Goal: Task Accomplishment & Management: Manage account settings

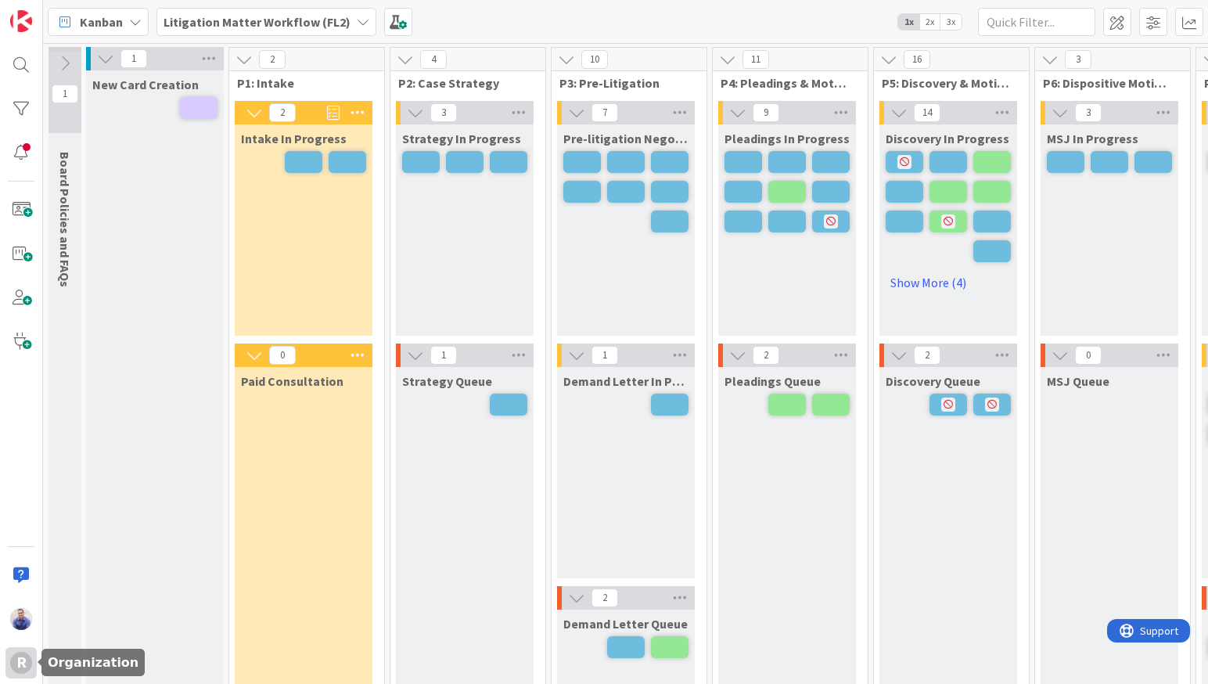
click at [23, 662] on div "R" at bounding box center [21, 663] width 22 height 22
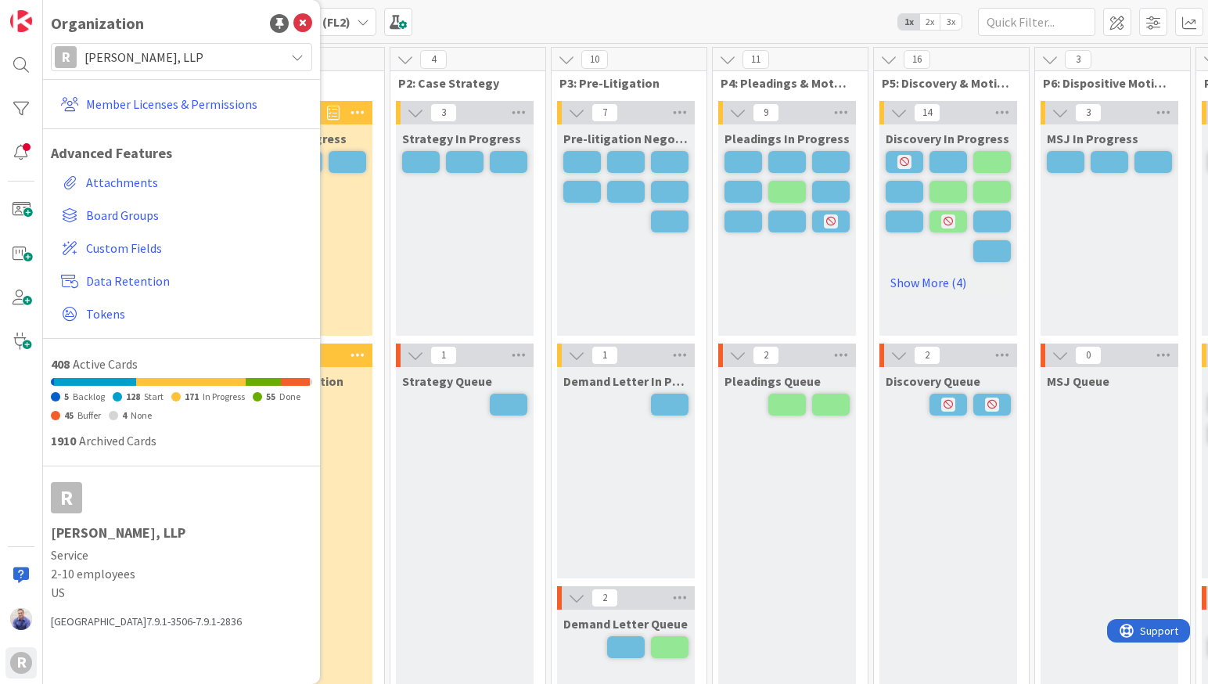
click at [224, 64] on span "Reuter Corbett, LLP" at bounding box center [180, 57] width 192 height 22
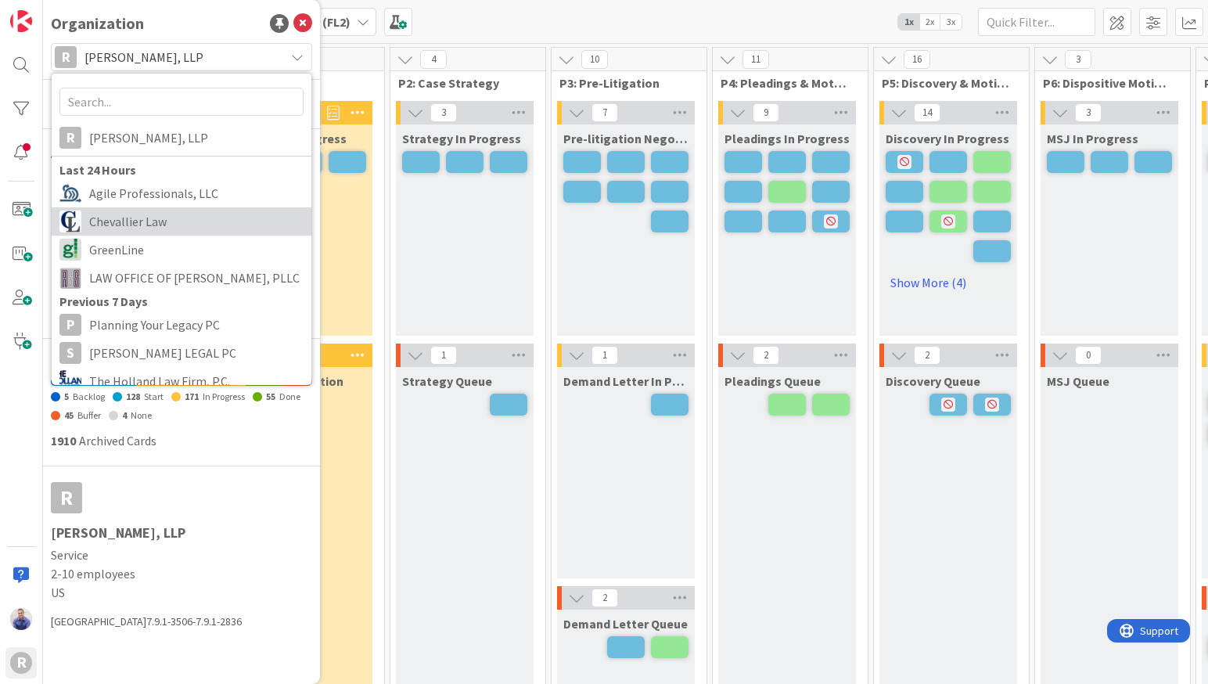
click at [166, 231] on span "Chevallier Law" at bounding box center [196, 221] width 214 height 23
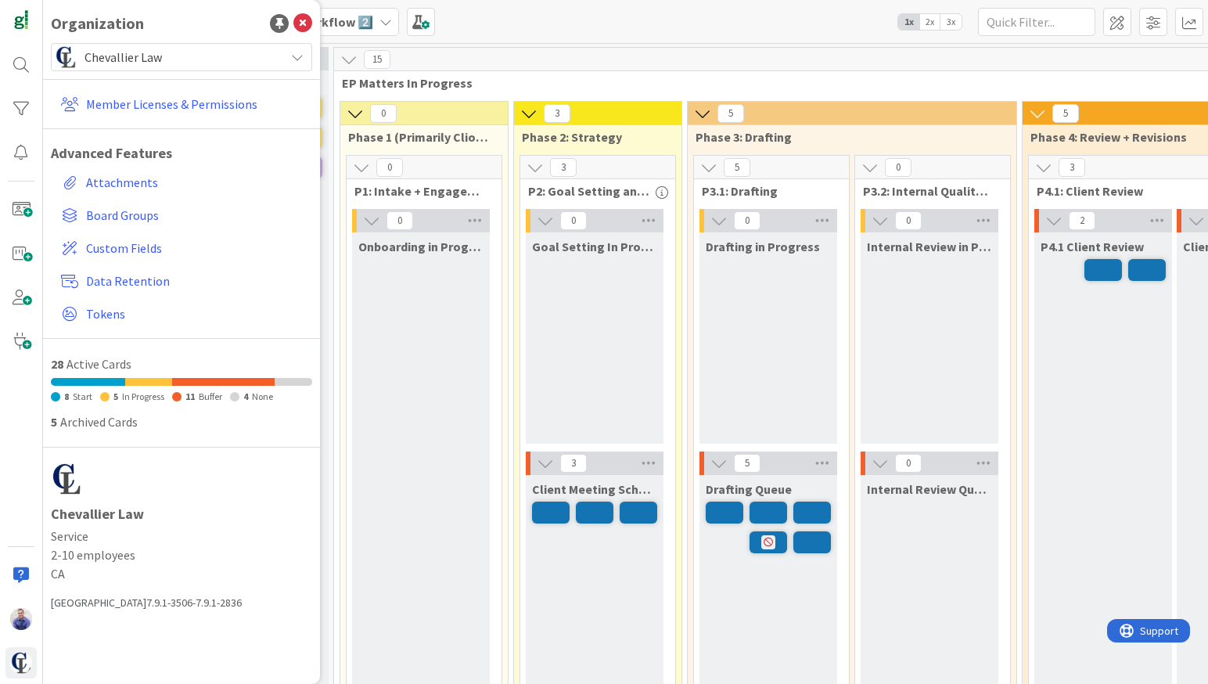
click at [257, 48] on span "Chevallier Law" at bounding box center [180, 57] width 192 height 22
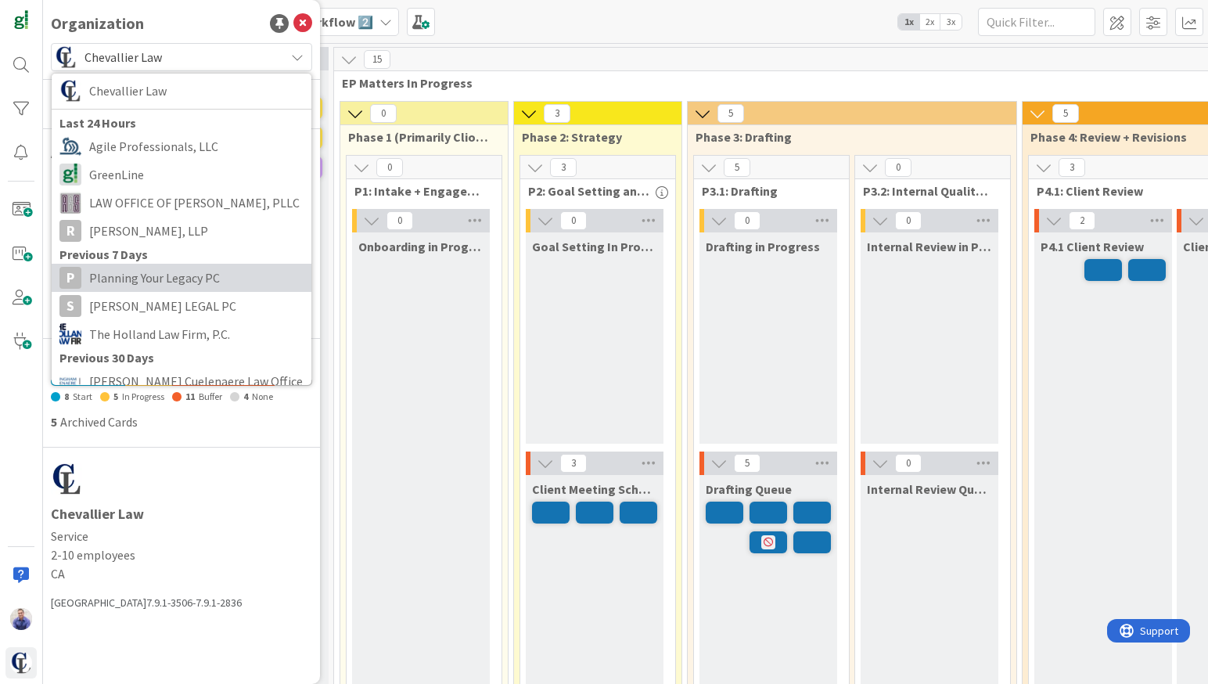
scroll to position [49, 0]
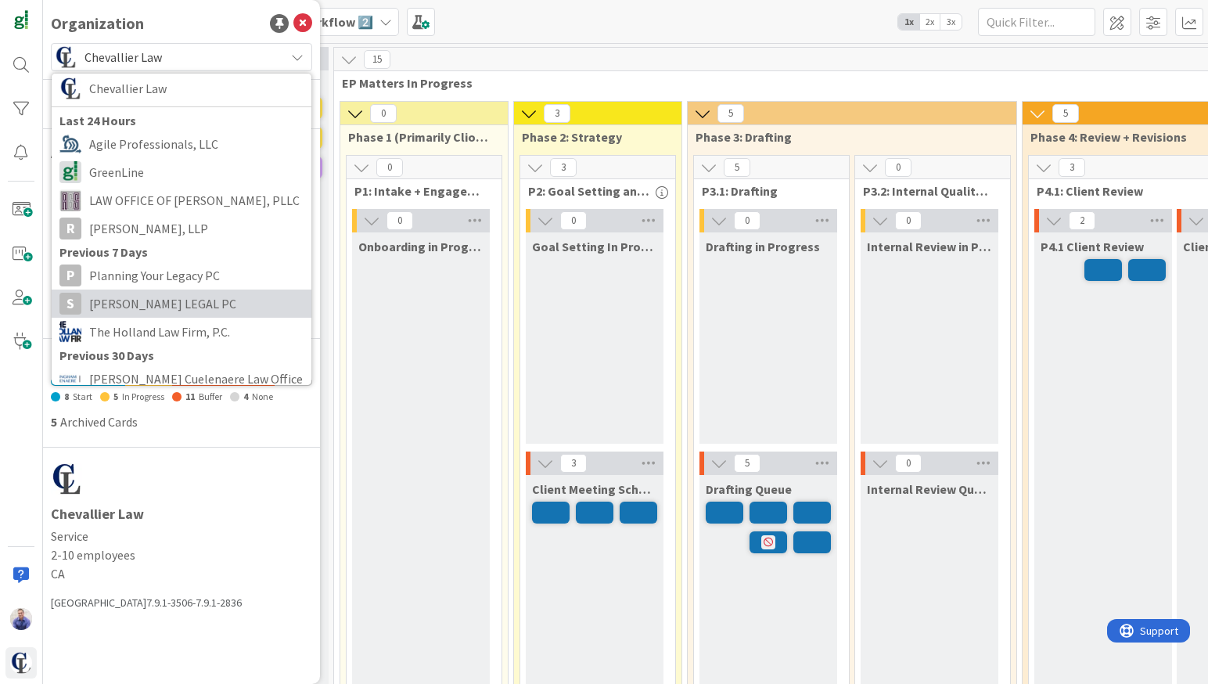
click at [238, 311] on span "STILLMAN LEGAL PC" at bounding box center [196, 303] width 214 height 23
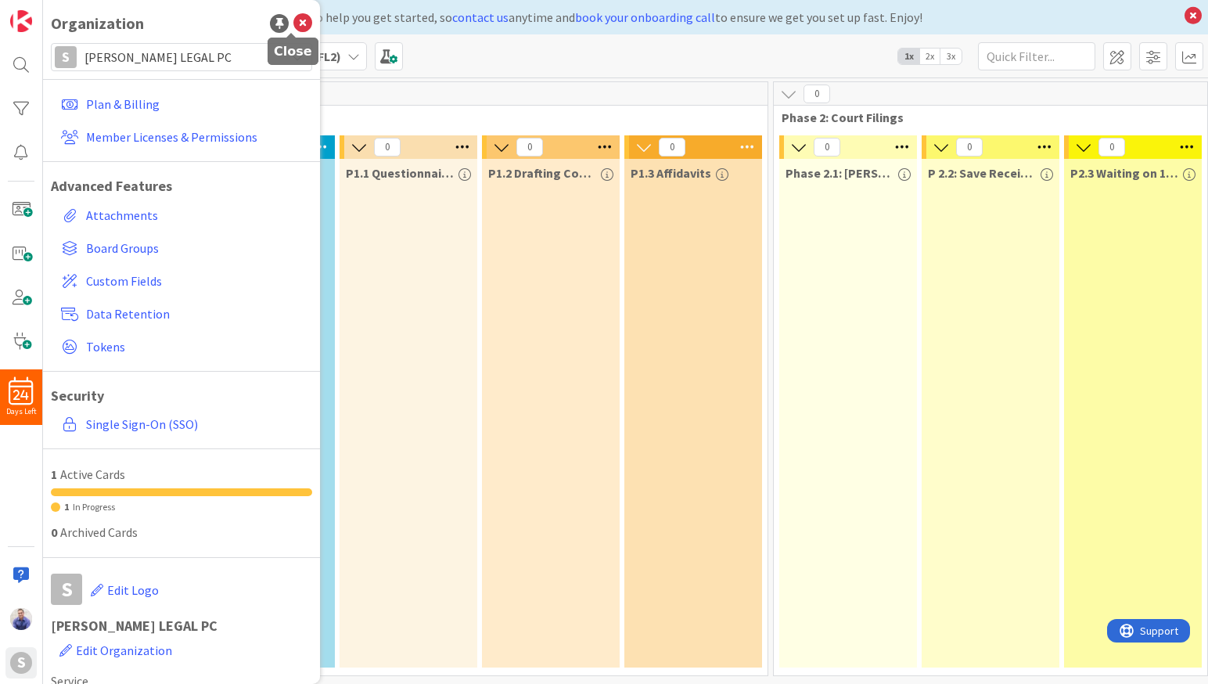
click at [293, 23] on icon at bounding box center [302, 23] width 19 height 19
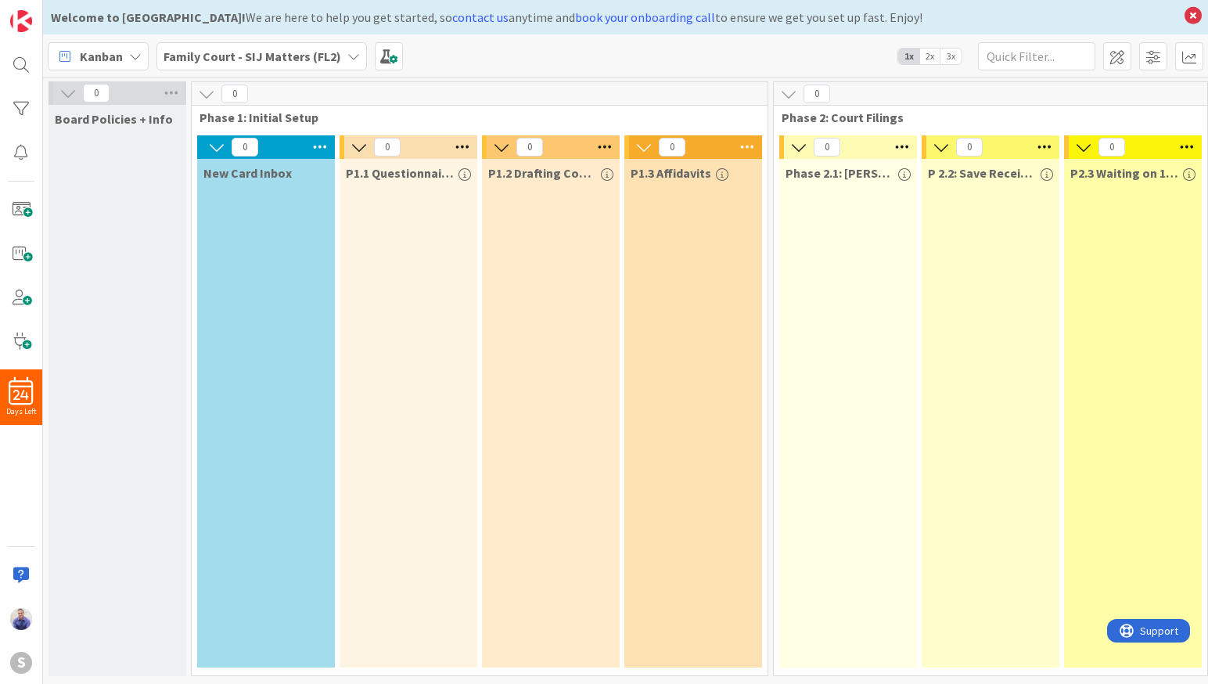
click at [946, 57] on span "3x" at bounding box center [950, 56] width 21 height 16
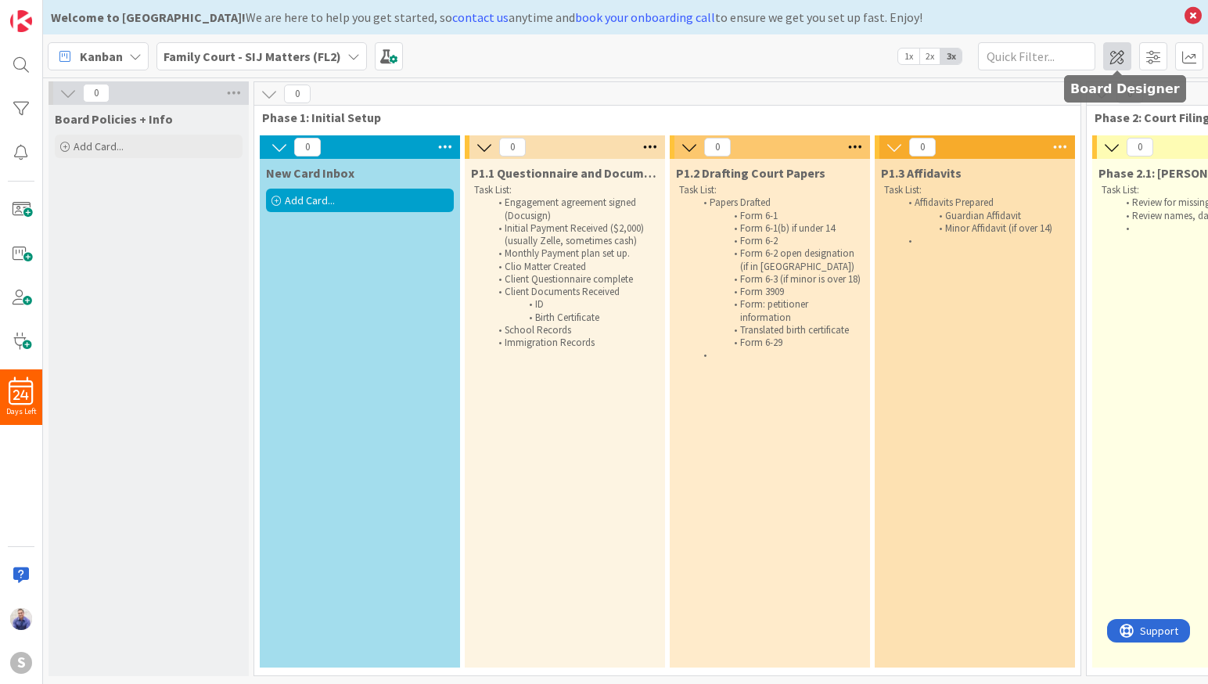
click at [1105, 61] on span at bounding box center [1117, 56] width 28 height 28
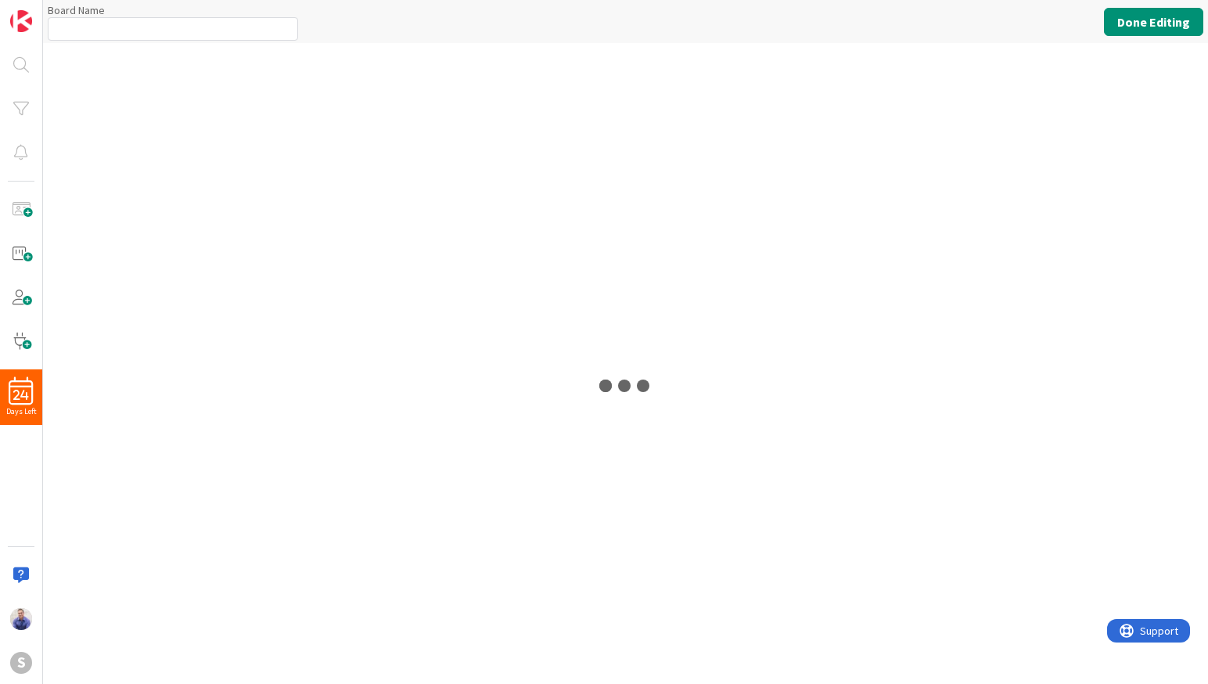
type input "Family Court - SIJ Matters (FL2)"
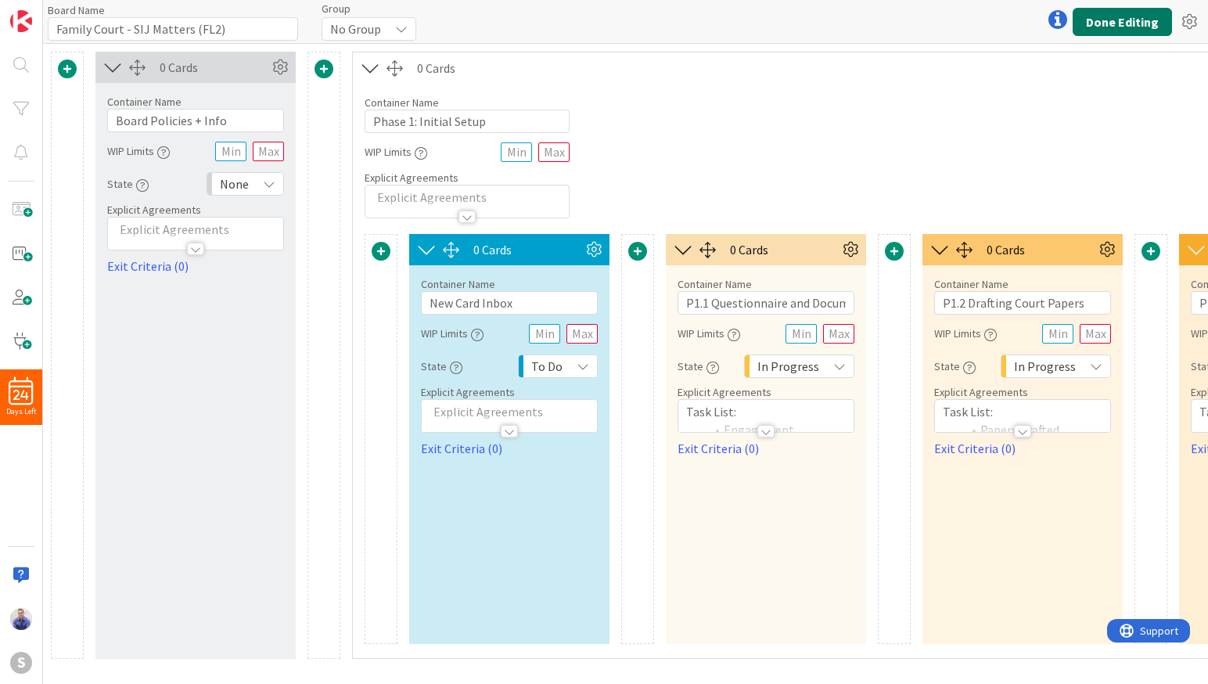
click at [1111, 32] on button "Done Editing" at bounding box center [1121, 22] width 99 height 28
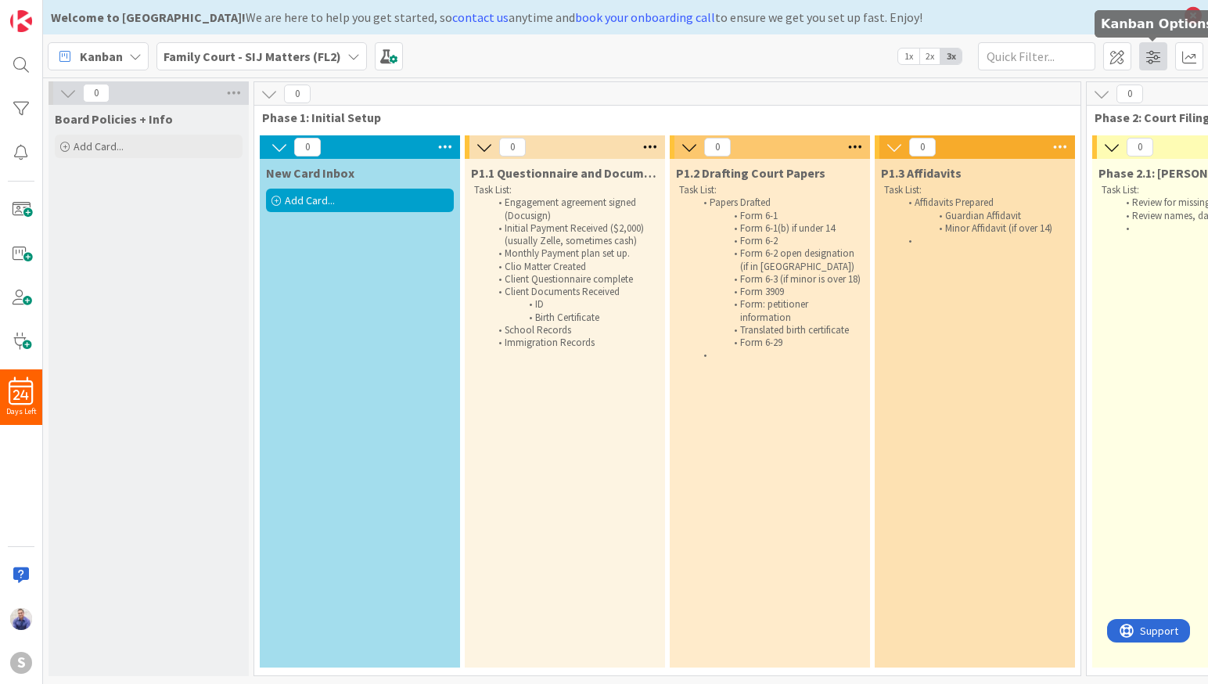
click at [1161, 63] on span at bounding box center [1153, 56] width 28 height 28
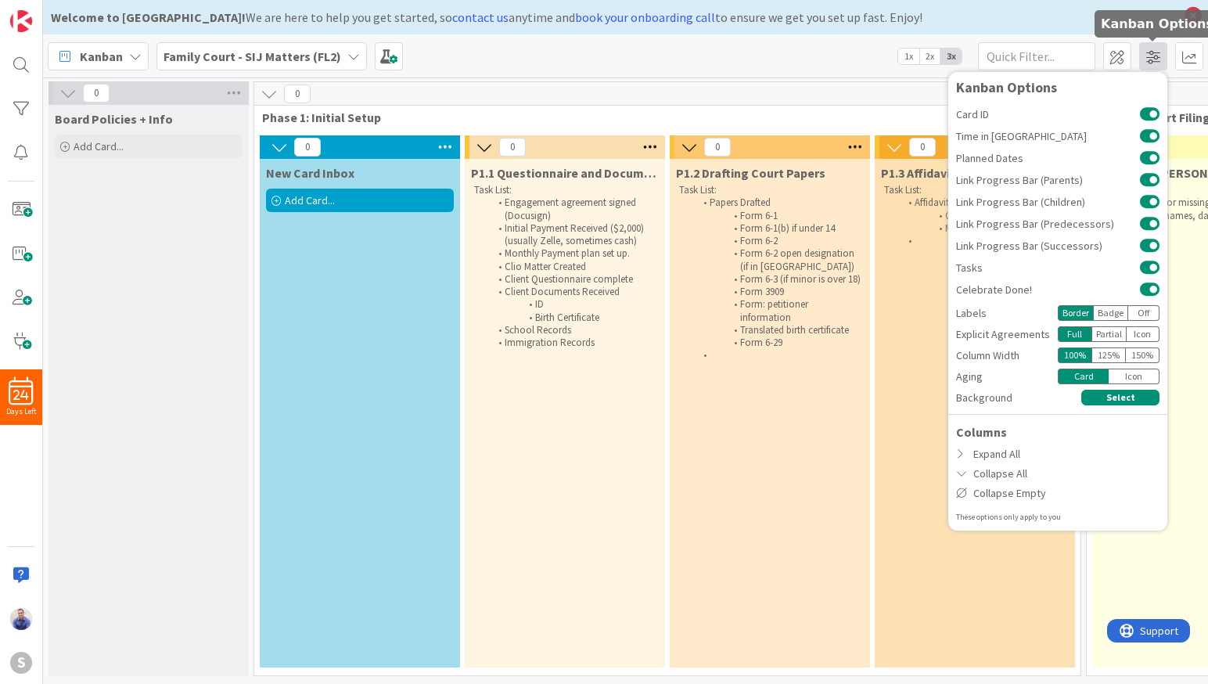
click at [1161, 62] on span at bounding box center [1153, 56] width 28 height 28
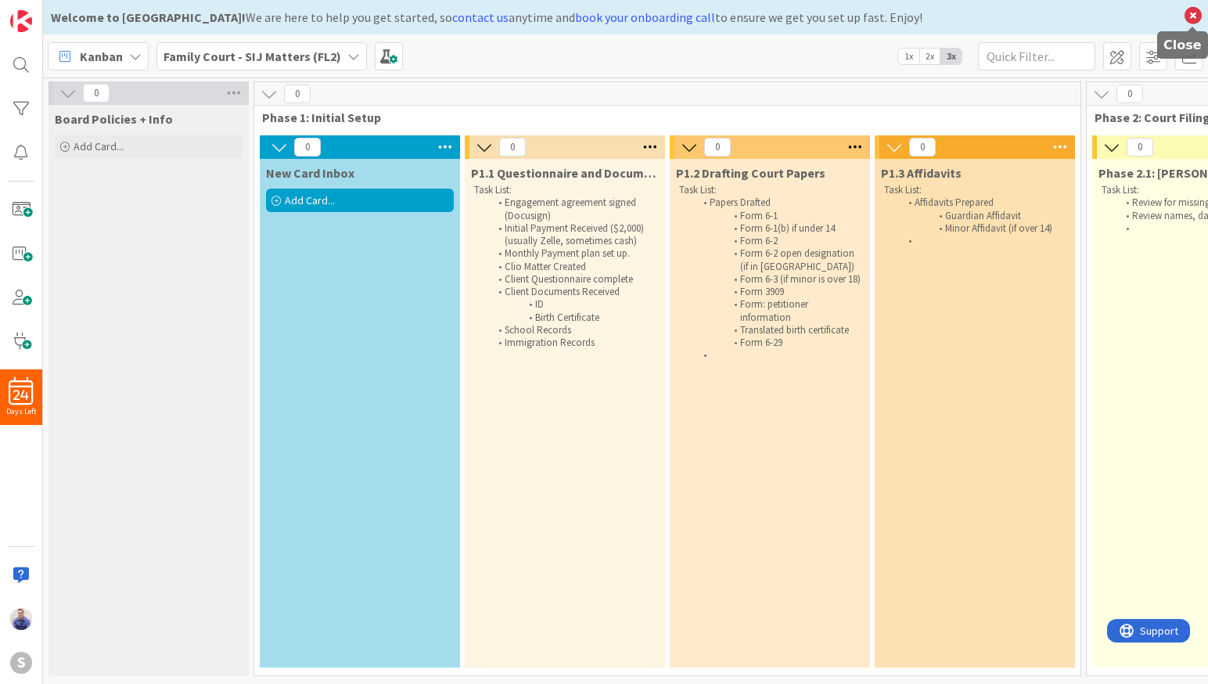
click at [1195, 10] on icon at bounding box center [1193, 16] width 20 height 22
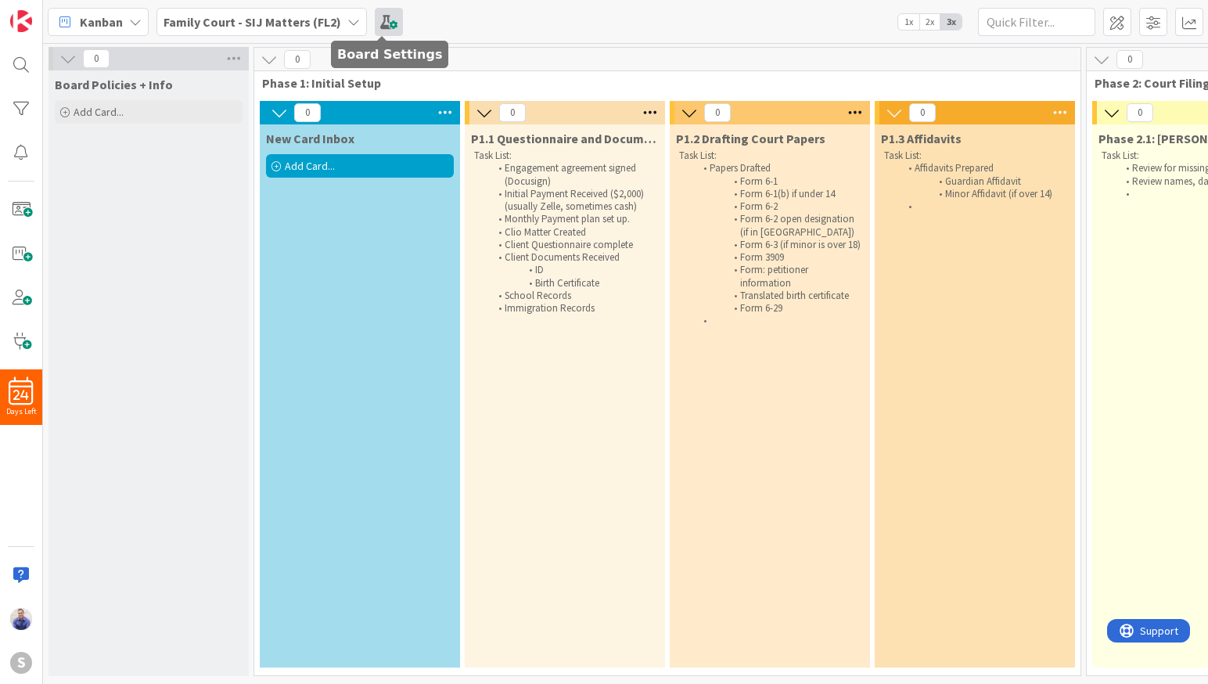
click at [382, 16] on span at bounding box center [389, 22] width 28 height 28
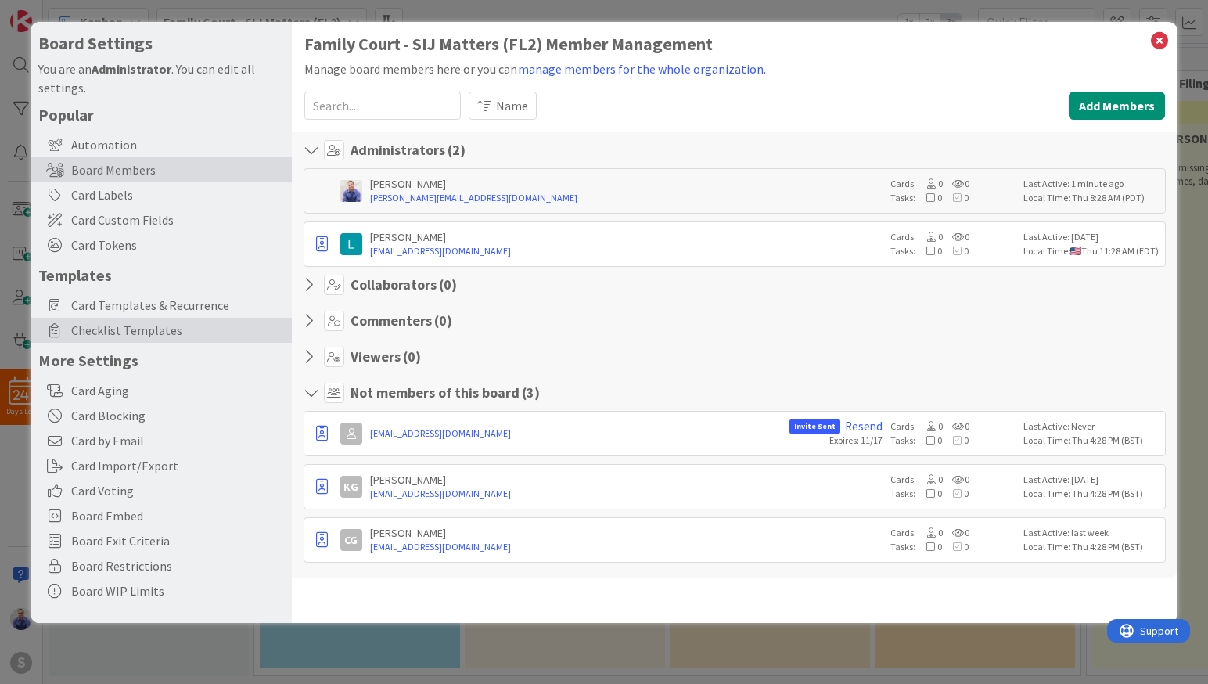
click at [151, 318] on div "Checklist Templates" at bounding box center [161, 330] width 261 height 25
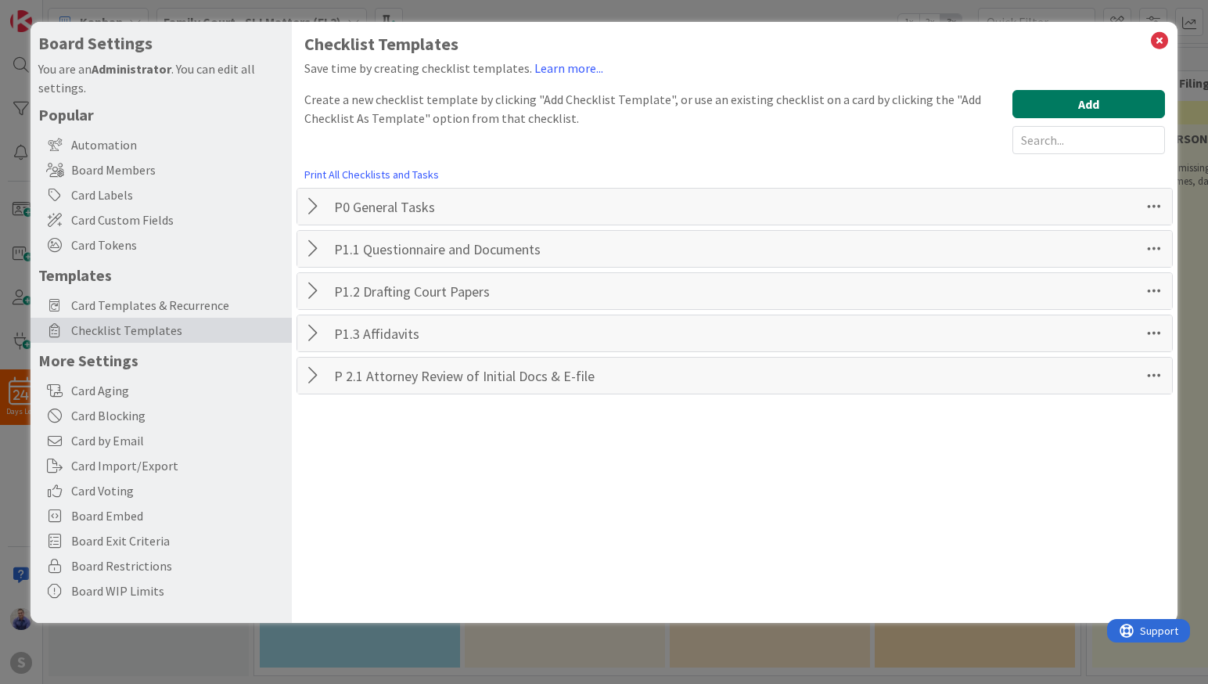
click at [1052, 103] on button "Add" at bounding box center [1088, 104] width 153 height 28
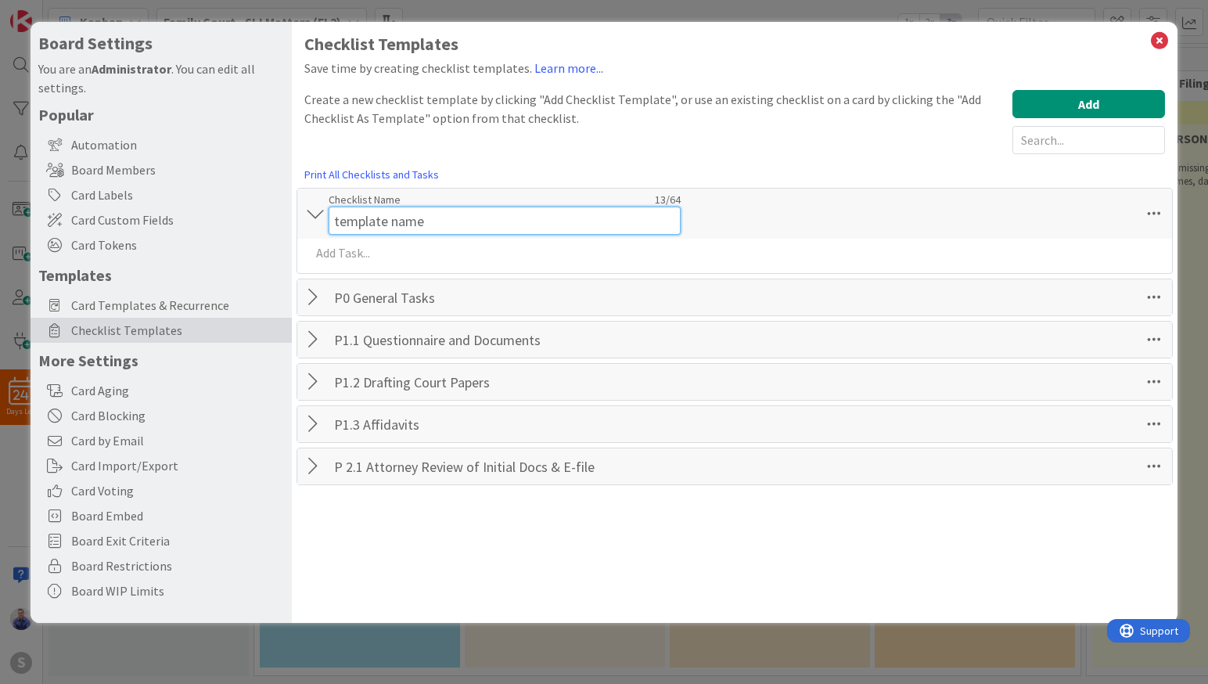
click at [530, 216] on input "template name" at bounding box center [505, 220] width 352 height 28
drag, startPoint x: 530, startPoint y: 216, endPoint x: 309, endPoint y: 195, distance: 222.4
click at [329, 206] on input "template name" at bounding box center [505, 220] width 352 height 28
click at [436, 219] on input "P2.2" at bounding box center [505, 220] width 352 height 28
paste input "Save Receipt + Notify client"
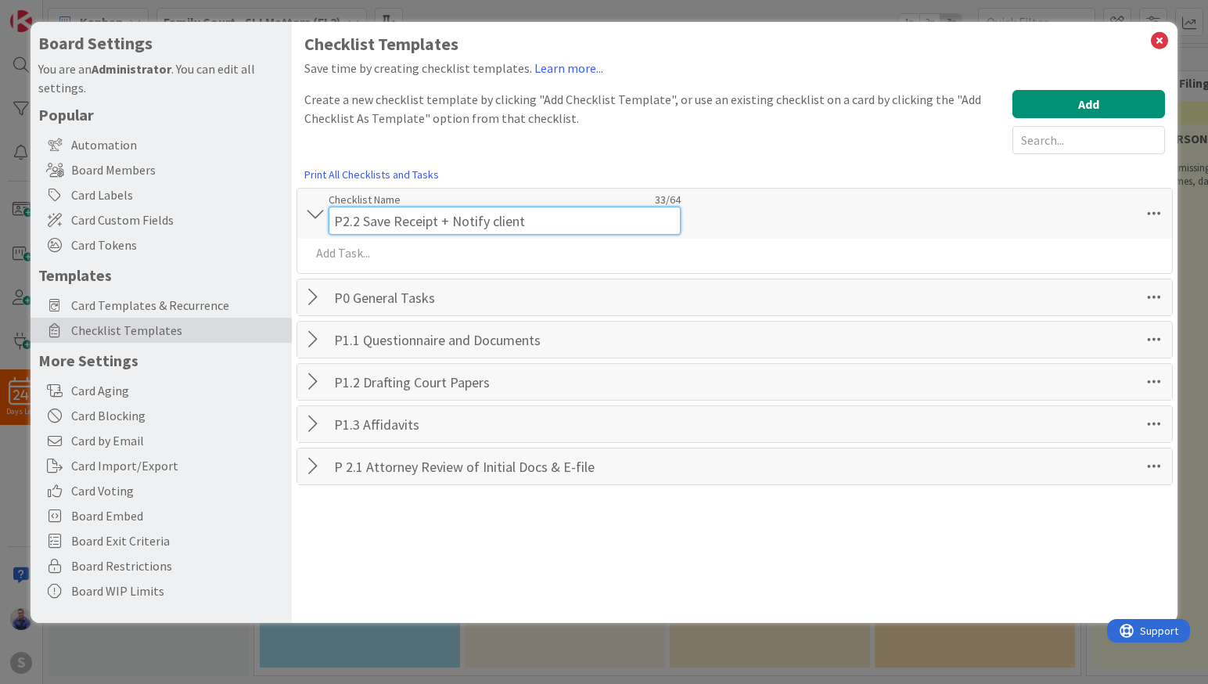
click at [443, 225] on input "P2.2 Save Receipt + Notify client" at bounding box center [505, 220] width 352 height 28
type input "P2.2 Save Receipt & Notify client"
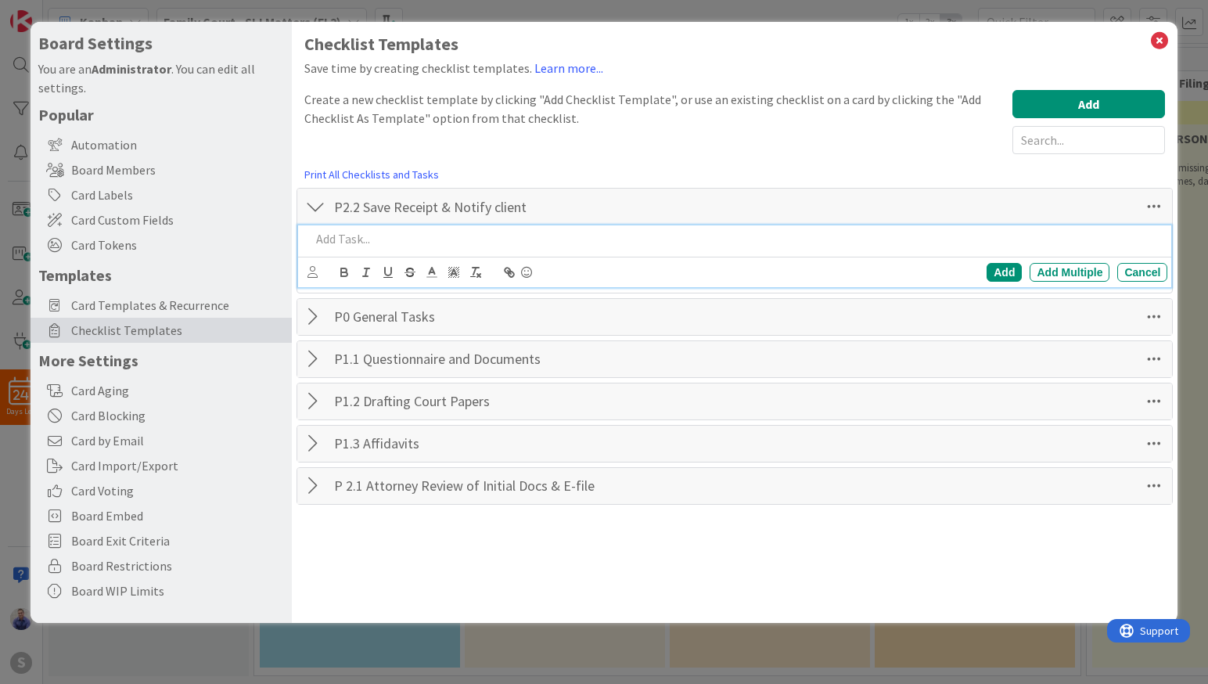
click at [795, 239] on div at bounding box center [736, 238] width 864 height 27
click at [428, 230] on p at bounding box center [736, 239] width 851 height 18
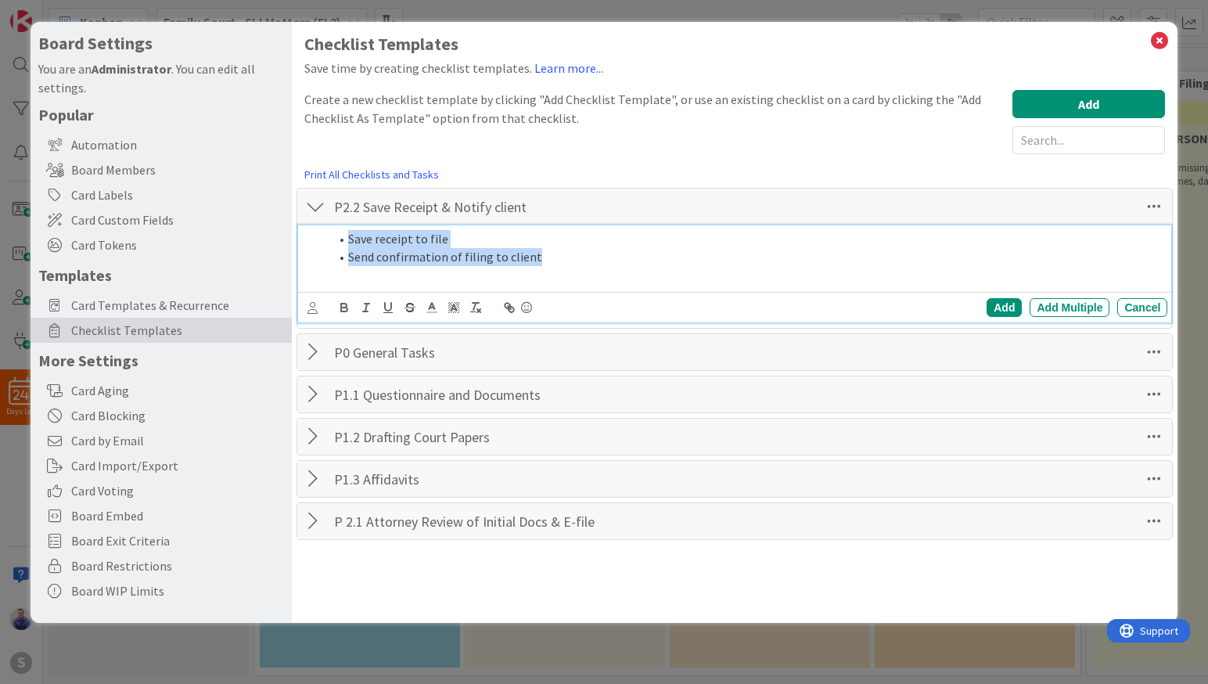
drag, startPoint x: 580, startPoint y: 260, endPoint x: 335, endPoint y: 220, distance: 248.9
click at [335, 225] on div "Save receipt to file Send confirmation of filing to client" at bounding box center [736, 256] width 864 height 63
drag, startPoint x: 420, startPoint y: 240, endPoint x: 300, endPoint y: 244, distance: 120.5
click at [304, 244] on div "Save receipt to file Send confirmation of filing to client" at bounding box center [736, 256] width 864 height 63
click at [312, 239] on p "Receipt saved to file" at bounding box center [736, 239] width 851 height 18
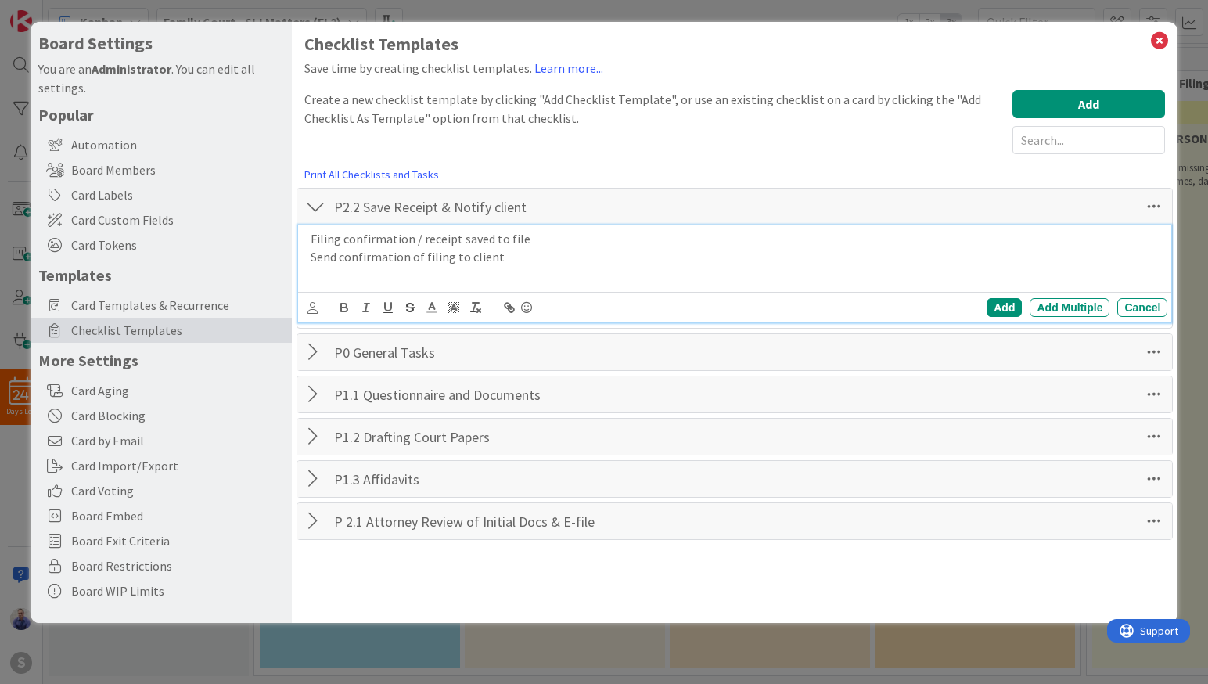
click at [411, 245] on p "Filing confirmation / receipt saved to file" at bounding box center [736, 239] width 851 height 18
drag, startPoint x: 521, startPoint y: 261, endPoint x: 223, endPoint y: 258, distance: 298.0
click at [304, 255] on div "Filing confirmation / receipt saved to file Send confirmation of filing to clie…" at bounding box center [736, 256] width 864 height 63
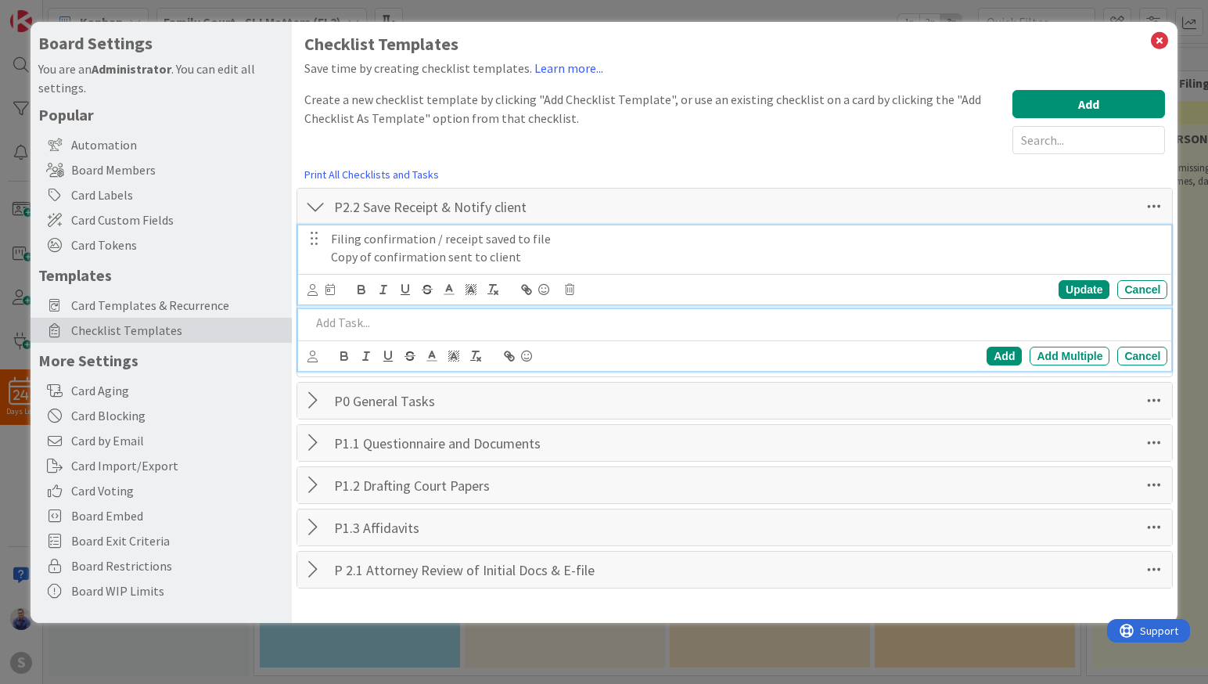
click at [521, 257] on p "Copy of confirmation sent to client" at bounding box center [746, 257] width 830 height 18
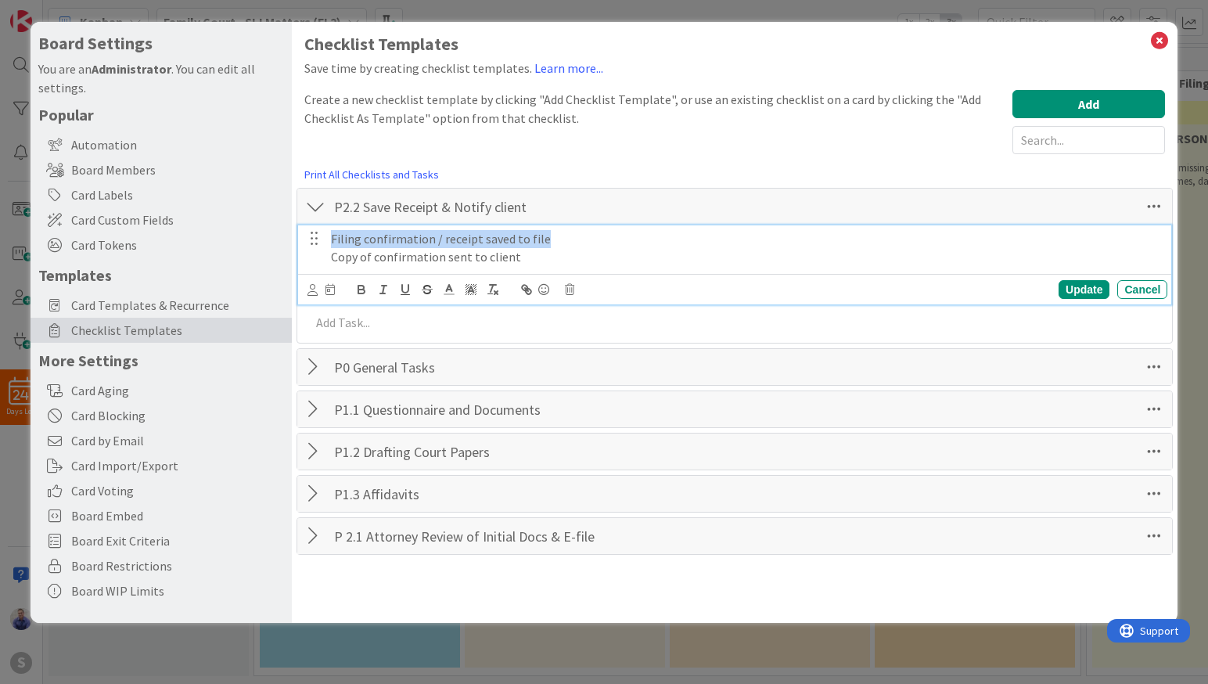
click at [521, 257] on p "Copy of confirmation sent to client" at bounding box center [746, 257] width 830 height 18
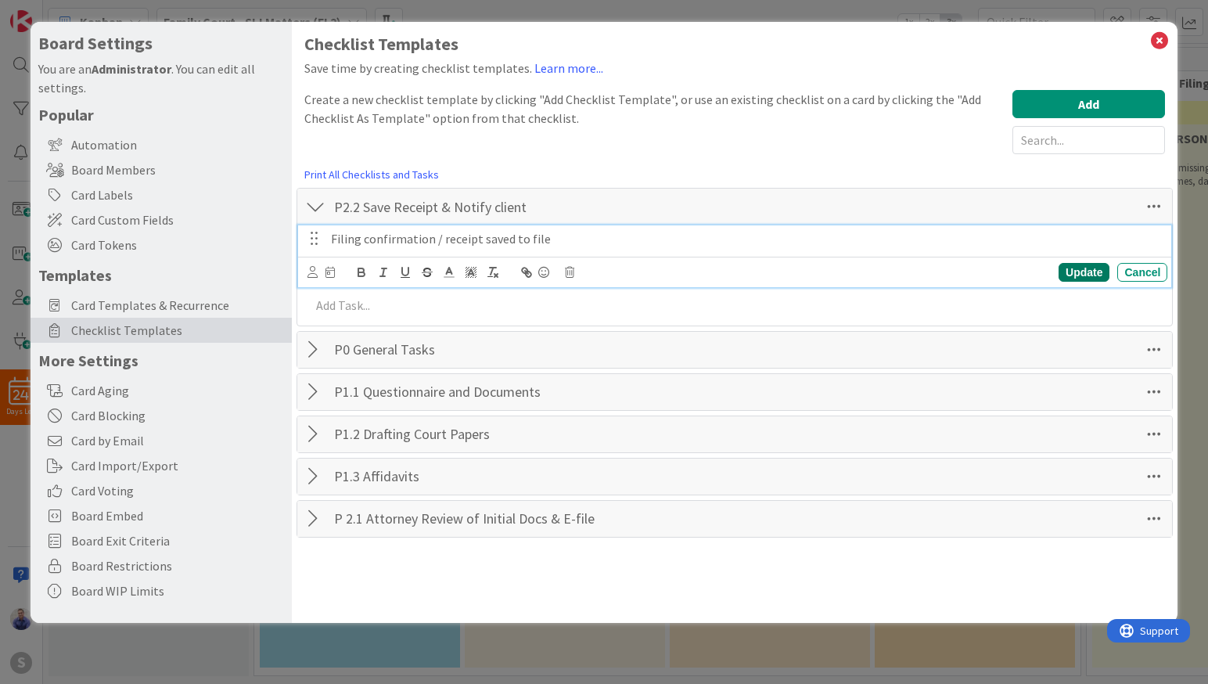
click at [1084, 270] on div "Update" at bounding box center [1083, 272] width 51 height 19
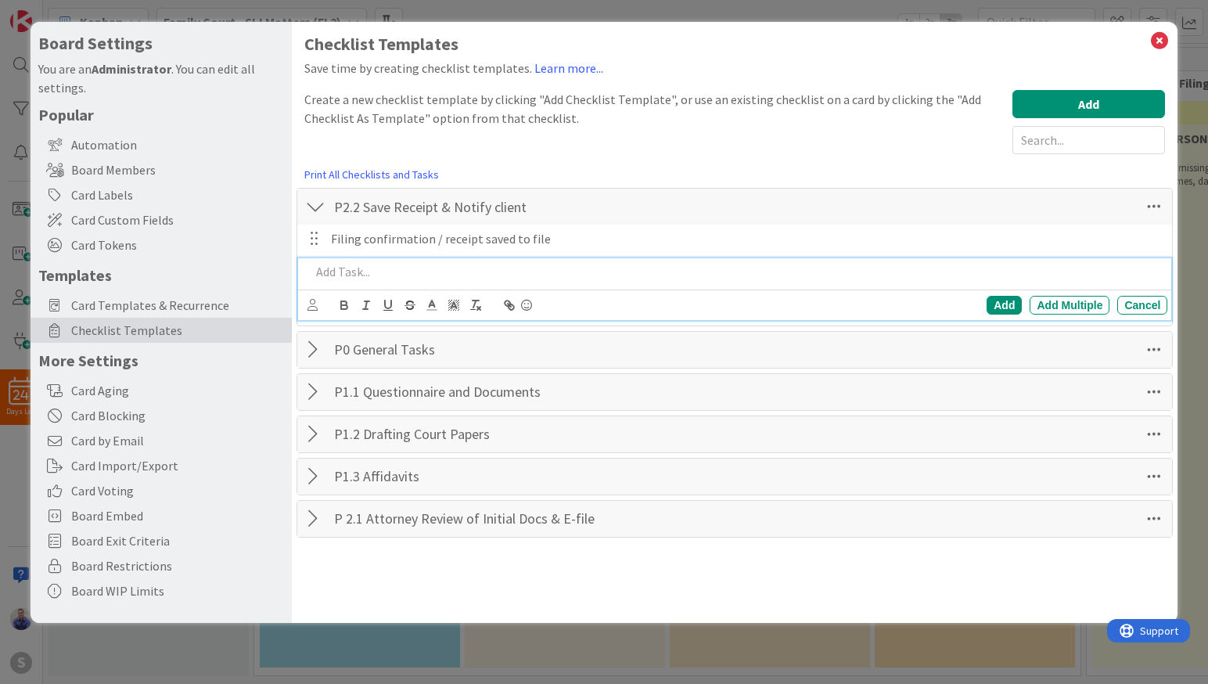
click at [329, 268] on p at bounding box center [736, 272] width 851 height 18
click at [1015, 301] on div "Add" at bounding box center [1003, 305] width 35 height 19
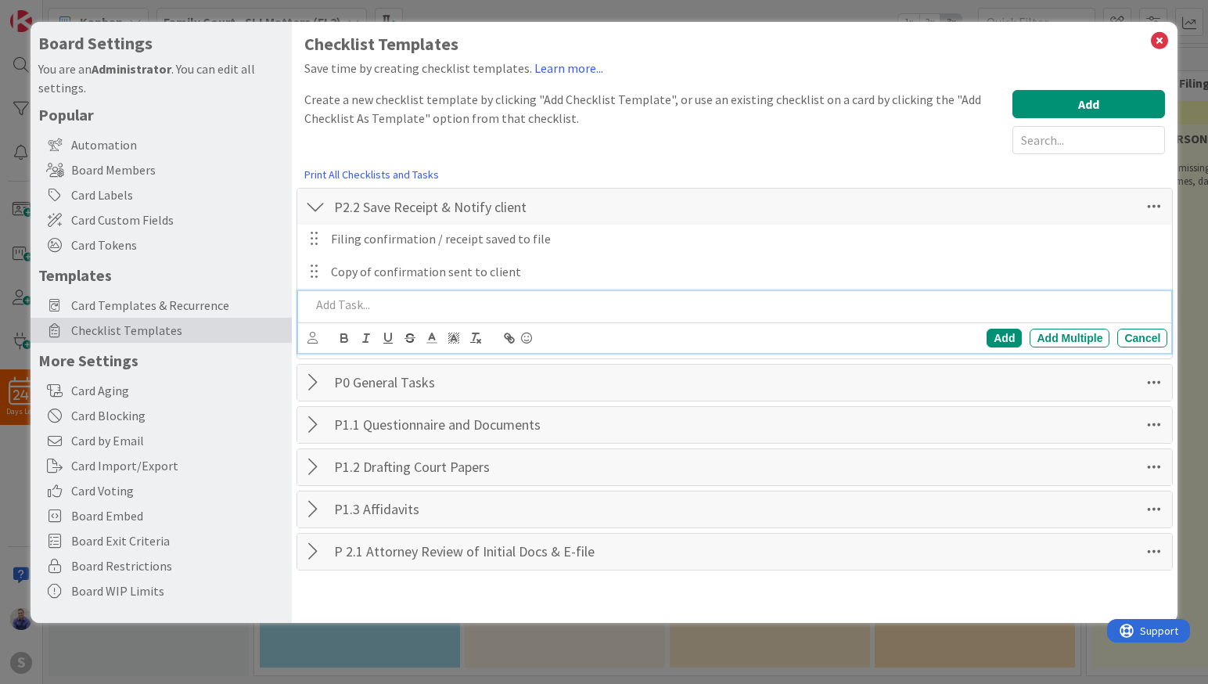
click at [510, 307] on p at bounding box center [736, 305] width 851 height 18
click at [1002, 342] on div "Add" at bounding box center [1003, 338] width 35 height 19
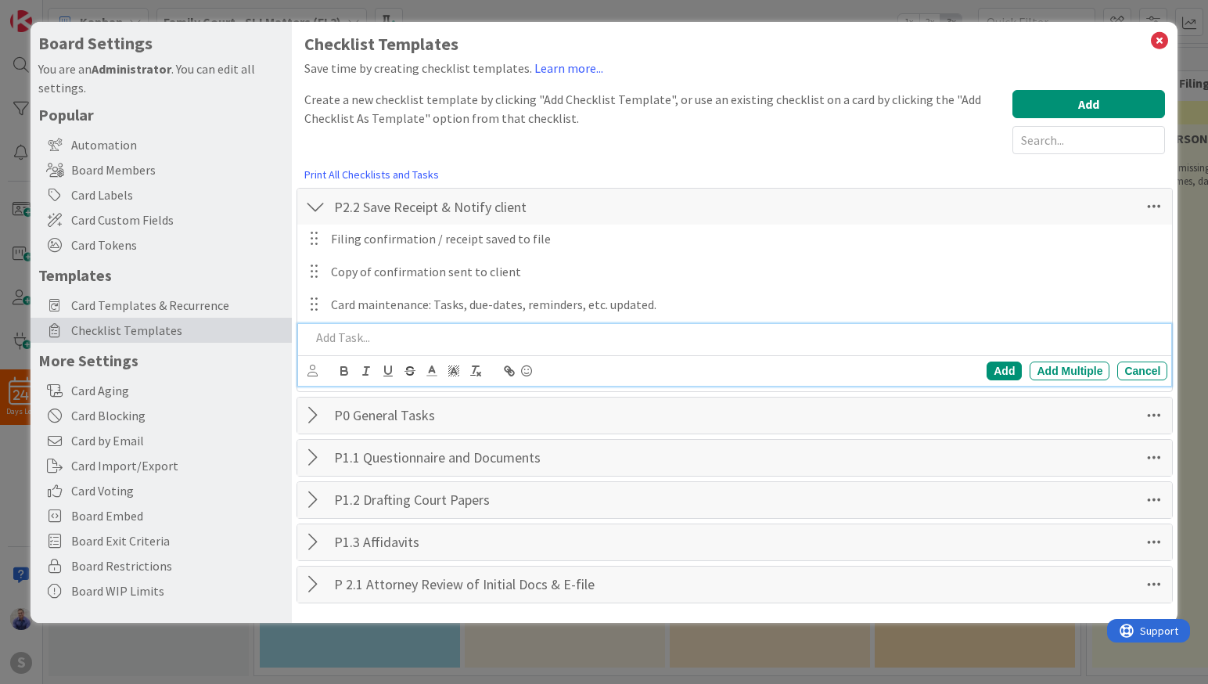
click at [759, 325] on div at bounding box center [736, 337] width 864 height 27
click at [999, 374] on div "Add" at bounding box center [1003, 370] width 35 height 19
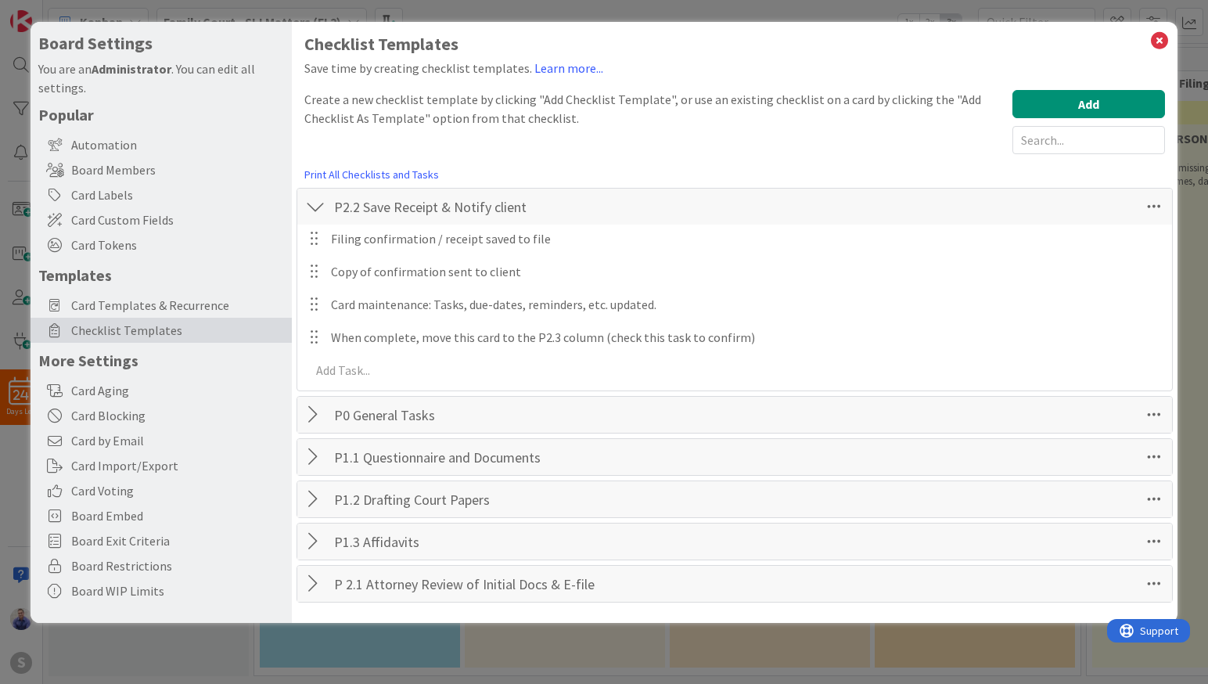
drag, startPoint x: 318, startPoint y: 206, endPoint x: 331, endPoint y: 206, distance: 13.3
click at [318, 206] on div at bounding box center [315, 206] width 20 height 28
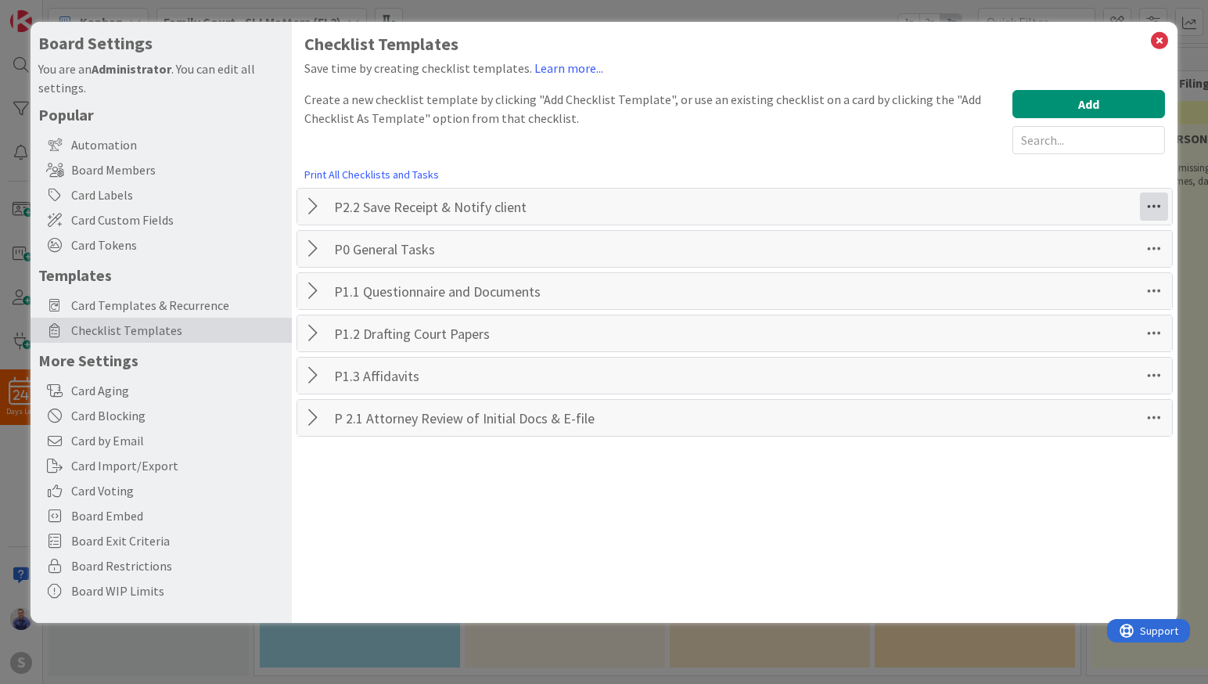
click at [1163, 208] on icon at bounding box center [1154, 206] width 28 height 28
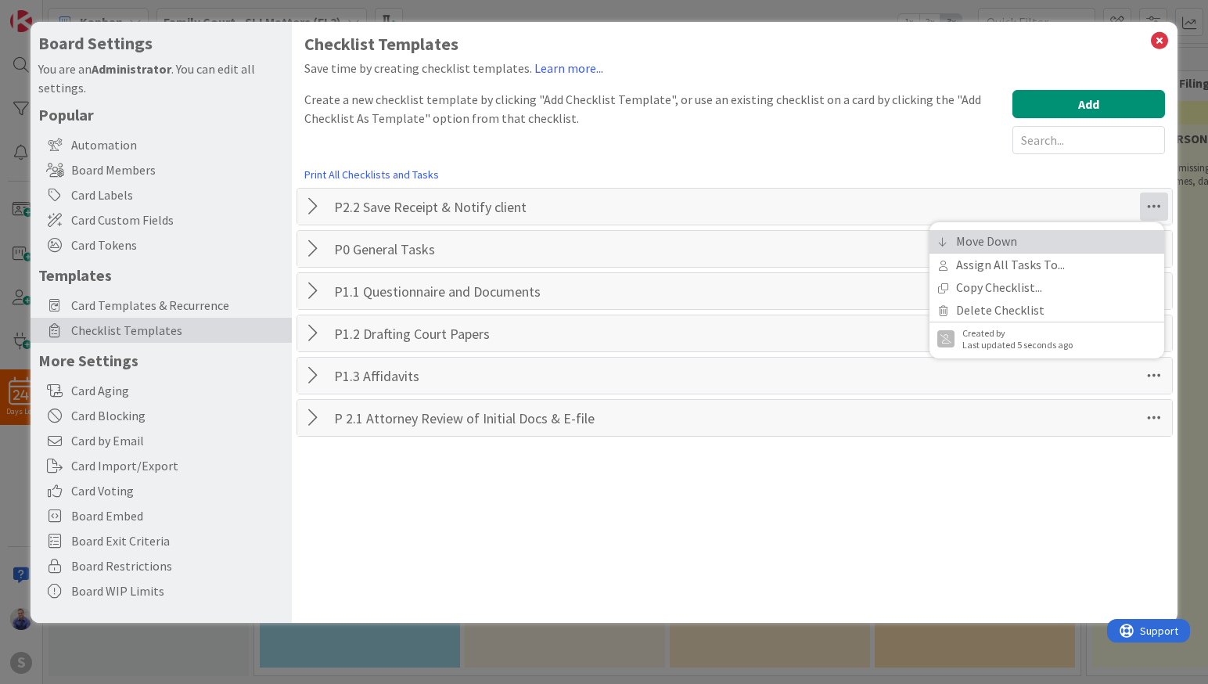
click at [1102, 245] on link "Move Down" at bounding box center [1046, 241] width 235 height 23
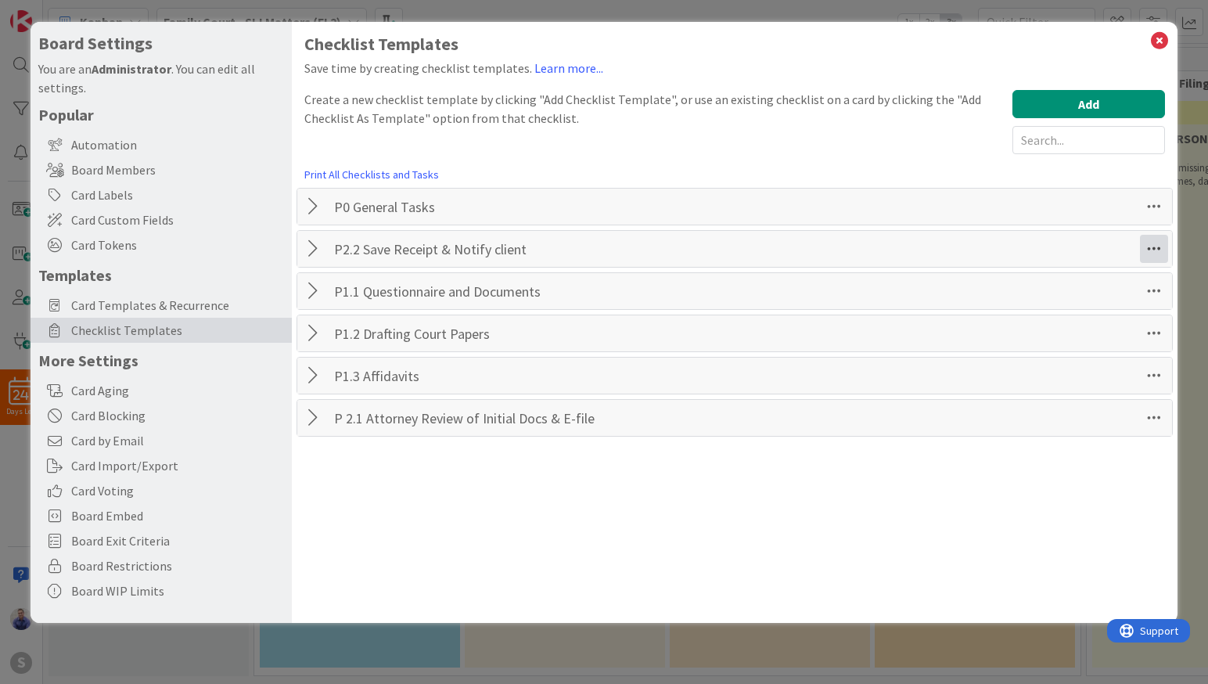
click at [1154, 253] on icon at bounding box center [1154, 249] width 28 height 28
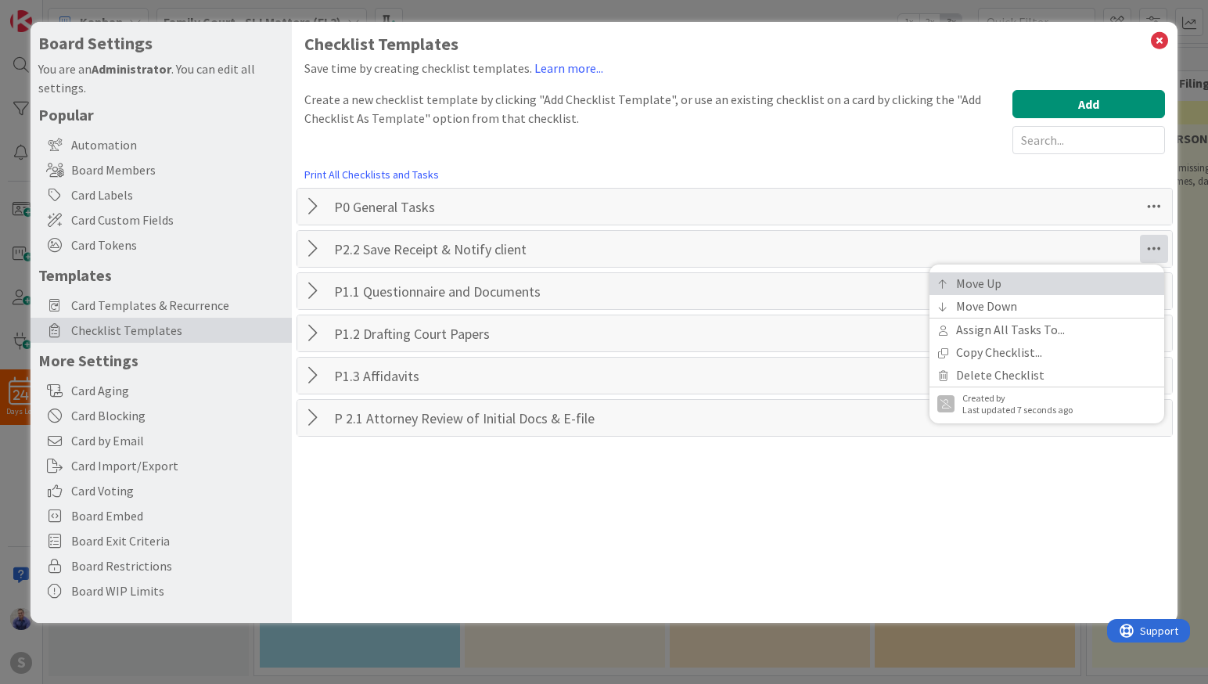
click at [1111, 279] on link "Move Up" at bounding box center [1046, 283] width 235 height 23
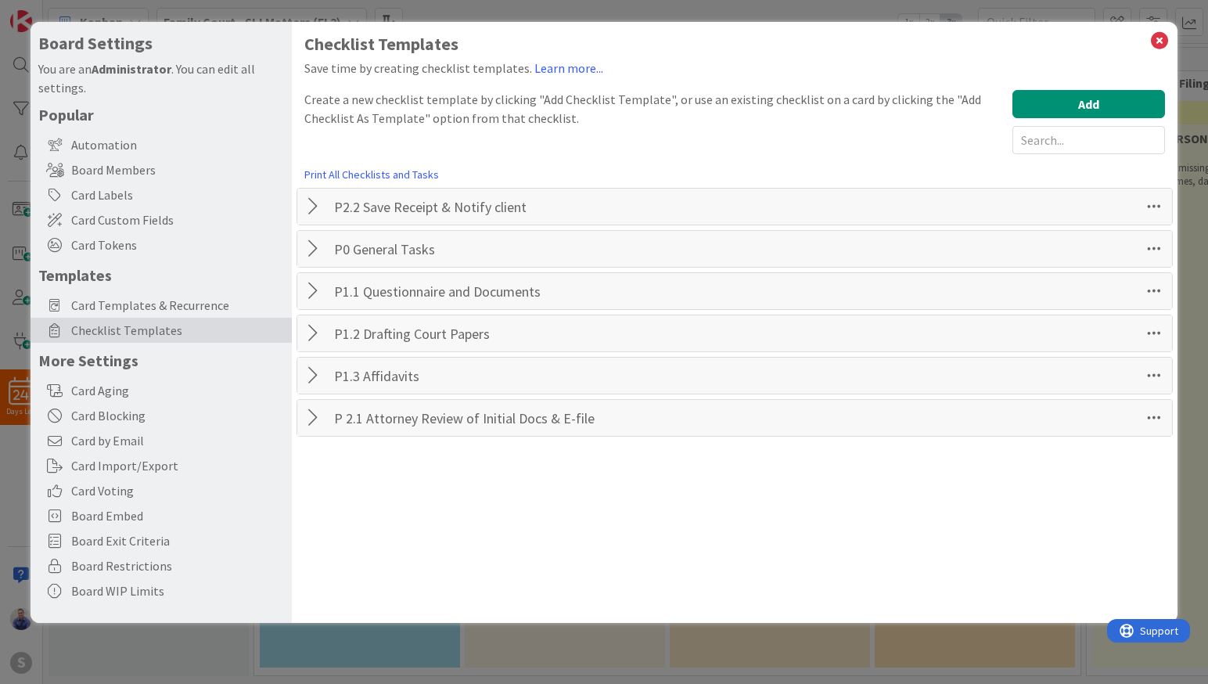
click at [1111, 279] on div "P1.1 Questionnaire and Documents Checklist Name 32 / 64 P1.1 Questionnaire and …" at bounding box center [734, 291] width 875 height 36
click at [1160, 217] on icon at bounding box center [1154, 206] width 28 height 28
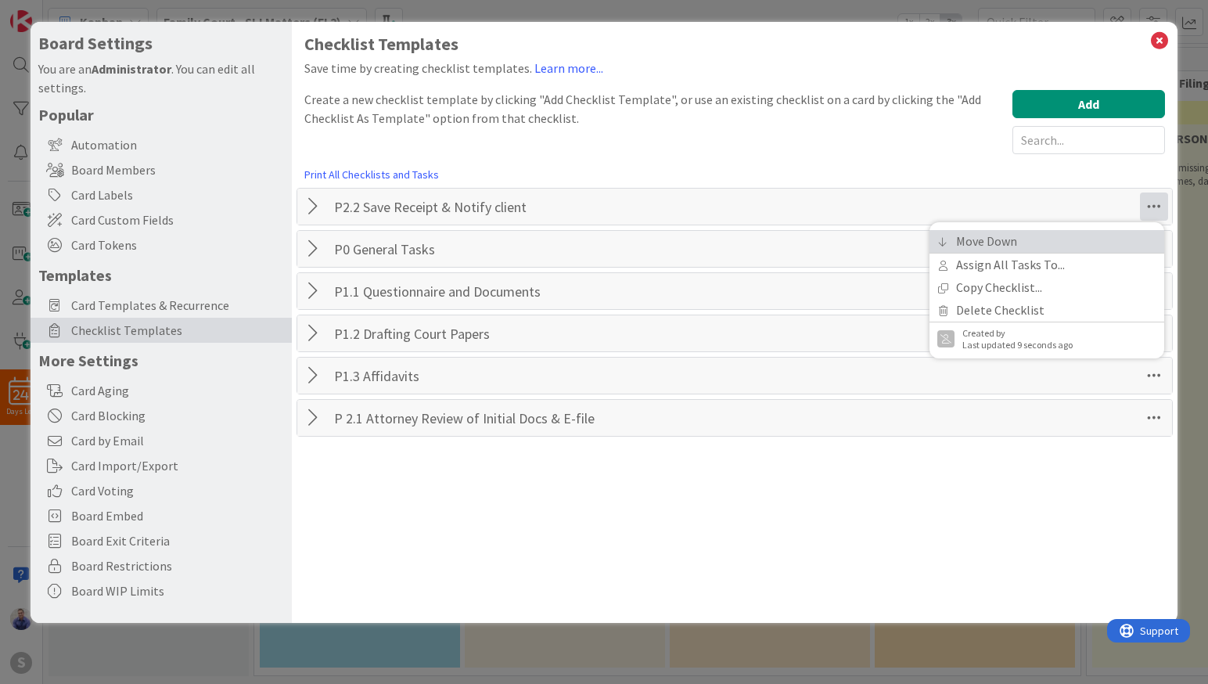
drag, startPoint x: 1112, startPoint y: 237, endPoint x: 1140, endPoint y: 234, distance: 28.3
click at [1113, 236] on link "Move Down" at bounding box center [1046, 241] width 235 height 23
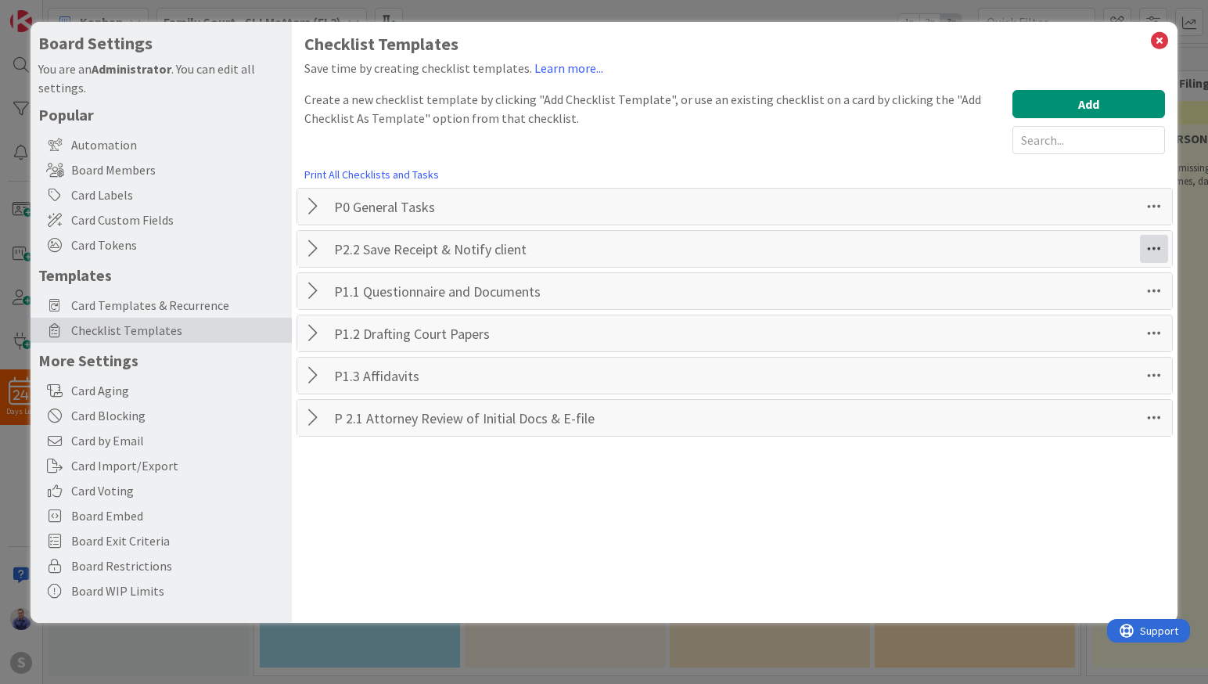
click at [1153, 244] on icon at bounding box center [1154, 249] width 28 height 28
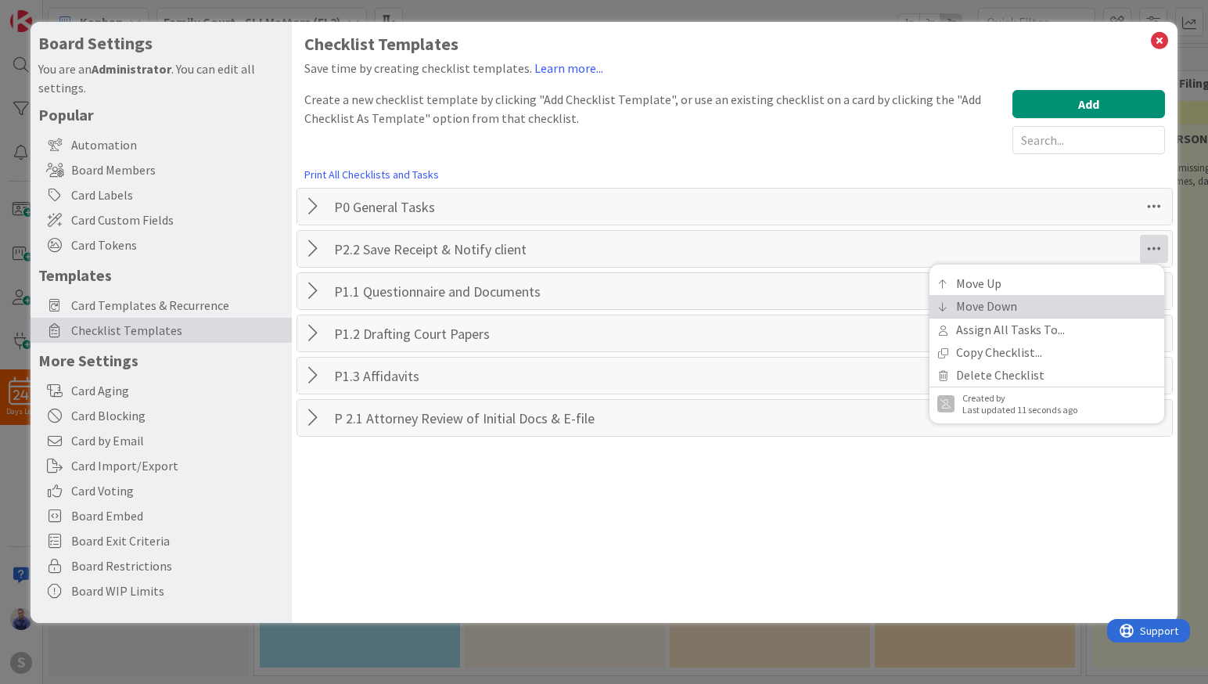
drag, startPoint x: 1101, startPoint y: 313, endPoint x: 1111, endPoint y: 311, distance: 10.4
click at [1102, 313] on link "Move Down" at bounding box center [1046, 306] width 235 height 23
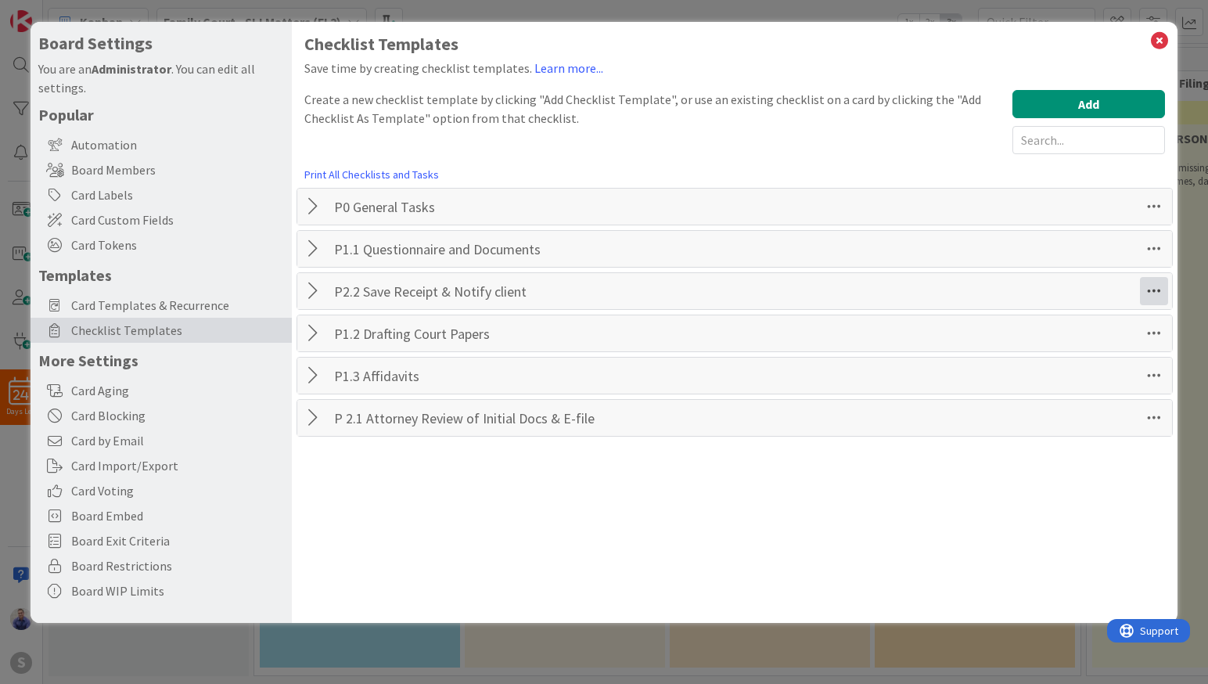
click at [1148, 289] on icon at bounding box center [1154, 291] width 28 height 28
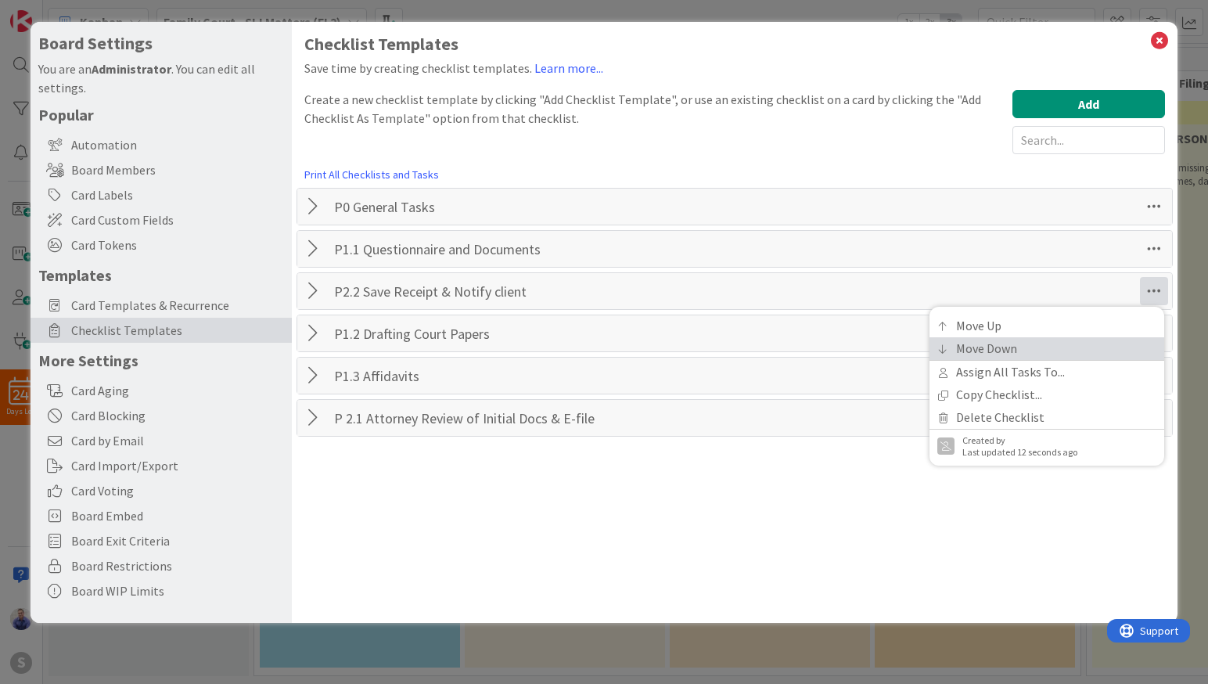
click at [1101, 343] on link "Move Down" at bounding box center [1046, 348] width 235 height 23
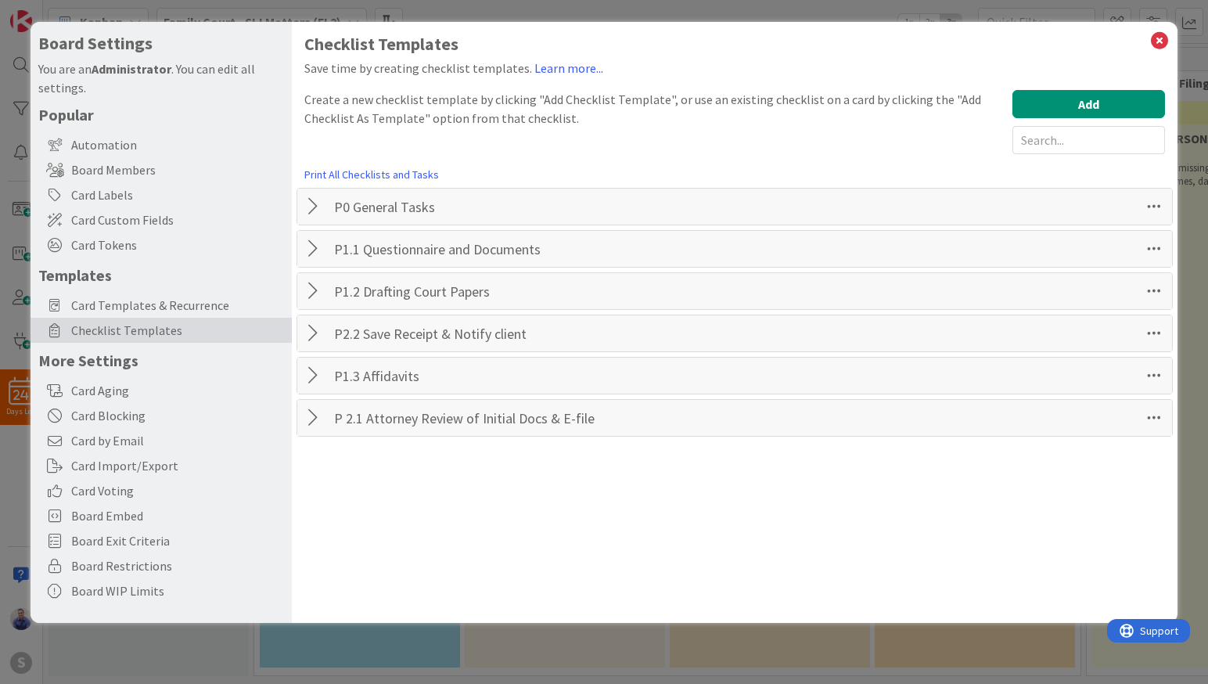
drag, startPoint x: 1158, startPoint y: 337, endPoint x: 1126, endPoint y: 363, distance: 40.6
click at [1157, 338] on icon at bounding box center [1154, 333] width 28 height 28
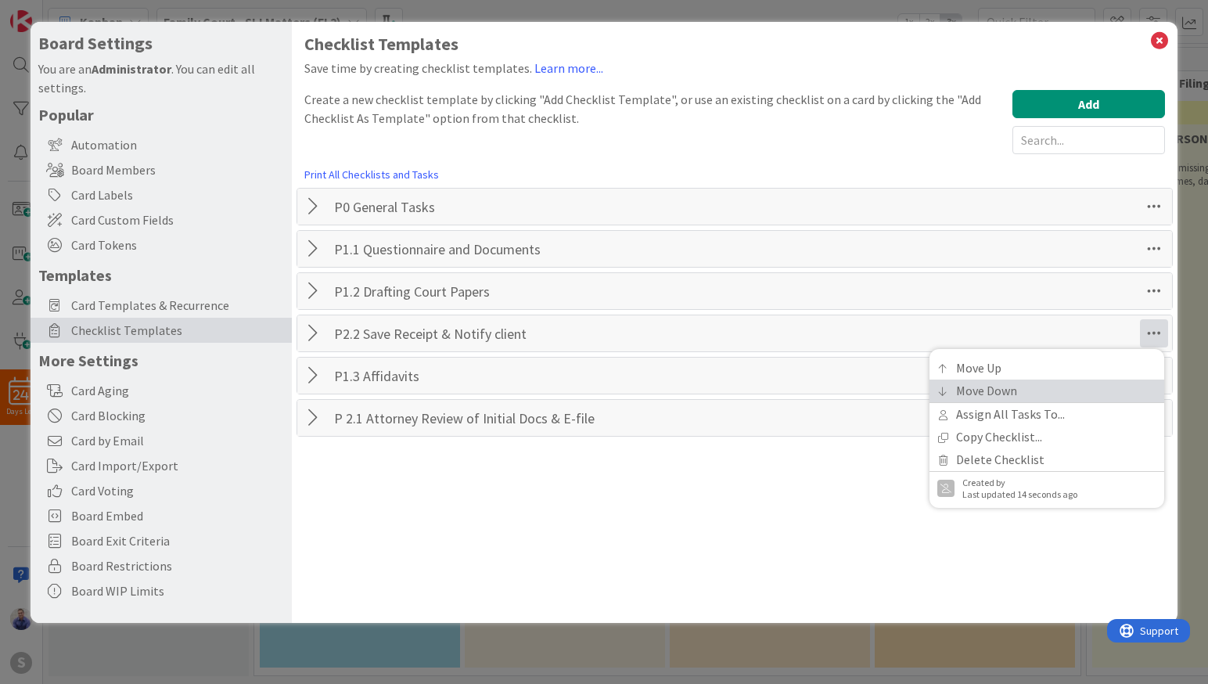
drag, startPoint x: 1079, startPoint y: 397, endPoint x: 1164, endPoint y: 390, distance: 85.5
click at [1081, 396] on link "Move Down" at bounding box center [1046, 390] width 235 height 23
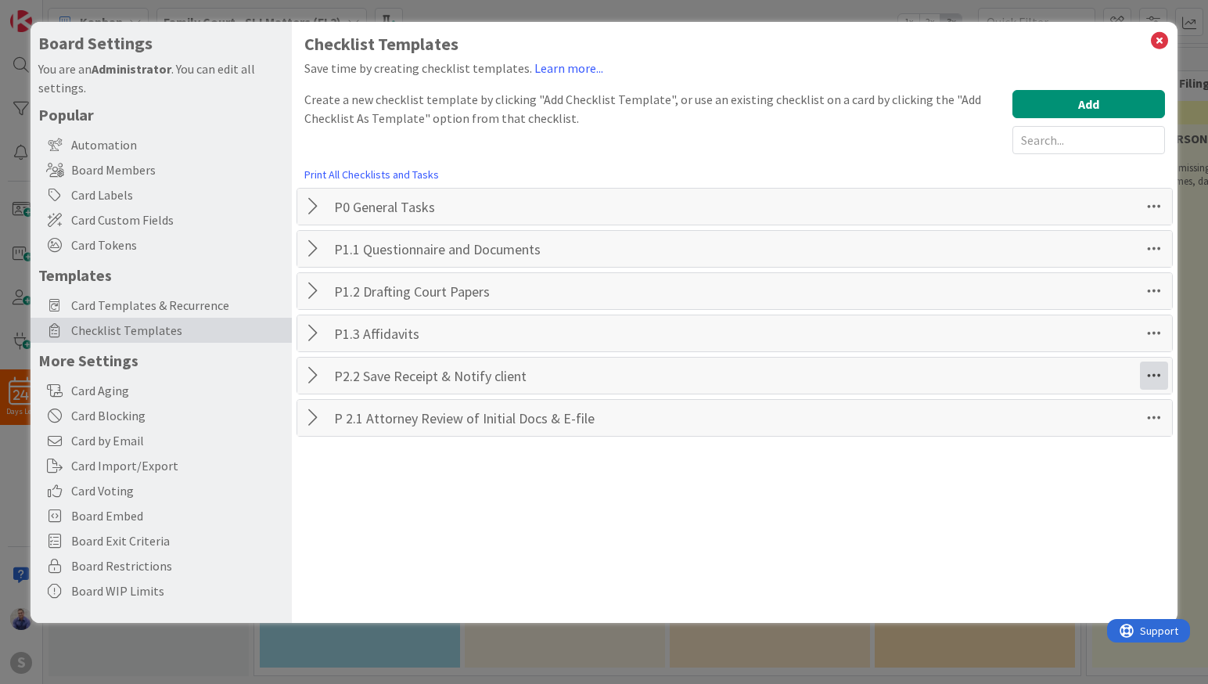
click at [1151, 372] on icon at bounding box center [1154, 375] width 28 height 28
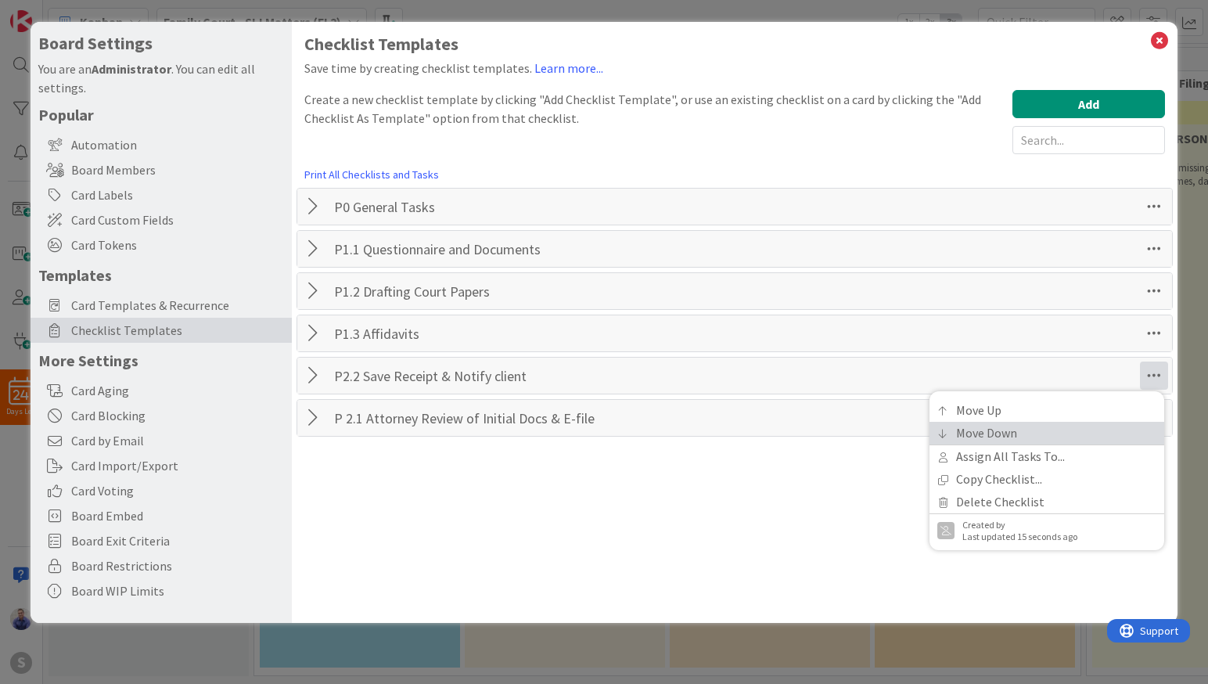
click at [1114, 427] on link "Move Down" at bounding box center [1046, 433] width 235 height 23
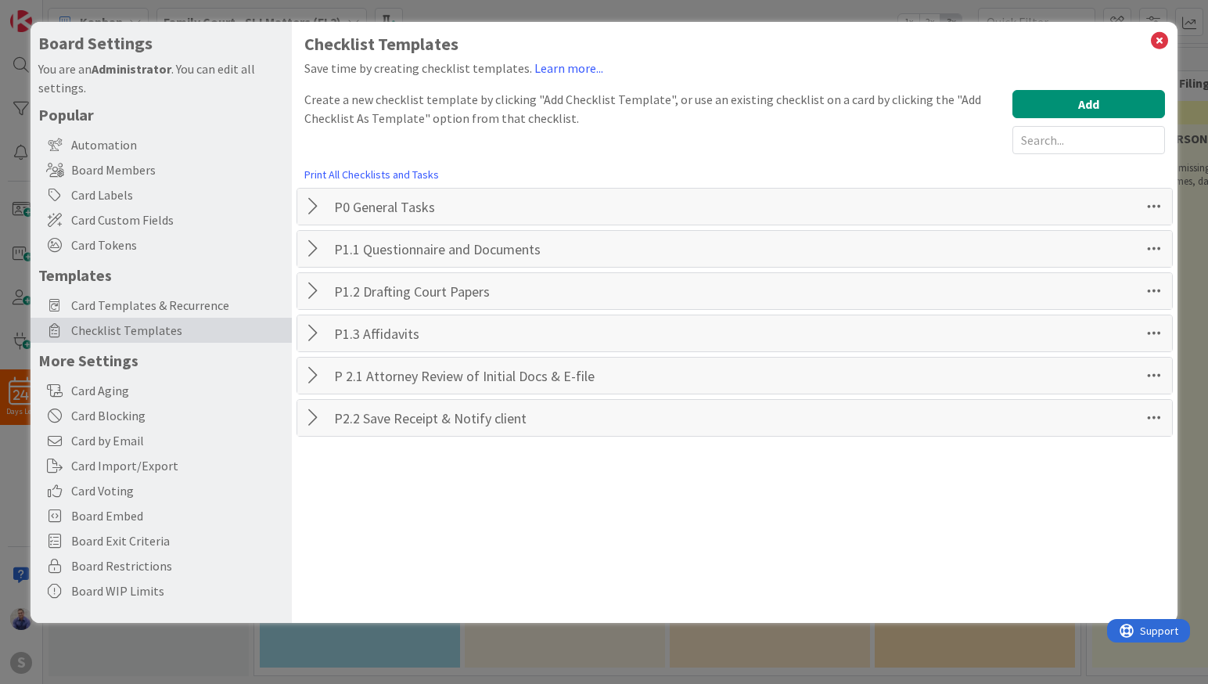
click at [1006, 512] on div "Checklist Templates Save time by creating checklist templates. Learn more... Cr…" at bounding box center [735, 322] width 886 height 601
click at [1059, 99] on button "Add" at bounding box center [1088, 104] width 153 height 28
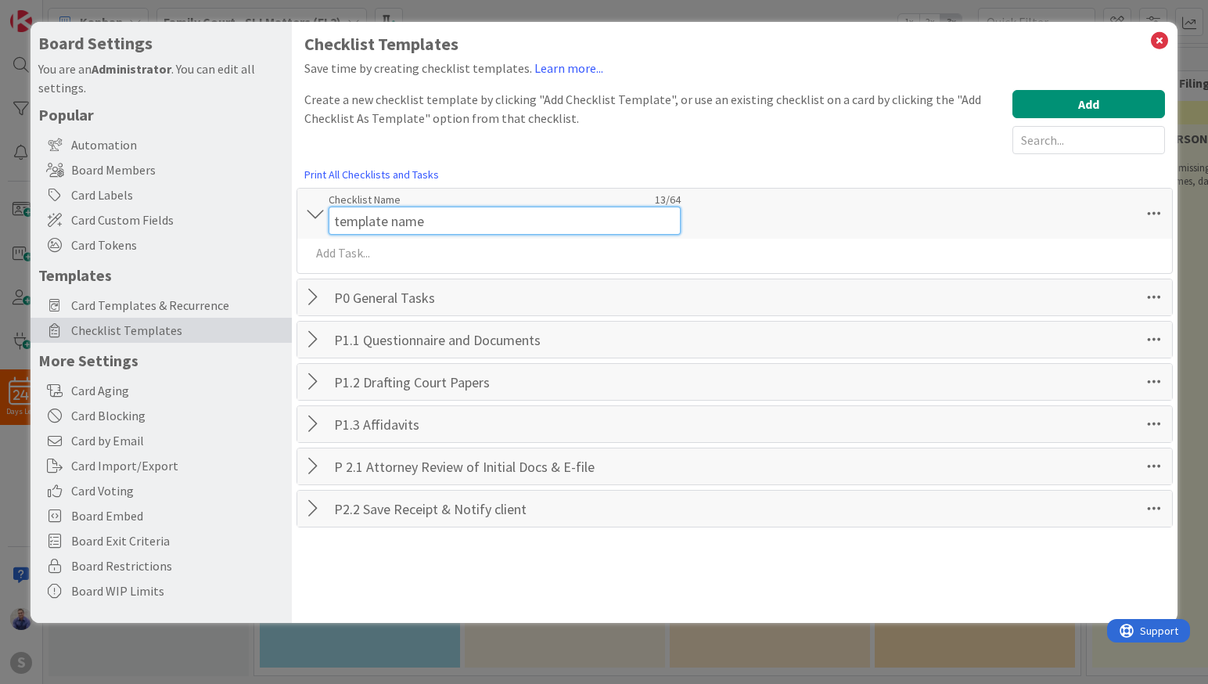
click at [630, 206] on input "template name" at bounding box center [505, 220] width 352 height 28
click at [505, 211] on input "template name" at bounding box center [505, 220] width 352 height 28
paste input "P2.3 Waiting on 1st Hearing Dat"
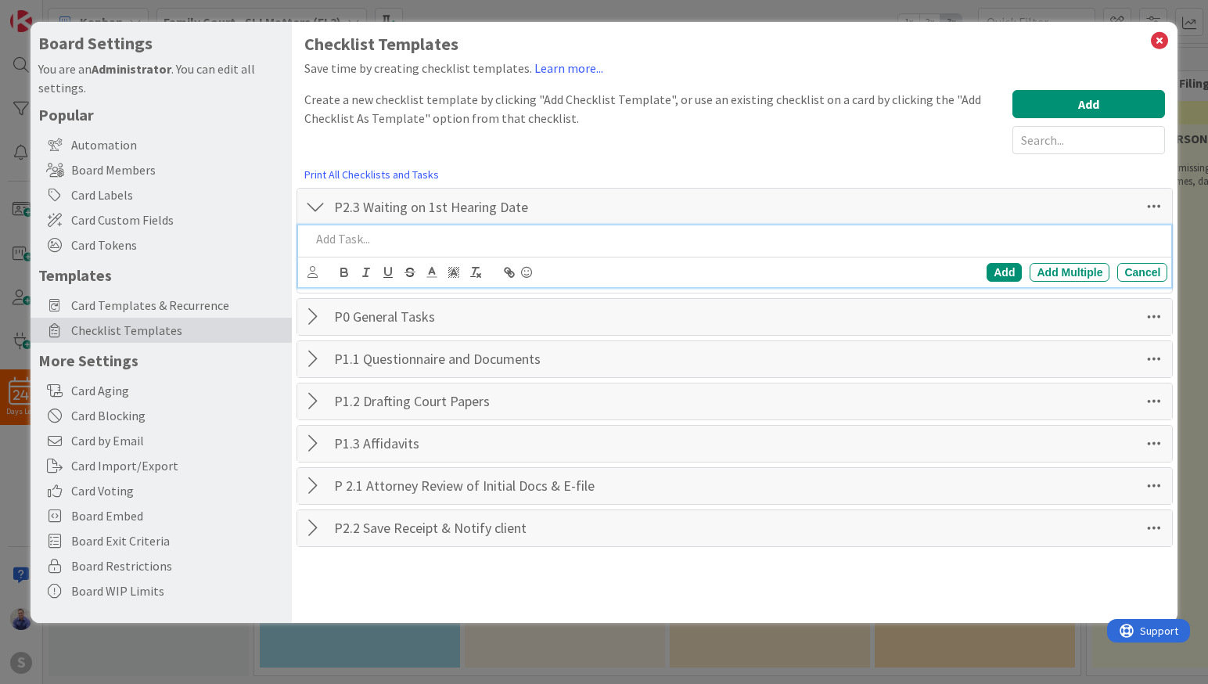
click at [478, 253] on div at bounding box center [736, 238] width 864 height 27
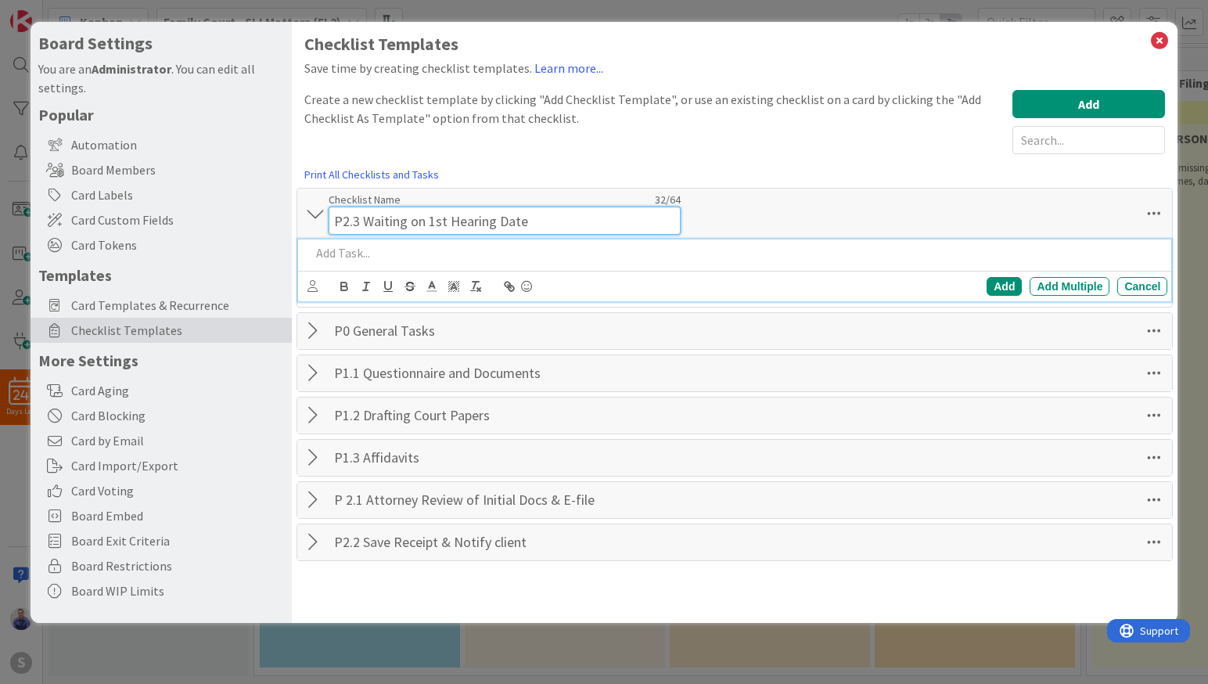
click at [554, 206] on input "P2.3 Waiting on 1st Hearing Date" at bounding box center [505, 220] width 352 height 28
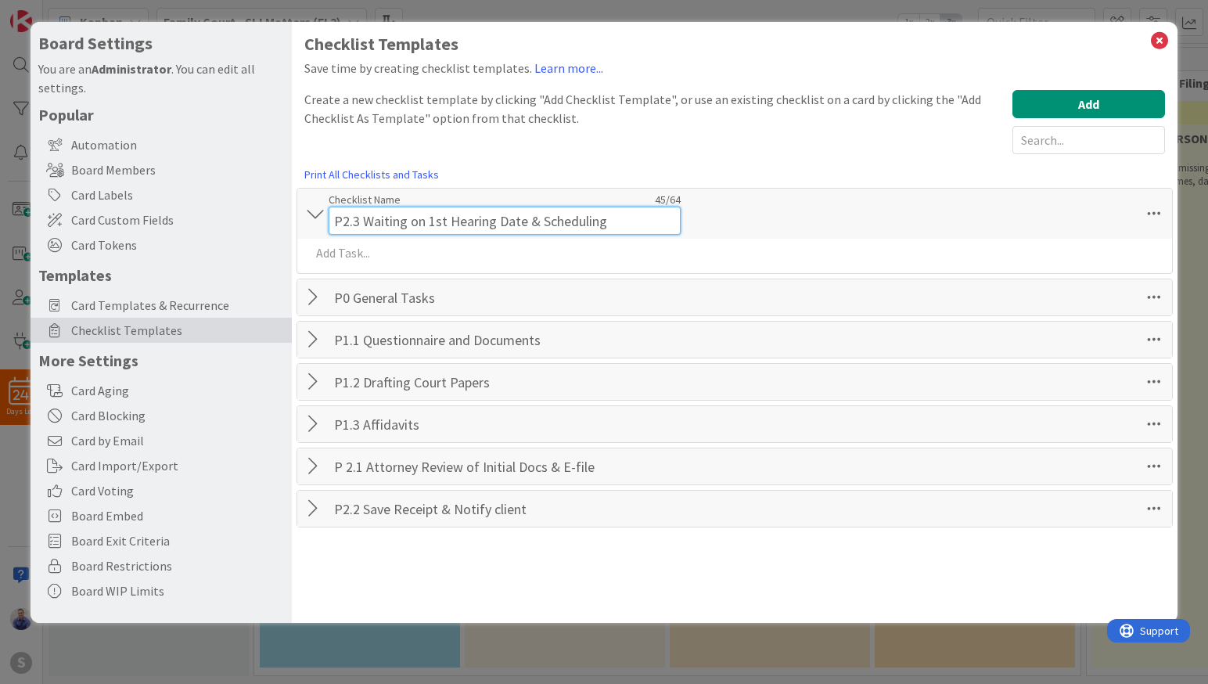
type input "P2.3 Waiting on 1st Hearing Date & Scheduling"
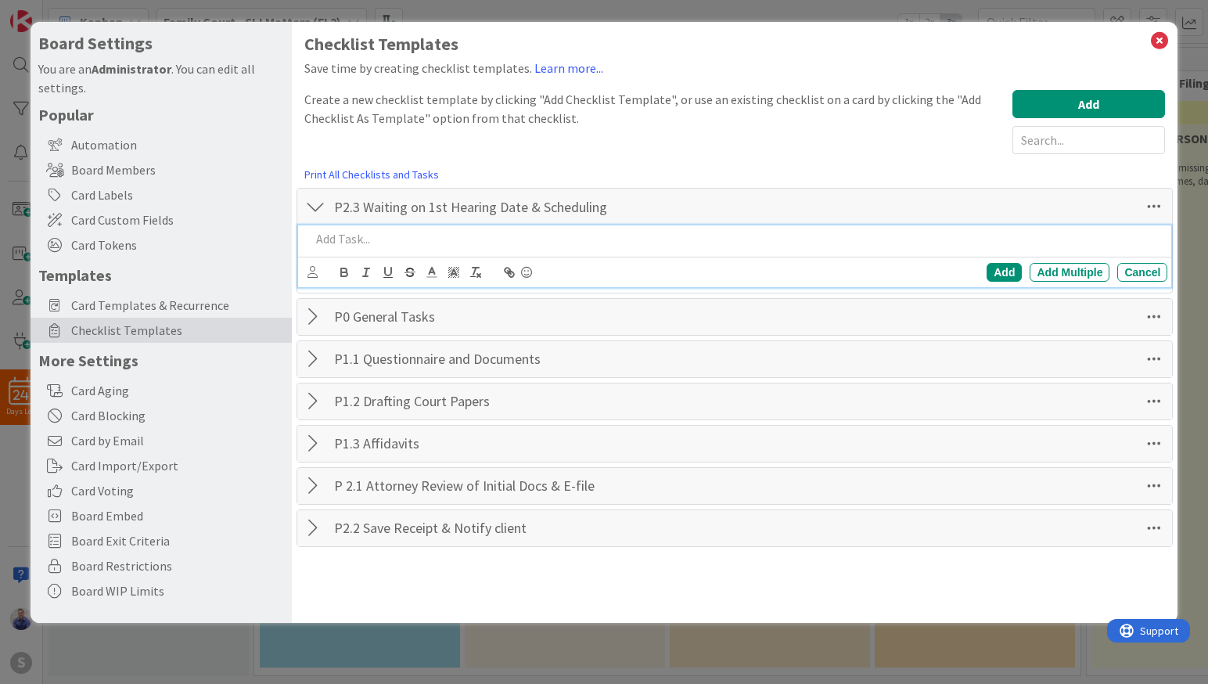
click at [373, 246] on p at bounding box center [736, 239] width 851 height 18
drag, startPoint x: 495, startPoint y: 245, endPoint x: 170, endPoint y: 228, distance: 325.8
click at [304, 228] on div "P2.3 Waiting on 1st Hearing Date" at bounding box center [736, 238] width 864 height 27
click at [427, 240] on p at bounding box center [736, 239] width 851 height 18
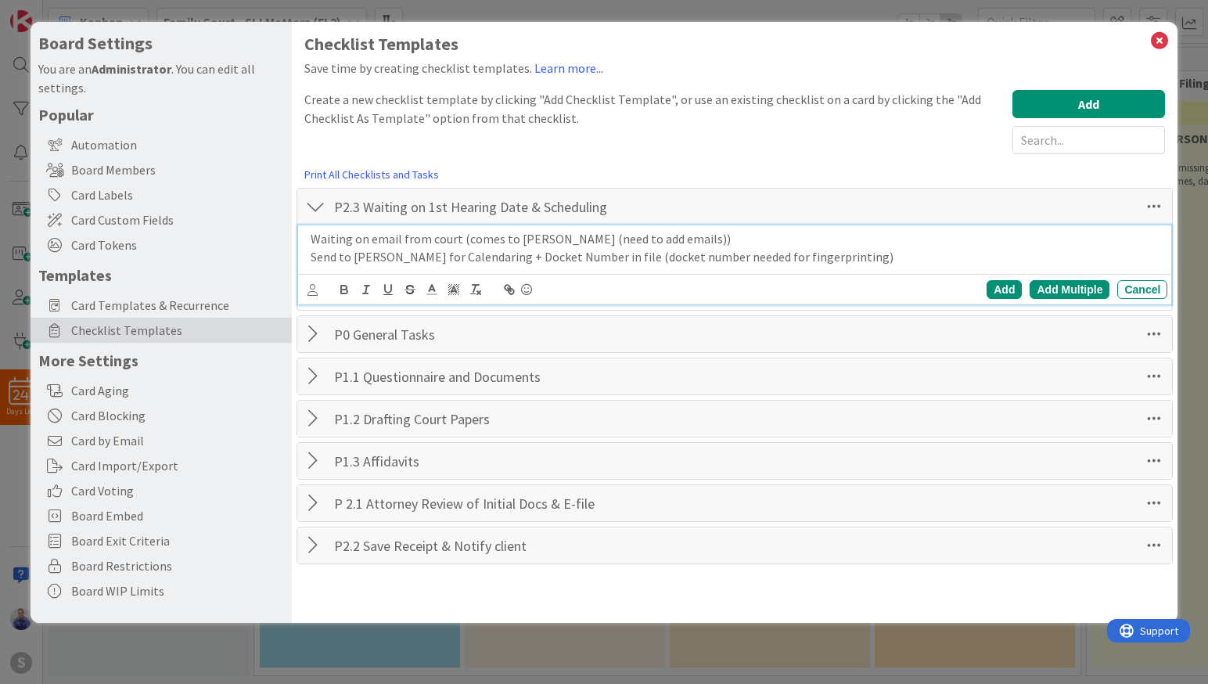
click at [1060, 288] on div "Add Multiple" at bounding box center [1069, 289] width 80 height 19
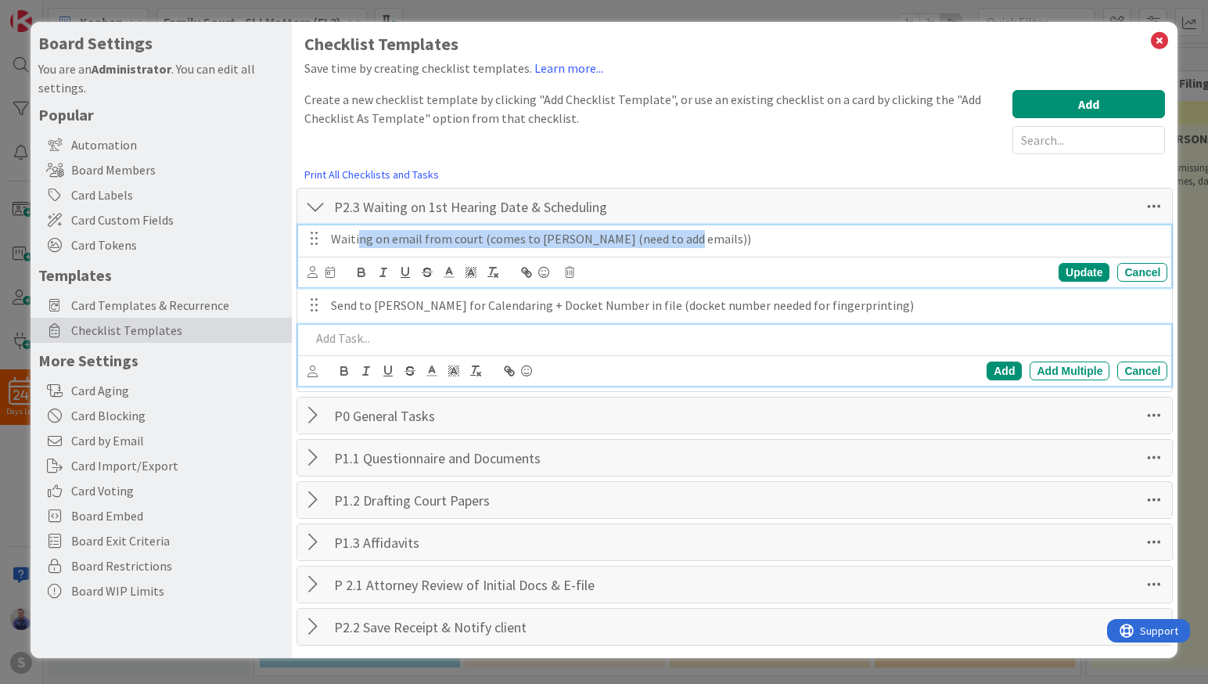
drag, startPoint x: 720, startPoint y: 240, endPoint x: 356, endPoint y: 241, distance: 364.5
click at [356, 241] on p "Waiting on email from court (comes to [PERSON_NAME] (need to add emails))" at bounding box center [746, 239] width 830 height 18
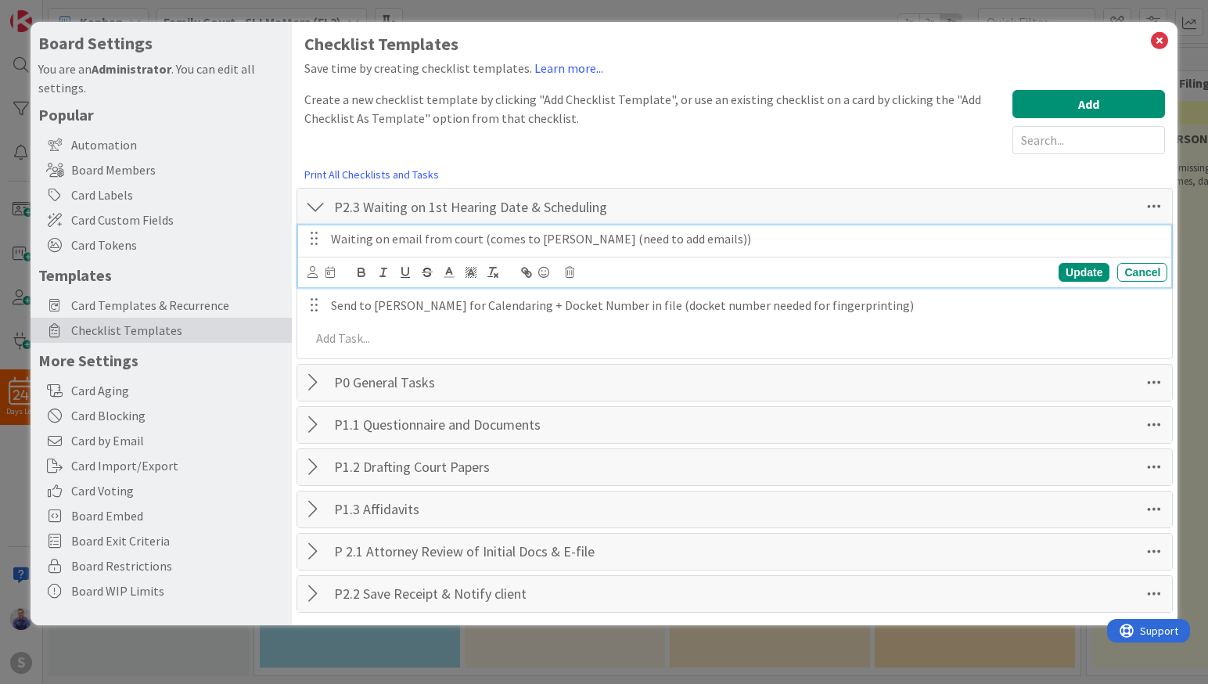
click at [332, 238] on p "Waiting on email from court (comes to [PERSON_NAME] (need to add emails))" at bounding box center [746, 239] width 830 height 18
drag, startPoint x: 958, startPoint y: 241, endPoint x: 587, endPoint y: 235, distance: 371.6
click at [587, 235] on p "Email Received from Court & Forwarded to Team Waiting on email from court (come…" at bounding box center [746, 239] width 830 height 18
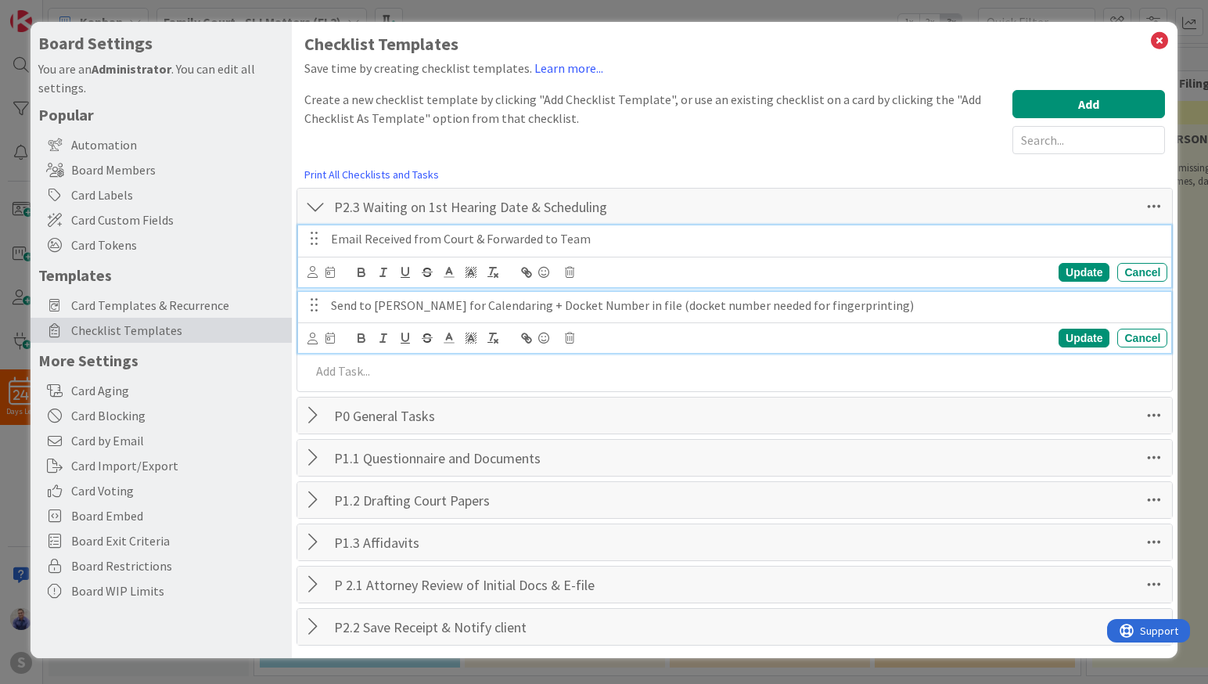
click at [582, 309] on p "Send to [PERSON_NAME] for Calendaring + Docket Number in file (docket number ne…" at bounding box center [746, 305] width 830 height 18
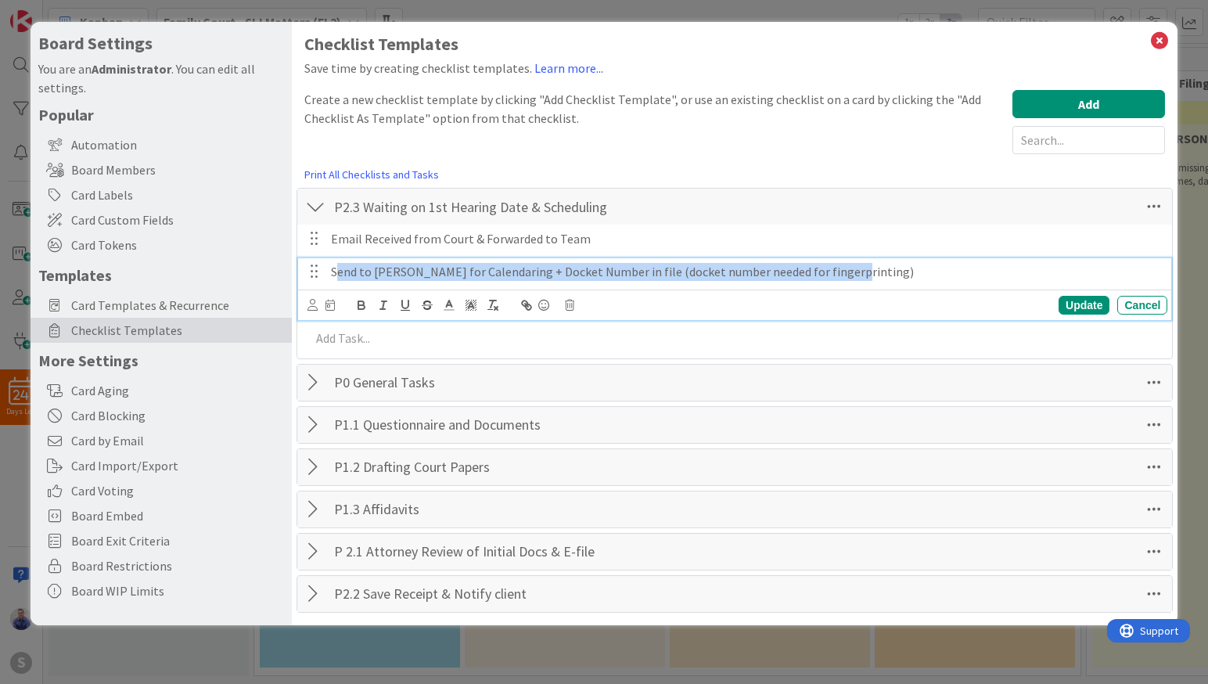
drag, startPoint x: 873, startPoint y: 275, endPoint x: 339, endPoint y: 267, distance: 533.5
click at [339, 267] on p "Send to [PERSON_NAME] for Calendaring + Docket Number in file (docket number ne…" at bounding box center [746, 272] width 830 height 18
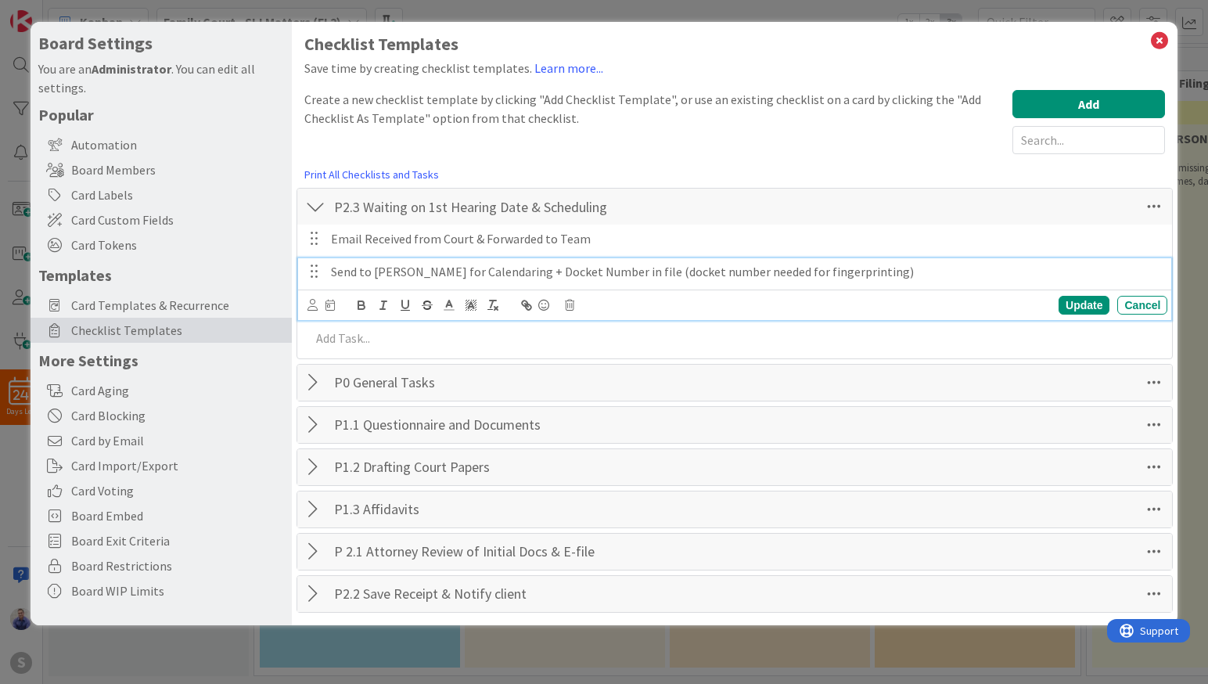
click at [335, 267] on p "Send to [PERSON_NAME] for Calendaring + Docket Number in file (docket number ne…" at bounding box center [746, 272] width 830 height 18
drag, startPoint x: 329, startPoint y: 269, endPoint x: 501, endPoint y: 271, distance: 172.9
click at [501, 271] on div "Send to [PERSON_NAME] for Calendaring + Docket Number in file (docket number ne…" at bounding box center [746, 271] width 842 height 27
click at [415, 274] on p "Docket Number in file (docket number needed for fingerprinting)" at bounding box center [746, 272] width 830 height 18
drag, startPoint x: 759, startPoint y: 279, endPoint x: 500, endPoint y: 277, distance: 259.7
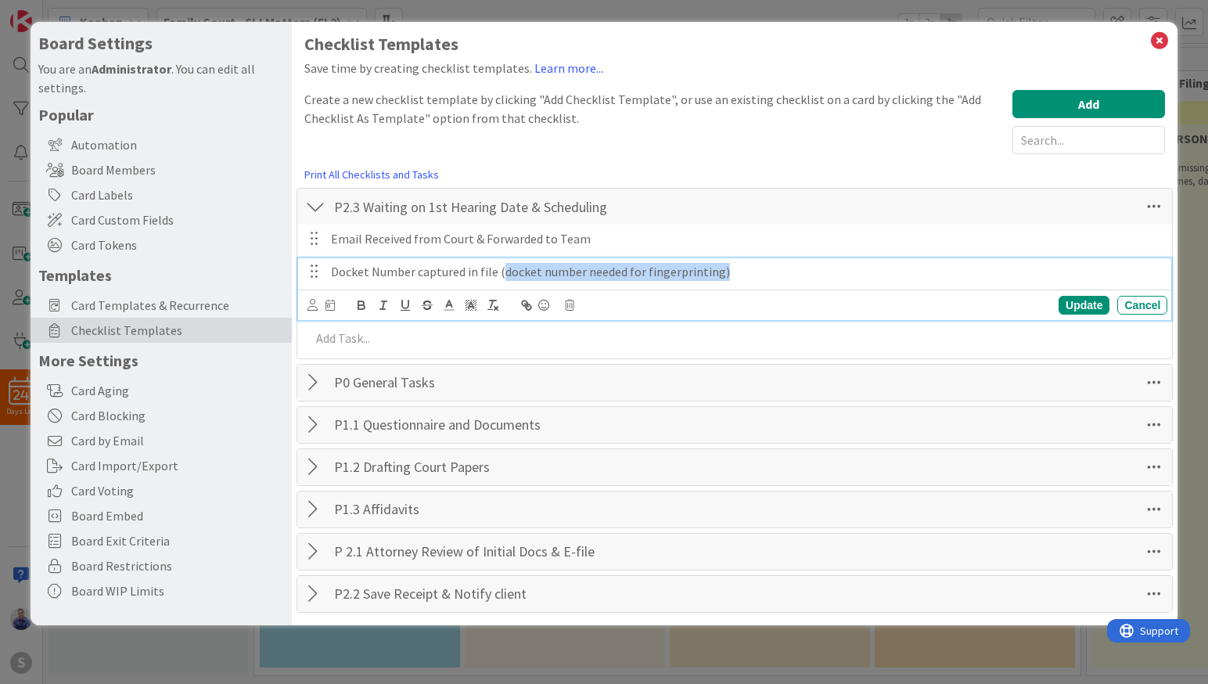
click at [500, 277] on p "Docket Number captured in file (docket number needed for fingerprinting)" at bounding box center [746, 272] width 830 height 18
click at [1091, 305] on div "Update" at bounding box center [1083, 305] width 51 height 19
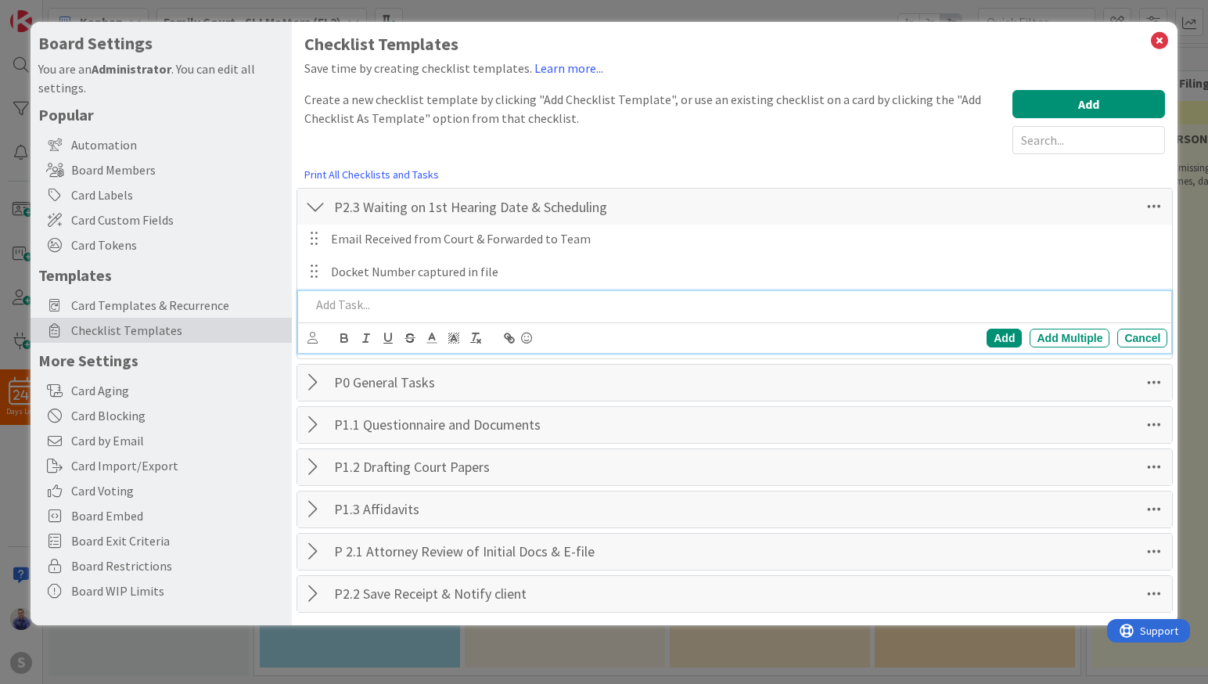
click at [523, 303] on p at bounding box center [736, 305] width 851 height 18
drag, startPoint x: 504, startPoint y: 310, endPoint x: 255, endPoint y: 298, distance: 249.0
click at [304, 298] on div "Send to Karen for Calendaring +" at bounding box center [736, 304] width 864 height 27
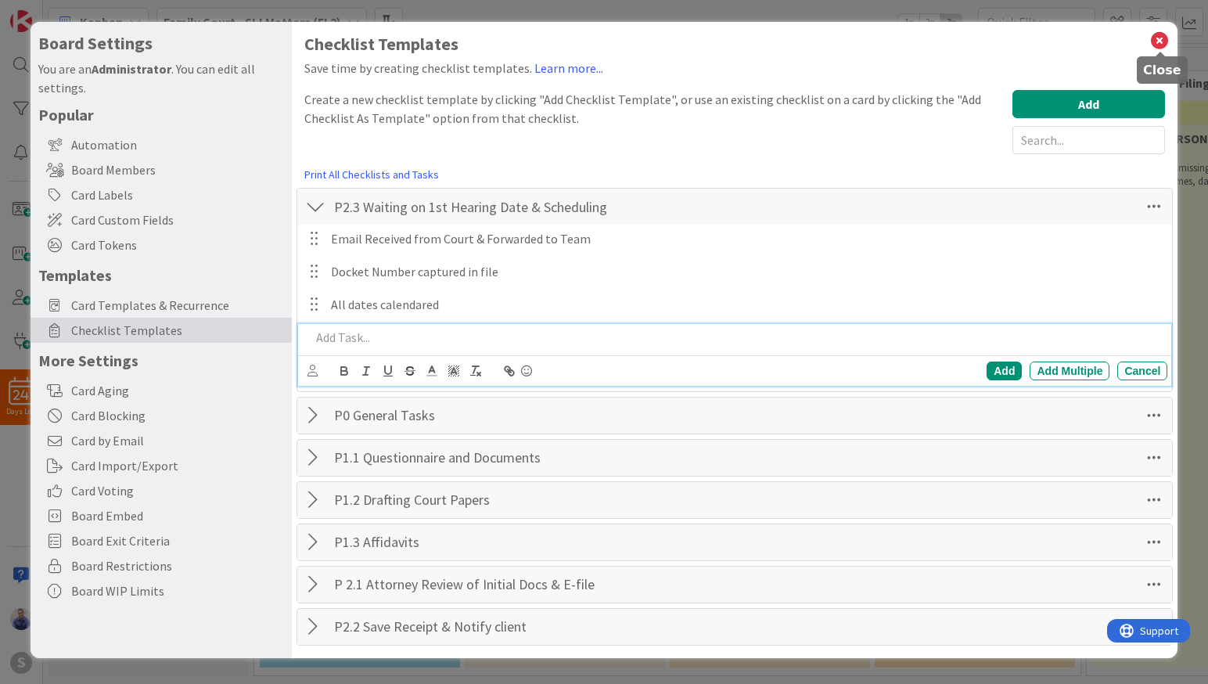
click at [1159, 40] on icon at bounding box center [1159, 41] width 20 height 22
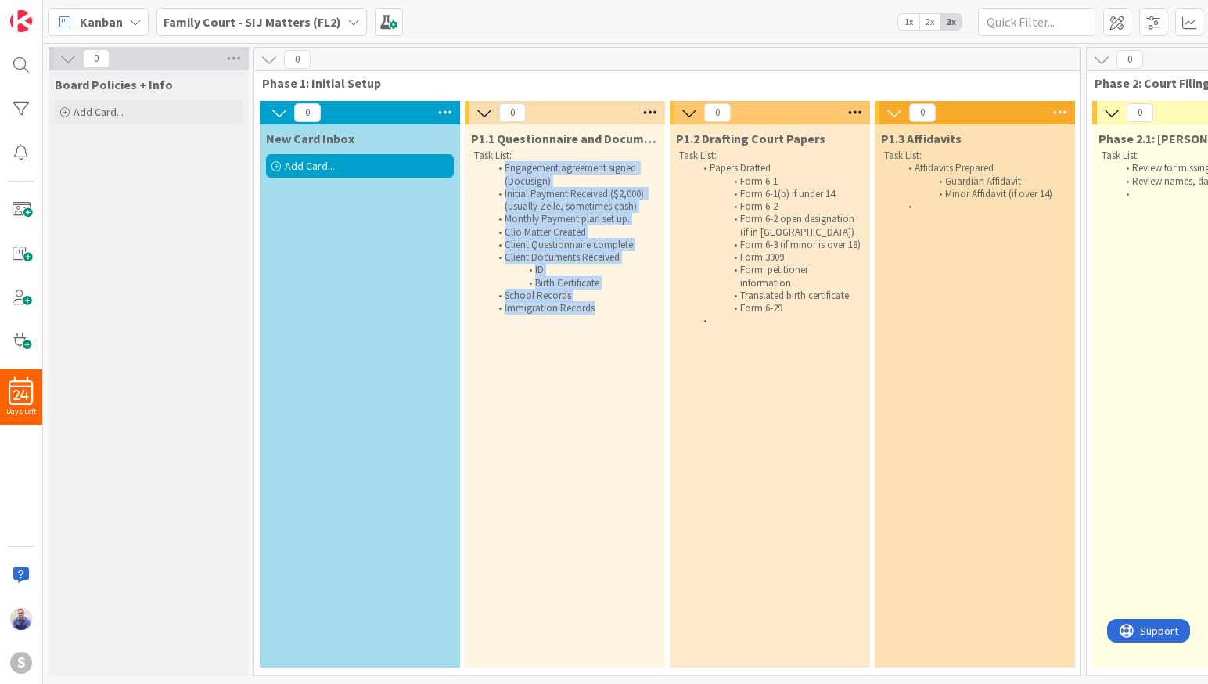
drag, startPoint x: 609, startPoint y: 315, endPoint x: 479, endPoint y: 163, distance: 199.2
click at [479, 163] on div "Task List: Engagement agreement signed (Docusign) Initial Payment Received ($2,…" at bounding box center [565, 231] width 188 height 171
click at [1158, 28] on span at bounding box center [1153, 22] width 28 height 28
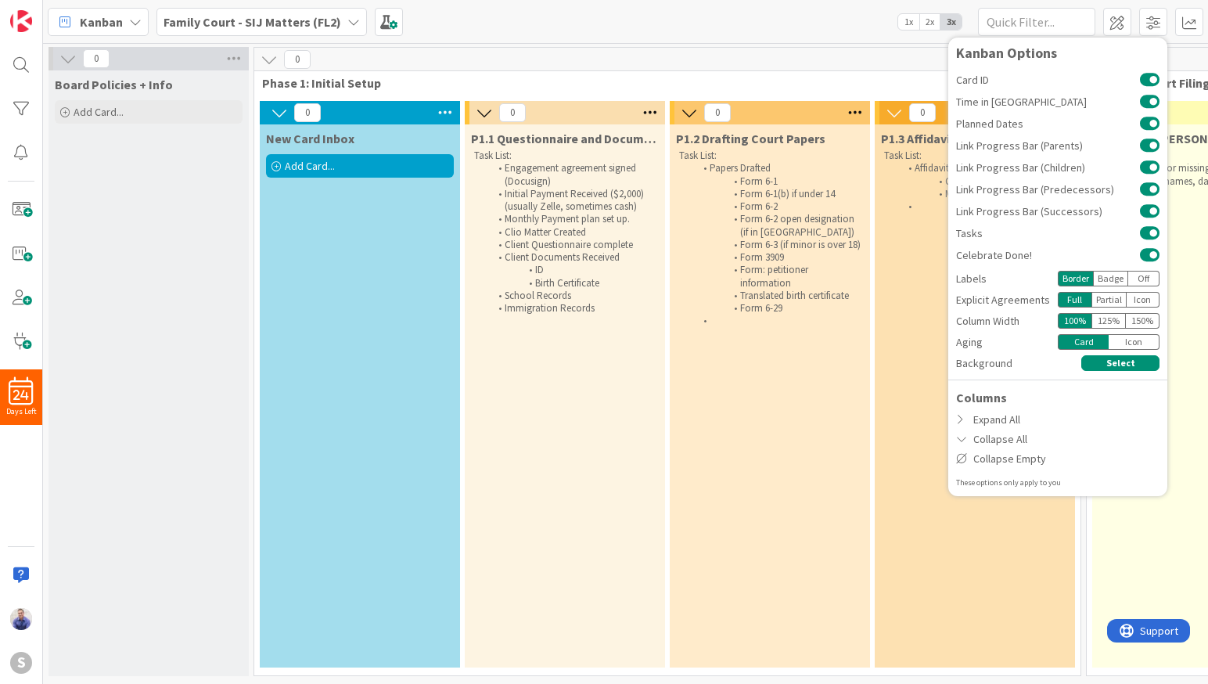
click at [1143, 300] on div "Icon" at bounding box center [1143, 300] width 34 height 16
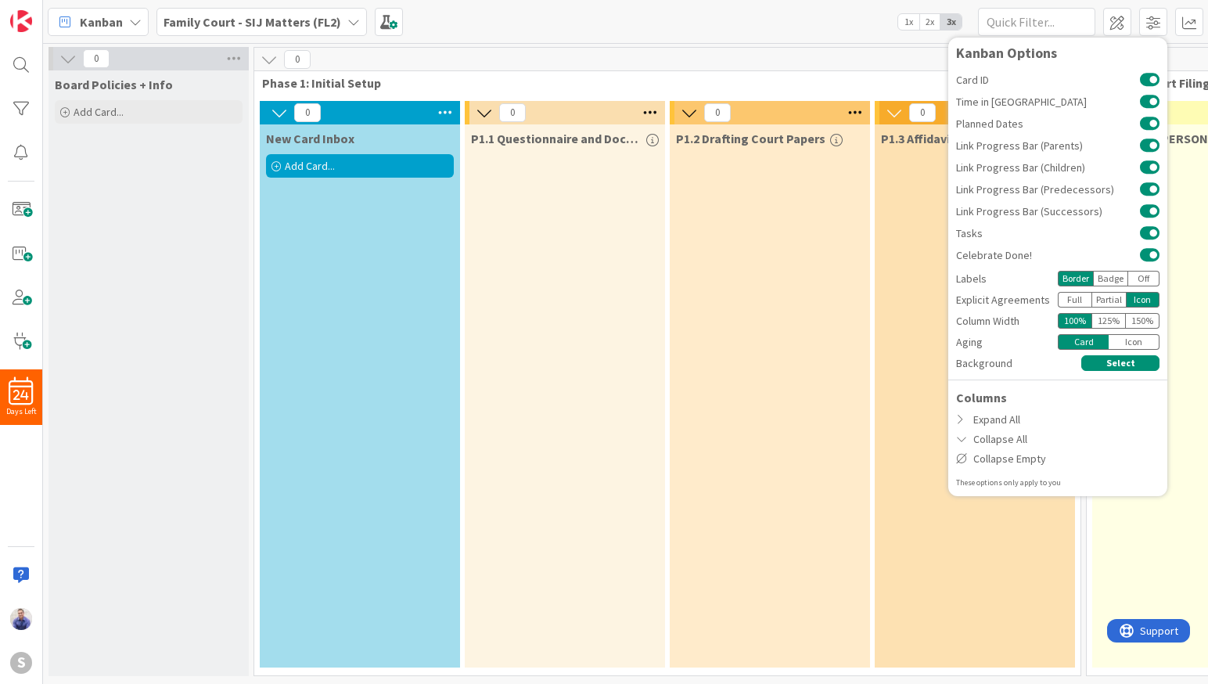
click at [807, 255] on div "P1.2 Drafting Court Papers" at bounding box center [770, 395] width 200 height 543
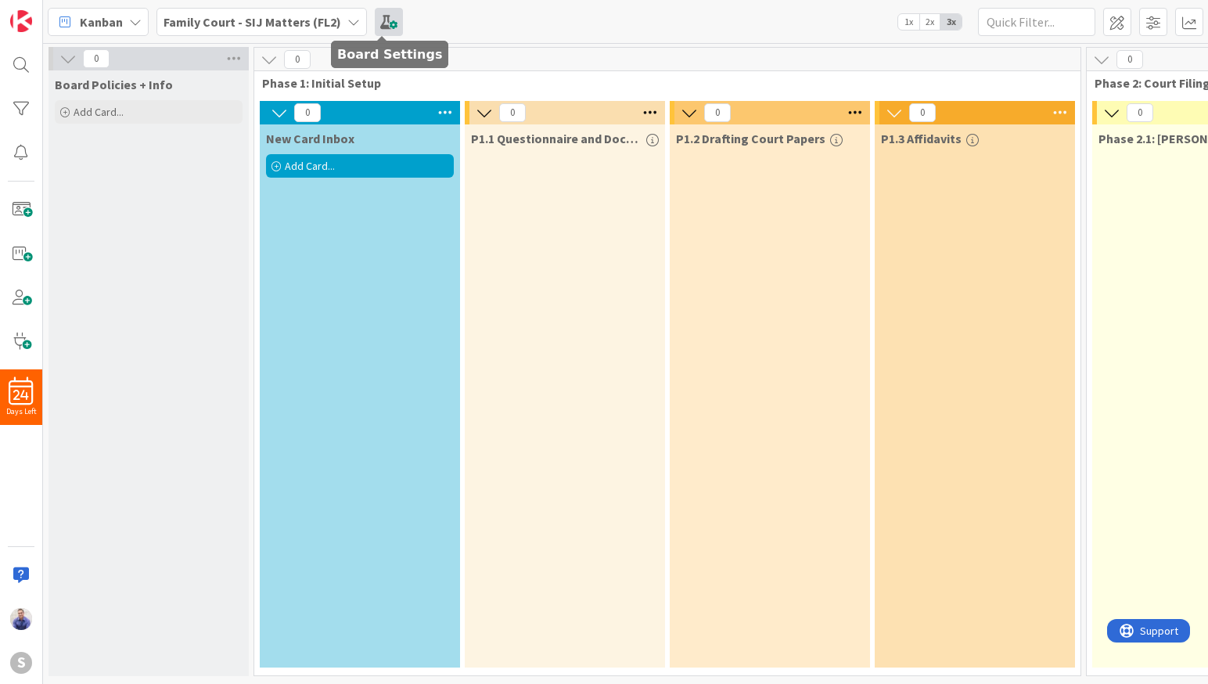
click at [390, 19] on span at bounding box center [389, 22] width 28 height 28
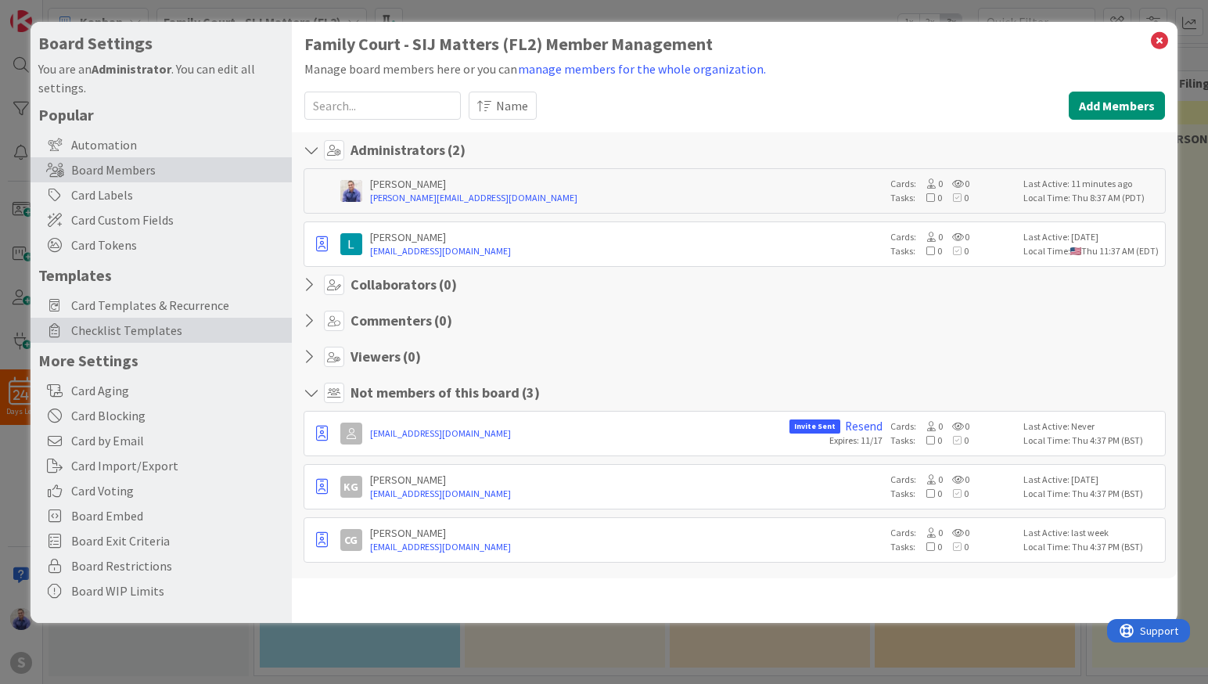
click at [106, 332] on span "Checklist Templates" at bounding box center [177, 330] width 213 height 19
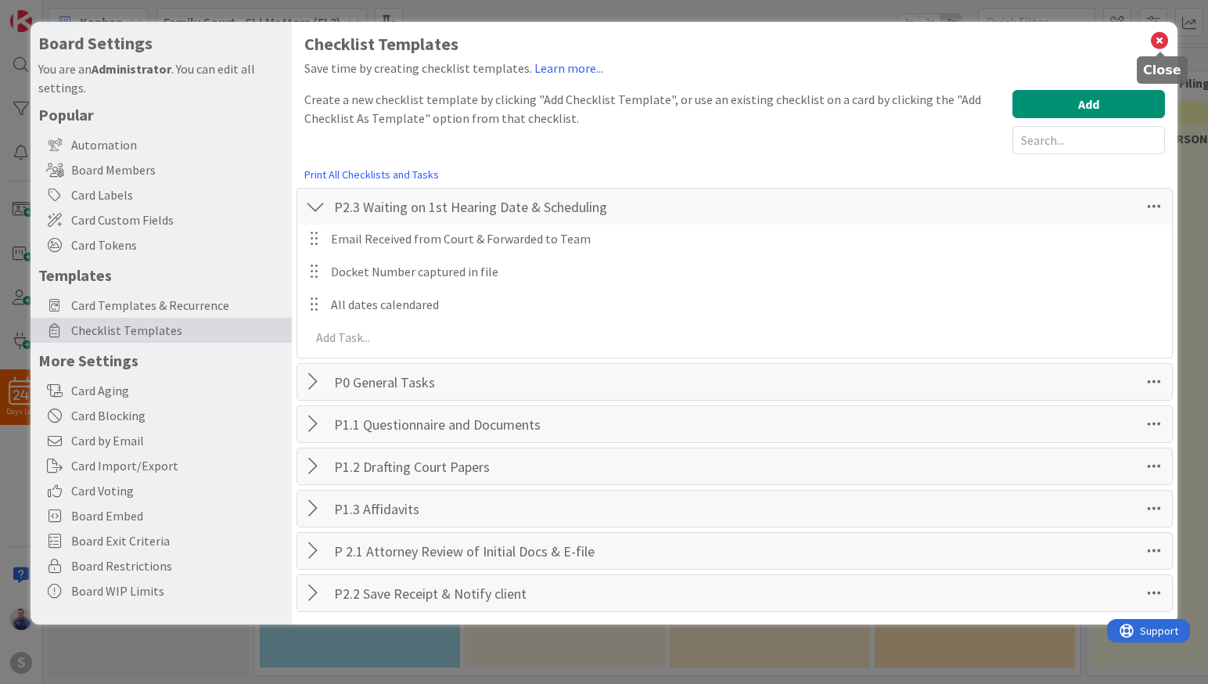
click at [1160, 46] on icon at bounding box center [1159, 41] width 20 height 22
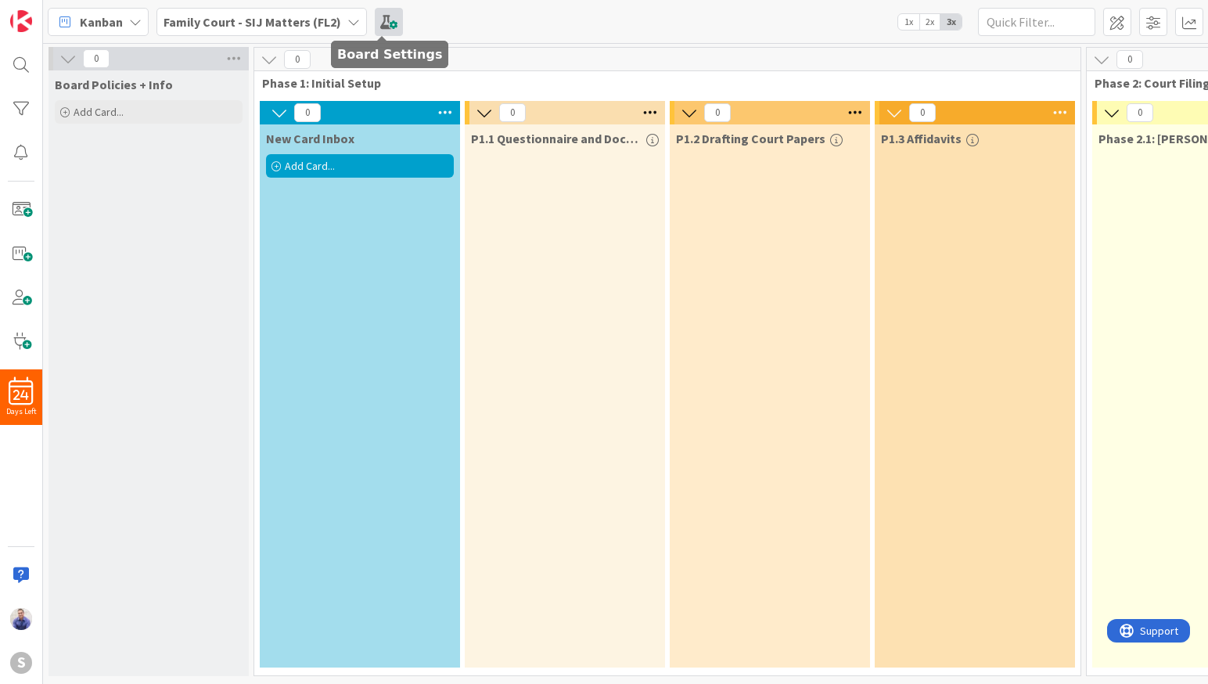
click at [386, 23] on span at bounding box center [389, 22] width 28 height 28
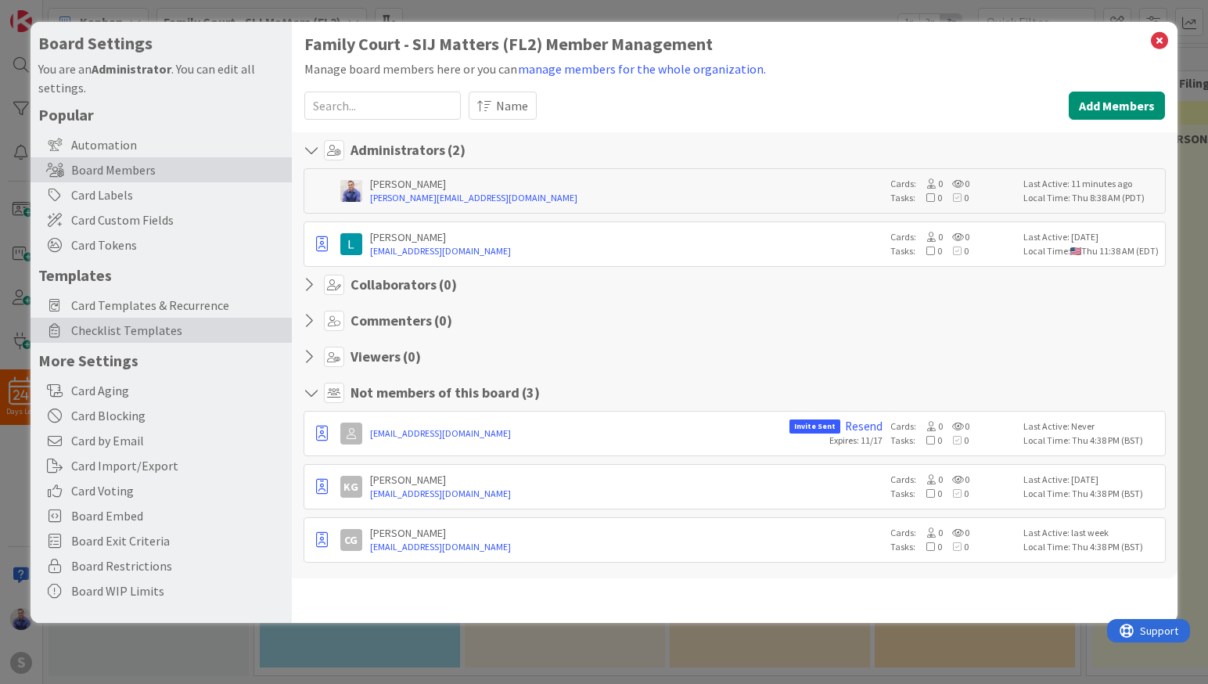
click at [133, 333] on span "Checklist Templates" at bounding box center [177, 330] width 213 height 19
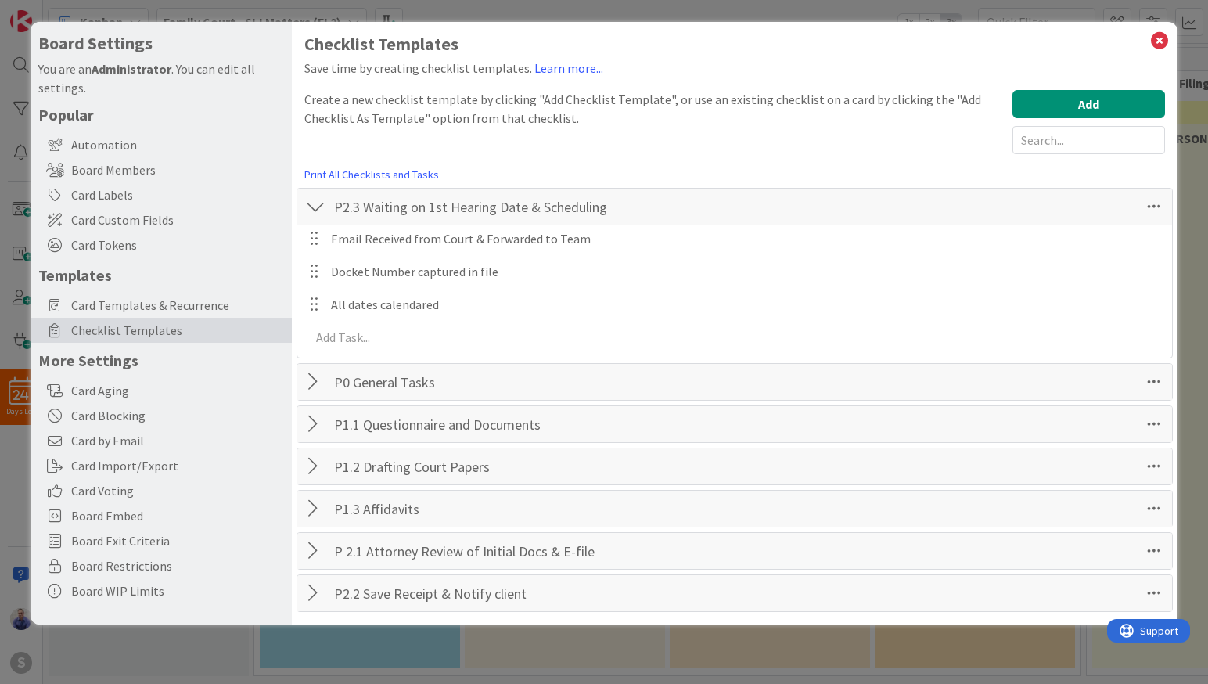
click at [316, 202] on div at bounding box center [315, 206] width 20 height 28
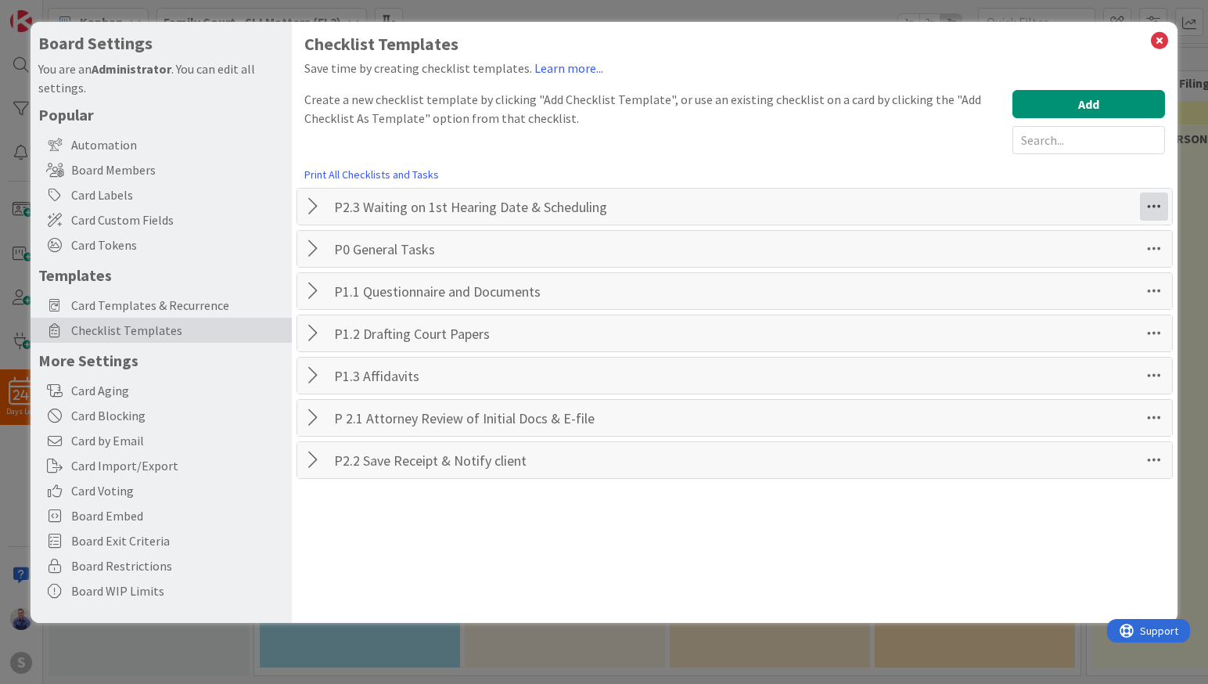
click at [1153, 205] on icon at bounding box center [1154, 206] width 28 height 28
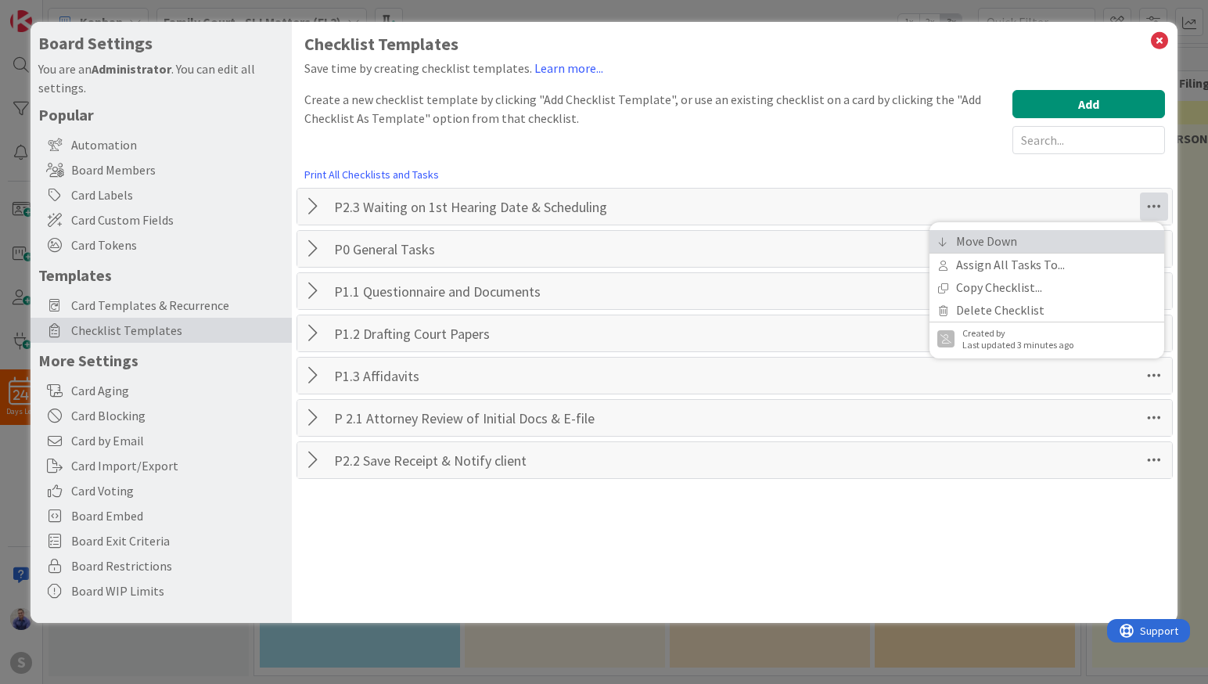
click at [1111, 235] on link "Move Down" at bounding box center [1046, 241] width 235 height 23
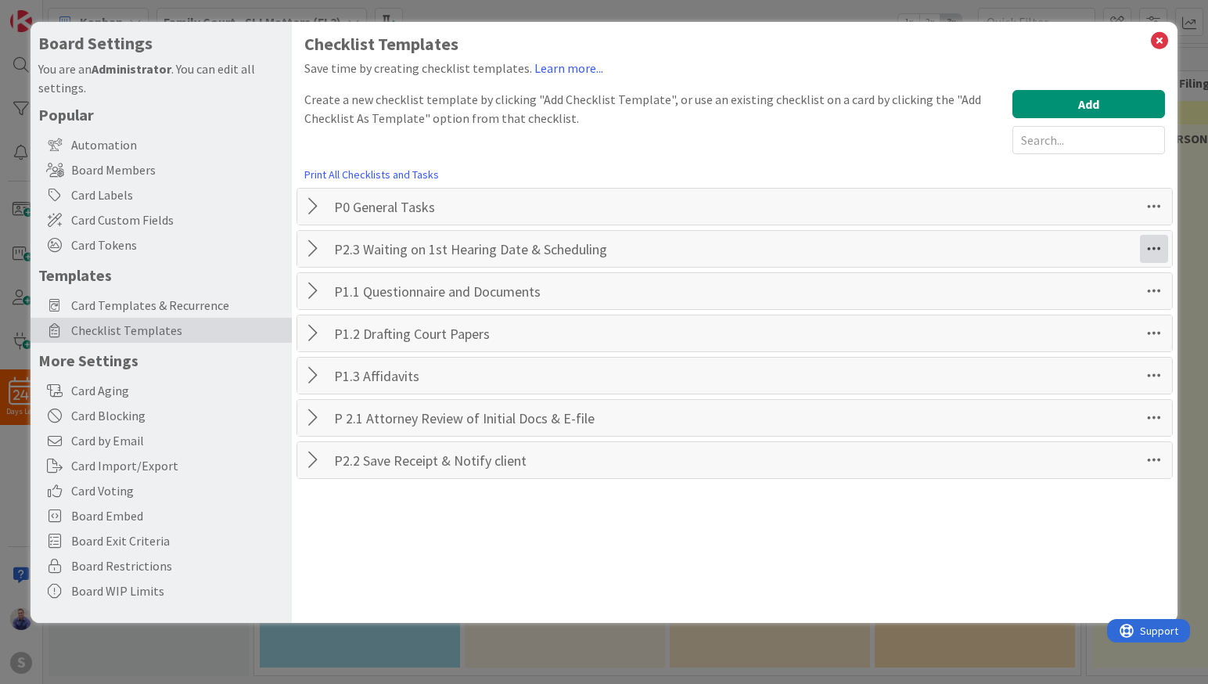
drag, startPoint x: 1151, startPoint y: 250, endPoint x: 1144, endPoint y: 264, distance: 15.4
click at [1151, 250] on icon at bounding box center [1154, 249] width 28 height 28
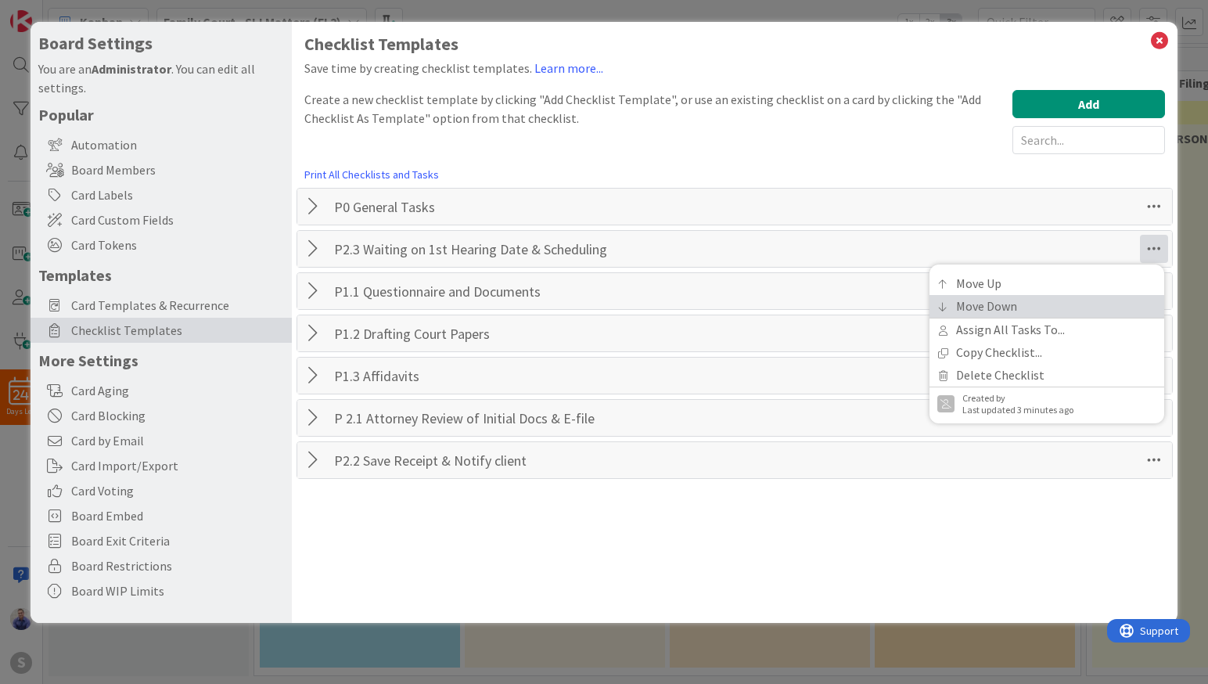
click at [1137, 299] on link "Move Down" at bounding box center [1046, 306] width 235 height 23
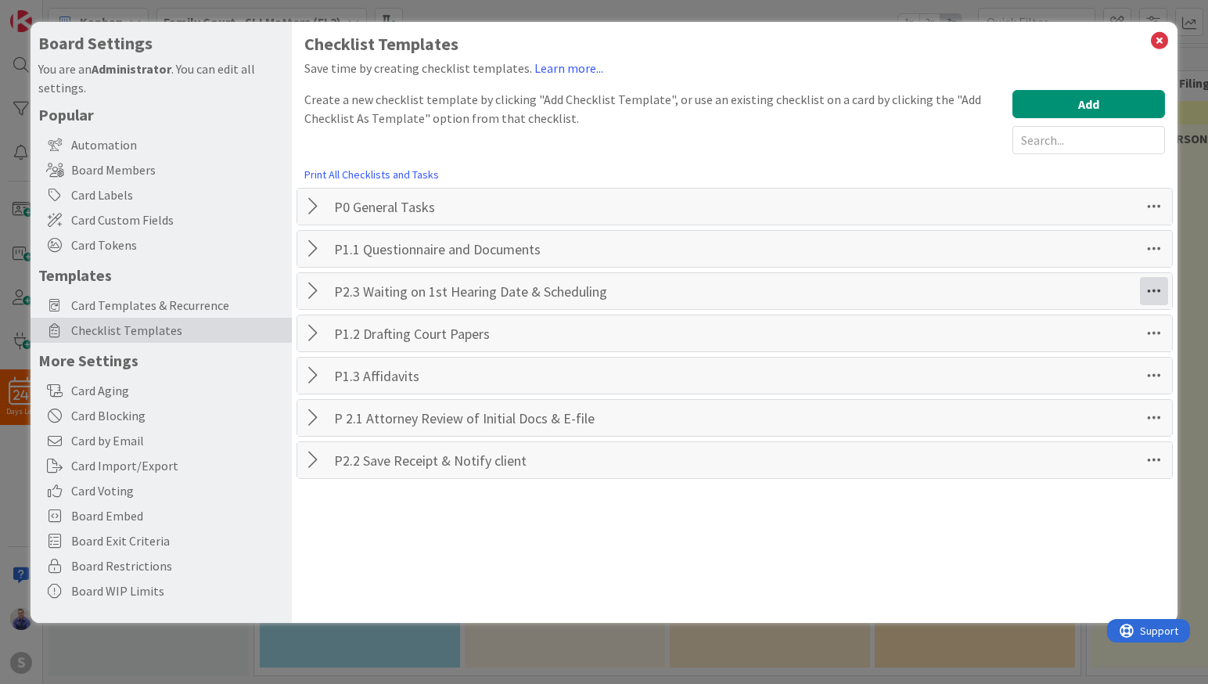
click at [1156, 288] on icon at bounding box center [1154, 291] width 28 height 28
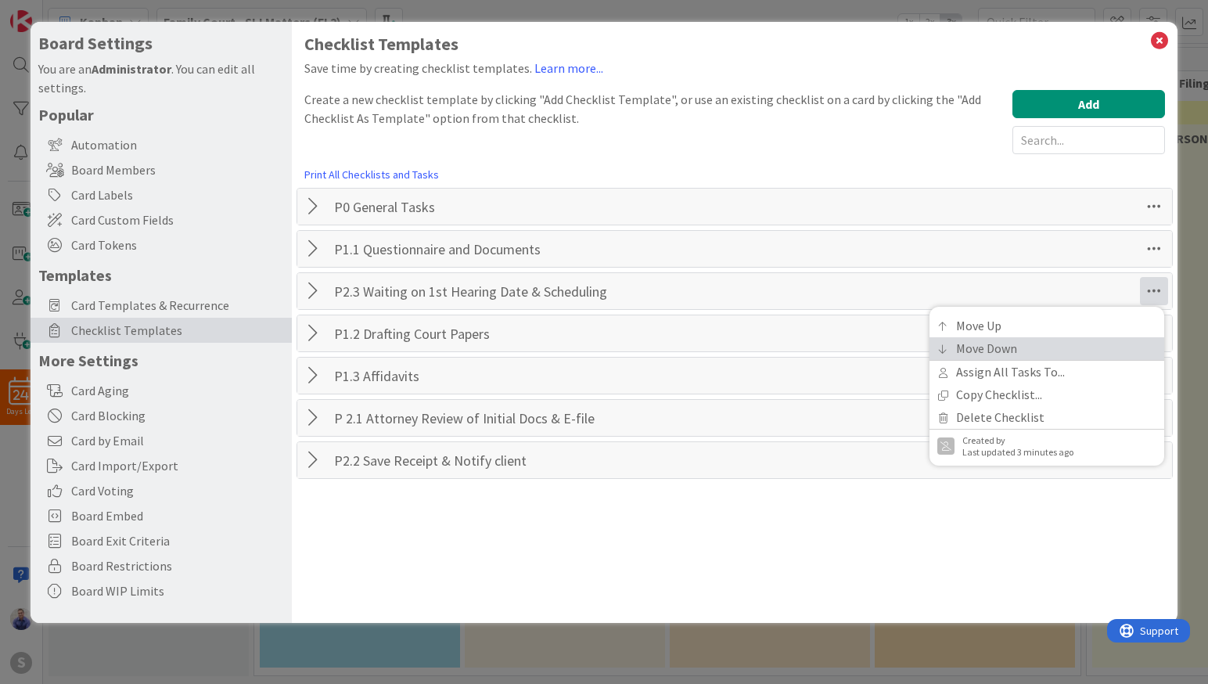
drag, startPoint x: 1109, startPoint y: 344, endPoint x: 1140, endPoint y: 350, distance: 31.1
click at [1114, 346] on link "Move Down" at bounding box center [1046, 348] width 235 height 23
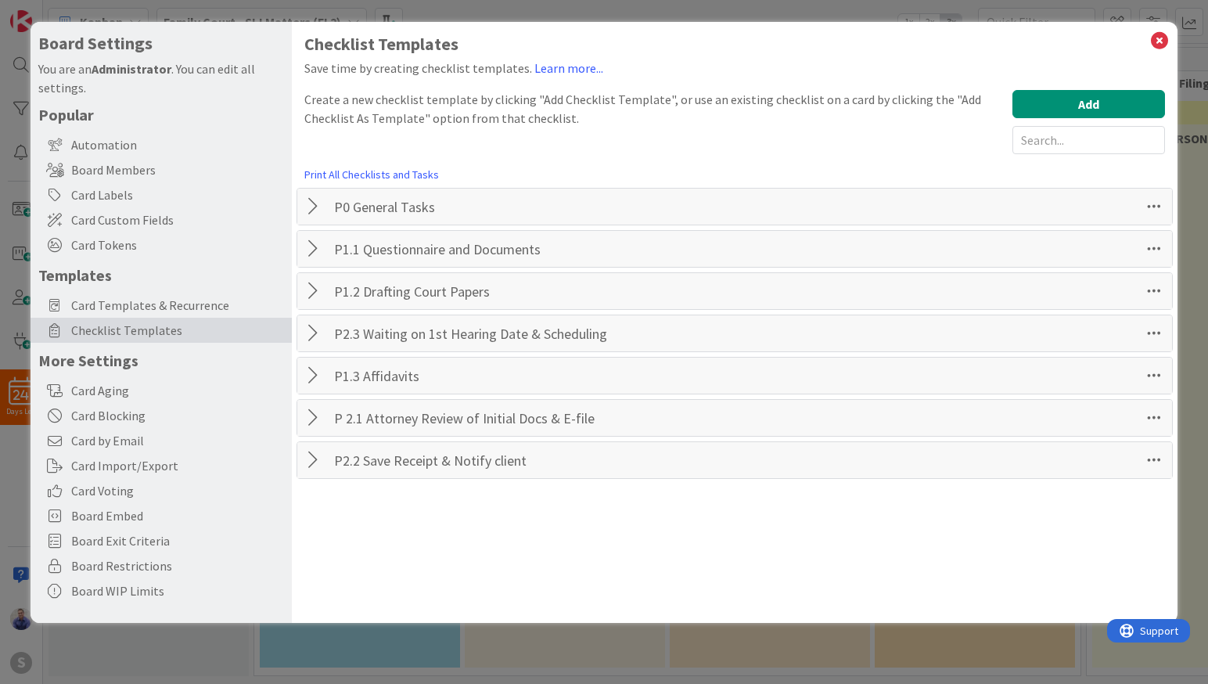
drag, startPoint x: 1159, startPoint y: 338, endPoint x: 1123, endPoint y: 373, distance: 50.3
click at [1158, 338] on icon at bounding box center [1154, 333] width 28 height 28
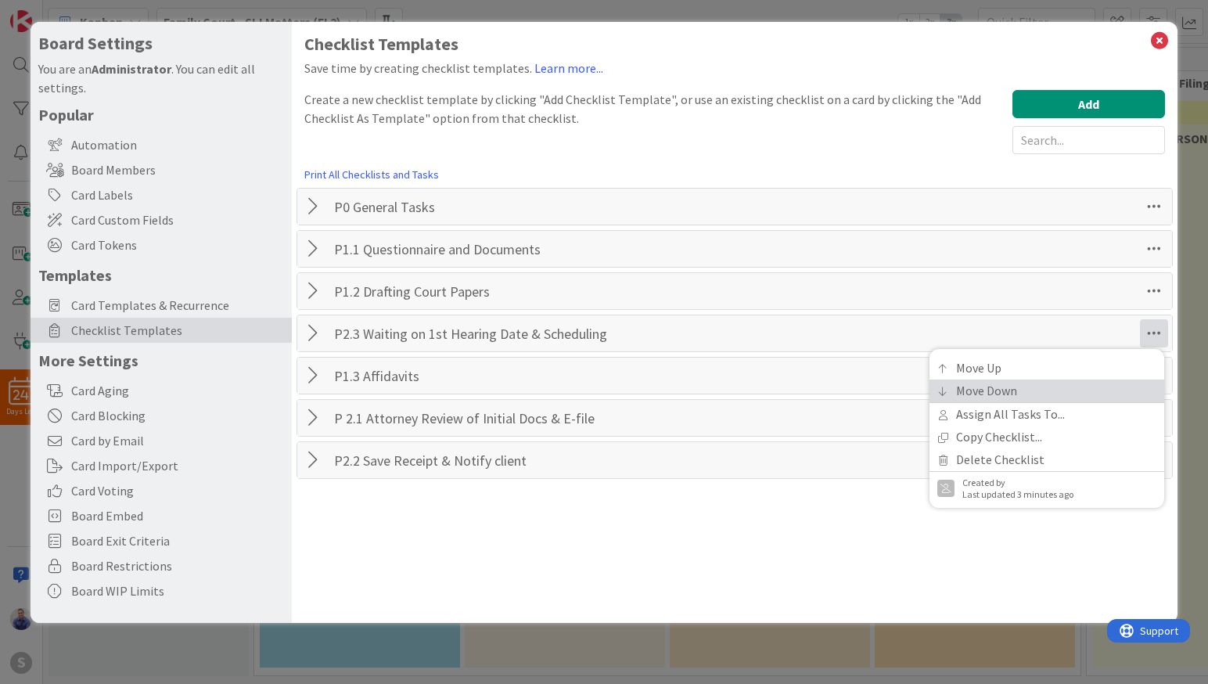
click at [1105, 390] on link "Move Down" at bounding box center [1046, 390] width 235 height 23
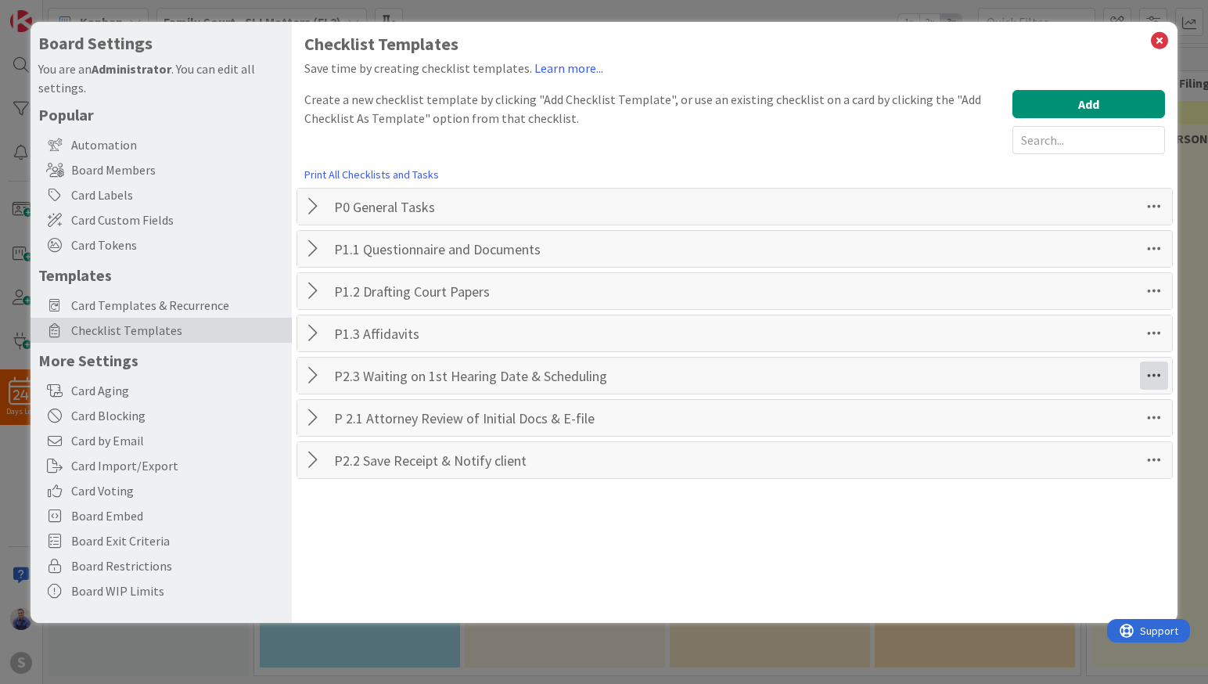
click at [1161, 386] on icon at bounding box center [1154, 375] width 28 height 28
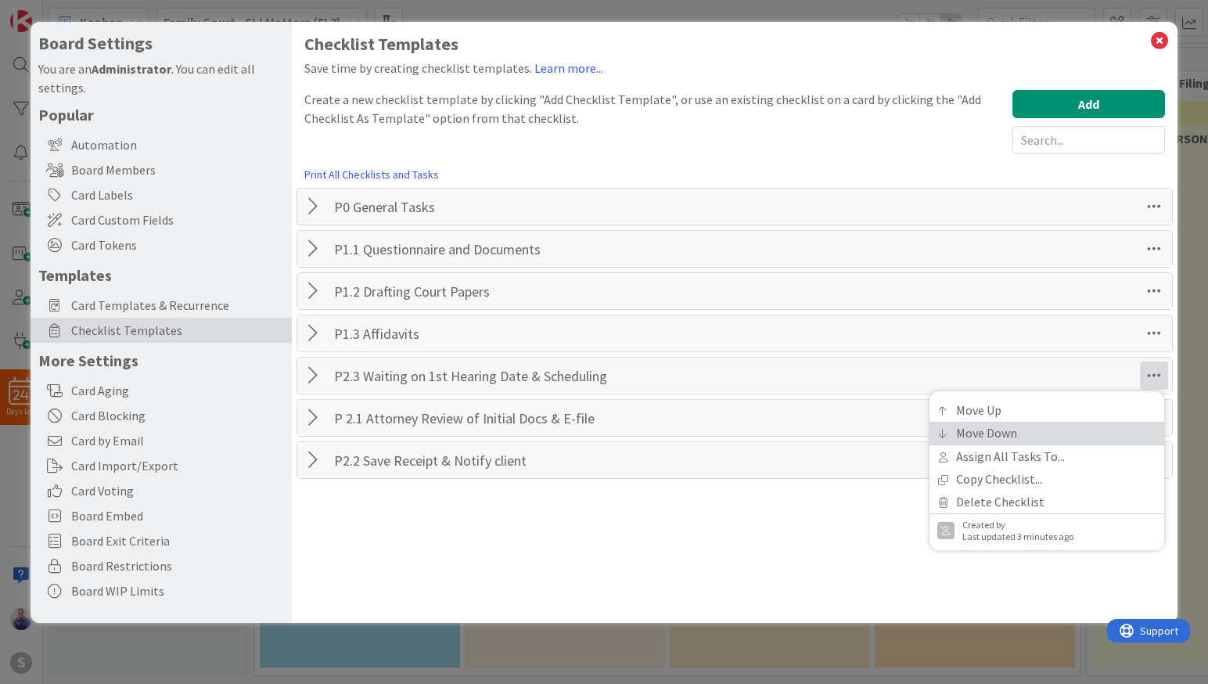
drag, startPoint x: 1077, startPoint y: 429, endPoint x: 1111, endPoint y: 422, distance: 35.0
click at [1079, 428] on link "Move Down" at bounding box center [1046, 433] width 235 height 23
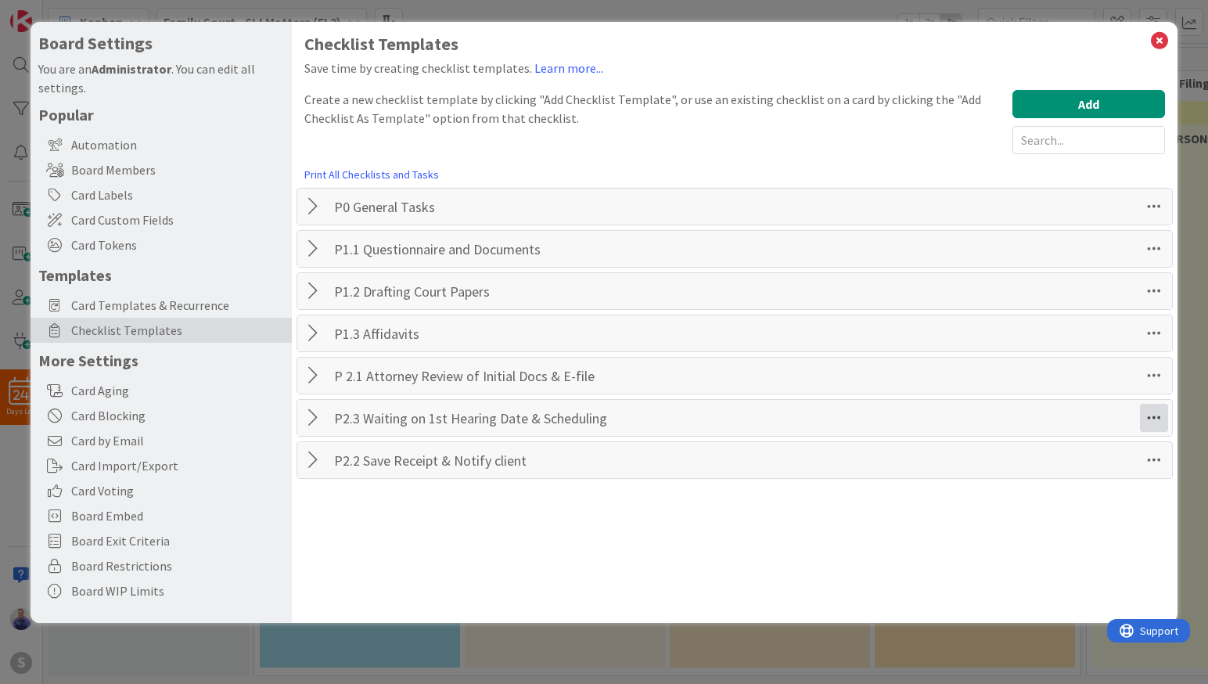
click at [1146, 415] on icon at bounding box center [1154, 418] width 28 height 28
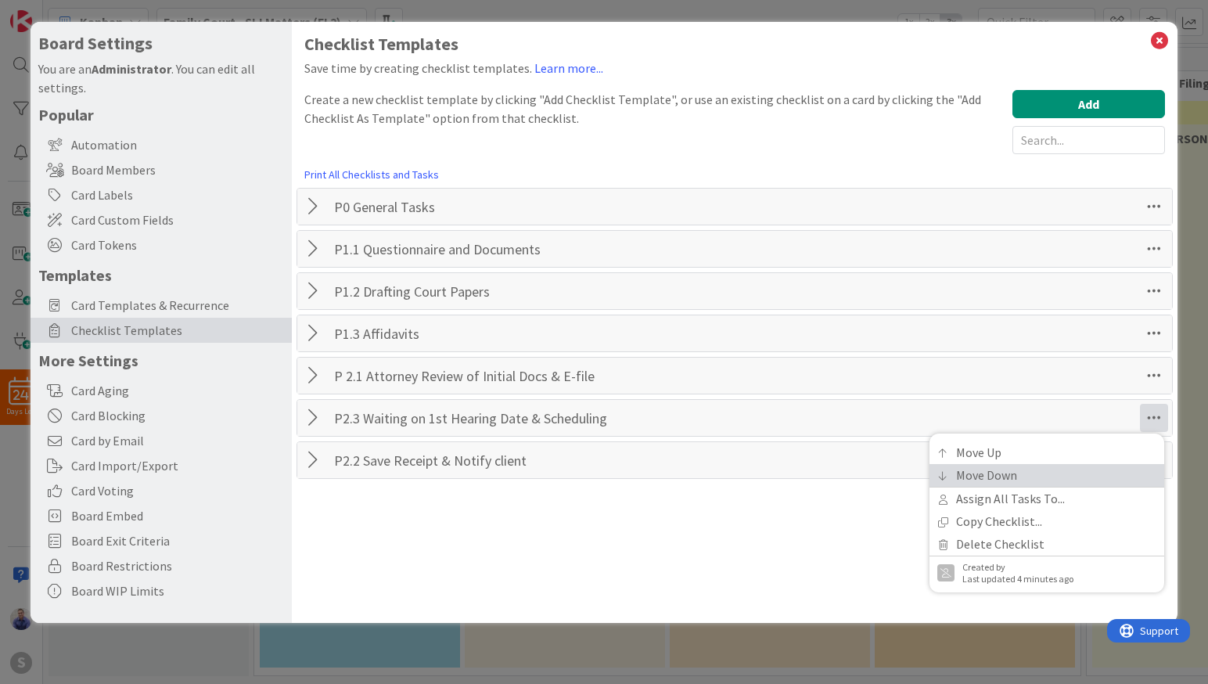
click at [1097, 472] on link "Move Down" at bounding box center [1046, 475] width 235 height 23
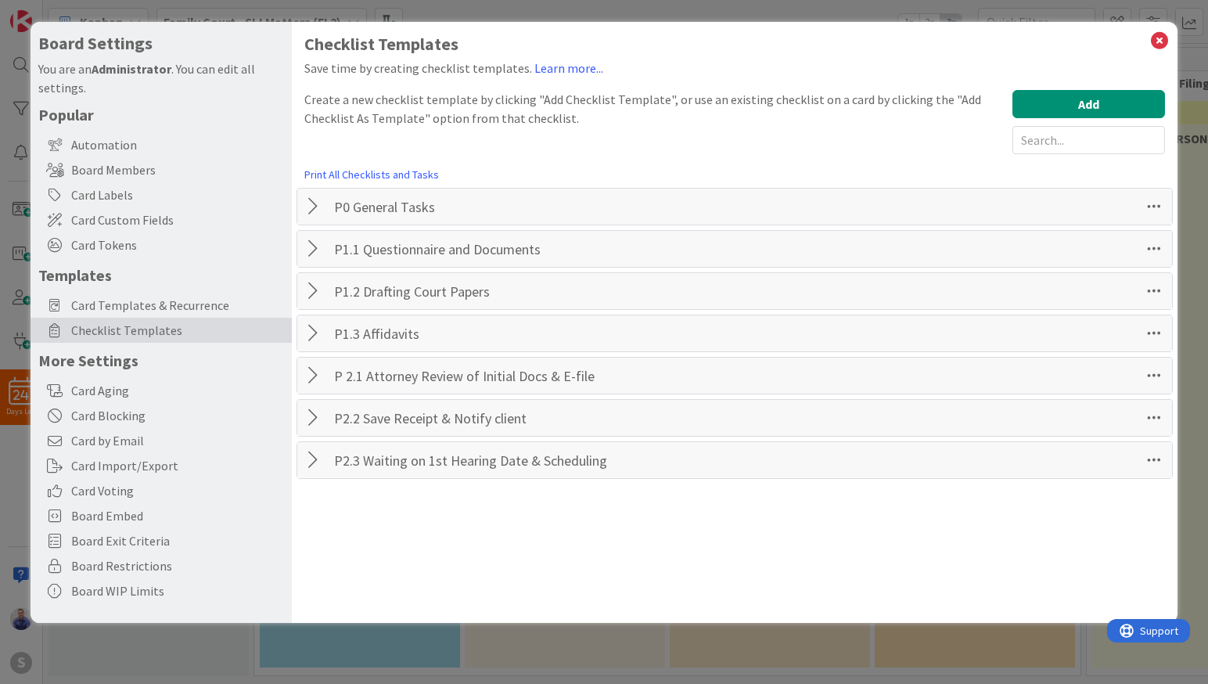
drag, startPoint x: 856, startPoint y: 537, endPoint x: 753, endPoint y: 512, distance: 106.2
click at [856, 533] on div "Checklist Templates Save time by creating checklist templates. Learn more... Cr…" at bounding box center [735, 322] width 886 height 601
click at [311, 247] on div at bounding box center [315, 249] width 20 height 28
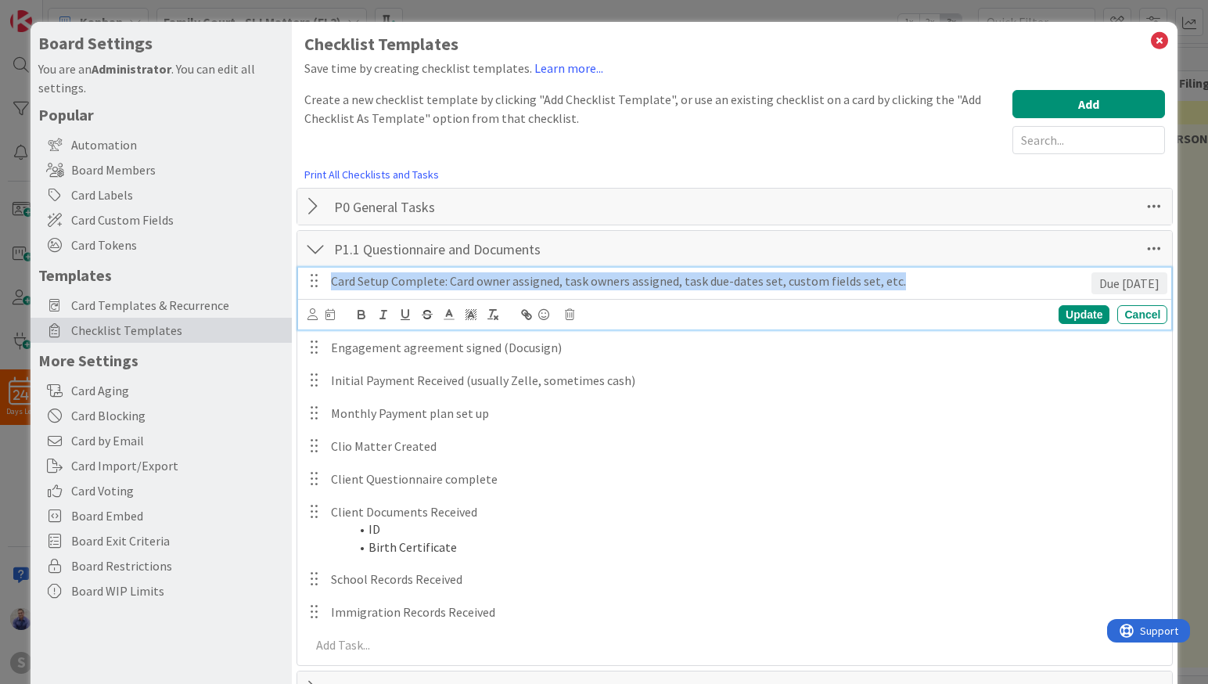
drag, startPoint x: 331, startPoint y: 282, endPoint x: 981, endPoint y: 289, distance: 650.0
click at [981, 289] on p "Card Setup Complete: Card owner assigned, task owners assigned, task due-dates …" at bounding box center [708, 281] width 754 height 18
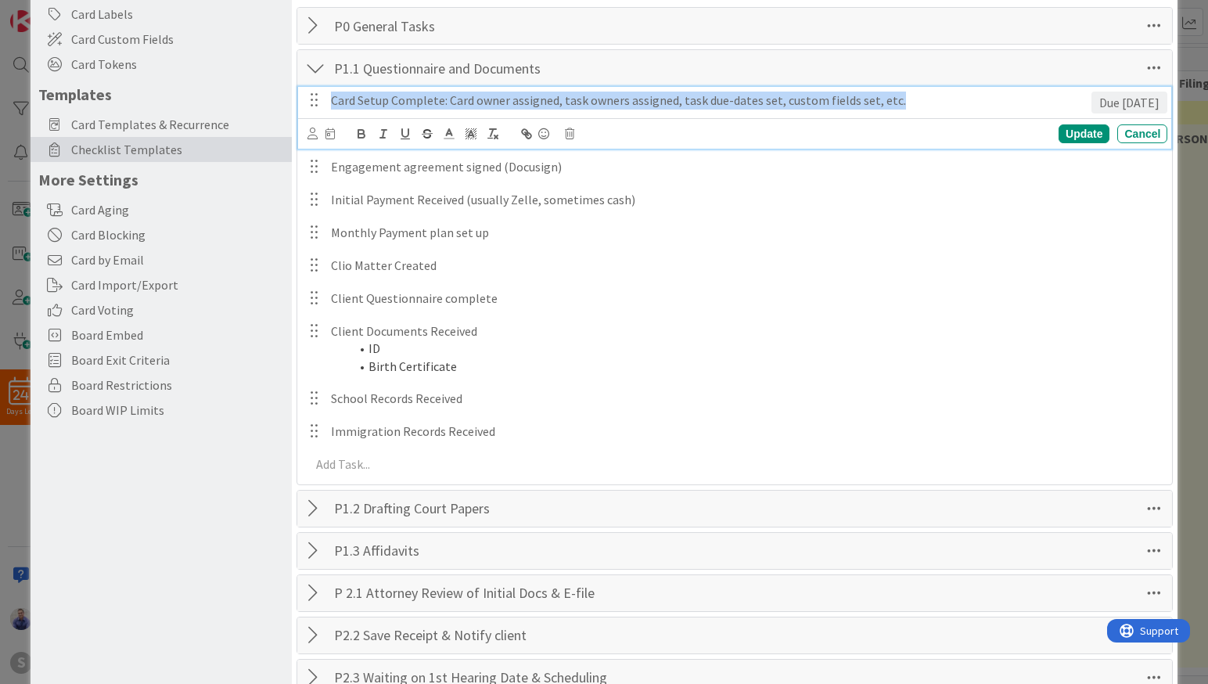
click at [314, 506] on div at bounding box center [315, 508] width 20 height 28
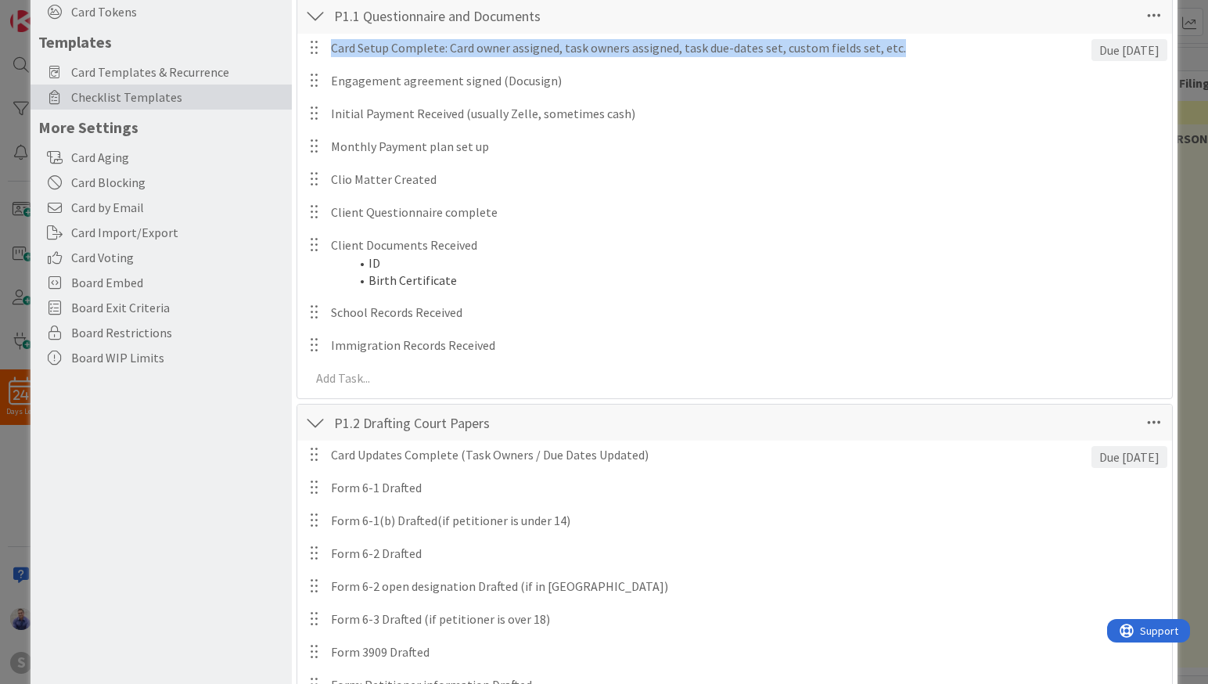
scroll to position [197, 0]
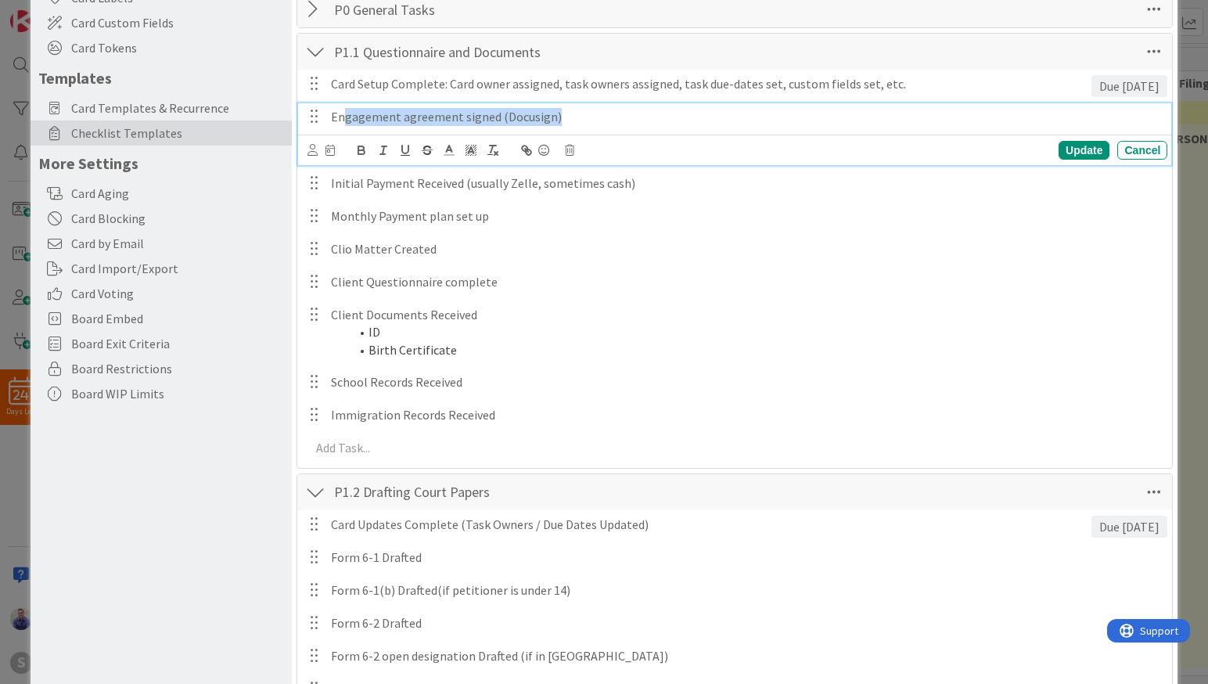
drag, startPoint x: 390, startPoint y: 122, endPoint x: 661, endPoint y: 122, distance: 270.6
click at [661, 122] on p "Engagement agreement signed (Docusign)" at bounding box center [746, 117] width 830 height 18
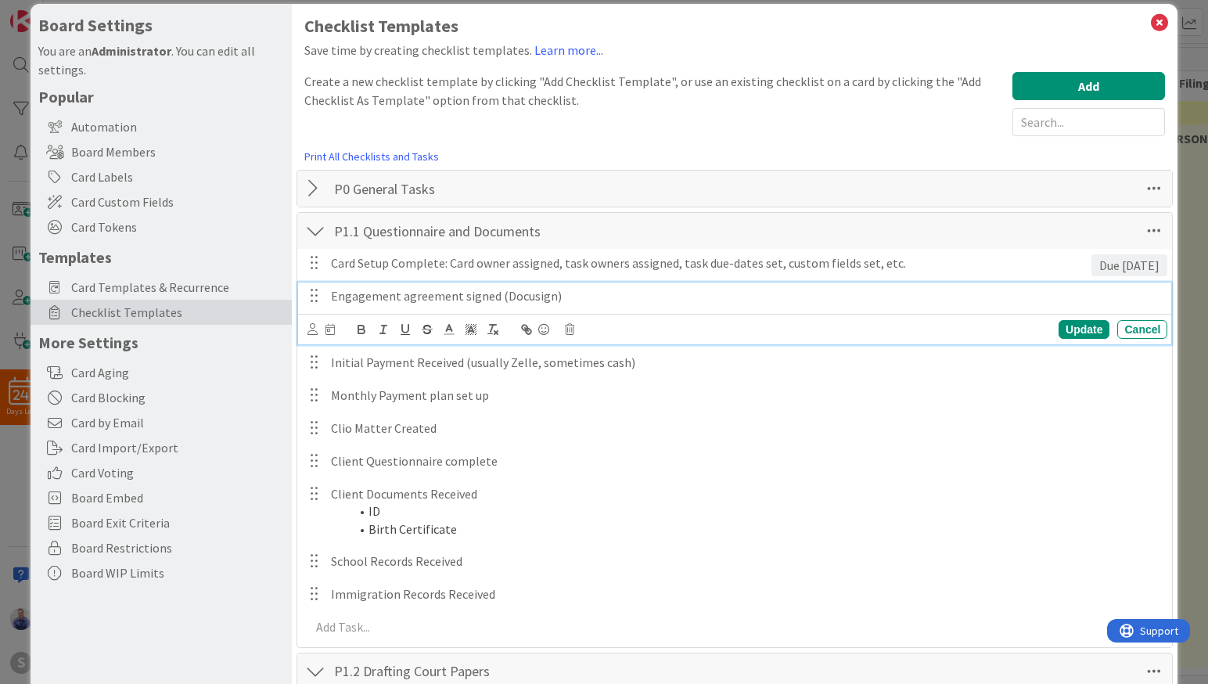
scroll to position [0, 0]
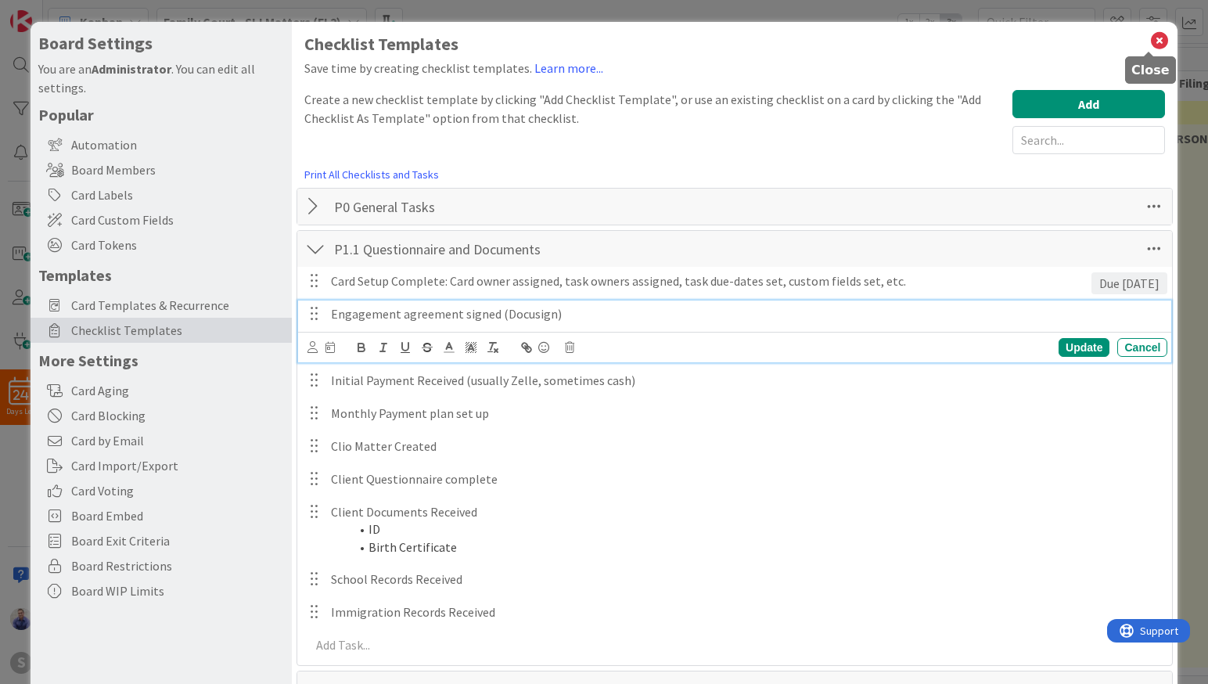
click at [1150, 45] on icon at bounding box center [1159, 41] width 20 height 22
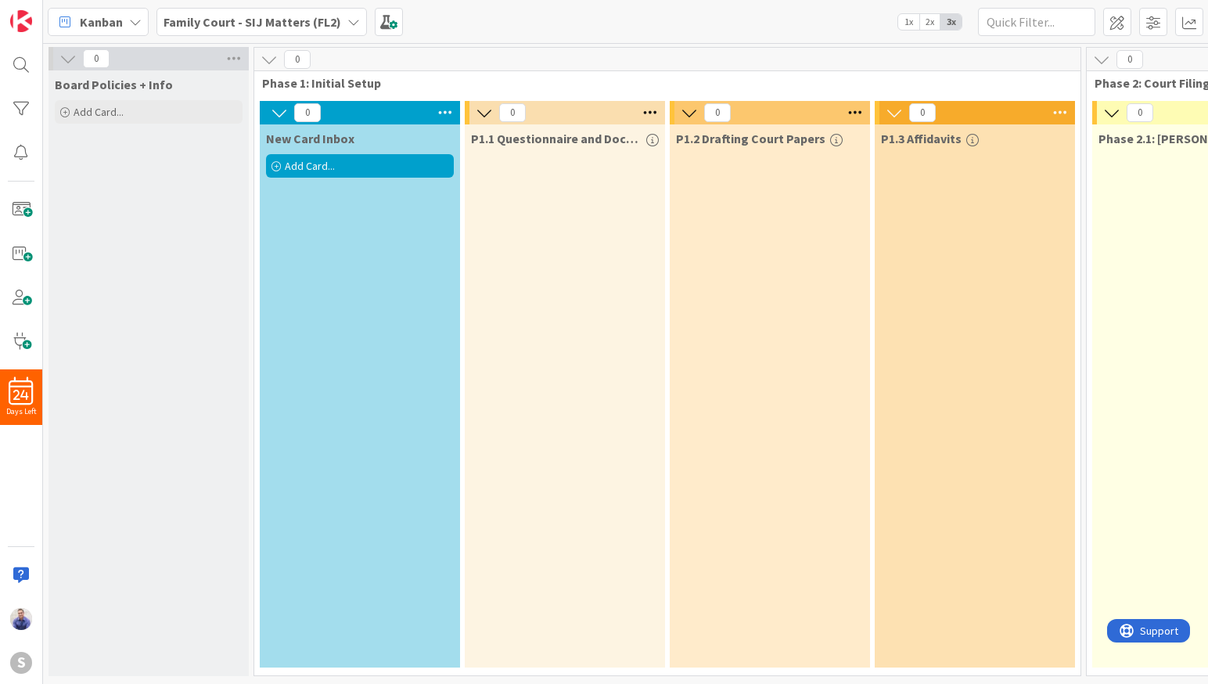
click at [347, 155] on div "Add Card..." at bounding box center [360, 165] width 188 height 23
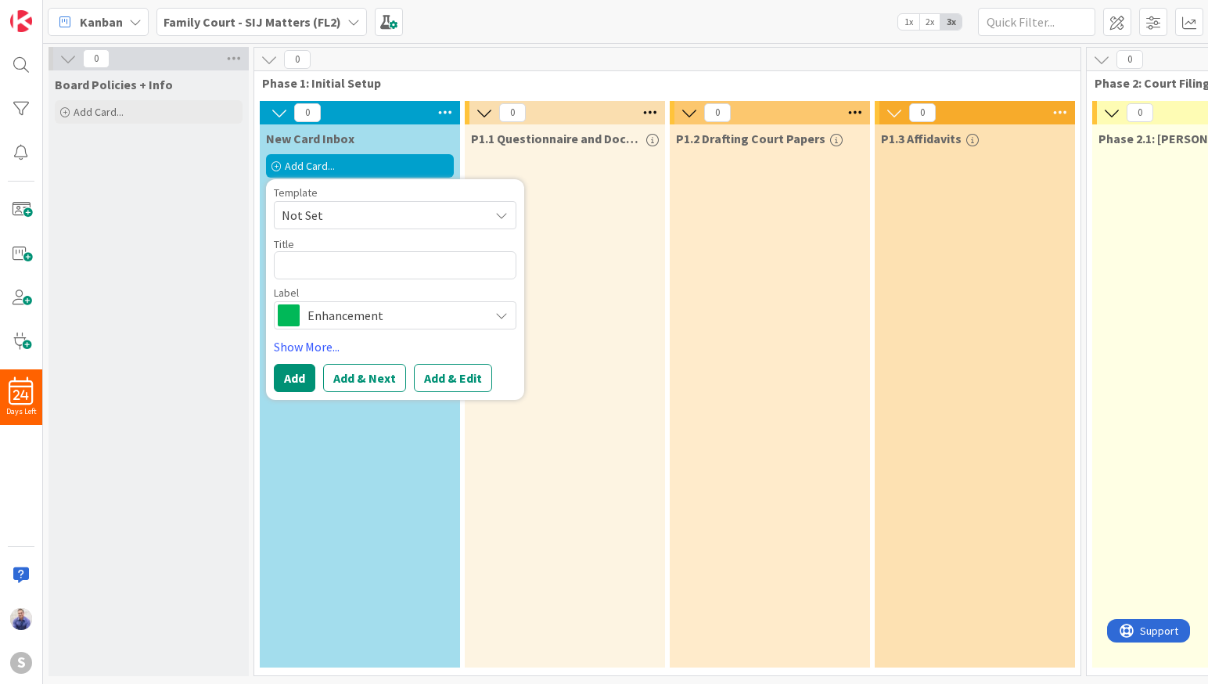
type textarea "x"
type textarea "J"
type textarea "x"
type textarea "Jo"
type textarea "x"
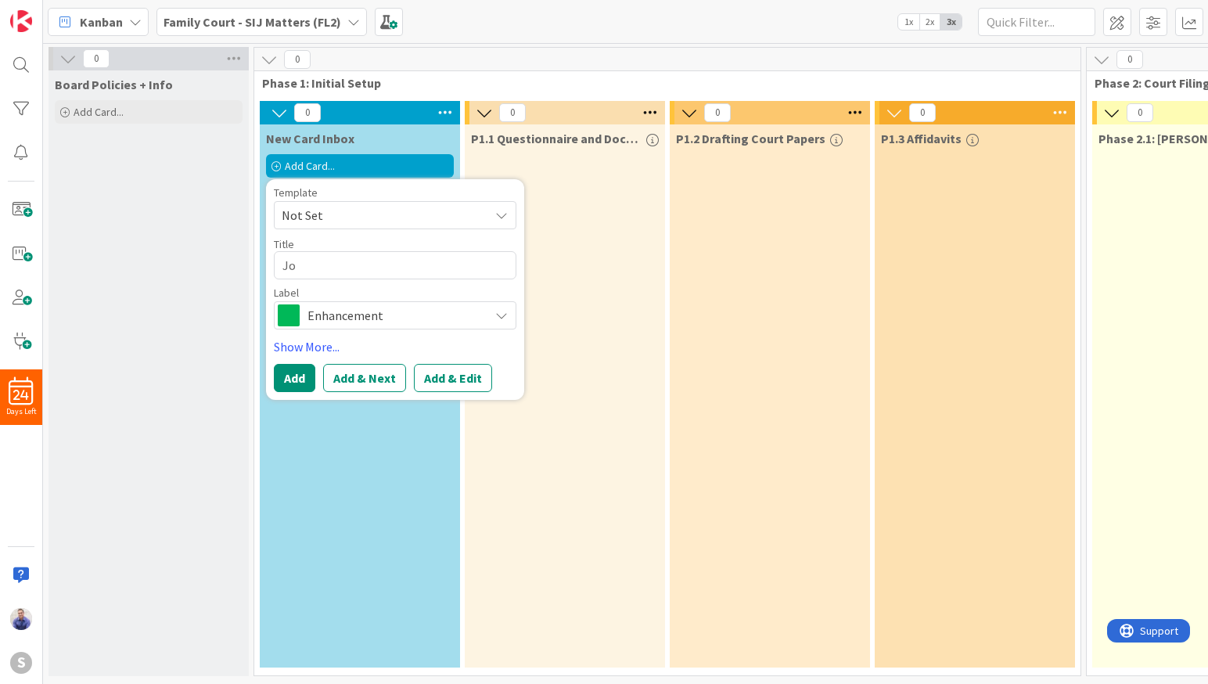
type textarea "Joh"
type textarea "x"
type textarea "John"
type textarea "x"
type textarea "John"
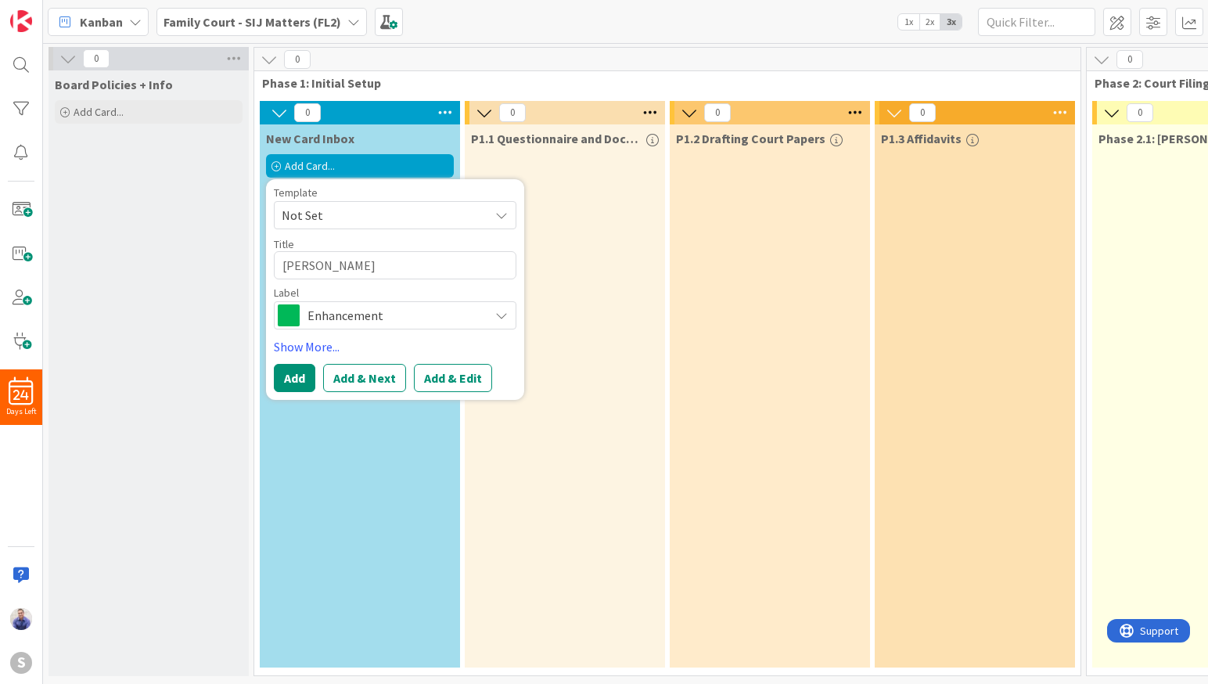
type textarea "x"
type textarea "John T"
type textarea "x"
type textarea "John Te"
type textarea "x"
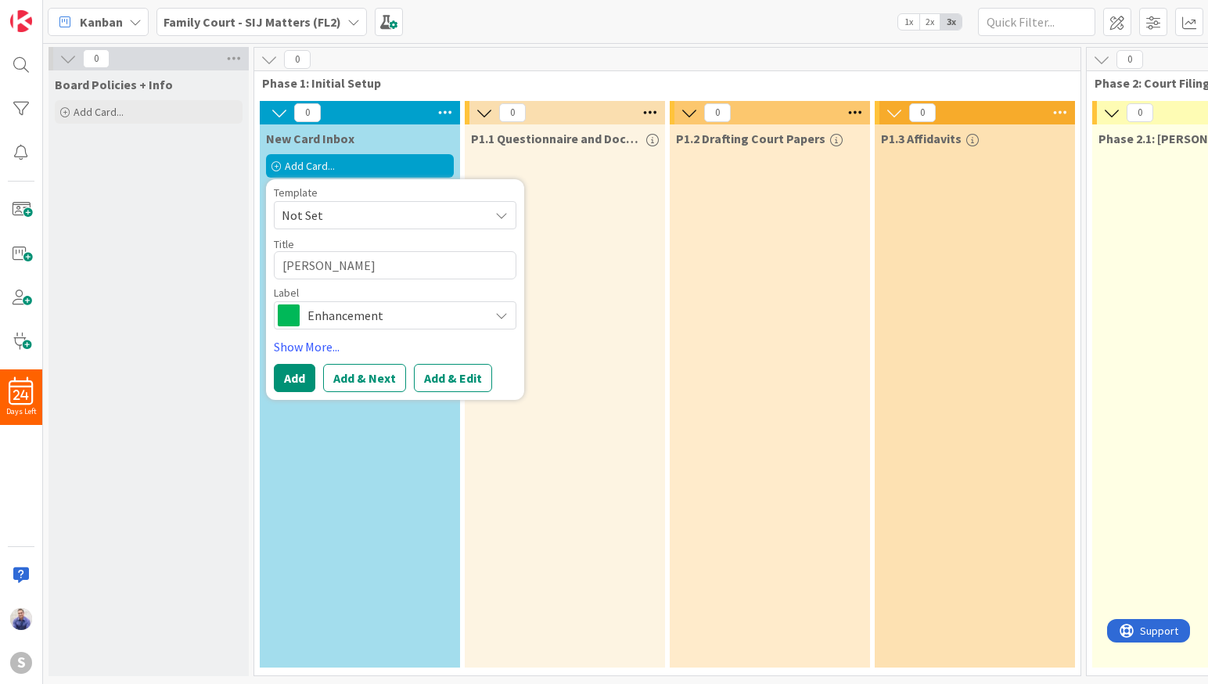
type textarea "John Tes"
type textarea "x"
type textarea "John Test"
click at [304, 376] on button "Add" at bounding box center [294, 378] width 41 height 28
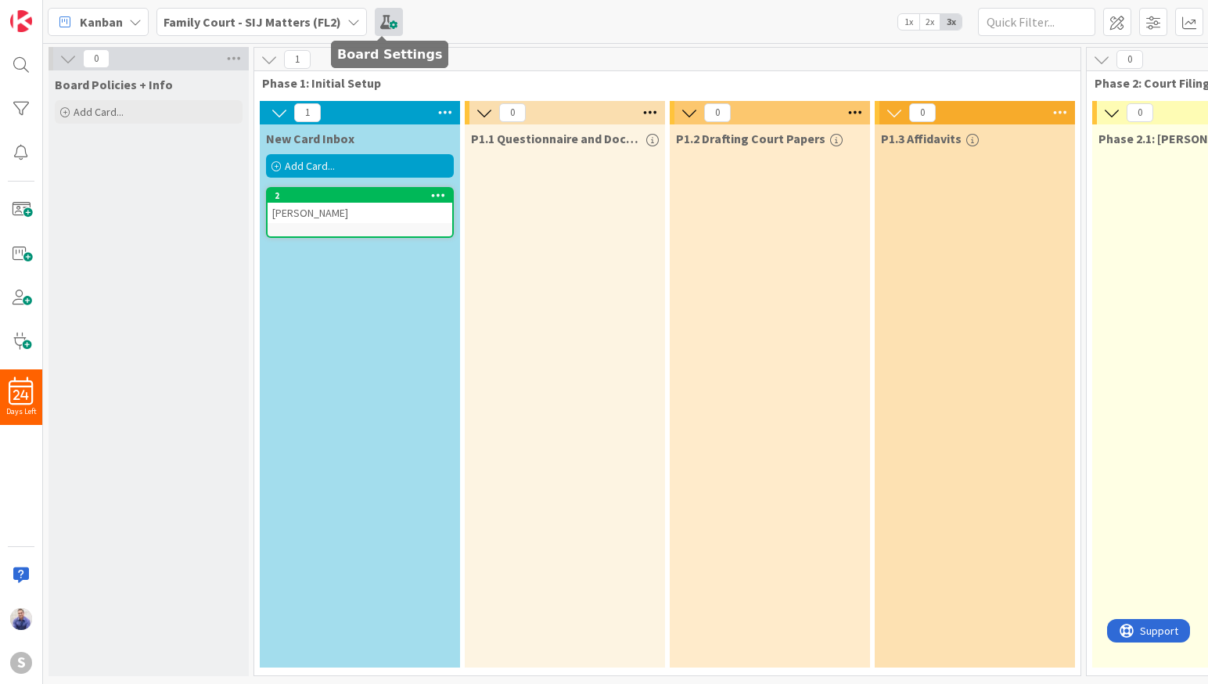
click at [396, 34] on span at bounding box center [389, 22] width 28 height 28
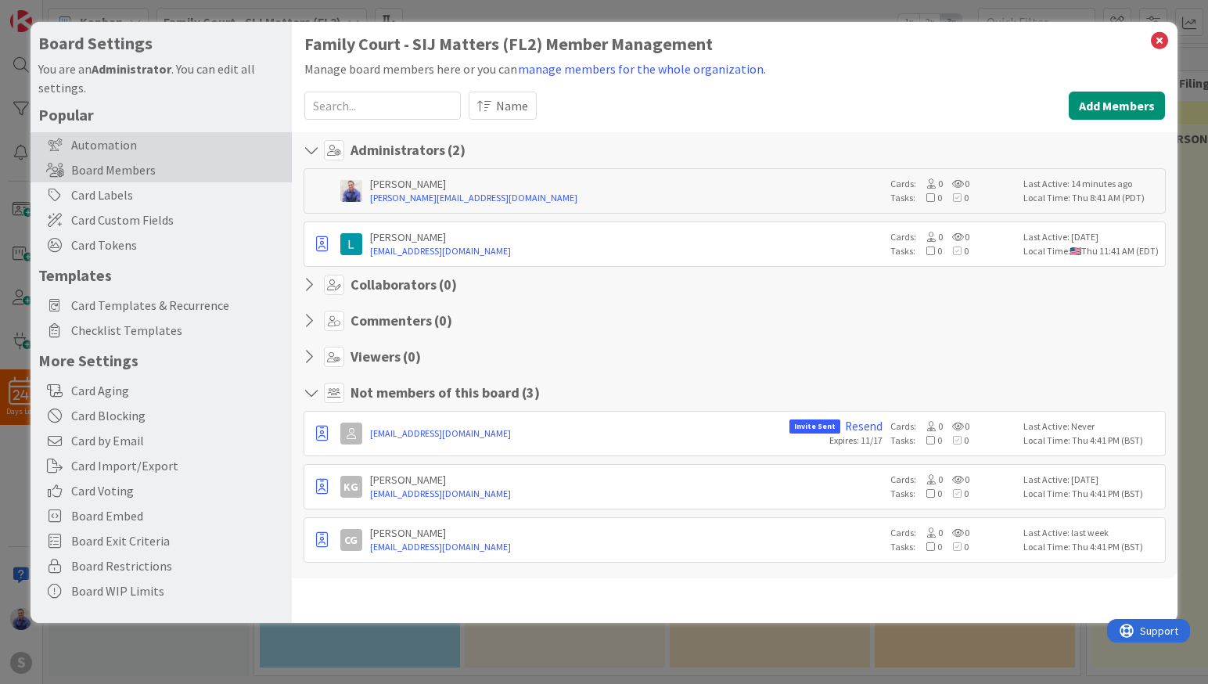
click at [106, 142] on div "Automation" at bounding box center [161, 144] width 261 height 25
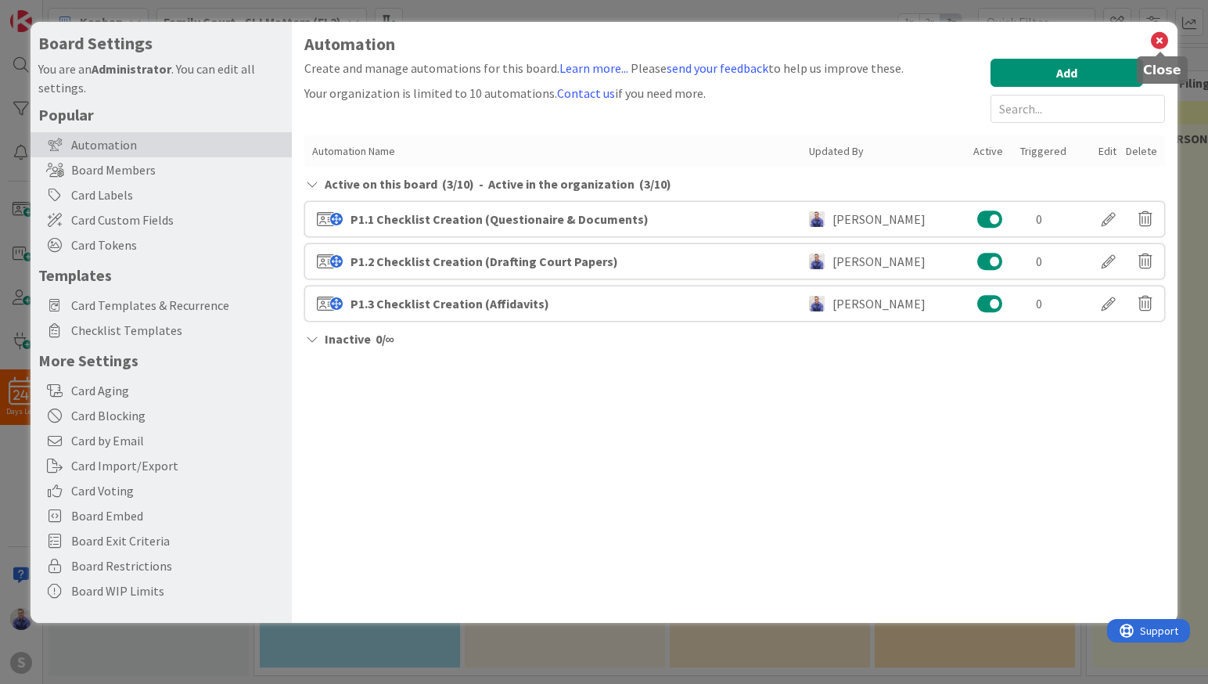
click at [1151, 37] on icon at bounding box center [1159, 41] width 20 height 22
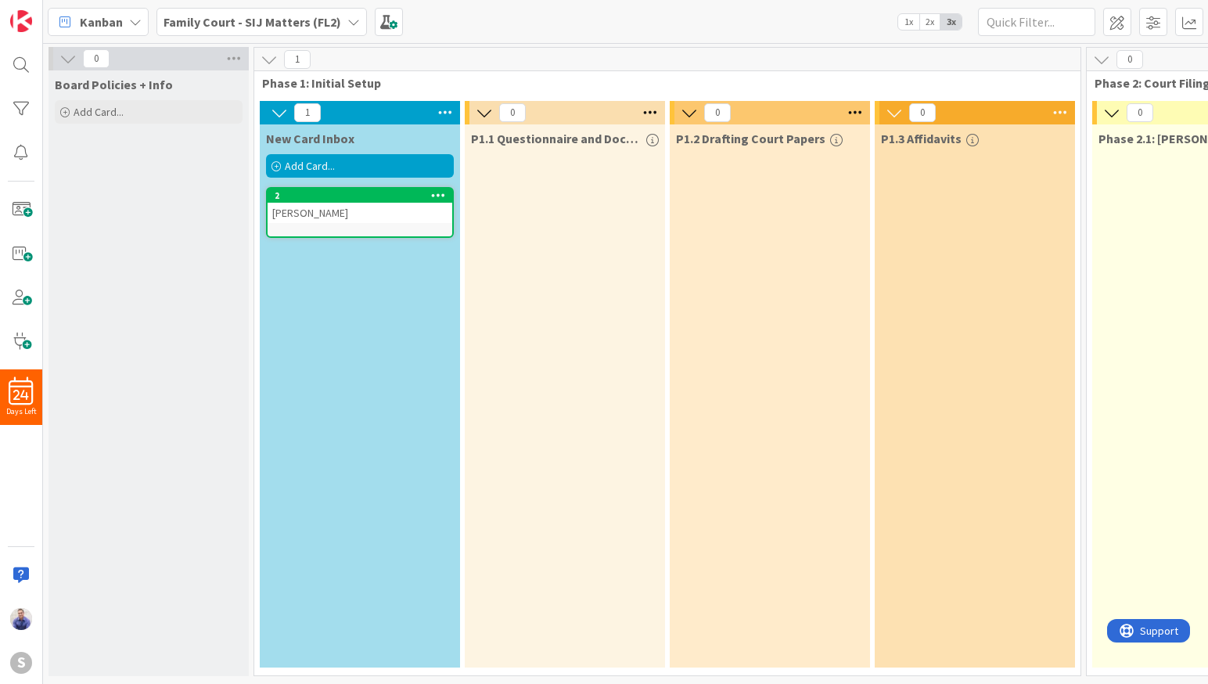
click at [318, 210] on div "John Test" at bounding box center [359, 213] width 185 height 20
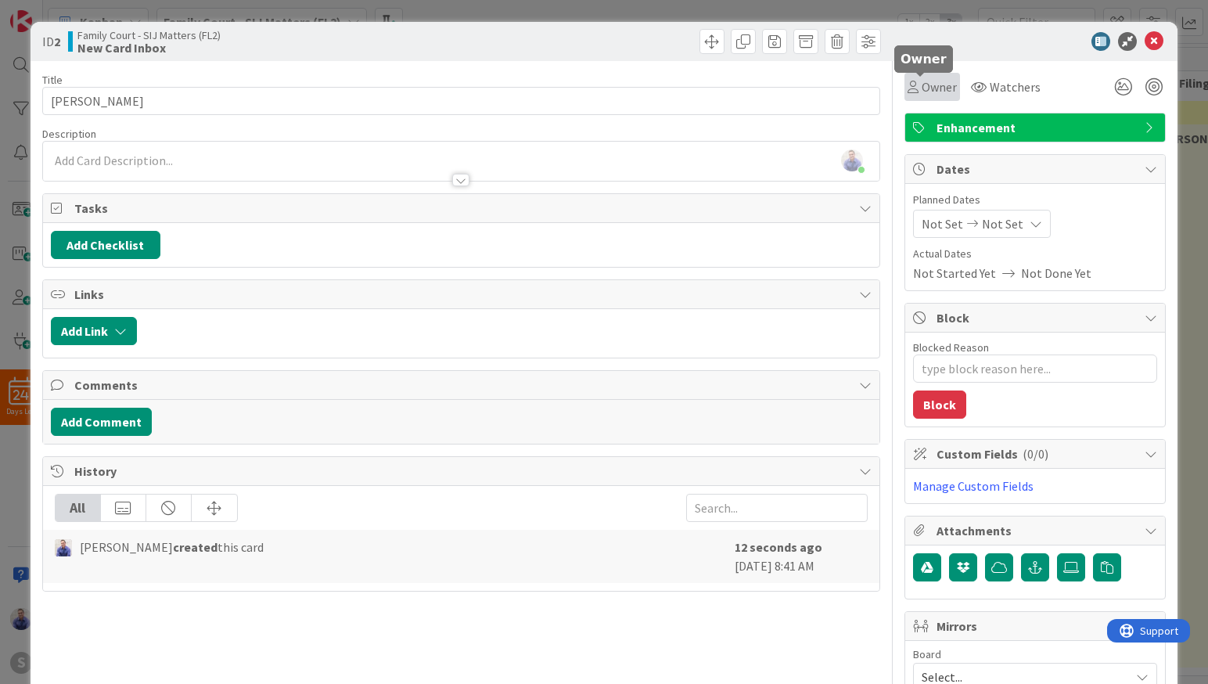
click at [907, 89] on icon at bounding box center [912, 87] width 11 height 13
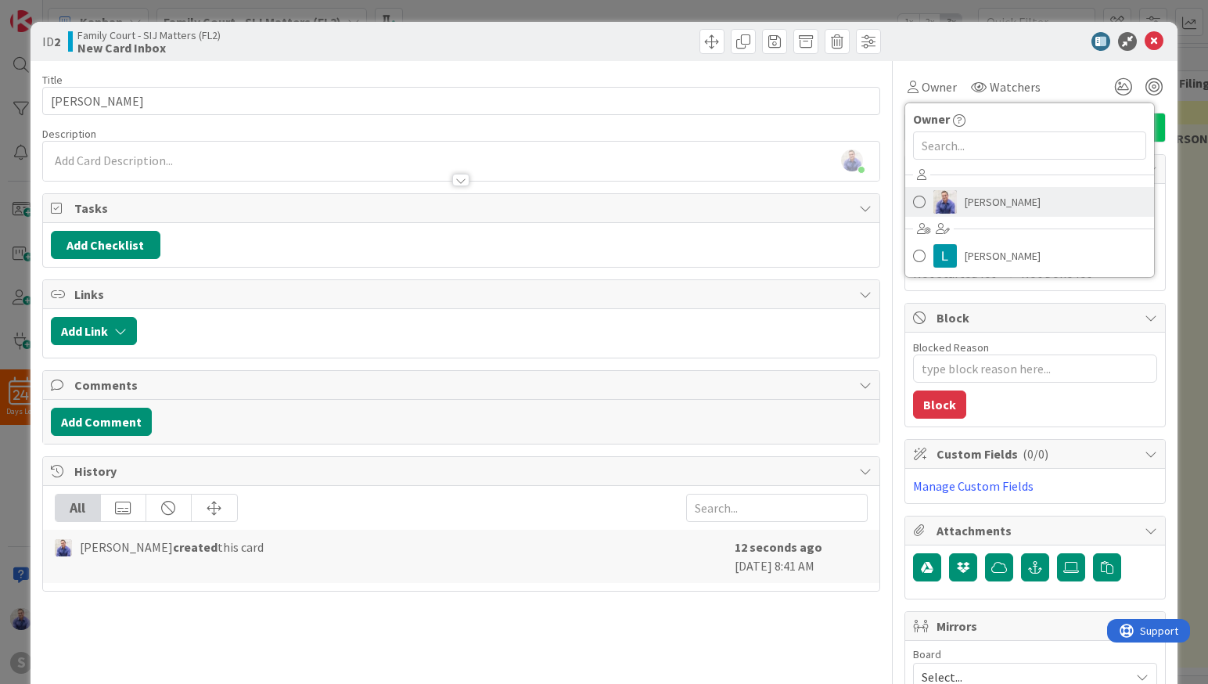
click at [913, 203] on span at bounding box center [919, 201] width 13 height 23
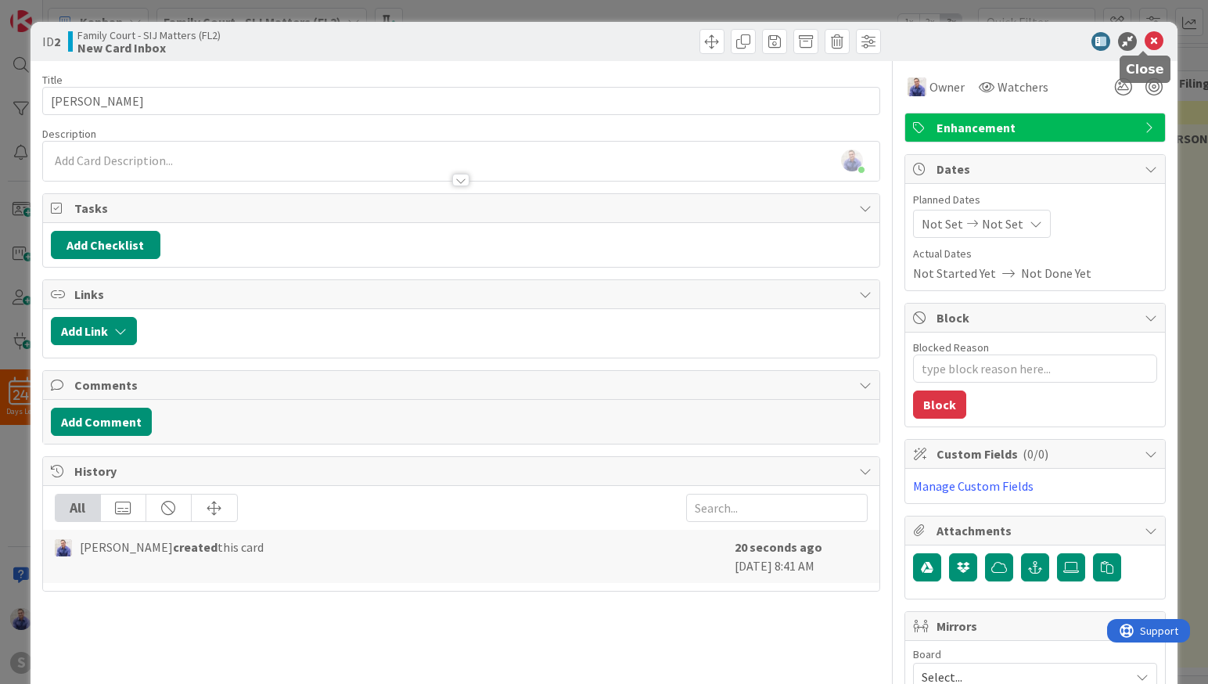
click at [1148, 37] on icon at bounding box center [1153, 41] width 19 height 19
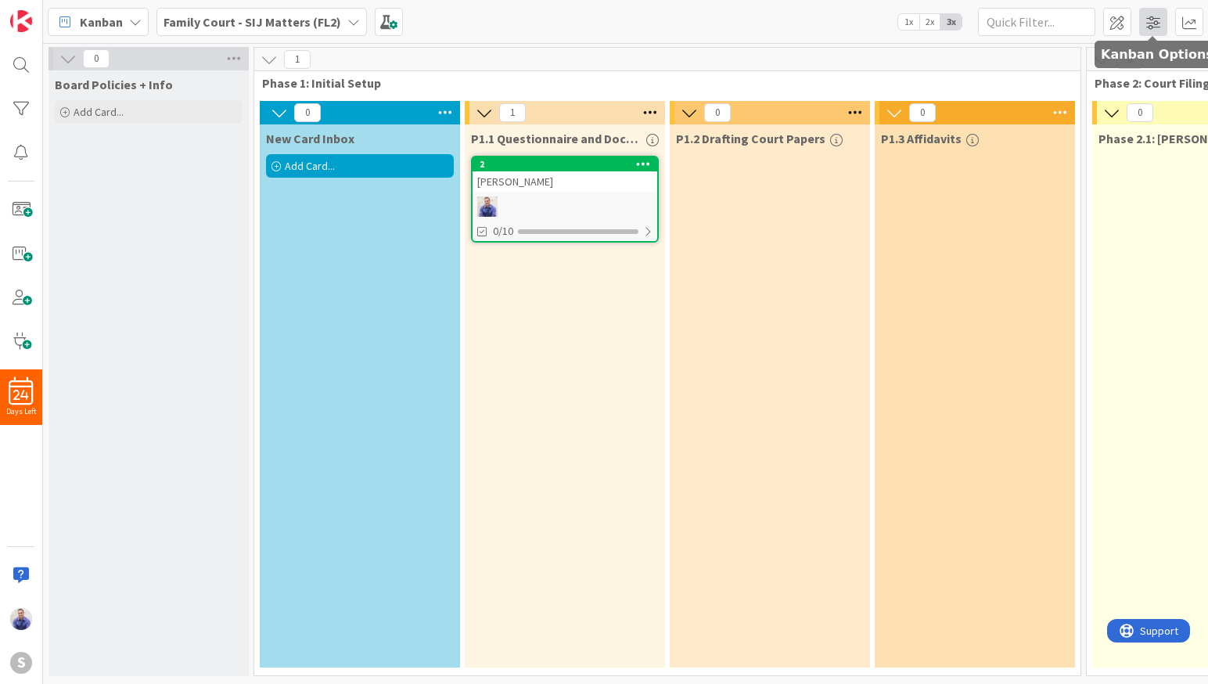
click at [1147, 23] on span at bounding box center [1153, 22] width 28 height 28
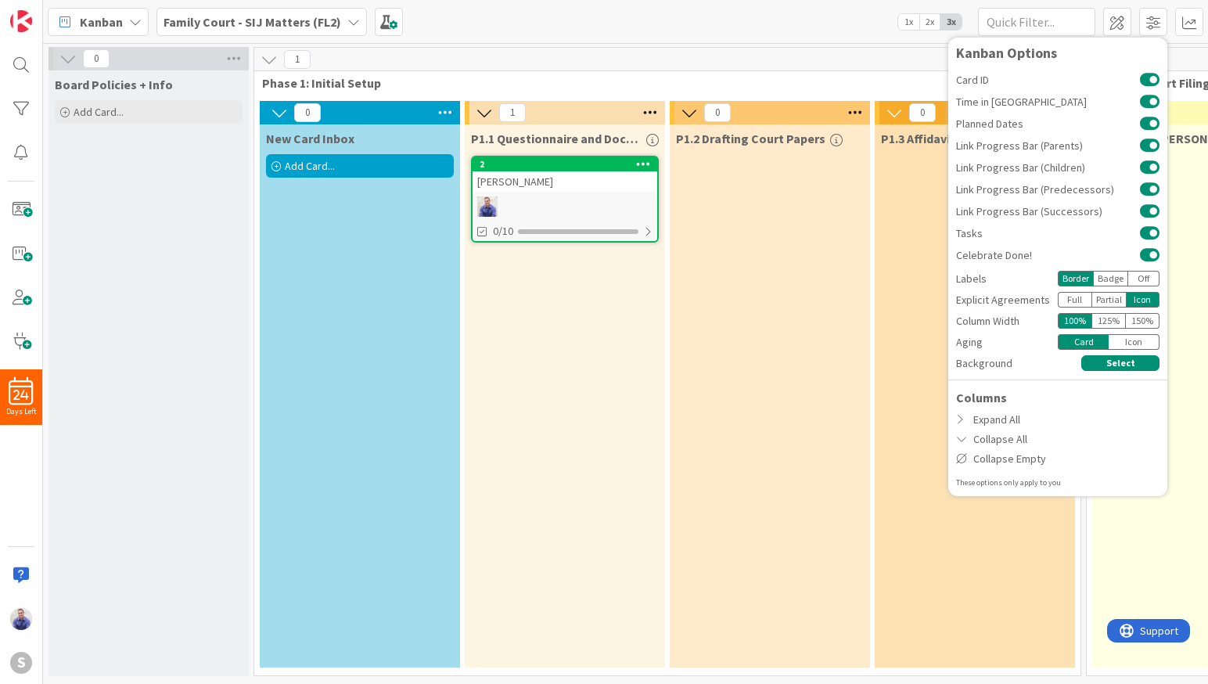
click at [1108, 323] on div "125 %" at bounding box center [1108, 321] width 34 height 16
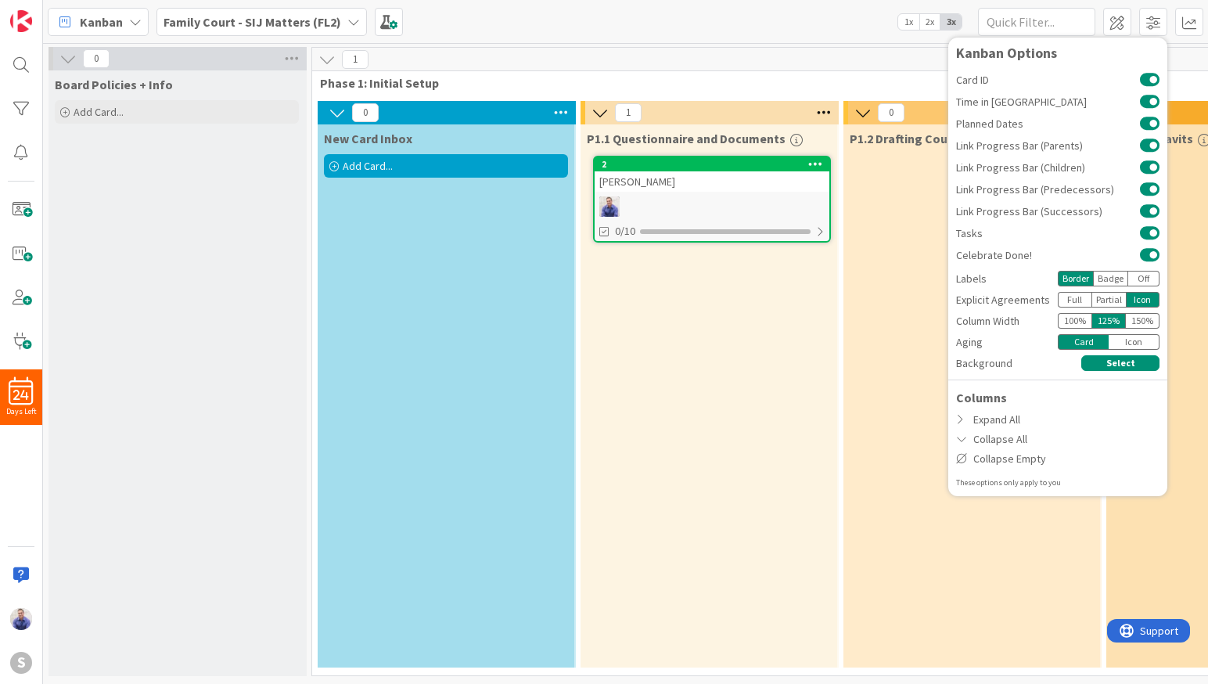
drag, startPoint x: 724, startPoint y: 301, endPoint x: 742, endPoint y: 294, distance: 19.3
click at [724, 301] on div "P1.1 Questionnaire and Documents 2 John Test 0/10" at bounding box center [708, 395] width 257 height 543
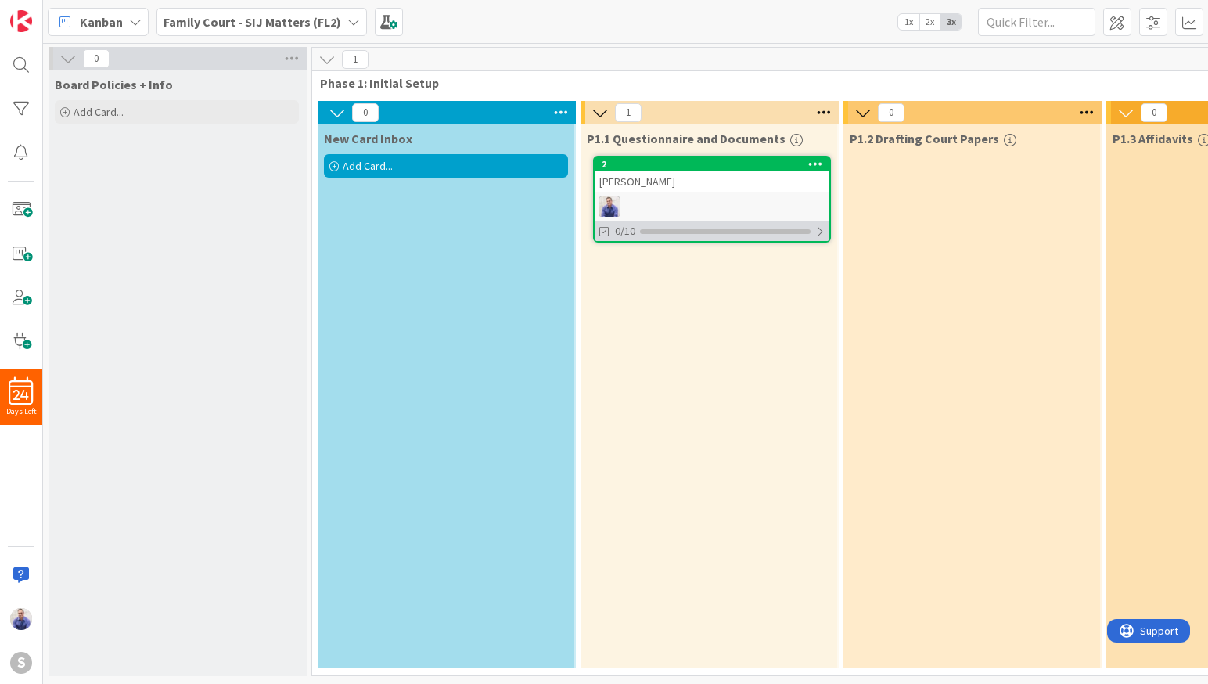
click at [825, 228] on div "0/10" at bounding box center [711, 231] width 235 height 20
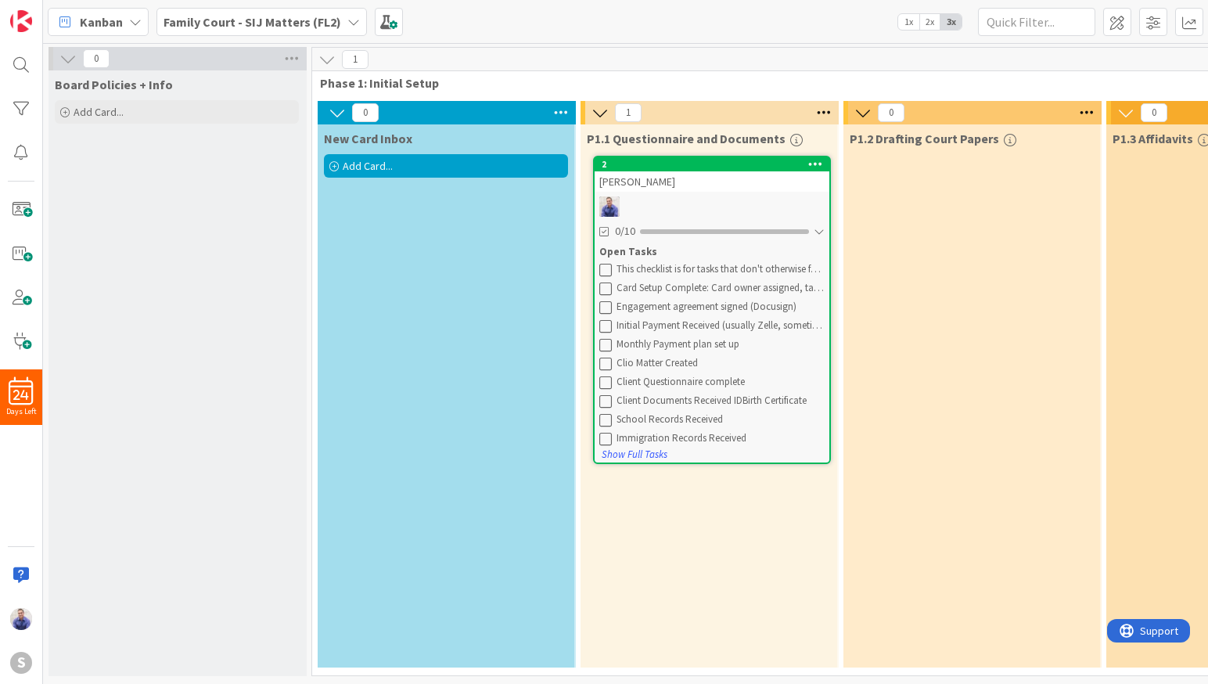
click at [630, 183] on div "John Test" at bounding box center [711, 181] width 235 height 20
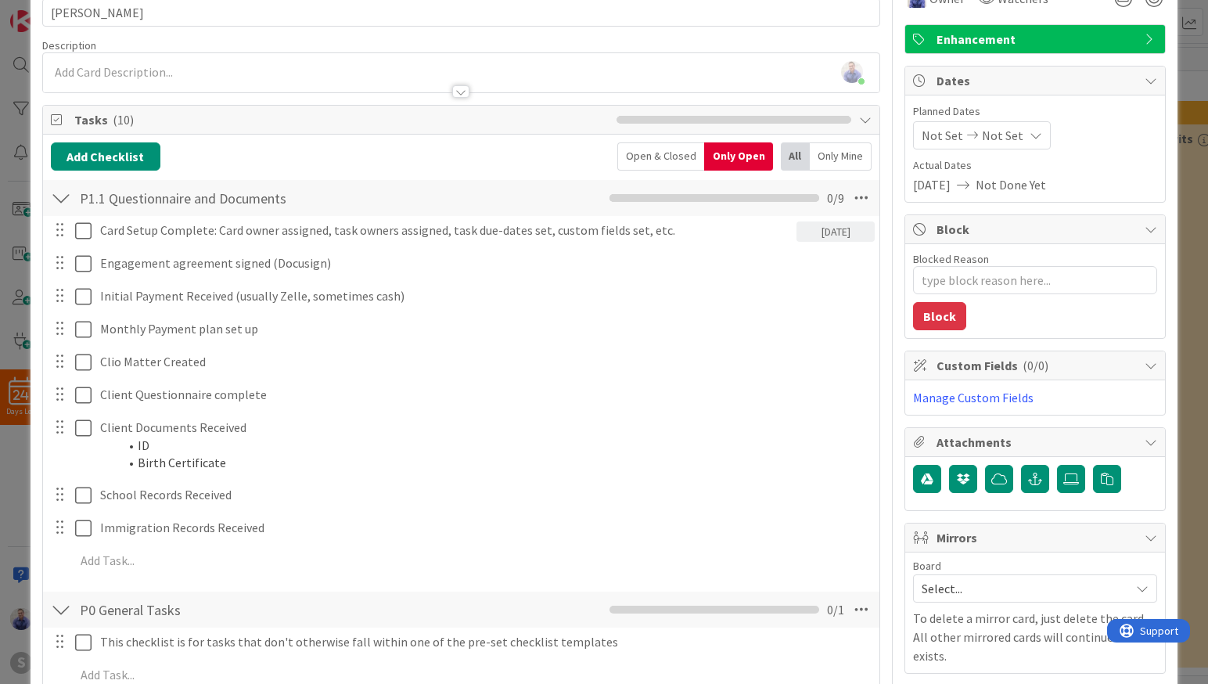
scroll to position [99, 0]
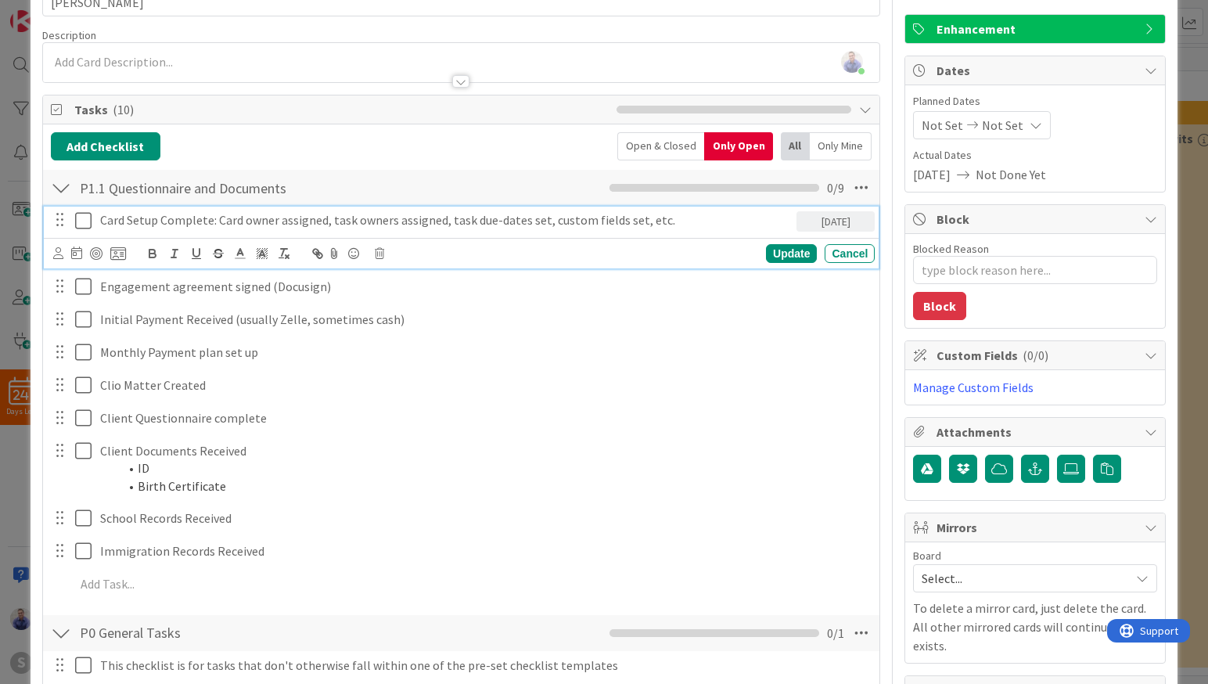
click at [81, 222] on icon at bounding box center [86, 220] width 23 height 19
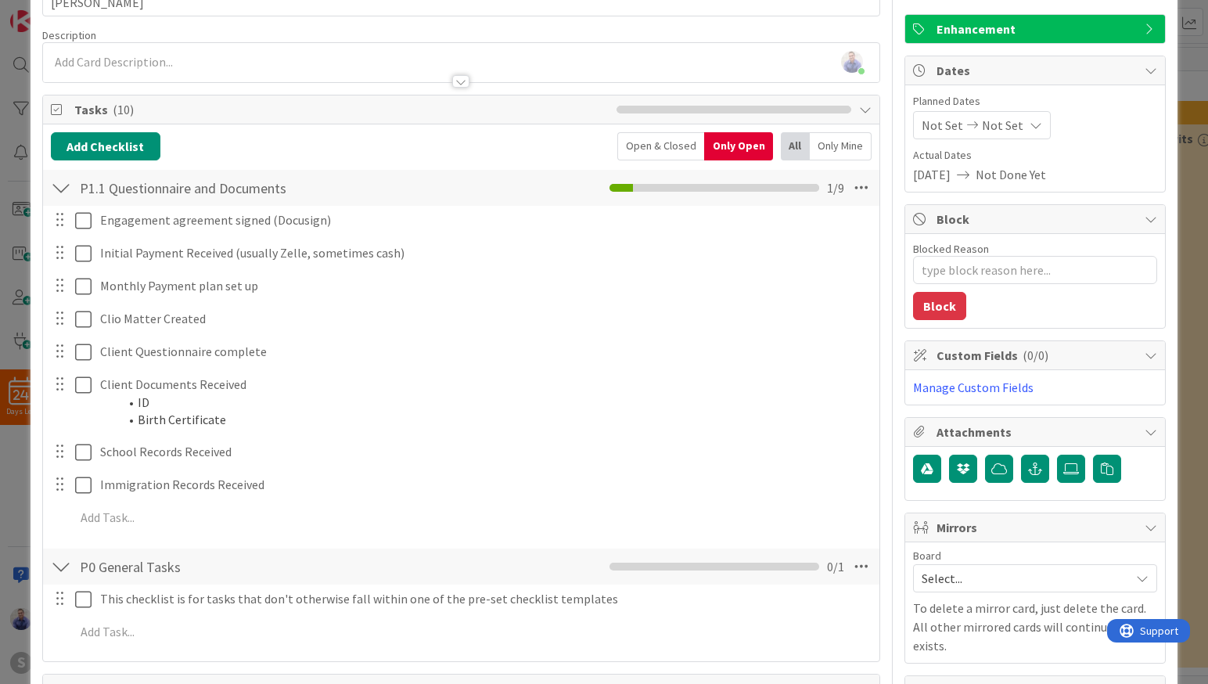
type textarea "x"
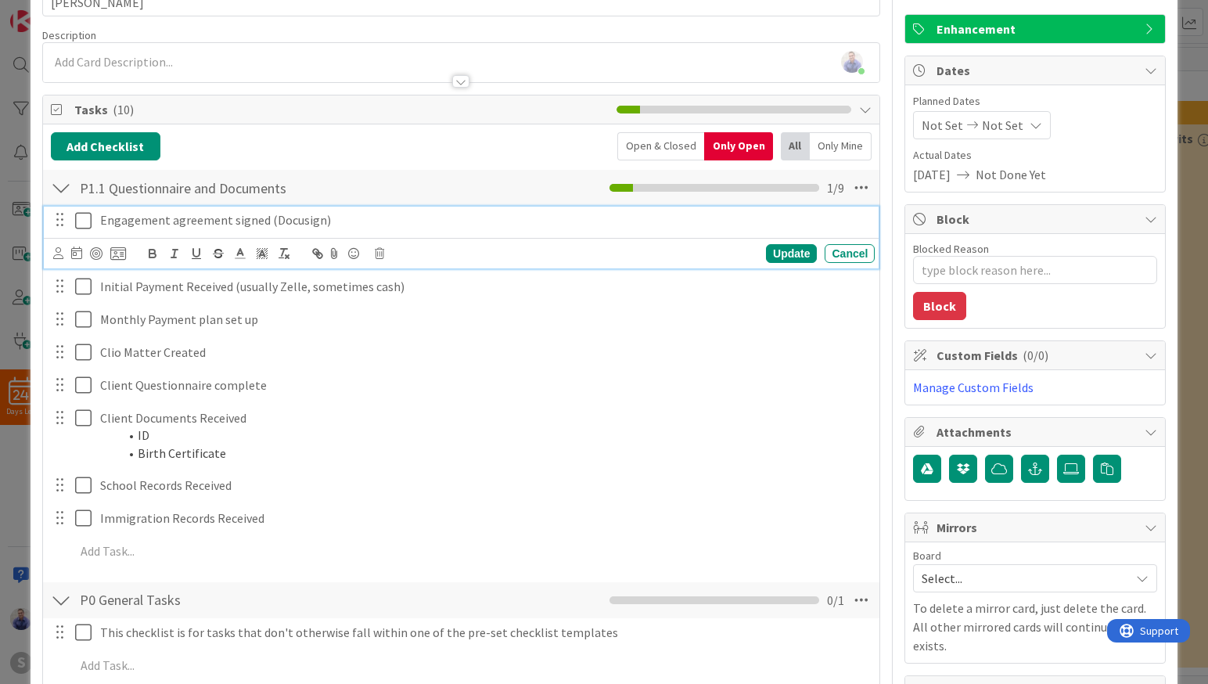
click at [344, 224] on p "Engagement agreement signed (Docusign)" at bounding box center [484, 220] width 768 height 18
click at [76, 260] on div at bounding box center [76, 253] width 11 height 19
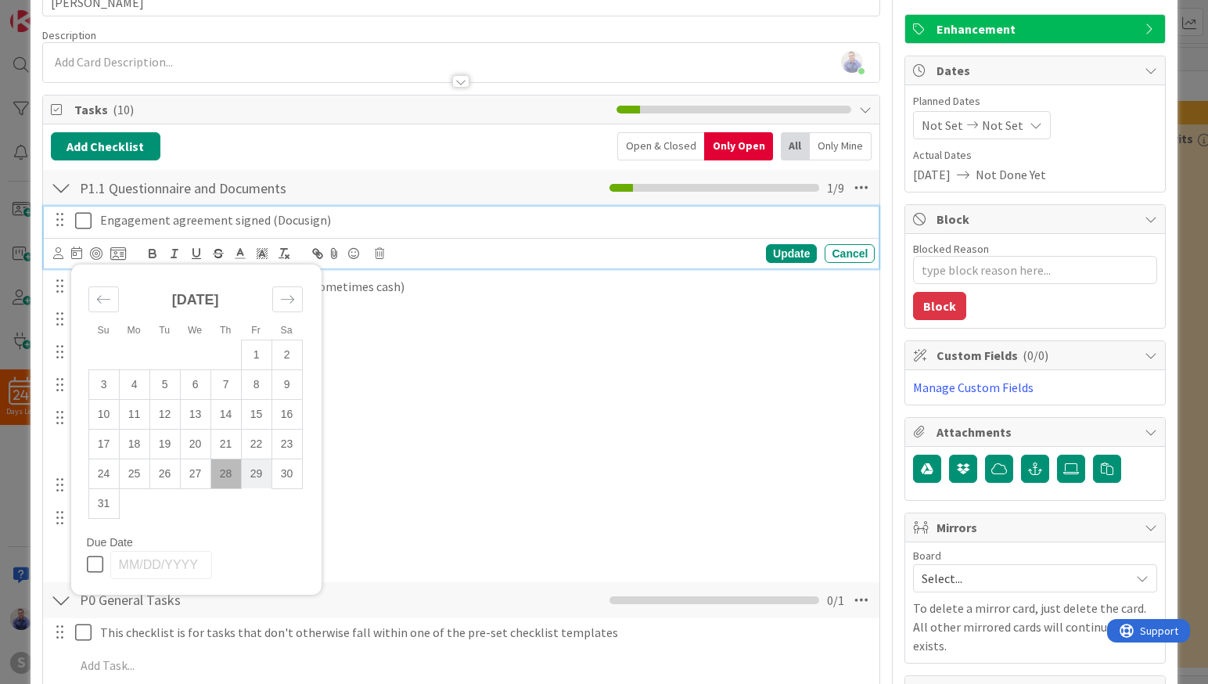
click at [251, 479] on td "29" at bounding box center [256, 473] width 31 height 30
type input "08/29/2025"
click at [729, 224] on p "Engagement agreement signed (Docusign)" at bounding box center [445, 220] width 690 height 18
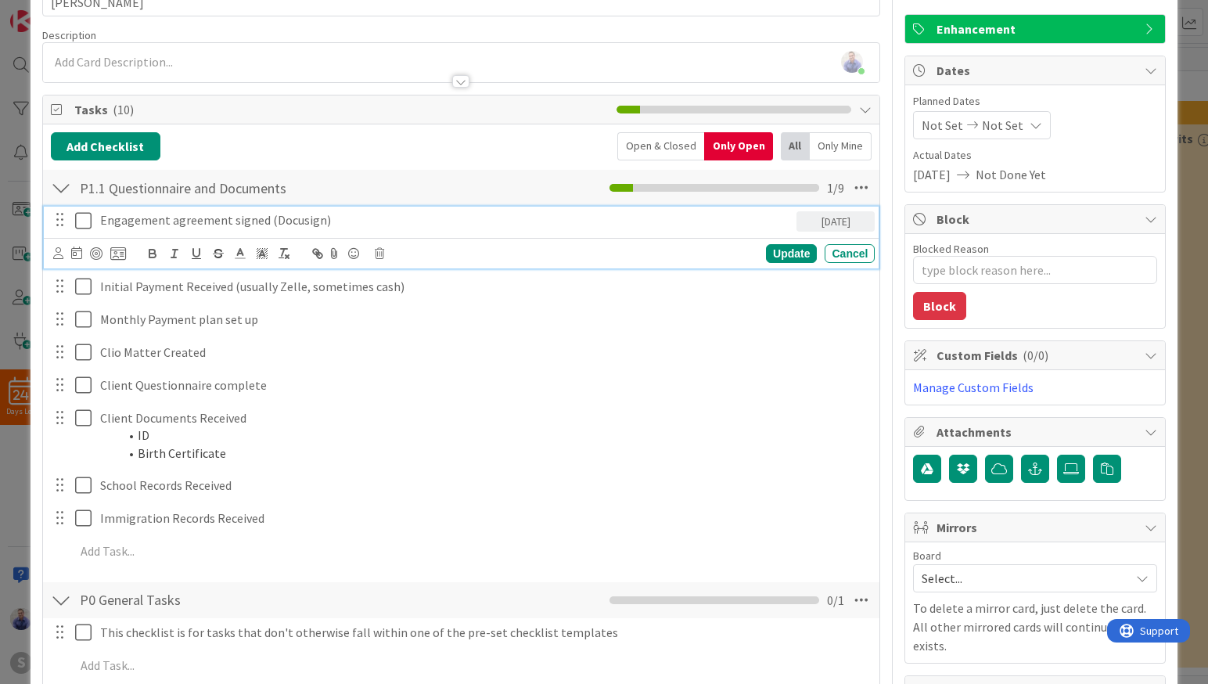
click at [53, 246] on div at bounding box center [58, 253] width 10 height 17
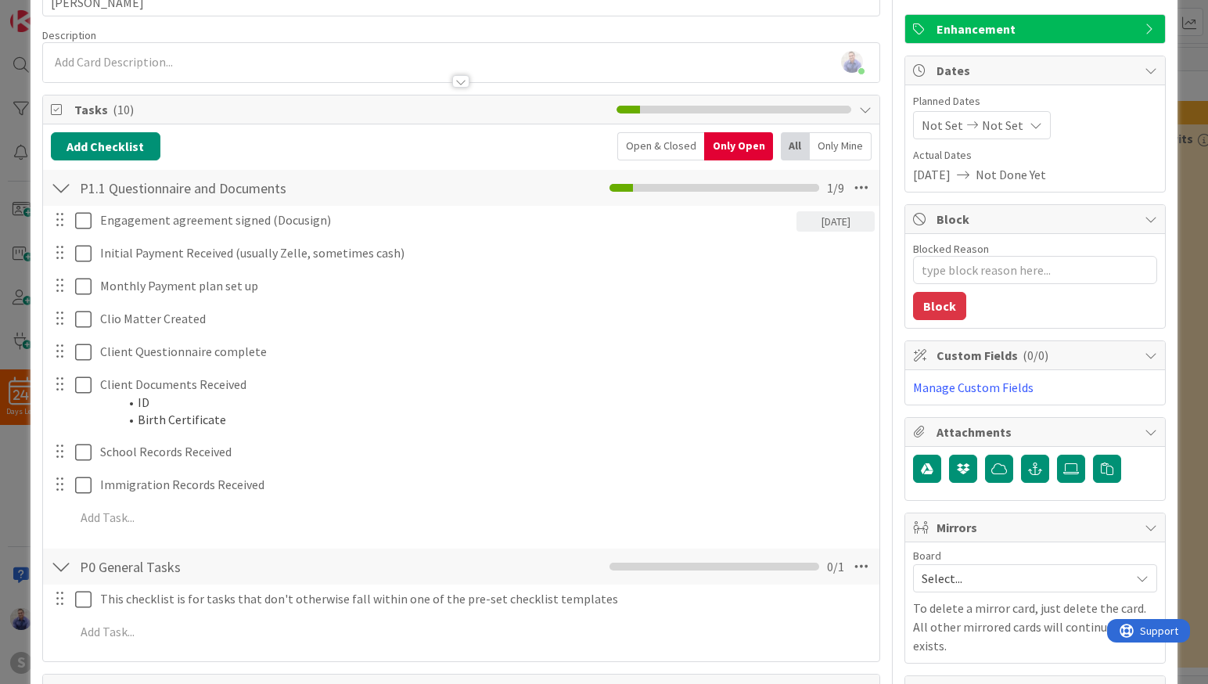
click at [0, 0] on img at bounding box center [0, 0] width 0 height 0
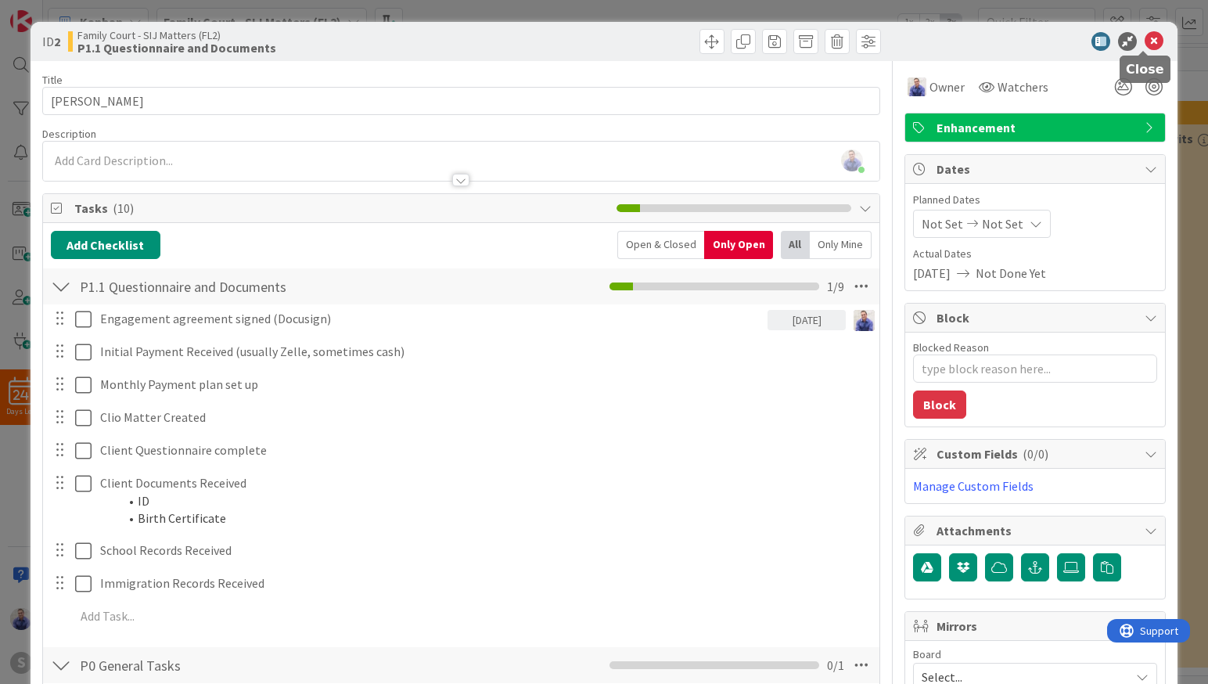
click at [1144, 45] on icon at bounding box center [1153, 41] width 19 height 19
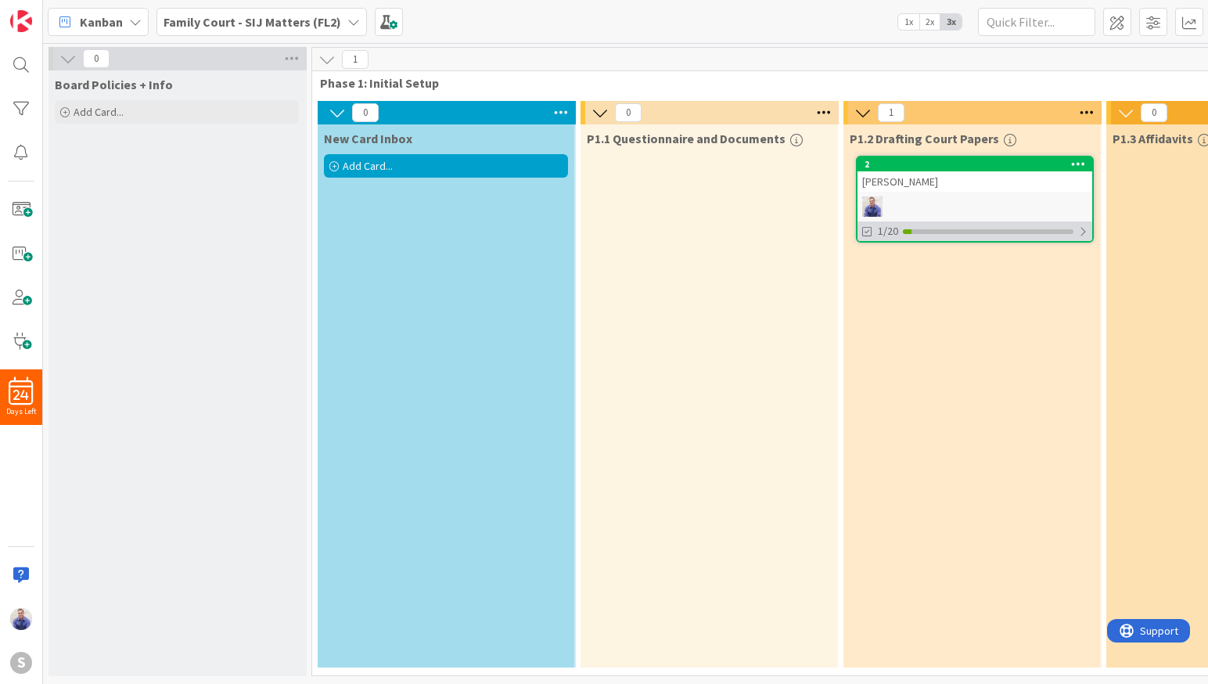
click at [1082, 230] on div at bounding box center [1082, 231] width 9 height 13
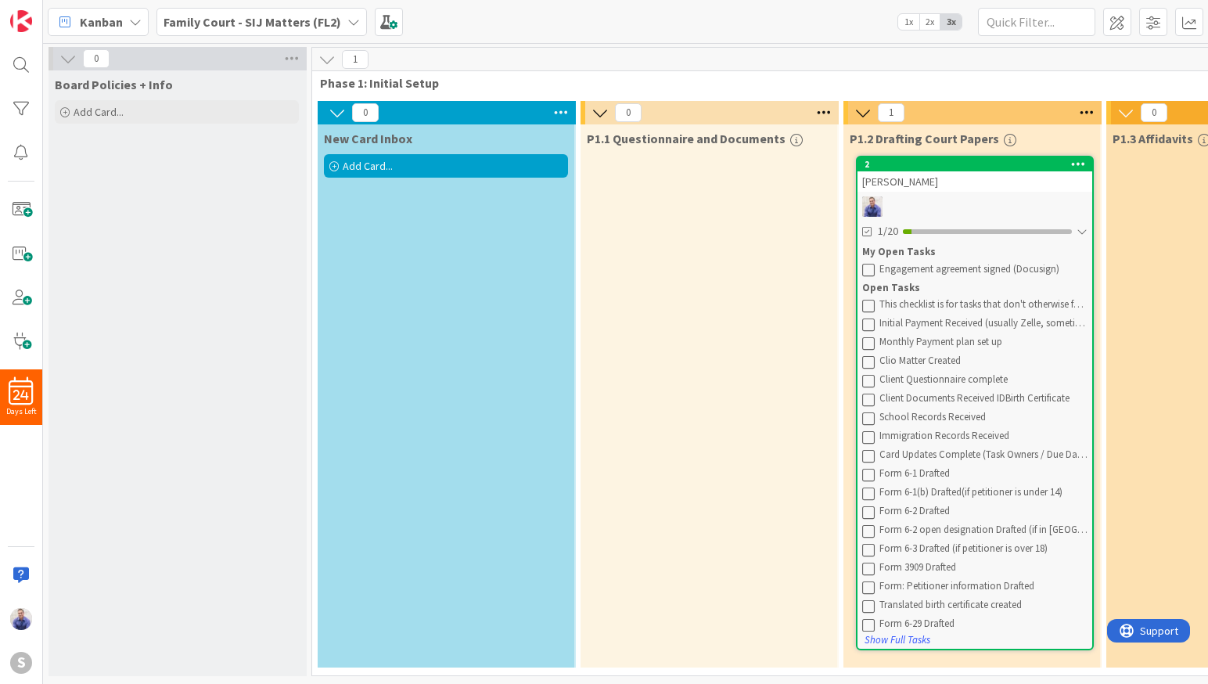
click at [971, 184] on div "John Test" at bounding box center [974, 181] width 235 height 20
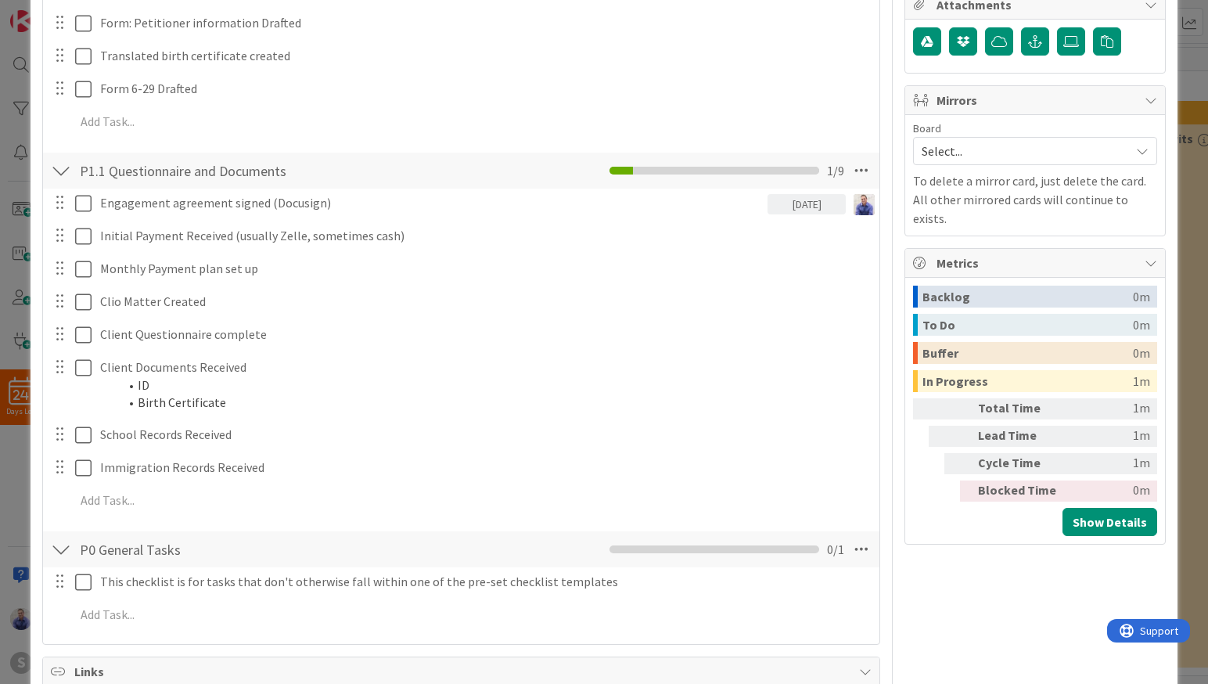
scroll to position [509, 0]
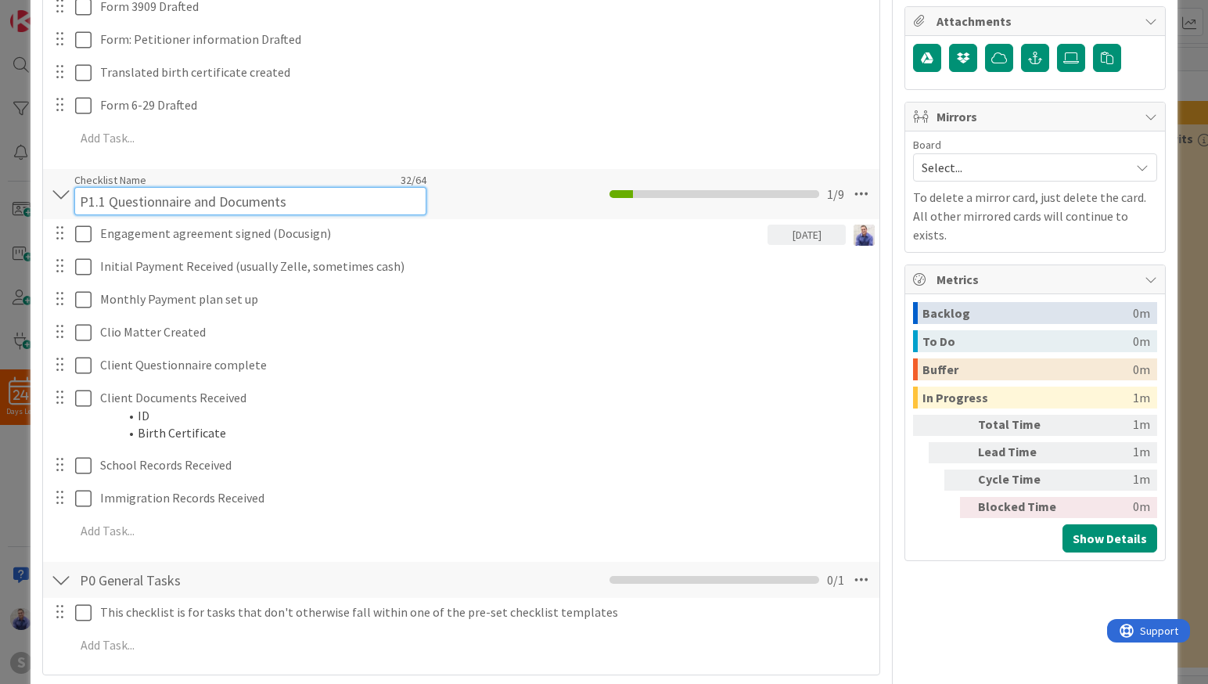
drag, startPoint x: 81, startPoint y: 186, endPoint x: 378, endPoint y: 189, distance: 297.2
click at [378, 187] on input "P1.1 Questionnaire and Documents" at bounding box center [250, 201] width 352 height 28
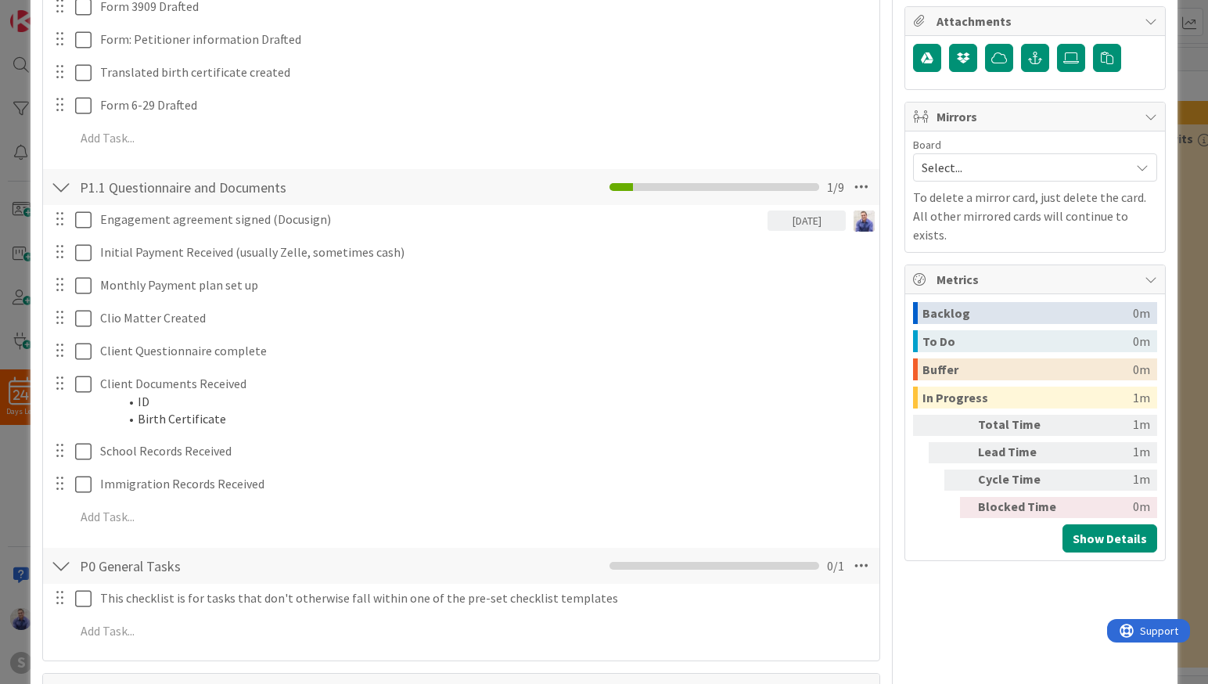
click at [811, 202] on div "P1.1 Questionnaire and Documents Checklist Name 32 / 64 P1.1 Questionnaire and …" at bounding box center [461, 187] width 837 height 36
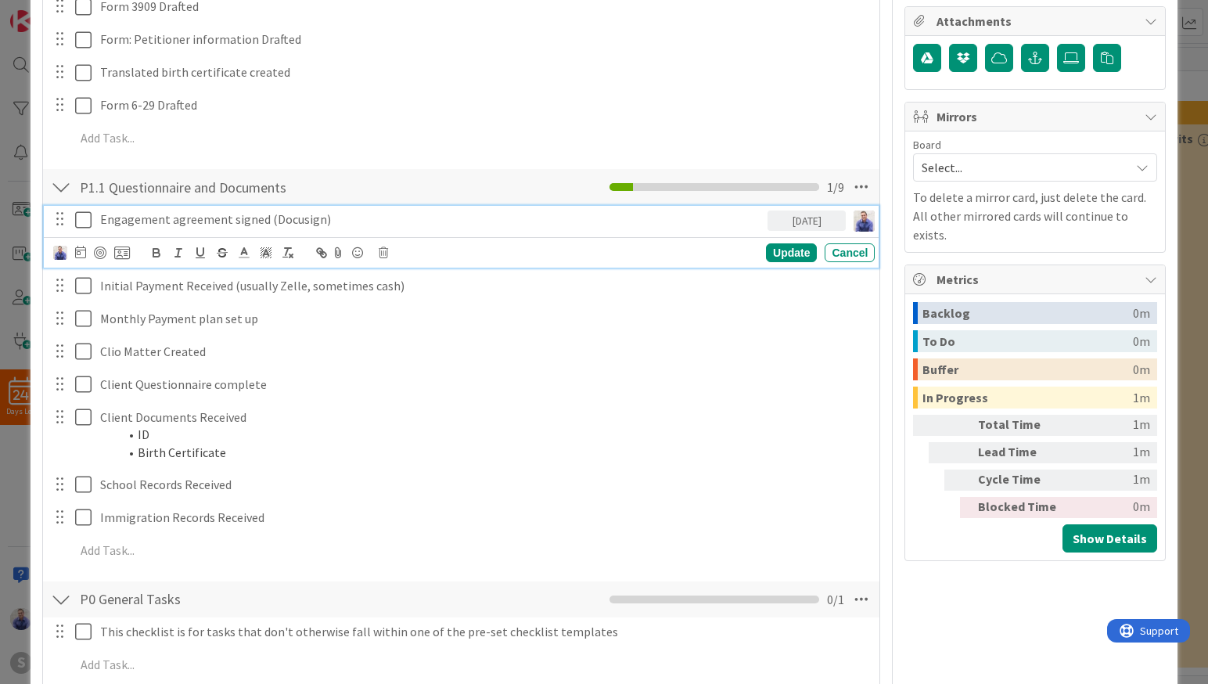
click at [80, 220] on icon at bounding box center [86, 219] width 23 height 19
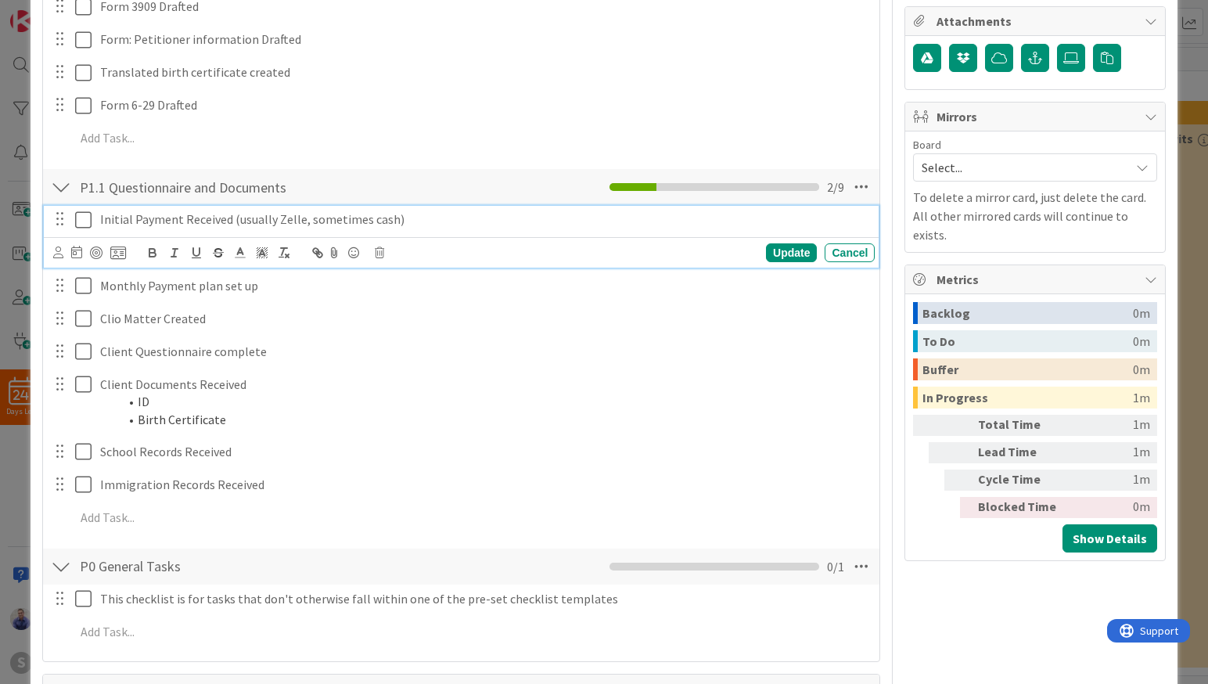
click at [81, 223] on icon at bounding box center [86, 219] width 23 height 19
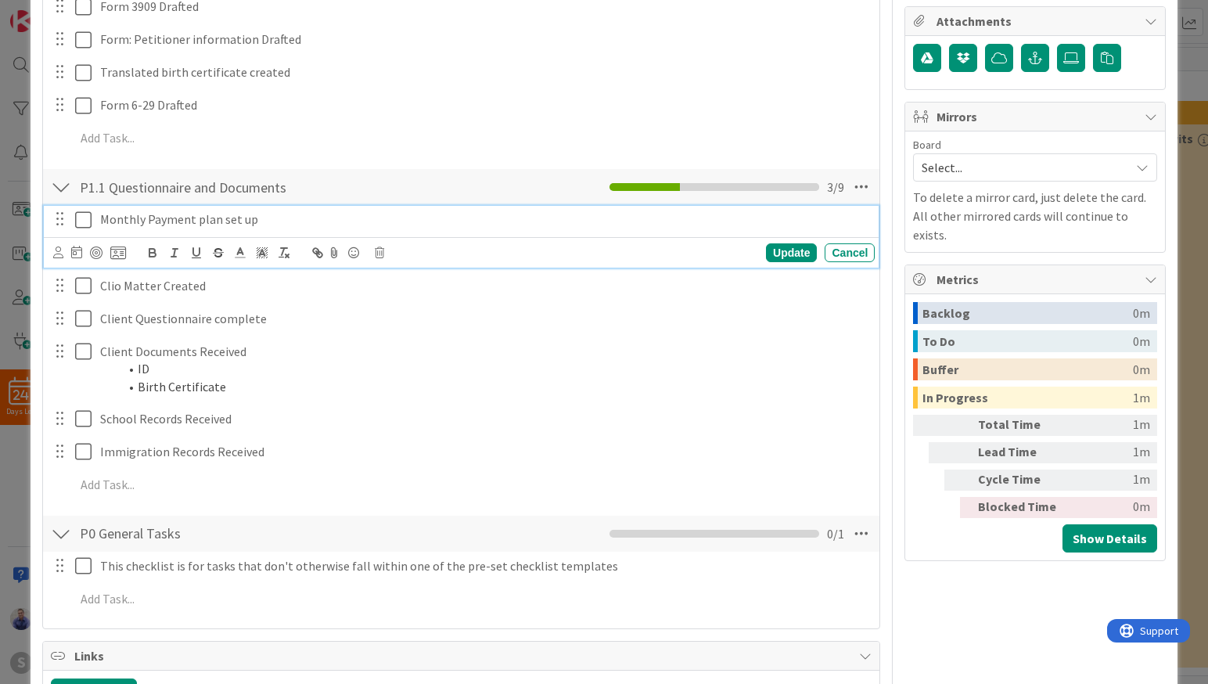
click at [83, 221] on icon at bounding box center [86, 219] width 23 height 19
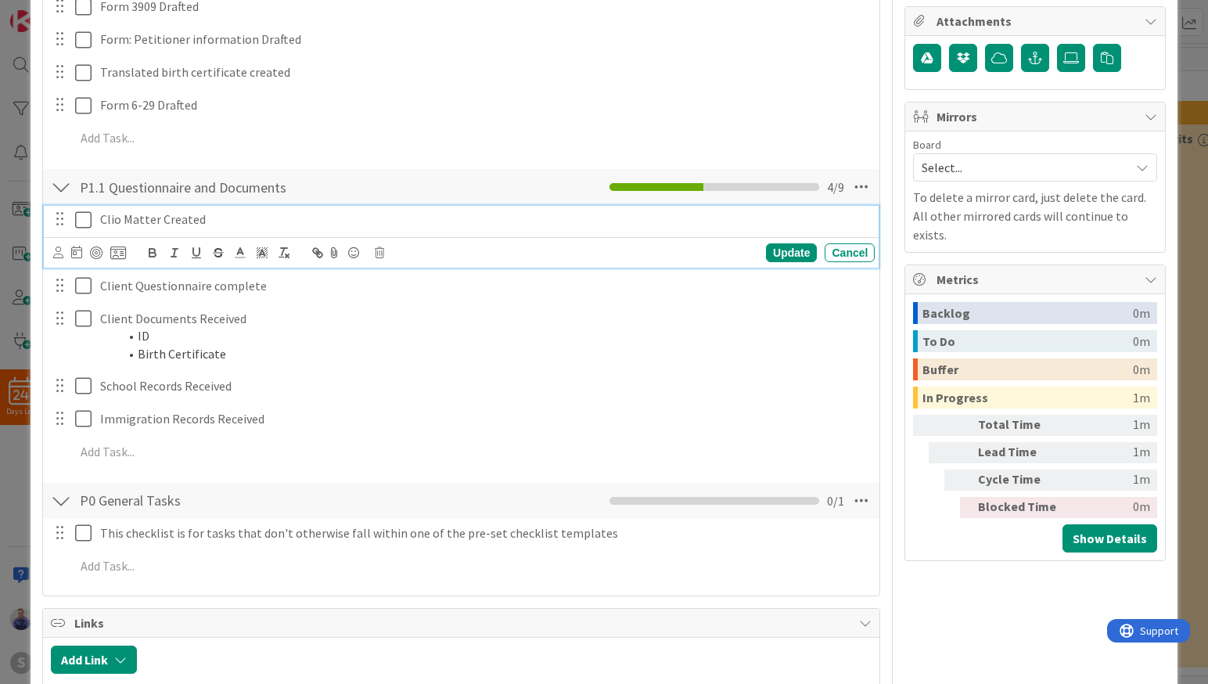
click at [83, 221] on icon at bounding box center [86, 219] width 23 height 19
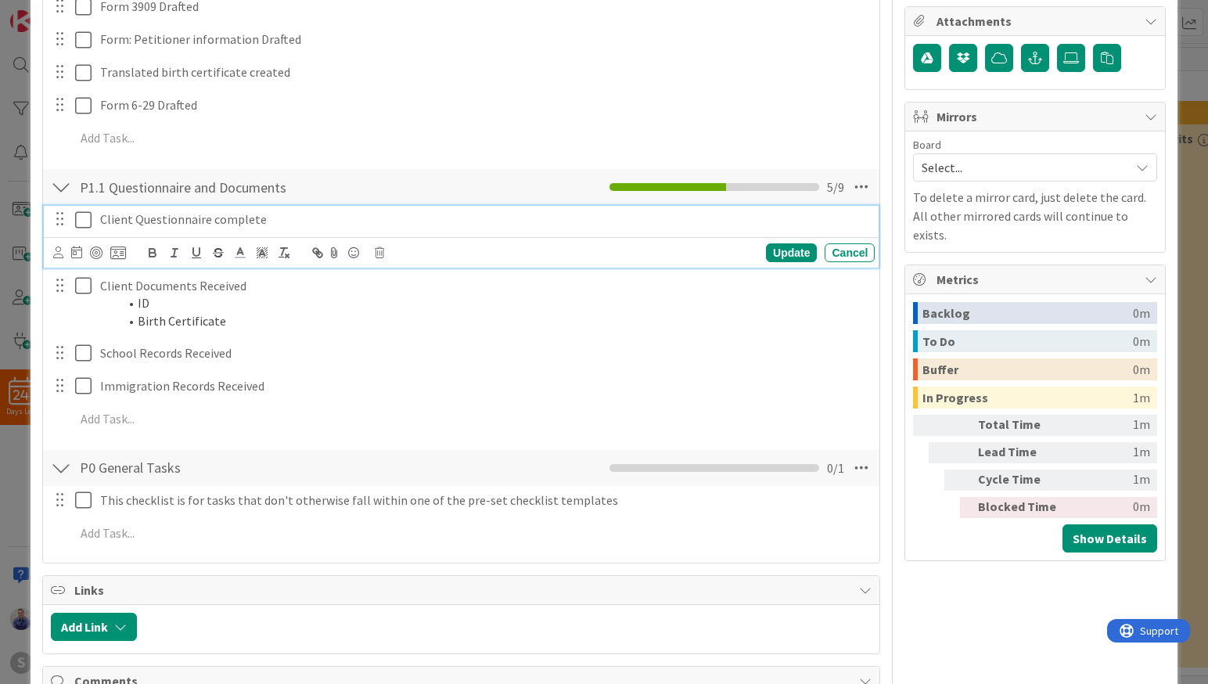
click at [83, 221] on icon at bounding box center [86, 219] width 23 height 19
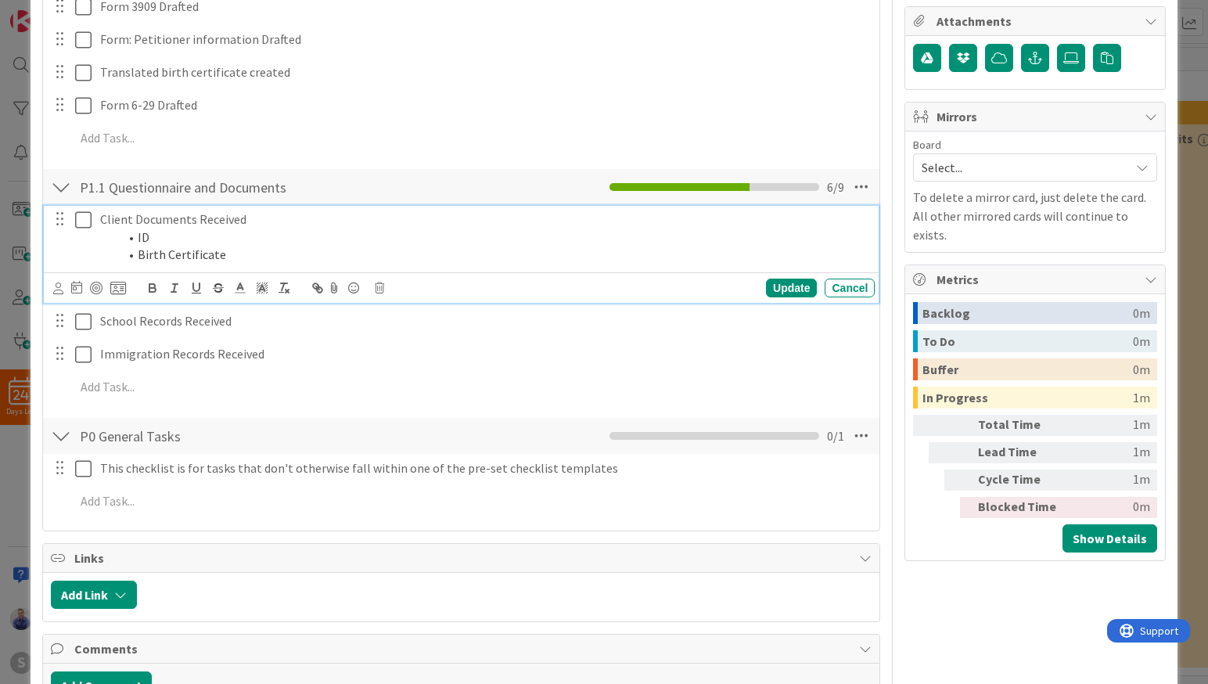
click at [83, 221] on icon at bounding box center [86, 219] width 23 height 19
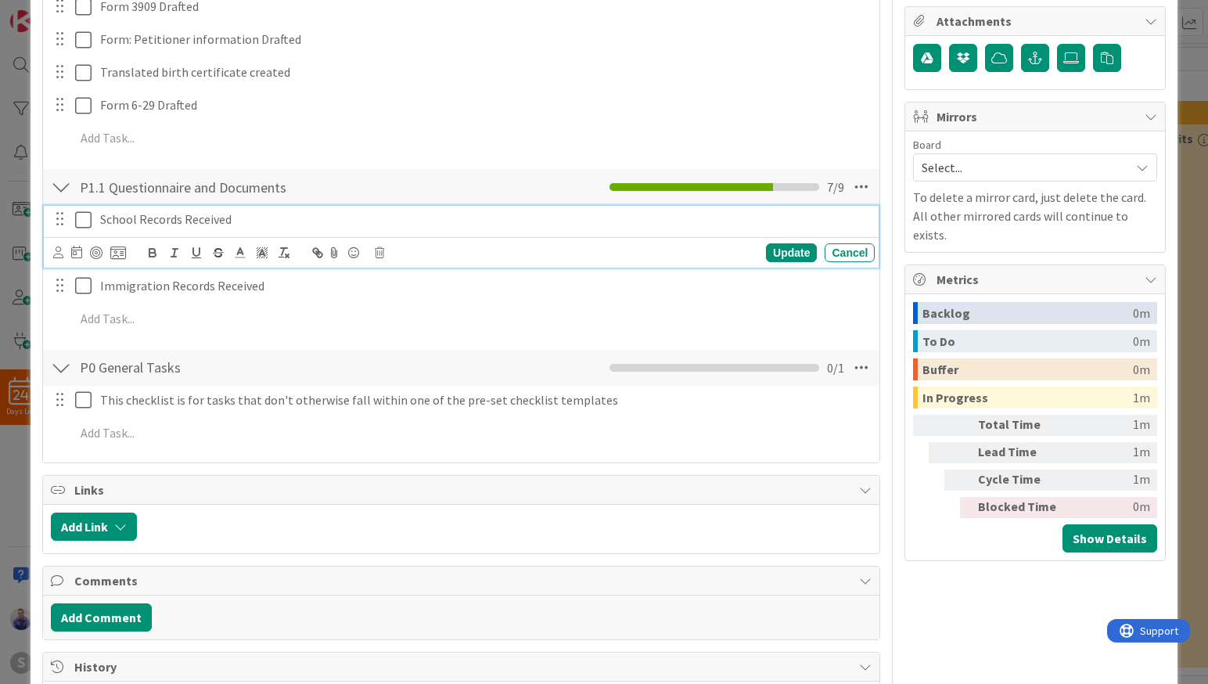
click at [83, 221] on icon at bounding box center [86, 219] width 23 height 19
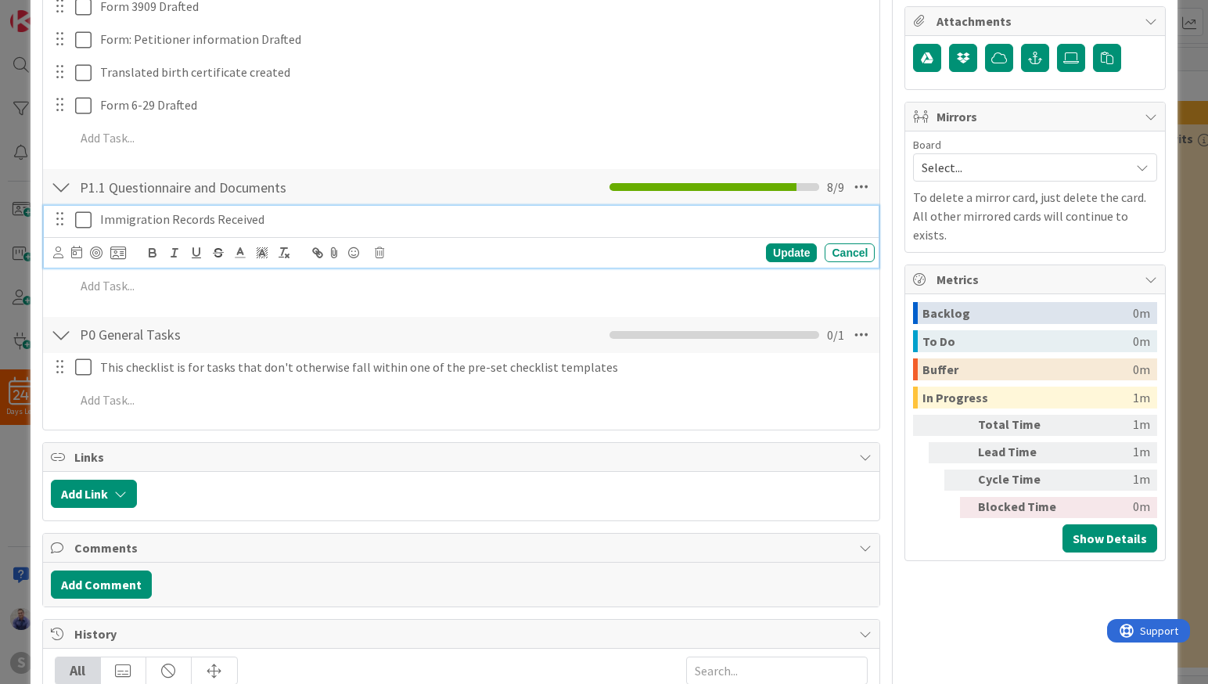
click at [83, 221] on icon at bounding box center [86, 219] width 23 height 19
type textarea "x"
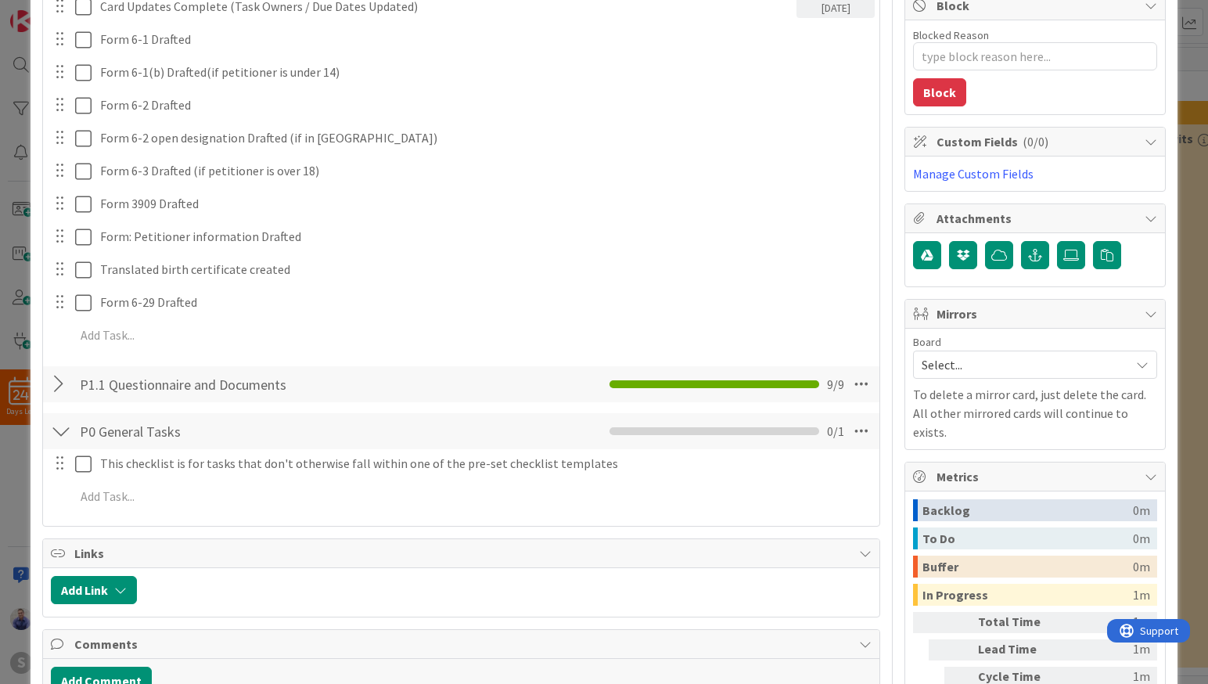
scroll to position [0, 0]
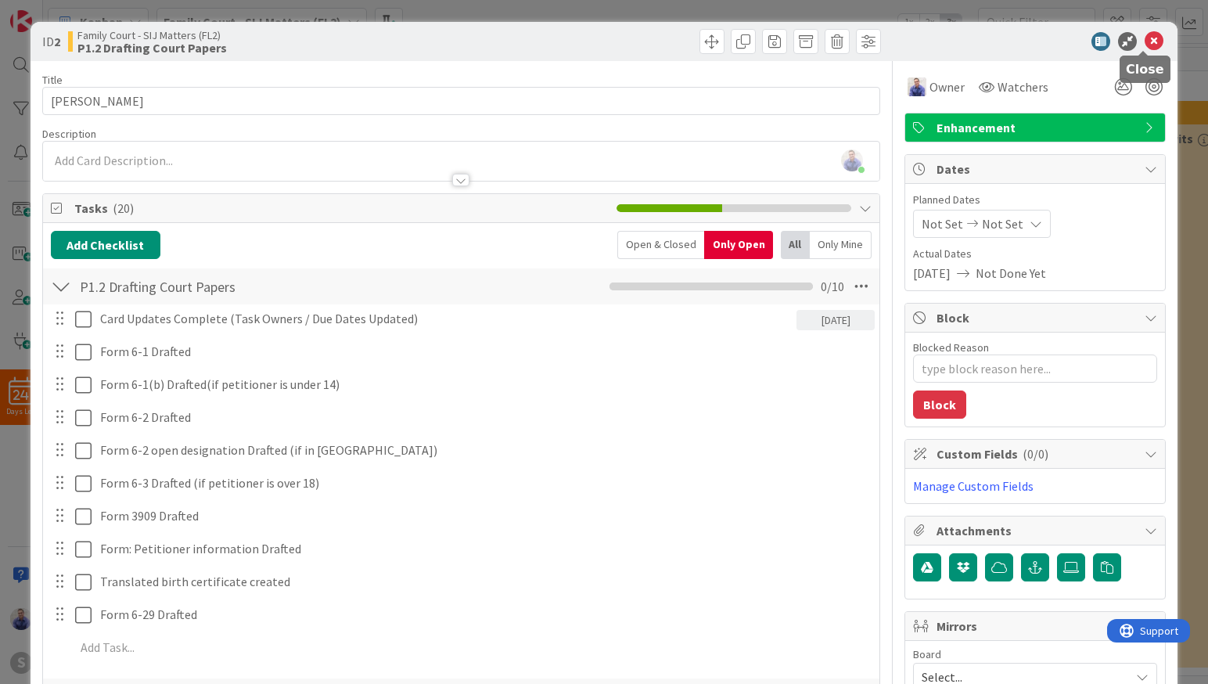
click at [1144, 44] on icon at bounding box center [1153, 41] width 19 height 19
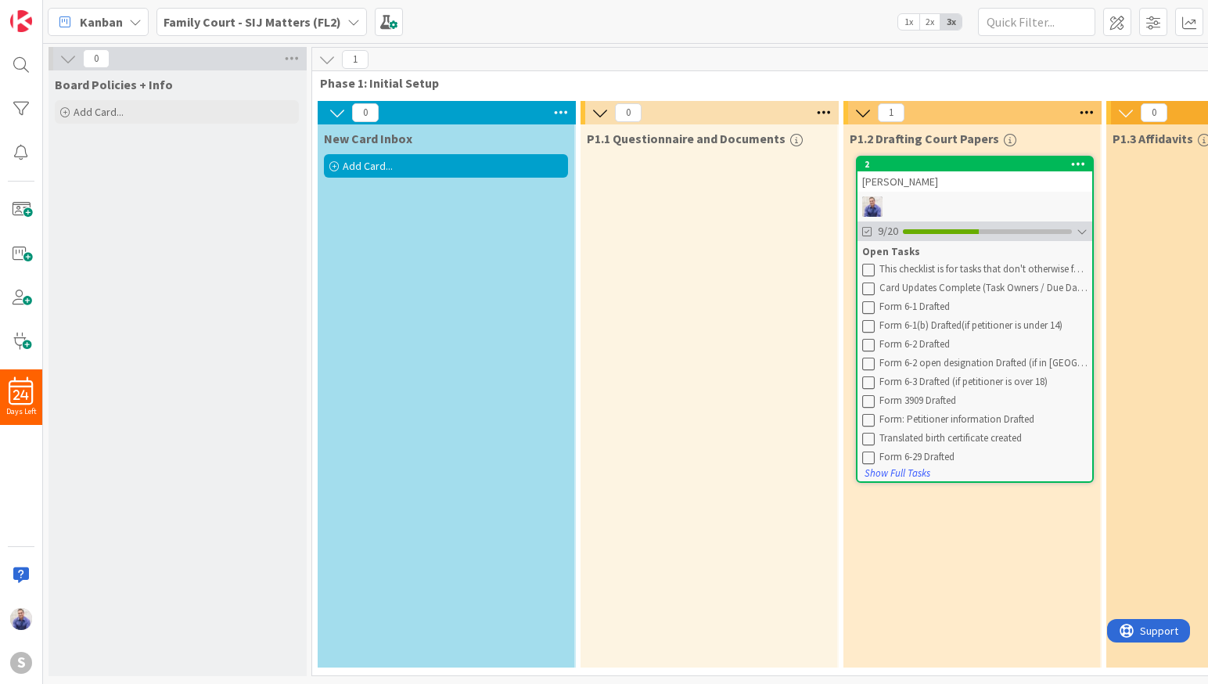
click at [1083, 232] on div at bounding box center [1081, 231] width 11 height 13
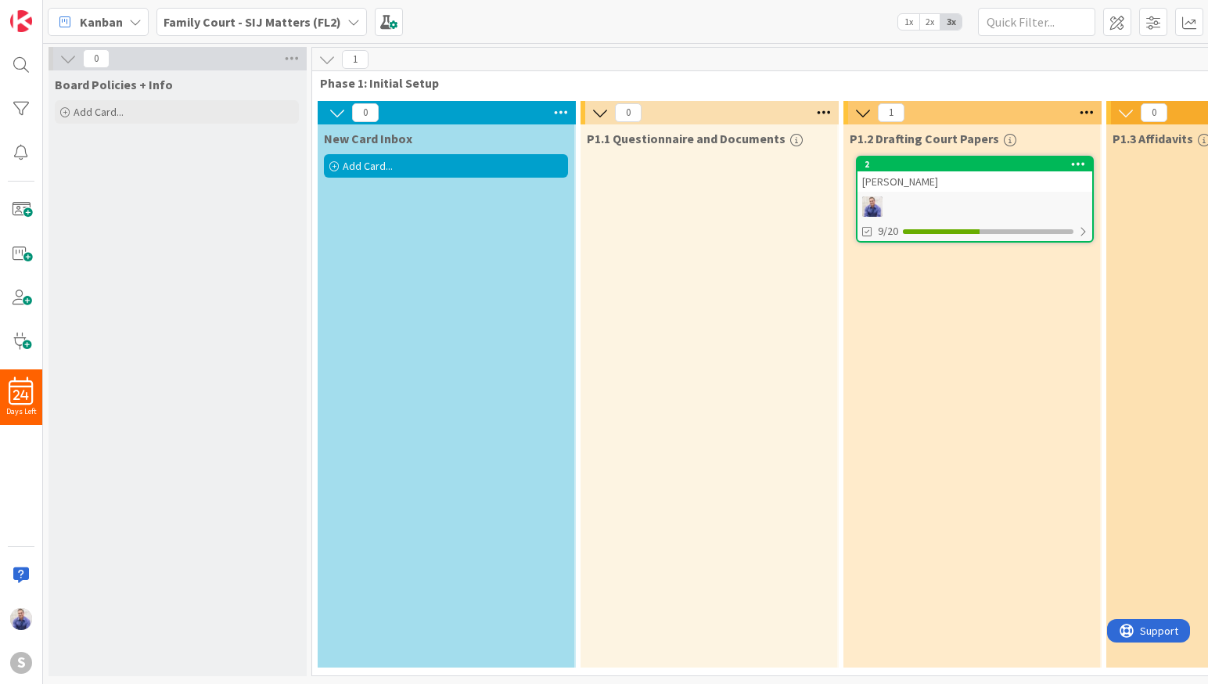
click at [924, 22] on span "2x" at bounding box center [929, 22] width 21 height 16
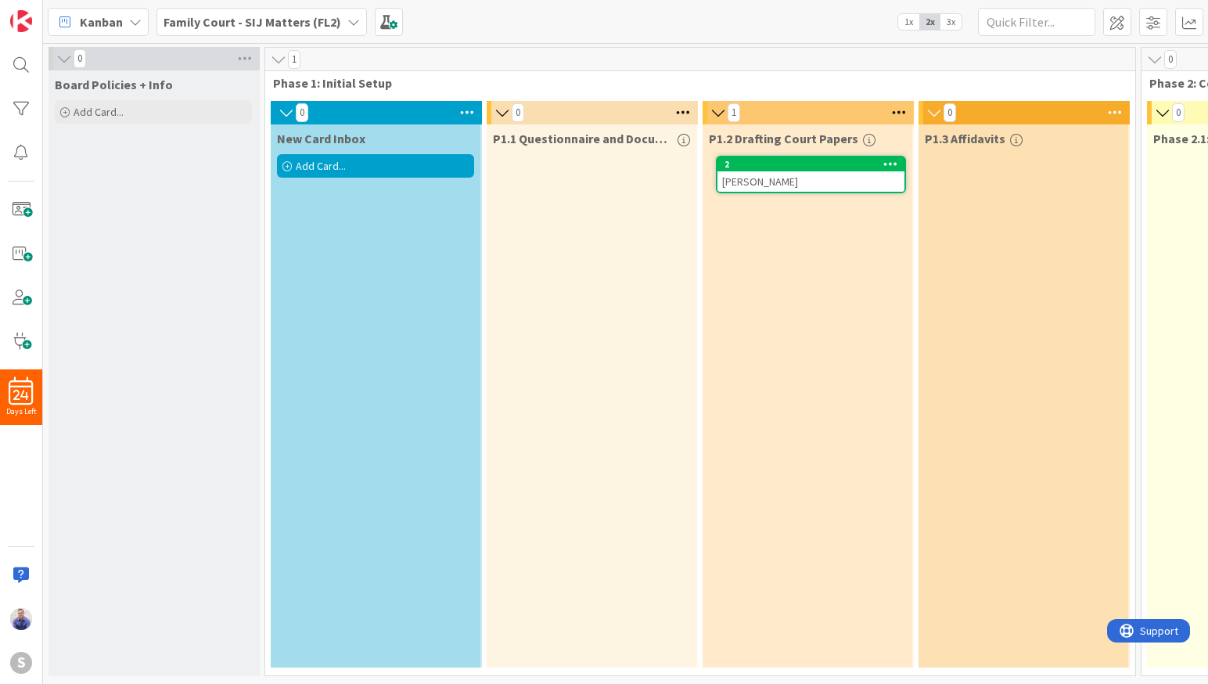
click at [957, 20] on span "3x" at bounding box center [950, 22] width 21 height 16
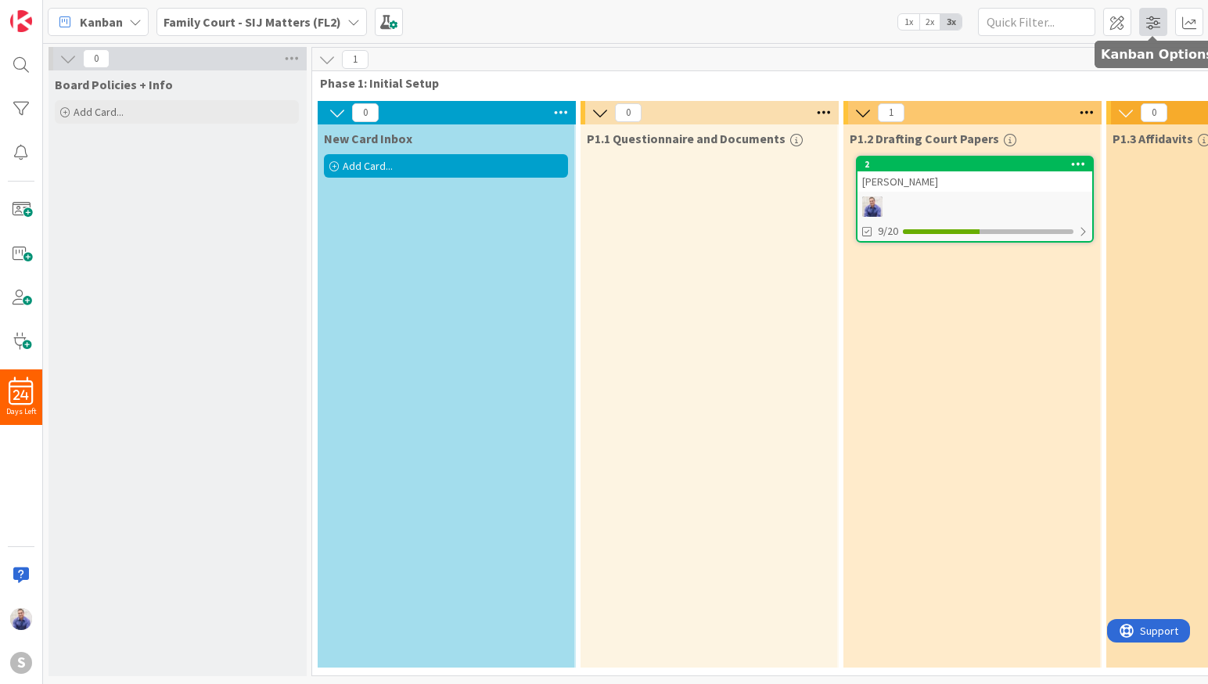
click at [1155, 20] on span at bounding box center [1153, 22] width 28 height 28
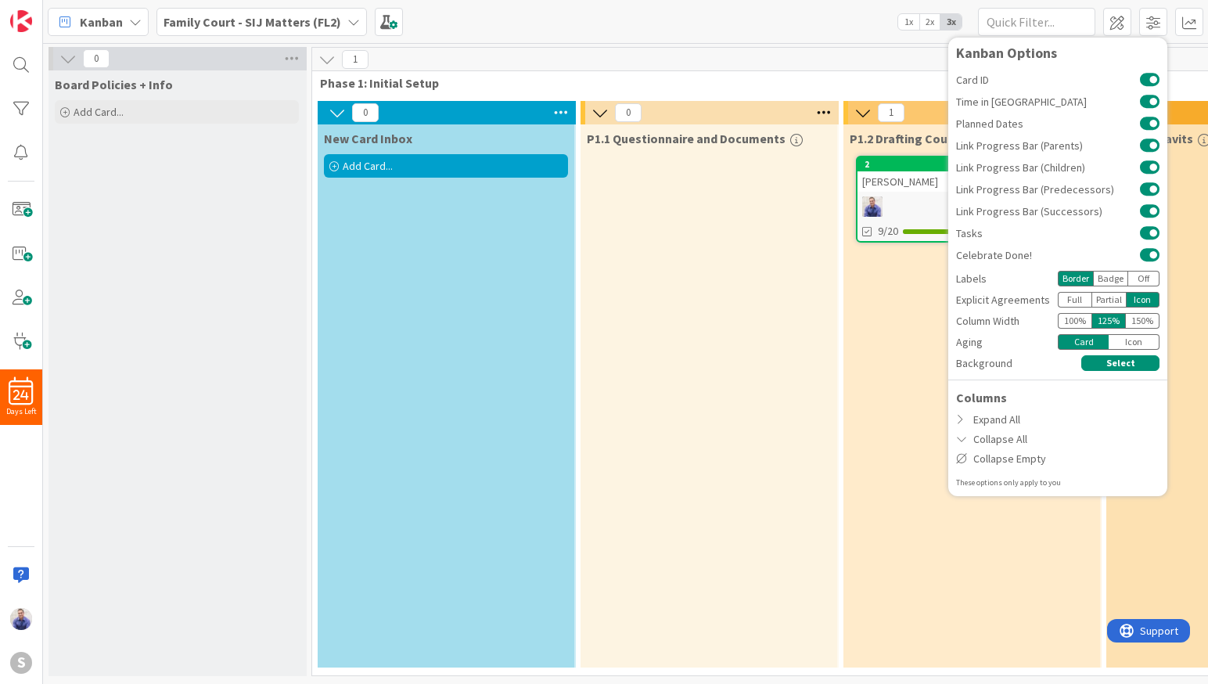
click at [1081, 322] on div "100 %" at bounding box center [1074, 321] width 34 height 16
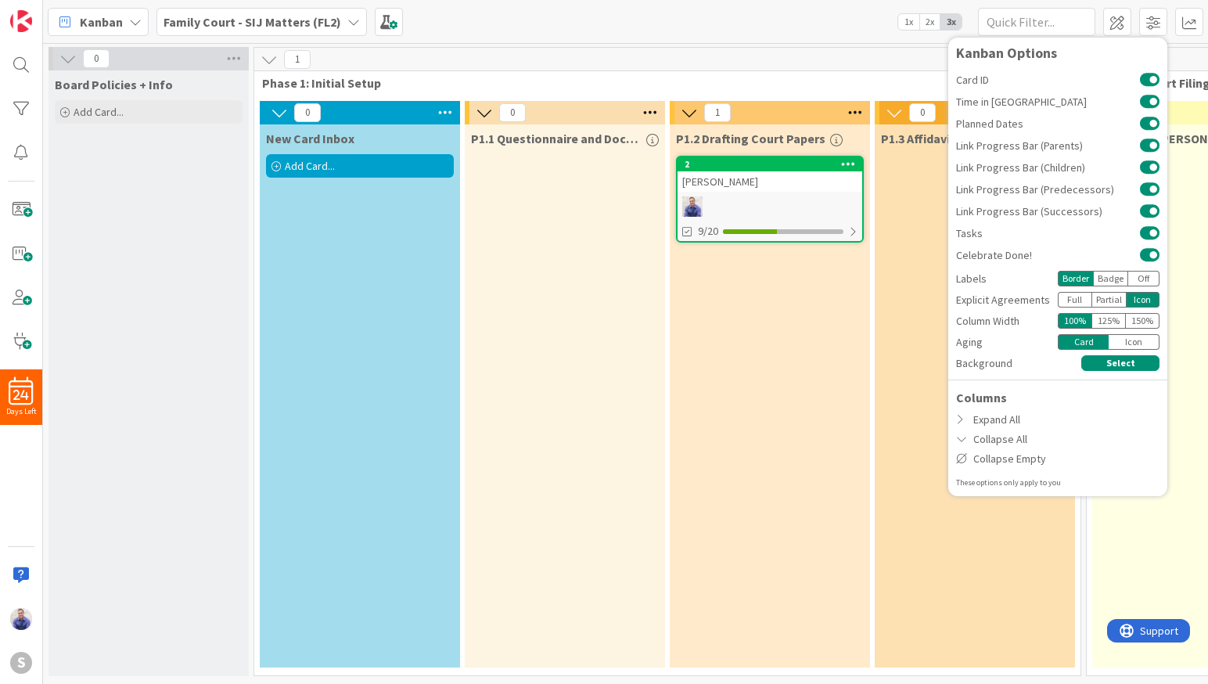
click at [176, 560] on div "Board Policies + Info Add Card..." at bounding box center [148, 372] width 200 height 605
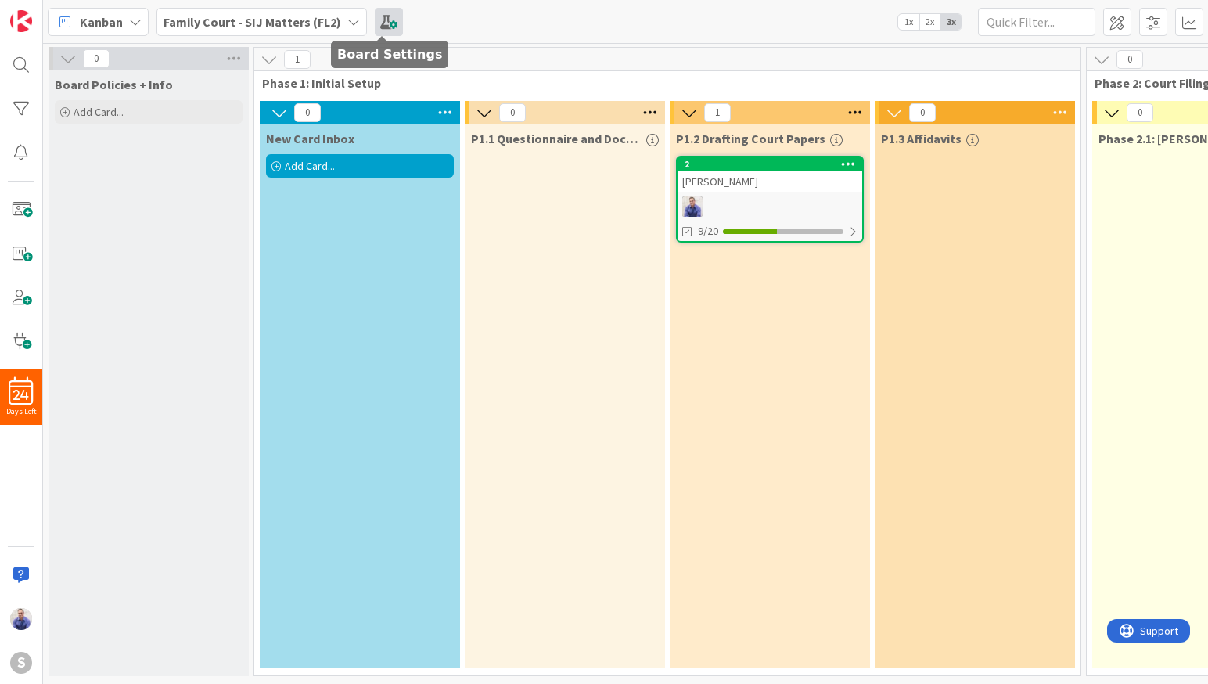
click at [386, 21] on span at bounding box center [389, 22] width 28 height 28
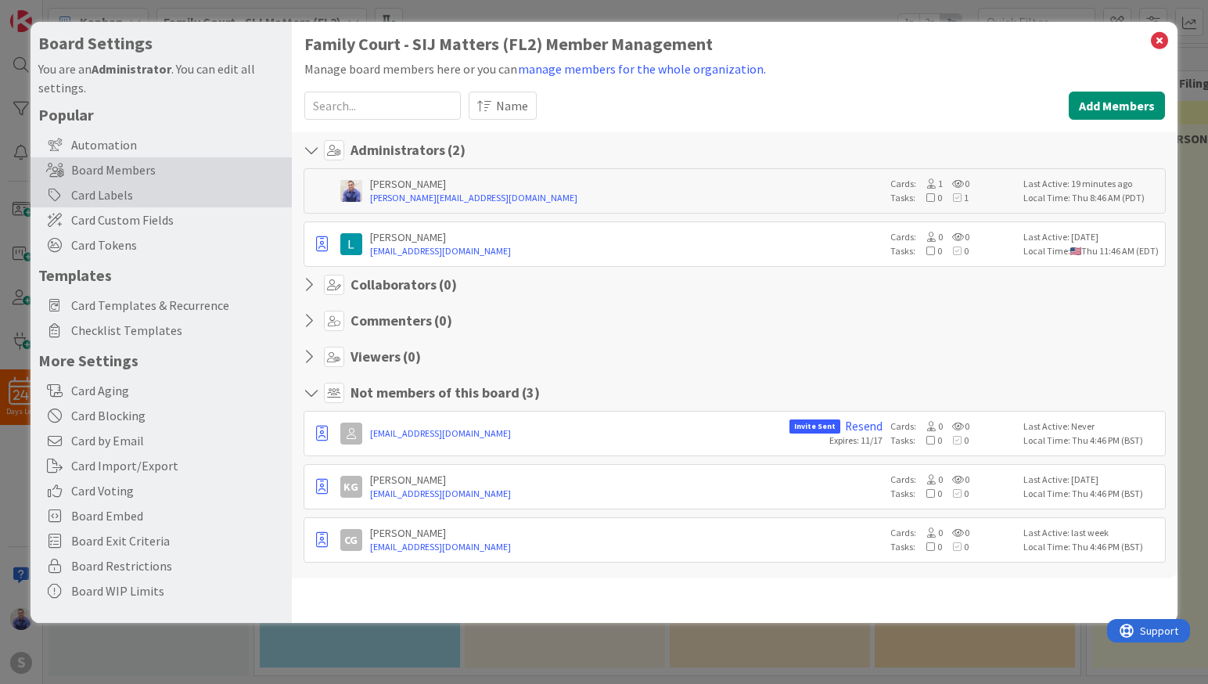
click at [103, 194] on div "Card Labels" at bounding box center [161, 194] width 261 height 25
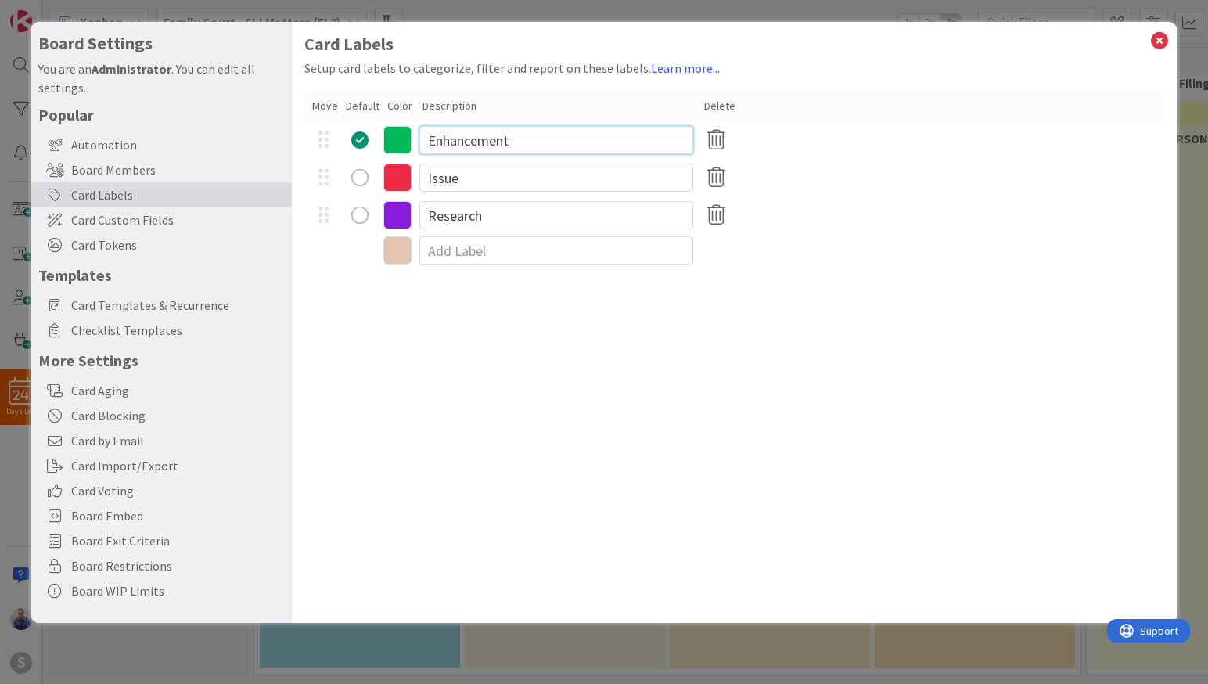
click at [471, 140] on input "Enhancement" at bounding box center [556, 140] width 274 height 28
type input "Custody"
click at [483, 179] on input "Issue" at bounding box center [556, 177] width 274 height 28
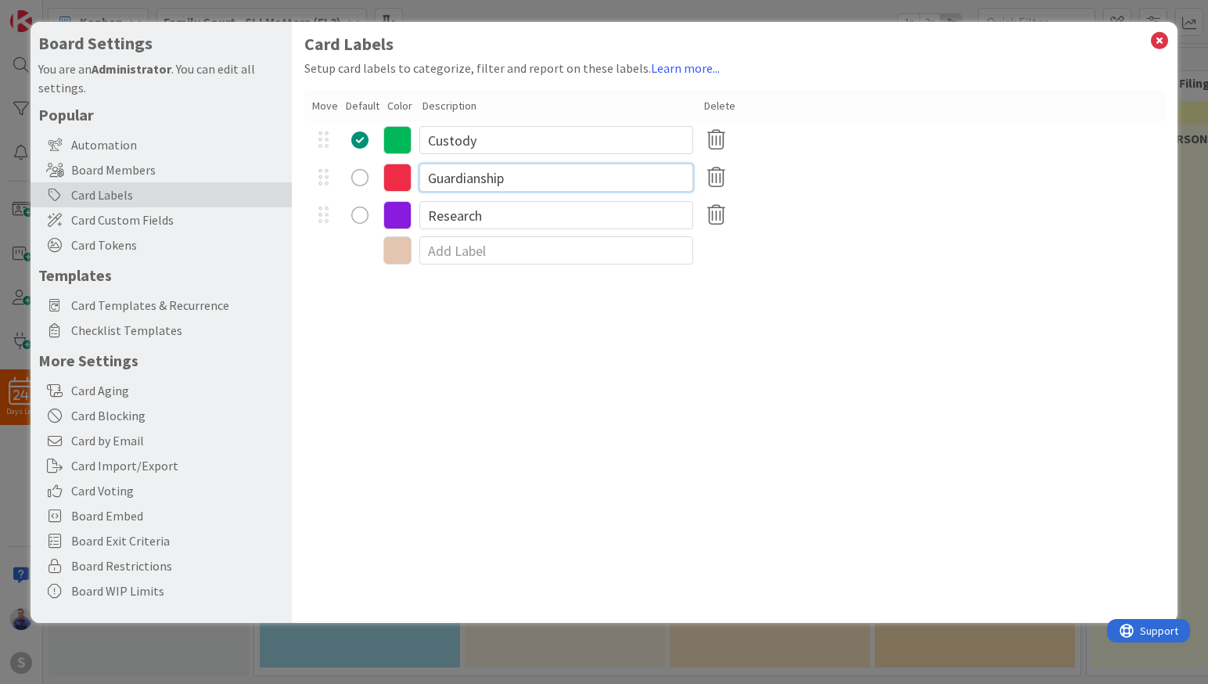
type input "Guardianship"
drag, startPoint x: 552, startPoint y: 408, endPoint x: 452, endPoint y: 235, distance: 199.8
click at [552, 408] on div "Card Labels Setup card labels to categorize, filter and report on these labels.…" at bounding box center [735, 322] width 886 height 601
click at [405, 138] on icon at bounding box center [397, 140] width 28 height 28
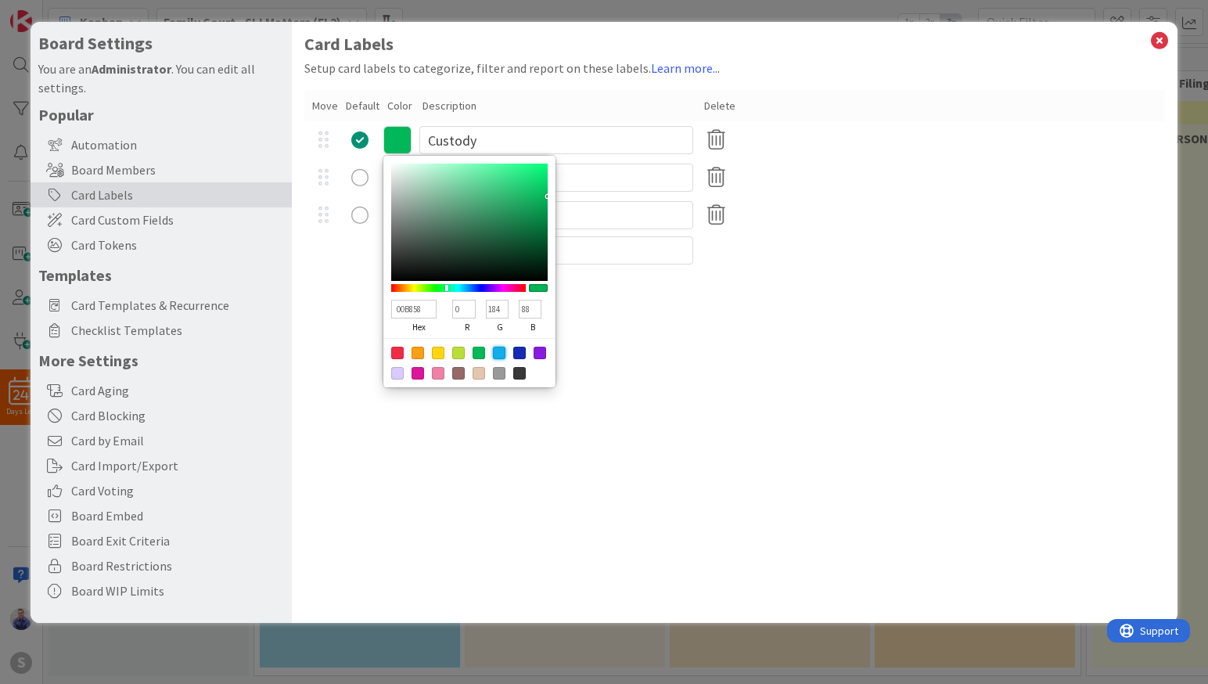
drag, startPoint x: 496, startPoint y: 354, endPoint x: 460, endPoint y: 290, distance: 73.5
click at [496, 354] on div at bounding box center [499, 352] width 13 height 13
type input "13ADEA"
type input "19"
type input "173"
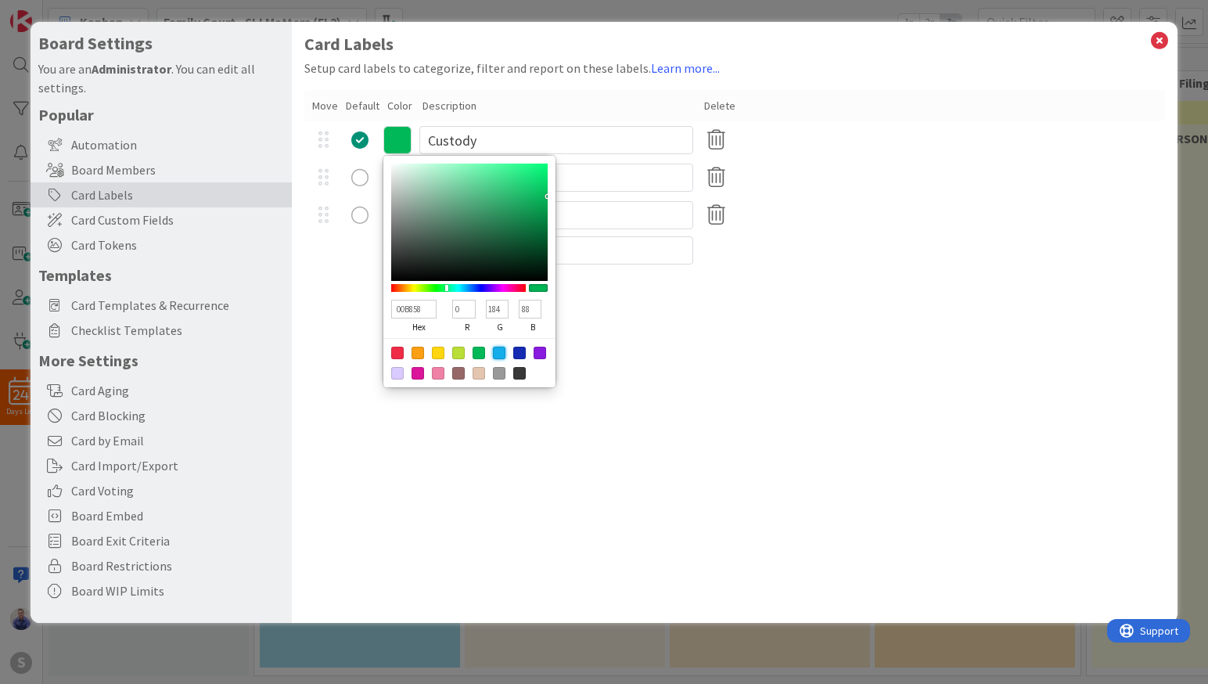
type input "234"
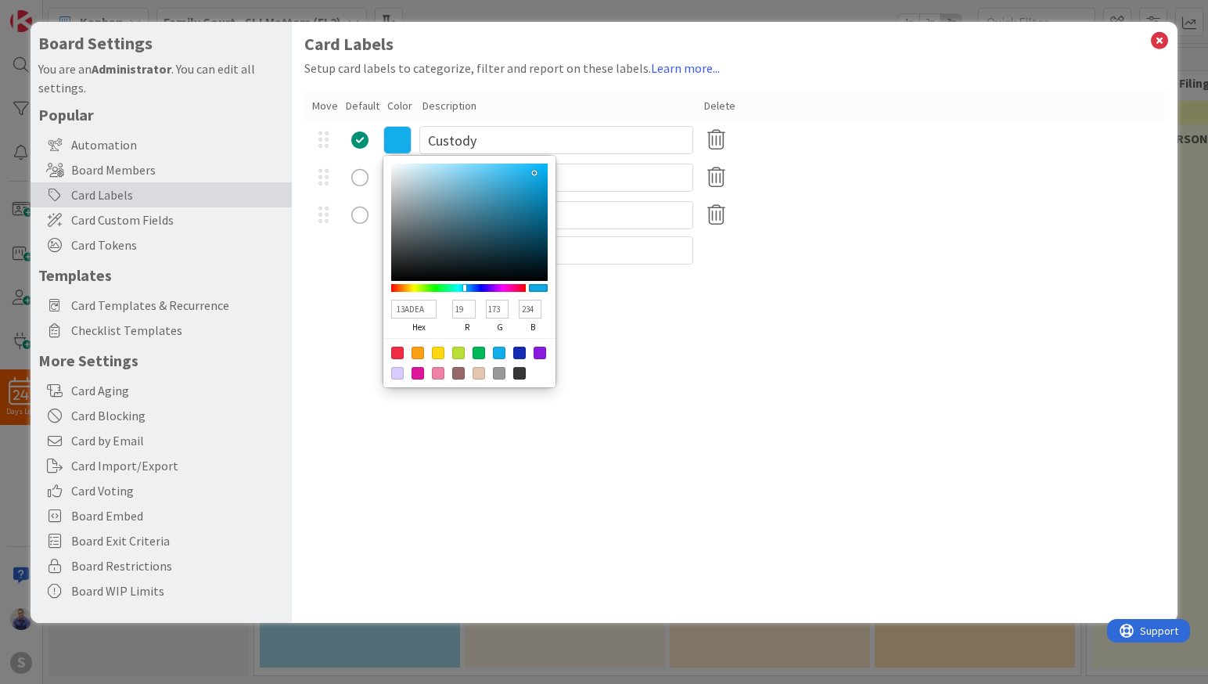
drag, startPoint x: 348, startPoint y: 368, endPoint x: 395, endPoint y: 215, distance: 159.6
click at [351, 353] on div "Card Labels Setup card labels to categorize, filter and report on these labels.…" at bounding box center [735, 322] width 886 height 601
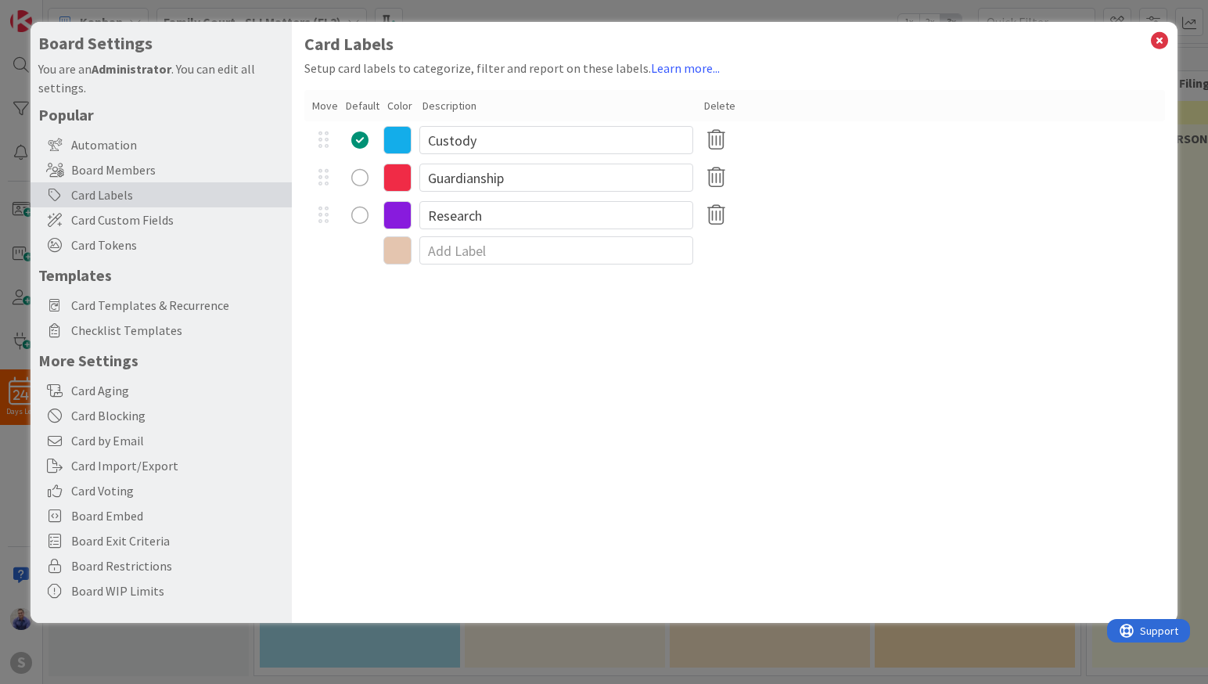
click at [400, 178] on icon at bounding box center [397, 177] width 28 height 28
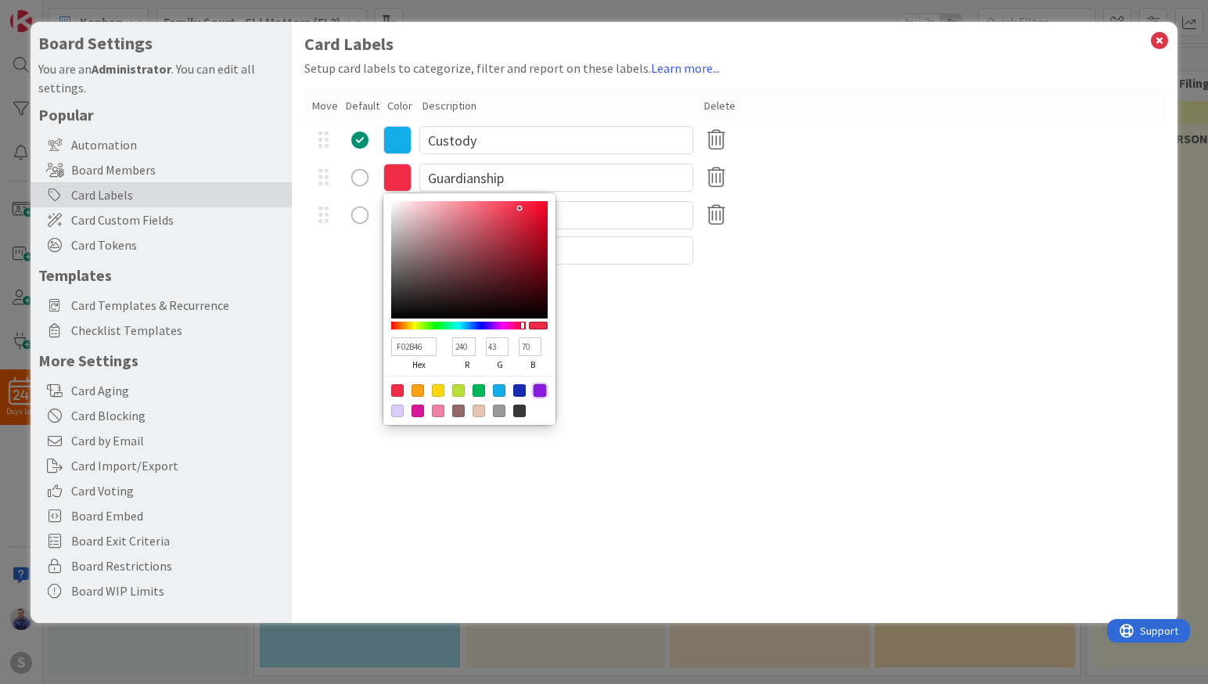
drag, startPoint x: 537, startPoint y: 392, endPoint x: 601, endPoint y: 409, distance: 65.7
click at [537, 392] on div at bounding box center [539, 390] width 13 height 13
type input "881BDD"
type input "136"
type input "27"
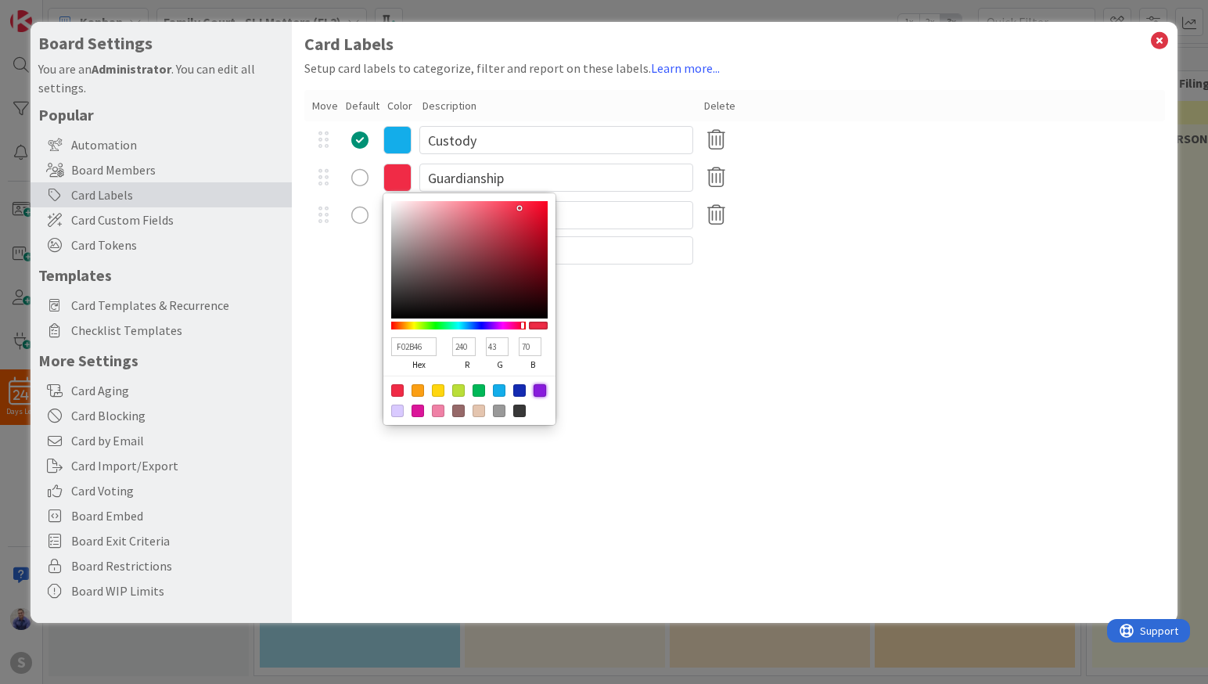
type input "221"
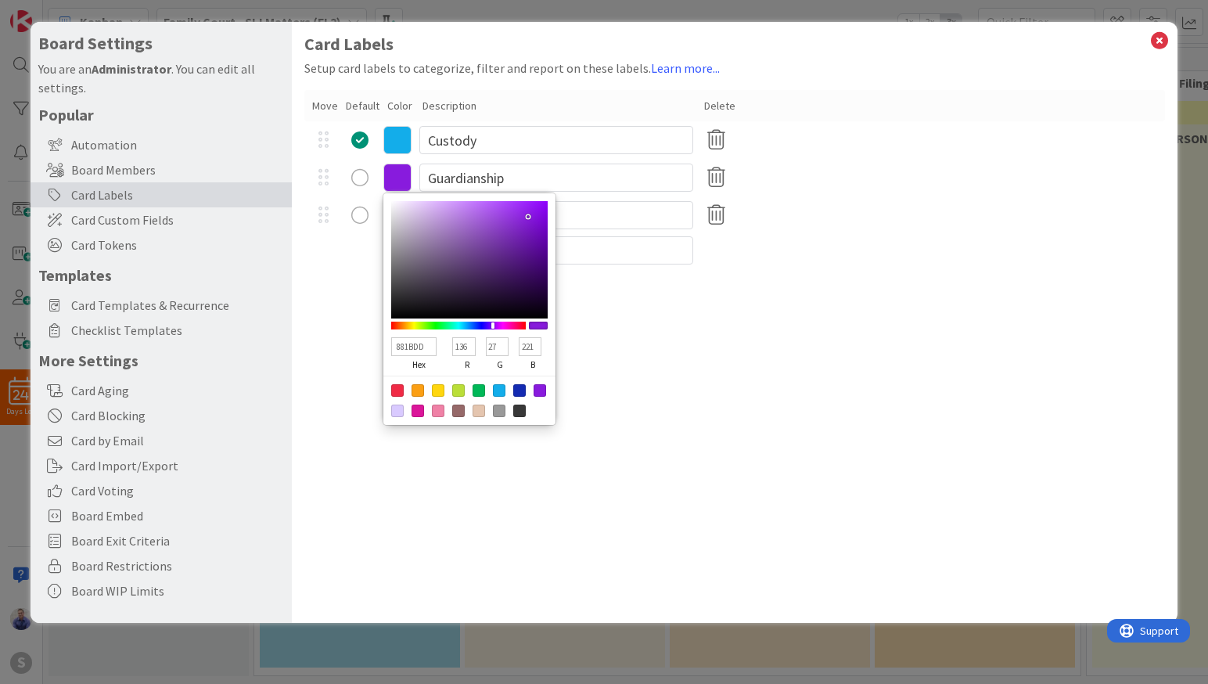
drag, startPoint x: 643, startPoint y: 429, endPoint x: 673, endPoint y: 418, distance: 31.4
click at [643, 429] on div "Card Labels Setup card labels to categorize, filter and report on these labels.…" at bounding box center [735, 322] width 886 height 601
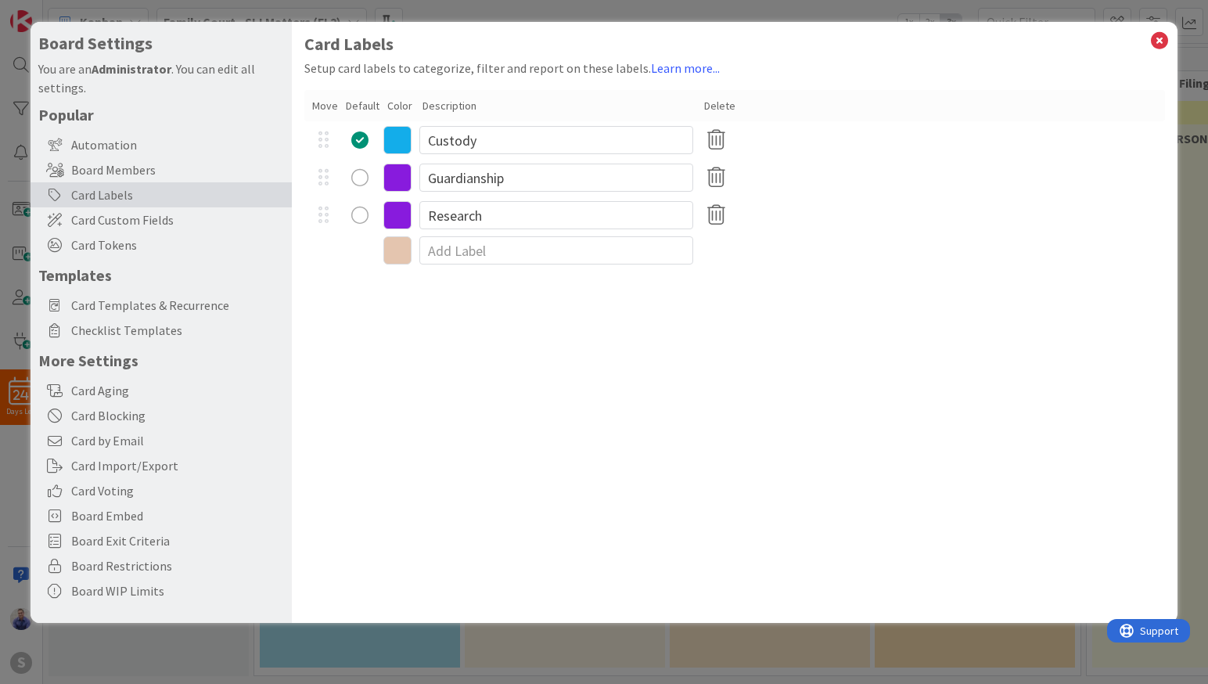
drag, startPoint x: 720, startPoint y: 221, endPoint x: 742, endPoint y: 229, distance: 24.0
click at [720, 221] on icon at bounding box center [716, 215] width 31 height 33
drag, startPoint x: 746, startPoint y: 299, endPoint x: 724, endPoint y: 317, distance: 28.3
click at [746, 299] on button "Remove" at bounding box center [742, 290] width 67 height 28
drag, startPoint x: 1153, startPoint y: 41, endPoint x: 1136, endPoint y: 31, distance: 19.3
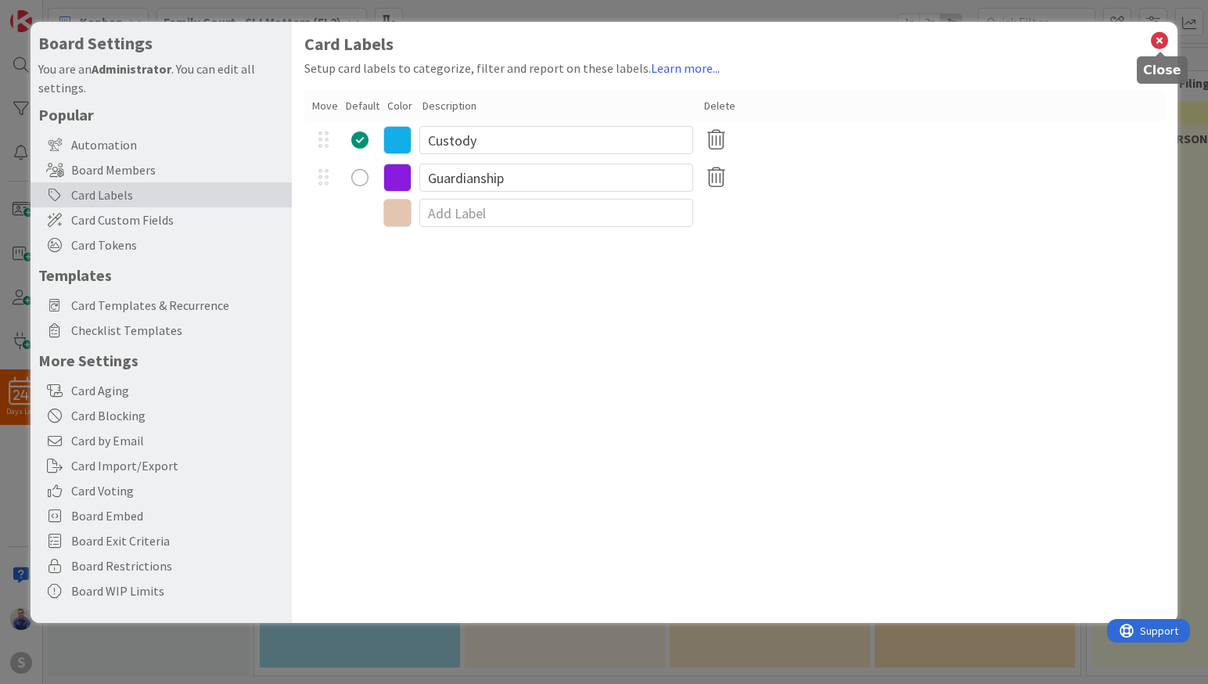
click at [1153, 41] on icon at bounding box center [1159, 41] width 20 height 22
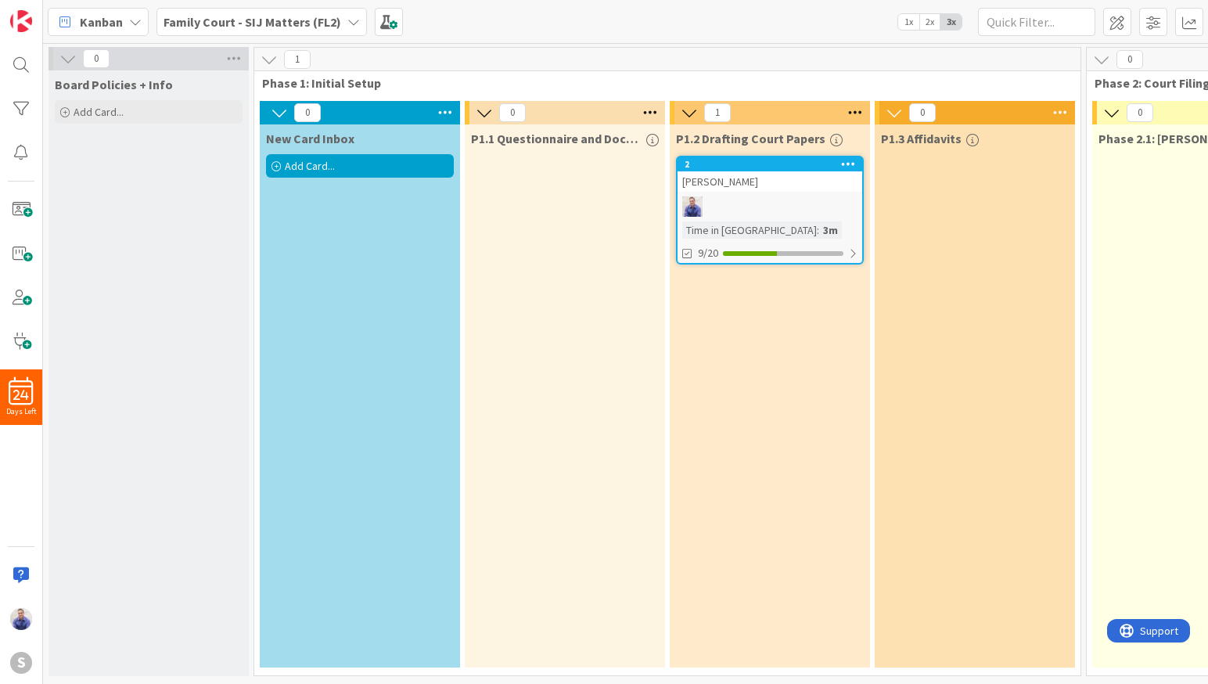
click at [364, 154] on div "Add Card..." at bounding box center [360, 165] width 188 height 23
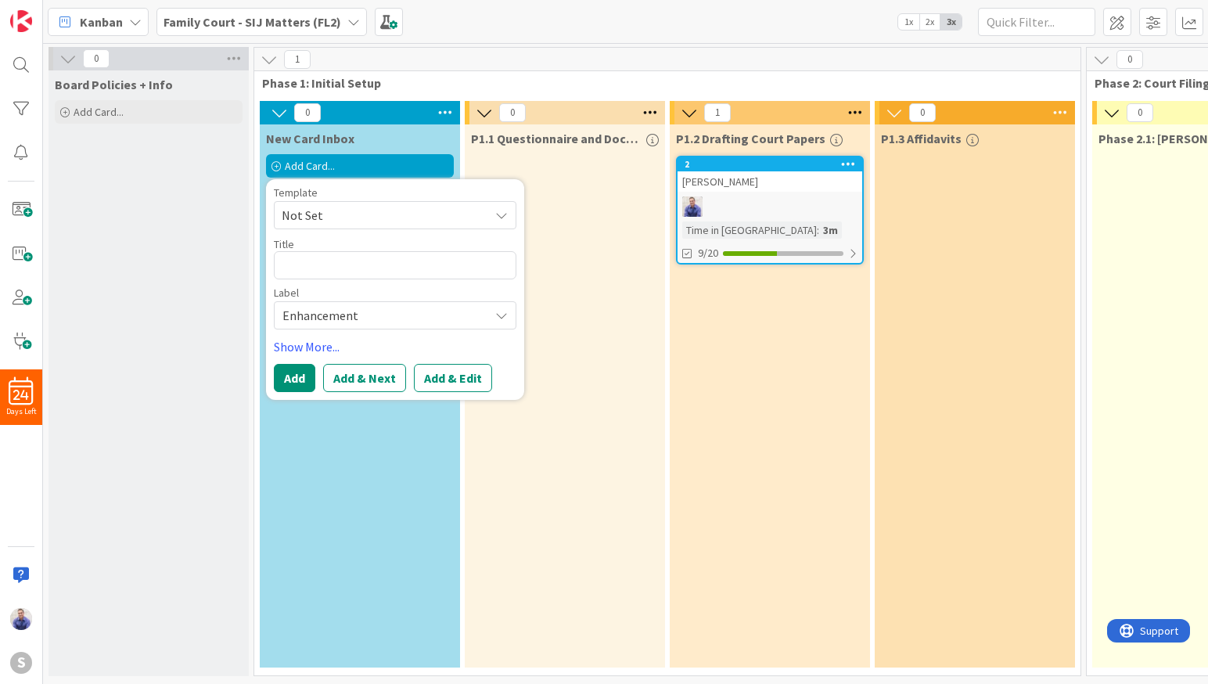
click at [345, 310] on span "Enhancement" at bounding box center [381, 315] width 199 height 22
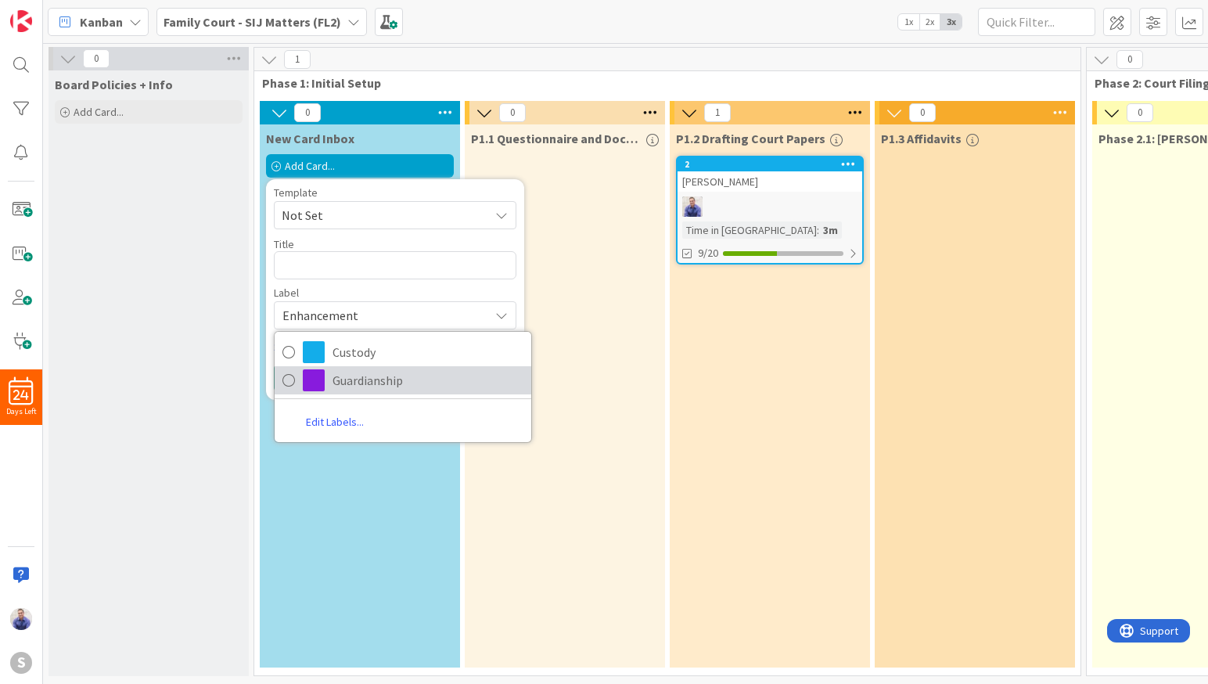
click at [338, 388] on span "Guardianship" at bounding box center [427, 379] width 191 height 23
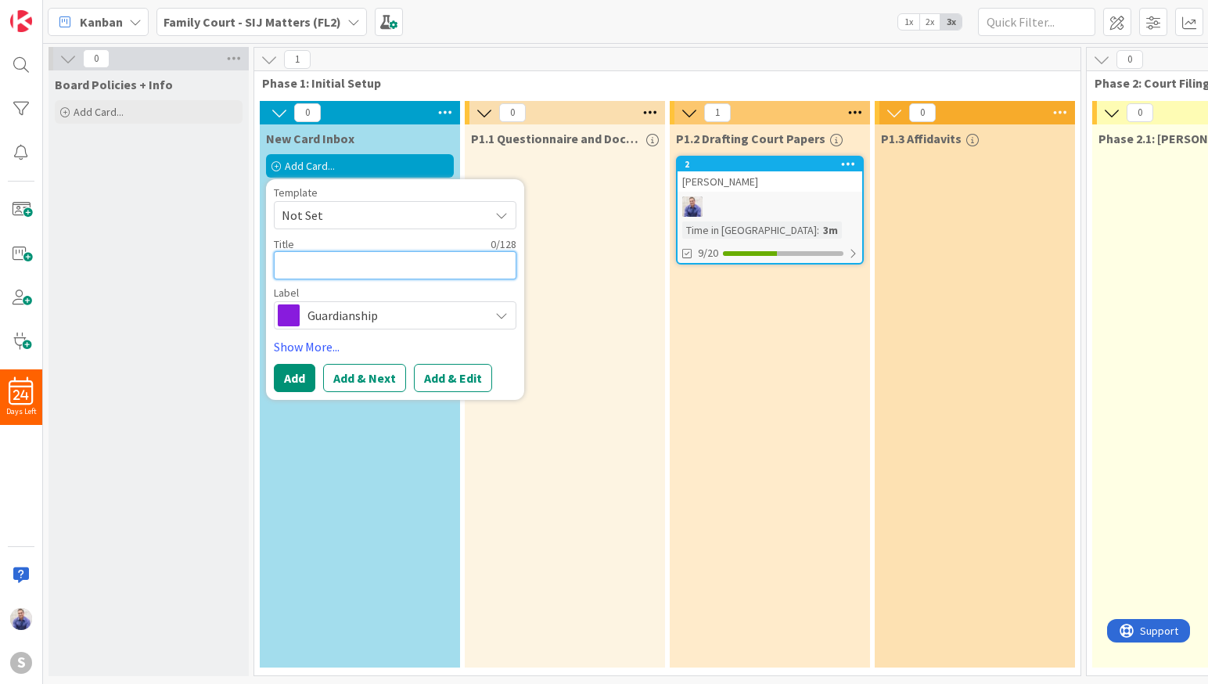
click at [368, 273] on textarea at bounding box center [395, 265] width 242 height 28
type textarea "x"
type textarea "Tw"
type textarea "x"
type textarea "Twe"
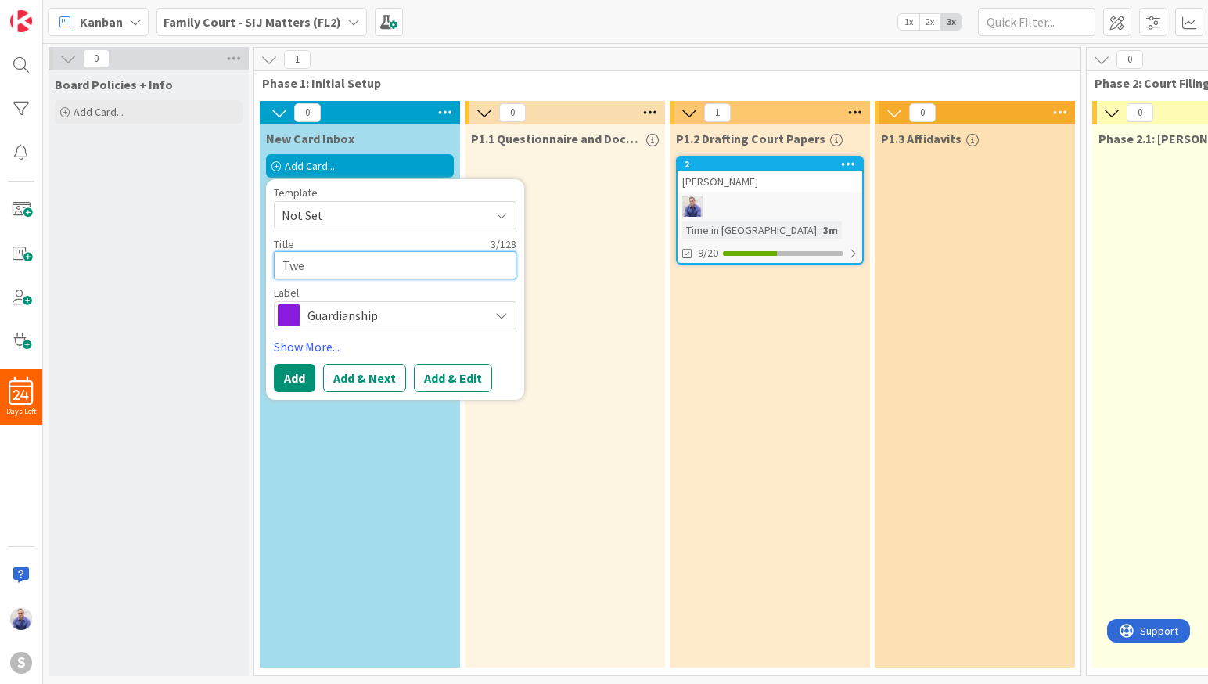
type textarea "x"
type textarea "Twes"
type textarea "x"
type textarea "Twe"
type textarea "x"
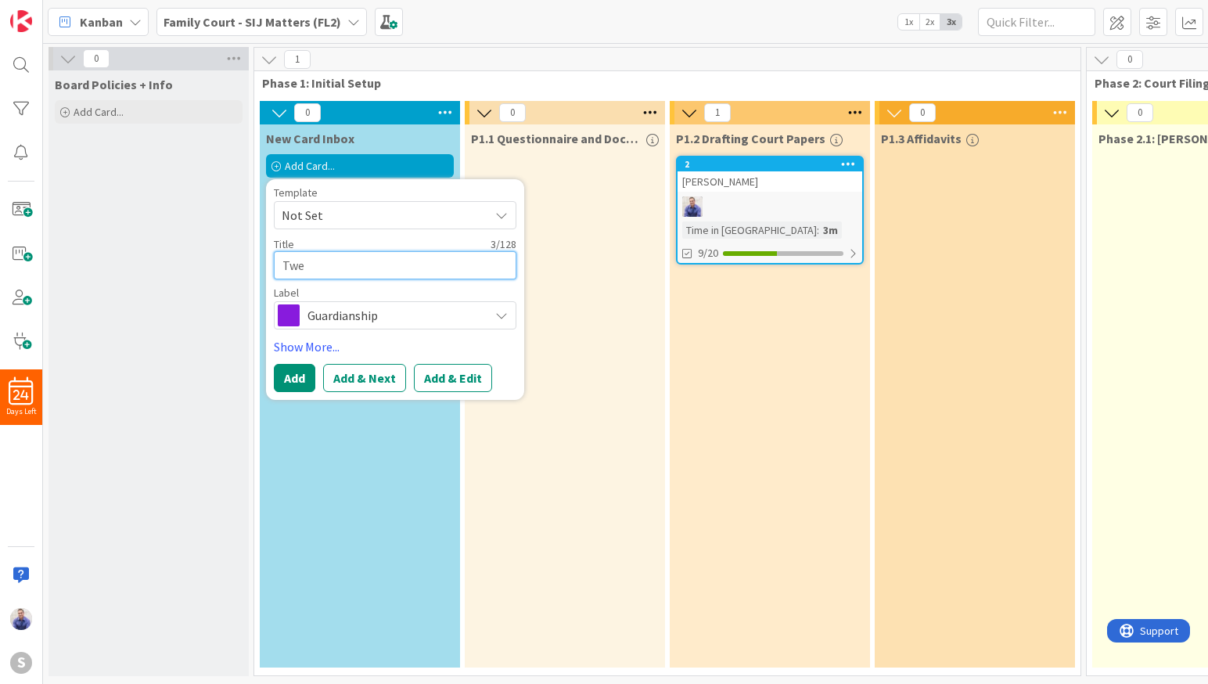
type textarea "Tw"
type textarea "x"
type textarea "T"
type textarea "x"
type textarea "Te"
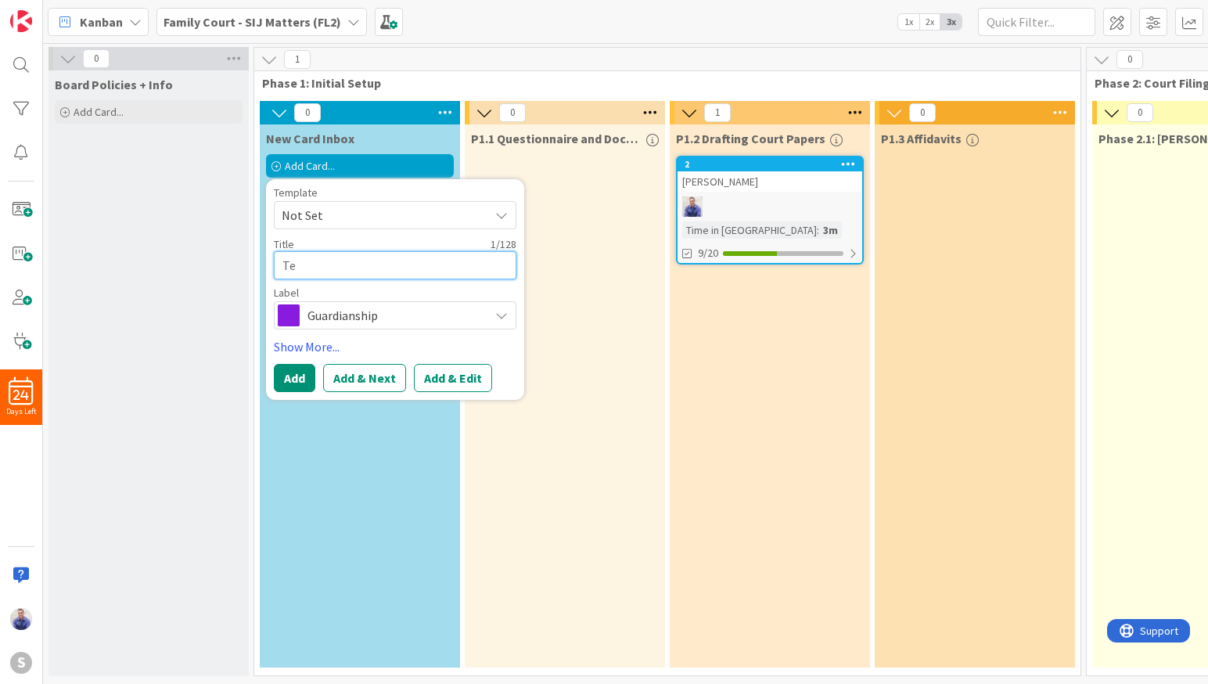
type textarea "x"
type textarea "Tes"
type textarea "x"
type textarea "Test"
type textarea "x"
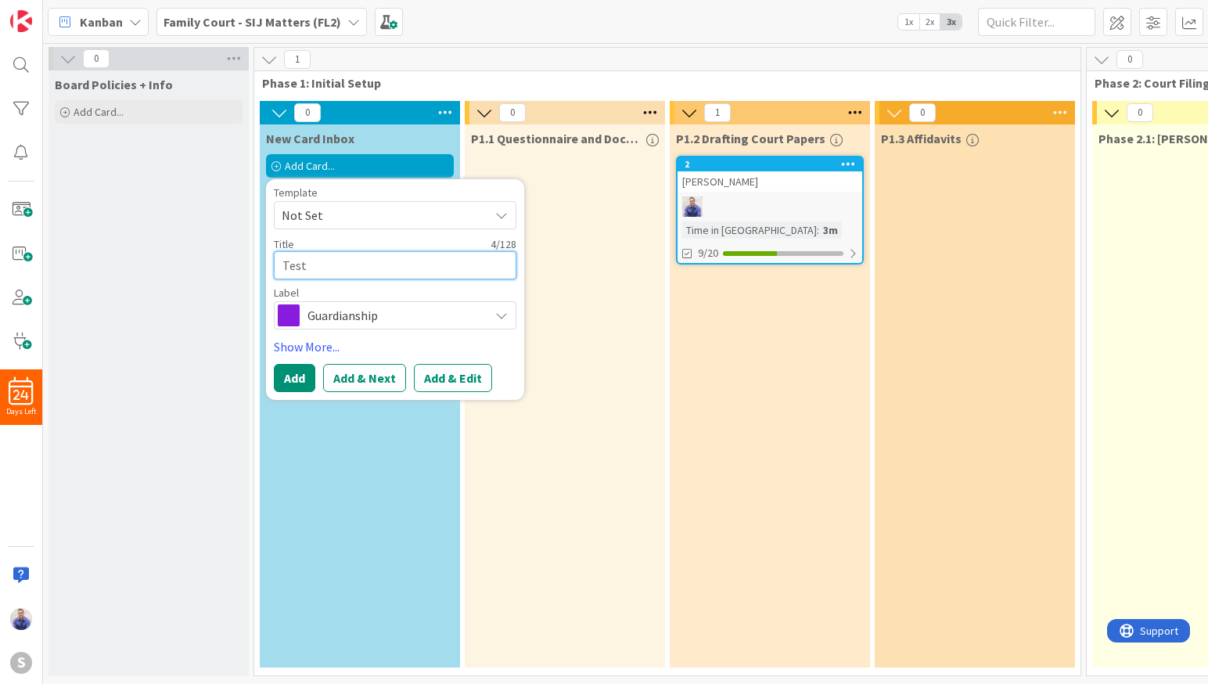
type textarea "Test"
type textarea "x"
type textarea "Test 2"
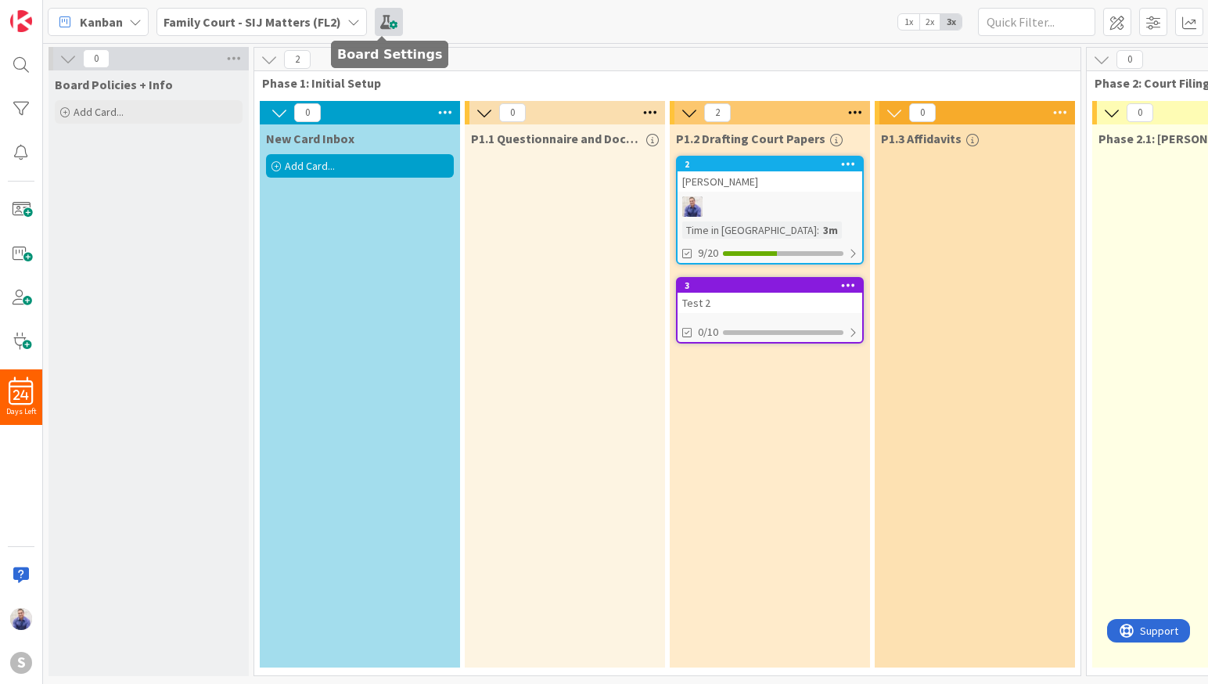
click at [383, 17] on span at bounding box center [389, 22] width 28 height 28
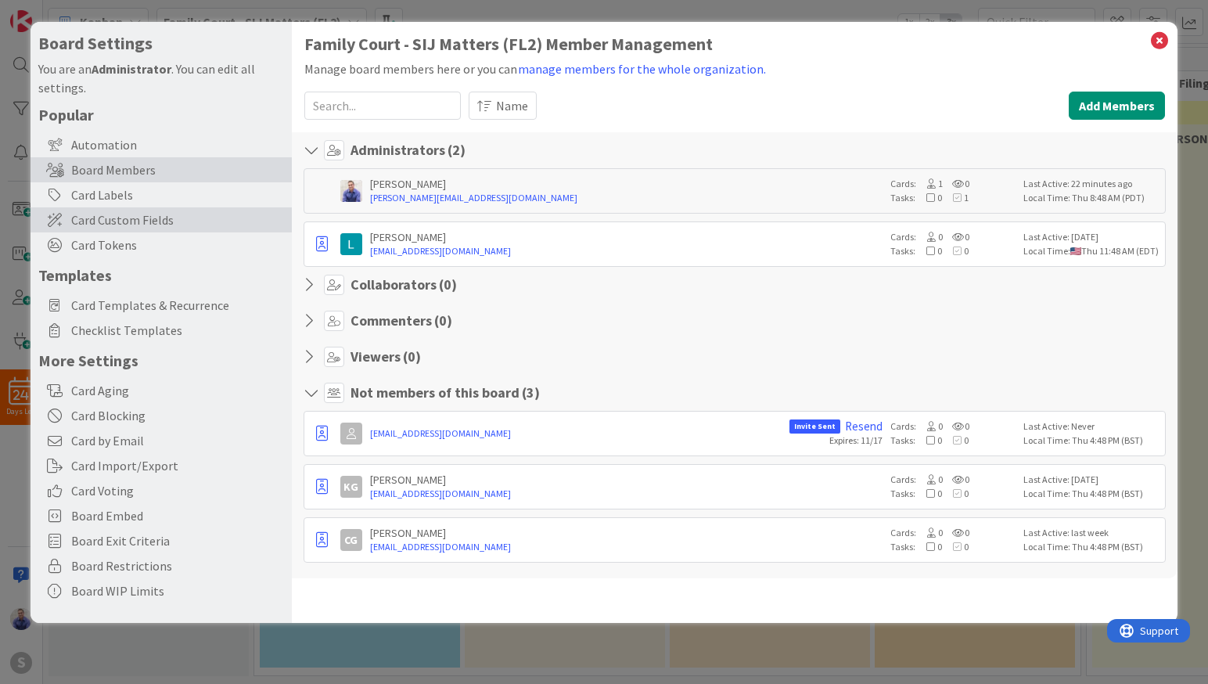
click at [130, 219] on span "Card Custom Fields" at bounding box center [177, 219] width 213 height 19
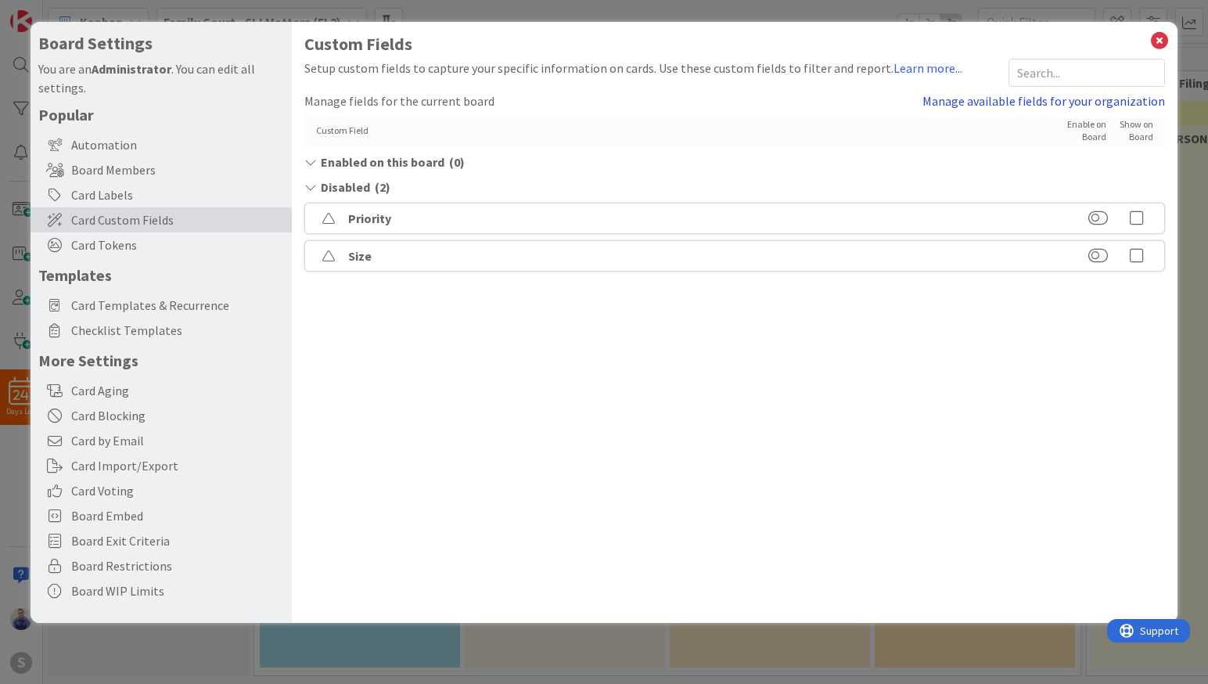
click at [970, 106] on link "Manage available fields for your organization" at bounding box center [1043, 101] width 242 height 19
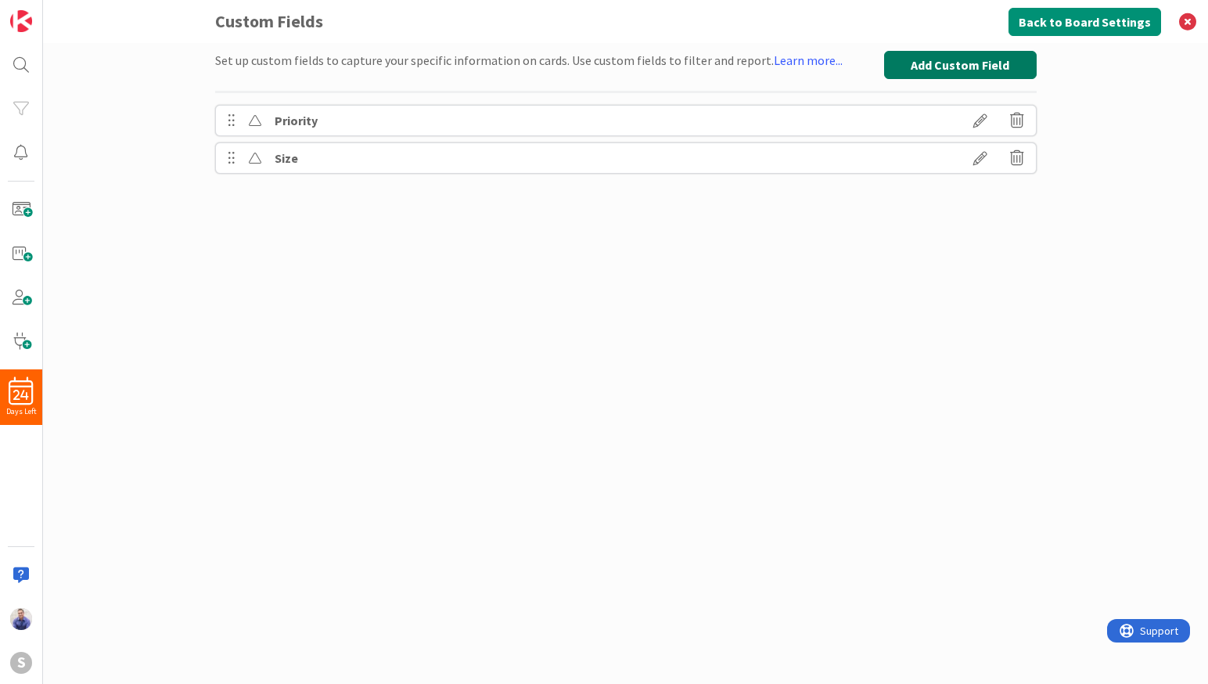
click at [914, 70] on button "Add Custom Field" at bounding box center [960, 65] width 153 height 28
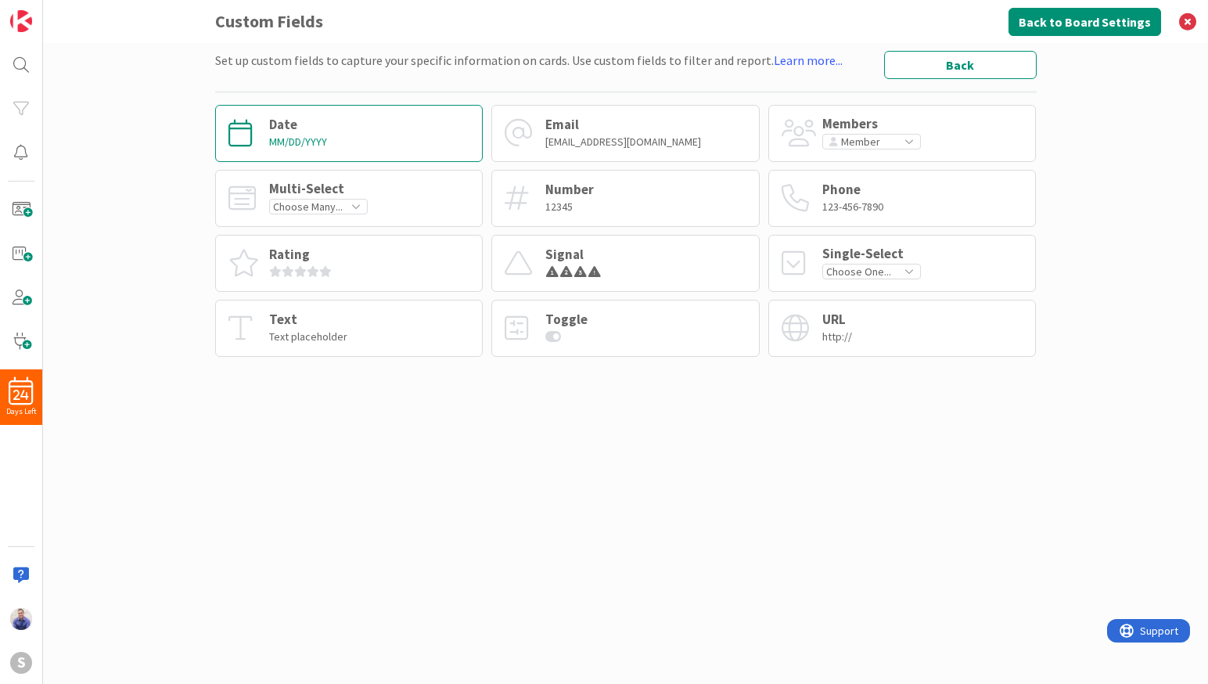
click at [370, 135] on div "Date MM/DD/YYYY" at bounding box center [349, 133] width 268 height 57
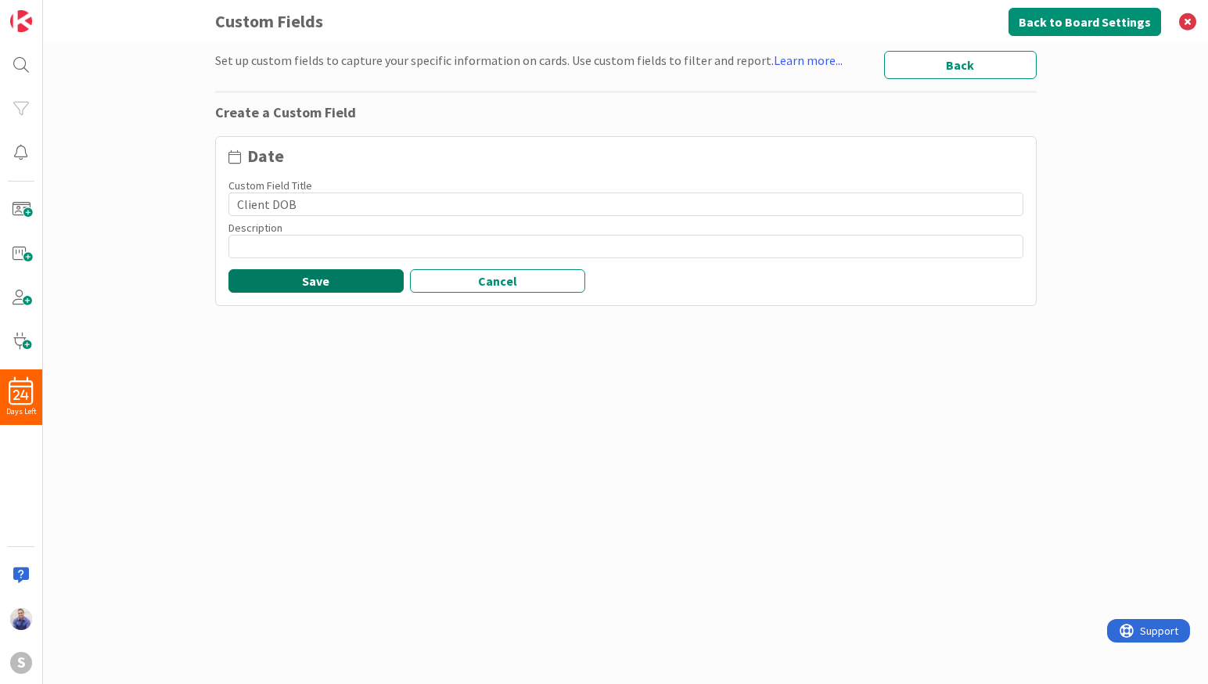
type input "Client DOB"
click at [320, 286] on button "Save" at bounding box center [315, 280] width 175 height 23
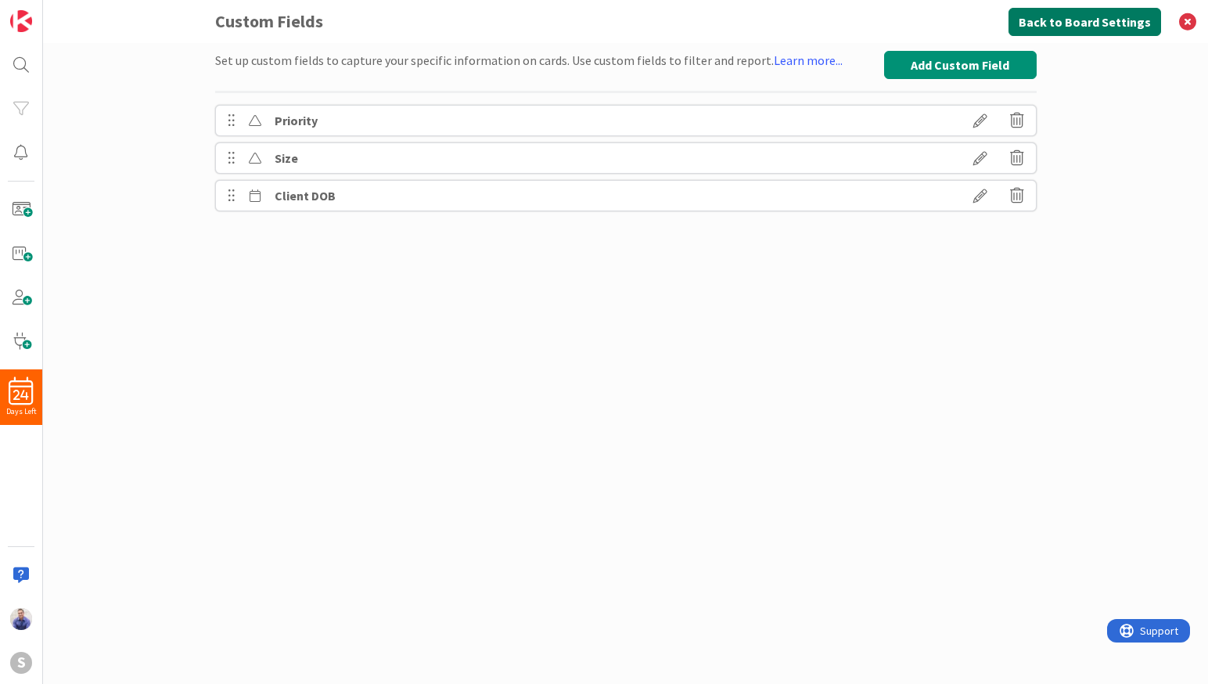
click at [1092, 30] on button "Back to Board Settings" at bounding box center [1084, 22] width 153 height 28
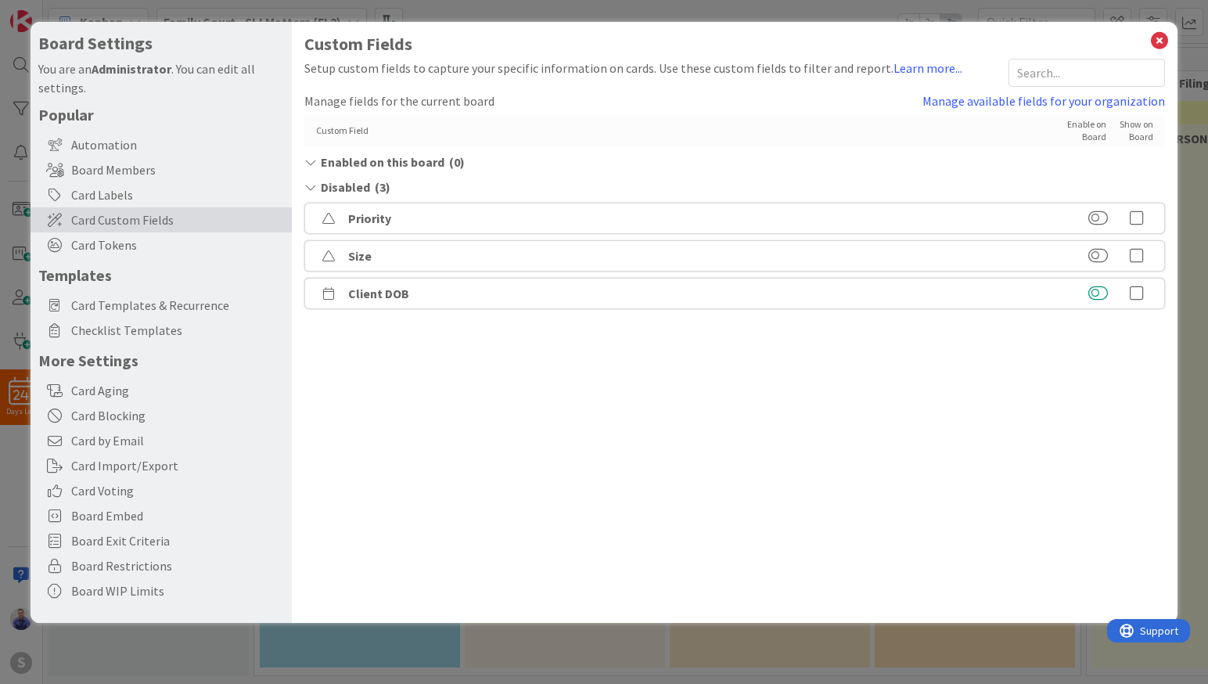
click at [1104, 291] on button at bounding box center [1098, 293] width 20 height 16
click at [1141, 196] on icon at bounding box center [1136, 193] width 31 height 16
click at [1162, 43] on icon at bounding box center [1159, 41] width 20 height 22
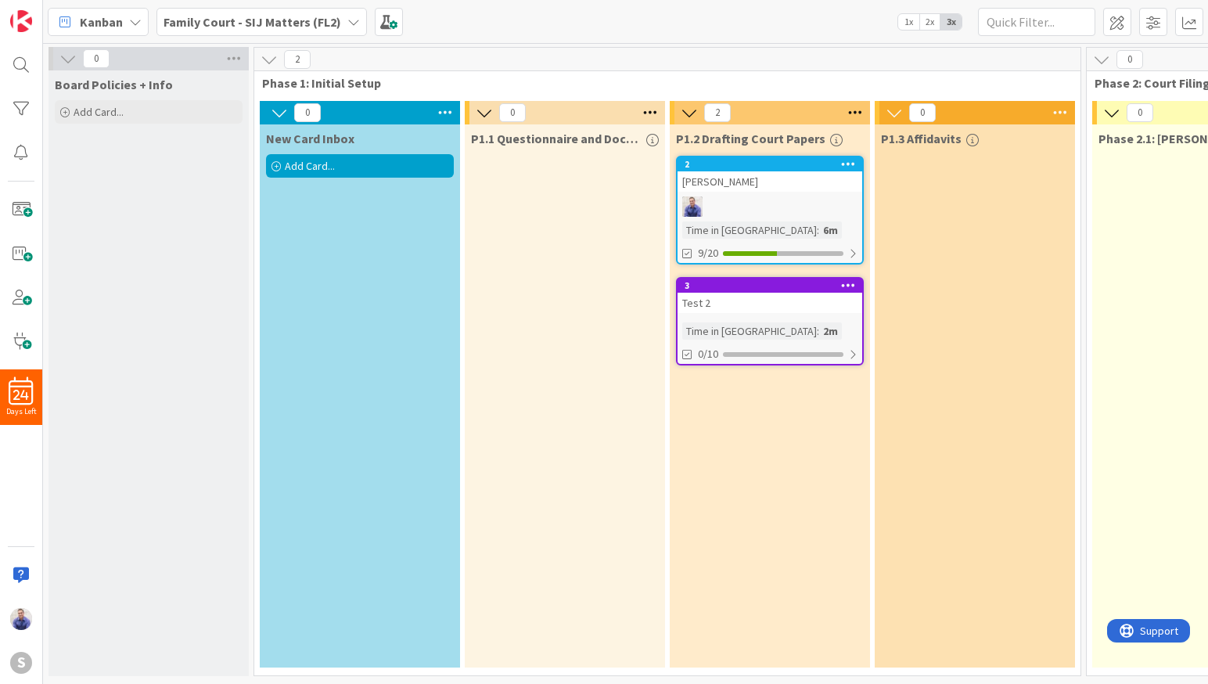
click at [756, 187] on div "John Test" at bounding box center [769, 181] width 185 height 20
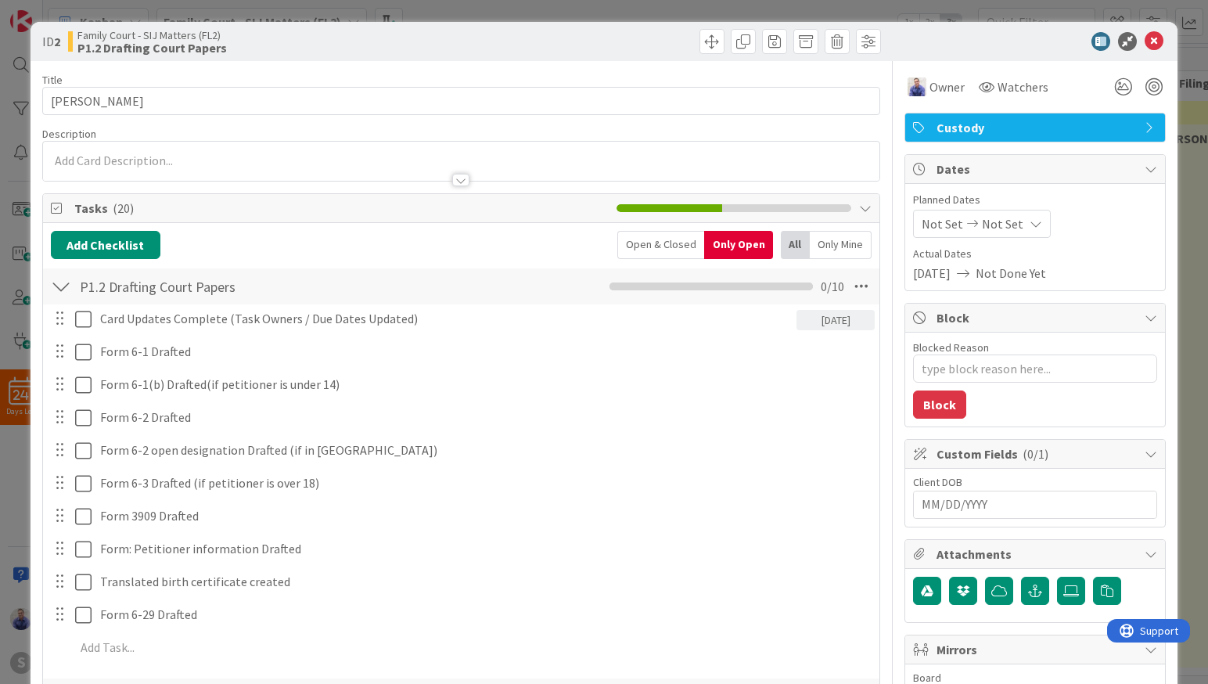
type textarea "x"
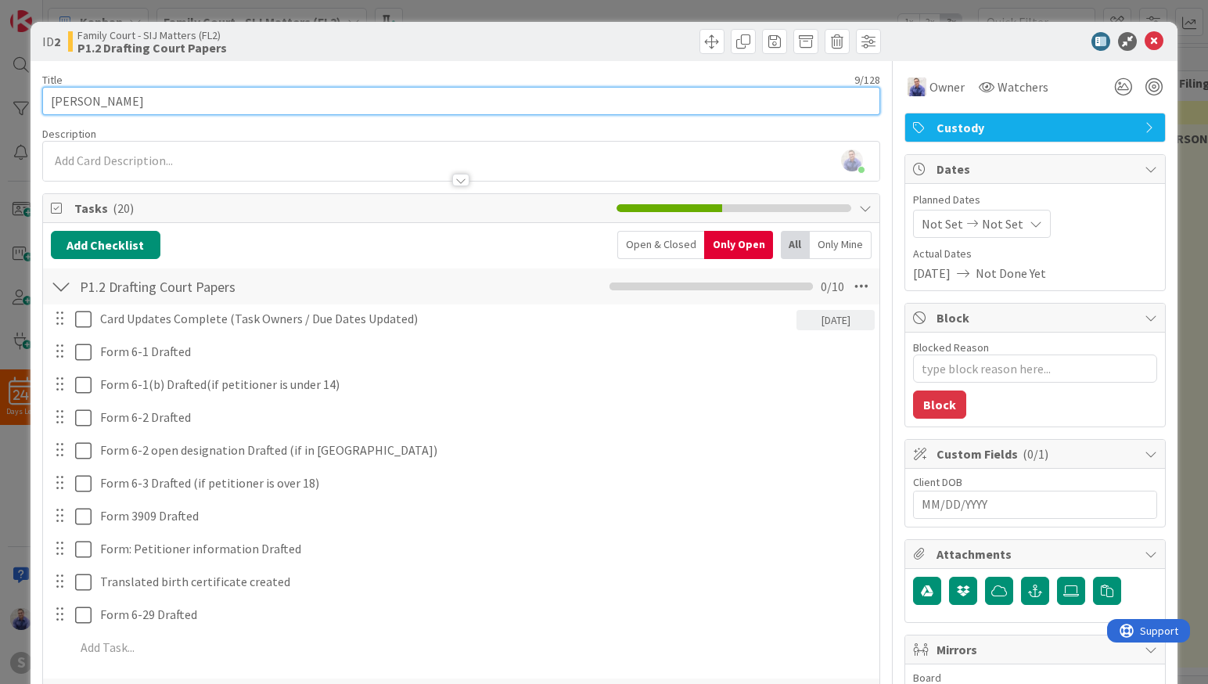
drag, startPoint x: 156, startPoint y: 104, endPoint x: -7, endPoint y: 103, distance: 163.5
click at [42, 103] on input "John Test" at bounding box center [461, 101] width 838 height 28
type input "Smith,"
type textarea "x"
type input "[PERSON_NAME]"
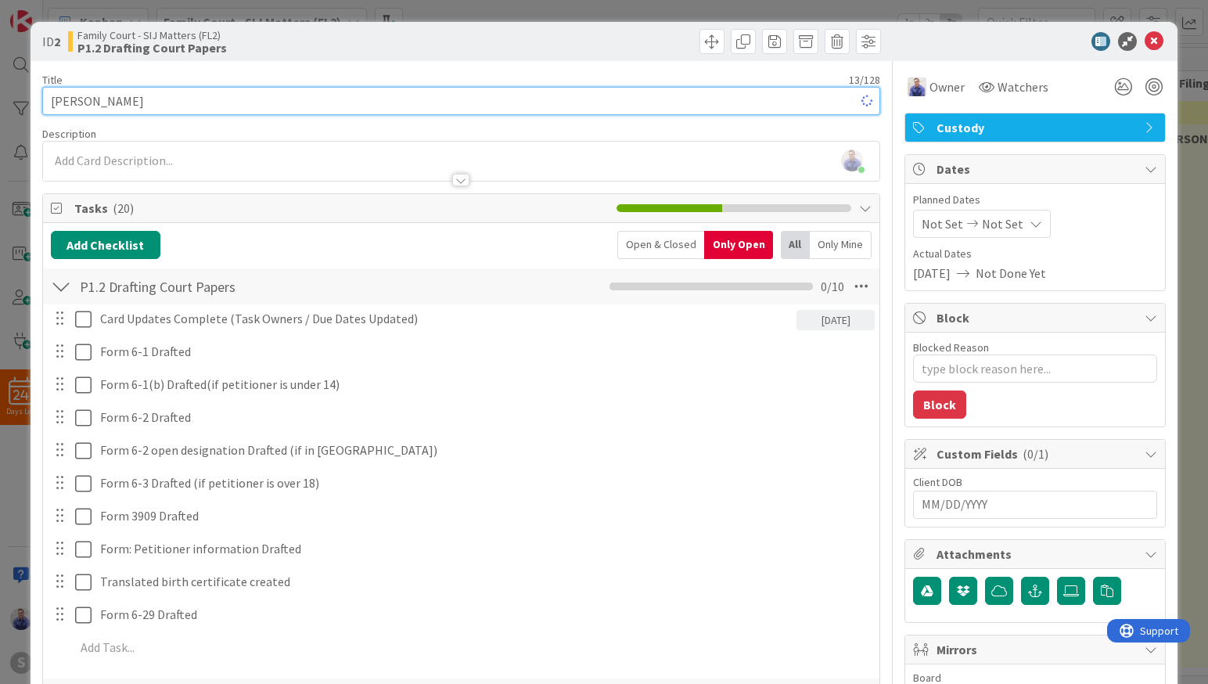
type textarea "x"
type input "[PERSON_NAME]"
type textarea "x"
type input "[PERSON_NAME]"
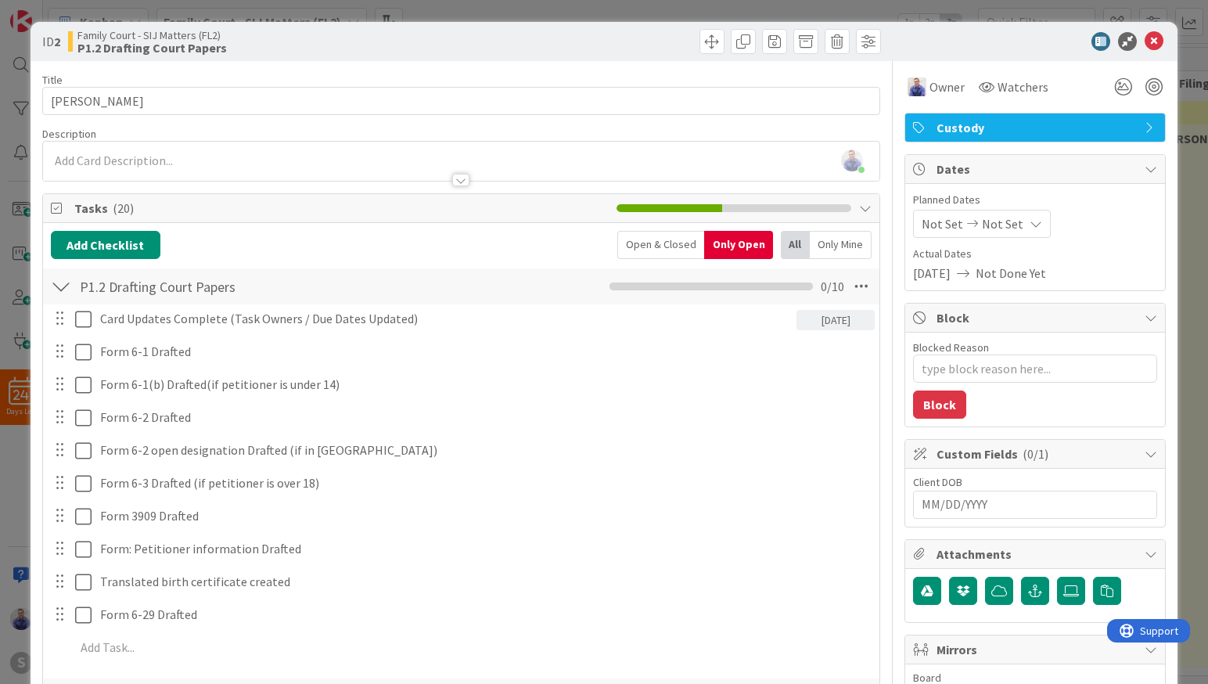
click at [983, 510] on input "MM/DD/YYYY" at bounding box center [1034, 504] width 227 height 27
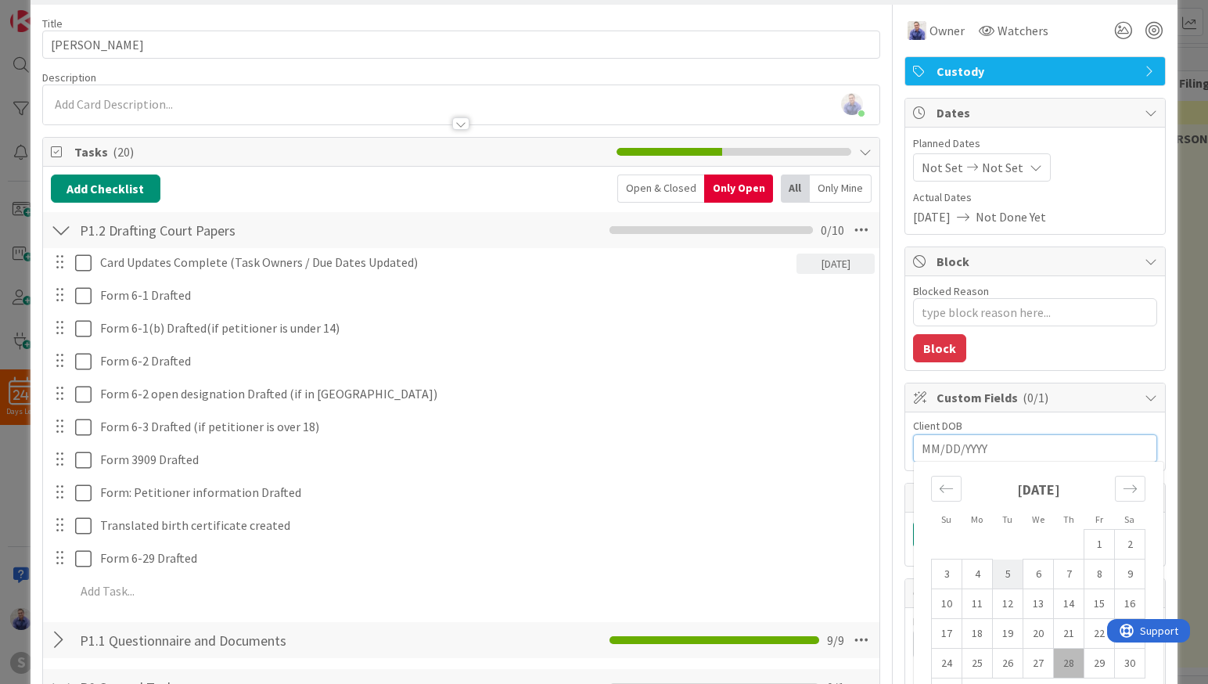
scroll to position [181, 0]
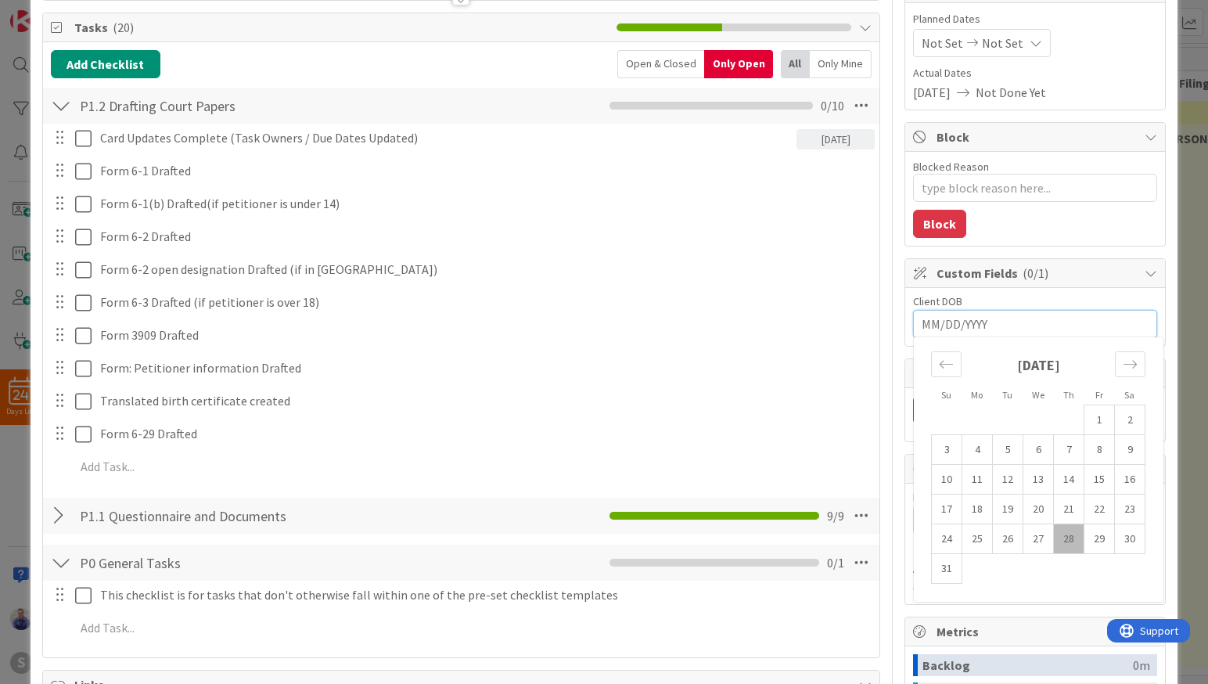
type textarea "x"
type input "01"
type textarea "x"
type input "01/01/201"
type textarea "x"
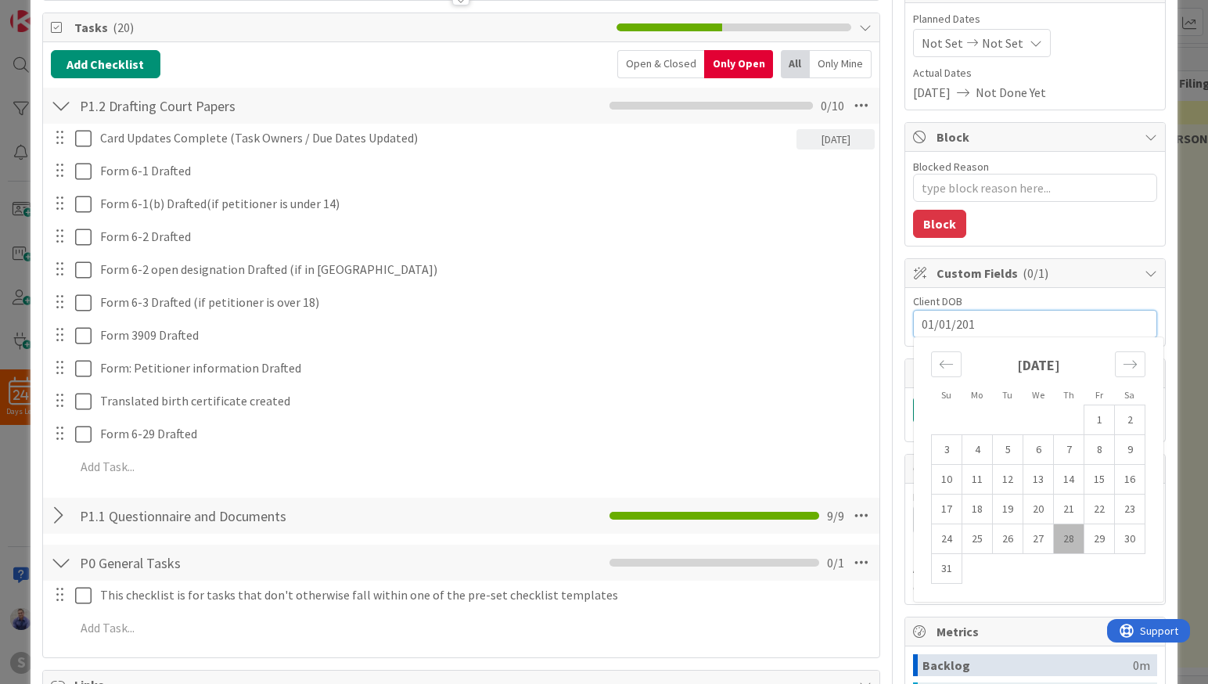
type input "[DATE]"
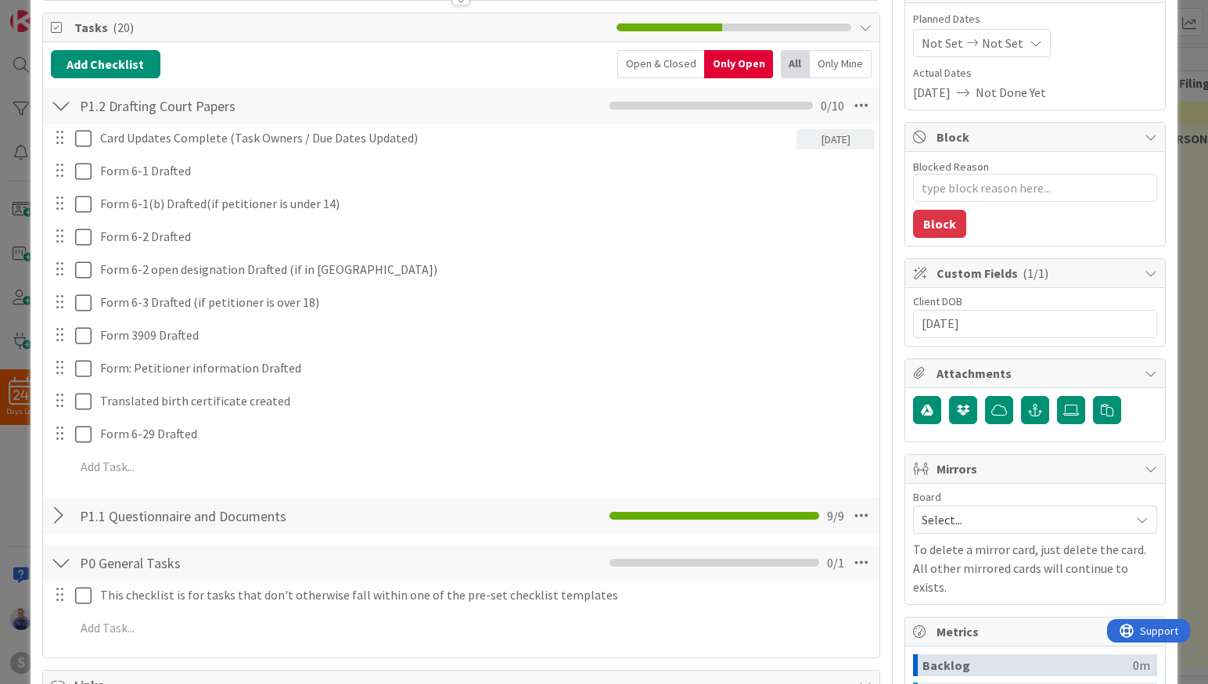
type textarea "x"
type input "01/01/2019"
click at [1069, 324] on input "01/01/2019" at bounding box center [1034, 324] width 227 height 27
drag, startPoint x: 1007, startPoint y: 325, endPoint x: 946, endPoint y: 314, distance: 62.8
click at [993, 321] on input "01/01/2019" at bounding box center [1034, 324] width 227 height 27
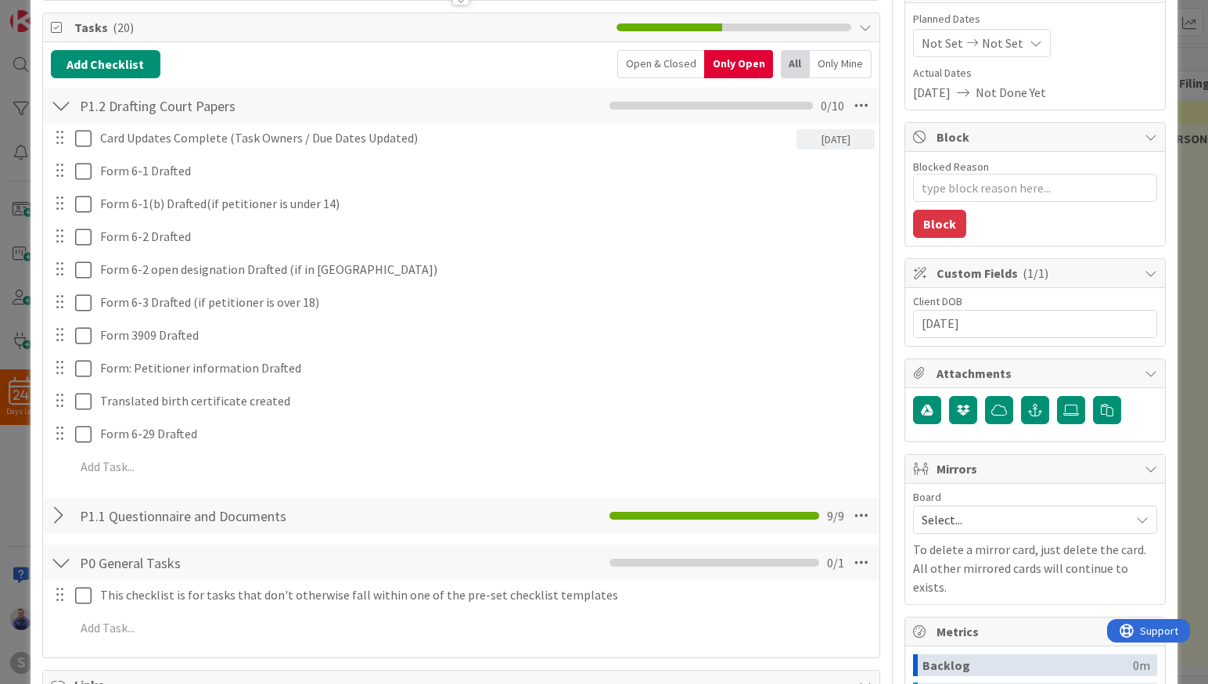
click at [943, 315] on input "01/01/2019" at bounding box center [1034, 324] width 227 height 27
click at [1016, 322] on input "01/01/2019" at bounding box center [1034, 324] width 227 height 27
click at [785, 321] on div "Card Updates Complete (Task Owners / Due Dates Updated) 08/28/2025 Update Cance…" at bounding box center [461, 305] width 821 height 363
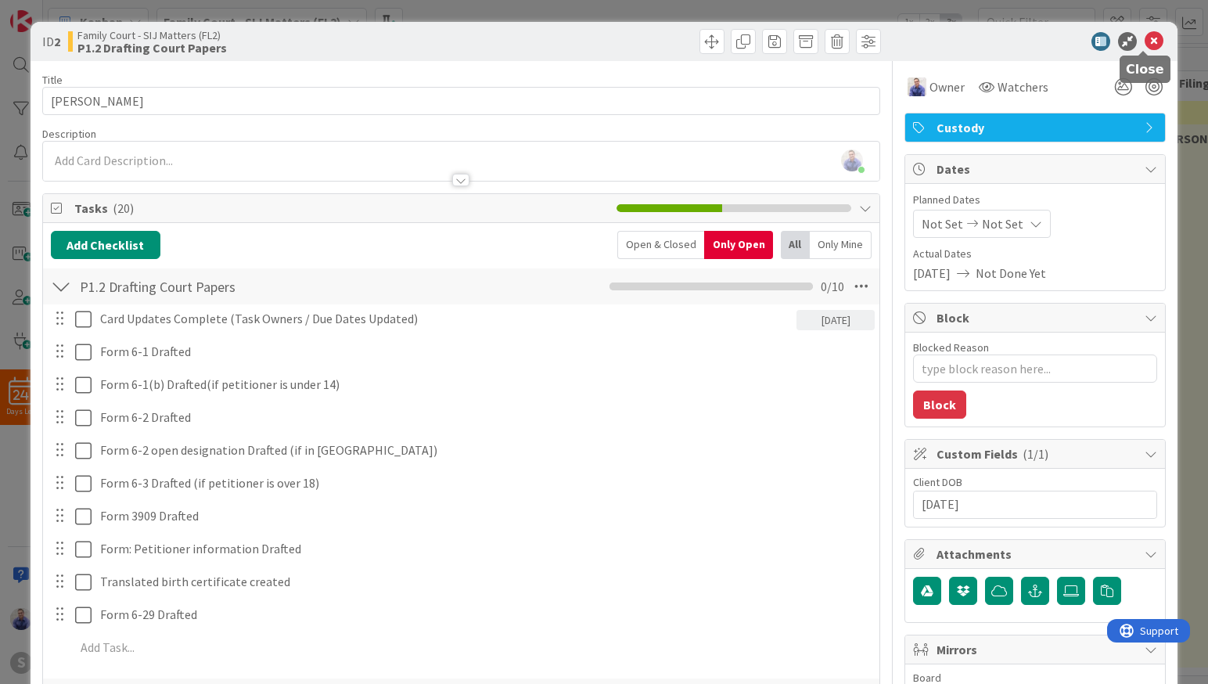
click at [1147, 38] on icon at bounding box center [1153, 41] width 19 height 19
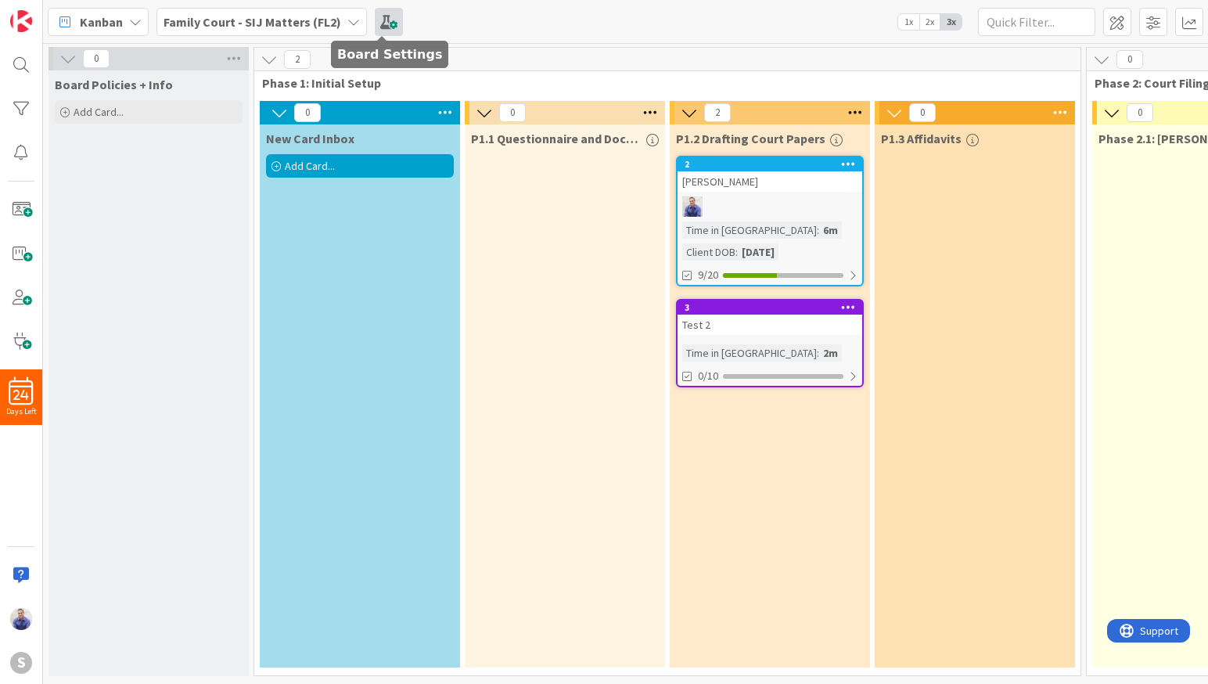
click at [377, 22] on span at bounding box center [389, 22] width 28 height 28
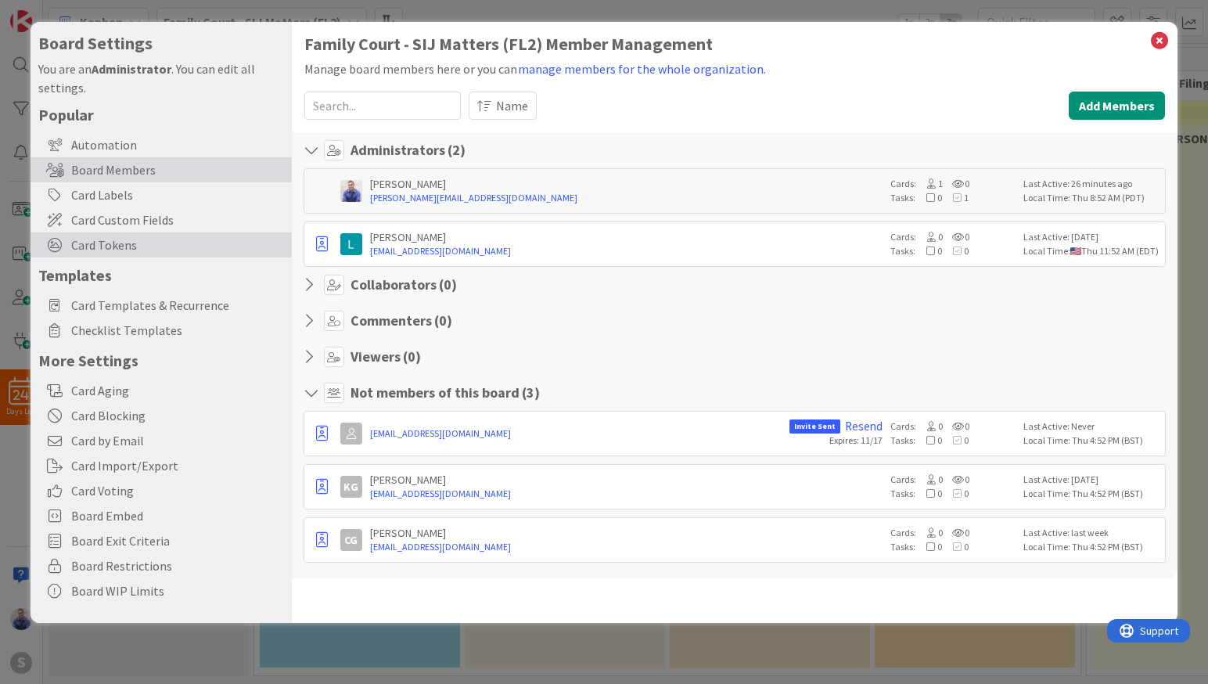
click at [106, 245] on span "Card Tokens" at bounding box center [177, 244] width 213 height 19
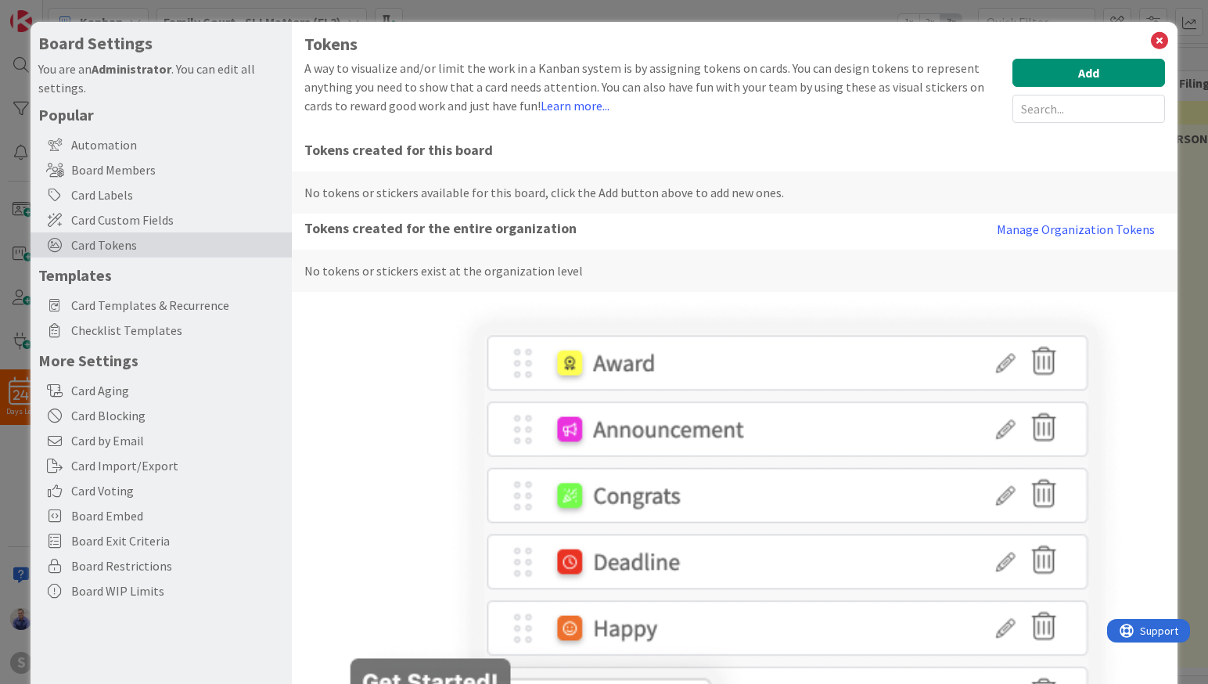
click at [1051, 224] on button "Manage Organization Tokens" at bounding box center [1075, 229] width 178 height 31
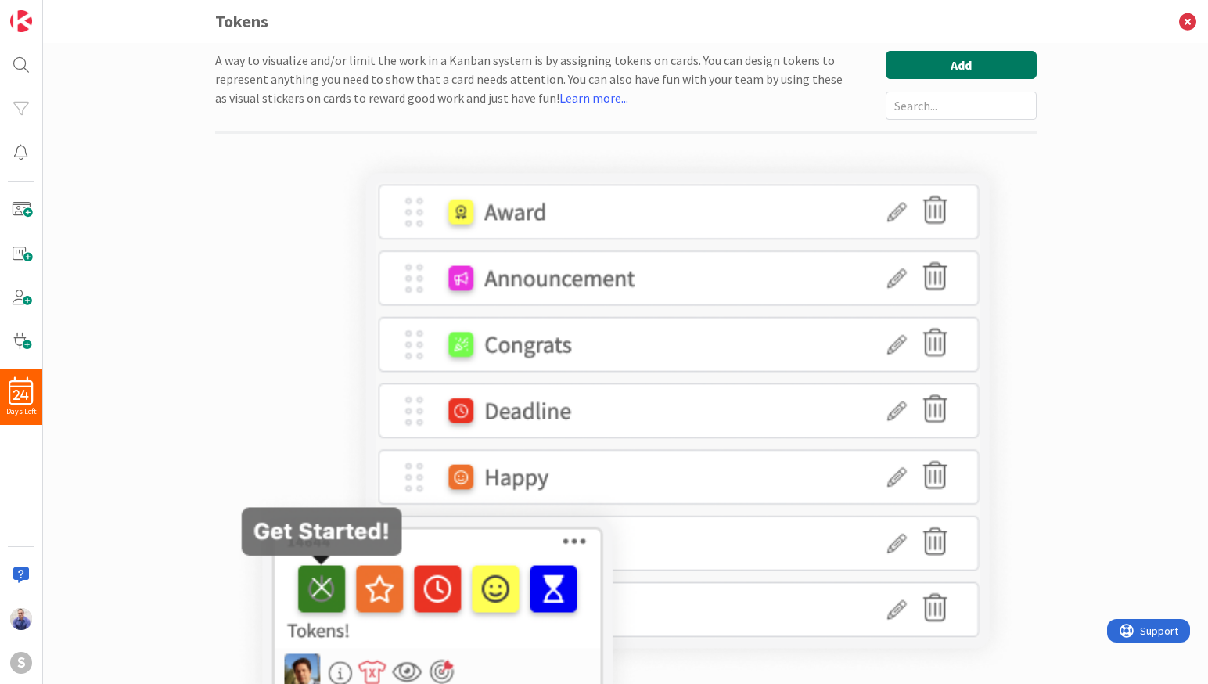
click at [984, 56] on button "Add" at bounding box center [960, 65] width 151 height 28
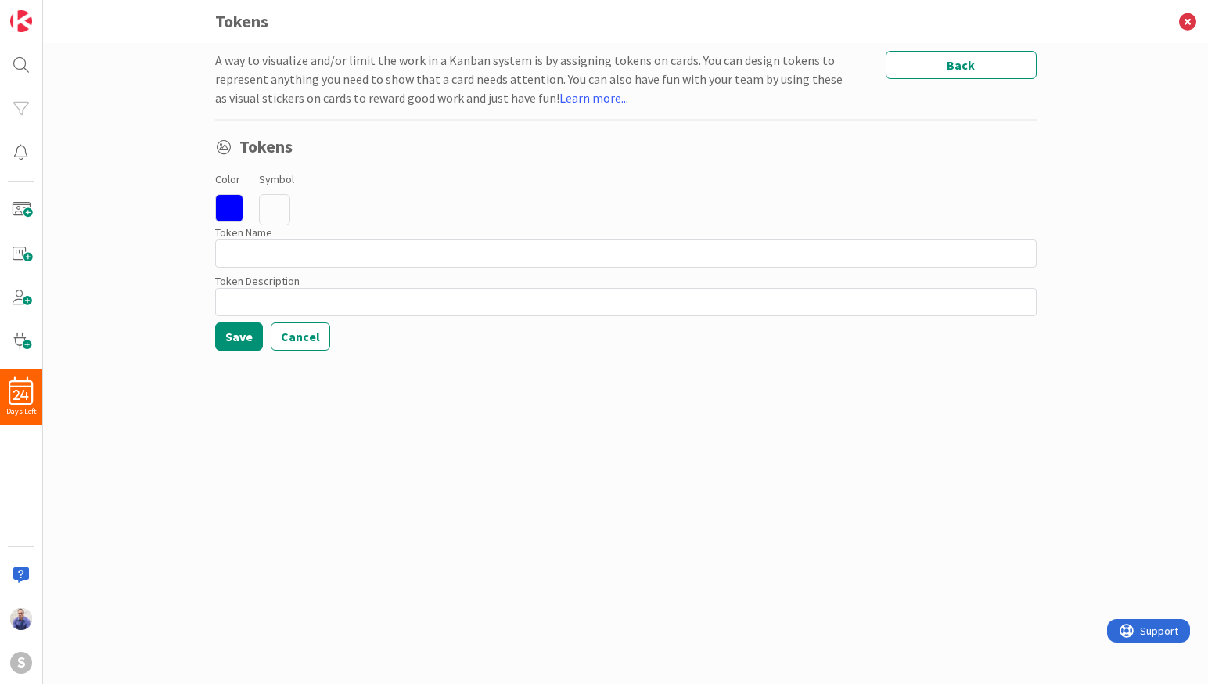
click at [233, 209] on icon at bounding box center [229, 208] width 28 height 28
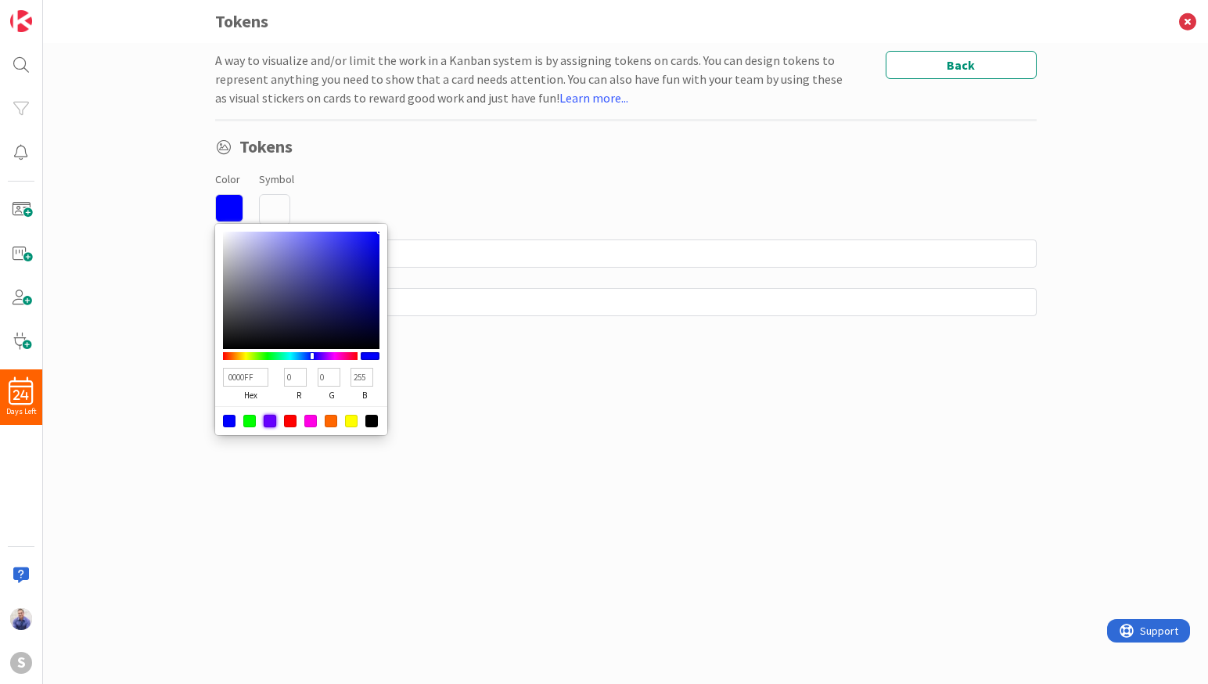
click at [271, 417] on div at bounding box center [270, 421] width 13 height 13
type input "6600FF"
type input "102"
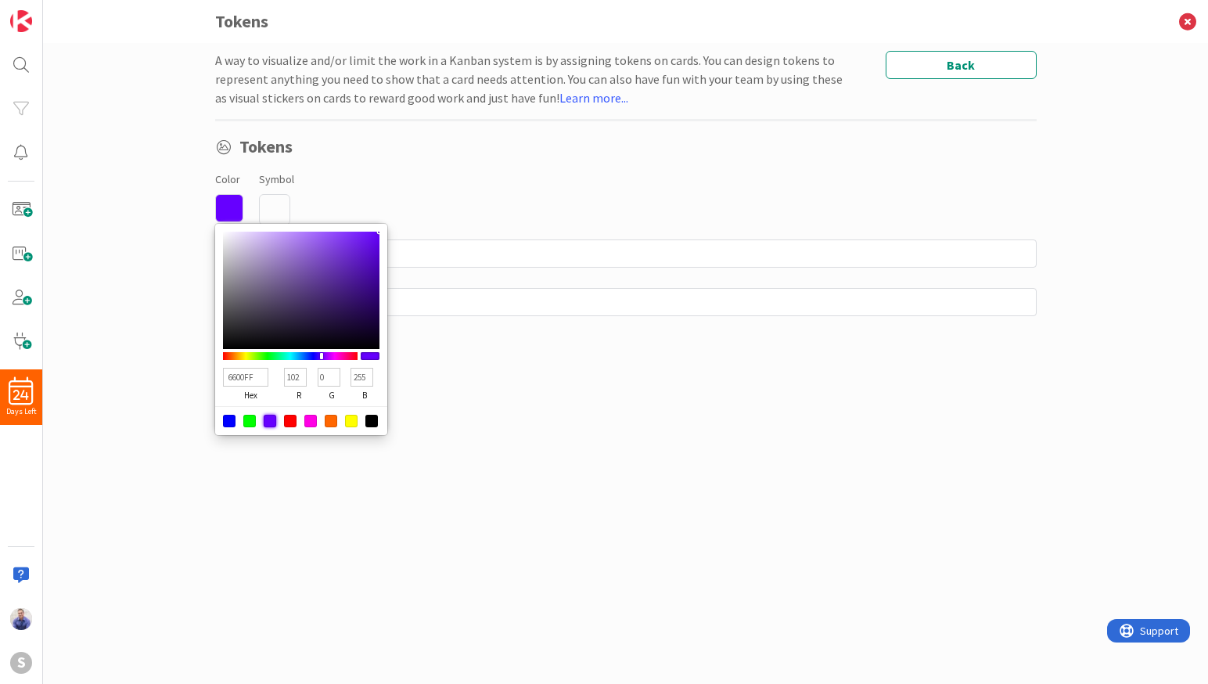
click at [530, 167] on div "Tokens Color 6600FF hex 102 r 0 g 255 b 100 a Symbol Token Name 0 / 64 Token De…" at bounding box center [625, 241] width 821 height 217
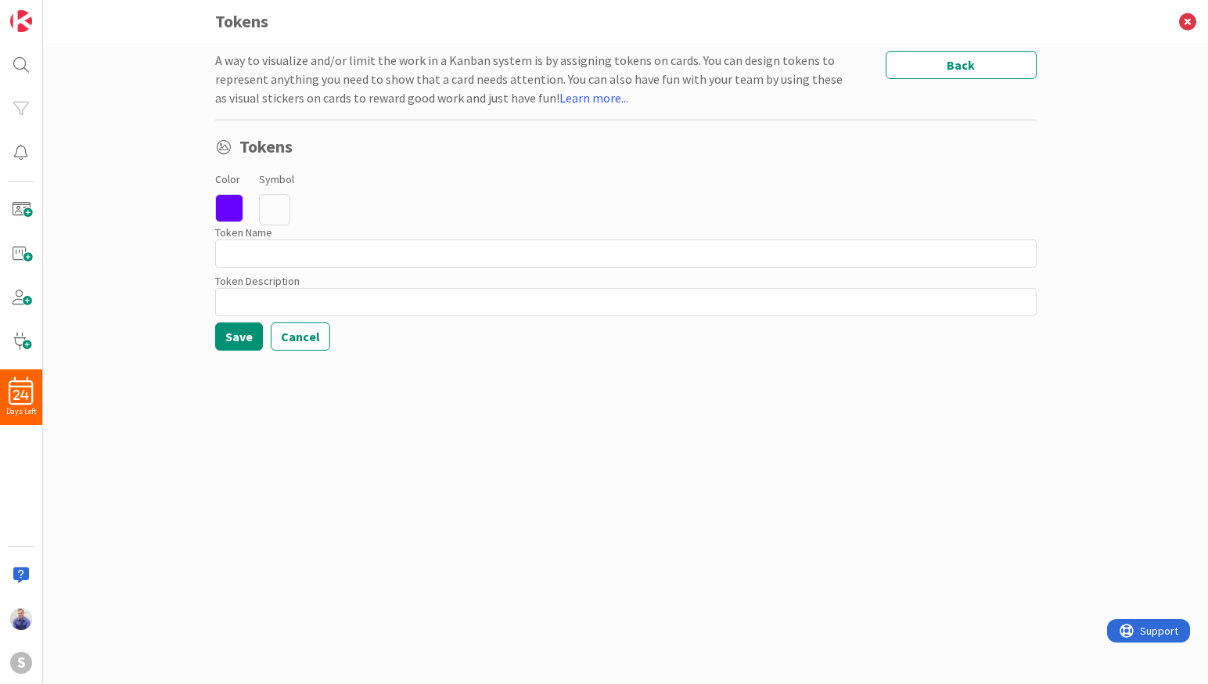
click at [233, 211] on icon at bounding box center [229, 208] width 28 height 28
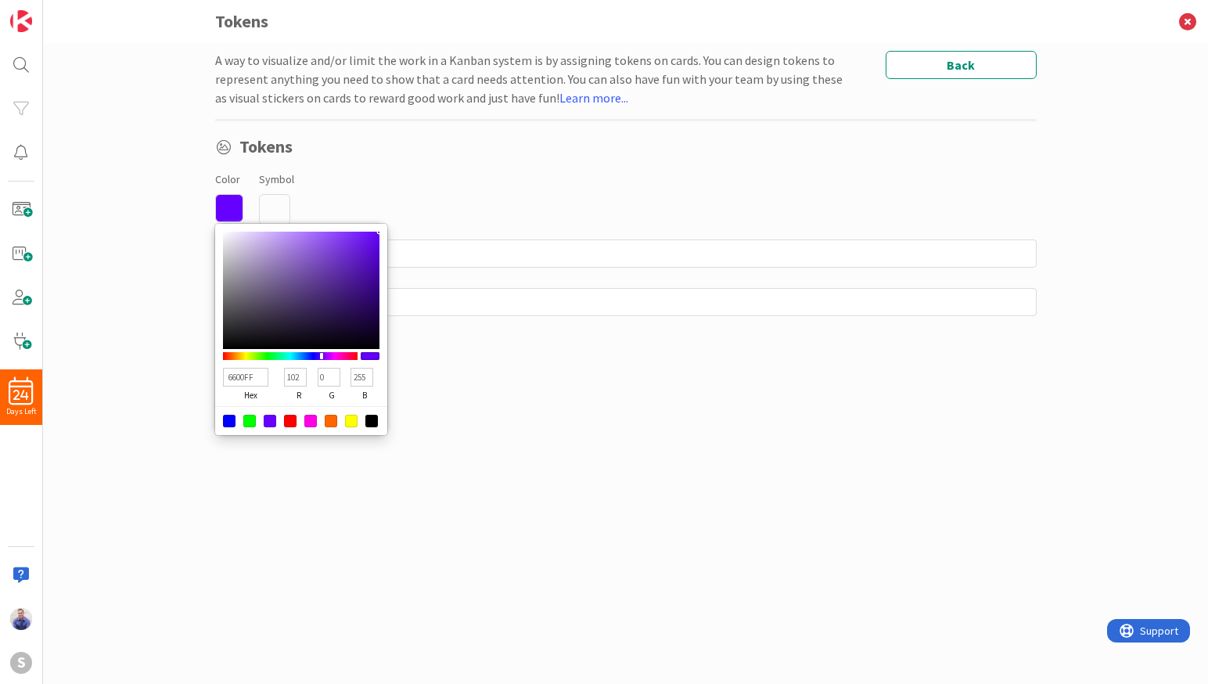
type input "AC7EF1"
type input "172"
type input "126"
type input "241"
click at [297, 237] on div at bounding box center [301, 290] width 156 height 117
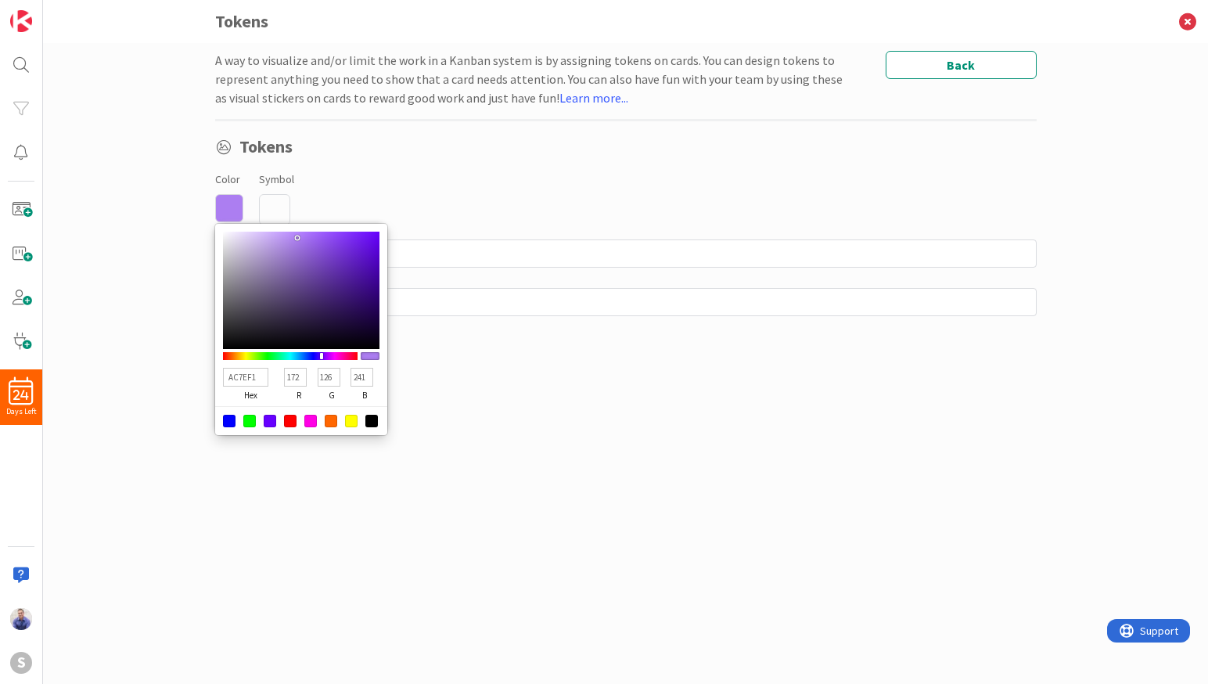
click at [390, 193] on div "Color AC7EF1 hex 172 r 126 g 241 b 100 a Symbol" at bounding box center [625, 197] width 821 height 56
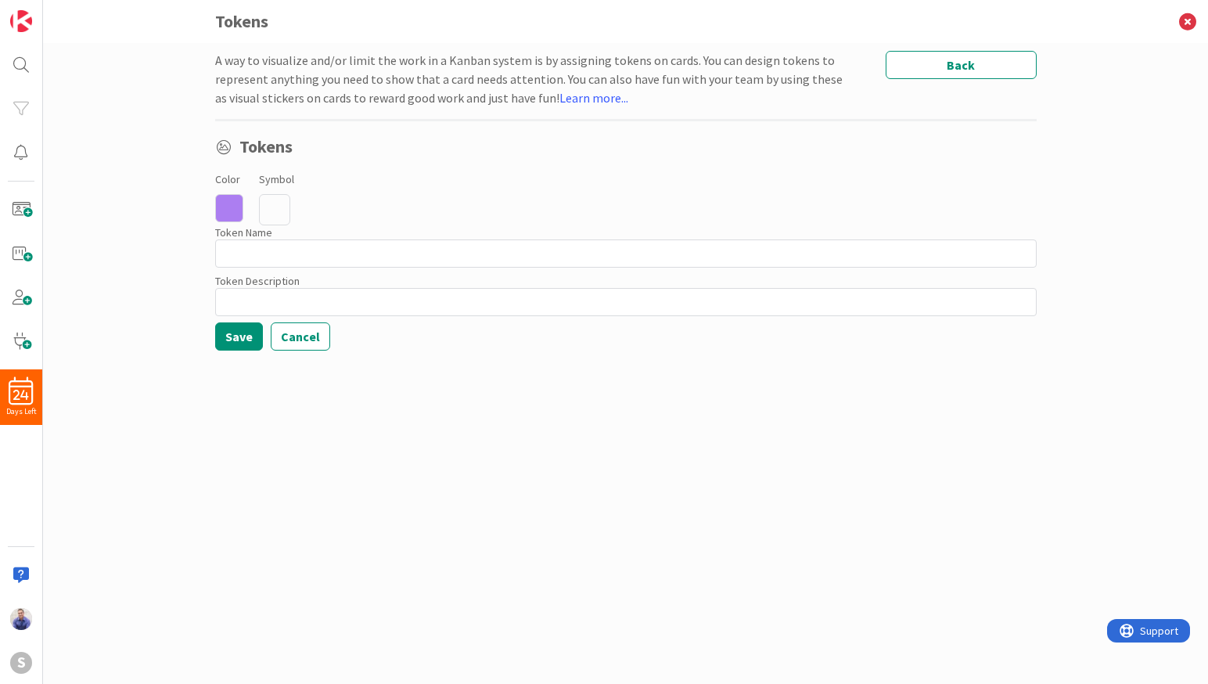
click at [278, 209] on icon at bounding box center [274, 209] width 31 height 31
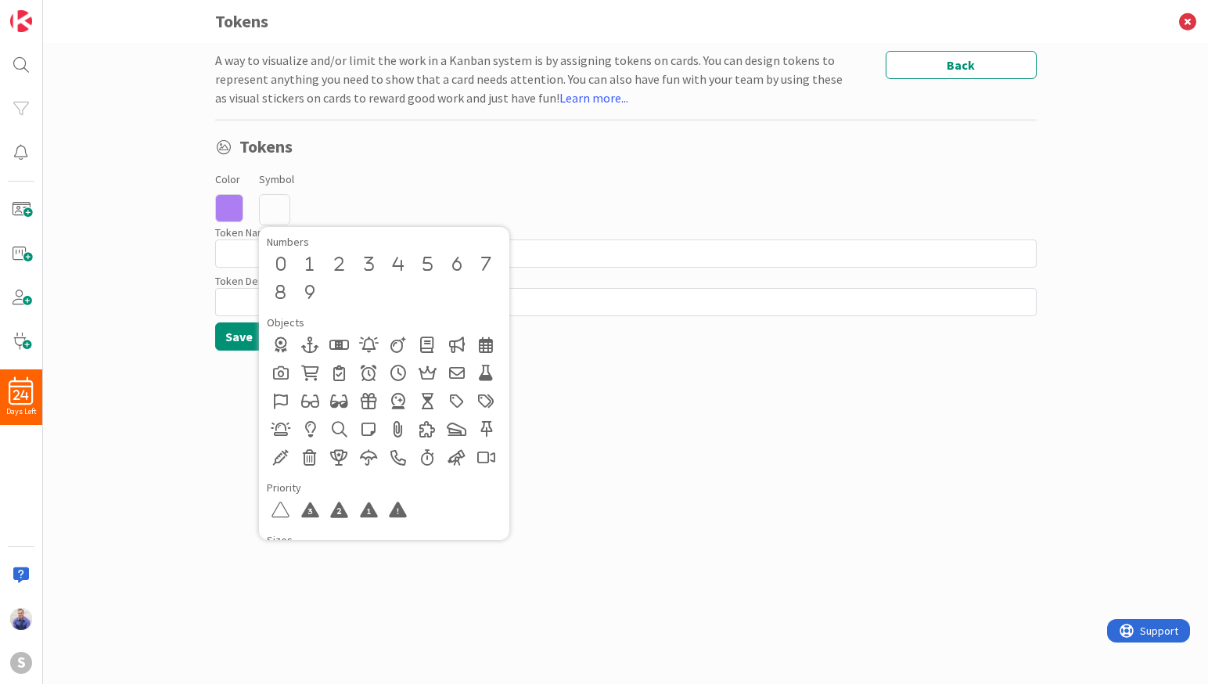
scroll to position [706, 0]
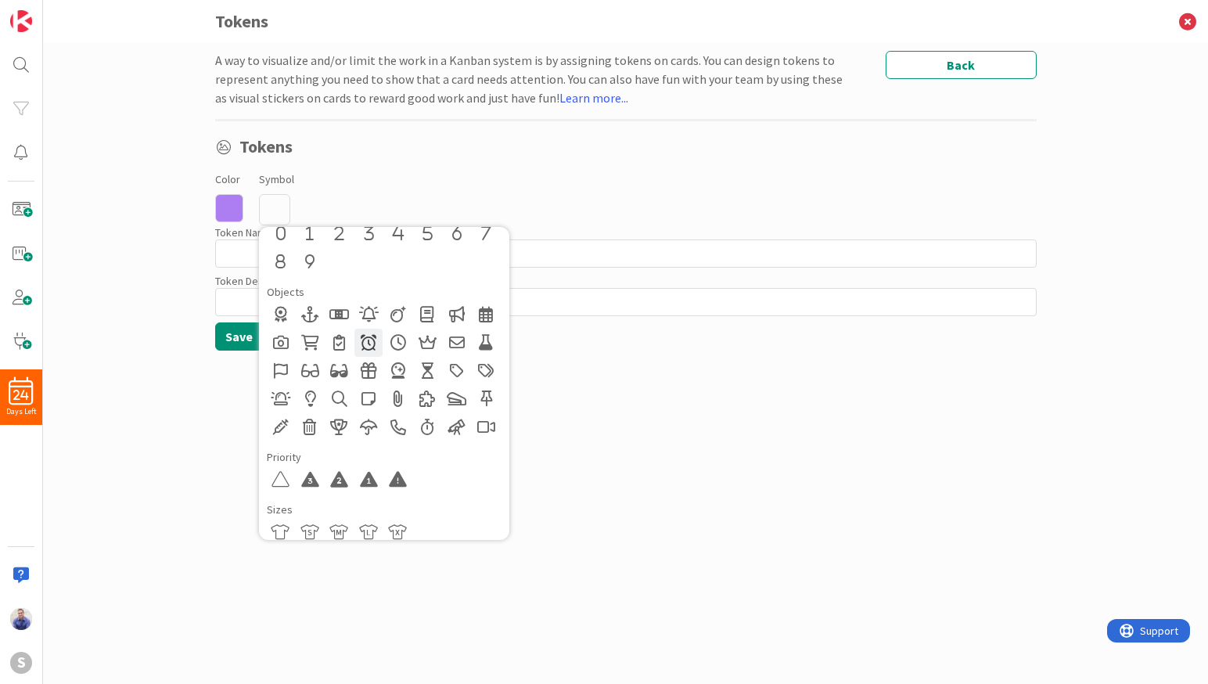
click at [362, 342] on div at bounding box center [368, 343] width 28 height 28
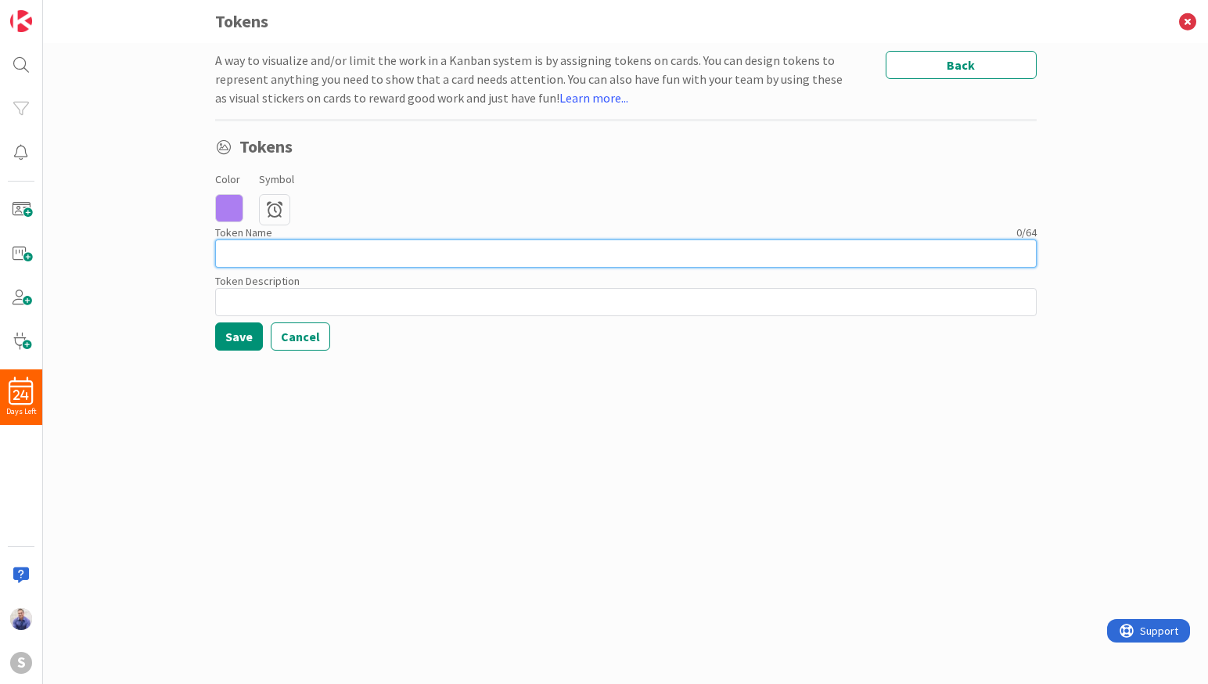
click at [359, 247] on input at bounding box center [625, 253] width 821 height 28
click at [271, 214] on icon at bounding box center [274, 209] width 31 height 31
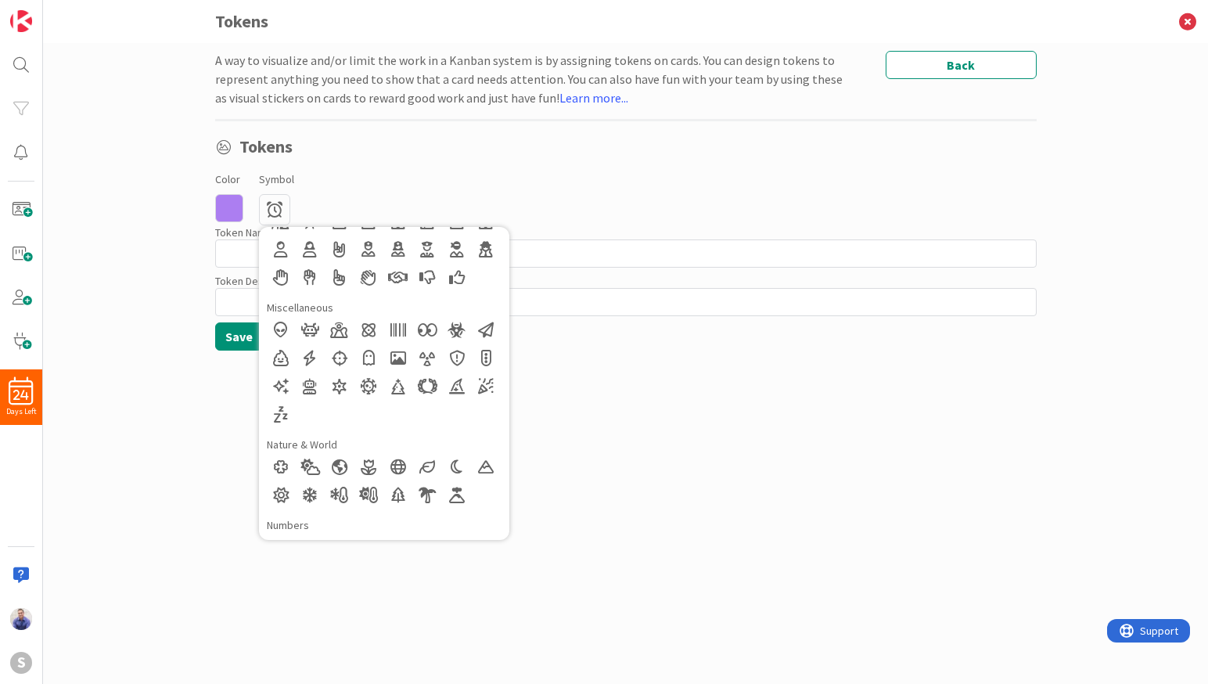
scroll to position [399, 0]
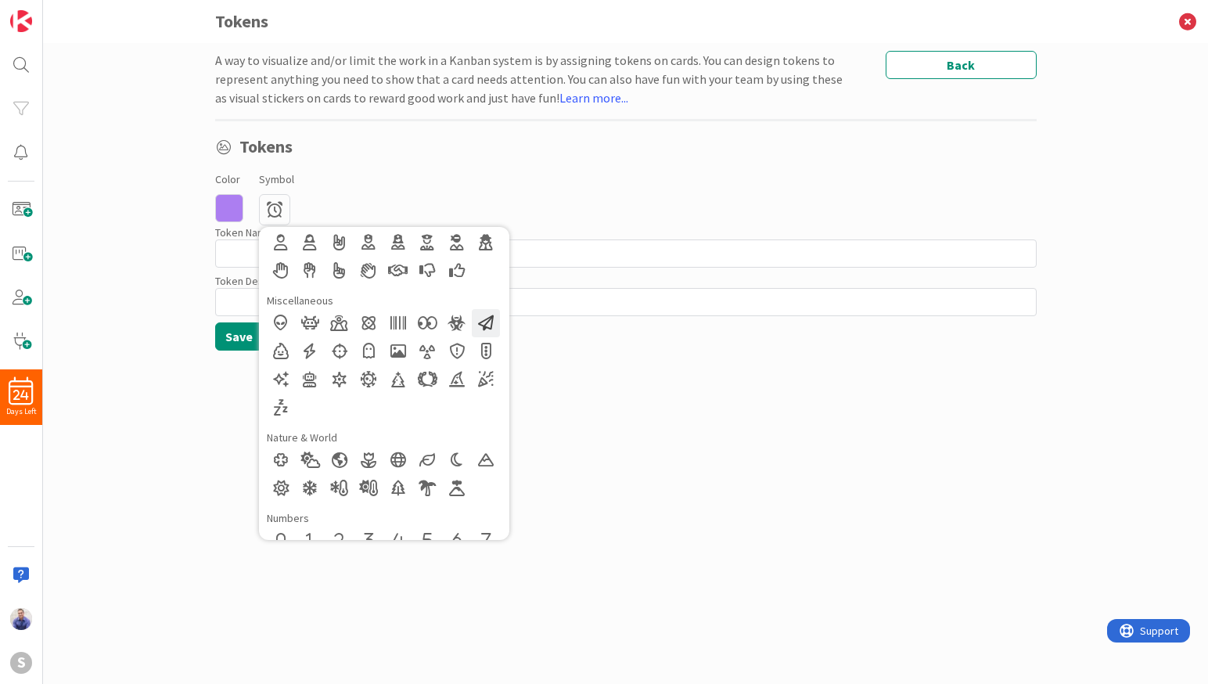
click at [487, 325] on div at bounding box center [486, 323] width 28 height 28
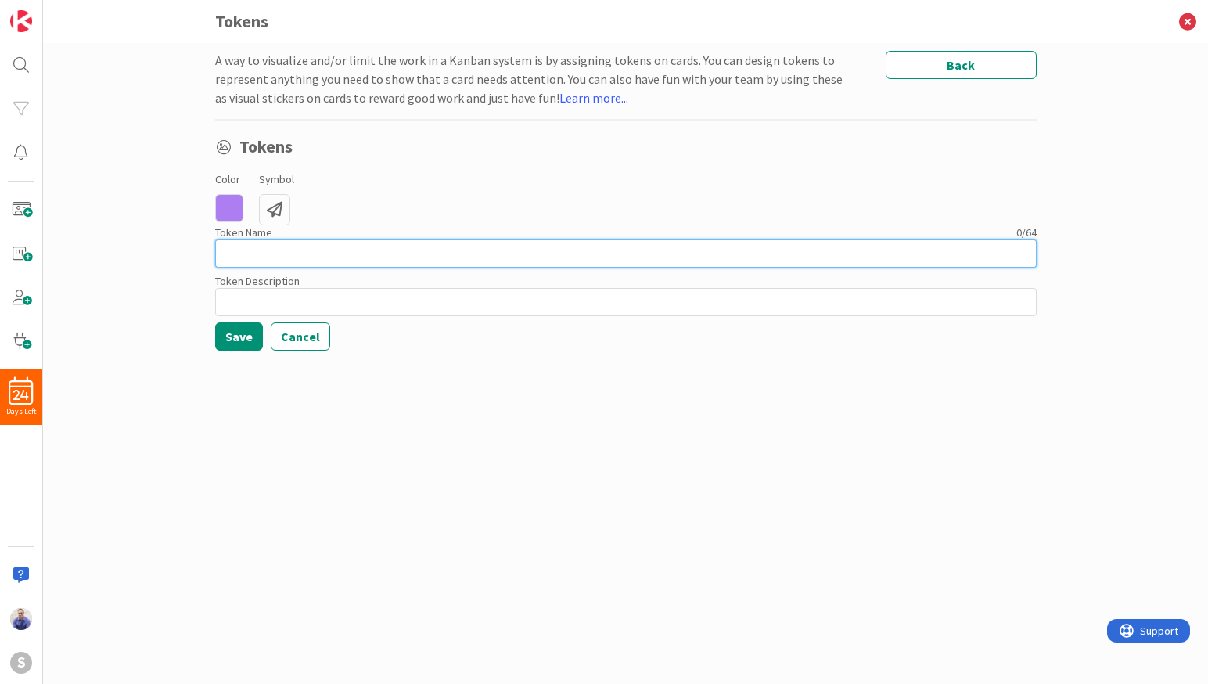
click at [358, 261] on input at bounding box center [625, 253] width 821 height 28
type input "Show Cause Order Needed"
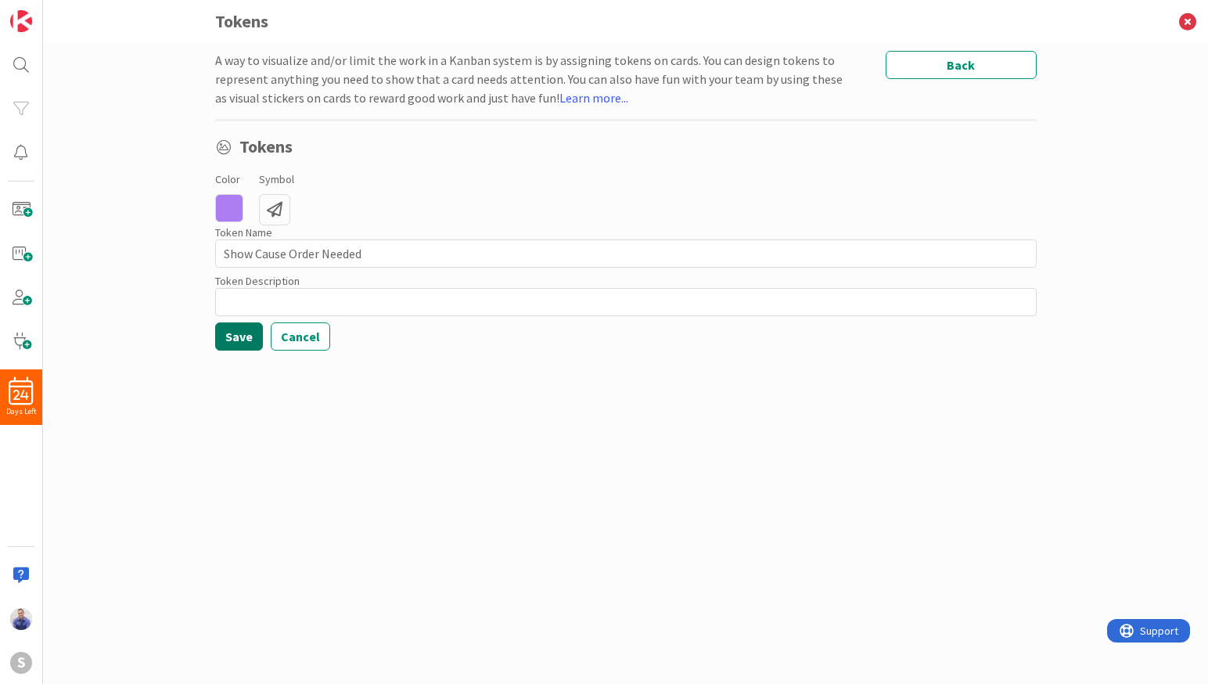
click at [230, 337] on button "Save" at bounding box center [239, 336] width 48 height 28
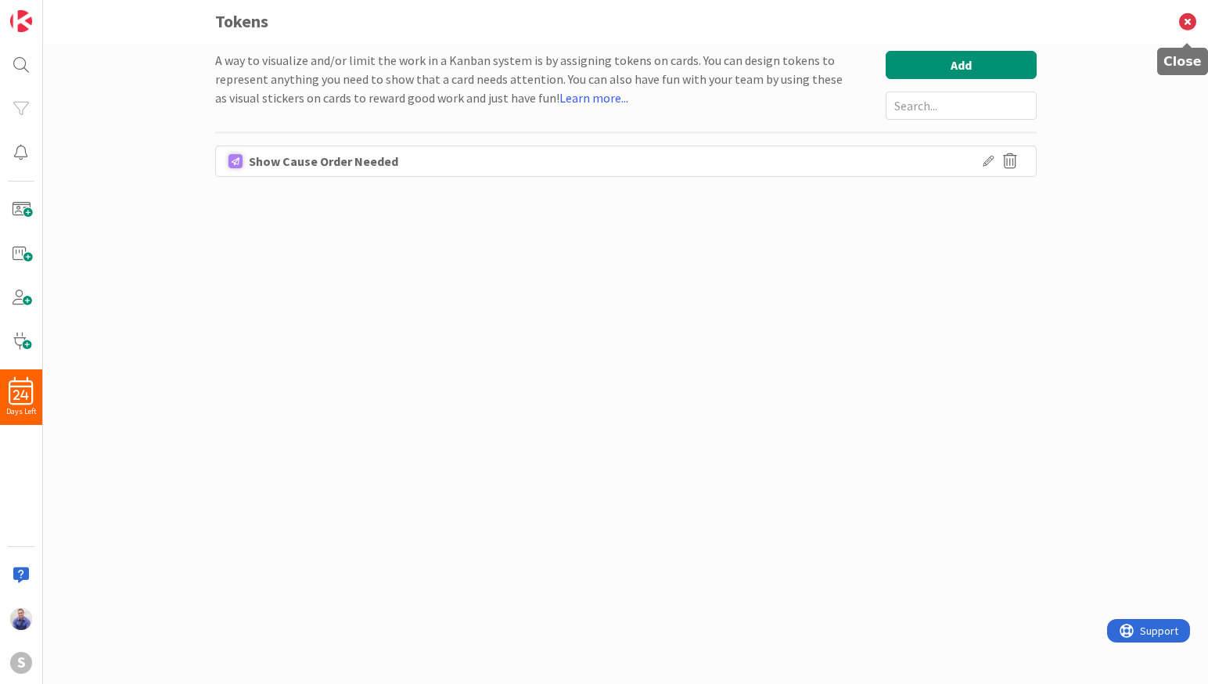
click at [1183, 23] on icon at bounding box center [1187, 21] width 41 height 43
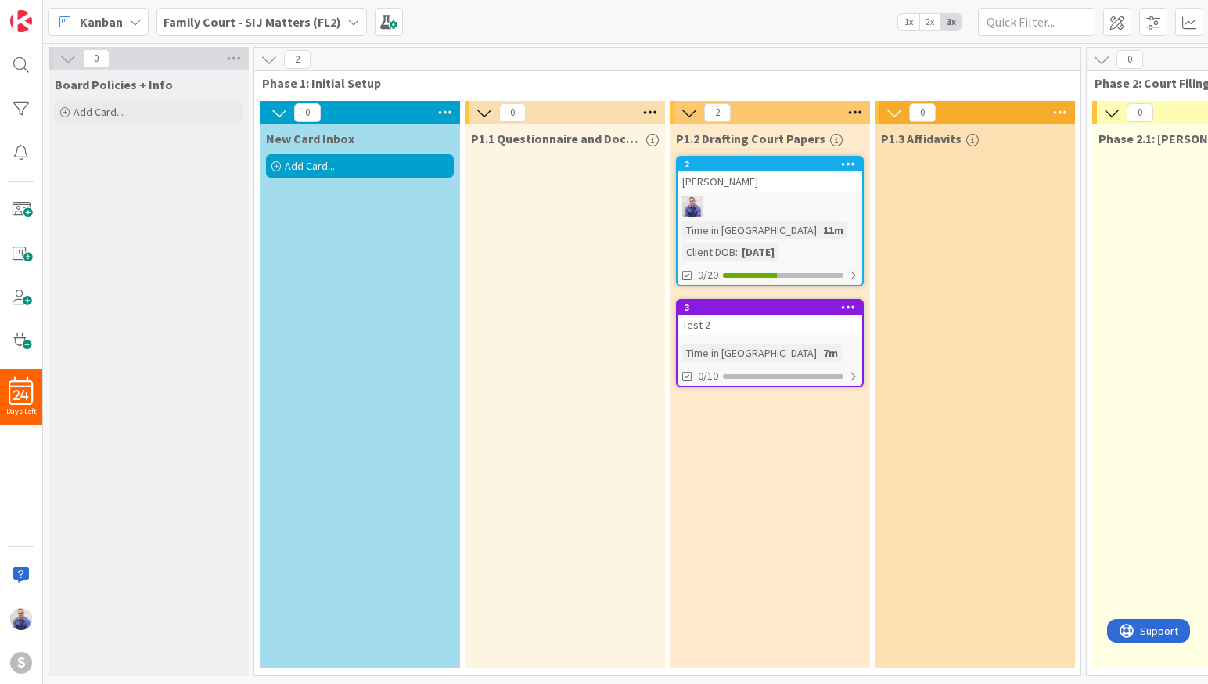
click at [724, 174] on div "Smith, Daniel" at bounding box center [769, 181] width 185 height 20
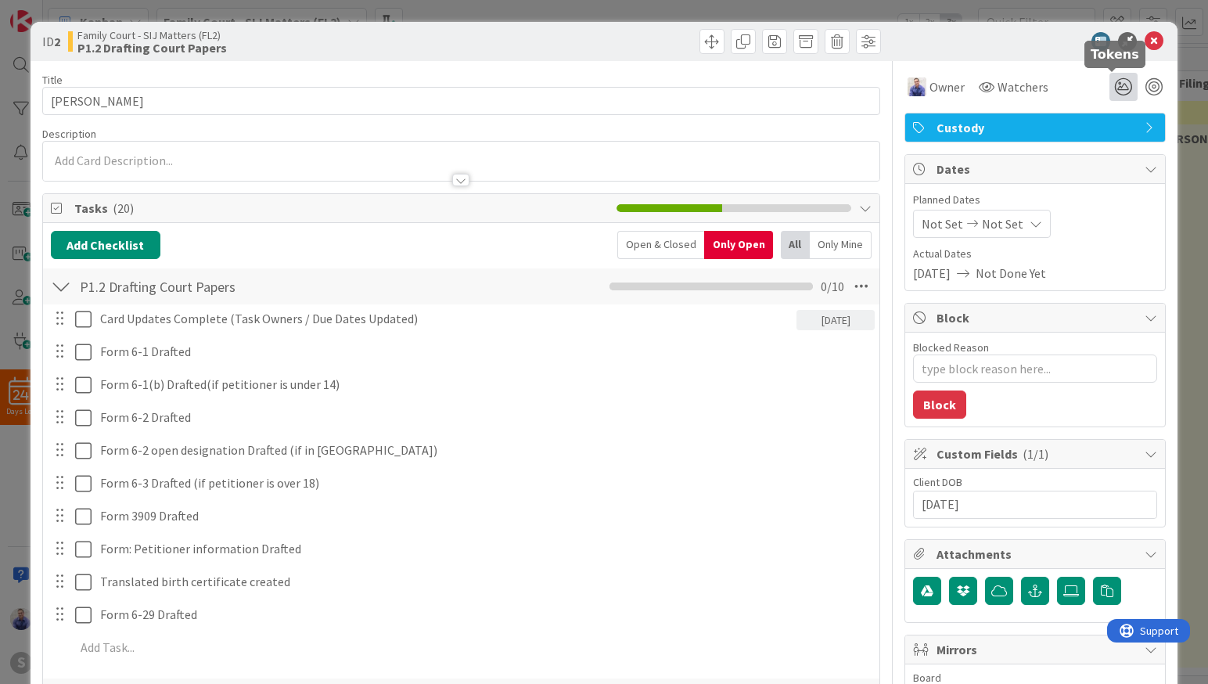
click at [1111, 83] on icon at bounding box center [1123, 87] width 28 height 28
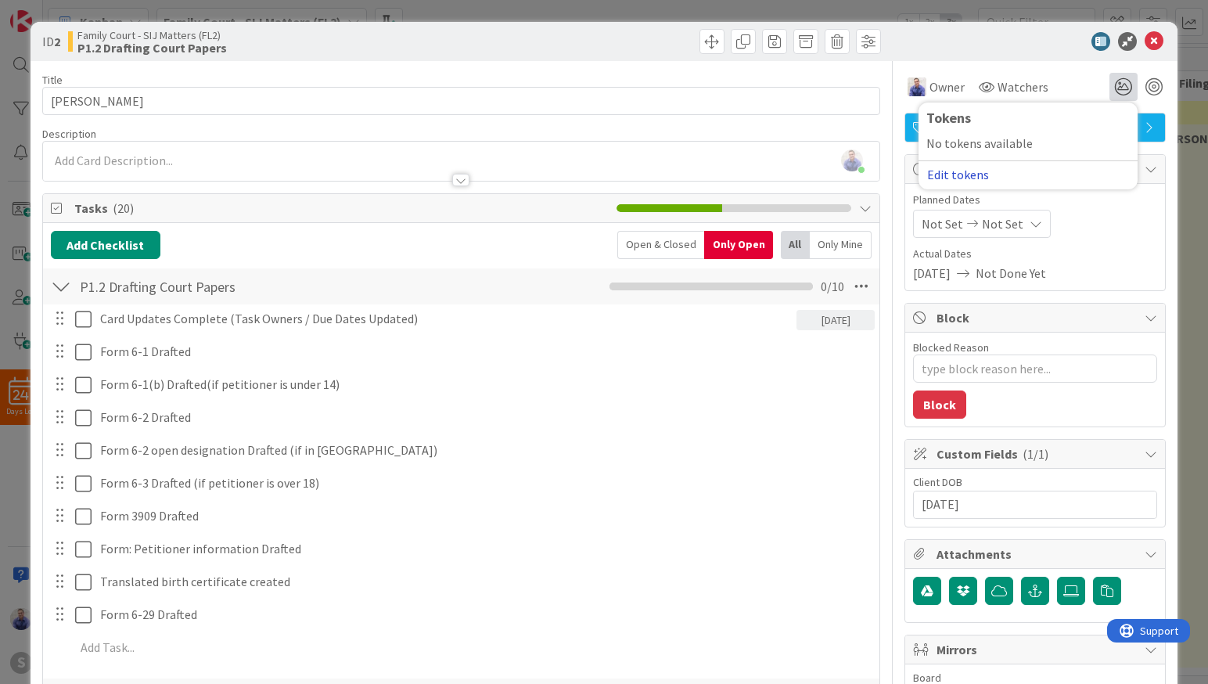
click at [958, 175] on button "Edit tokens" at bounding box center [957, 174] width 63 height 14
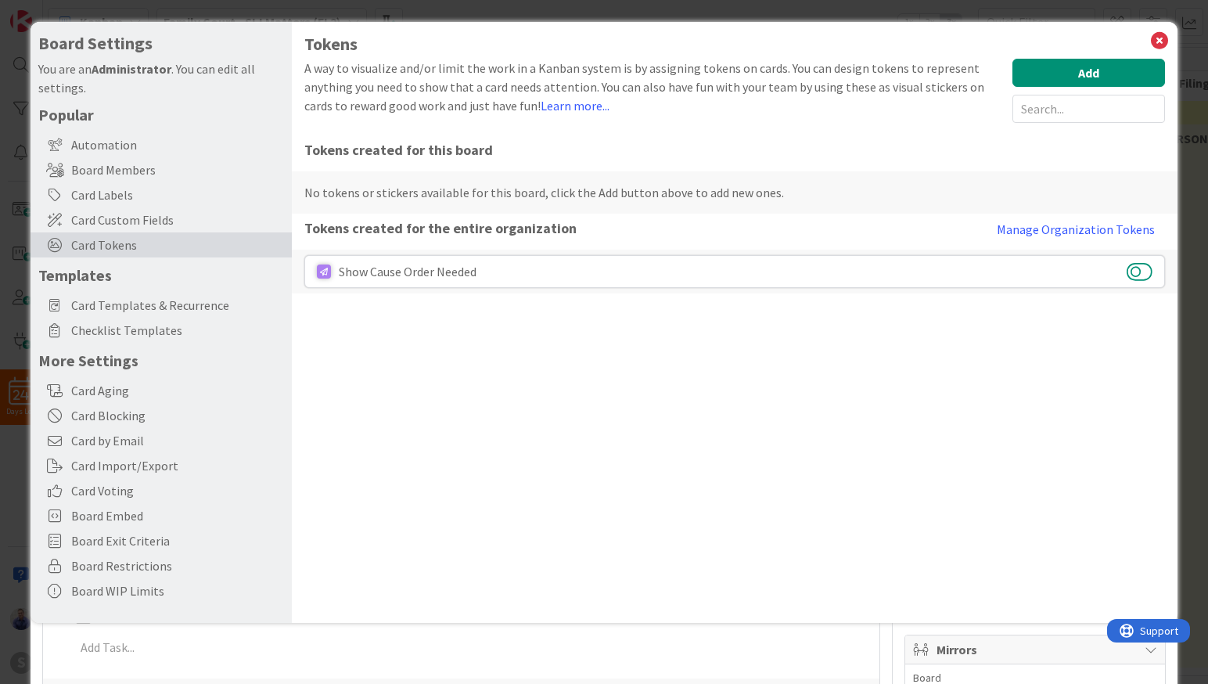
click at [1145, 269] on button at bounding box center [1139, 271] width 26 height 20
click at [1149, 37] on h1 "Tokens" at bounding box center [734, 44] width 861 height 20
drag, startPoint x: 1154, startPoint y: 38, endPoint x: 1148, endPoint y: 44, distance: 8.3
click at [1154, 39] on icon at bounding box center [1159, 41] width 20 height 22
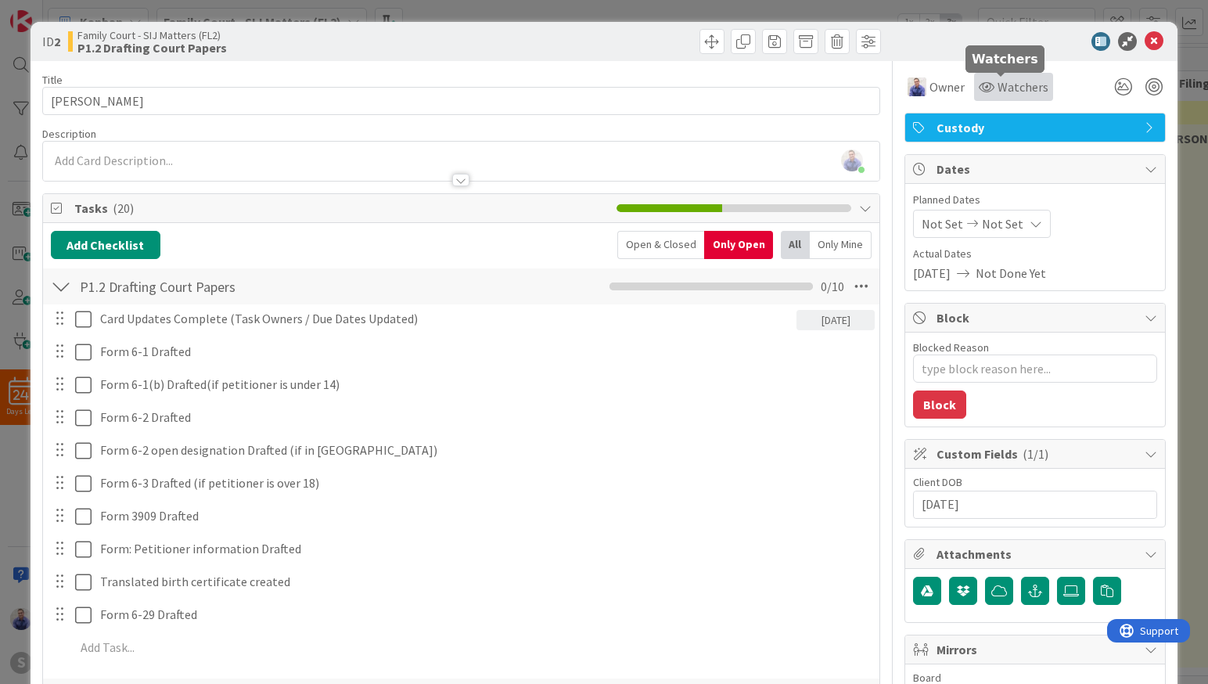
click at [999, 94] on span "Watchers" at bounding box center [1022, 86] width 51 height 19
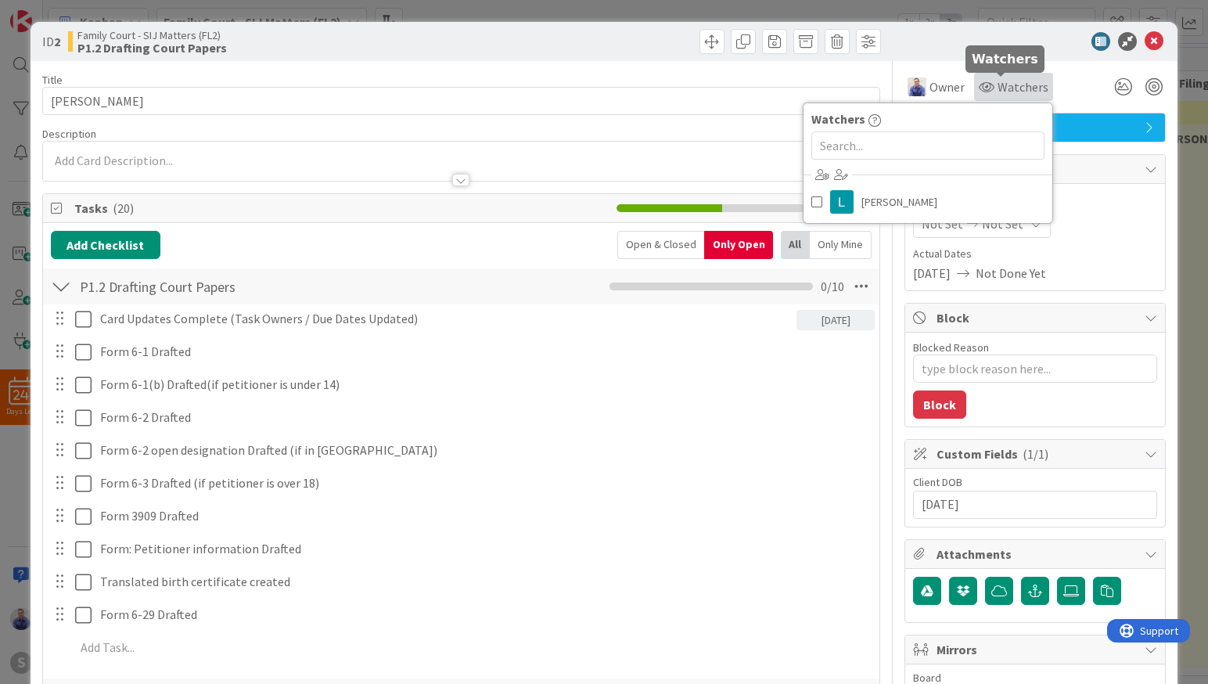
click at [1000, 92] on span "Watchers" at bounding box center [1022, 86] width 51 height 19
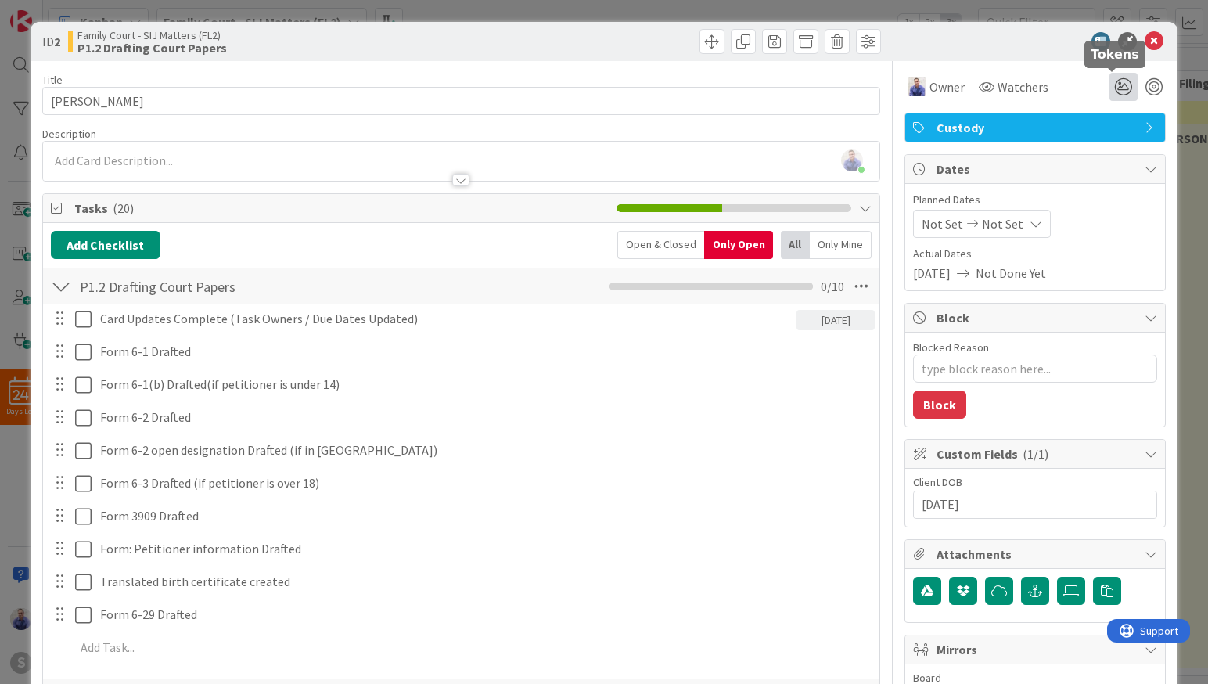
click at [1115, 86] on icon at bounding box center [1123, 87] width 28 height 28
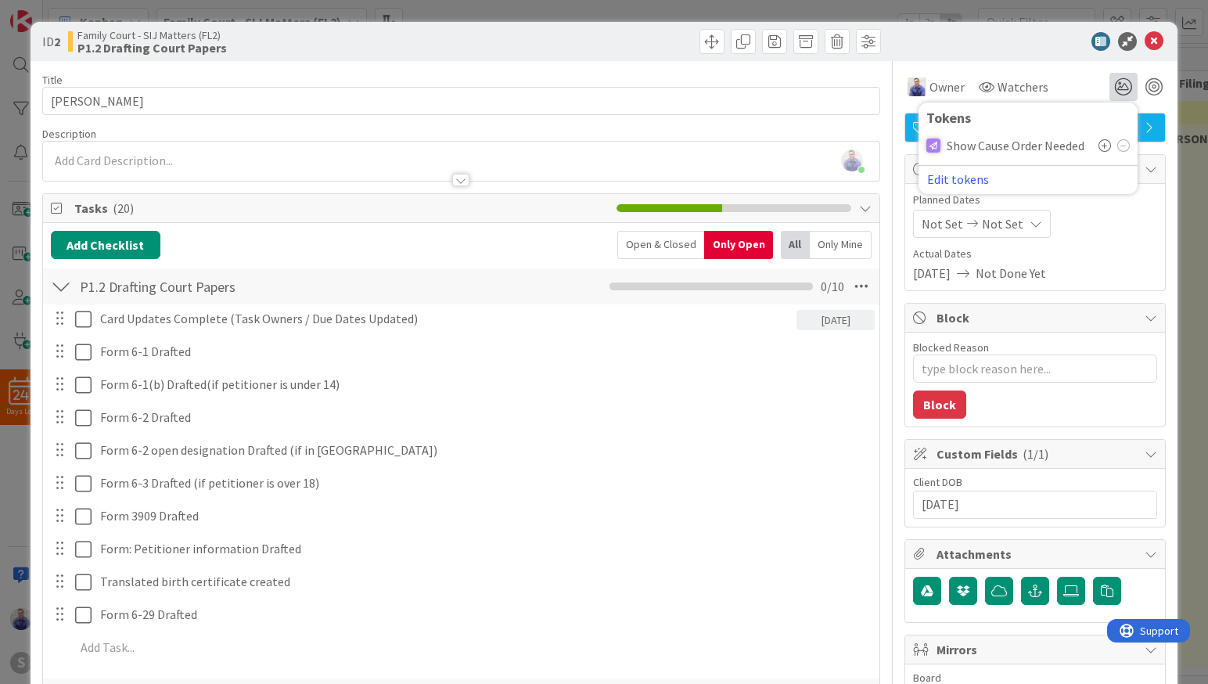
click at [1098, 145] on icon at bounding box center [1104, 145] width 13 height 13
click at [1144, 43] on icon at bounding box center [1153, 41] width 19 height 19
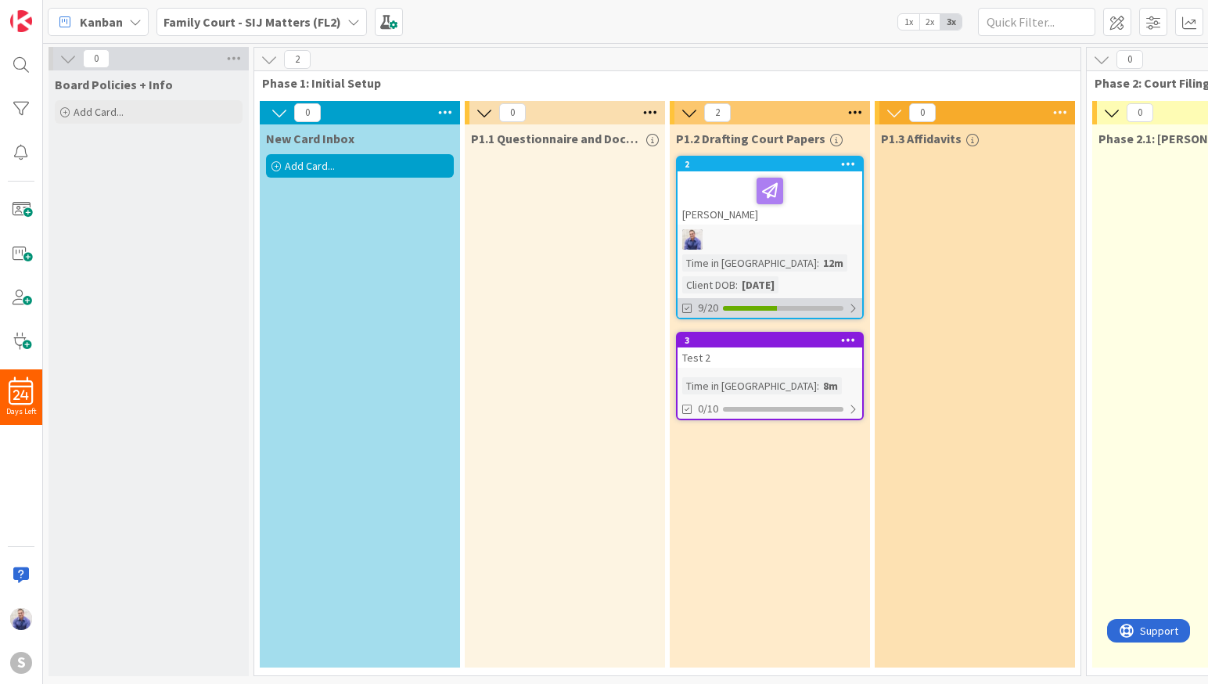
click at [854, 307] on div at bounding box center [852, 308] width 9 height 13
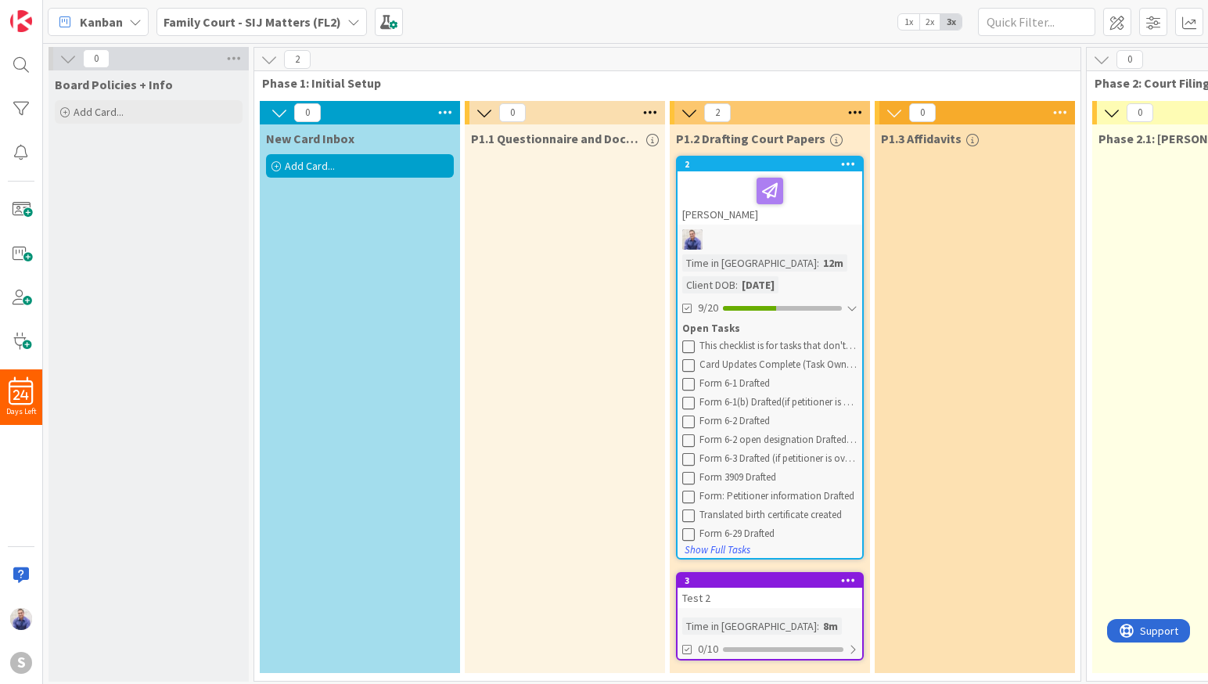
click at [720, 324] on div "Open Tasks" at bounding box center [769, 329] width 175 height 16
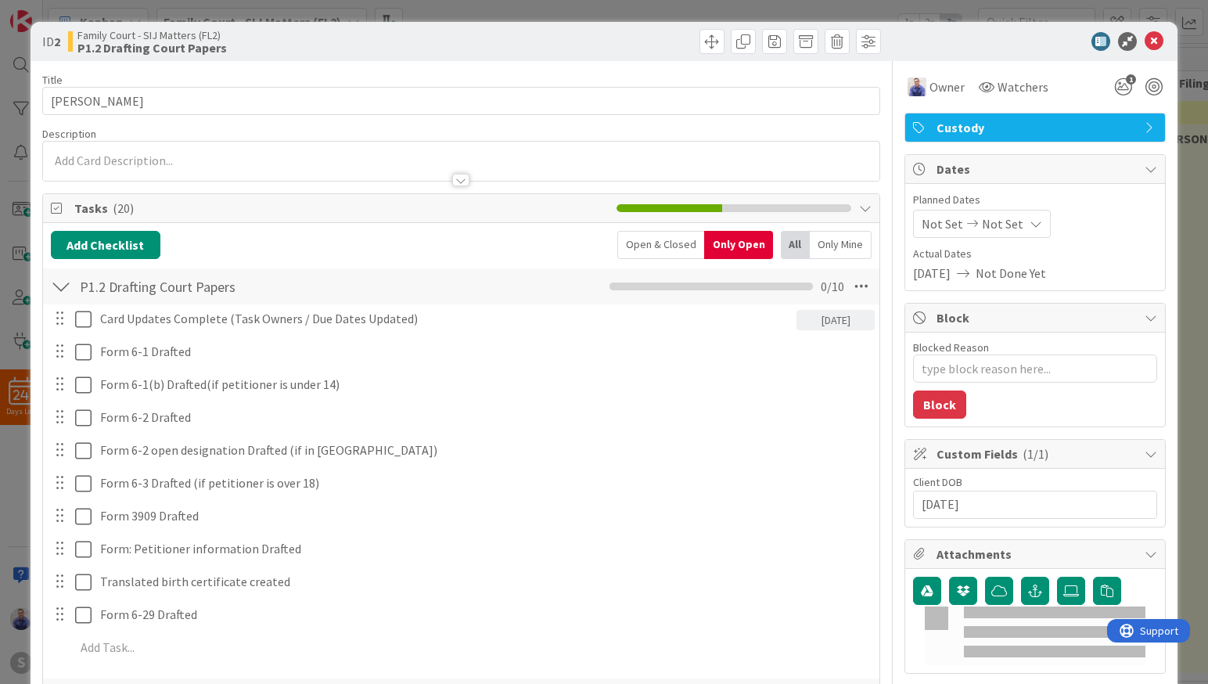
type textarea "x"
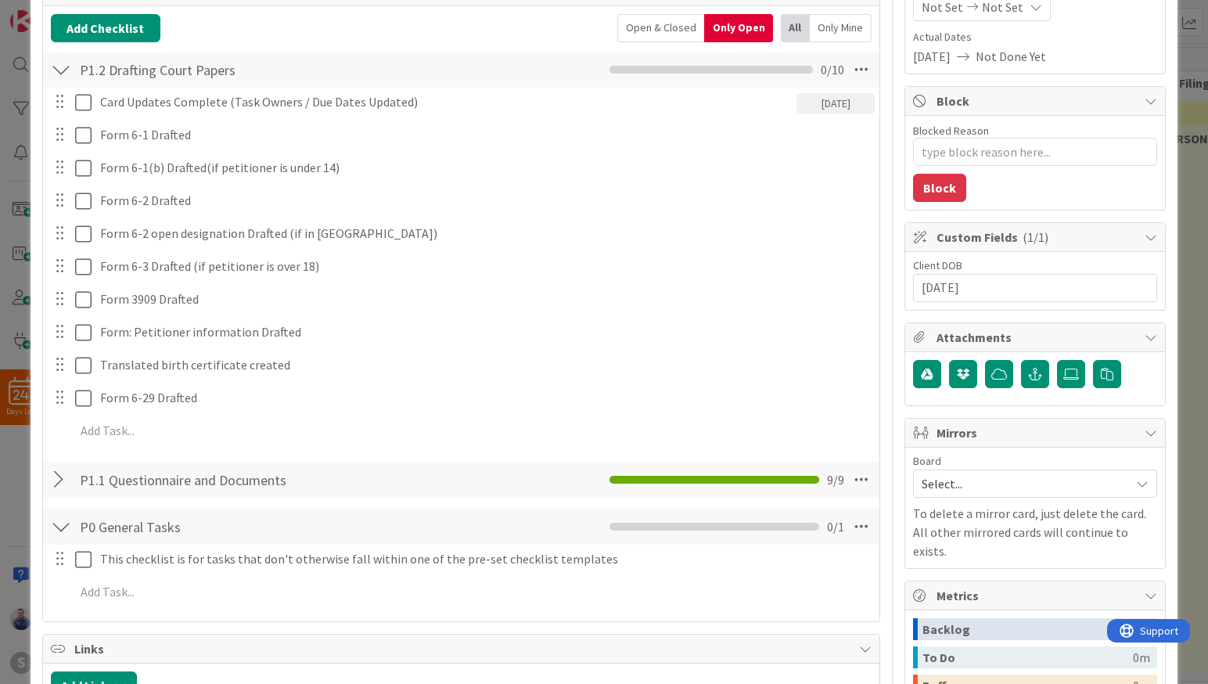
scroll to position [312, 0]
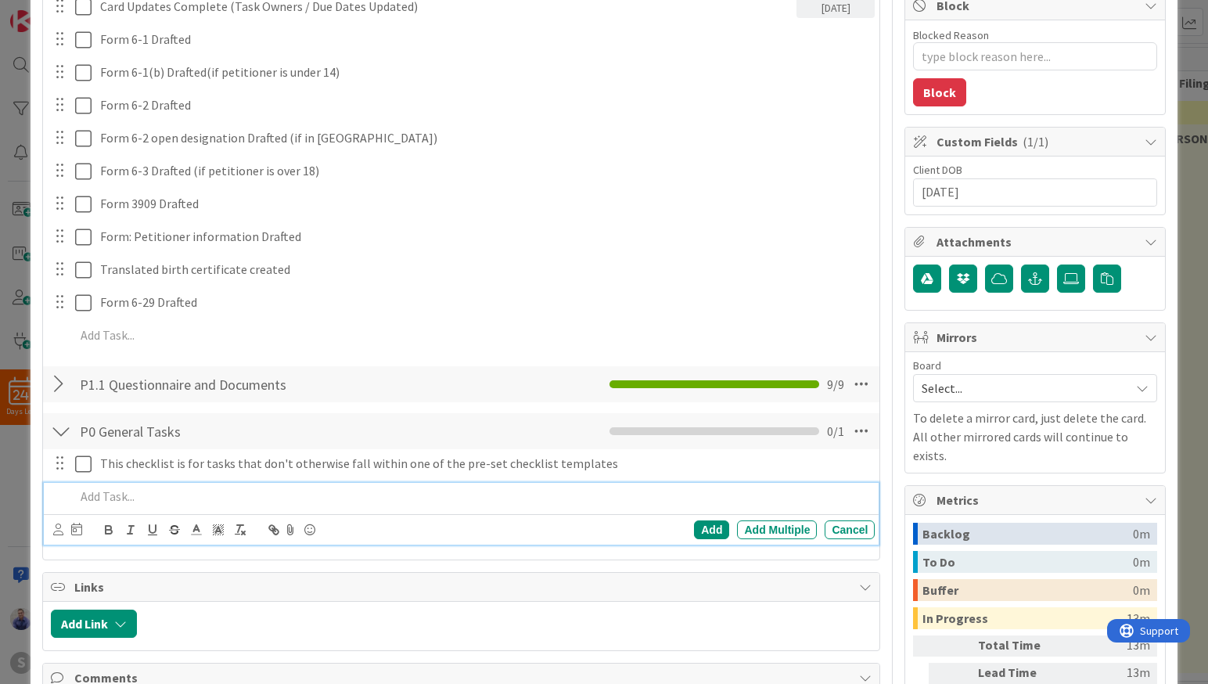
click at [147, 504] on p at bounding box center [472, 496] width 794 height 18
drag, startPoint x: 694, startPoint y: 525, endPoint x: 702, endPoint y: 517, distance: 11.1
click at [702, 517] on div "Add Add Multiple Cancel" at bounding box center [461, 529] width 835 height 31
click at [707, 526] on div "Add" at bounding box center [711, 529] width 35 height 19
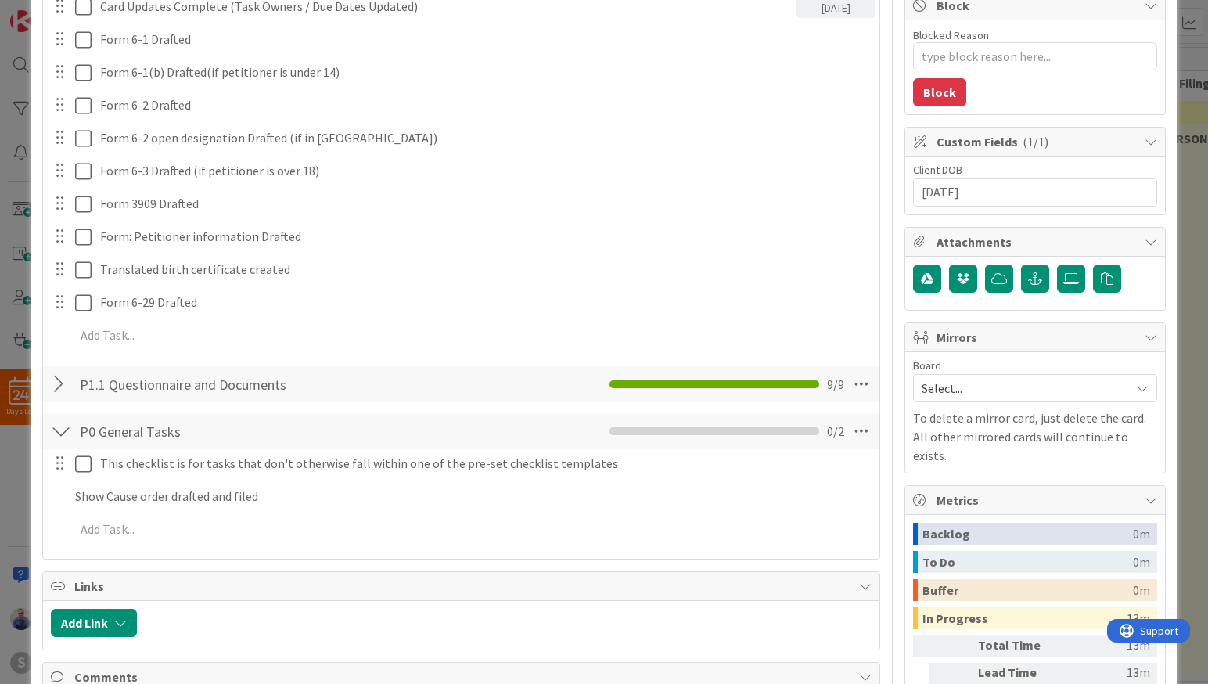
type textarea "x"
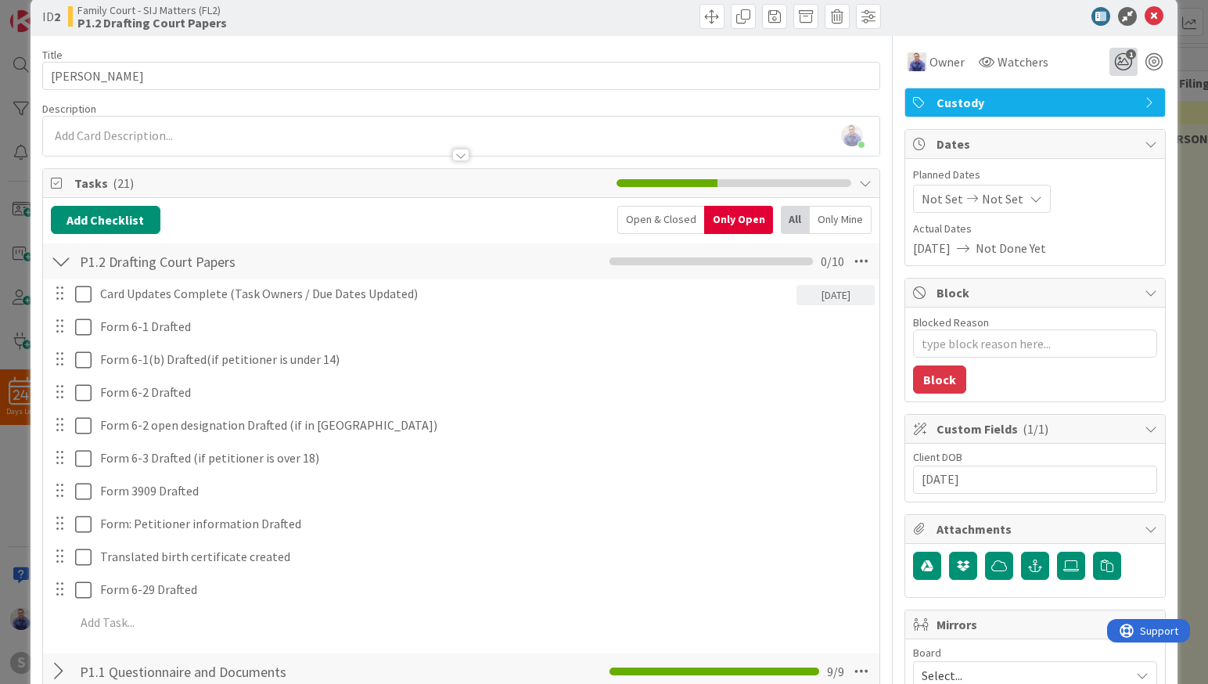
scroll to position [0, 0]
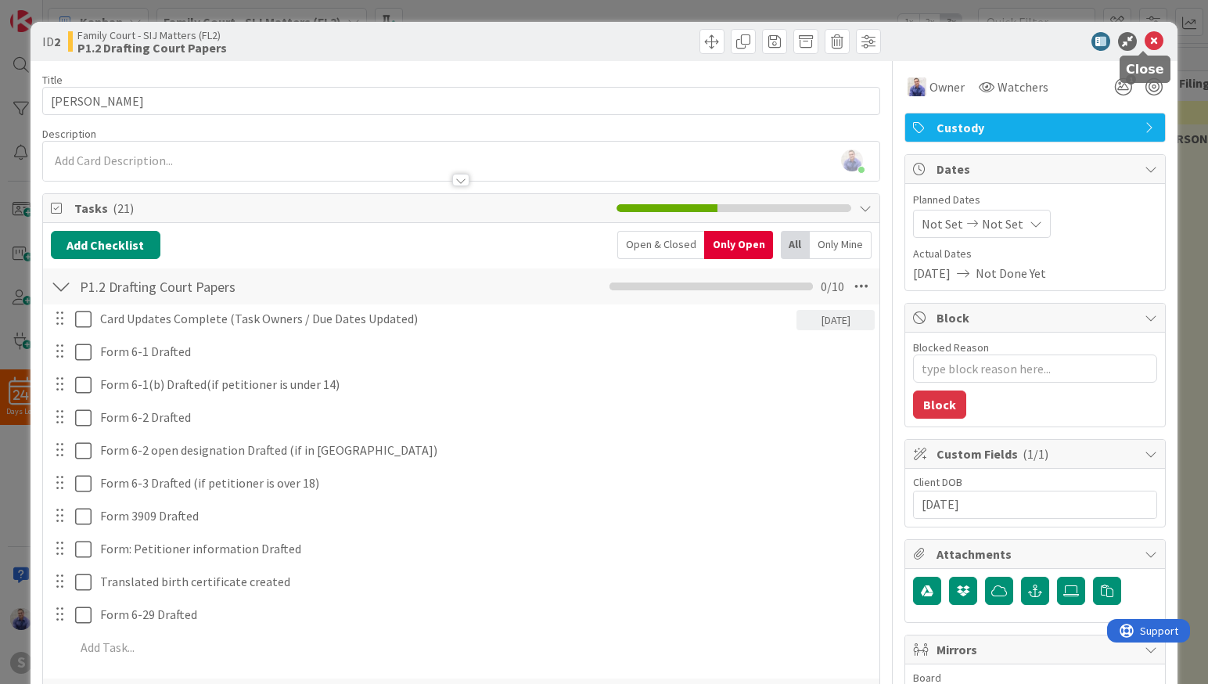
click at [1148, 45] on icon at bounding box center [1153, 41] width 19 height 19
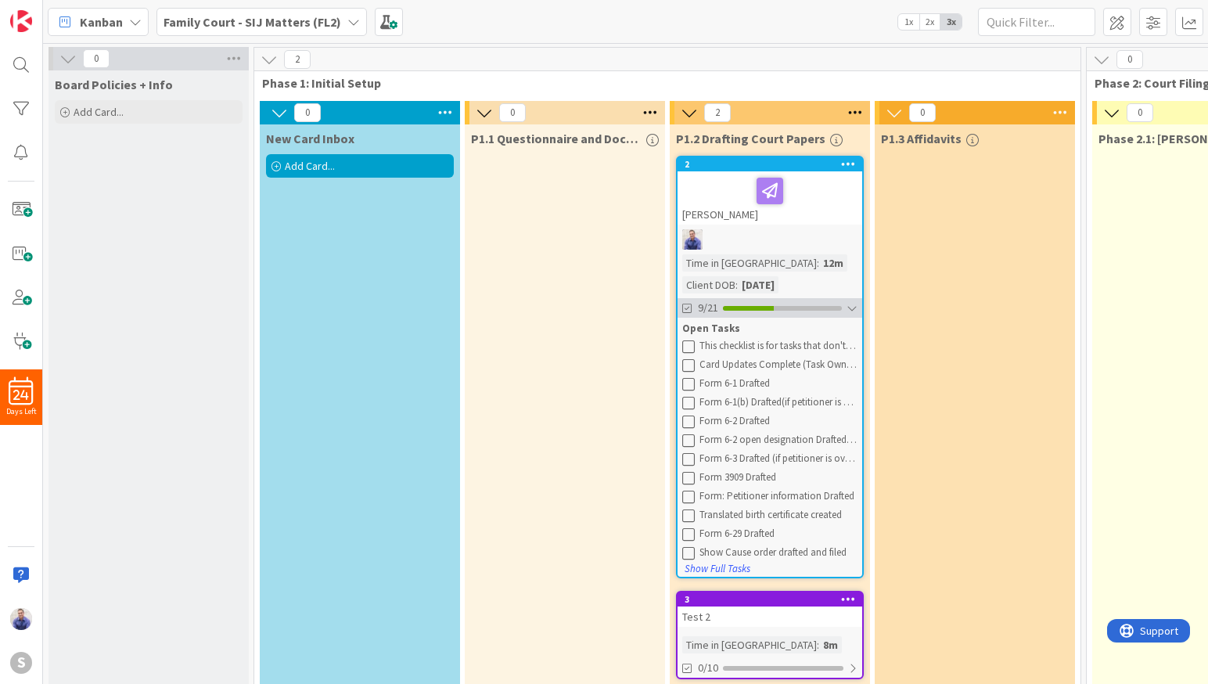
click at [854, 300] on div "9/21" at bounding box center [769, 308] width 185 height 20
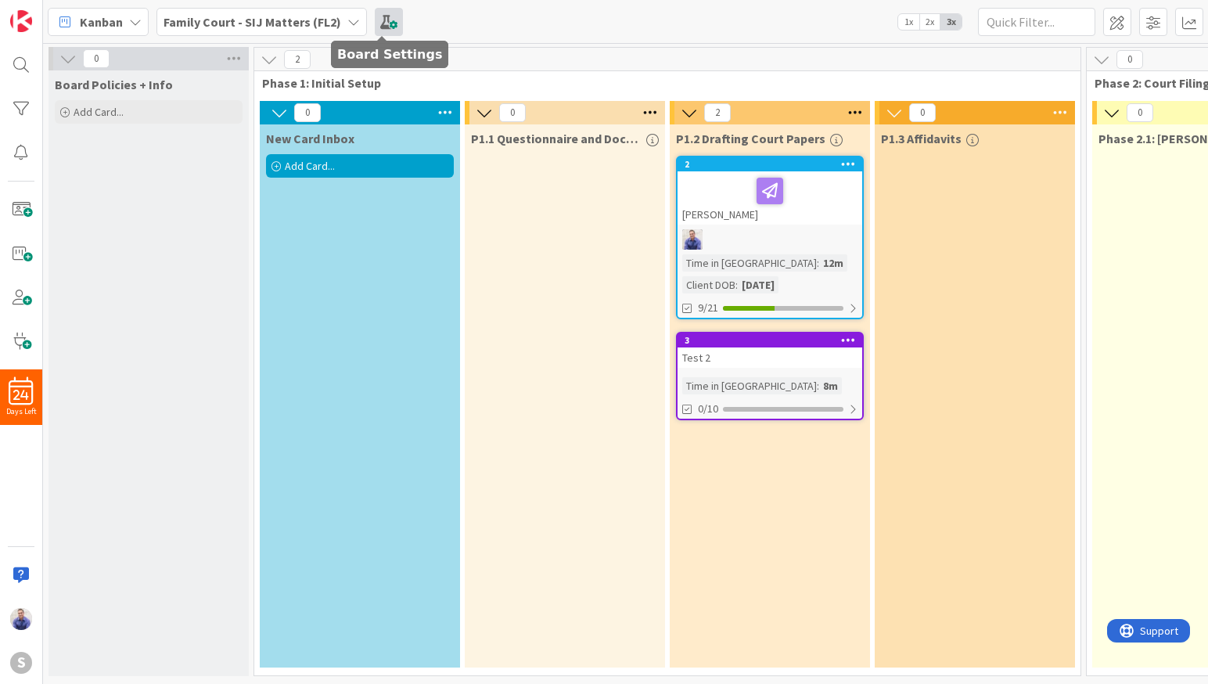
click at [376, 25] on span at bounding box center [389, 22] width 28 height 28
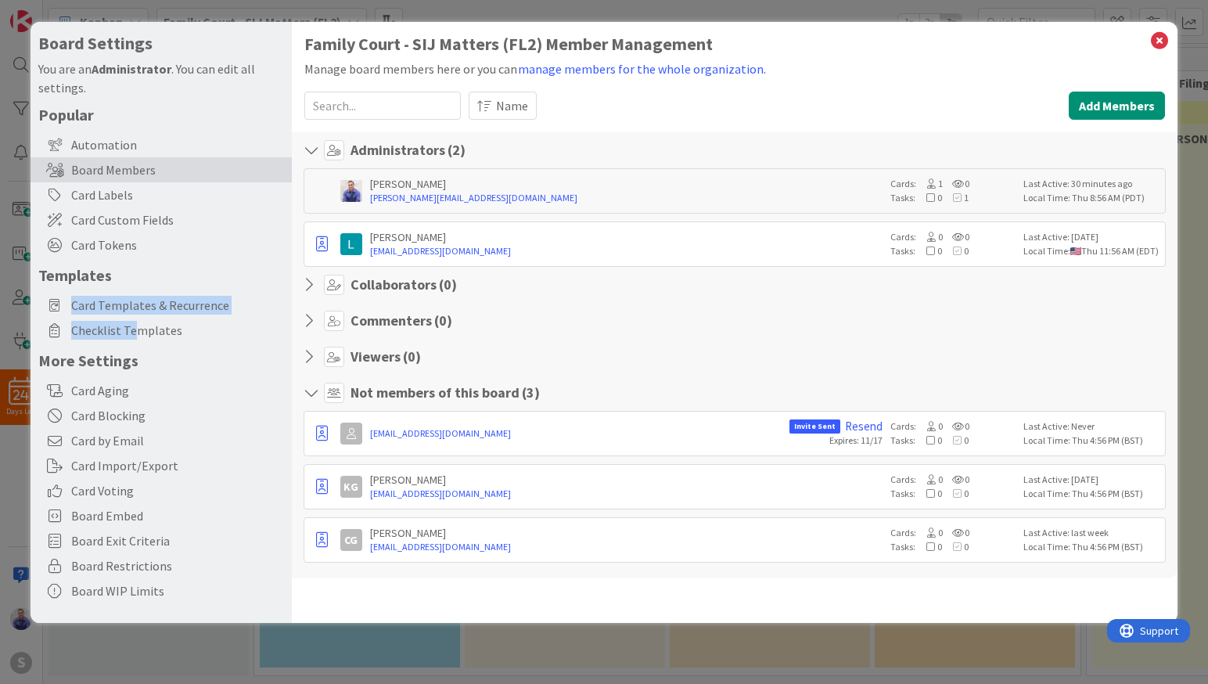
drag, startPoint x: 138, startPoint y: 325, endPoint x: 171, endPoint y: 270, distance: 64.5
click at [171, 270] on div "Popular Automation Board Members Card Labels Card Custom Fields Card Tokens Tem…" at bounding box center [161, 354] width 246 height 498
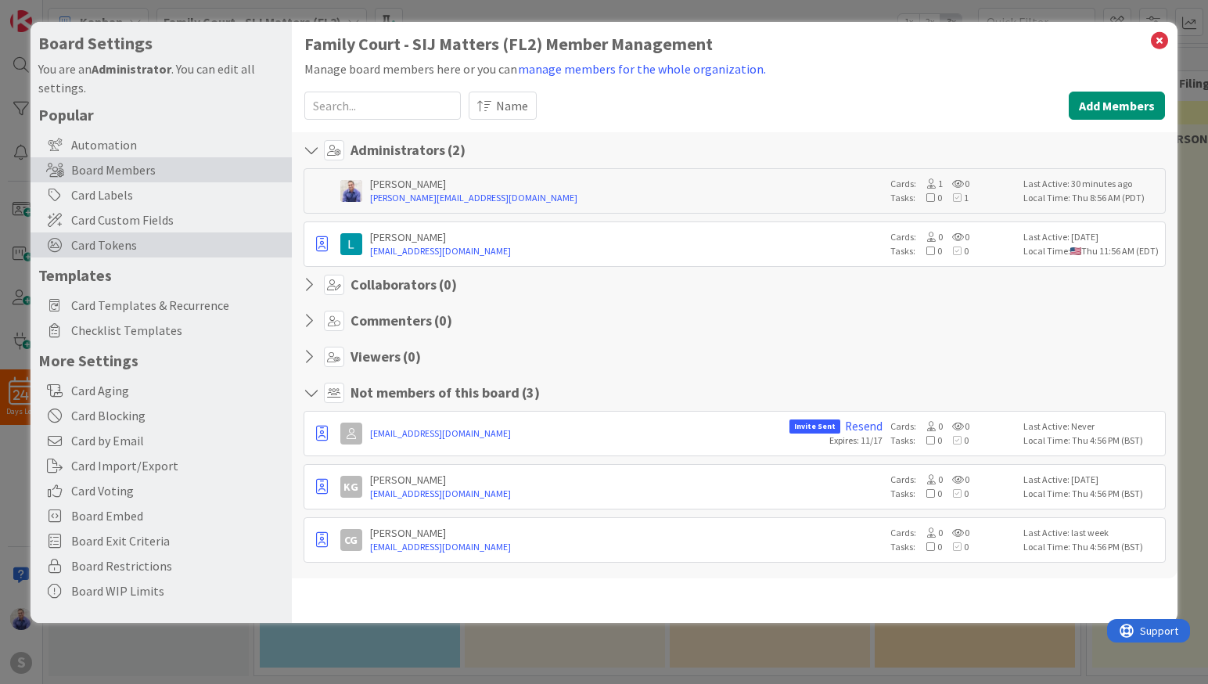
click at [112, 240] on span "Card Tokens" at bounding box center [177, 244] width 213 height 19
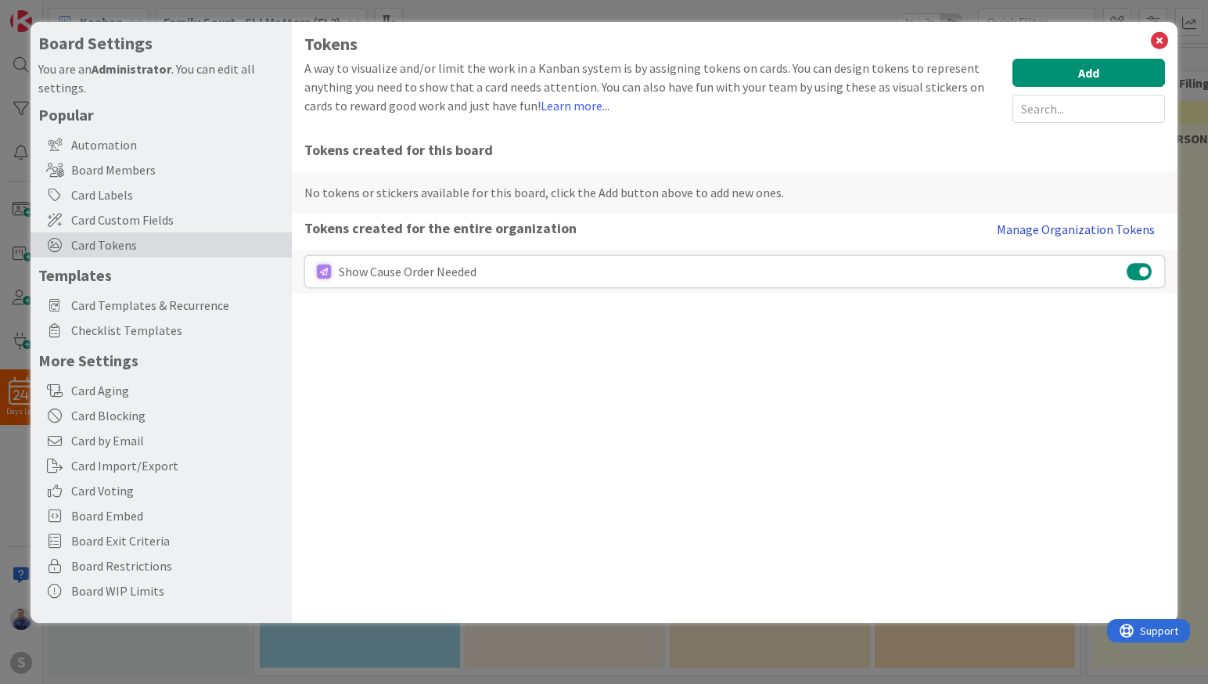
click at [1075, 226] on button "Manage Organization Tokens" at bounding box center [1075, 229] width 178 height 31
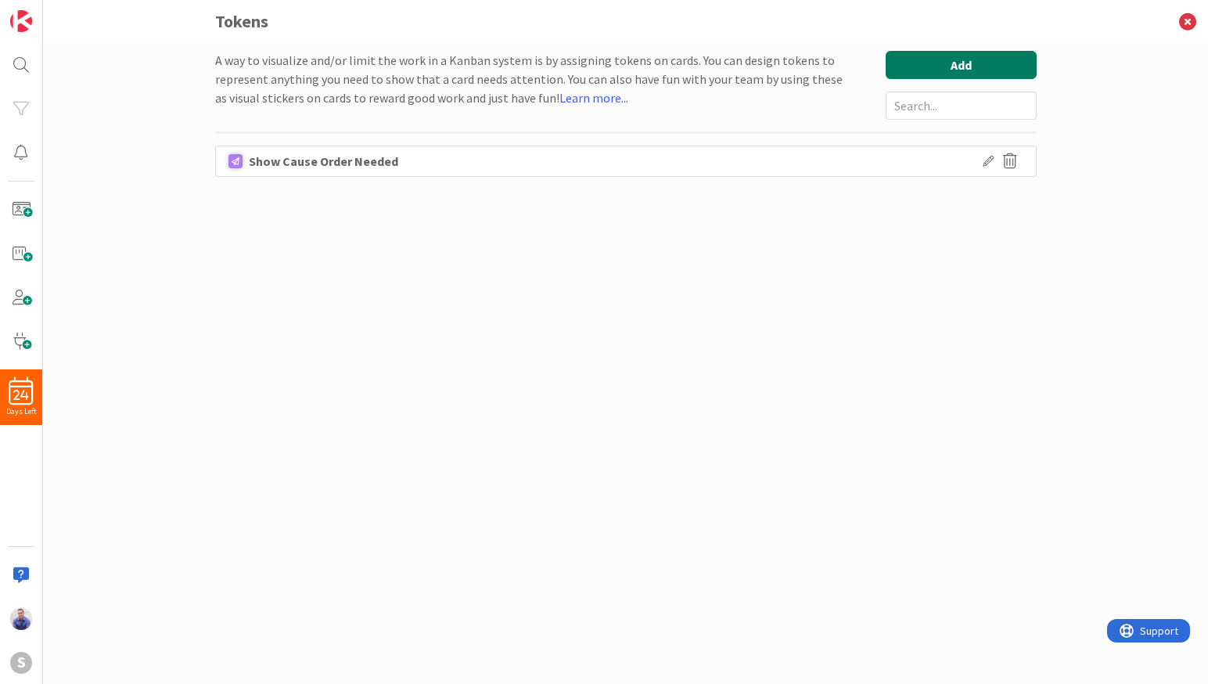
click at [924, 72] on button "Add" at bounding box center [960, 65] width 151 height 28
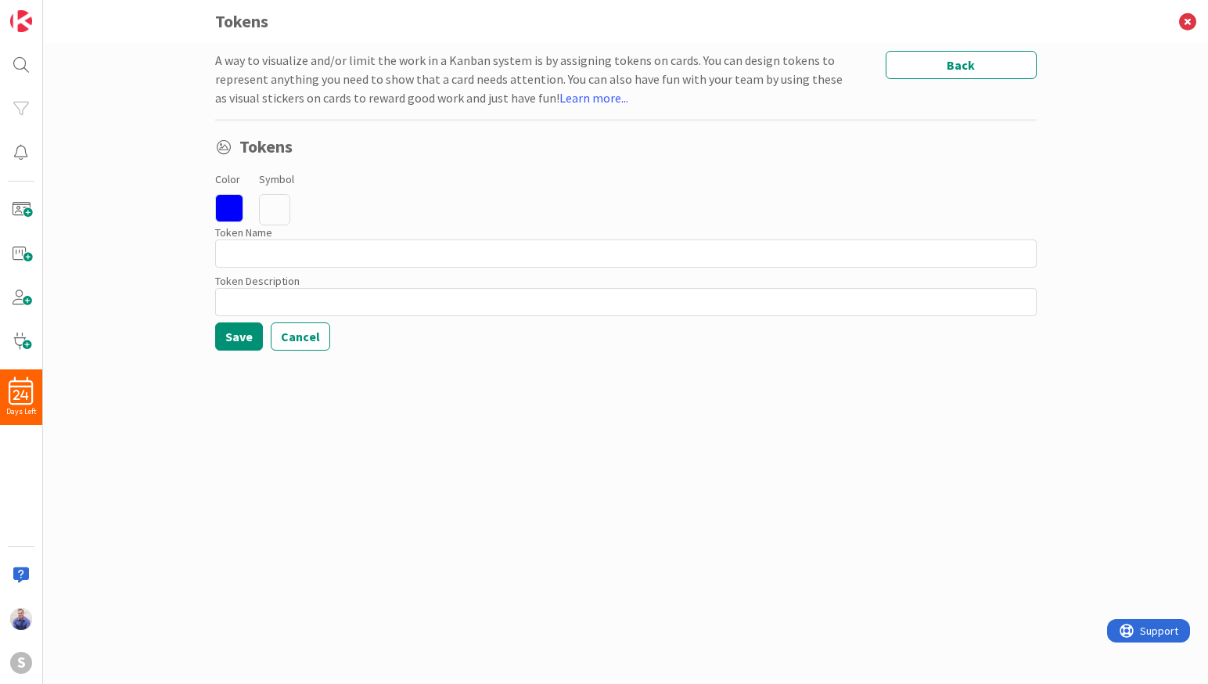
click at [230, 209] on icon at bounding box center [229, 208] width 28 height 28
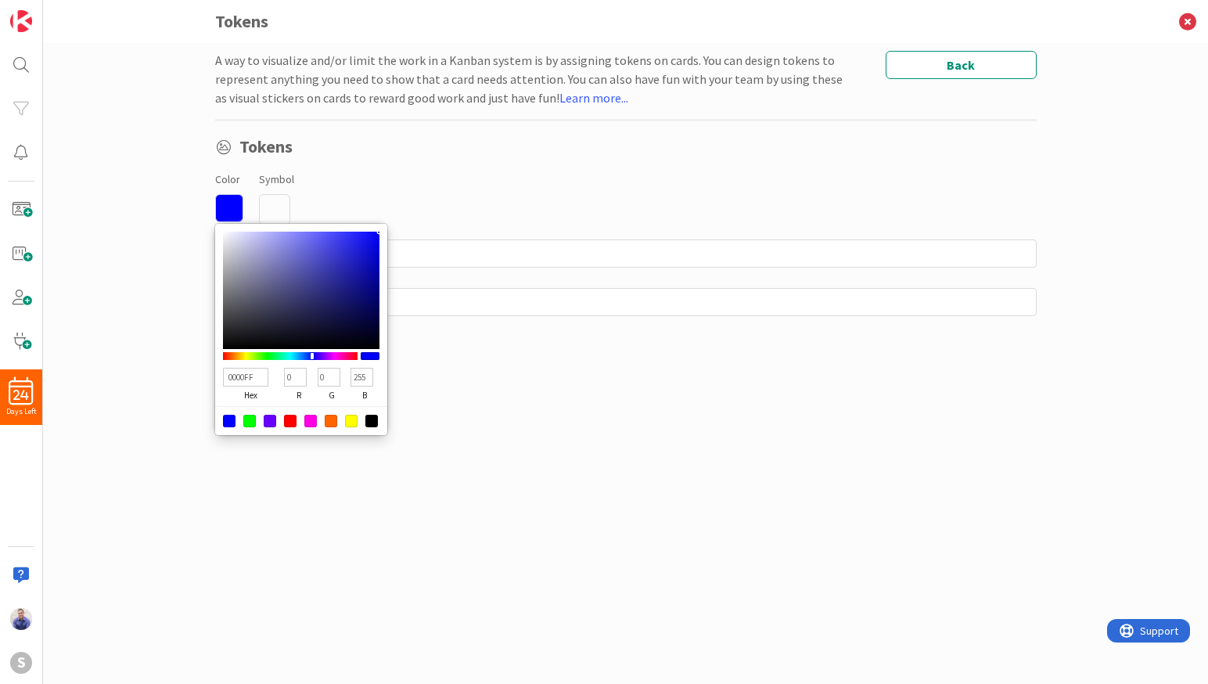
click at [335, 420] on div at bounding box center [331, 421] width 13 height 13
type input "FF6600"
type input "255"
type input "102"
type input "0"
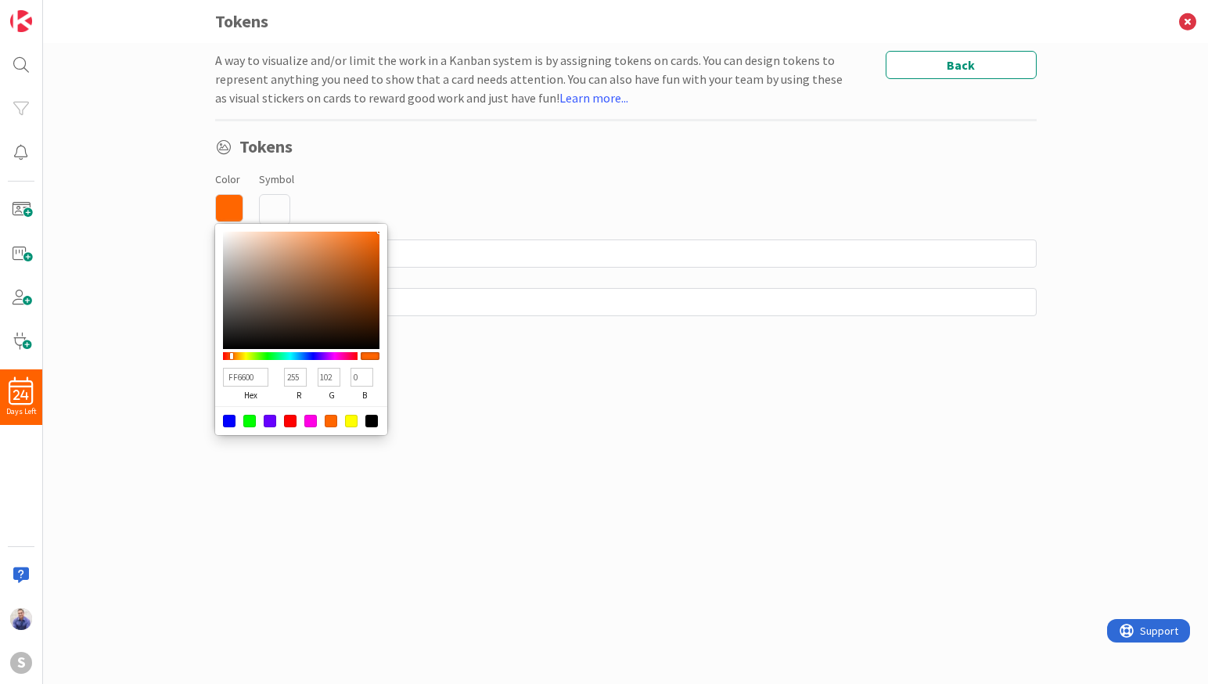
click at [405, 184] on div "Color FF6600 hex 255 r 102 g 0 b 100 a Symbol" at bounding box center [625, 197] width 821 height 56
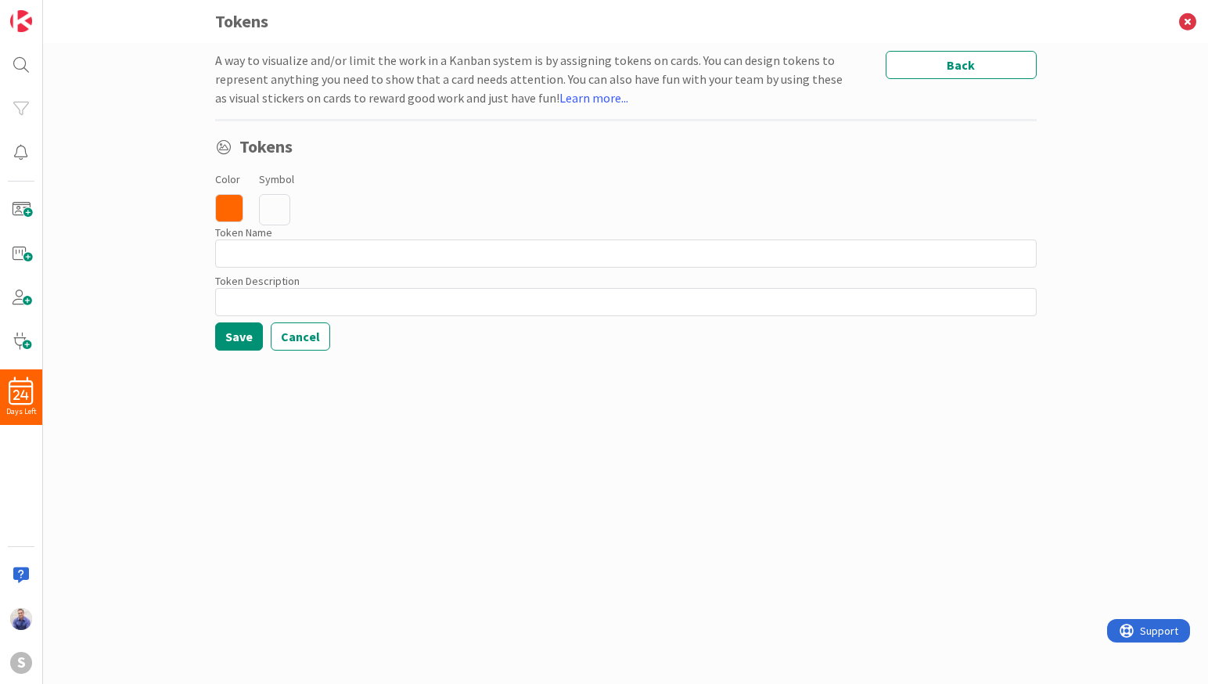
click at [277, 213] on icon at bounding box center [274, 209] width 31 height 31
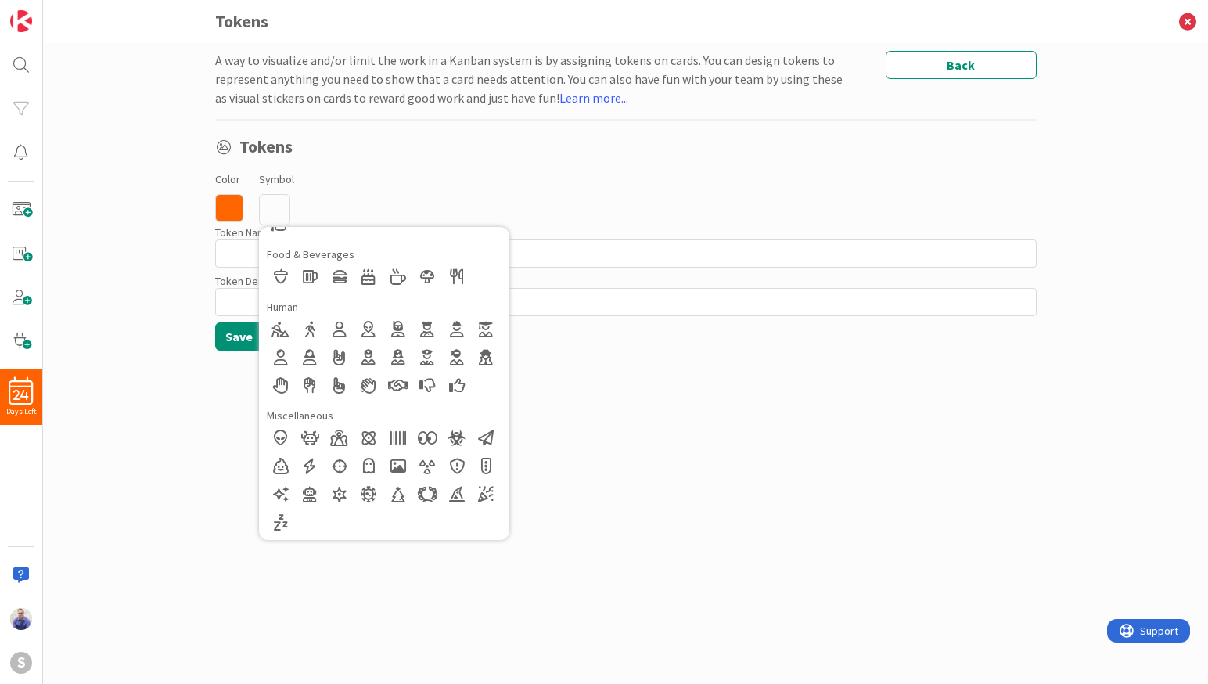
scroll to position [261, 0]
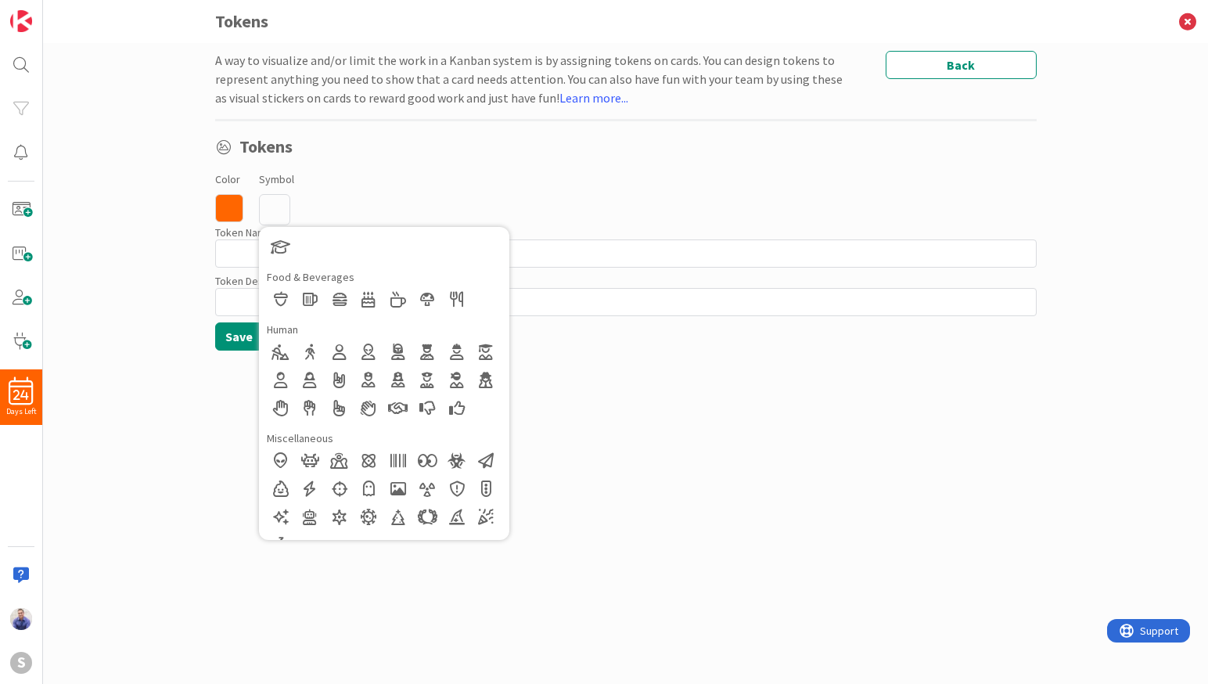
drag, startPoint x: 407, startPoint y: 354, endPoint x: 558, endPoint y: 260, distance: 178.4
click at [408, 354] on div at bounding box center [398, 352] width 28 height 28
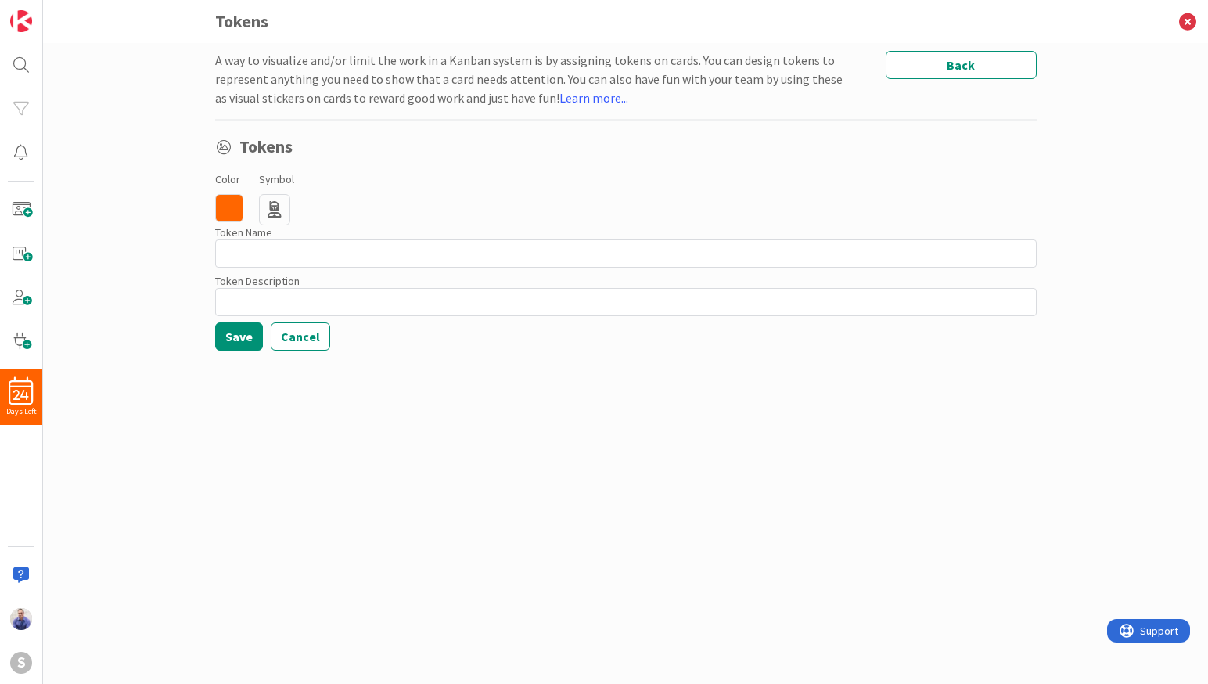
drag, startPoint x: 585, startPoint y: 199, endPoint x: 531, endPoint y: 220, distance: 57.7
click at [584, 199] on div "Color FF6600 hex 255 r 102 g 0 b 100 a Symbol Regular Solid Animals Buildings &…" at bounding box center [625, 197] width 821 height 56
click at [296, 252] on input at bounding box center [625, 253] width 821 height 28
type input "I"
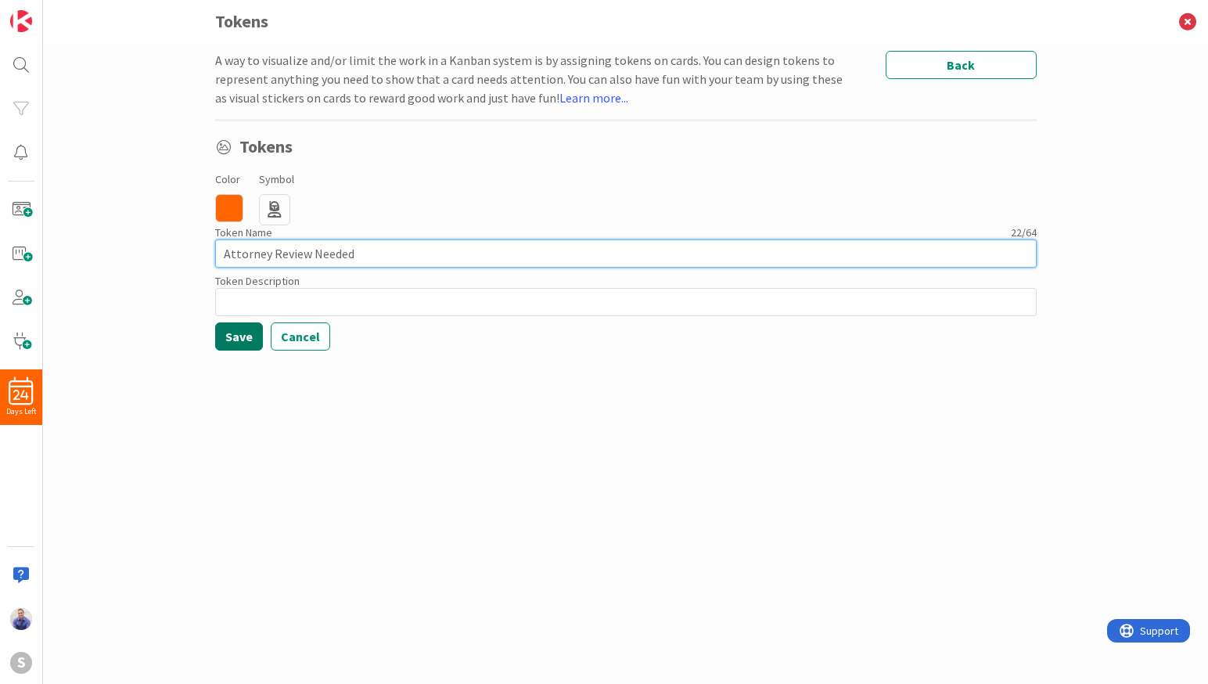
type input "Attorney Review Needed"
click at [245, 339] on button "Save" at bounding box center [239, 336] width 48 height 28
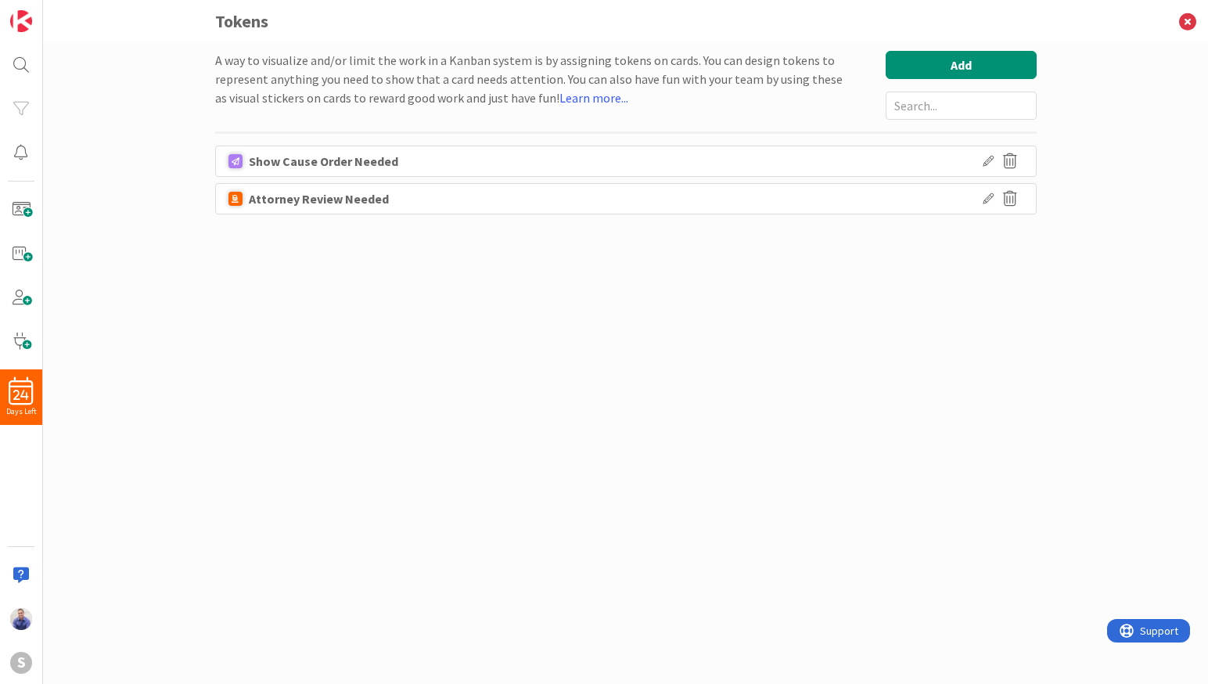
click at [986, 197] on icon at bounding box center [987, 198] width 11 height 11
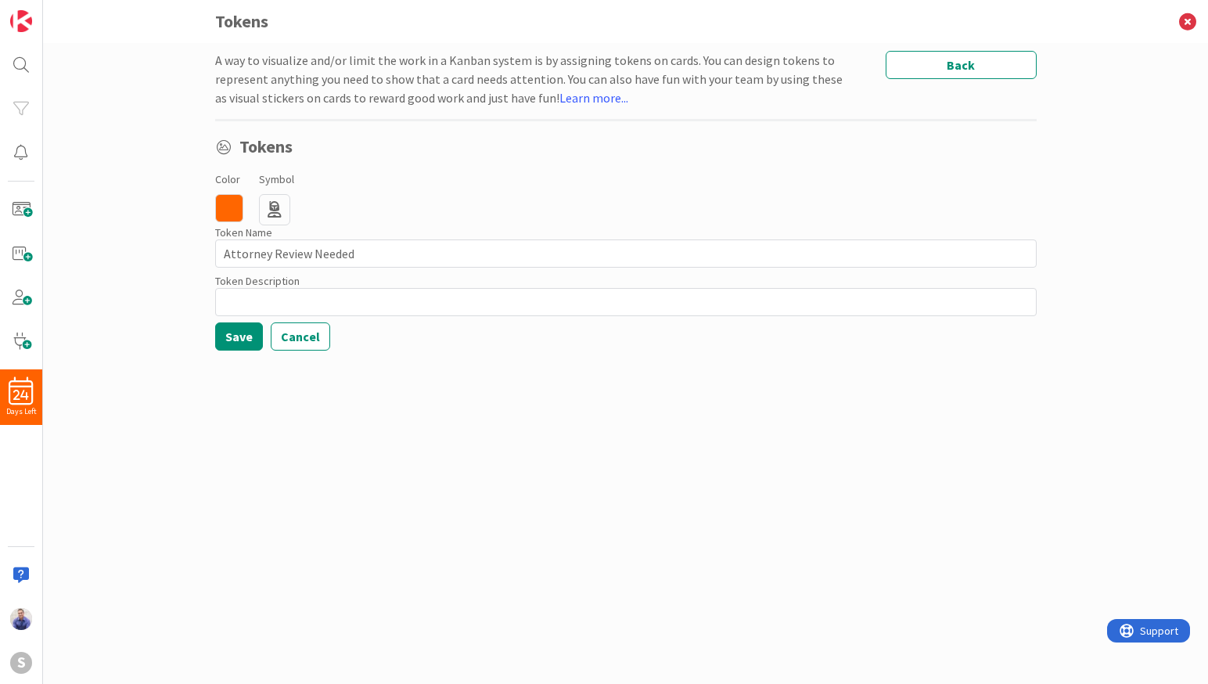
click at [283, 207] on icon at bounding box center [274, 209] width 31 height 31
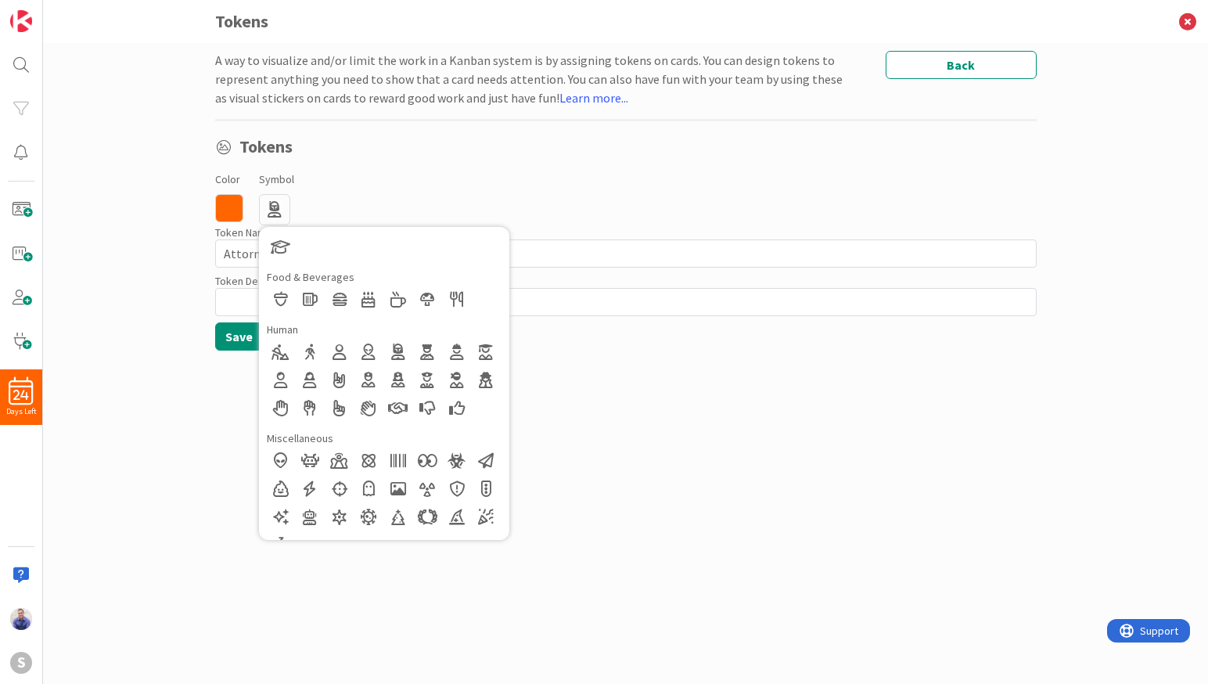
click at [375, 191] on div "Color Symbol Regular Solid Animals Buildings & Furniture Business & Industries …" at bounding box center [625, 197] width 821 height 56
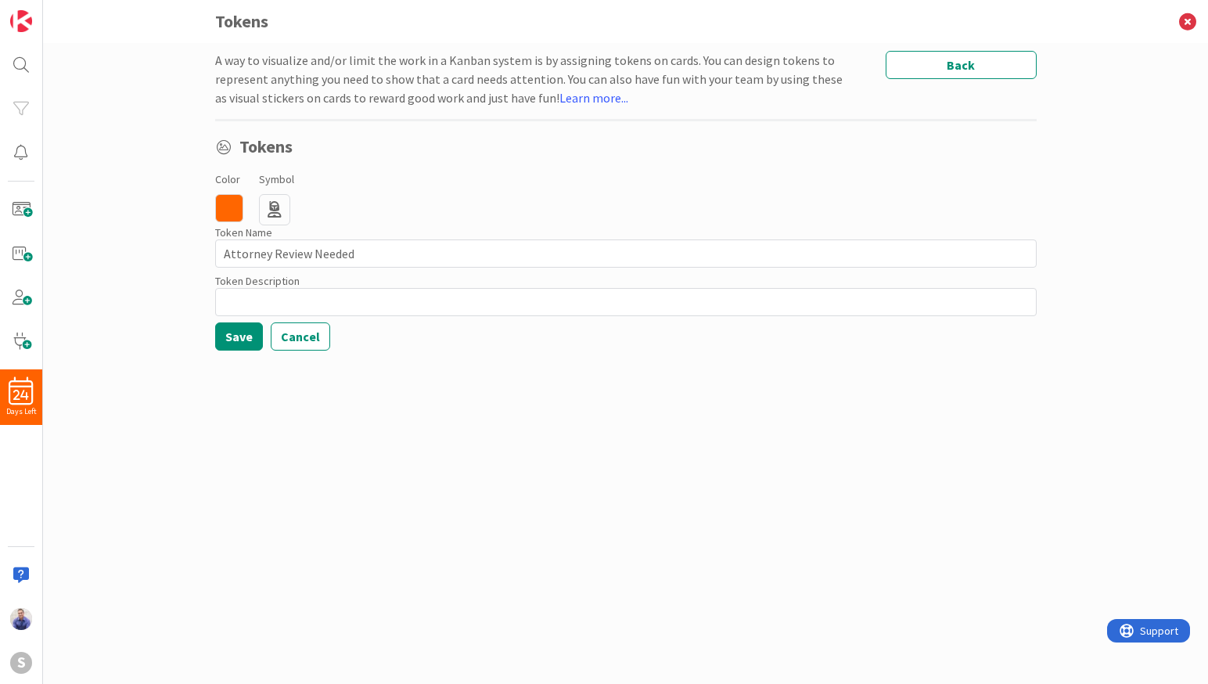
drag, startPoint x: 228, startPoint y: 203, endPoint x: 242, endPoint y: 210, distance: 16.4
click at [230, 204] on icon at bounding box center [229, 208] width 28 height 28
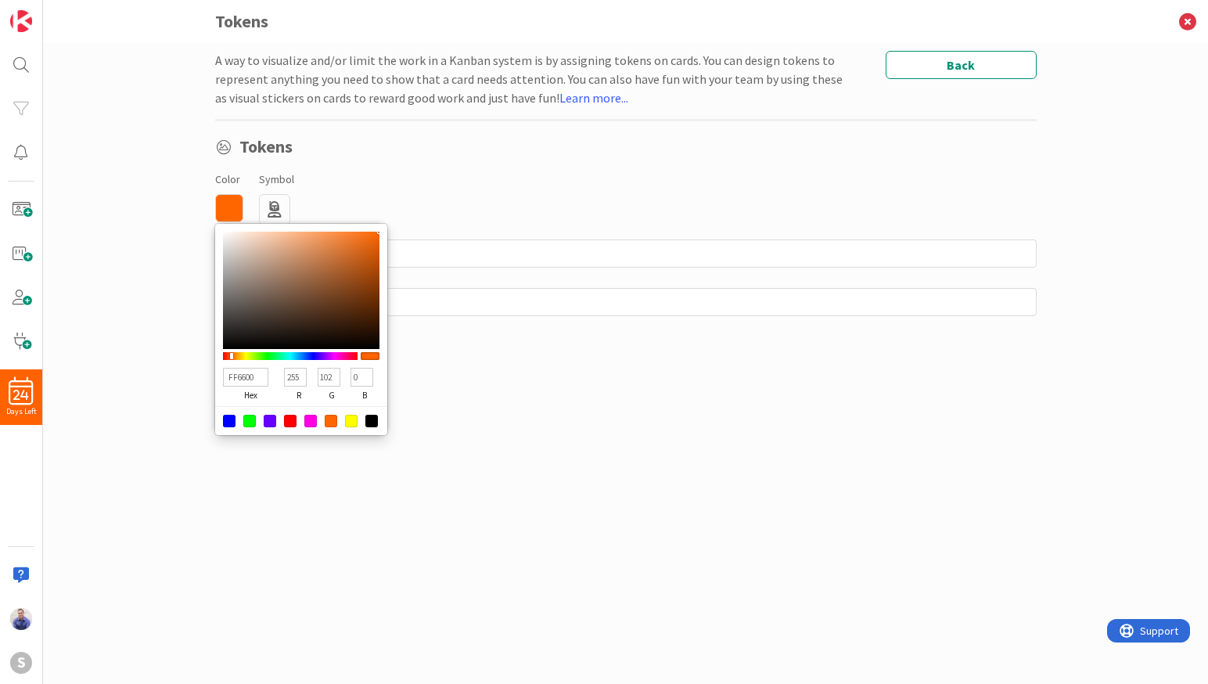
type input "F3AD7E"
type input "243"
type input "173"
type input "126"
click at [298, 236] on div at bounding box center [301, 290] width 156 height 117
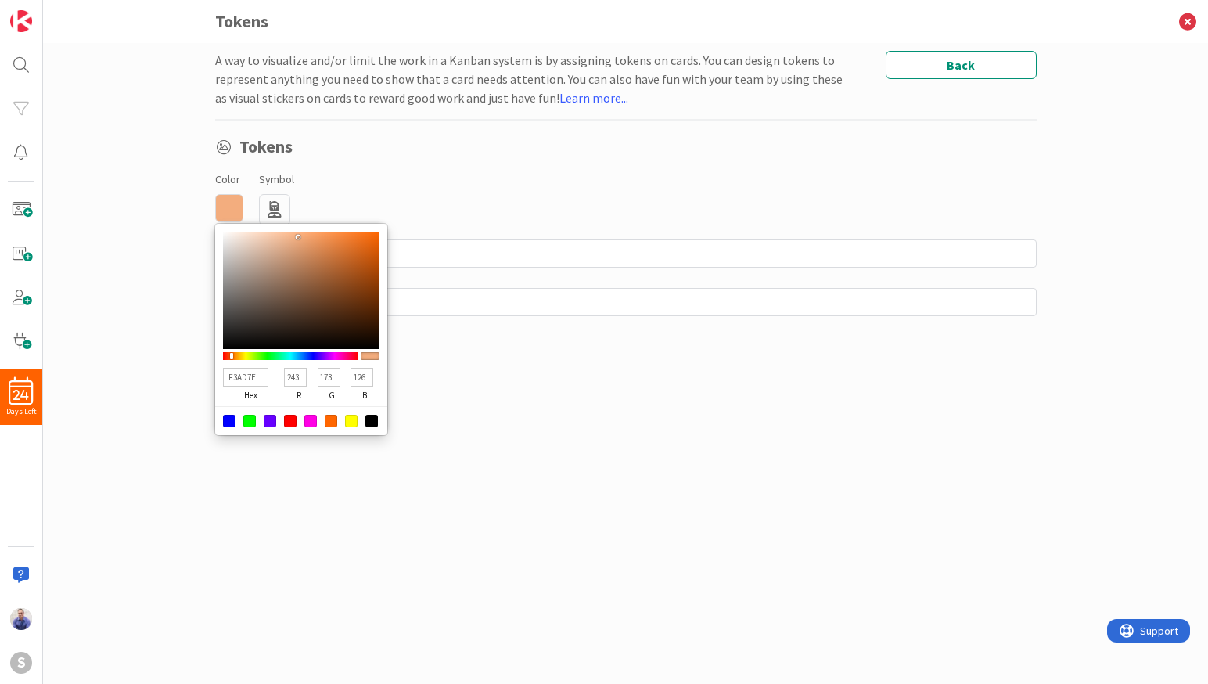
type input "FCA063"
type input "252"
type input "160"
type input "99"
drag, startPoint x: 318, startPoint y: 232, endPoint x: 343, endPoint y: 205, distance: 37.6
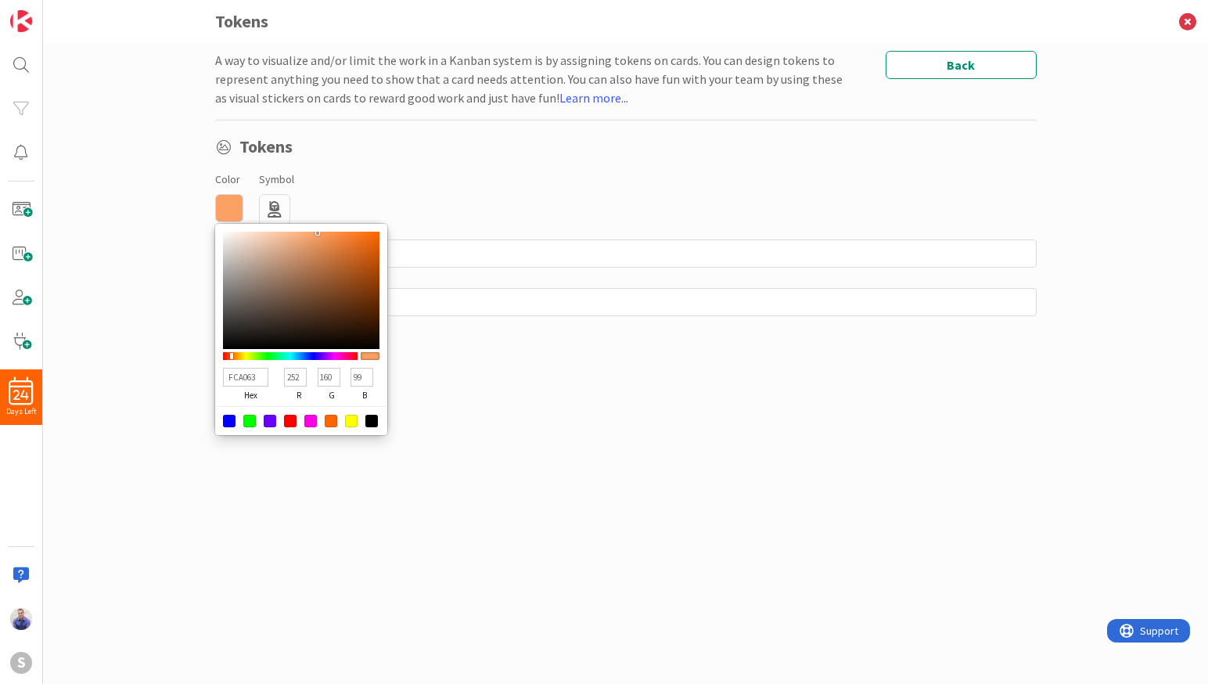
click at [318, 232] on div at bounding box center [301, 290] width 156 height 117
drag, startPoint x: 346, startPoint y: 199, endPoint x: 280, endPoint y: 307, distance: 125.7
click at [346, 199] on div "Color FCA063 hex 252 r 160 g 99 b 100 a Symbol Regular Solid Animals Buildings …" at bounding box center [625, 197] width 821 height 56
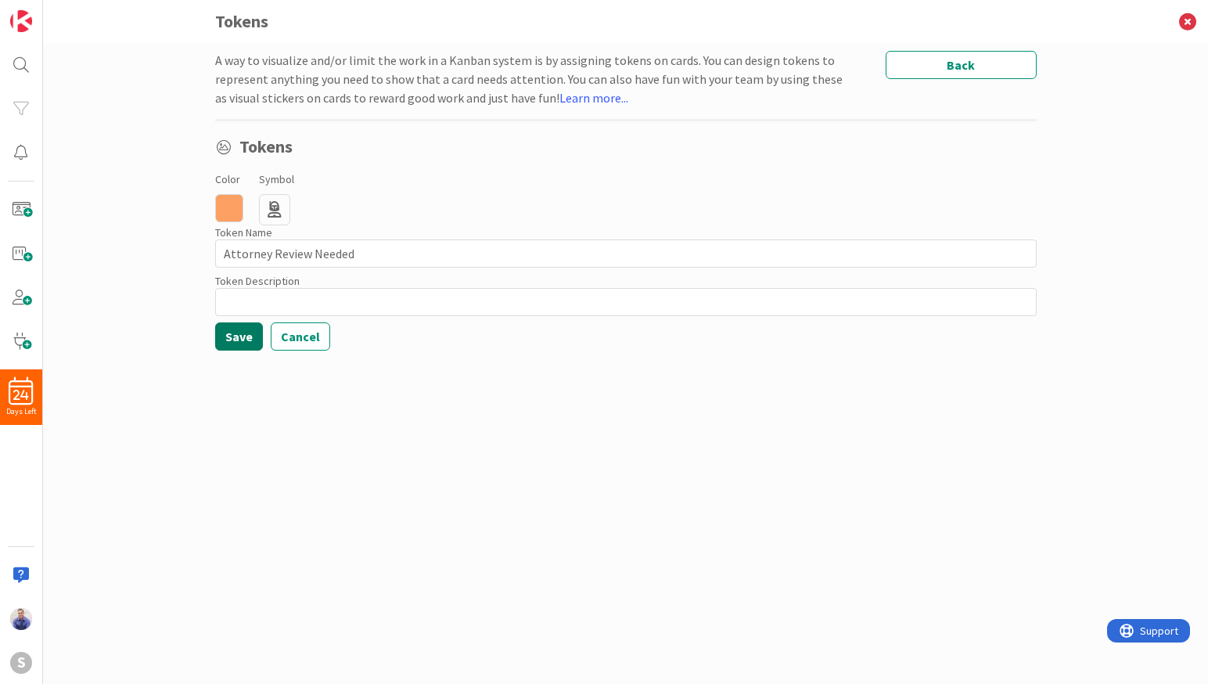
drag, startPoint x: 251, startPoint y: 337, endPoint x: 285, endPoint y: 329, distance: 35.3
click at [252, 337] on button "Save" at bounding box center [239, 336] width 48 height 28
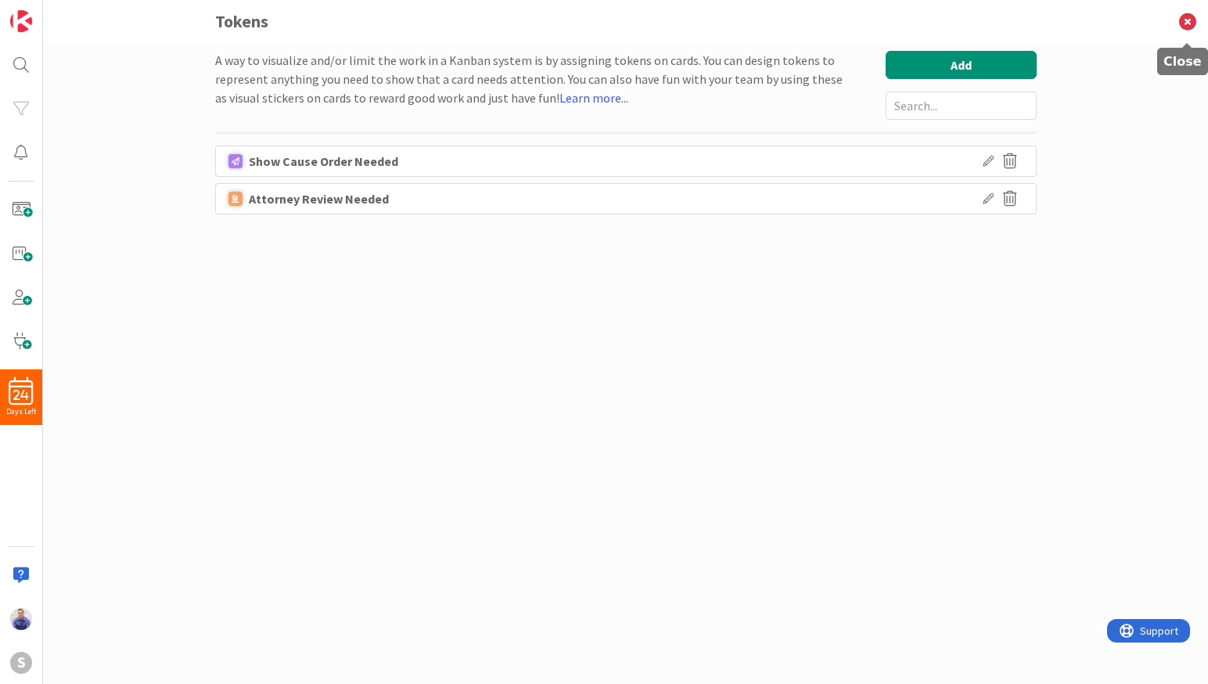
click at [1182, 20] on icon at bounding box center [1187, 21] width 41 height 43
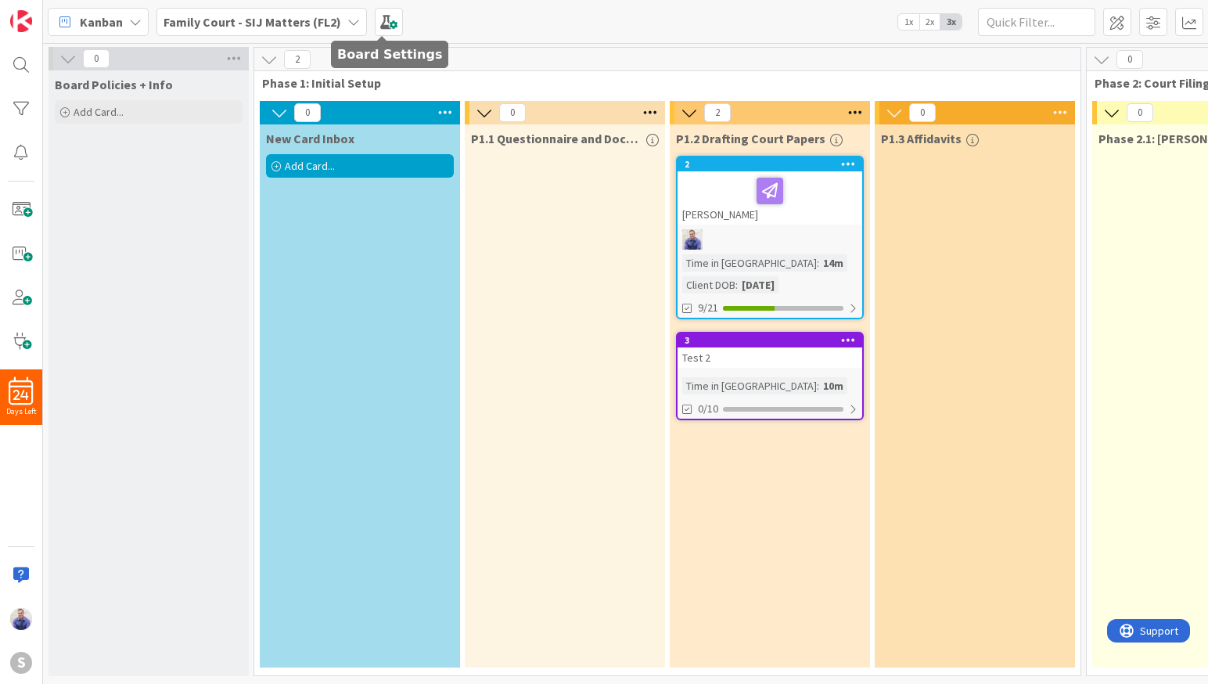
drag, startPoint x: 373, startPoint y: 20, endPoint x: 338, endPoint y: 45, distance: 43.2
click at [375, 21] on span at bounding box center [389, 22] width 28 height 28
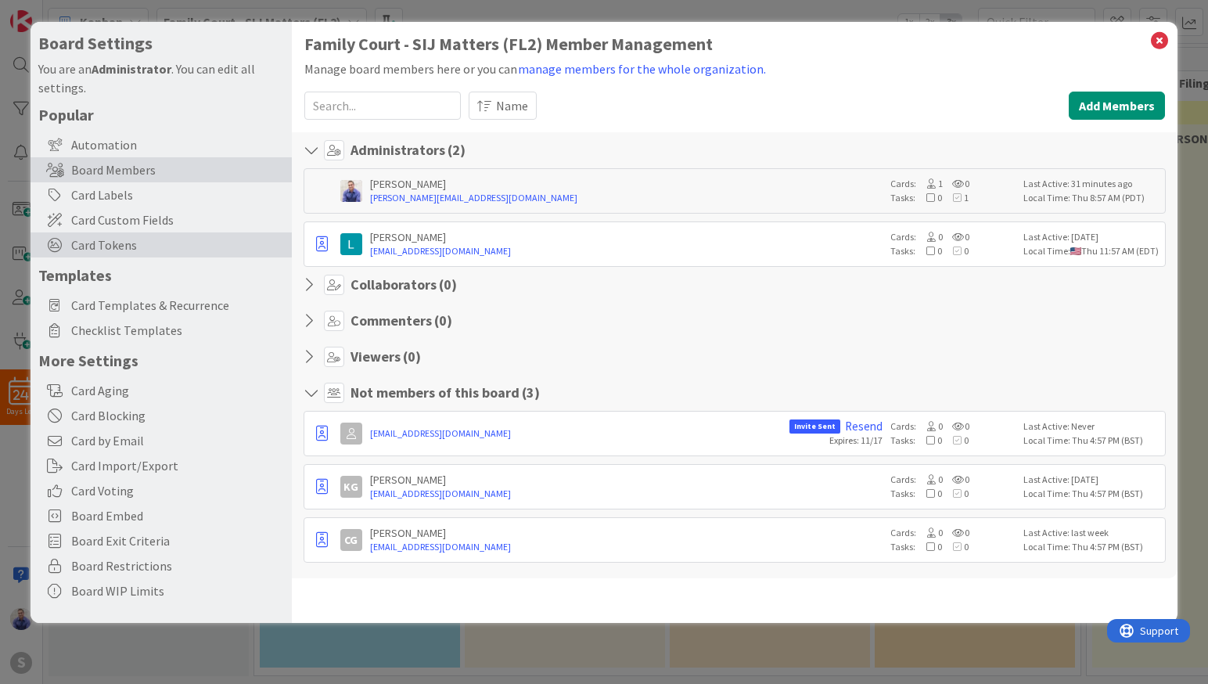
drag, startPoint x: 124, startPoint y: 236, endPoint x: 295, endPoint y: 237, distance: 170.5
click at [127, 236] on span "Card Tokens" at bounding box center [177, 244] width 213 height 19
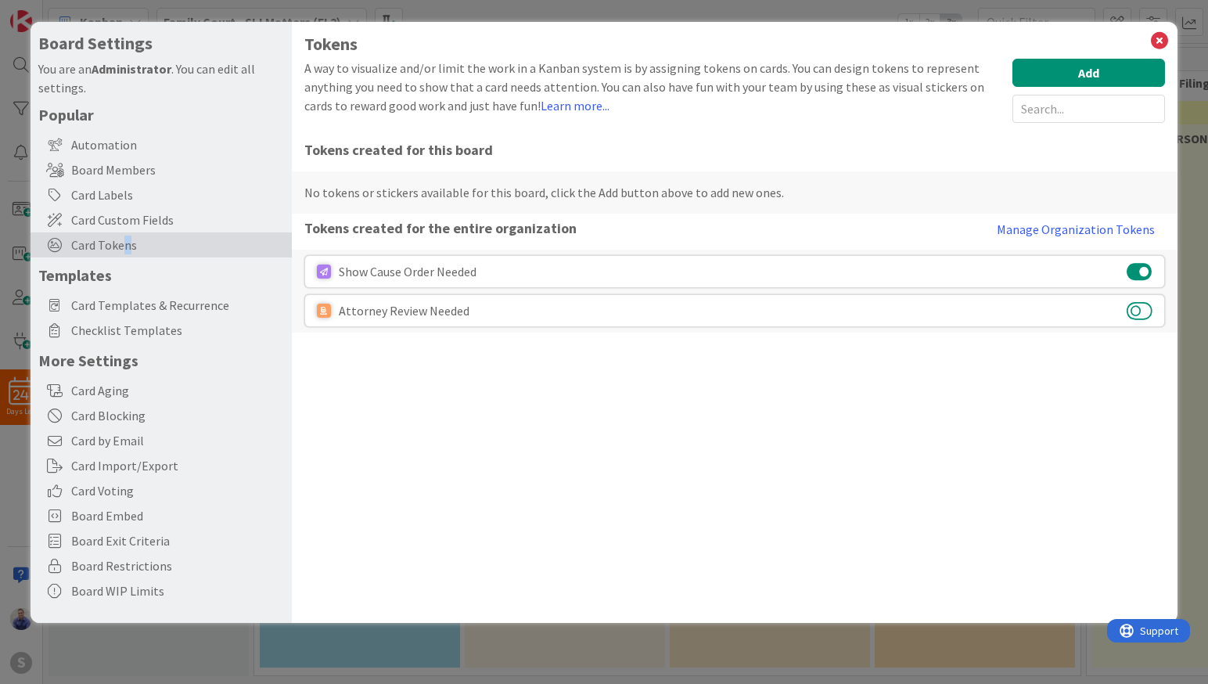
click at [1149, 314] on button at bounding box center [1139, 310] width 26 height 20
click at [1112, 70] on button "Add" at bounding box center [1088, 73] width 153 height 28
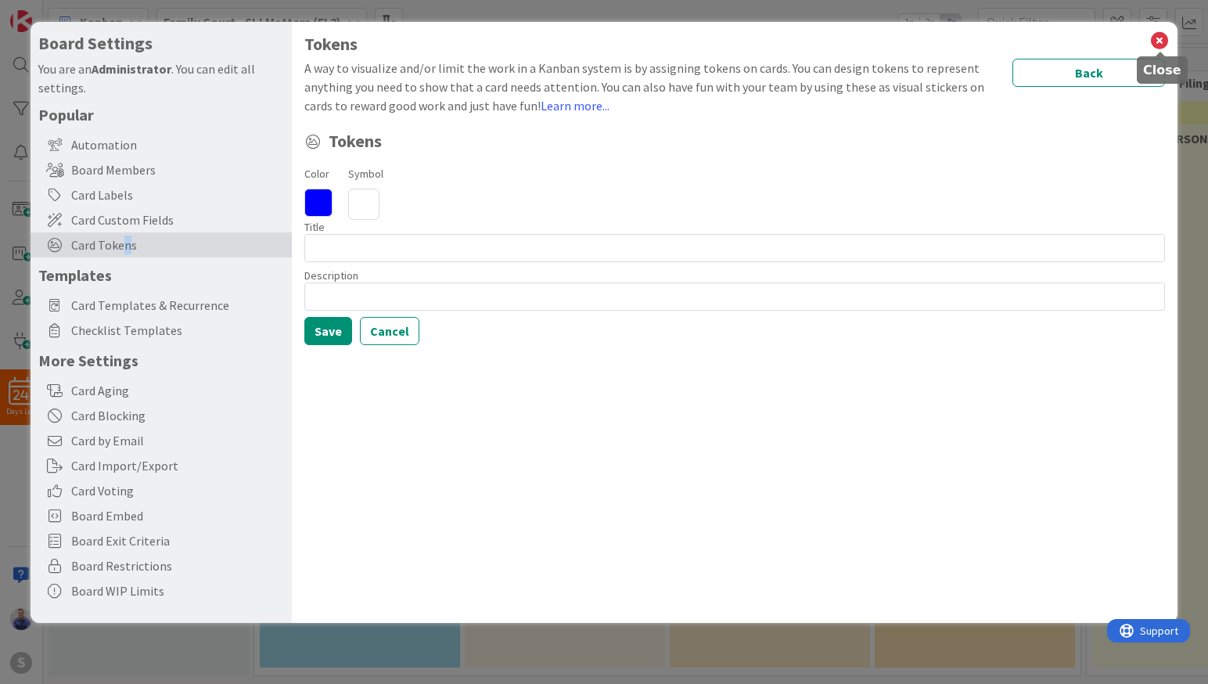
drag, startPoint x: 1164, startPoint y: 36, endPoint x: 1078, endPoint y: 74, distance: 94.2
click at [1163, 37] on icon at bounding box center [1159, 41] width 20 height 22
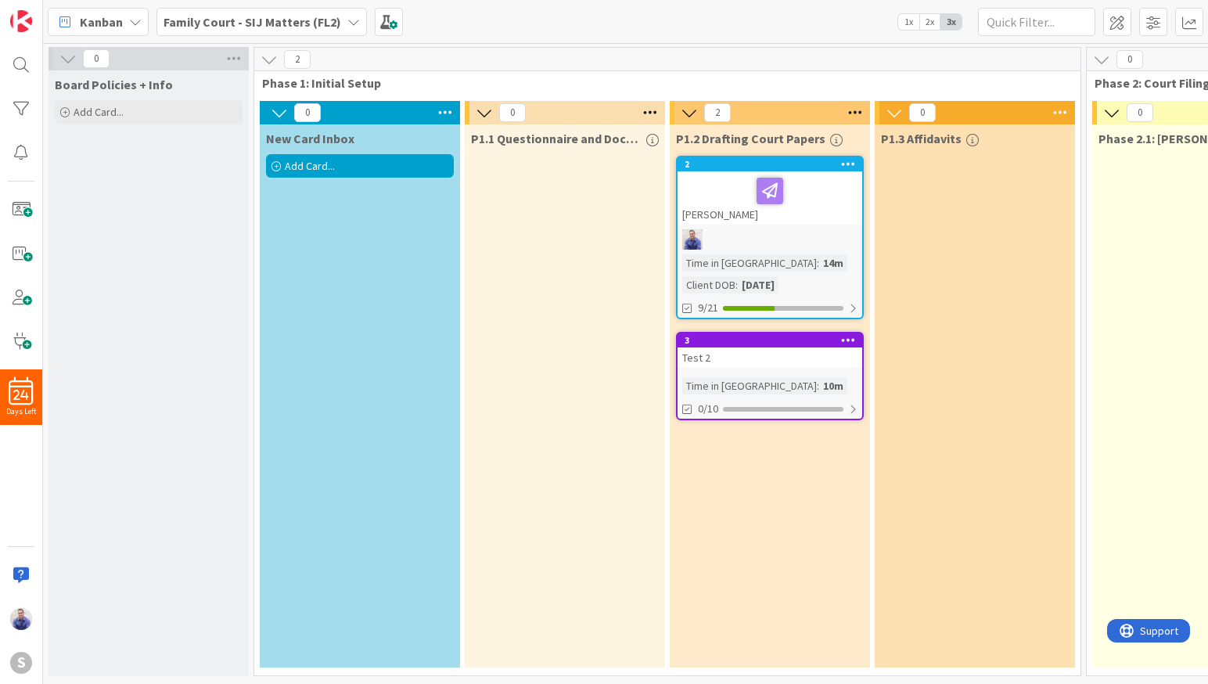
click at [853, 339] on icon at bounding box center [848, 339] width 15 height 11
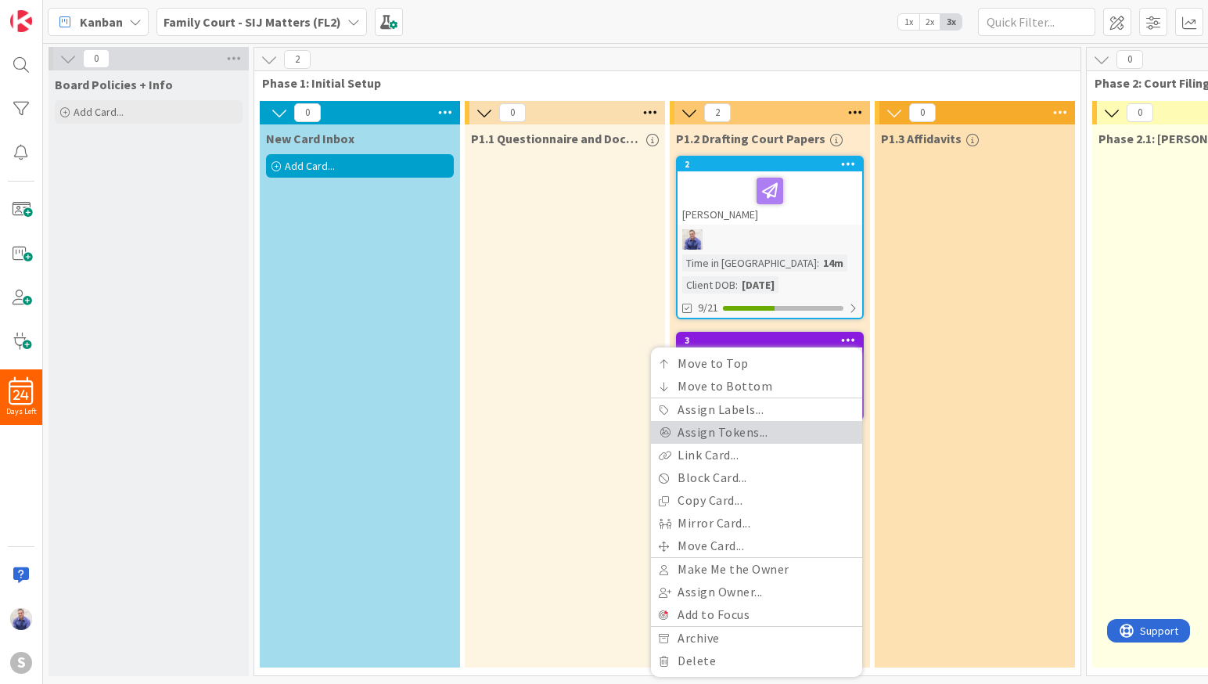
click at [729, 428] on link "Assign Tokens..." at bounding box center [756, 432] width 211 height 23
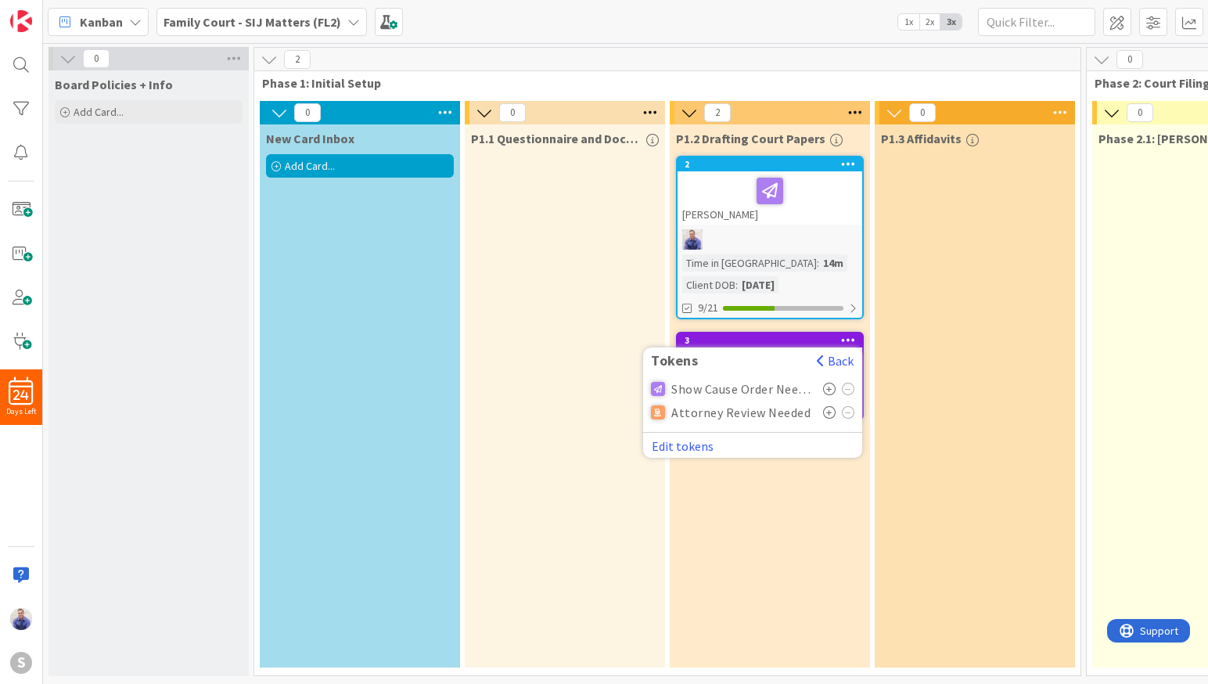
click at [831, 412] on icon at bounding box center [829, 412] width 13 height 13
drag, startPoint x: 801, startPoint y: 508, endPoint x: 788, endPoint y: 528, distance: 23.6
click at [801, 508] on div "P1.2 Drafting Court Papers 2 Smith, Daniel Time in Column : 14m Client DOB : 01…" at bounding box center [770, 395] width 200 height 543
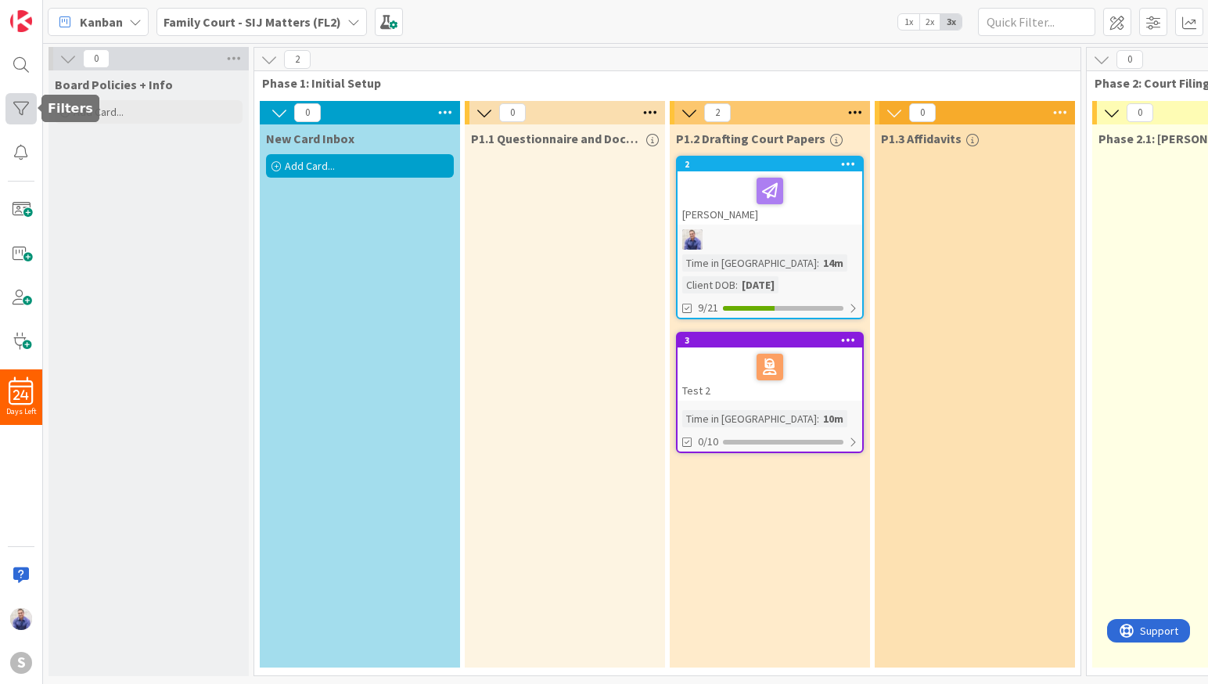
click at [28, 113] on div at bounding box center [20, 108] width 31 height 31
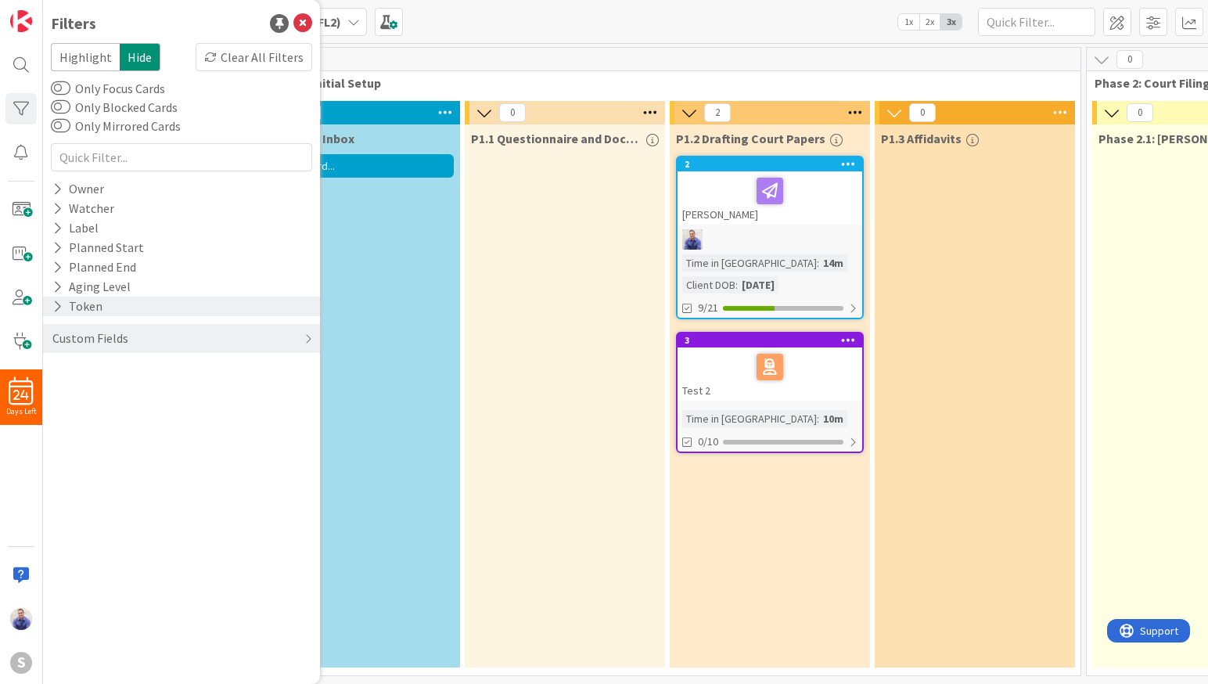
click at [56, 304] on icon at bounding box center [57, 306] width 10 height 13
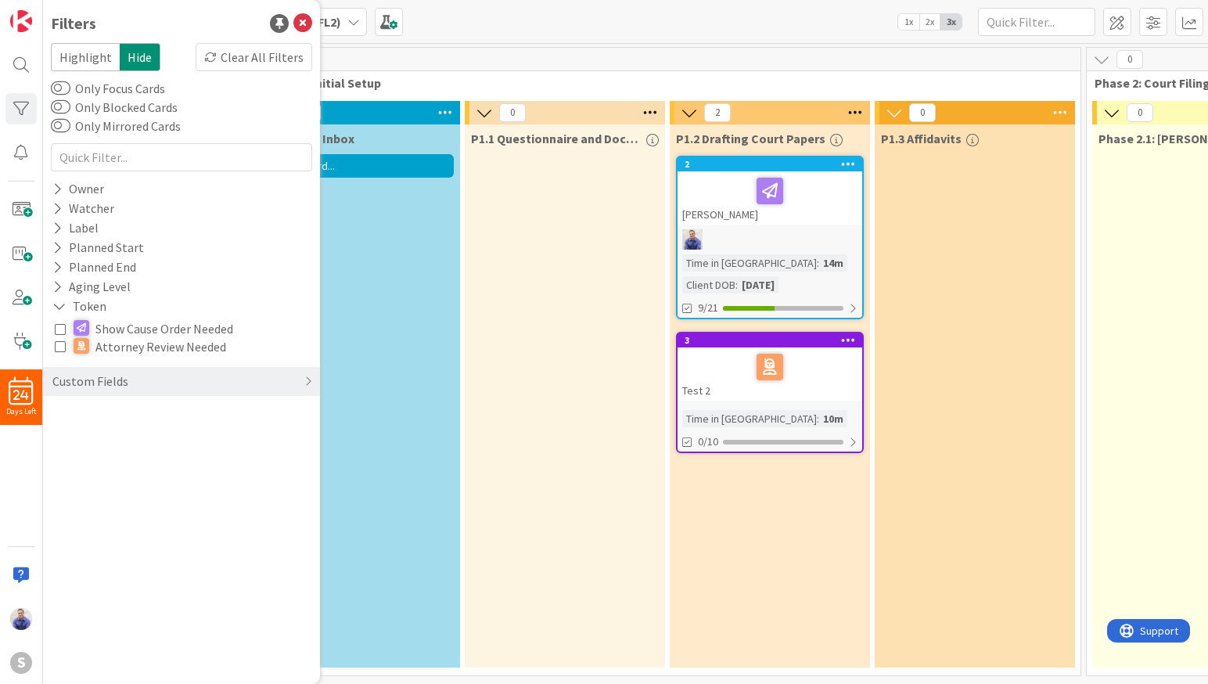
click at [60, 349] on icon at bounding box center [60, 345] width 11 height 11
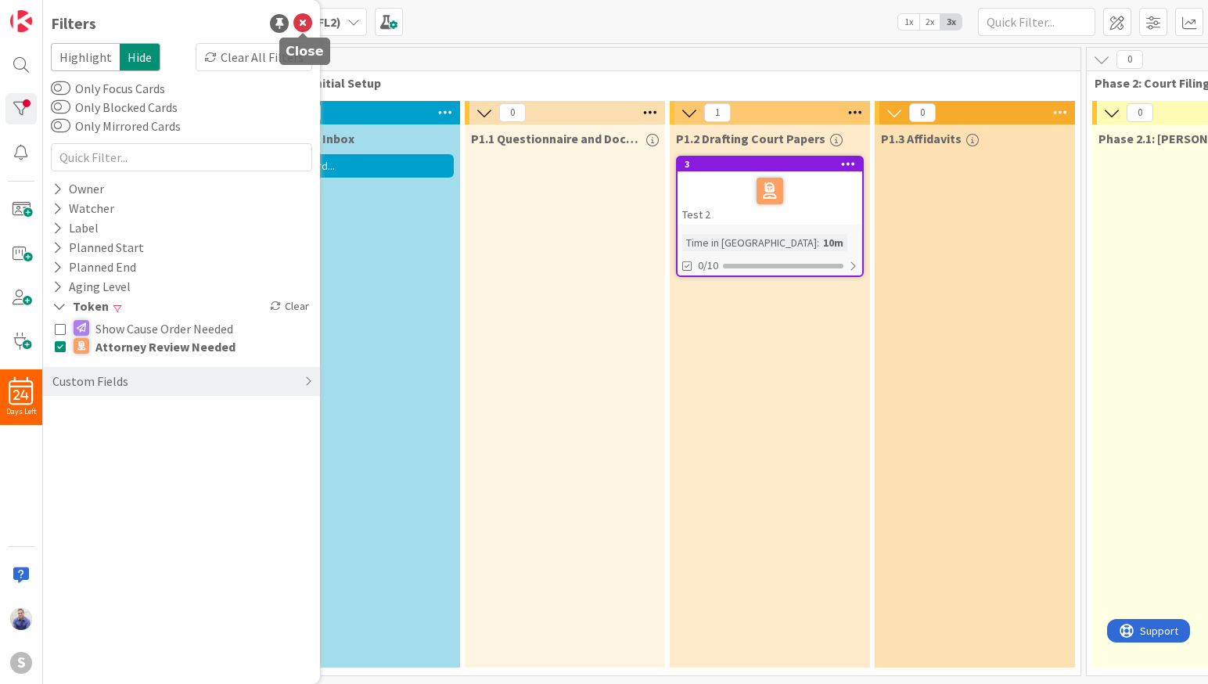
click at [309, 23] on icon at bounding box center [302, 23] width 19 height 19
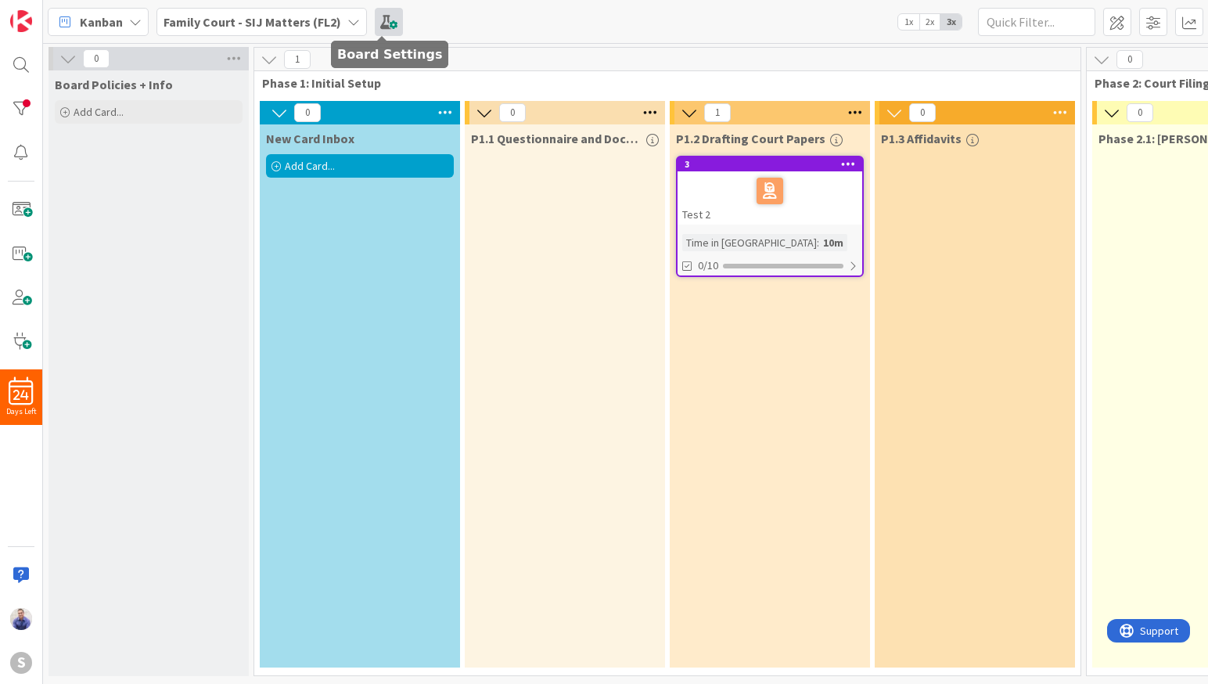
click at [381, 16] on span at bounding box center [389, 22] width 28 height 28
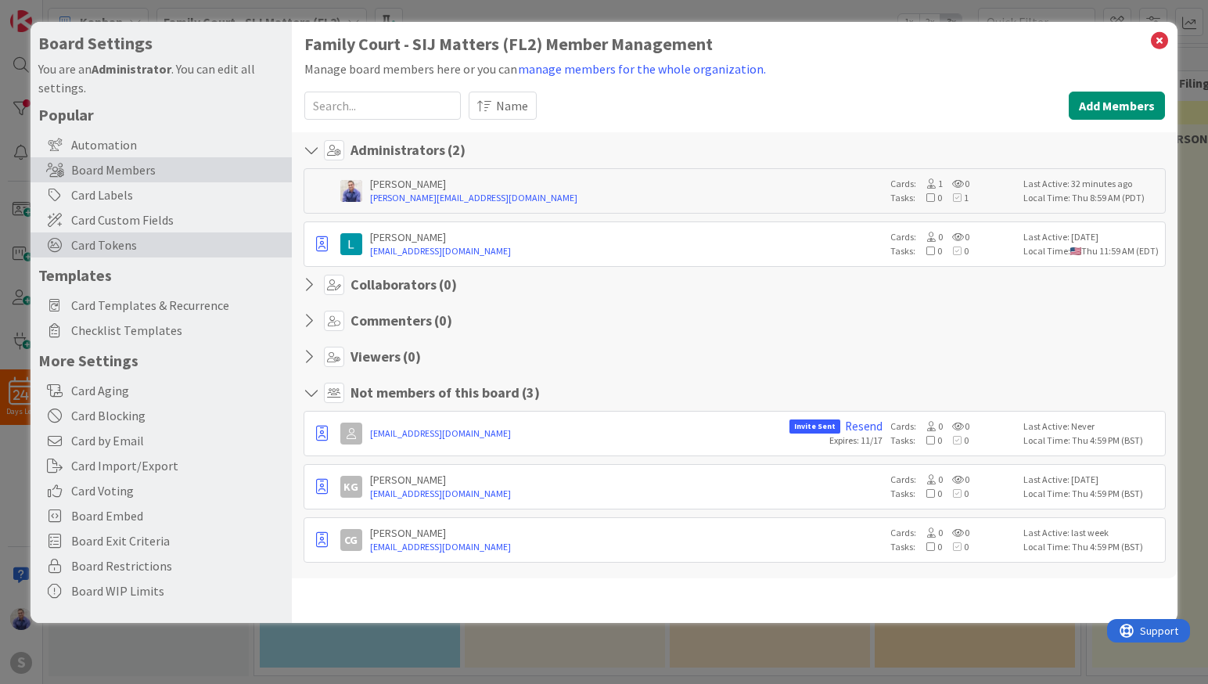
click at [126, 242] on span "Card Tokens" at bounding box center [177, 244] width 213 height 19
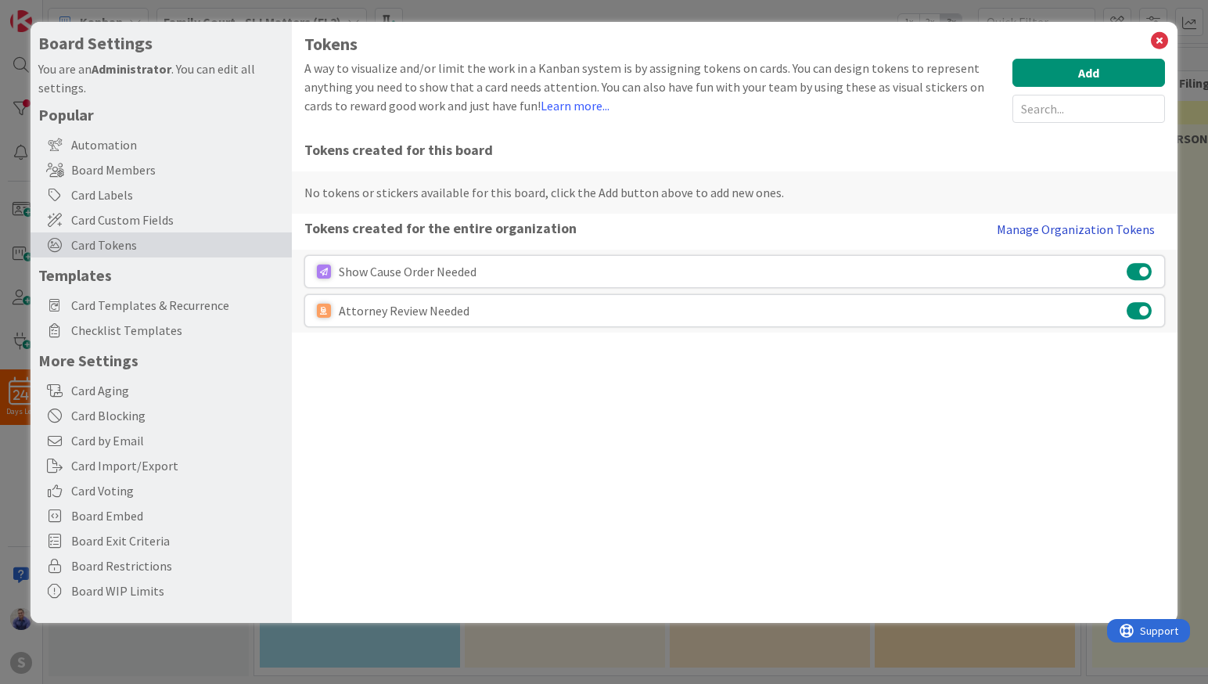
click at [1039, 228] on button "Manage Organization Tokens" at bounding box center [1075, 229] width 178 height 31
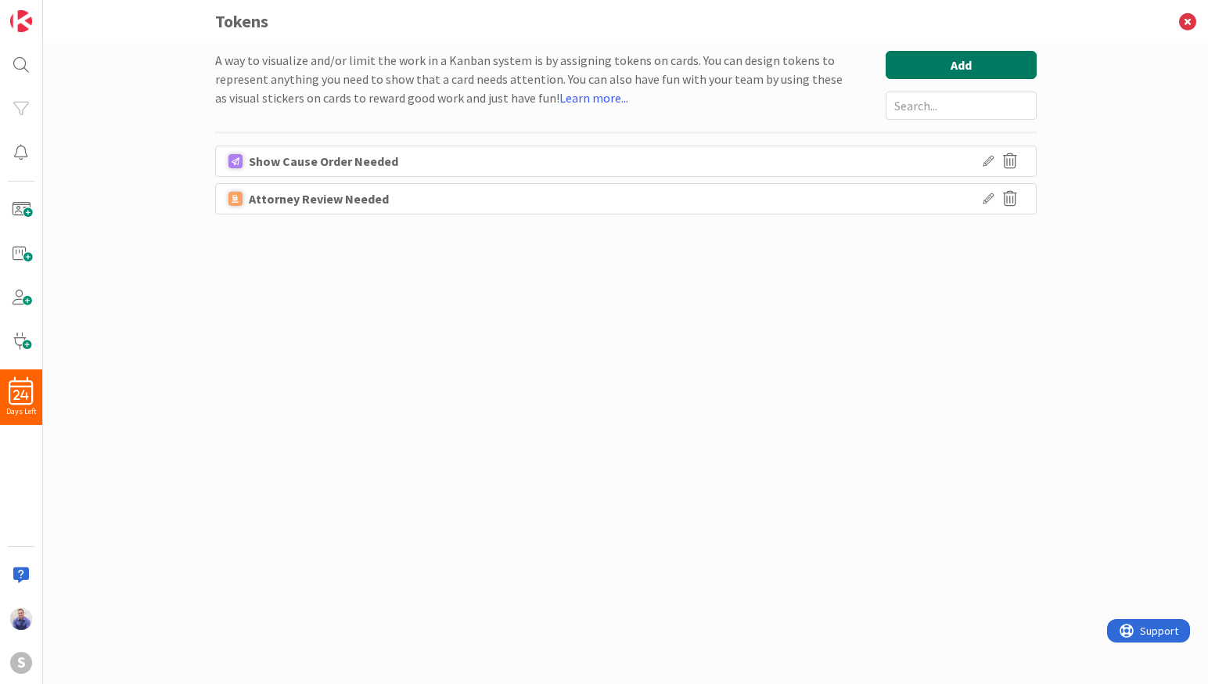
click at [989, 70] on button "Add" at bounding box center [960, 65] width 151 height 28
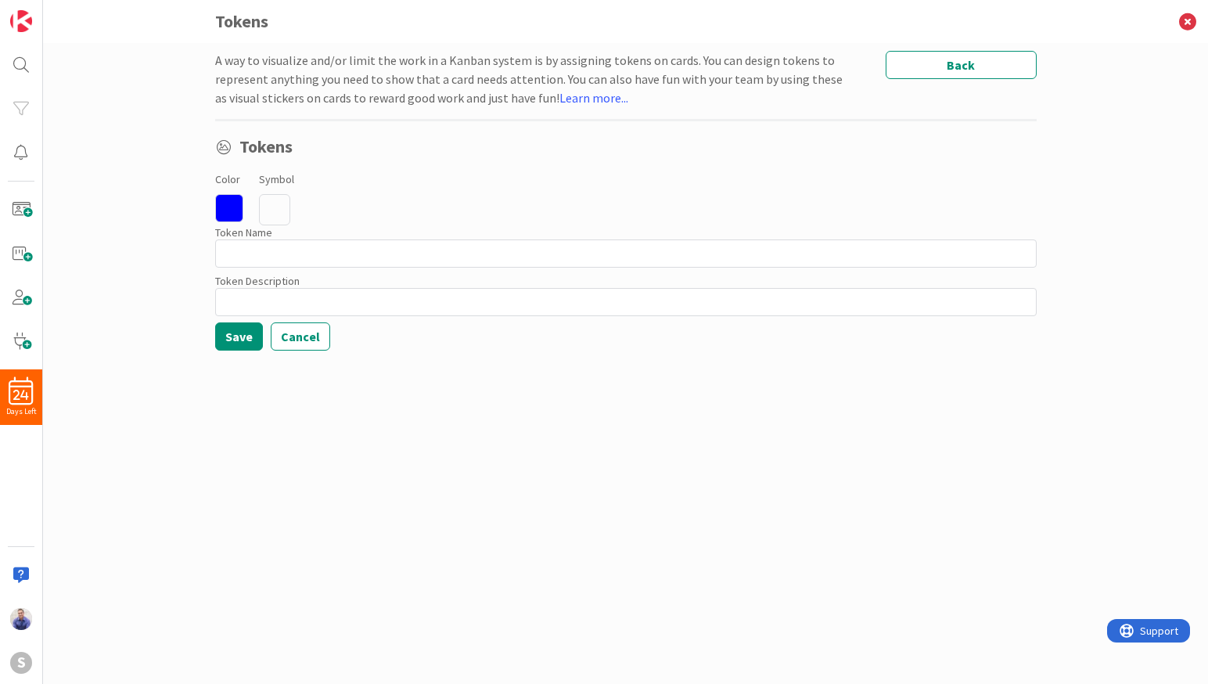
click at [231, 203] on icon at bounding box center [229, 208] width 28 height 28
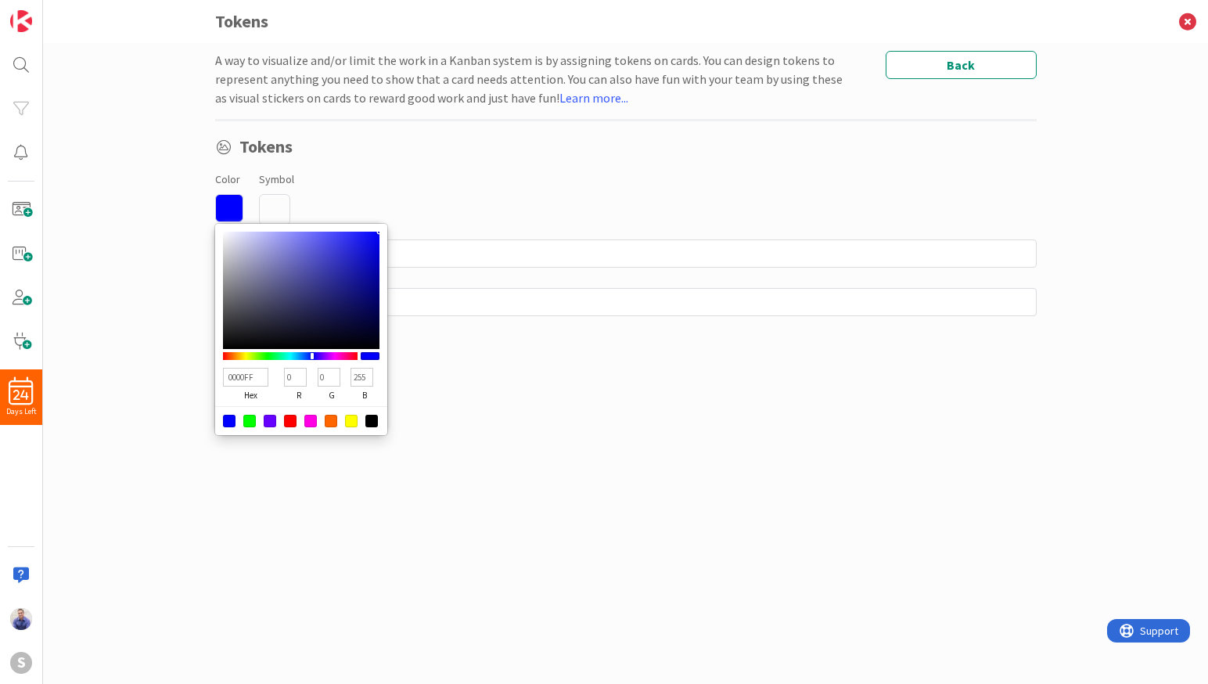
type input "00FFFB"
type input "255"
type input "251"
click at [289, 355] on div at bounding box center [290, 356] width 135 height 8
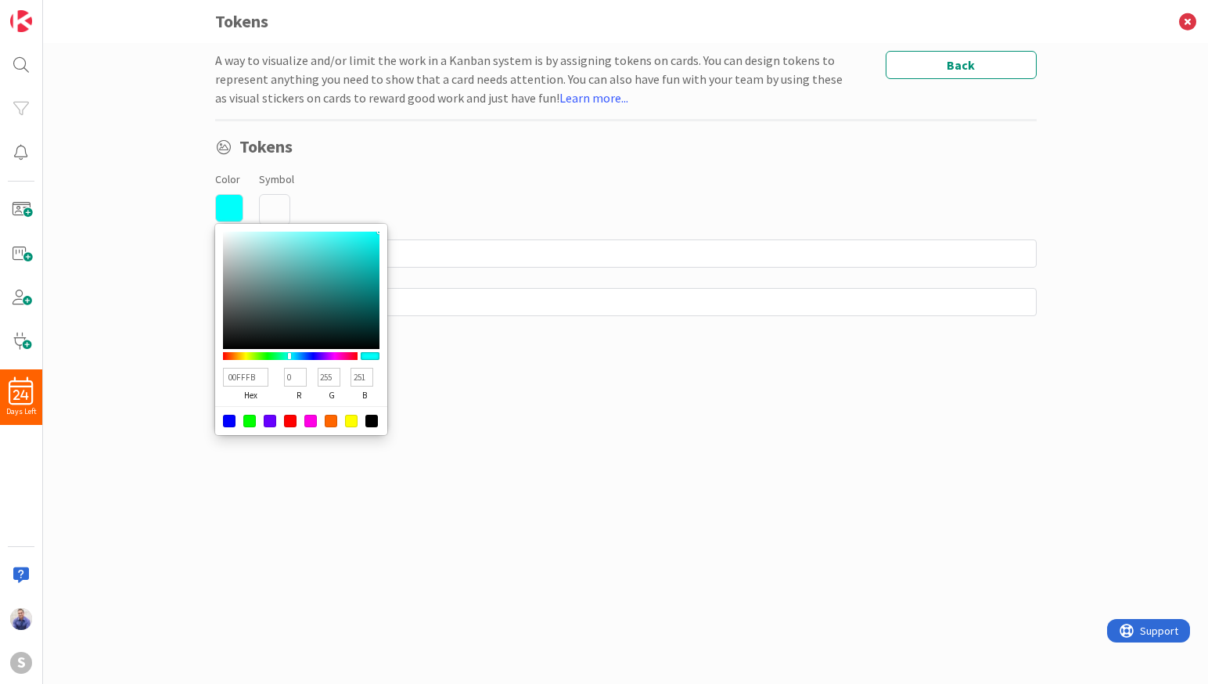
click at [413, 174] on div "Color 00FFFB hex 0 r 255 g 251 b 100 a Symbol" at bounding box center [625, 197] width 821 height 56
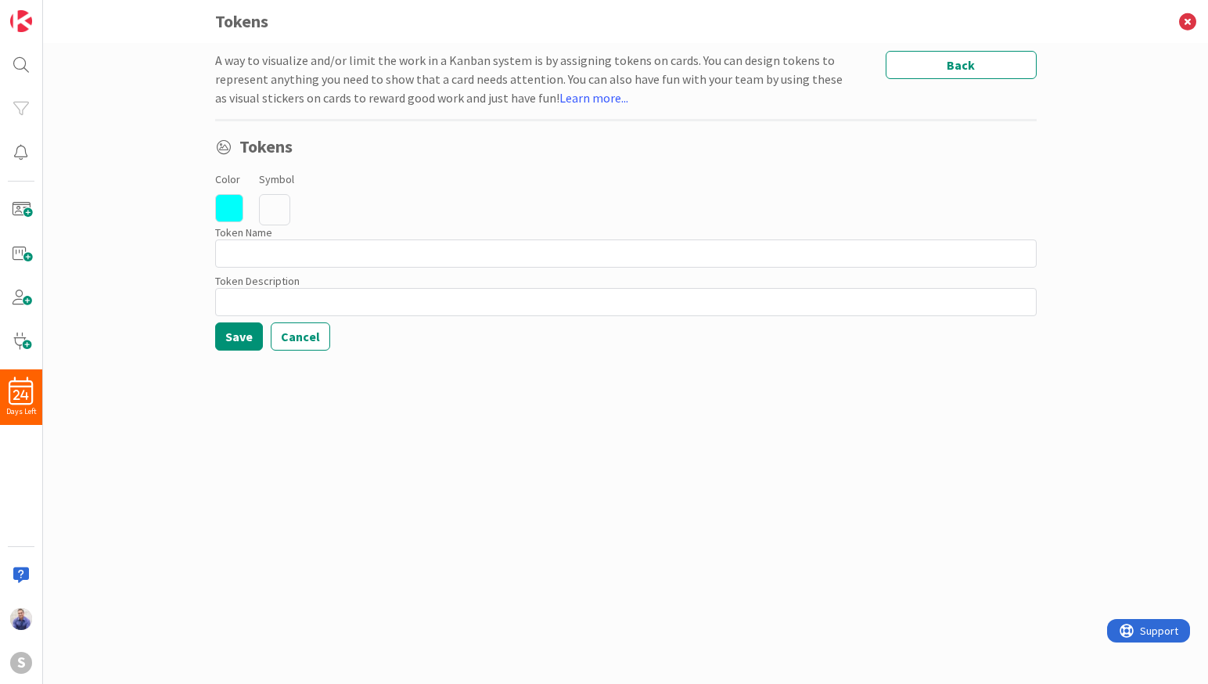
click at [278, 210] on icon at bounding box center [274, 209] width 31 height 31
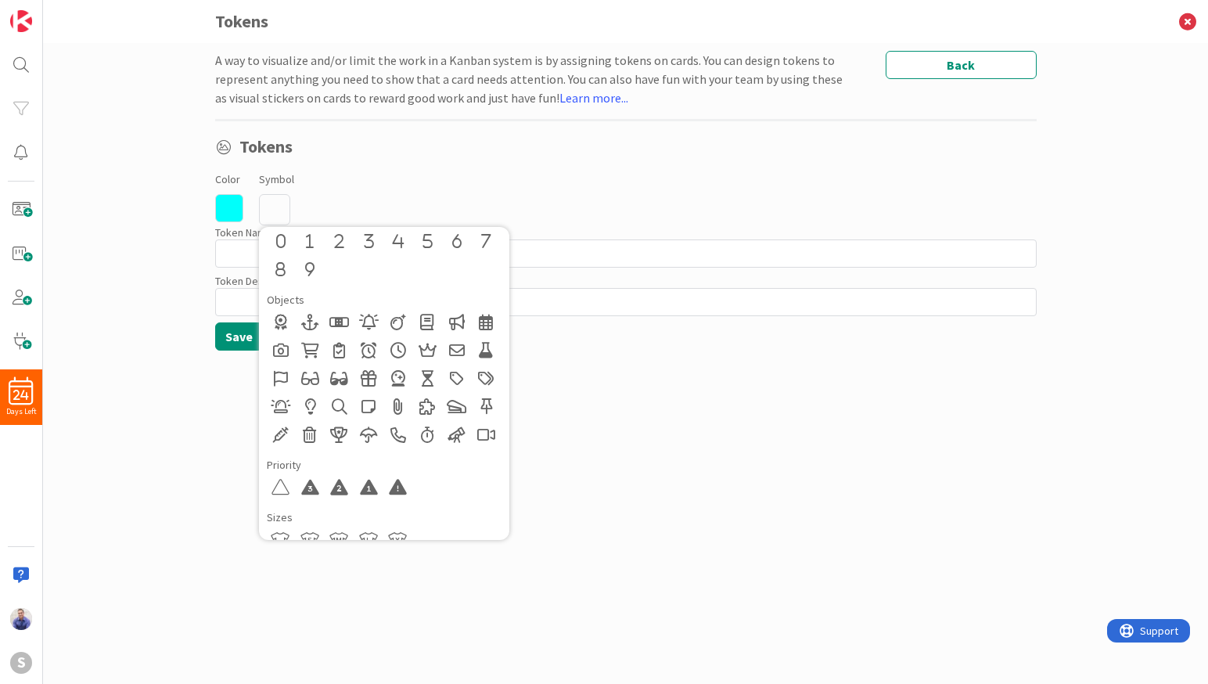
scroll to position [709, 0]
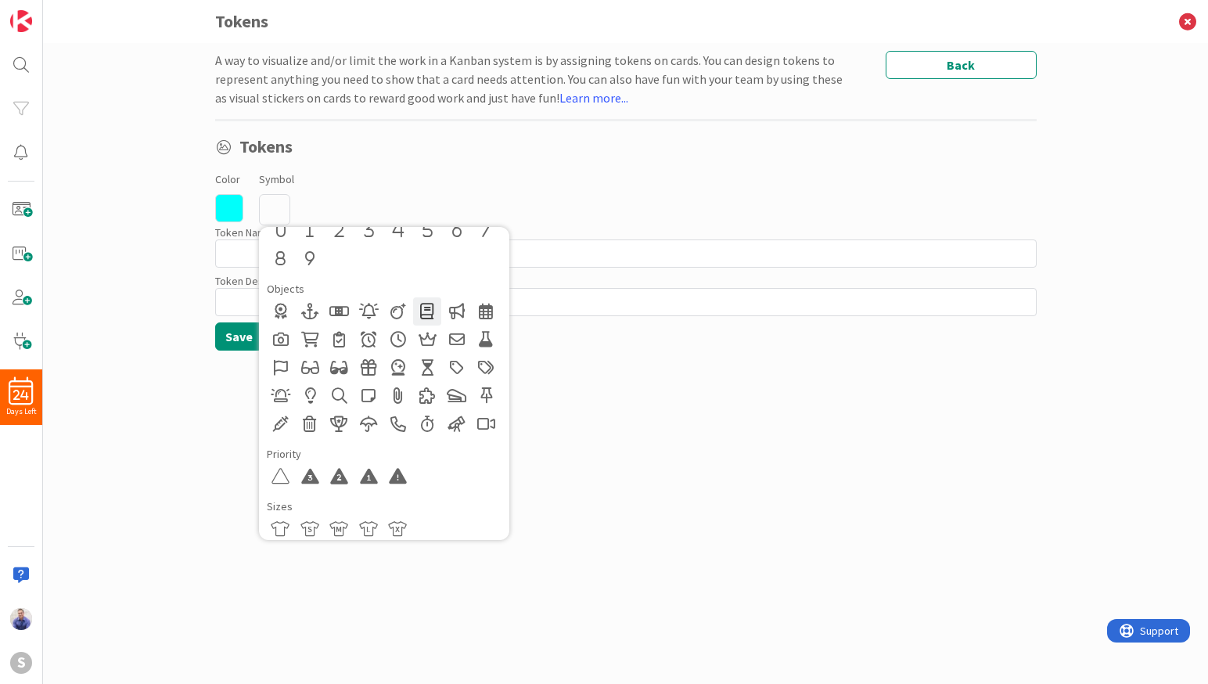
click at [428, 311] on div at bounding box center [427, 311] width 28 height 28
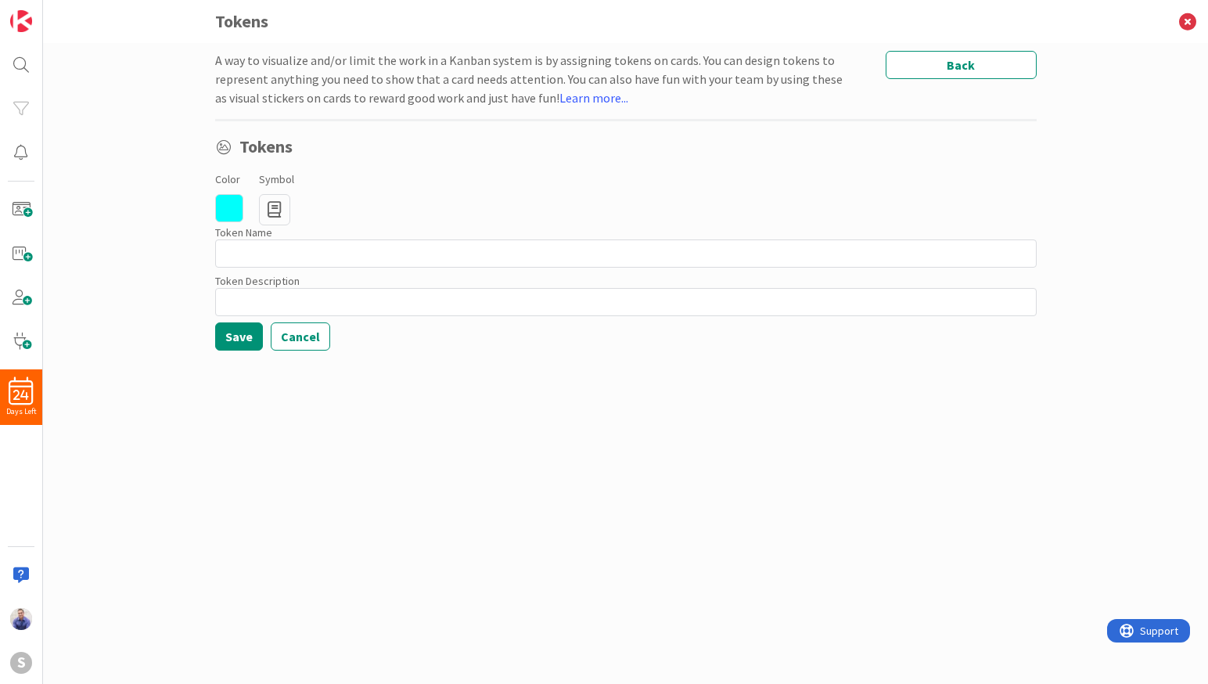
drag, startPoint x: 530, startPoint y: 211, endPoint x: 393, endPoint y: 242, distance: 141.2
click at [530, 212] on div "Color 00FFFB hex 0 r 255 g 251 b 100 a Symbol Regular Solid Animals Buildings &…" at bounding box center [625, 197] width 821 height 56
click at [381, 246] on input at bounding box center [625, 253] width 821 height 28
type input "C"
type input "W"
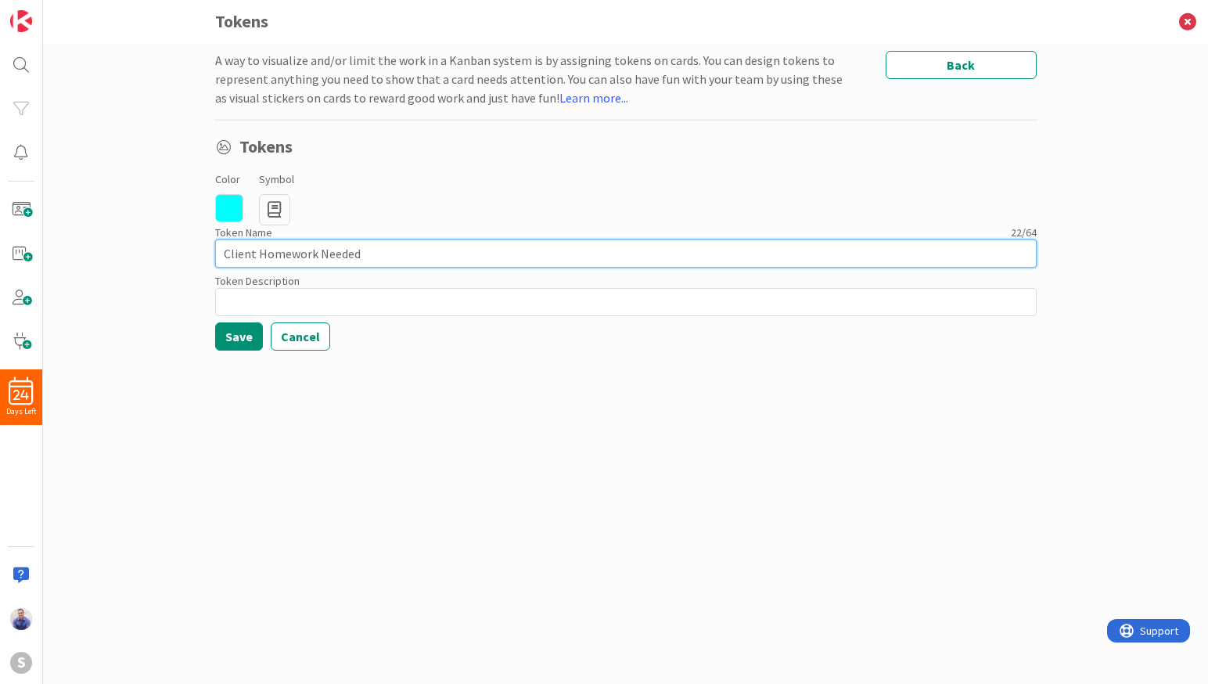
click at [348, 252] on input "Client Homework Needed" at bounding box center [625, 253] width 821 height 28
type input "Client Homework Outstanding"
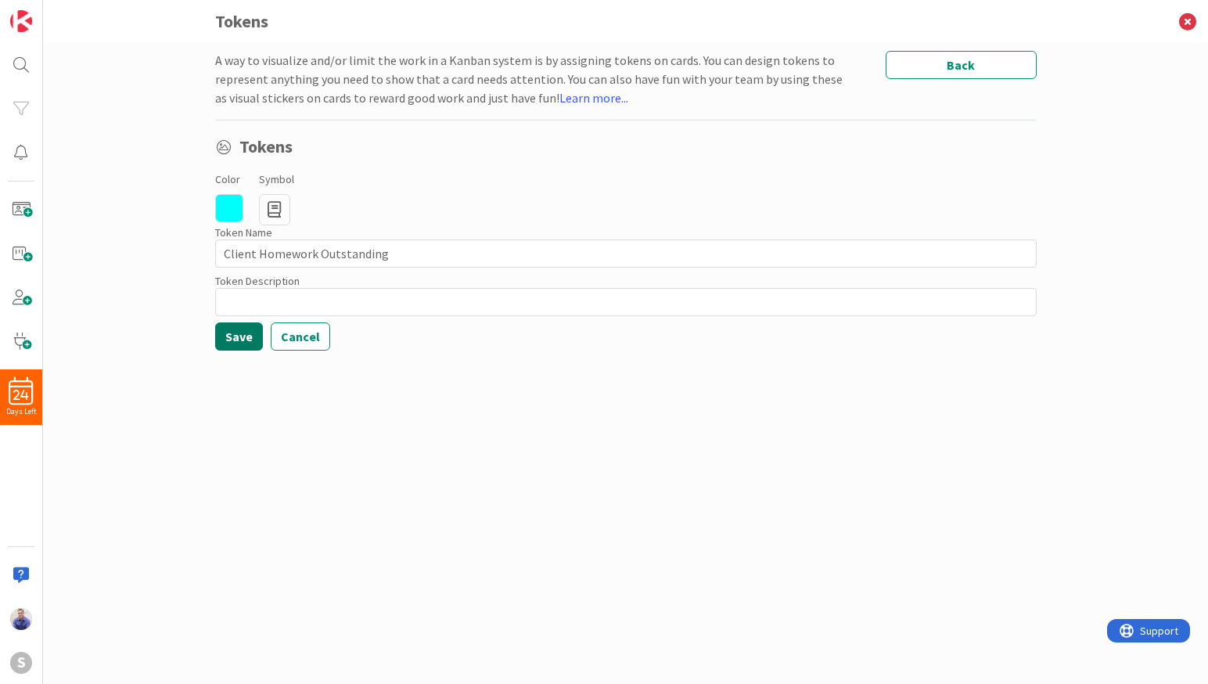
drag, startPoint x: 226, startPoint y: 337, endPoint x: 386, endPoint y: 358, distance: 161.7
click at [226, 337] on button "Save" at bounding box center [239, 336] width 48 height 28
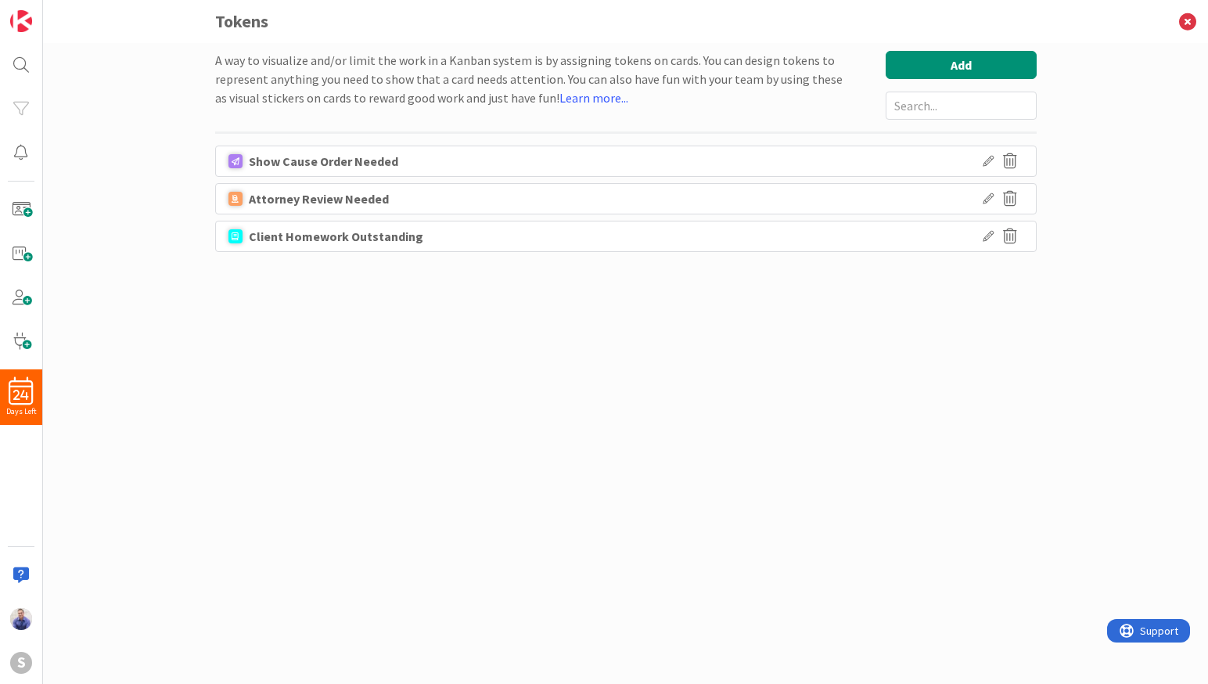
click at [988, 239] on icon at bounding box center [987, 236] width 11 height 11
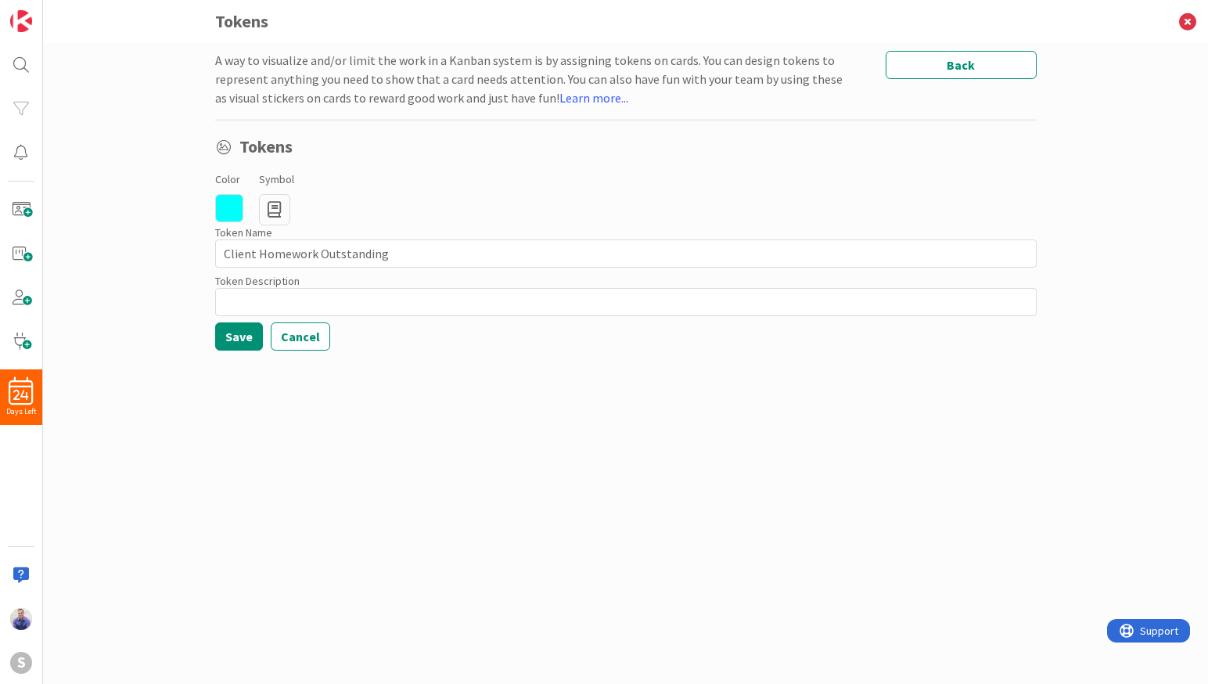
drag, startPoint x: 221, startPoint y: 203, endPoint x: 239, endPoint y: 217, distance: 22.4
click at [221, 203] on icon at bounding box center [229, 208] width 28 height 28
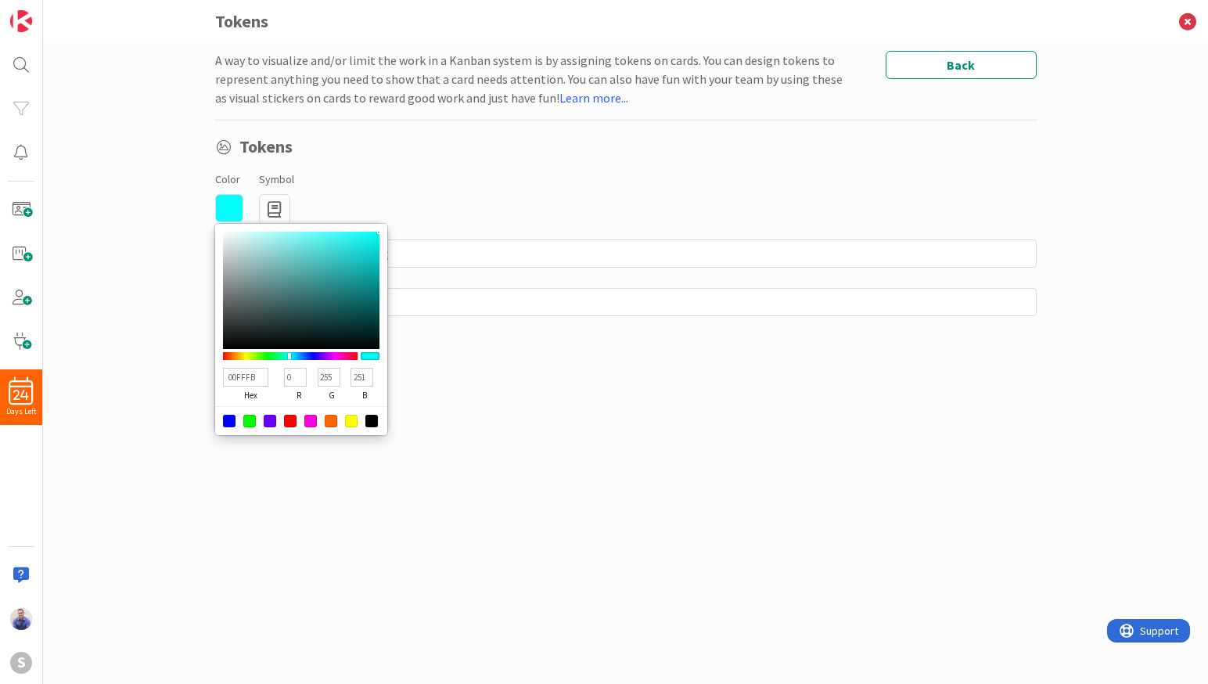
type input "87F8F6"
type input "135"
type input "248"
type input "246"
click at [294, 234] on div at bounding box center [301, 290] width 156 height 117
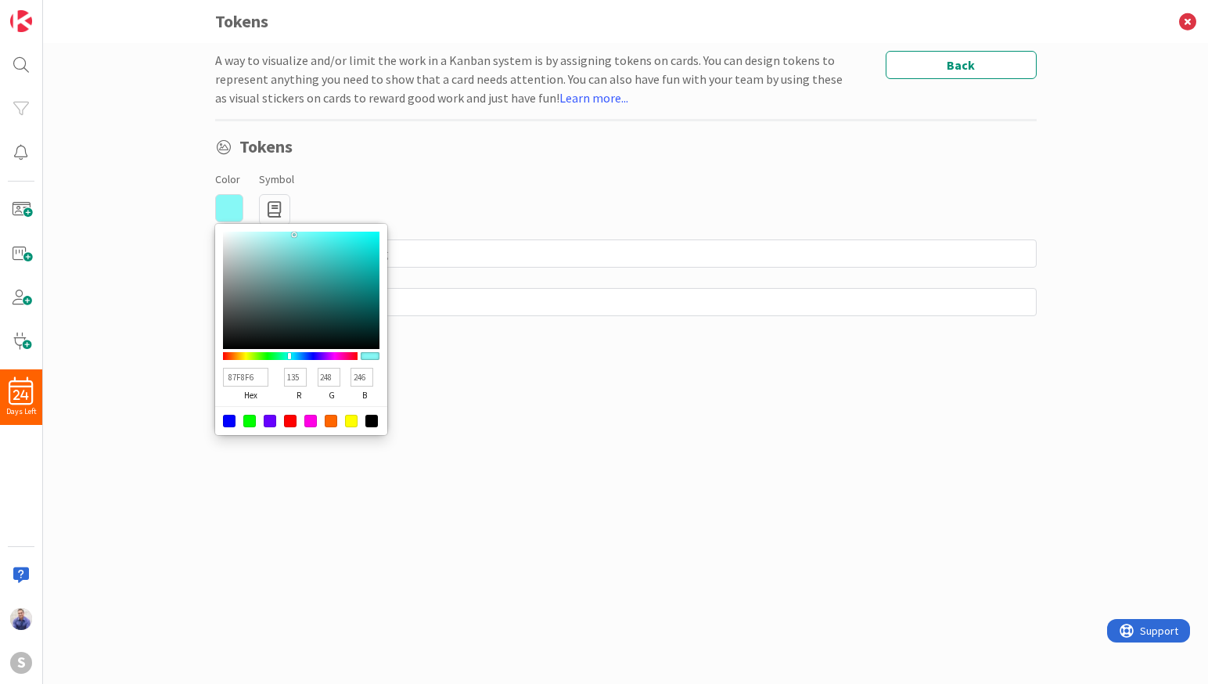
click at [418, 188] on div "Color 87F8F6 hex 135 r 248 g 246 b 100 a Symbol" at bounding box center [625, 197] width 821 height 56
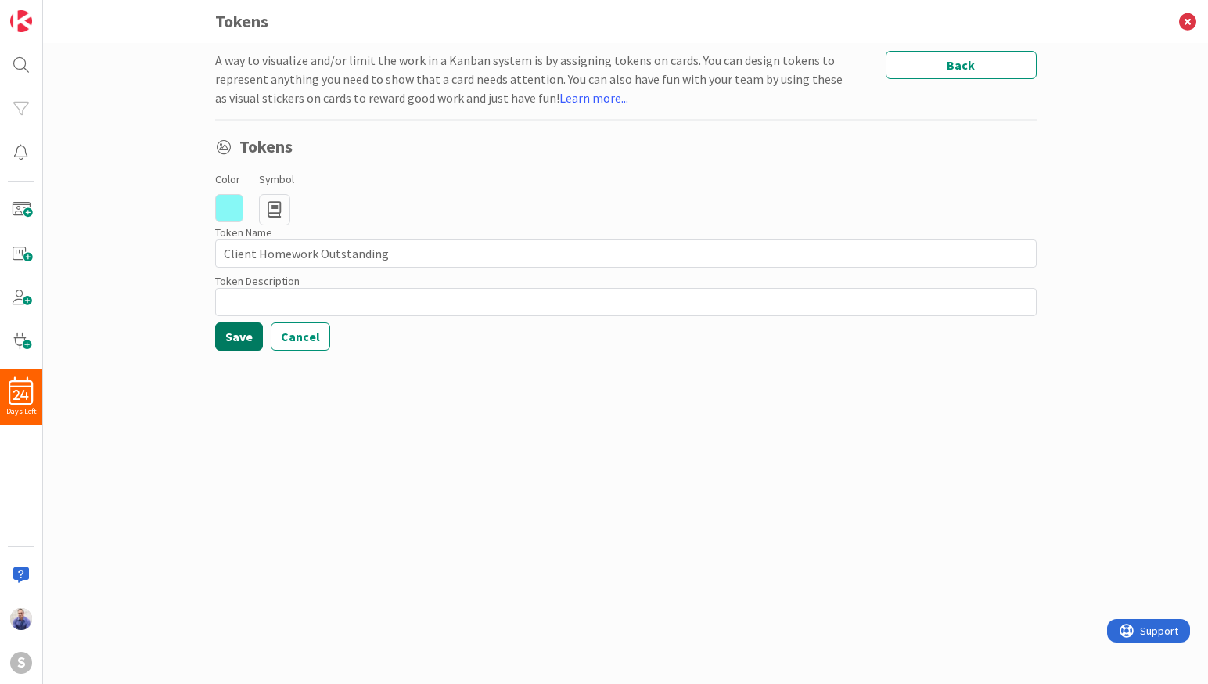
click at [243, 333] on button "Save" at bounding box center [239, 336] width 48 height 28
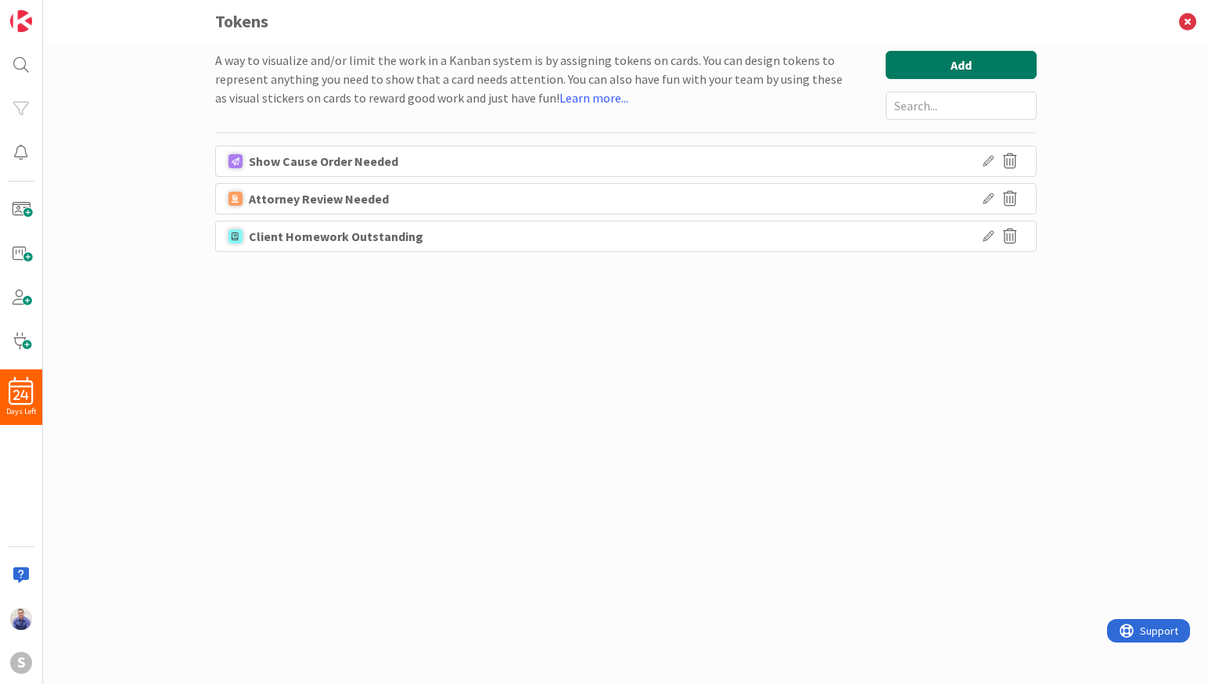
click at [923, 70] on button "Add" at bounding box center [960, 65] width 151 height 28
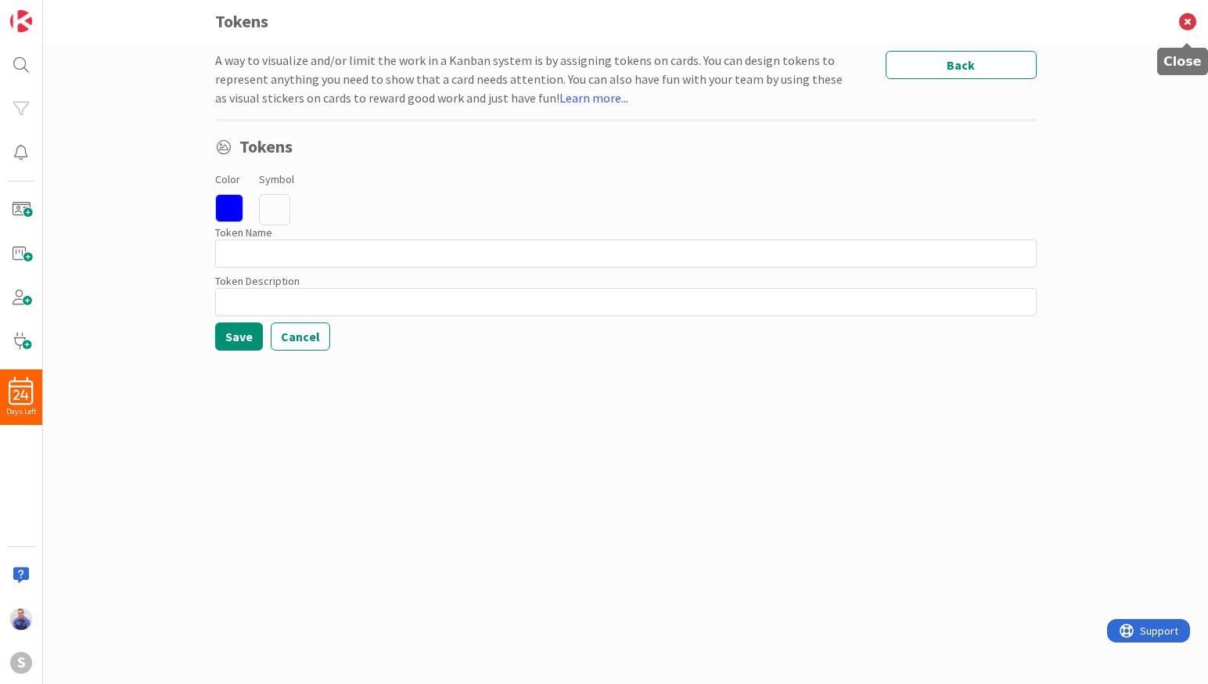
click at [1176, 27] on icon at bounding box center [1187, 21] width 41 height 43
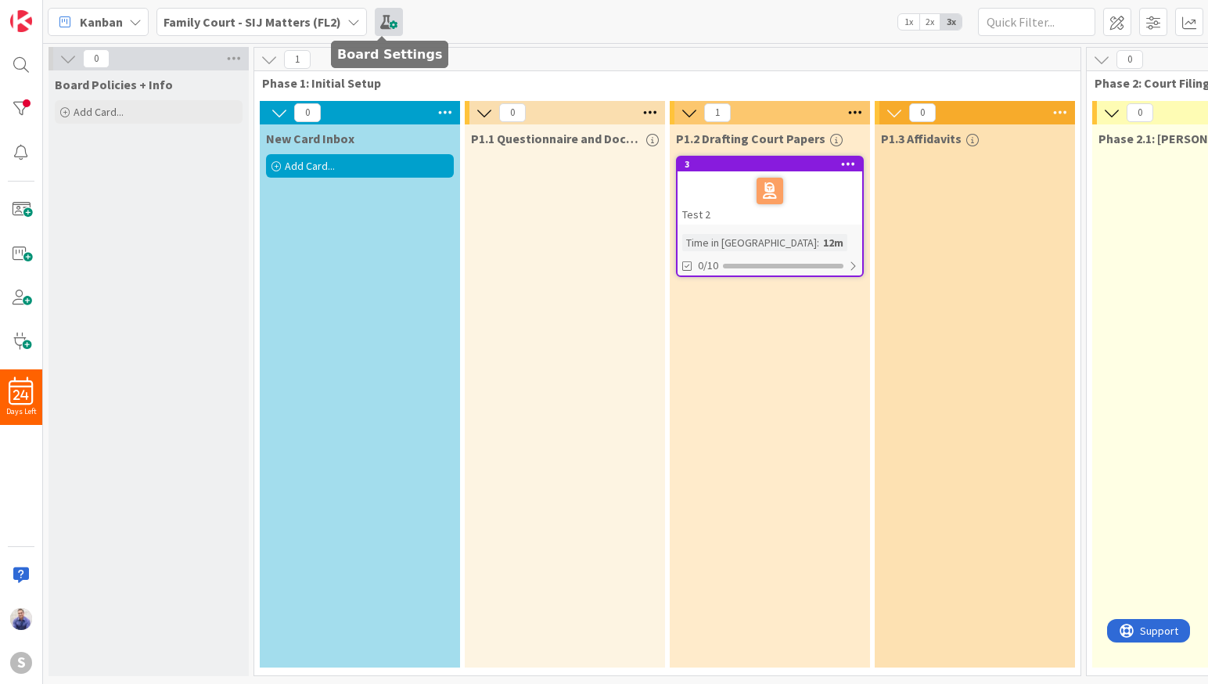
click at [387, 20] on span at bounding box center [389, 22] width 28 height 28
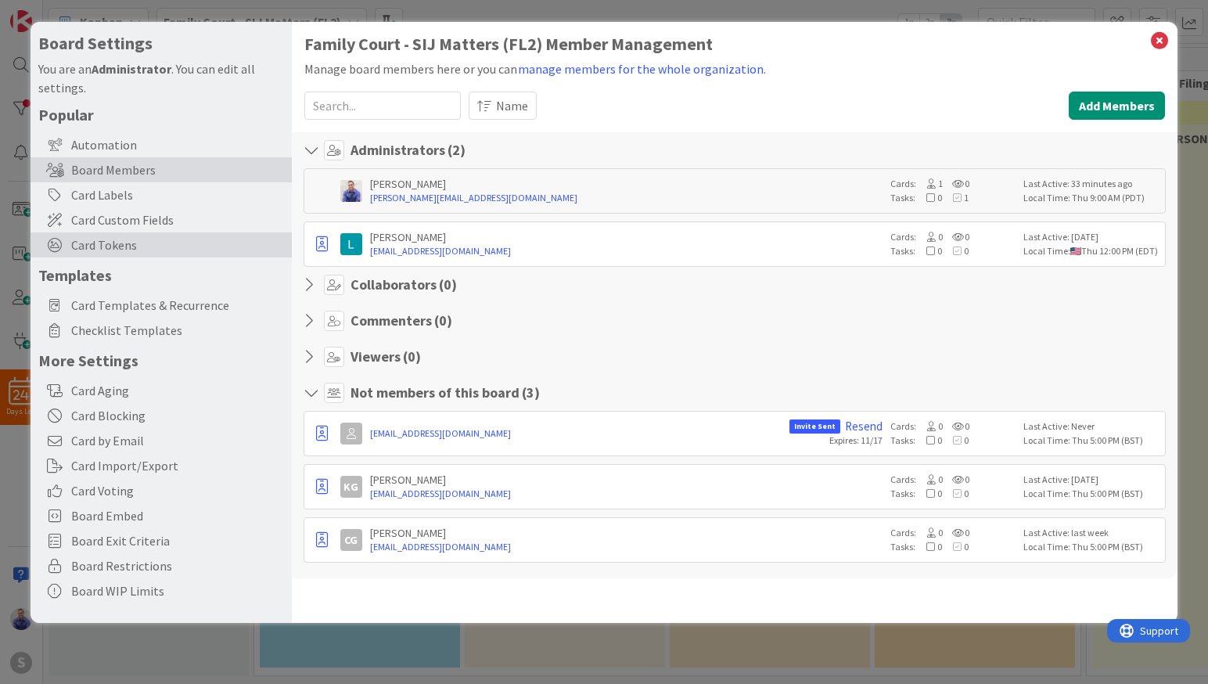
click at [109, 244] on span "Card Tokens" at bounding box center [177, 244] width 213 height 19
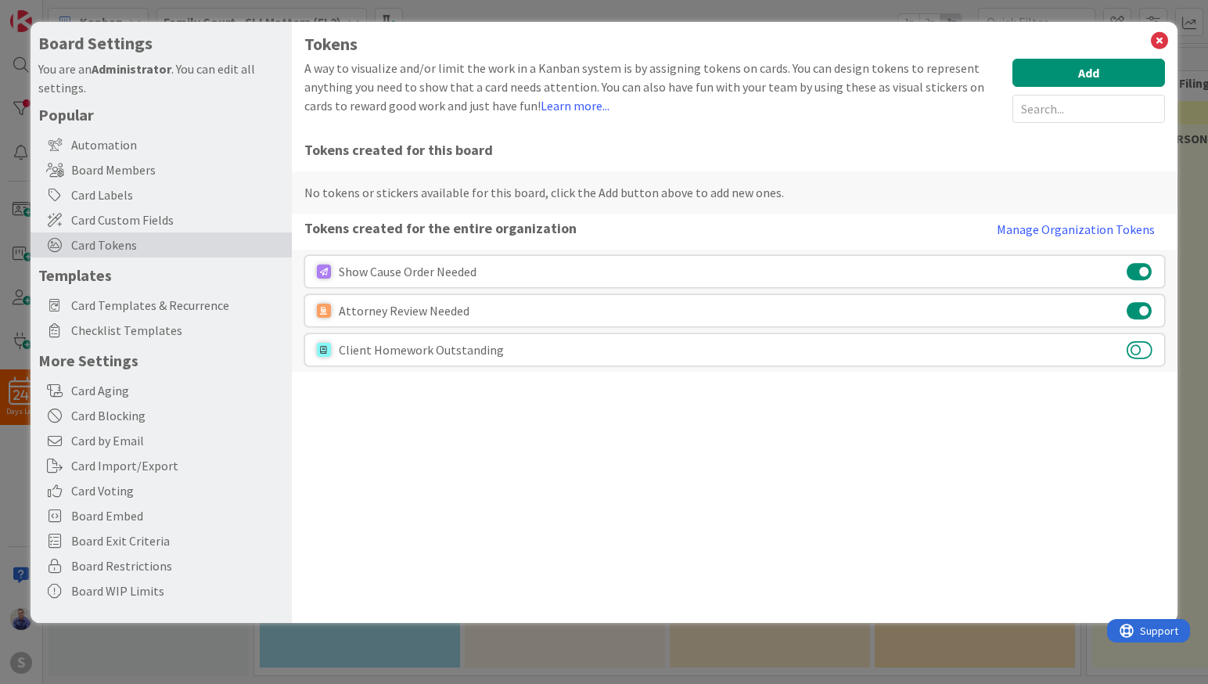
drag, startPoint x: 1147, startPoint y: 347, endPoint x: 1140, endPoint y: 337, distance: 12.4
click at [1147, 346] on button at bounding box center [1139, 349] width 26 height 20
click at [1137, 70] on button "Add" at bounding box center [1088, 73] width 153 height 28
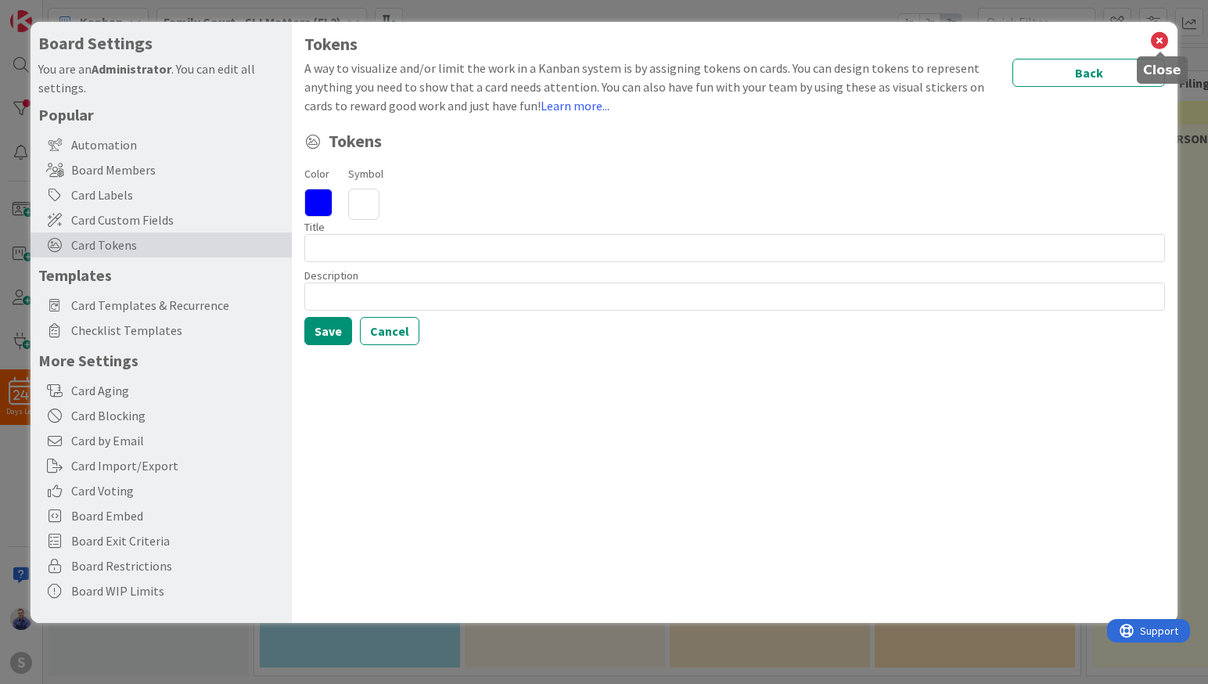
click at [1148, 38] on h1 "Tokens" at bounding box center [734, 44] width 861 height 20
click at [1159, 41] on icon at bounding box center [1159, 41] width 20 height 22
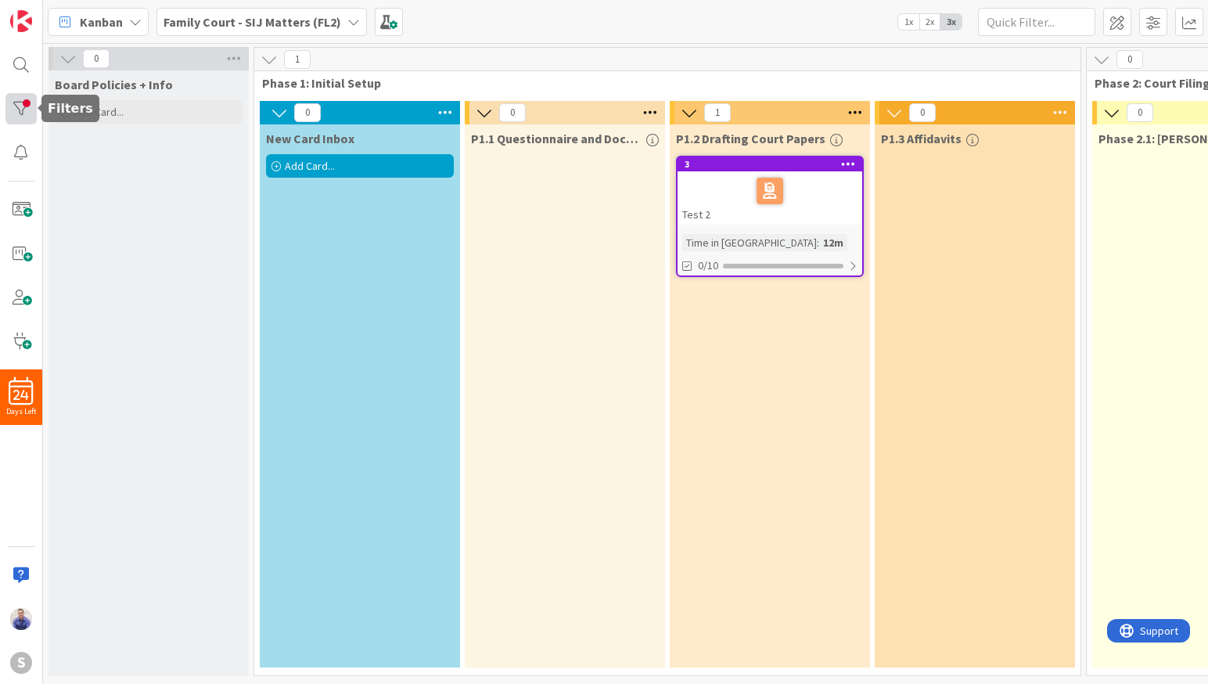
click at [11, 101] on div at bounding box center [20, 108] width 31 height 31
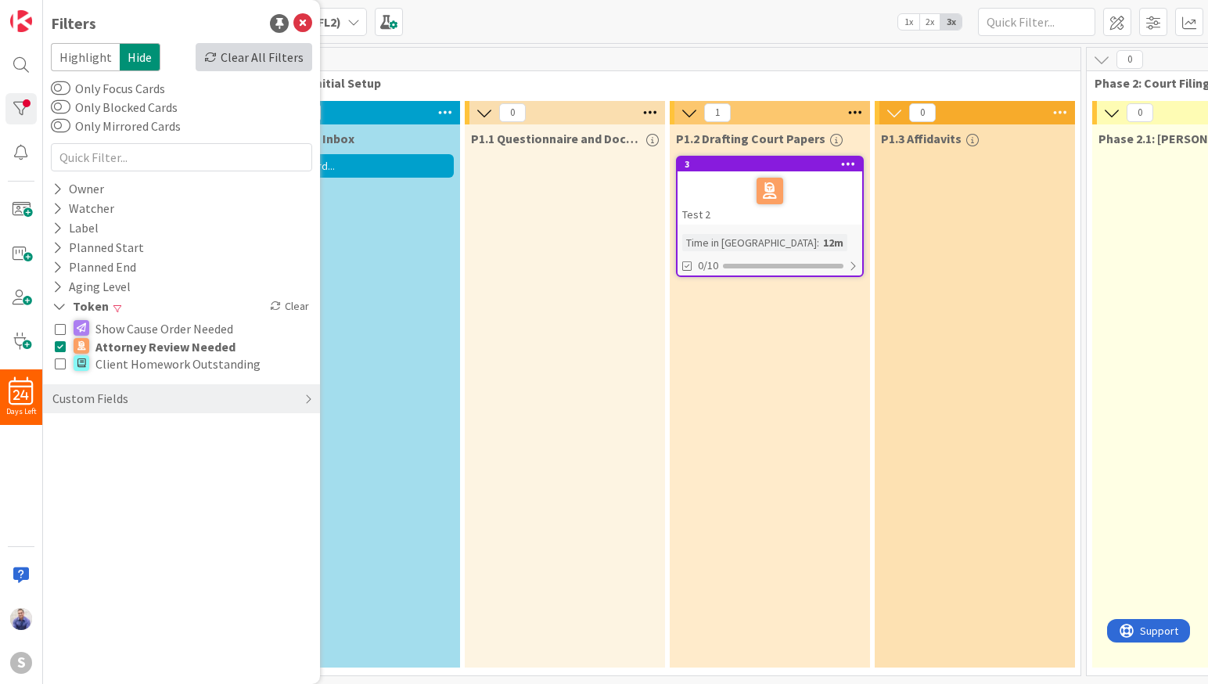
click at [278, 51] on div "Clear All Filters" at bounding box center [254, 57] width 117 height 28
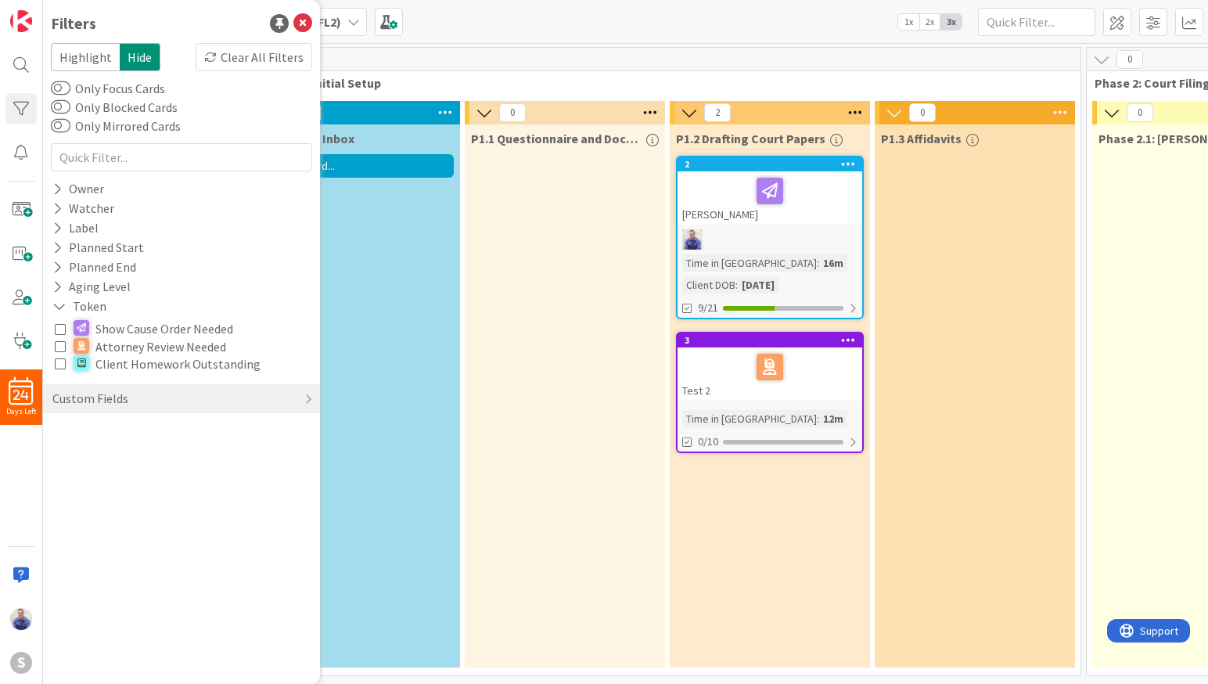
click at [842, 166] on icon at bounding box center [848, 163] width 15 height 11
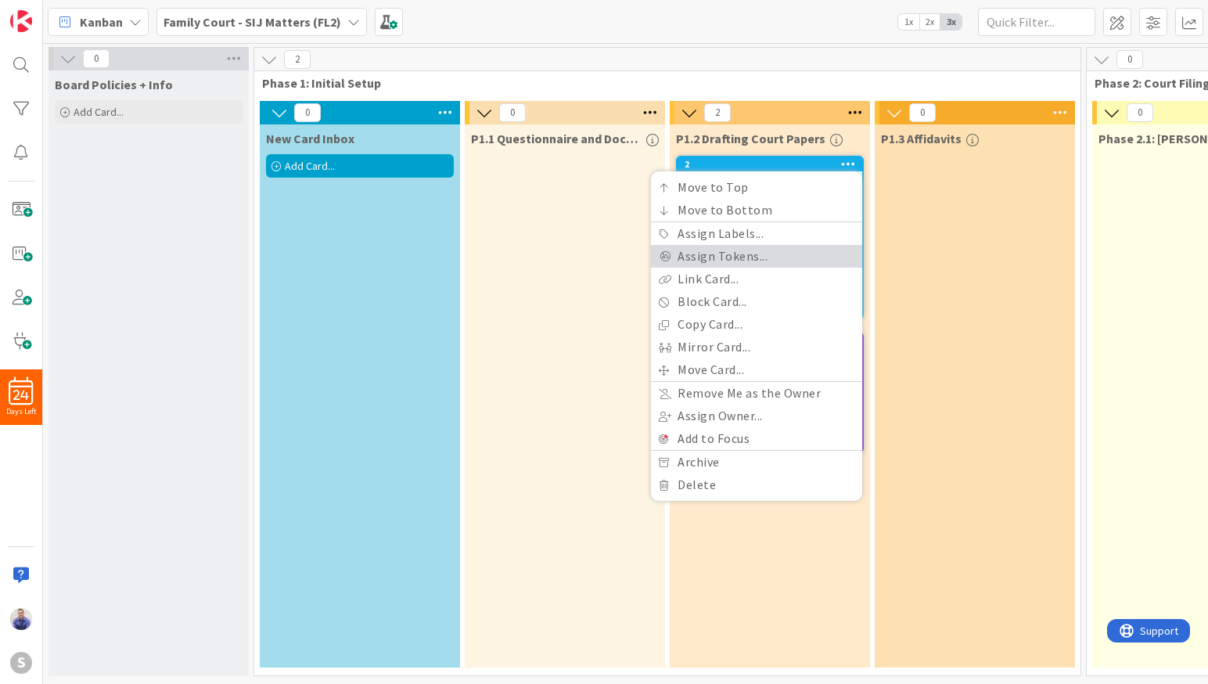
click at [718, 248] on link "Assign Tokens..." at bounding box center [756, 256] width 211 height 23
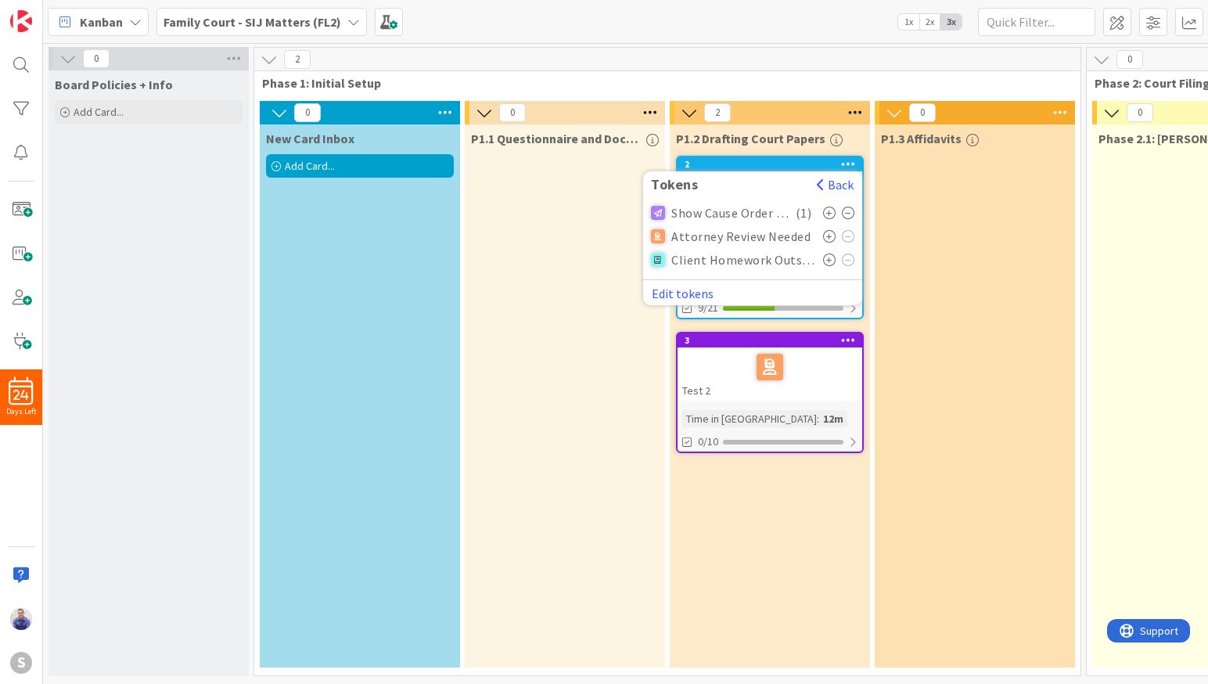
click at [829, 258] on icon at bounding box center [829, 259] width 13 height 13
drag, startPoint x: 786, startPoint y: 500, endPoint x: 837, endPoint y: 508, distance: 51.4
click at [787, 501] on div "P1.2 Drafting Court Papers 2 Tokens Back Show Cause Order Needed ( 1 ) Attorney…" at bounding box center [770, 395] width 200 height 543
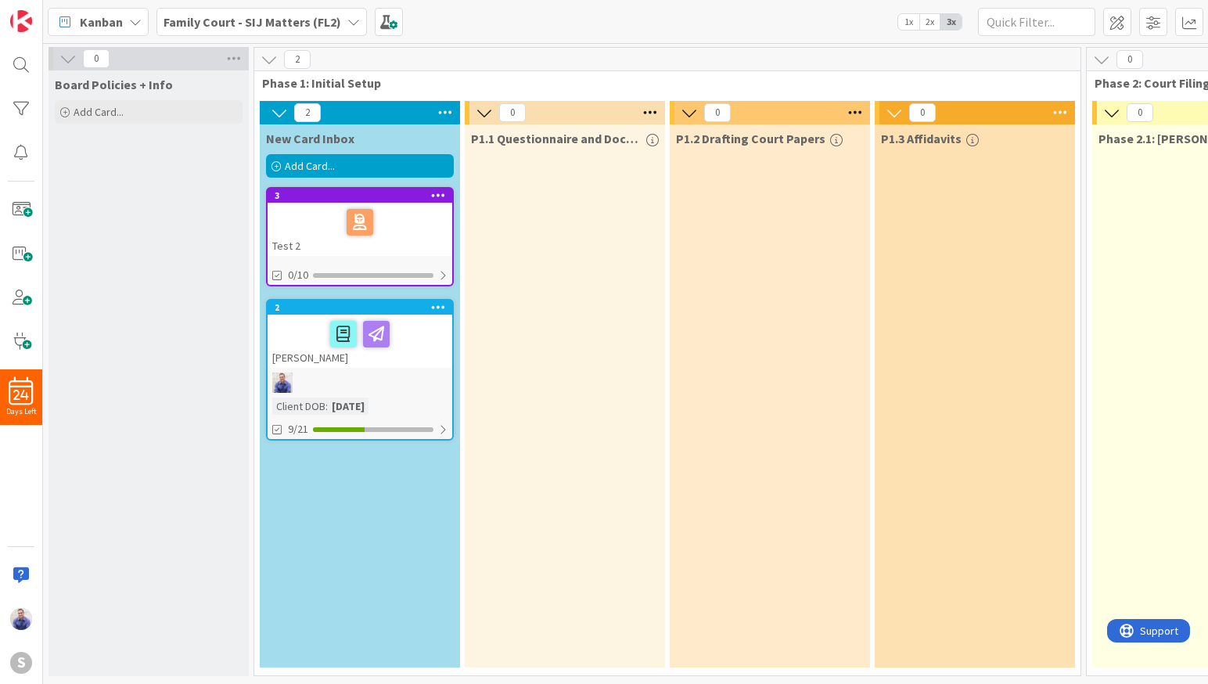
click at [377, 159] on div "Add Card..." at bounding box center [360, 165] width 188 height 23
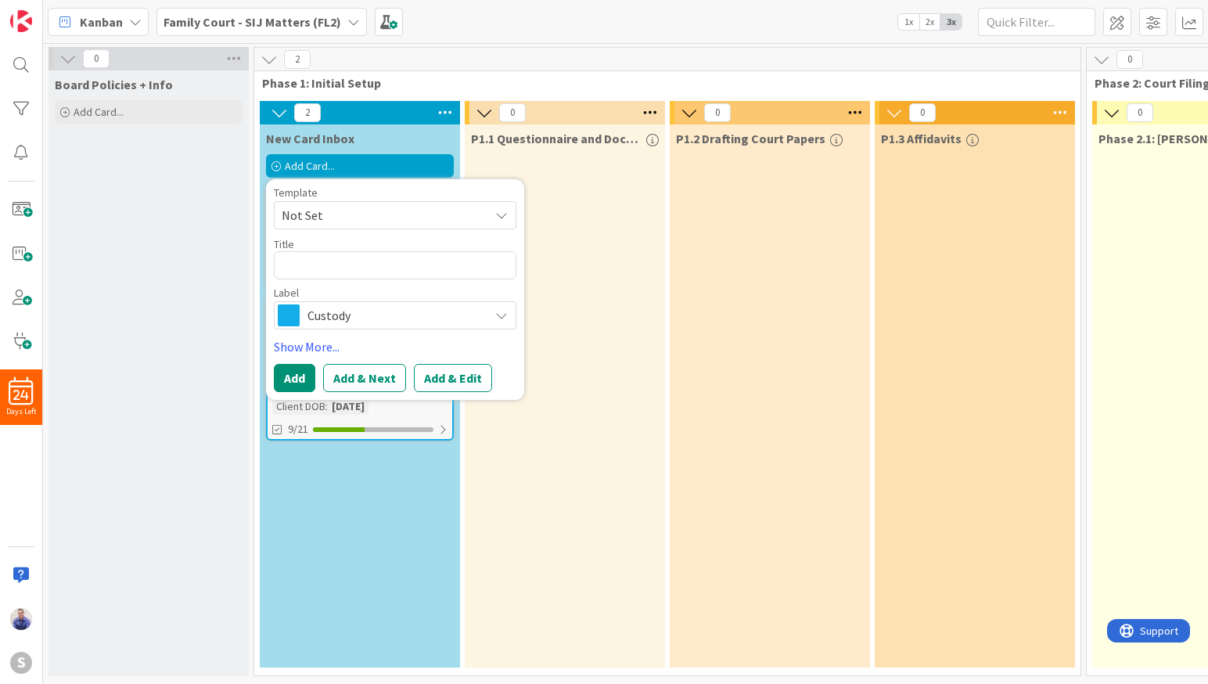
type textarea "x"
type textarea "P"
type textarea "x"
type textarea "Pa"
type textarea "x"
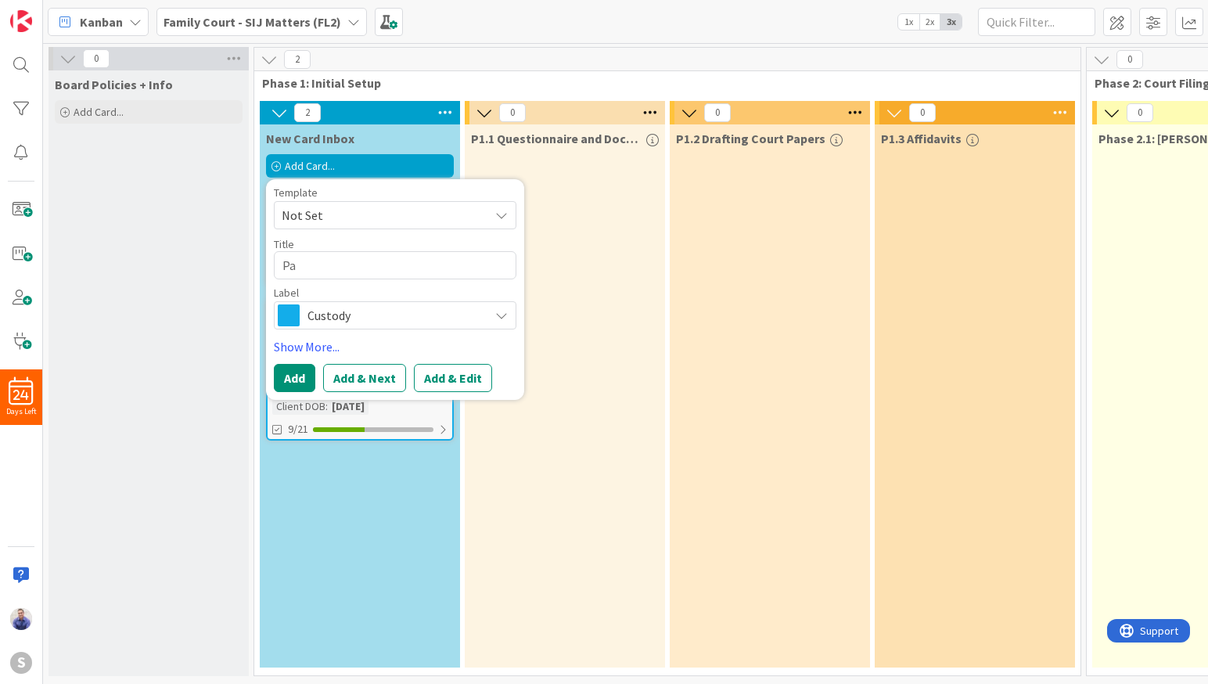
type textarea "Pac"
type textarea "x"
type textarea "Pach"
type textarea "x"
type textarea "Pache"
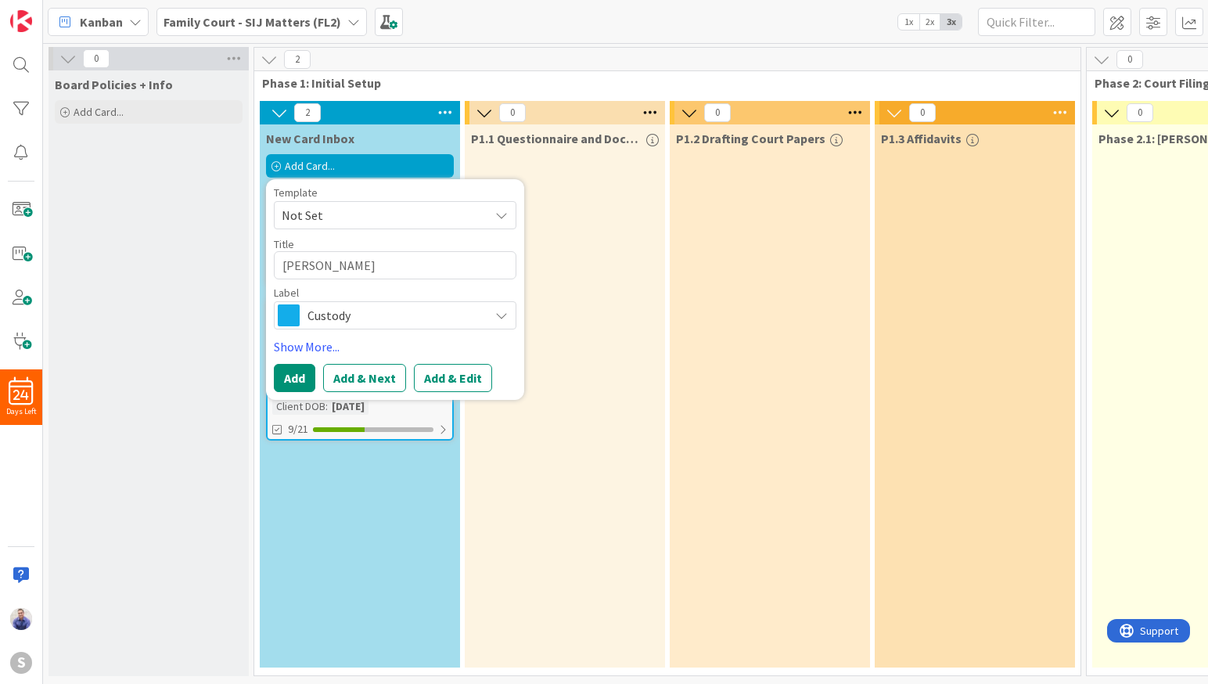
type textarea "x"
type textarea "Pachec"
type textarea "x"
type textarea "Pacheck"
type textarea "x"
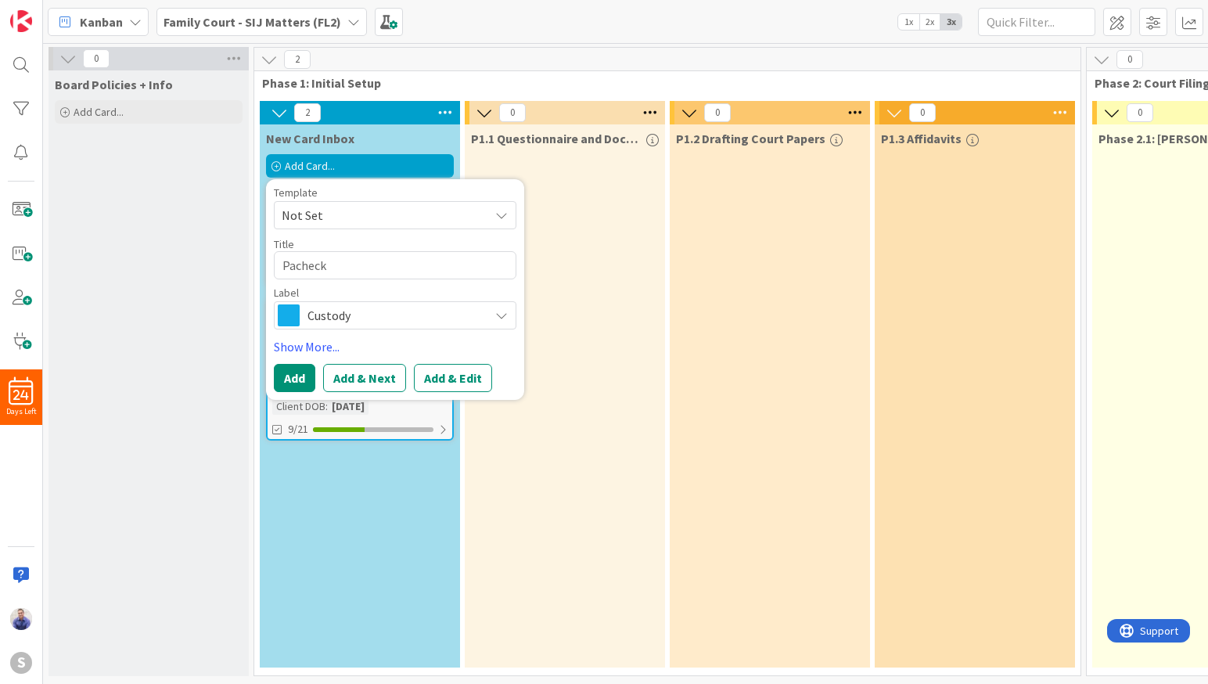
type textarea "Pachecko"
type textarea "x"
type textarea "Pacheck"
type textarea "x"
type textarea "Pachec"
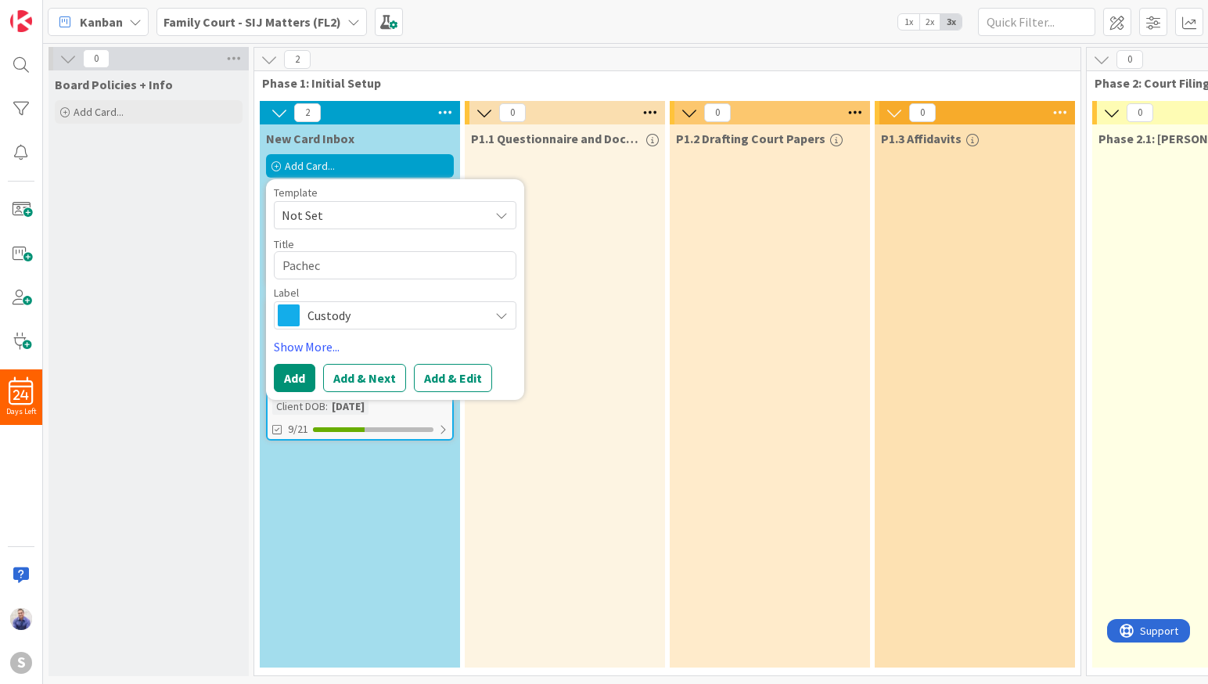
type textarea "x"
type textarea "Pache"
type textarea "x"
type textarea "Pachec"
type textarea "x"
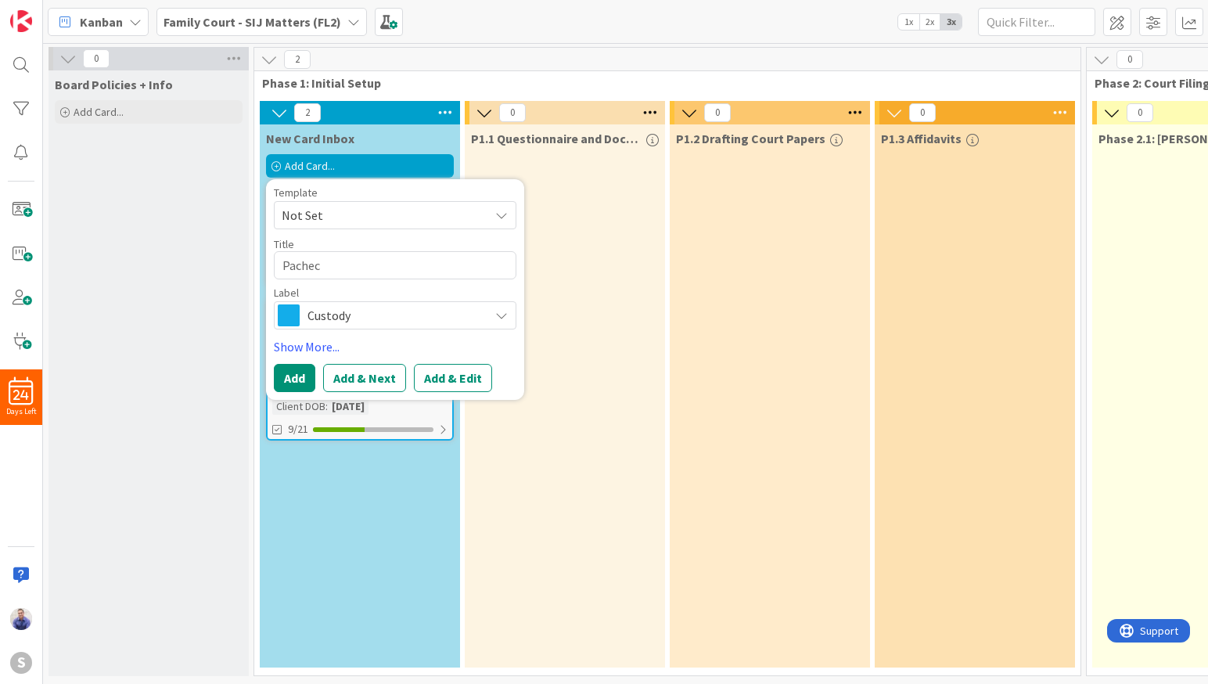
type textarea "Pacheco"
type textarea "x"
type textarea "Pacheco,"
type textarea "x"
type textarea "Pacheco,"
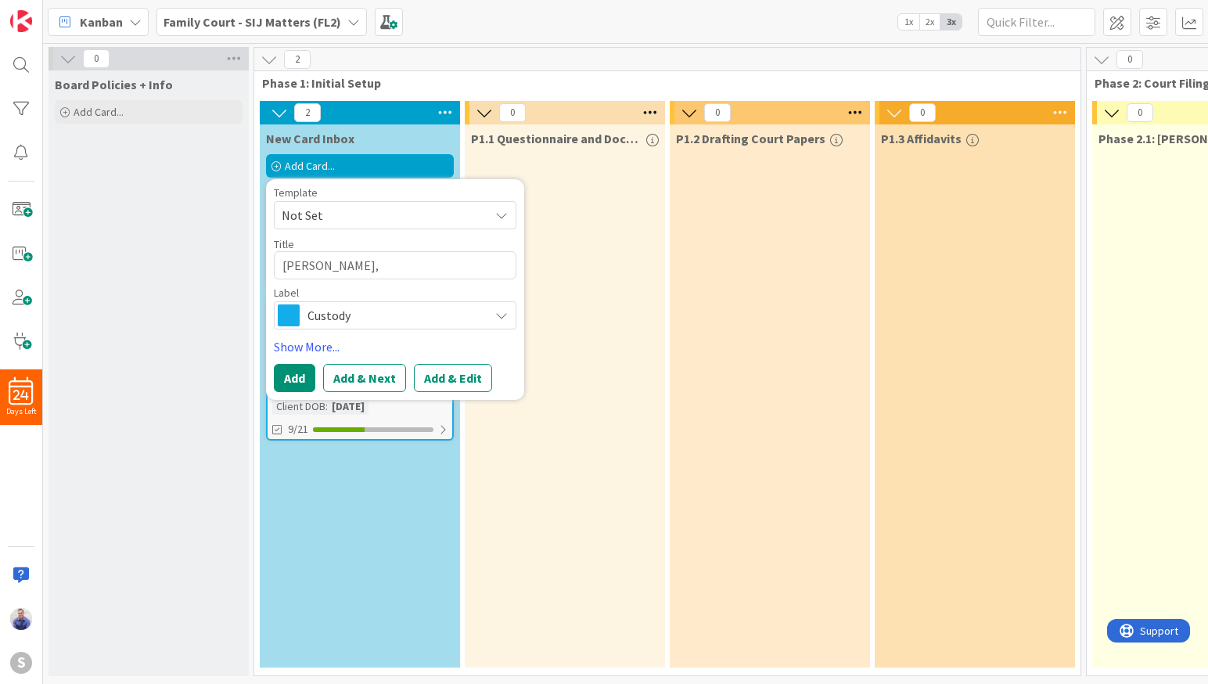
click at [364, 267] on textarea "Pacheco," at bounding box center [395, 265] width 242 height 28
type textarea "x"
type textarea "Pacheco, A"
type textarea "x"
type textarea "Pacheco, Al"
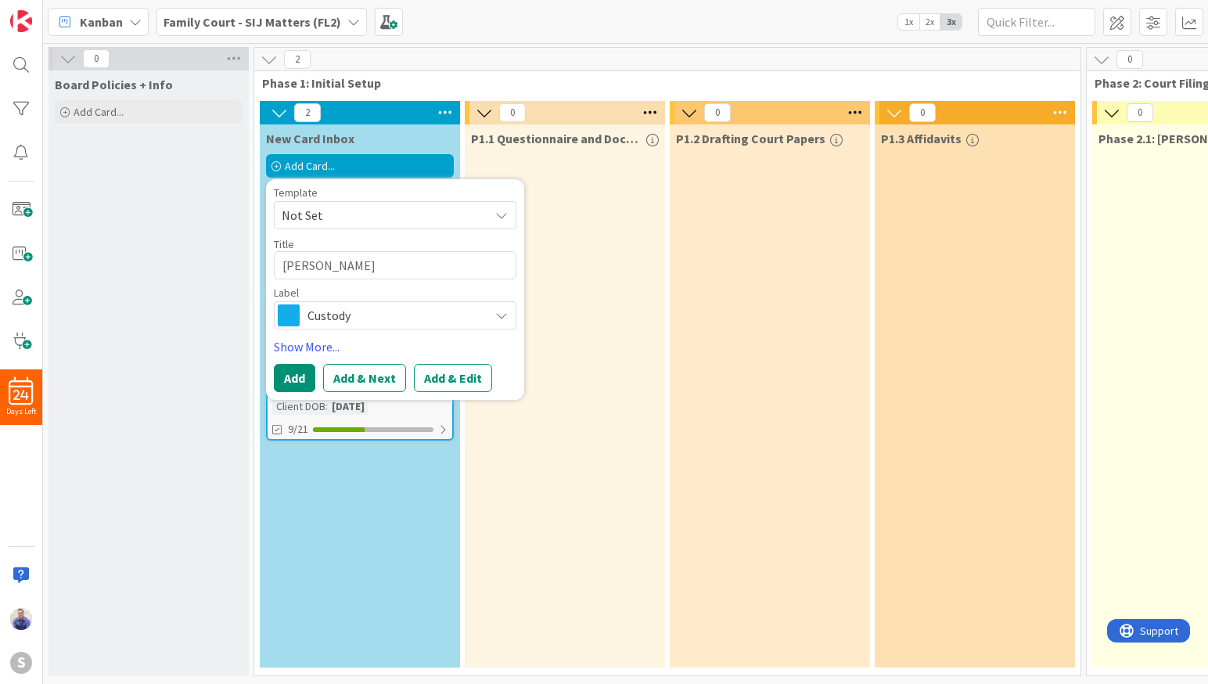
type textarea "x"
type textarea "Pacheco, Ale"
type textarea "x"
type textarea "Pacheco, Alex"
type textarea "x"
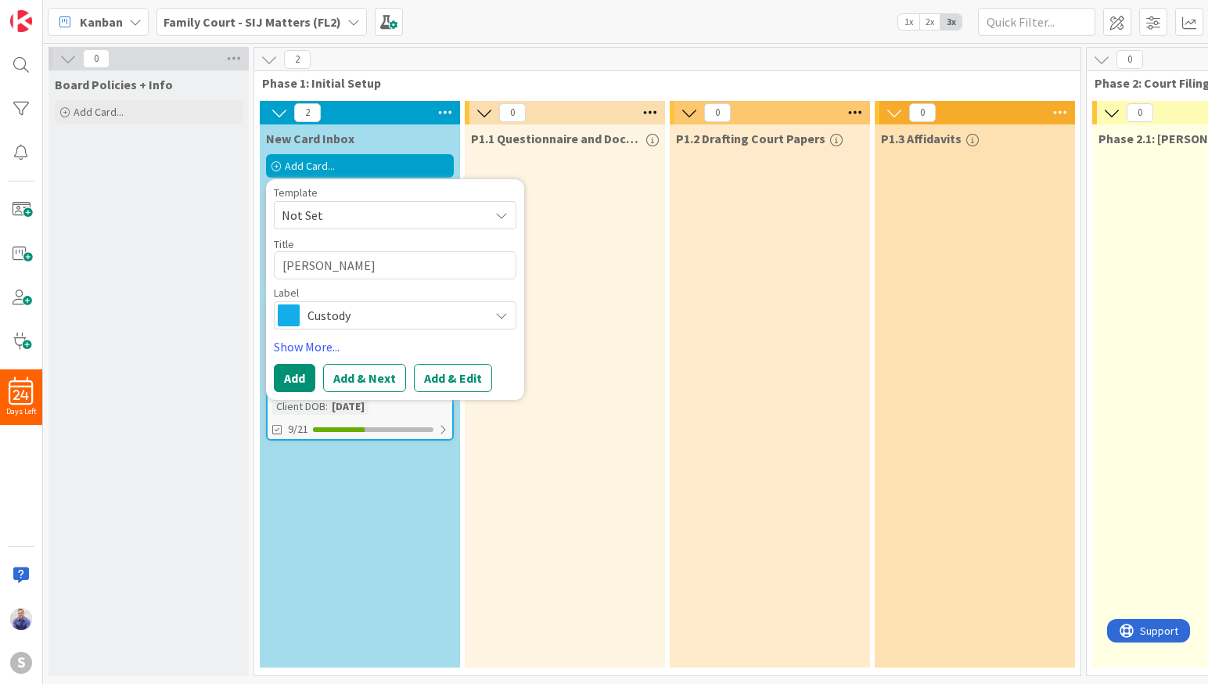
type textarea "Pacheco, Alexi"
type textarea "x"
type textarea "Pacheco, Alexis"
type textarea "x"
type textarea "Pacheco, Alexis"
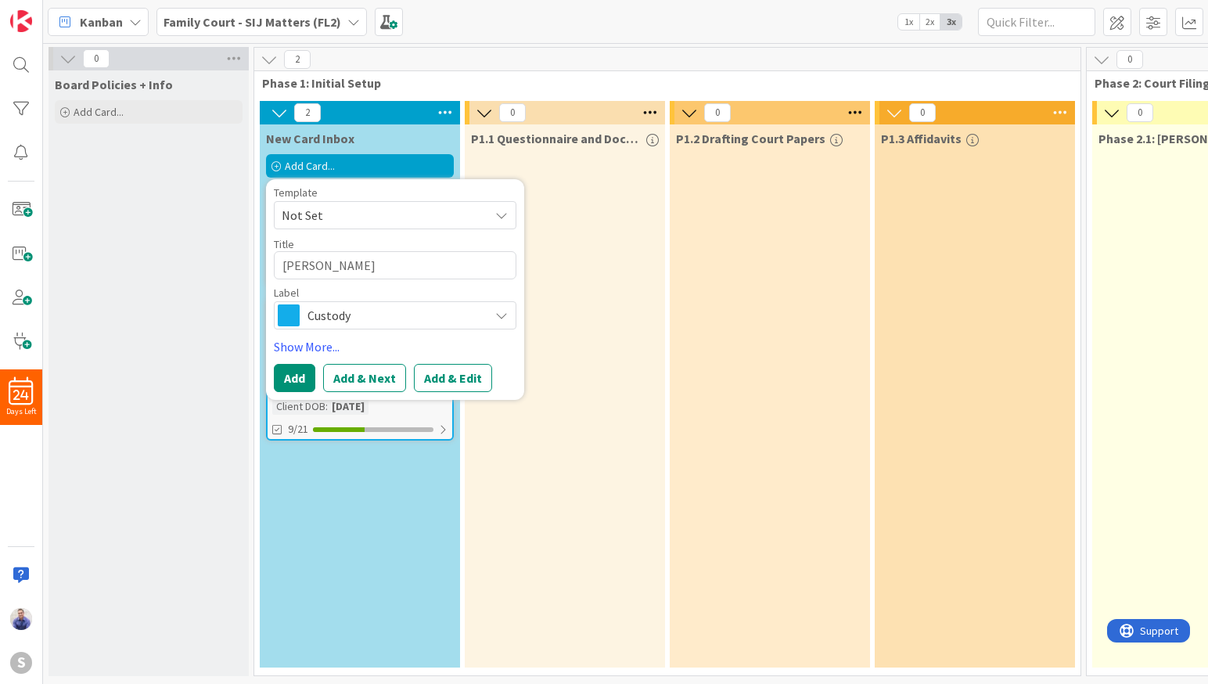
type textarea "x"
type textarea "Pacheco, Alexis |"
type textarea "x"
type textarea "Pacheco, Alexis |"
type textarea "x"
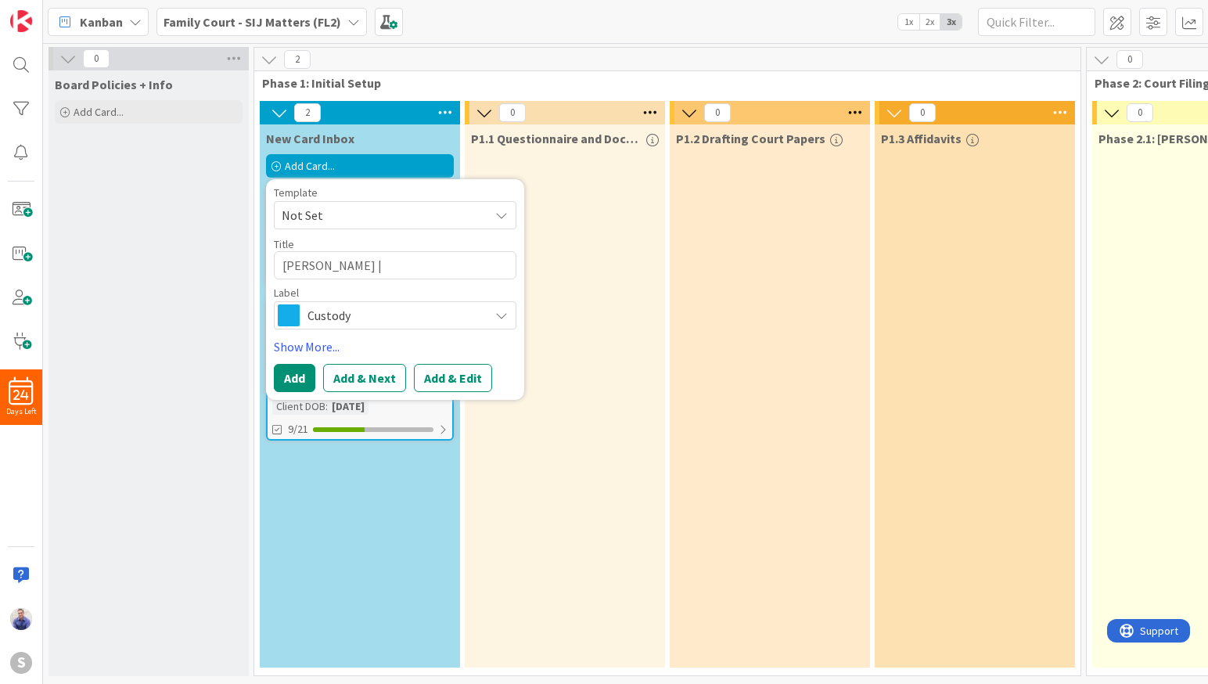
type textarea "Pacheco, Alexis |"
type textarea "x"
type textarea "Pacheco, Alexis"
type textarea "x"
type textarea "Pacheco, Alexis ("
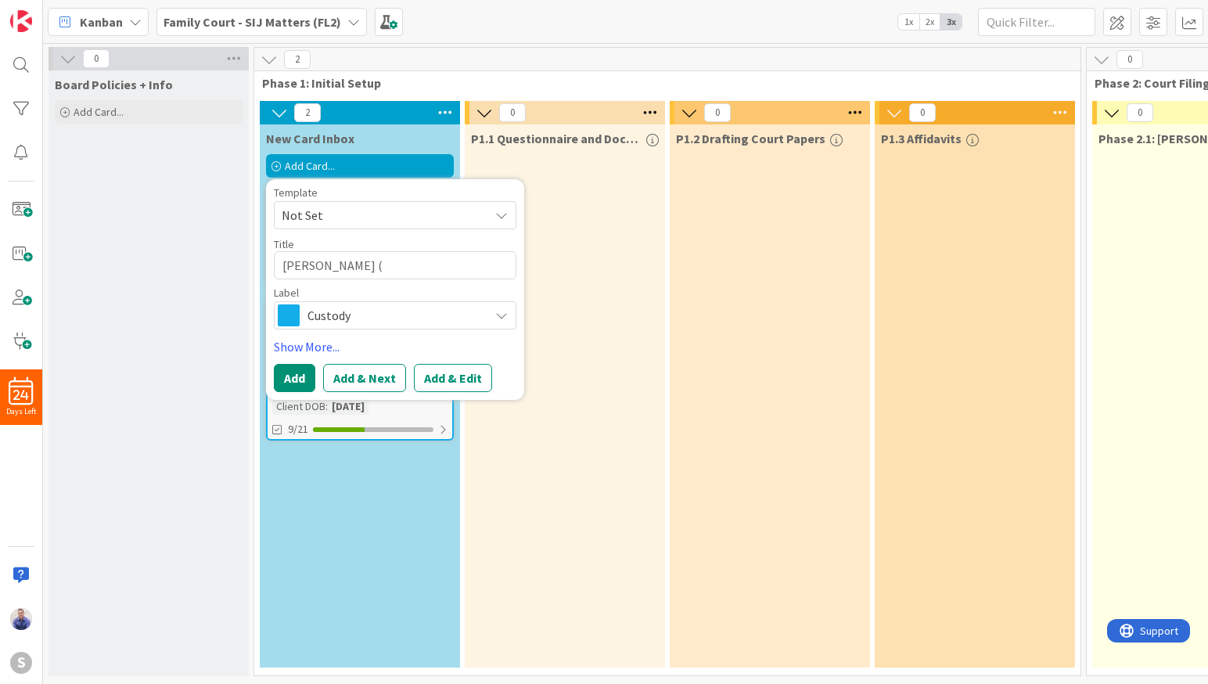
type textarea "x"
type textarea "Pacheco, Alexis (A"
type textarea "x"
type textarea "Pacheco, Alexis (As"
type textarea "x"
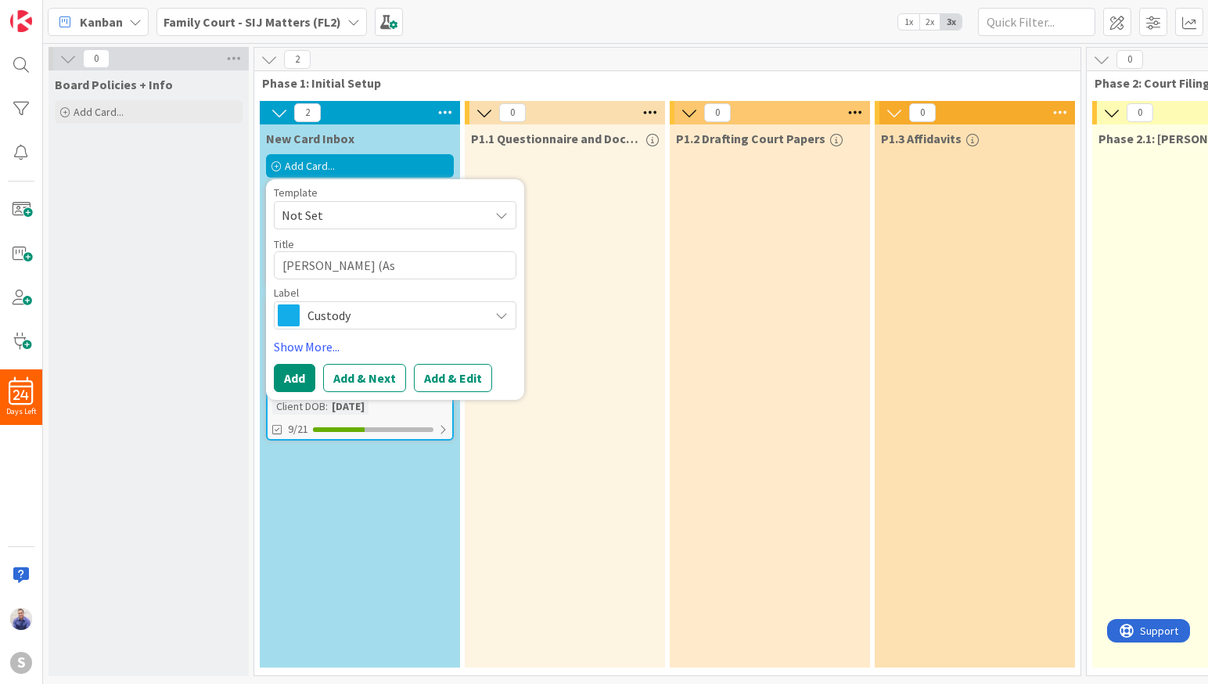
type textarea "Pacheco, Alexis (Ass"
type textarea "x"
type textarea "Pacheco, Alexis (Assy"
type textarea "x"
type textarea "Pacheco, Alexis (Assyl"
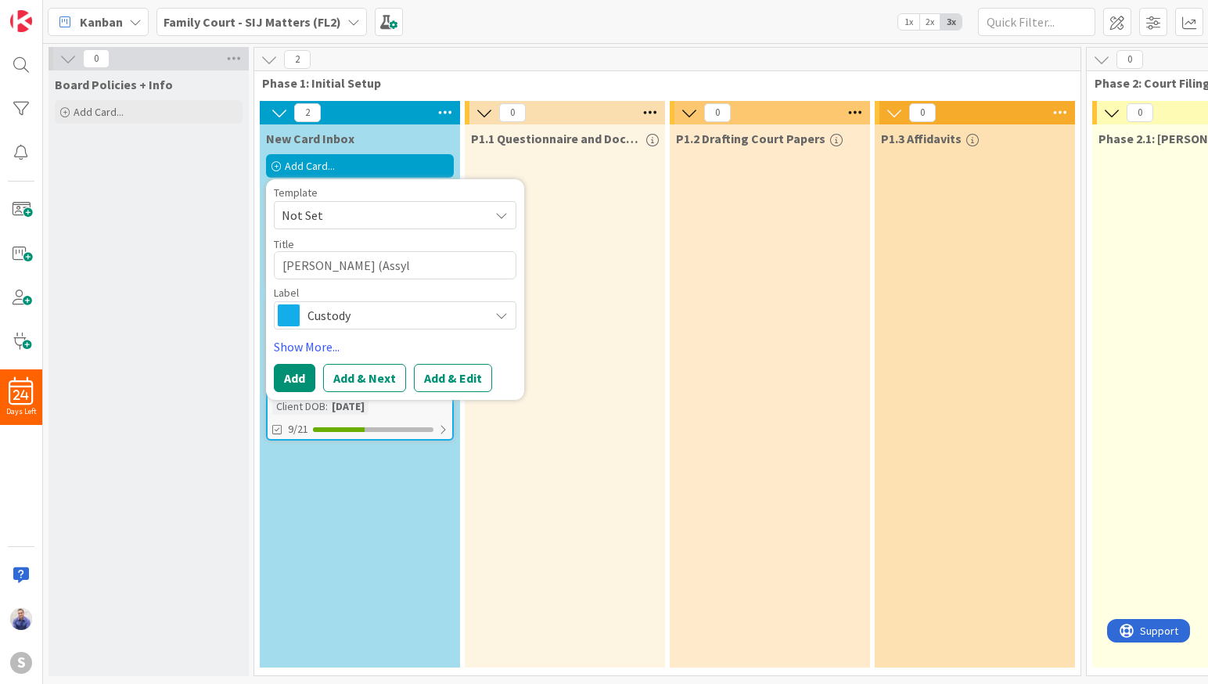
type textarea "x"
type textarea "Pacheco, Alexis (Assylu"
type textarea "x"
type textarea "Pacheco, Alexis (Assylum"
type textarea "x"
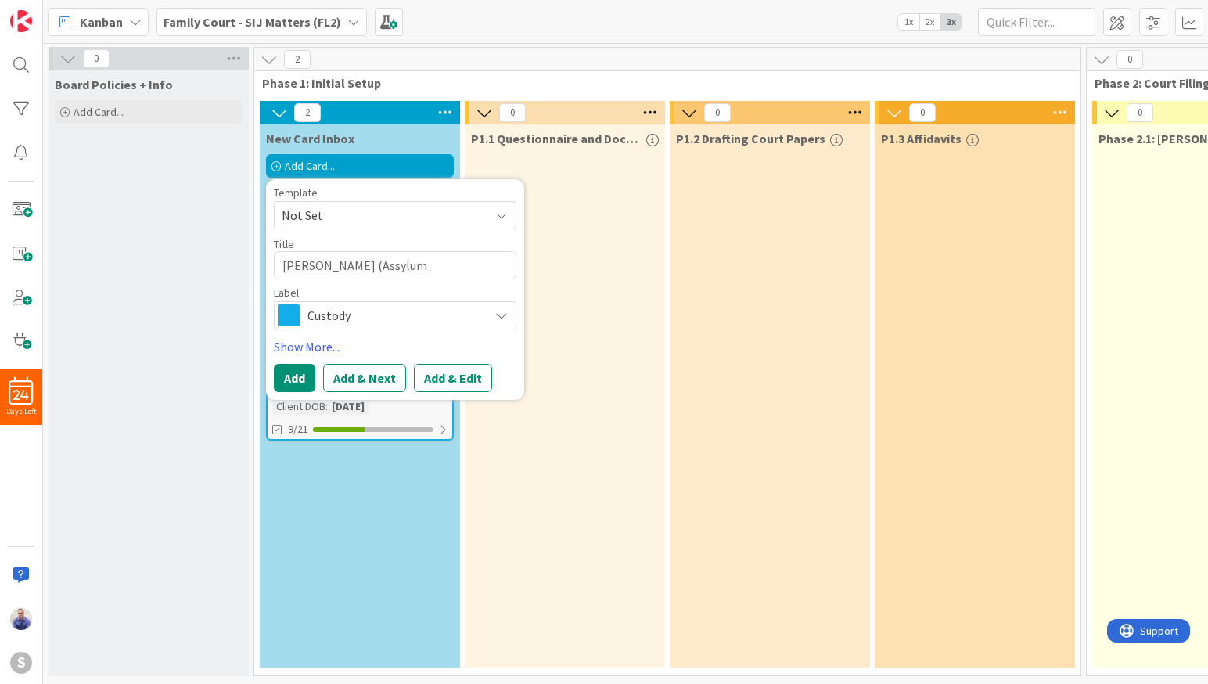
type textarea "Pacheco, Alexis (Assylu"
type textarea "x"
type textarea "Pacheco, Alexis (Assyl"
type textarea "x"
type textarea "Pacheco, Alexis (Assy"
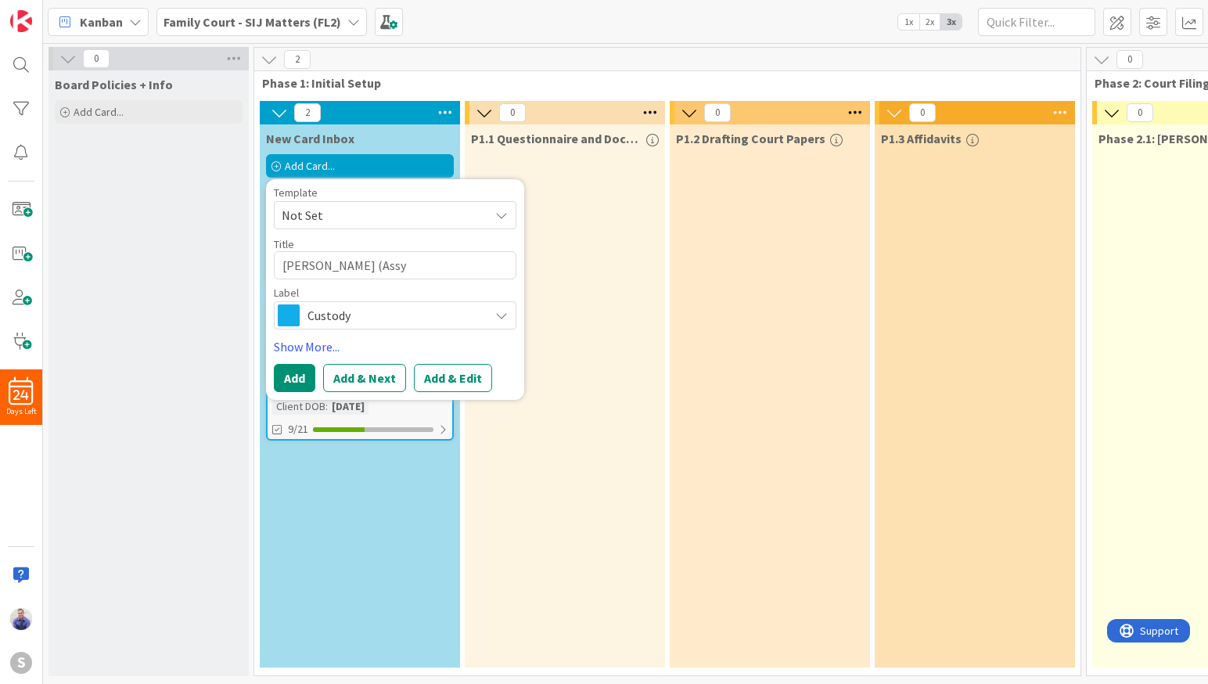
type textarea "x"
type textarea "Pacheco, Alexis (Ass"
type textarea "x"
type textarea "Pacheco, Alexis (As"
type textarea "x"
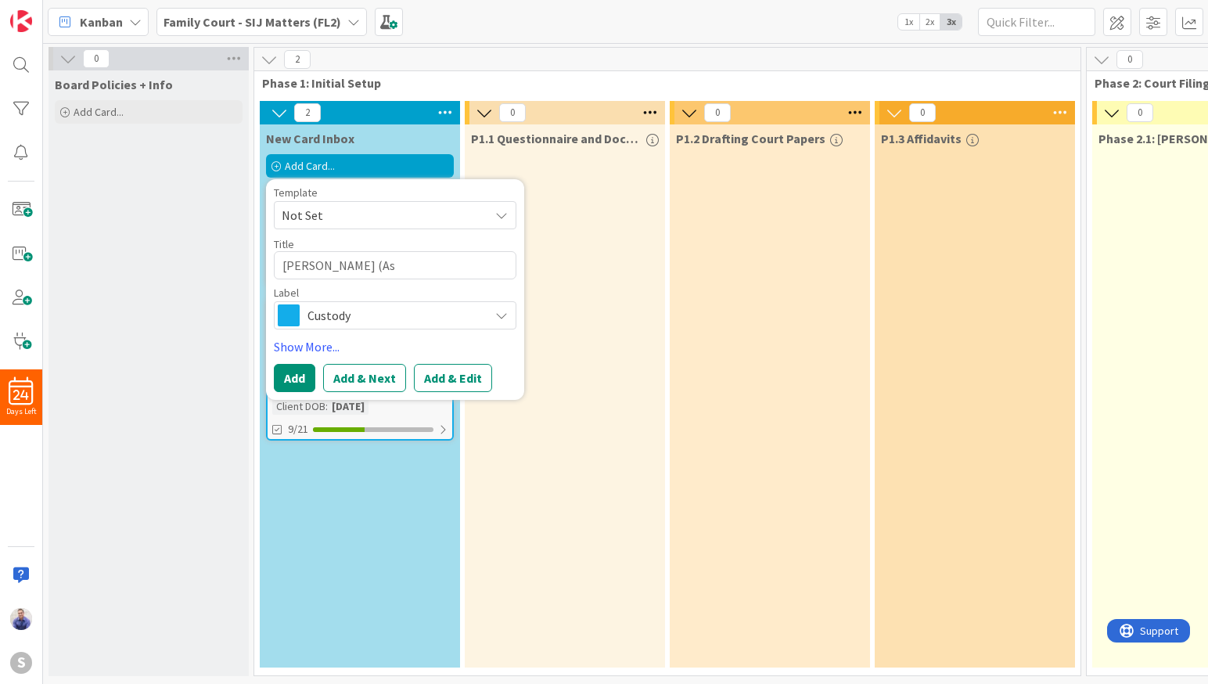
type textarea "Pacheco, Alexis (A"
type textarea "x"
type textarea "Pacheco, Alexis ("
type textarea "x"
type textarea "Pacheco, Alexis (S"
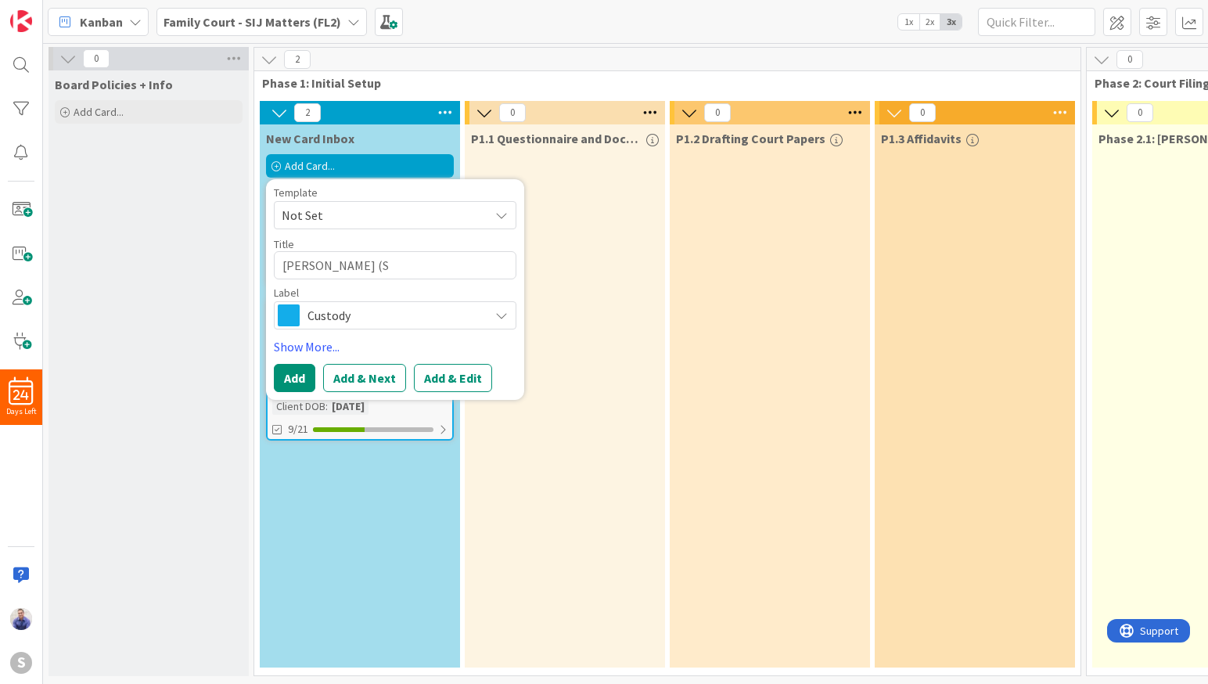
type textarea "x"
type textarea "Pacheco, Alexis (SI"
type textarea "x"
type textarea "Pacheco, Alexis (SIJ"
click at [332, 314] on span "Custody" at bounding box center [394, 315] width 174 height 22
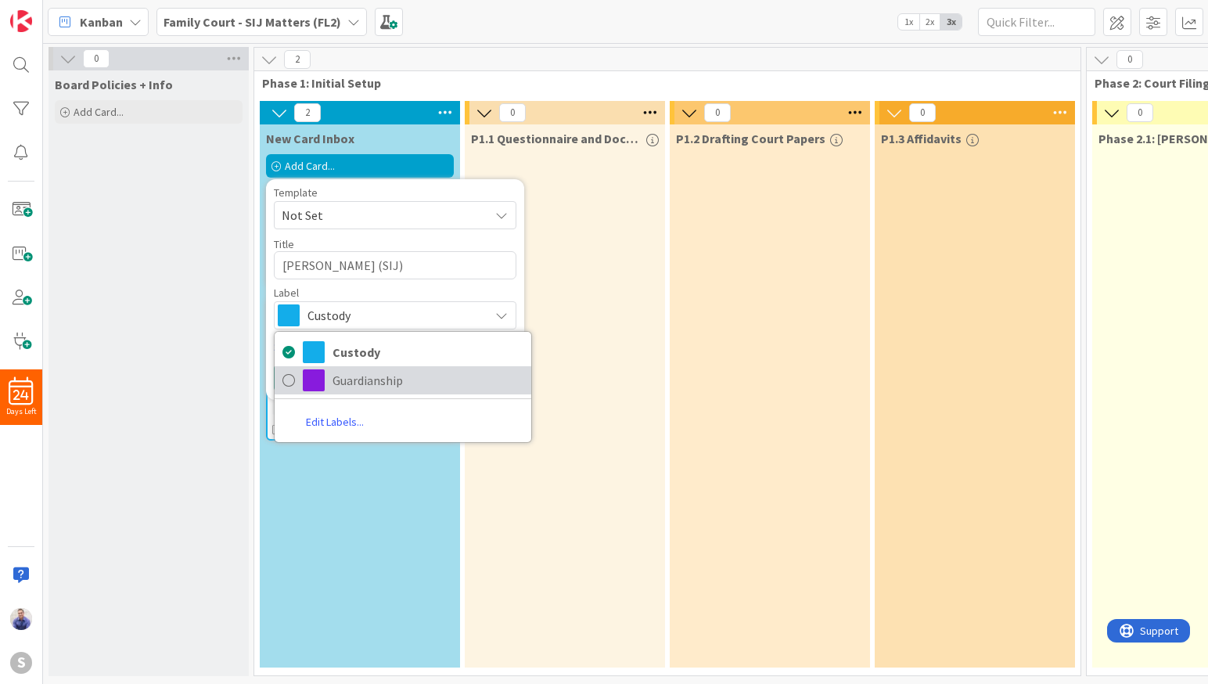
click at [381, 388] on span "Guardianship" at bounding box center [427, 379] width 191 height 23
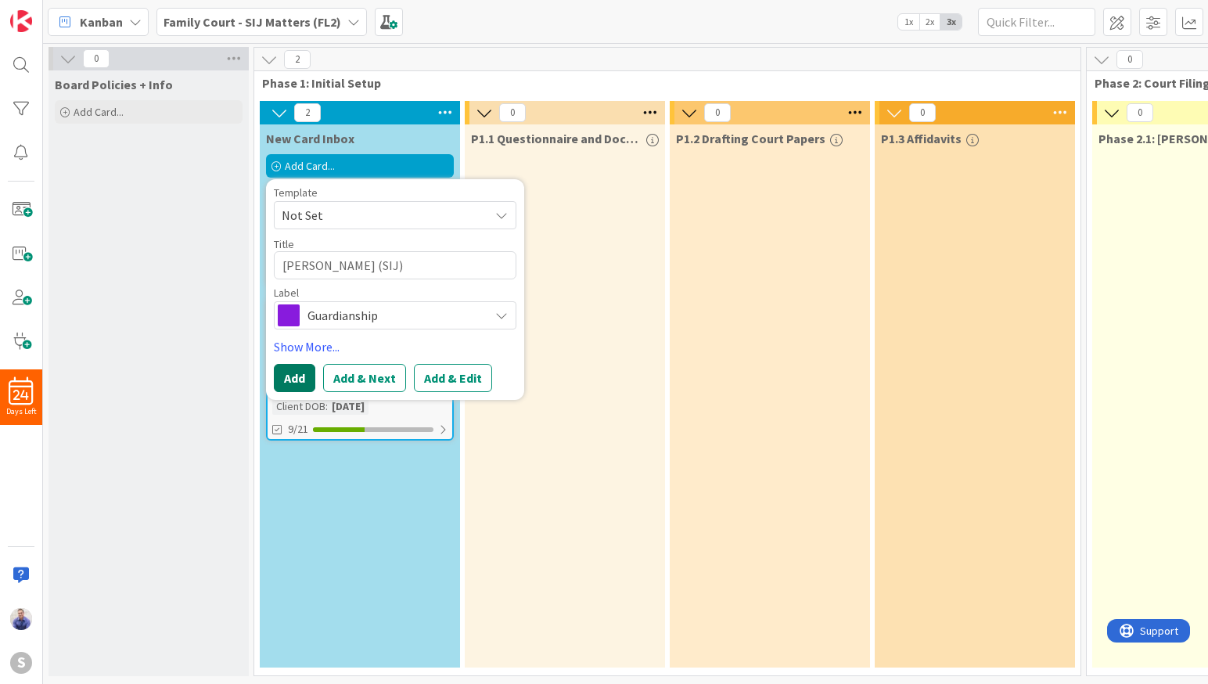
click at [289, 383] on button "Add" at bounding box center [294, 378] width 41 height 28
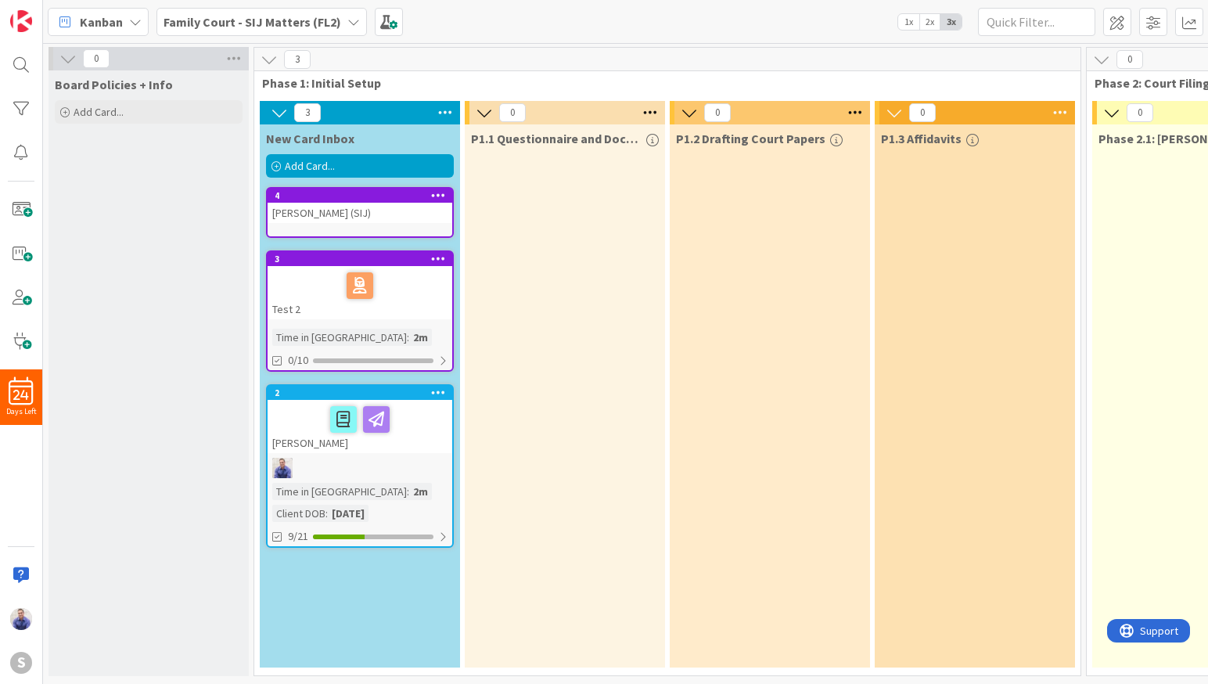
click at [354, 214] on div "[PERSON_NAME] (SIJ)" at bounding box center [359, 213] width 185 height 20
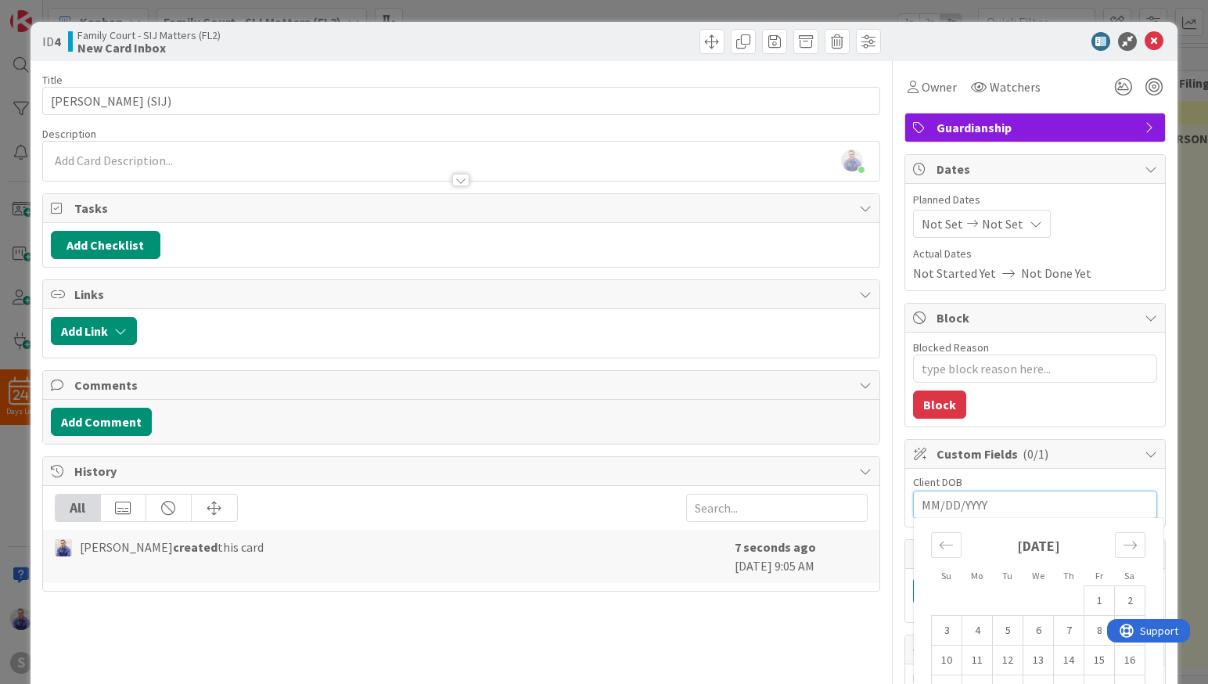
click at [968, 504] on input "MM/DD/YYYY" at bounding box center [1034, 504] width 227 height 27
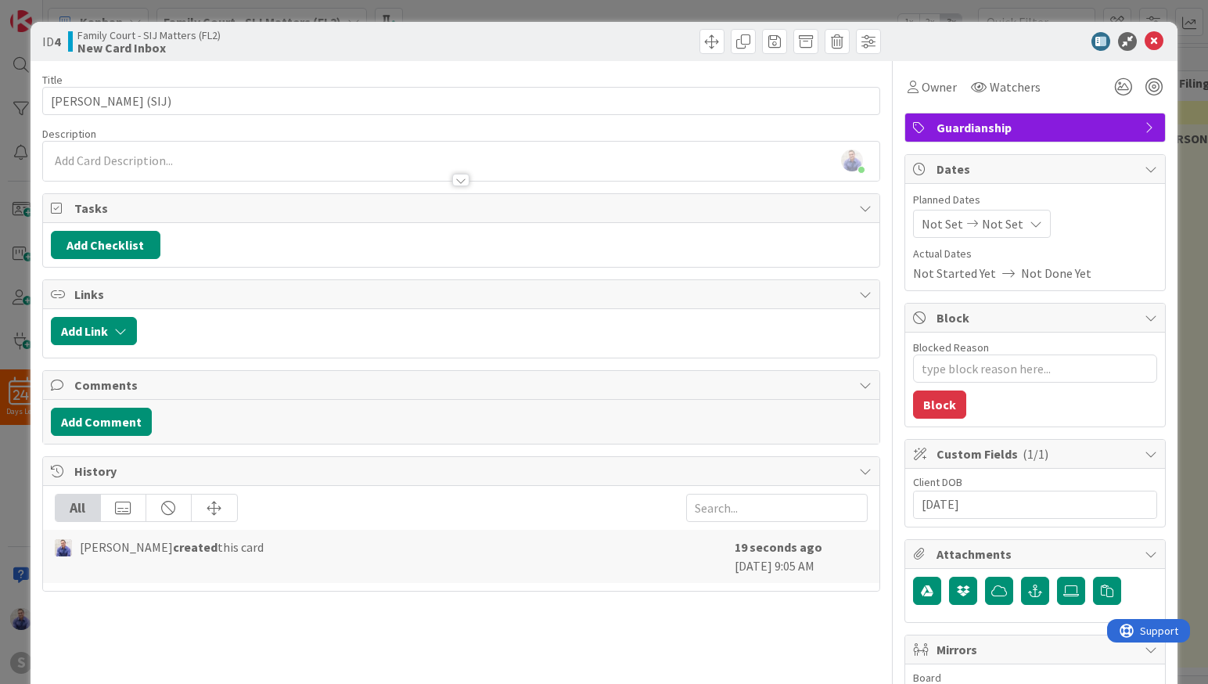
click at [877, 70] on div "Title 21 / 128 Pacheco, Alexis (SIJ) Description John Grant just joined Owner W…" at bounding box center [604, 577] width 1124 height 1032
click at [1154, 41] on div "ID 4 Family Court - SIJ Matters (FL2) New Card Inbox" at bounding box center [604, 41] width 1147 height 39
click at [1147, 41] on icon at bounding box center [1153, 41] width 19 height 19
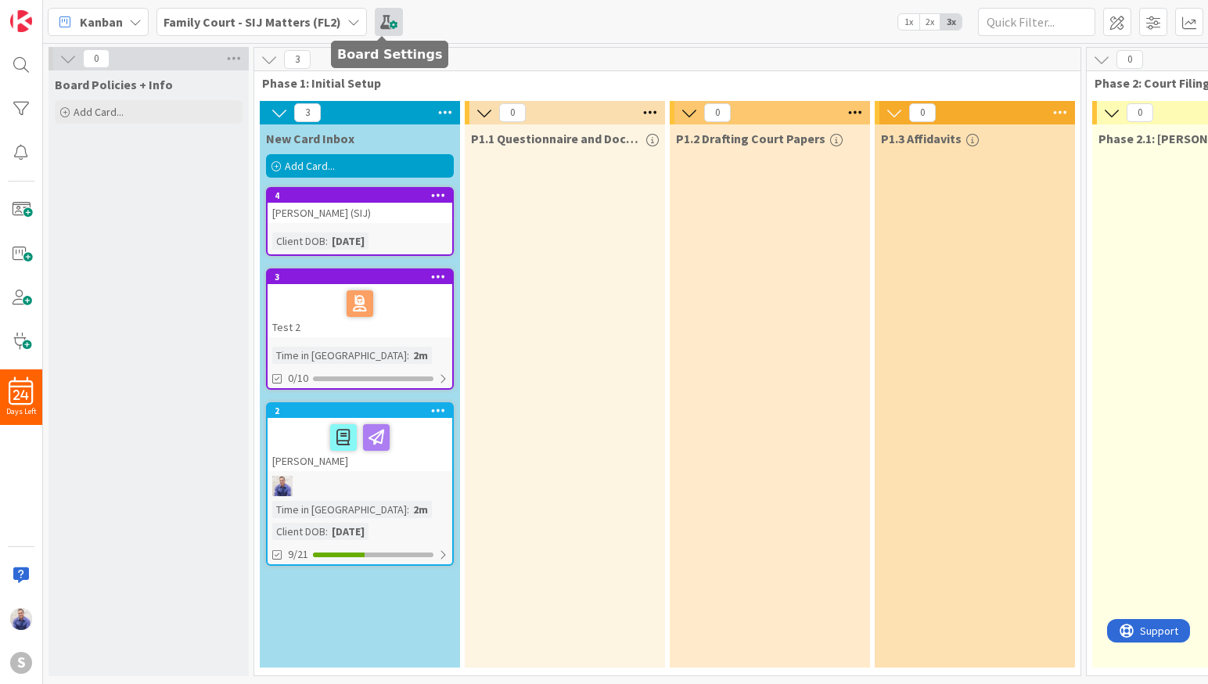
click at [375, 20] on span at bounding box center [389, 22] width 28 height 28
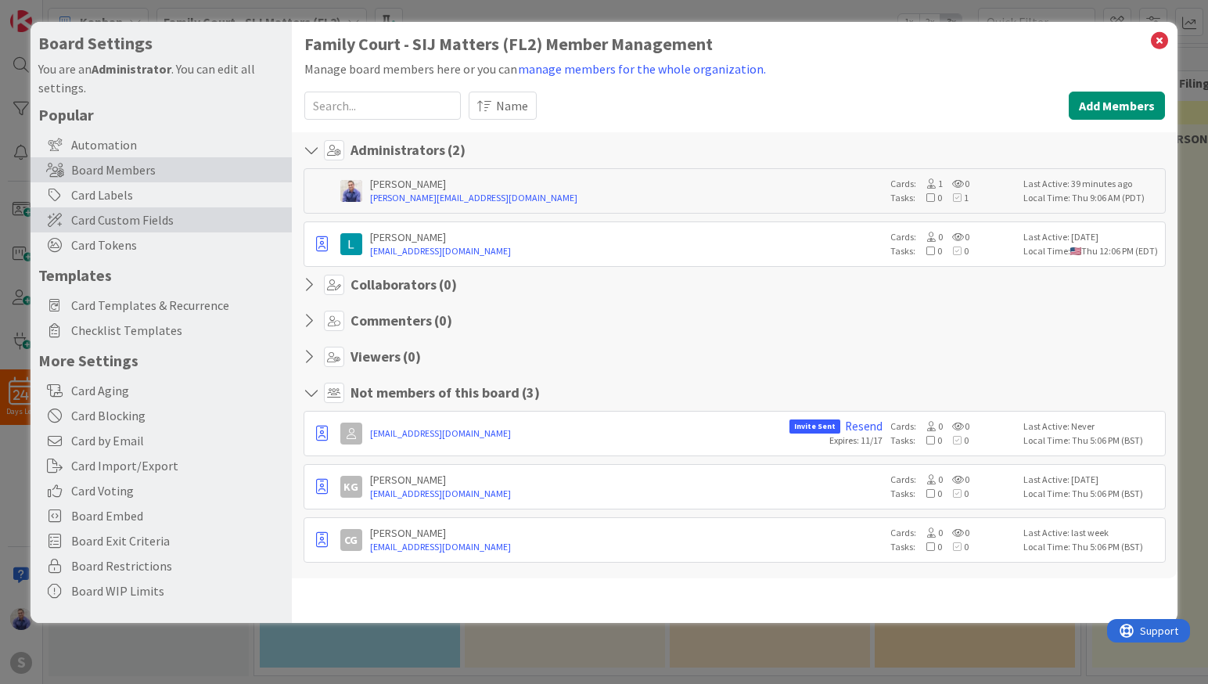
click at [110, 228] on span "Card Custom Fields" at bounding box center [177, 219] width 213 height 19
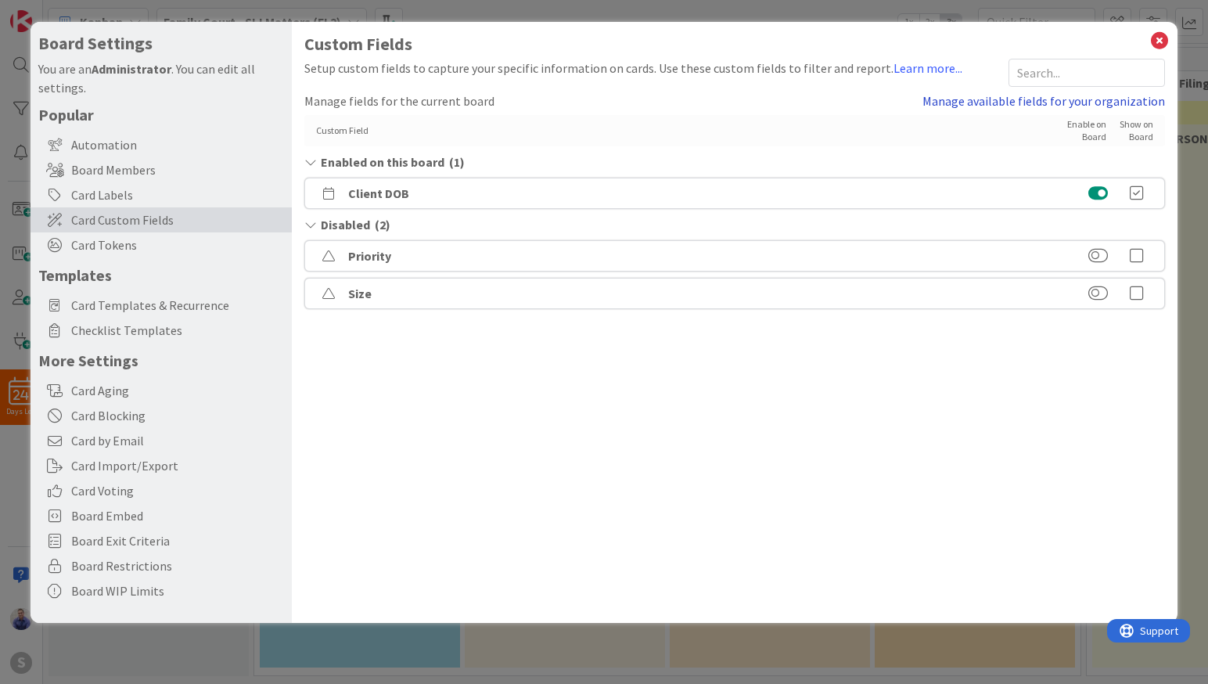
click at [1086, 98] on link "Manage available fields for your organization" at bounding box center [1043, 101] width 242 height 19
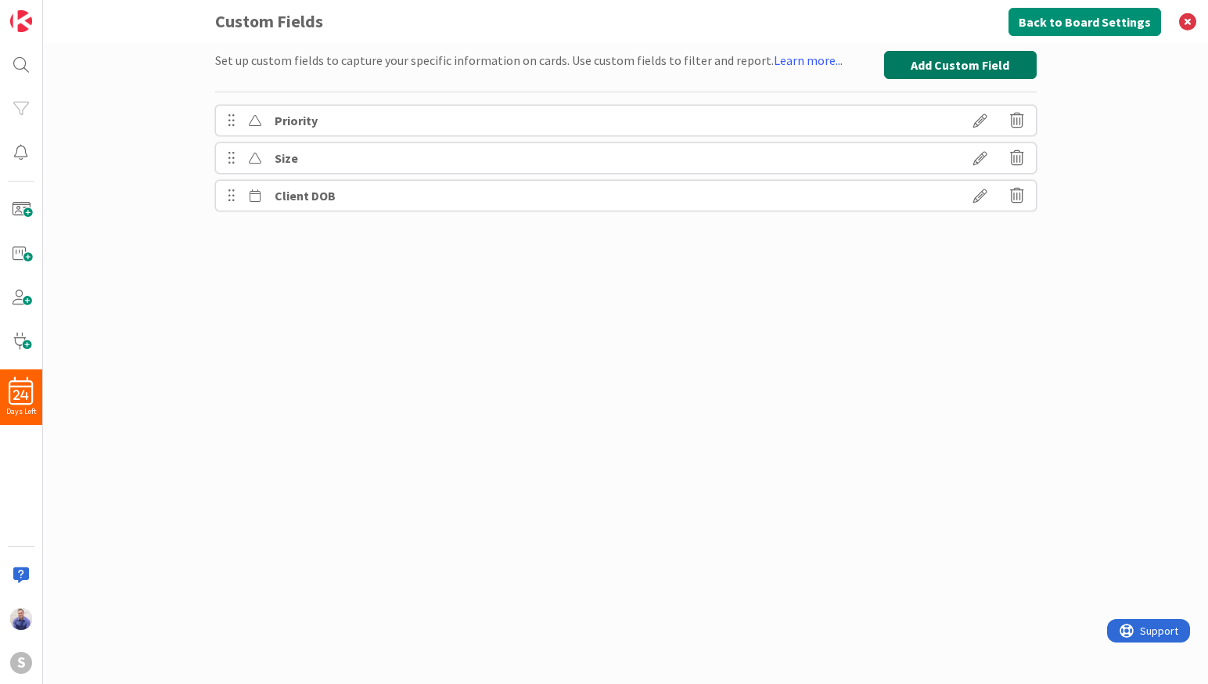
click at [977, 58] on button "Add Custom Field" at bounding box center [960, 65] width 153 height 28
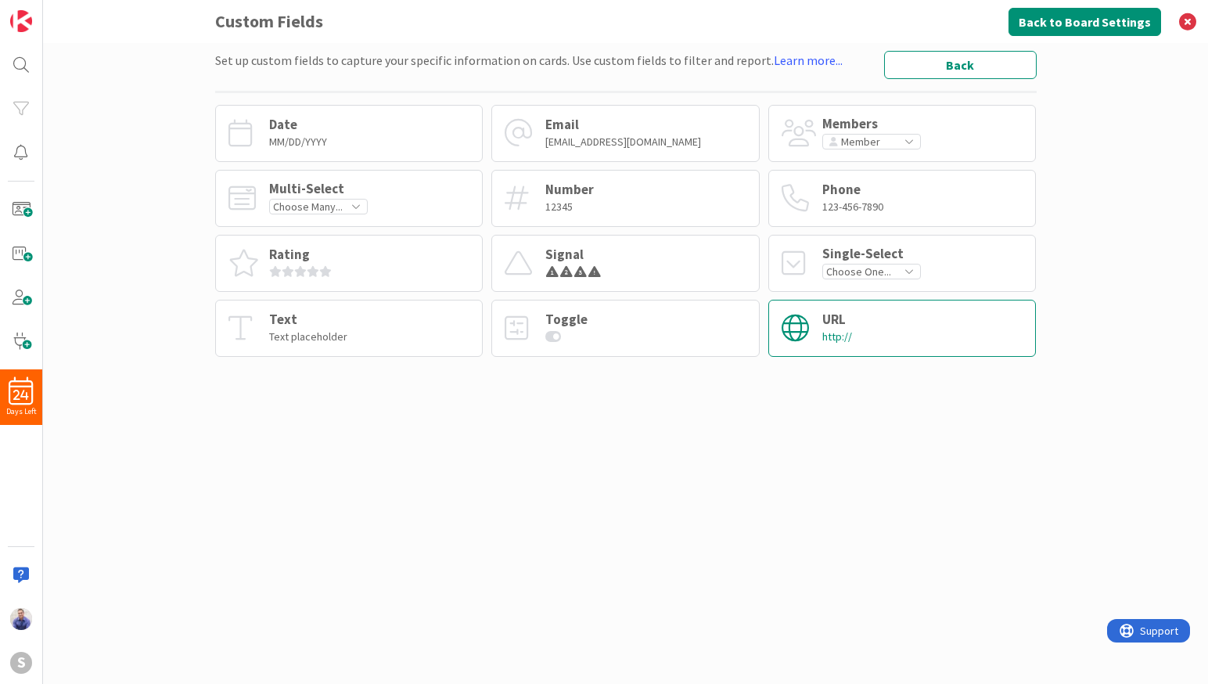
click at [897, 304] on div "URL http://" at bounding box center [902, 328] width 268 height 57
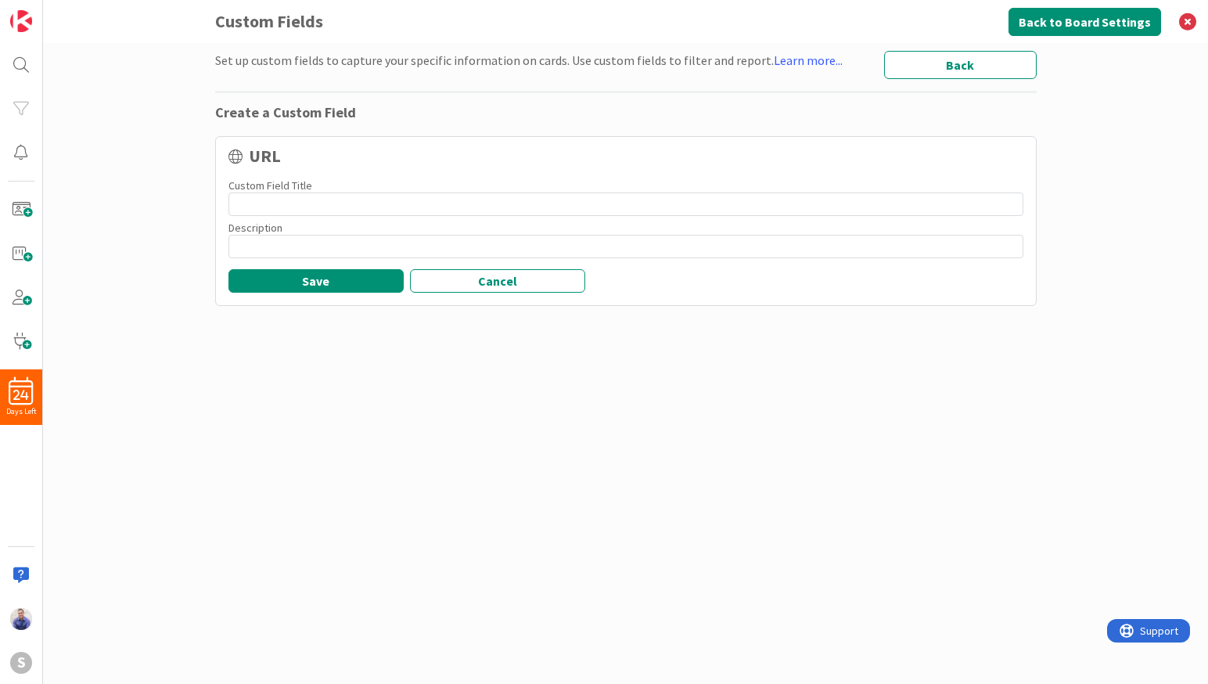
click at [462, 208] on input at bounding box center [625, 203] width 795 height 23
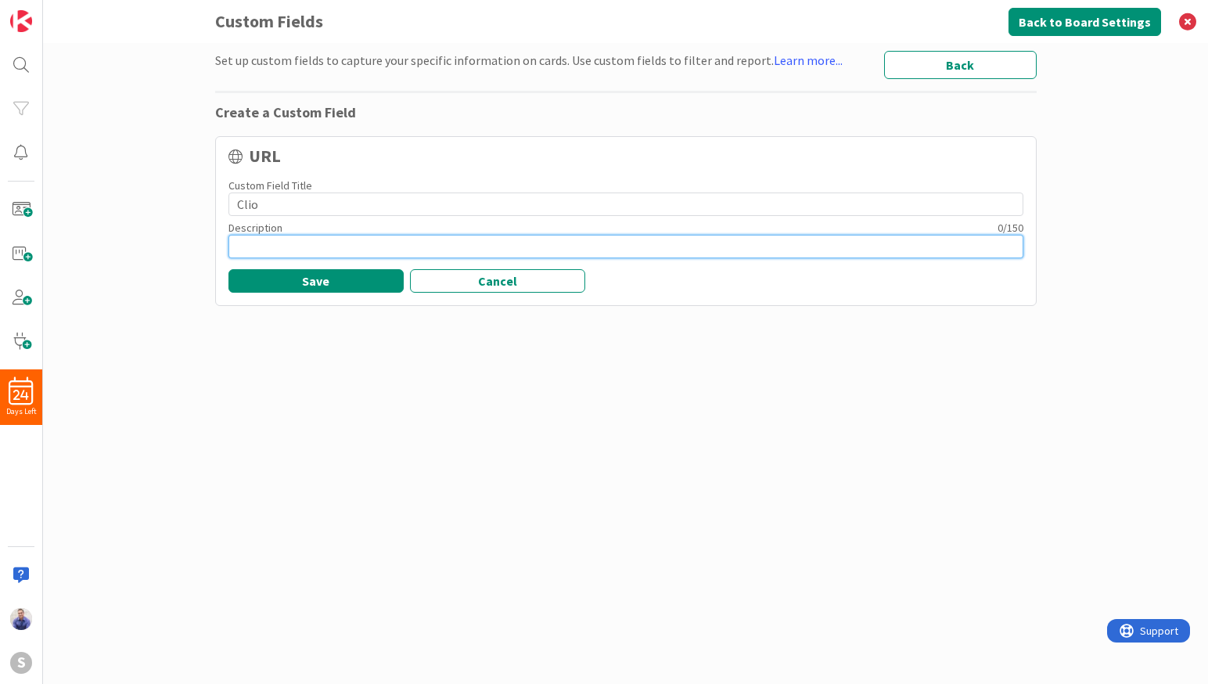
click at [439, 243] on input at bounding box center [625, 246] width 795 height 23
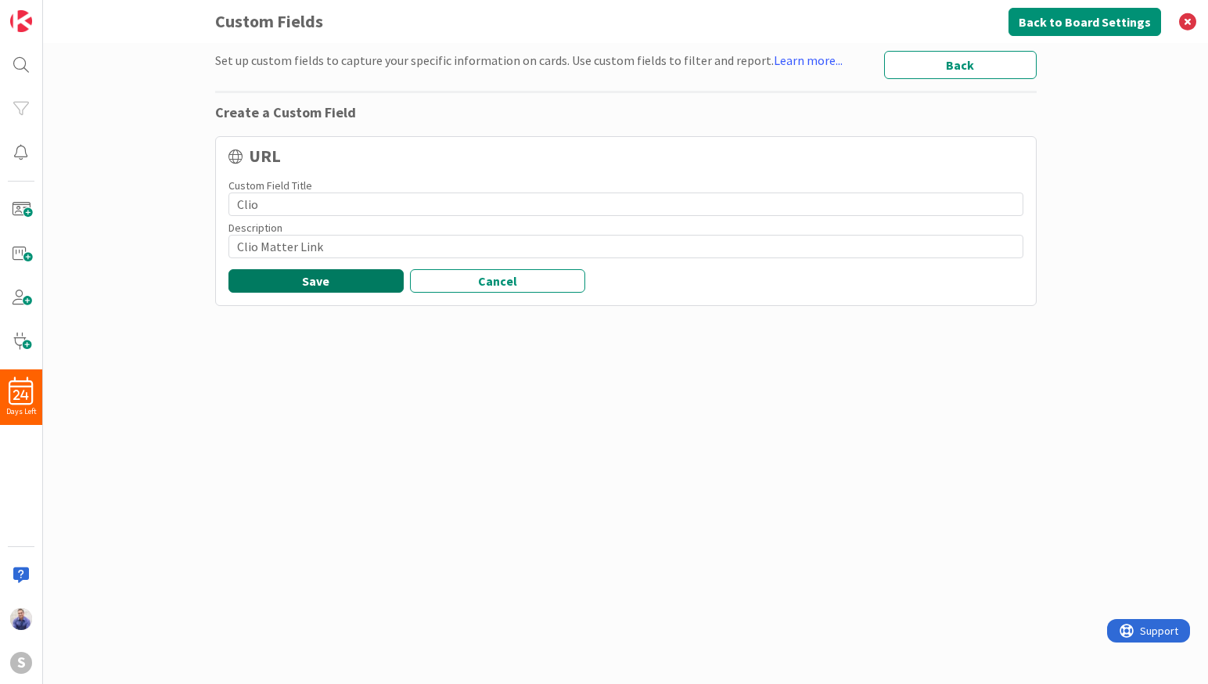
click at [339, 285] on button "Save" at bounding box center [315, 280] width 175 height 23
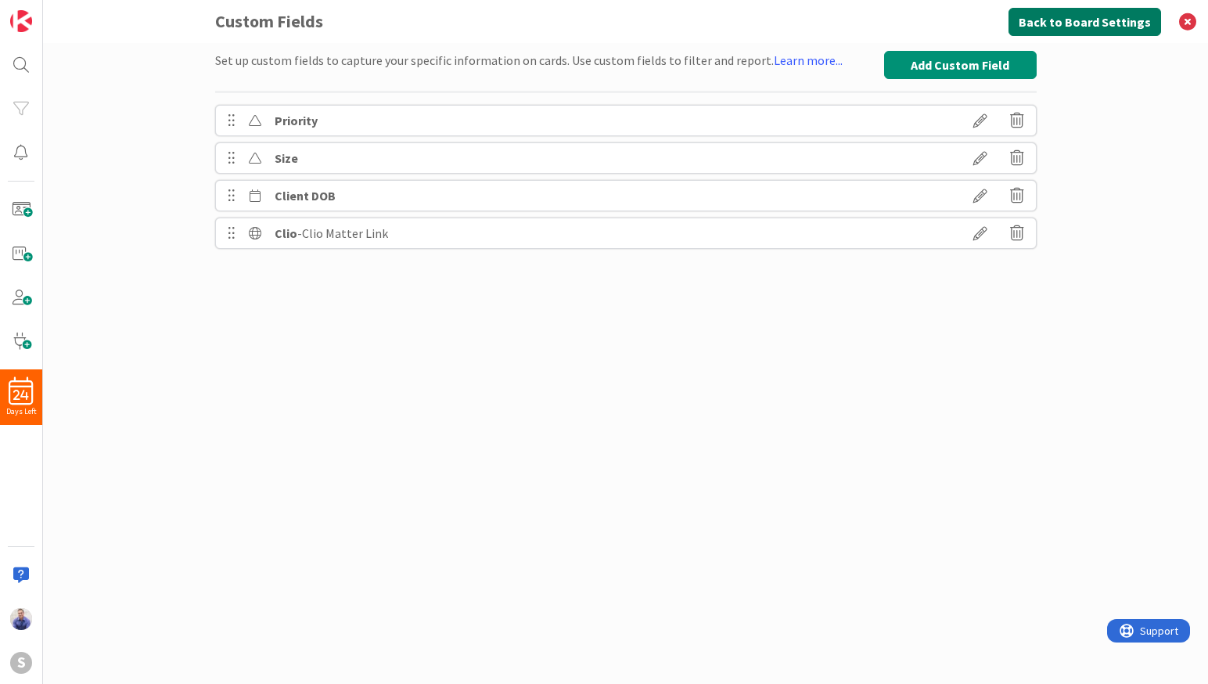
click at [1077, 27] on button "Back to Board Settings" at bounding box center [1084, 22] width 153 height 28
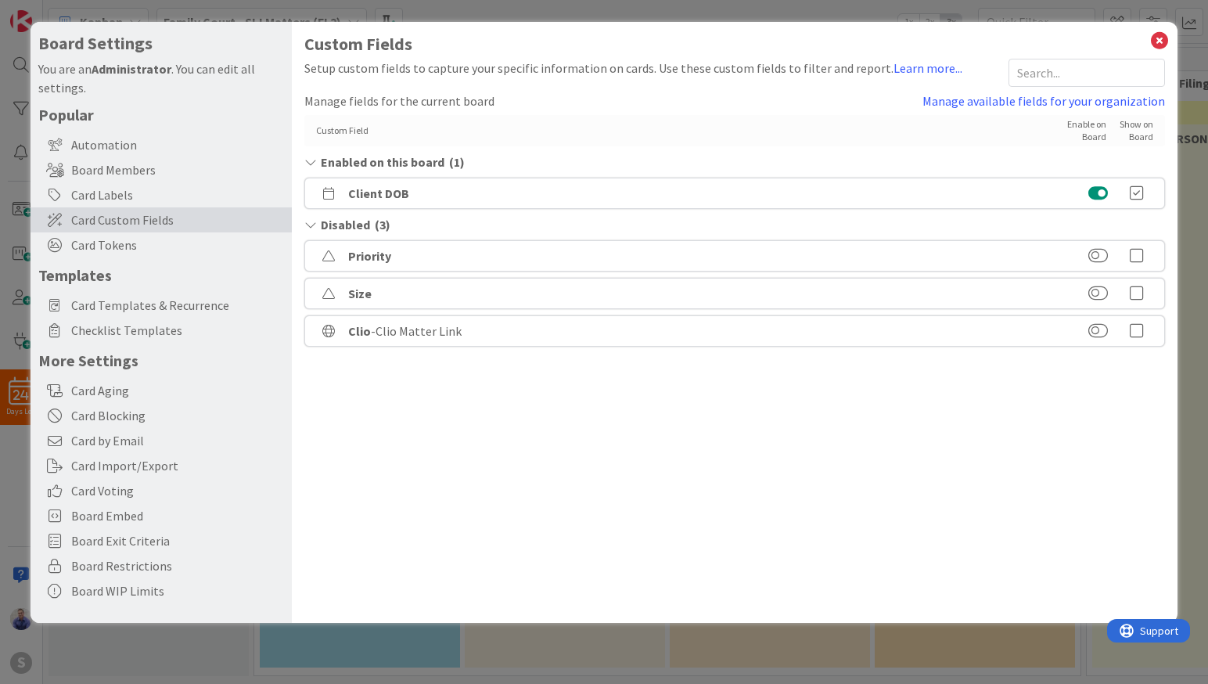
drag, startPoint x: 1101, startPoint y: 332, endPoint x: 1142, endPoint y: 333, distance: 40.7
click at [1102, 332] on button at bounding box center [1098, 331] width 20 height 16
click at [1134, 235] on icon at bounding box center [1136, 231] width 31 height 16
click at [1164, 36] on icon at bounding box center [1159, 41] width 20 height 22
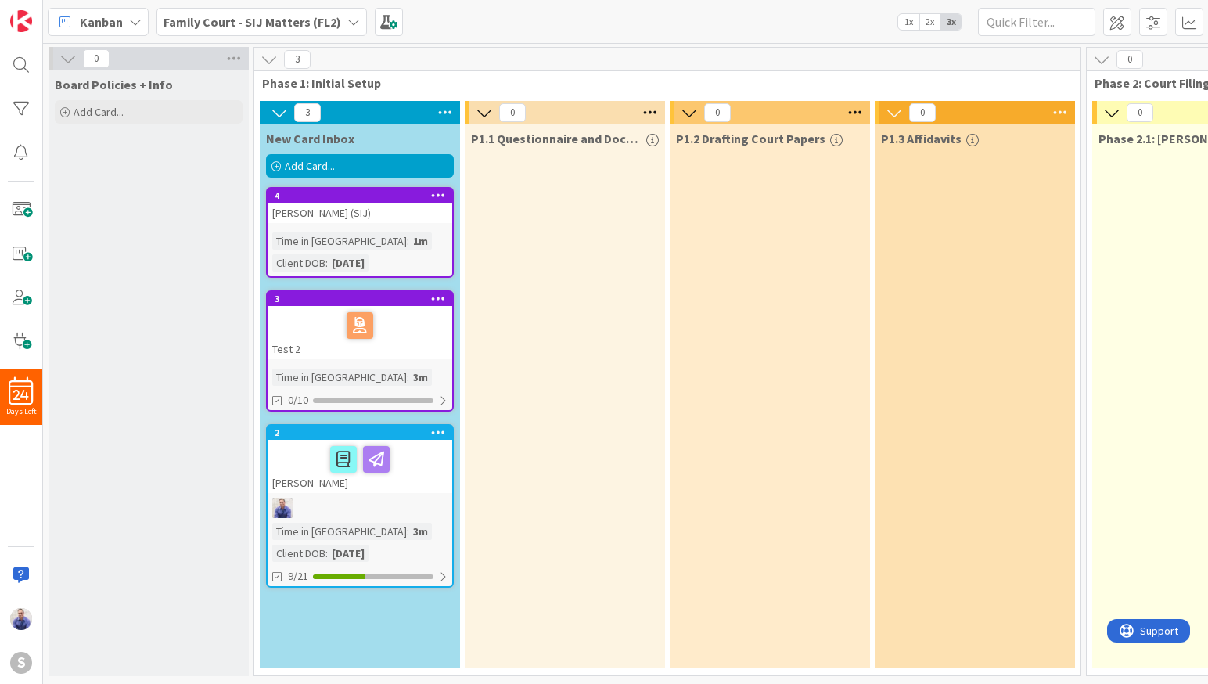
click at [354, 213] on div "[PERSON_NAME] (SIJ)" at bounding box center [359, 213] width 185 height 20
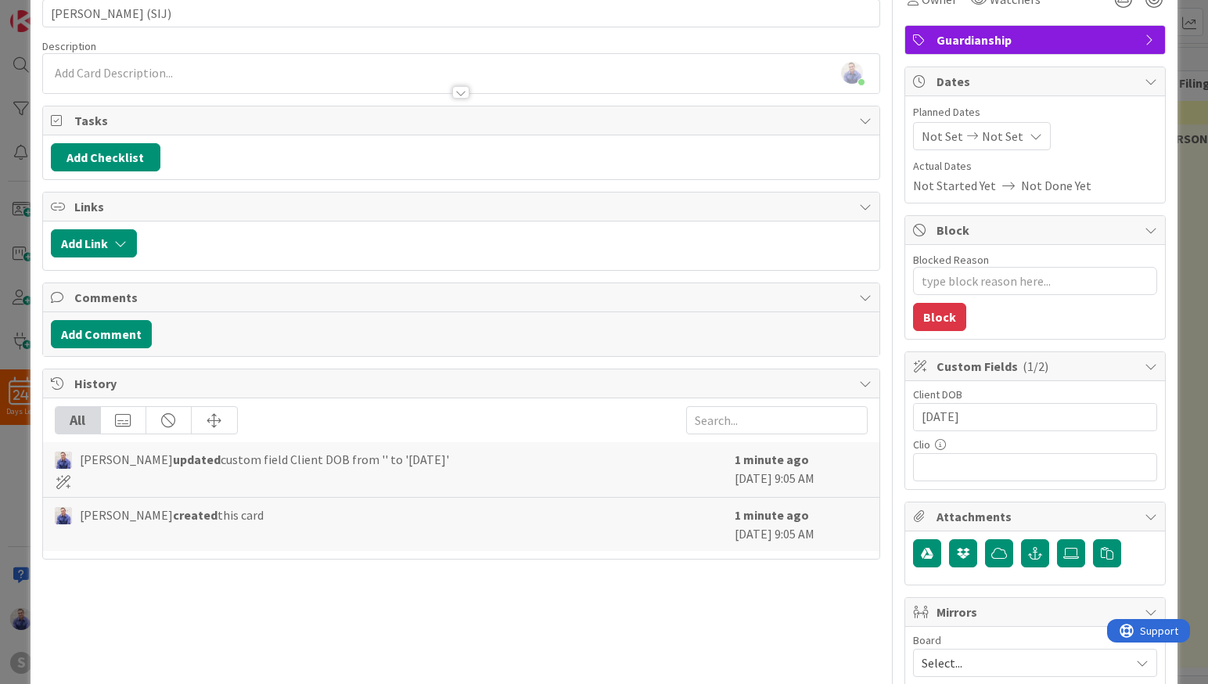
scroll to position [99, 0]
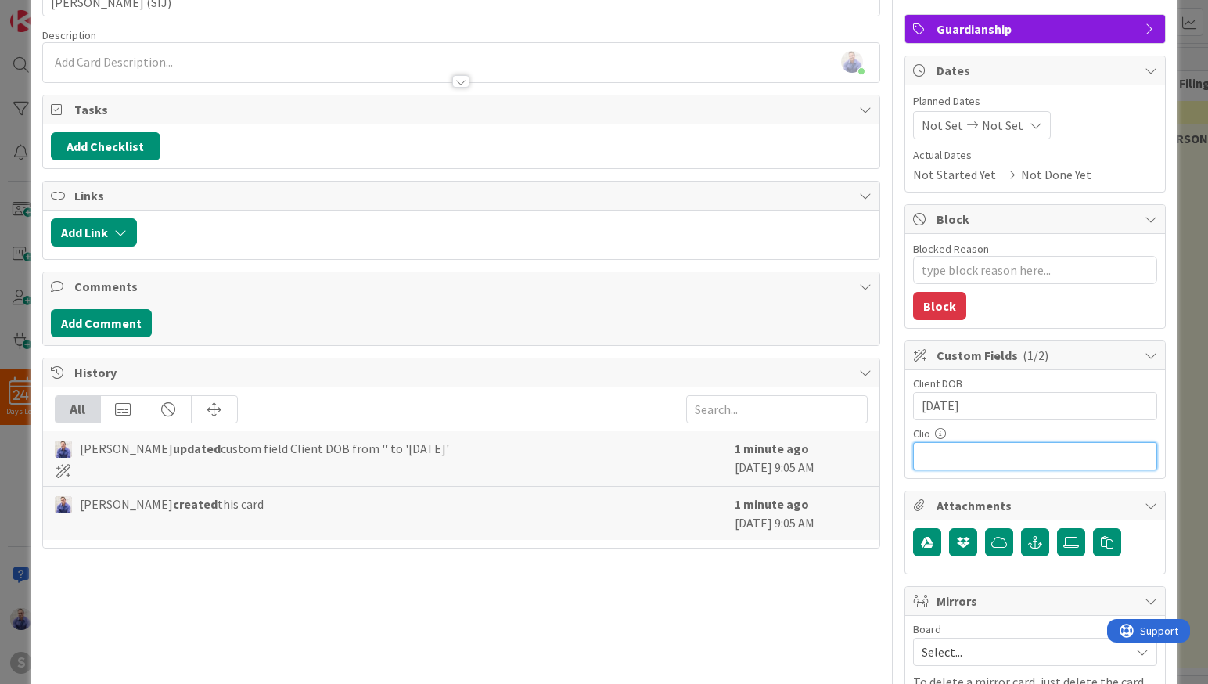
click at [989, 449] on input "text" at bounding box center [1035, 456] width 244 height 28
click at [960, 460] on input "text" at bounding box center [1035, 456] width 244 height 28
paste input "https://app.clio.com/nc/#/matters/1694219222"
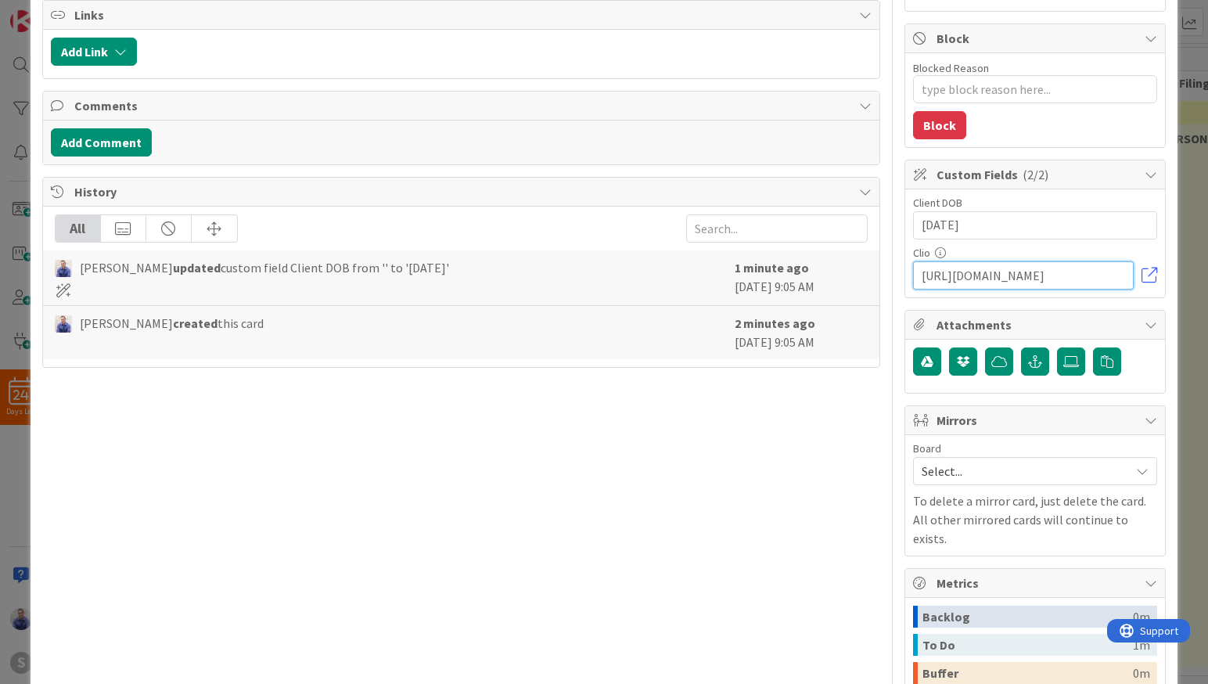
scroll to position [0, 0]
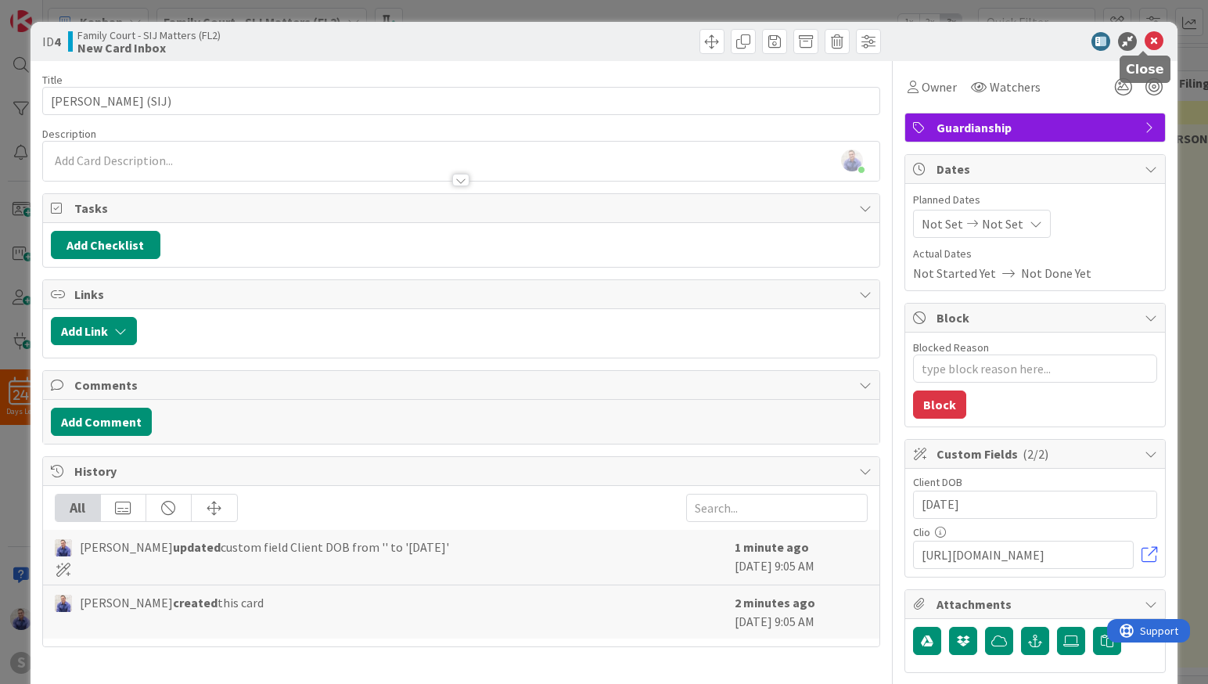
click at [1144, 36] on icon at bounding box center [1153, 41] width 19 height 19
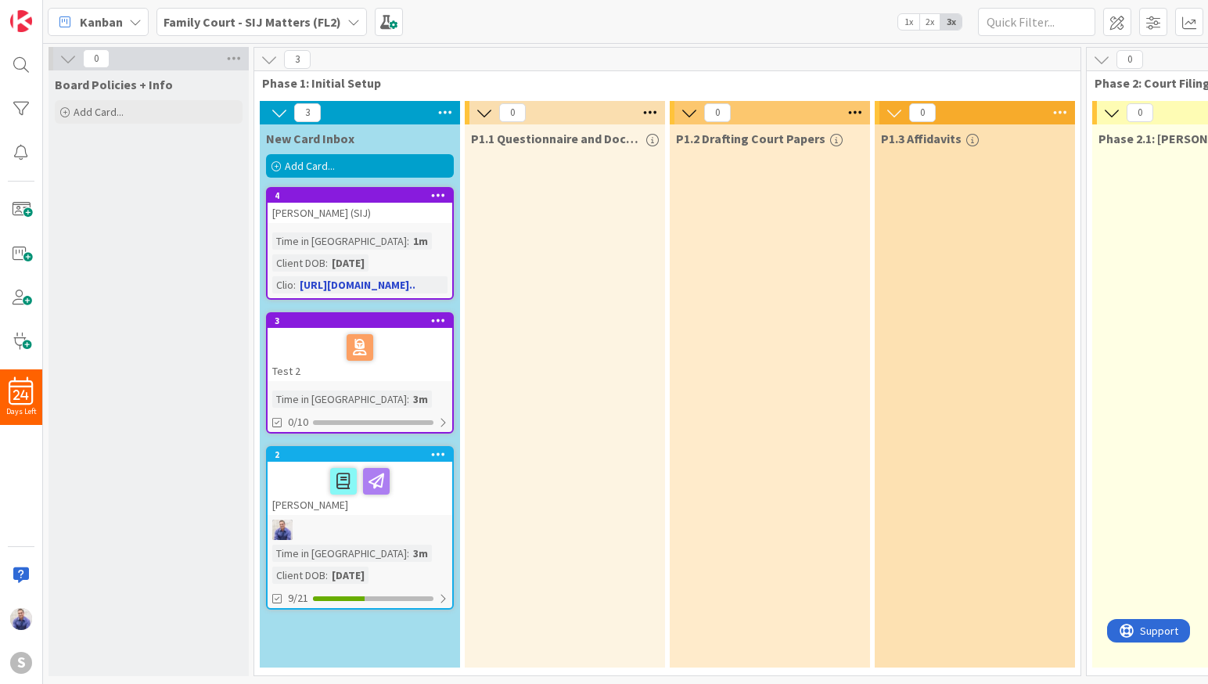
click at [323, 217] on div "[PERSON_NAME] (SIJ)" at bounding box center [359, 213] width 185 height 20
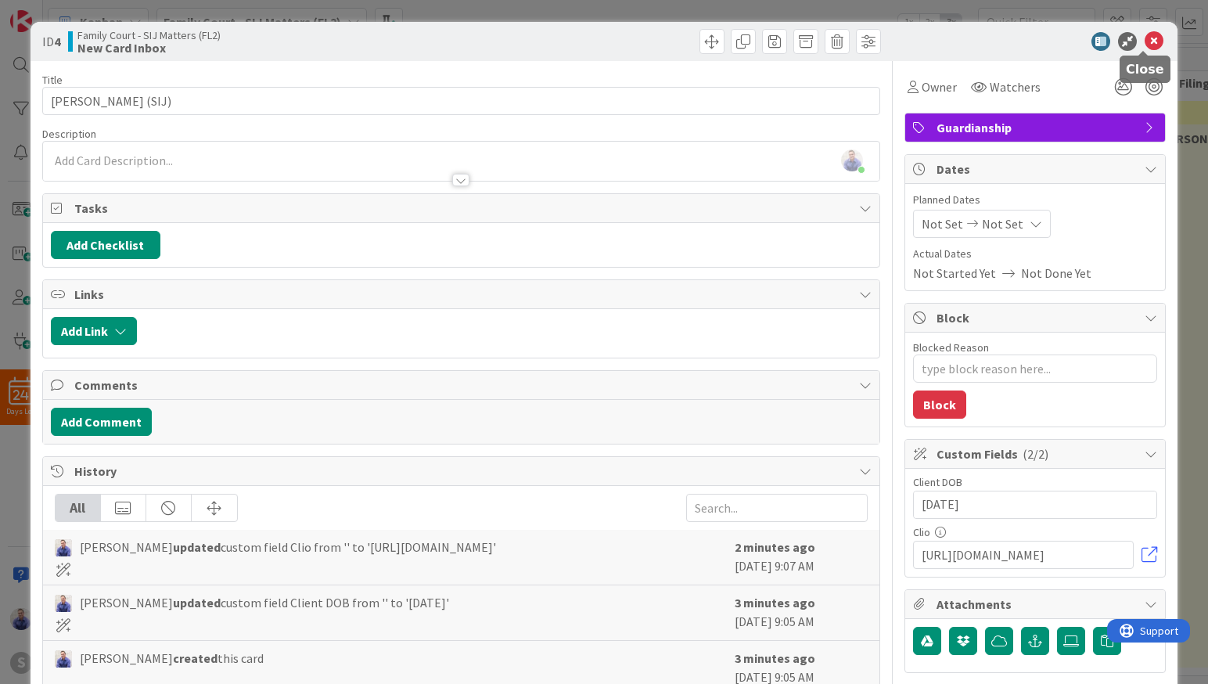
click at [1147, 41] on icon at bounding box center [1153, 41] width 19 height 19
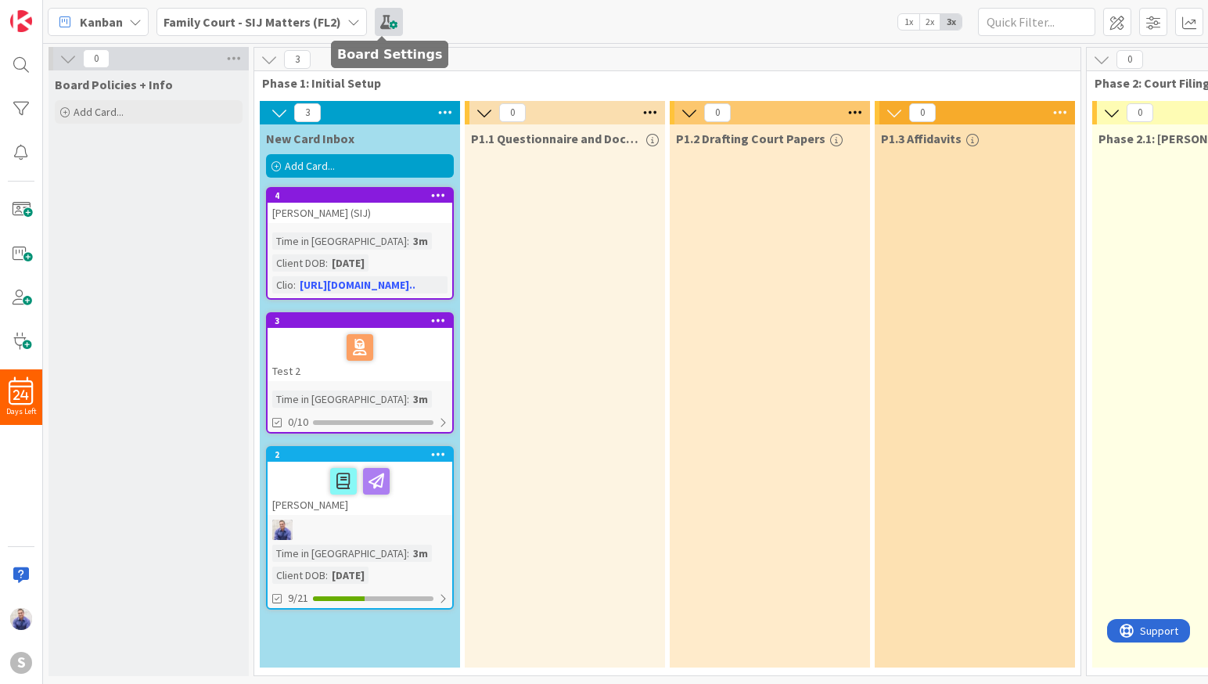
click at [376, 27] on span at bounding box center [389, 22] width 28 height 28
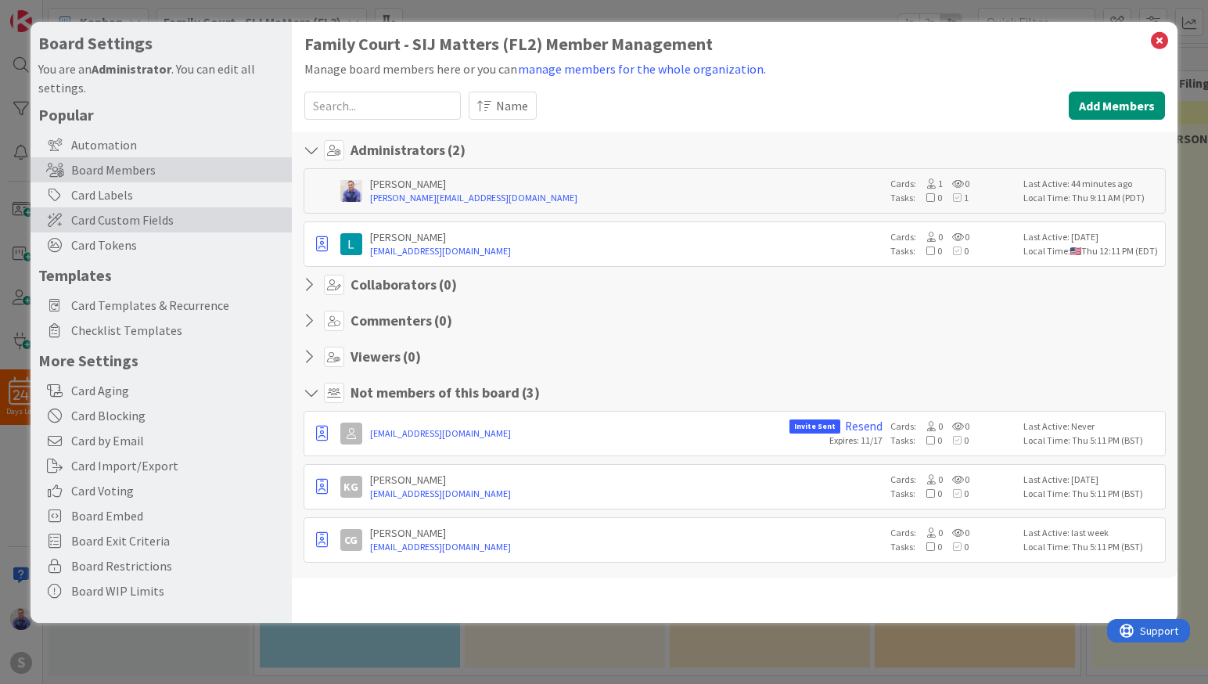
click at [122, 221] on span "Card Custom Fields" at bounding box center [177, 219] width 213 height 19
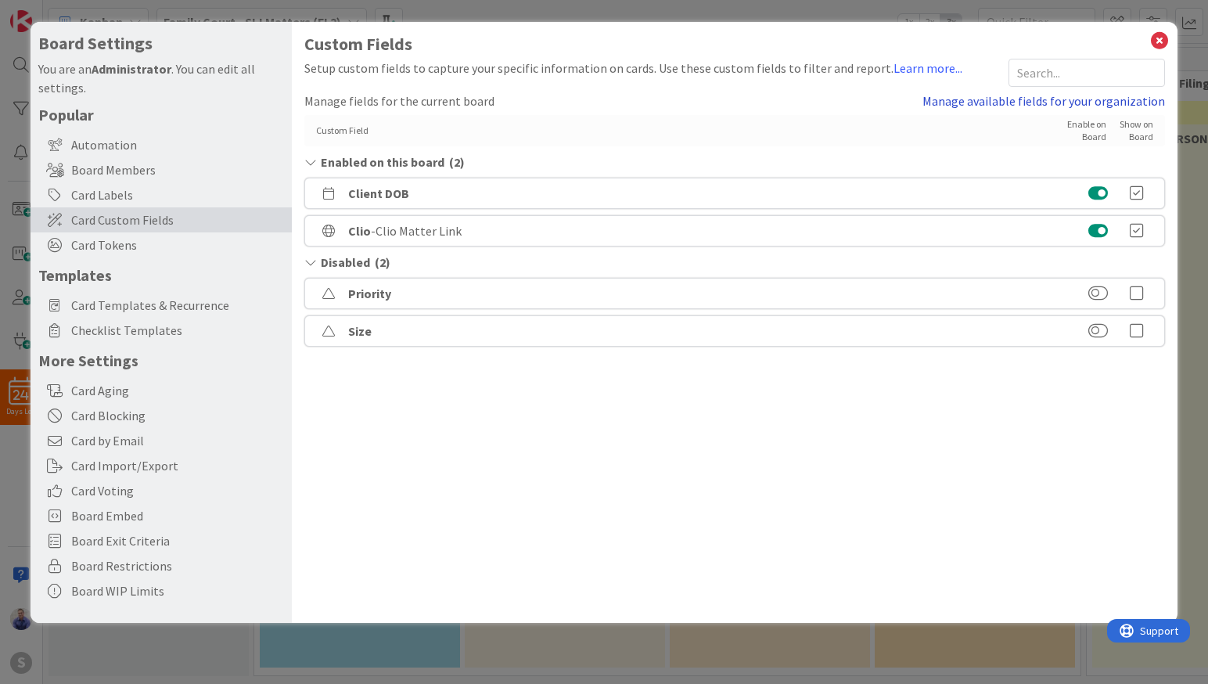
click at [1115, 105] on link "Manage available fields for your organization" at bounding box center [1043, 101] width 242 height 19
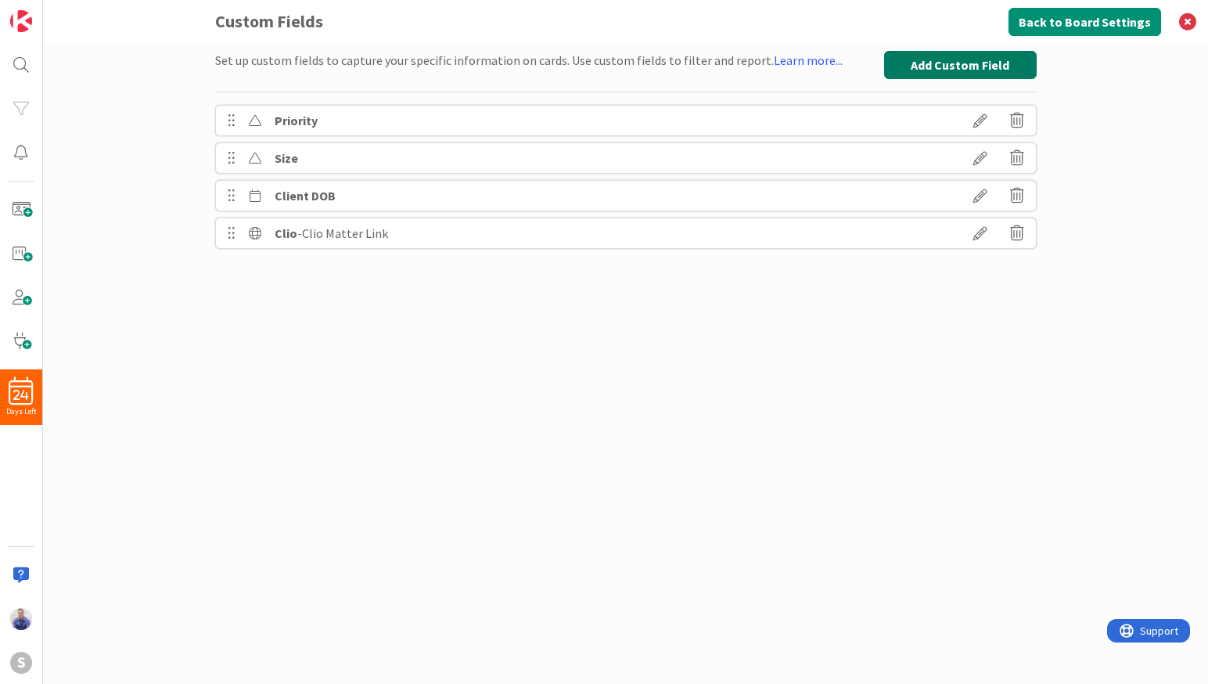
click at [964, 63] on button "Add Custom Field" at bounding box center [960, 65] width 153 height 28
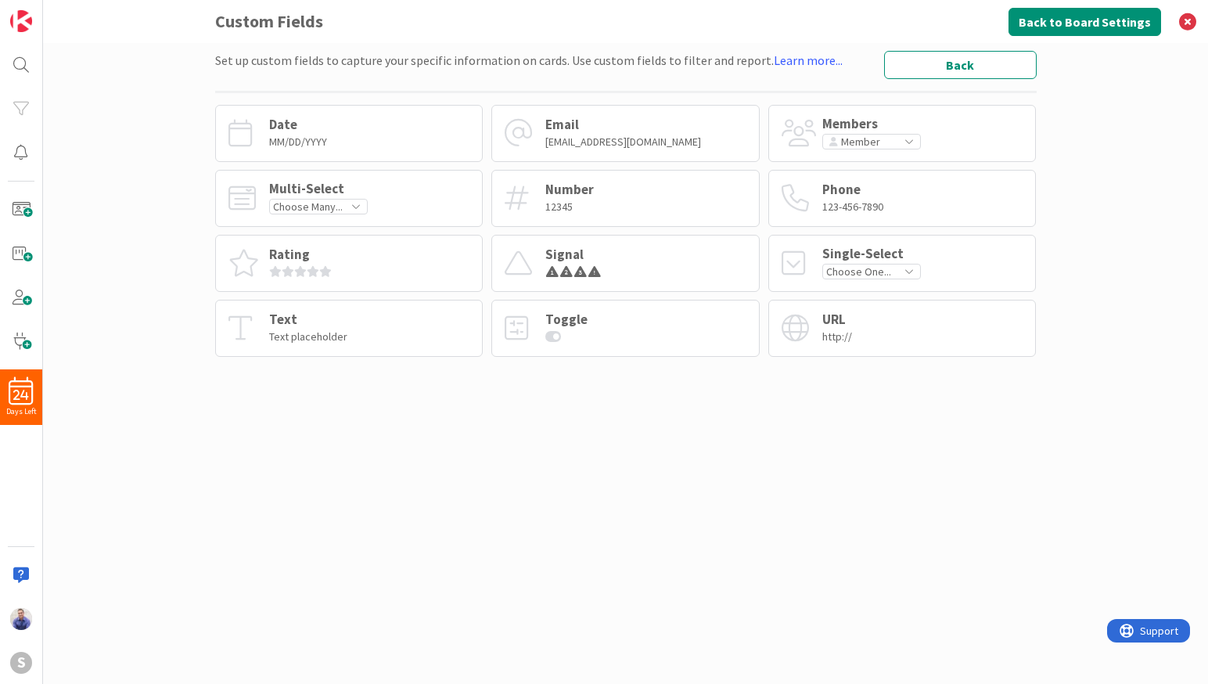
drag, startPoint x: 828, startPoint y: 333, endPoint x: 820, endPoint y: 329, distance: 9.5
click at [828, 332] on div "http://" at bounding box center [837, 336] width 30 height 14
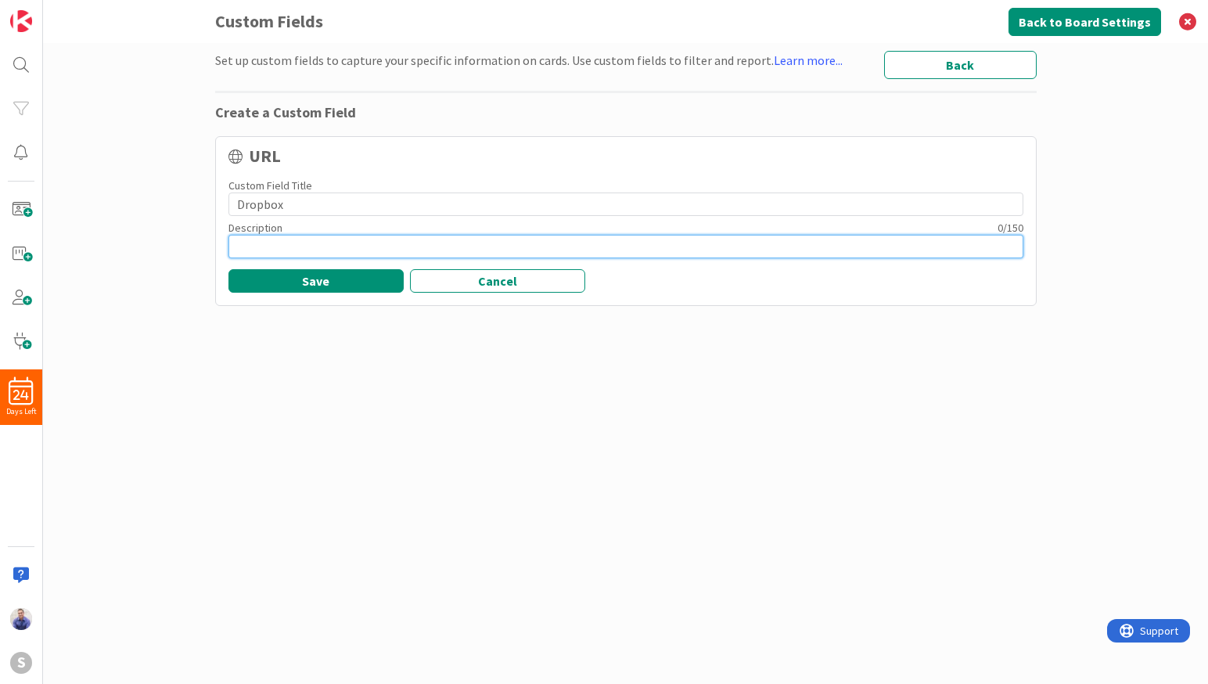
click at [309, 246] on input at bounding box center [625, 246] width 795 height 23
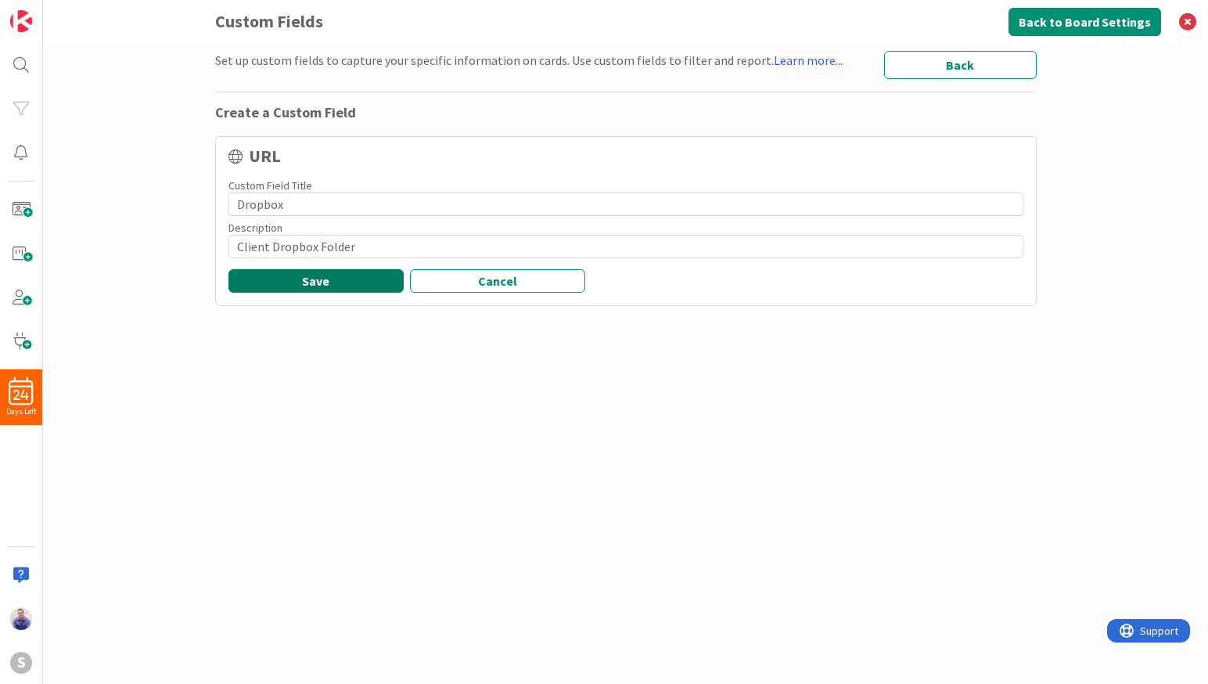
click at [293, 278] on button "Save" at bounding box center [315, 280] width 175 height 23
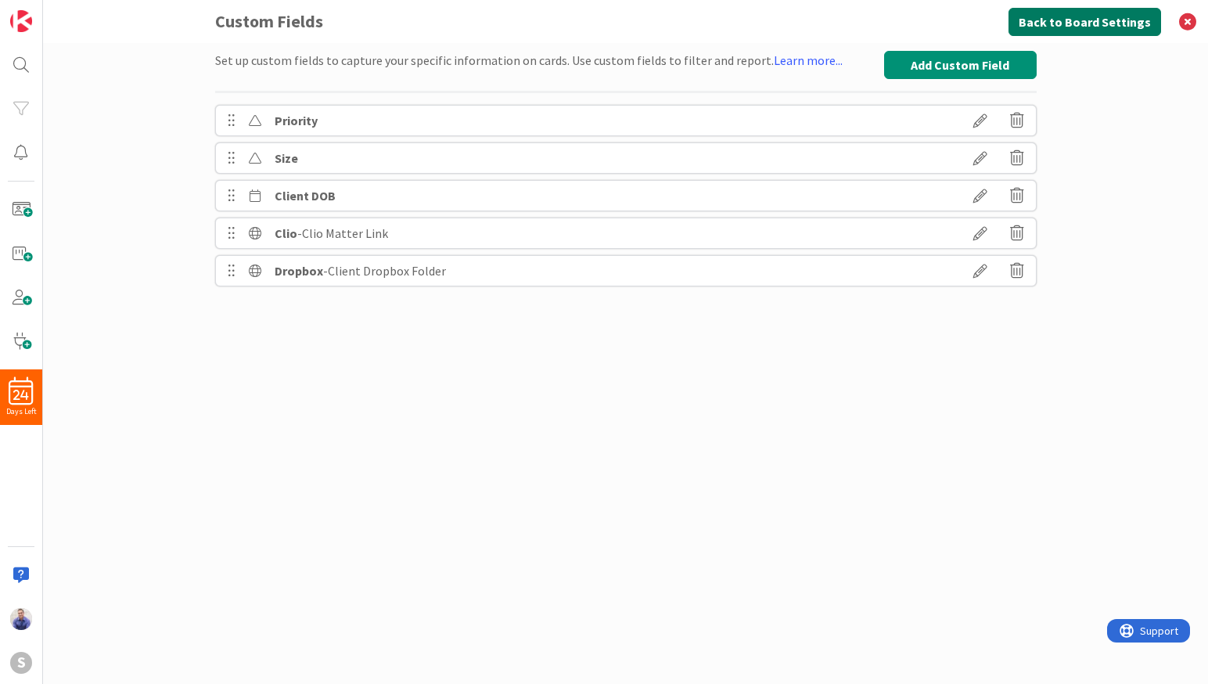
click at [1120, 22] on button "Back to Board Settings" at bounding box center [1084, 22] width 153 height 28
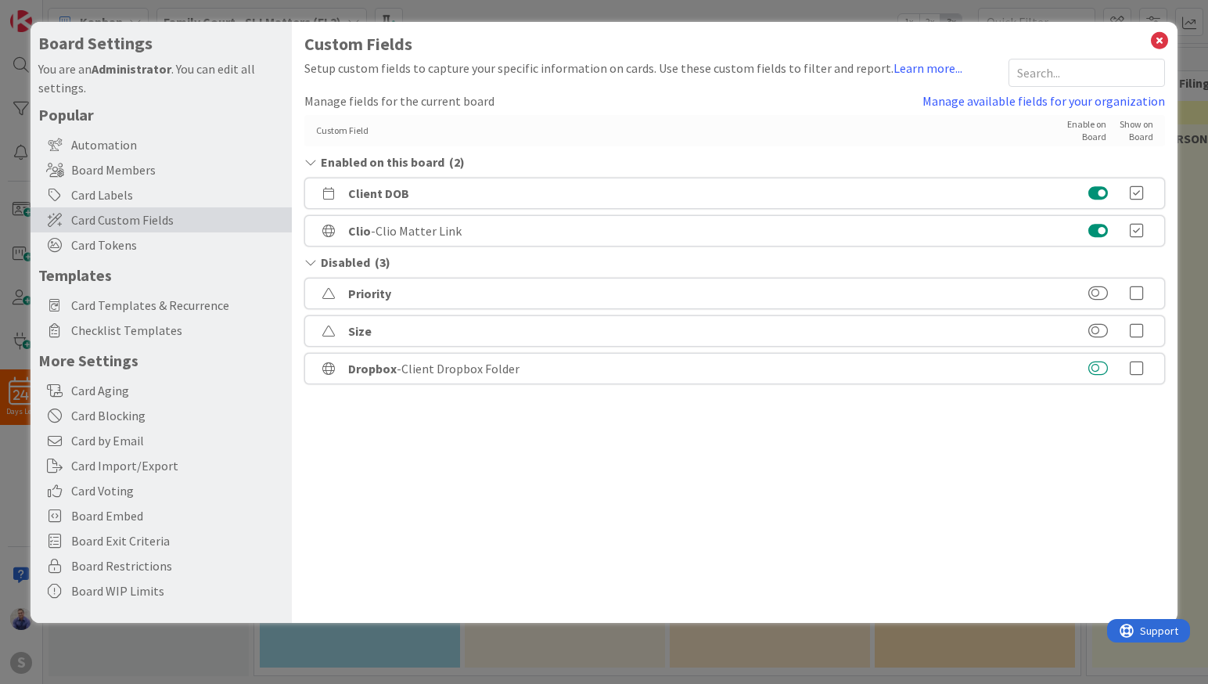
click at [1101, 371] on button at bounding box center [1098, 369] width 20 height 16
click at [1140, 267] on icon at bounding box center [1136, 268] width 31 height 16
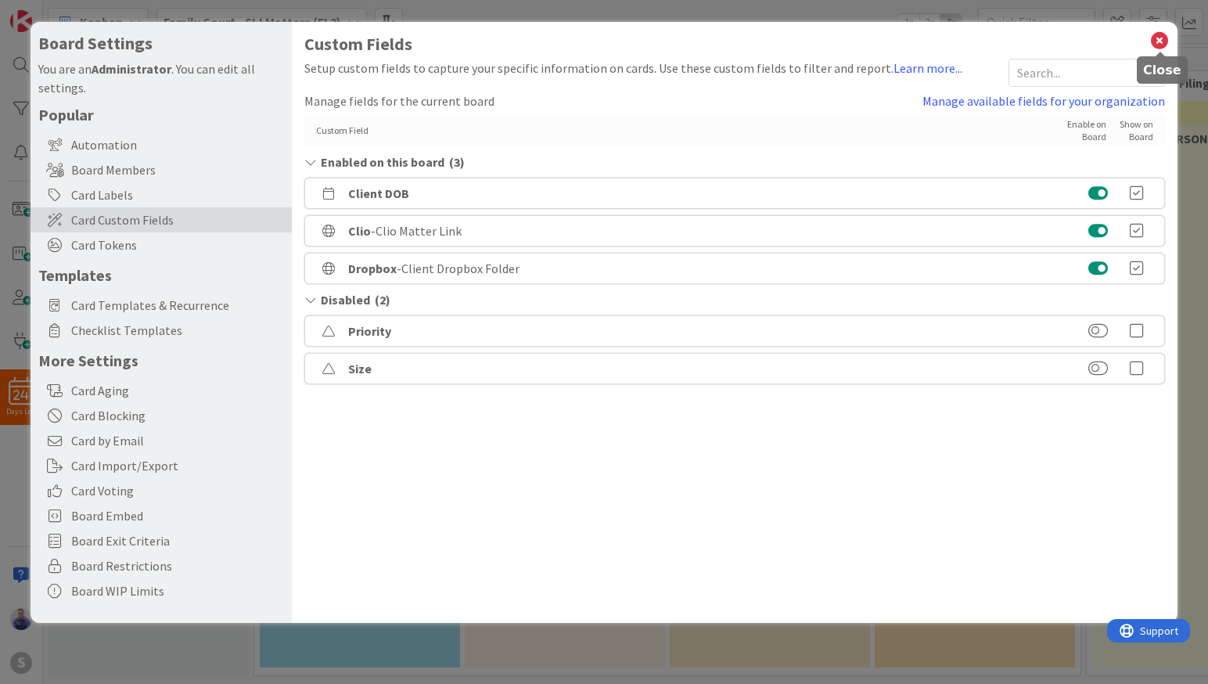
click at [1165, 40] on icon at bounding box center [1159, 41] width 20 height 22
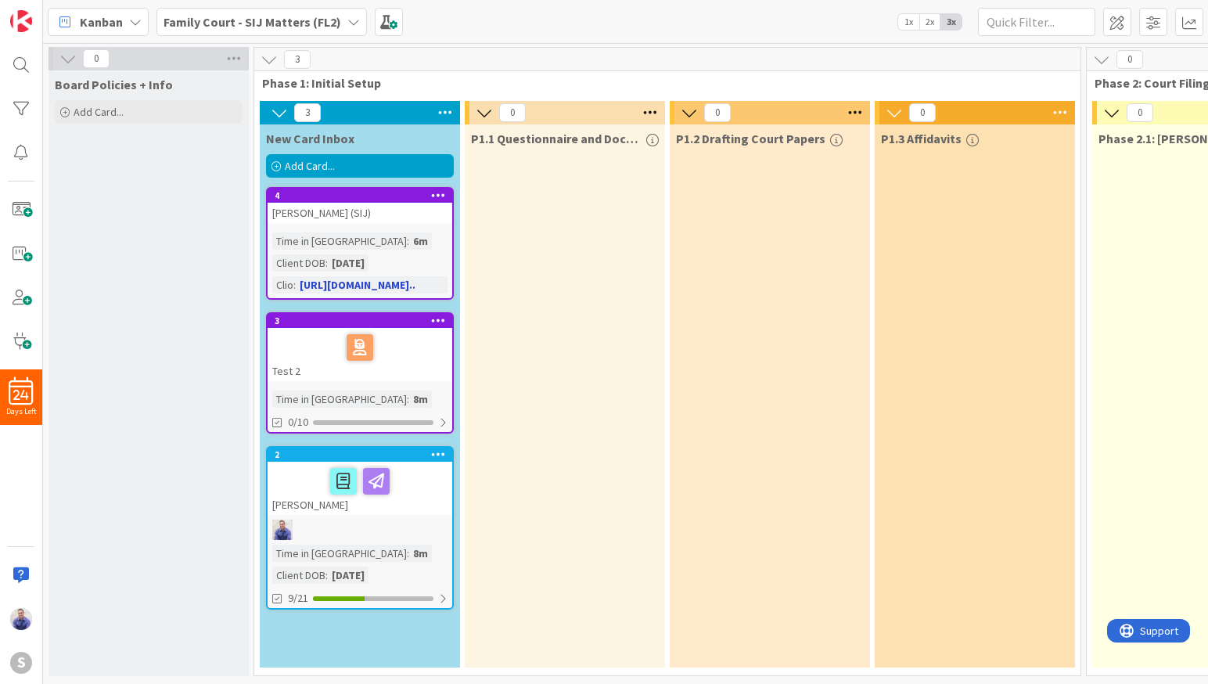
click at [324, 213] on div "[PERSON_NAME] (SIJ)" at bounding box center [359, 213] width 185 height 20
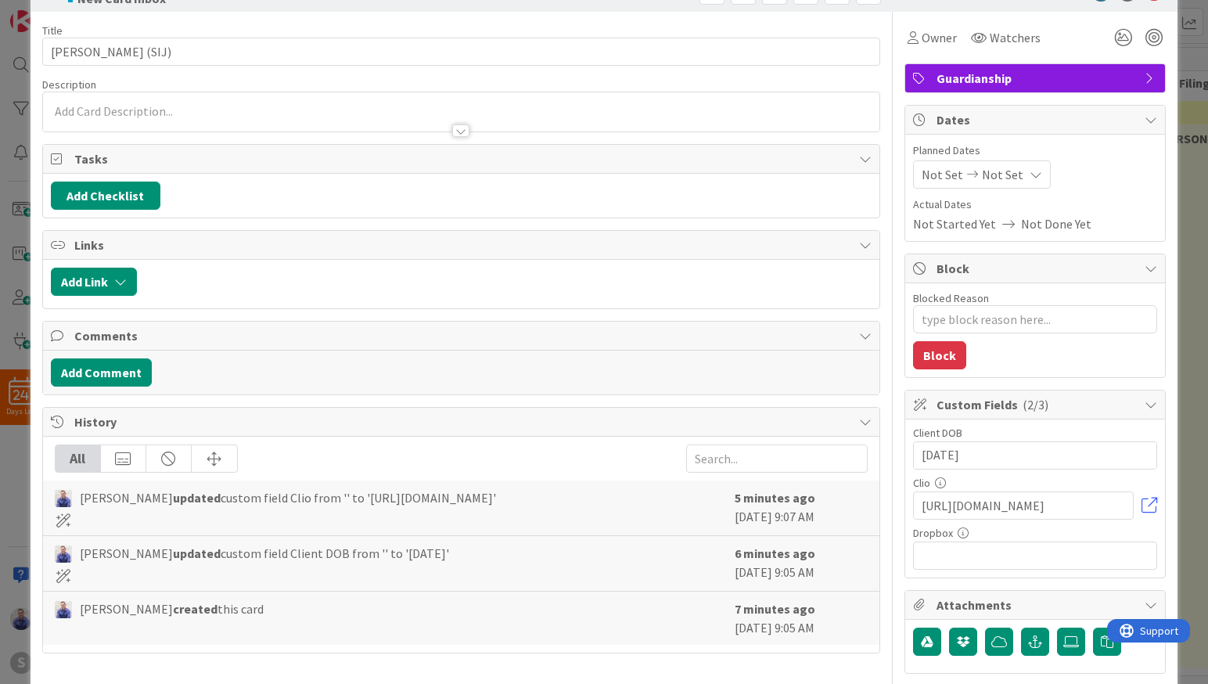
scroll to position [181, 0]
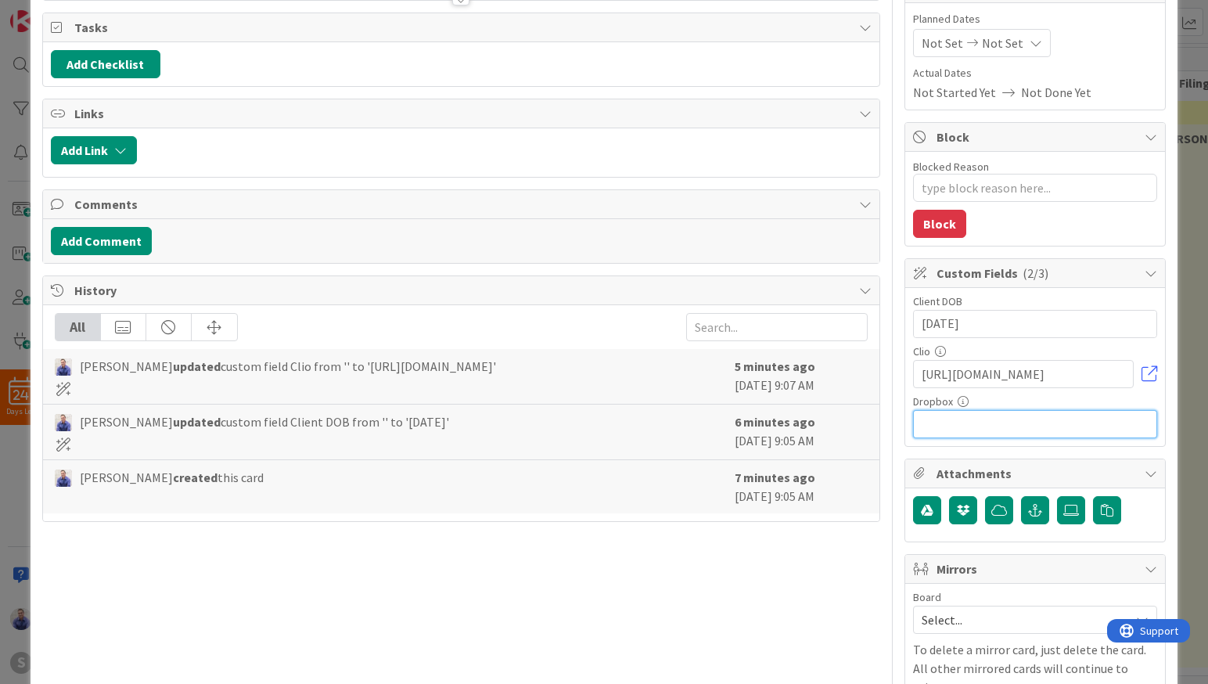
click at [983, 423] on input "text" at bounding box center [1035, 424] width 244 height 28
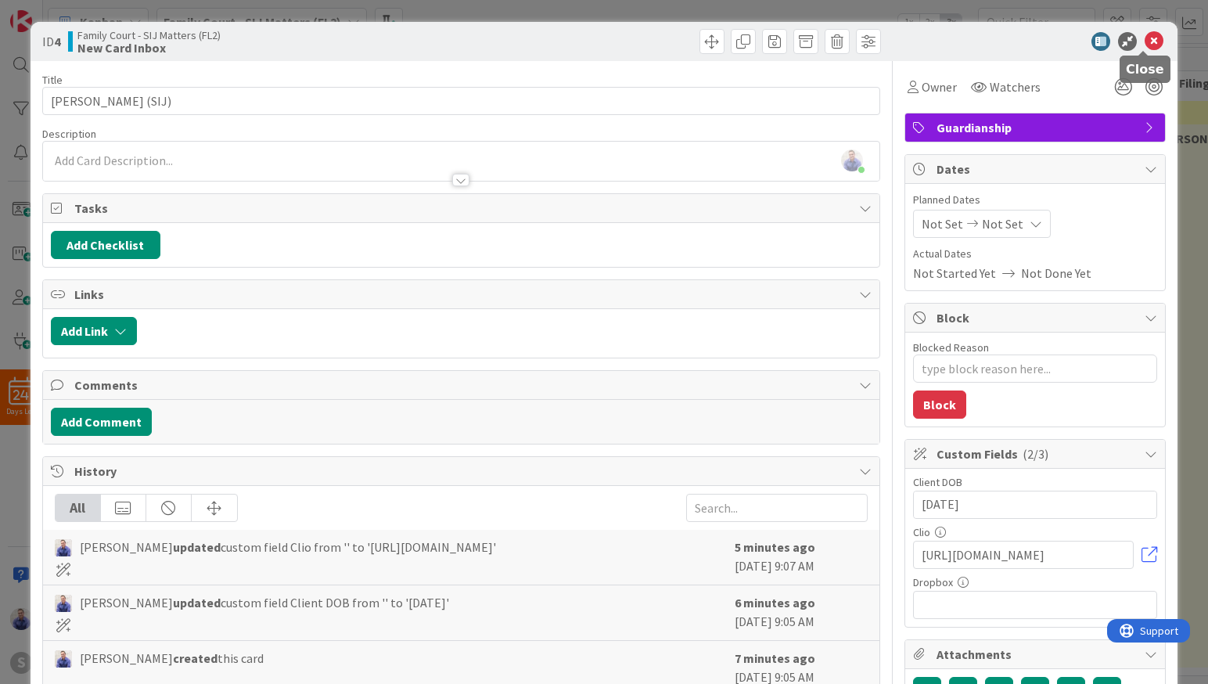
click at [1147, 42] on icon at bounding box center [1153, 41] width 19 height 19
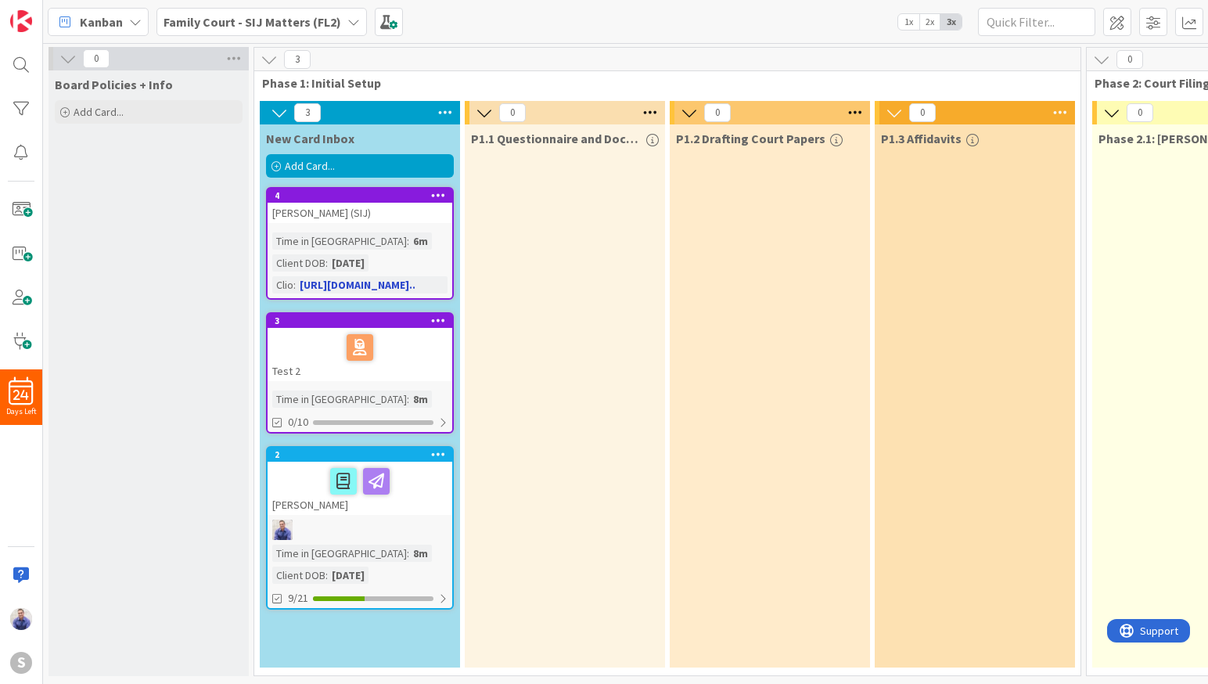
click at [325, 217] on div "[PERSON_NAME] (SIJ)" at bounding box center [359, 213] width 185 height 20
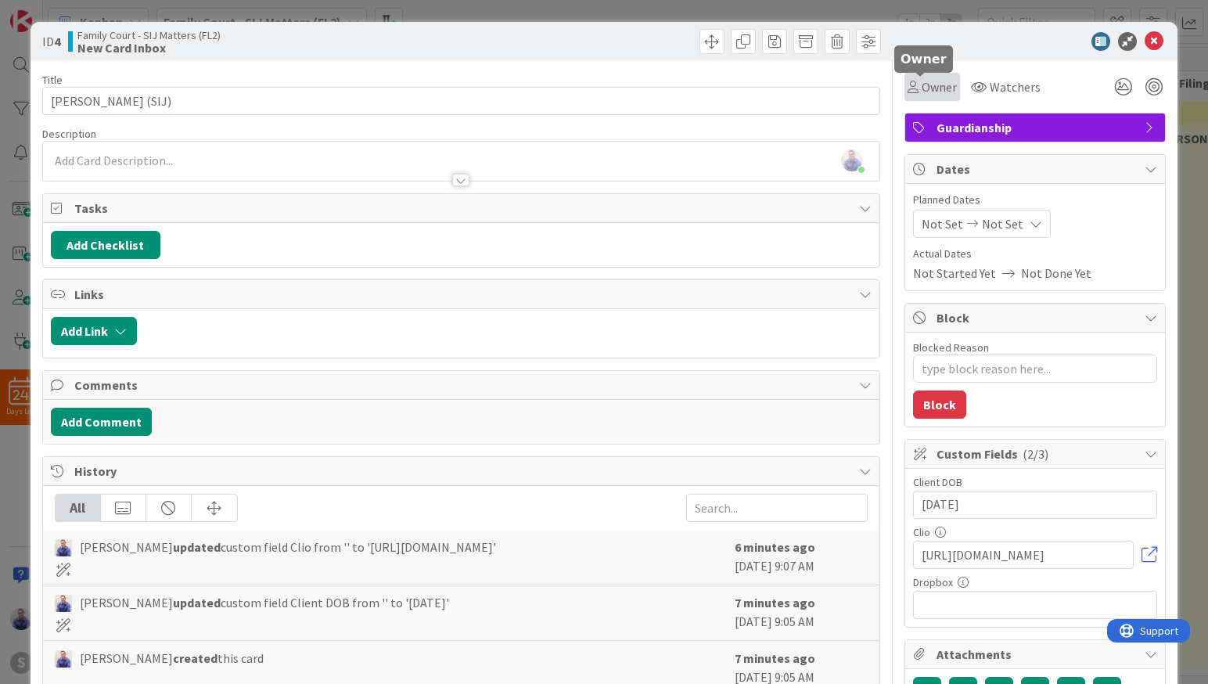
click at [921, 89] on span "Owner" at bounding box center [938, 86] width 35 height 19
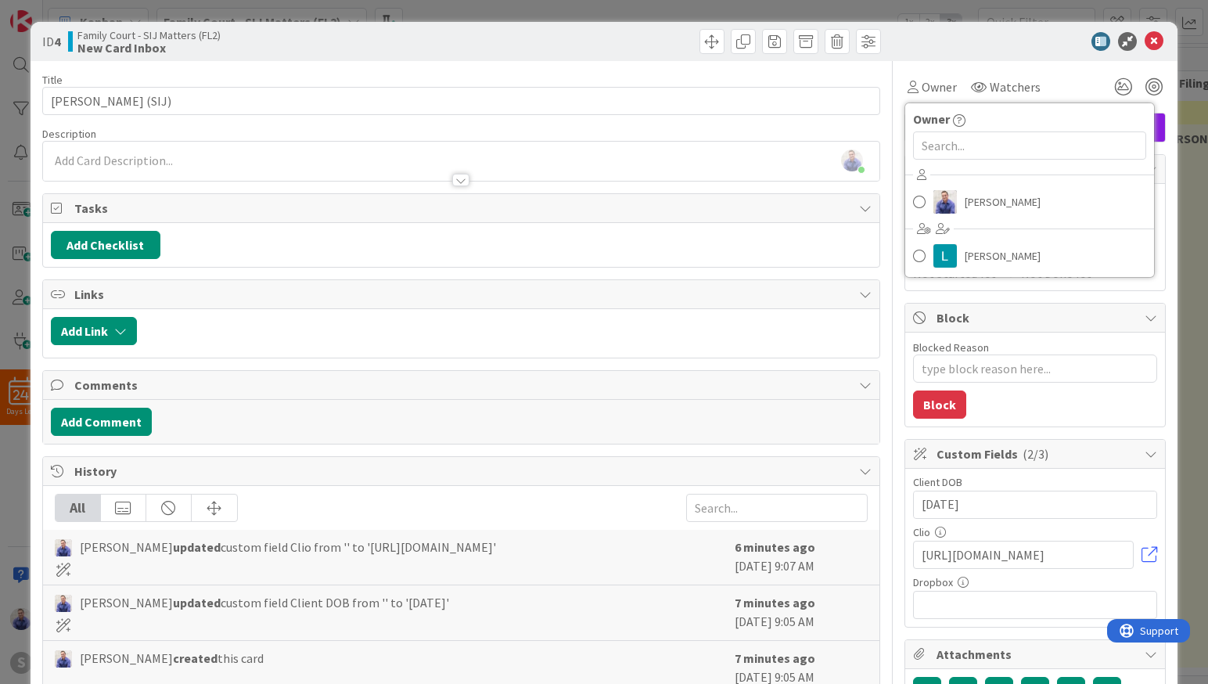
click at [921, 39] on div at bounding box center [1027, 41] width 277 height 19
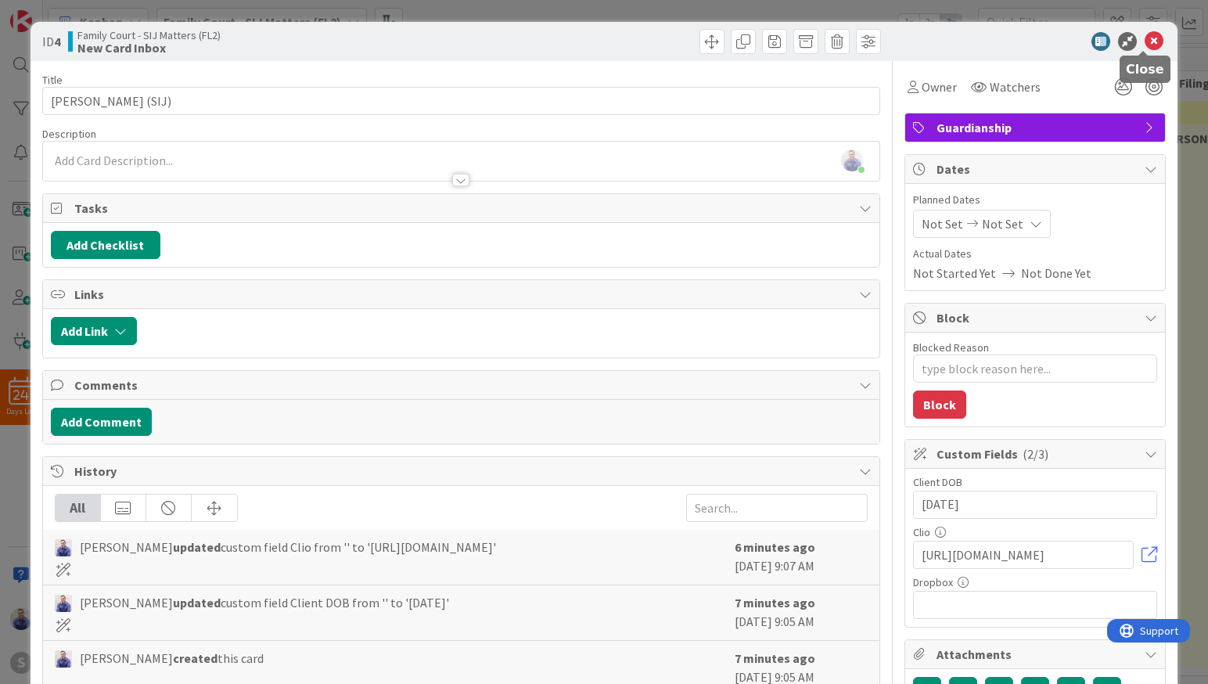
click at [1144, 37] on icon at bounding box center [1153, 41] width 19 height 19
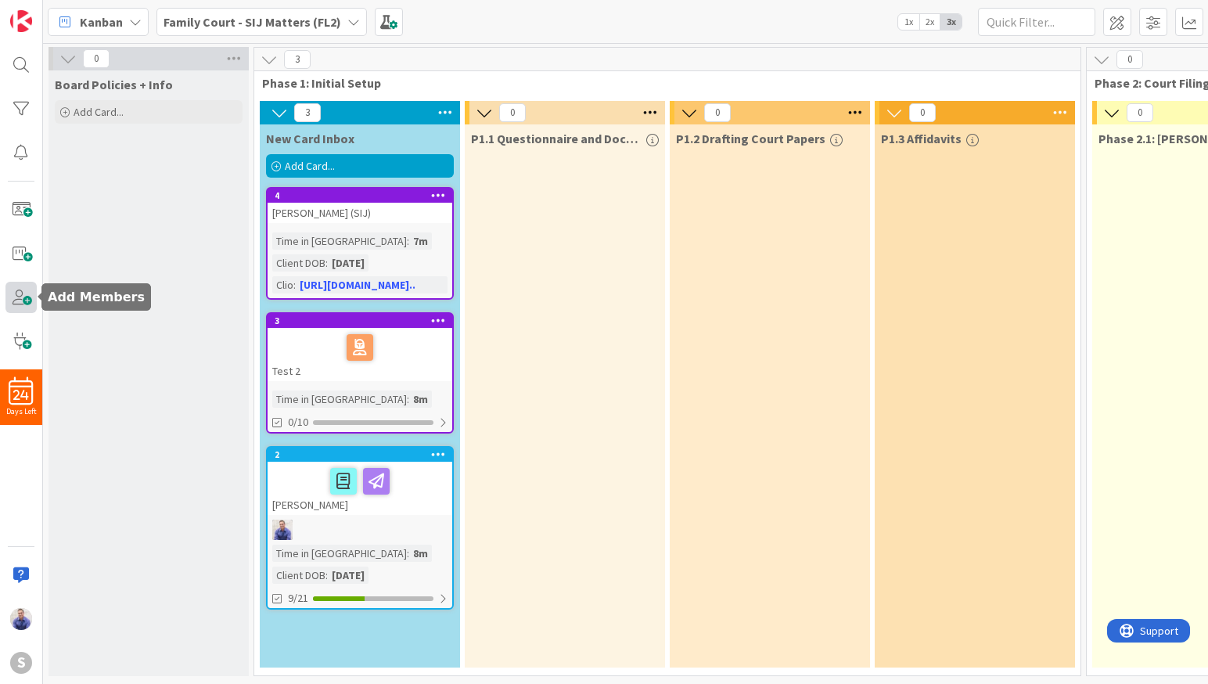
click at [26, 291] on span at bounding box center [20, 297] width 31 height 31
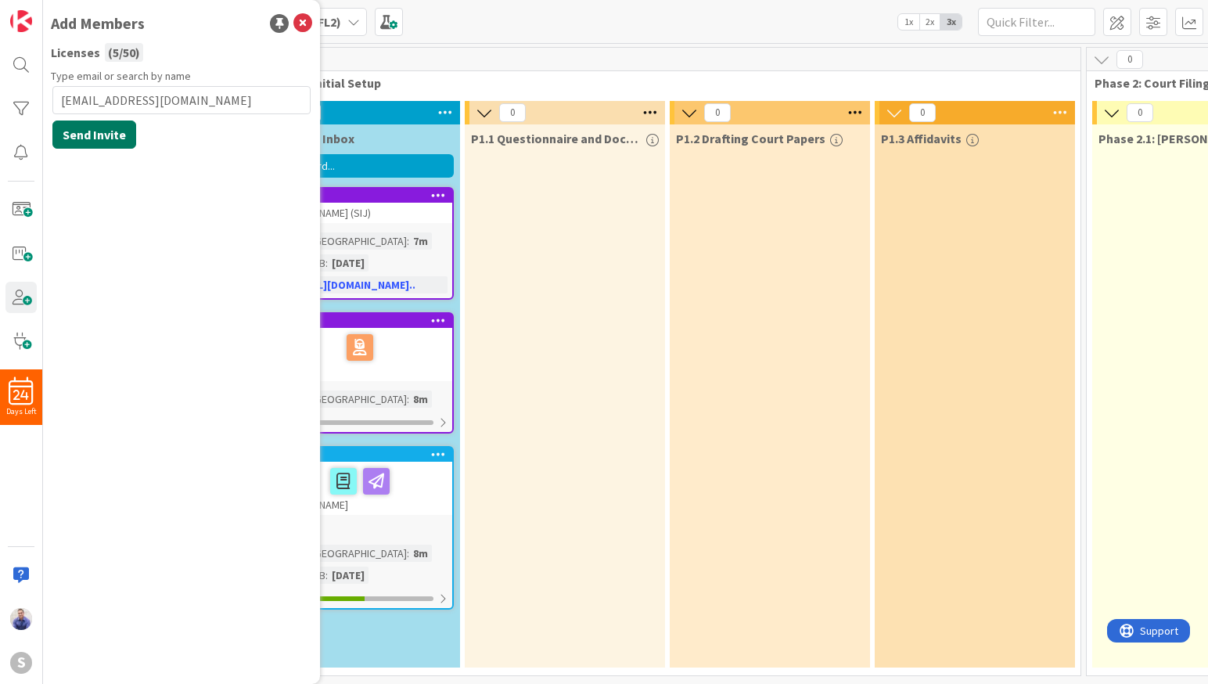
click at [95, 138] on button "Send Invite" at bounding box center [94, 134] width 84 height 28
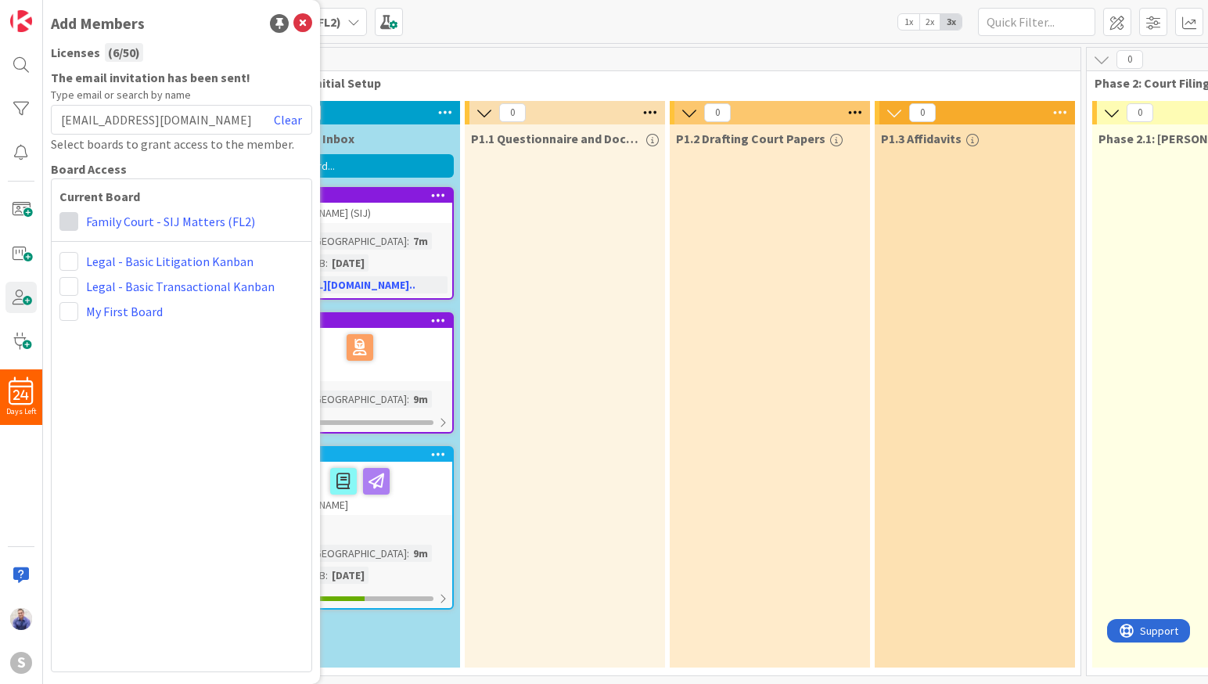
click at [67, 223] on span at bounding box center [68, 221] width 19 height 19
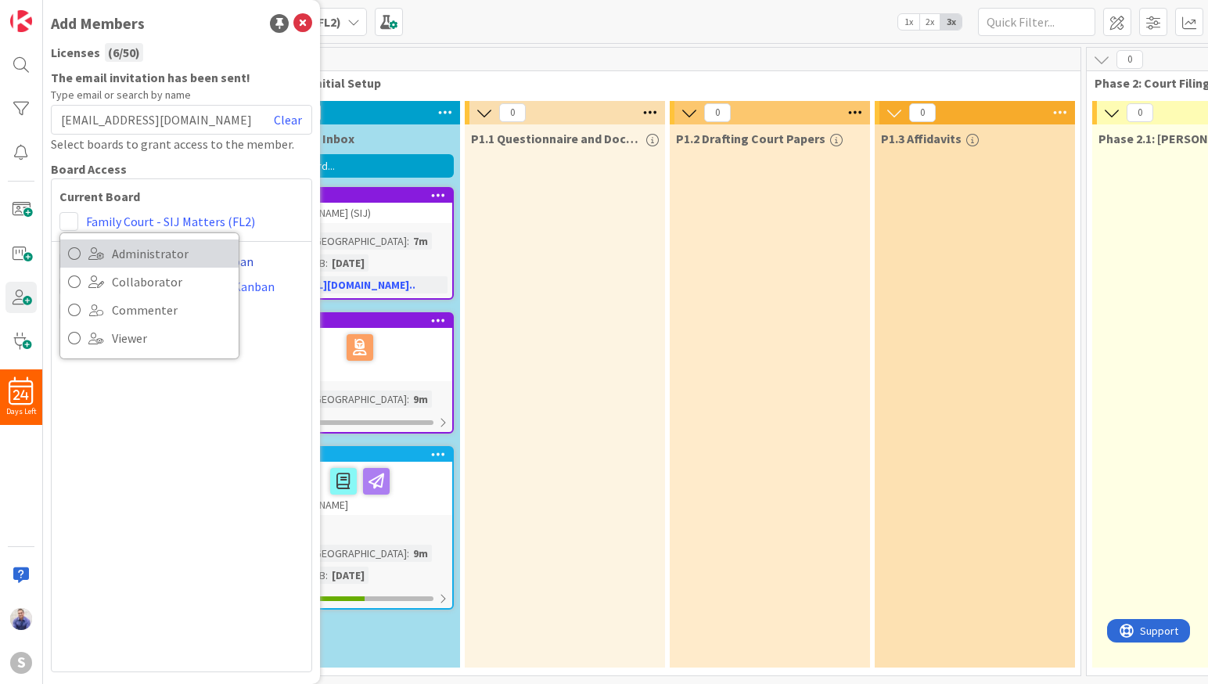
click at [181, 256] on span "Administrator" at bounding box center [171, 253] width 119 height 23
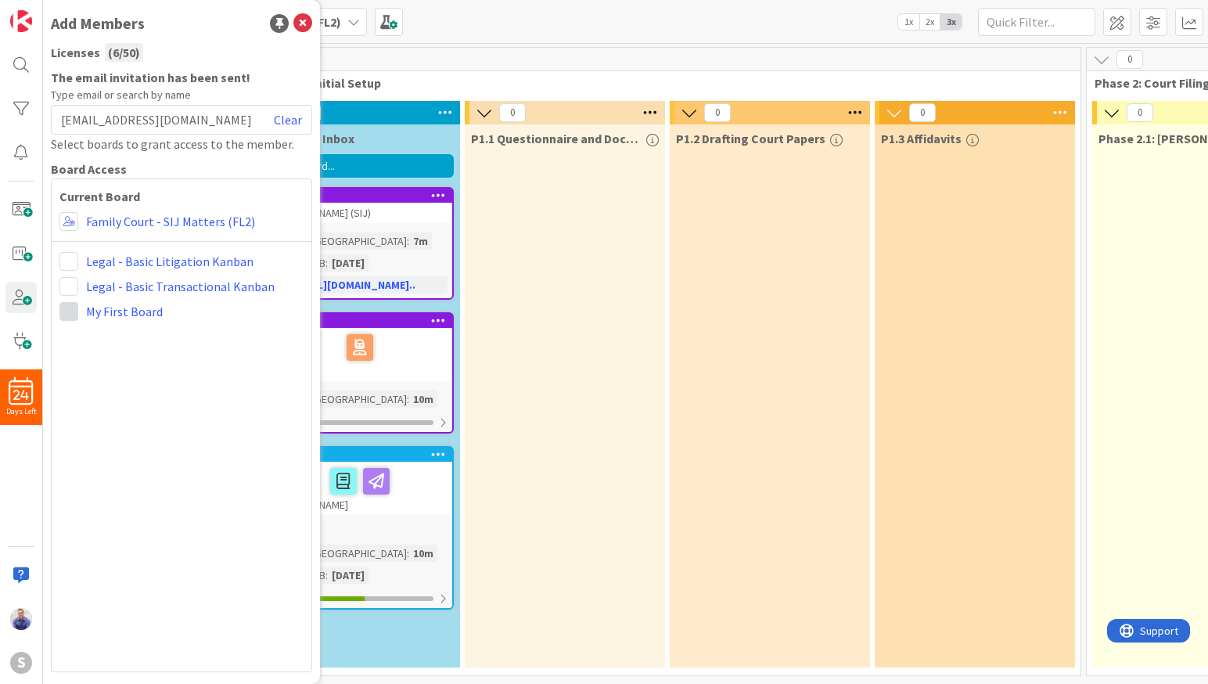
click at [74, 312] on span at bounding box center [68, 311] width 19 height 19
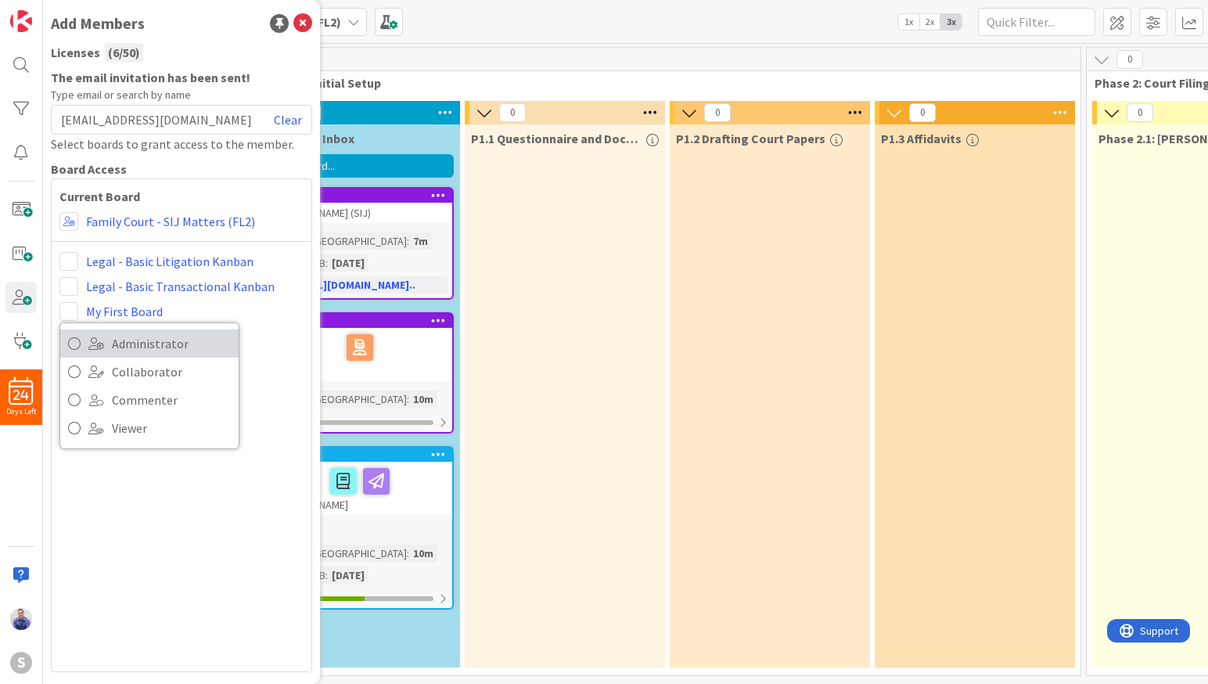
click at [135, 343] on span "Administrator" at bounding box center [171, 343] width 119 height 23
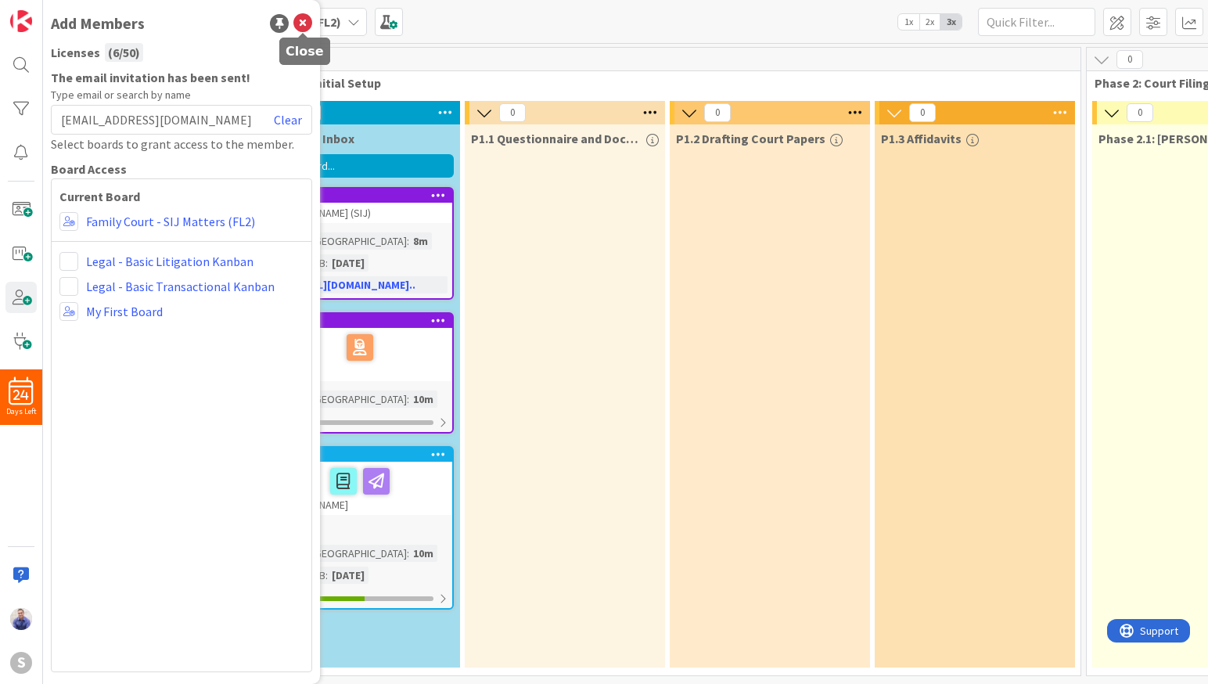
click at [301, 24] on icon at bounding box center [302, 23] width 19 height 19
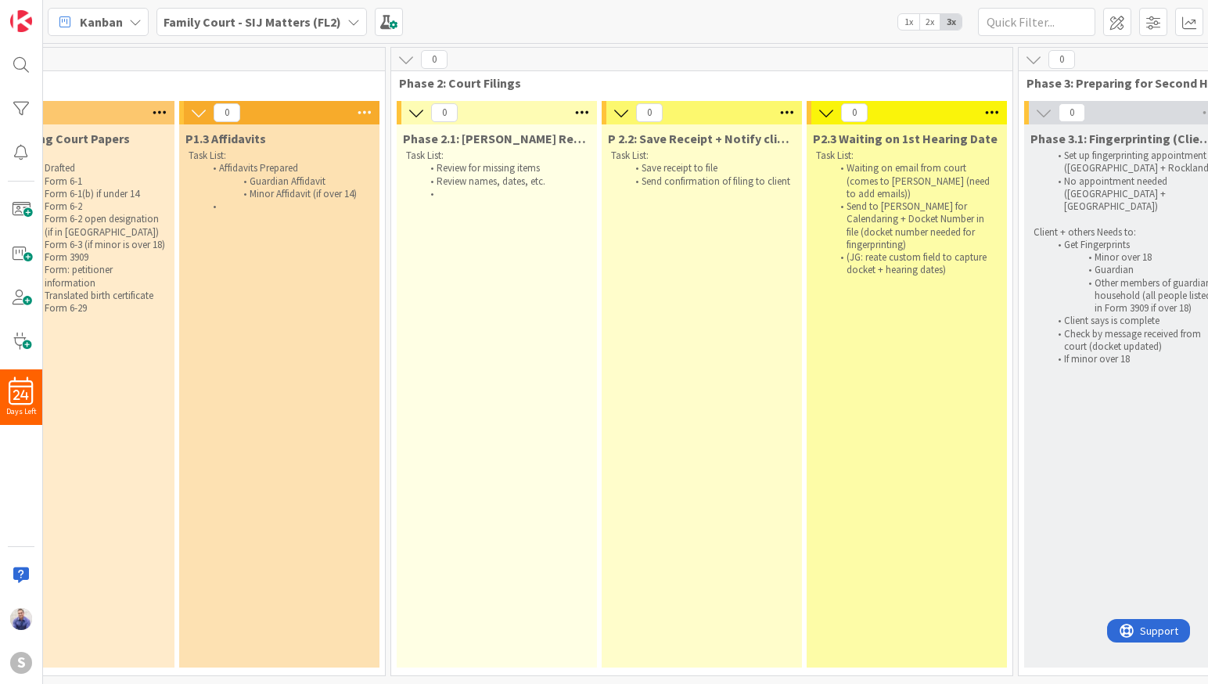
scroll to position [0, 698]
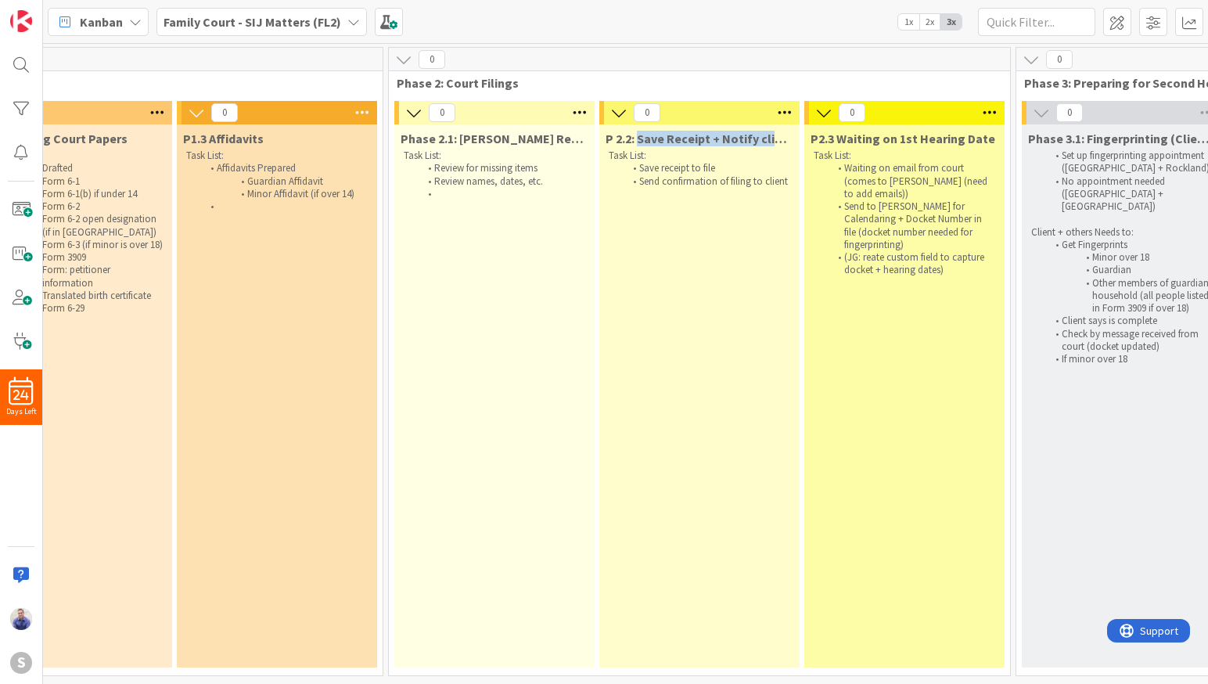
drag, startPoint x: 788, startPoint y: 142, endPoint x: 638, endPoint y: 133, distance: 150.4
click at [638, 133] on div "P 2.2: Save Receipt + Notify client" at bounding box center [699, 139] width 188 height 16
copy span "Save Receipt + Notify client"
drag, startPoint x: 790, startPoint y: 181, endPoint x: 637, endPoint y: 166, distance: 153.3
click at [637, 166] on div "Task List: Save receipt to file Send confirmation of filing to client" at bounding box center [699, 168] width 188 height 45
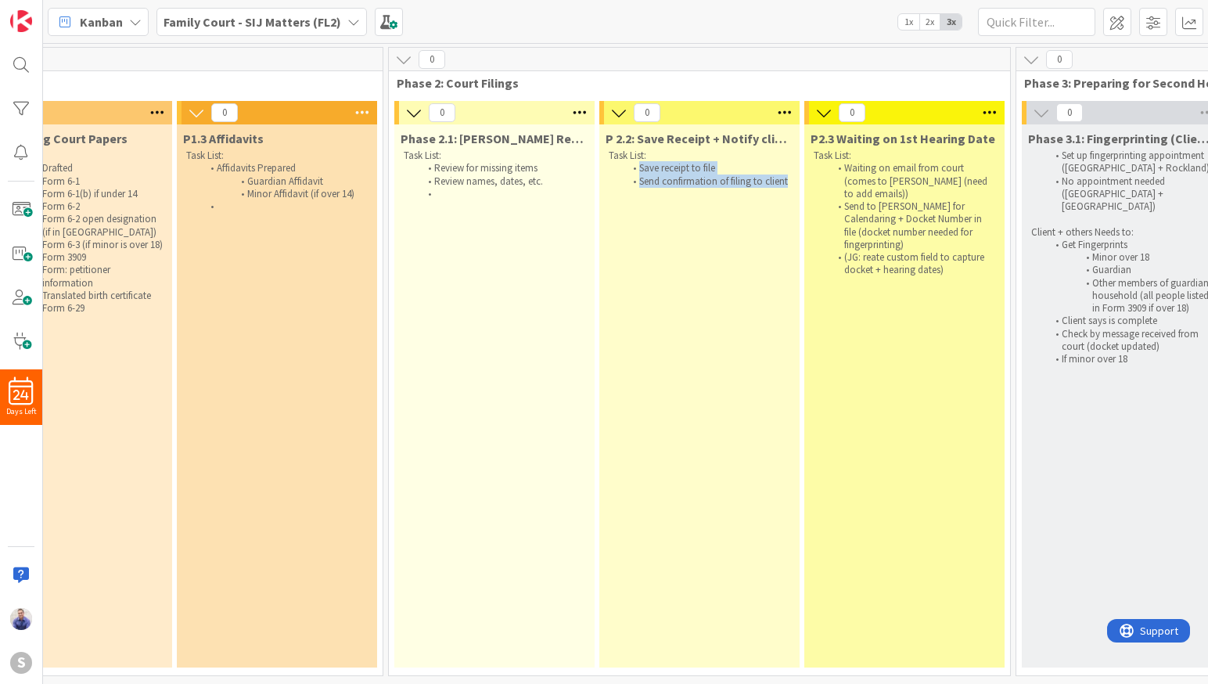
copy ol "Save receipt to file Send confirmation of filing to client"
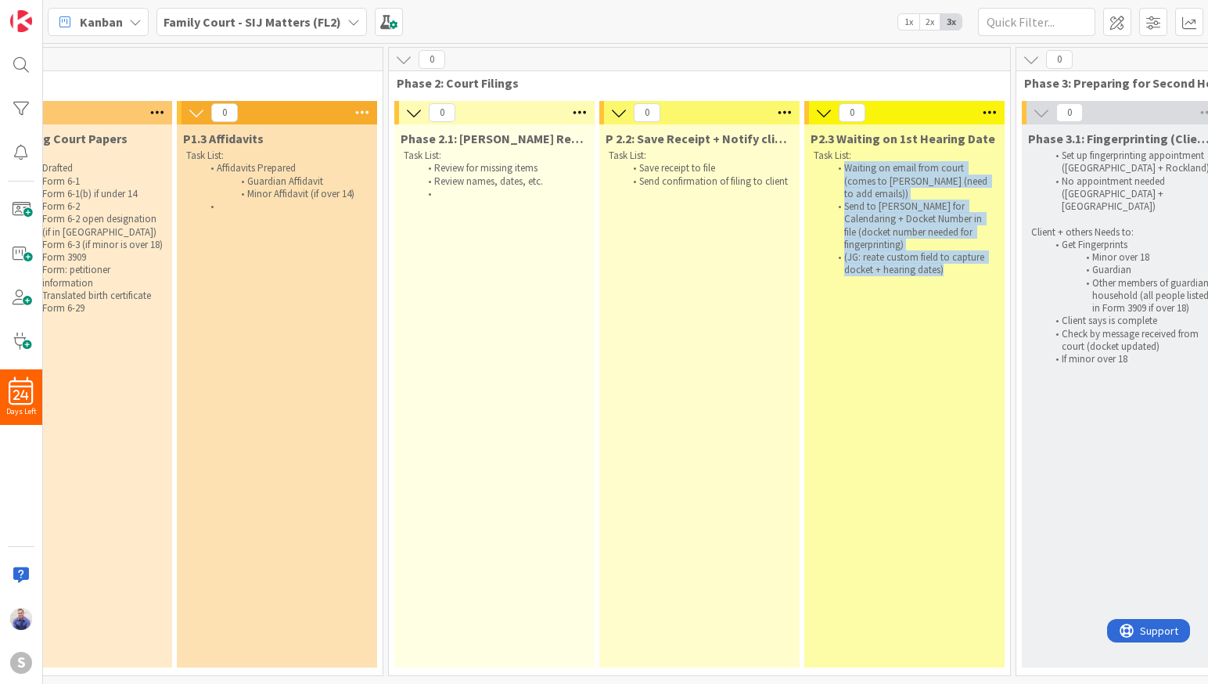
drag, startPoint x: 962, startPoint y: 249, endPoint x: 844, endPoint y: 163, distance: 146.1
click at [844, 163] on ol "Waiting on email from court (comes to [PERSON_NAME] (need to add emails)) Send …" at bounding box center [903, 219] width 181 height 114
copy ol "Waiting on email from court (comes to [PERSON_NAME] (need to add emails)) Send …"
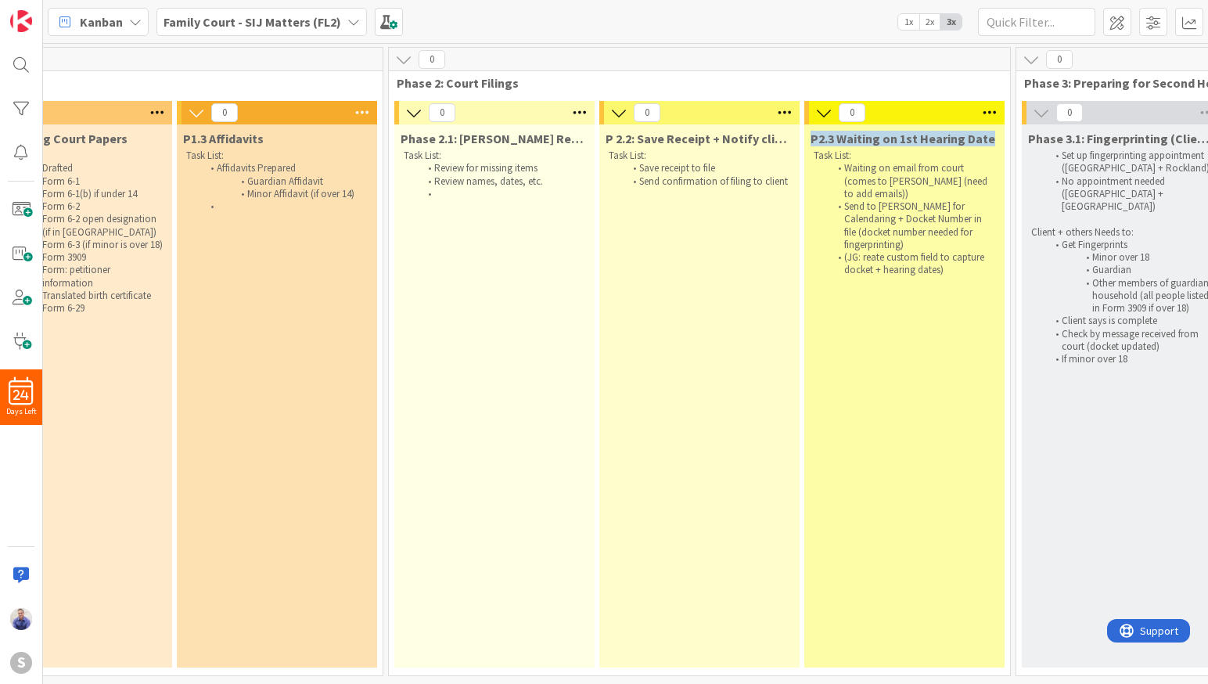
drag, startPoint x: 990, startPoint y: 139, endPoint x: 809, endPoint y: 137, distance: 181.5
click at [809, 137] on div "P2.3 Waiting on 1st Hearing Date Task List: Waiting on email from court (comes …" at bounding box center [904, 202] width 200 height 156
copy span "P2.3 Waiting on 1st Hearing Date"
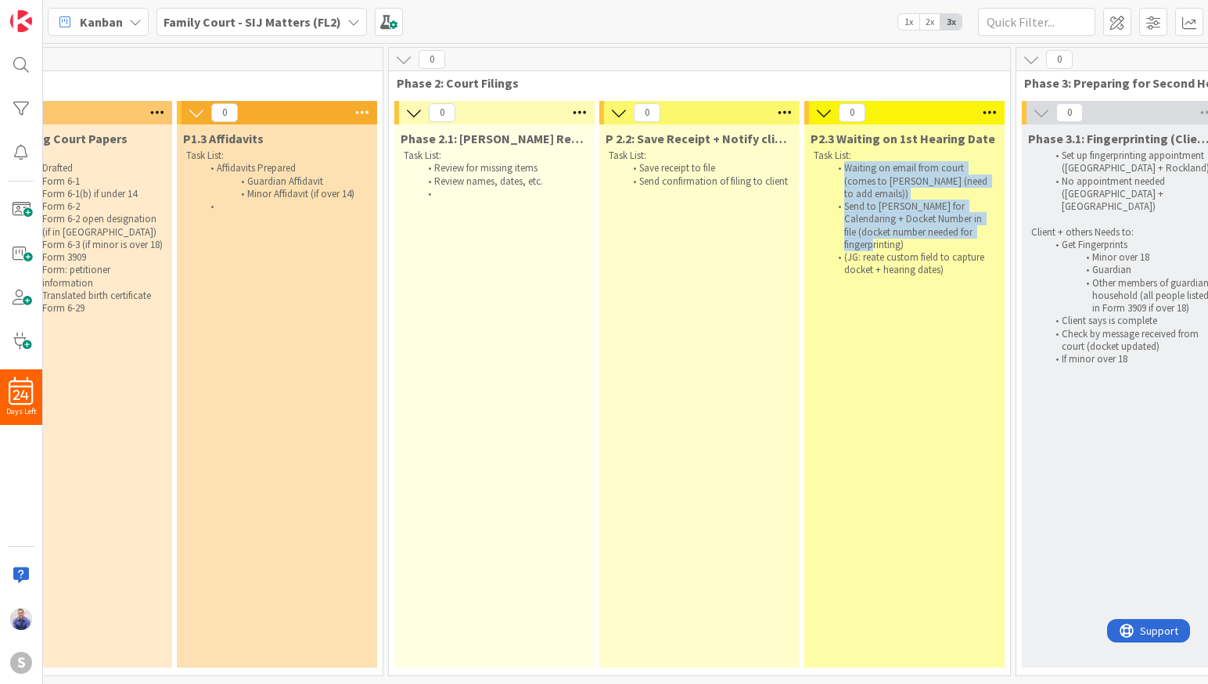
drag, startPoint x: 993, startPoint y: 219, endPoint x: 844, endPoint y: 167, distance: 157.3
click at [844, 167] on ol "Waiting on email from court (comes to [PERSON_NAME] (need to add emails)) Send …" at bounding box center [903, 219] width 181 height 114
copy ol "Waiting on email from court (comes to [PERSON_NAME] (need to add emails)) Send …"
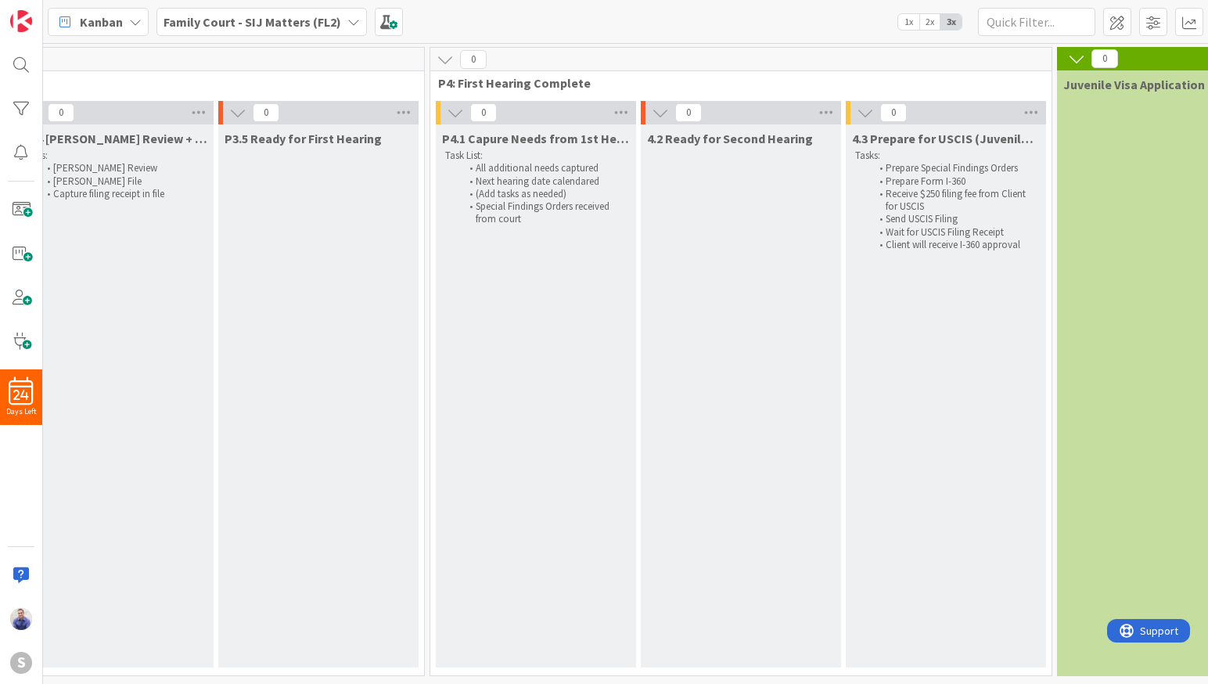
scroll to position [0, 2318]
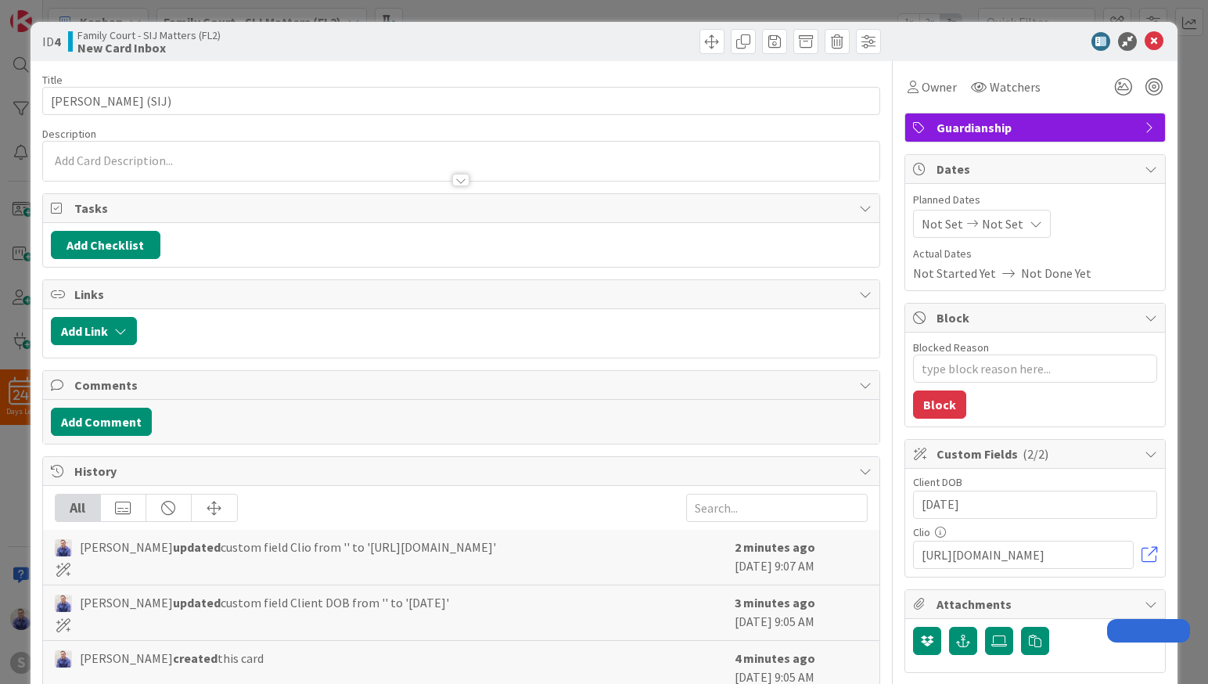
type textarea "x"
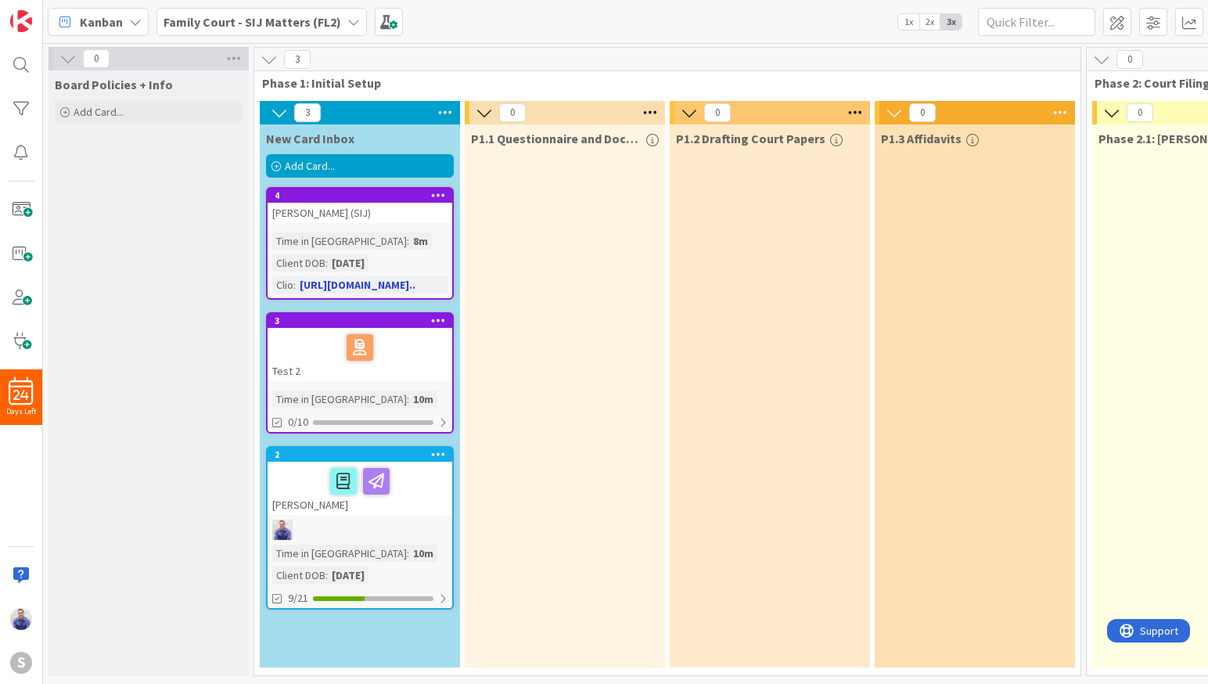
click at [340, 214] on div "[PERSON_NAME] (SIJ)" at bounding box center [359, 213] width 185 height 20
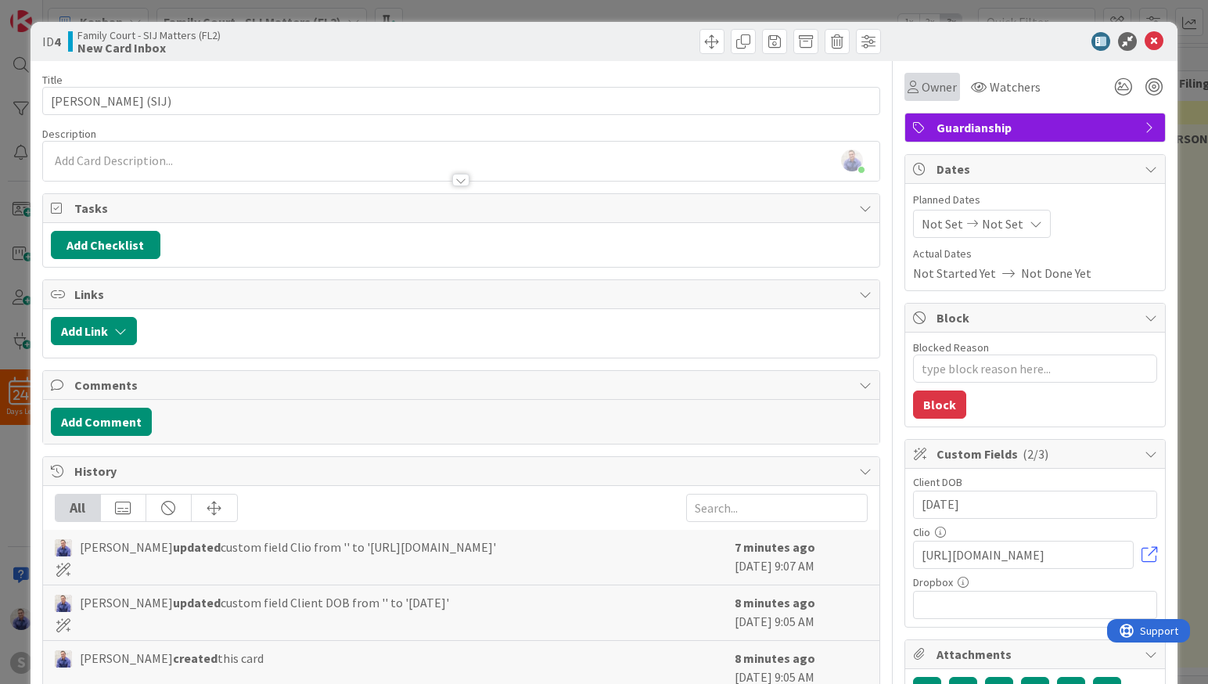
click at [939, 74] on div "Owner" at bounding box center [932, 87] width 56 height 28
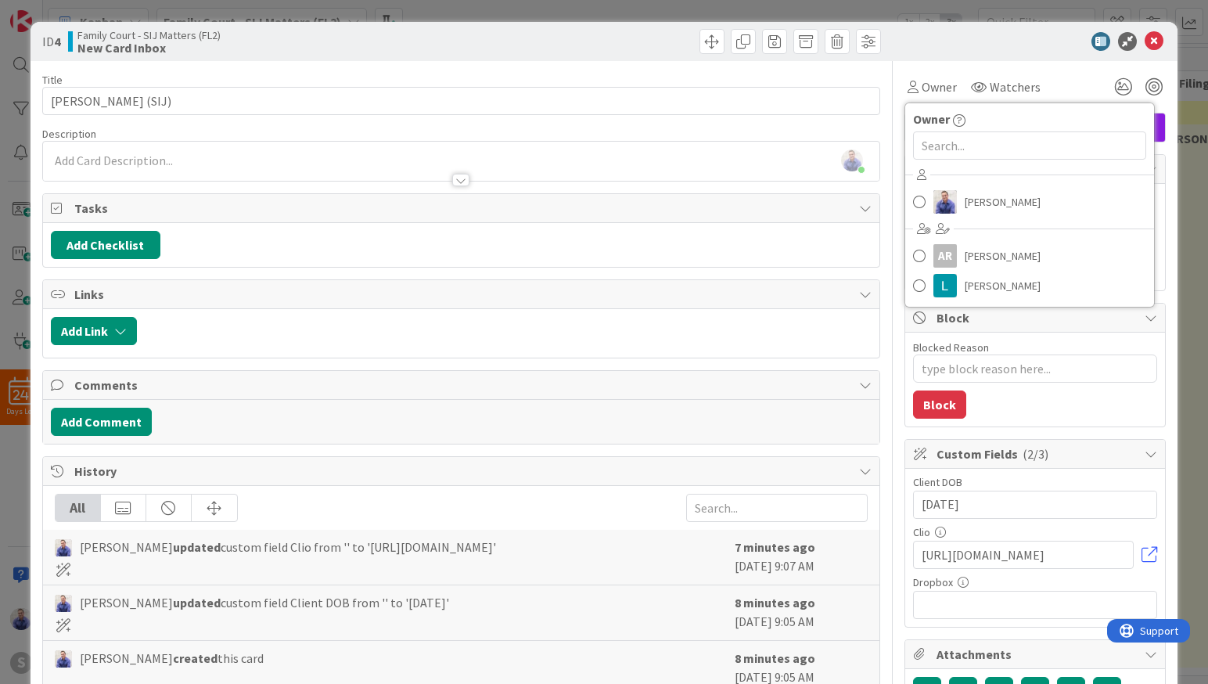
click at [947, 48] on div at bounding box center [1027, 41] width 277 height 19
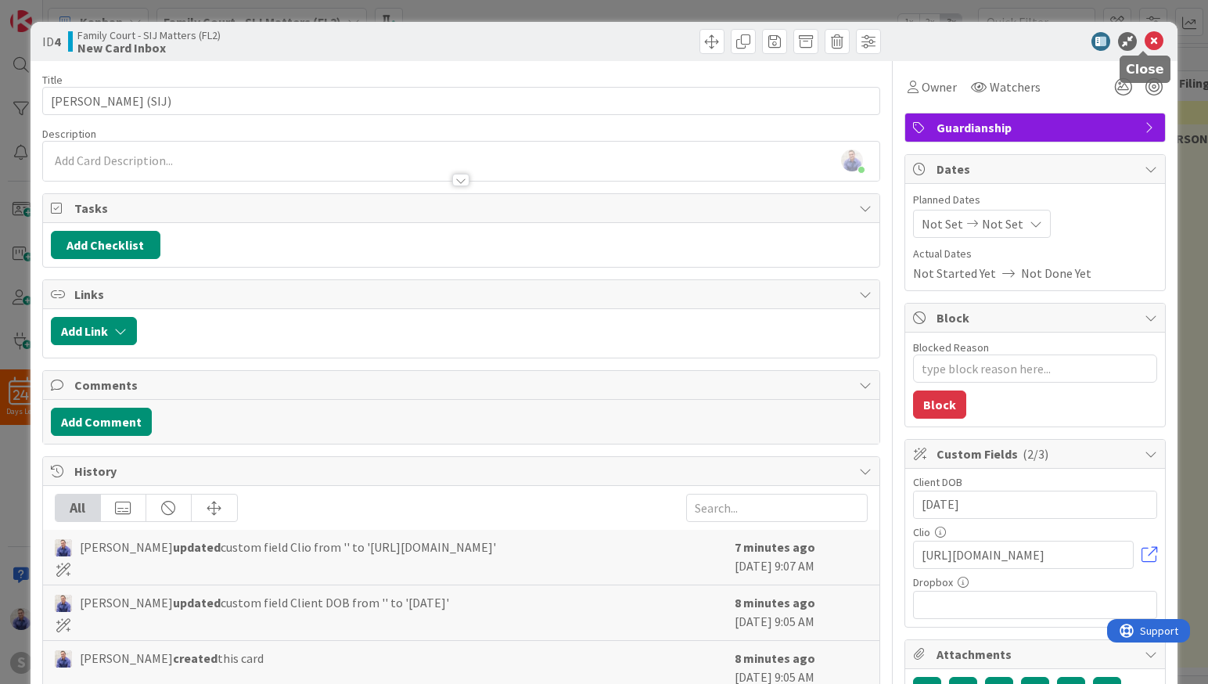
click at [1149, 46] on icon at bounding box center [1153, 41] width 19 height 19
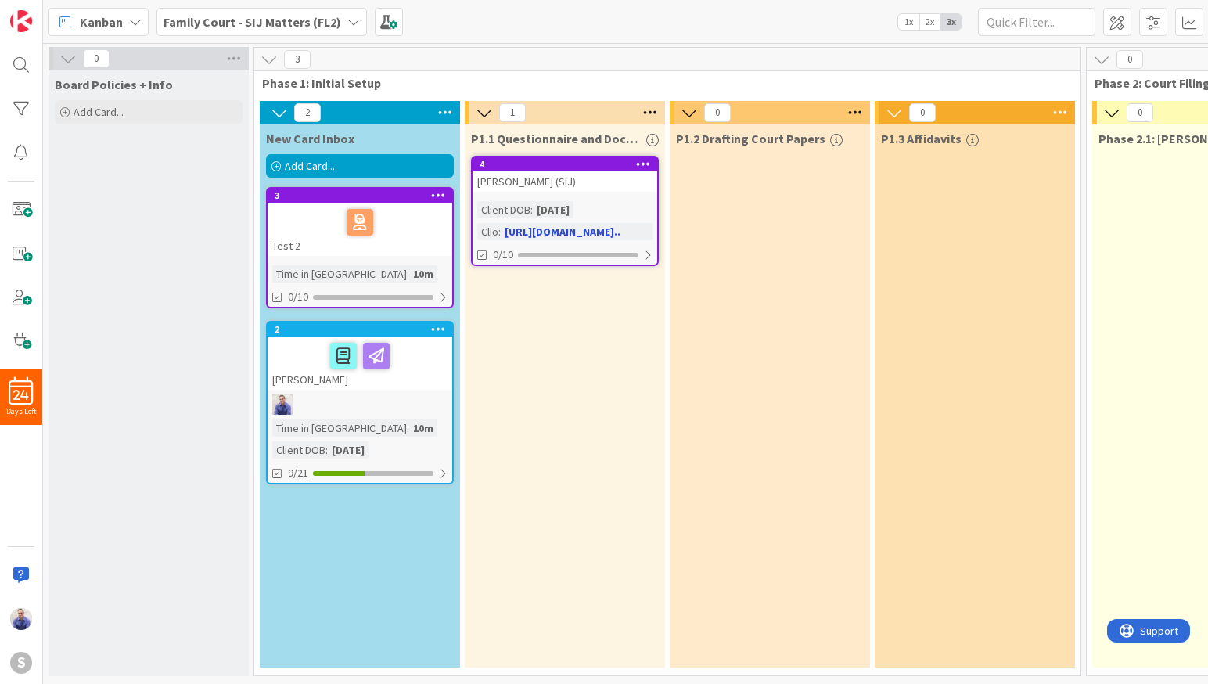
click at [529, 181] on div "[PERSON_NAME] (SIJ)" at bounding box center [564, 181] width 185 height 20
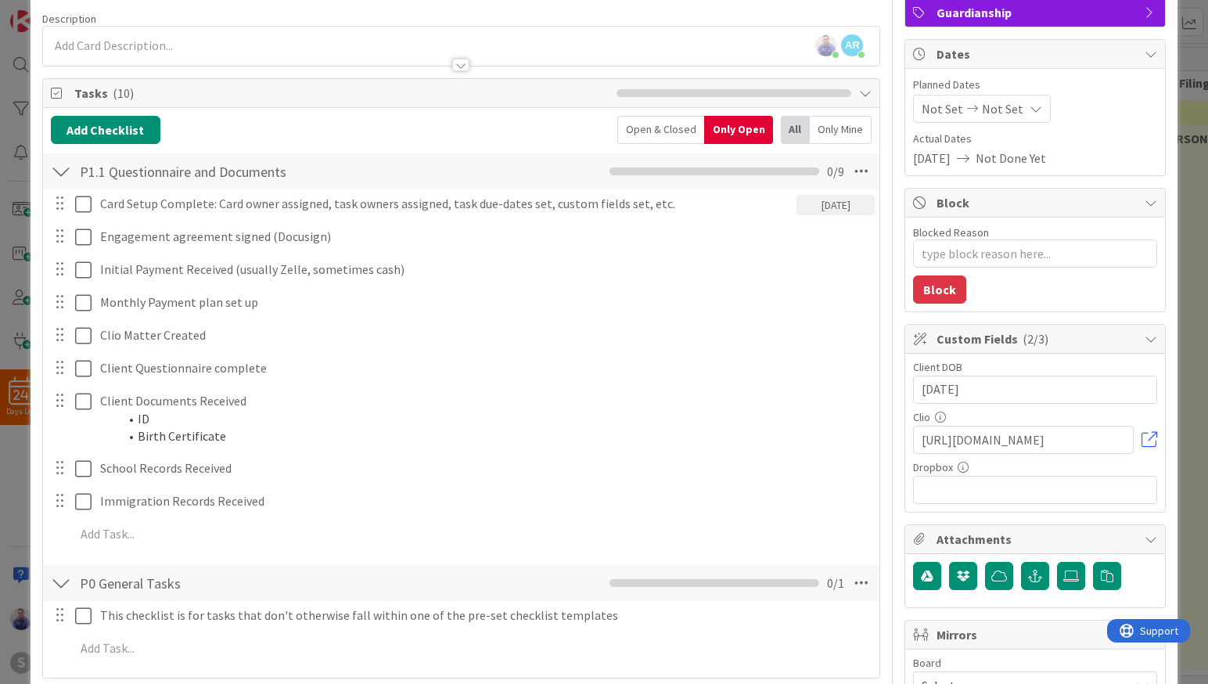
scroll to position [279, 0]
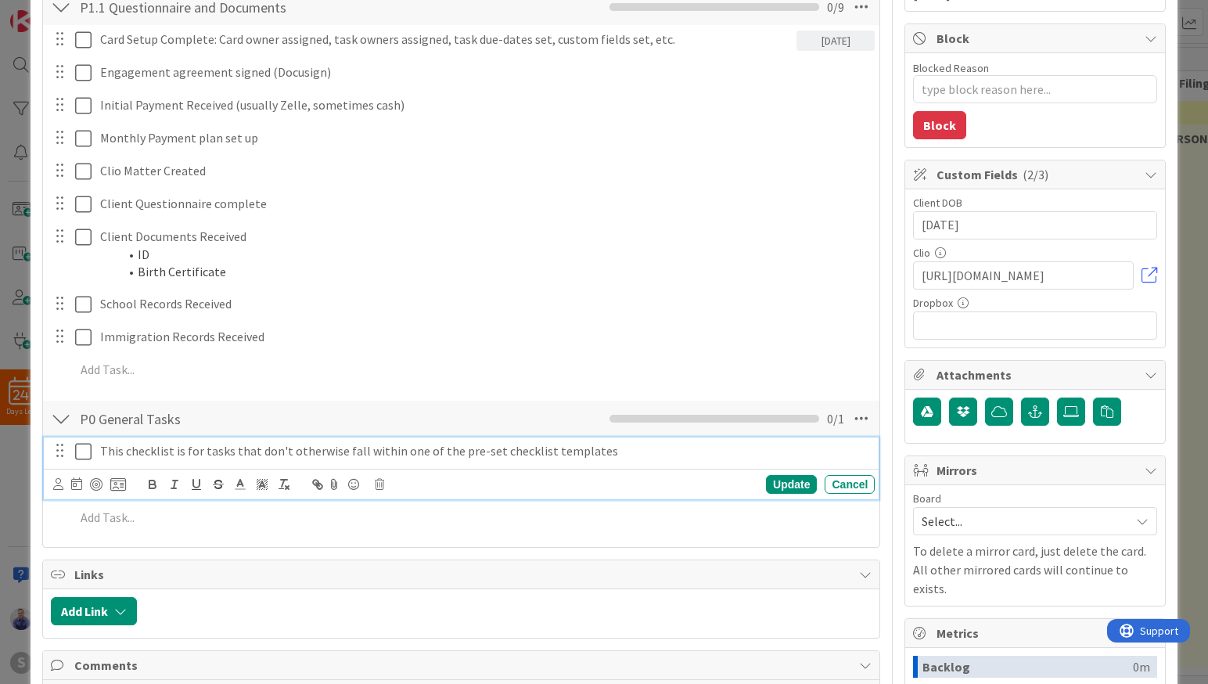
click at [84, 453] on icon at bounding box center [86, 451] width 23 height 19
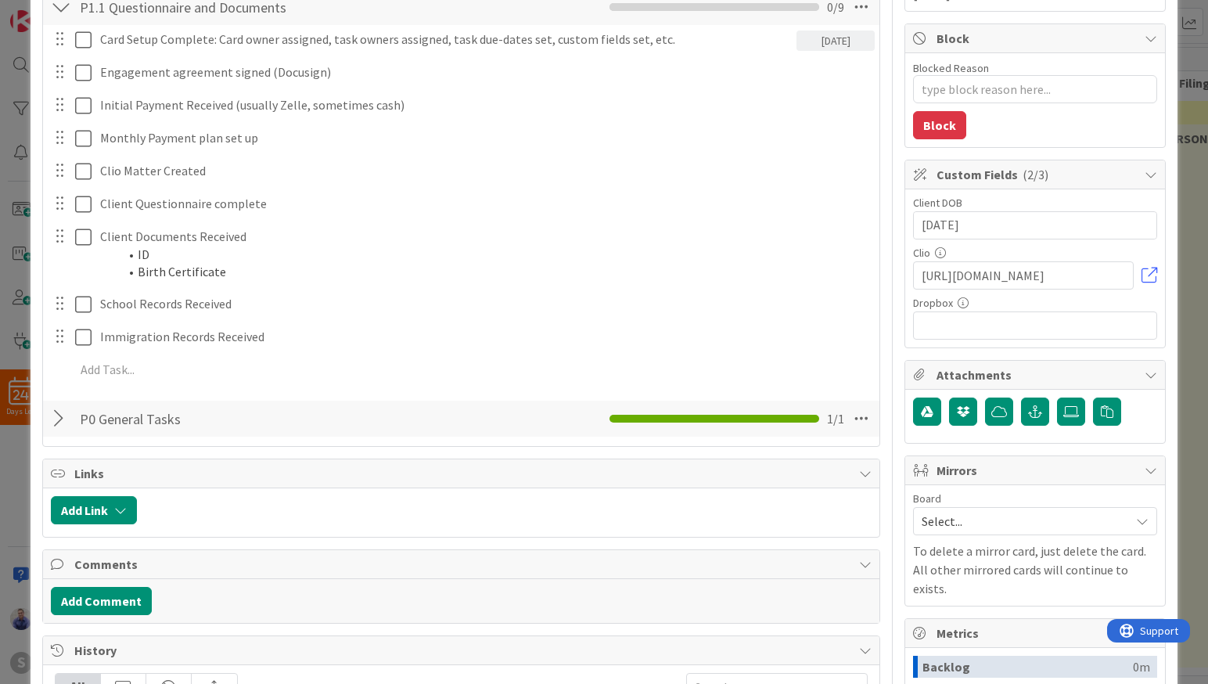
click at [55, 425] on div at bounding box center [61, 418] width 20 height 28
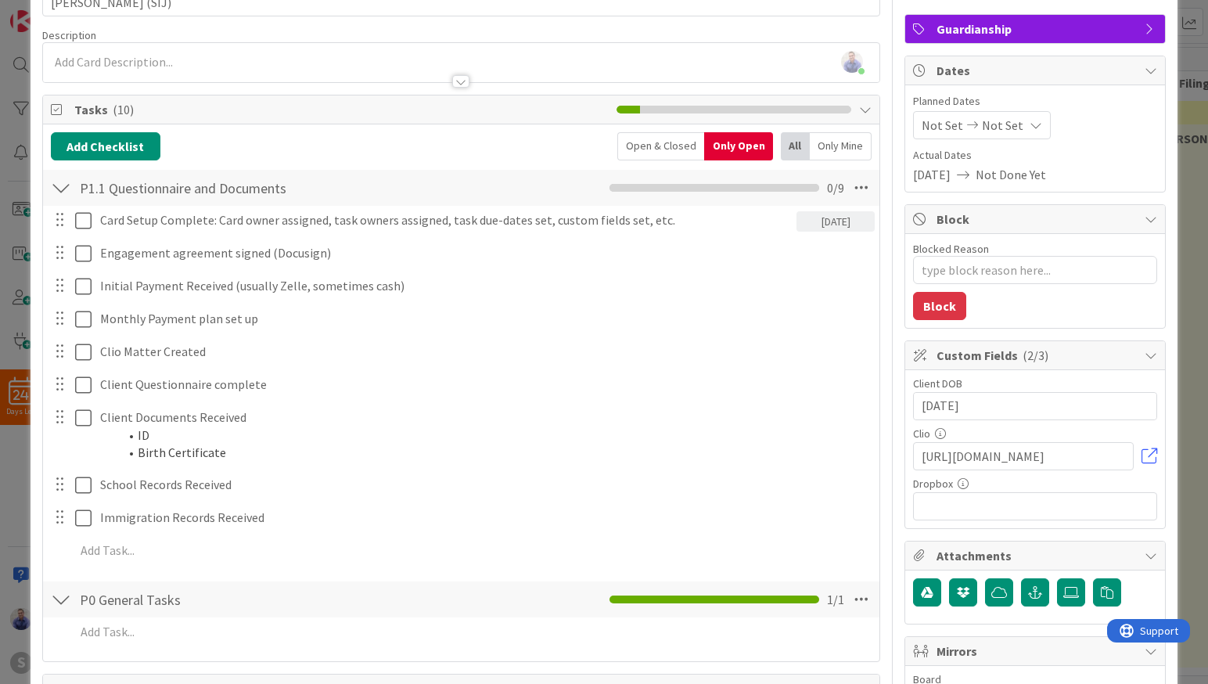
scroll to position [0, 0]
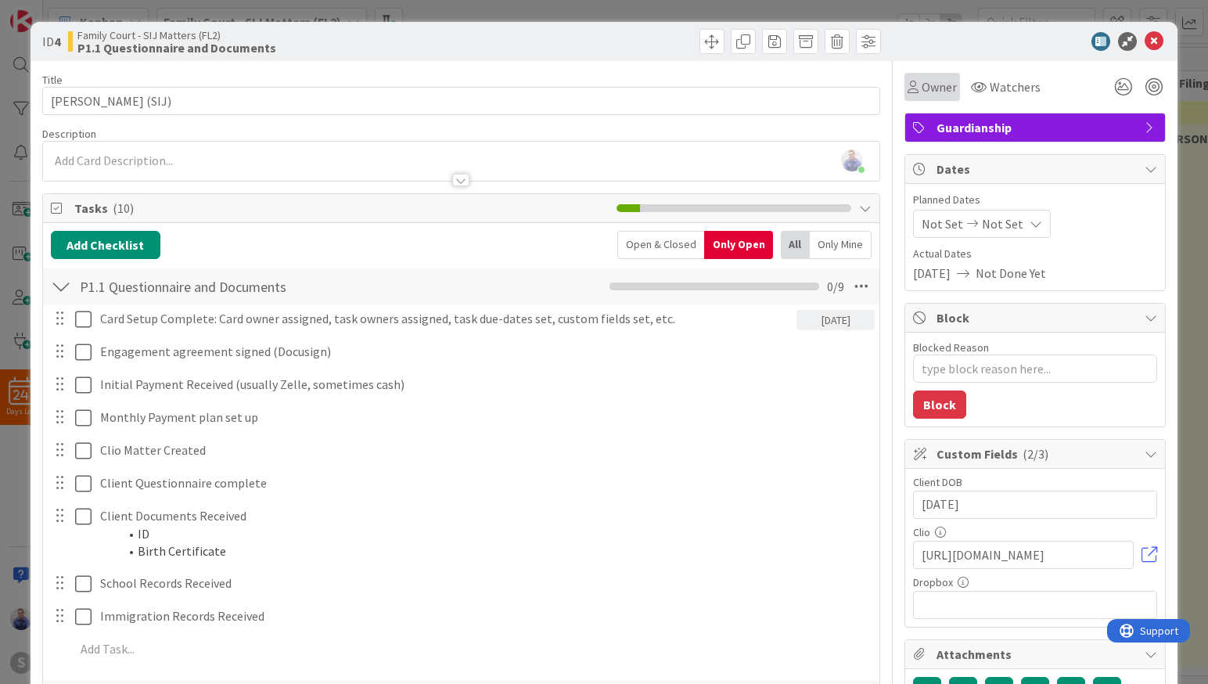
click at [910, 77] on div "Owner" at bounding box center [932, 87] width 56 height 28
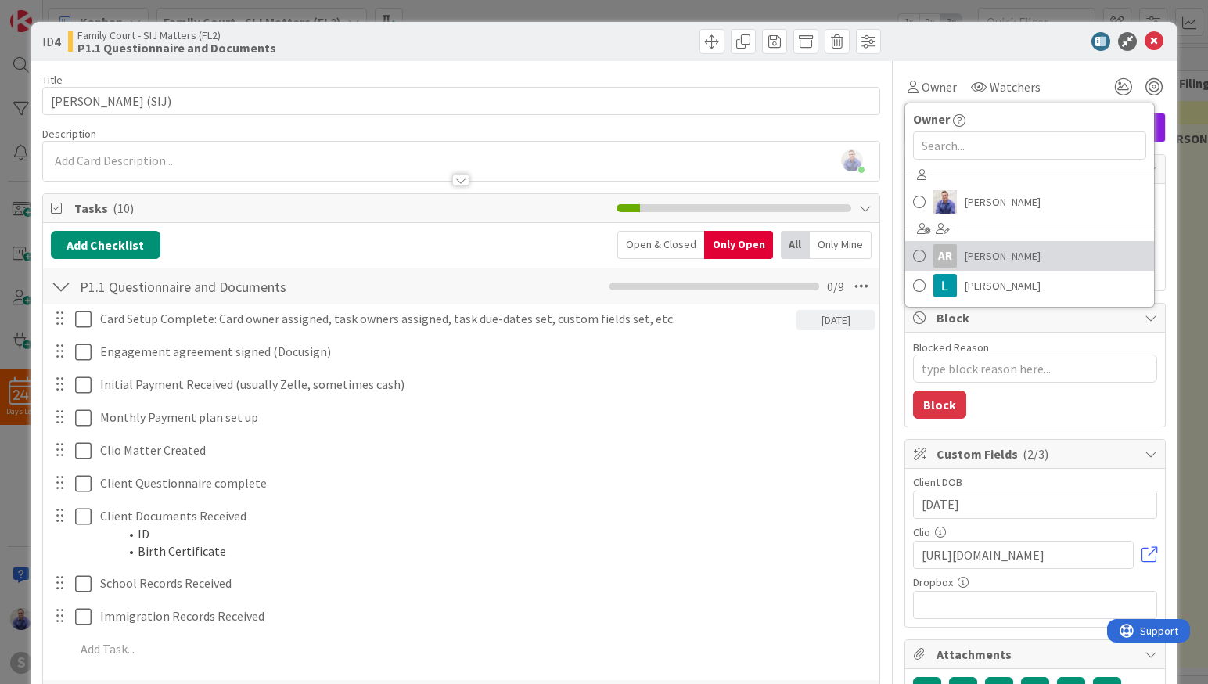
click at [972, 253] on span "Abigail Ruiz" at bounding box center [1002, 255] width 76 height 23
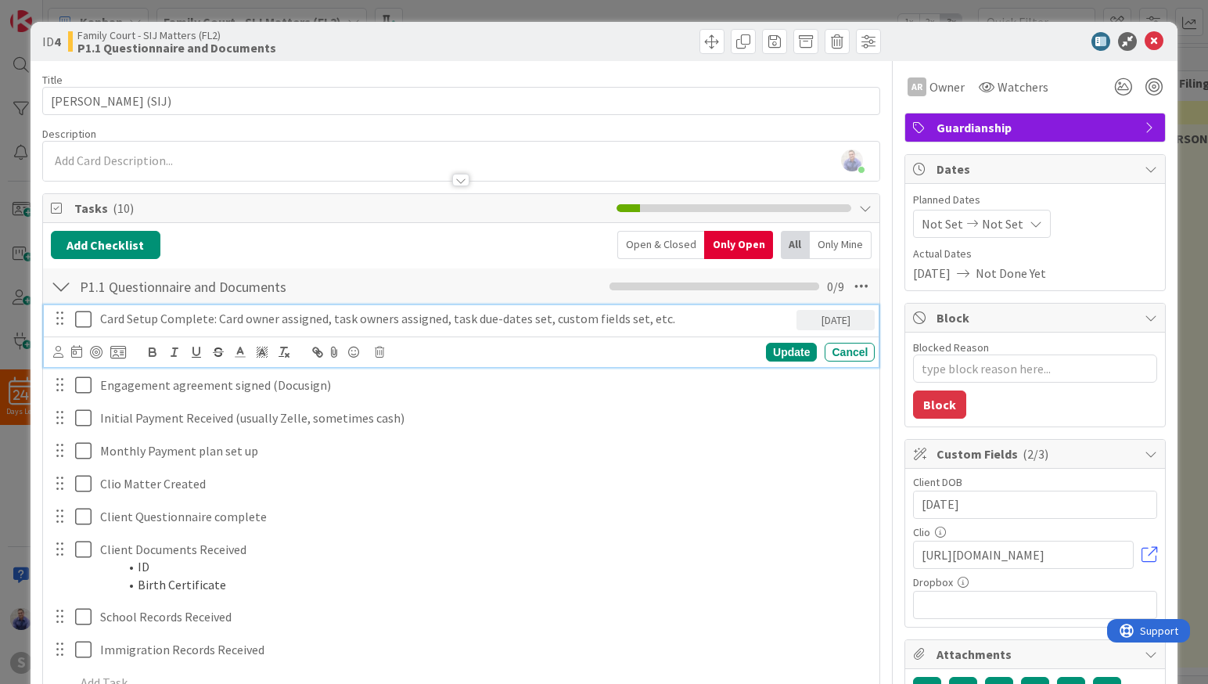
drag, startPoint x: 457, startPoint y: 316, endPoint x: 472, endPoint y: 320, distance: 16.1
click at [457, 316] on p "Card Setup Complete: Card owner assigned, task owners assigned, task due-dates …" at bounding box center [445, 319] width 690 height 18
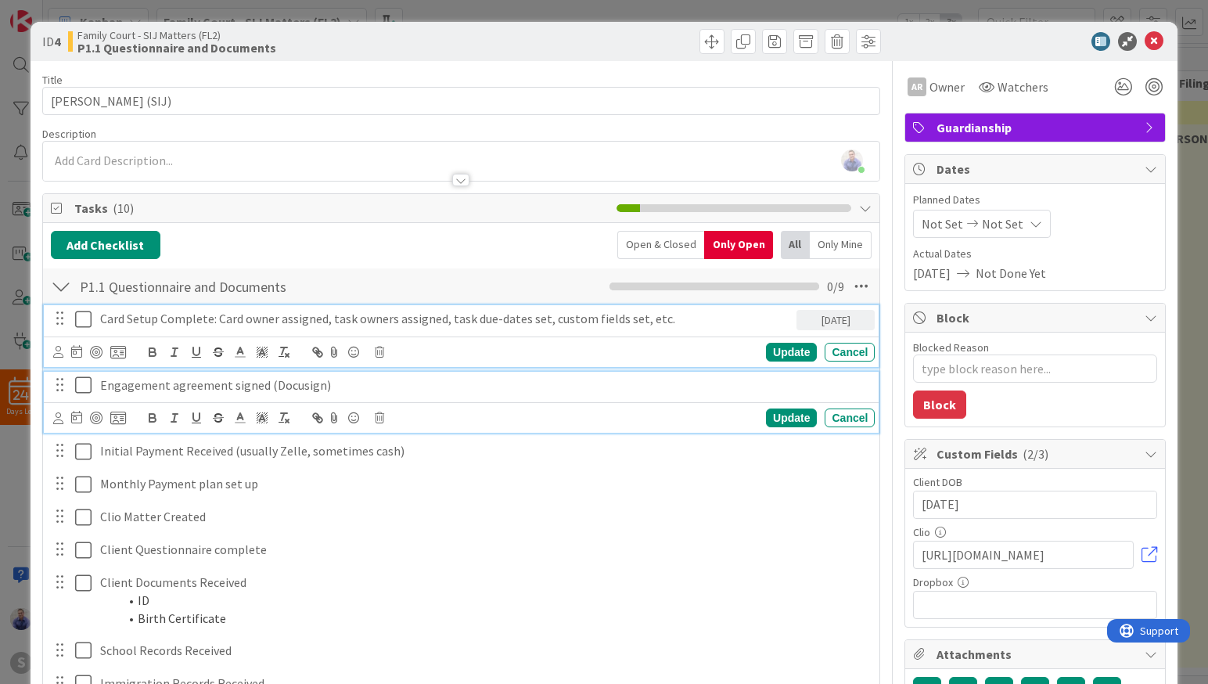
click at [178, 392] on p "Engagement agreement signed (Docusign)" at bounding box center [484, 385] width 768 height 18
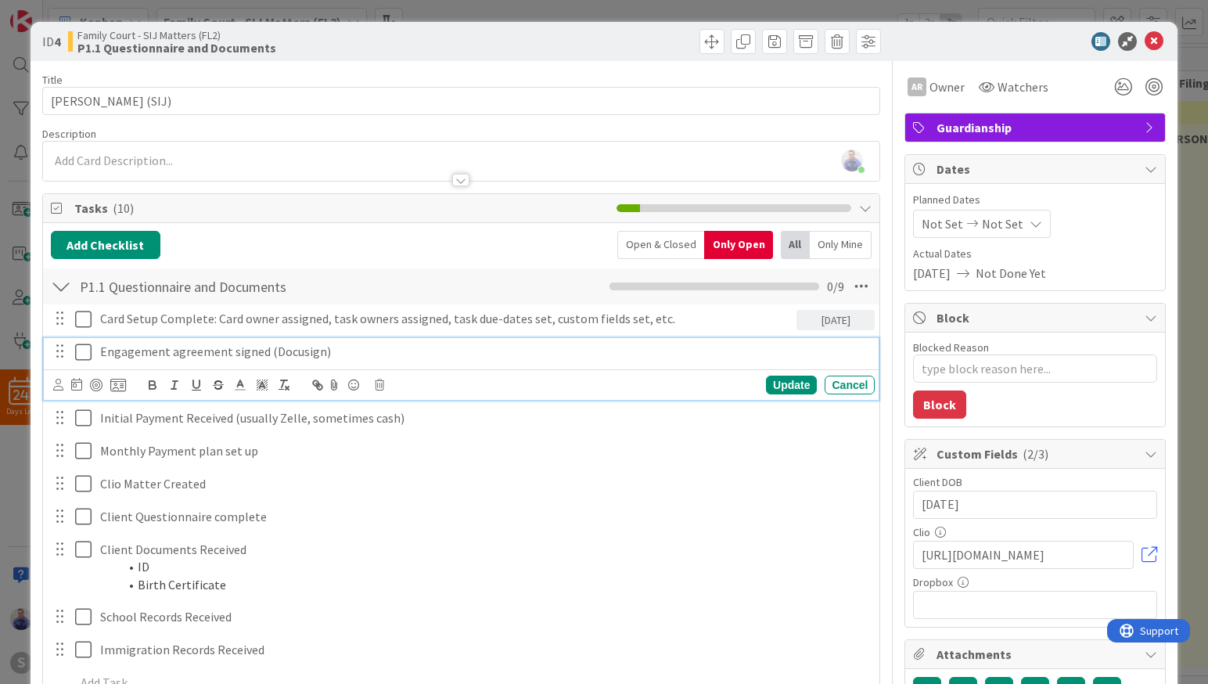
click at [86, 354] on icon at bounding box center [86, 352] width 23 height 19
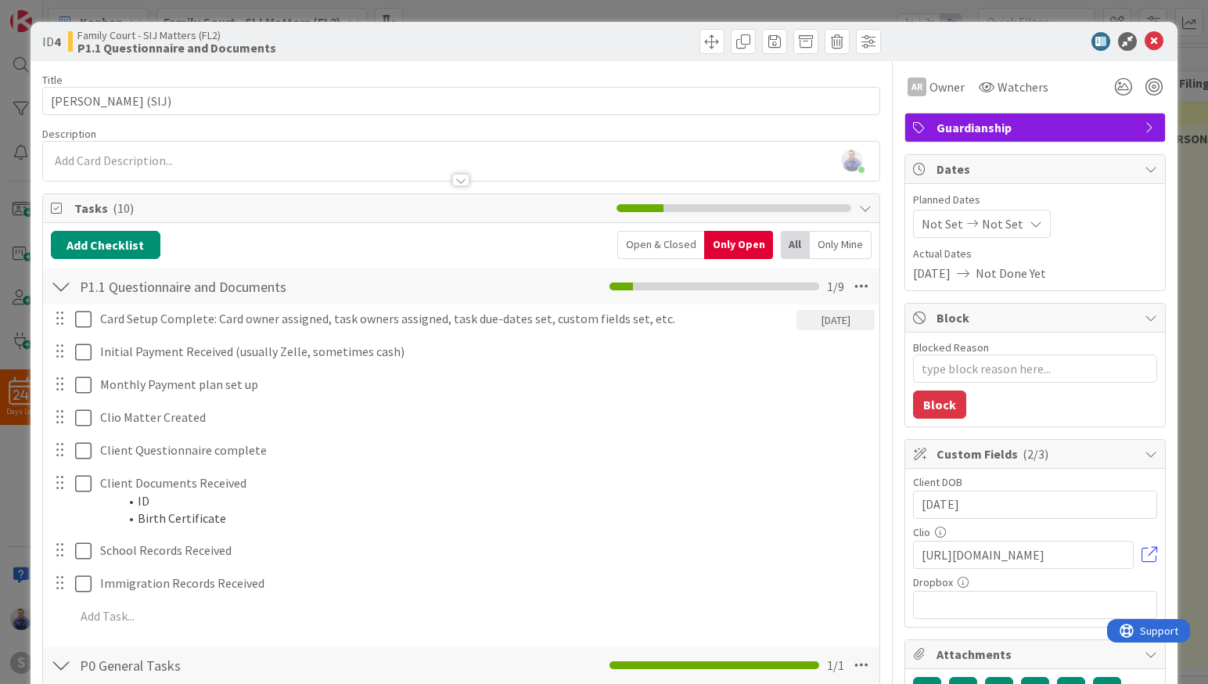
click at [643, 243] on div "Open & Closed" at bounding box center [660, 245] width 87 height 28
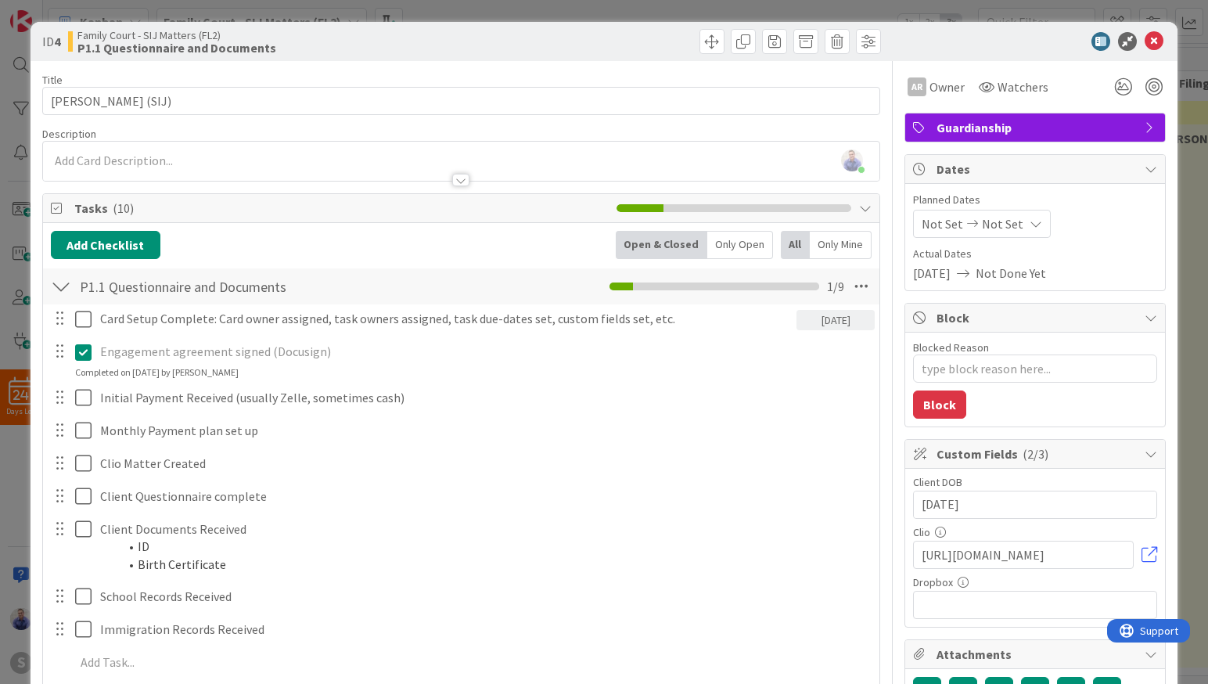
click at [723, 242] on div "Only Open" at bounding box center [740, 245] width 66 height 28
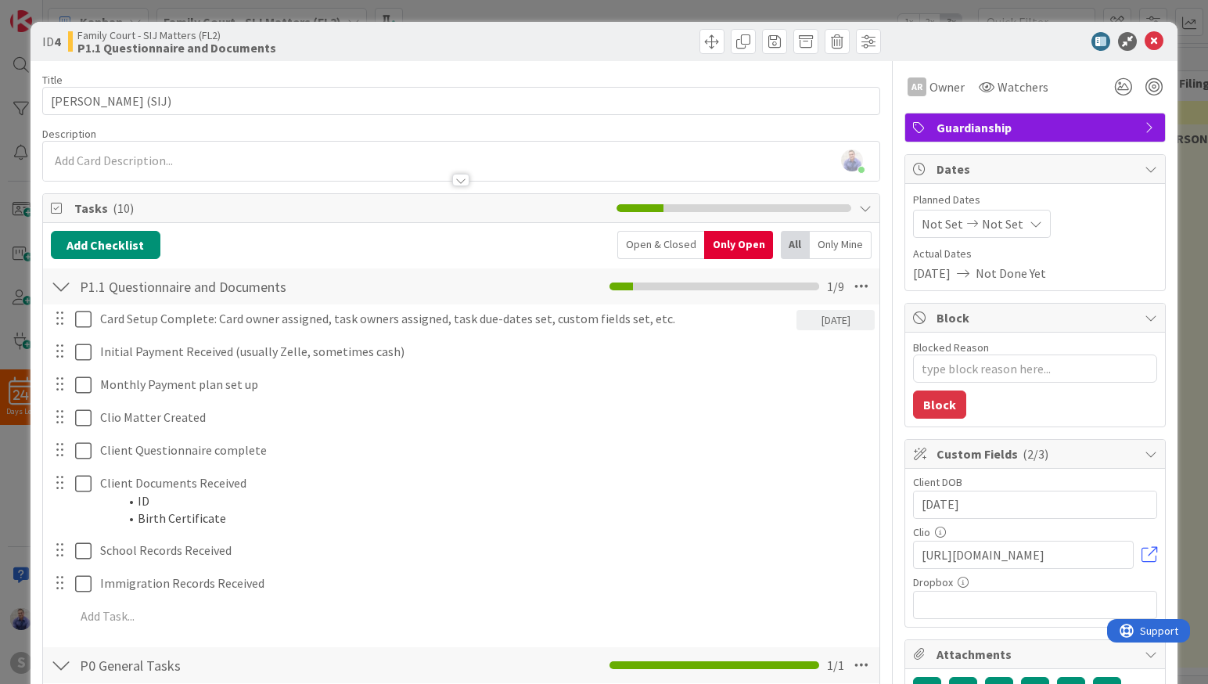
click at [655, 249] on div "Open & Closed" at bounding box center [660, 245] width 87 height 28
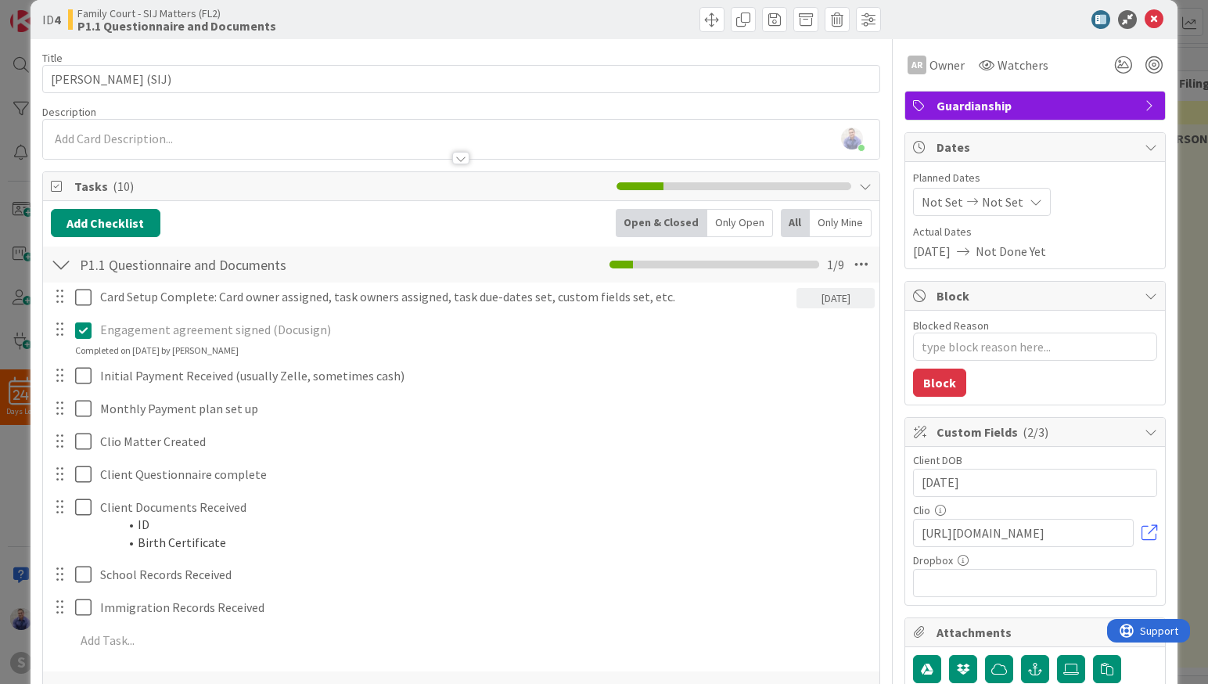
scroll to position [82, 0]
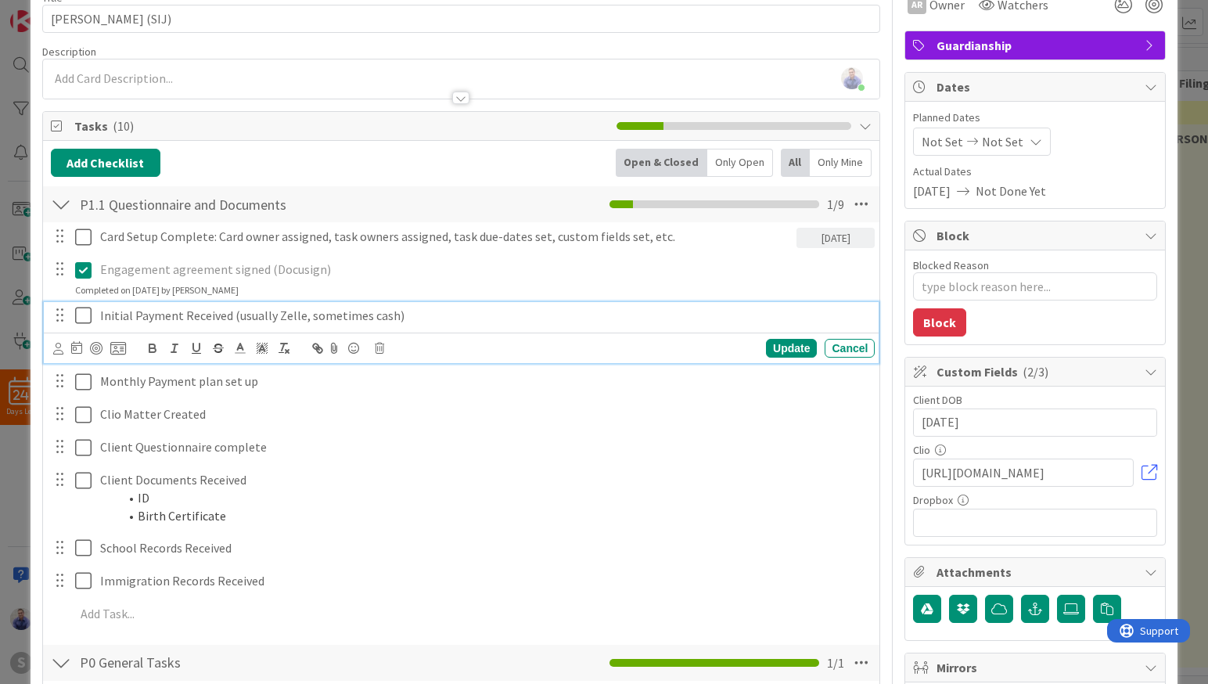
click at [87, 317] on icon at bounding box center [86, 315] width 23 height 19
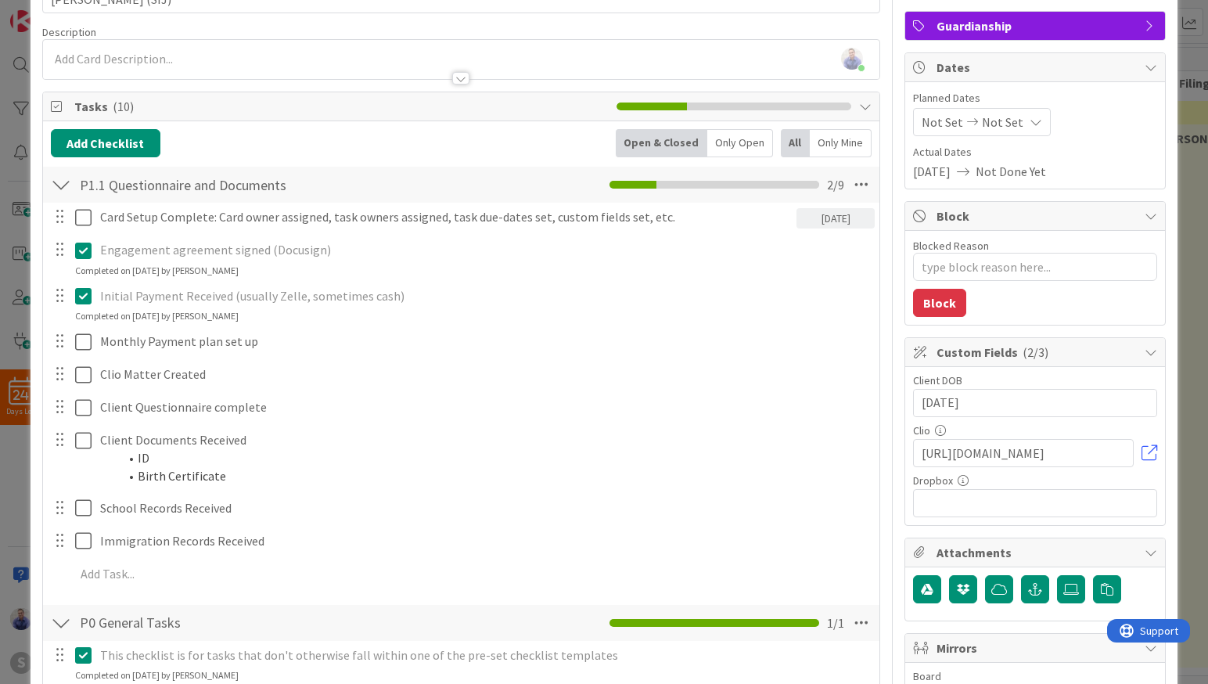
scroll to position [148, 0]
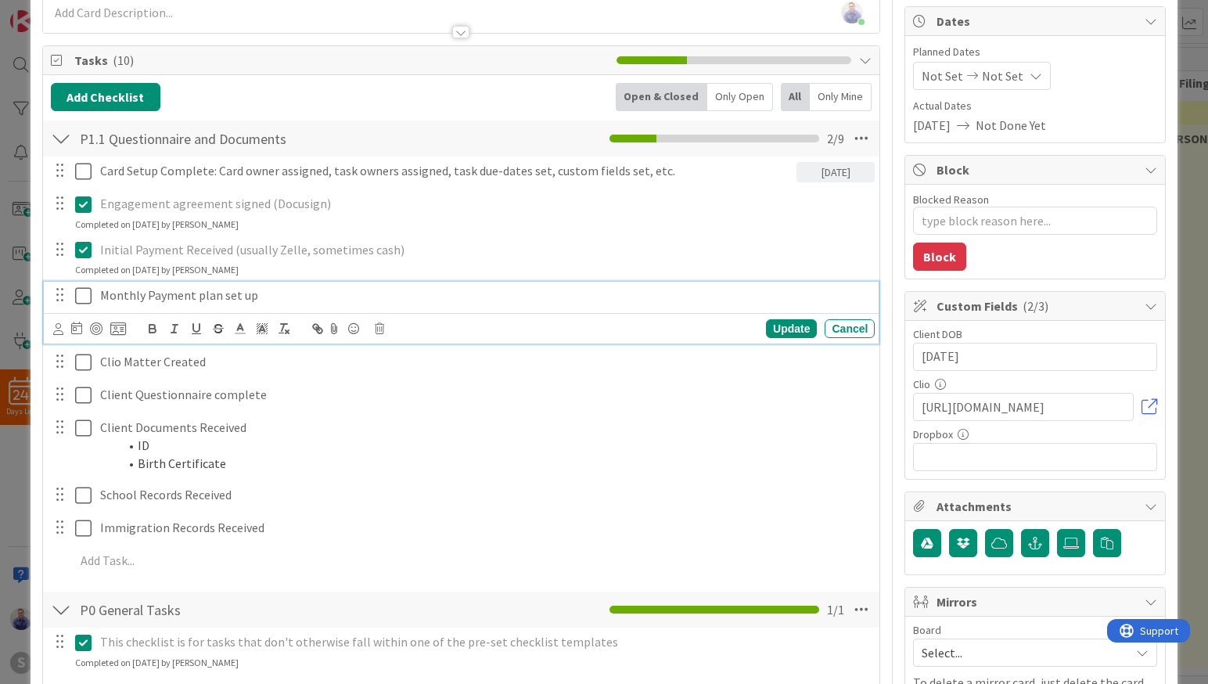
click at [83, 298] on icon at bounding box center [86, 295] width 23 height 19
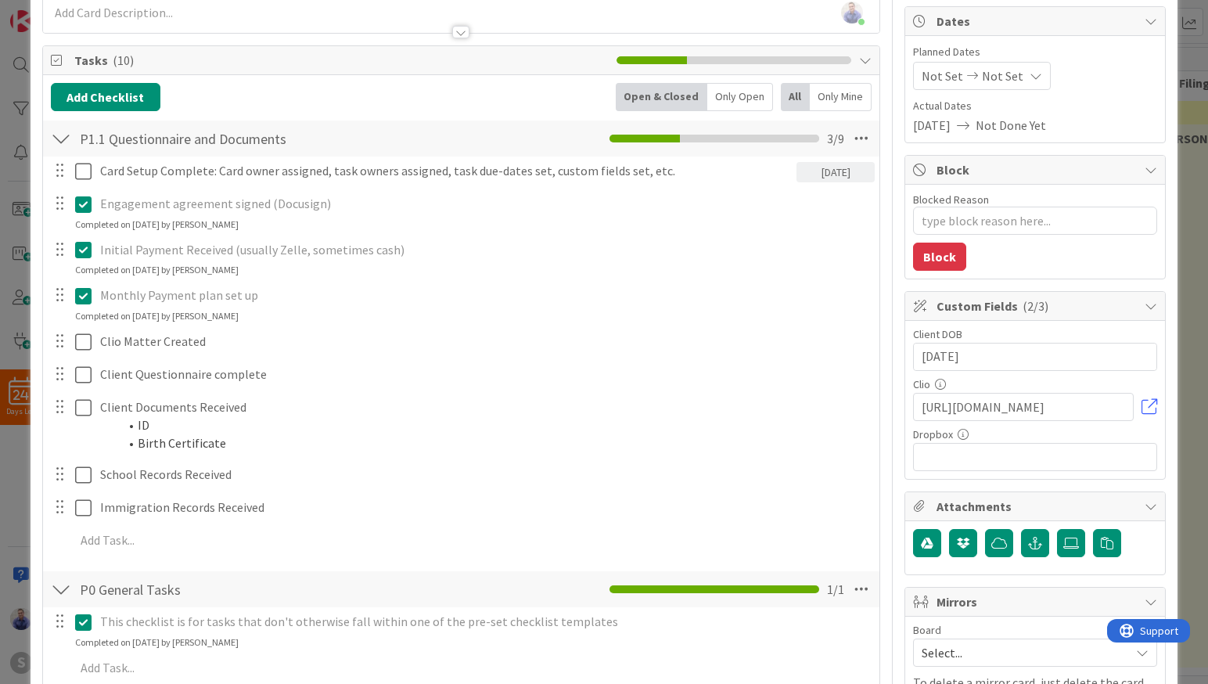
type textarea "x"
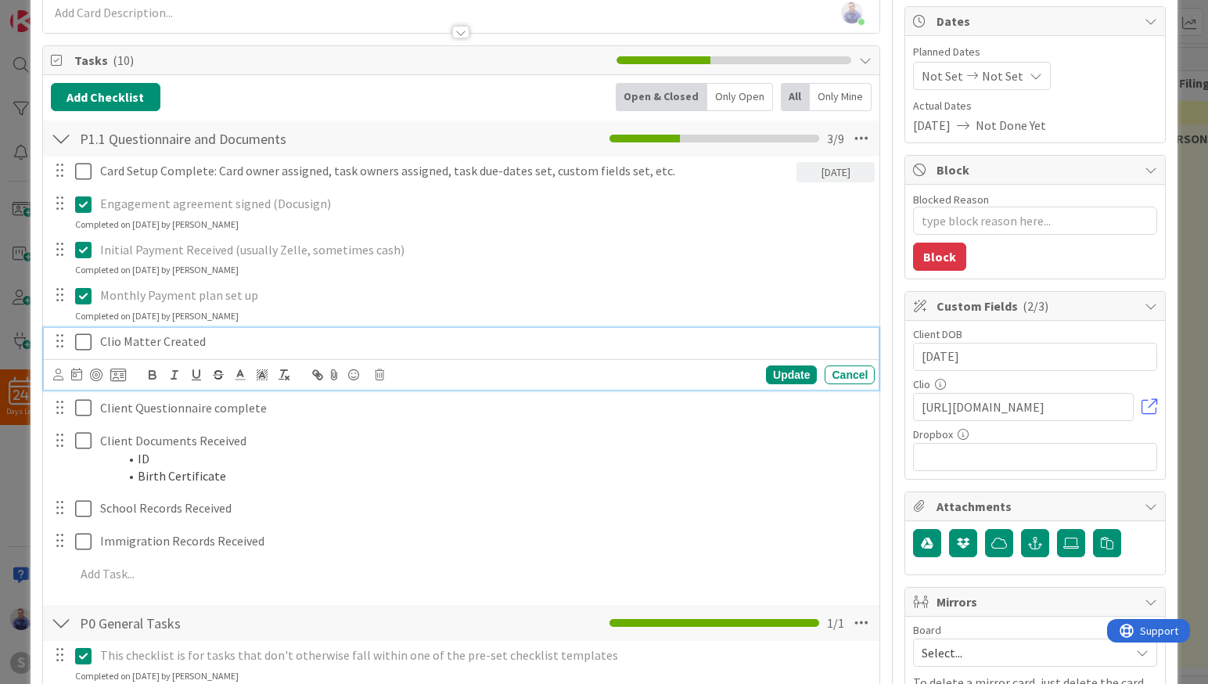
click at [210, 343] on p "Clio Matter Created" at bounding box center [484, 341] width 768 height 18
click at [781, 370] on div "Update" at bounding box center [791, 374] width 51 height 19
click at [81, 341] on icon at bounding box center [86, 341] width 23 height 19
type textarea "x"
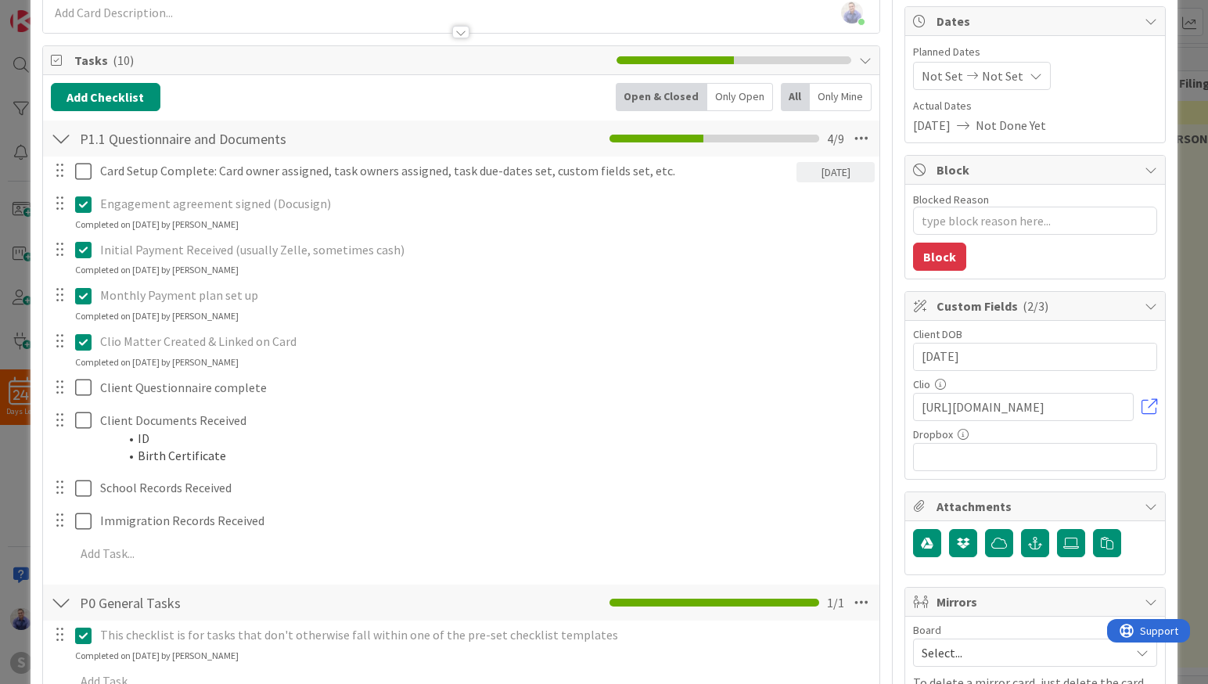
scroll to position [0, 0]
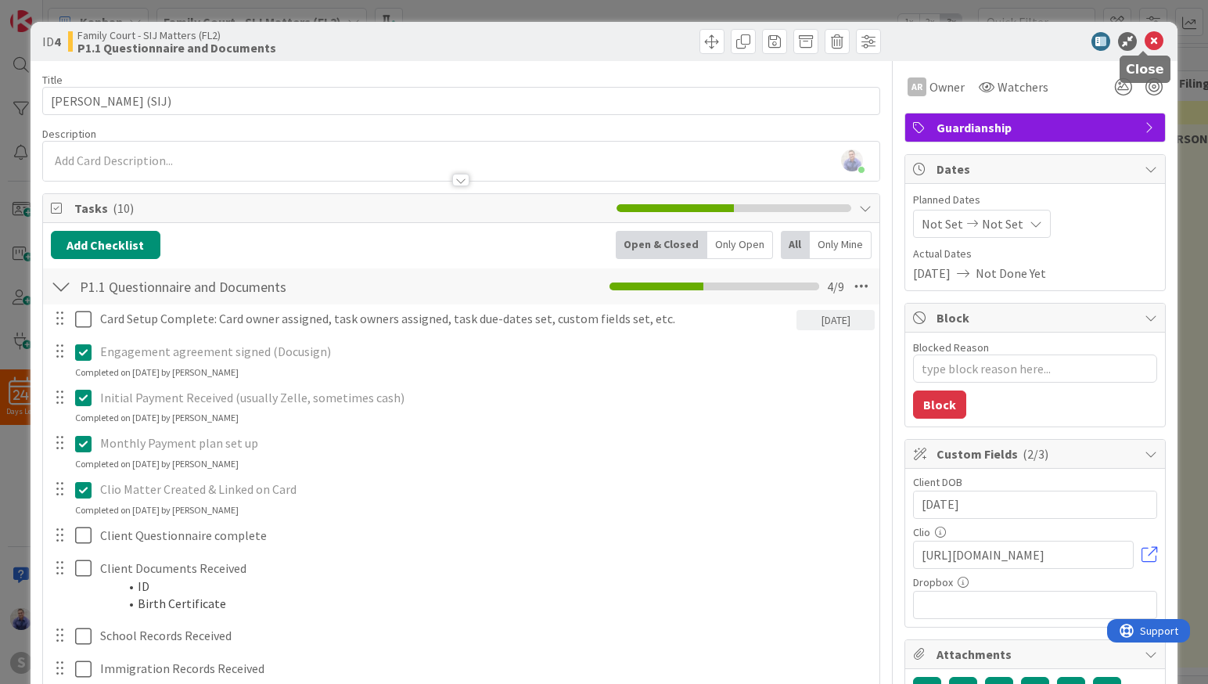
drag, startPoint x: 1147, startPoint y: 42, endPoint x: 1183, endPoint y: 112, distance: 78.7
click at [1147, 43] on icon at bounding box center [1153, 41] width 19 height 19
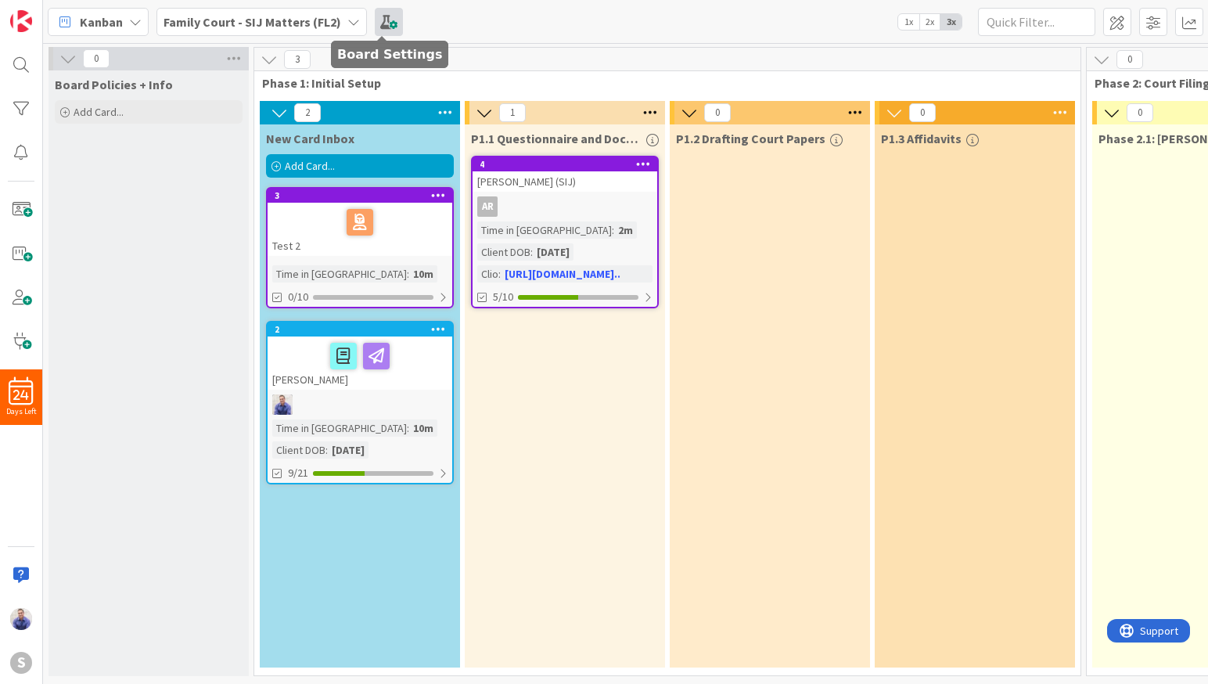
click at [385, 16] on span at bounding box center [389, 22] width 28 height 28
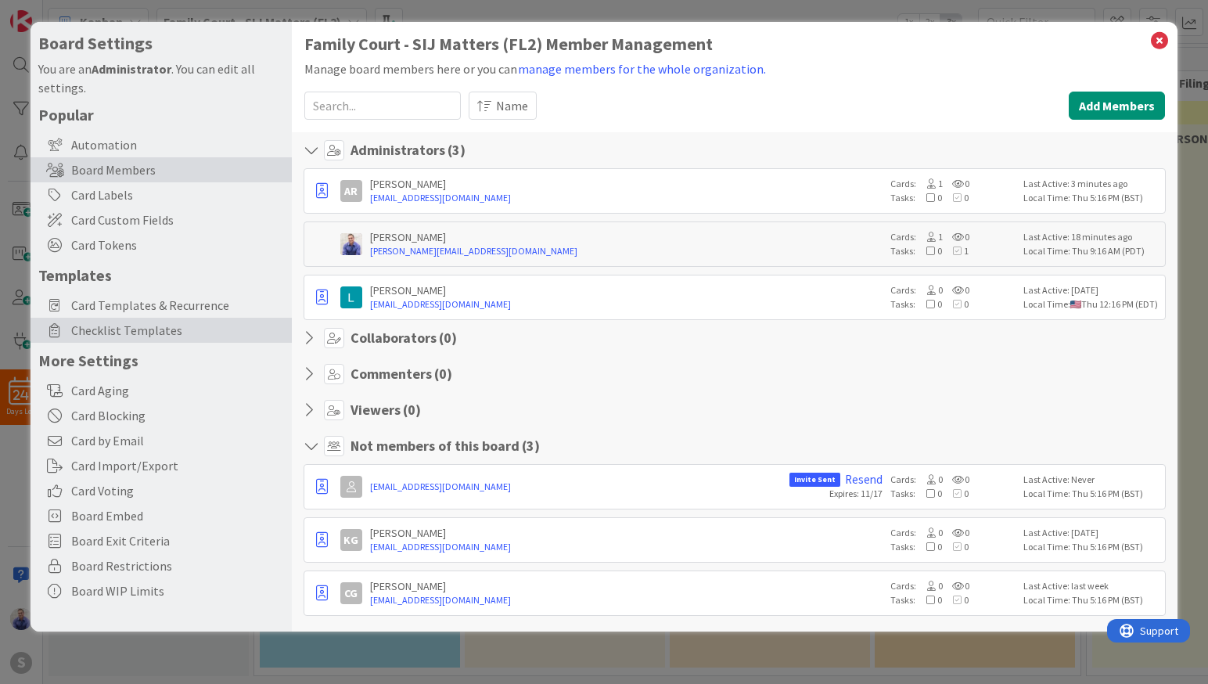
click at [93, 325] on span "Checklist Templates" at bounding box center [177, 330] width 213 height 19
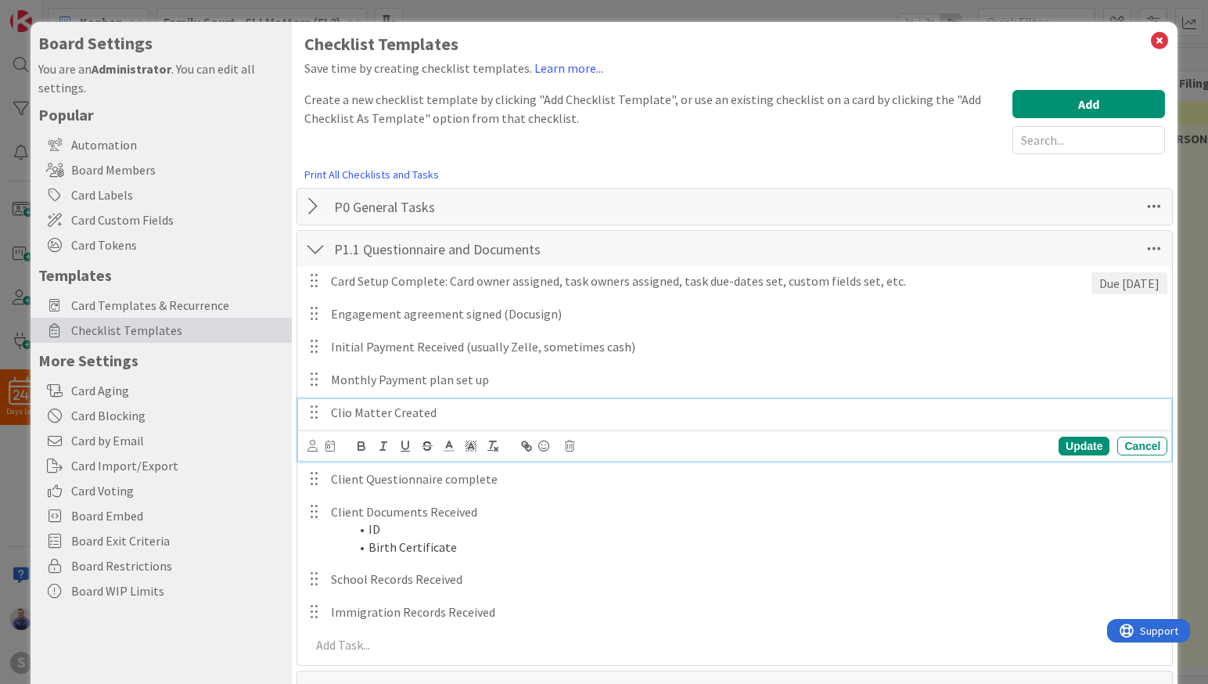
click at [447, 416] on p "Clio Matter Created" at bounding box center [746, 413] width 830 height 18
click at [1077, 447] on div "Update" at bounding box center [1083, 445] width 51 height 19
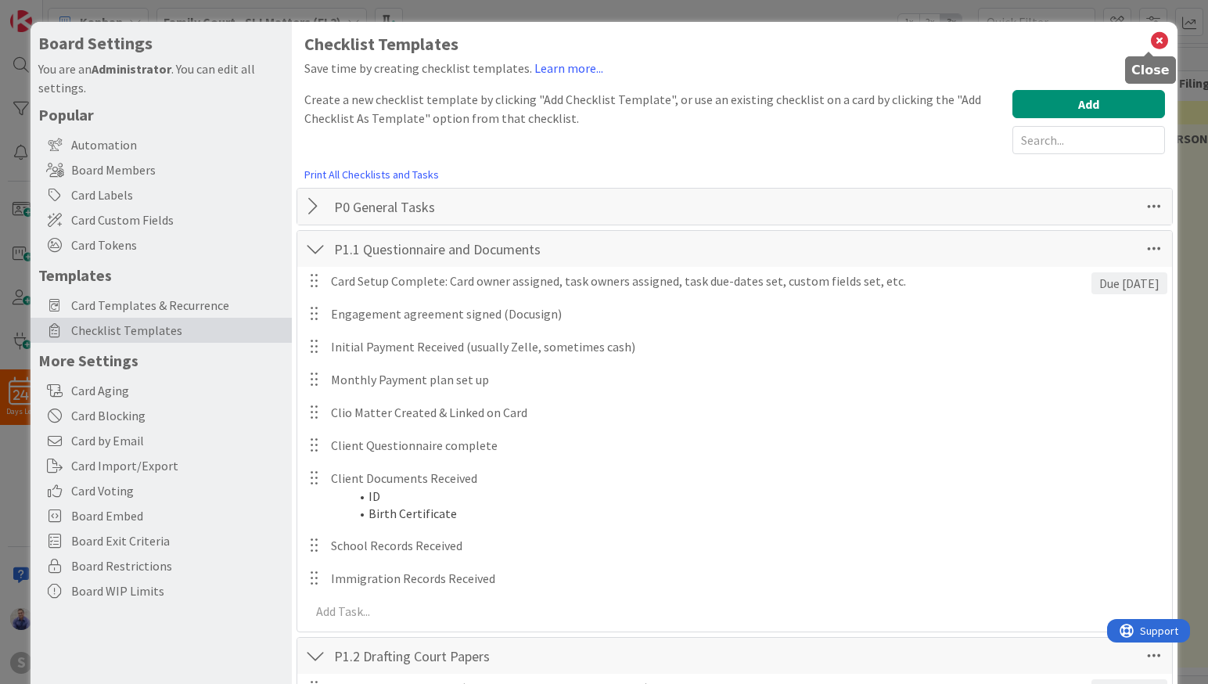
click at [1151, 42] on icon at bounding box center [1159, 41] width 20 height 22
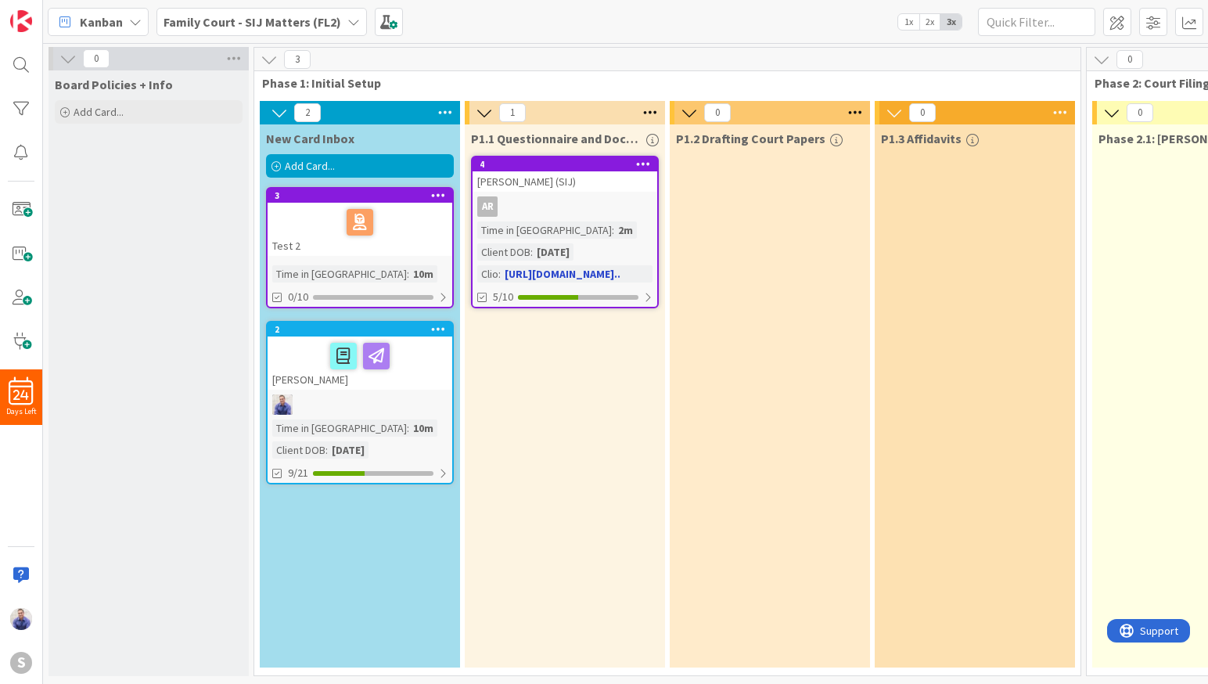
click at [551, 176] on div "[PERSON_NAME] (SIJ)" at bounding box center [564, 181] width 185 height 20
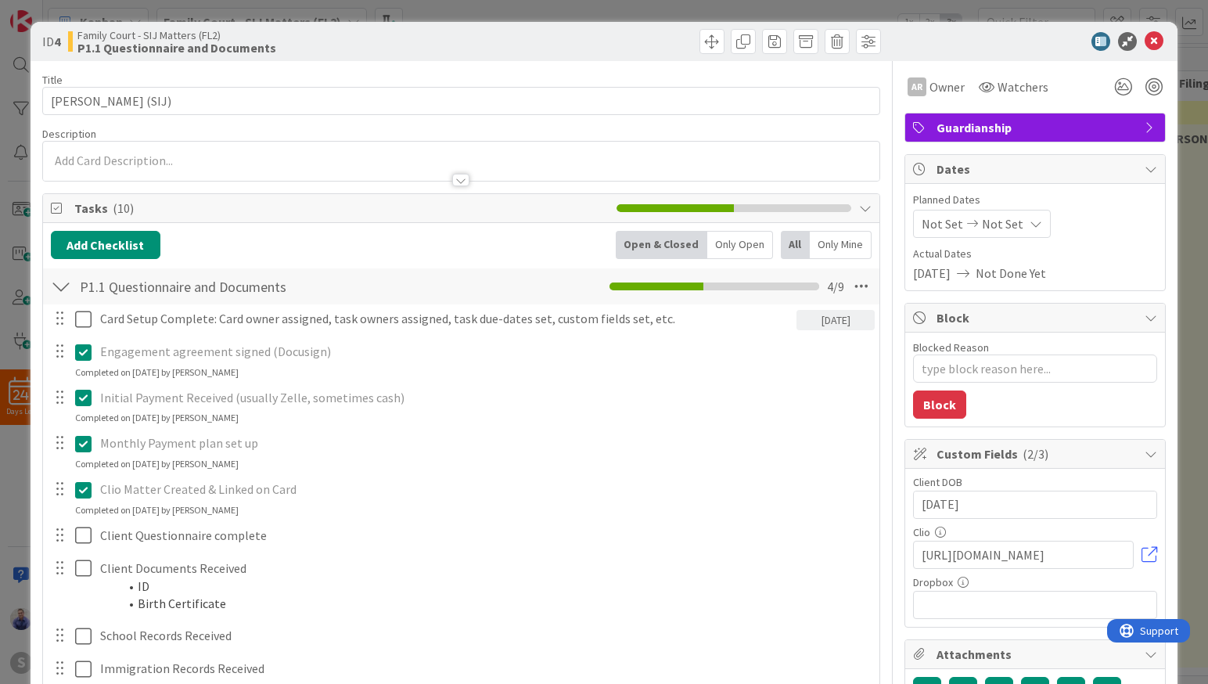
type textarea "x"
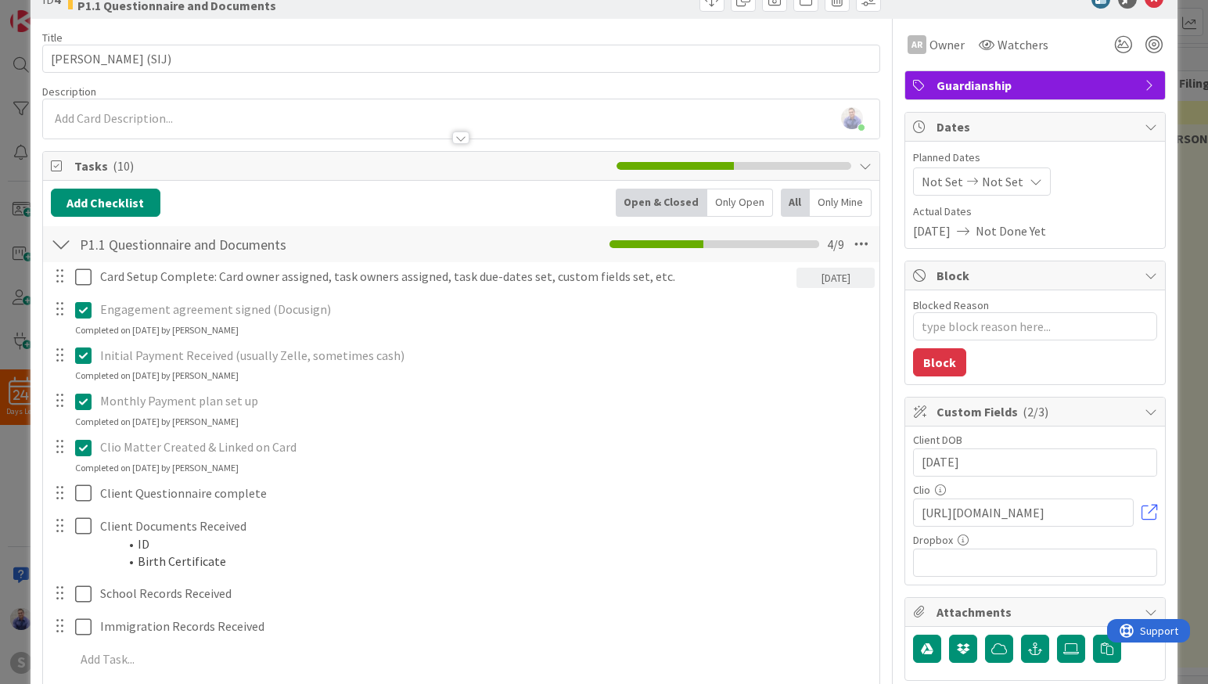
scroll to position [82, 0]
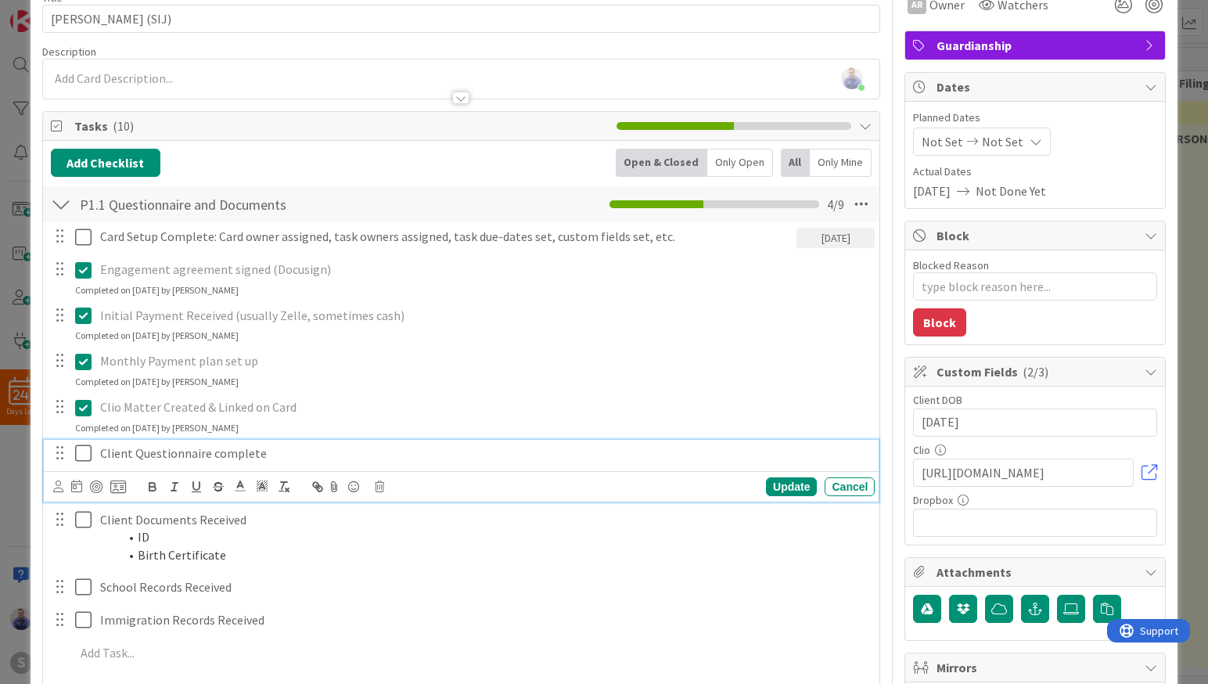
click at [261, 455] on p "Client Questionnaire complete" at bounding box center [484, 453] width 768 height 18
drag, startPoint x: 609, startPoint y: 458, endPoint x: 260, endPoint y: 449, distance: 348.2
click at [260, 449] on p "Client Questionnaire complete (if no, add Client Homework token when sent to cl…" at bounding box center [484, 453] width 768 height 18
copy p "(if no, add Client Homework token when sent to client)"
click at [775, 489] on div "Update" at bounding box center [791, 486] width 51 height 19
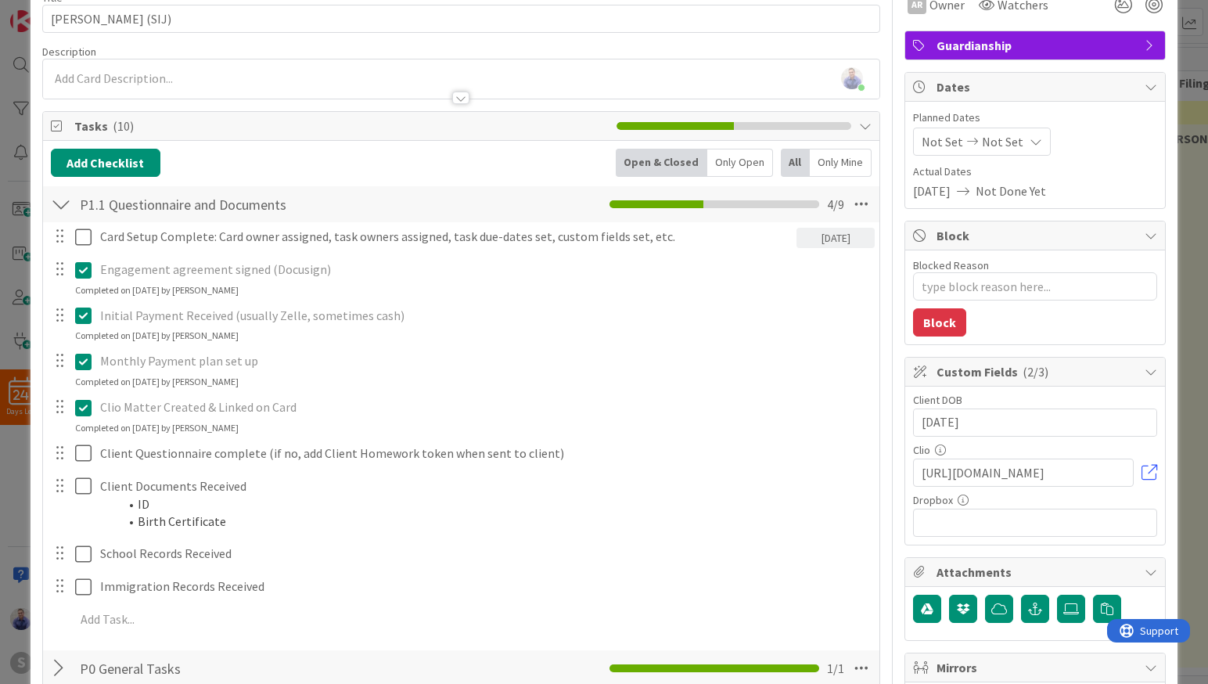
type textarea "x"
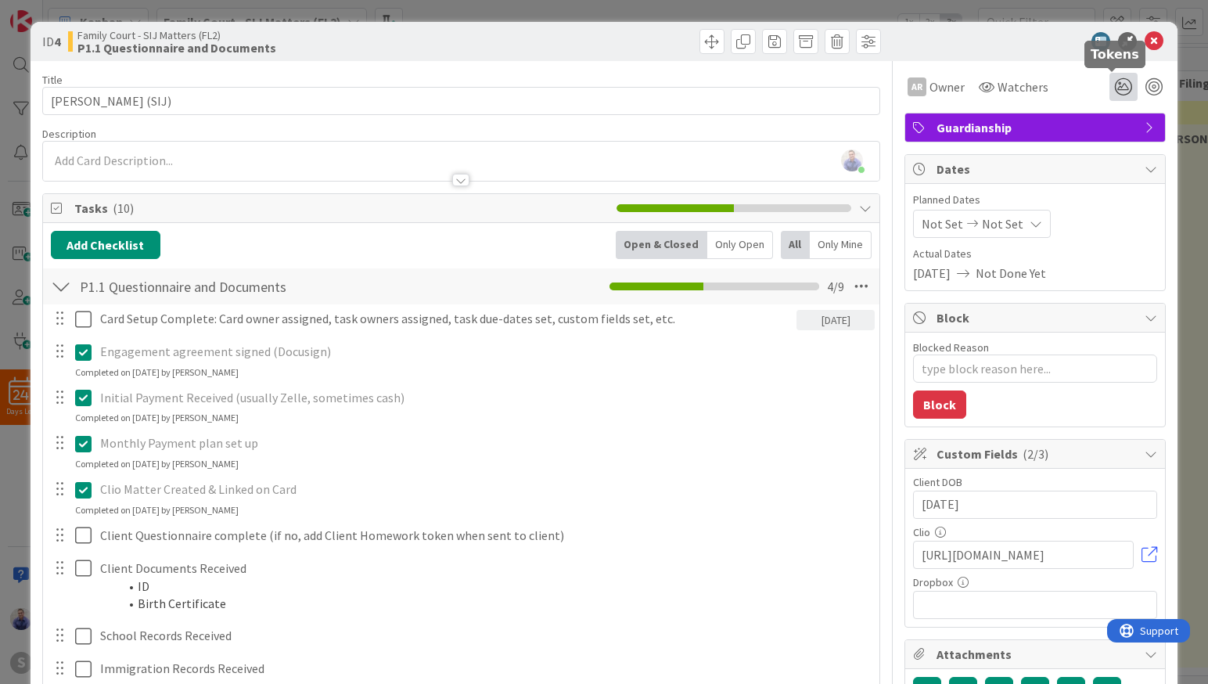
click at [1113, 88] on icon at bounding box center [1123, 87] width 28 height 28
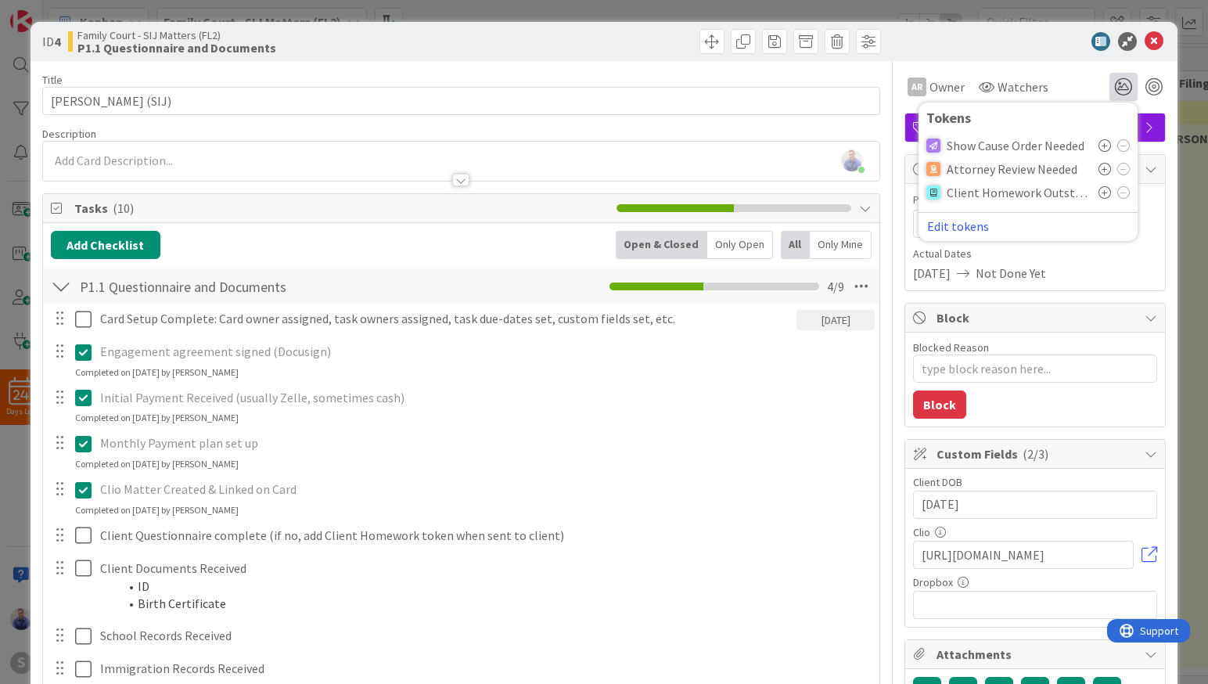
click at [1098, 193] on icon at bounding box center [1104, 192] width 13 height 13
click at [968, 43] on div at bounding box center [1027, 41] width 277 height 19
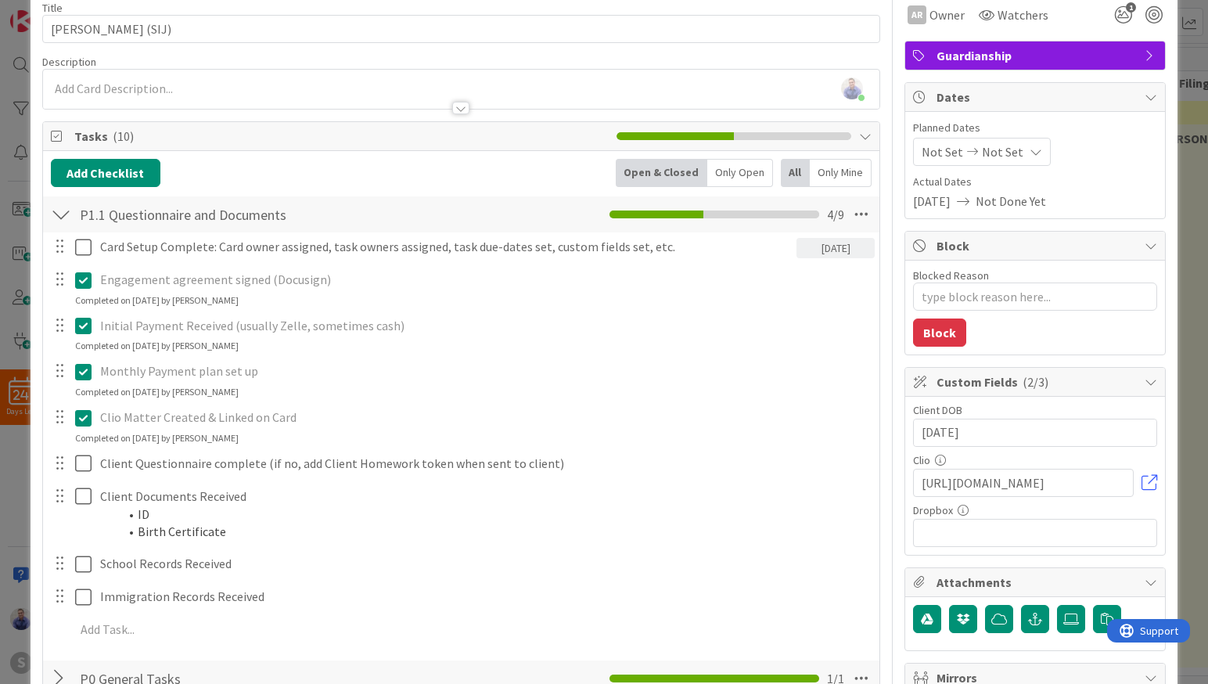
scroll to position [164, 0]
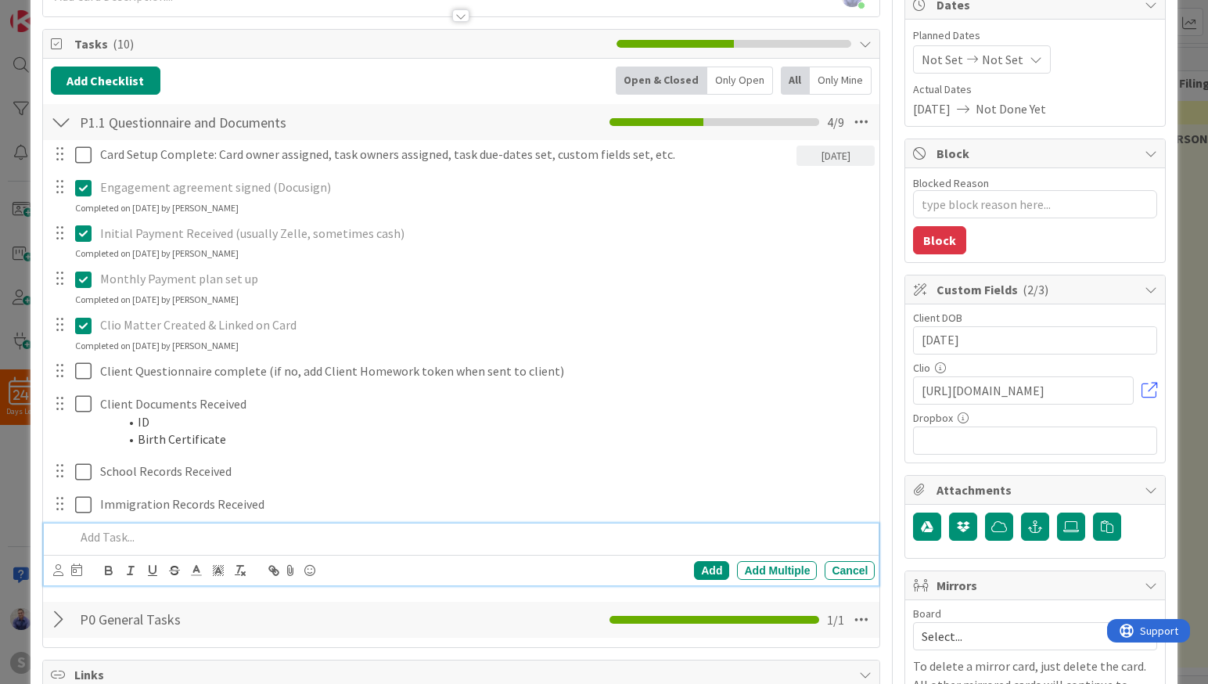
click at [181, 540] on p at bounding box center [472, 537] width 794 height 18
click at [702, 570] on div "Add" at bounding box center [711, 570] width 35 height 19
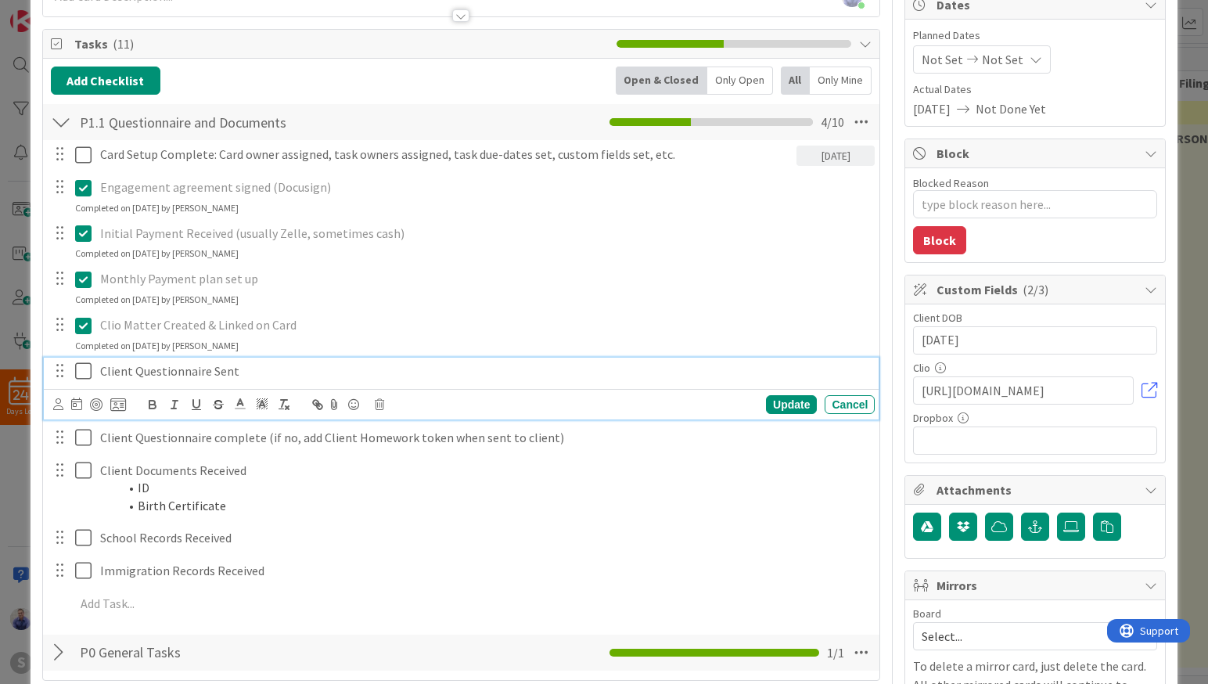
click at [84, 371] on icon at bounding box center [86, 370] width 23 height 19
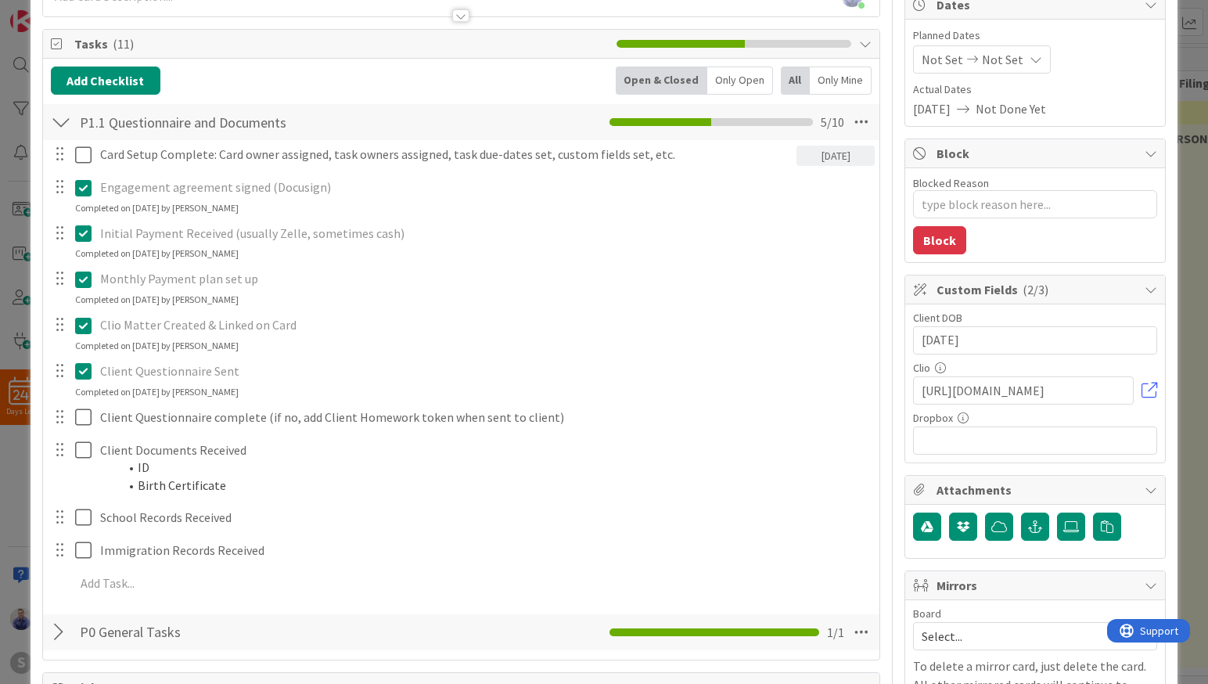
drag, startPoint x: 82, startPoint y: 371, endPoint x: 155, endPoint y: 380, distance: 73.3
click at [88, 372] on icon at bounding box center [86, 370] width 23 height 19
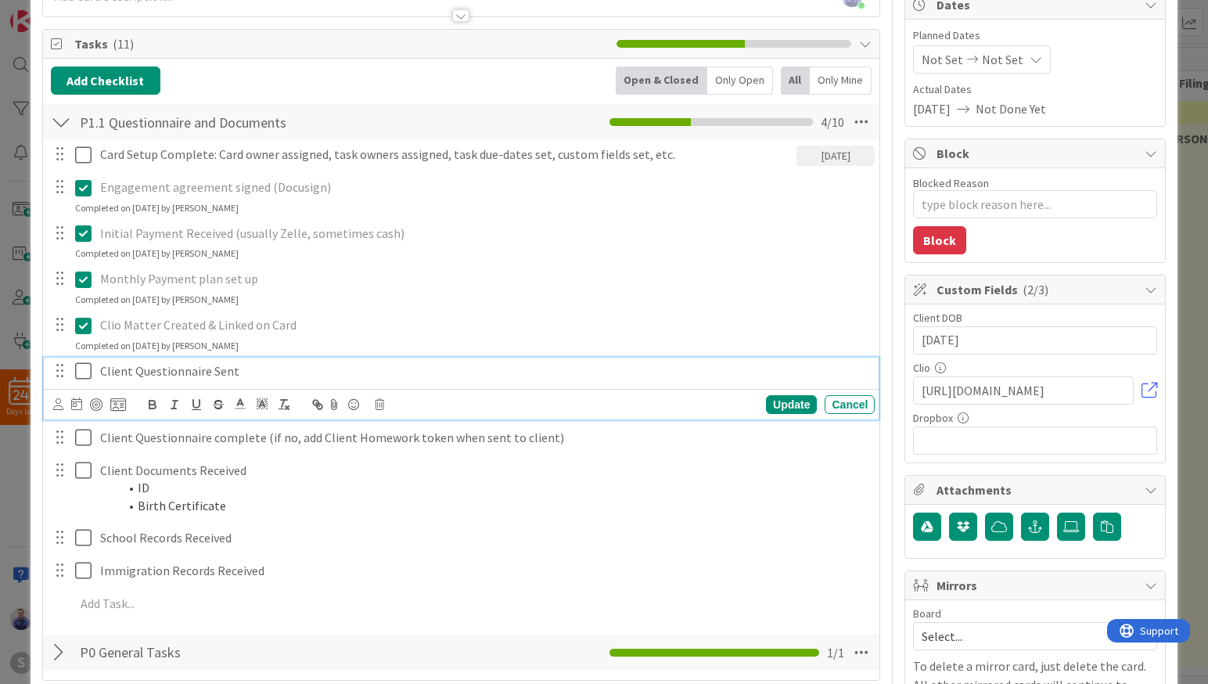
type textarea "x"
click at [248, 376] on p "Client Questionnaire Sent" at bounding box center [484, 371] width 768 height 18
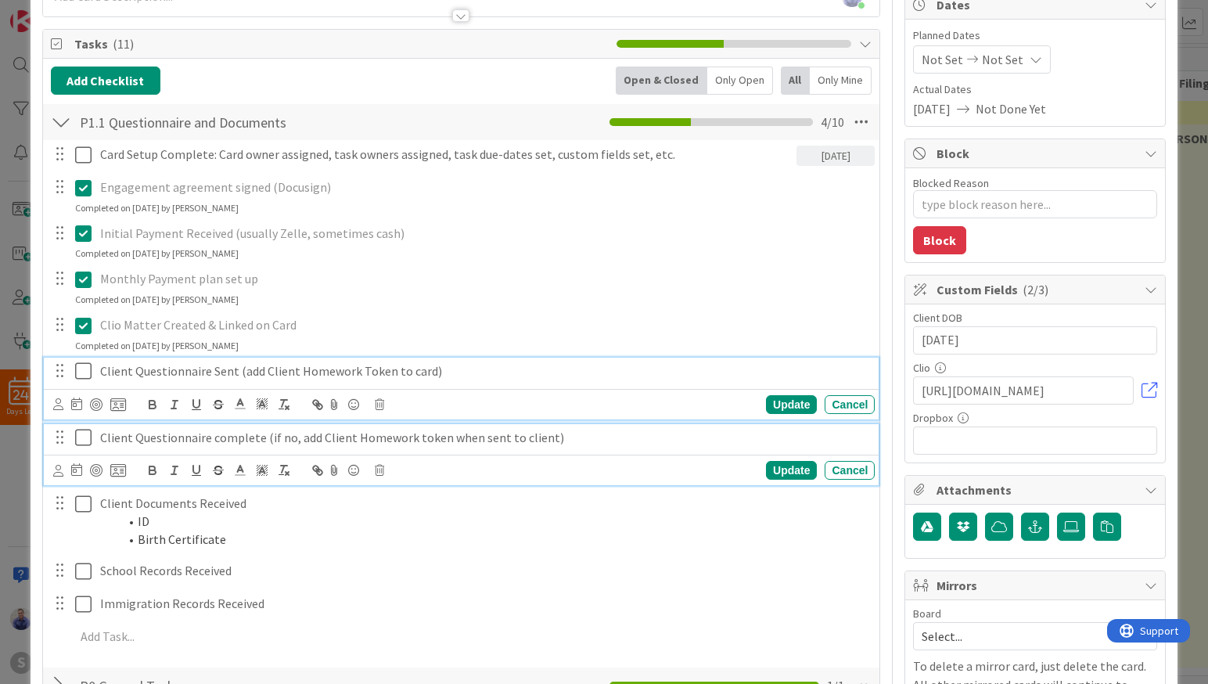
click at [321, 447] on div "Client Questionnaire complete (if no, add Client Homework token when sent to cl…" at bounding box center [484, 437] width 781 height 27
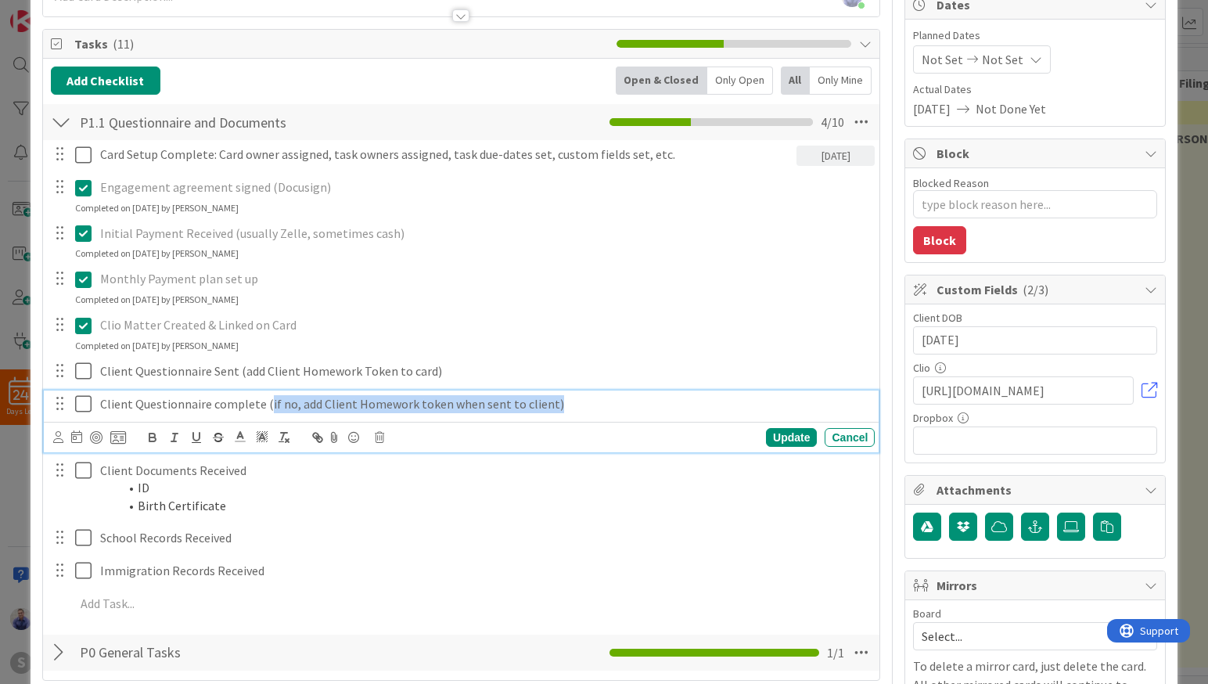
drag, startPoint x: 560, startPoint y: 408, endPoint x: 265, endPoint y: 397, distance: 295.1
click at [265, 397] on p "Client Questionnaire complete (if no, add Client Homework token when sent to cl…" at bounding box center [484, 404] width 768 height 18
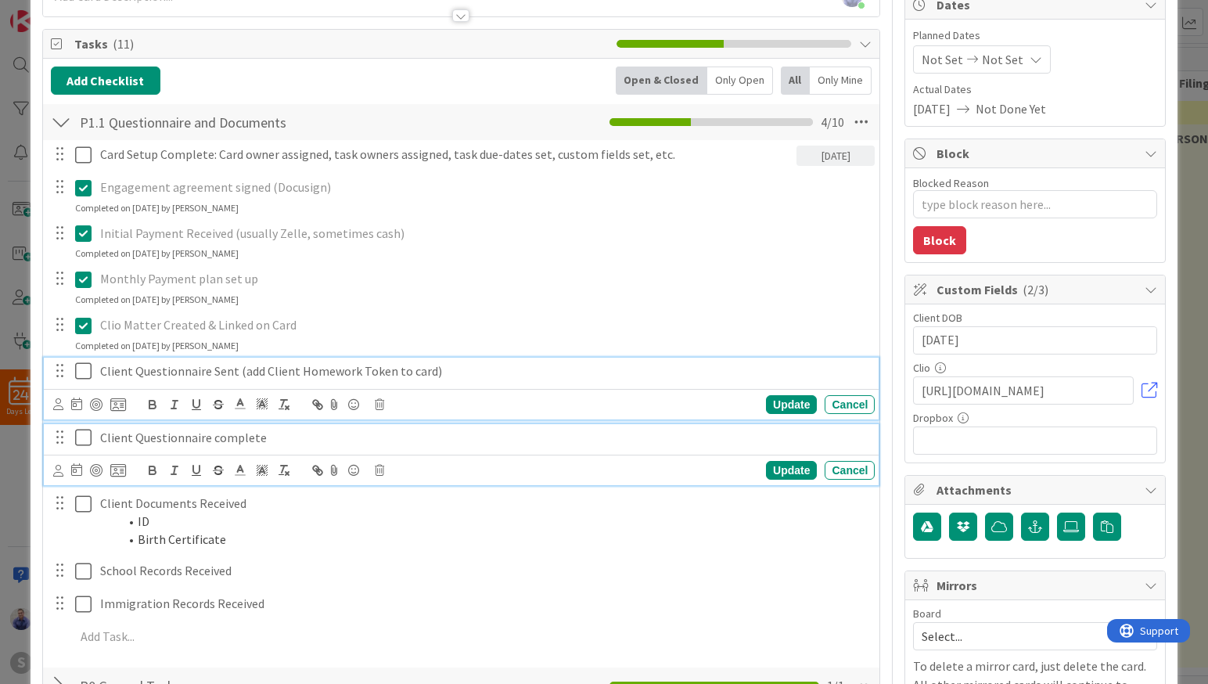
click at [296, 375] on p "Client Questionnaire Sent (add Client Homework Token to card)" at bounding box center [484, 371] width 768 height 18
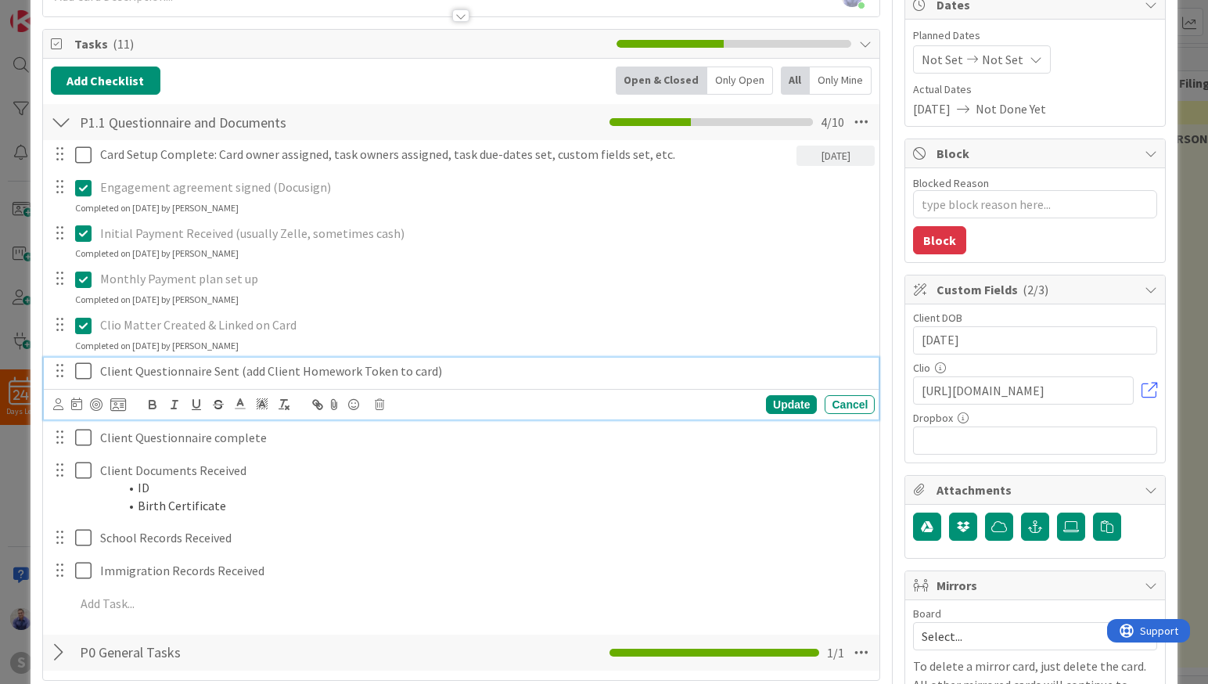
click at [297, 374] on p "Client Questionnaire Sent (add Client Homework Token to card)" at bounding box center [484, 371] width 768 height 18
click at [296, 374] on p "Client Questionnaire Sent (add Client Homework Token to card)" at bounding box center [484, 371] width 768 height 18
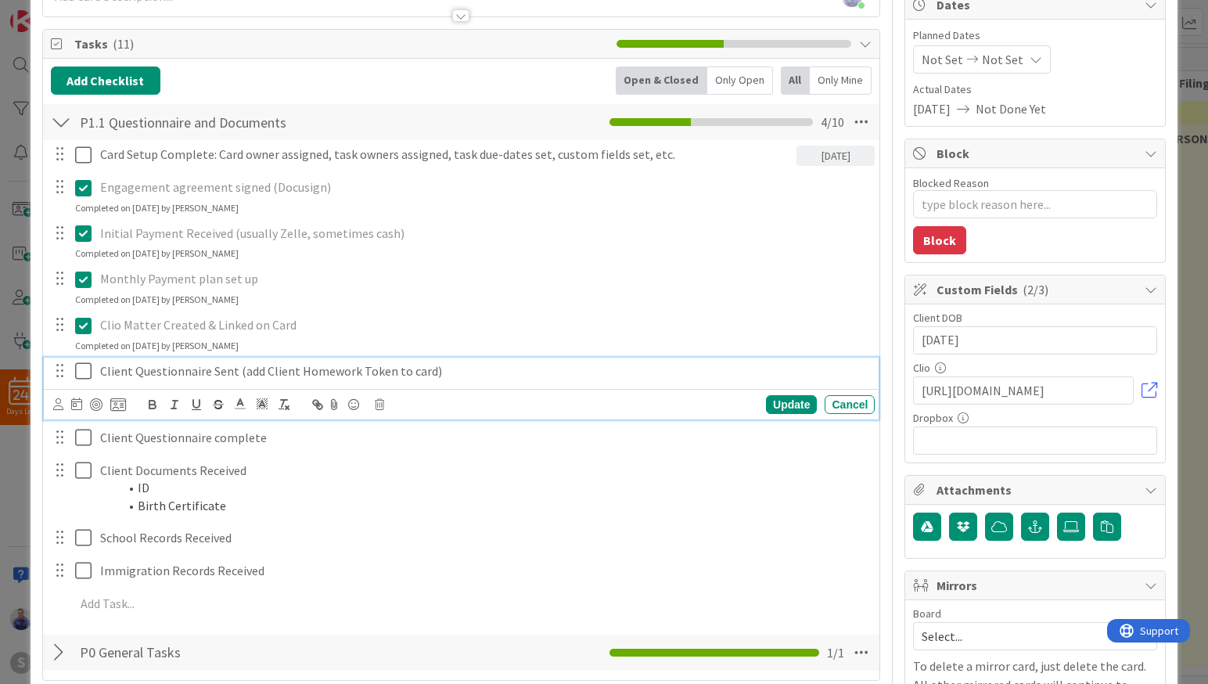
click at [296, 374] on p "Client Questionnaire Sent (add Client Homework Token to card)" at bounding box center [484, 371] width 768 height 18
drag, startPoint x: 780, startPoint y: 408, endPoint x: 770, endPoint y: 407, distance: 10.3
click at [777, 408] on div "Update" at bounding box center [791, 404] width 51 height 19
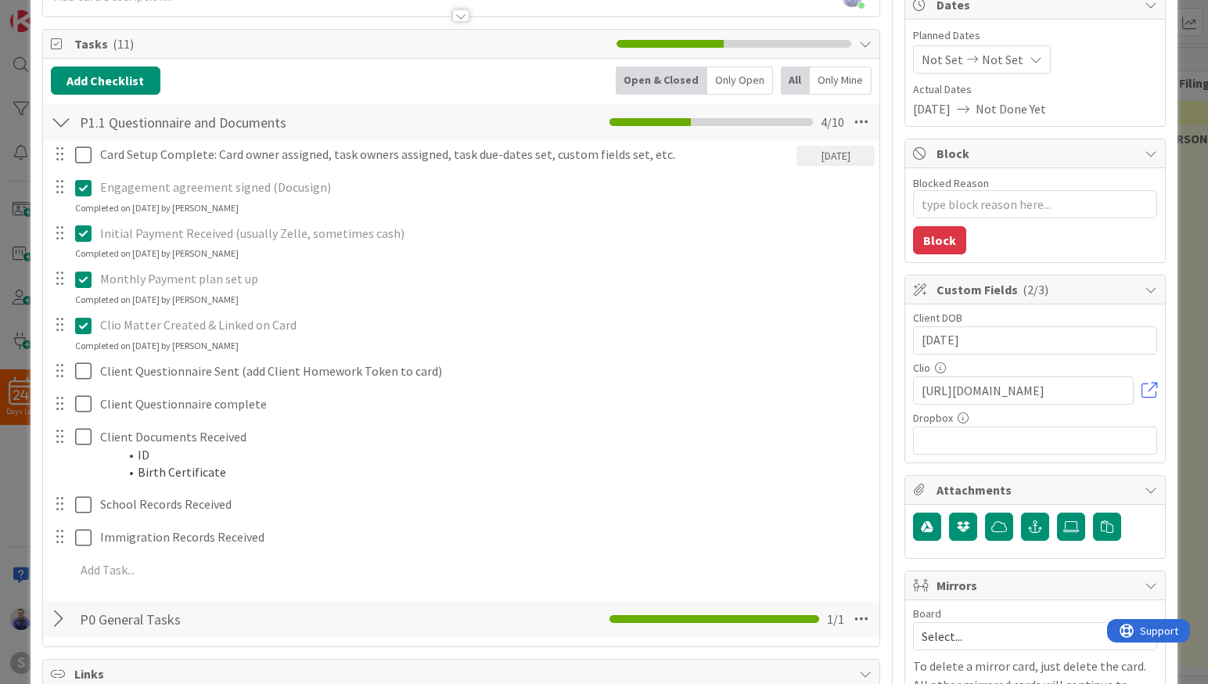
scroll to position [0, 0]
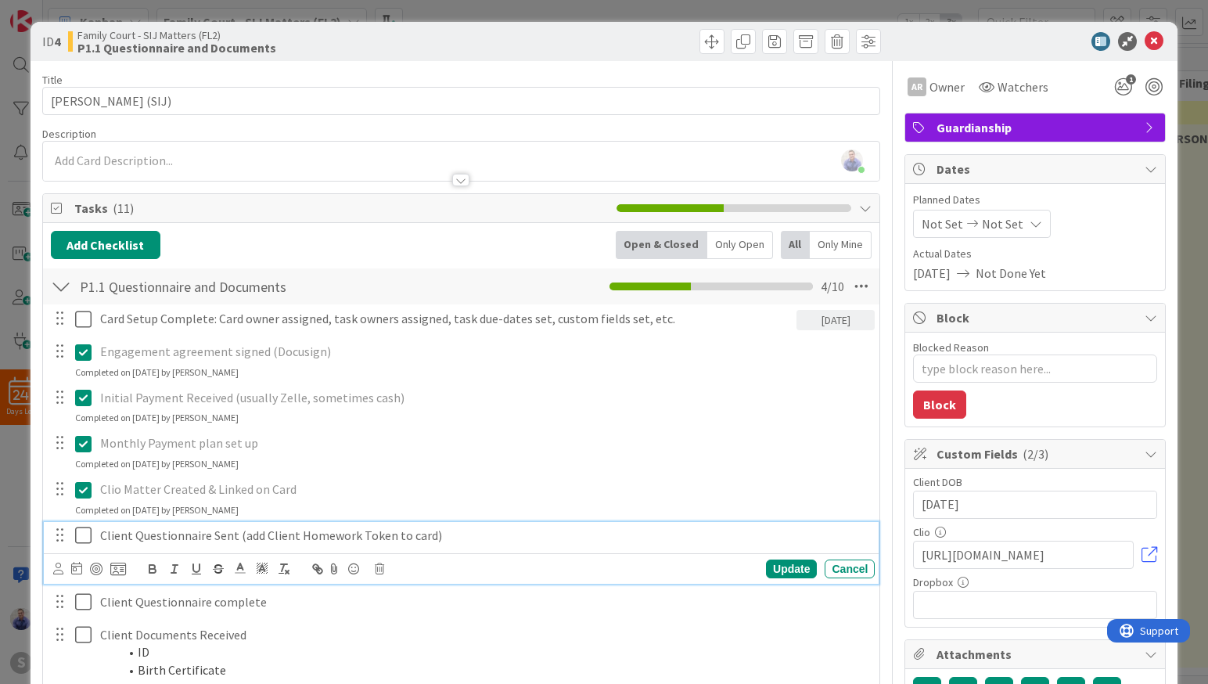
click at [81, 536] on icon at bounding box center [86, 535] width 23 height 19
type textarea "x"
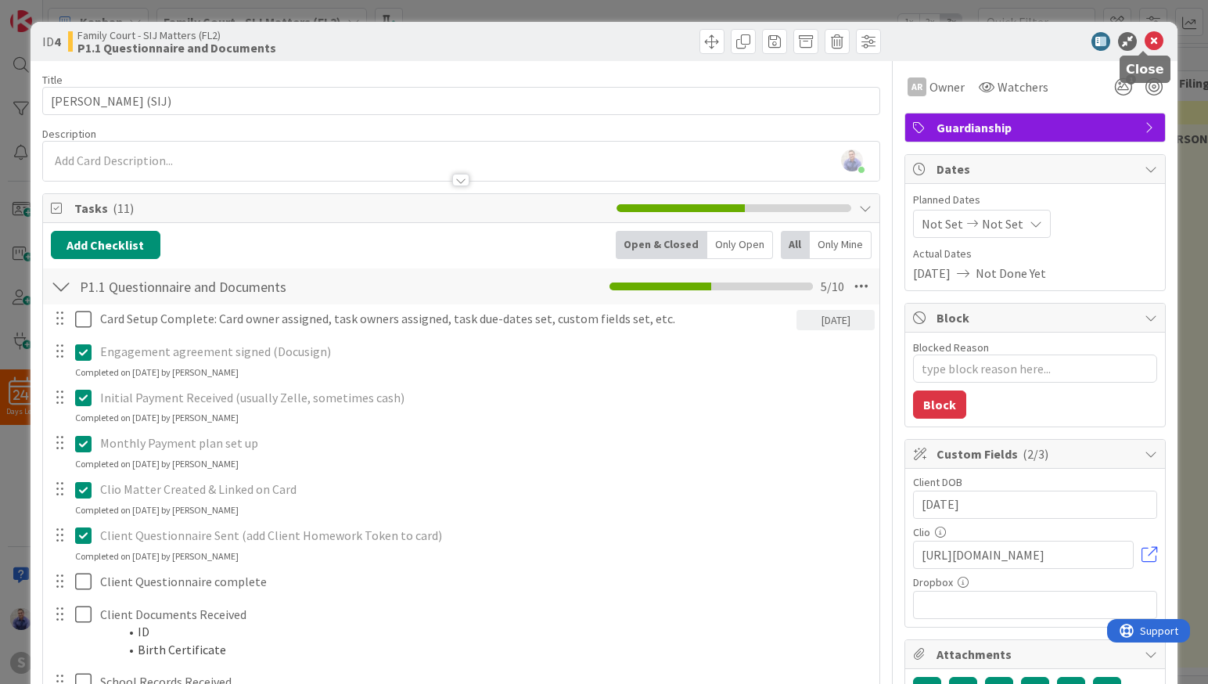
click at [1144, 47] on icon at bounding box center [1153, 41] width 19 height 19
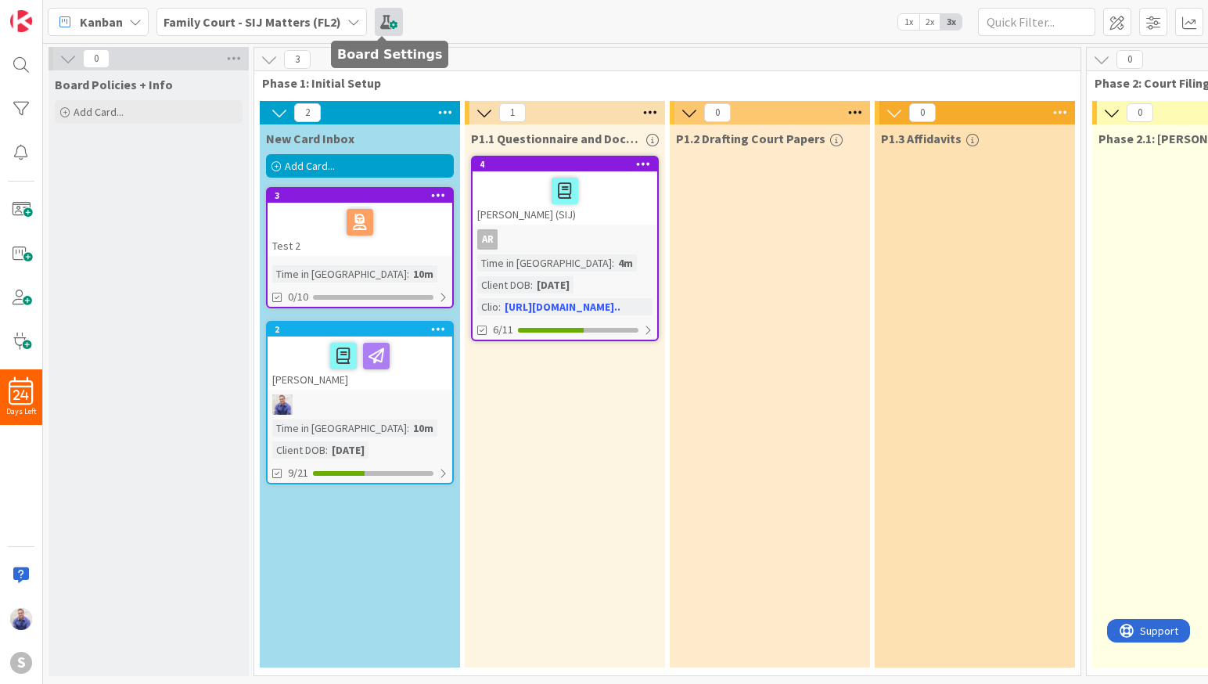
click at [375, 20] on span at bounding box center [389, 22] width 28 height 28
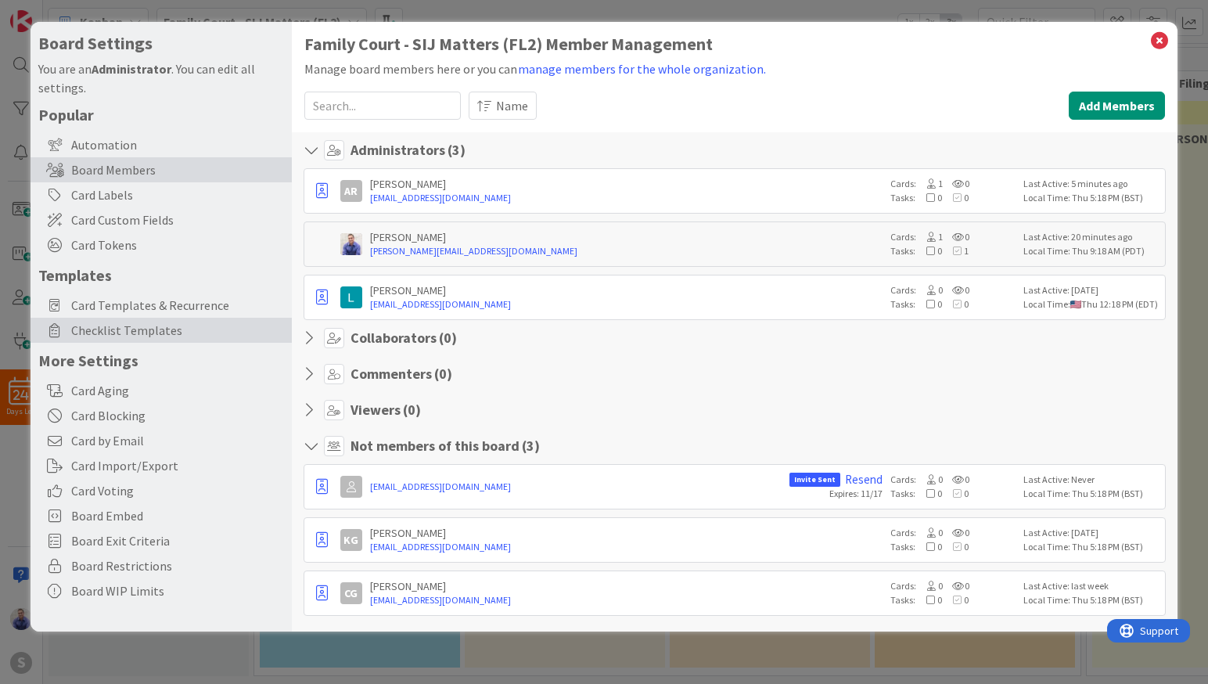
click at [172, 329] on span "Checklist Templates" at bounding box center [177, 330] width 213 height 19
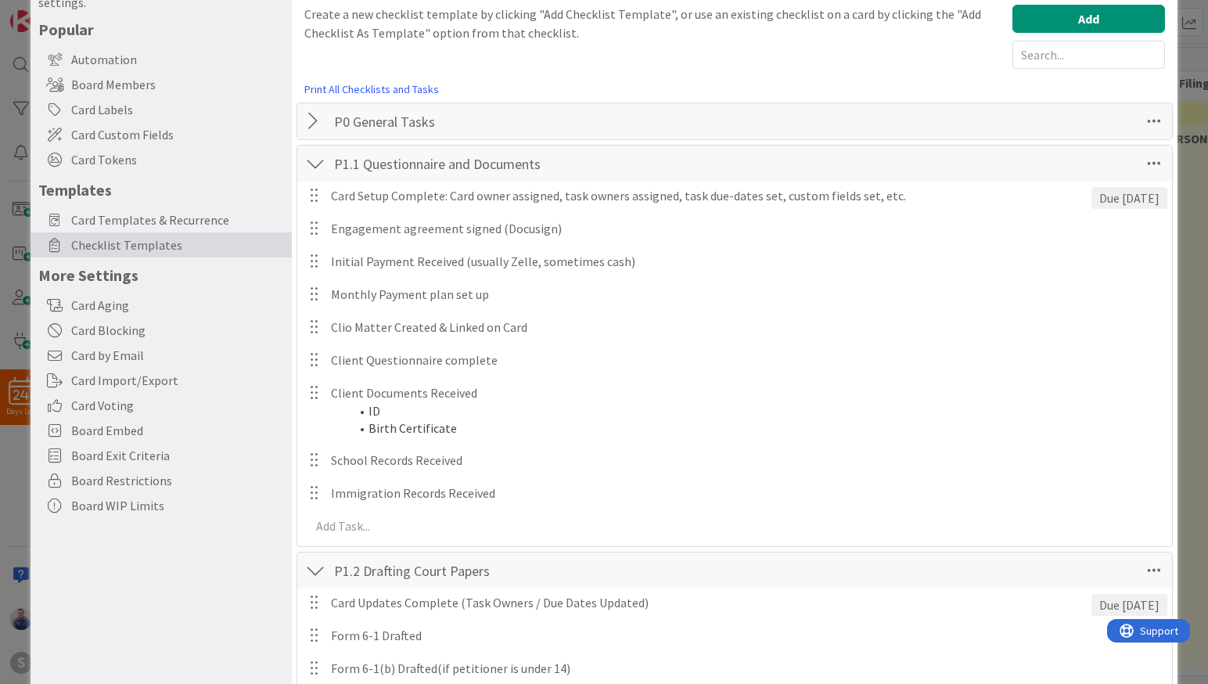
scroll to position [115, 0]
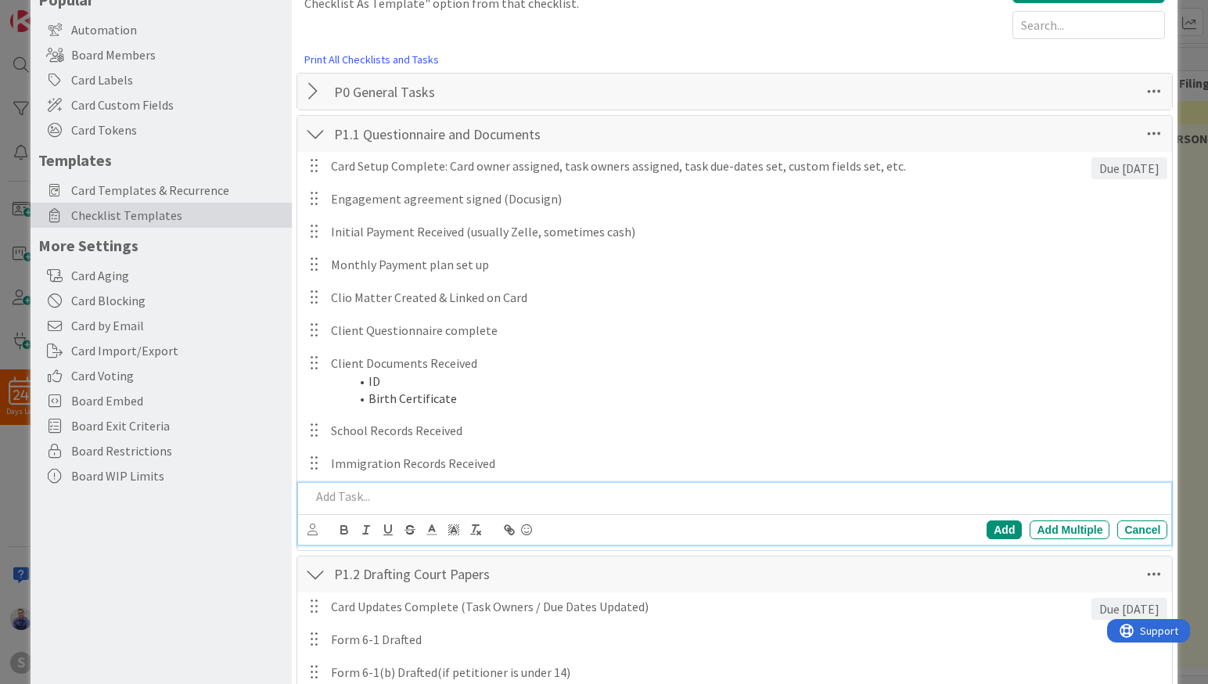
click at [427, 497] on p at bounding box center [736, 496] width 851 height 18
drag, startPoint x: 990, startPoint y: 526, endPoint x: 959, endPoint y: 510, distance: 35.0
click at [986, 522] on div "Add" at bounding box center [1003, 529] width 35 height 19
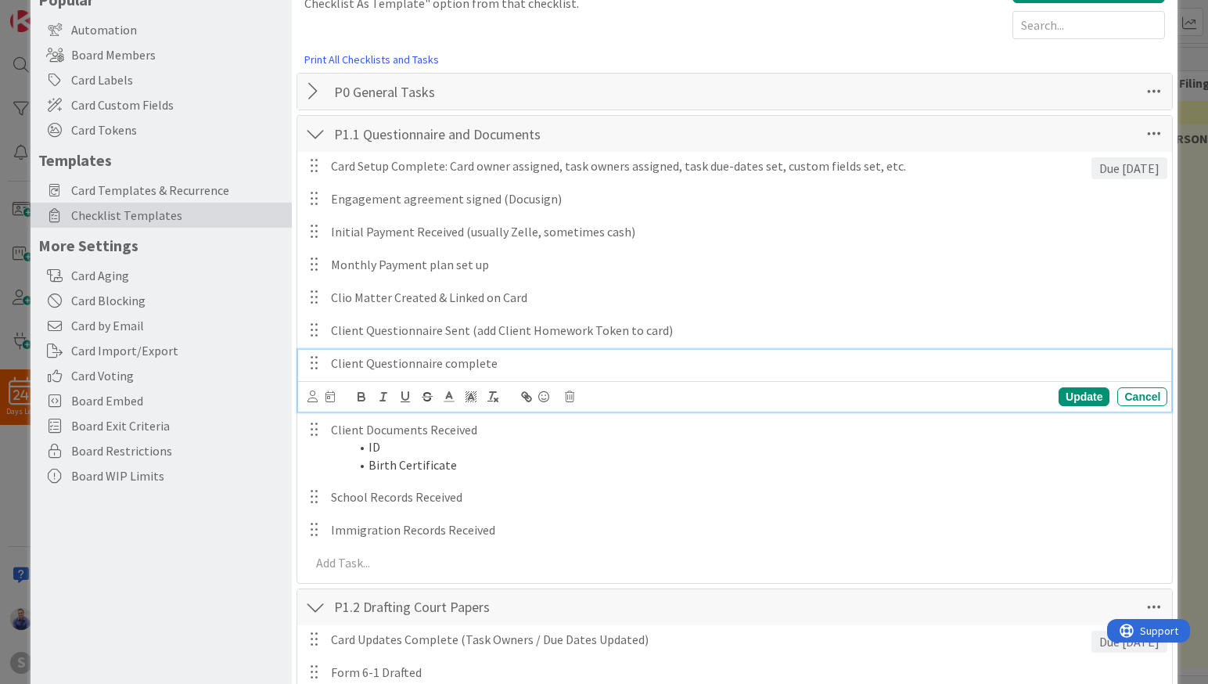
click at [482, 368] on p "Client Questionnaire complete" at bounding box center [746, 363] width 830 height 18
click at [1078, 393] on div "Update" at bounding box center [1083, 396] width 51 height 19
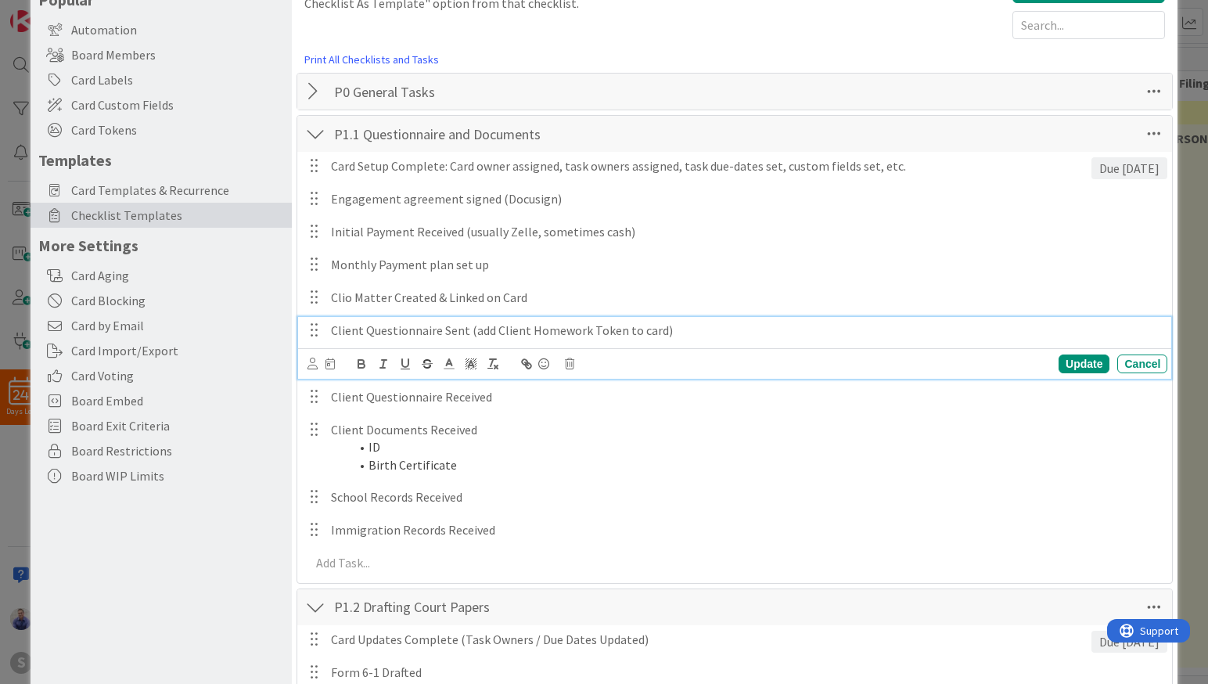
click at [657, 326] on p "Client Questionnaire Sent (add Client Homework Token to card)" at bounding box center [746, 330] width 830 height 18
click at [1059, 362] on div "Update" at bounding box center [1083, 363] width 51 height 19
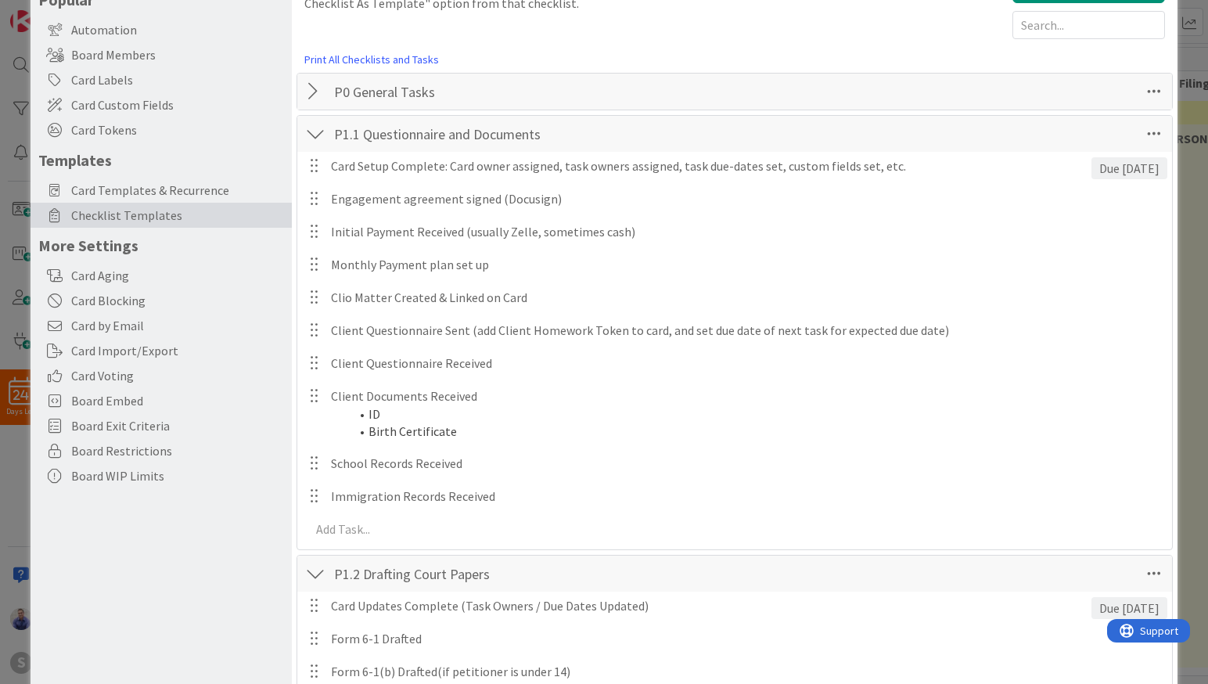
scroll to position [0, 0]
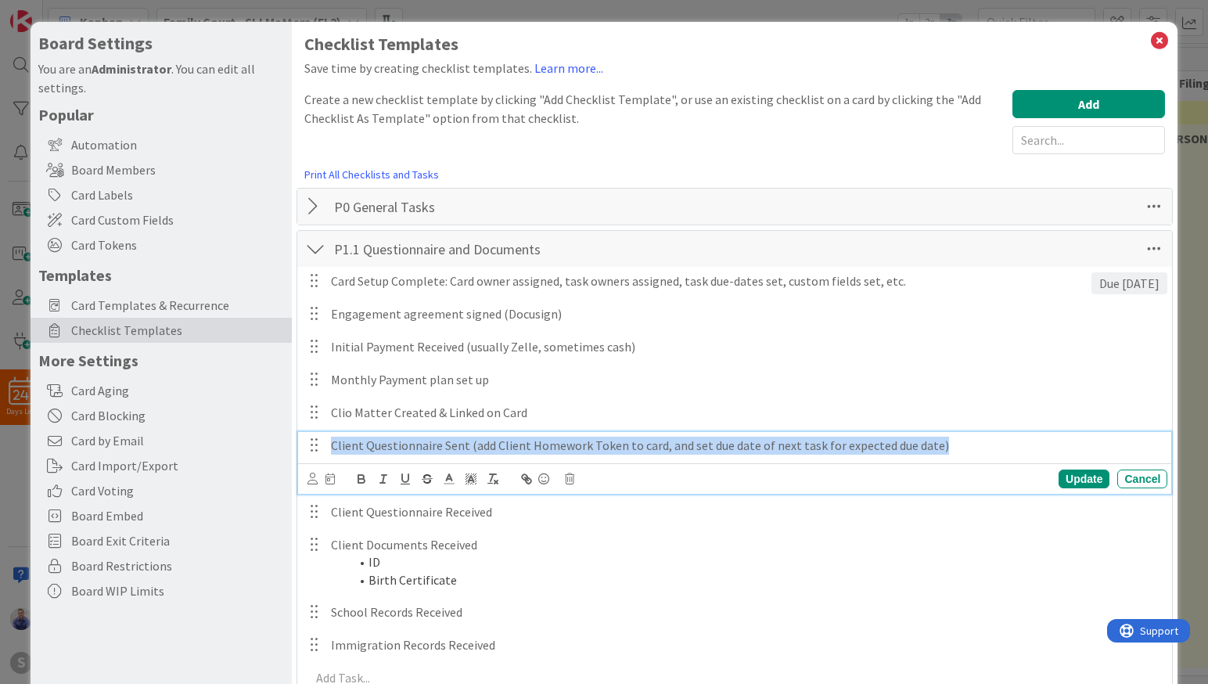
drag, startPoint x: 954, startPoint y: 446, endPoint x: 392, endPoint y: 433, distance: 562.5
click at [392, 433] on div "Client Questionnaire Sent (add Client Homework Token to card, and set due date …" at bounding box center [746, 445] width 842 height 27
copy p "Client Questionnaire Sent (add Client Homework Token to card, and set due date …"
click at [1150, 35] on icon at bounding box center [1159, 41] width 20 height 22
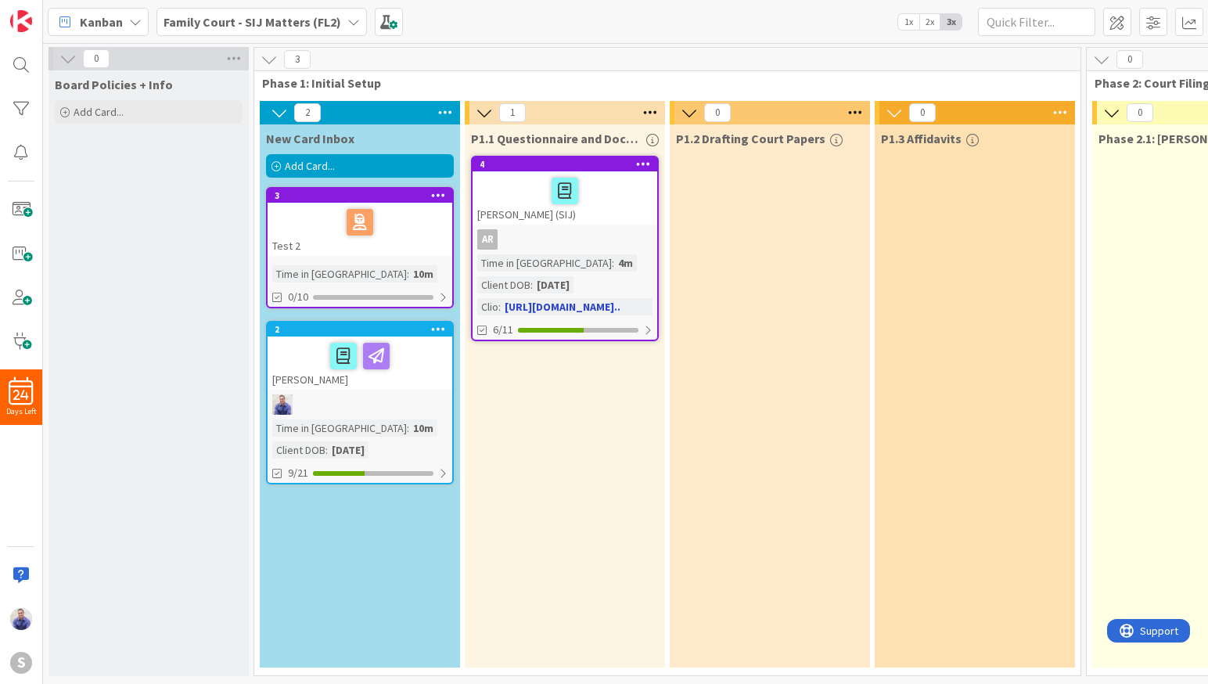
click at [514, 219] on div "[PERSON_NAME] (SIJ)" at bounding box center [564, 197] width 185 height 53
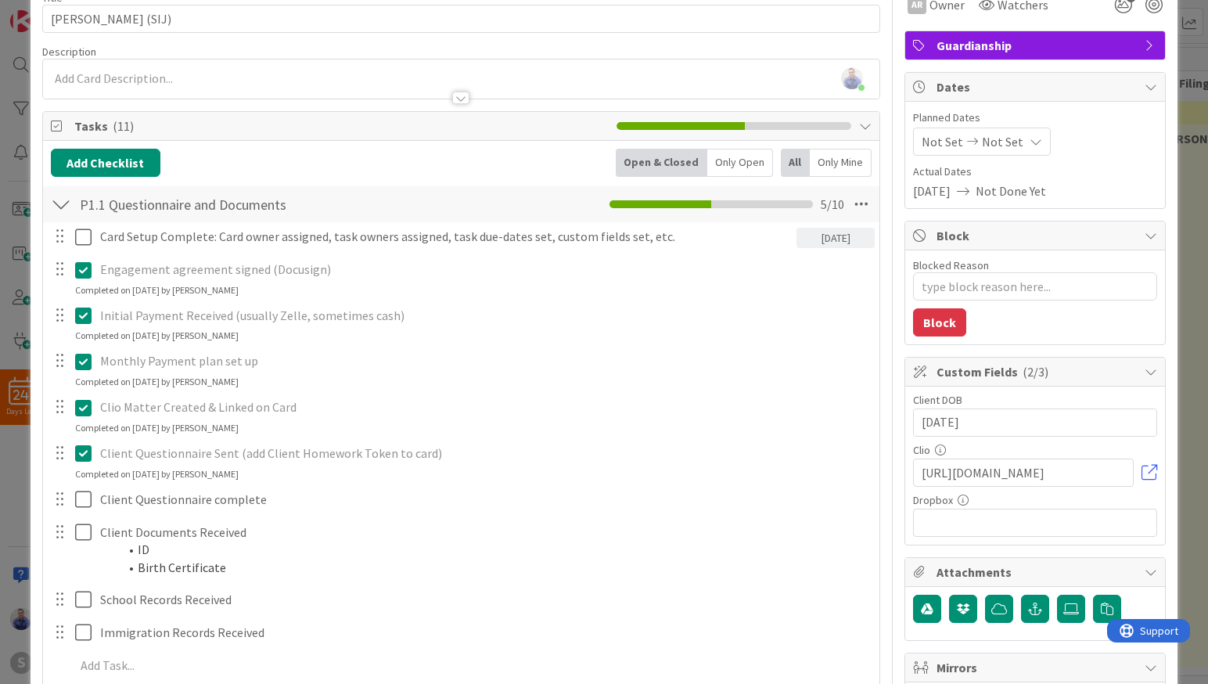
scroll to position [164, 0]
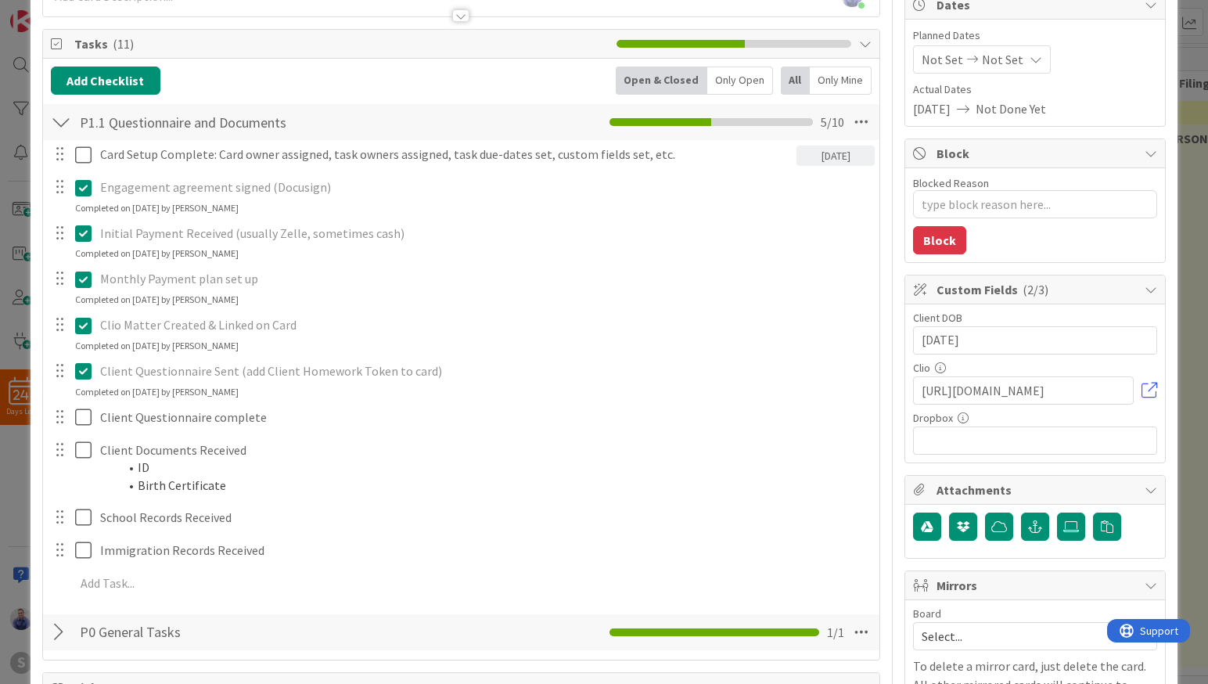
click at [87, 368] on icon at bounding box center [86, 370] width 23 height 19
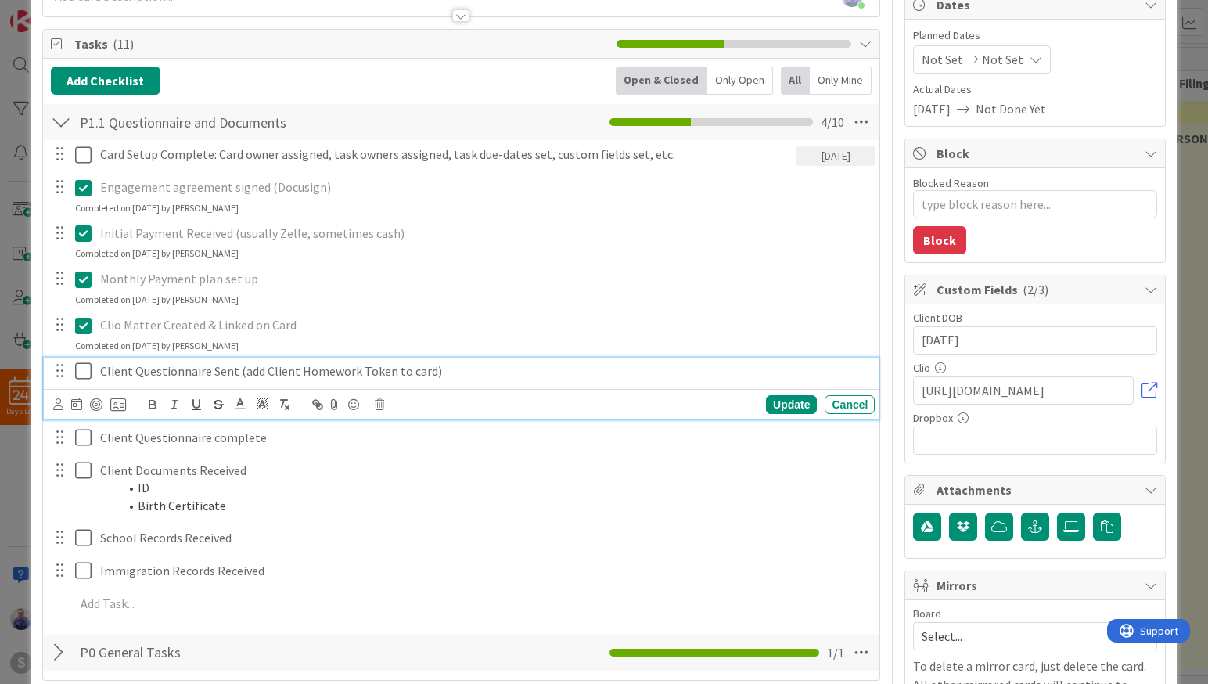
click at [164, 372] on p "Client Questionnaire Sent (add Client Homework Token to card)" at bounding box center [484, 371] width 768 height 18
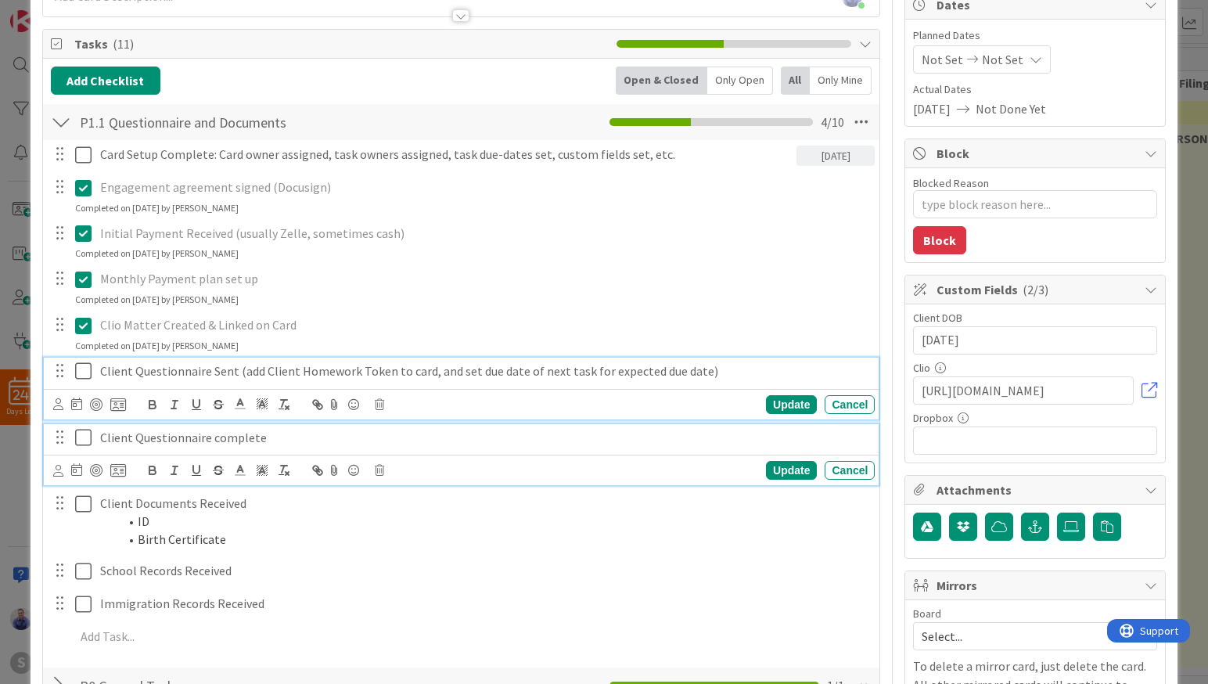
click at [266, 439] on p "Client Questionnaire complete" at bounding box center [484, 438] width 768 height 18
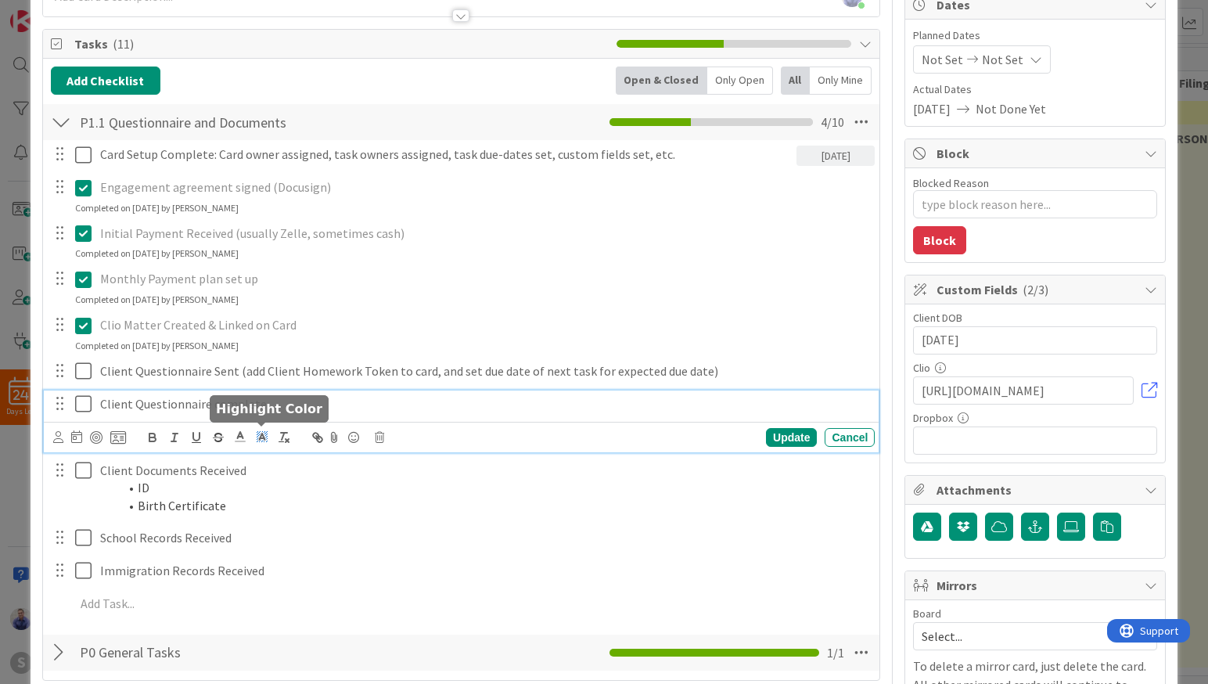
type textarea "x"
click at [73, 438] on icon at bounding box center [76, 436] width 11 height 13
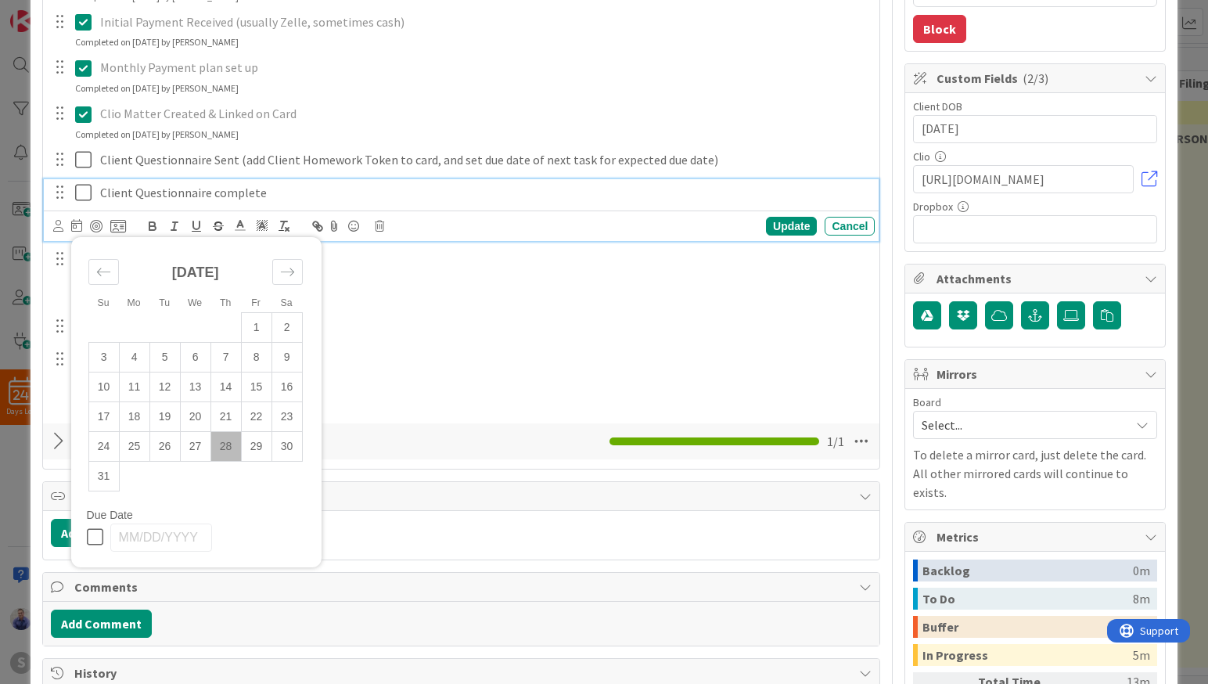
scroll to position [378, 0]
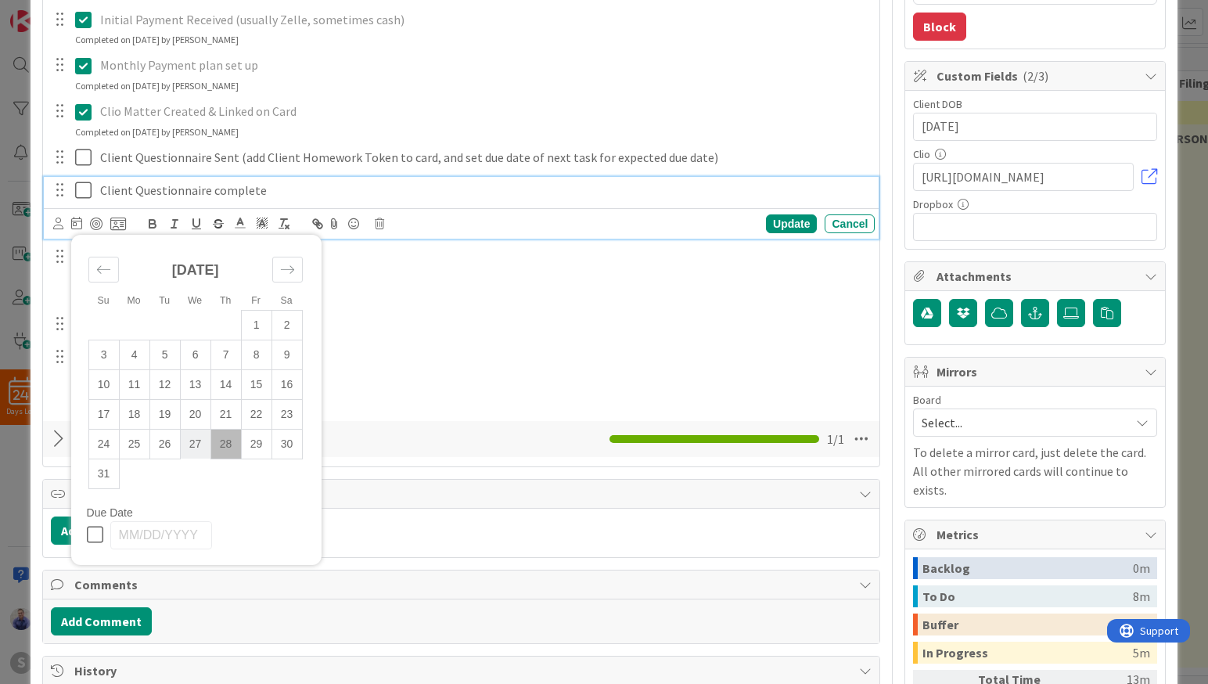
click at [196, 448] on td "27" at bounding box center [195, 444] width 31 height 30
type input "08/27/2025"
click at [766, 220] on div "Update" at bounding box center [791, 223] width 51 height 19
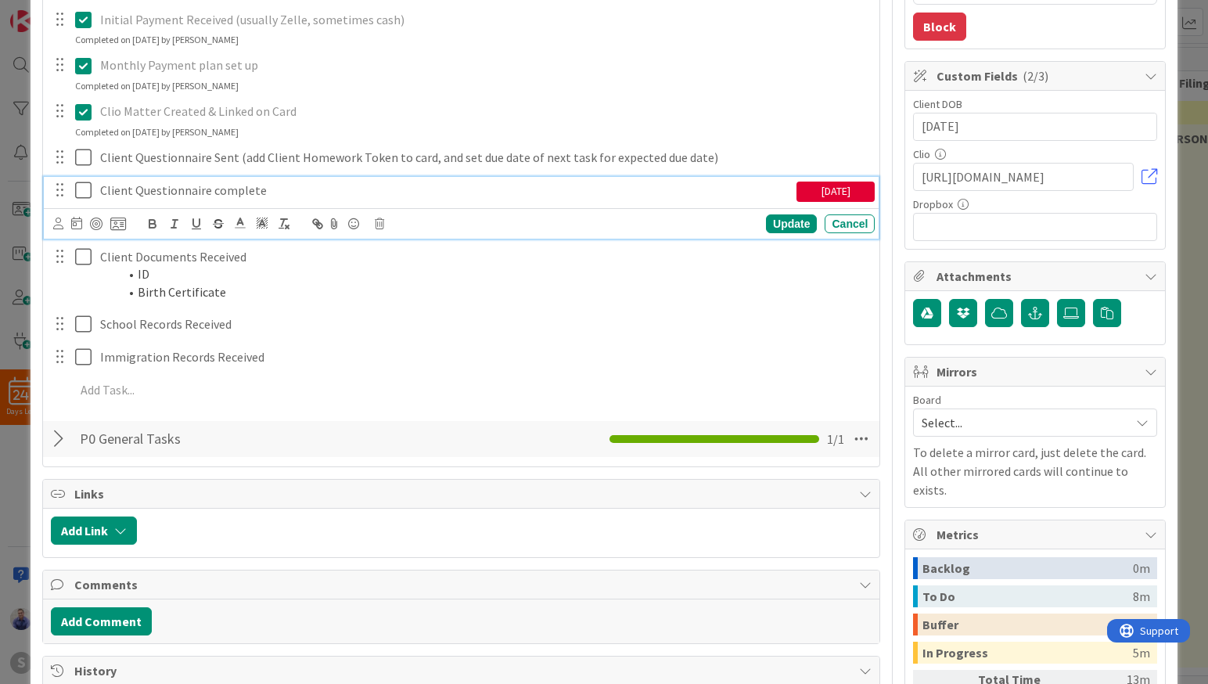
click at [267, 195] on p "Client Questionnaire complete" at bounding box center [445, 190] width 690 height 18
click at [52, 226] on div "Su Mo Tu We Th Fr Sa July 2025 1 2 3 4 5 6 7 8 9 10 11 12 13 14 15 16 17 18 19 …" at bounding box center [461, 223] width 835 height 31
click at [56, 228] on icon at bounding box center [58, 223] width 10 height 12
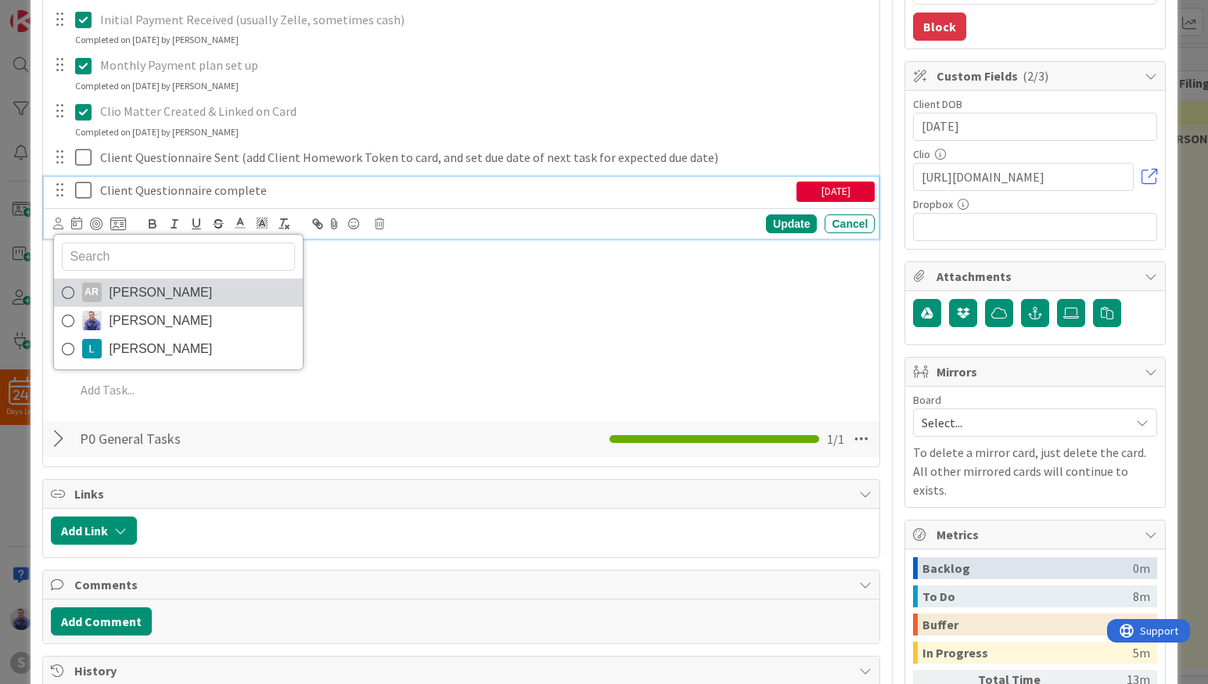
click at [66, 293] on icon at bounding box center [68, 292] width 13 height 23
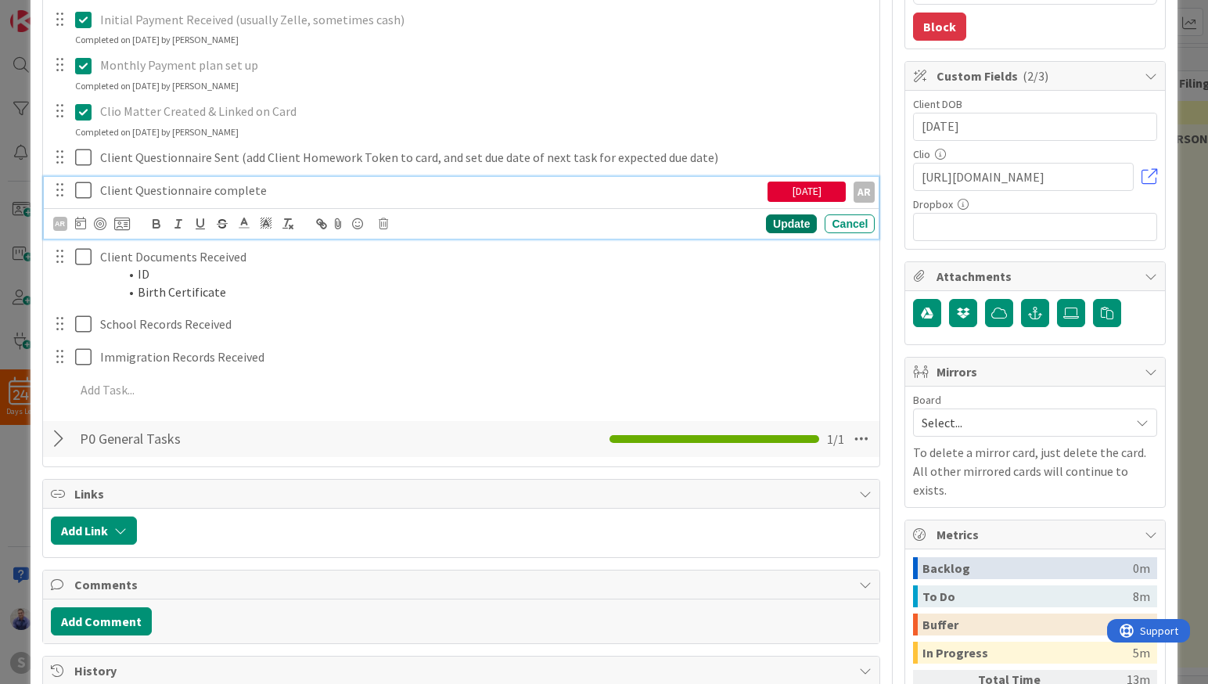
click at [792, 220] on div "Update" at bounding box center [791, 223] width 51 height 19
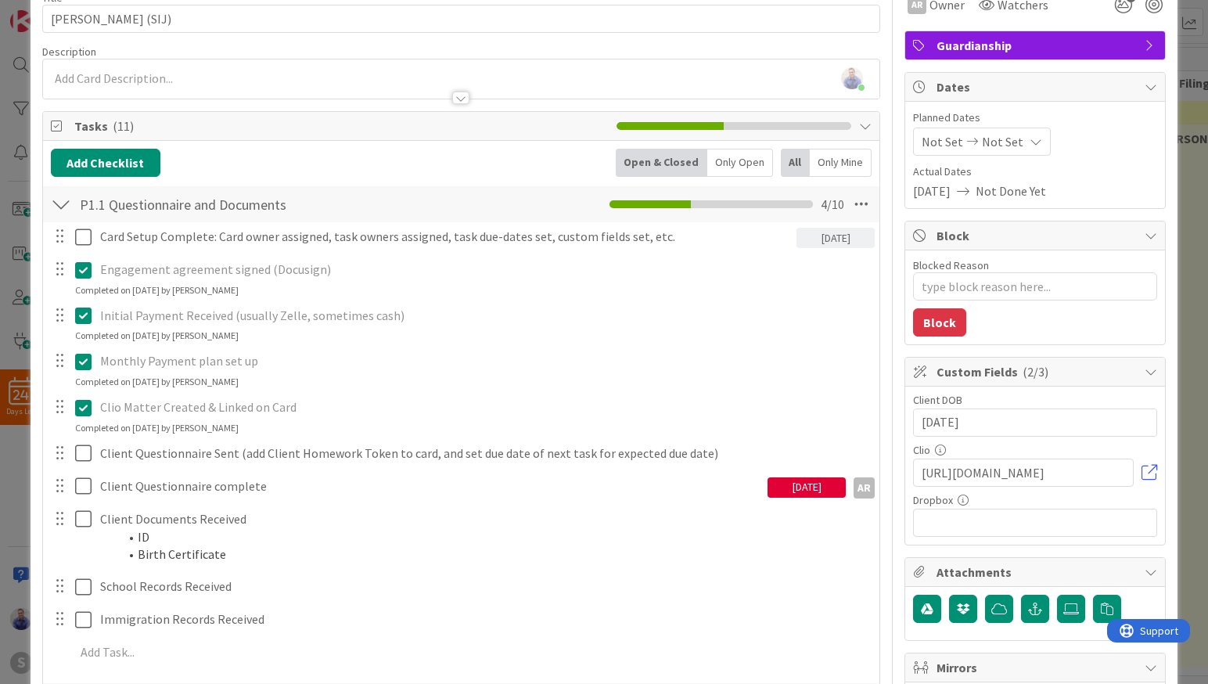
scroll to position [0, 0]
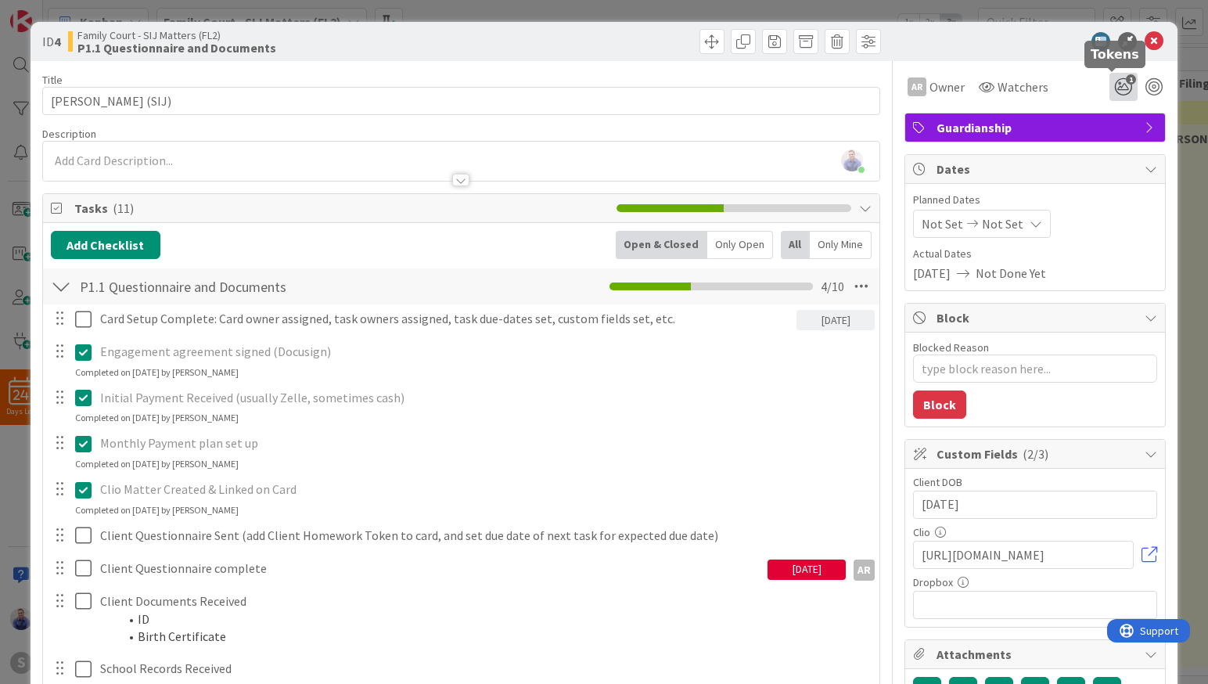
click at [1112, 84] on icon "1" at bounding box center [1123, 87] width 28 height 28
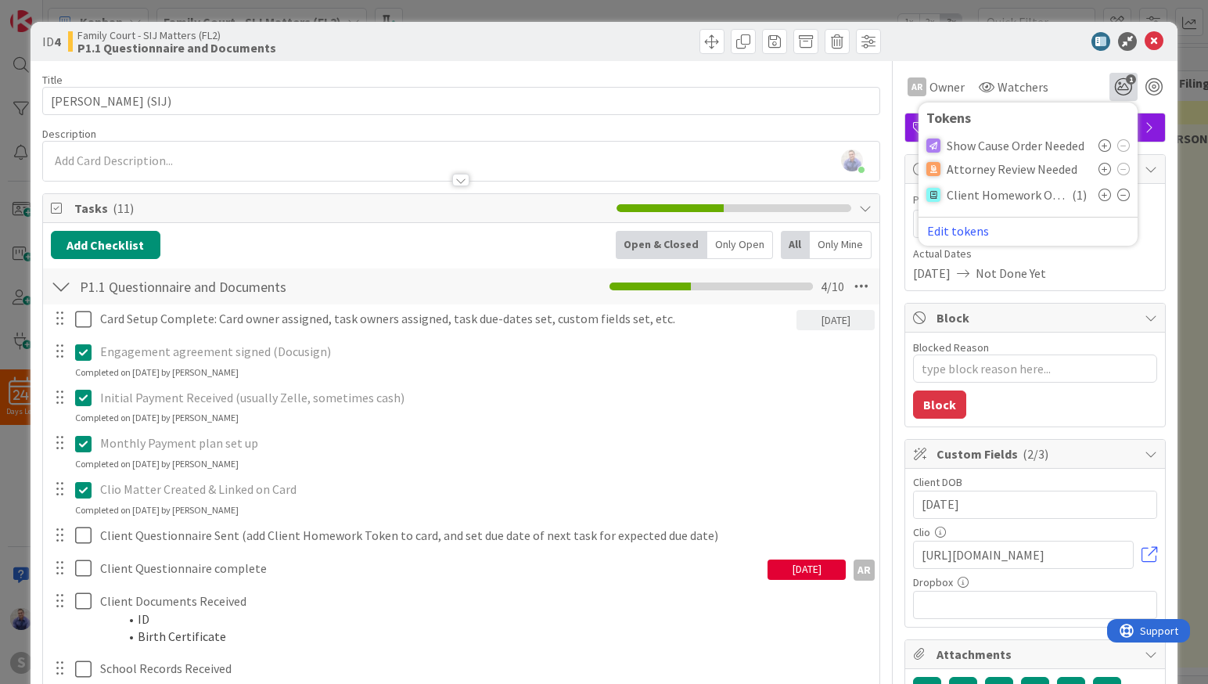
click at [1098, 196] on icon at bounding box center [1104, 195] width 13 height 13
click at [1117, 195] on icon at bounding box center [1123, 195] width 13 height 13
click at [1031, 52] on div "ID 4 Family Court - SIJ Matters (FL2) P1.1 Questionnaire and Documents" at bounding box center [604, 41] width 1147 height 39
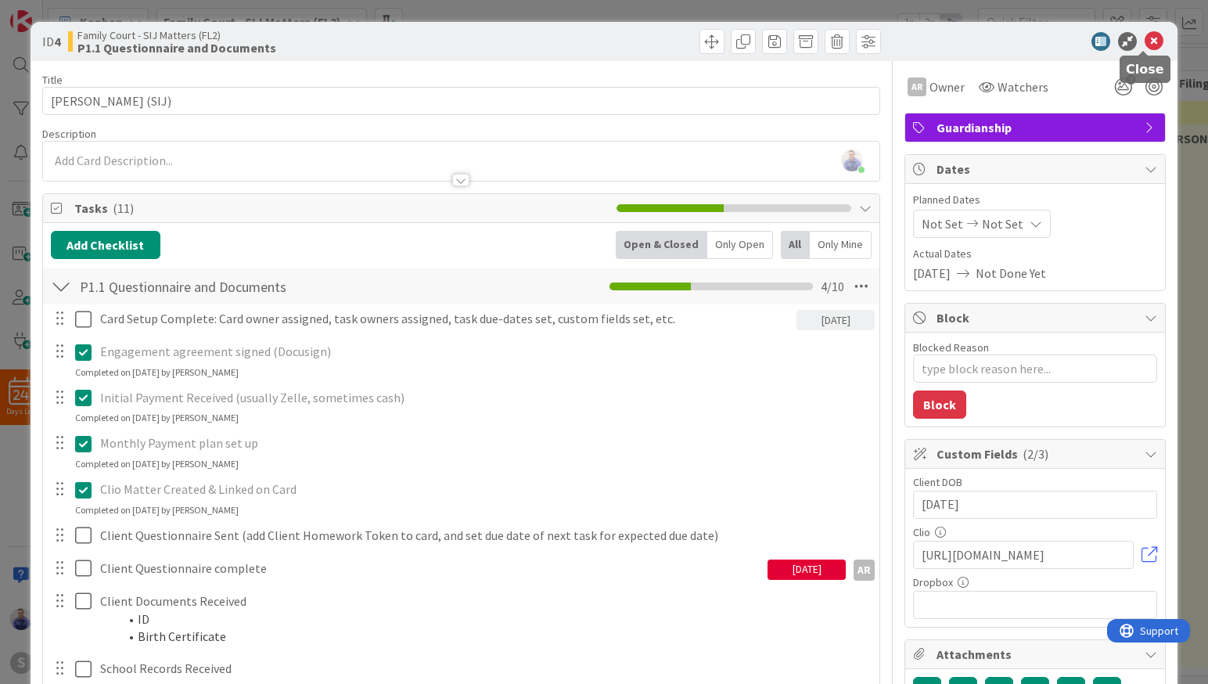
click at [1149, 39] on icon at bounding box center [1153, 41] width 19 height 19
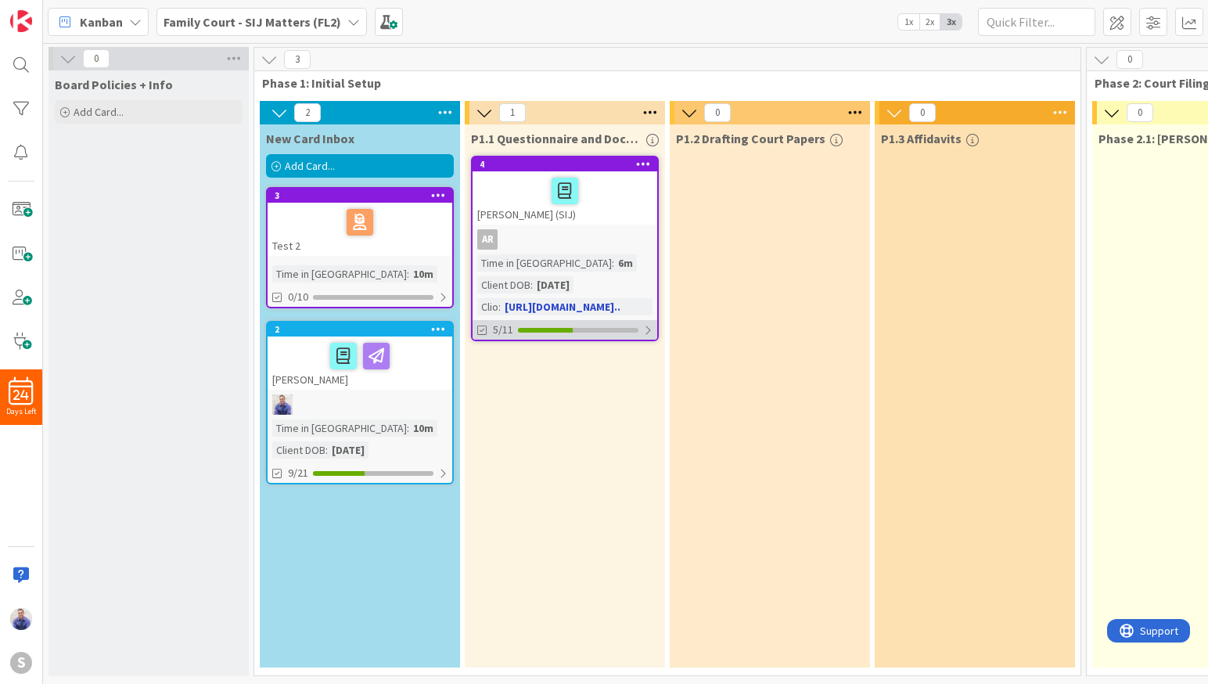
click at [650, 328] on div at bounding box center [647, 330] width 9 height 13
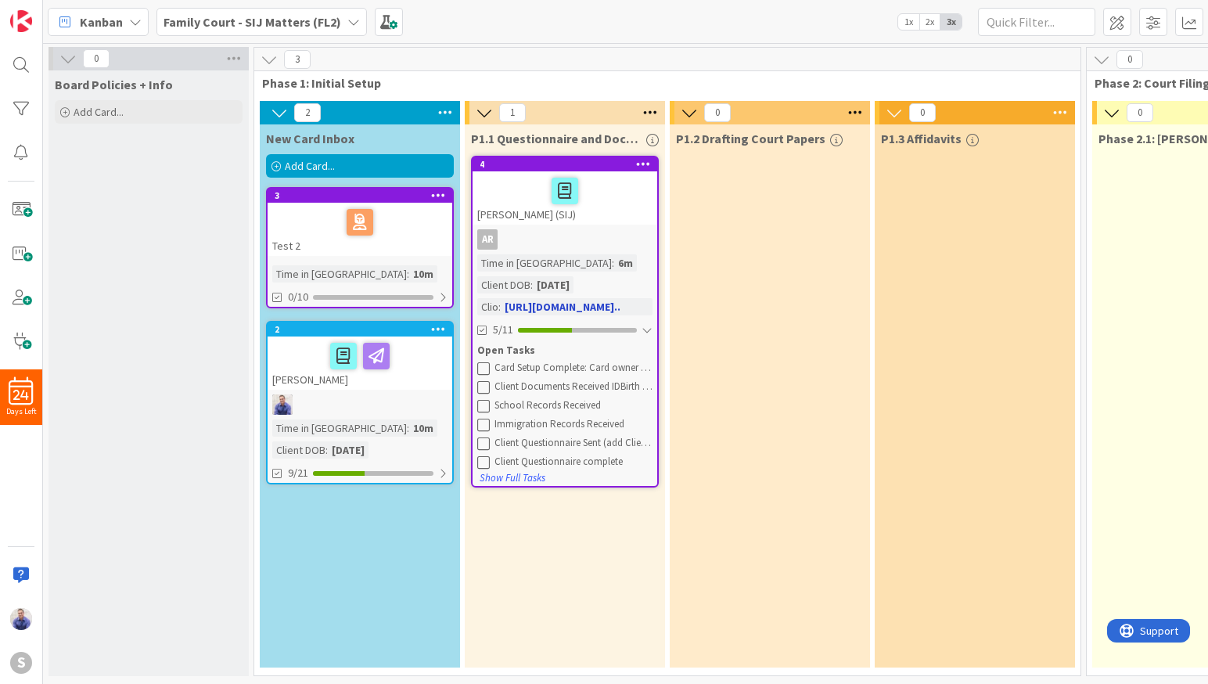
drag, startPoint x: 502, startPoint y: 478, endPoint x: 536, endPoint y: 491, distance: 36.2
click at [504, 479] on button "Show Full Tasks" at bounding box center [512, 477] width 67 height 17
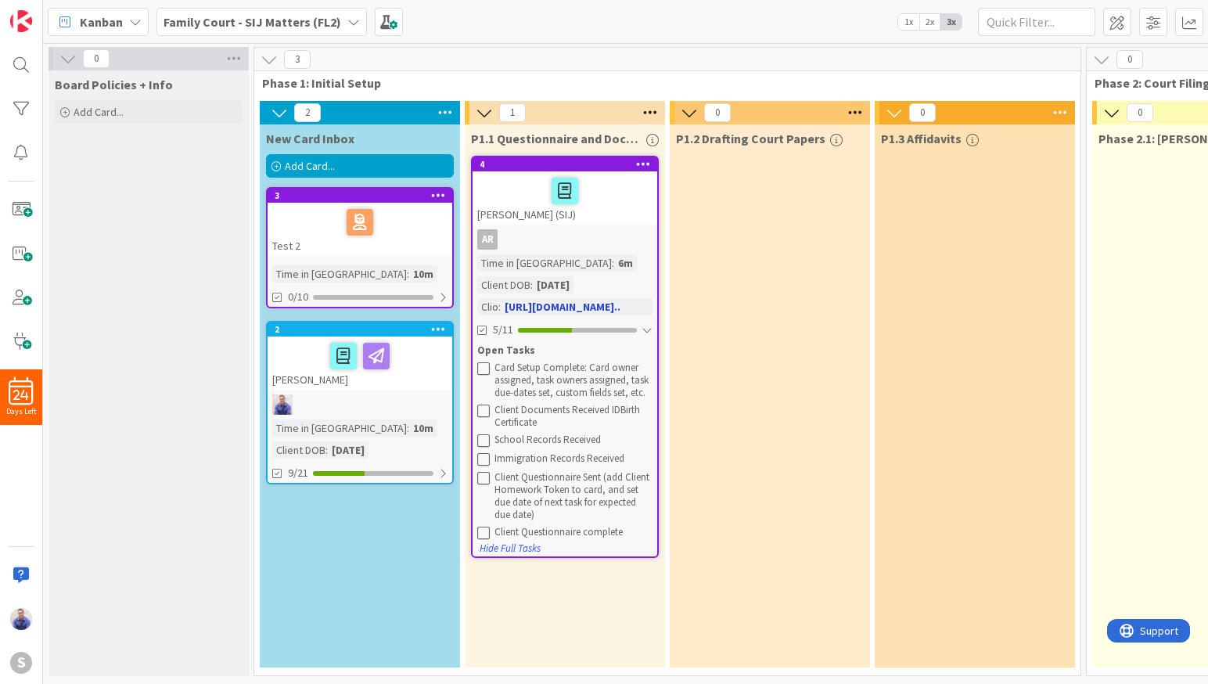
scroll to position [5, 0]
click at [605, 188] on div at bounding box center [564, 190] width 175 height 33
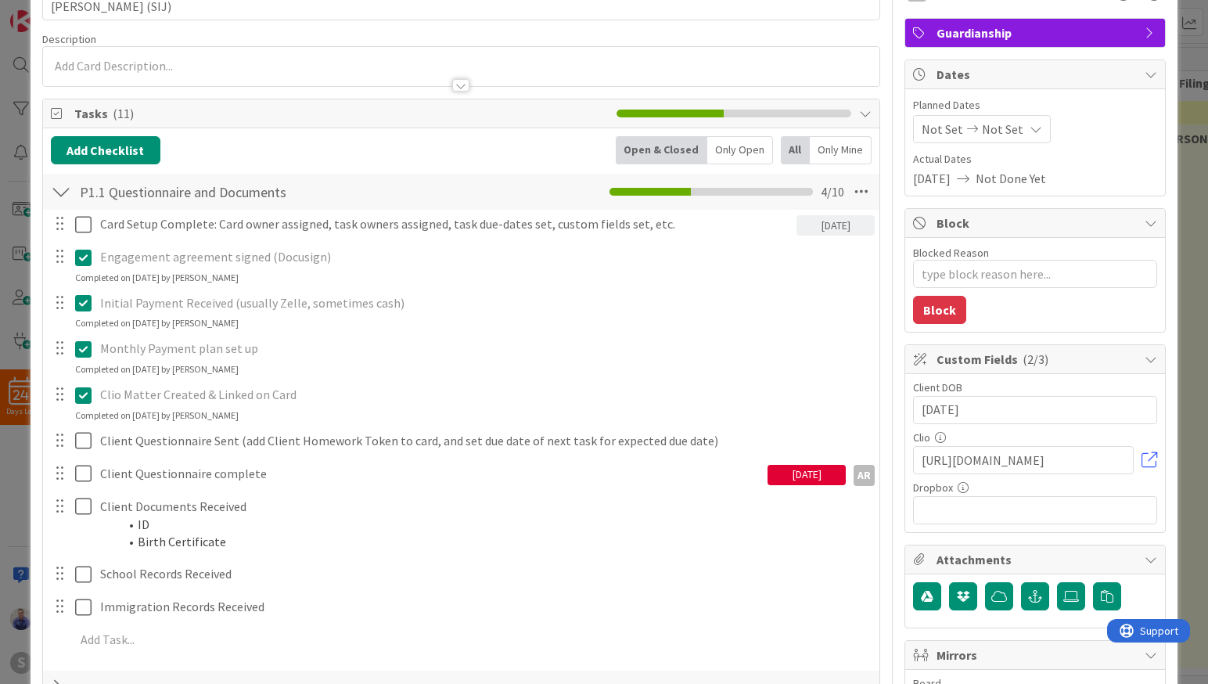
scroll to position [131, 0]
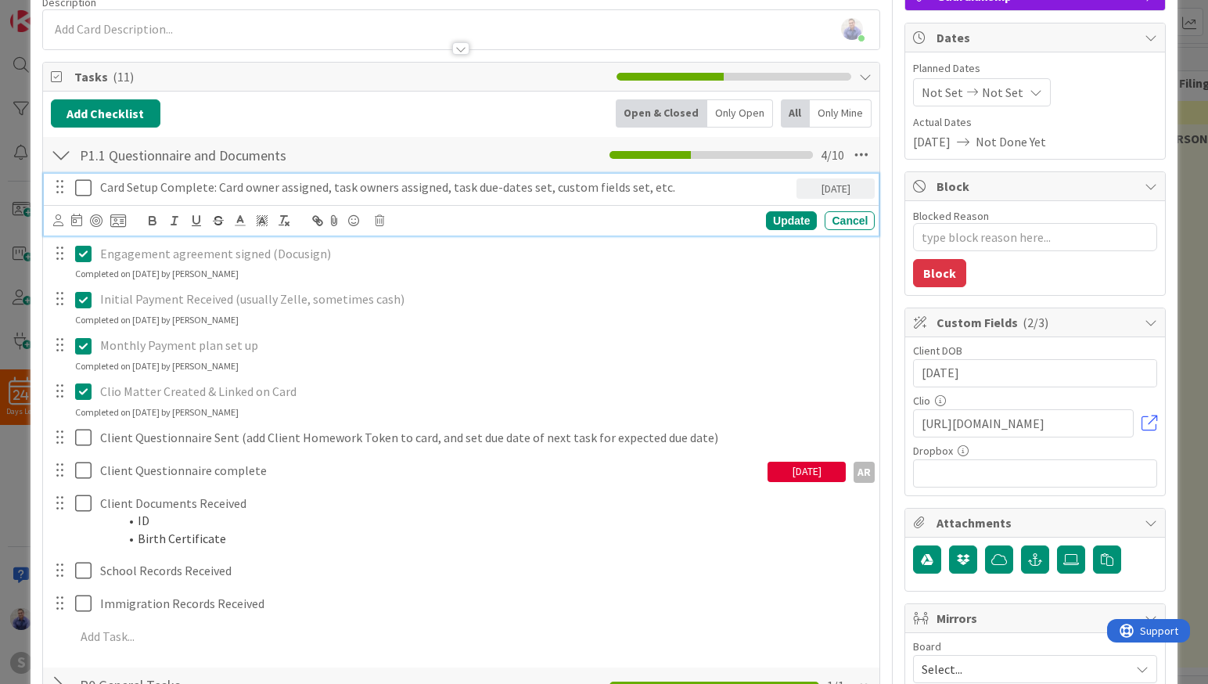
click at [85, 185] on icon at bounding box center [86, 187] width 23 height 19
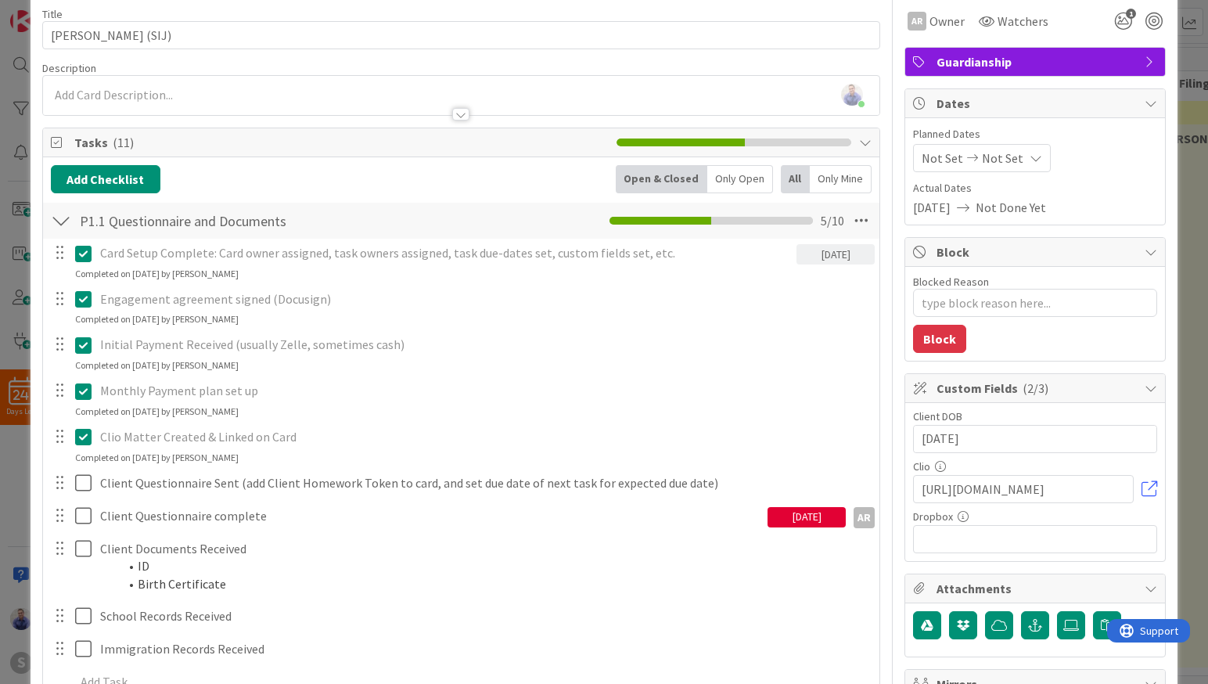
scroll to position [0, 0]
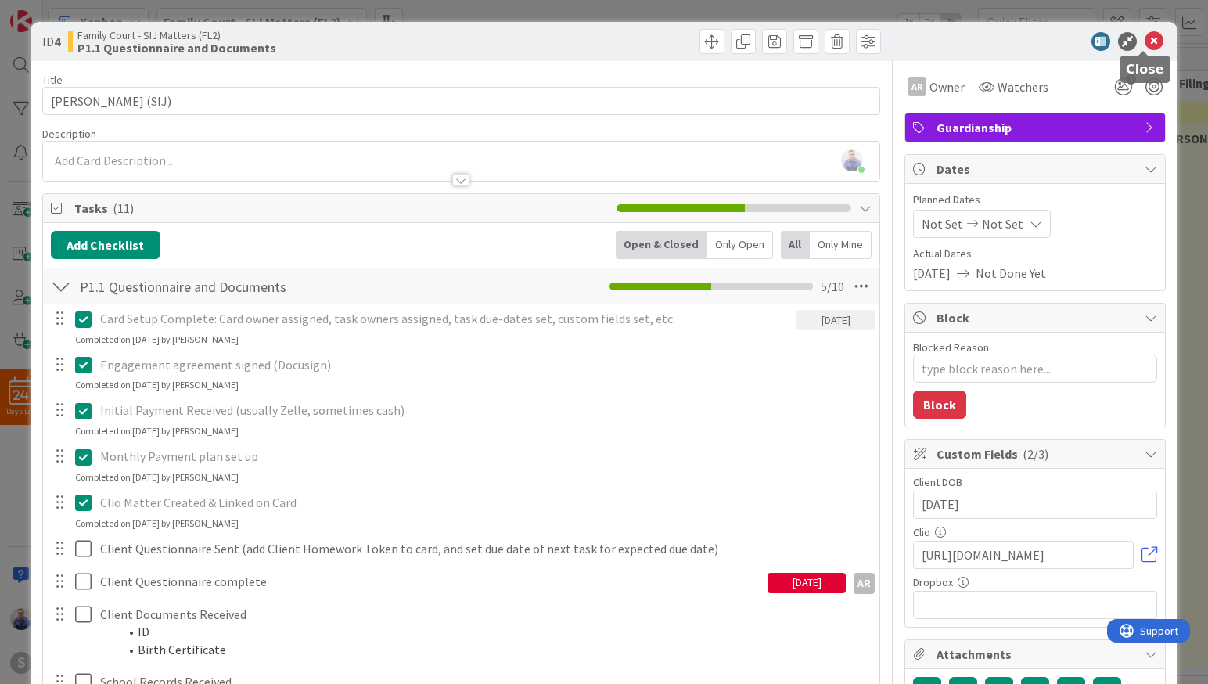
drag, startPoint x: 1143, startPoint y: 45, endPoint x: 1132, endPoint y: 49, distance: 11.9
click at [1144, 45] on icon at bounding box center [1153, 41] width 19 height 19
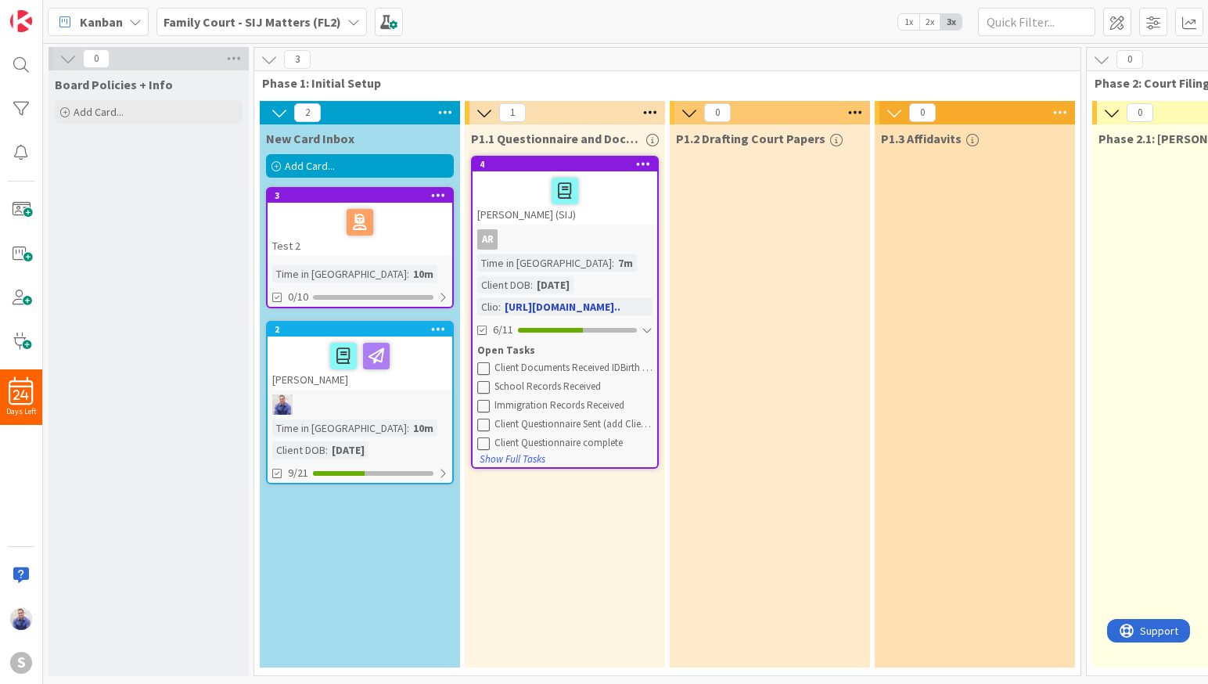
click at [613, 190] on div at bounding box center [564, 190] width 175 height 33
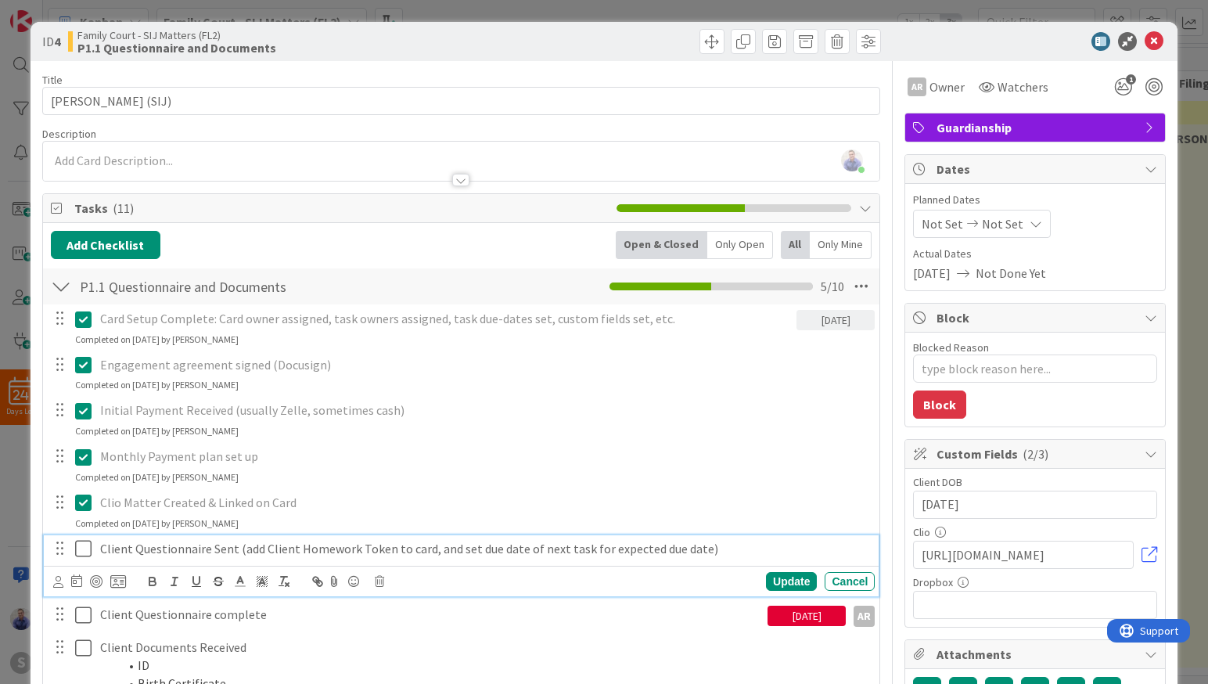
click at [84, 551] on icon at bounding box center [86, 548] width 23 height 19
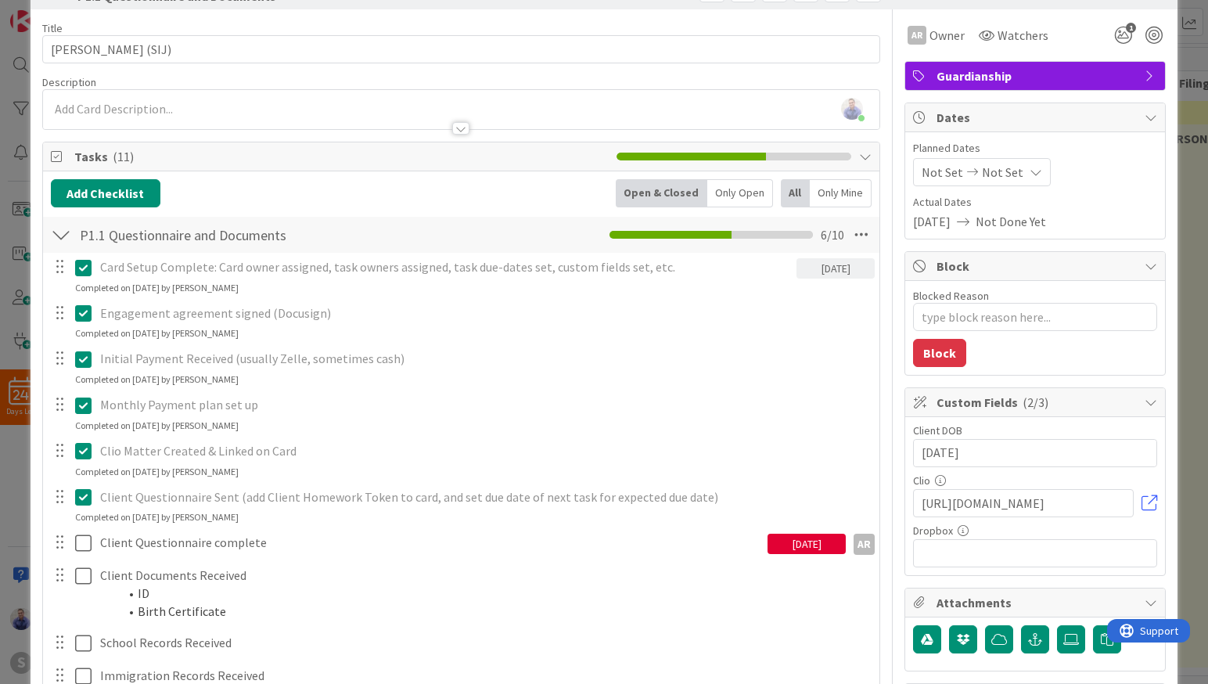
scroll to position [148, 0]
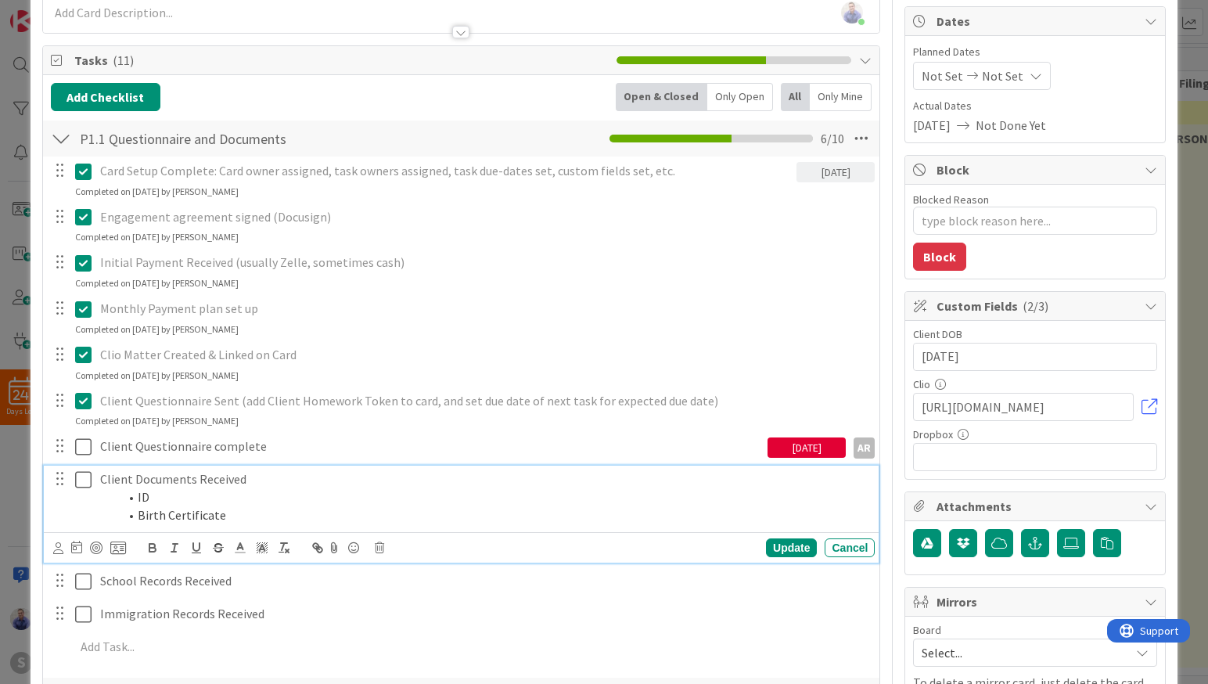
click at [84, 484] on icon at bounding box center [86, 479] width 23 height 19
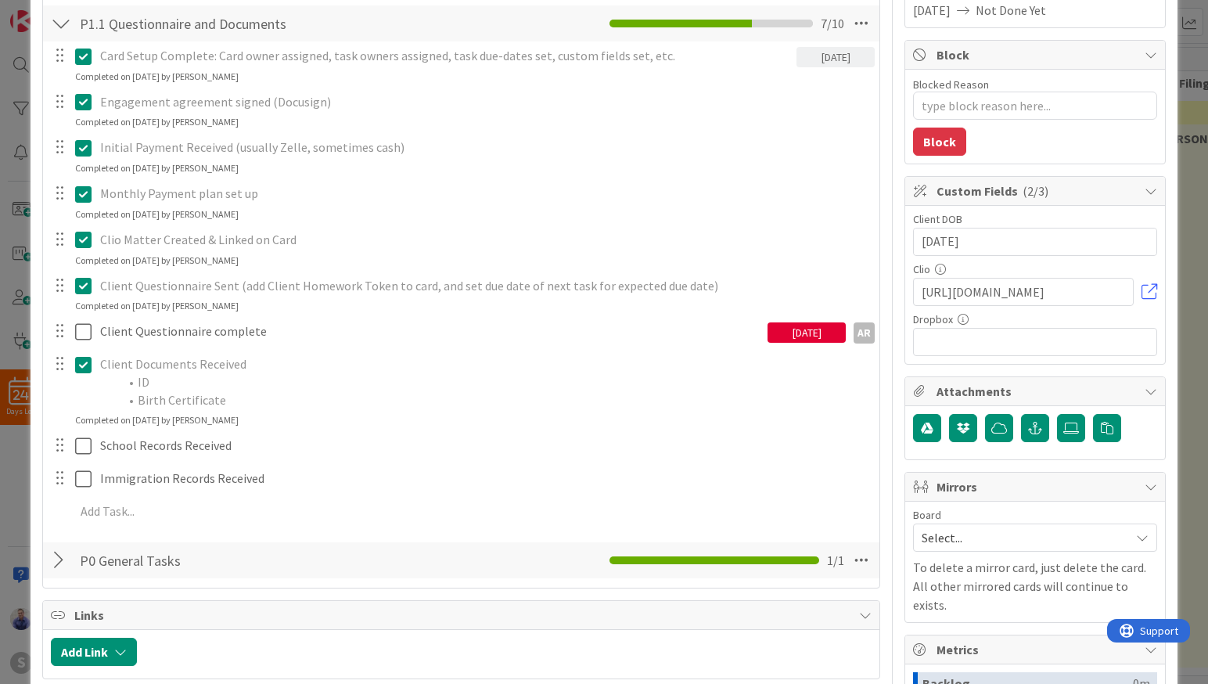
scroll to position [0, 0]
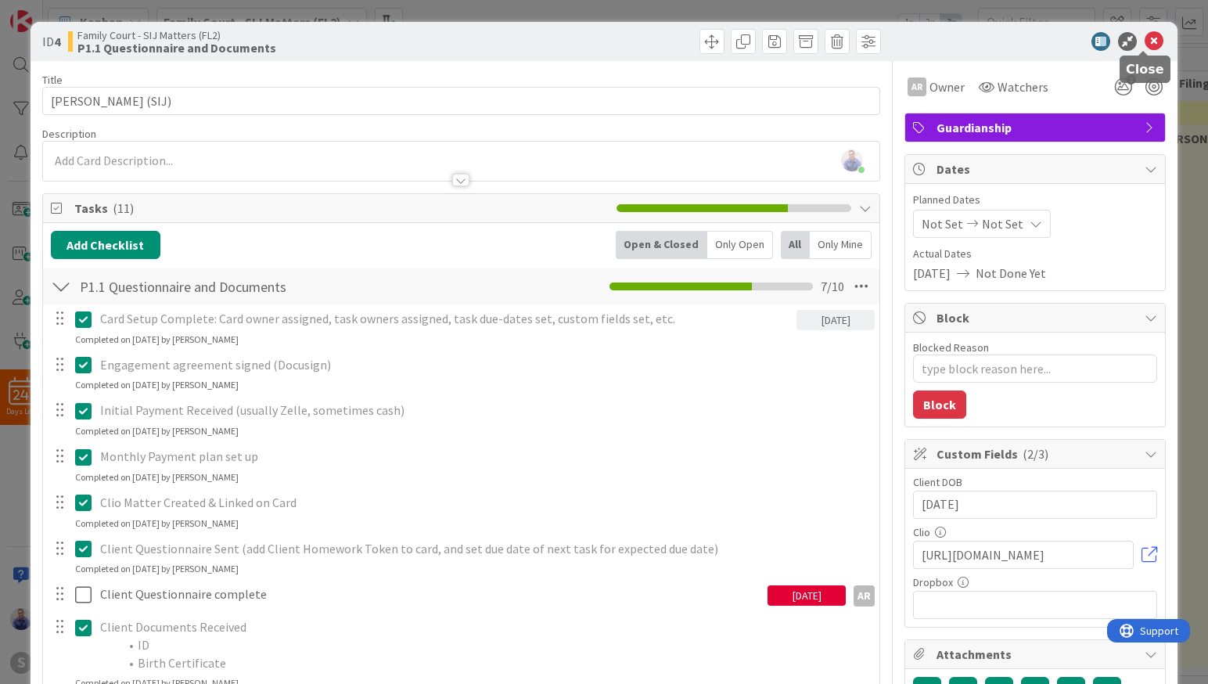
click at [1147, 43] on icon at bounding box center [1153, 41] width 19 height 19
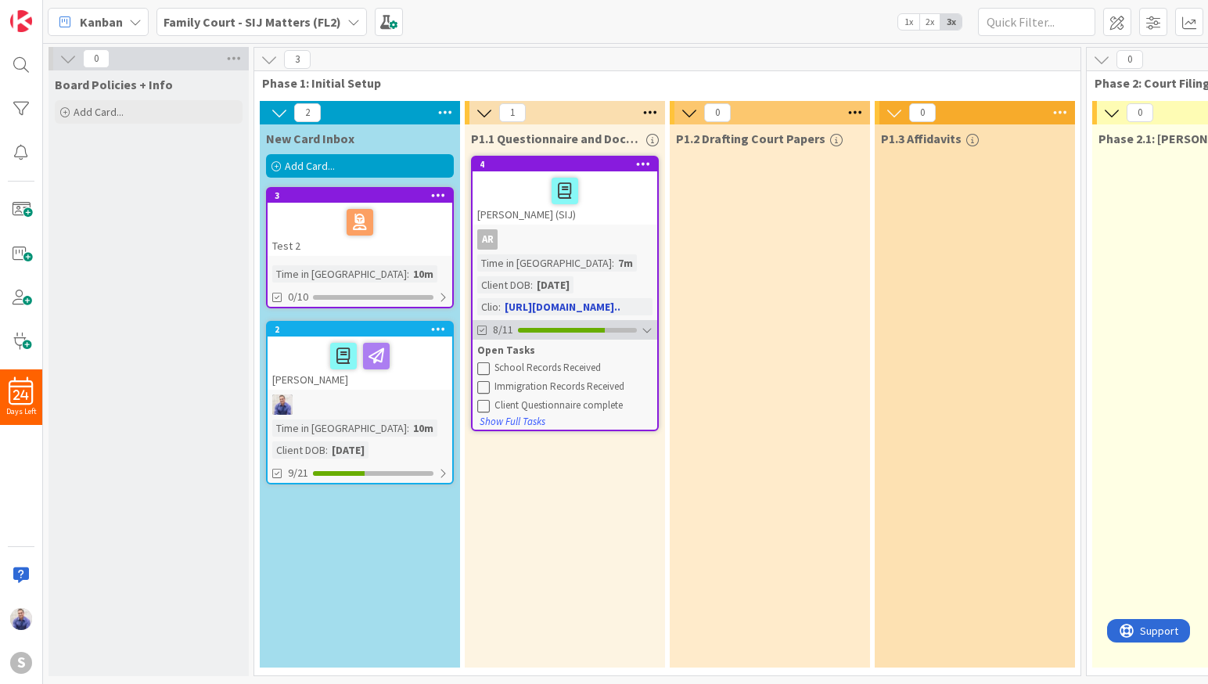
click at [644, 324] on div at bounding box center [646, 330] width 11 height 13
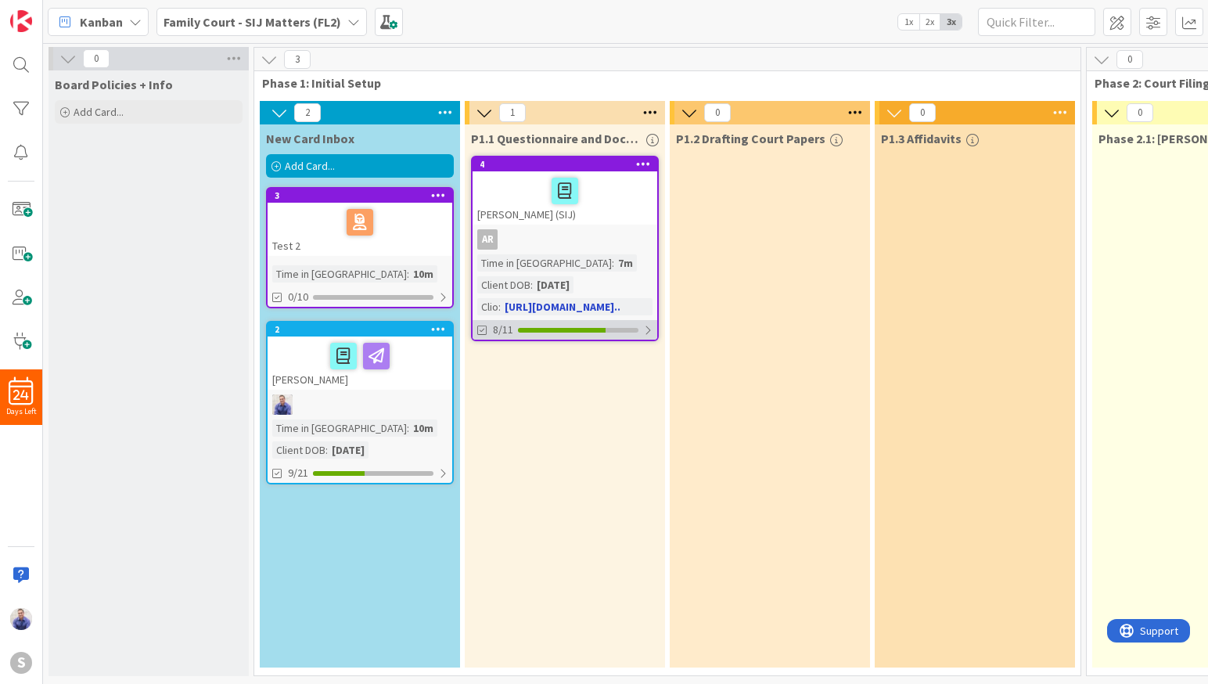
click at [649, 325] on div at bounding box center [647, 330] width 9 height 13
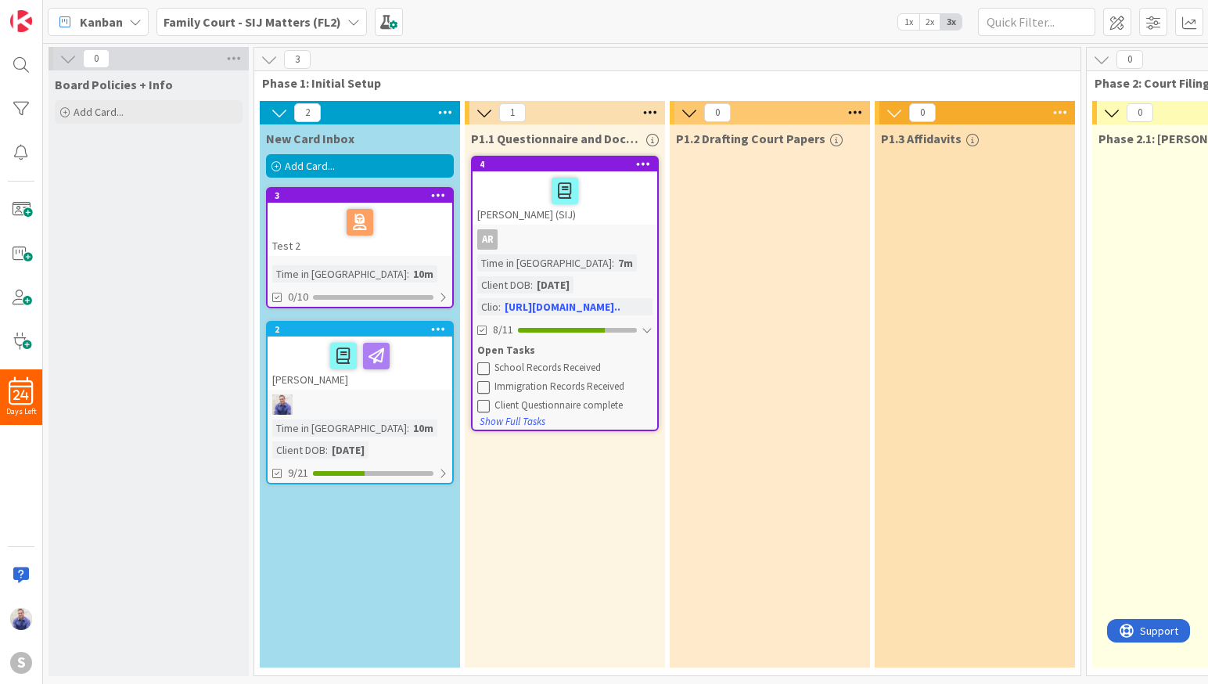
click at [542, 557] on div "P1.1 Questionnaire and Documents 4 Pacheco, Alexis (SIJ) AR Time in Column : 7m…" at bounding box center [565, 395] width 200 height 543
click at [348, 164] on div "Add Card..." at bounding box center [360, 165] width 188 height 23
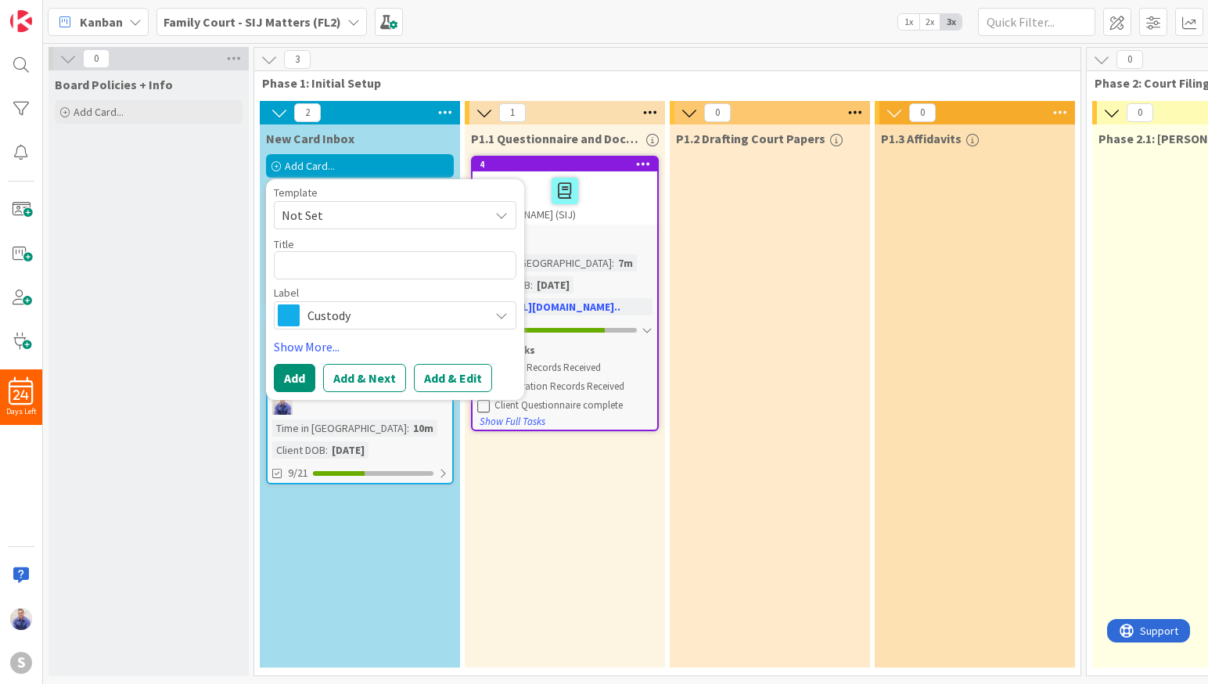
type textarea "x"
type textarea "J"
type textarea "x"
type textarea "Je"
type textarea "x"
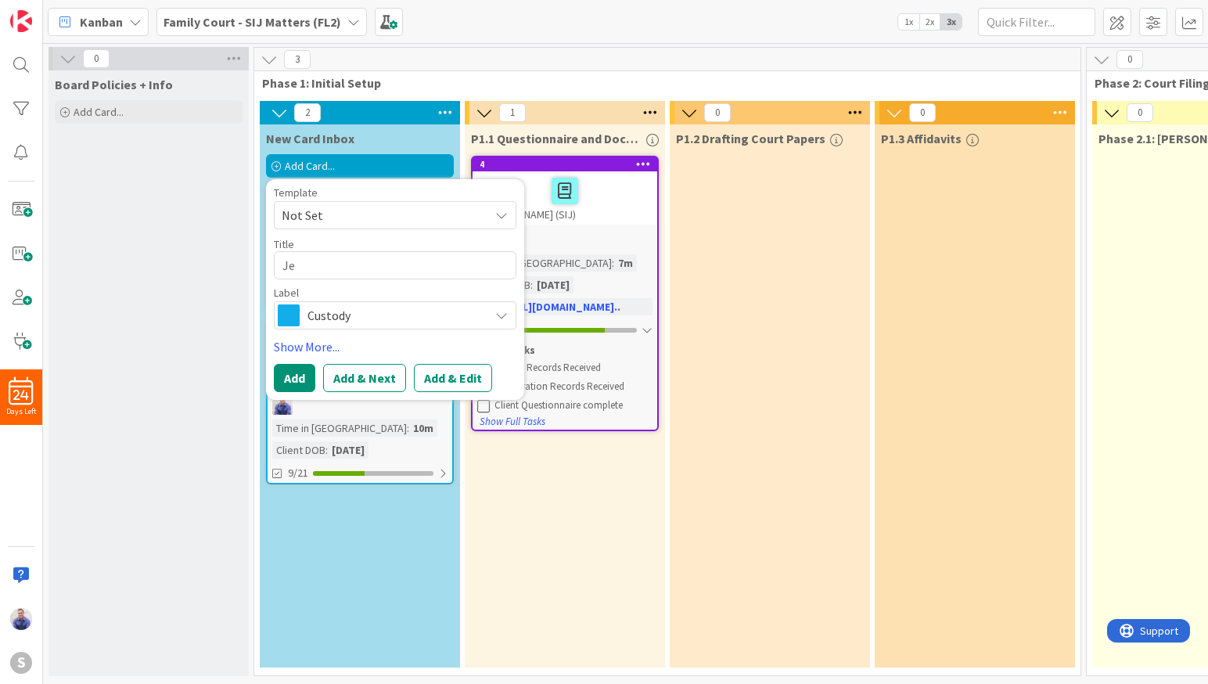
type textarea "Jef"
type textarea "x"
type textarea "Jeff"
type textarea "x"
type textarea "Jeffe"
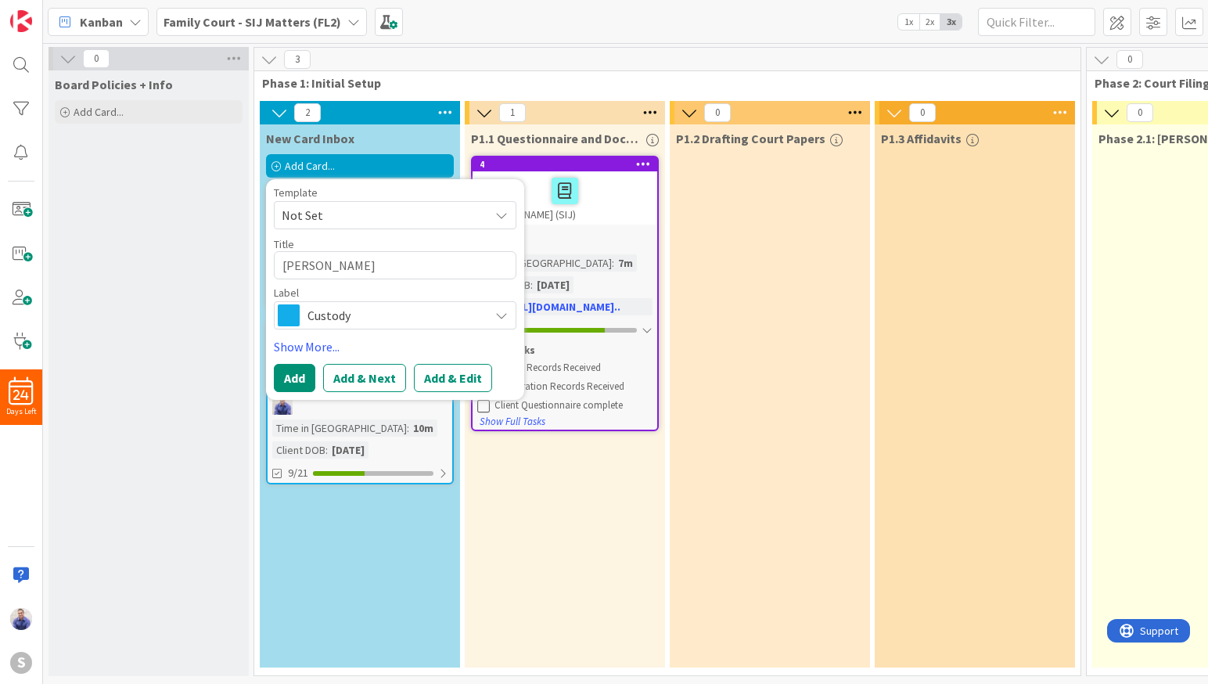
type textarea "x"
type textarea "Jeffer"
type textarea "x"
type textarea "Jeffers"
type textarea "x"
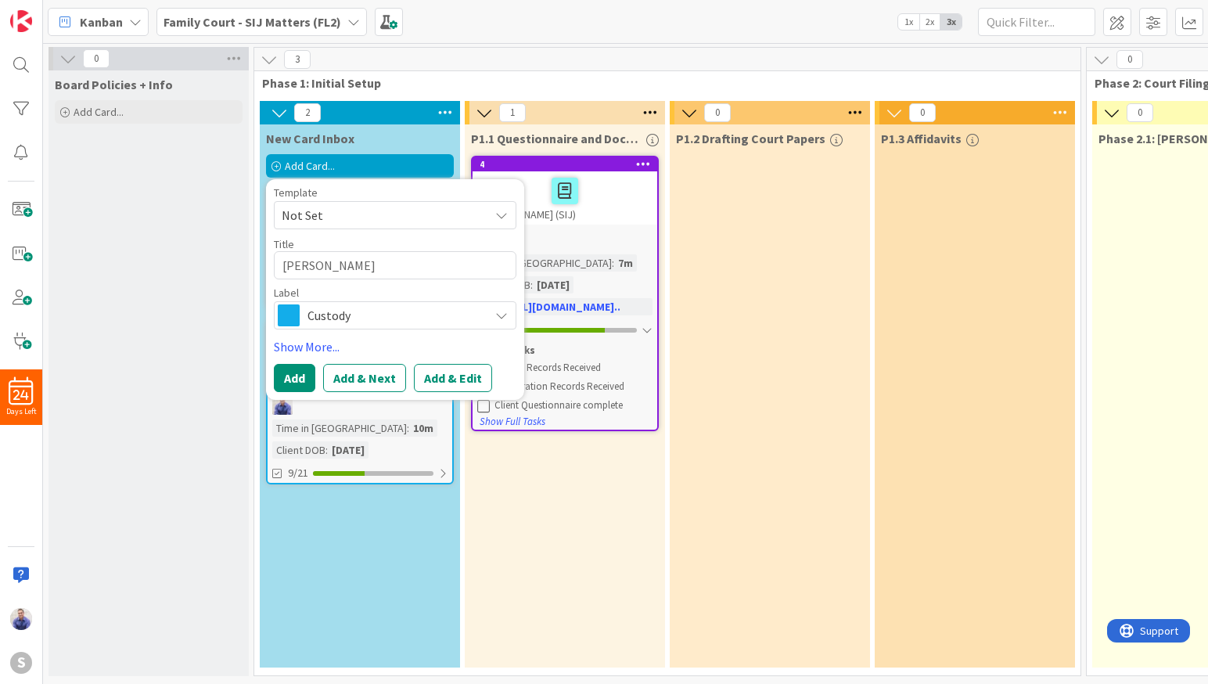
type textarea "Jefferso"
type textarea "x"
type textarea "Jefferson"
type textarea "x"
type textarea "Jefferson,"
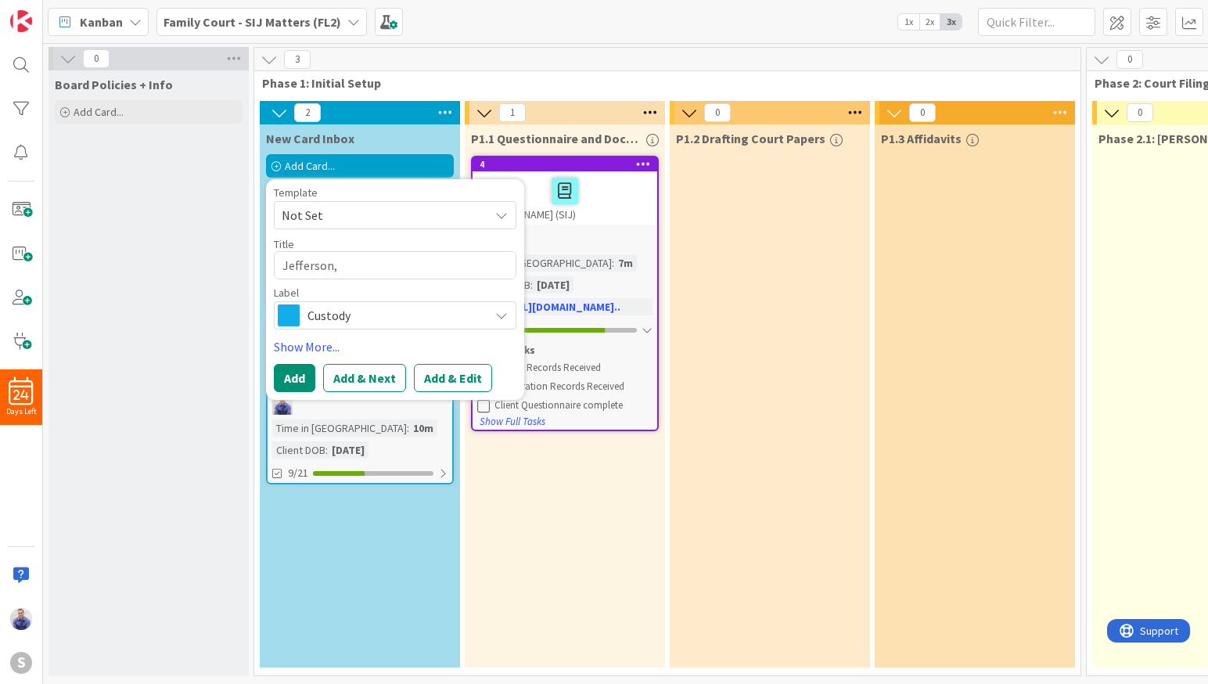
type textarea "x"
type textarea "Jefferson,"
type textarea "x"
type textarea "Jefferson,"
type textarea "x"
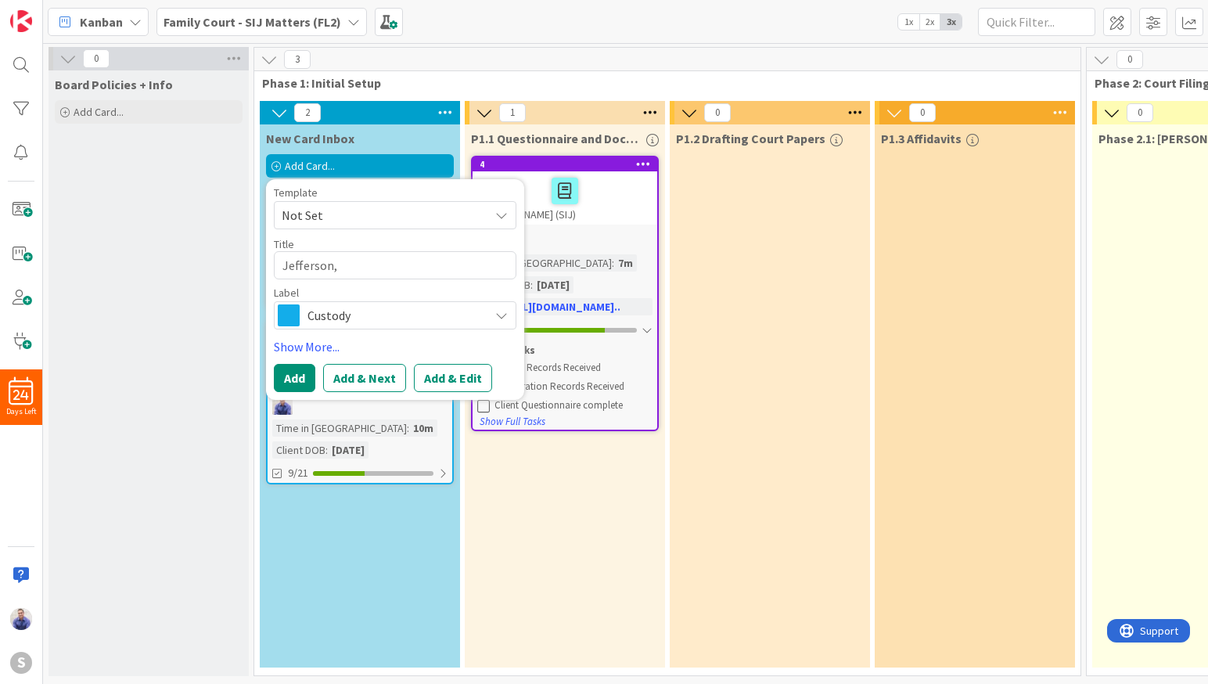
type textarea "Jefferson"
type textarea "x"
type textarea "Jefferso"
type textarea "x"
type textarea "Jeffers"
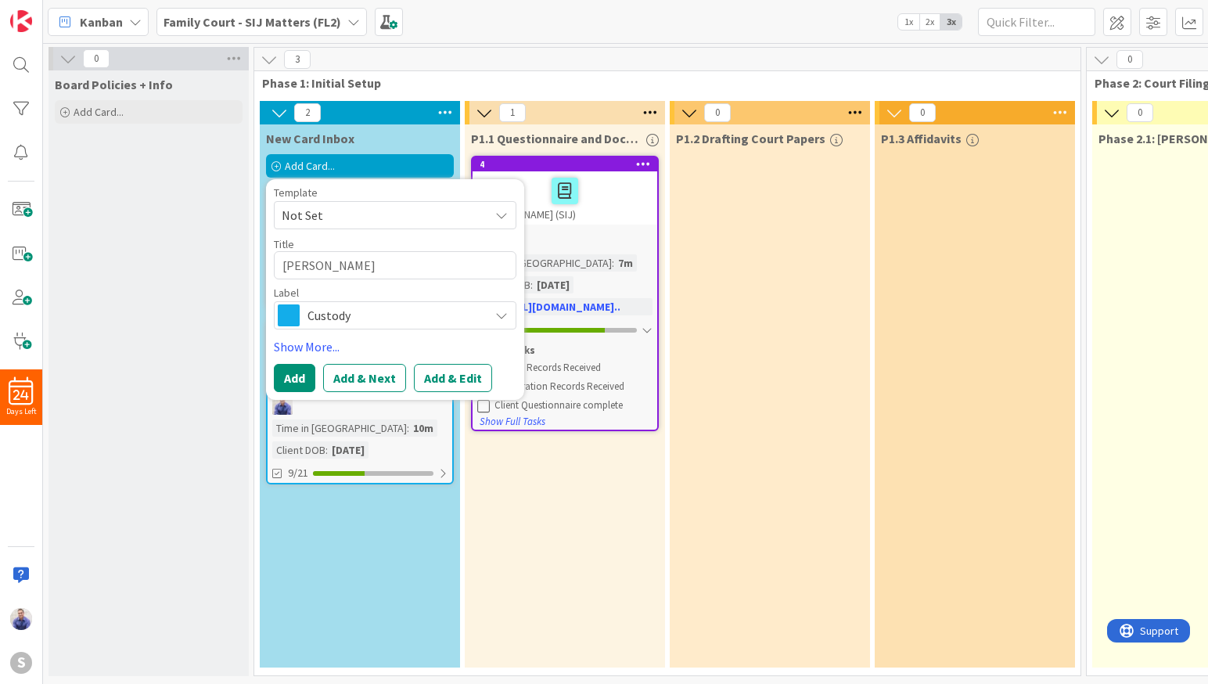
type textarea "x"
type textarea "Jeffer"
type textarea "x"
type textarea "Jeffe"
type textarea "x"
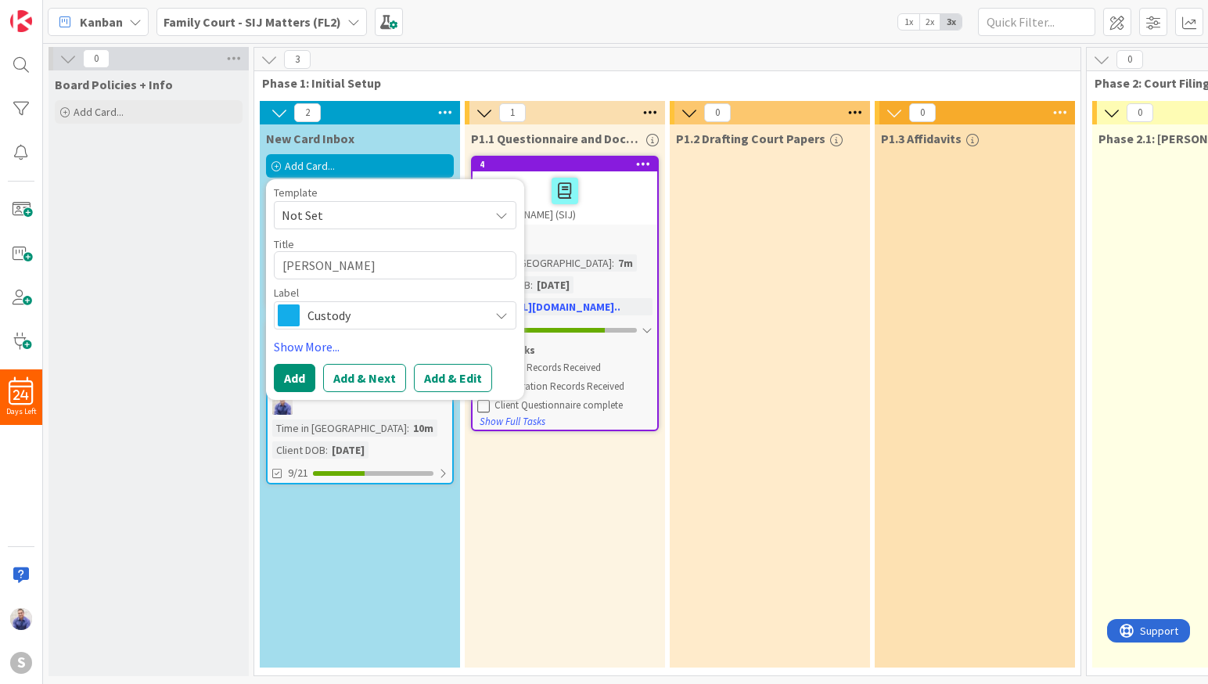
type textarea "Jeff"
type textarea "x"
type textarea "Jef"
type textarea "x"
type textarea "Je"
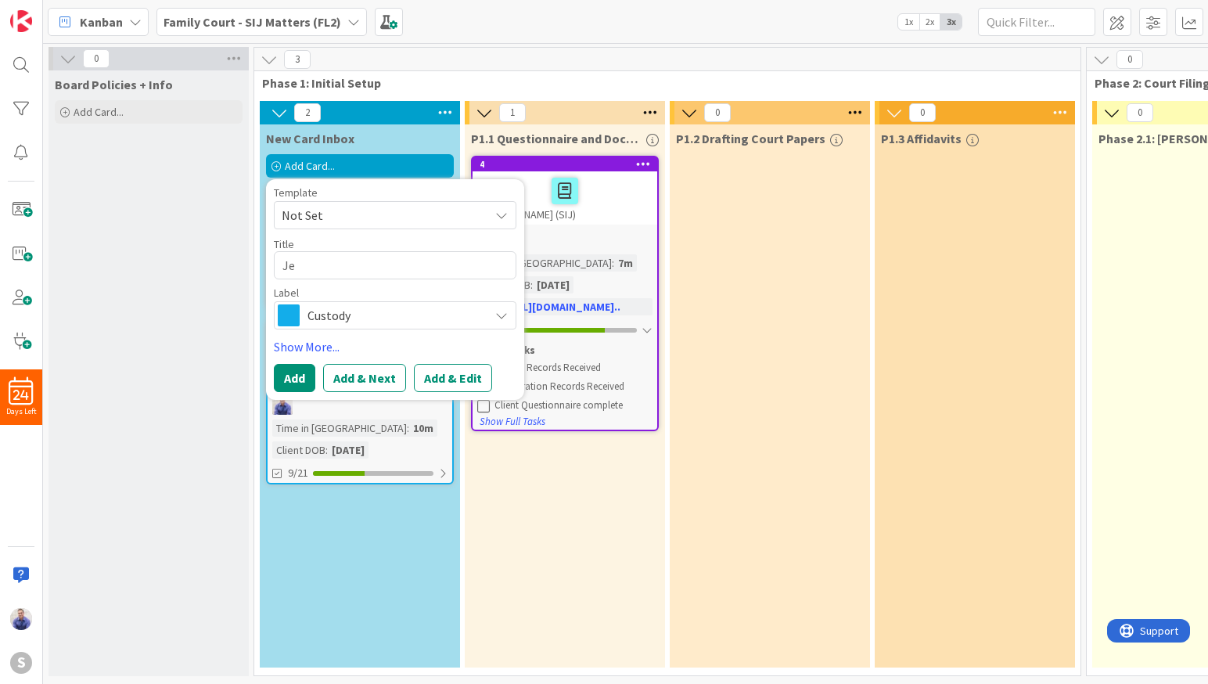
type textarea "x"
type textarea "J"
type textarea "x"
type textarea "Y"
type textarea "x"
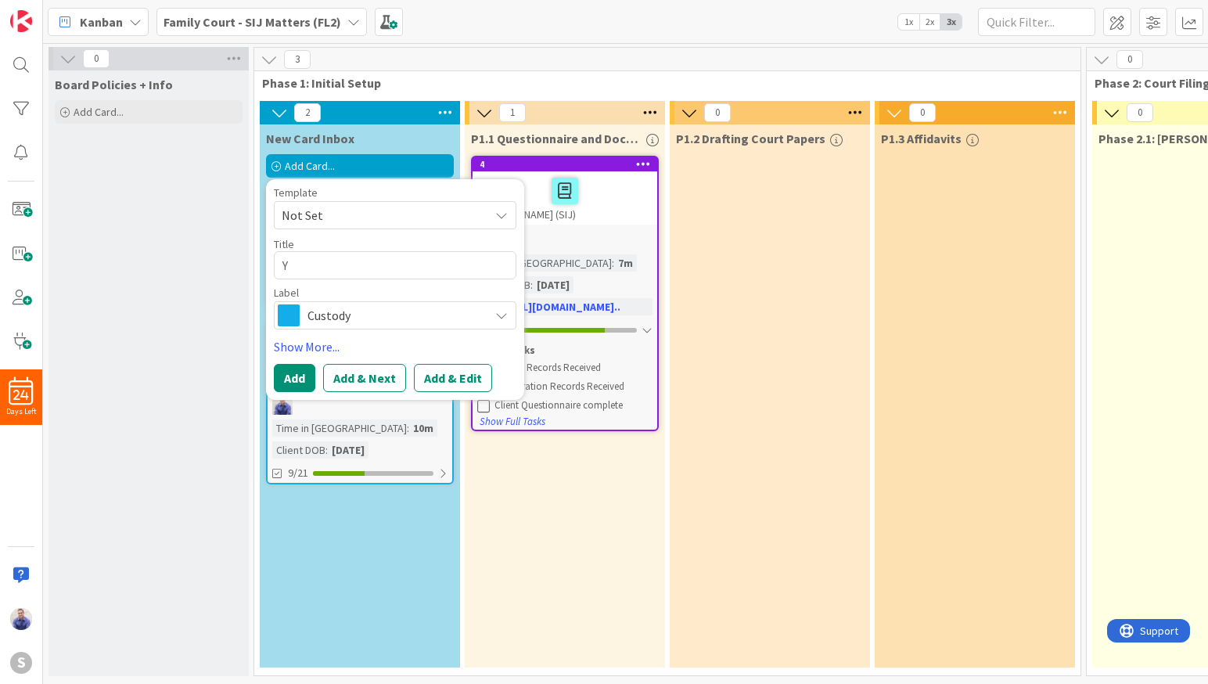
type textarea "Ye"
type textarea "x"
type textarea "Yer"
type textarea "x"
type textarea "Yerf"
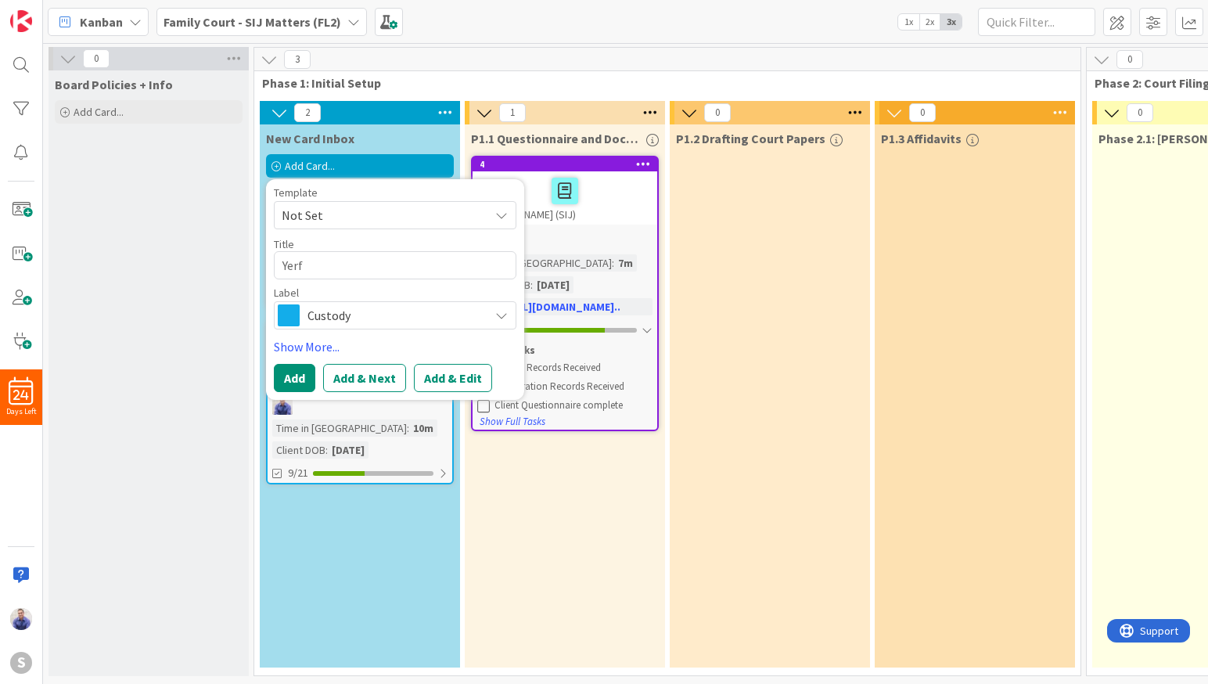
type textarea "x"
type textarea "Yerfe"
type textarea "x"
type textarea "Yerfez"
type textarea "x"
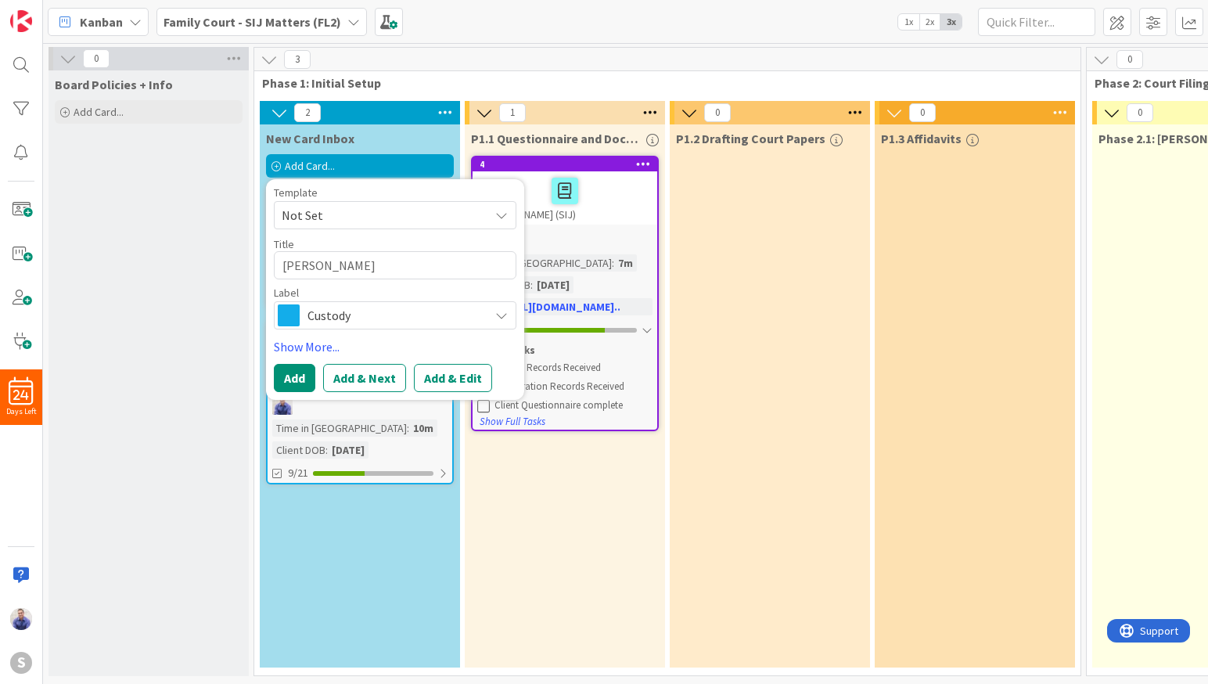
type textarea "Yerfezo"
type textarea "x"
type textarea "Yerfezon"
type textarea "x"
type textarea "Yerfezon,"
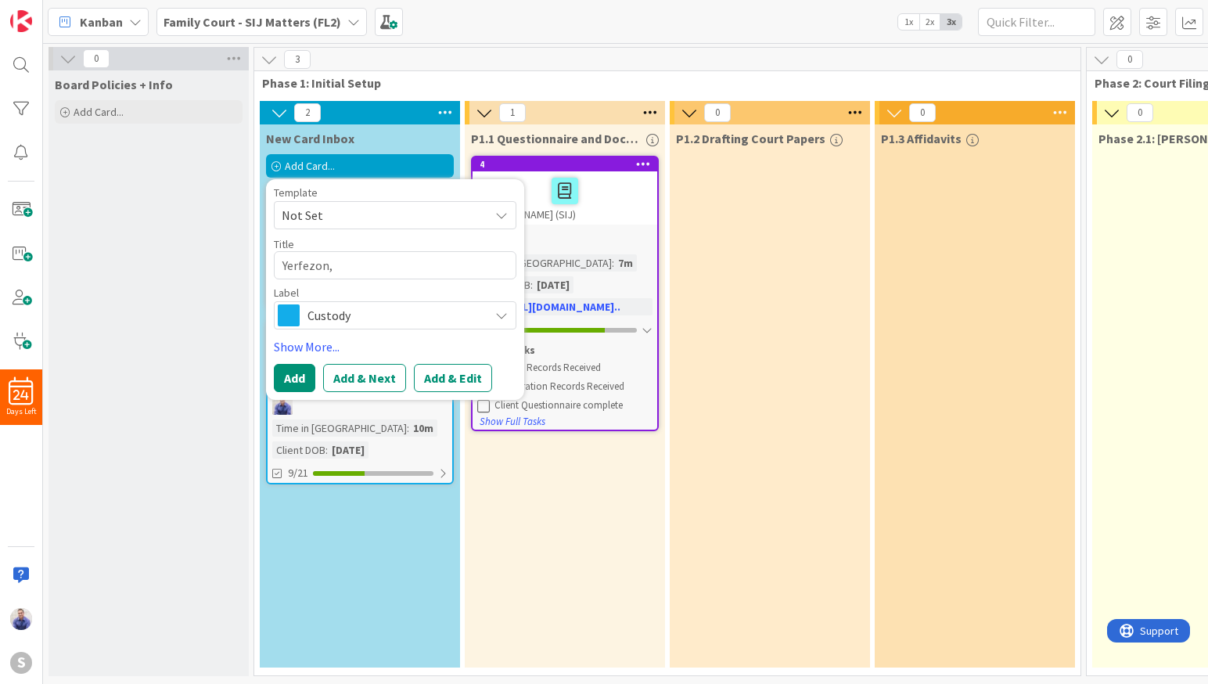
type textarea "x"
type textarea "Yerfezon,"
type textarea "x"
type textarea "Yerfezon, E"
type textarea "x"
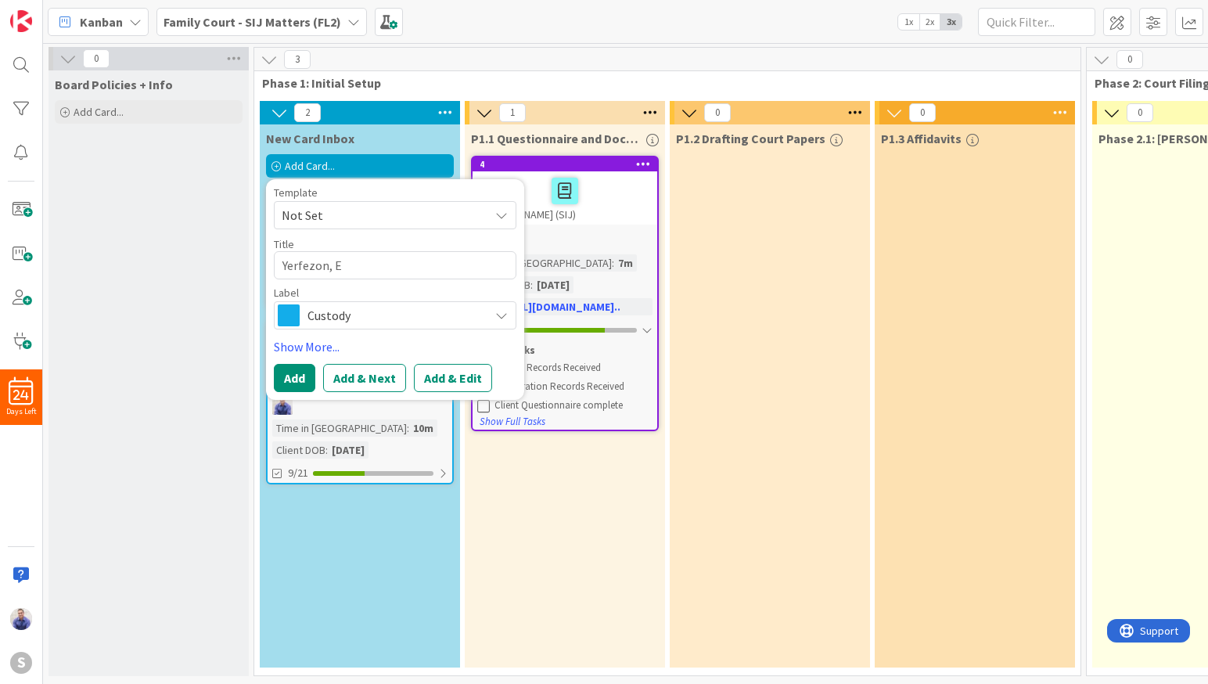
type textarea "Yerfezon, Es"
type textarea "x"
type textarea "Yerfezon, Est"
type textarea "x"
type textarea "Yerfezon, Este"
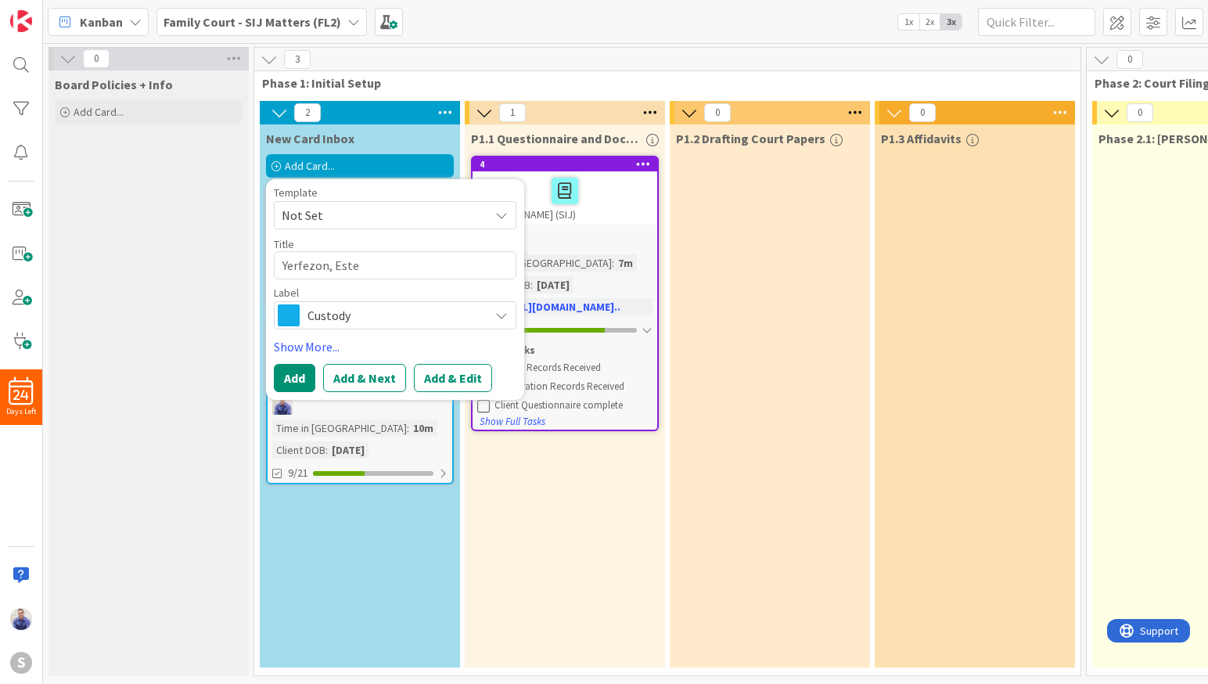
type textarea "x"
type textarea "Yerfezon, Esteb"
type textarea "x"
type textarea "Yerfezon, Estebe"
type textarea "x"
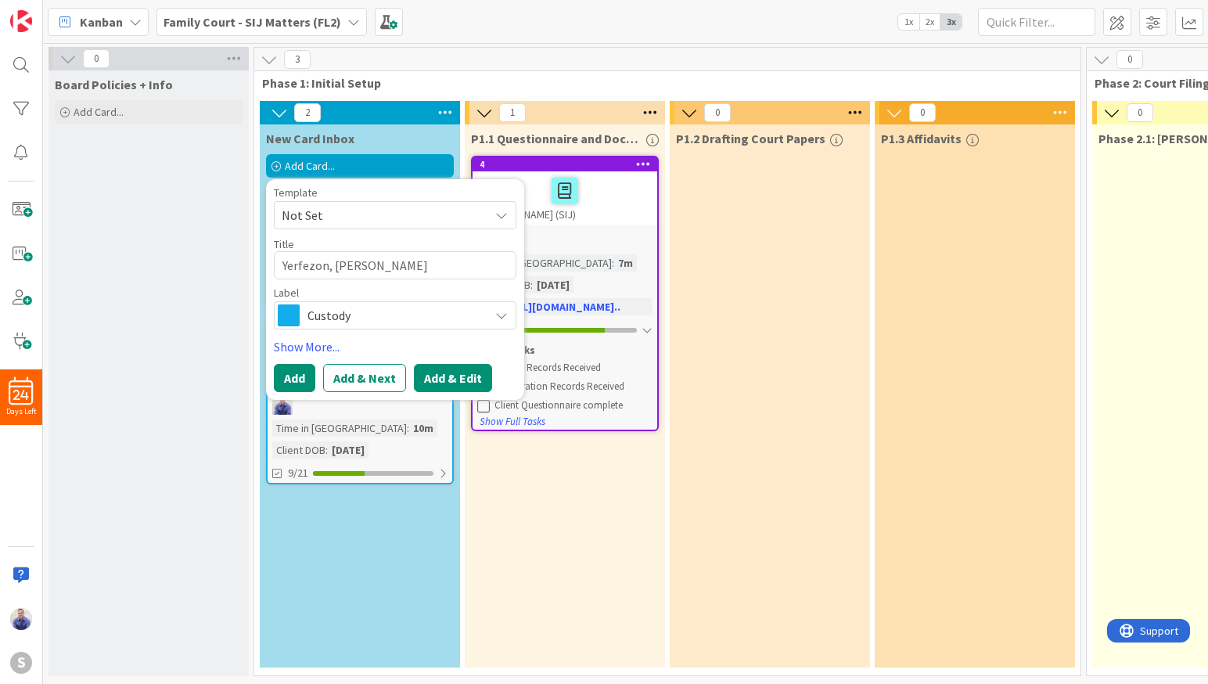
type textarea "Yerfezon, [PERSON_NAME]"
click at [443, 379] on button "Add & Edit" at bounding box center [453, 378] width 78 height 28
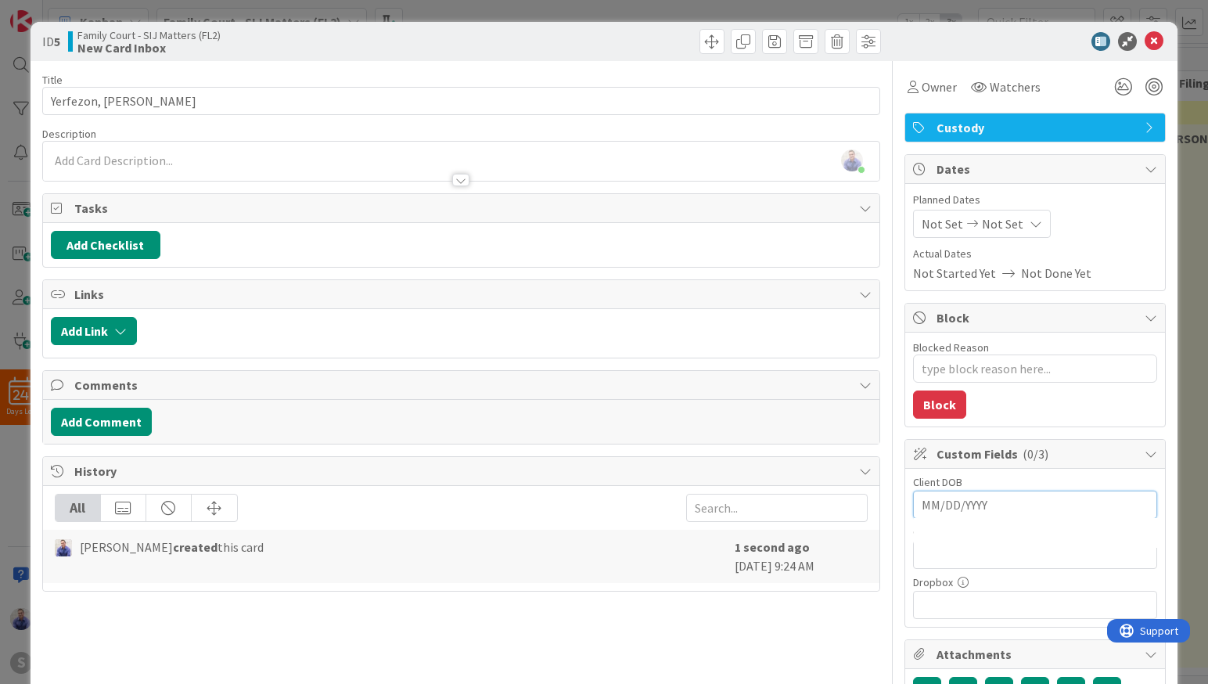
click at [985, 508] on input "MM/DD/YYYY" at bounding box center [1034, 504] width 227 height 27
type textarea "x"
type input "1/"
type textarea "x"
type input "1/20/2005"
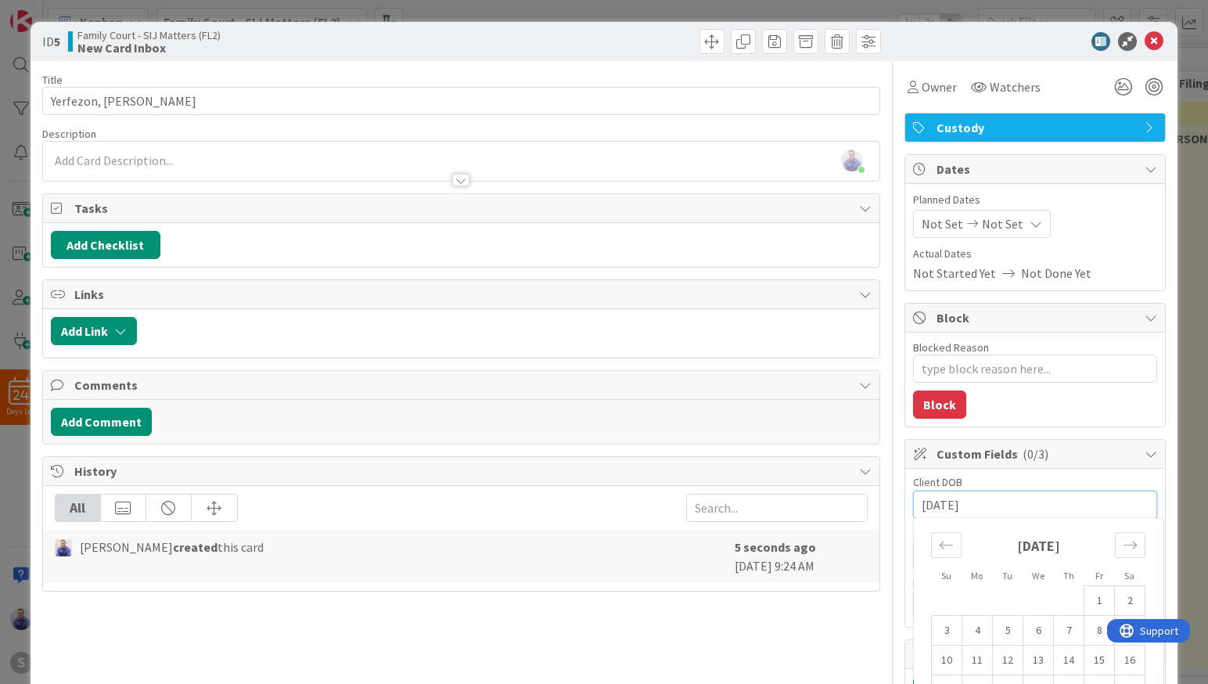
click at [1057, 512] on input "1/20/2005" at bounding box center [1034, 504] width 227 height 27
click at [1154, 495] on div "Custom Fields ( 0/3 ) Client DOB 1/20/2005 Navigate forward to interact with th…" at bounding box center [1034, 533] width 261 height 189
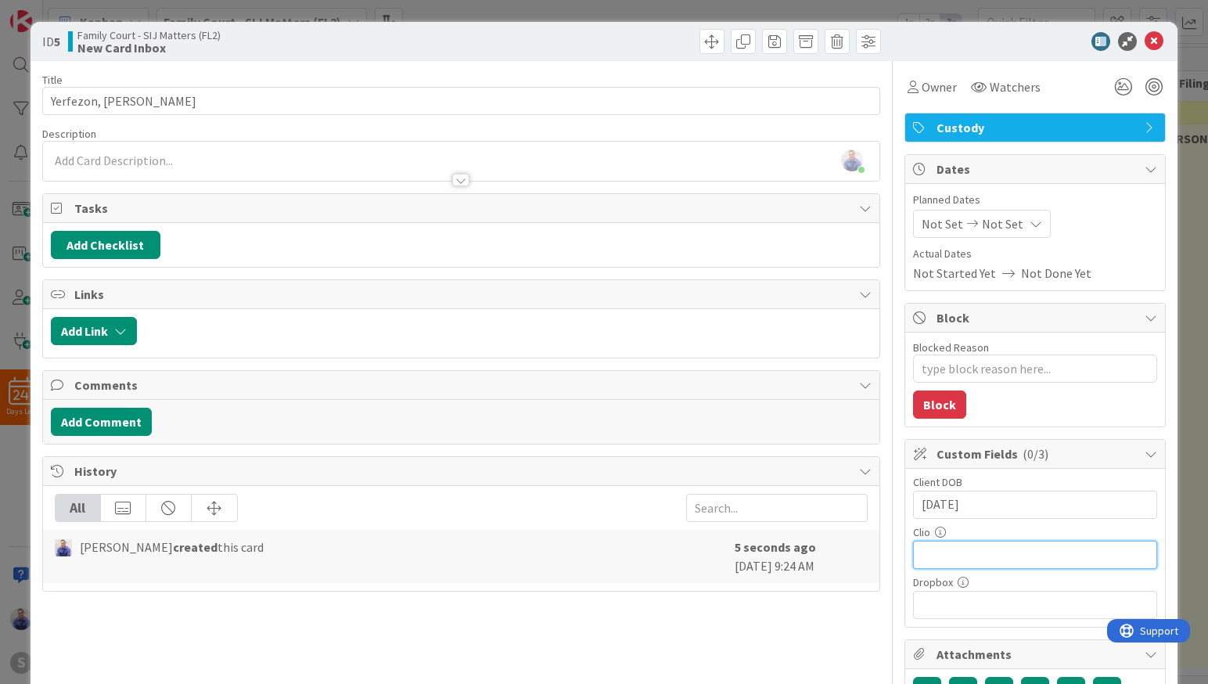
click at [1047, 553] on input "text" at bounding box center [1035, 554] width 244 height 28
paste input "[URL][DOMAIN_NAME]"
type input "[URL][DOMAIN_NAME]"
type textarea "x"
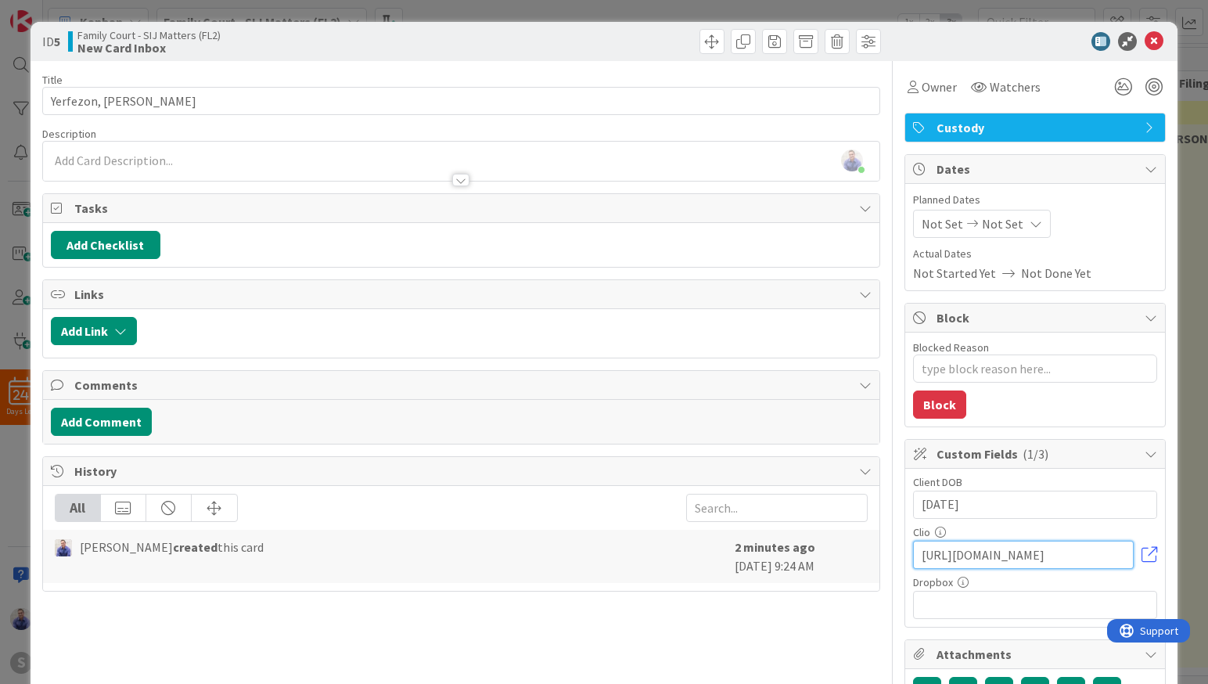
type input "[URL][DOMAIN_NAME]"
click at [934, 84] on span "Owner" at bounding box center [938, 86] width 35 height 19
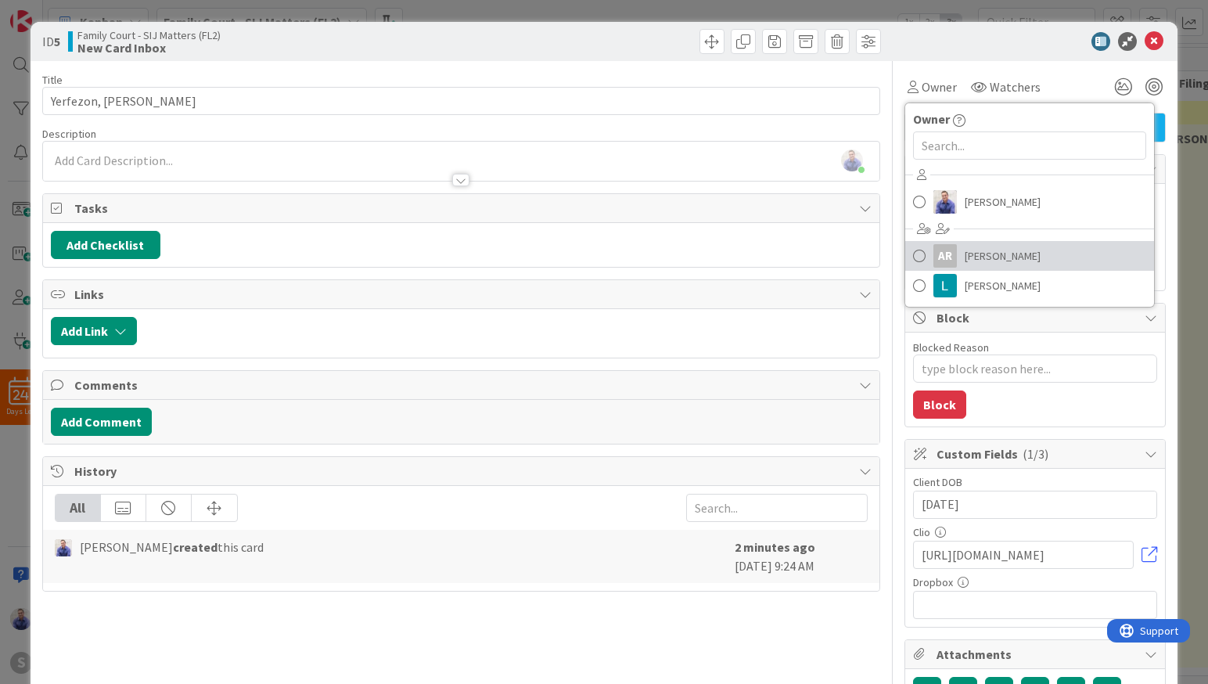
click at [975, 248] on span "[PERSON_NAME]" at bounding box center [1002, 255] width 76 height 23
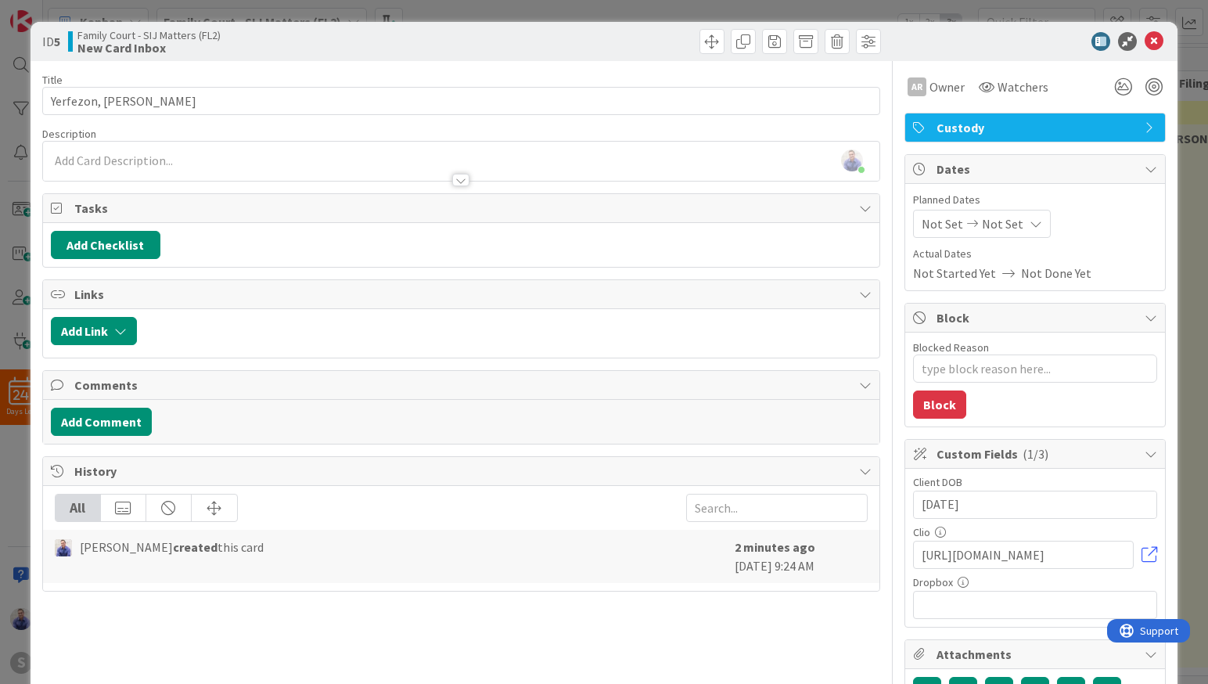
click at [1003, 131] on span "Custody" at bounding box center [1036, 127] width 200 height 19
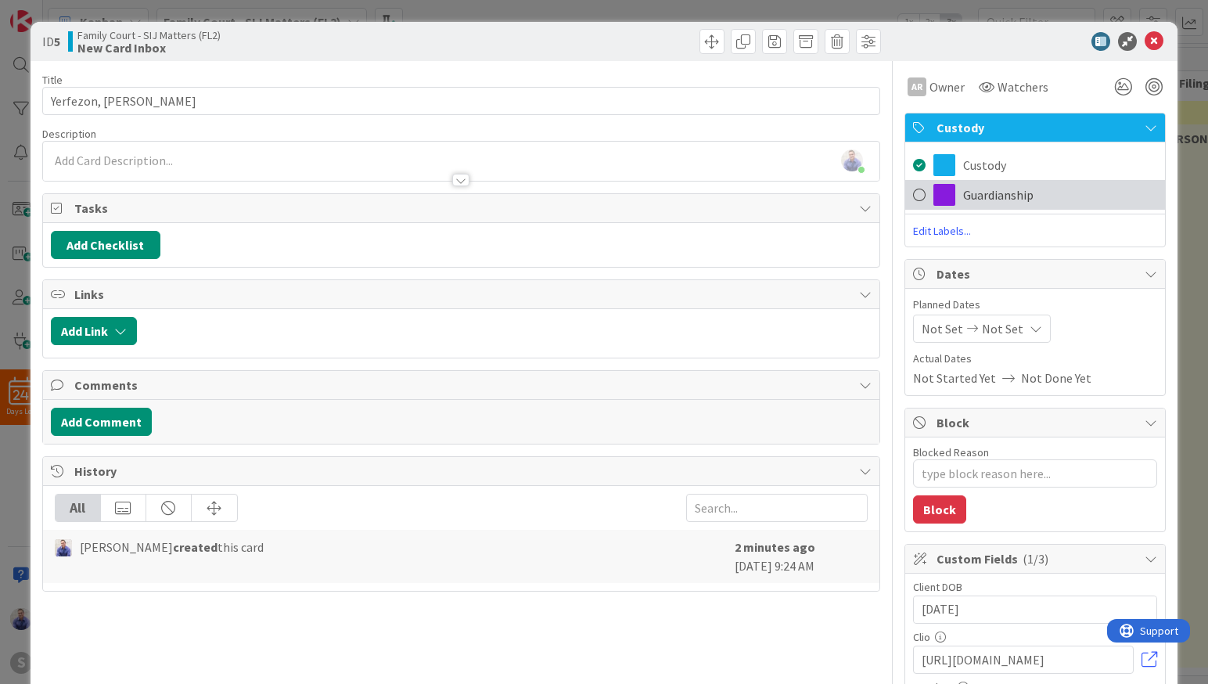
click at [978, 199] on span "Guardianship" at bounding box center [998, 194] width 70 height 19
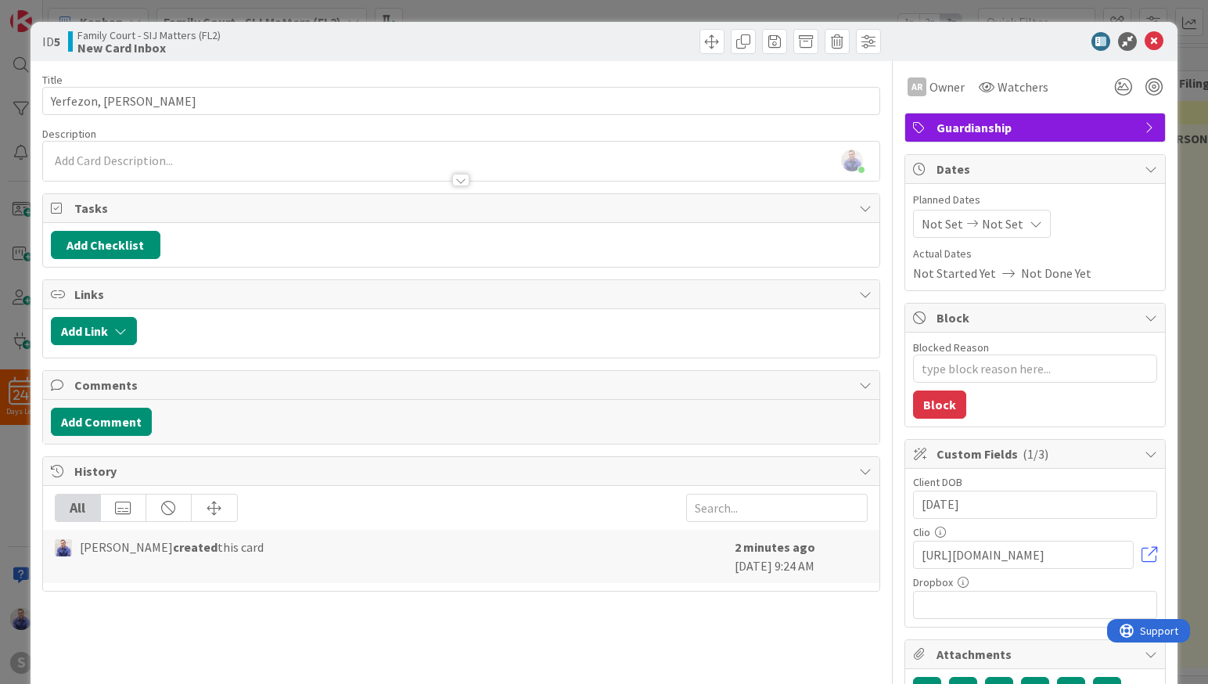
type textarea "x"
click at [457, 182] on div at bounding box center [460, 180] width 17 height 13
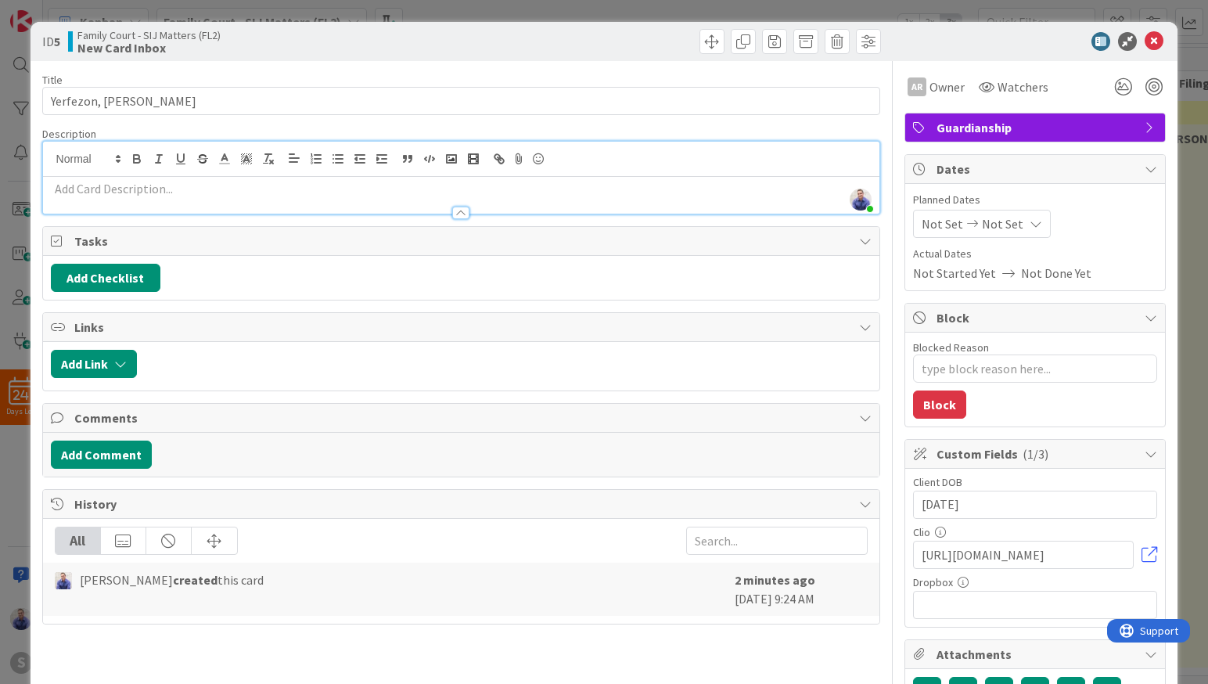
click at [181, 190] on p at bounding box center [461, 189] width 821 height 18
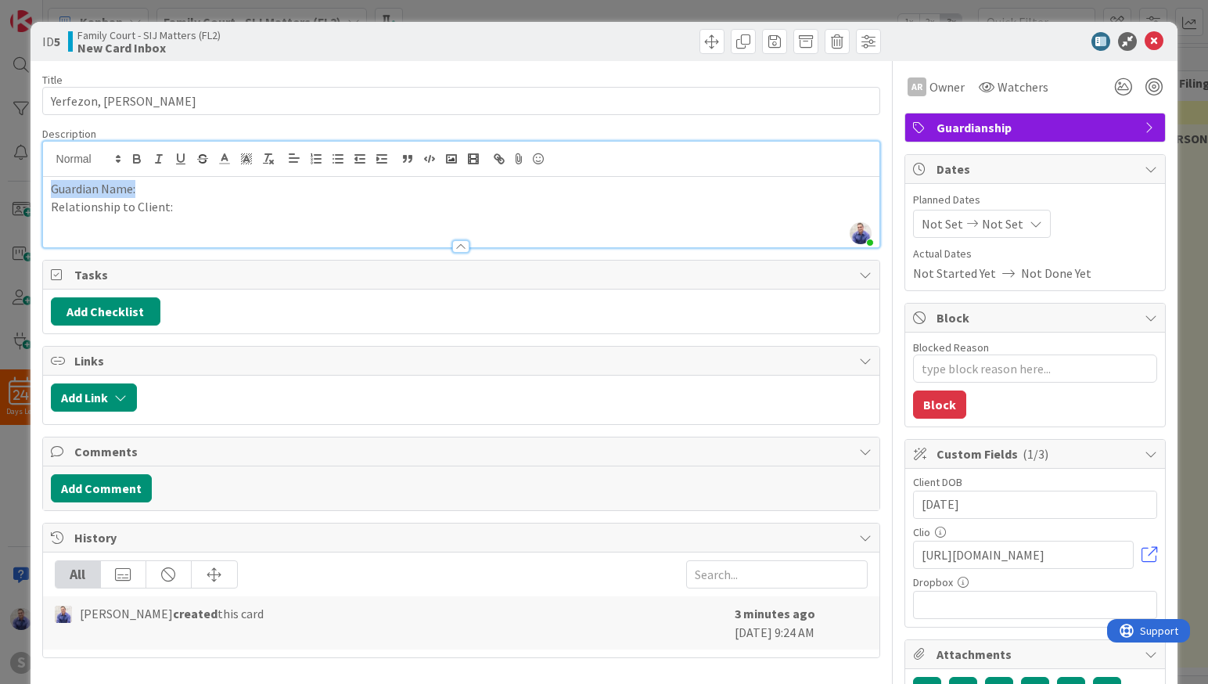
drag, startPoint x: 211, startPoint y: 189, endPoint x: 36, endPoint y: 173, distance: 175.9
click at [43, 177] on div "Guardian Name: Relationship to Client:" at bounding box center [461, 212] width 837 height 70
drag, startPoint x: 182, startPoint y: 206, endPoint x: -5, endPoint y: 206, distance: 187.7
click at [43, 206] on div "Guardian Name: Relationship to Client:" at bounding box center [461, 212] width 837 height 70
click at [544, 188] on p "Guardian Name:" at bounding box center [461, 189] width 821 height 18
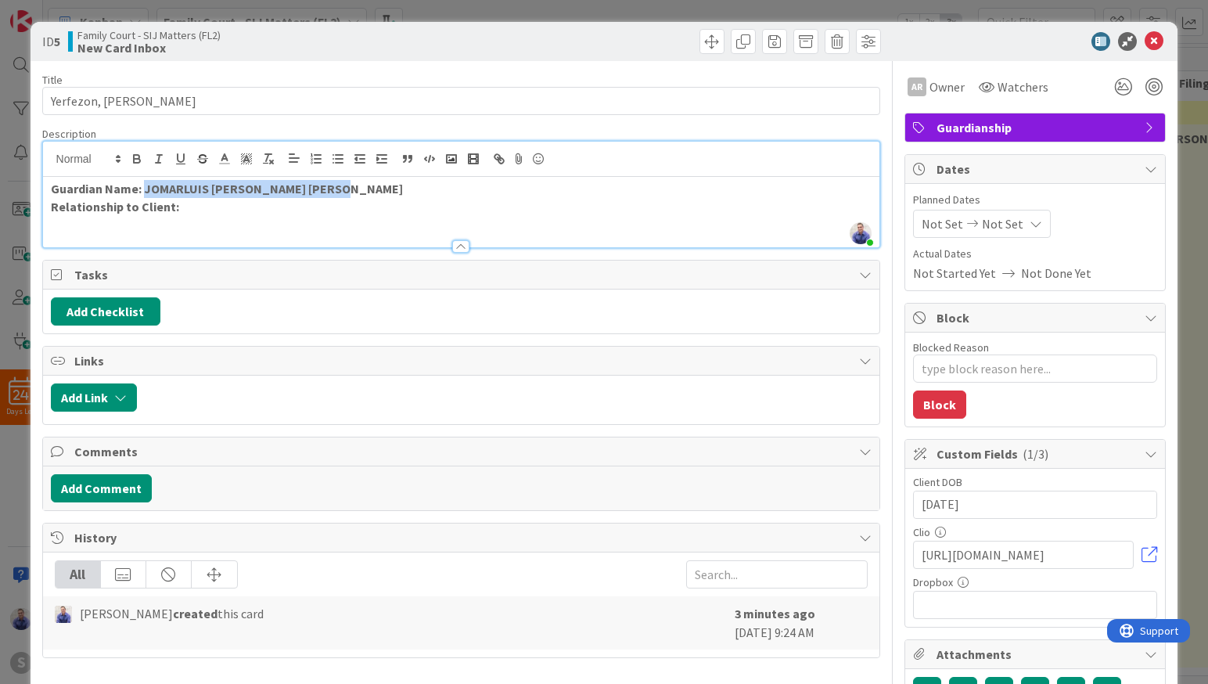
drag, startPoint x: 459, startPoint y: 181, endPoint x: 143, endPoint y: 187, distance: 316.1
click at [143, 187] on p "Guardian Name: JOMARLUIS JOSE ROJAS DOMINGUEZ" at bounding box center [461, 189] width 821 height 18
click at [324, 209] on p "Relationship to Client:" at bounding box center [461, 207] width 821 height 18
click at [196, 208] on strong "Relationship to Client: Cousin" at bounding box center [136, 207] width 170 height 16
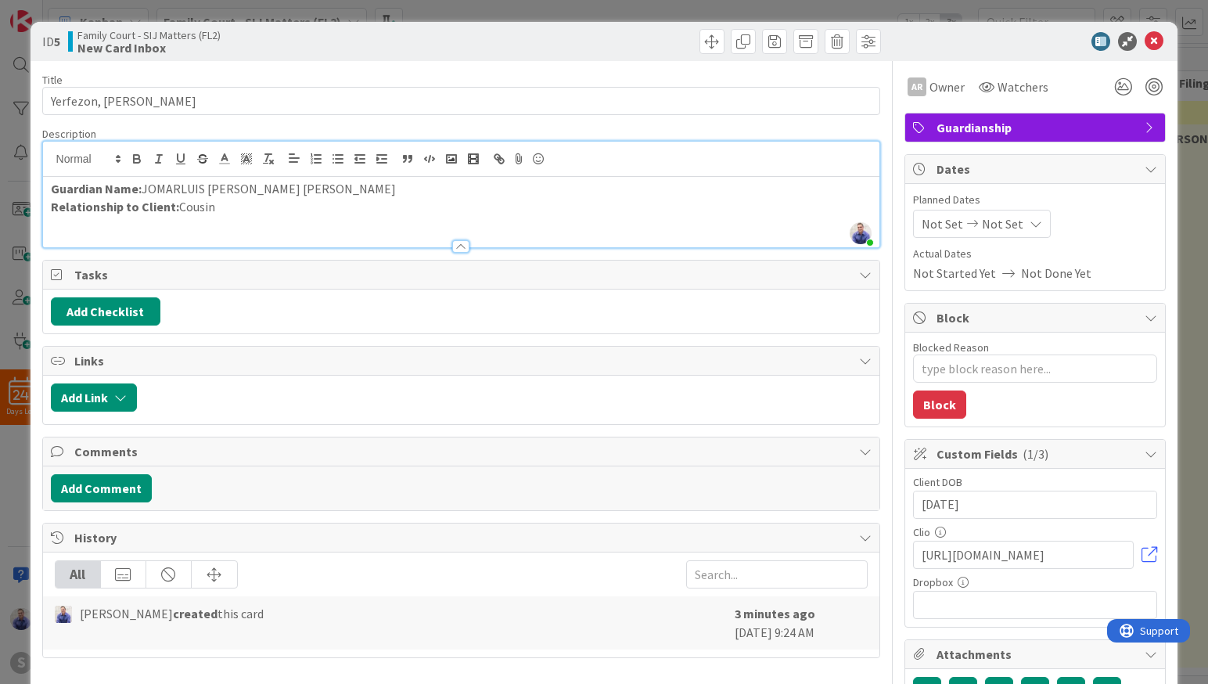
click at [298, 200] on p "Relationship to Client: Cousin" at bounding box center [461, 207] width 821 height 18
click at [1148, 42] on icon at bounding box center [1153, 41] width 19 height 19
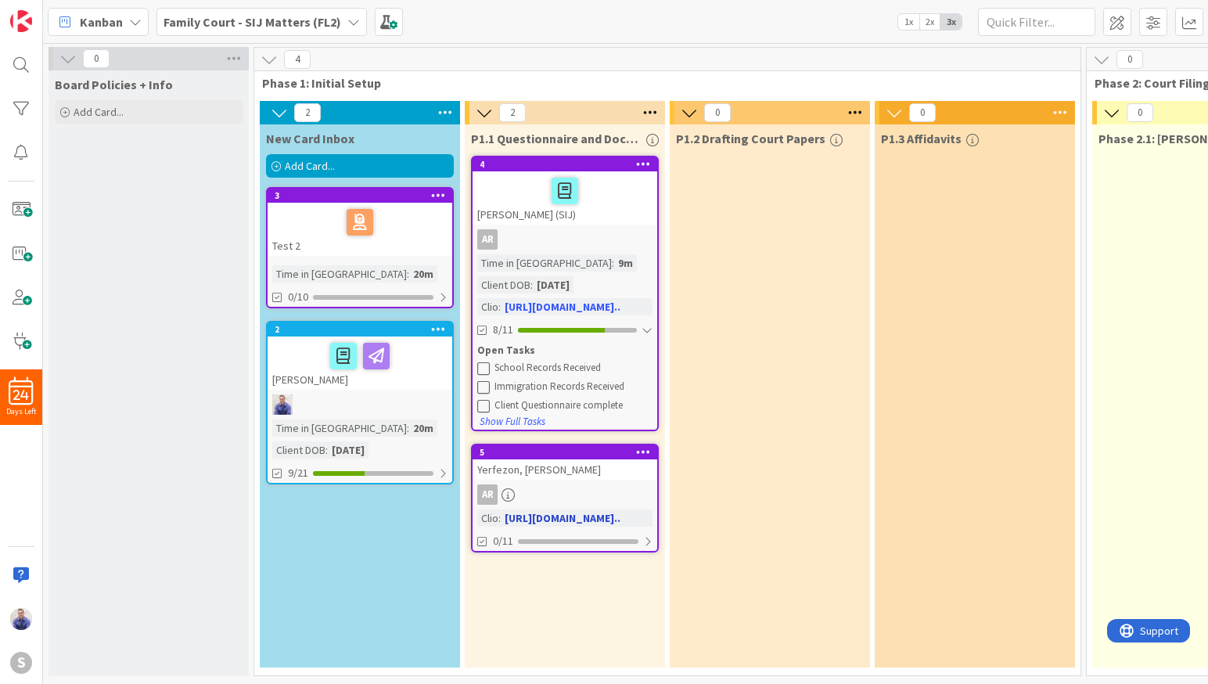
click at [539, 461] on div "Yerfezon, [PERSON_NAME]" at bounding box center [564, 469] width 185 height 20
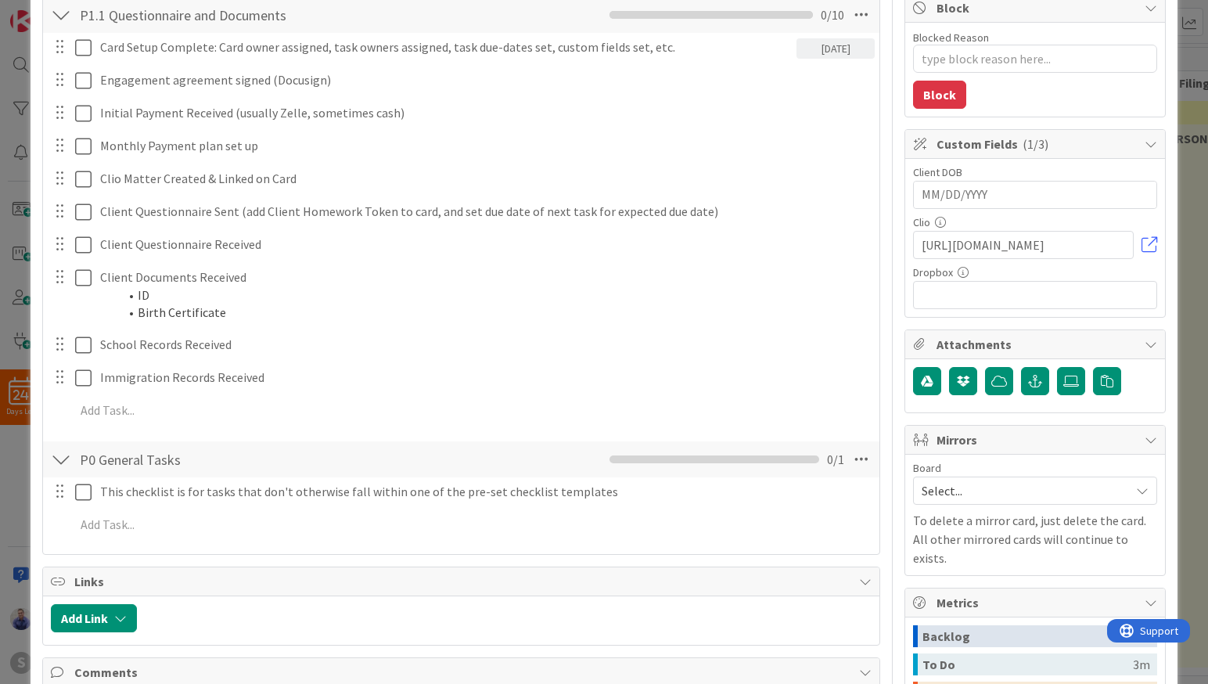
scroll to position [329, 0]
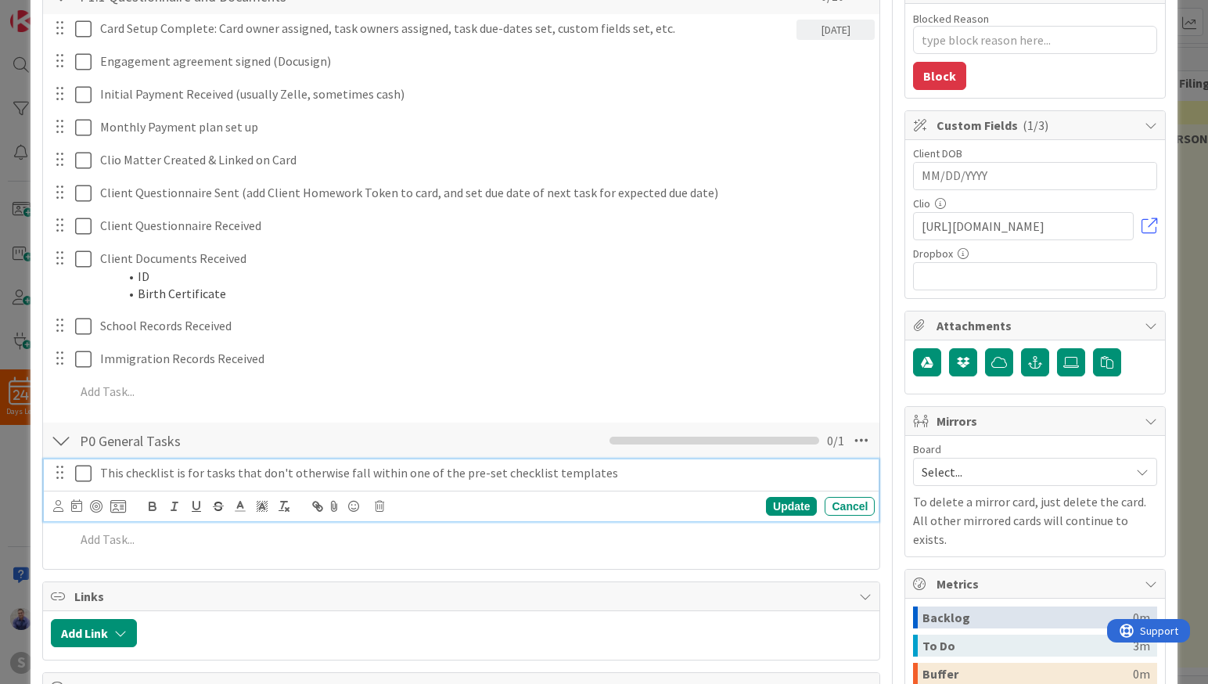
click at [85, 473] on icon at bounding box center [86, 473] width 23 height 19
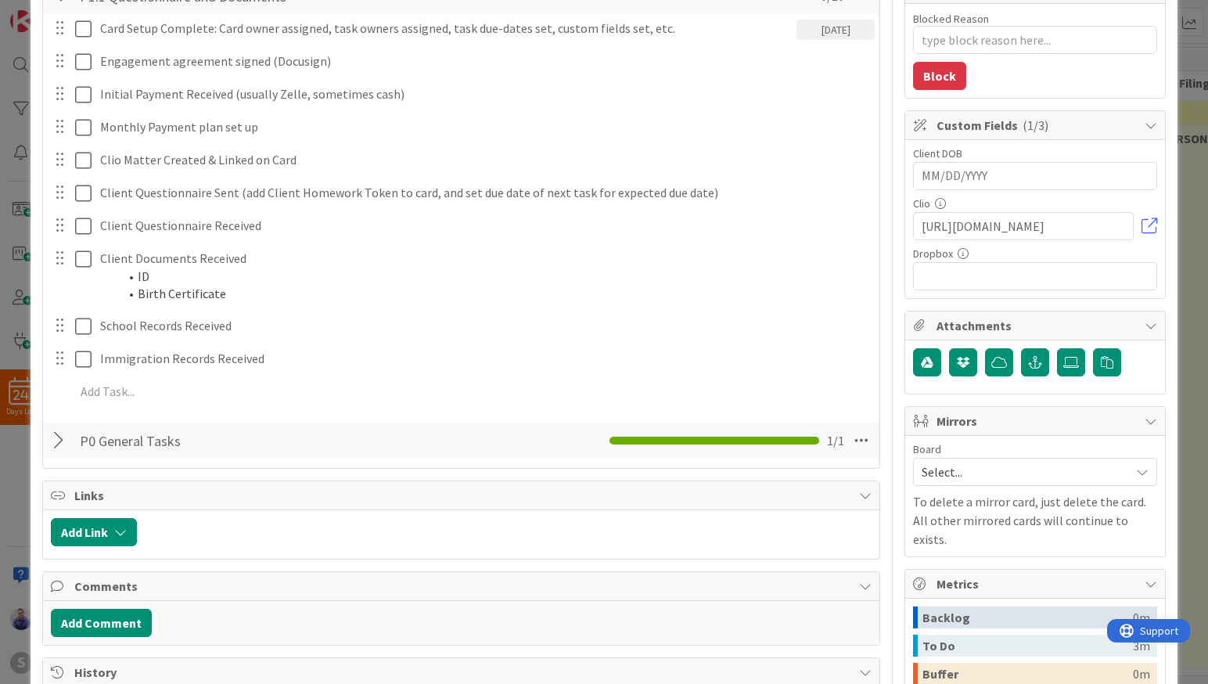
drag, startPoint x: 55, startPoint y: 440, endPoint x: 264, endPoint y: 372, distance: 219.6
click at [70, 433] on div at bounding box center [61, 440] width 20 height 28
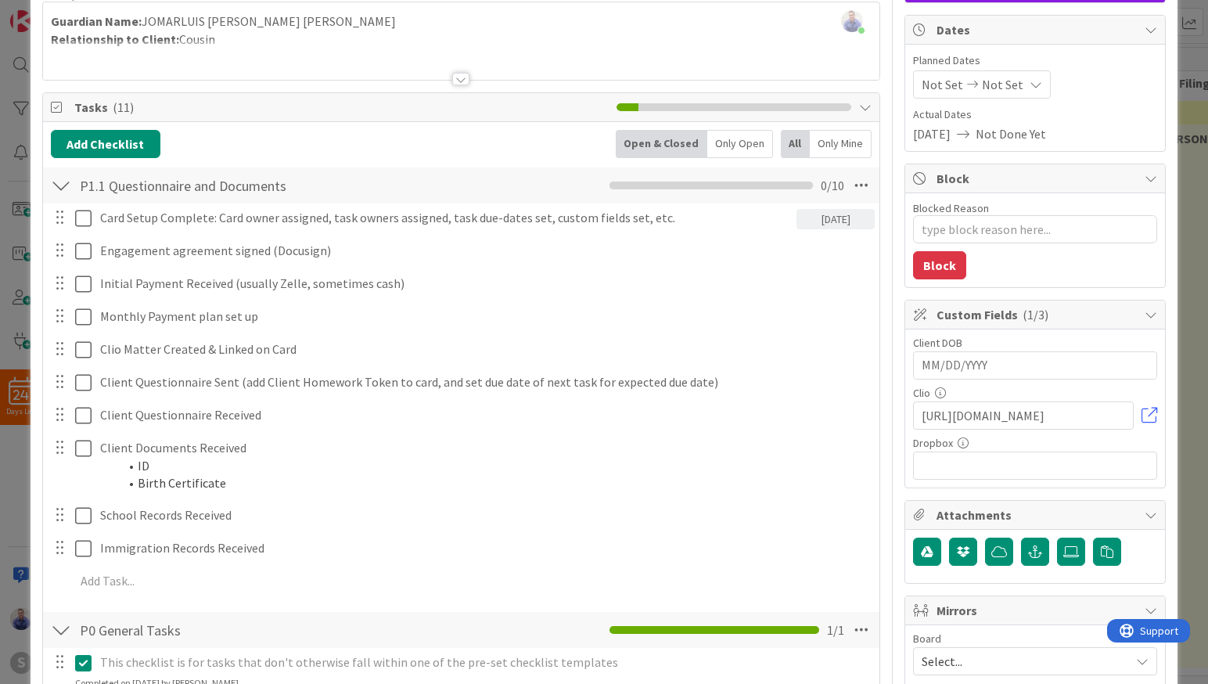
scroll to position [181, 0]
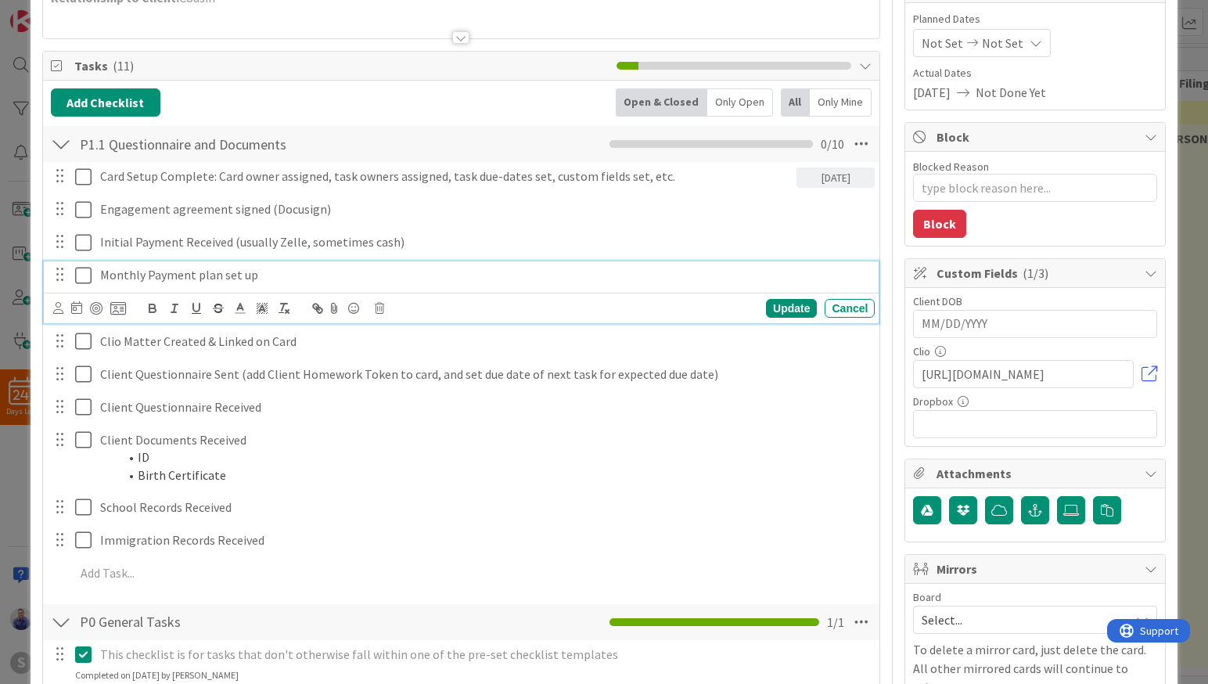
drag, startPoint x: 745, startPoint y: 288, endPoint x: 767, endPoint y: 267, distance: 29.9
click at [752, 279] on div "Monthly Payment plan set up" at bounding box center [484, 274] width 781 height 27
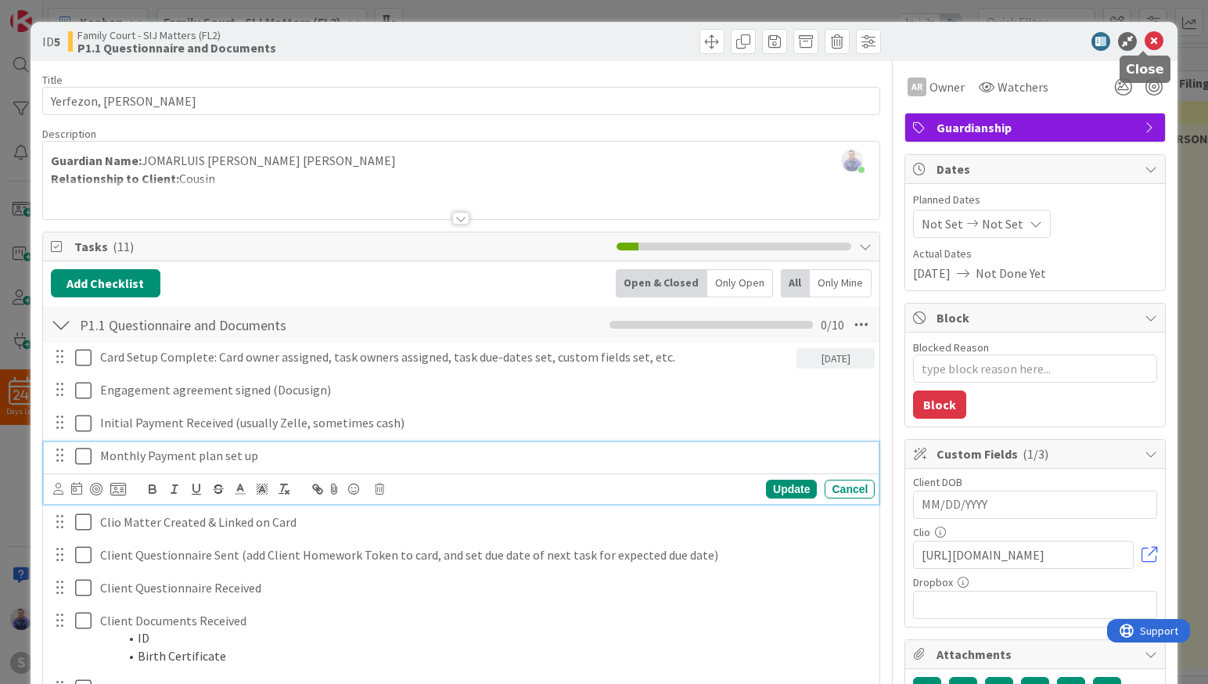
click at [1146, 39] on icon at bounding box center [1153, 41] width 19 height 19
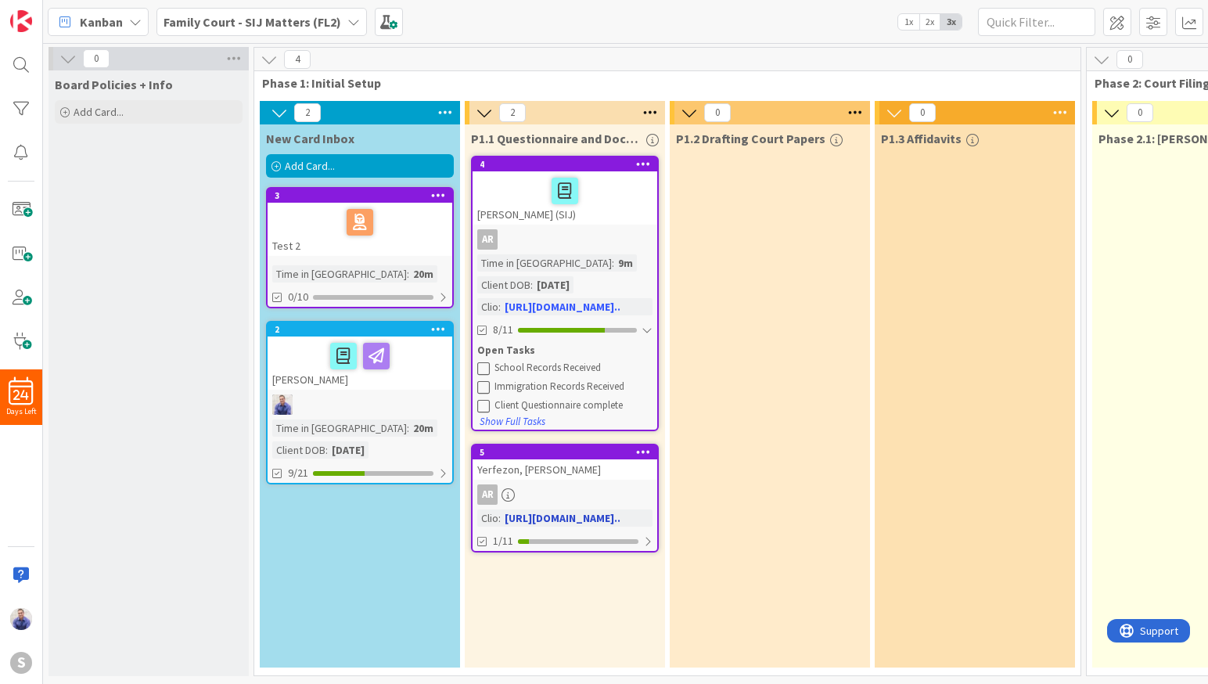
click at [534, 466] on div "Yerfezon, [PERSON_NAME]" at bounding box center [564, 469] width 185 height 20
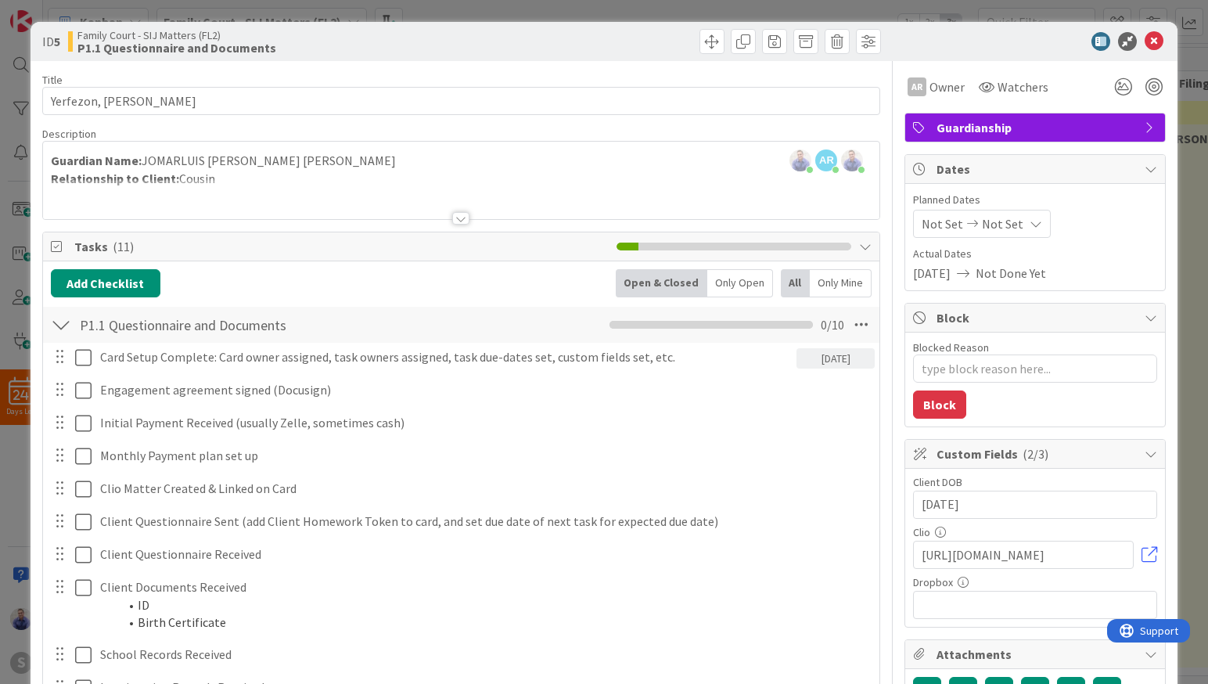
type textarea "x"
type input "[DATE]"
type textarea "x"
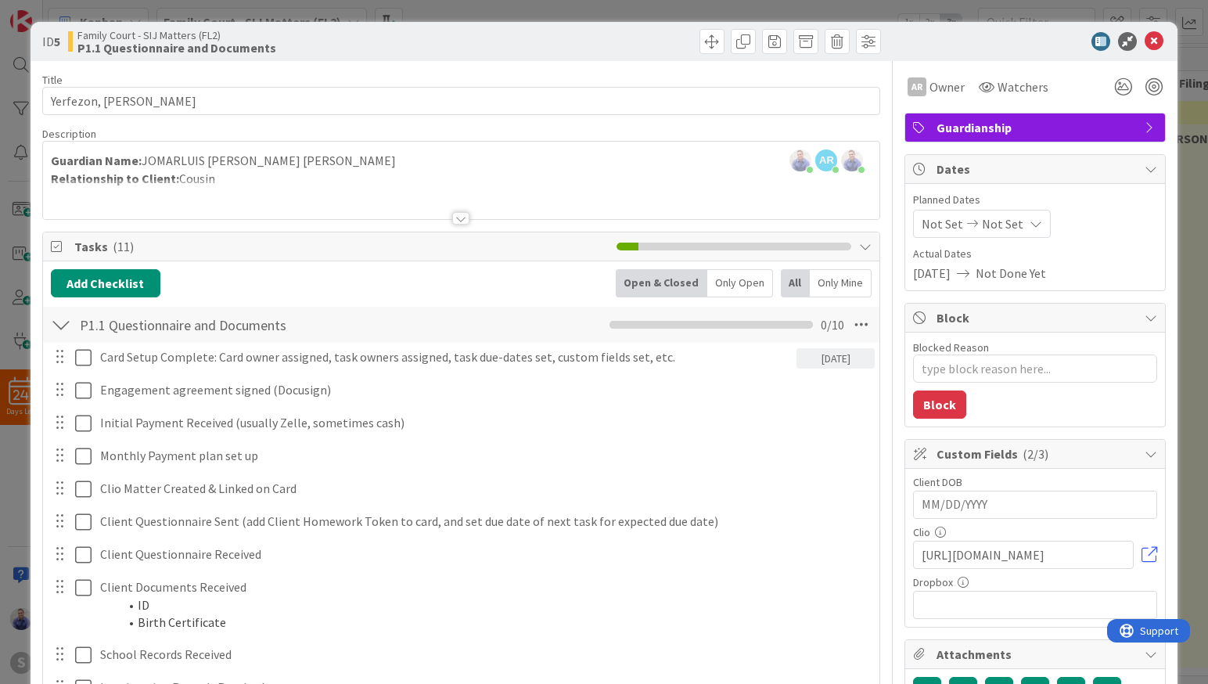
type input "[DATE]"
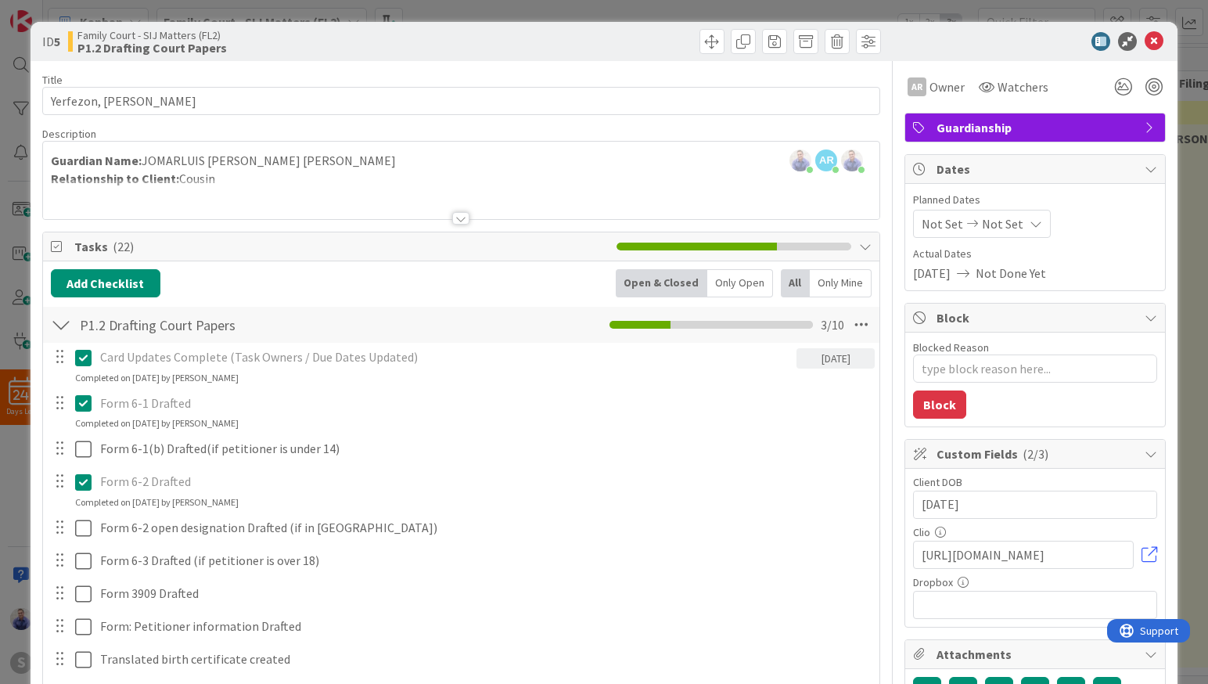
type textarea "x"
click at [1147, 42] on icon at bounding box center [1153, 41] width 19 height 19
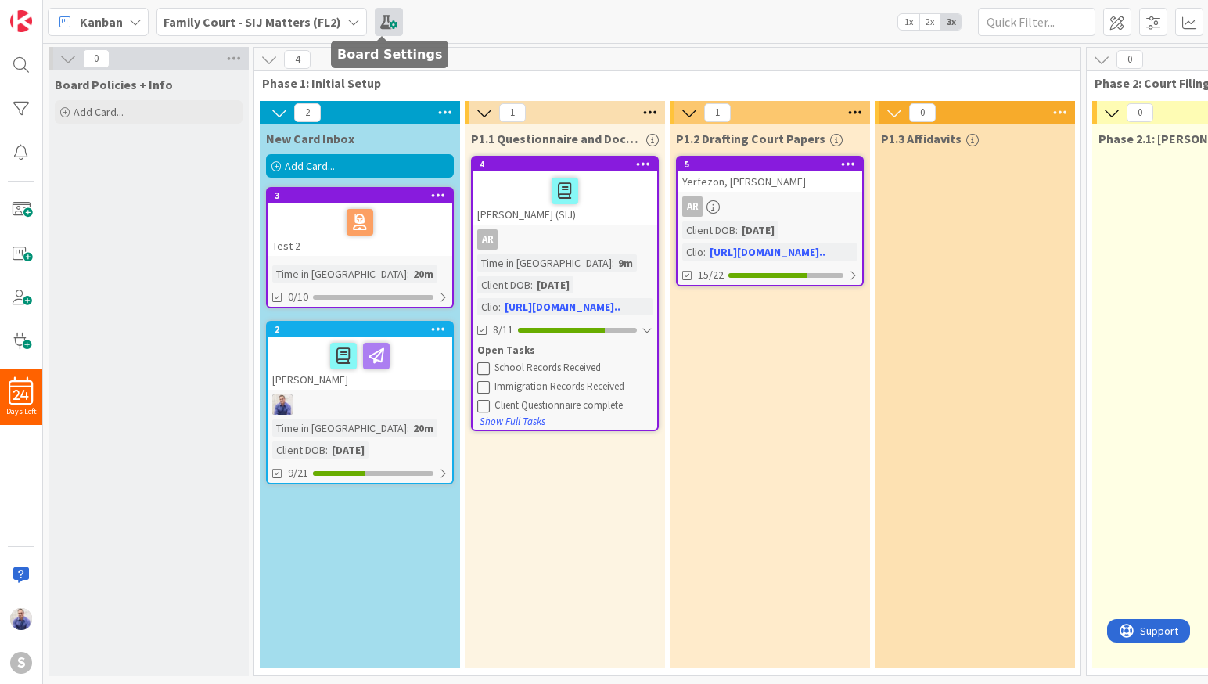
click at [392, 20] on span at bounding box center [389, 22] width 28 height 28
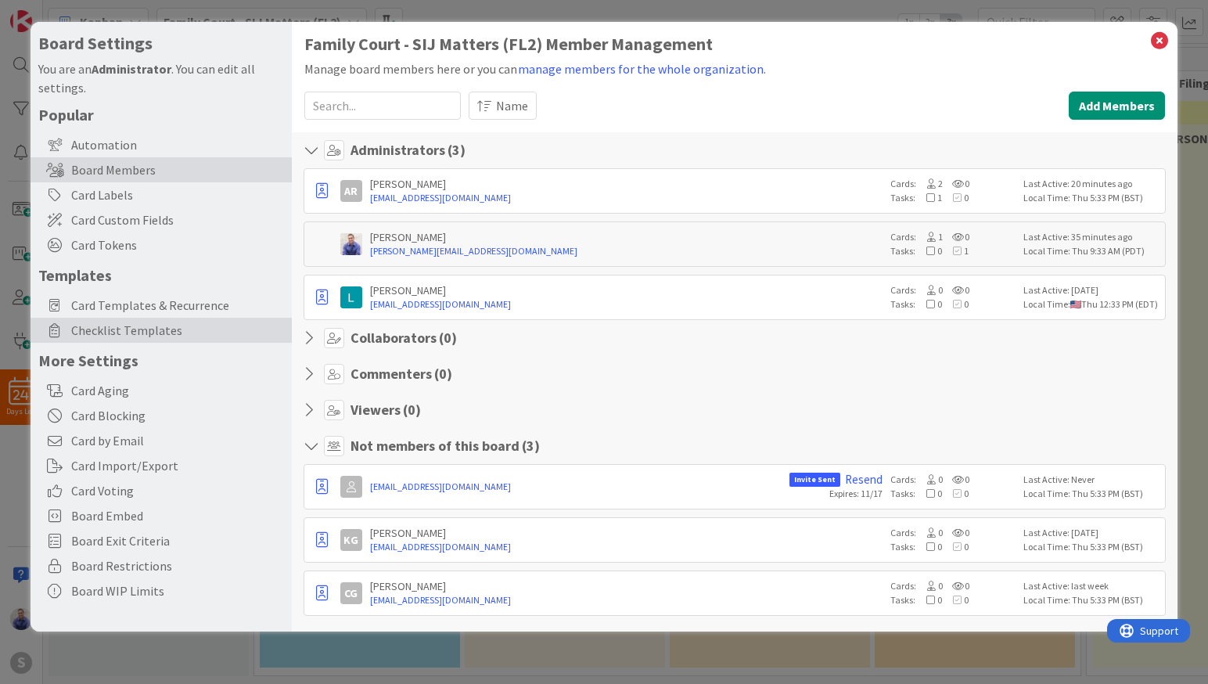
click at [139, 331] on span "Checklist Templates" at bounding box center [177, 330] width 213 height 19
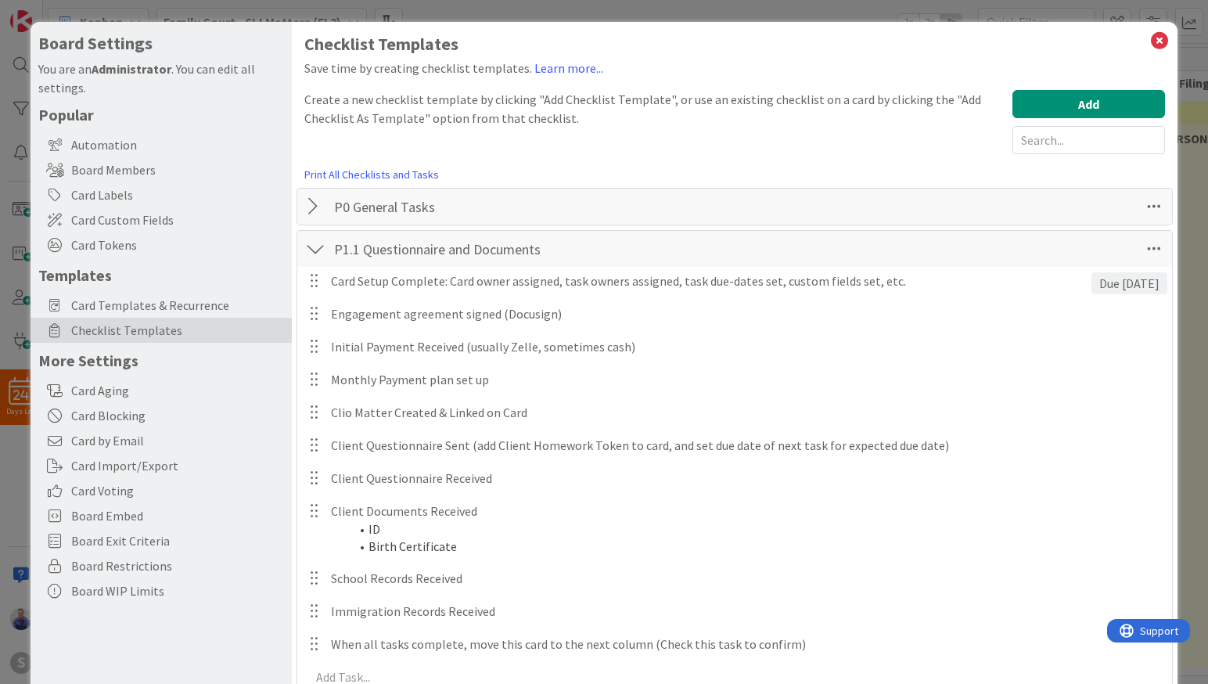
click at [315, 250] on div at bounding box center [315, 249] width 20 height 28
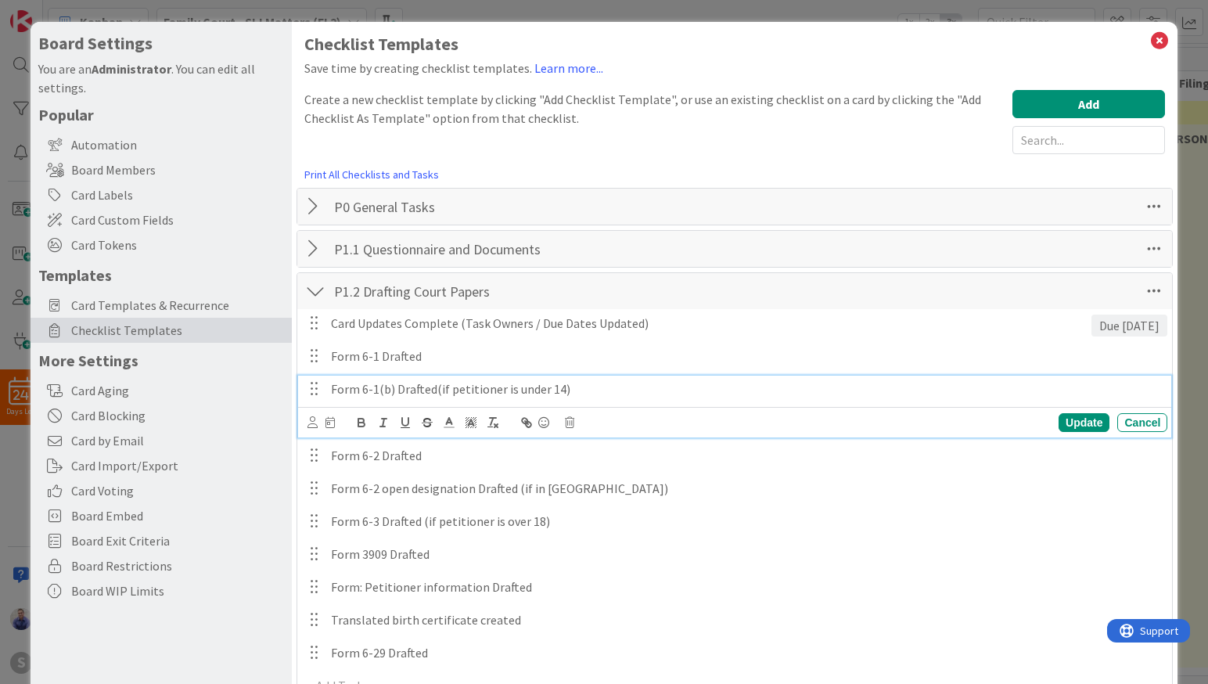
click at [435, 389] on p "Form 6-1(b) Drafted(if petitioner is under 14)" at bounding box center [746, 389] width 830 height 18
click at [558, 391] on p "Form 6-1(b) Drafted (if petitioner is under 14)" at bounding box center [746, 389] width 830 height 18
click at [934, 383] on p "Form 6-1(b) Drafted (if petitioner is under 14, convert to strikethrough and ch…" at bounding box center [746, 389] width 830 height 18
click at [656, 390] on p "Form 6-1(b) Drafted (if petitioner is under 14, convert to strikethrough and ch…" at bounding box center [746, 389] width 830 height 18
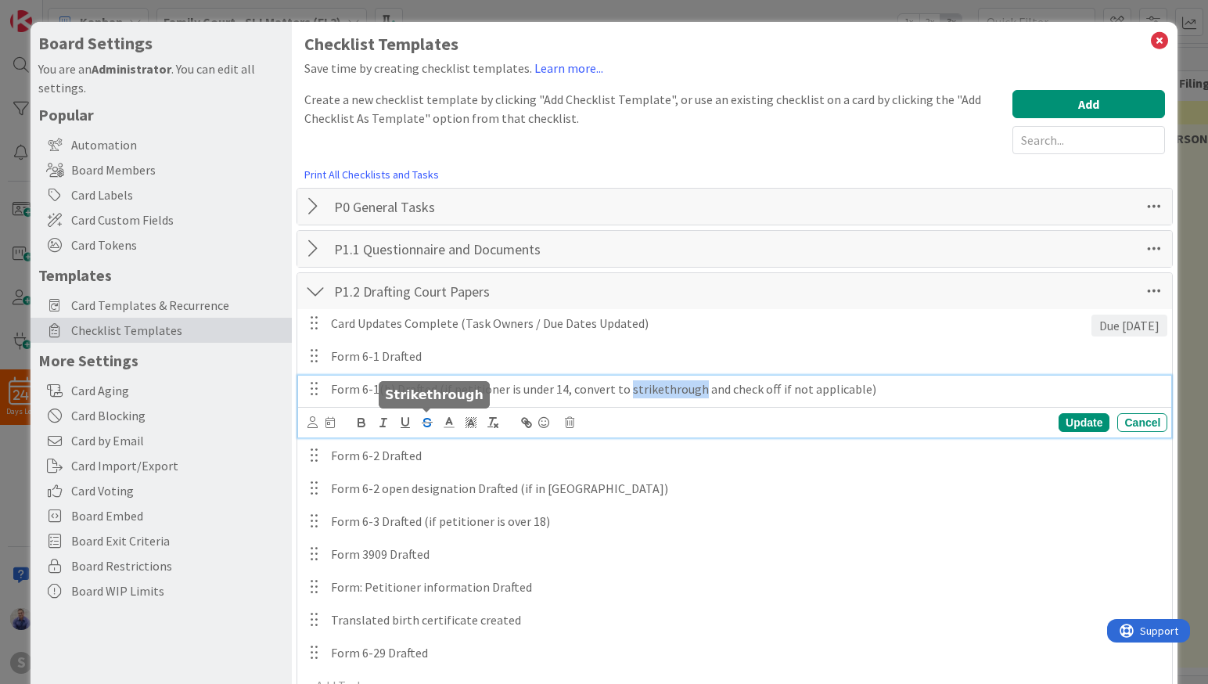
click at [428, 422] on icon "button" at bounding box center [427, 422] width 14 height 14
click at [890, 389] on p "Form 6-1(b) Drafted (if petitioner is under 14, convert to strikethrough and ch…" at bounding box center [746, 389] width 830 height 18
click at [1085, 419] on div "Update" at bounding box center [1083, 422] width 51 height 19
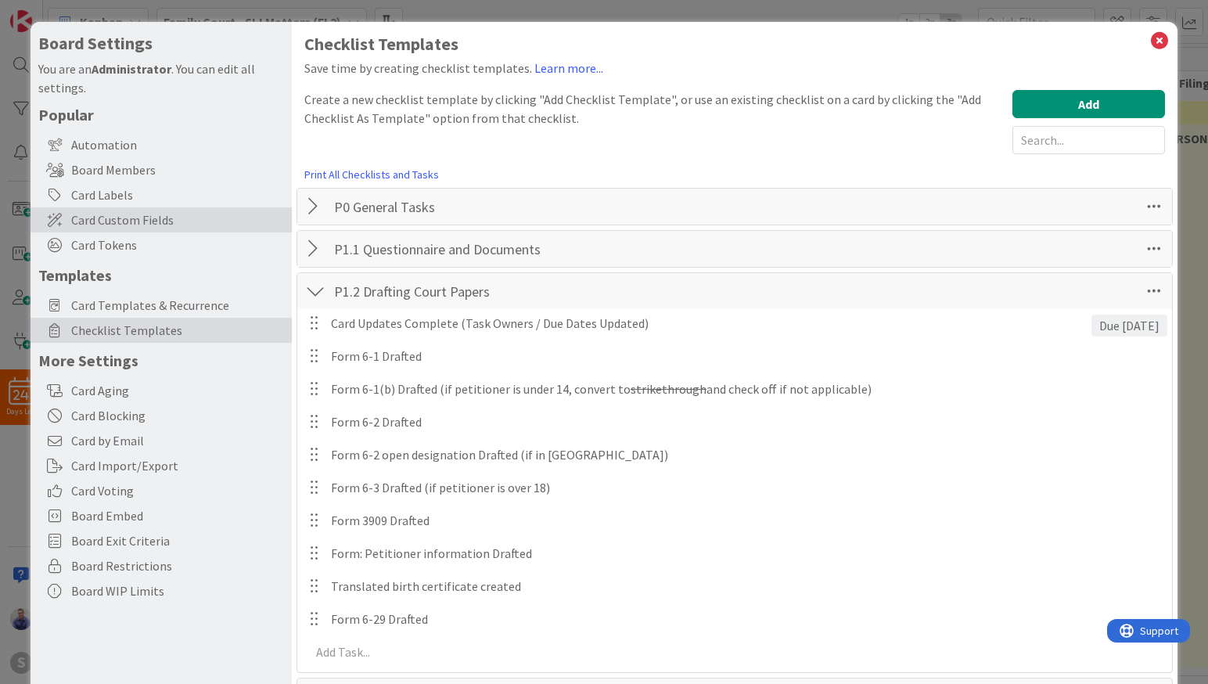
click at [185, 217] on span "Card Custom Fields" at bounding box center [177, 219] width 213 height 19
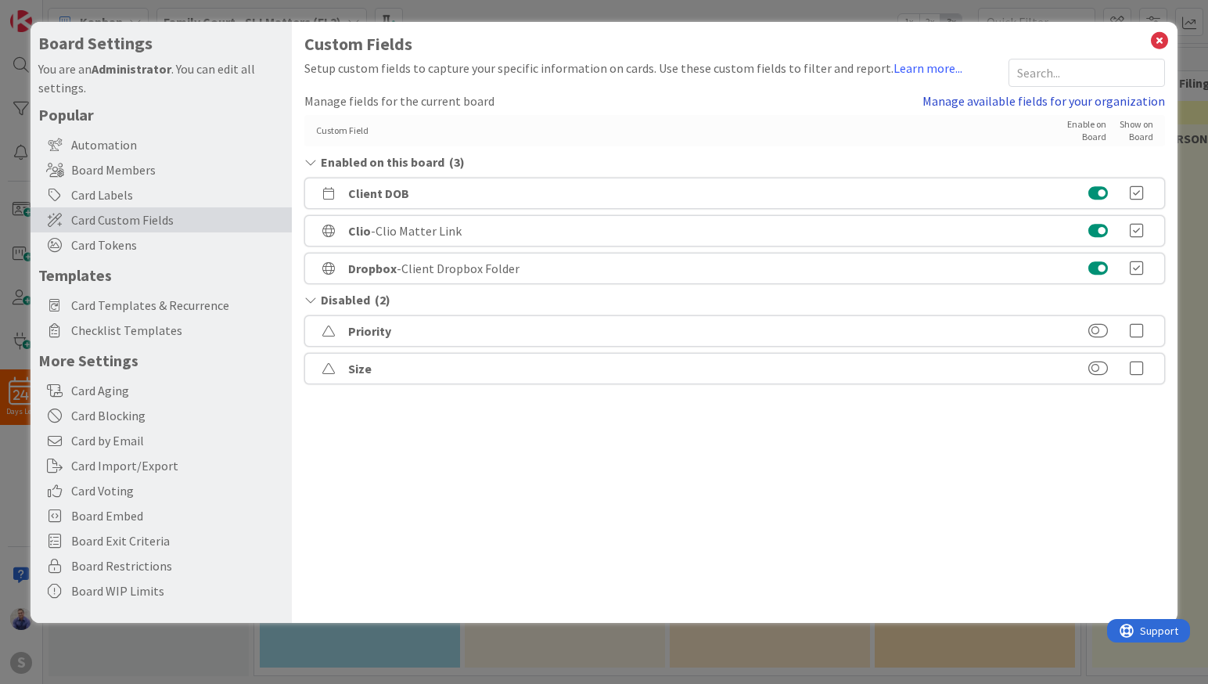
click at [1075, 105] on link "Manage available fields for your organization" at bounding box center [1043, 101] width 242 height 19
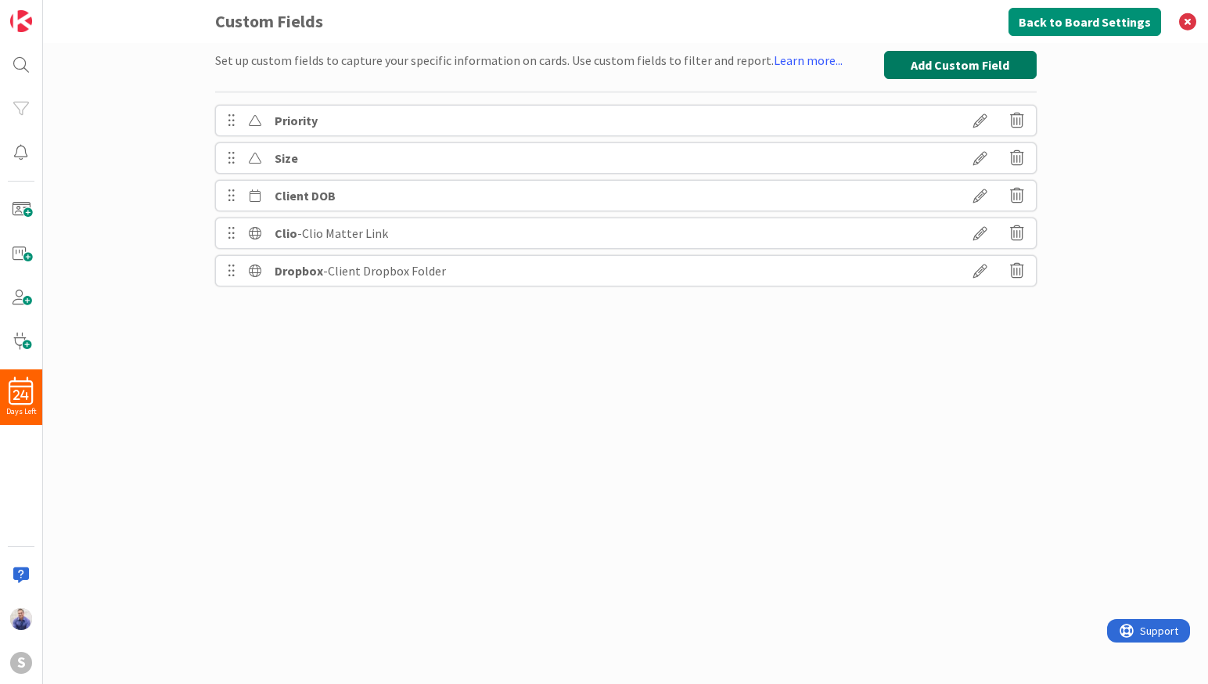
click at [899, 67] on button "Add Custom Field" at bounding box center [960, 65] width 153 height 28
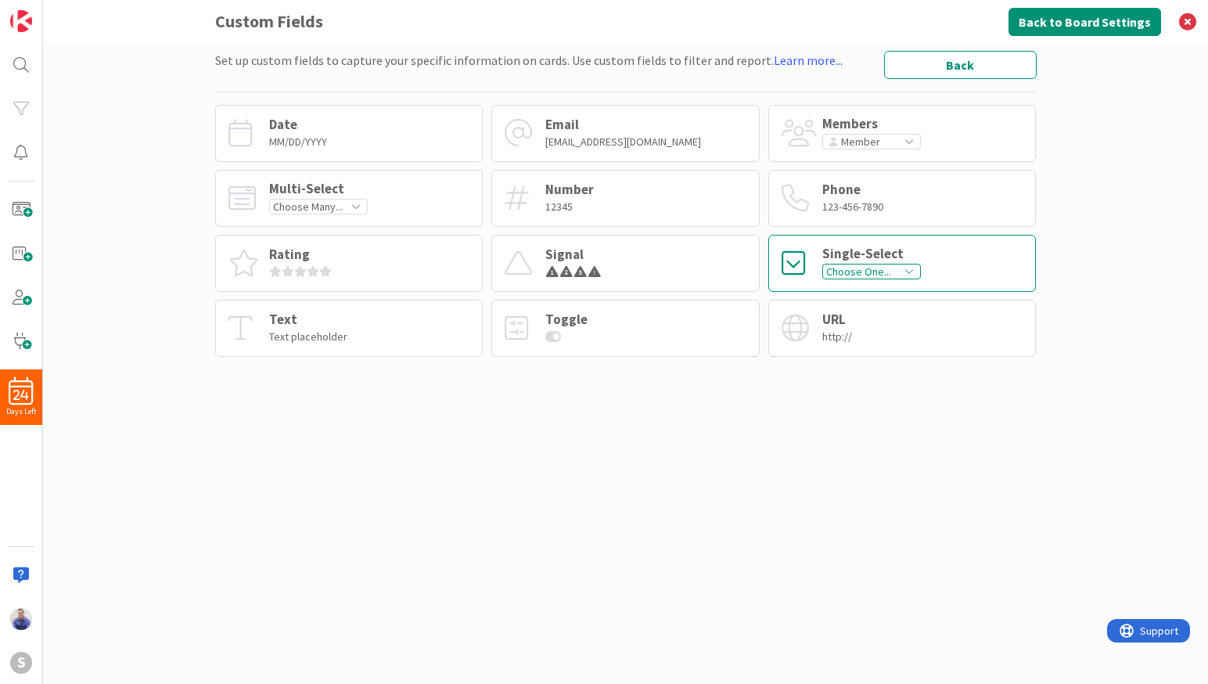
click at [935, 260] on div "Single-Select Choose One..." at bounding box center [902, 263] width 268 height 57
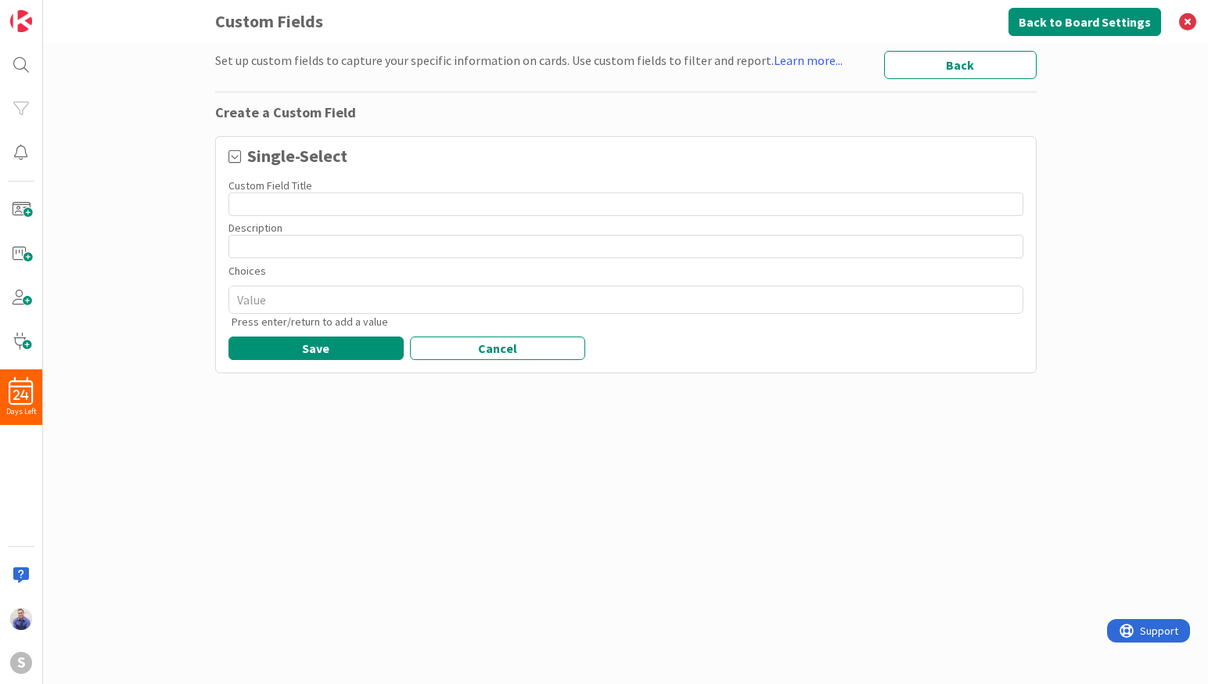
type textarea "x"
type input "C"
type textarea "x"
type input "Co"
type textarea "x"
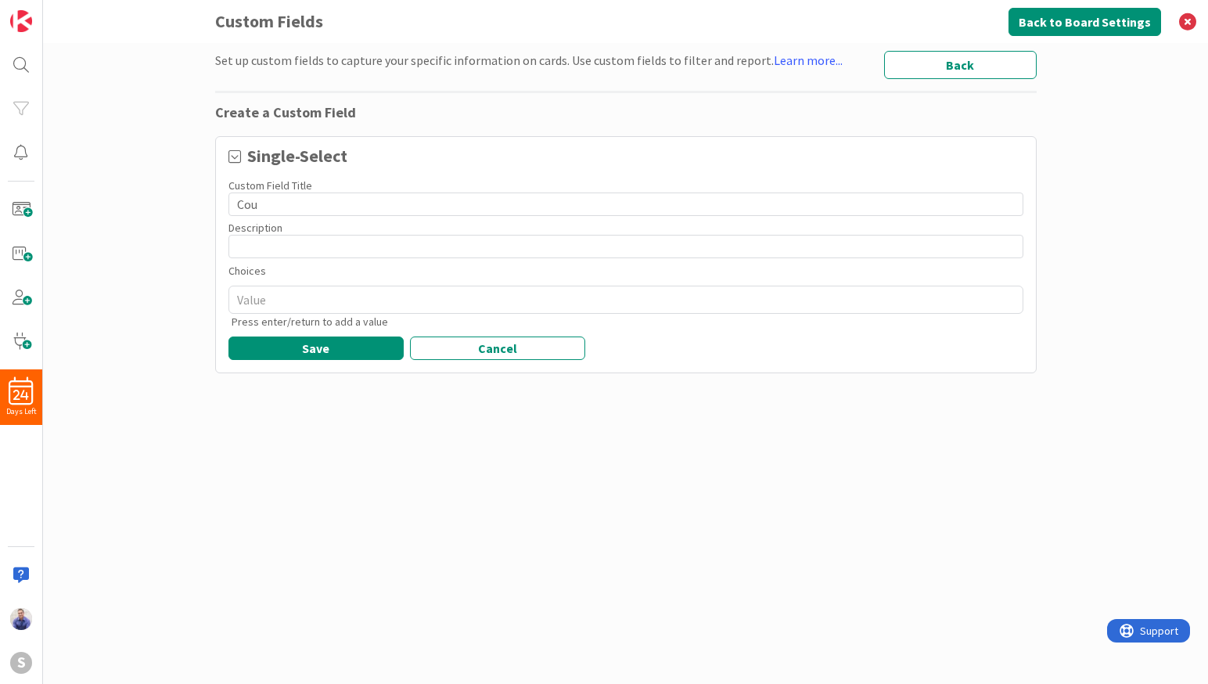
type input "Cour"
type textarea "x"
type input "Court"
click at [233, 204] on input "Court" at bounding box center [625, 203] width 795 height 23
type textarea "x"
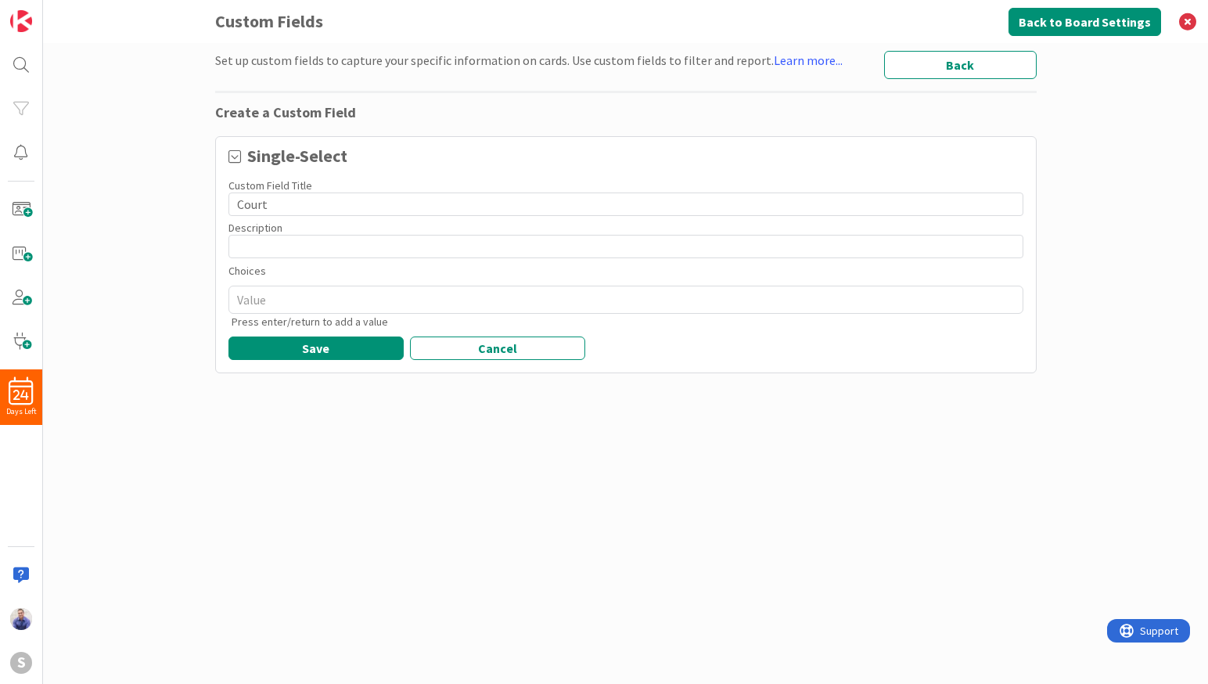
type input "SCourt"
type textarea "x"
type input "SuCourt"
type textarea "x"
type input "SupCourt"
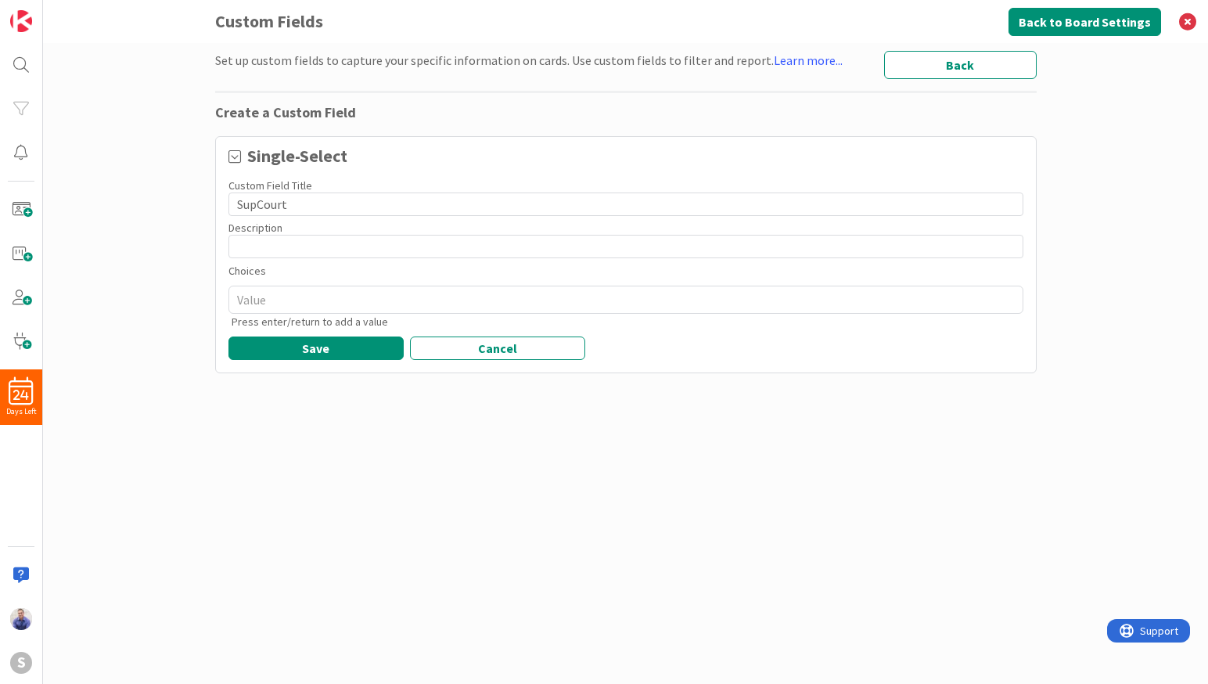
type textarea "x"
type input "SuprCourt"
type textarea "x"
type input "SupreCourt"
type textarea "x"
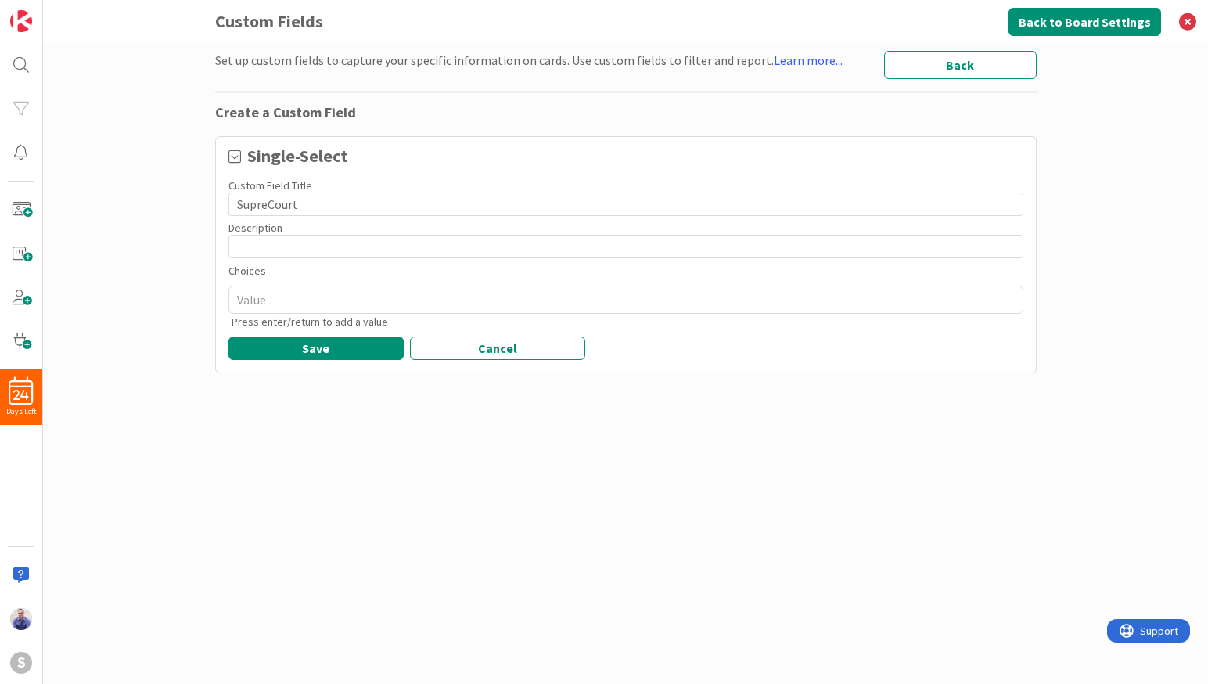
type input "SupremCourt"
type textarea "x"
type input "SupremeCourt"
type textarea "x"
type input "Supreme Court"
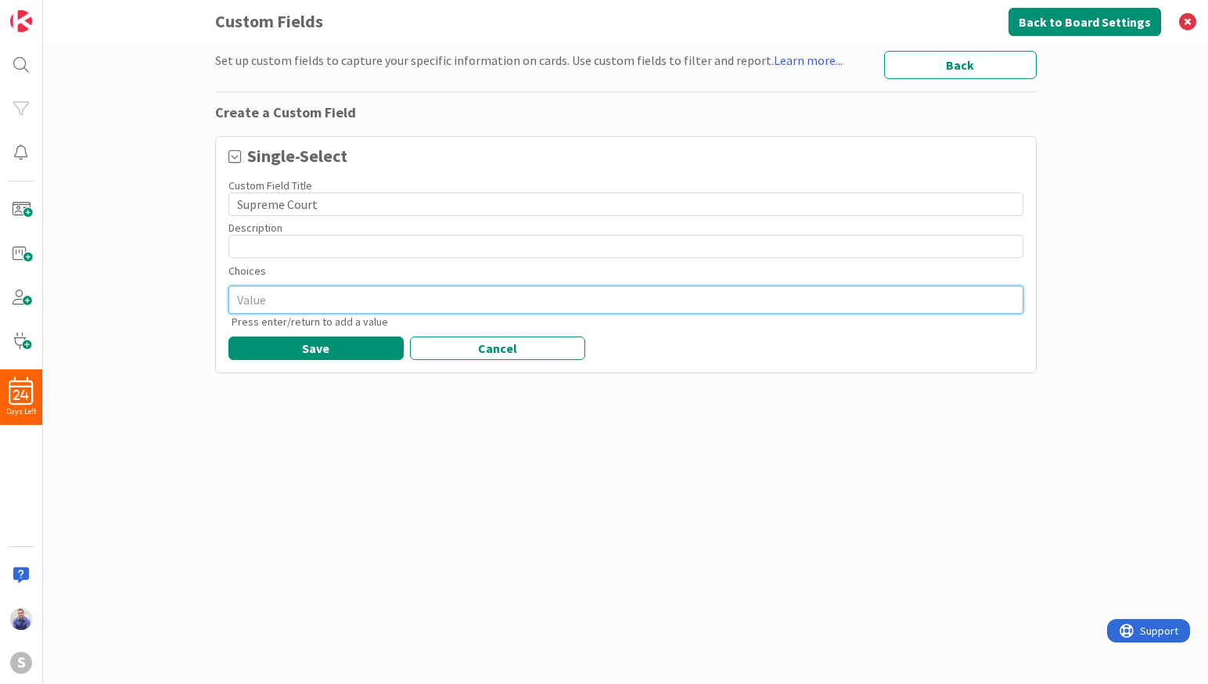
click at [341, 300] on textarea at bounding box center [625, 299] width 795 height 28
type textarea "x"
type textarea "B"
type textarea "x"
type textarea "Br"
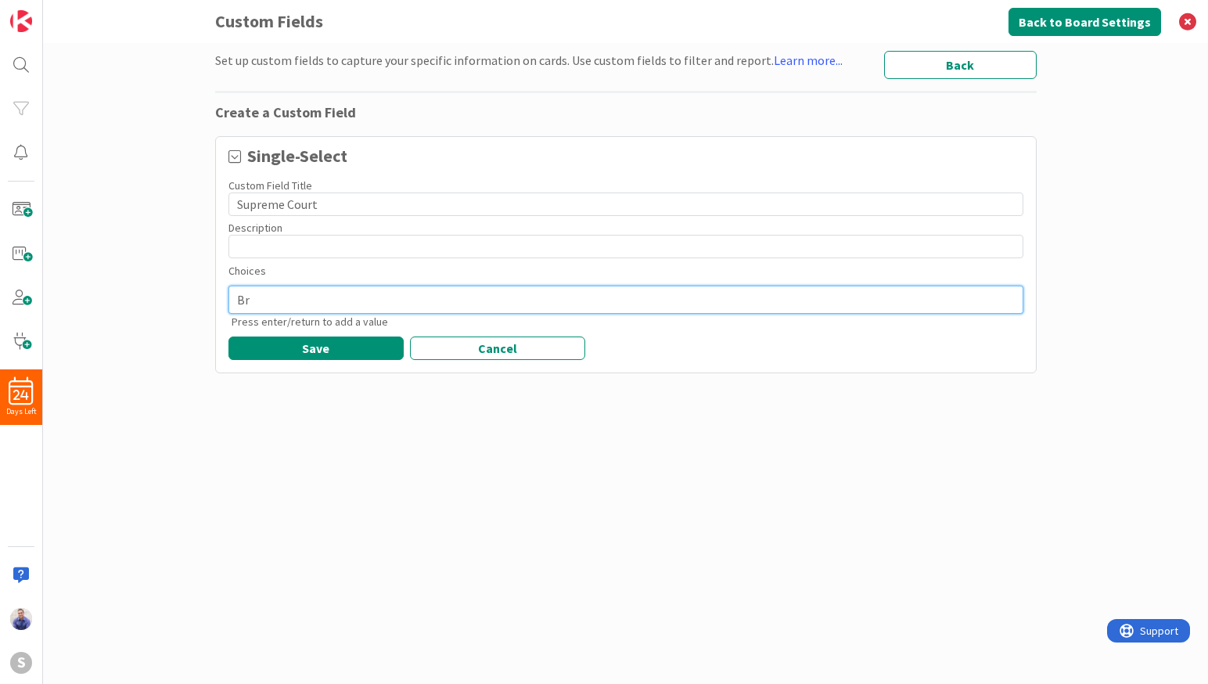
type textarea "x"
type textarea "Bro"
type textarea "x"
type textarea "Broo"
type textarea "x"
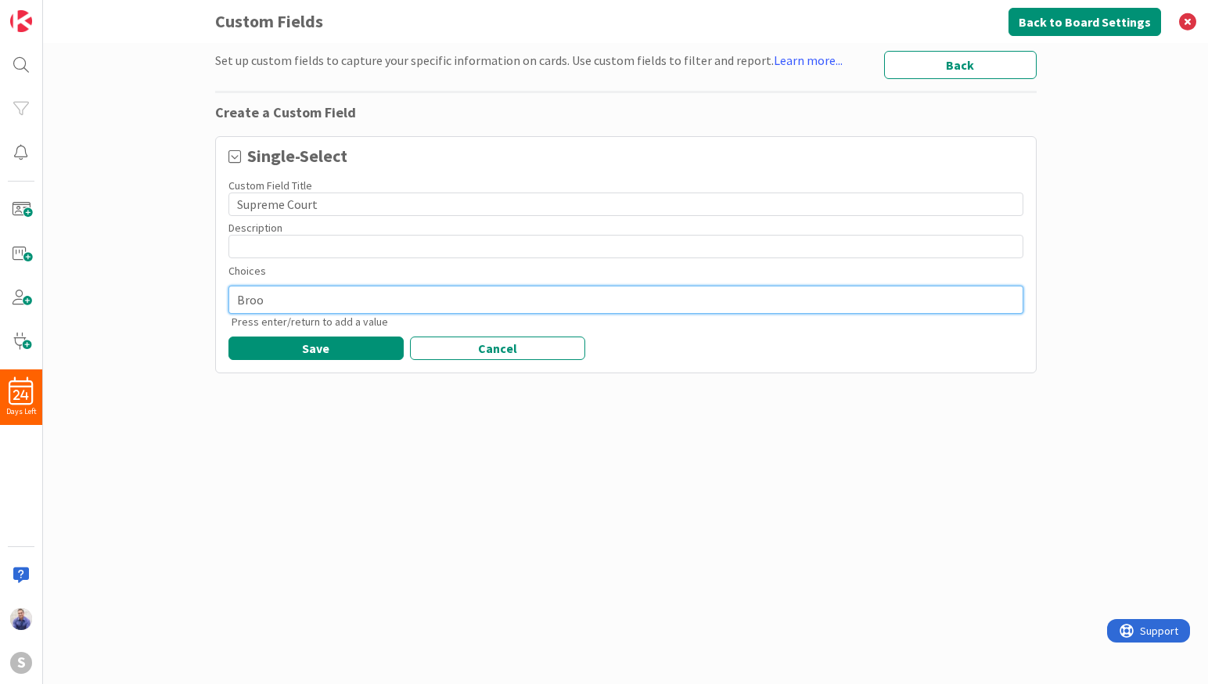
type textarea "Brook"
type textarea "x"
type textarea "Brooke"
type textarea "x"
type textarea "Brook"
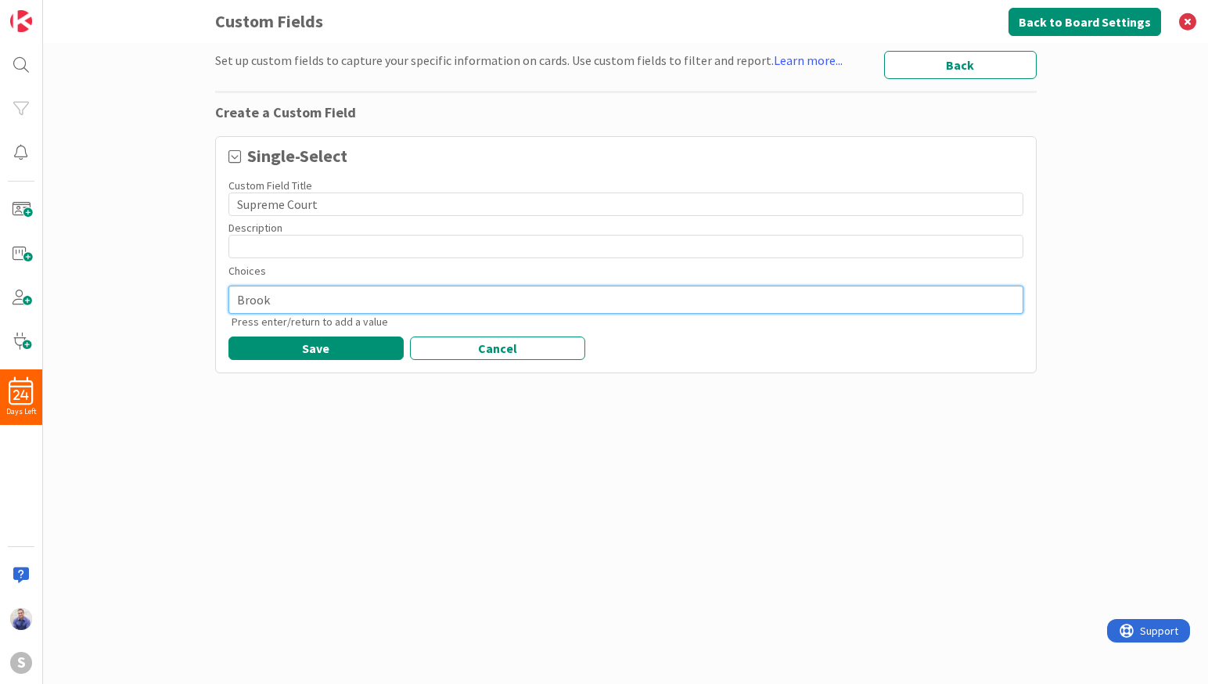
type textarea "x"
type textarea "Brookl"
type textarea "x"
type textarea "Brookly"
type textarea "x"
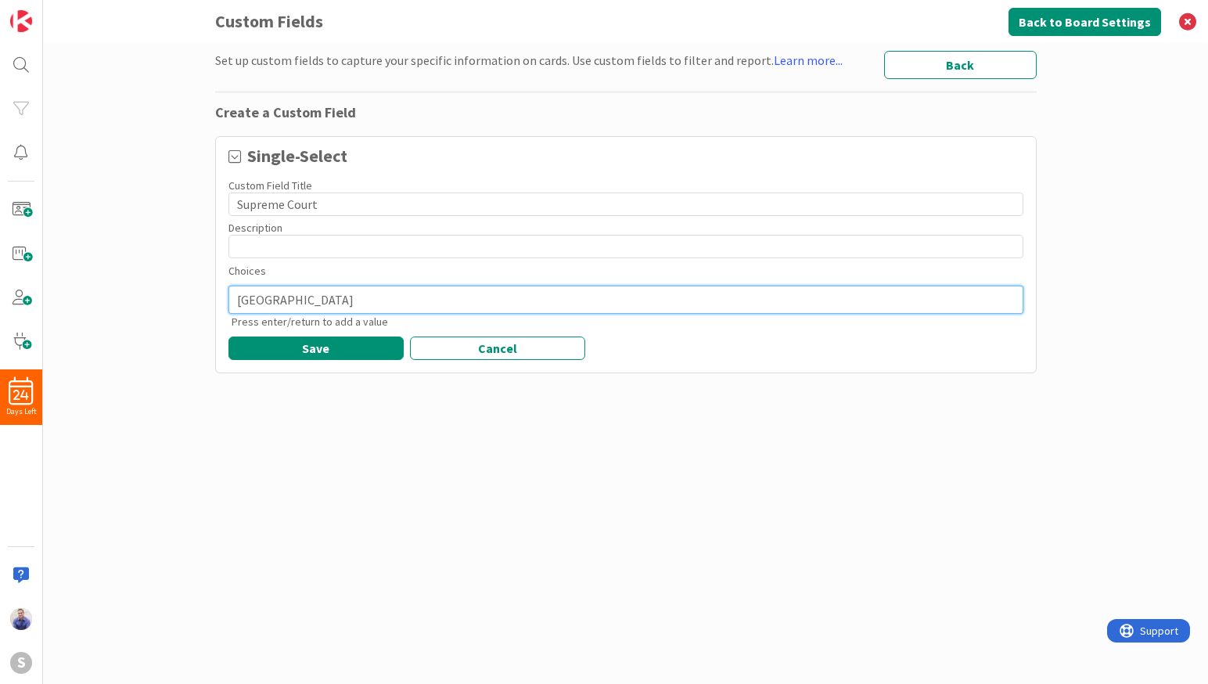
type textarea "Brooklyn"
type textarea "x"
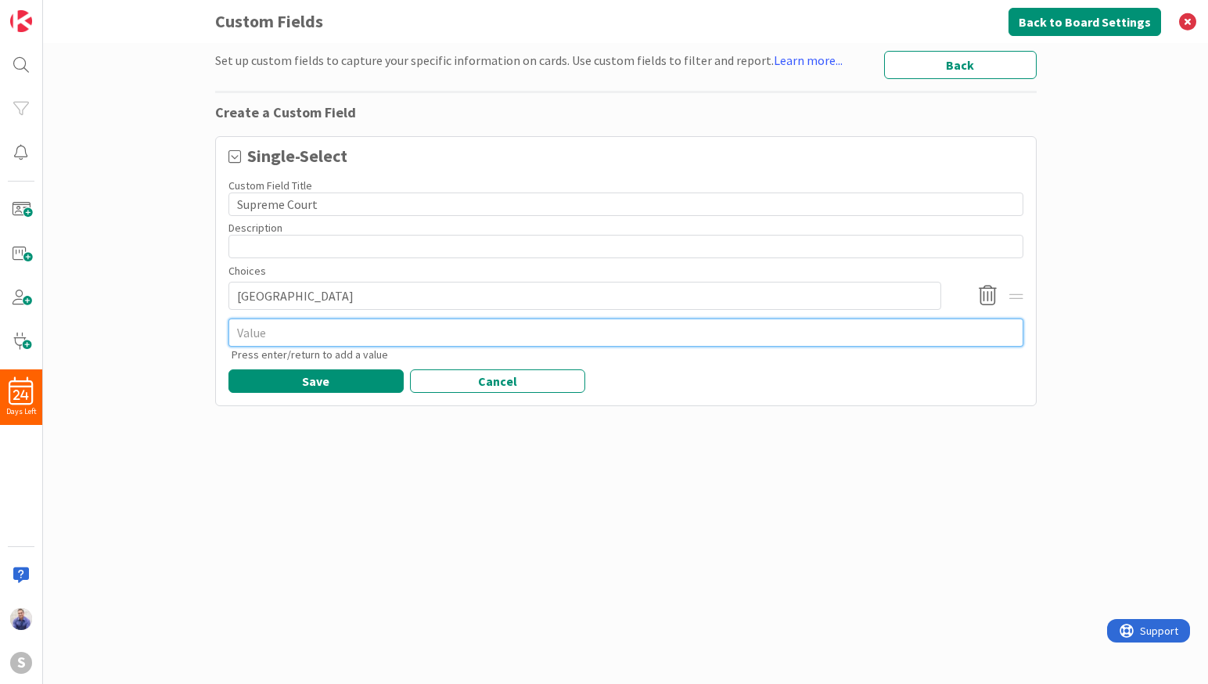
type textarea "x"
type textarea "K"
type textarea "x"
type textarea "Ki"
type textarea "x"
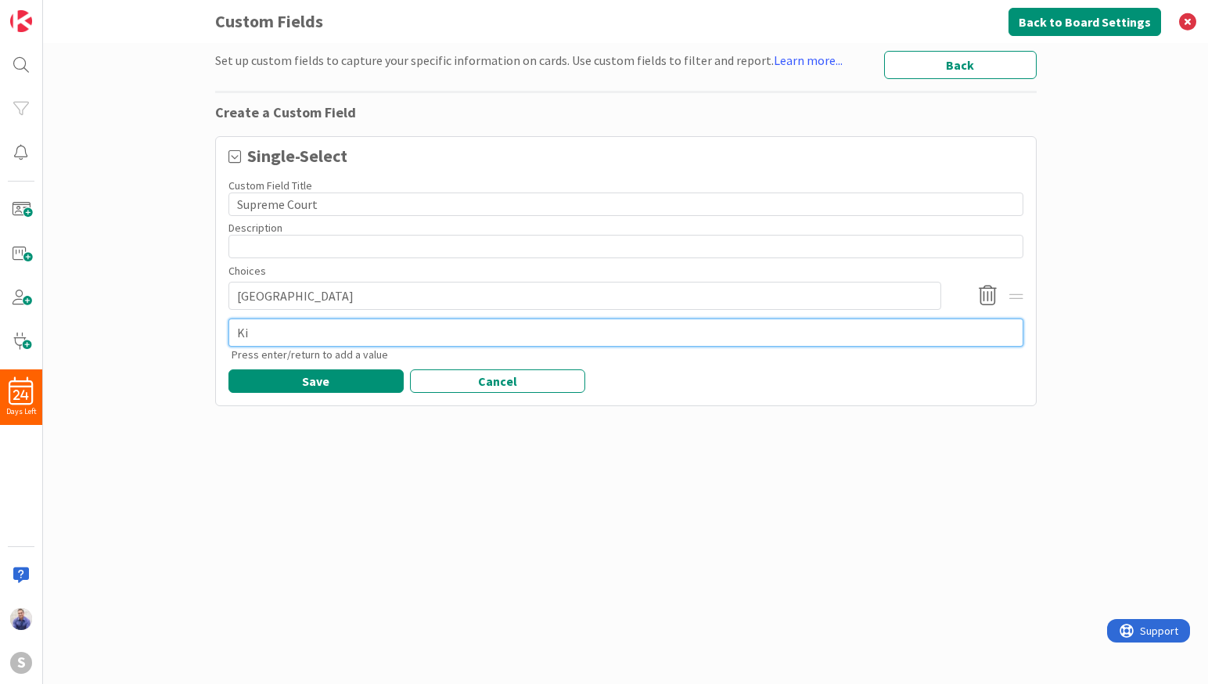
type textarea "Kin"
type textarea "x"
type textarea "King"
type textarea "x"
type textarea "Kings"
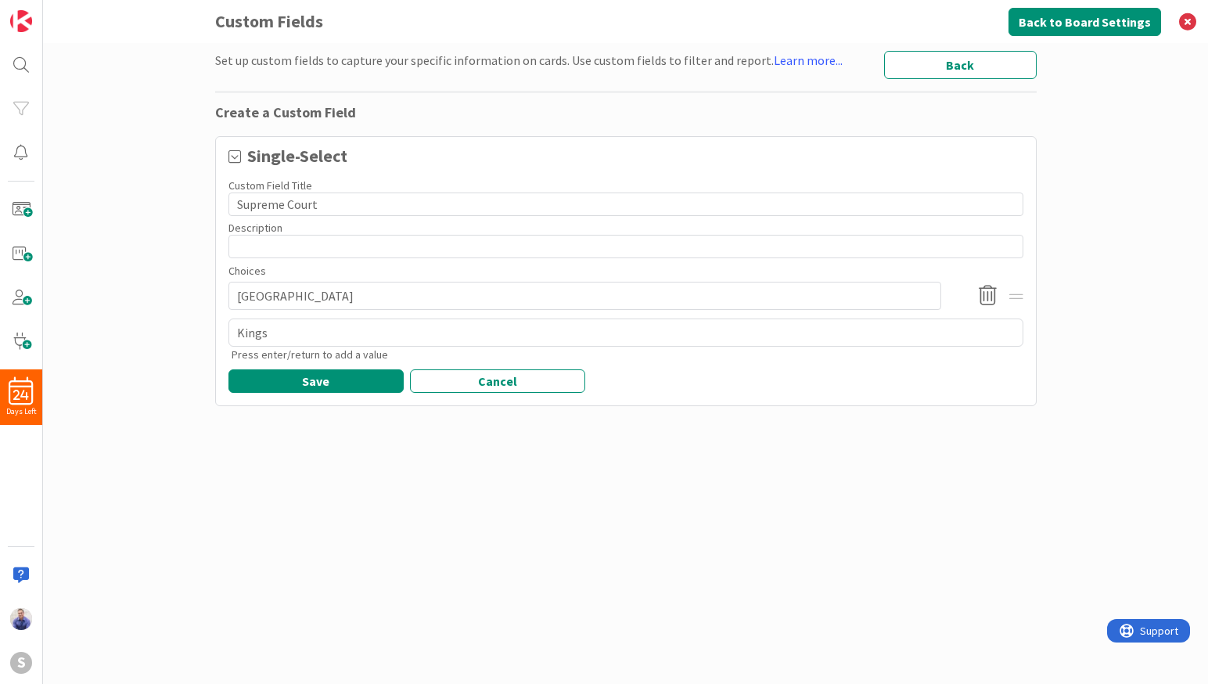
type textarea "x"
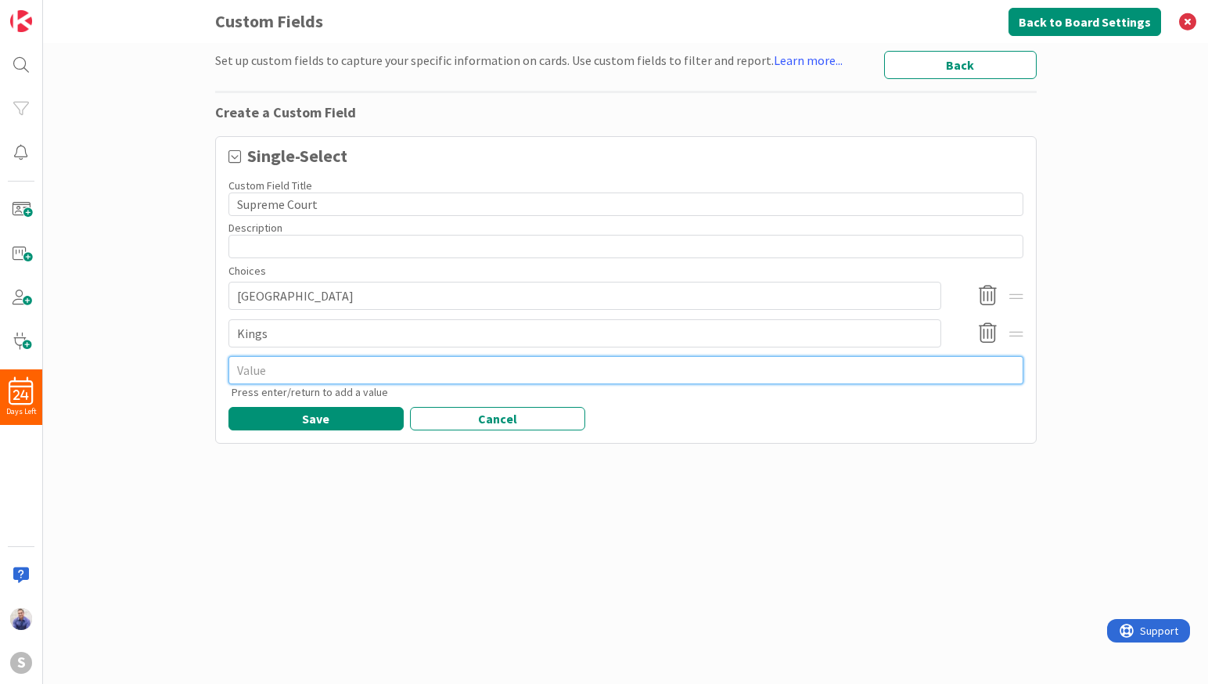
type textarea "x"
type textarea "Q"
type textarea "x"
type textarea "Que"
type textarea "x"
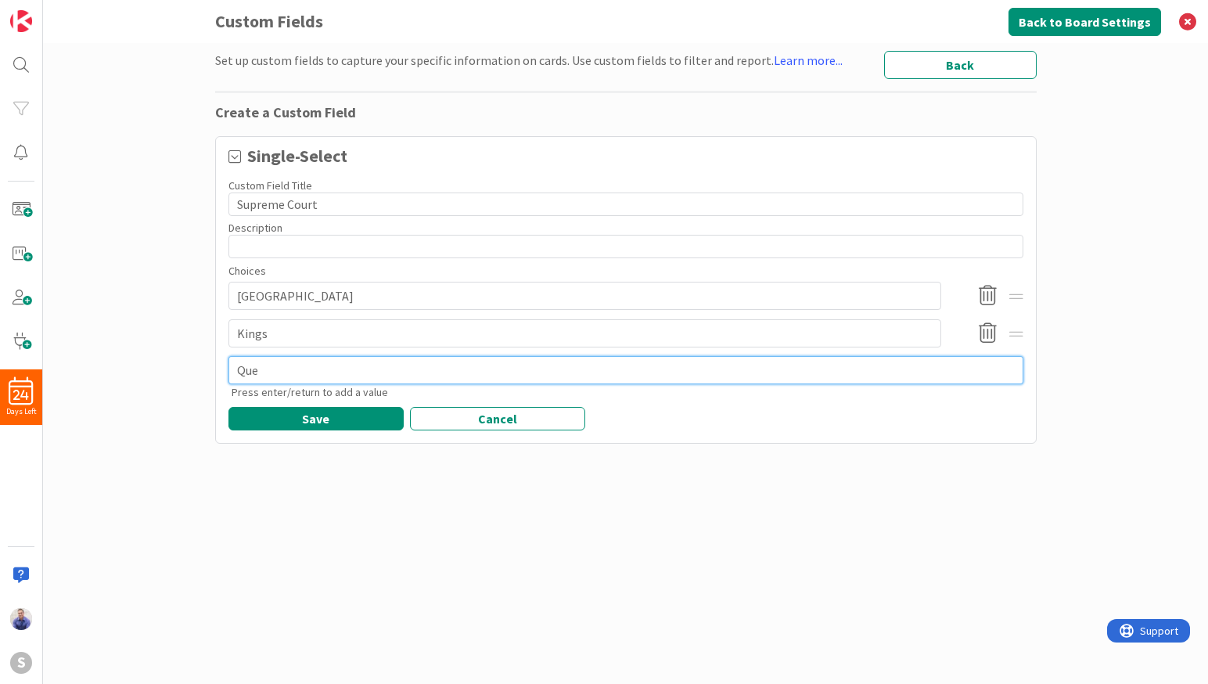
type textarea "Quee"
type textarea "x"
type textarea "Queen"
type textarea "x"
type textarea "Queens"
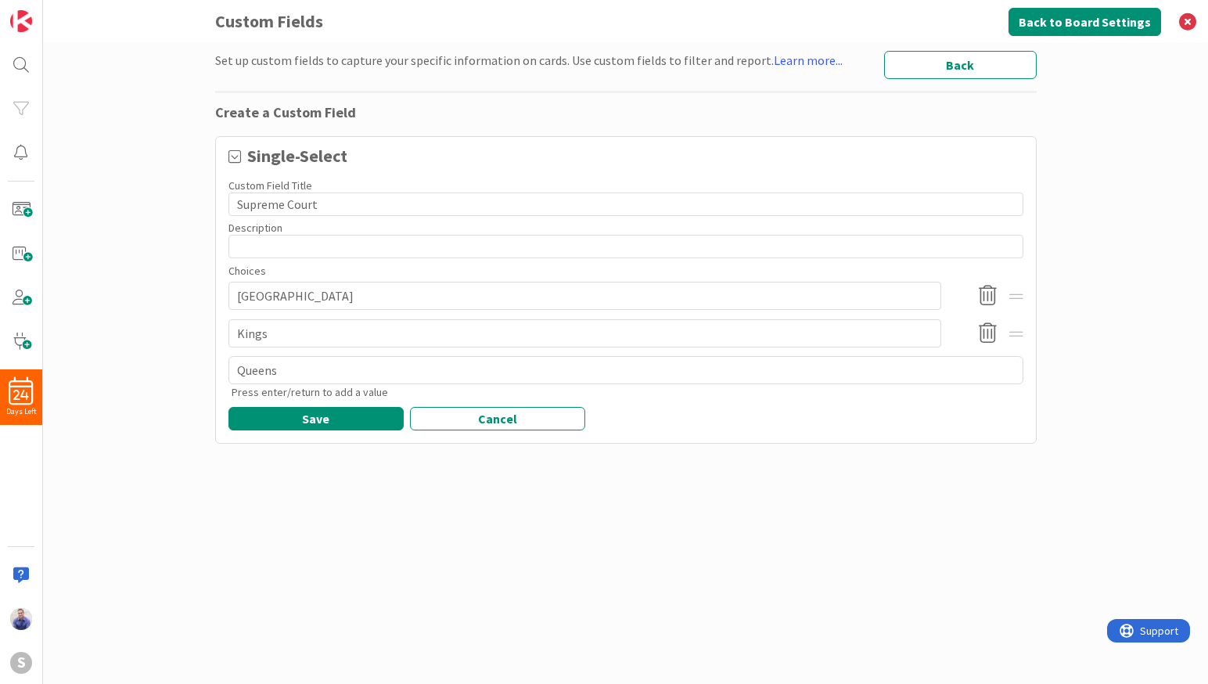
type textarea "x"
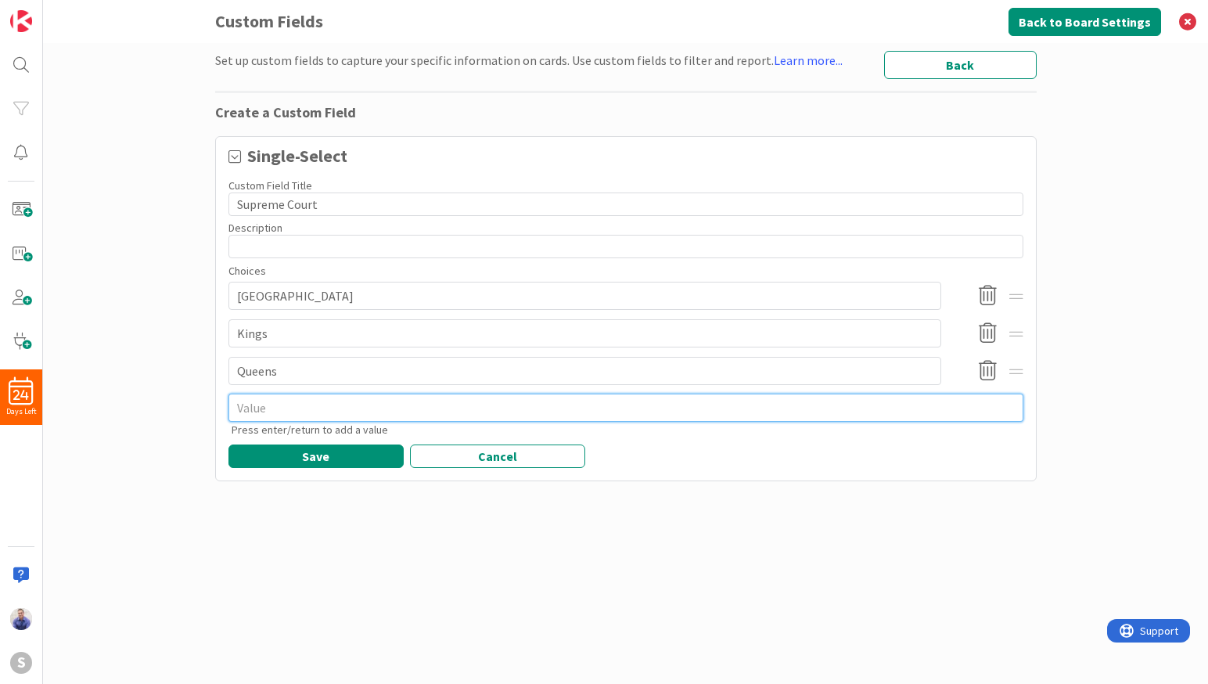
type textarea "x"
type textarea "S"
type textarea "x"
type textarea "St"
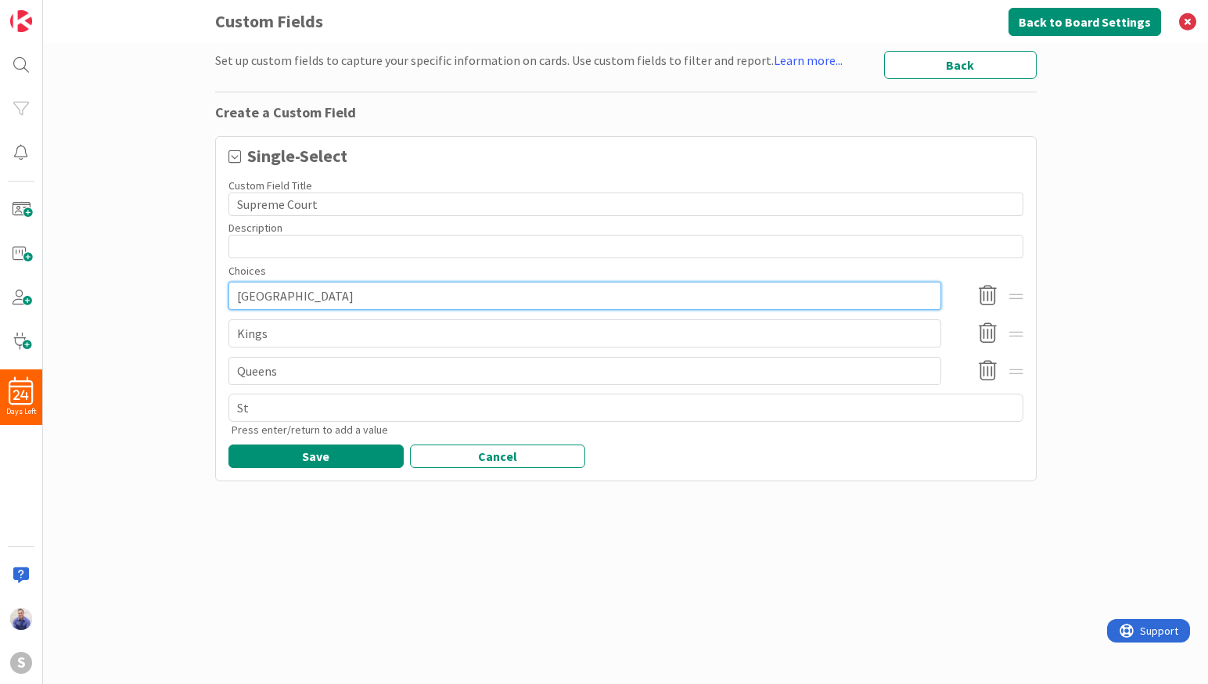
click at [361, 306] on input "Brooklyn" at bounding box center [584, 296] width 713 height 28
type textarea "x"
type input "Brooklyn"
type textarea "x"
type input "Brooklyn /"
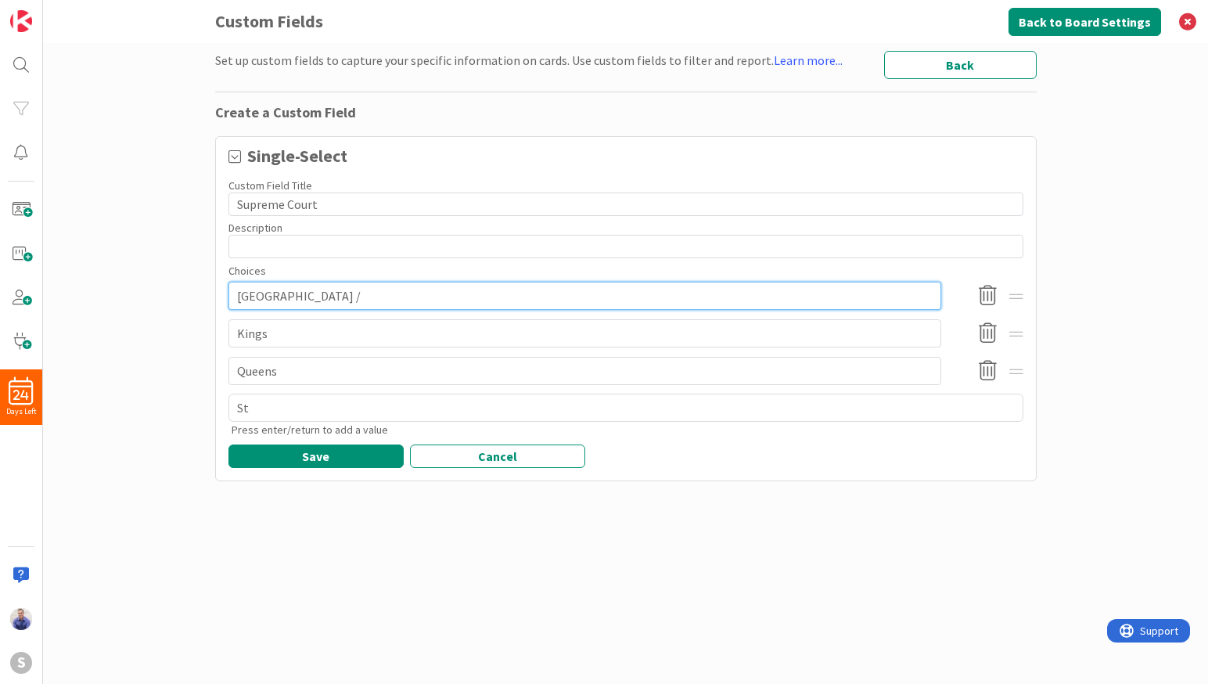
type textarea "x"
type input "Brooklyn /"
type textarea "x"
type input "Brooklyn / K"
type textarea "x"
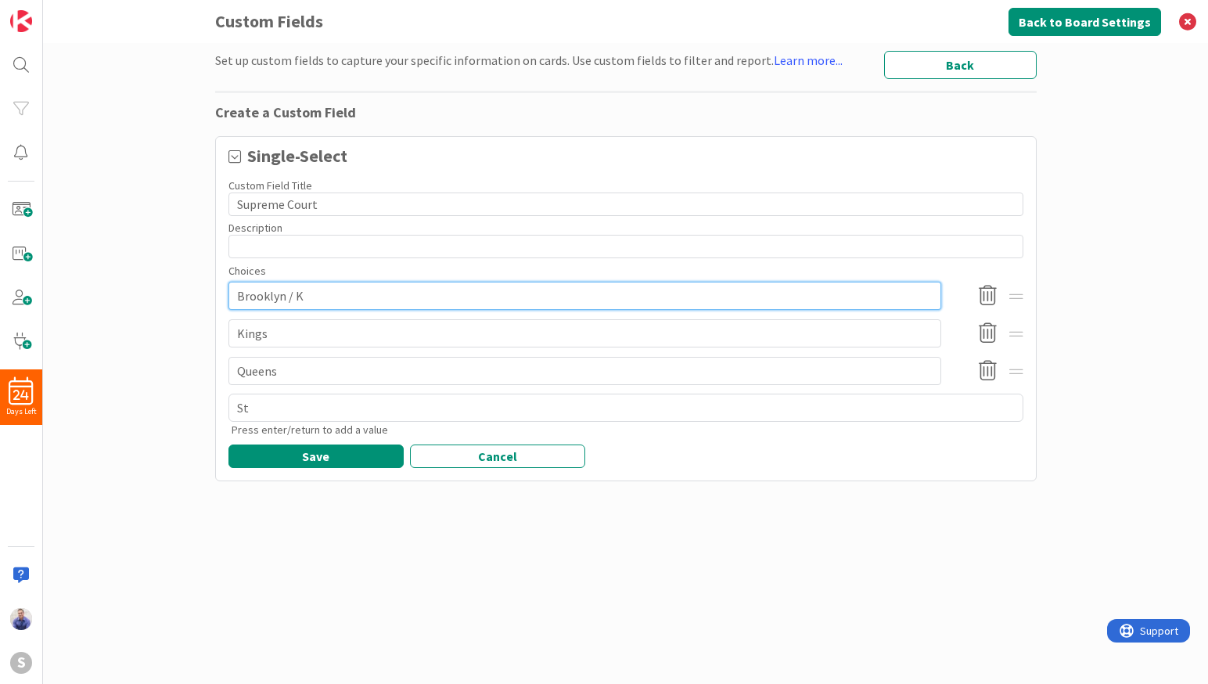
type input "Brooklyn / Ki"
type textarea "x"
type input "Brooklyn / Kin"
type textarea "x"
type input "Brooklyn / King"
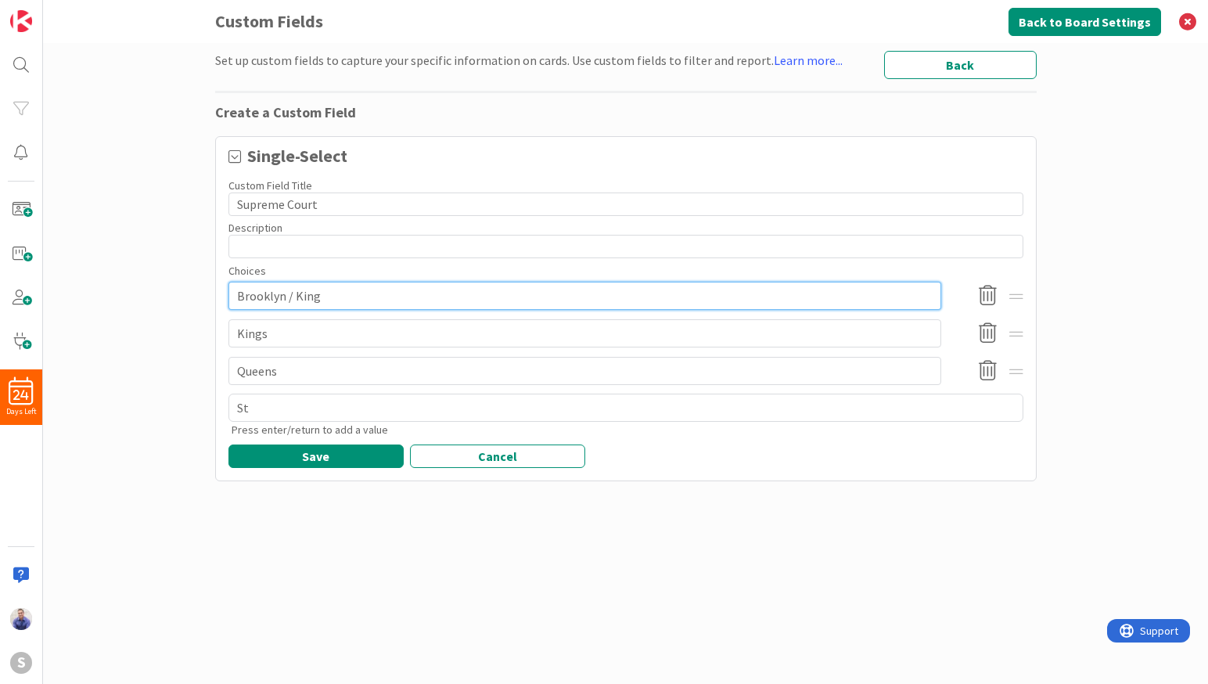
type textarea "x"
drag, startPoint x: 342, startPoint y: 302, endPoint x: 197, endPoint y: 297, distance: 144.8
click at [228, 297] on input "Brooklyn / Kings" at bounding box center [584, 296] width 713 height 28
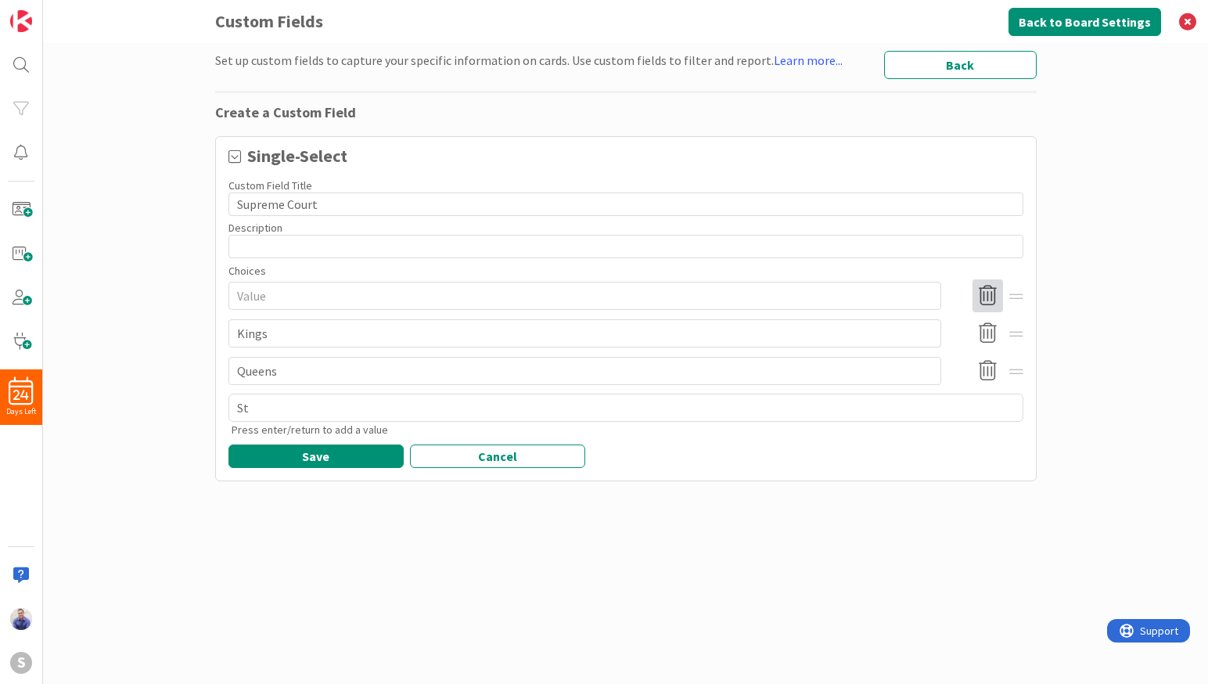
click at [982, 295] on icon at bounding box center [987, 295] width 31 height 33
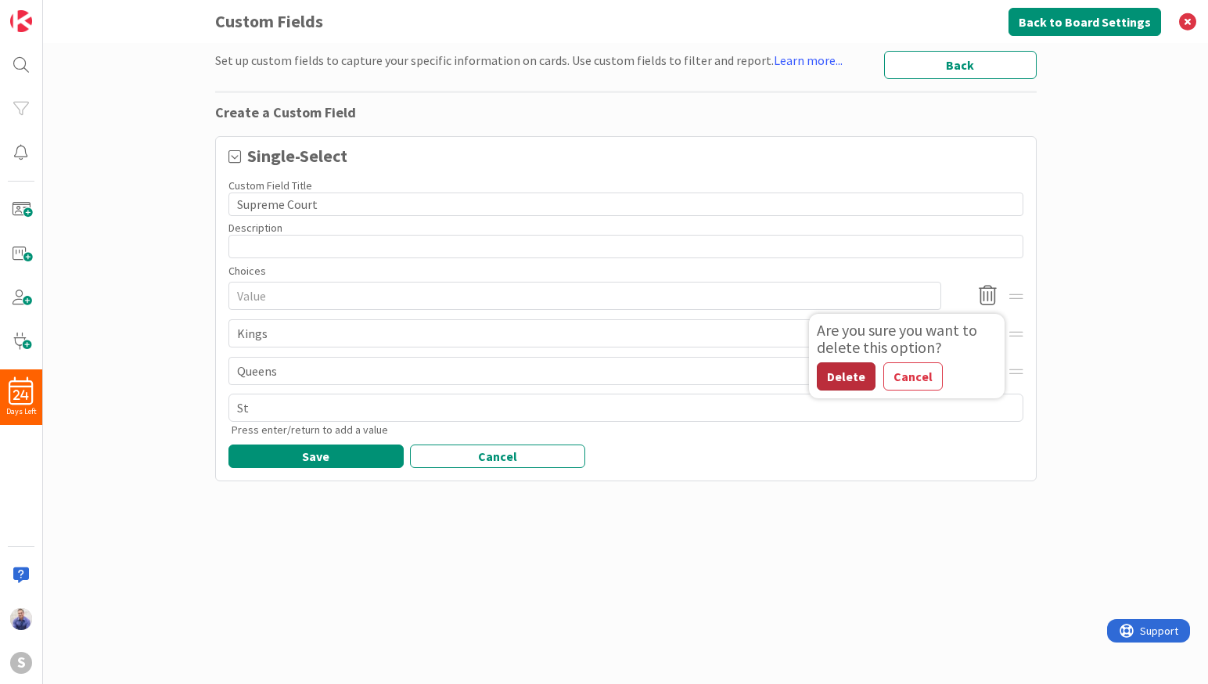
click at [846, 385] on button "Delete" at bounding box center [846, 376] width 59 height 28
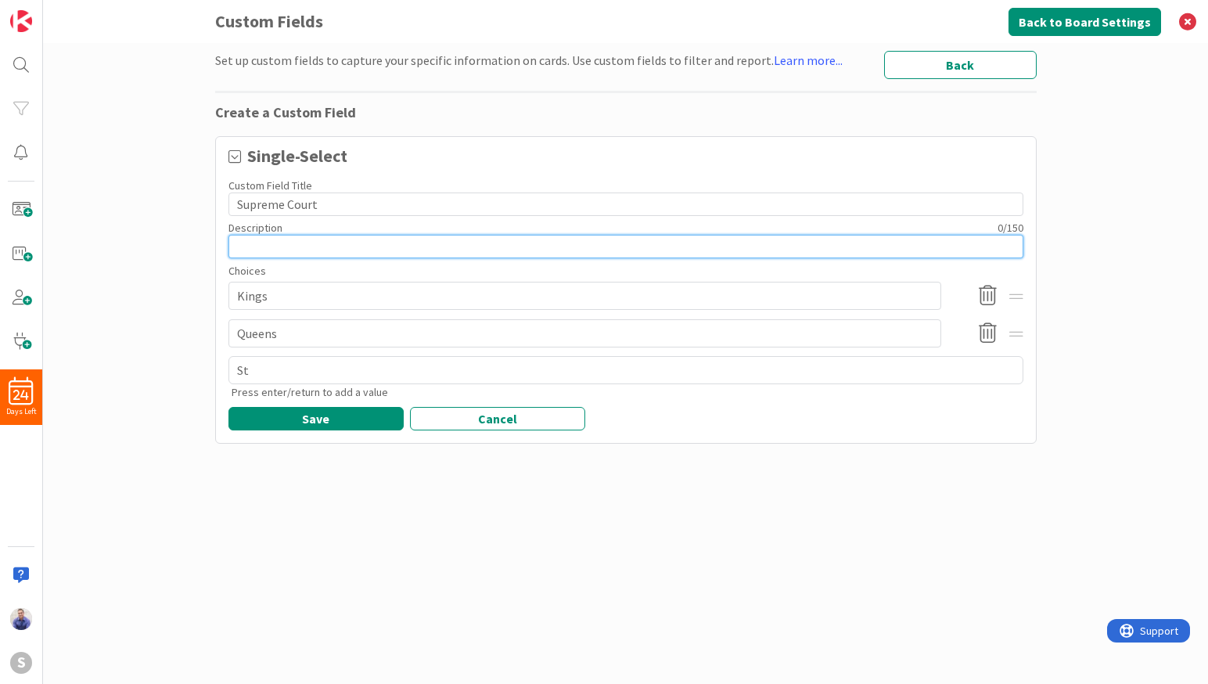
click at [297, 250] on input at bounding box center [625, 246] width 795 height 23
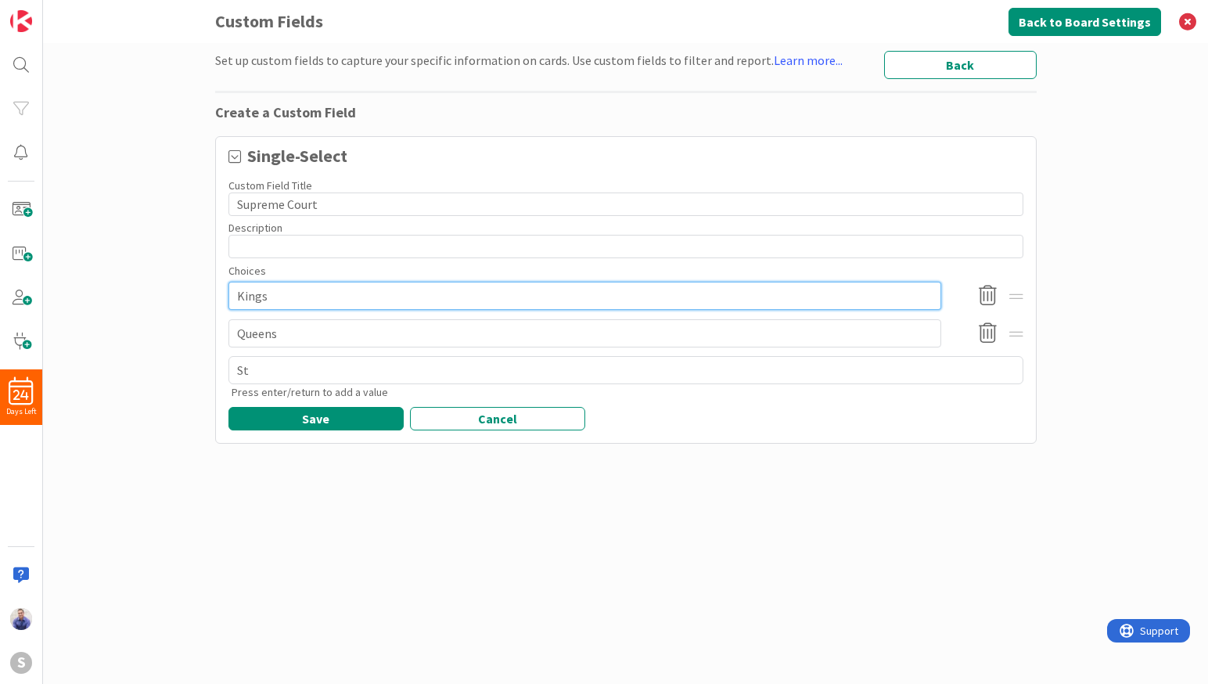
click at [325, 298] on input "Kings" at bounding box center [584, 296] width 713 height 28
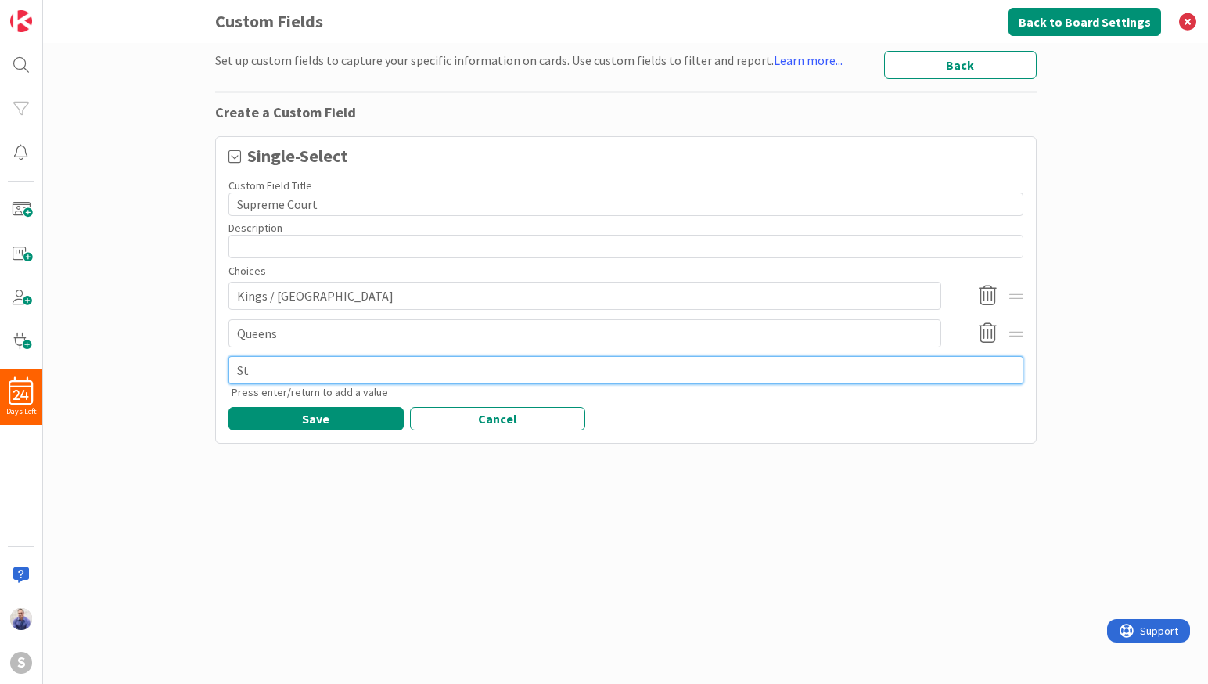
click at [333, 377] on textarea "St" at bounding box center [625, 370] width 795 height 28
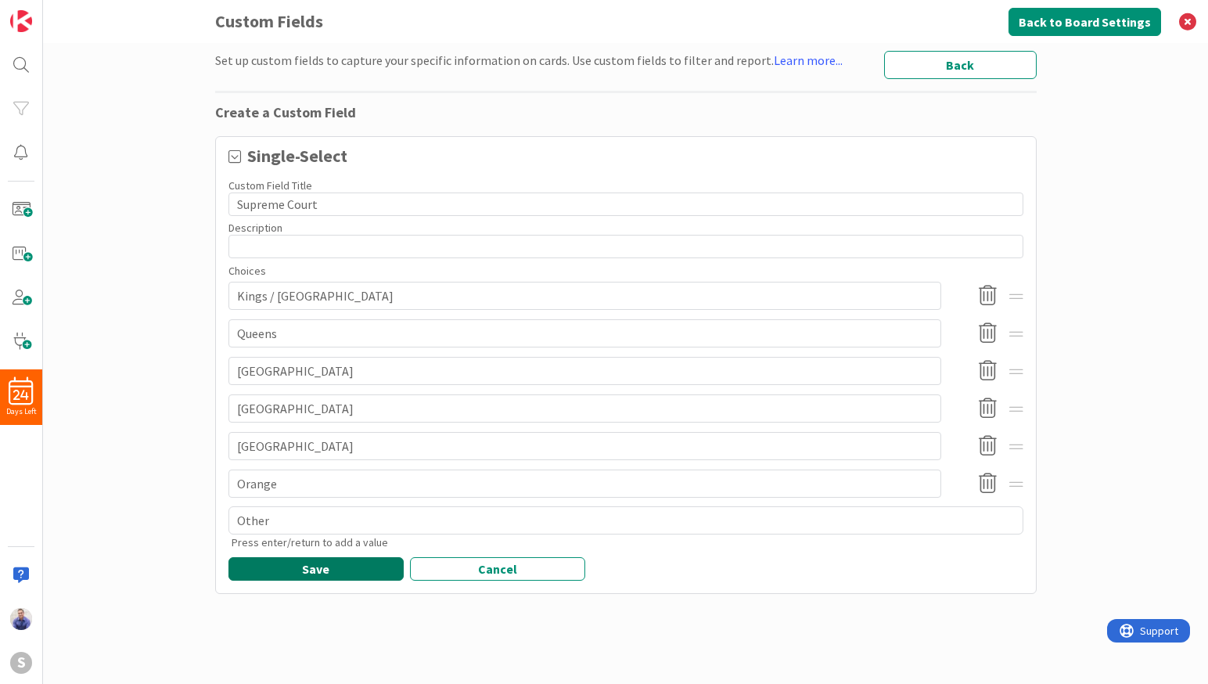
drag, startPoint x: 343, startPoint y: 563, endPoint x: 340, endPoint y: 555, distance: 8.2
click at [343, 561] on button "Save" at bounding box center [315, 568] width 175 height 23
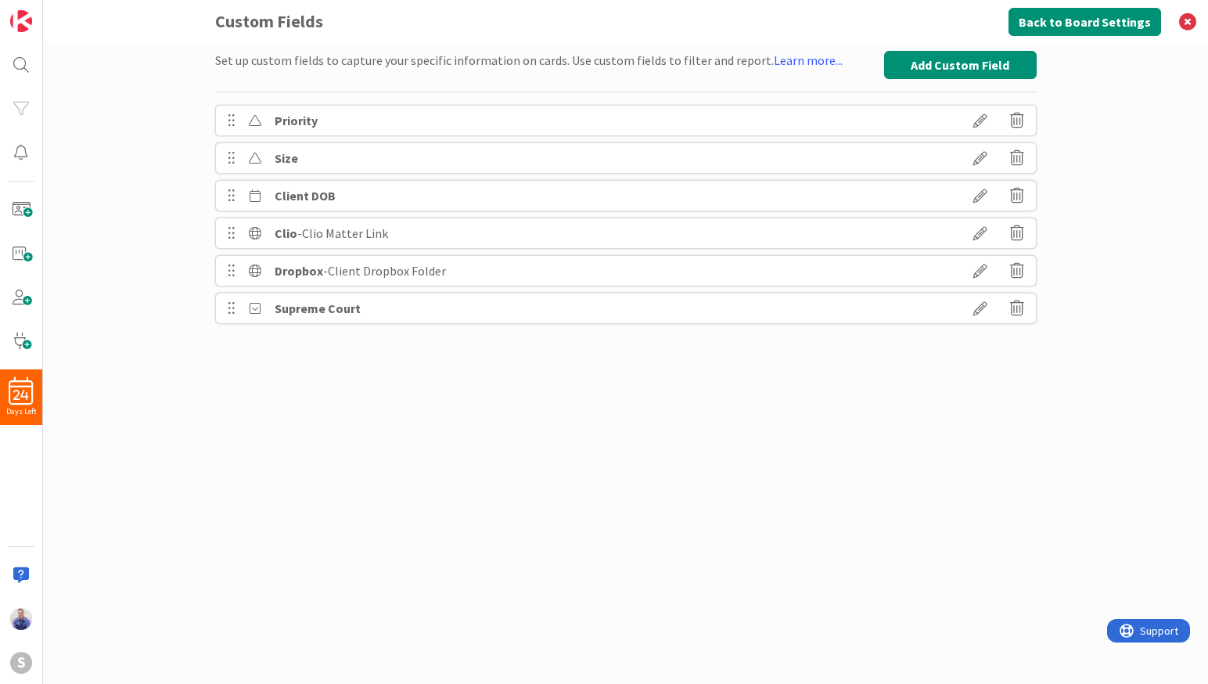
click at [976, 309] on icon at bounding box center [980, 308] width 44 height 27
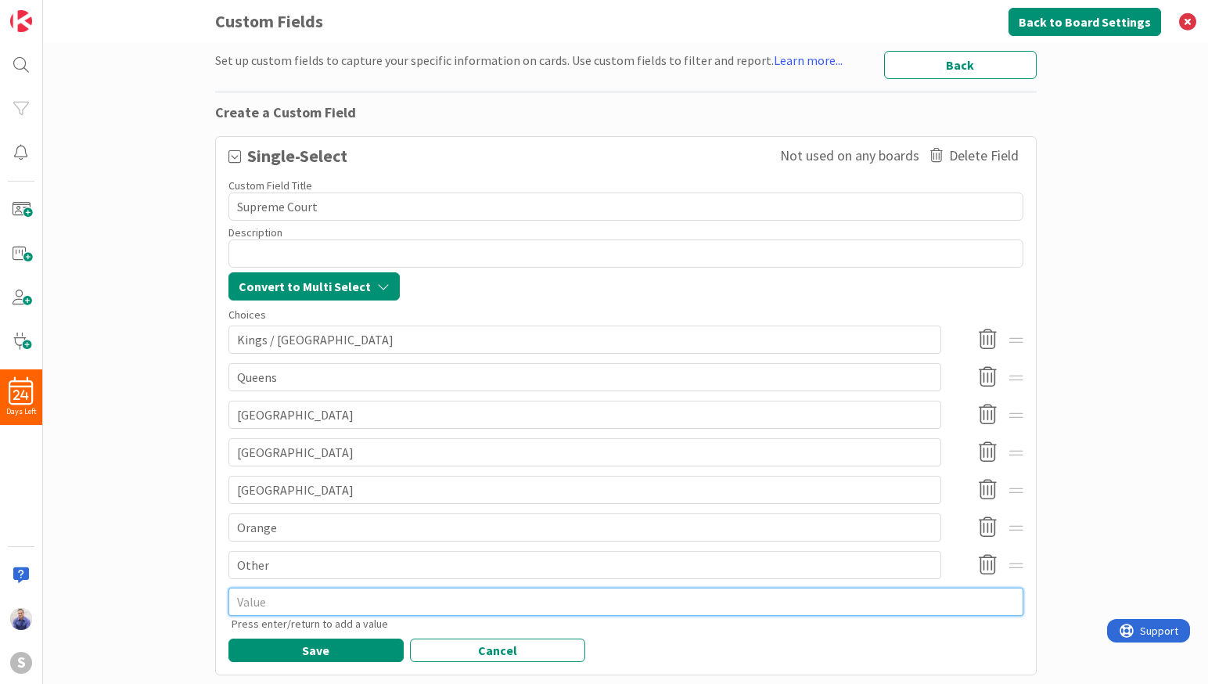
click at [348, 598] on textarea at bounding box center [625, 601] width 795 height 28
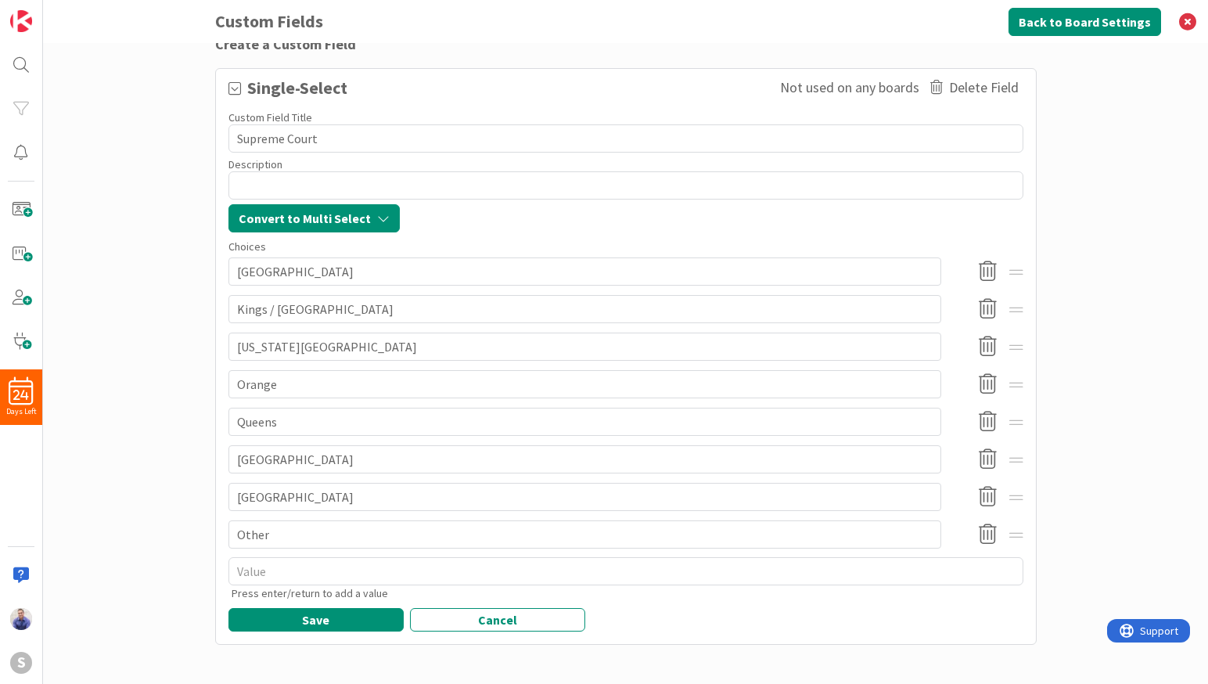
scroll to position [69, 0]
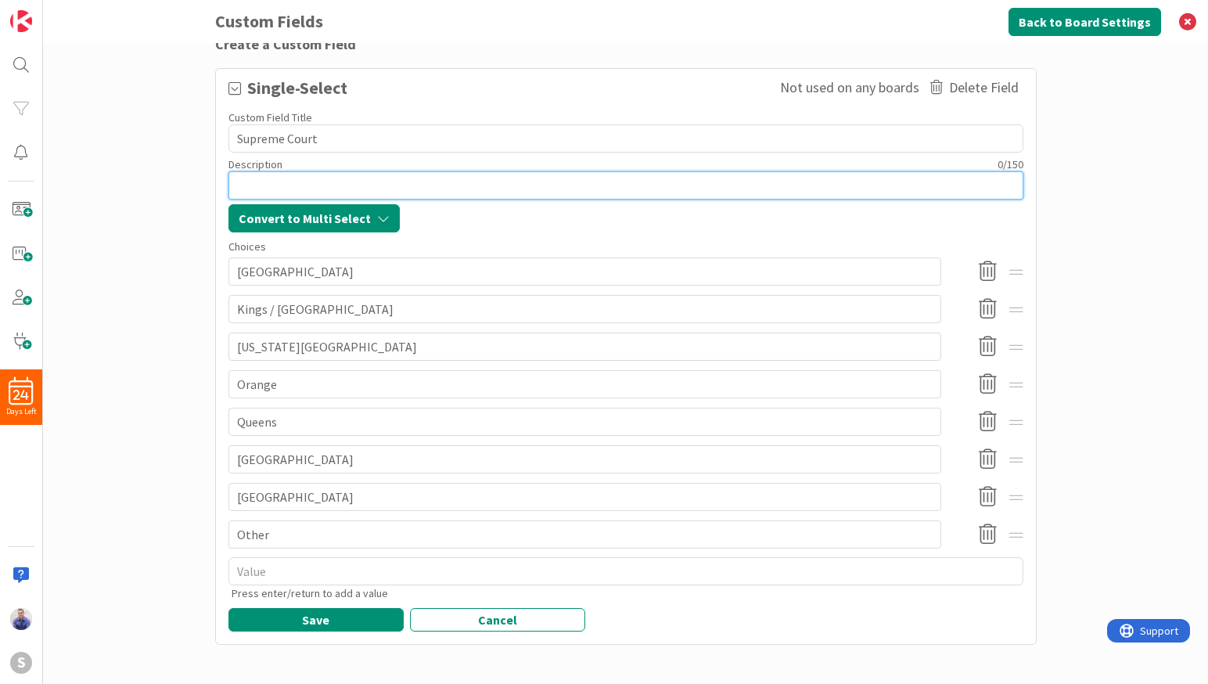
click at [348, 185] on textarea at bounding box center [625, 185] width 795 height 28
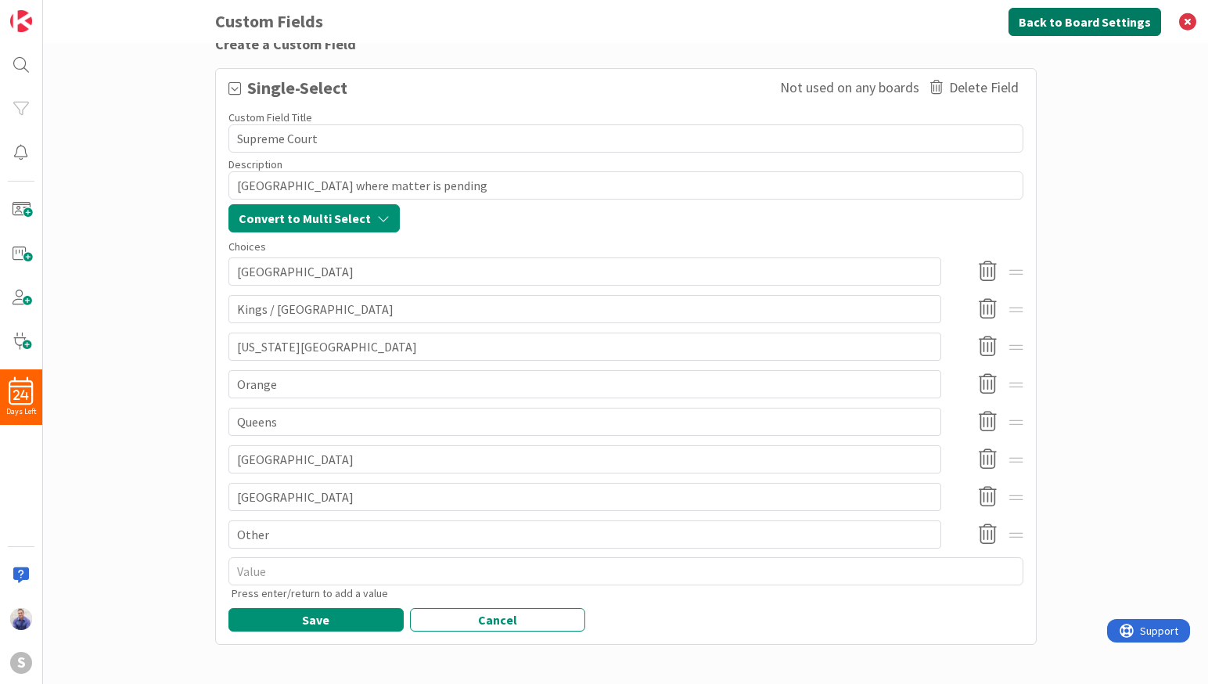
click at [1111, 16] on button "Back to Board Settings" at bounding box center [1084, 22] width 153 height 28
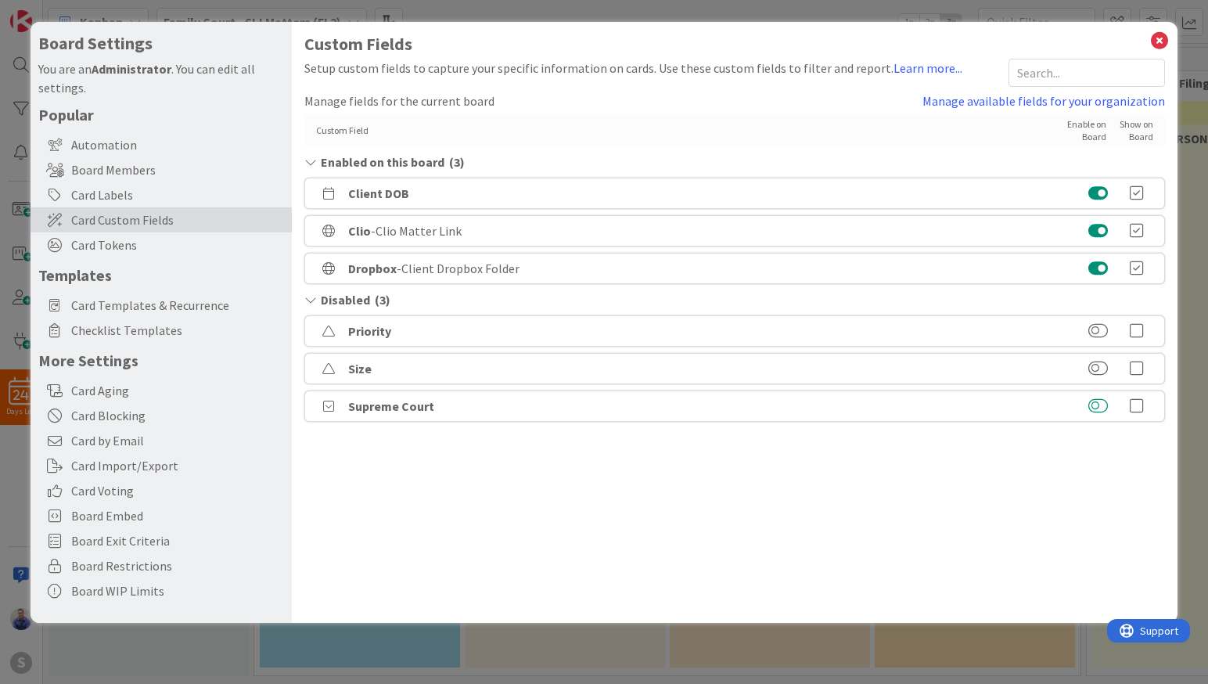
click at [1097, 405] on button at bounding box center [1098, 406] width 20 height 16
click at [1139, 302] on icon at bounding box center [1136, 306] width 31 height 16
click at [1158, 38] on icon at bounding box center [1159, 41] width 20 height 22
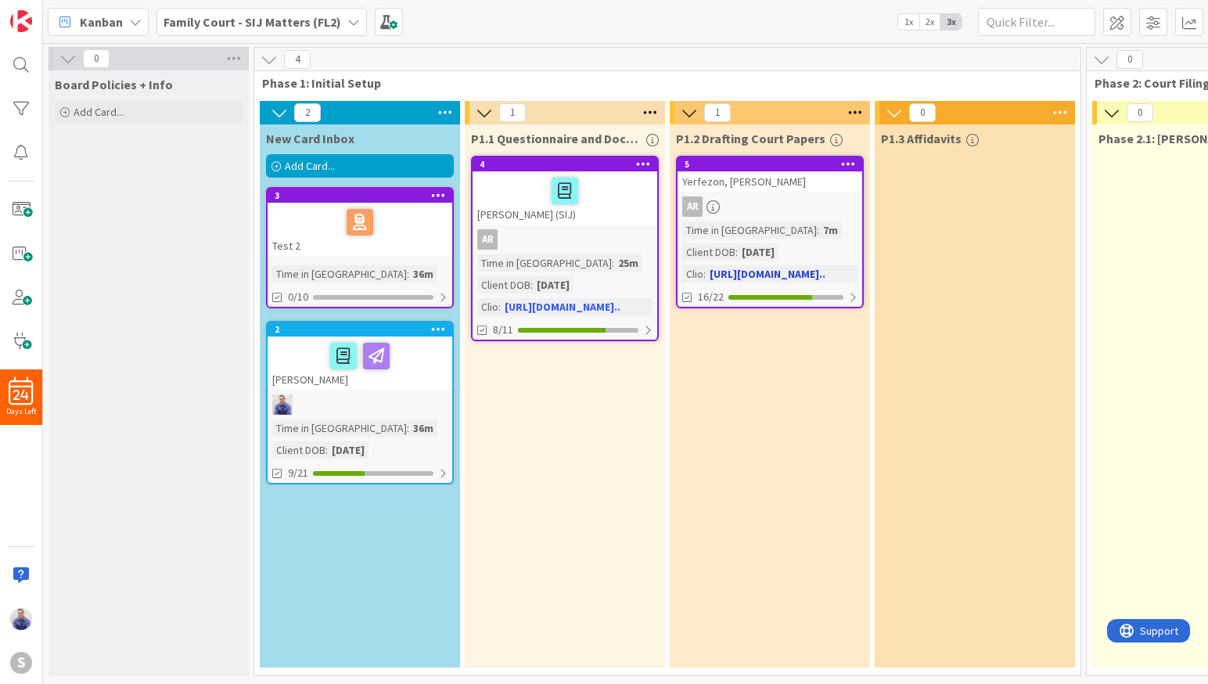
click at [777, 183] on div "Yerfezon, [PERSON_NAME]" at bounding box center [769, 181] width 185 height 20
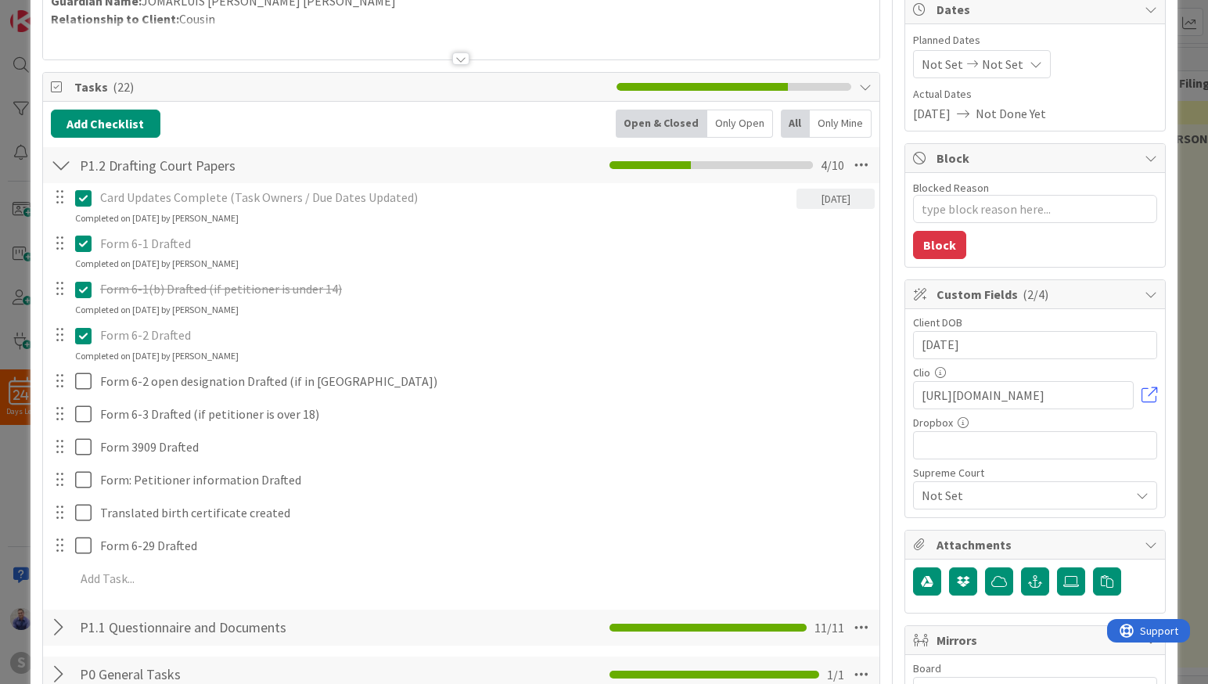
scroll to position [164, 0]
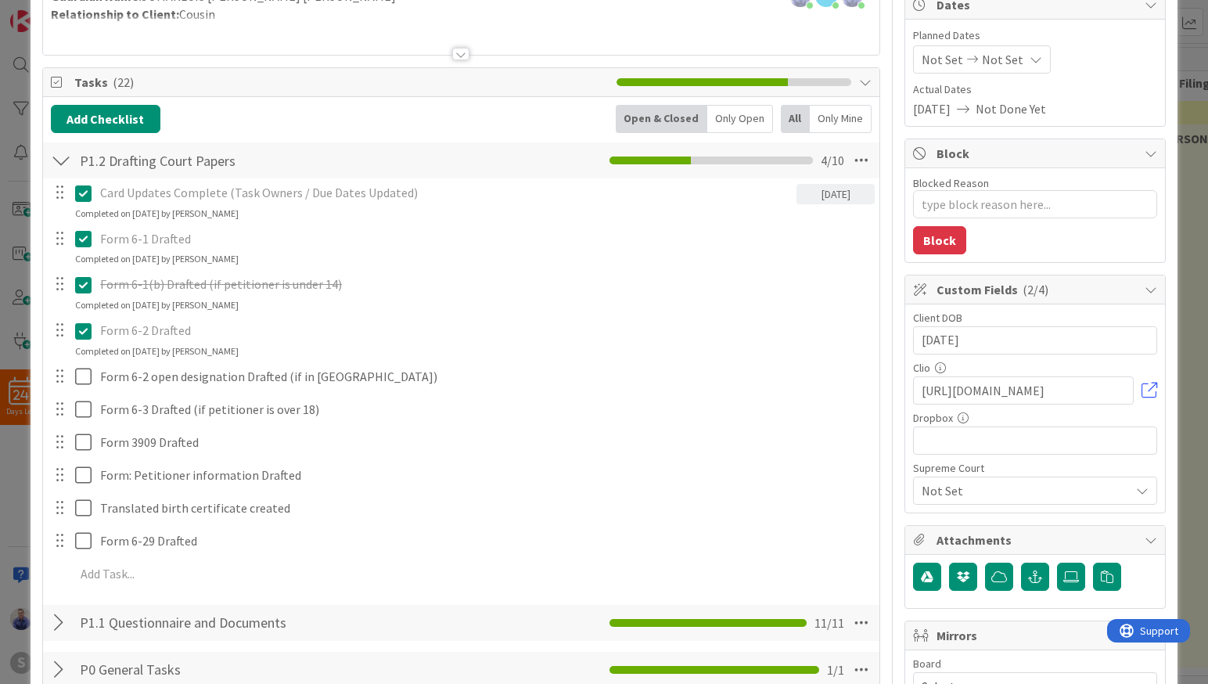
click at [1136, 488] on icon at bounding box center [1142, 490] width 13 height 13
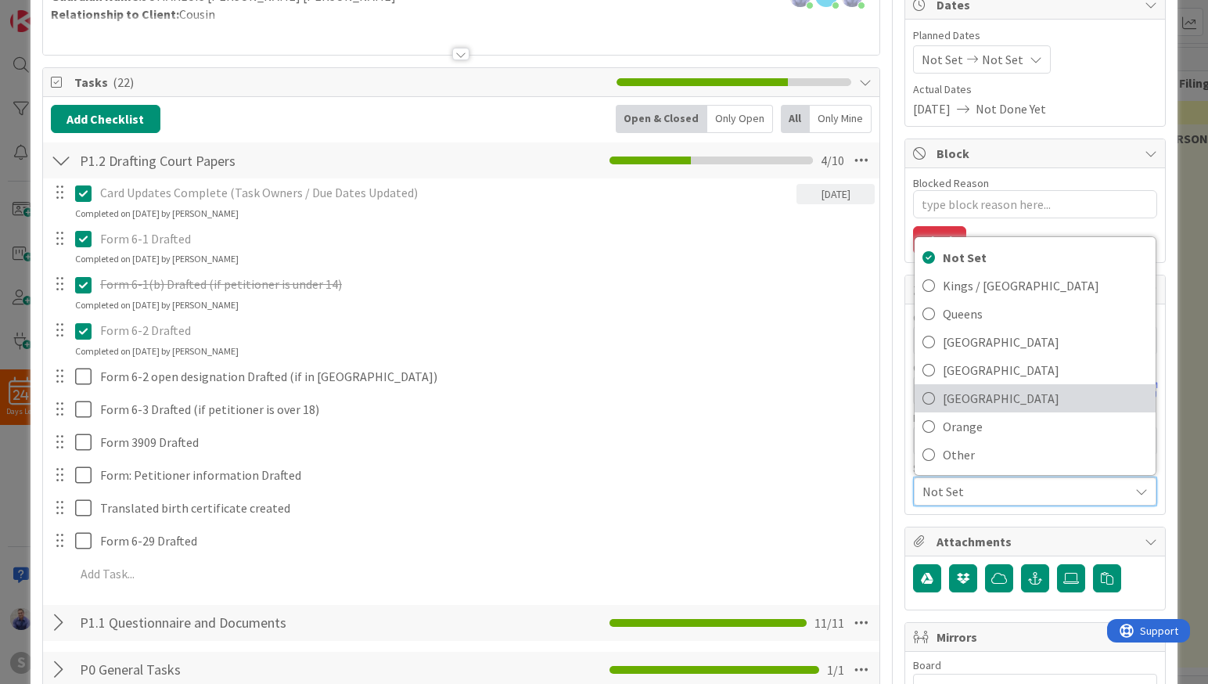
click at [922, 400] on icon at bounding box center [928, 397] width 13 height 23
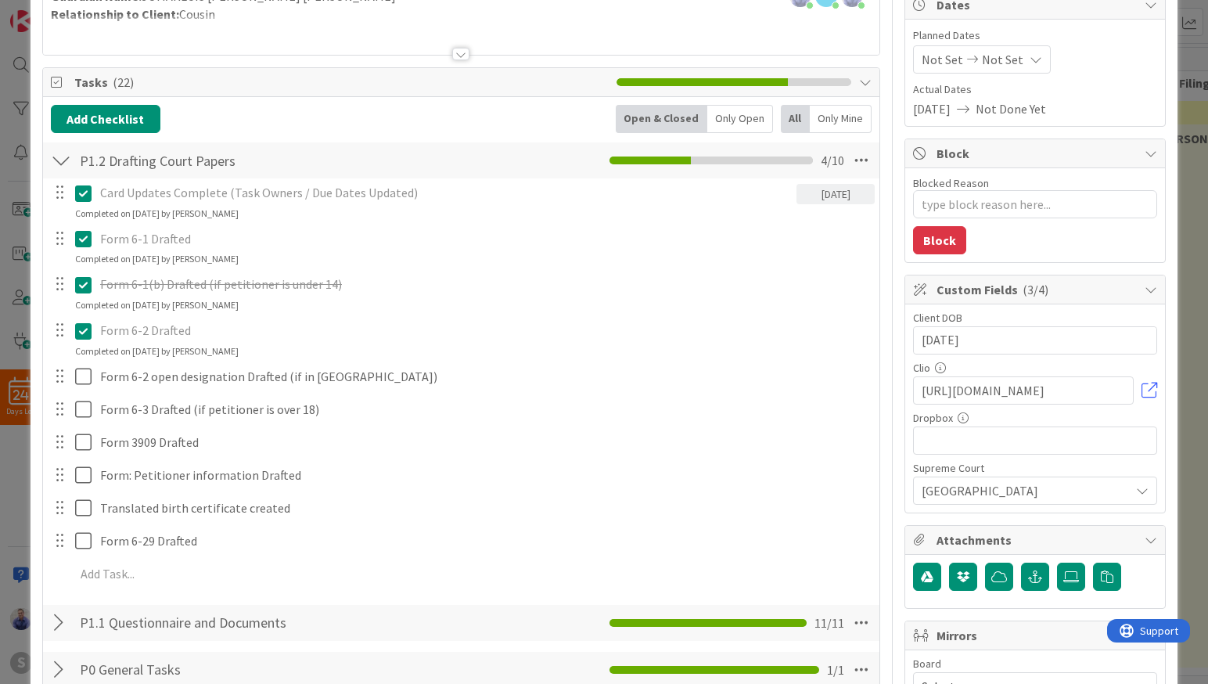
scroll to position [0, 0]
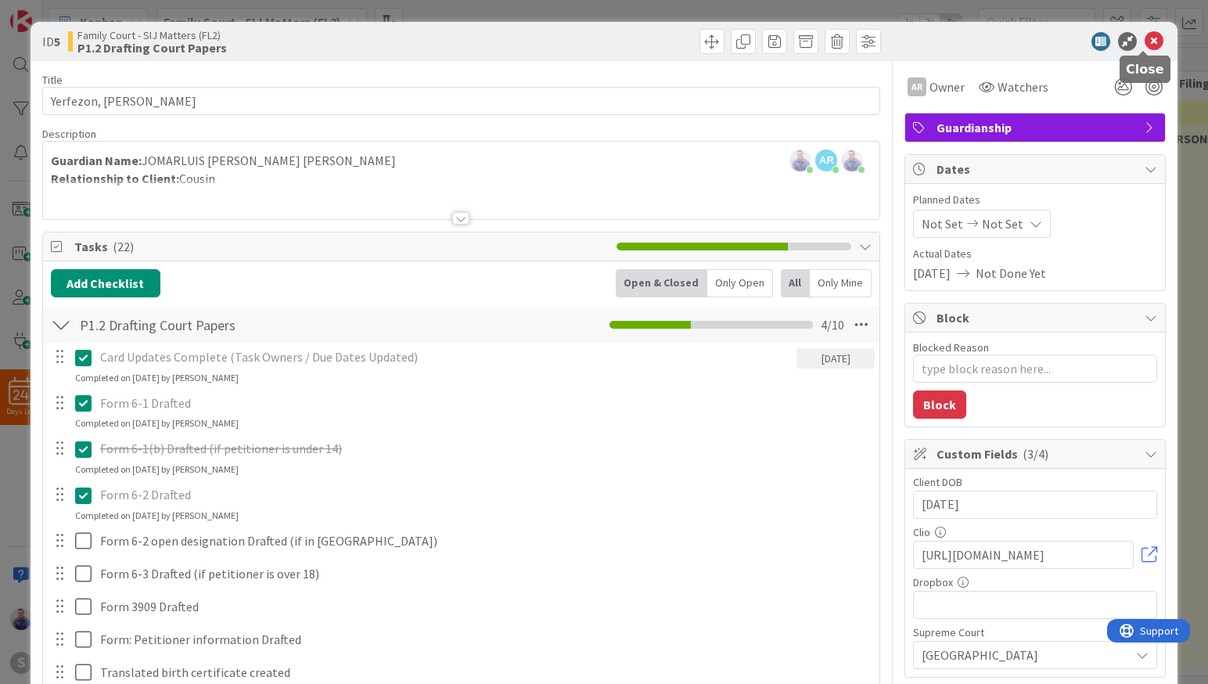
click at [1148, 38] on icon at bounding box center [1153, 41] width 19 height 19
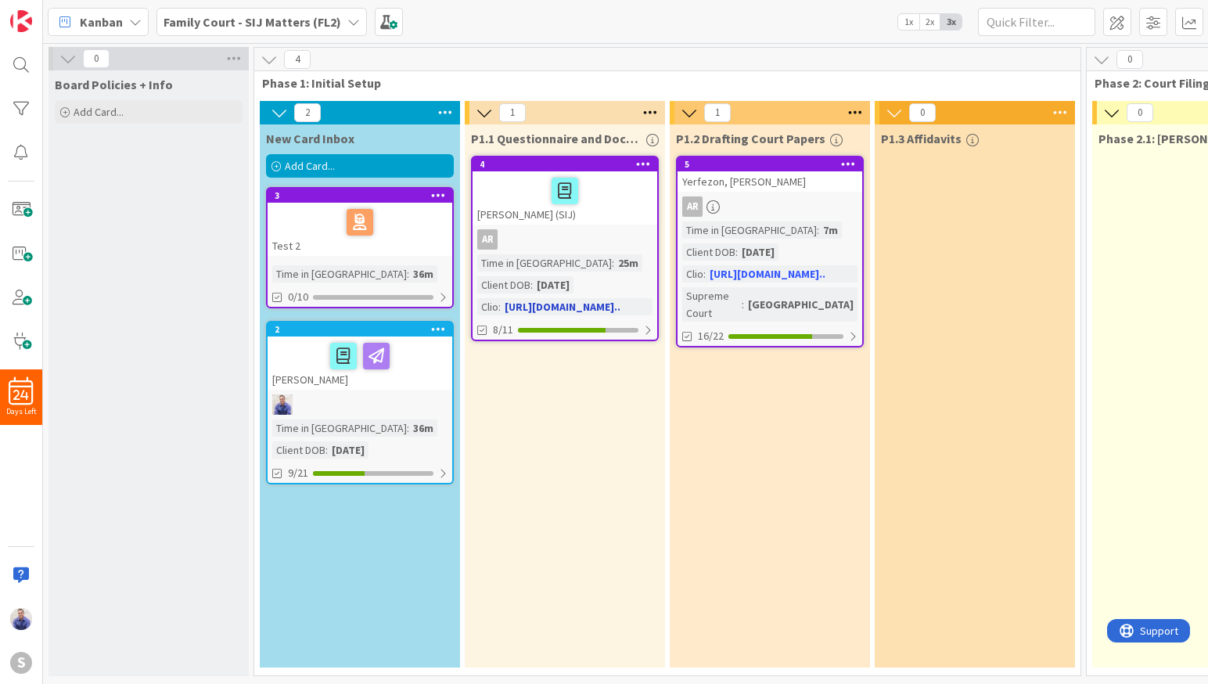
click at [595, 216] on div "[PERSON_NAME] (SIJ)" at bounding box center [564, 197] width 185 height 53
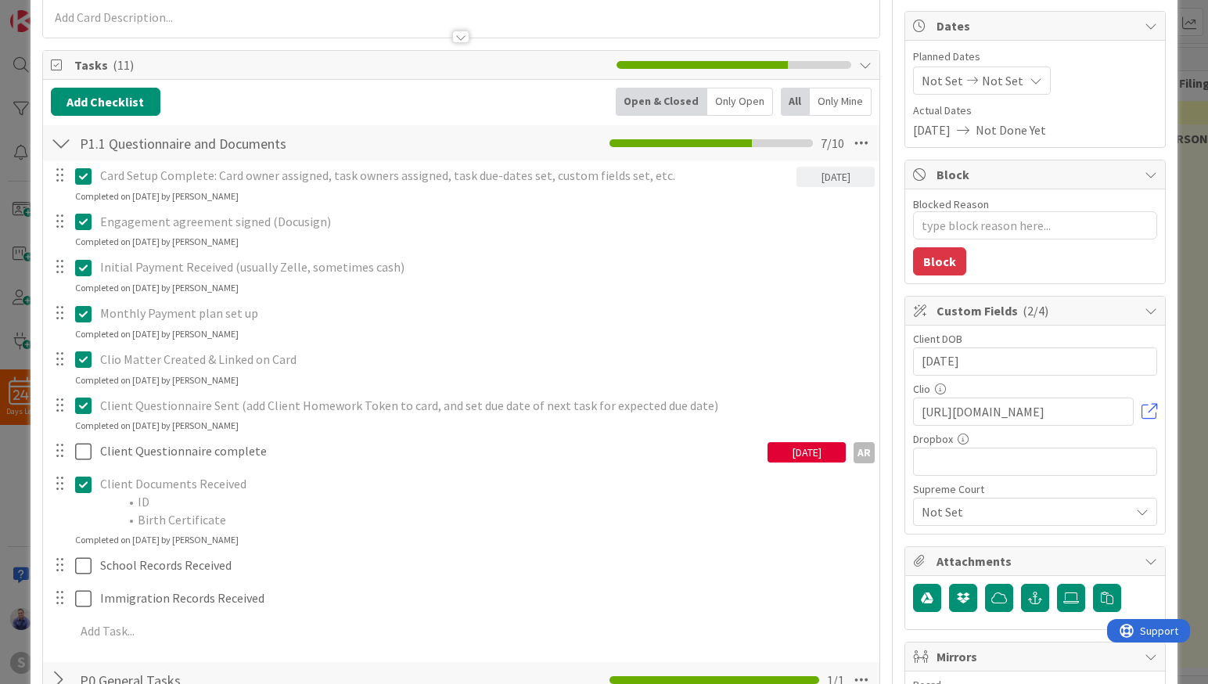
scroll to position [148, 0]
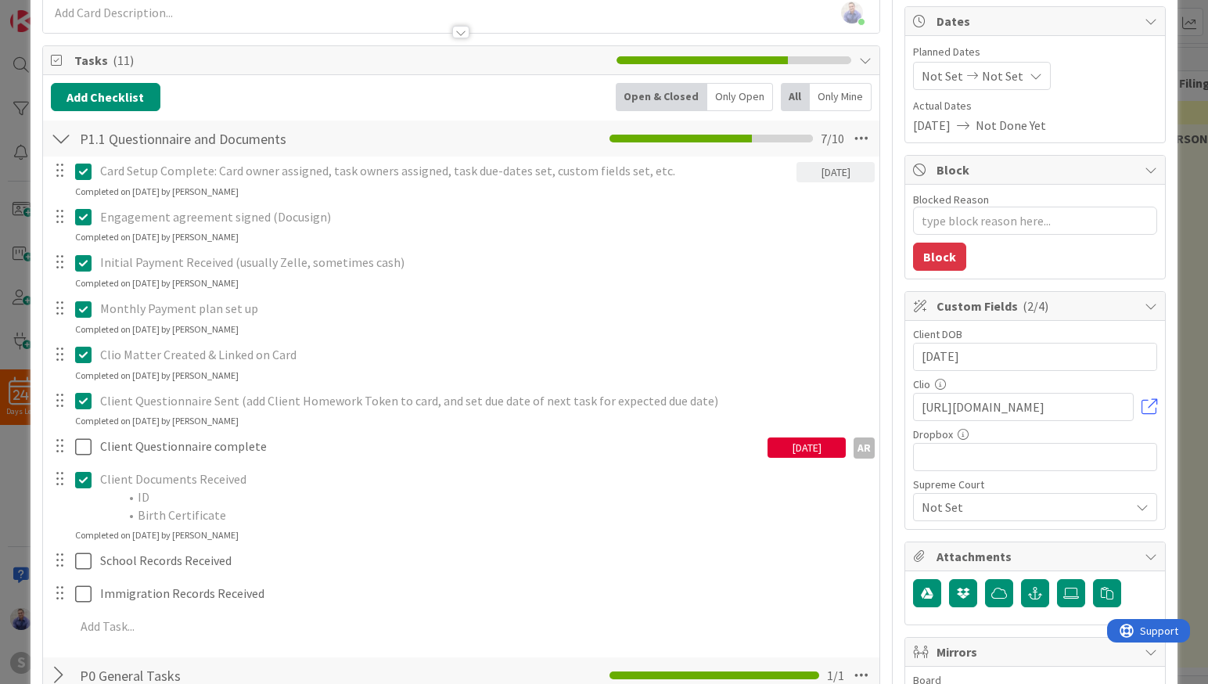
click at [1023, 513] on span "Not Set" at bounding box center [1021, 507] width 200 height 22
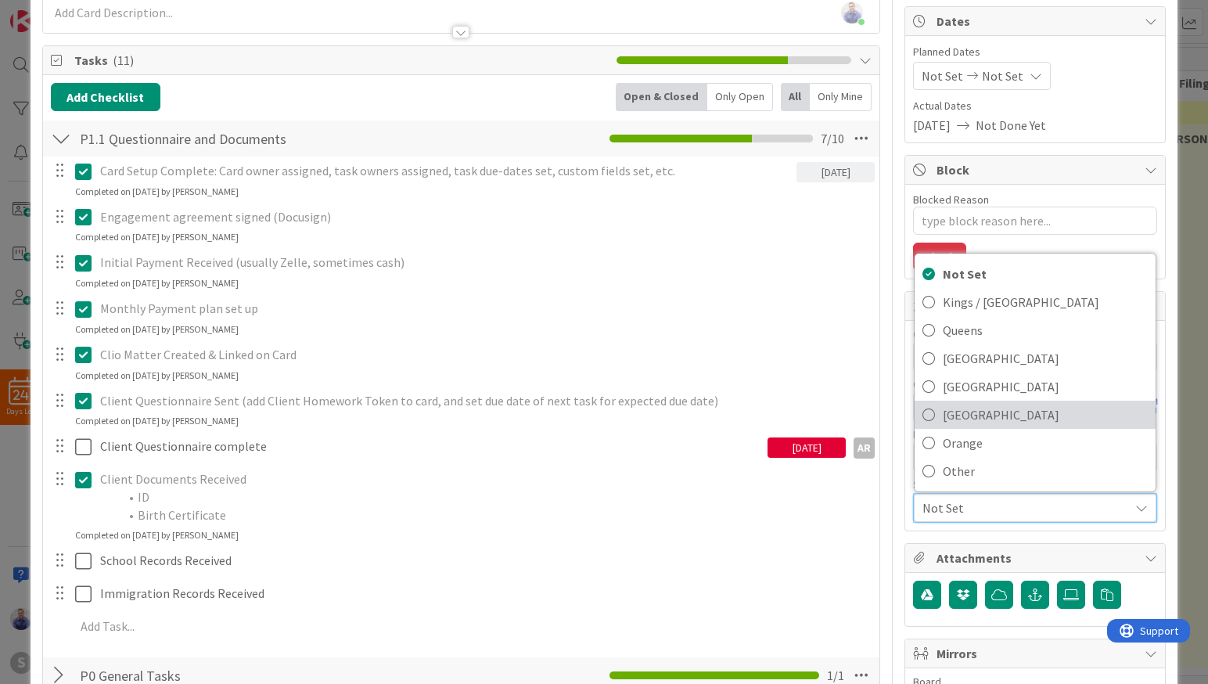
drag, startPoint x: 914, startPoint y: 407, endPoint x: 982, endPoint y: 453, distance: 82.2
click at [922, 409] on icon at bounding box center [928, 414] width 13 height 23
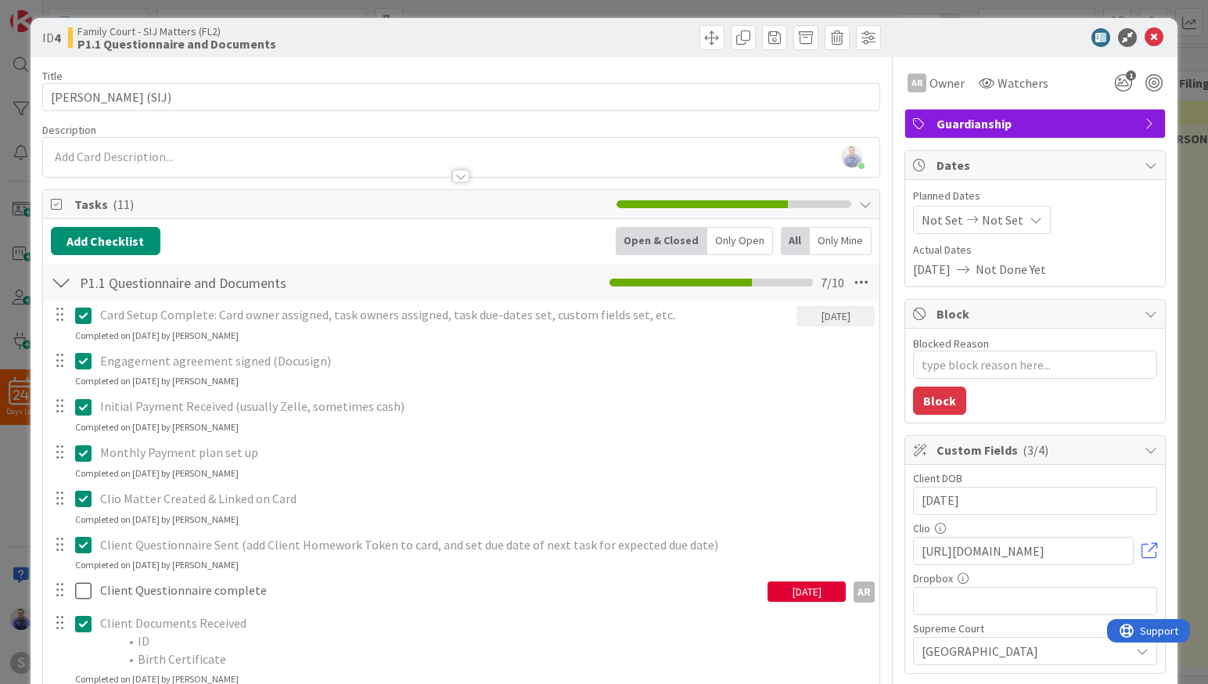
scroll to position [0, 0]
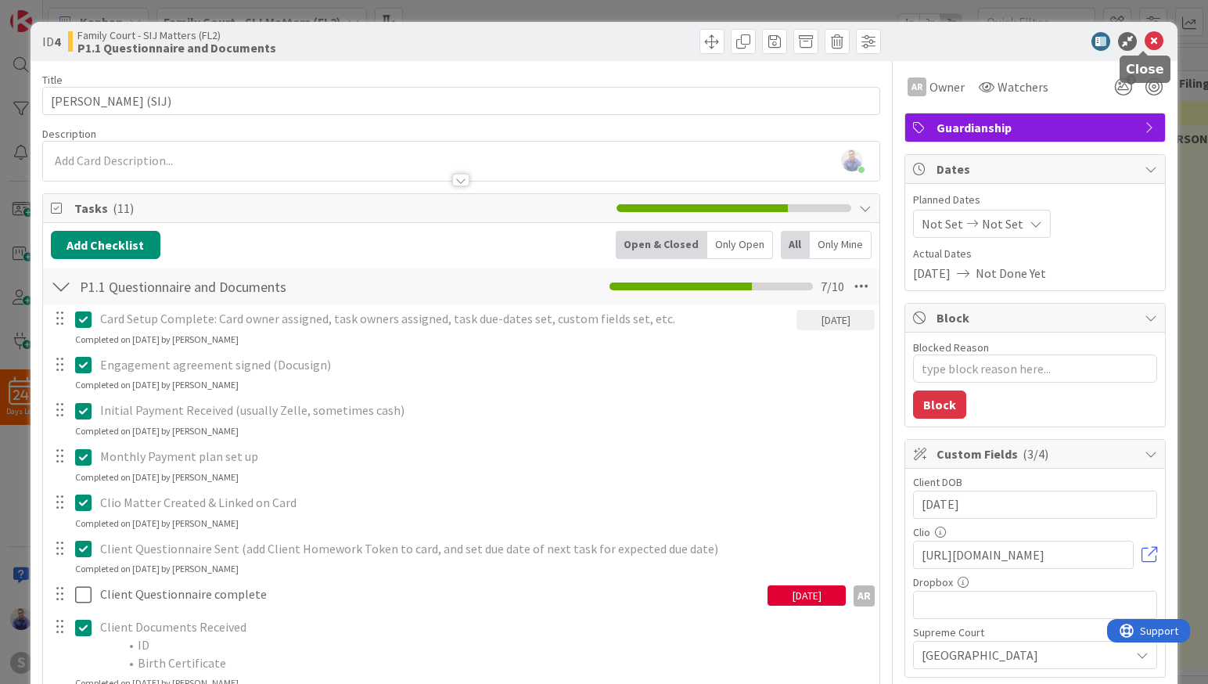
click at [1144, 41] on icon at bounding box center [1153, 41] width 19 height 19
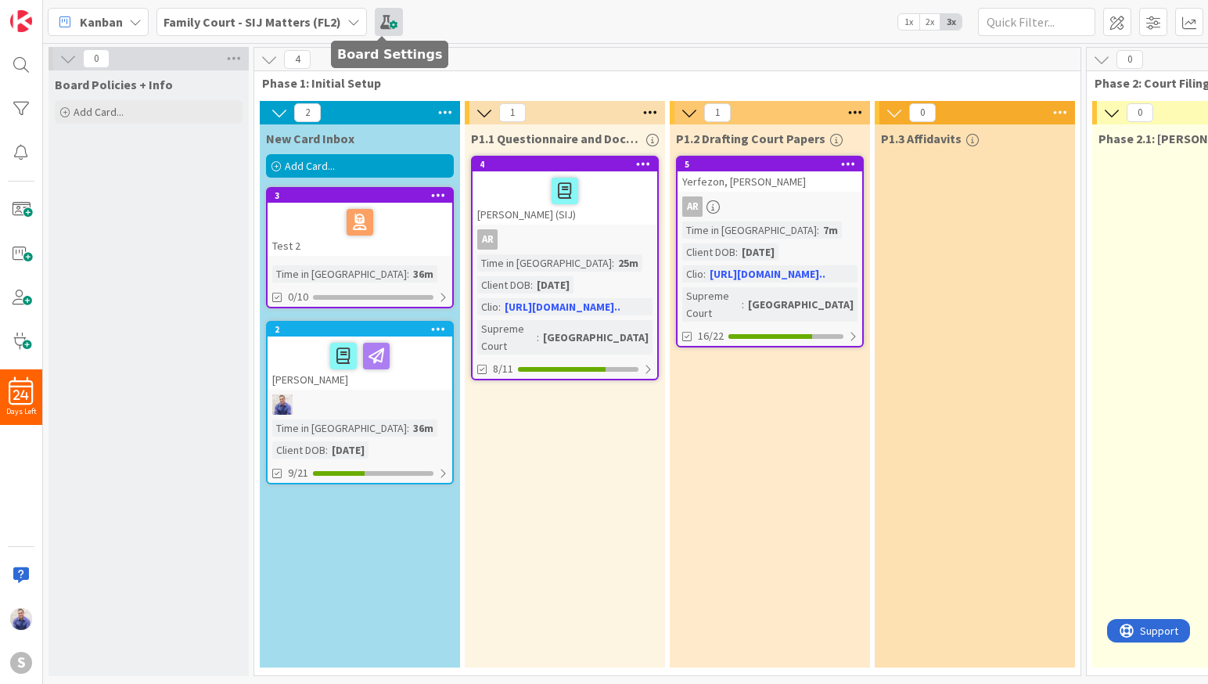
click at [396, 20] on span at bounding box center [389, 22] width 28 height 28
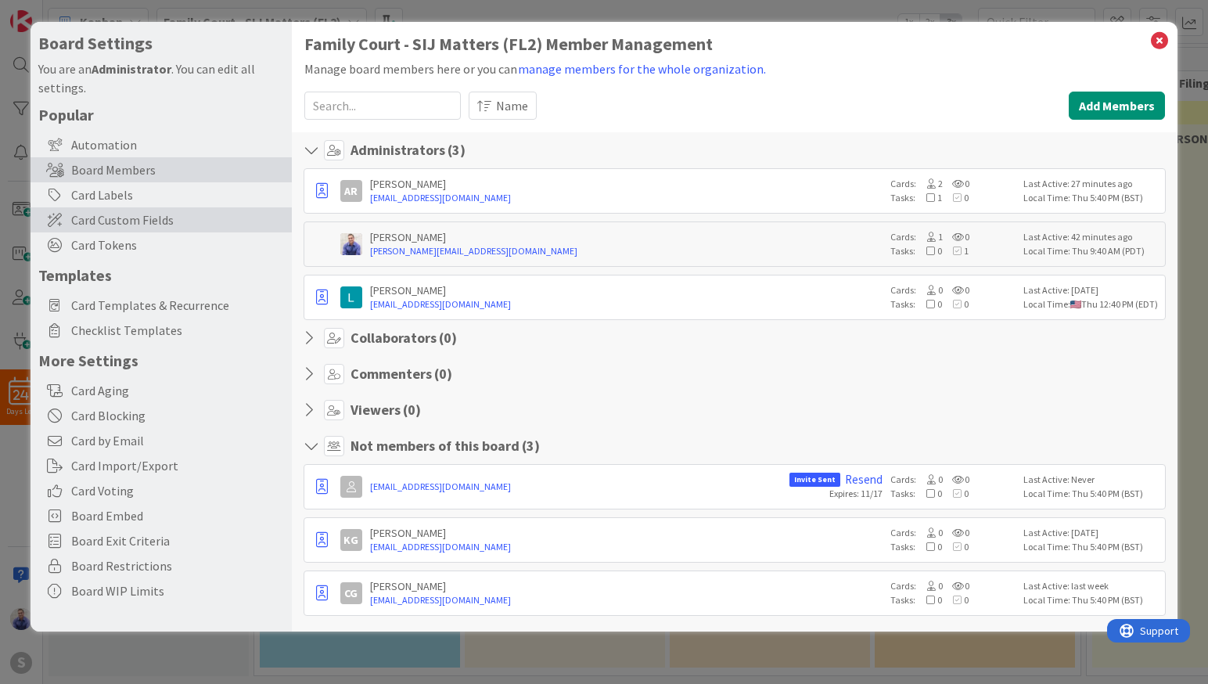
click at [122, 222] on span "Card Custom Fields" at bounding box center [177, 219] width 213 height 19
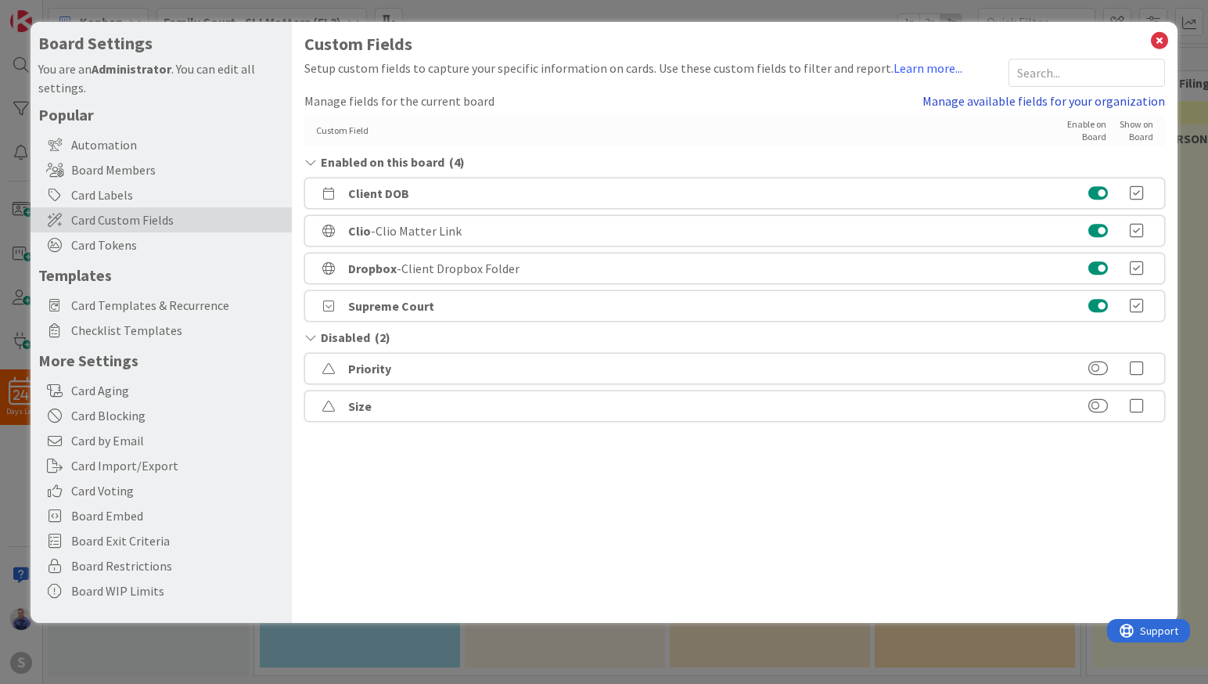
click at [1144, 103] on link "Manage available fields for your organization" at bounding box center [1043, 101] width 242 height 19
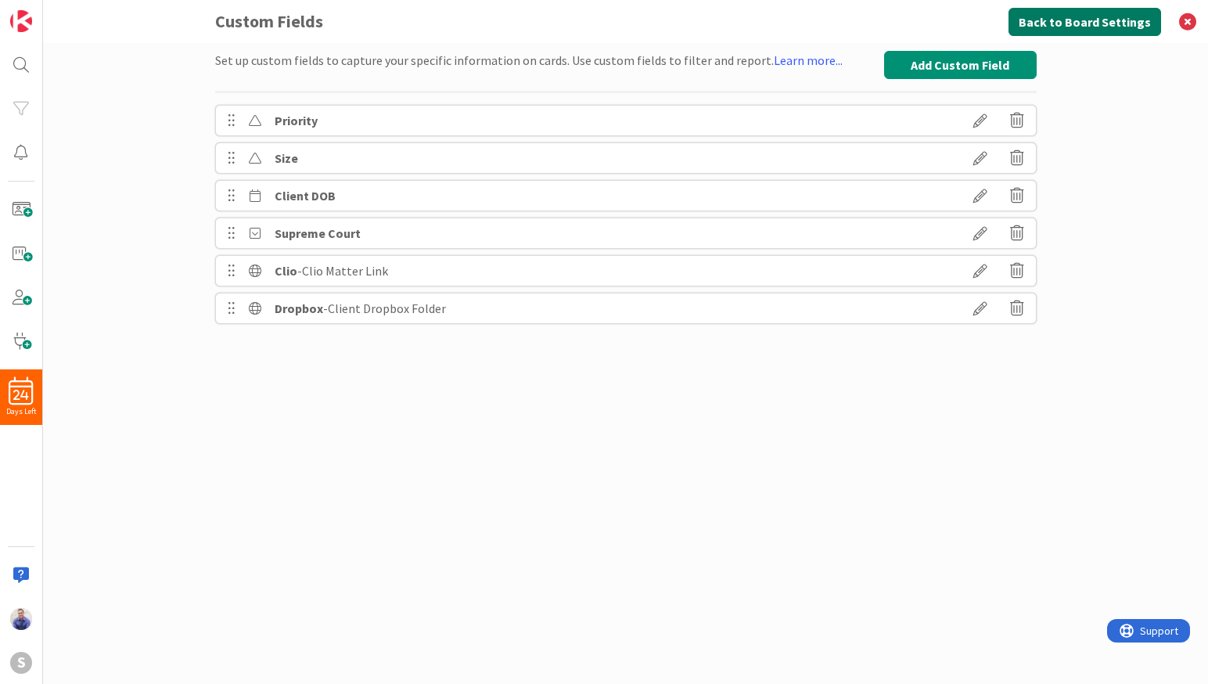
click at [1132, 20] on button "Back to Board Settings" at bounding box center [1084, 22] width 153 height 28
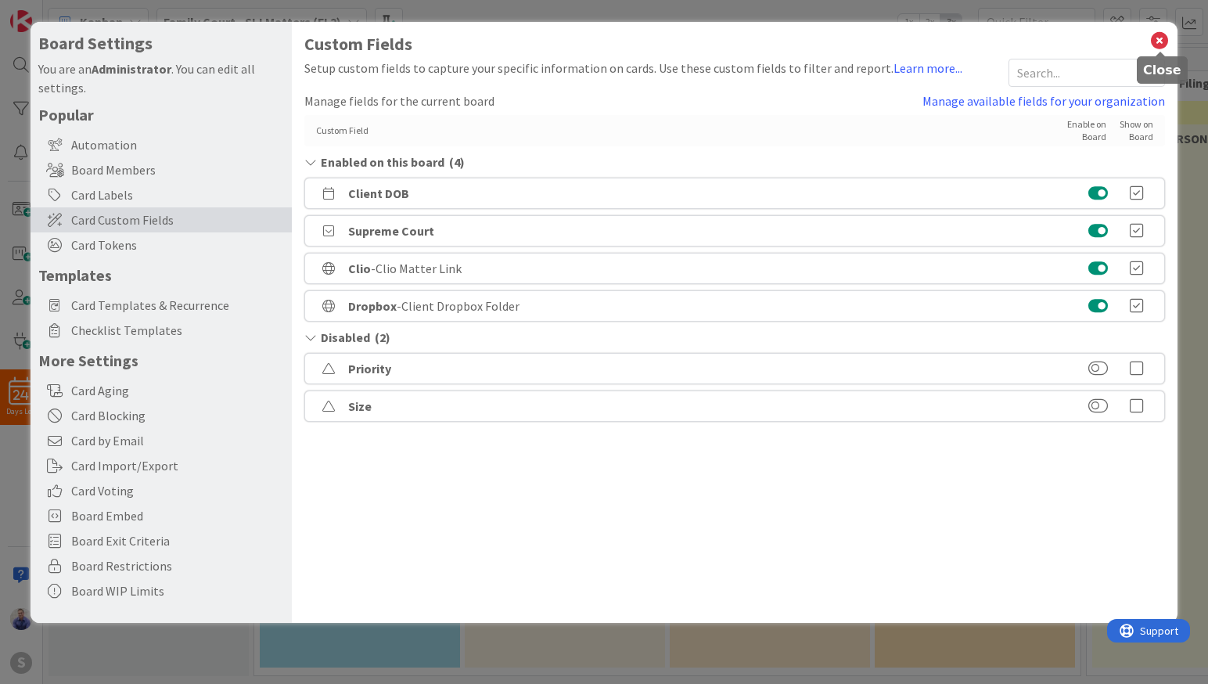
click at [1162, 36] on icon at bounding box center [1159, 41] width 20 height 22
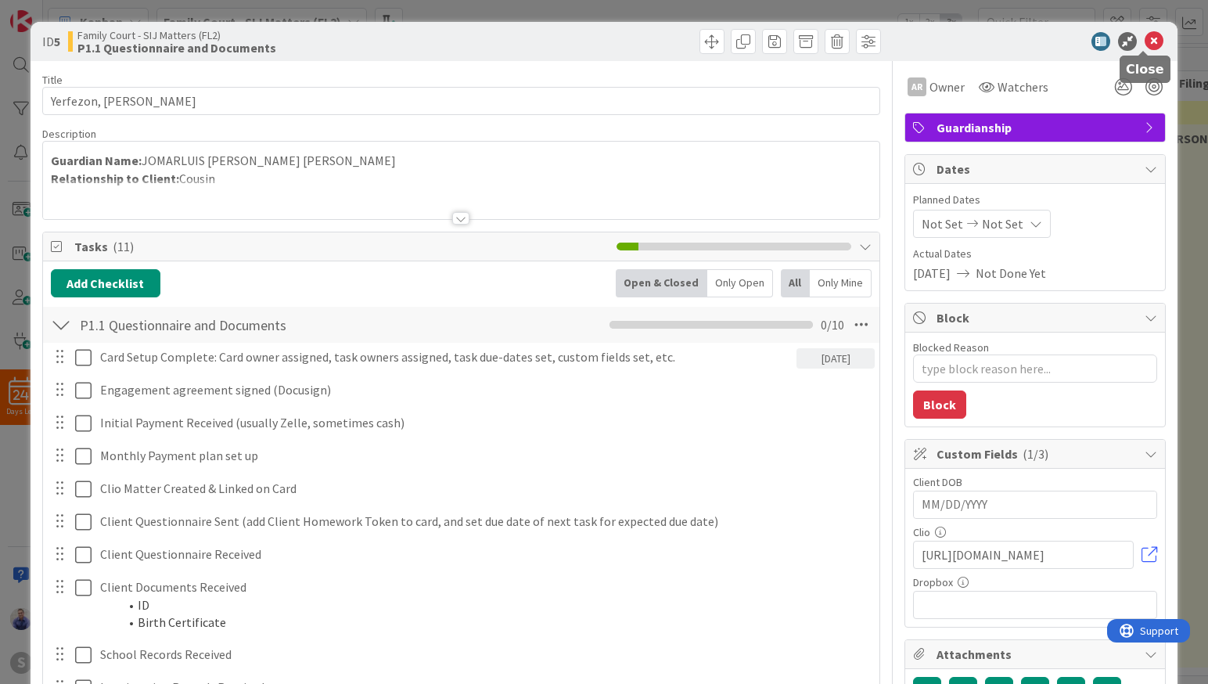
click at [1147, 37] on icon at bounding box center [1153, 41] width 19 height 19
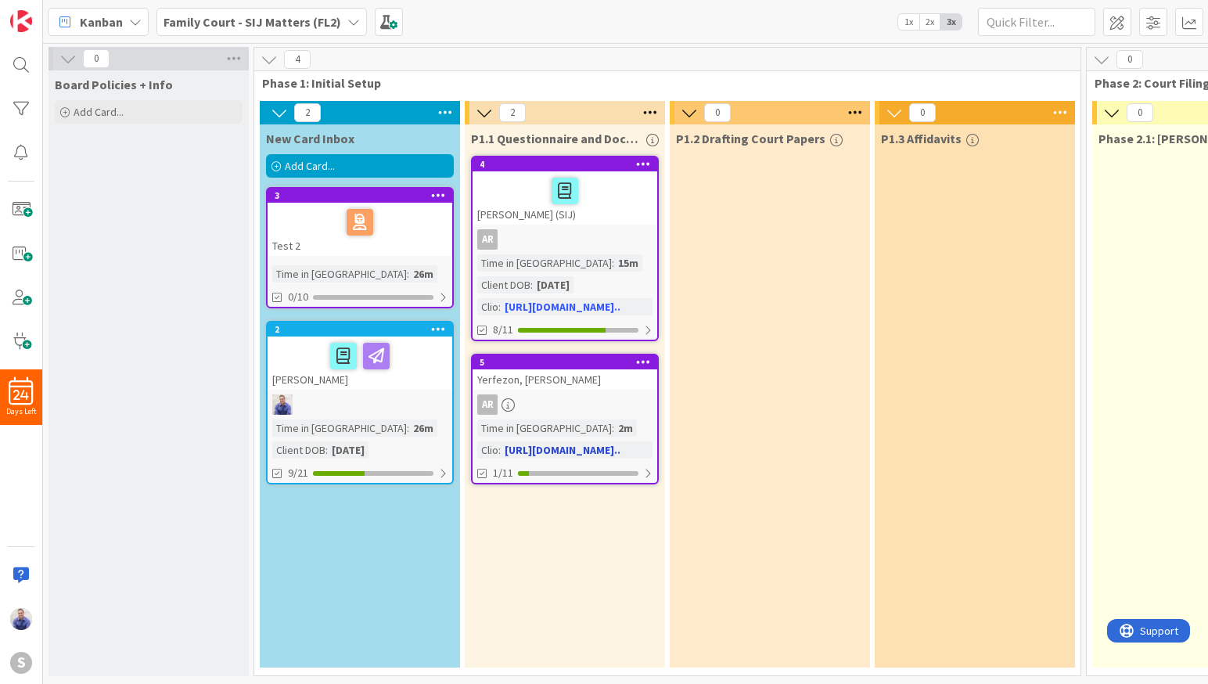
click at [568, 384] on div "Yerfezon, Estebez" at bounding box center [564, 379] width 185 height 20
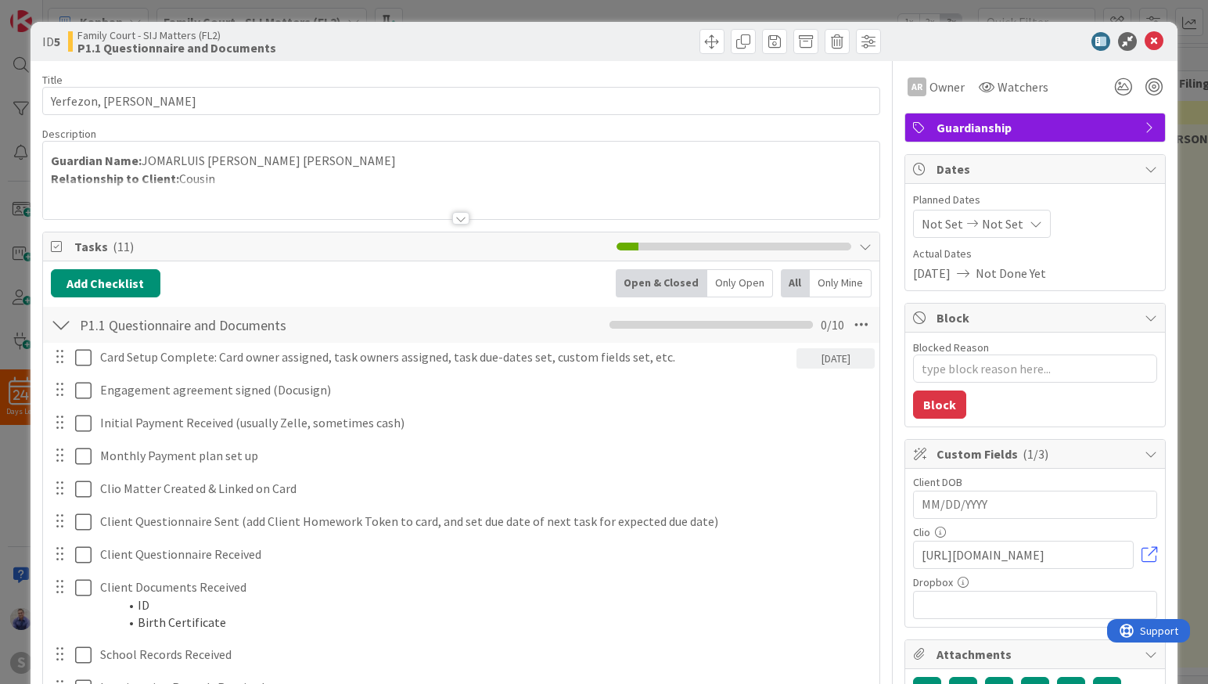
click at [983, 509] on input "MM/DD/YYYY" at bounding box center [1034, 504] width 227 height 27
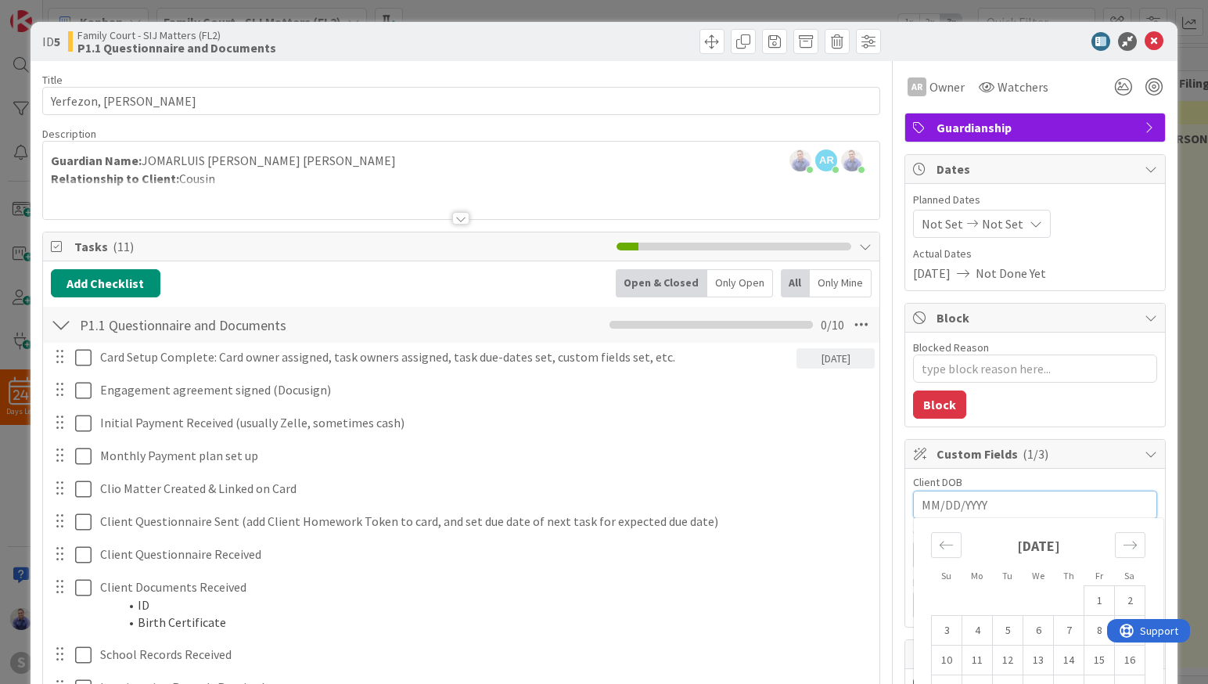
type textarea "x"
type input "0"
type textarea "x"
type input "01/20/200"
type textarea "x"
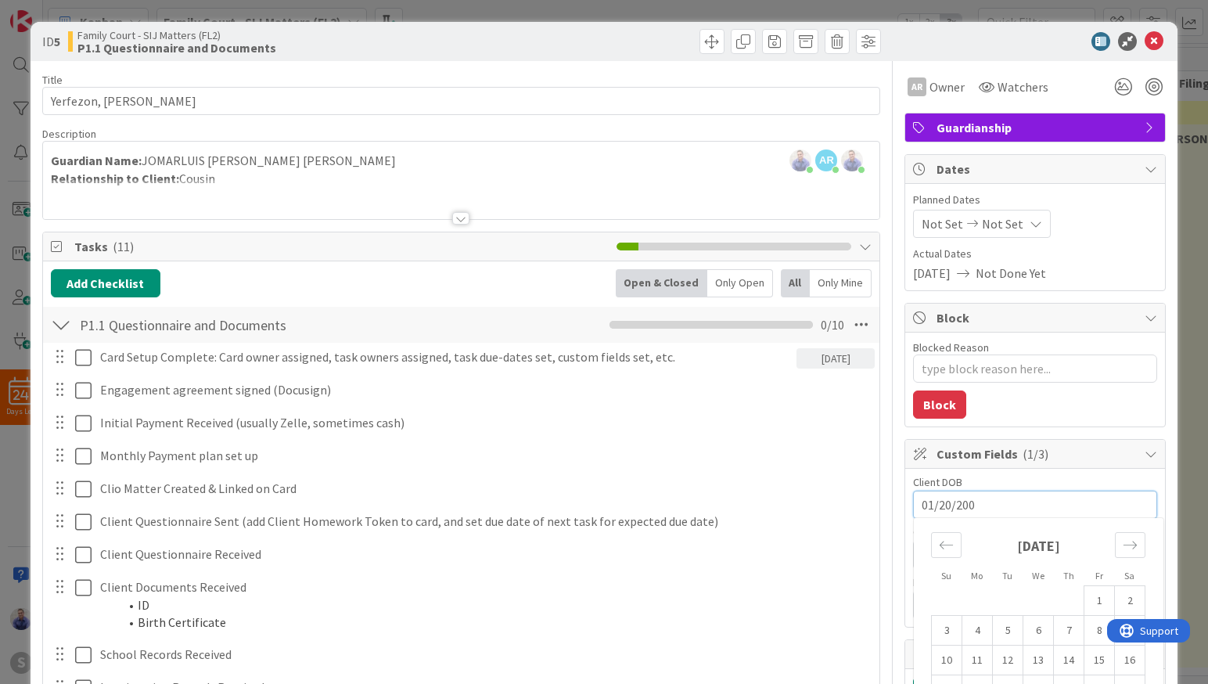
type input "01/20/2005"
type textarea "x"
type input "01/20/2005"
click at [1115, 474] on div "Client DOB 01/20/2005 Navigate forward to interact with the calendar and select…" at bounding box center [1035, 548] width 260 height 158
click at [921, 505] on input "01/20/2005" at bounding box center [1034, 504] width 227 height 27
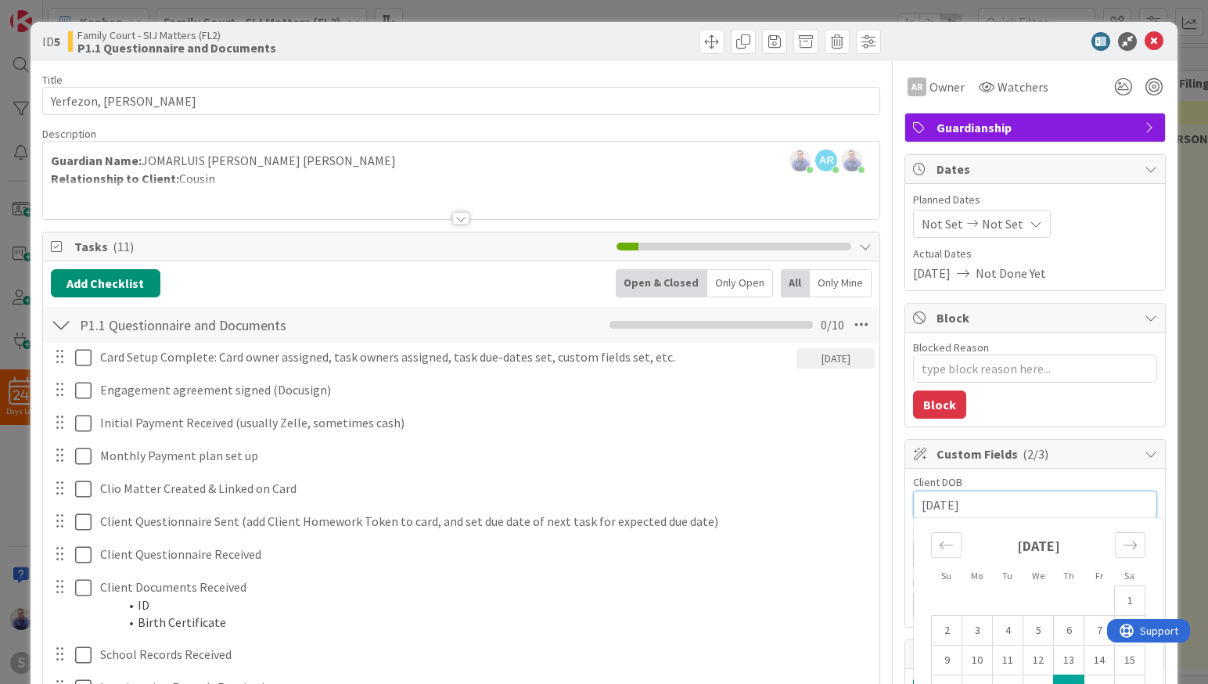
type textarea "x"
type input "1/20/2005"
type textarea "x"
type input "10/20/2005"
type textarea "x"
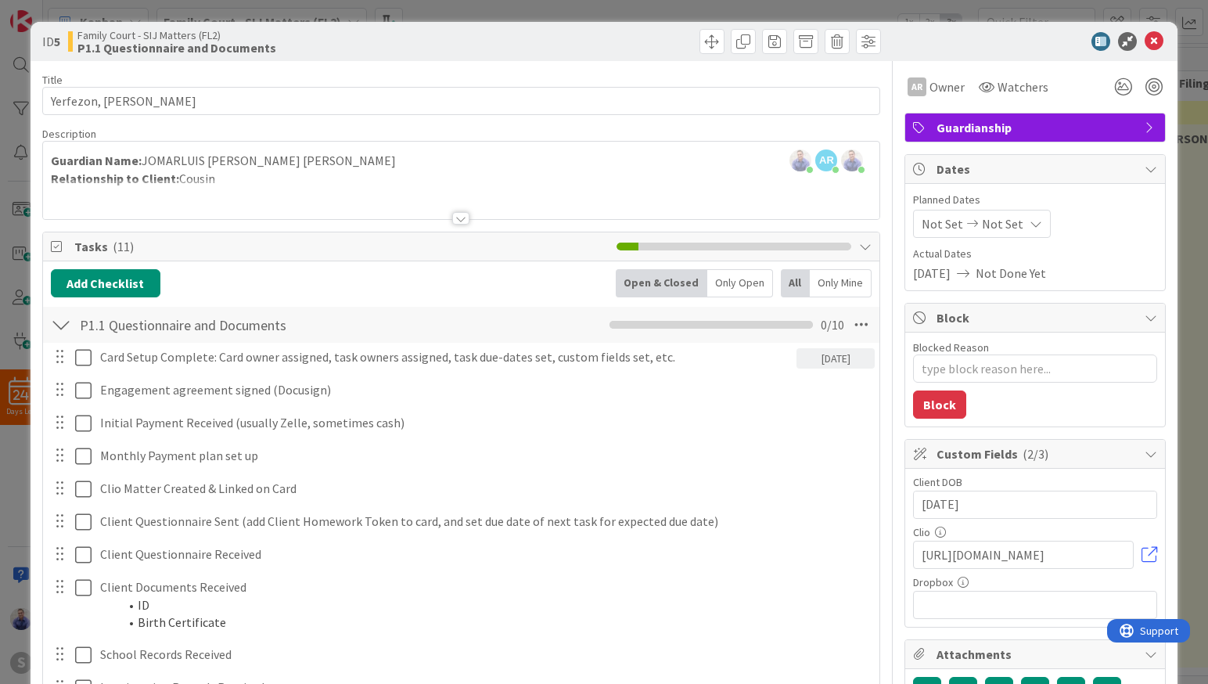
type input "1/20/2005"
type textarea "x"
type input "/20/2005"
type textarea "x"
type input "0/20/2005"
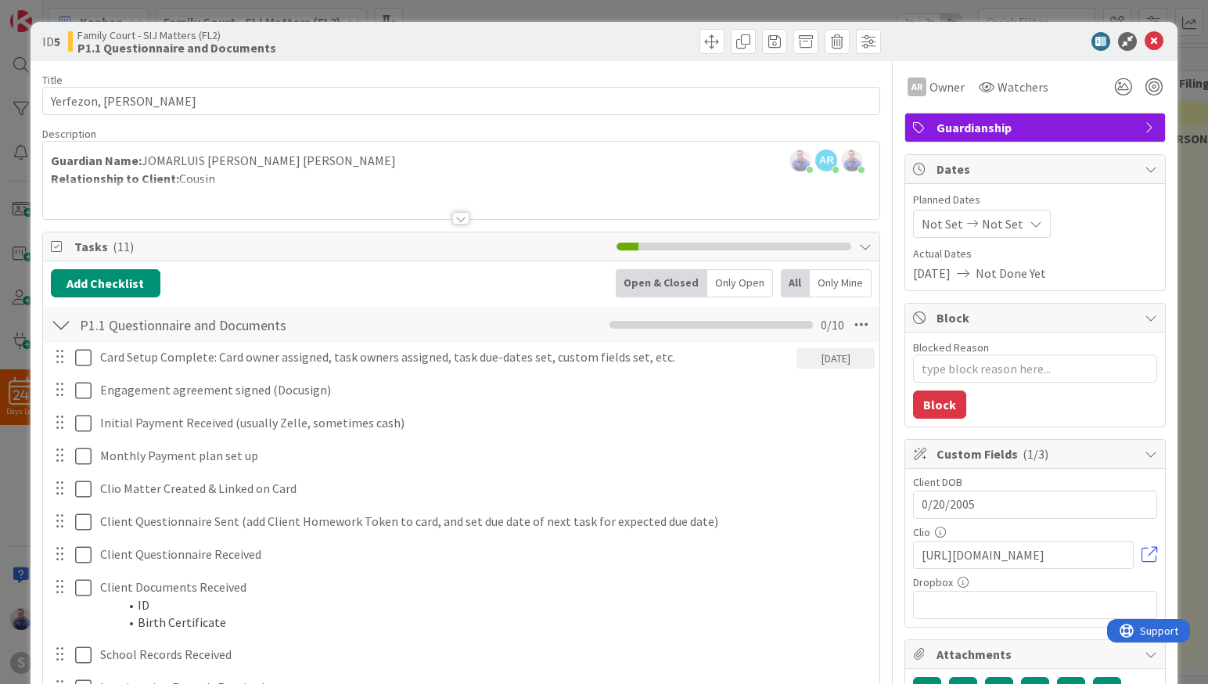
type textarea "x"
type input "01/20/2005"
drag, startPoint x: 1097, startPoint y: 480, endPoint x: 1064, endPoint y: 269, distance: 213.7
click at [1096, 476] on div "Client DOB 01/20/2005 Navigate forward to interact with the calendar and select…" at bounding box center [1035, 548] width 260 height 158
click at [1144, 48] on icon at bounding box center [1153, 41] width 19 height 19
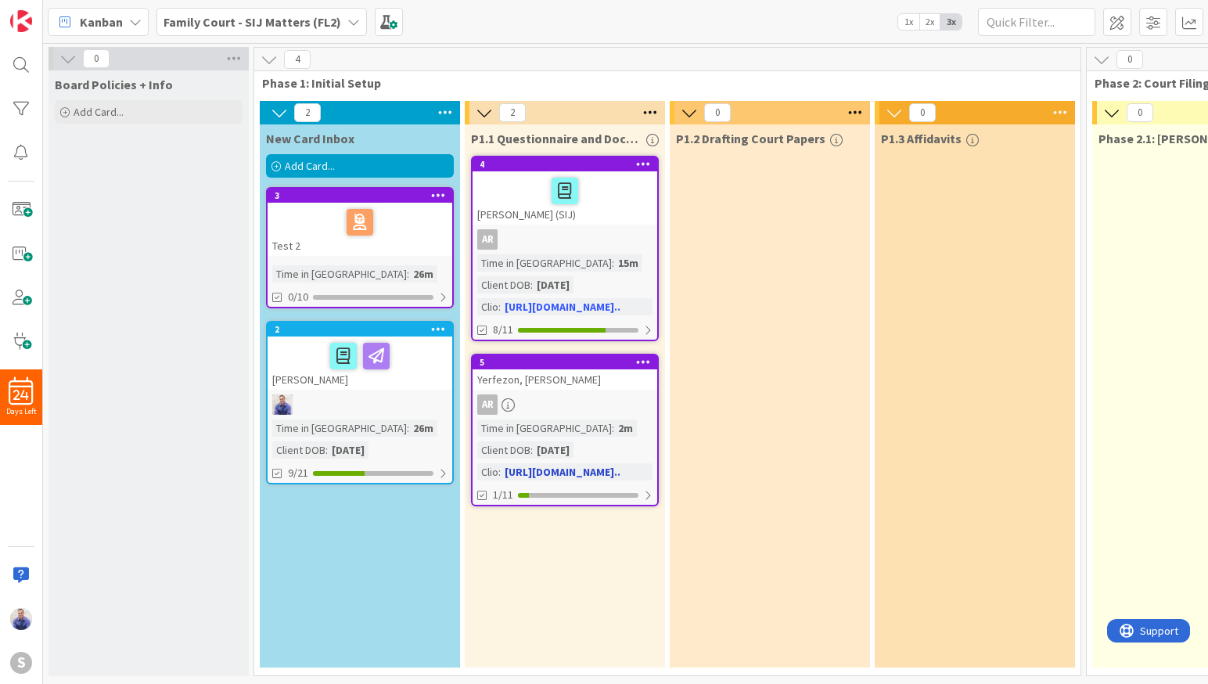
click at [558, 377] on div "Yerfezon, Estebez" at bounding box center [564, 379] width 185 height 20
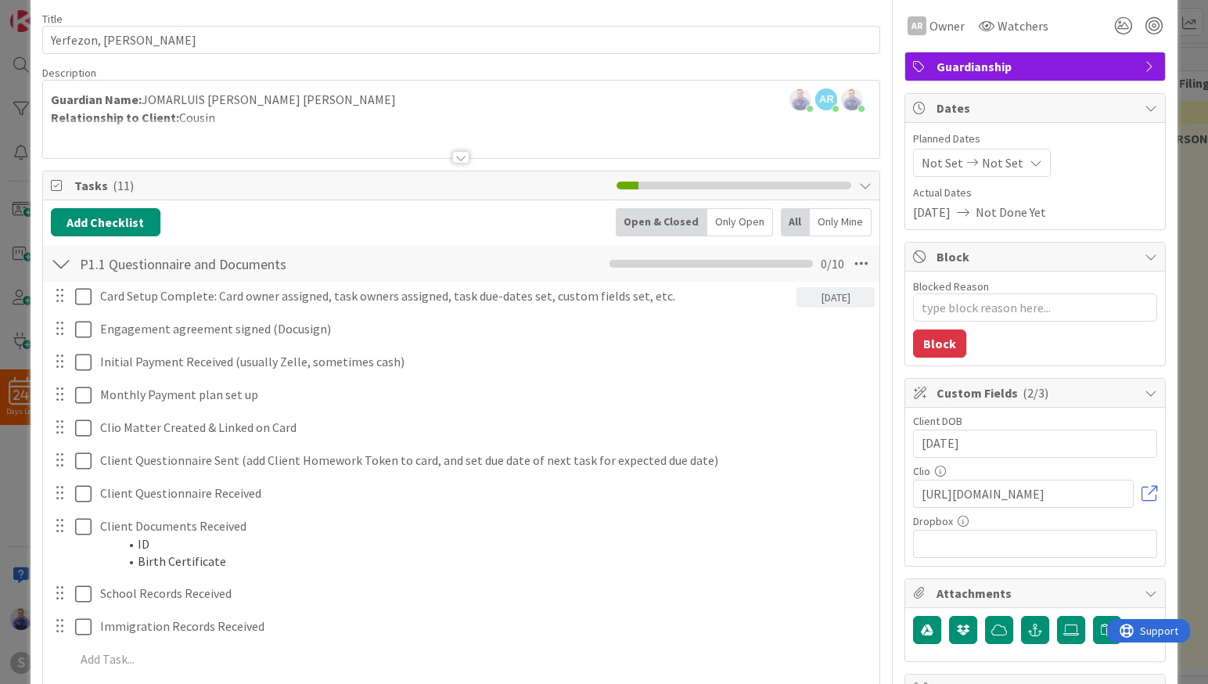
scroll to position [66, 0]
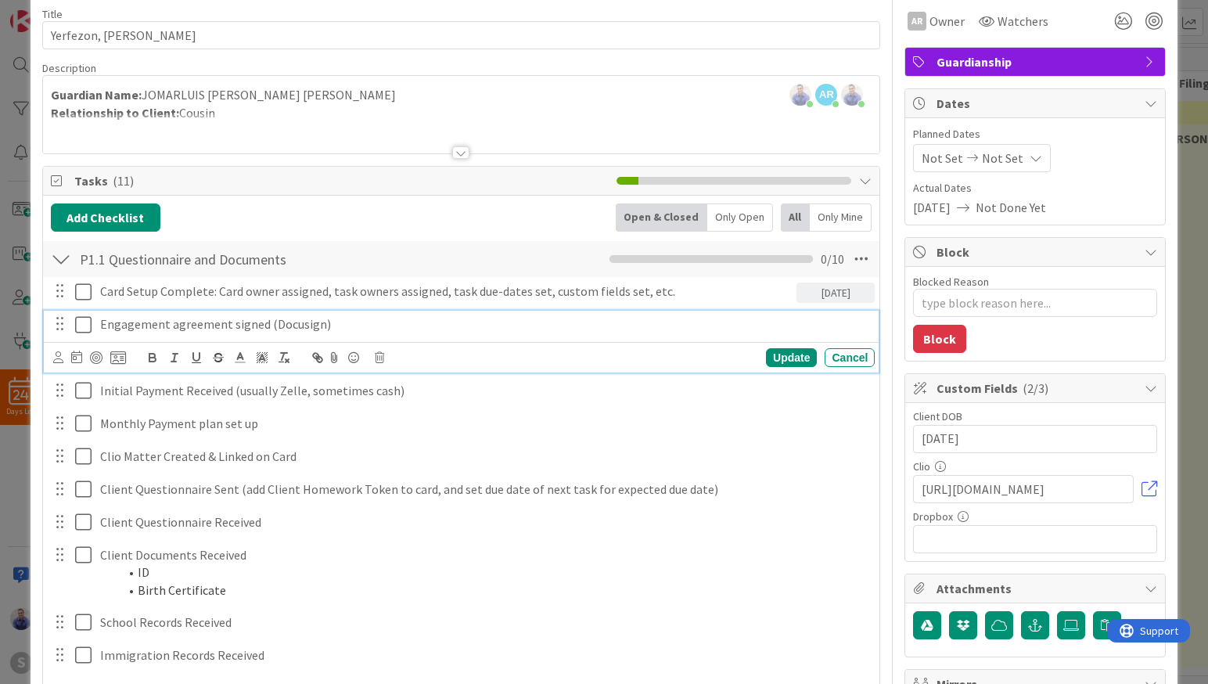
click at [84, 332] on icon at bounding box center [86, 324] width 23 height 19
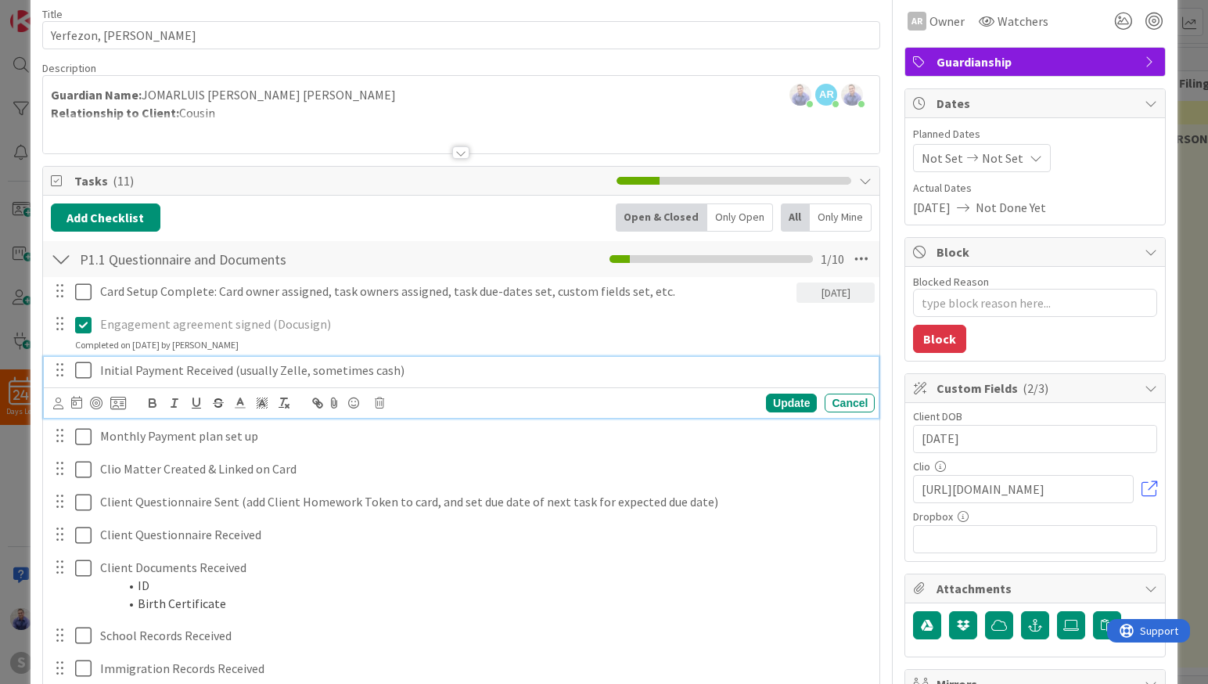
click at [84, 368] on icon at bounding box center [86, 370] width 23 height 19
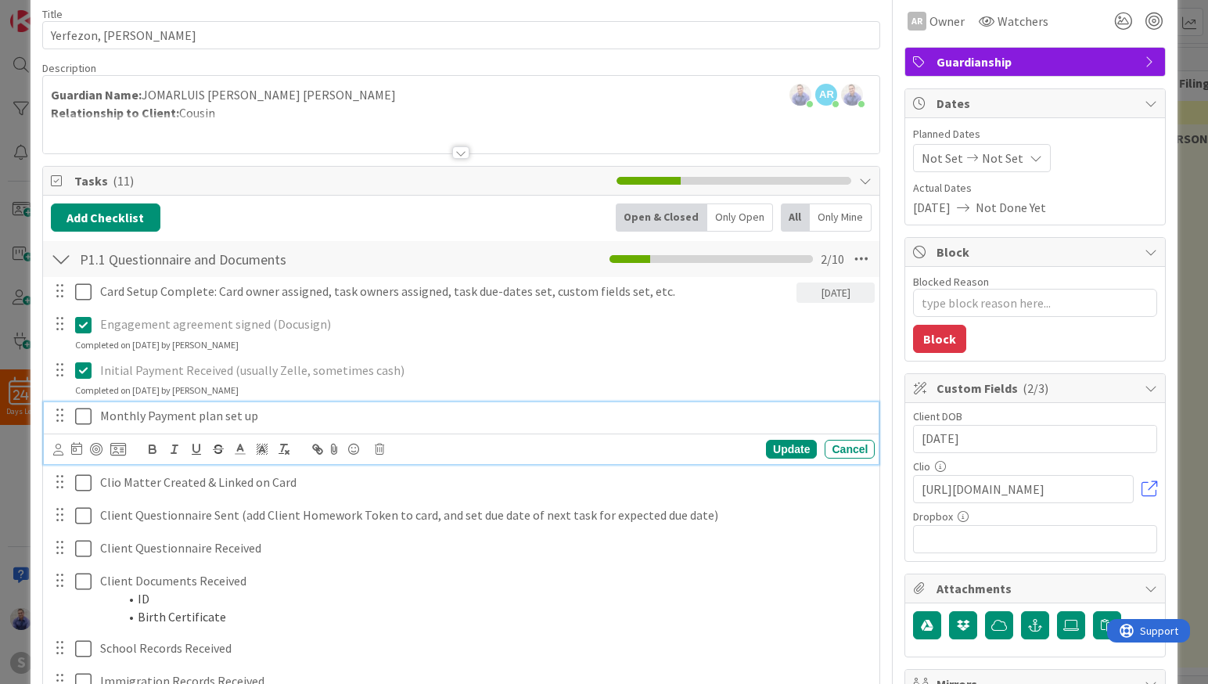
click at [78, 411] on icon at bounding box center [86, 416] width 23 height 19
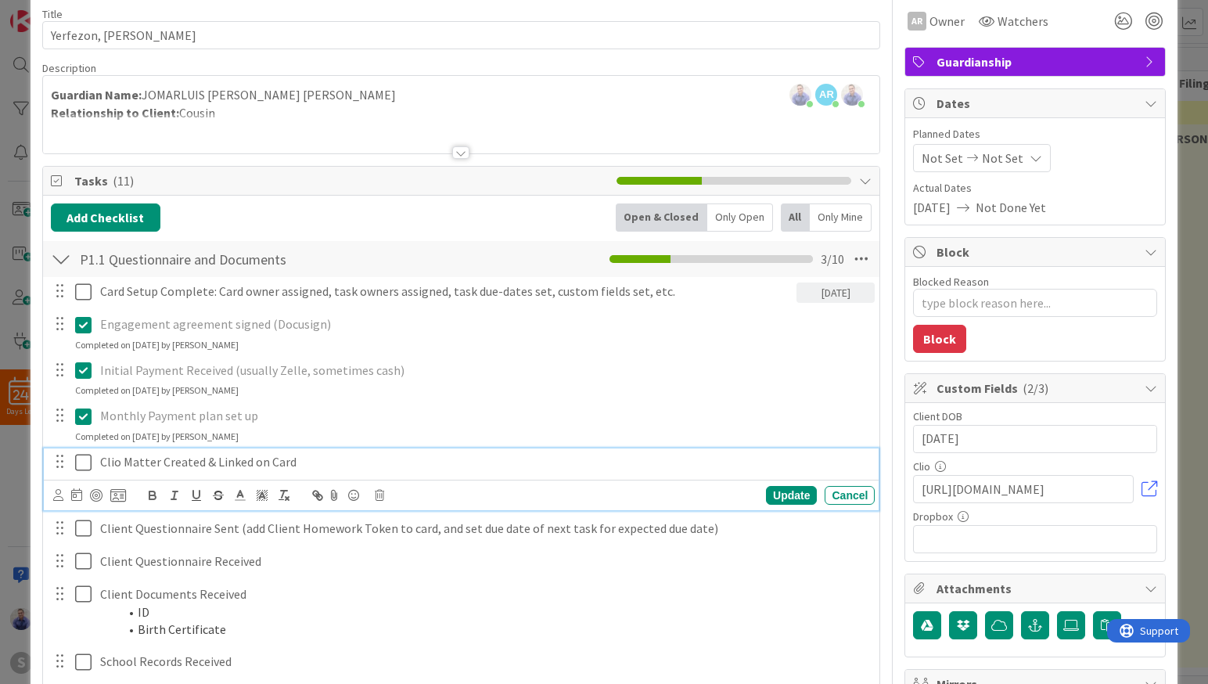
click at [82, 464] on icon at bounding box center [86, 462] width 23 height 19
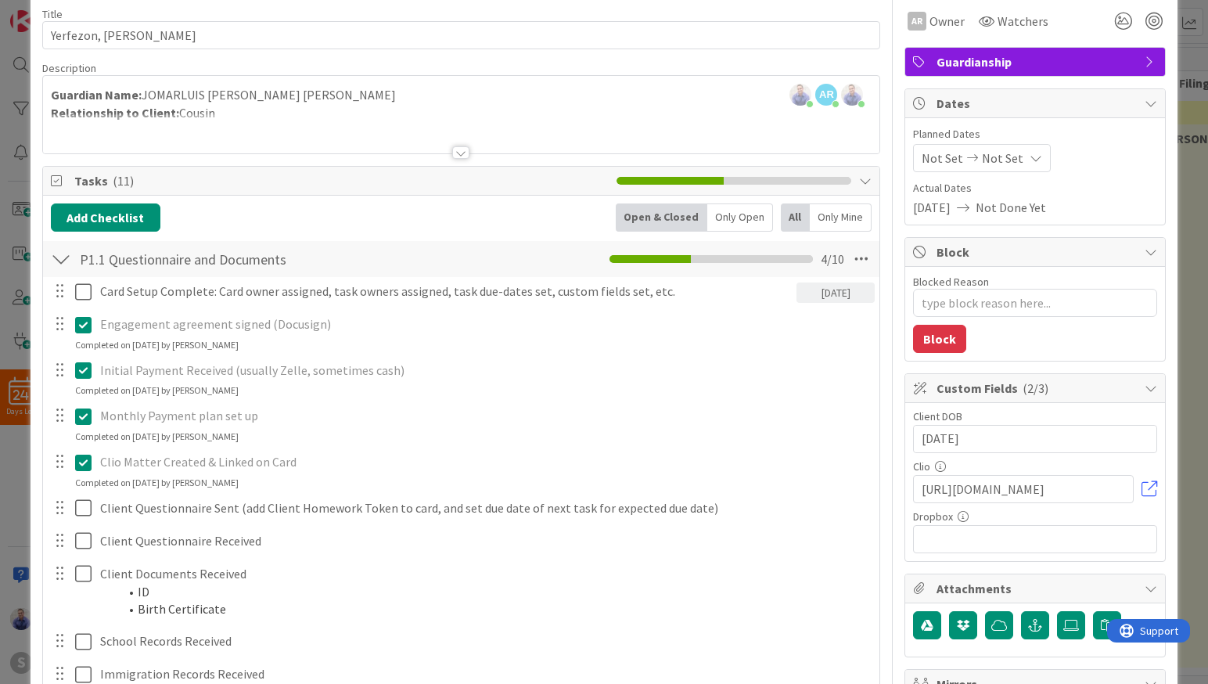
scroll to position [246, 0]
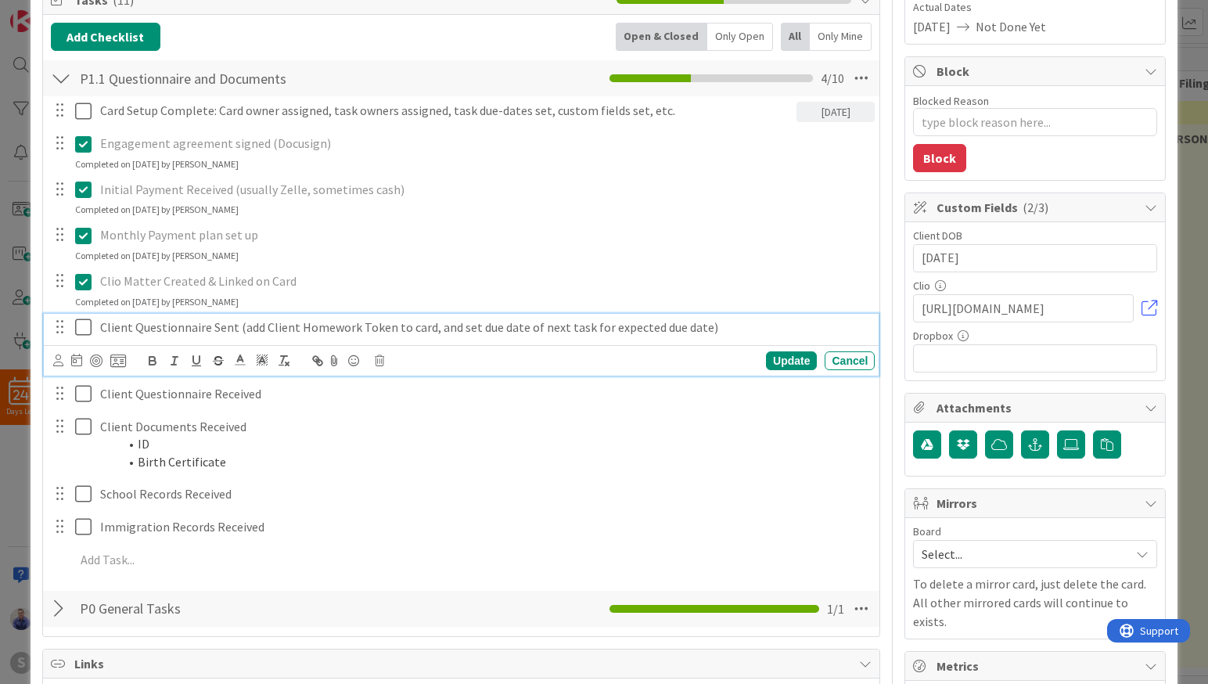
click at [84, 325] on icon at bounding box center [86, 327] width 23 height 19
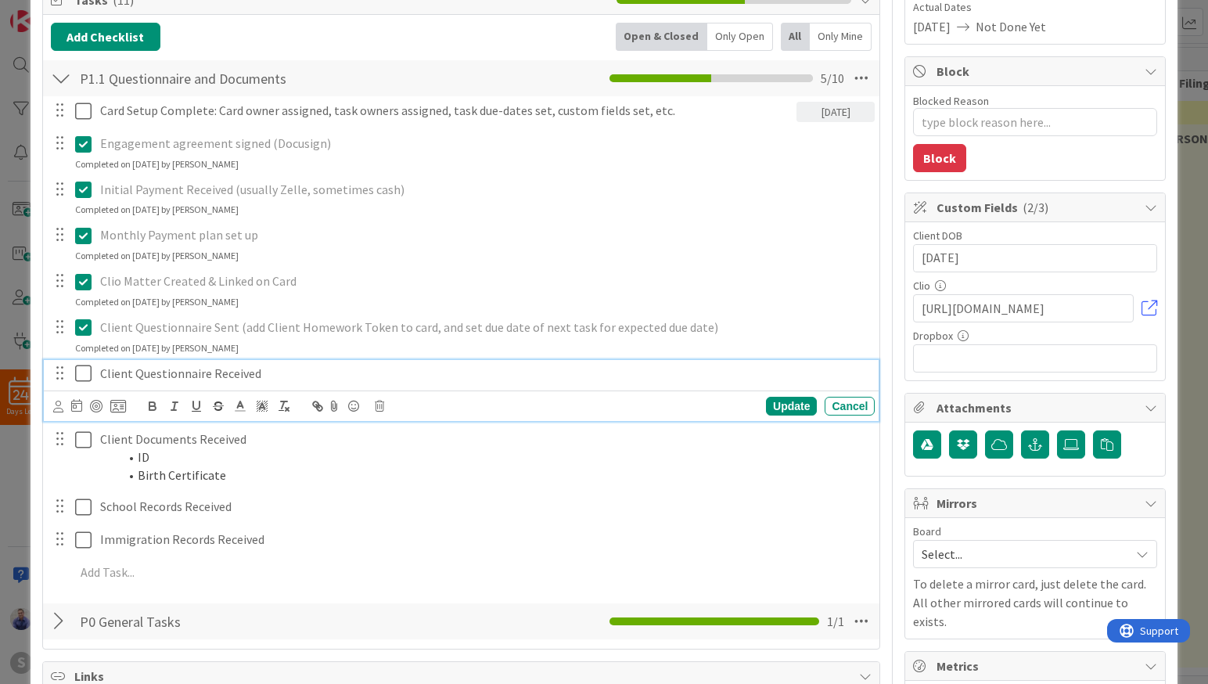
click at [80, 373] on icon at bounding box center [86, 373] width 23 height 19
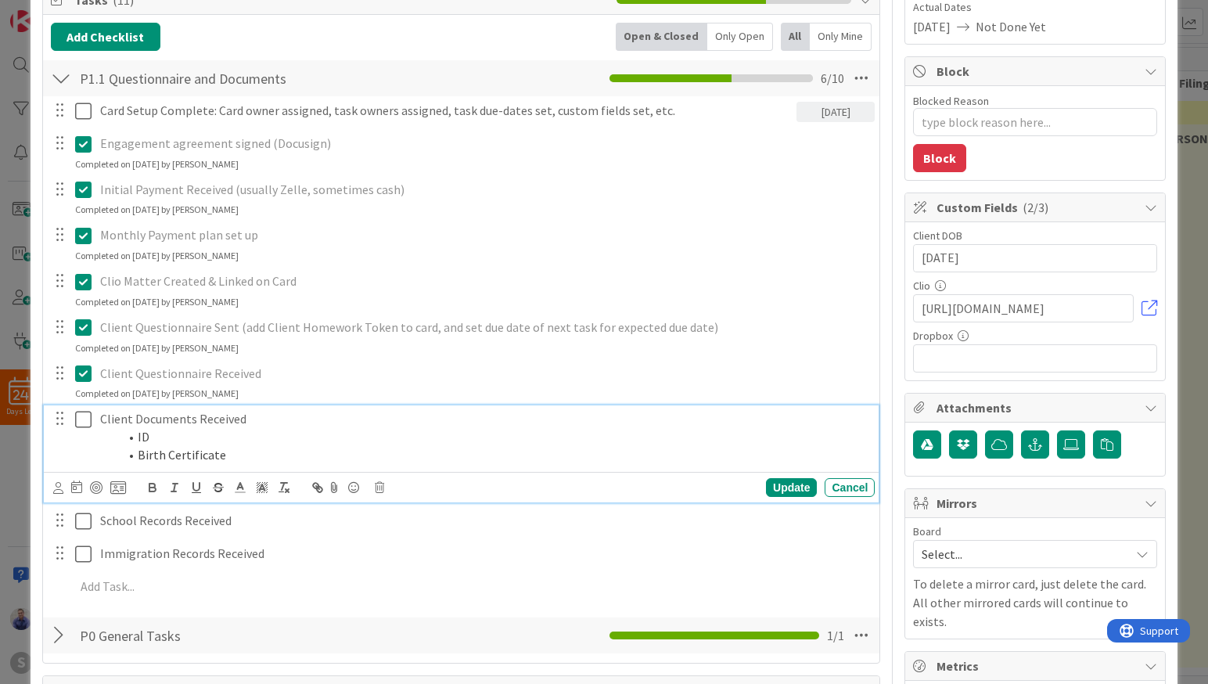
click at [81, 425] on icon at bounding box center [86, 419] width 23 height 19
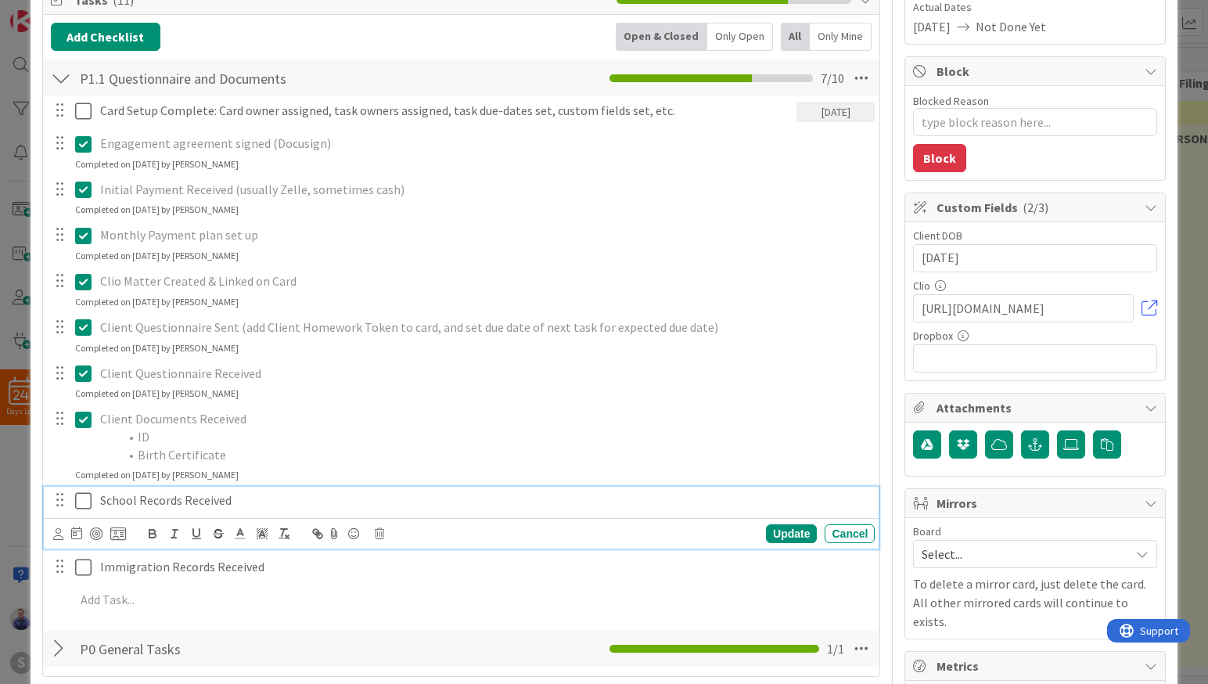
click at [84, 499] on icon at bounding box center [86, 500] width 23 height 19
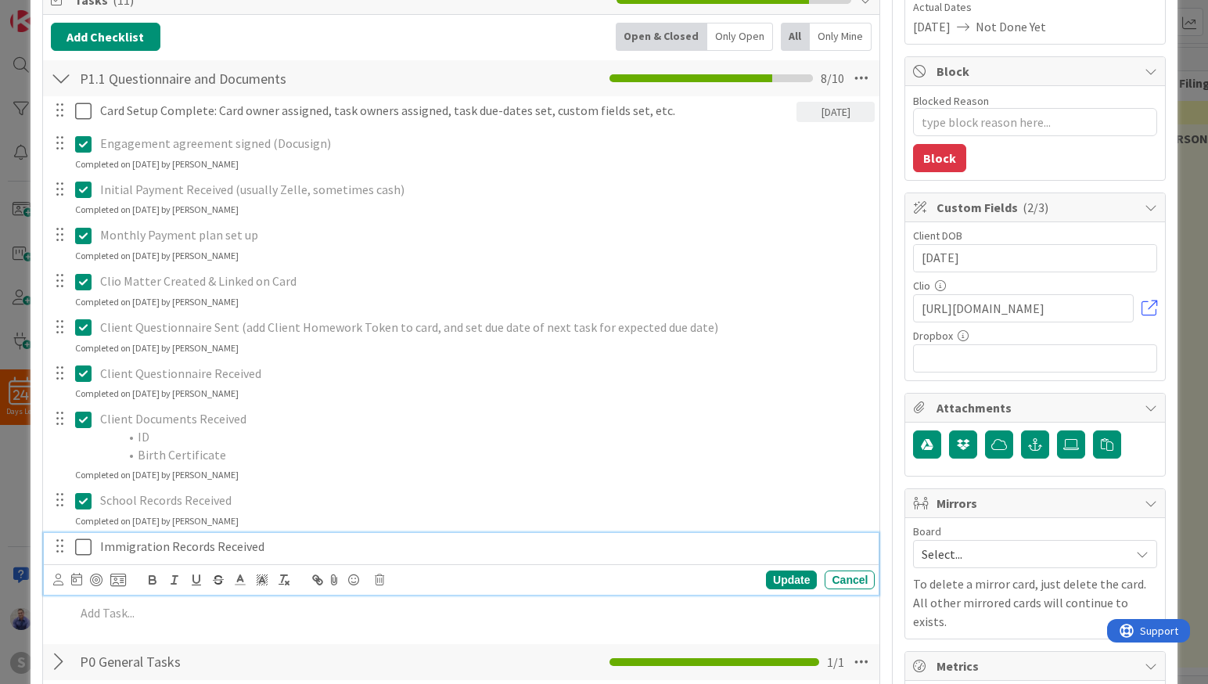
click at [83, 543] on icon at bounding box center [86, 546] width 23 height 19
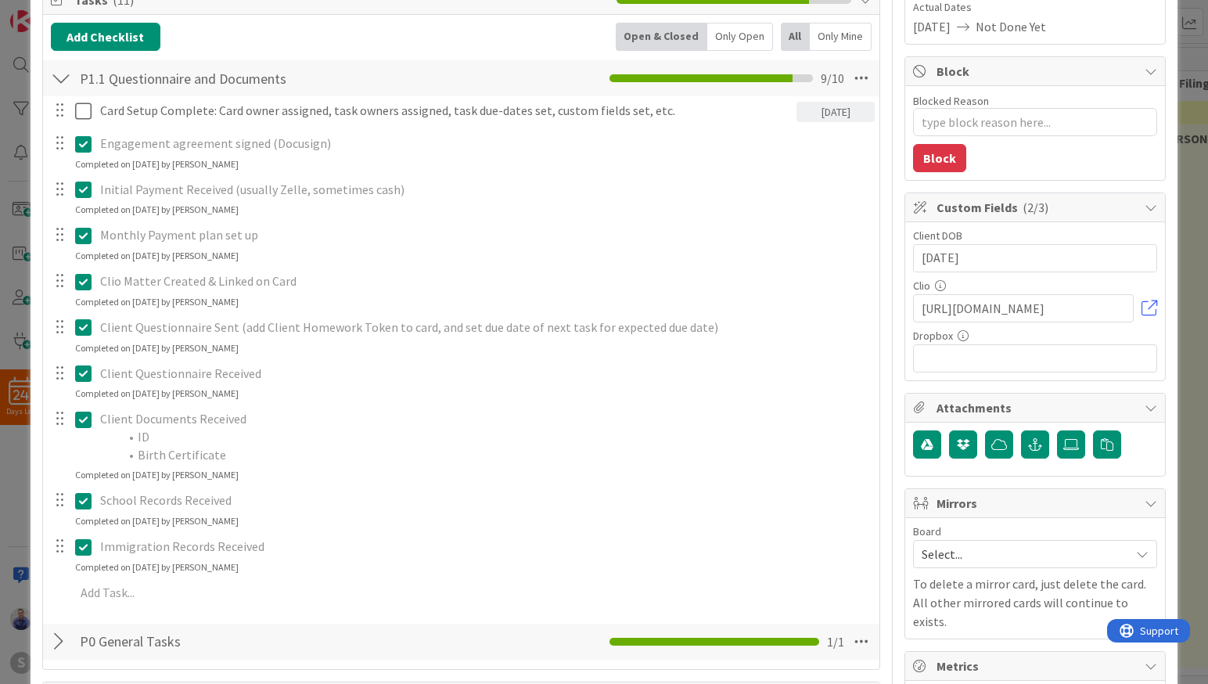
type textarea "x"
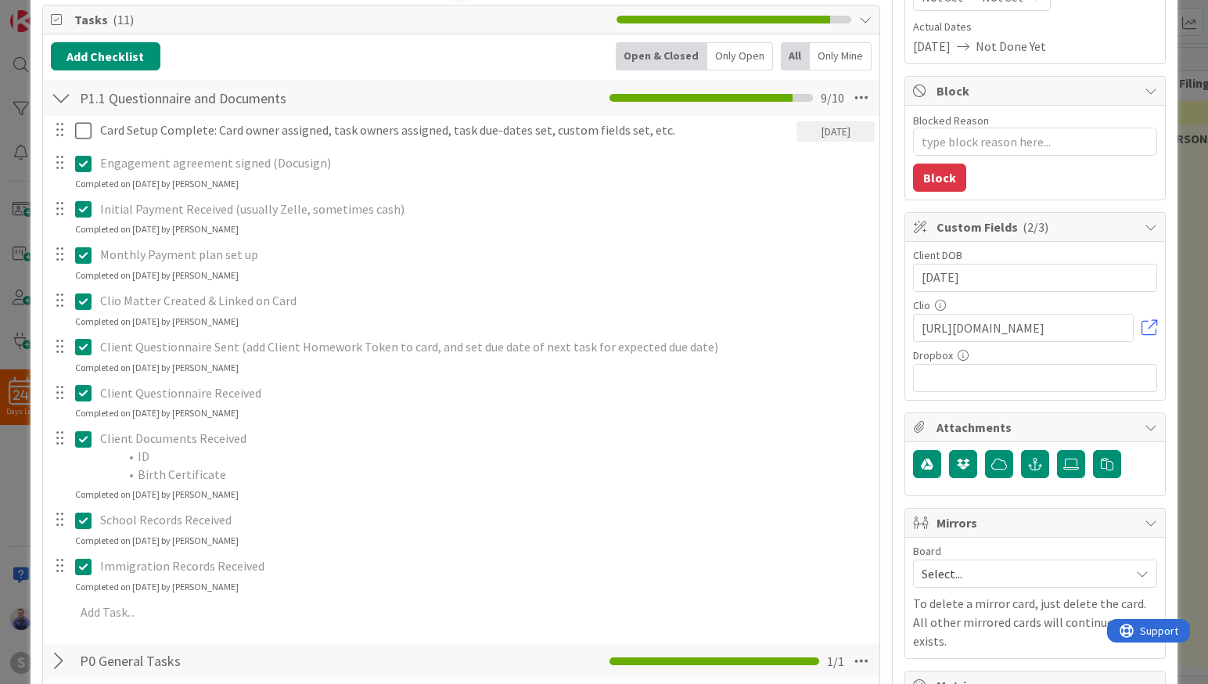
scroll to position [329, 0]
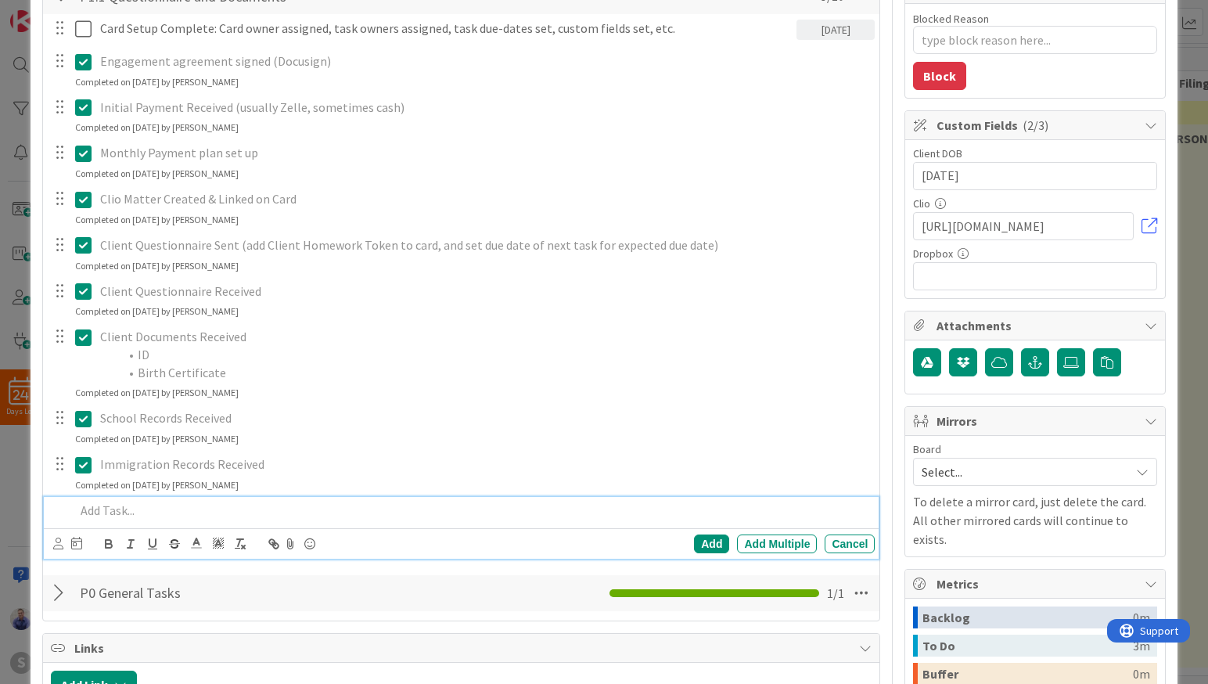
click at [246, 520] on div at bounding box center [472, 510] width 806 height 27
click at [82, 510] on p "(when all tasks complete, move this card to the next column (Check this task to…" at bounding box center [472, 510] width 794 height 18
click at [710, 541] on div "Add" at bounding box center [711, 543] width 35 height 19
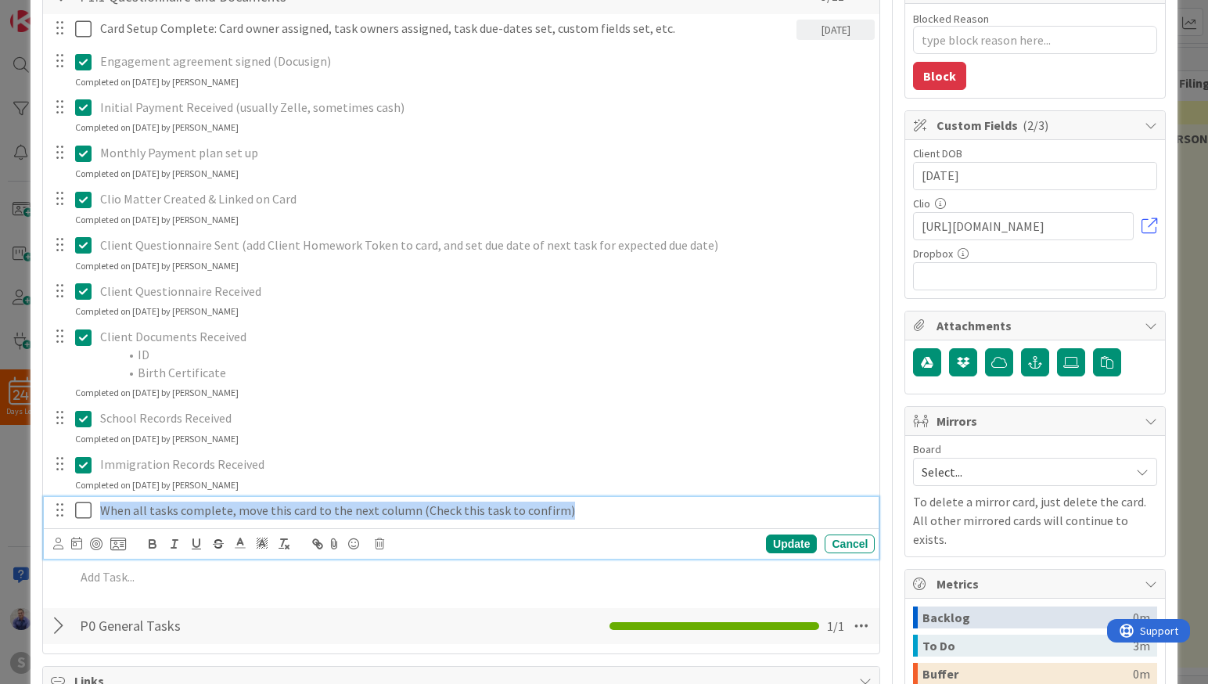
drag, startPoint x: 592, startPoint y: 508, endPoint x: 91, endPoint y: 517, distance: 501.4
click at [94, 517] on div "When all tasks complete, move this card to the next column (Check this task to …" at bounding box center [484, 510] width 781 height 27
copy p "When all tasks complete, move this card to the next column (Check this task to …"
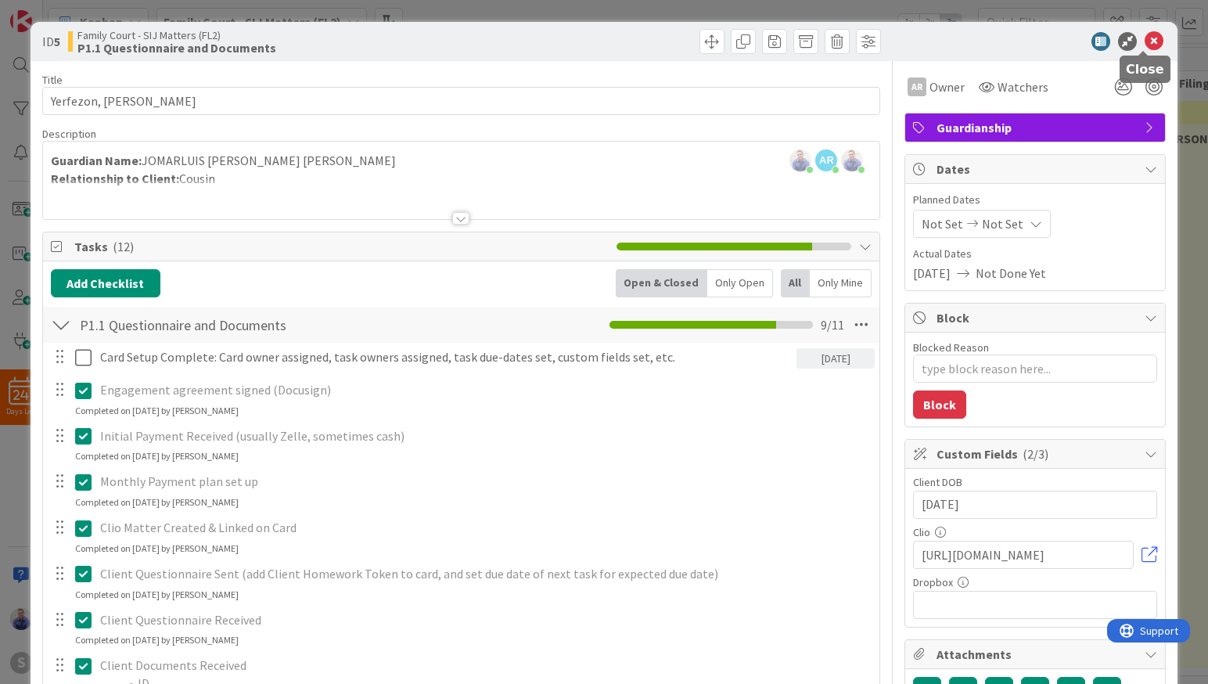
click at [1144, 45] on icon at bounding box center [1153, 41] width 19 height 19
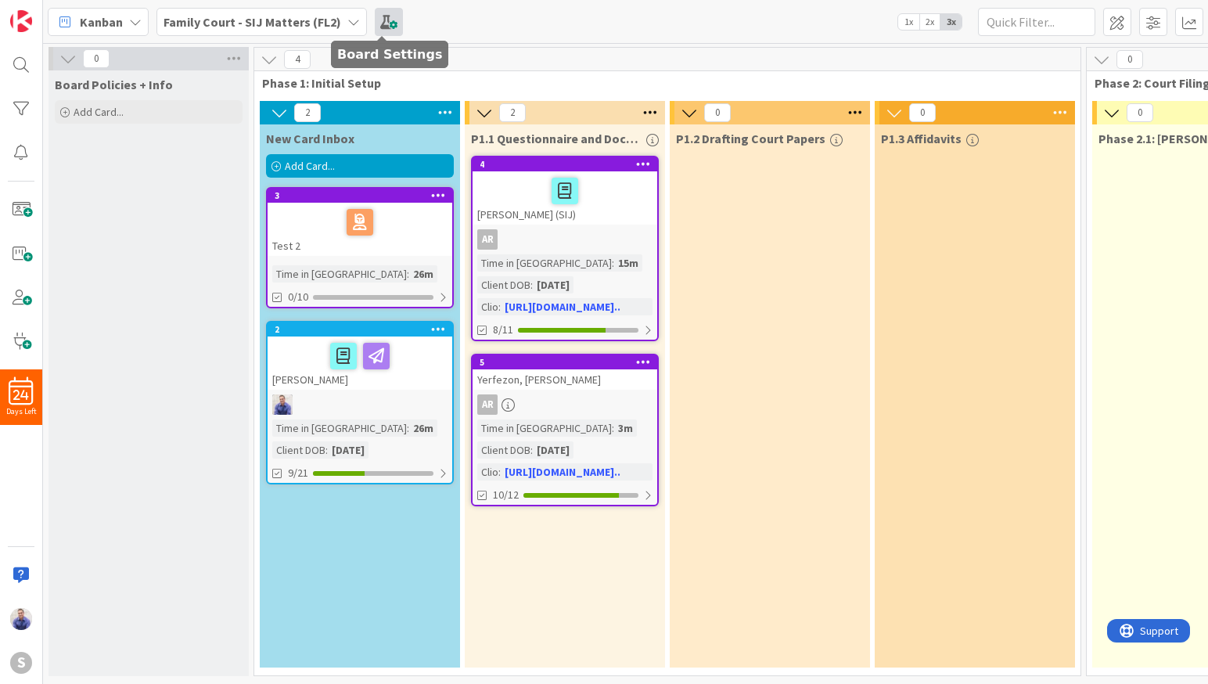
click at [379, 21] on span at bounding box center [389, 22] width 28 height 28
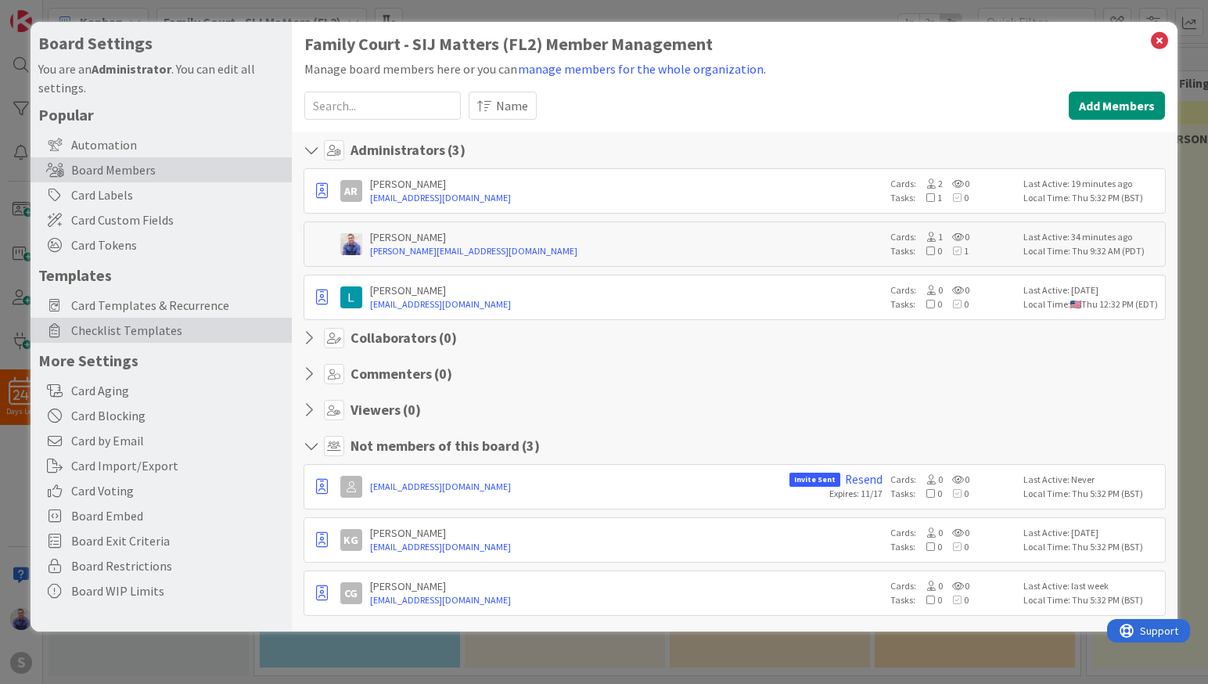
click at [144, 322] on span "Checklist Templates" at bounding box center [177, 330] width 213 height 19
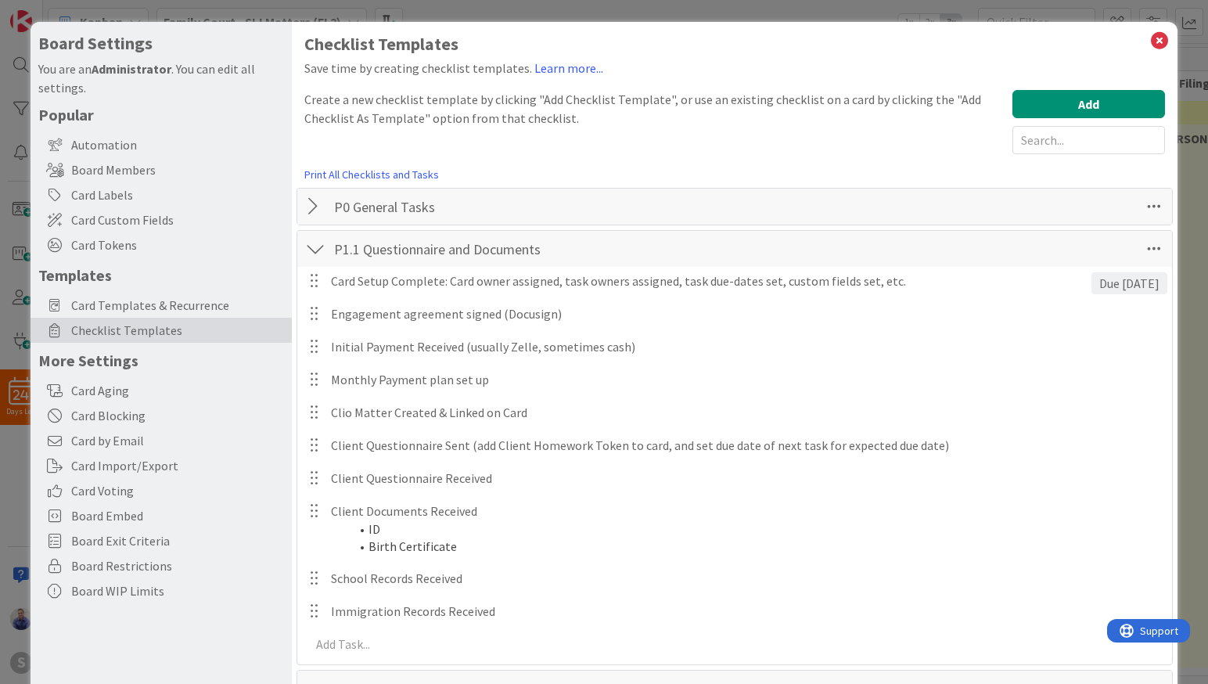
scroll to position [214, 0]
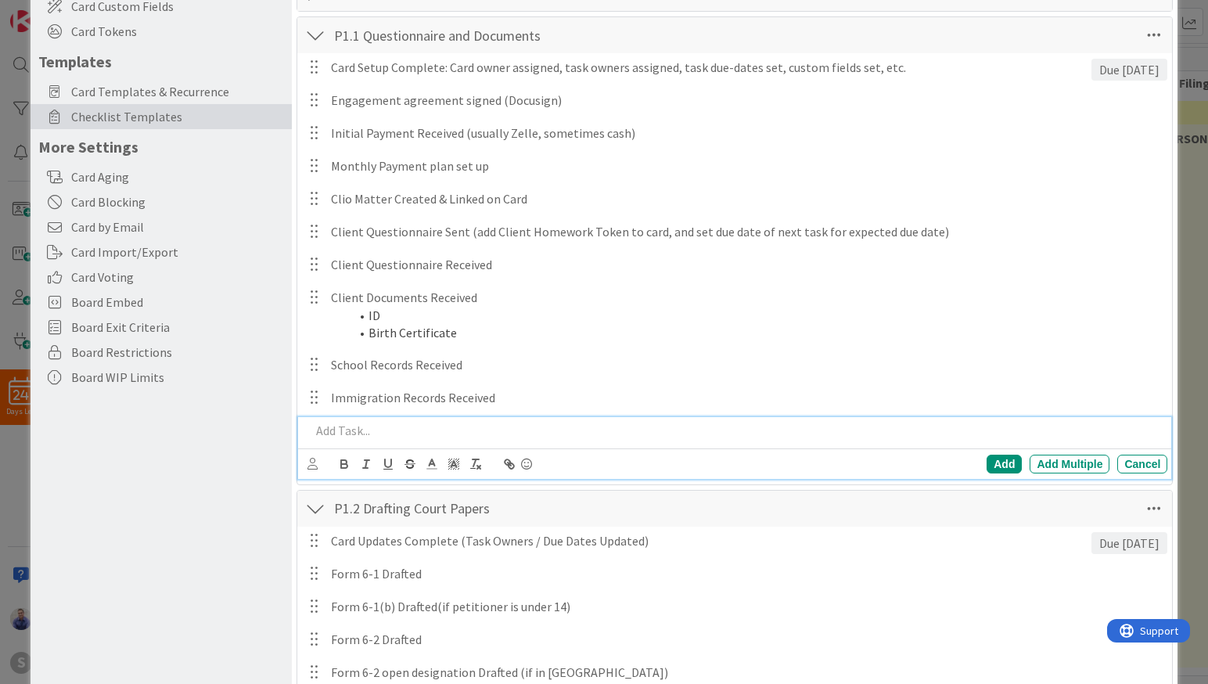
click at [375, 435] on p at bounding box center [736, 431] width 851 height 18
click at [986, 463] on div "Add" at bounding box center [1003, 463] width 35 height 19
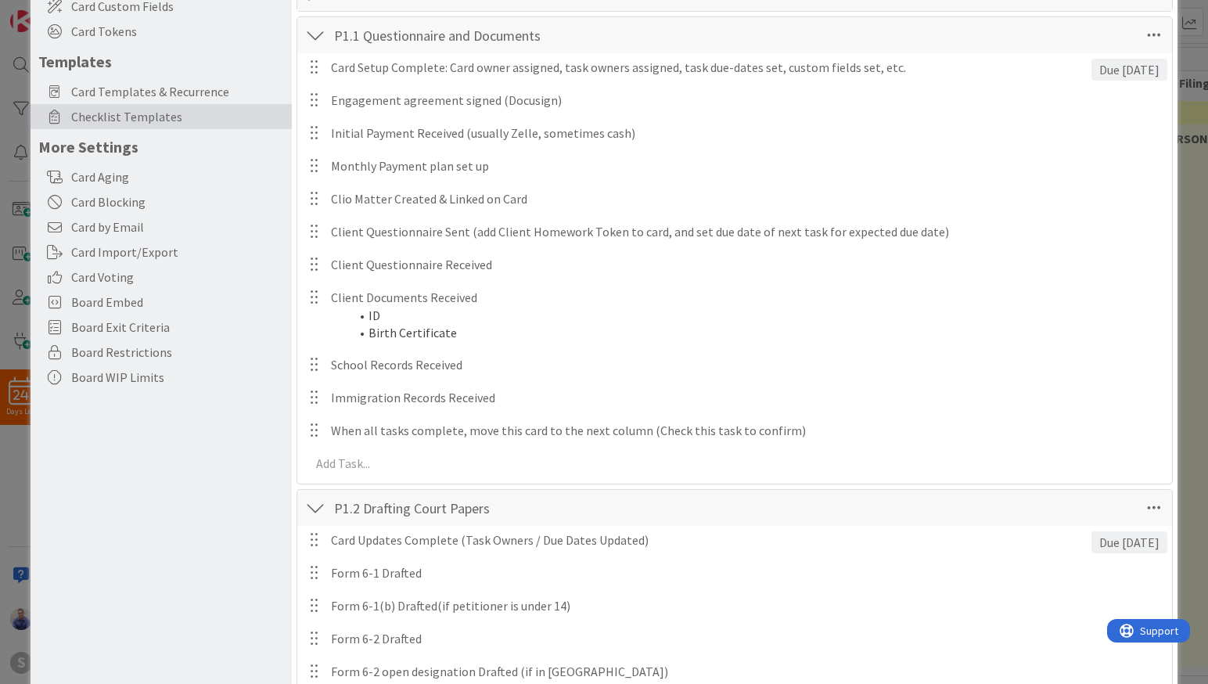
scroll to position [0, 0]
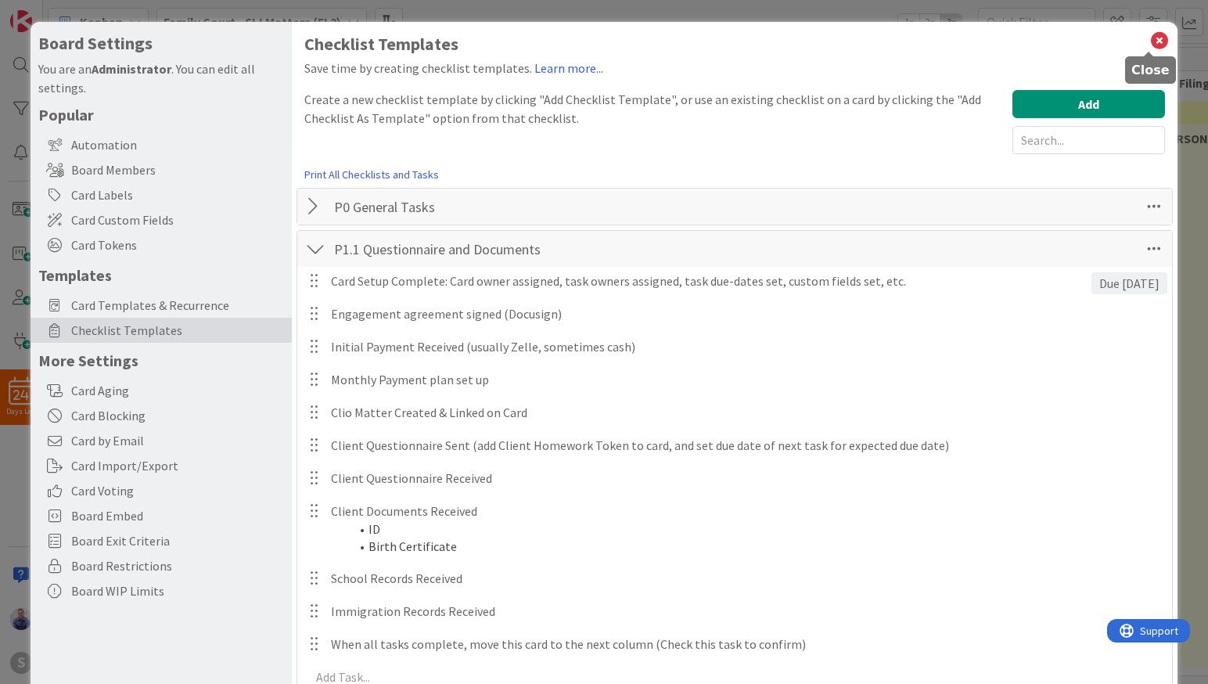
click at [1149, 39] on icon at bounding box center [1159, 41] width 20 height 22
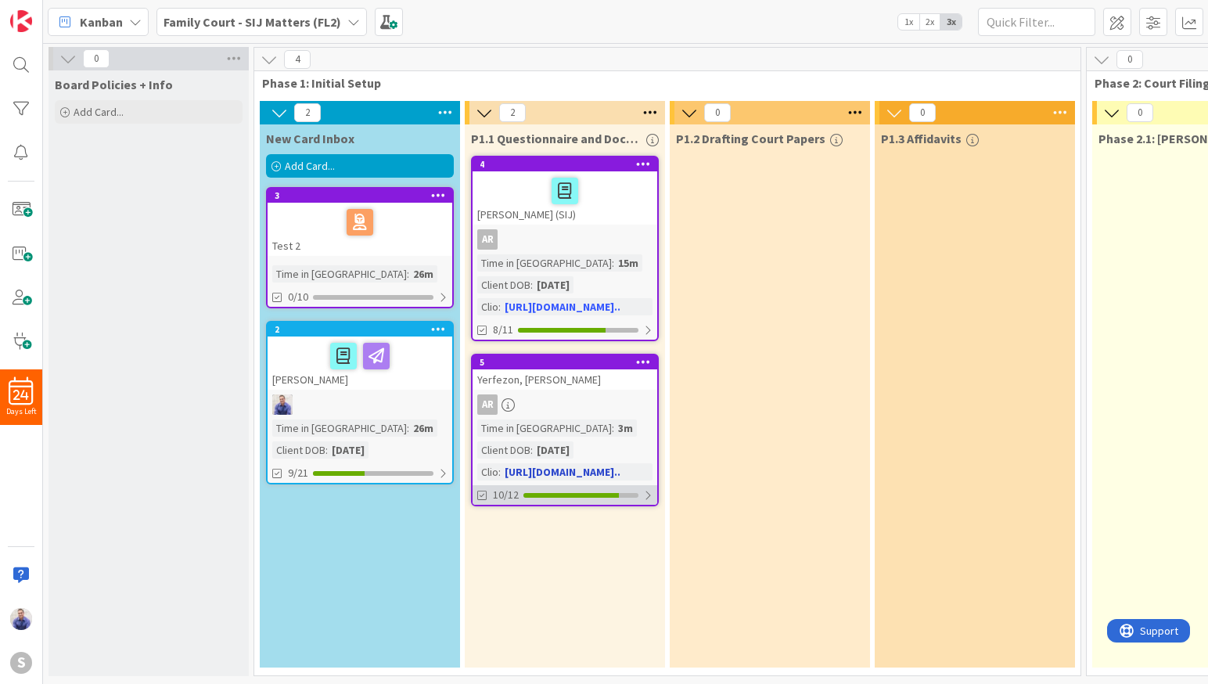
click at [652, 491] on div at bounding box center [647, 495] width 9 height 13
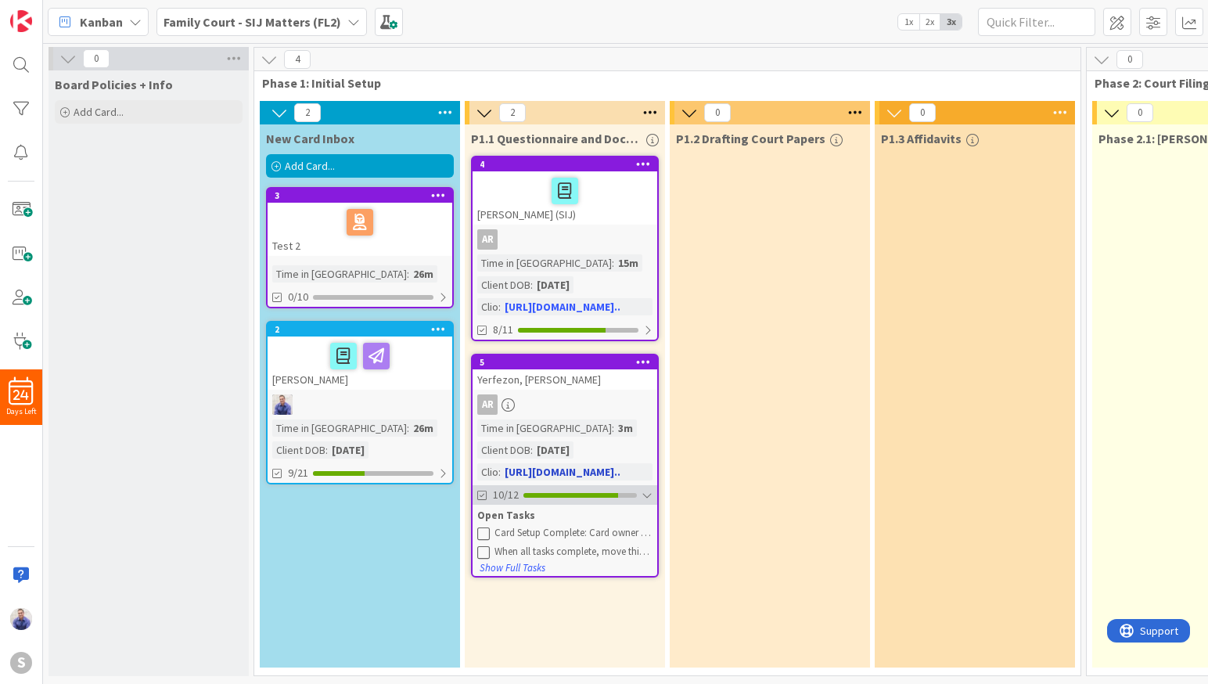
scroll to position [5, 0]
click at [486, 530] on icon at bounding box center [483, 532] width 13 height 13
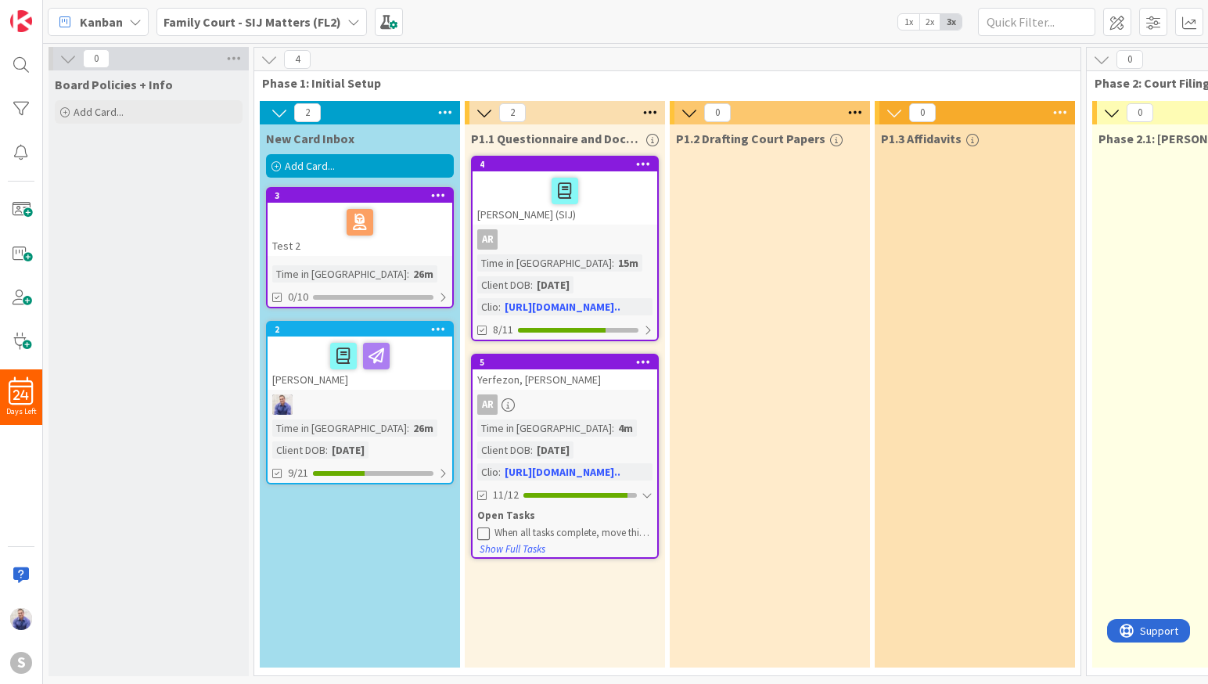
click at [485, 527] on icon at bounding box center [483, 532] width 13 height 13
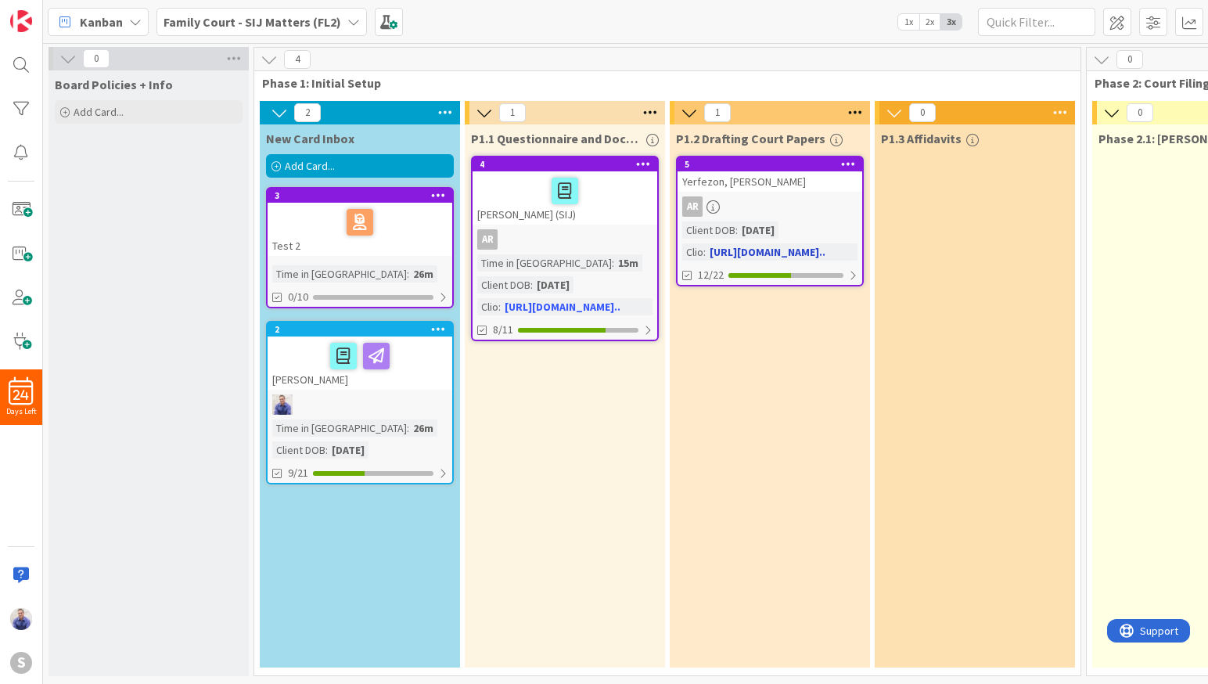
click at [725, 175] on div "Yerfezon, [PERSON_NAME]" at bounding box center [769, 181] width 185 height 20
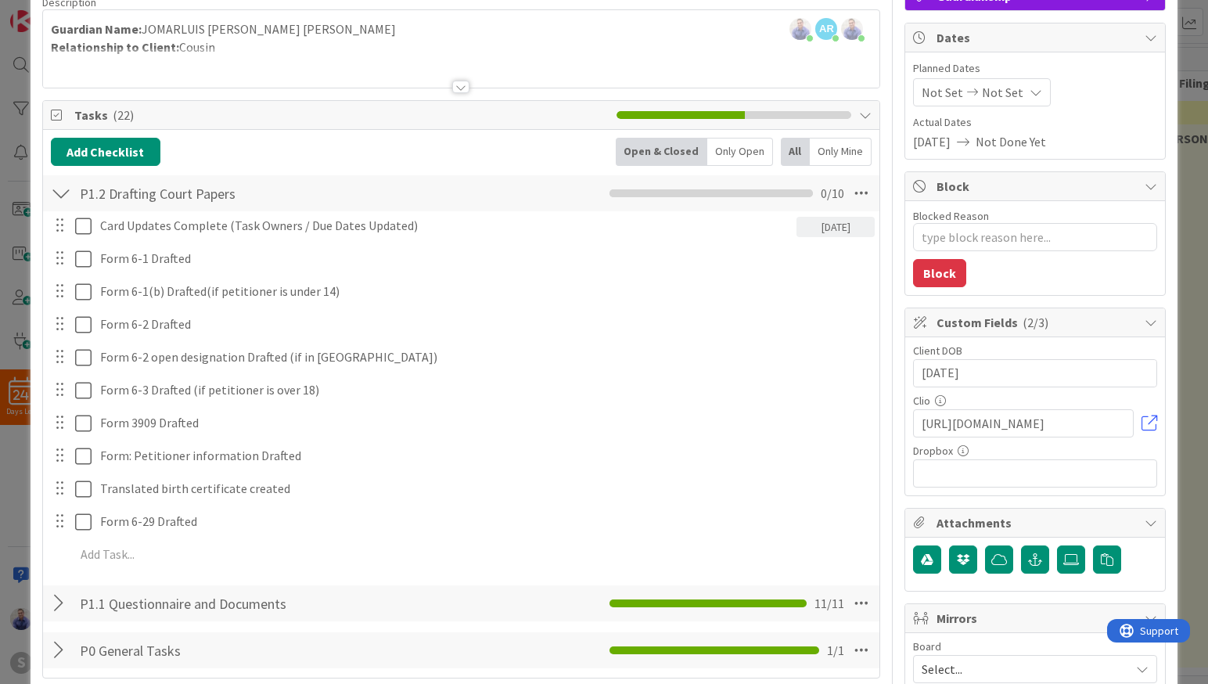
scroll to position [99, 0]
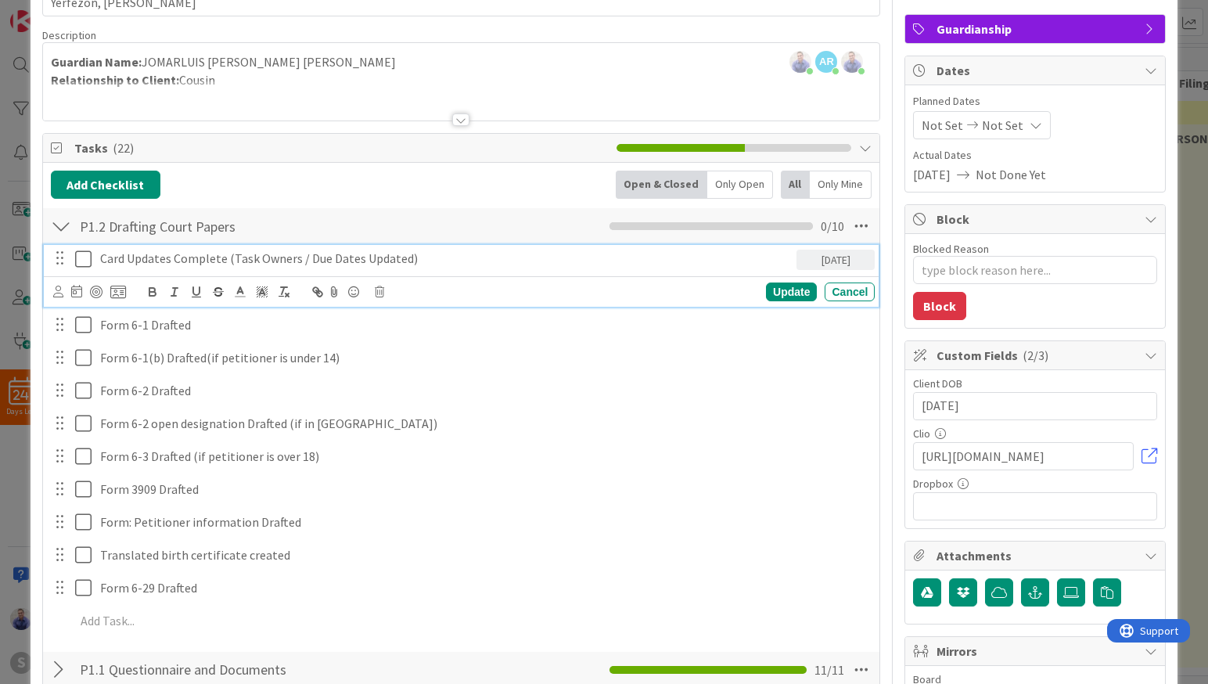
click at [84, 260] on icon at bounding box center [86, 259] width 23 height 19
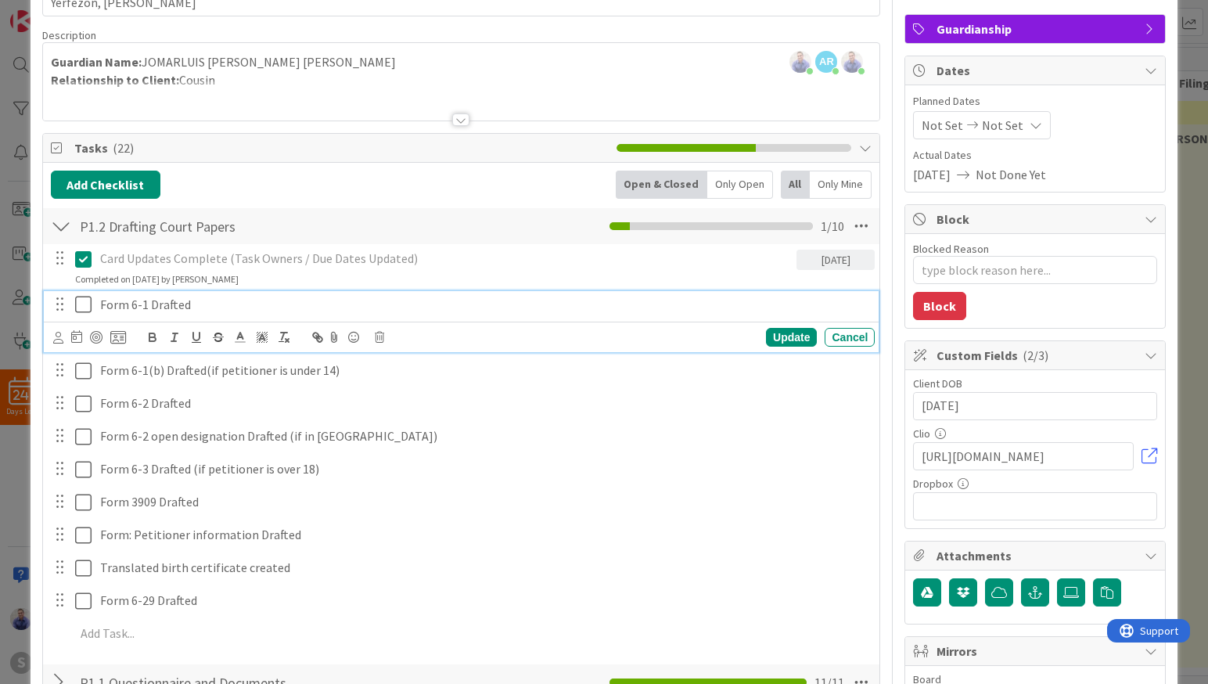
click at [81, 300] on icon at bounding box center [86, 304] width 23 height 19
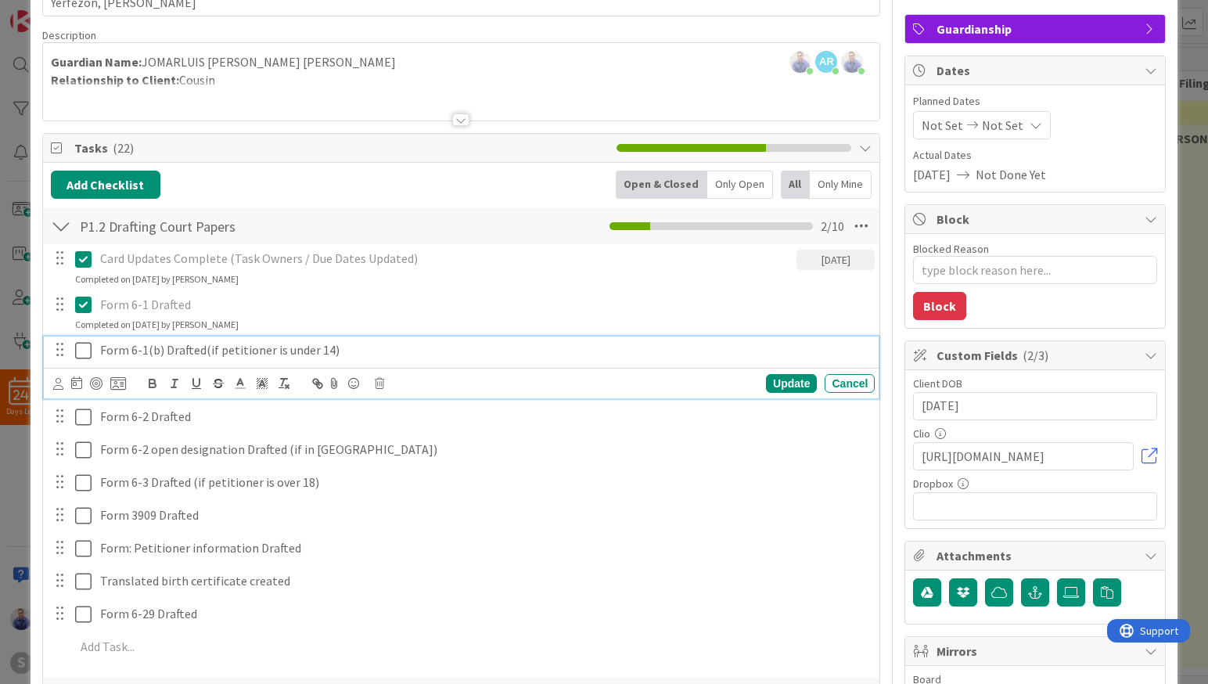
click at [82, 354] on icon at bounding box center [86, 350] width 23 height 19
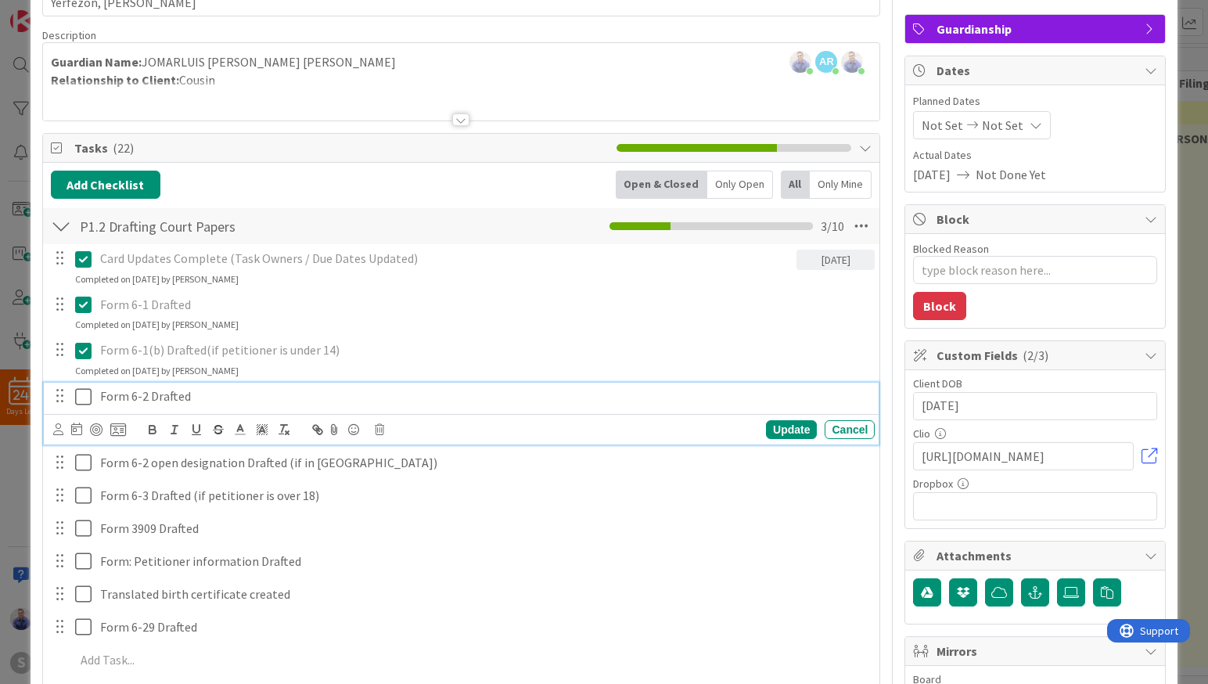
click at [76, 404] on icon at bounding box center [86, 396] width 23 height 19
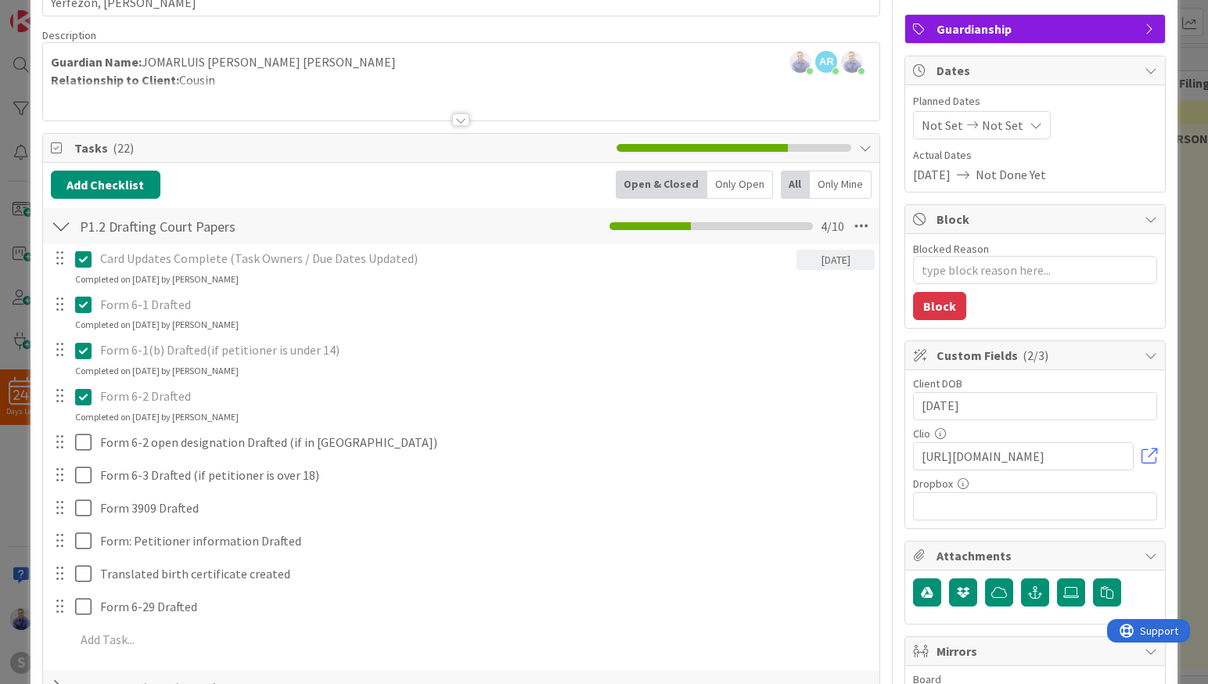
click at [83, 346] on icon at bounding box center [86, 350] width 23 height 19
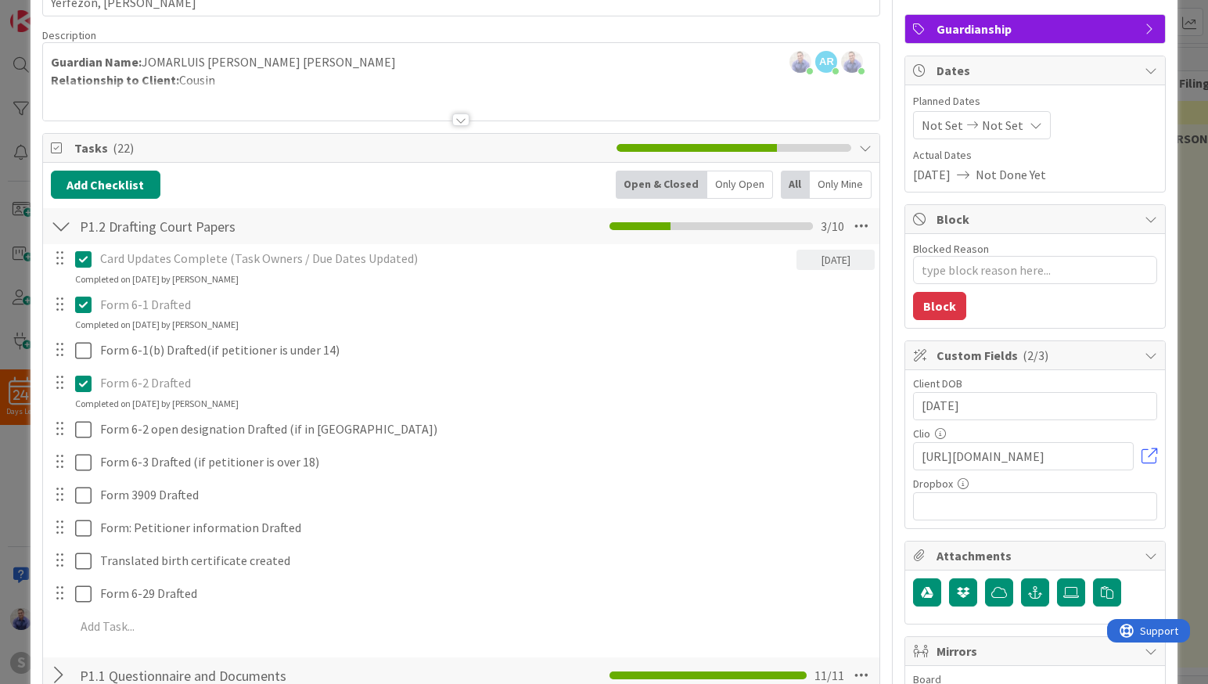
drag, startPoint x: 826, startPoint y: 385, endPoint x: 809, endPoint y: 403, distance: 24.9
click at [826, 385] on div "Card Updates Complete (Task Owners / Due Dates Updated) 08/28/2025 Update Cance…" at bounding box center [461, 445] width 821 height 402
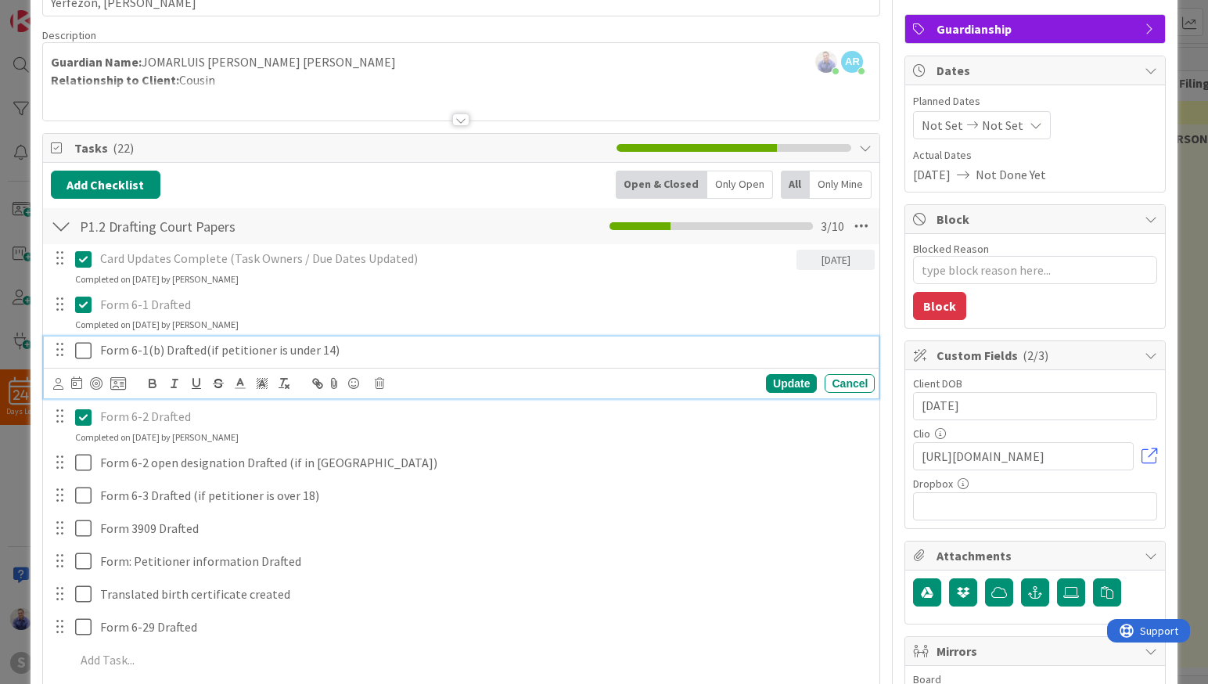
drag, startPoint x: 85, startPoint y: 352, endPoint x: 117, endPoint y: 359, distance: 32.8
click at [94, 354] on div "Form 6-1(b) Drafted(if petitioner is under 14)" at bounding box center [462, 349] width 825 height 27
drag, startPoint x: 77, startPoint y: 350, endPoint x: 84, endPoint y: 350, distance: 7.9
click at [77, 350] on icon at bounding box center [86, 350] width 23 height 19
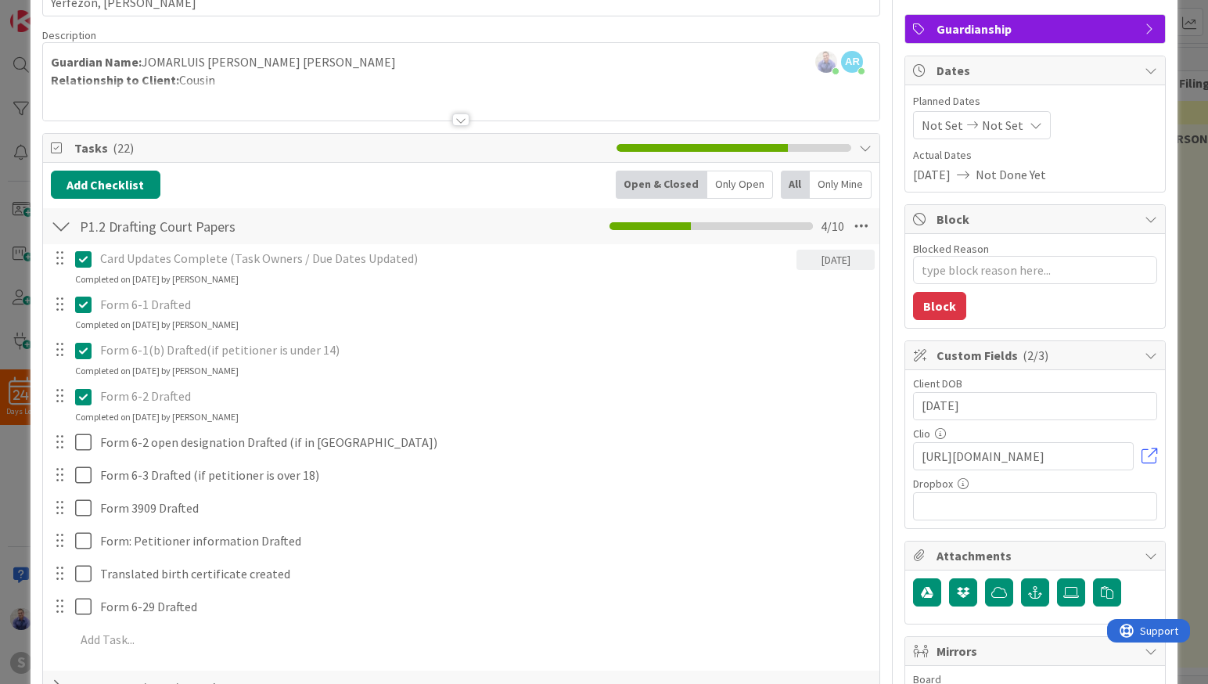
click at [88, 350] on icon at bounding box center [86, 350] width 23 height 19
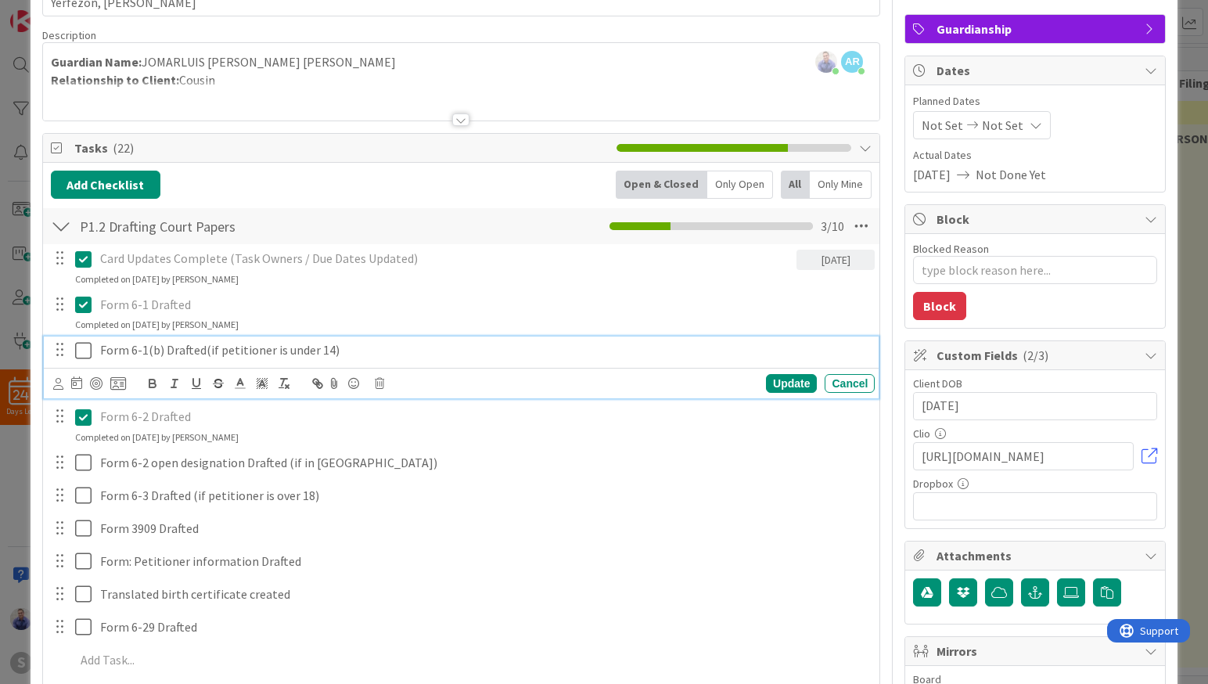
type textarea "x"
drag, startPoint x: 202, startPoint y: 350, endPoint x: 221, endPoint y: 399, distance: 52.7
click at [202, 350] on p "Form 6-1(b) Drafted(if petitioner is under 14)" at bounding box center [484, 350] width 768 height 18
click at [381, 386] on icon at bounding box center [379, 383] width 9 height 11
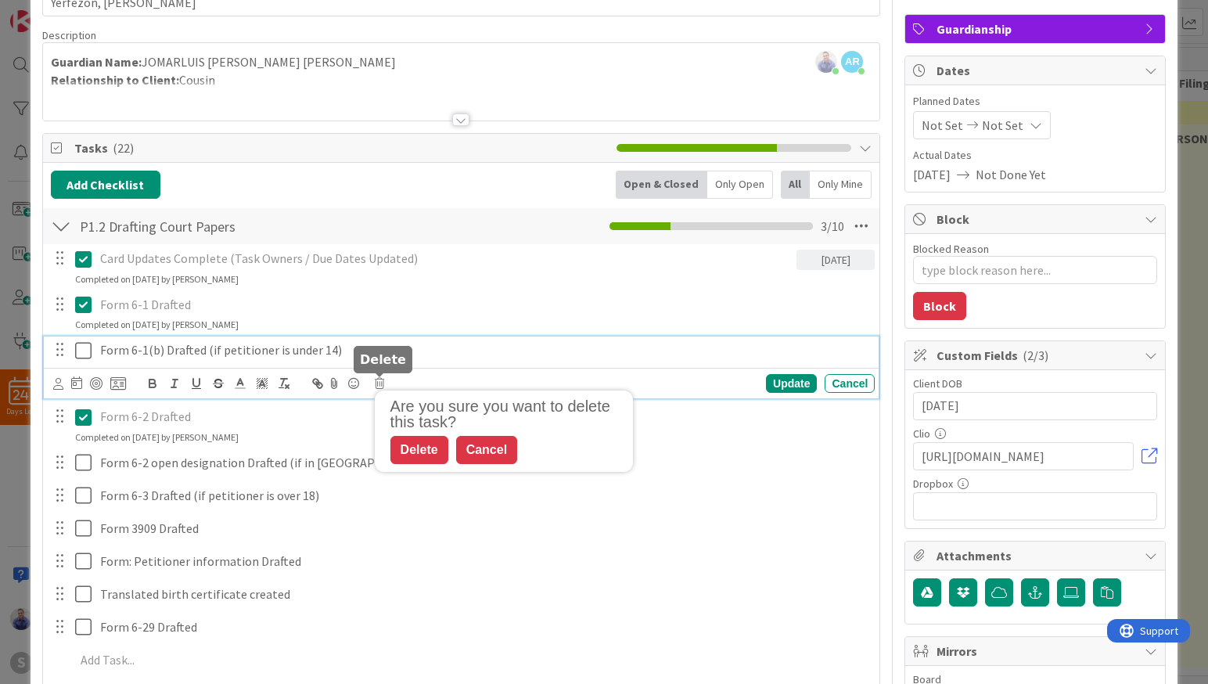
click at [504, 447] on div "Cancel" at bounding box center [486, 450] width 61 height 28
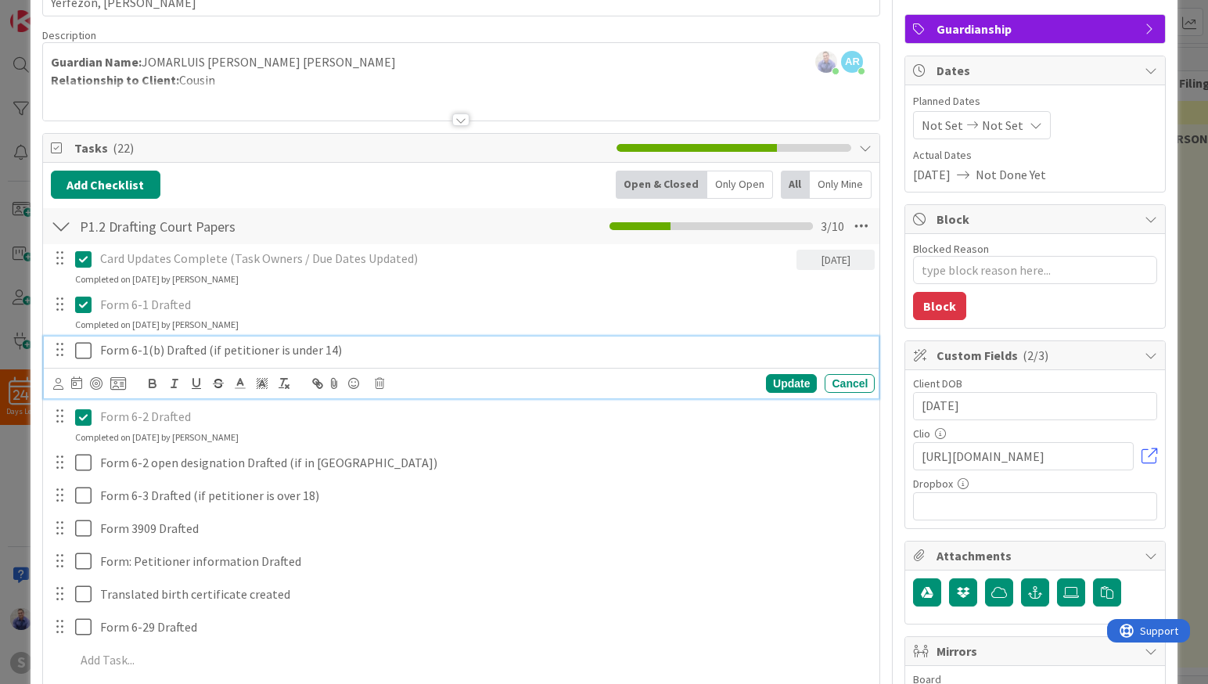
drag, startPoint x: 364, startPoint y: 345, endPoint x: 371, endPoint y: 356, distance: 12.6
click at [364, 345] on p "Form 6-1(b) Drafted (if petitioner is under 14)" at bounding box center [484, 350] width 768 height 18
click at [479, 480] on div "Card Updates Complete (Task Owners / Due Dates Updated) 08/28/2025 Update Cance…" at bounding box center [461, 462] width 821 height 436
click at [187, 350] on p "Form 6-1(b) Drafted (if petitioner is under 14)" at bounding box center [484, 350] width 768 height 18
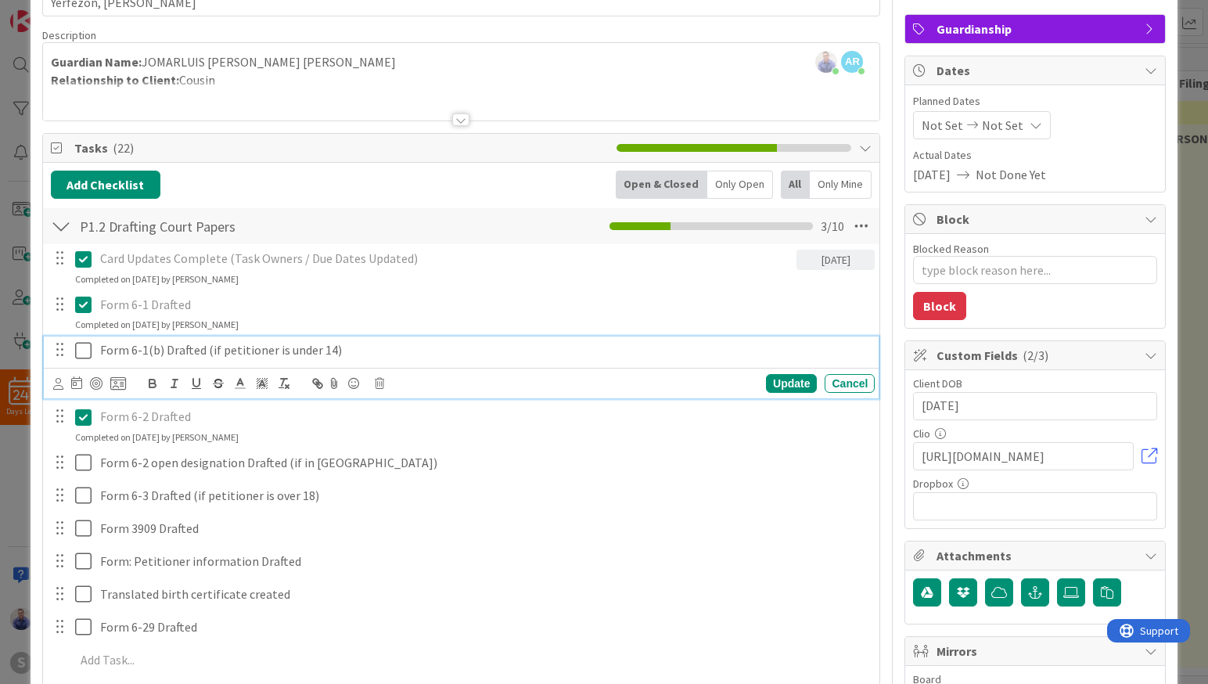
click at [187, 350] on p "Form 6-1(b) Drafted (if petitioner is under 14)" at bounding box center [484, 350] width 768 height 18
click at [222, 383] on line "button" at bounding box center [218, 383] width 10 height 1
click at [429, 354] on p "Form 6-1(b) Drafted (if petitioner is under 14)" at bounding box center [484, 350] width 768 height 18
click at [786, 385] on div "Update" at bounding box center [791, 383] width 51 height 19
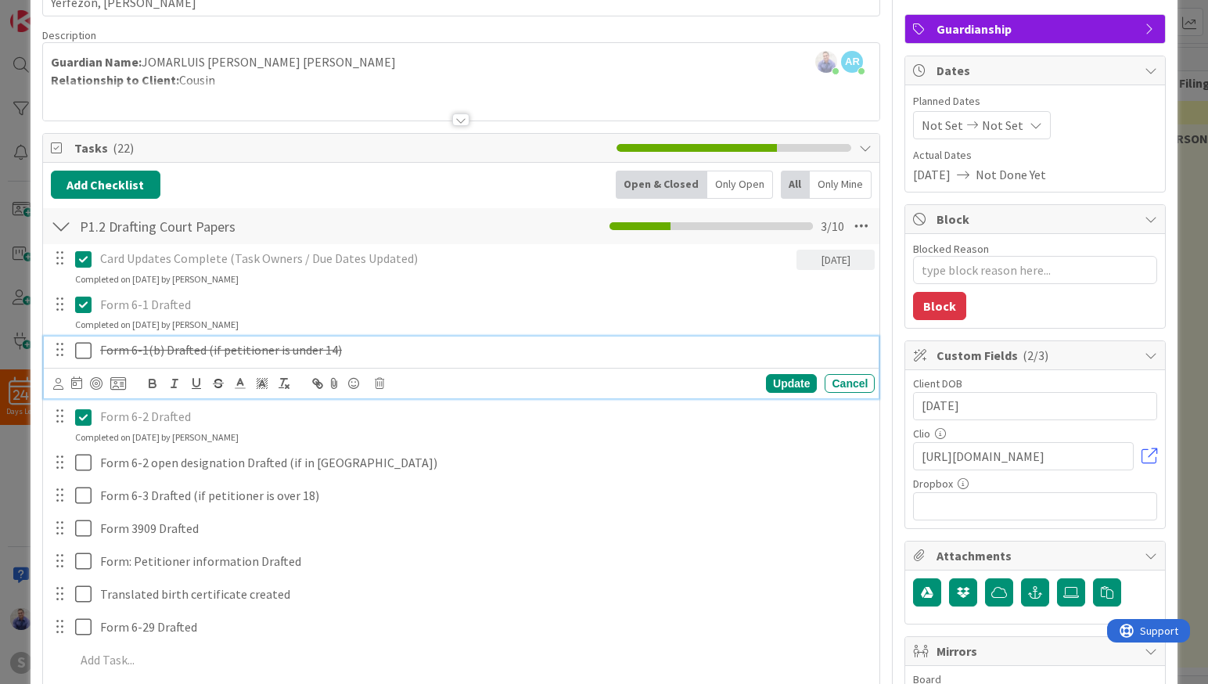
click at [84, 350] on icon at bounding box center [86, 350] width 23 height 19
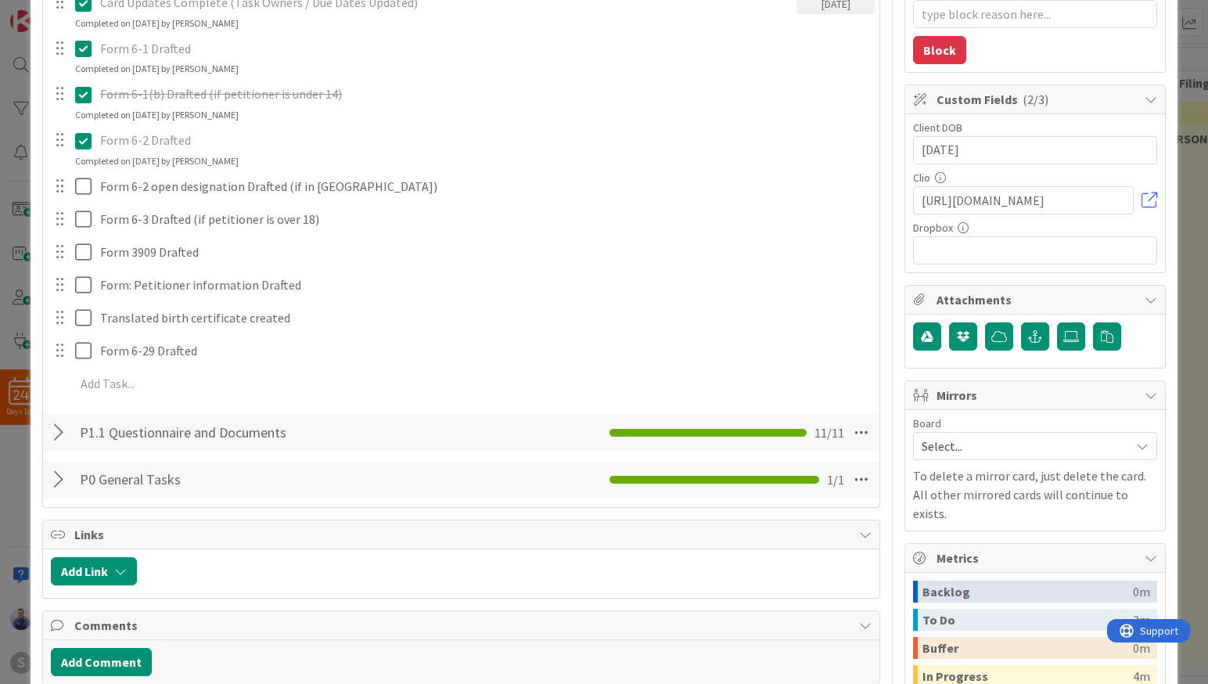
scroll to position [279, 0]
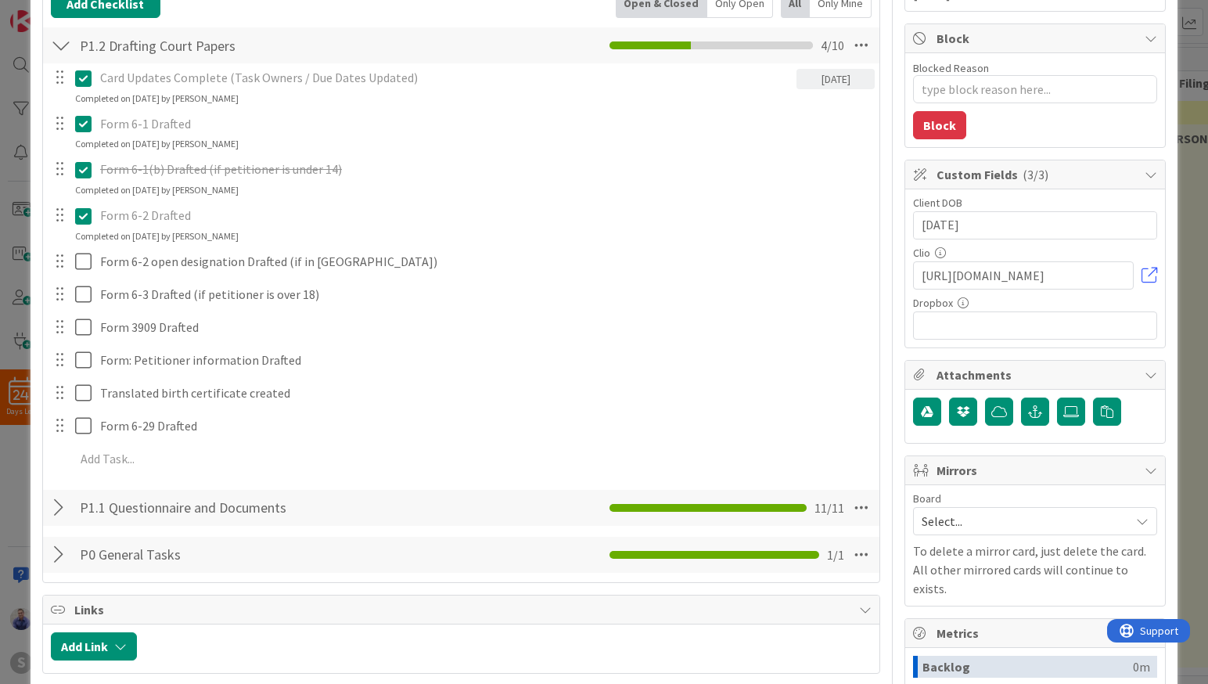
type textarea "x"
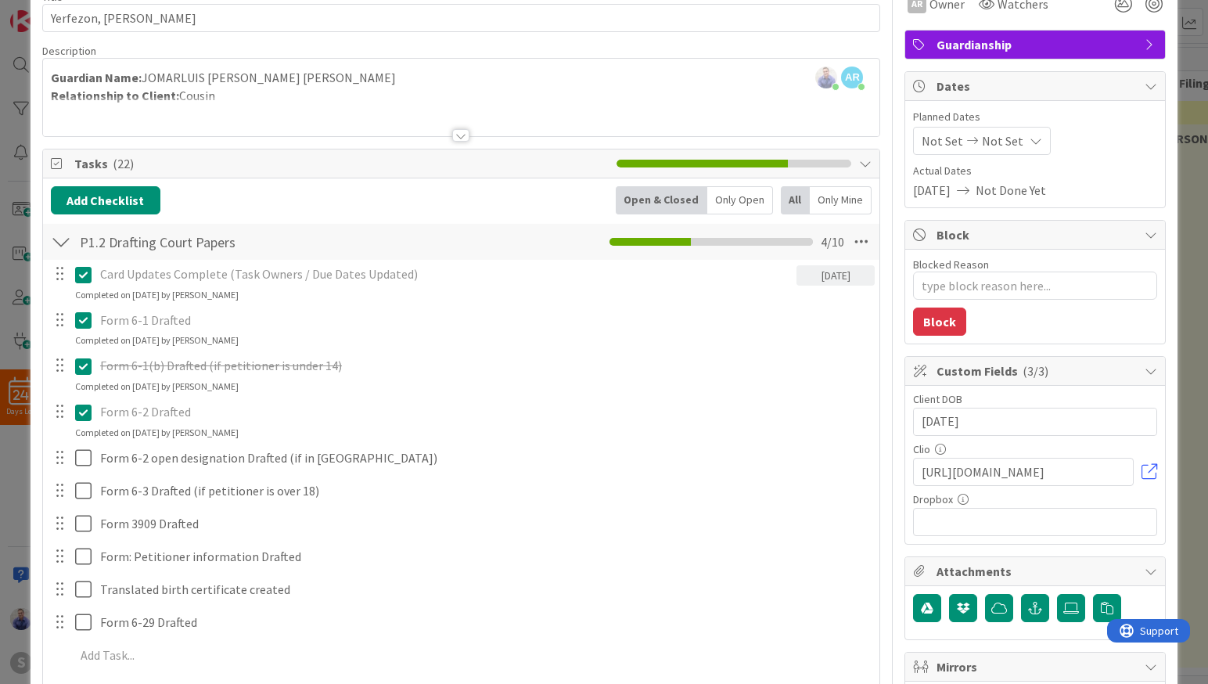
scroll to position [82, 0]
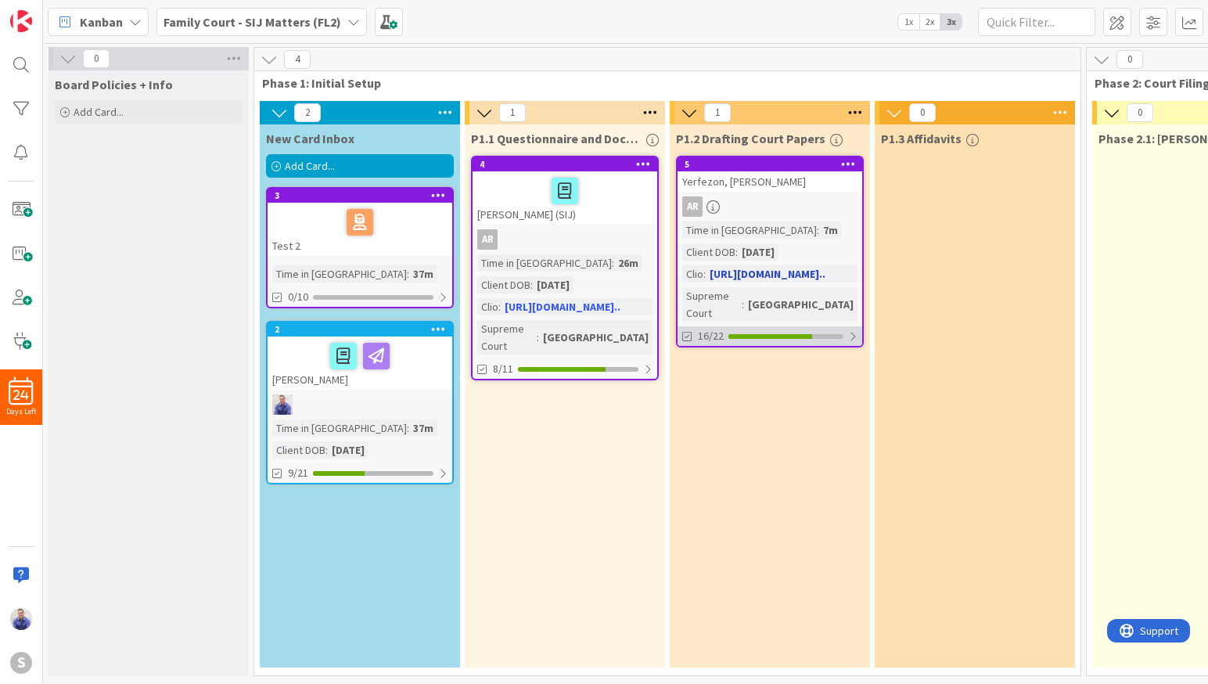
click at [853, 330] on div at bounding box center [852, 336] width 9 height 13
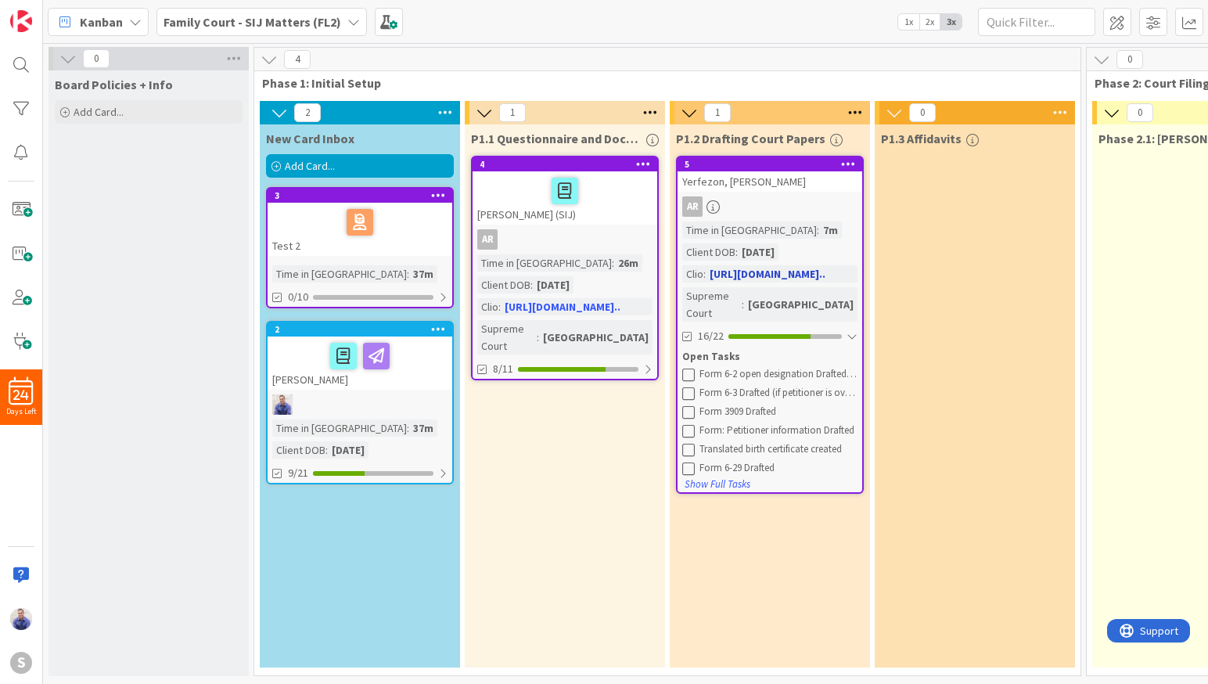
click at [738, 182] on div "Yerfezon, [PERSON_NAME]" at bounding box center [769, 181] width 185 height 20
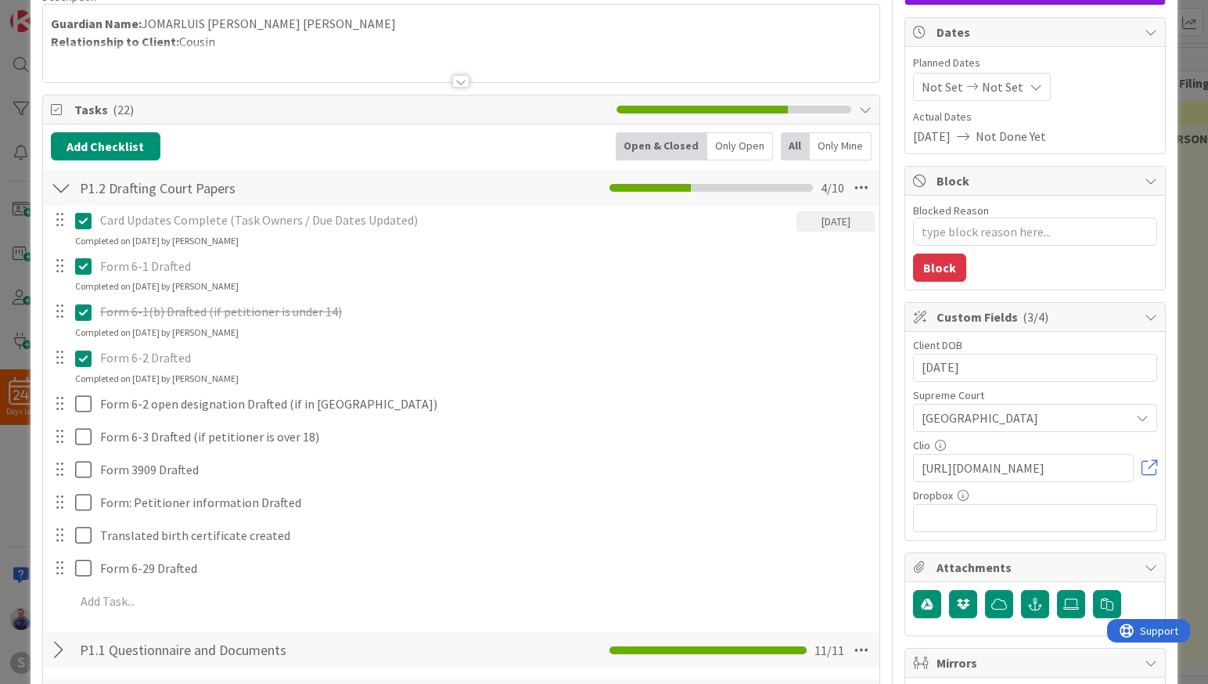
scroll to position [164, 0]
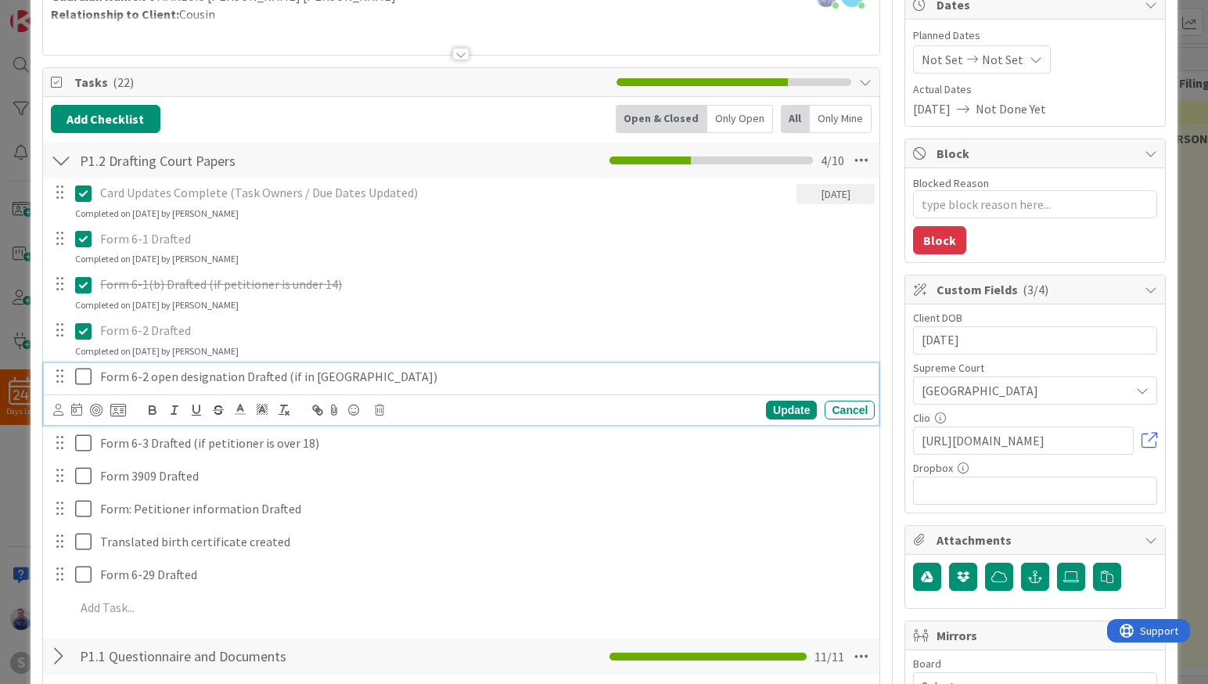
click at [237, 378] on p "Form 6-2 open designation Drafted (if in [GEOGRAPHIC_DATA])" at bounding box center [484, 377] width 768 height 18
click at [214, 408] on icon "button" at bounding box center [218, 410] width 14 height 14
click at [80, 375] on icon at bounding box center [86, 376] width 23 height 19
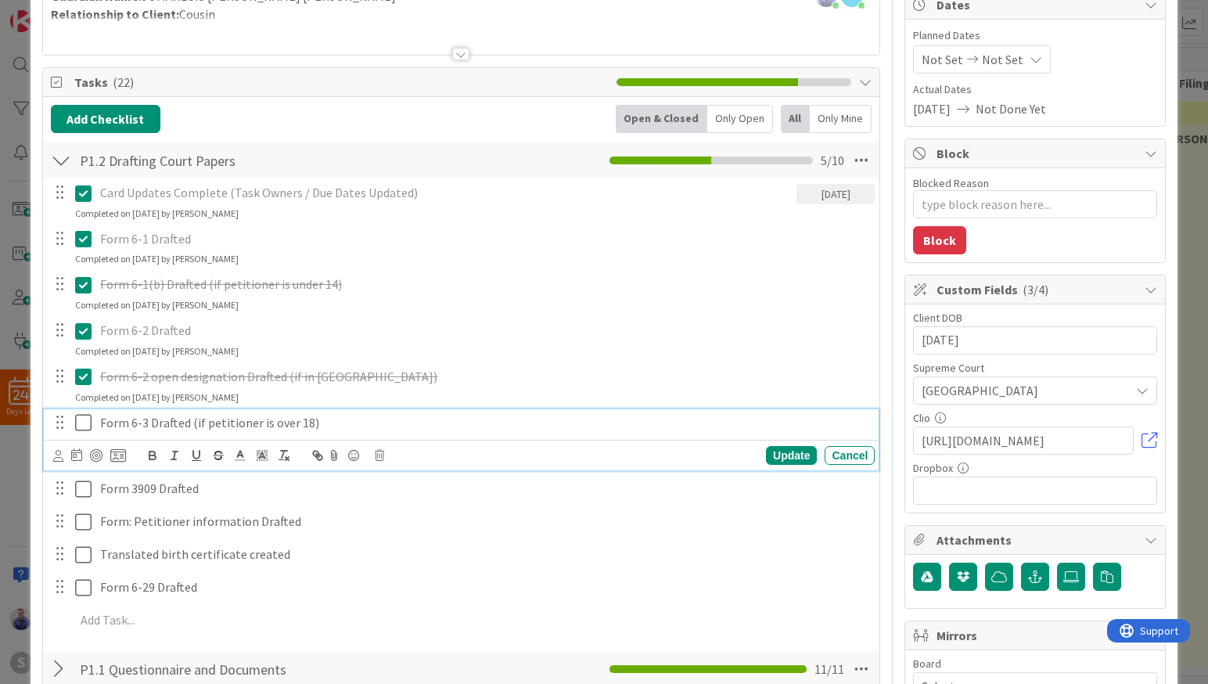
click at [274, 423] on p "Form 6-3 Drafted (if petitioner is over 18)" at bounding box center [484, 423] width 768 height 18
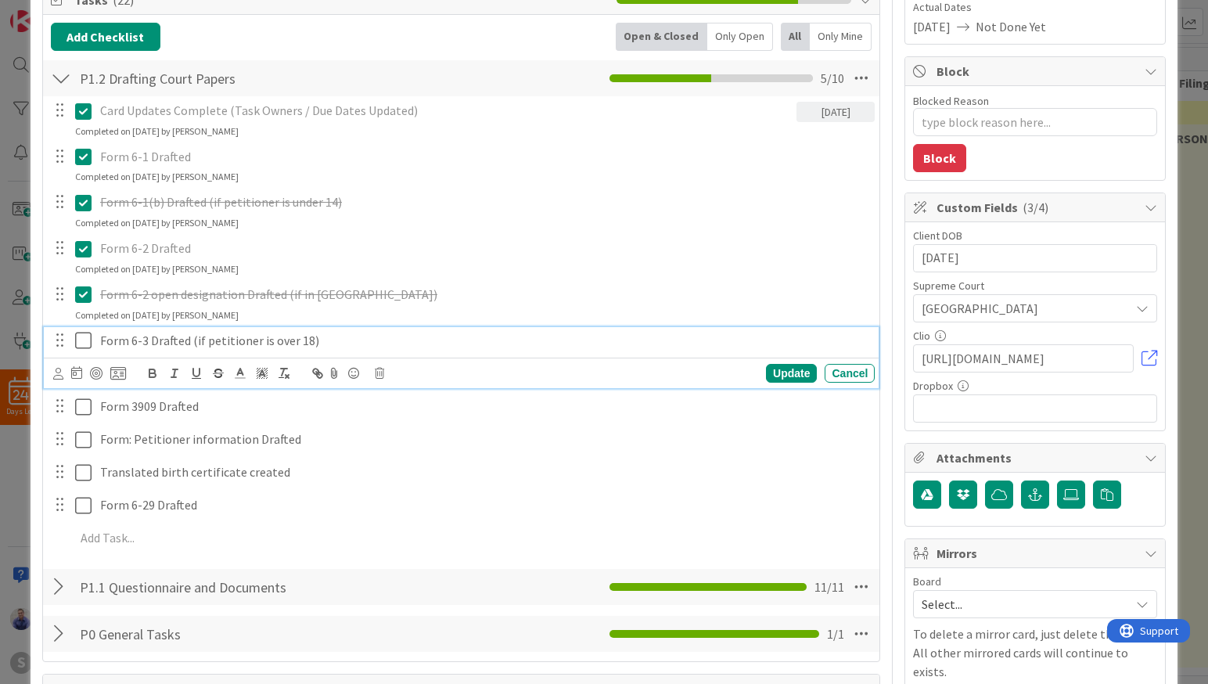
click at [84, 341] on icon at bounding box center [86, 340] width 23 height 19
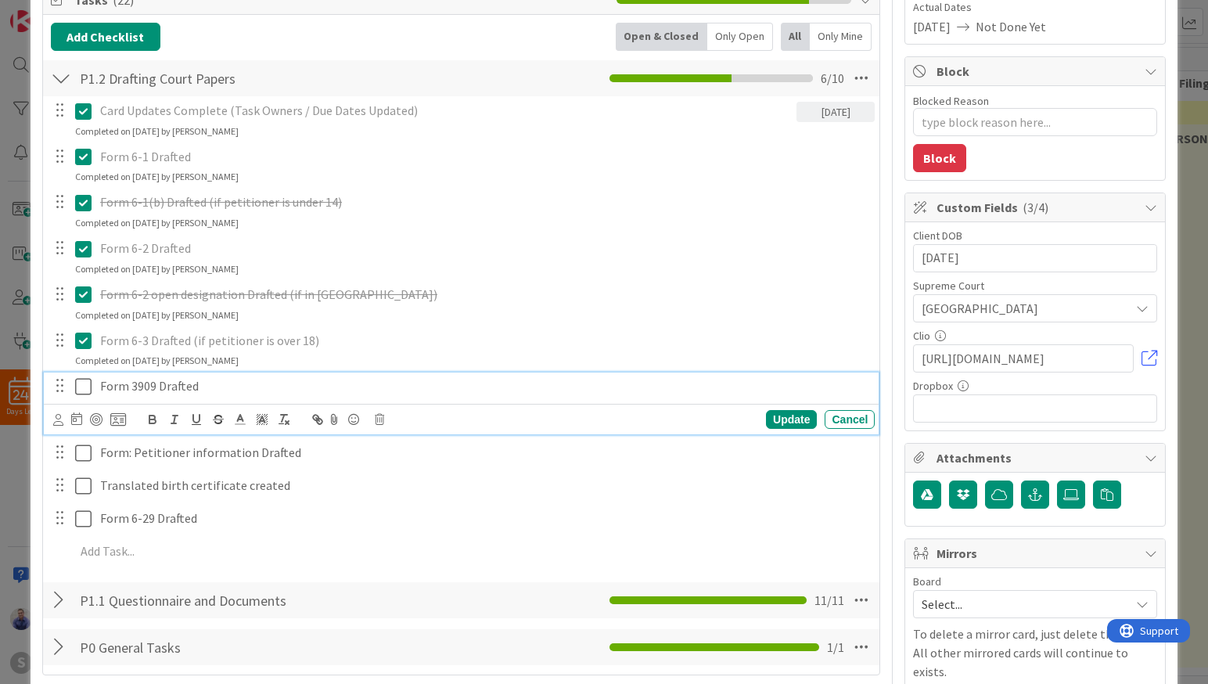
click at [83, 388] on icon at bounding box center [86, 386] width 23 height 19
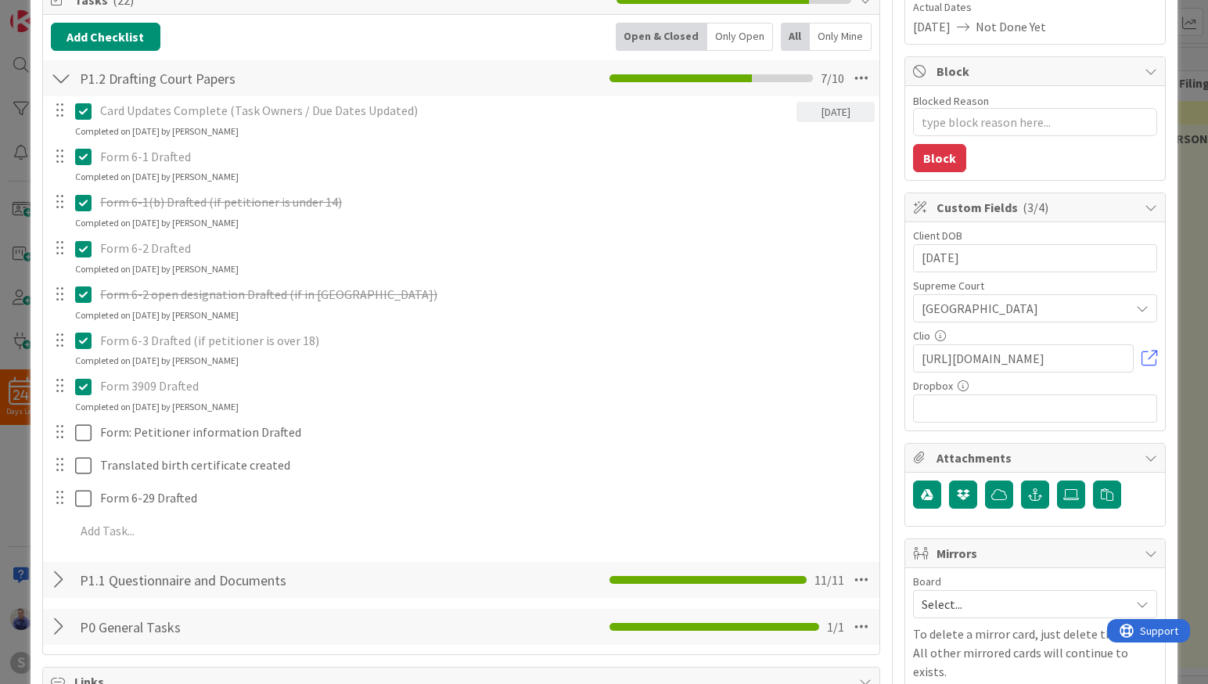
type textarea "x"
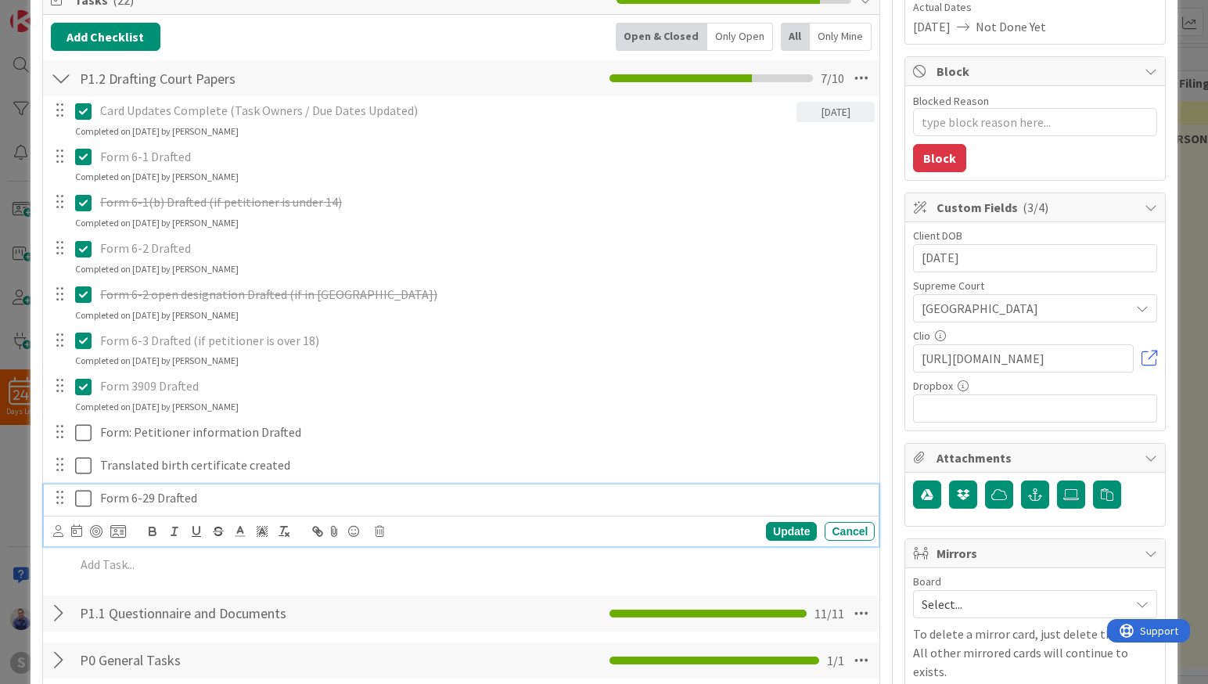
click at [170, 501] on p "Form 6-29 Drafted" at bounding box center [484, 498] width 768 height 18
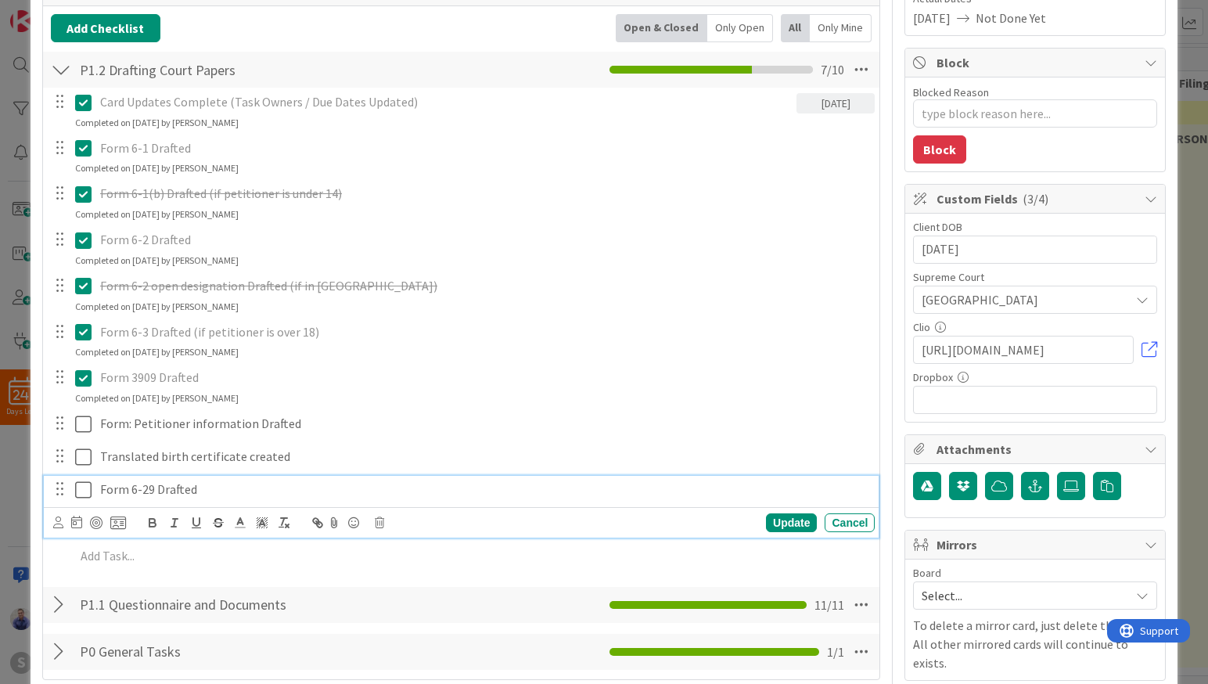
scroll to position [329, 0]
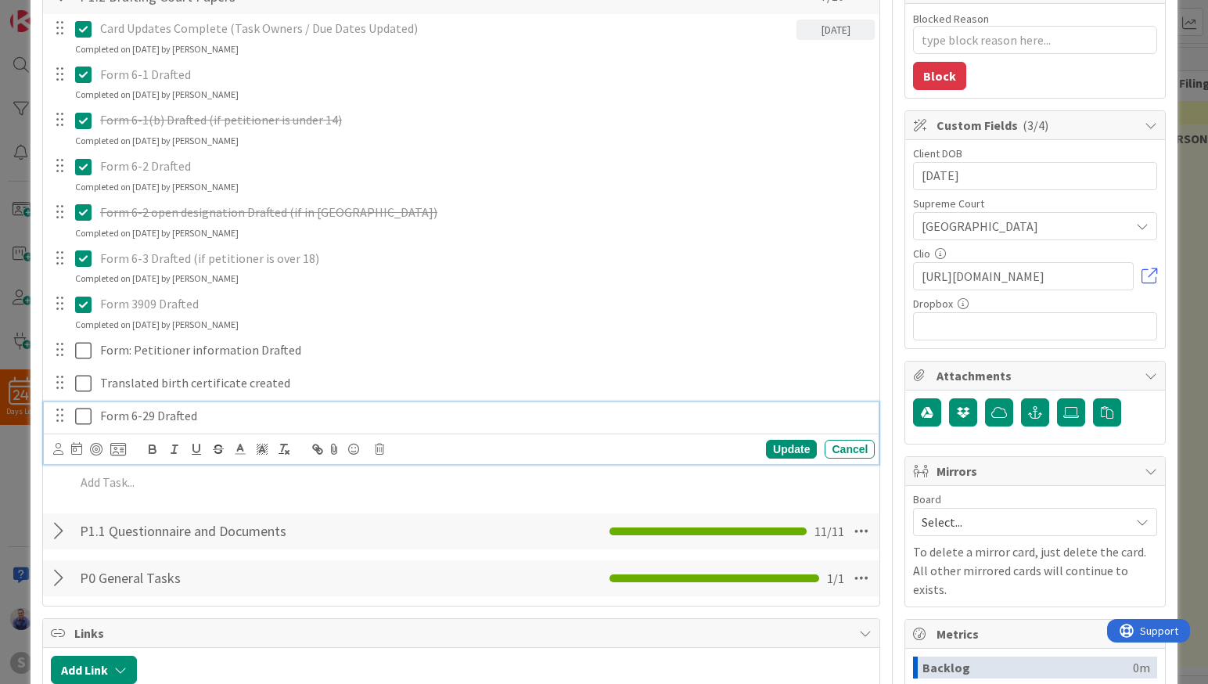
click at [250, 414] on p "Form 6-29 Drafted" at bounding box center [484, 416] width 768 height 18
click at [132, 419] on p "Form 6-29 Drafted" at bounding box center [484, 416] width 768 height 18
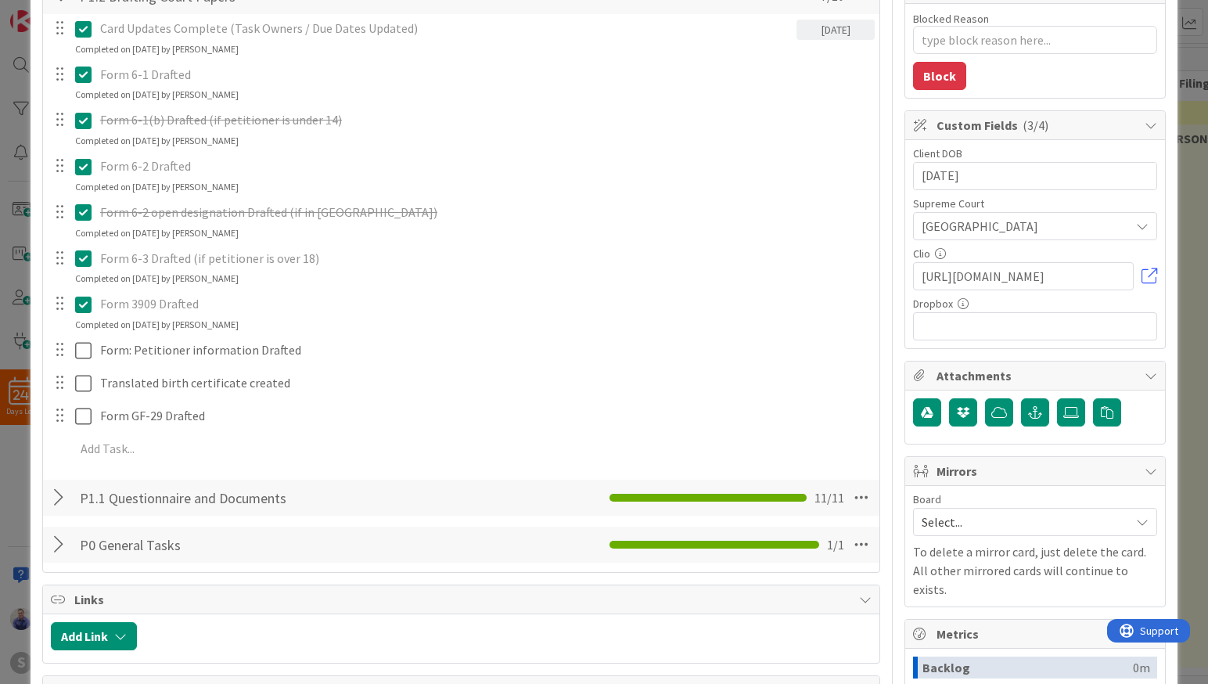
click at [764, 447] on div "Card Updates Complete (Task Owners / Due Dates Updated) [DATE] Update Cancel Co…" at bounding box center [461, 241] width 821 height 454
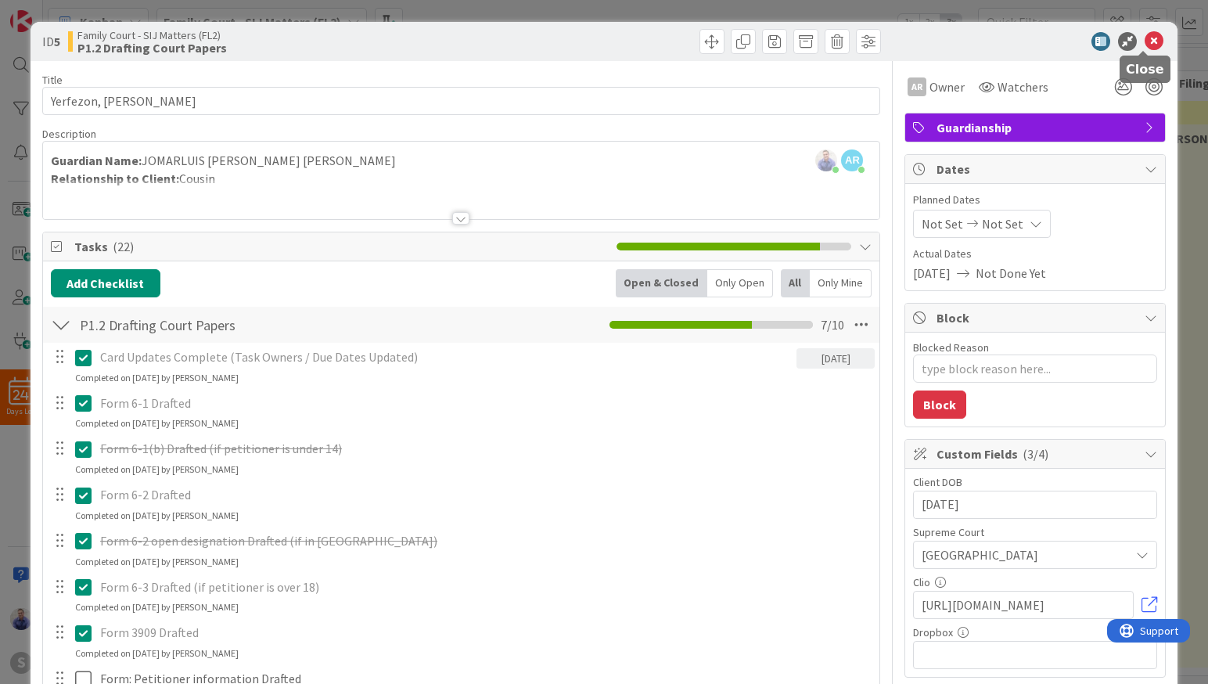
click at [1144, 43] on icon at bounding box center [1153, 41] width 19 height 19
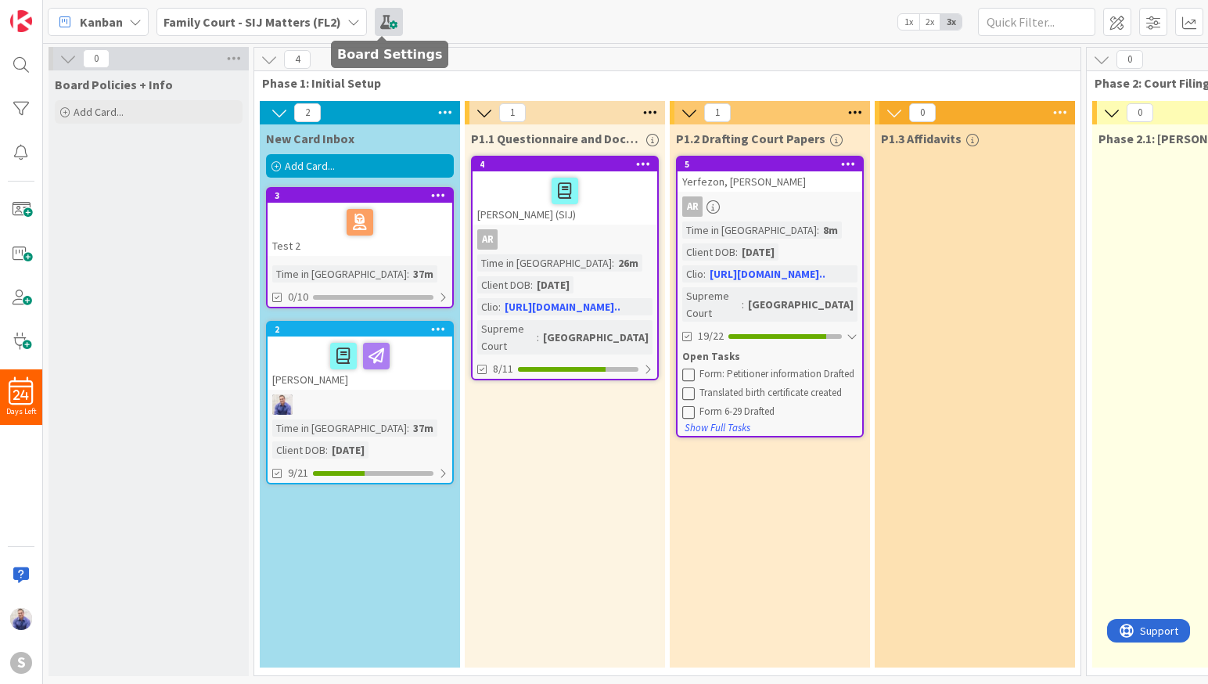
click at [389, 17] on span at bounding box center [389, 22] width 28 height 28
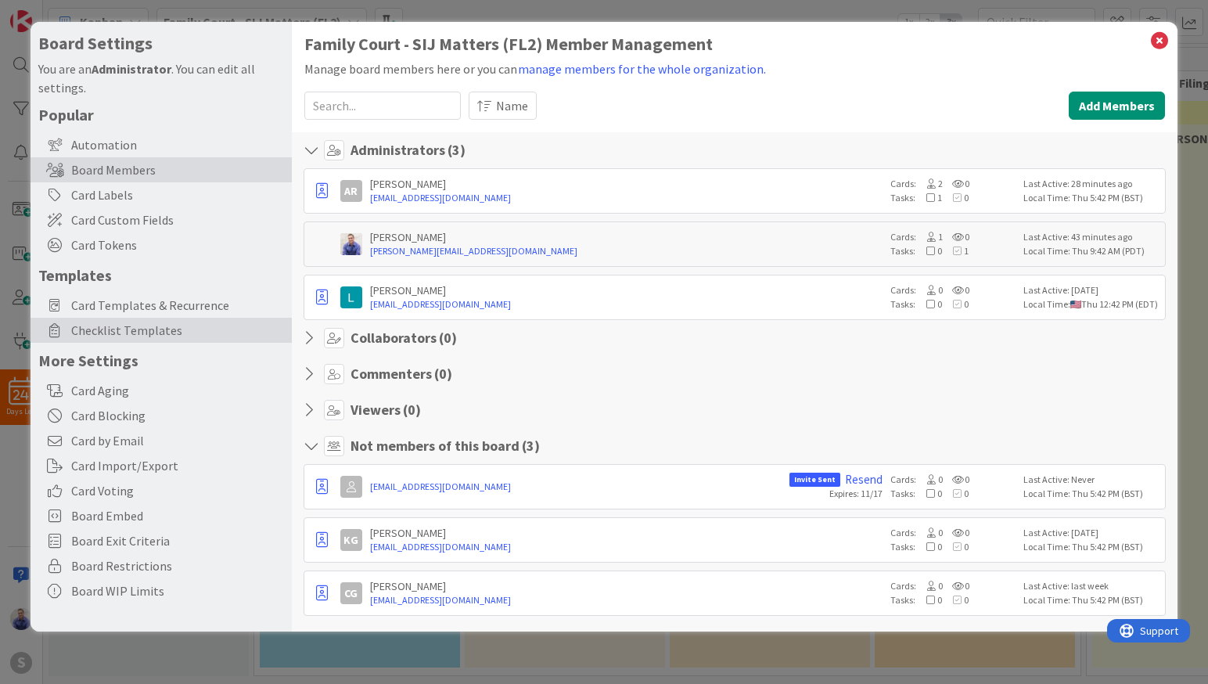
click at [121, 336] on span "Checklist Templates" at bounding box center [177, 330] width 213 height 19
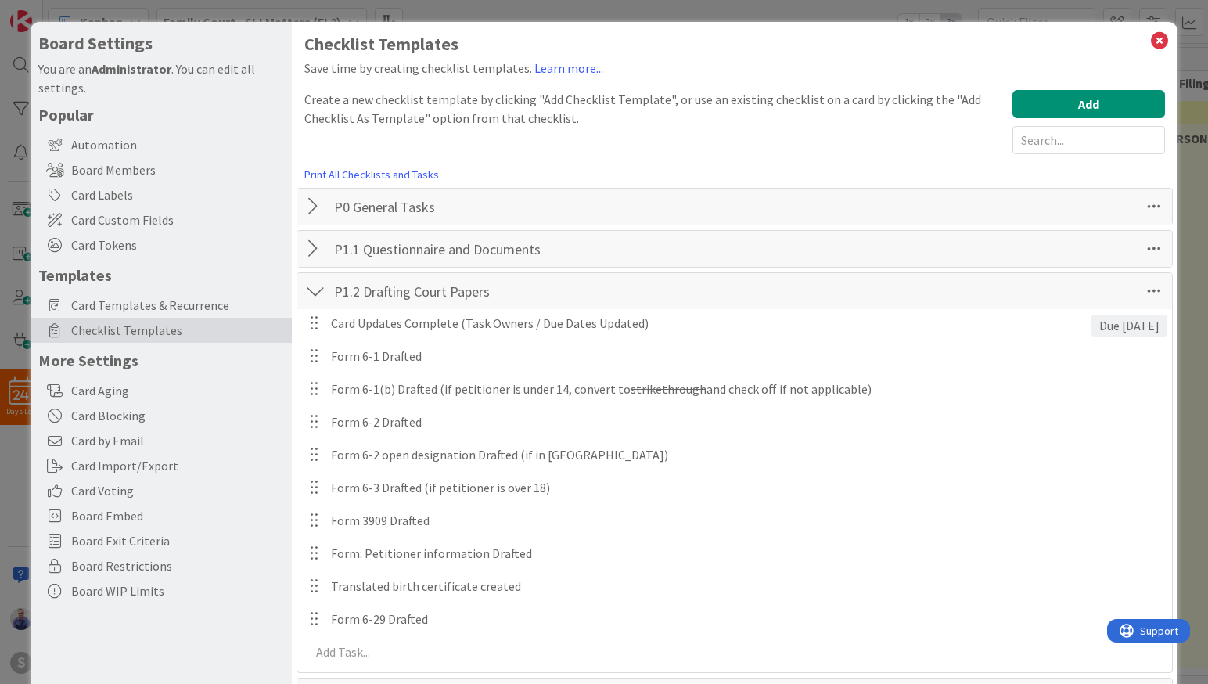
scroll to position [192, 0]
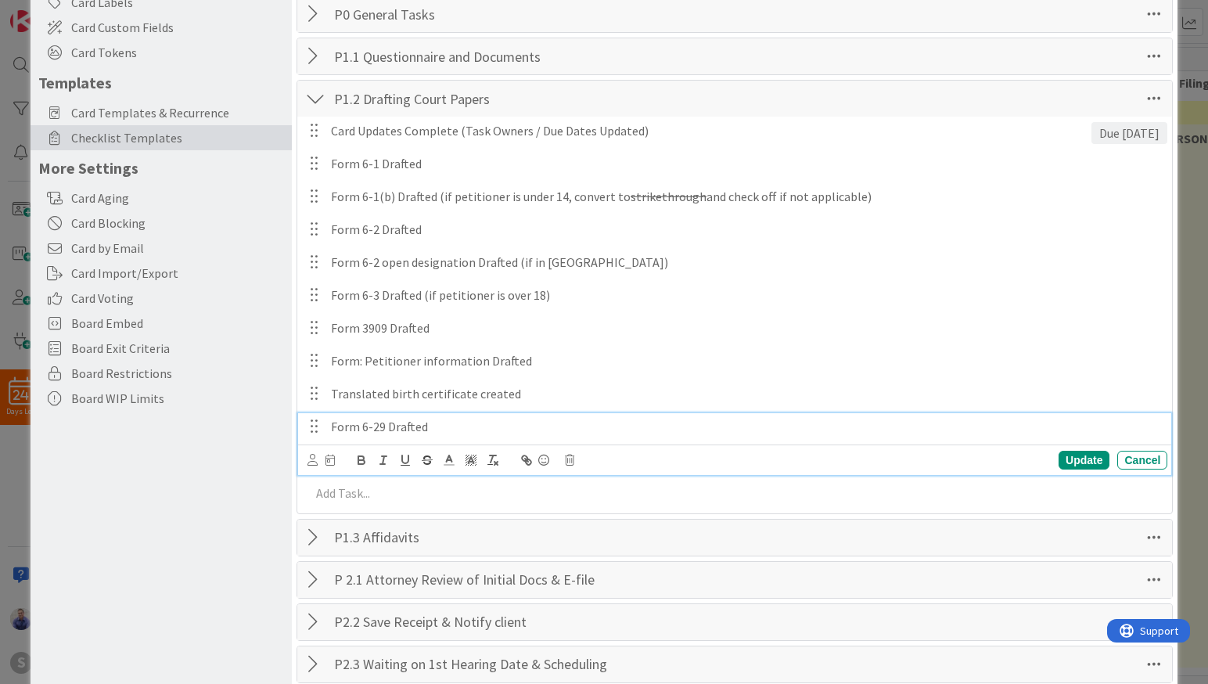
click at [367, 423] on p "Form 6-29 Drafted" at bounding box center [746, 427] width 830 height 18
click at [1064, 456] on div "Update" at bounding box center [1083, 460] width 51 height 19
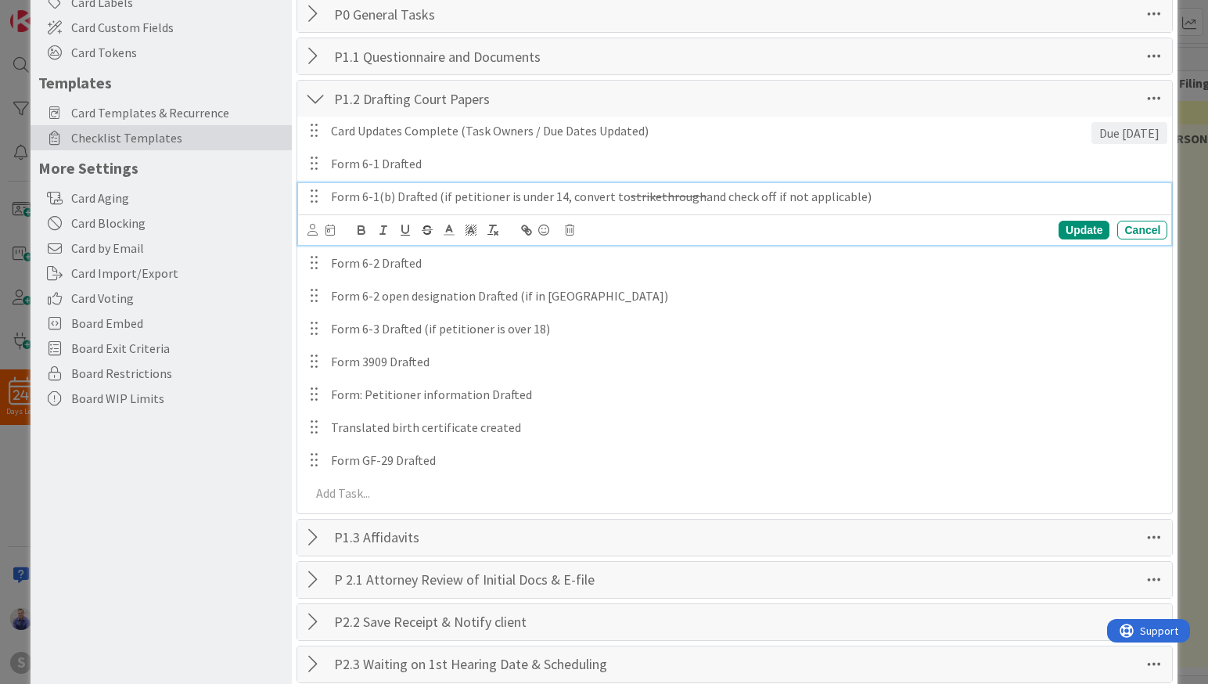
drag, startPoint x: 566, startPoint y: 197, endPoint x: 906, endPoint y: 199, distance: 340.2
click at [906, 199] on p "Form 6-1(b) Drafted (if petitioner is under 14, convert to strikethrough and ch…" at bounding box center [746, 197] width 830 height 18
copy p "convert to strikethrough and check off if not applicable)"
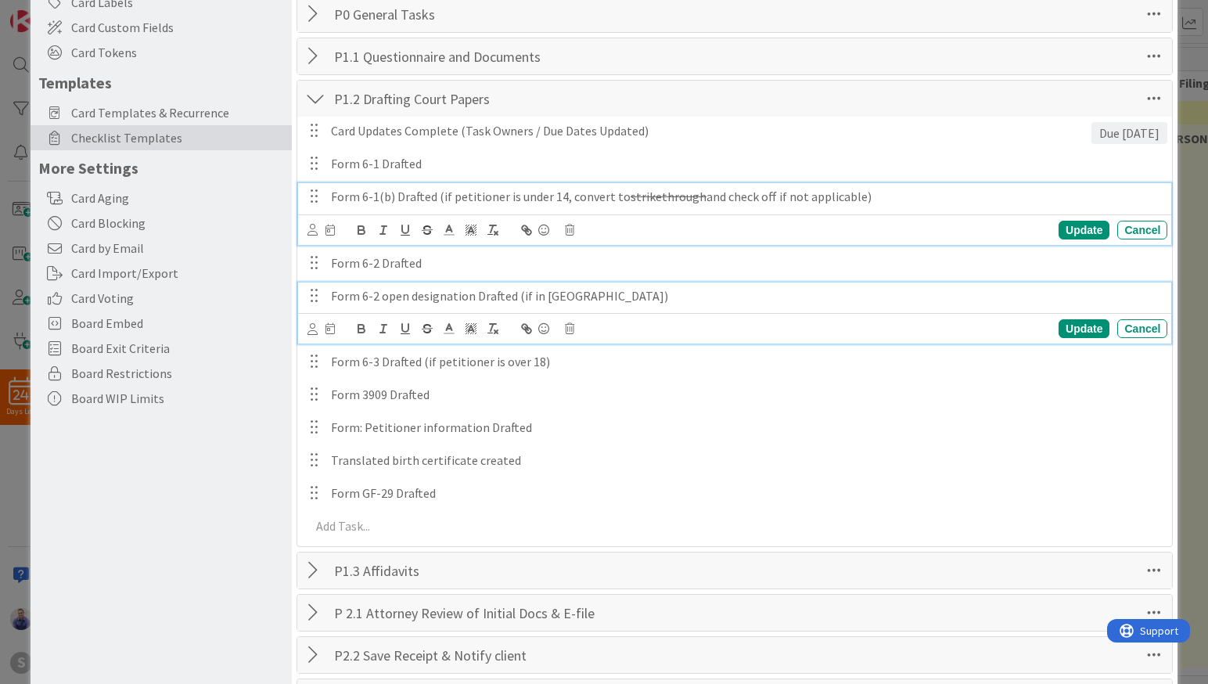
click at [576, 296] on p "Form 6-2 open designation Drafted (if in [GEOGRAPHIC_DATA])" at bounding box center [746, 296] width 830 height 18
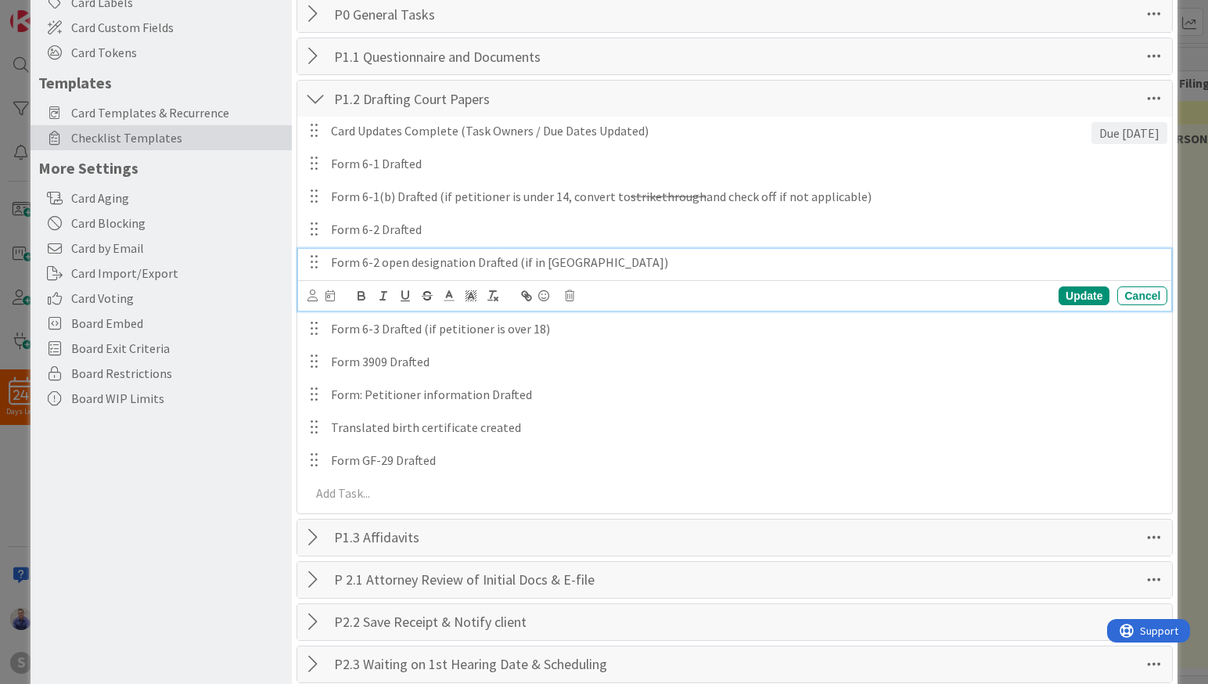
click at [578, 270] on p "Form 6-2 open designation Drafted (if in [GEOGRAPHIC_DATA])" at bounding box center [746, 262] width 830 height 18
click at [1073, 293] on div "Update" at bounding box center [1083, 295] width 51 height 19
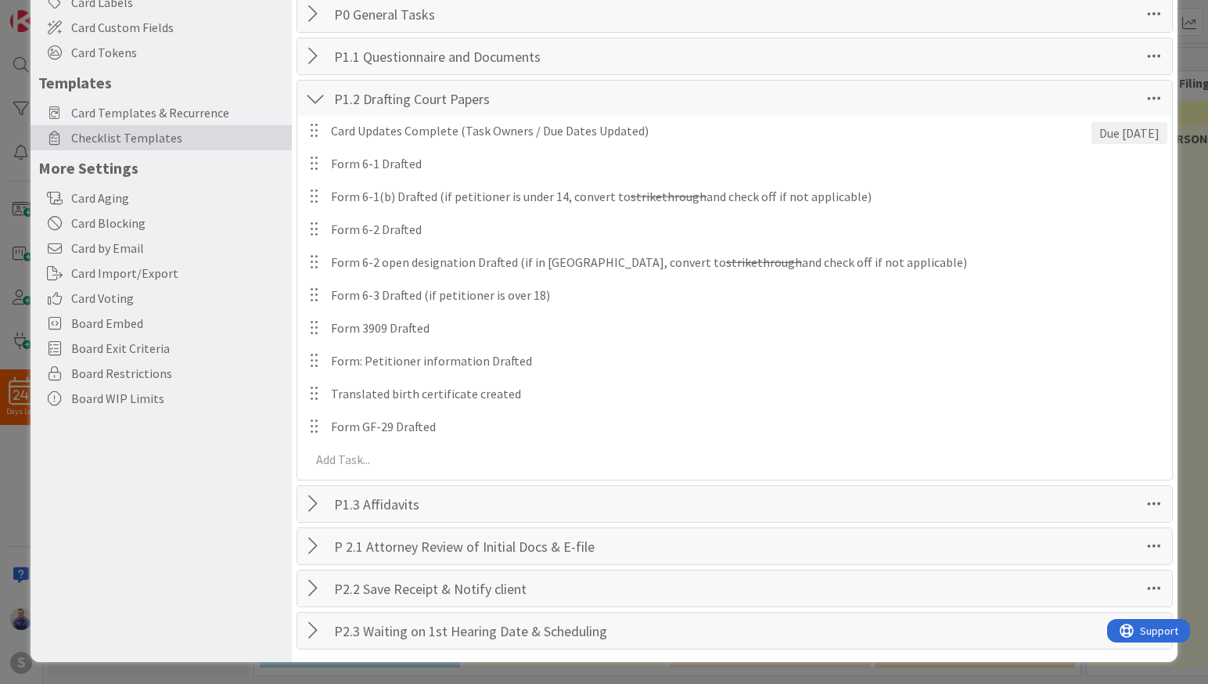
scroll to position [0, 0]
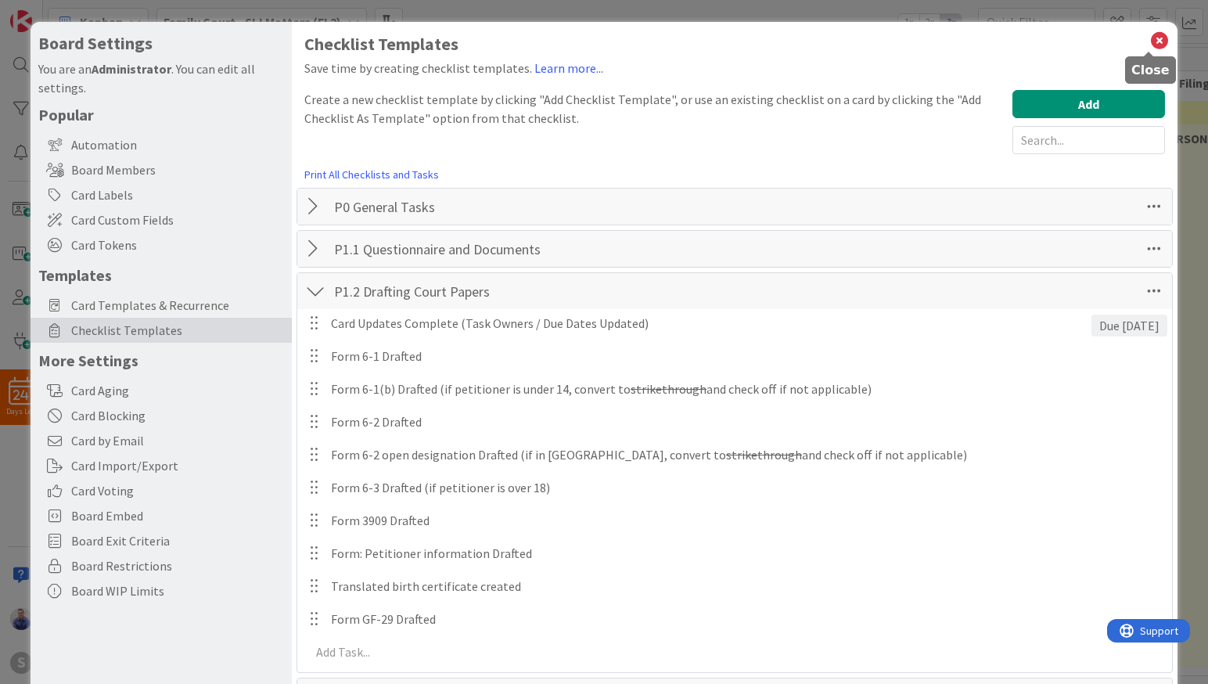
click at [1154, 35] on icon at bounding box center [1159, 41] width 20 height 22
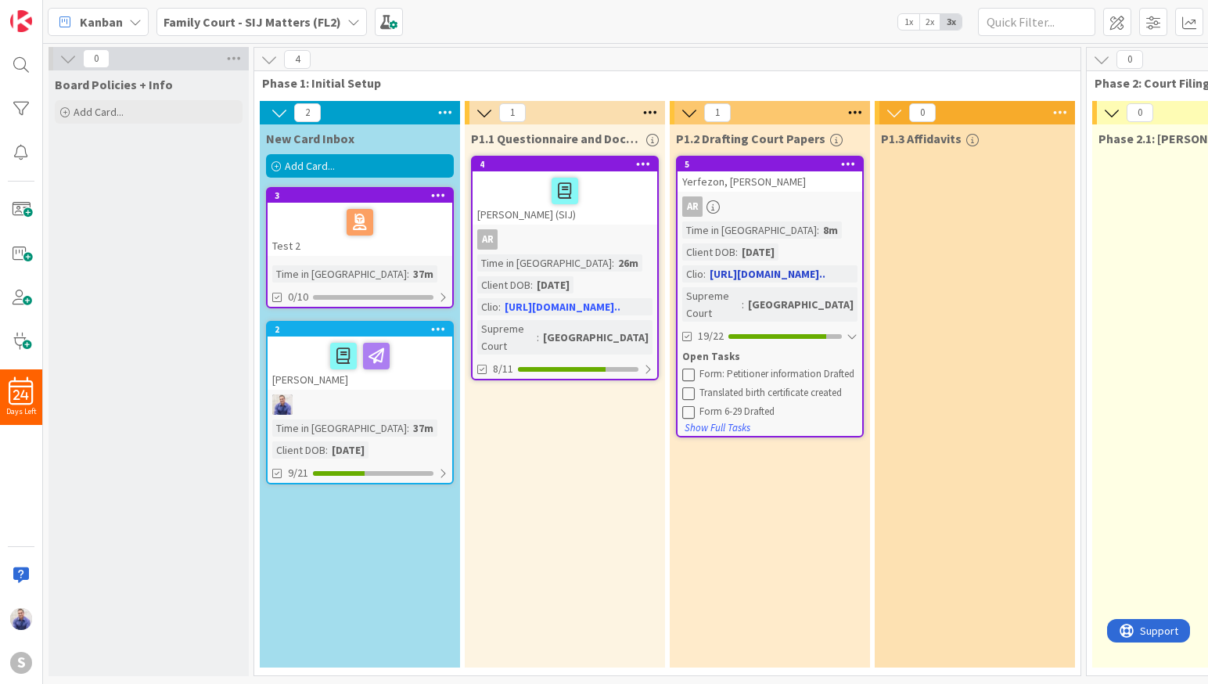
click at [742, 174] on div "Yerfezon, [PERSON_NAME]" at bounding box center [769, 181] width 185 height 20
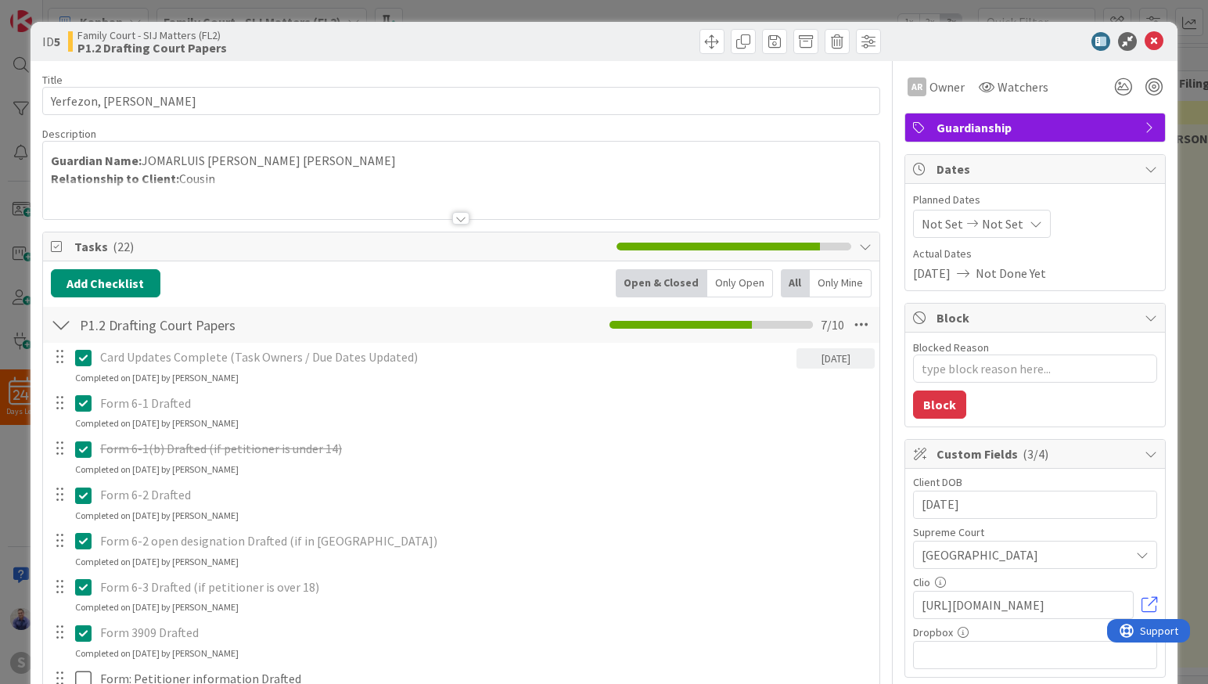
type textarea "x"
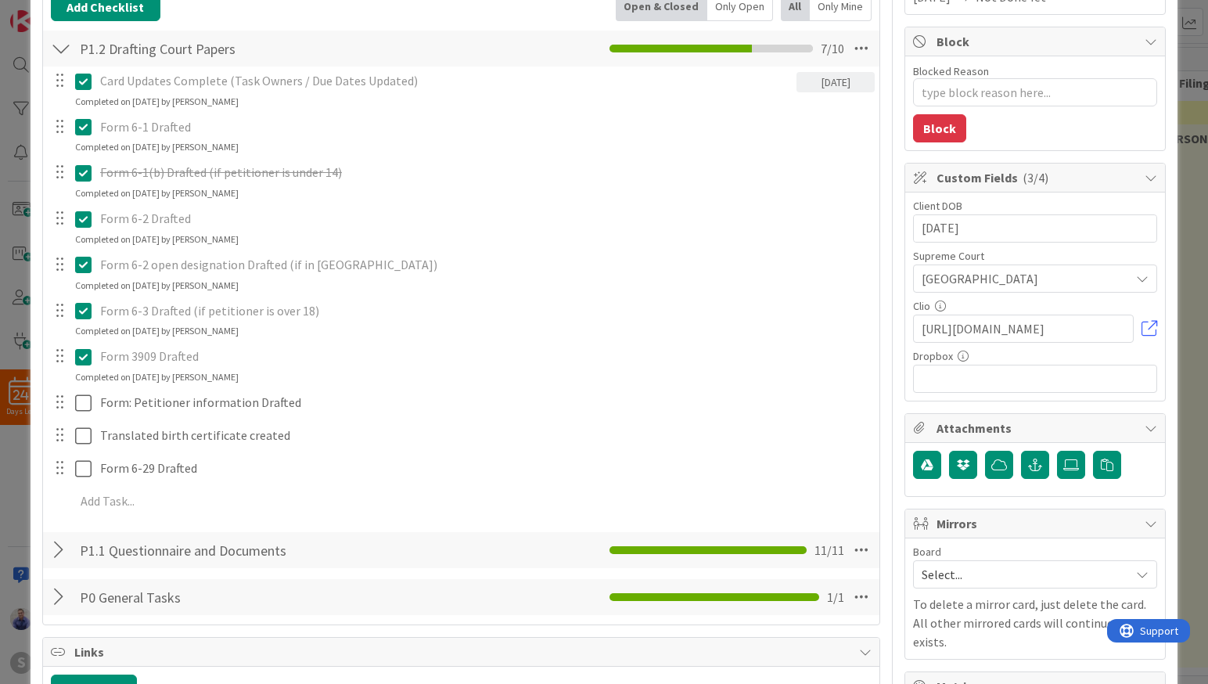
scroll to position [279, 0]
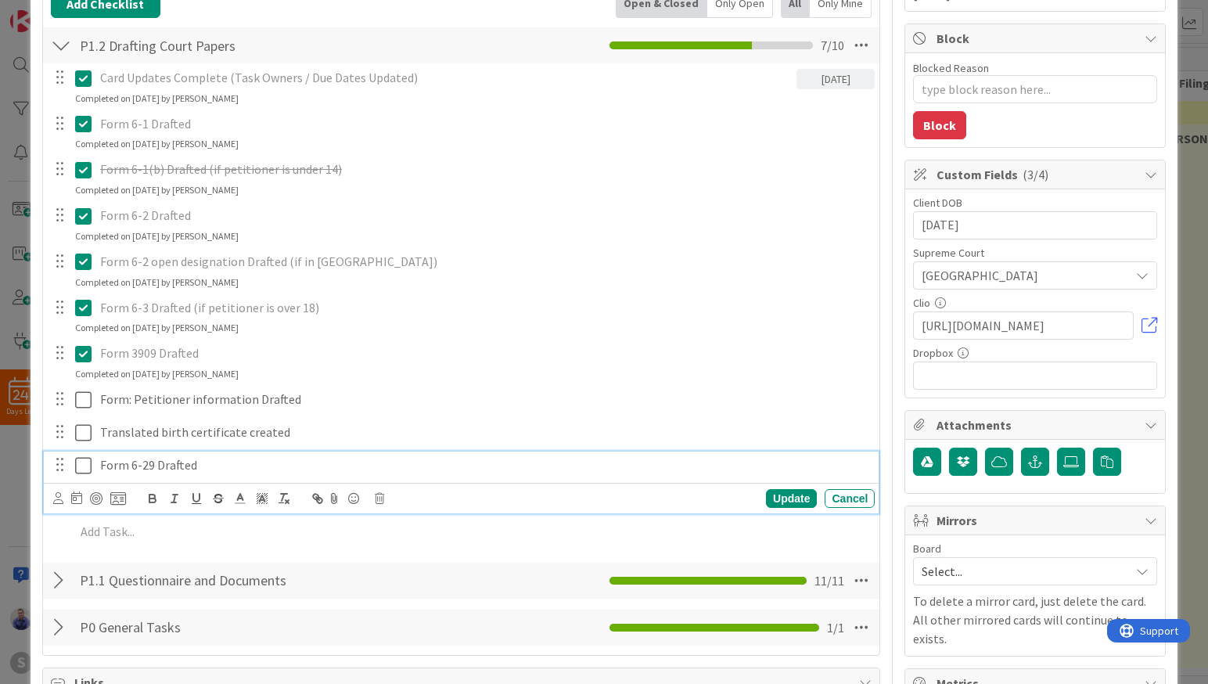
click at [131, 466] on p "Form 6-29 Drafted" at bounding box center [484, 465] width 768 height 18
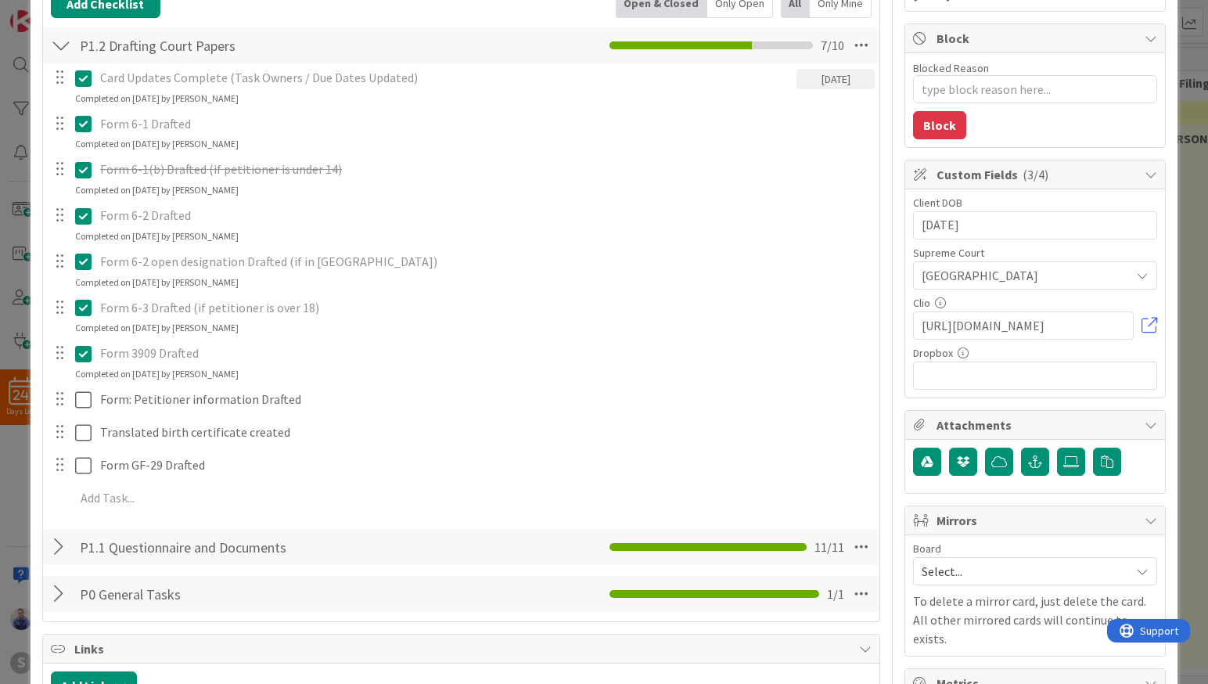
click at [792, 497] on div "Card Updates Complete (Task Owners / Due Dates Updated) [DATE] Update Cancel Co…" at bounding box center [461, 290] width 821 height 454
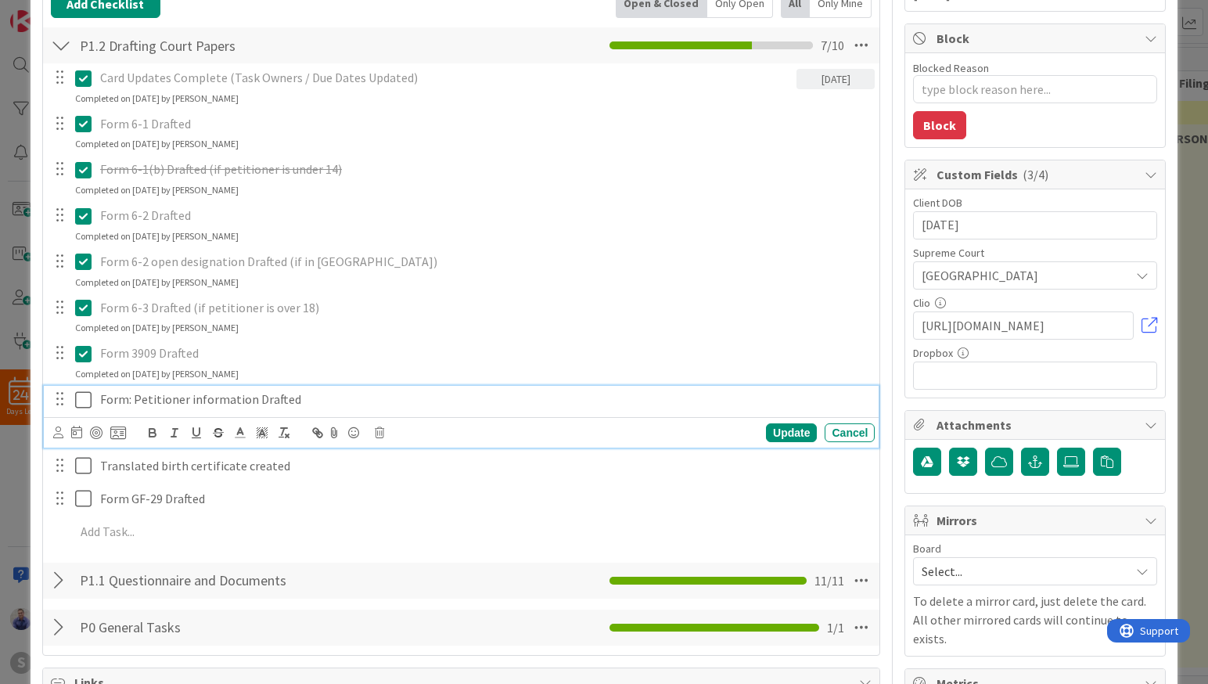
drag, startPoint x: 88, startPoint y: 401, endPoint x: 89, endPoint y: 435, distance: 33.7
click at [89, 407] on icon at bounding box center [86, 399] width 23 height 19
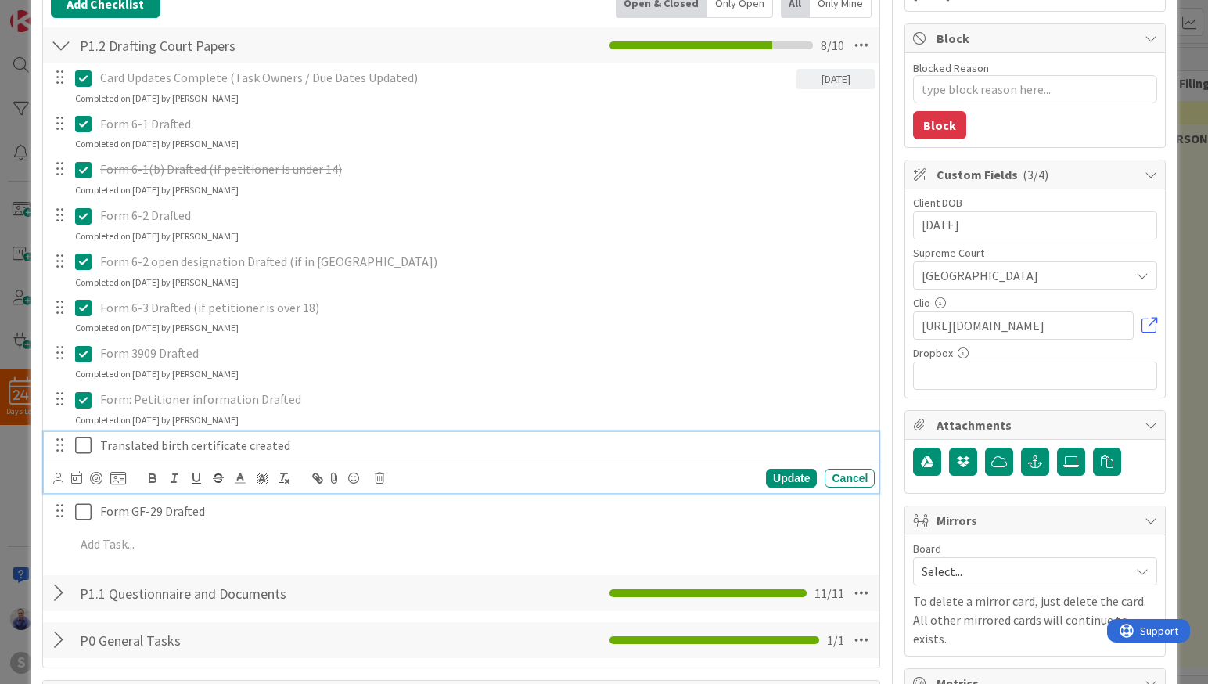
click at [88, 453] on icon at bounding box center [86, 445] width 23 height 19
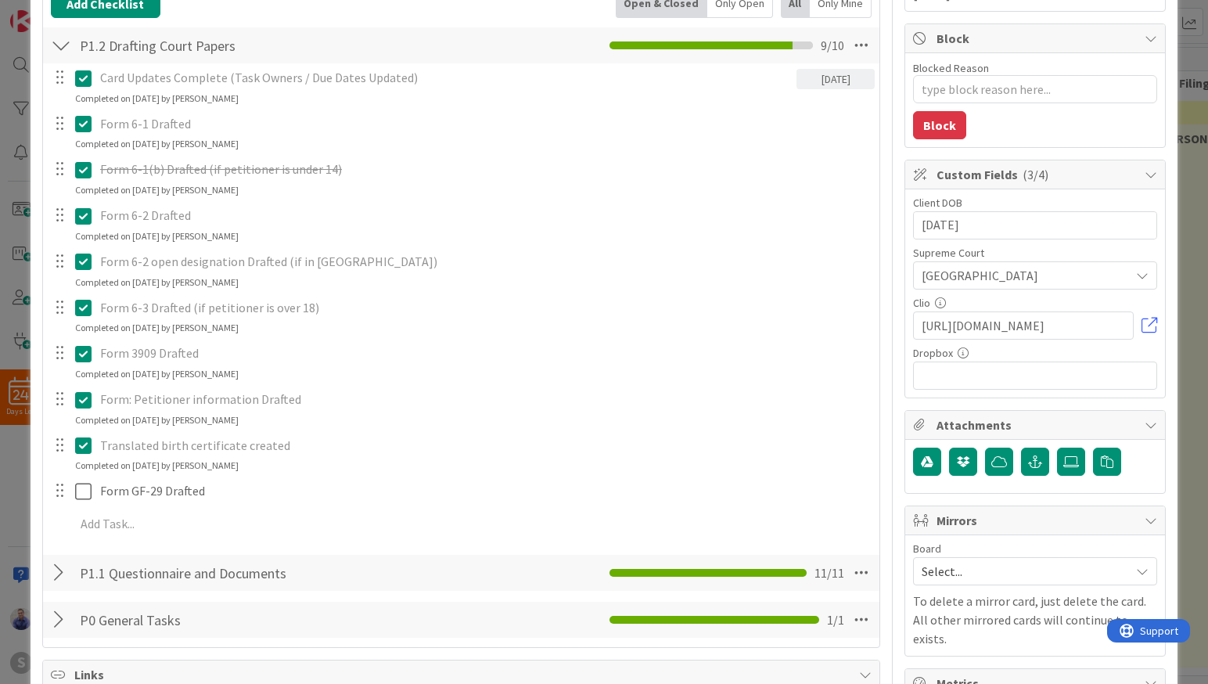
type textarea "x"
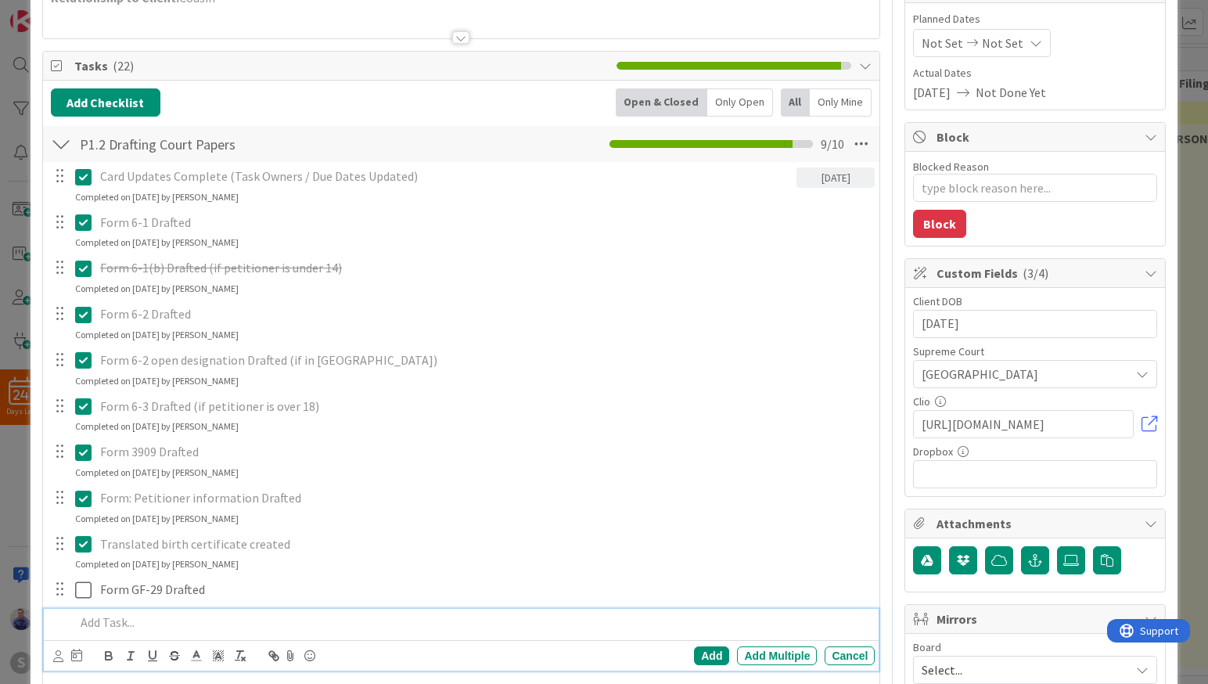
click at [212, 618] on p at bounding box center [472, 622] width 794 height 18
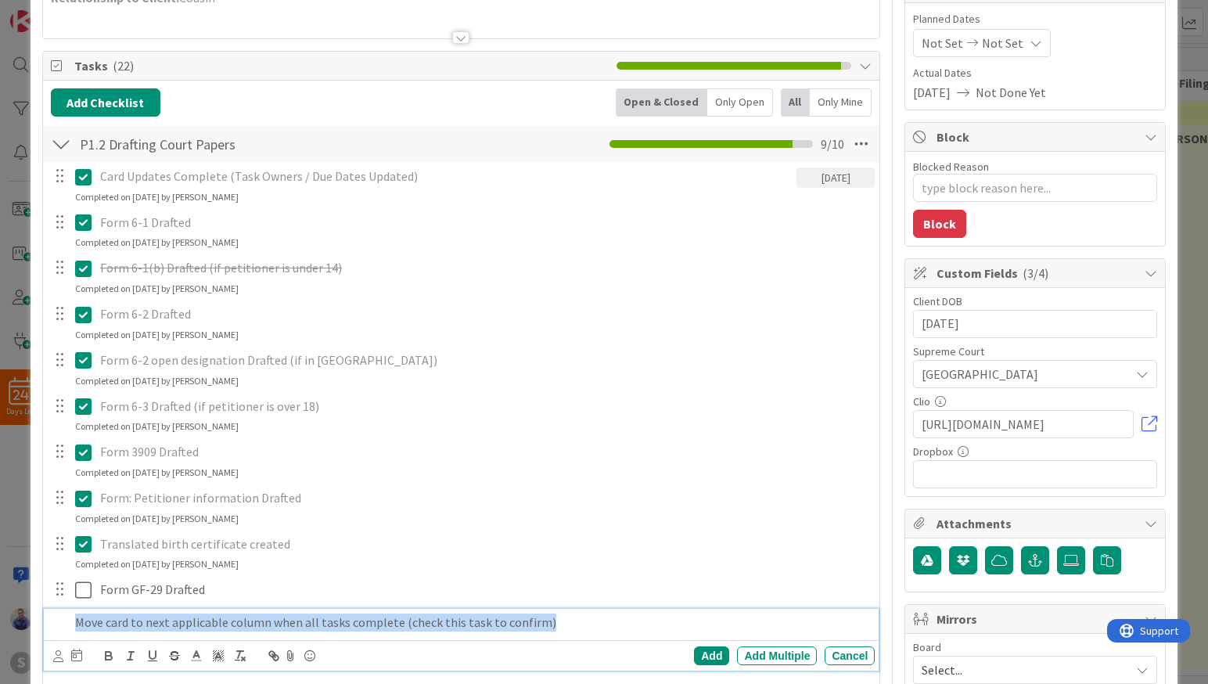
drag, startPoint x: 610, startPoint y: 629, endPoint x: -5, endPoint y: 617, distance: 615.7
click at [69, 617] on div "Move card to next applicable column when all tasks complete (check this task to…" at bounding box center [472, 622] width 806 height 27
copy p "Move card to next applicable column when all tasks complete (check this task to…"
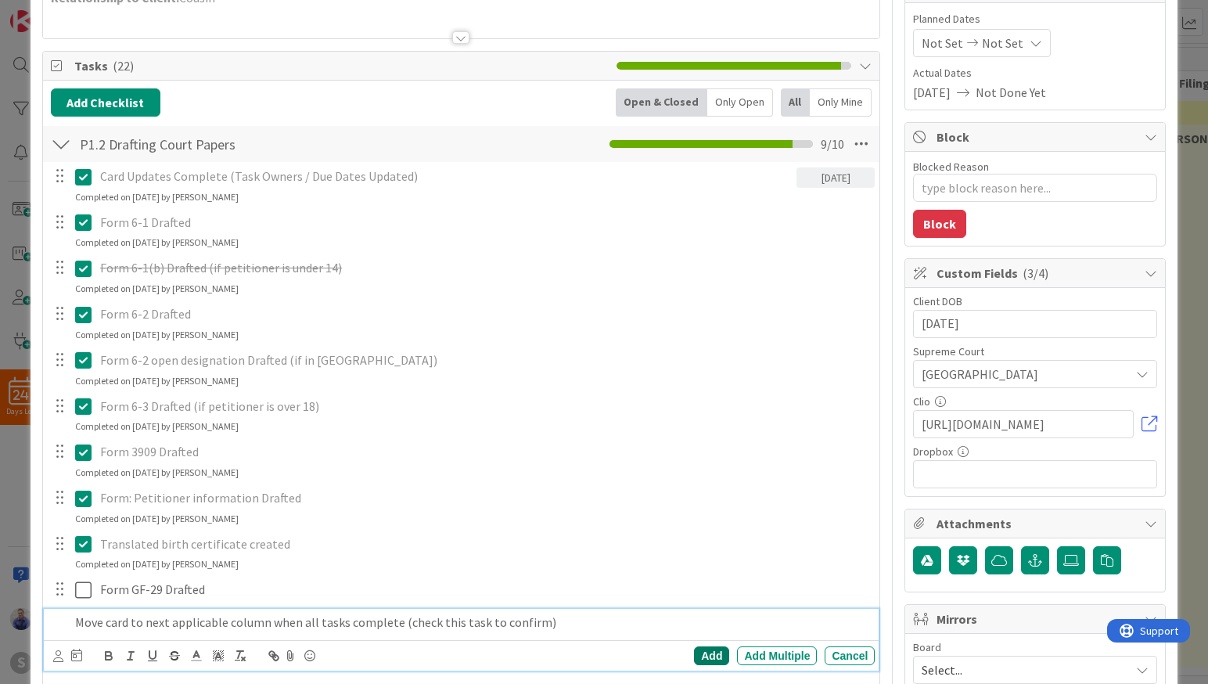
click at [709, 650] on div "Add" at bounding box center [711, 655] width 35 height 19
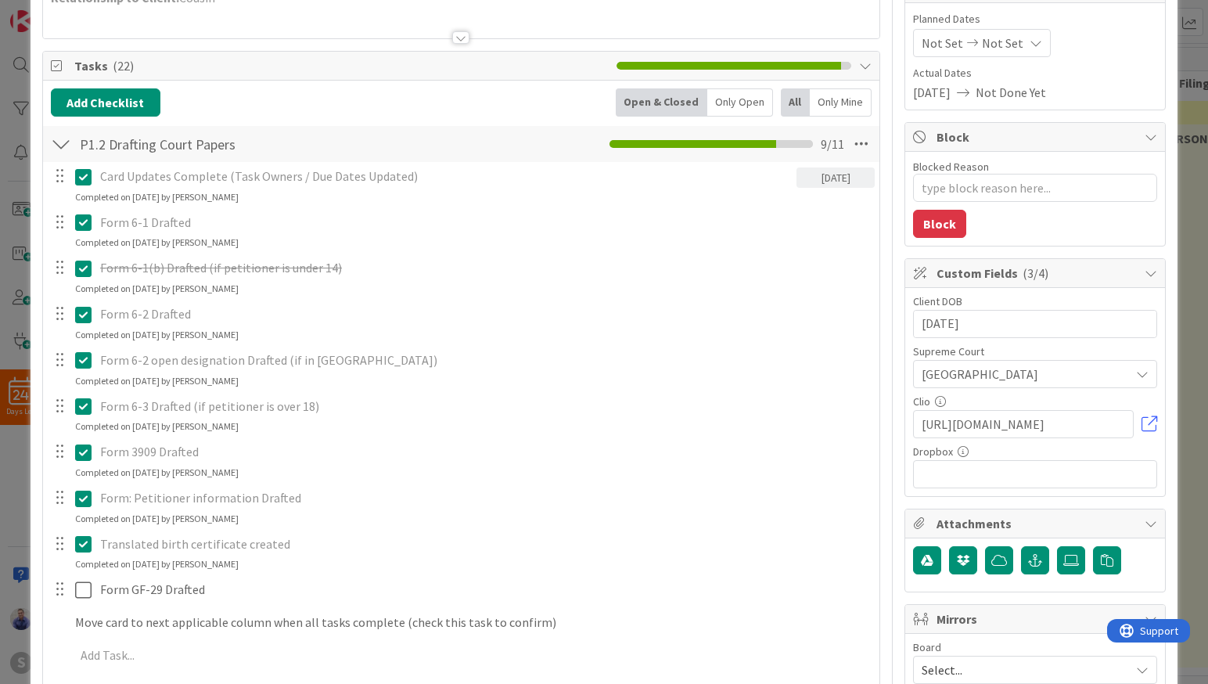
type textarea "x"
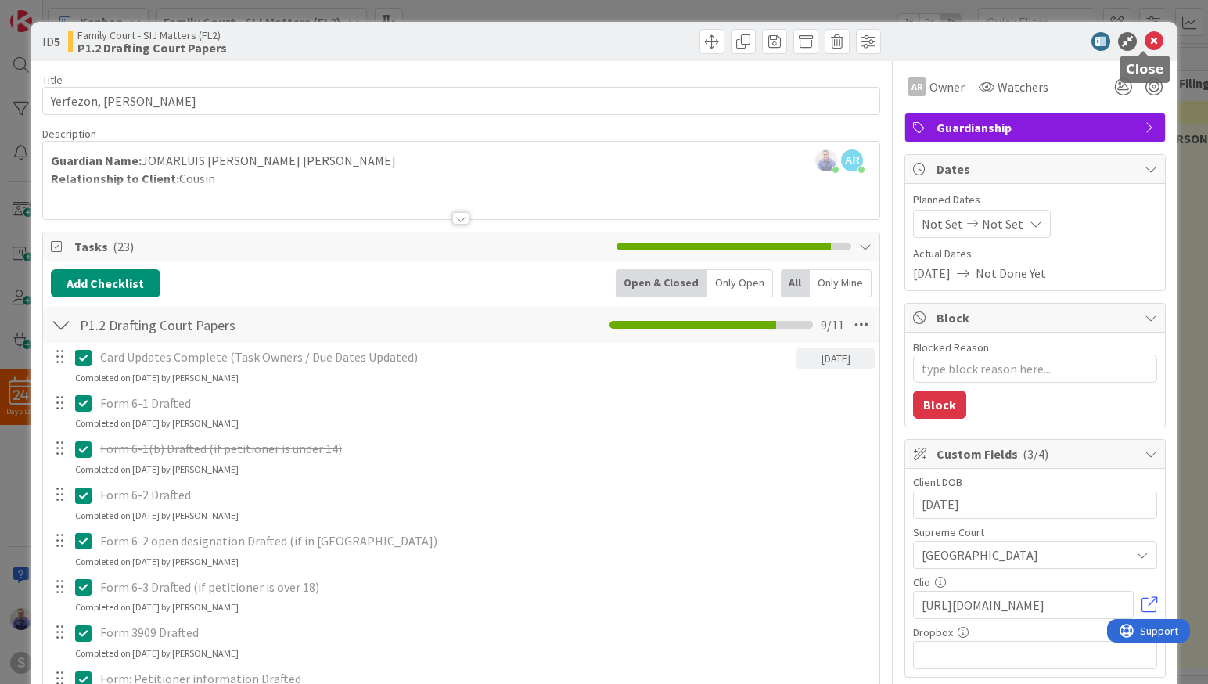
click at [1147, 38] on icon at bounding box center [1153, 41] width 19 height 19
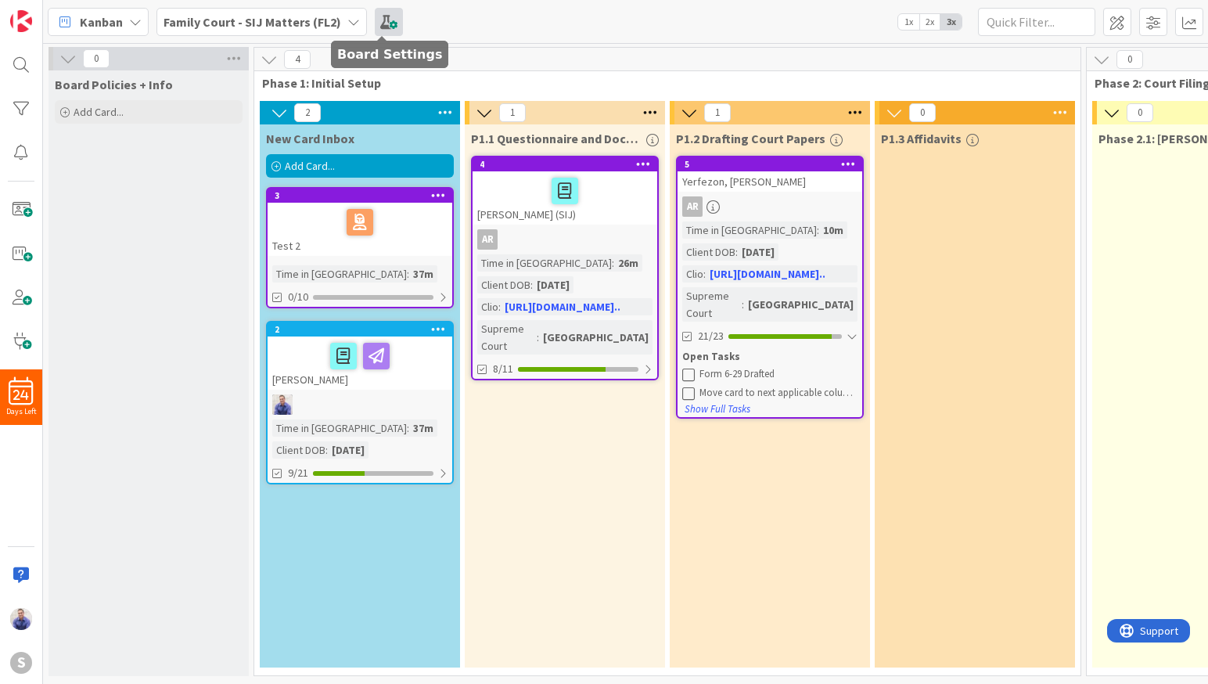
click at [390, 16] on span at bounding box center [389, 22] width 28 height 28
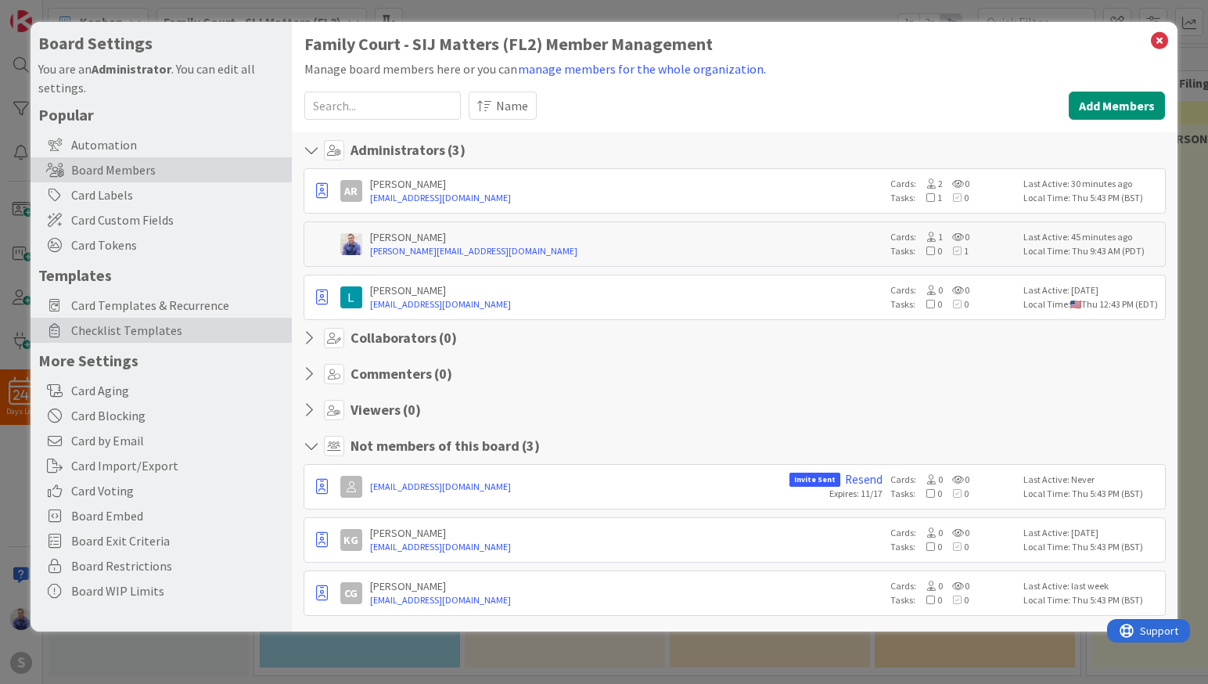
click at [119, 323] on span "Checklist Templates" at bounding box center [177, 330] width 213 height 19
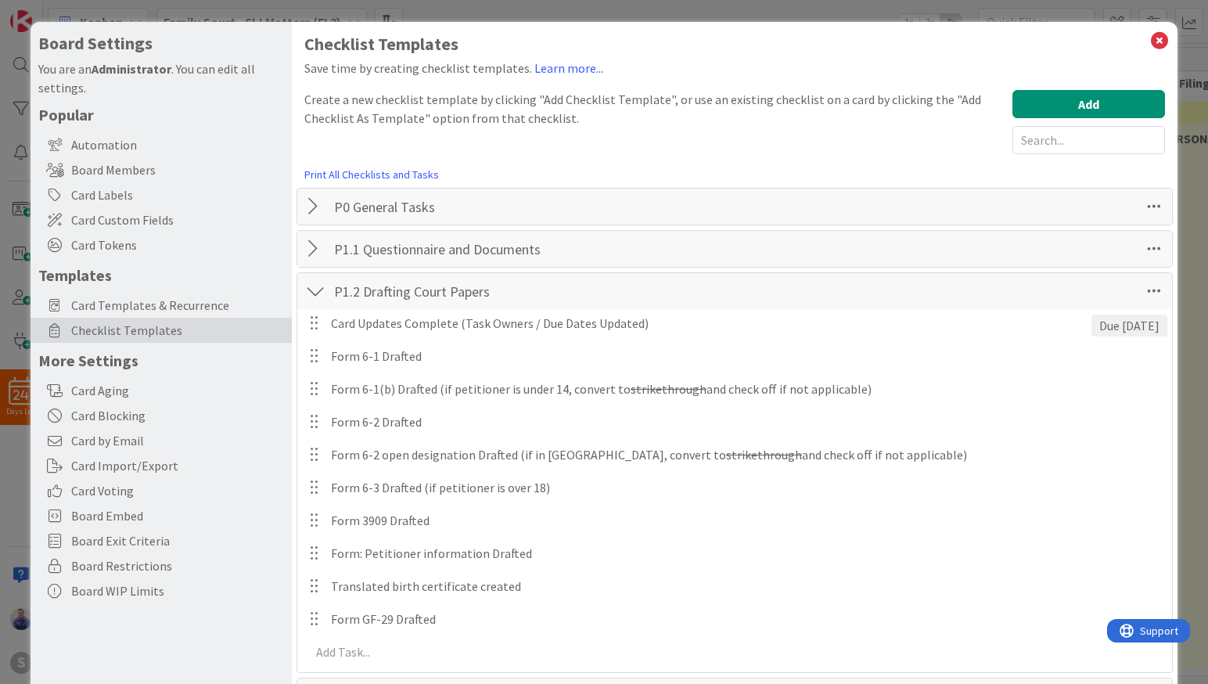
scroll to position [192, 0]
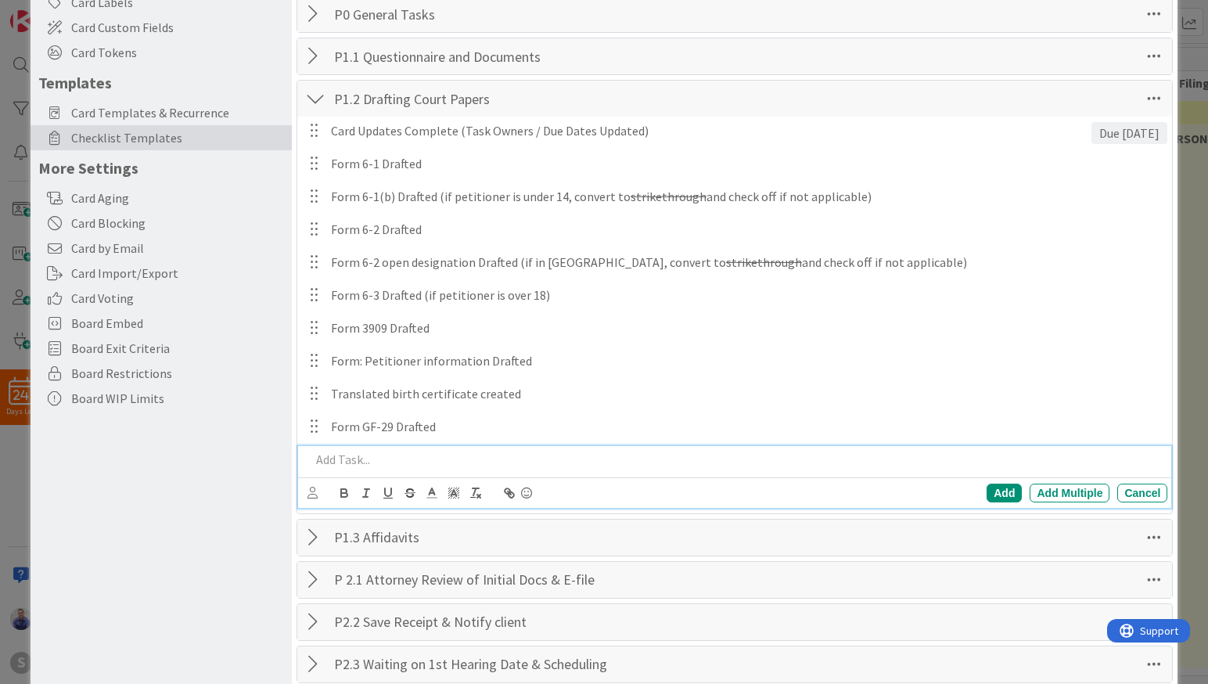
click at [415, 451] on p at bounding box center [736, 460] width 851 height 18
drag, startPoint x: 993, startPoint y: 490, endPoint x: 986, endPoint y: 498, distance: 11.1
click at [993, 490] on div "Add" at bounding box center [1003, 492] width 35 height 19
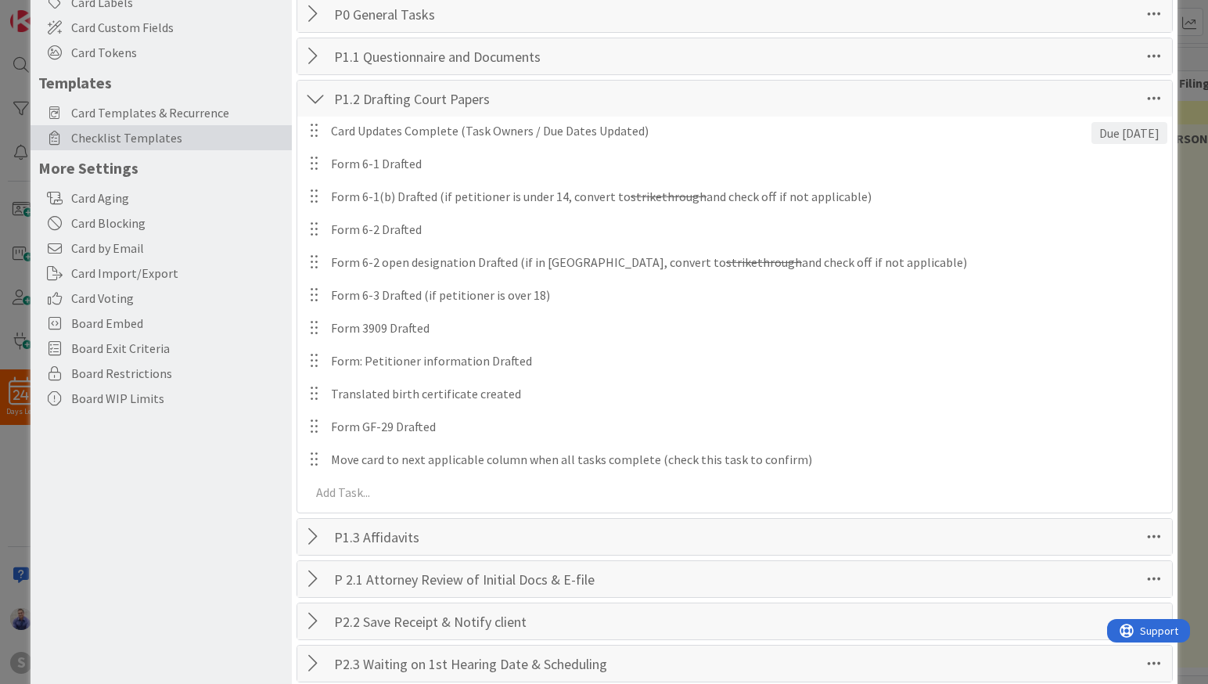
scroll to position [0, 0]
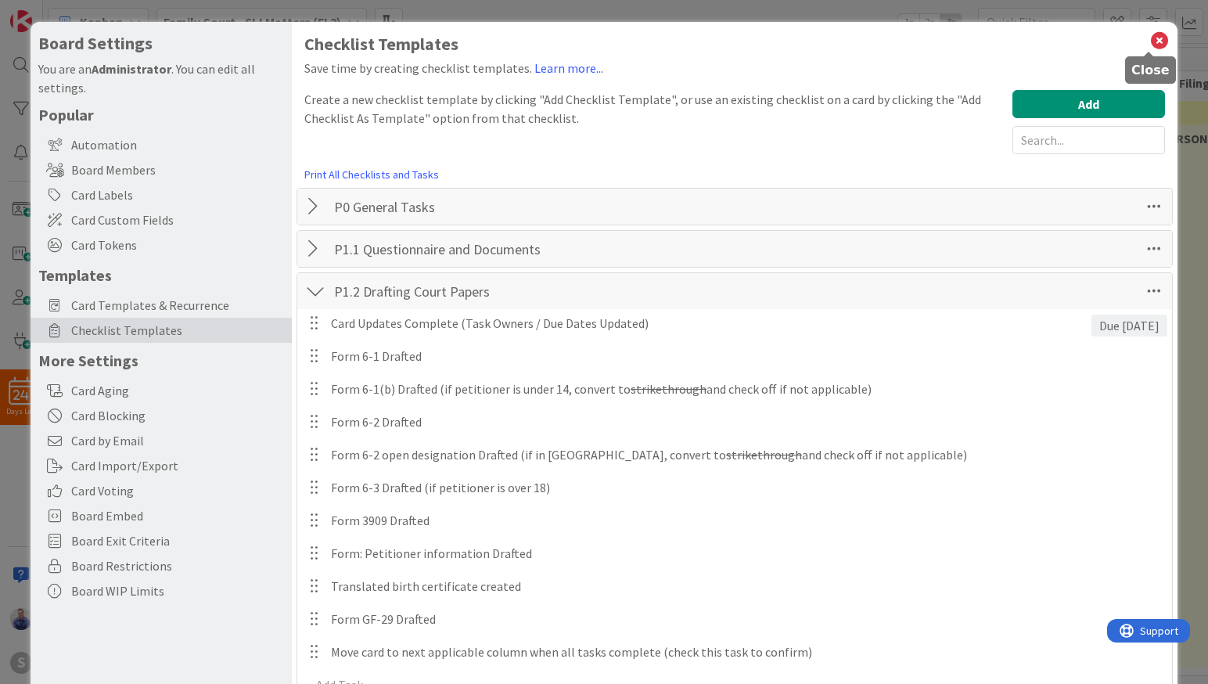
click at [1152, 38] on icon at bounding box center [1159, 41] width 20 height 22
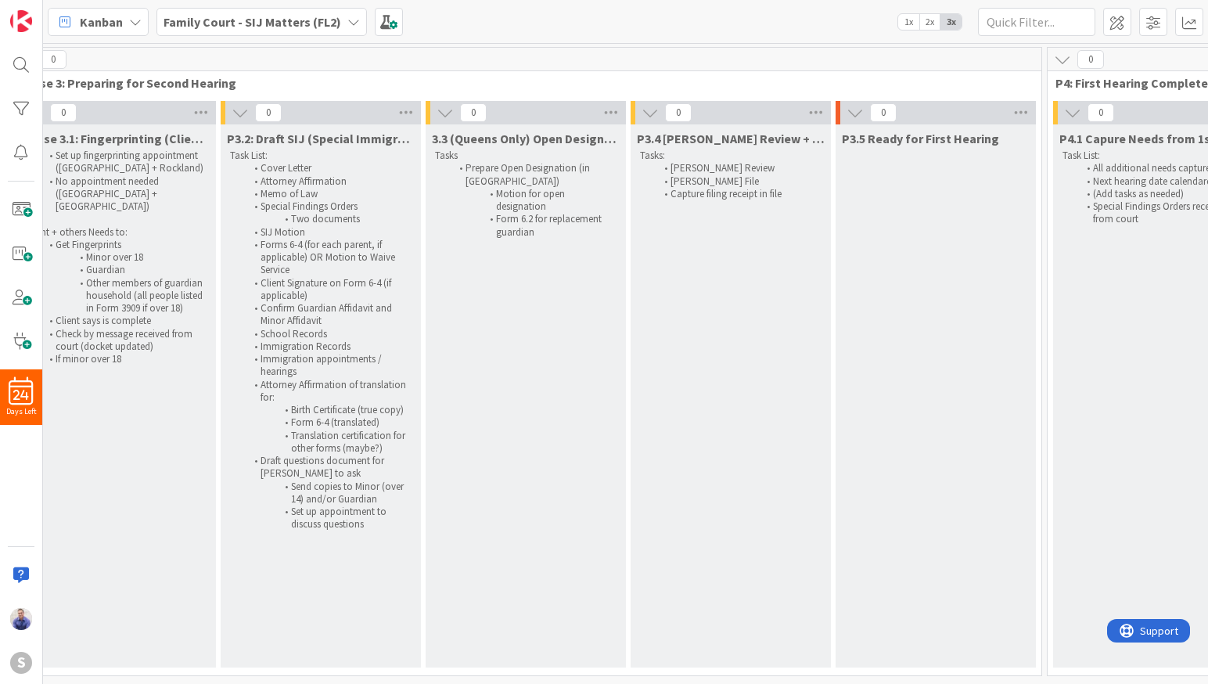
scroll to position [0, 1682]
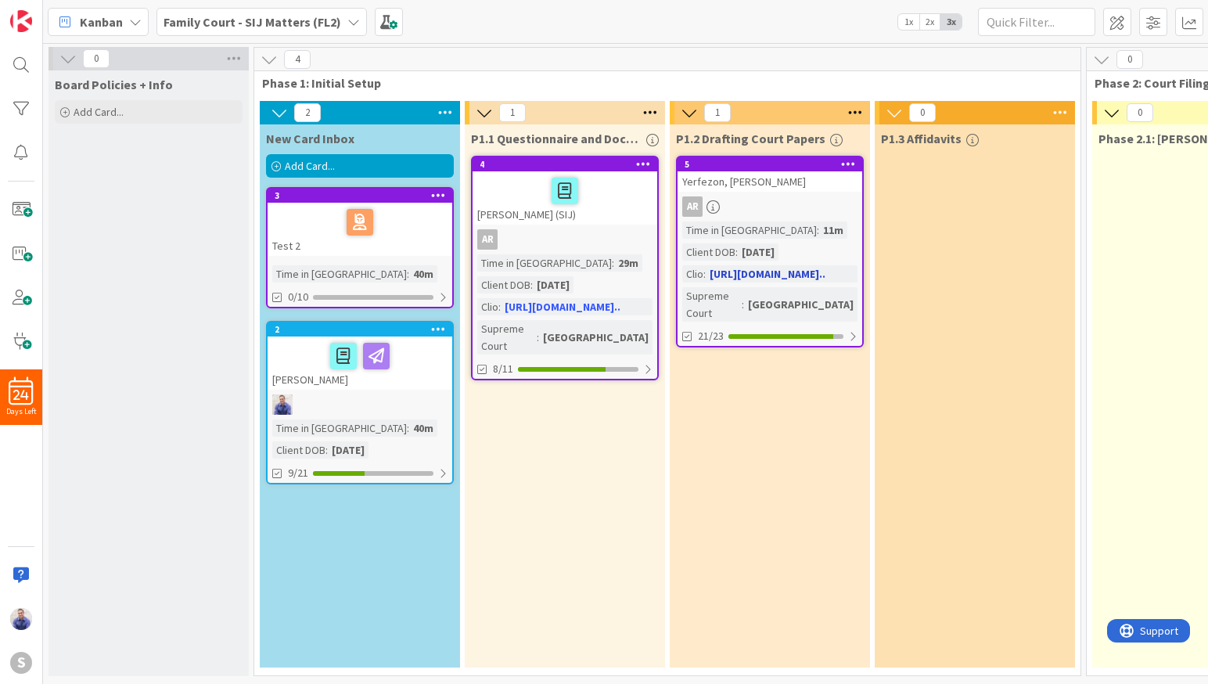
click at [770, 185] on div "Yerfezon, [PERSON_NAME]" at bounding box center [769, 181] width 185 height 20
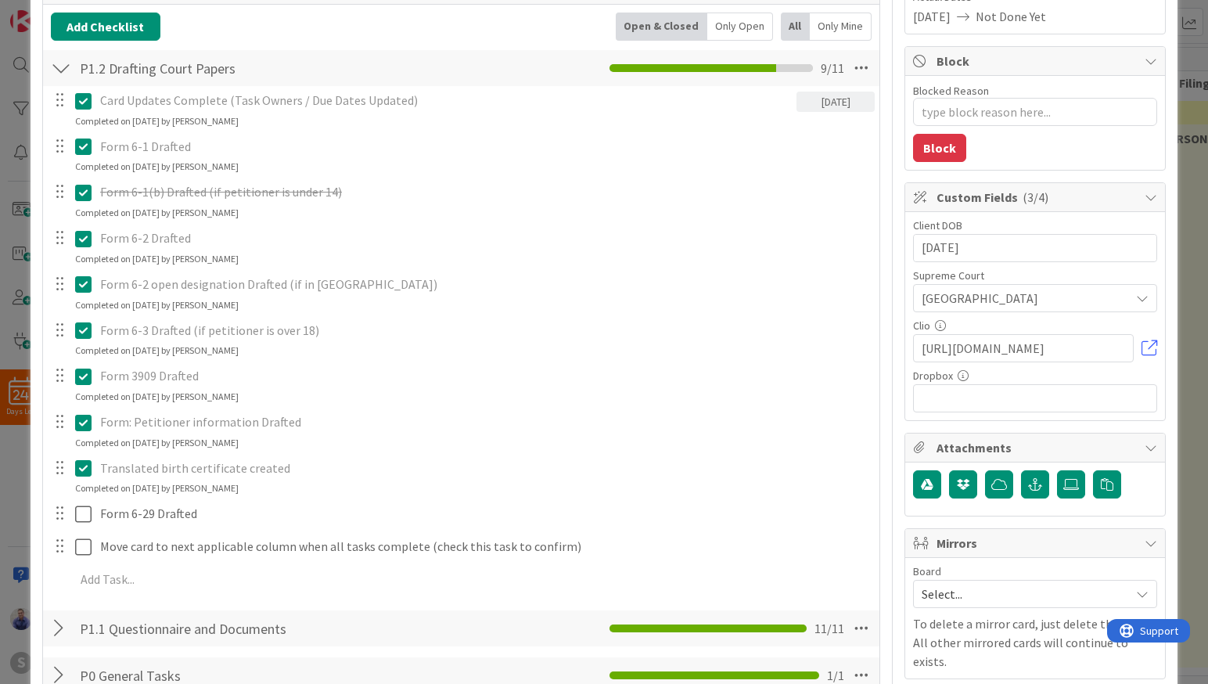
scroll to position [312, 0]
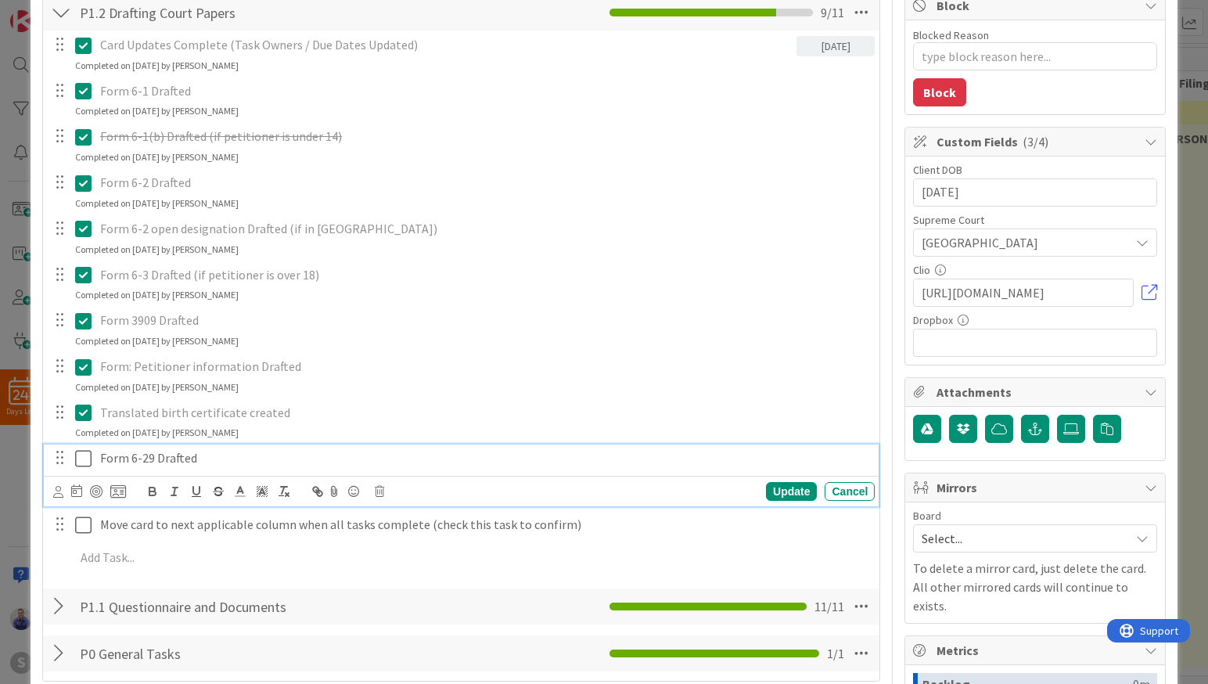
type textarea "x"
click at [134, 461] on p "Form 6-29 Drafted" at bounding box center [484, 458] width 768 height 18
click at [781, 494] on div "Update" at bounding box center [791, 491] width 51 height 19
click at [83, 461] on icon at bounding box center [86, 458] width 23 height 19
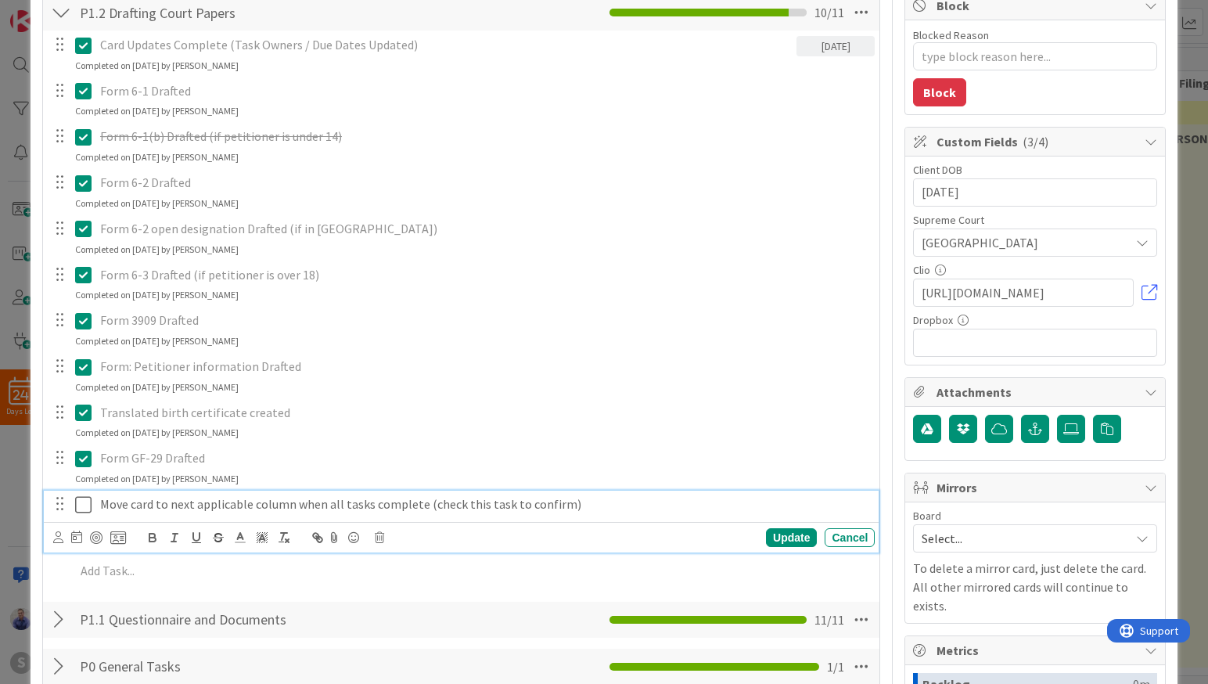
drag, startPoint x: 87, startPoint y: 507, endPoint x: 127, endPoint y: 504, distance: 40.0
click at [94, 508] on div "Move card to next applicable column when all tasks complete (check this task to…" at bounding box center [462, 503] width 825 height 27
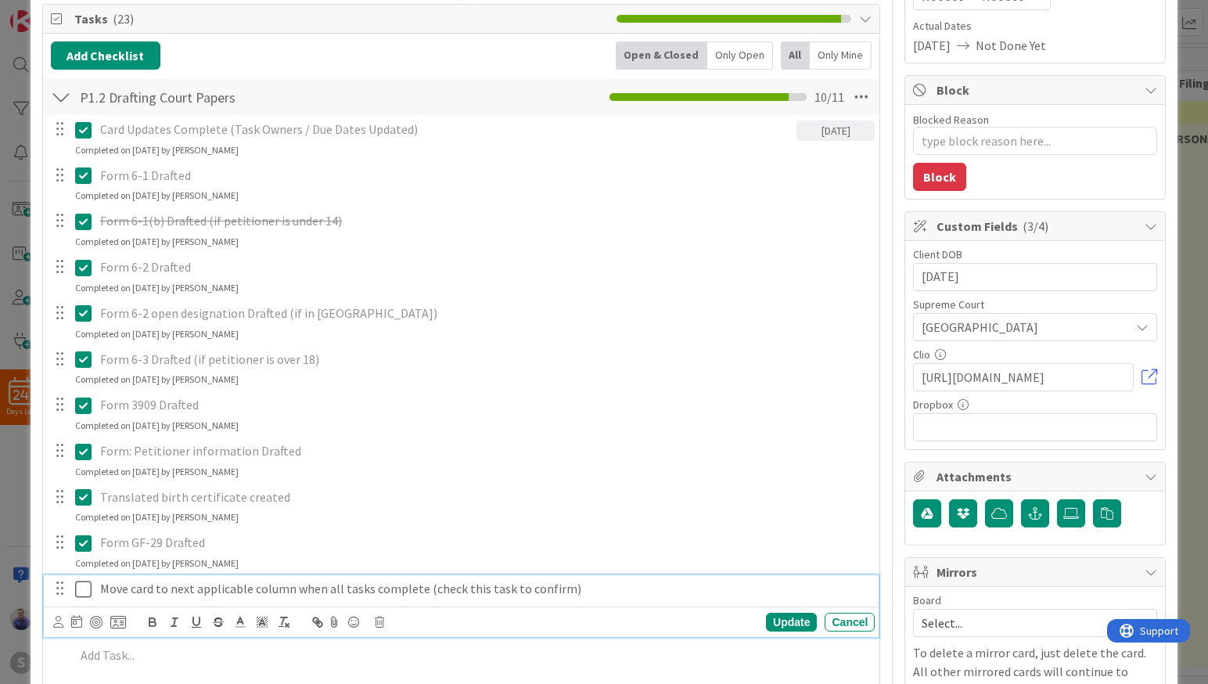
scroll to position [230, 0]
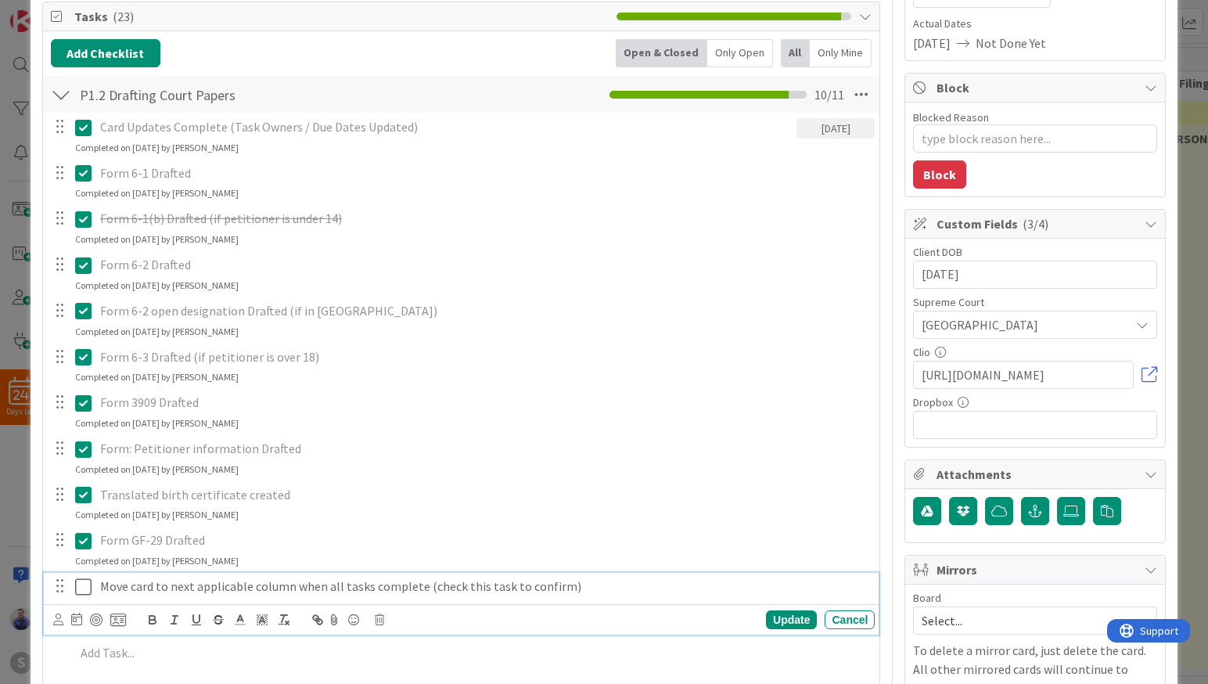
click at [78, 589] on icon at bounding box center [86, 586] width 23 height 19
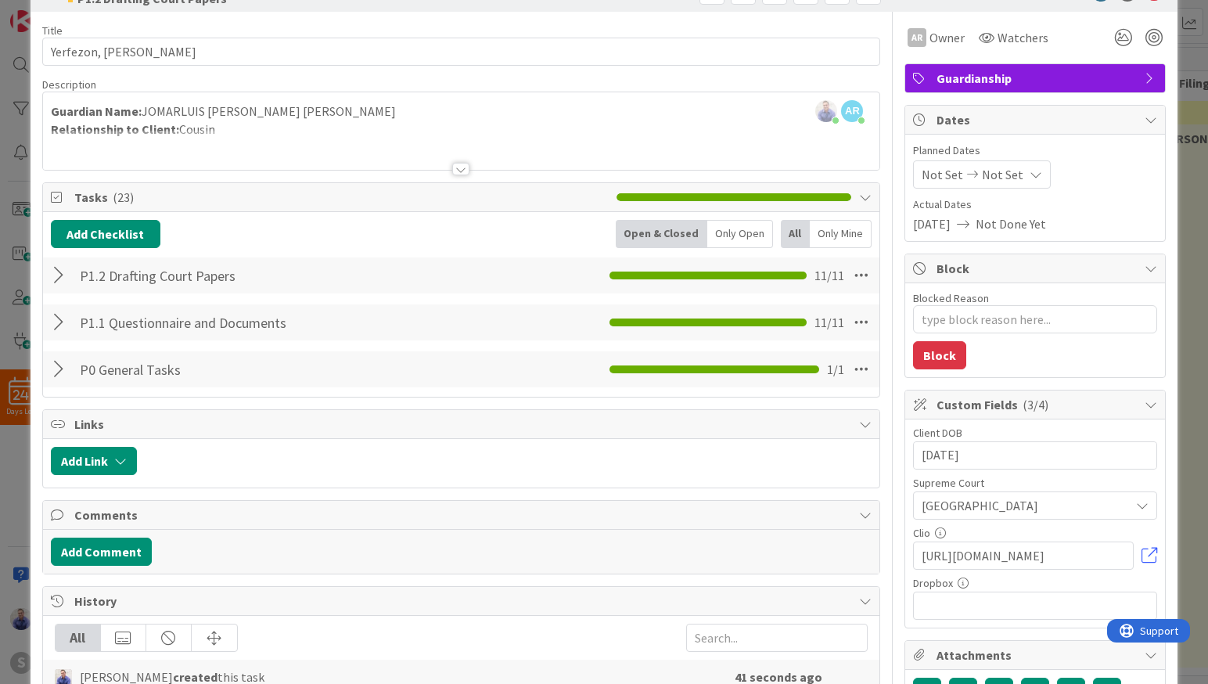
scroll to position [0, 0]
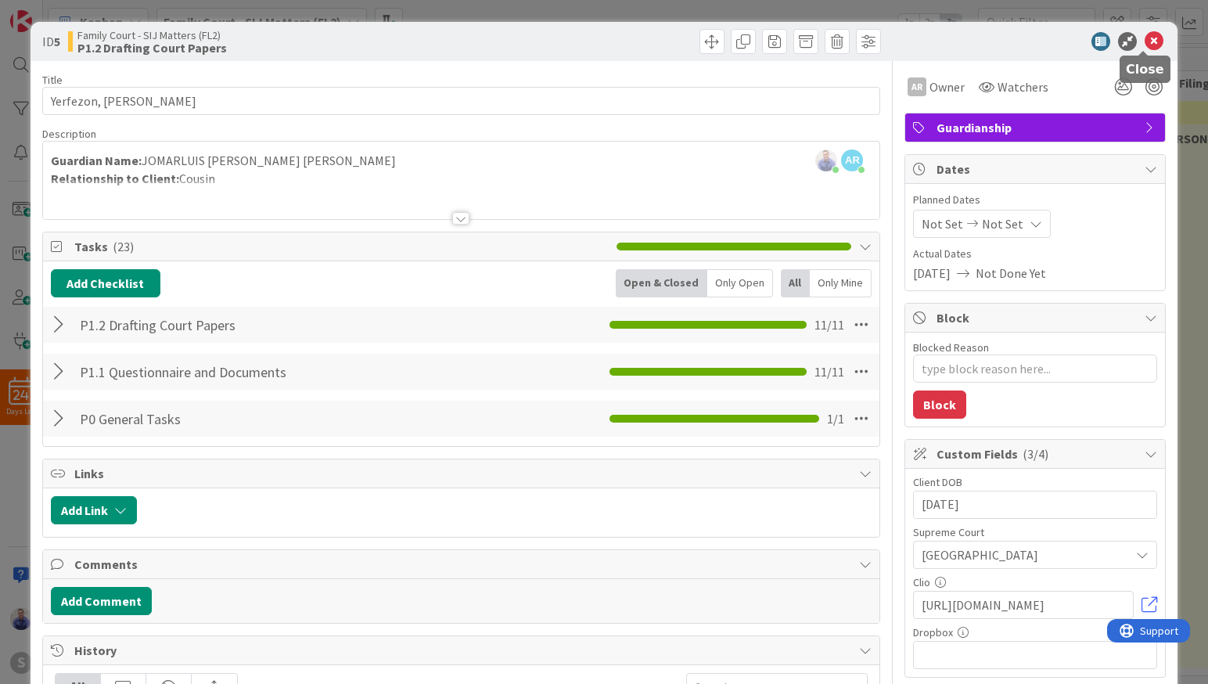
click at [1144, 41] on icon at bounding box center [1153, 41] width 19 height 19
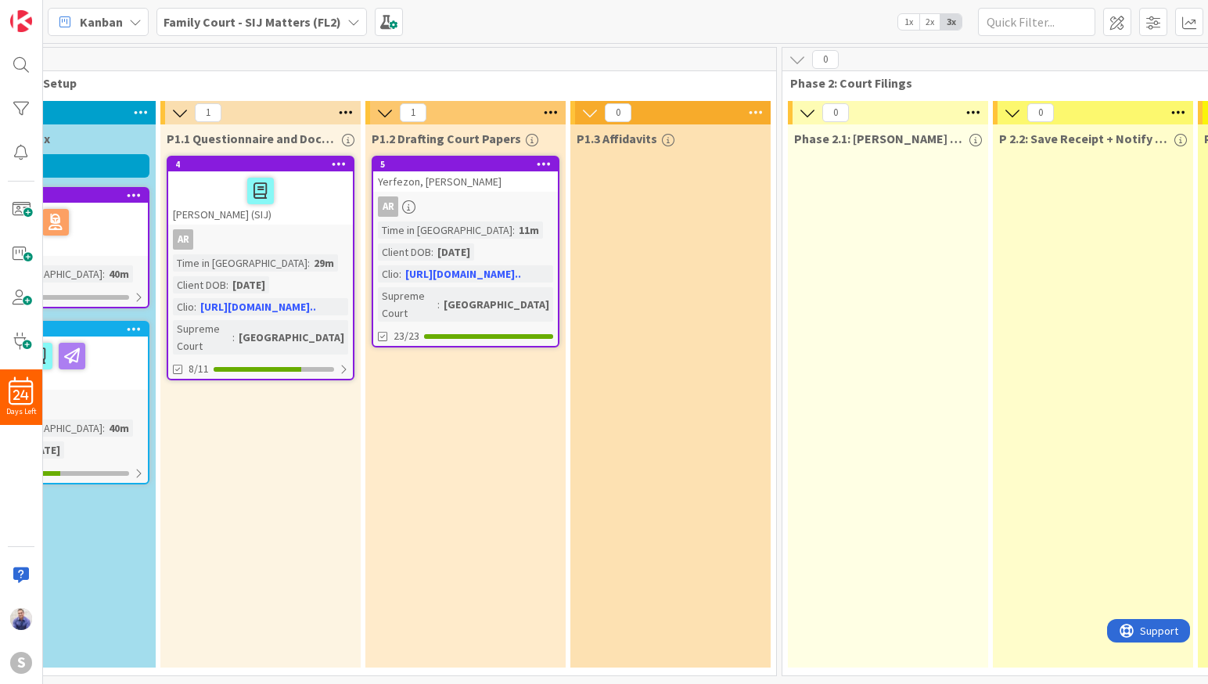
scroll to position [0, 327]
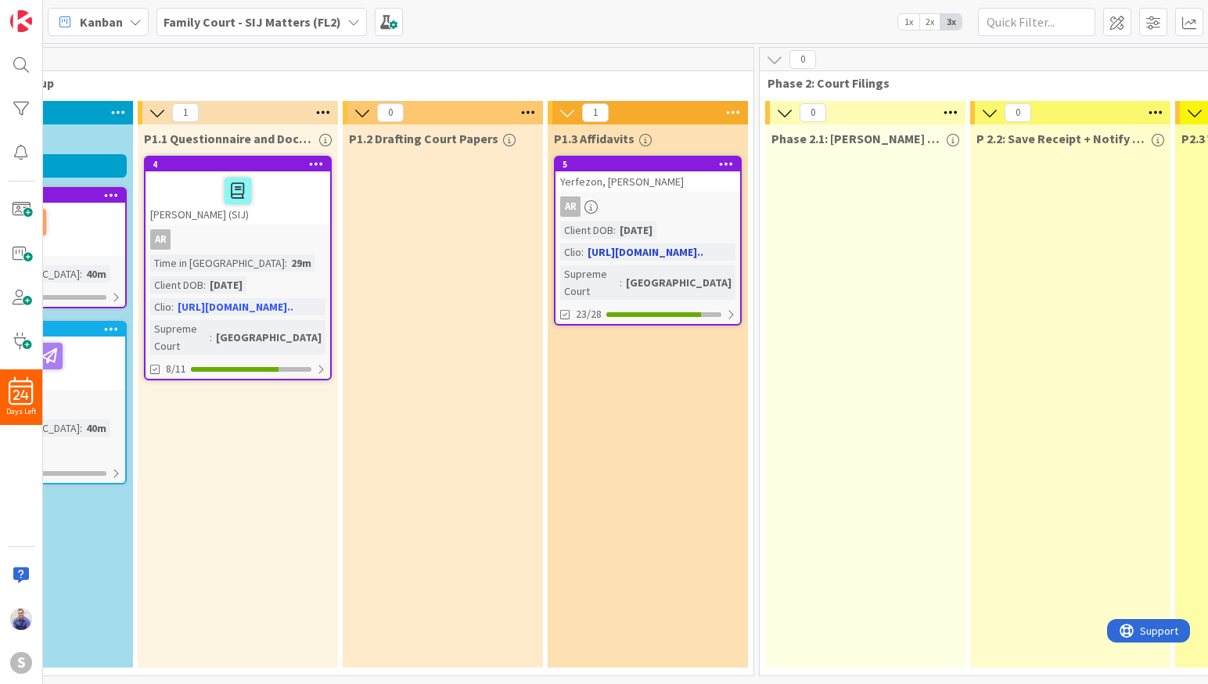
click at [622, 183] on div "Yerfezon, [PERSON_NAME]" at bounding box center [647, 181] width 185 height 20
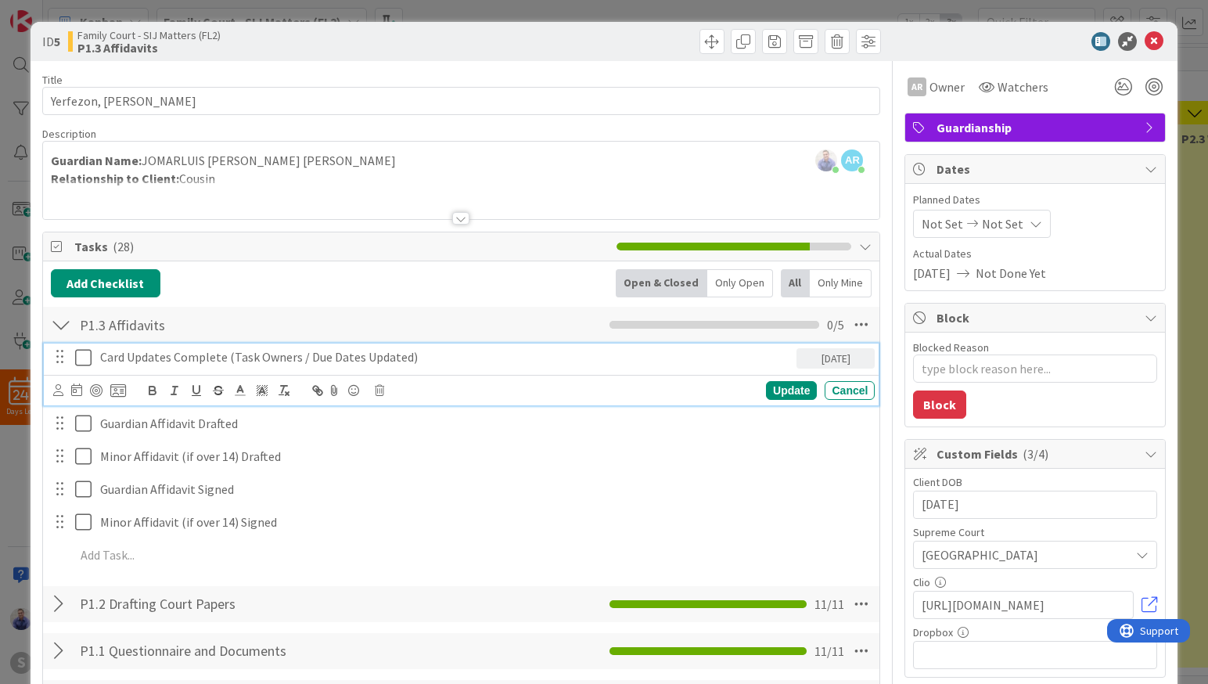
click at [82, 355] on icon at bounding box center [86, 357] width 23 height 19
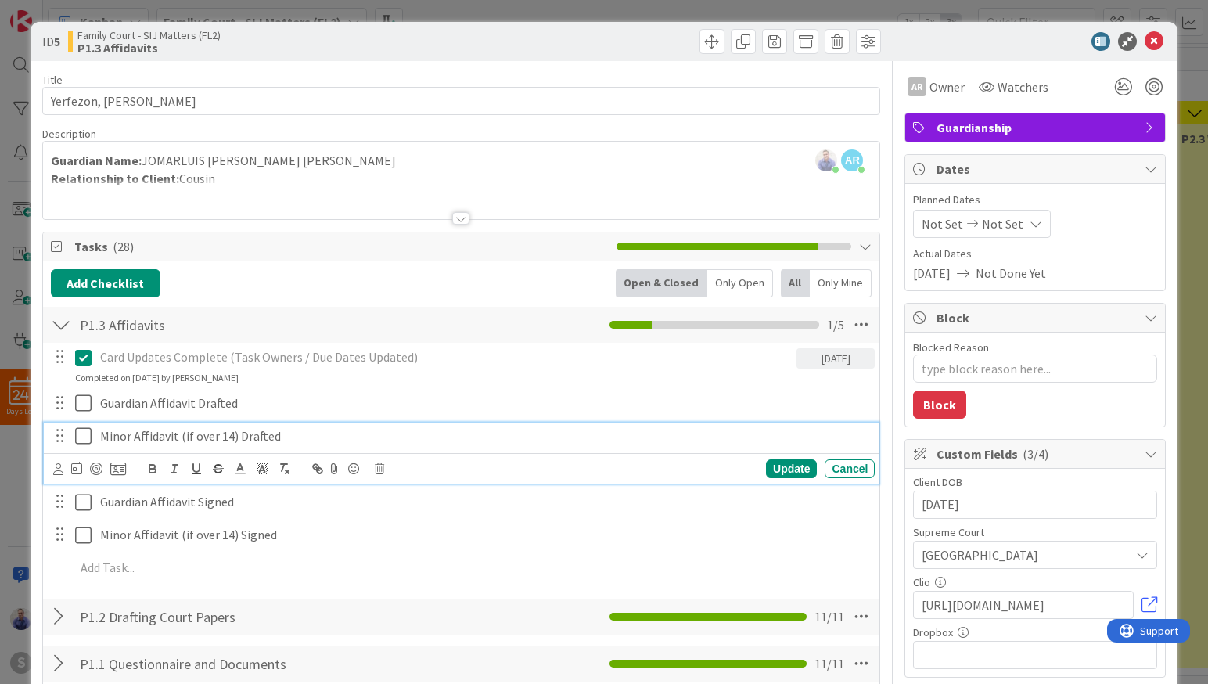
click at [181, 436] on p "Minor Affidavit (if over 14) Drafted" at bounding box center [484, 436] width 768 height 18
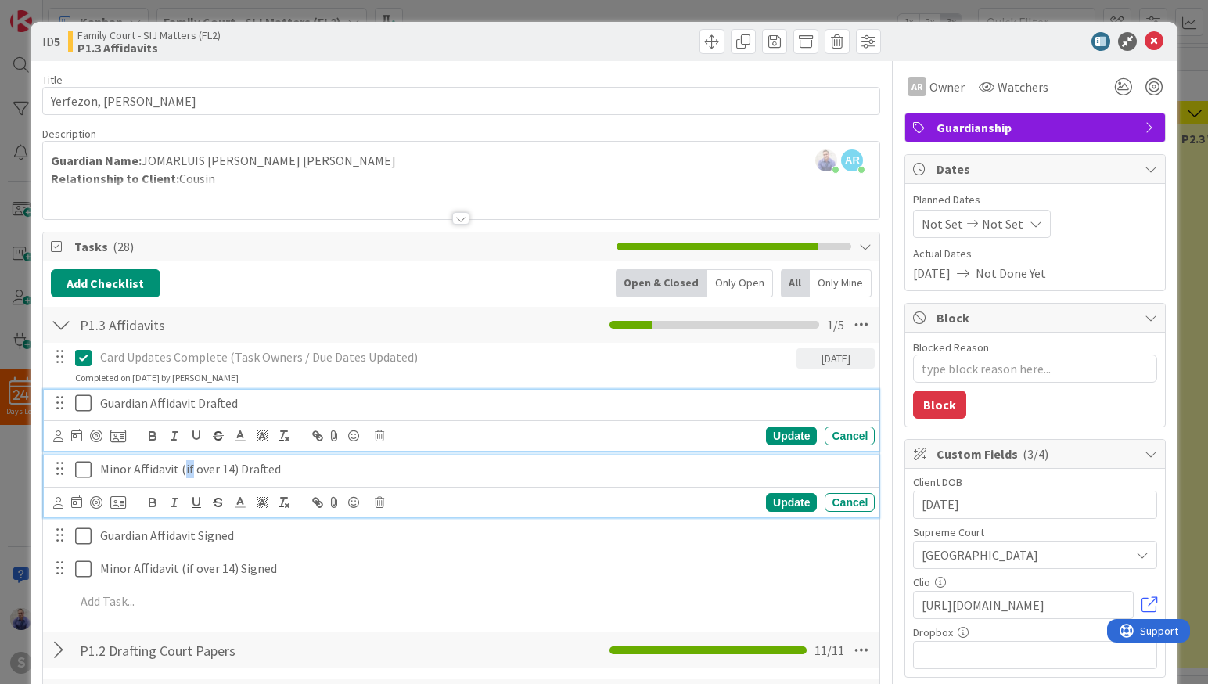
click at [83, 404] on icon at bounding box center [86, 402] width 23 height 19
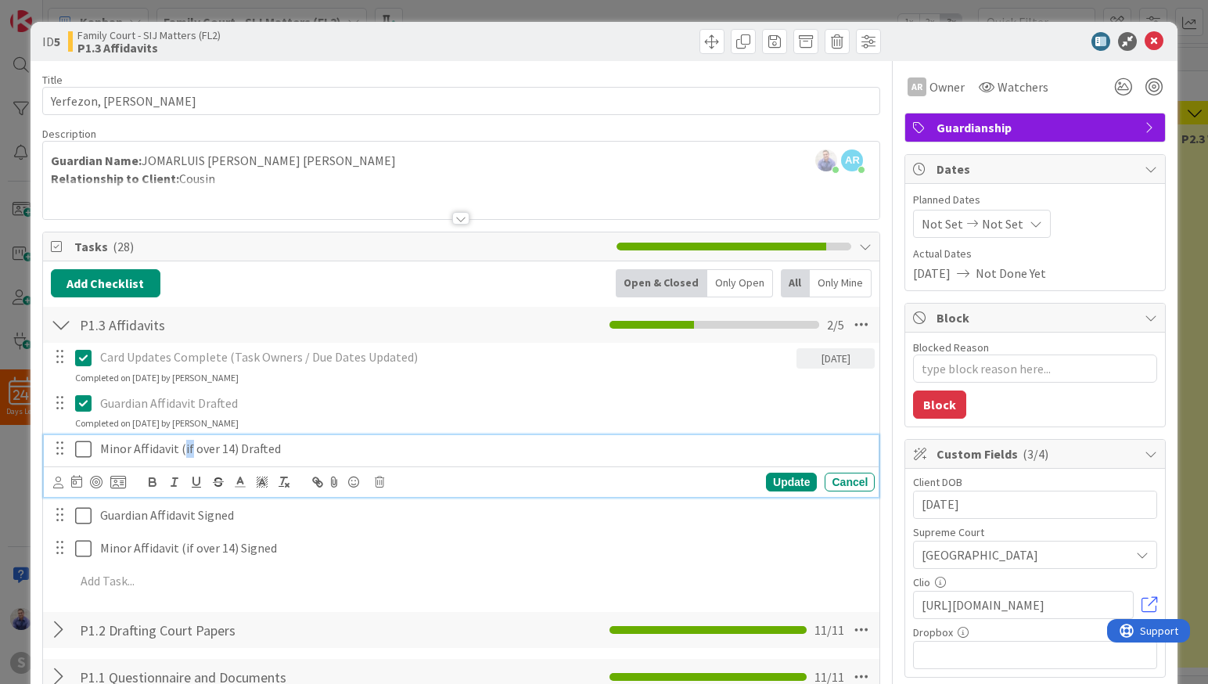
click at [85, 446] on icon at bounding box center [86, 449] width 23 height 19
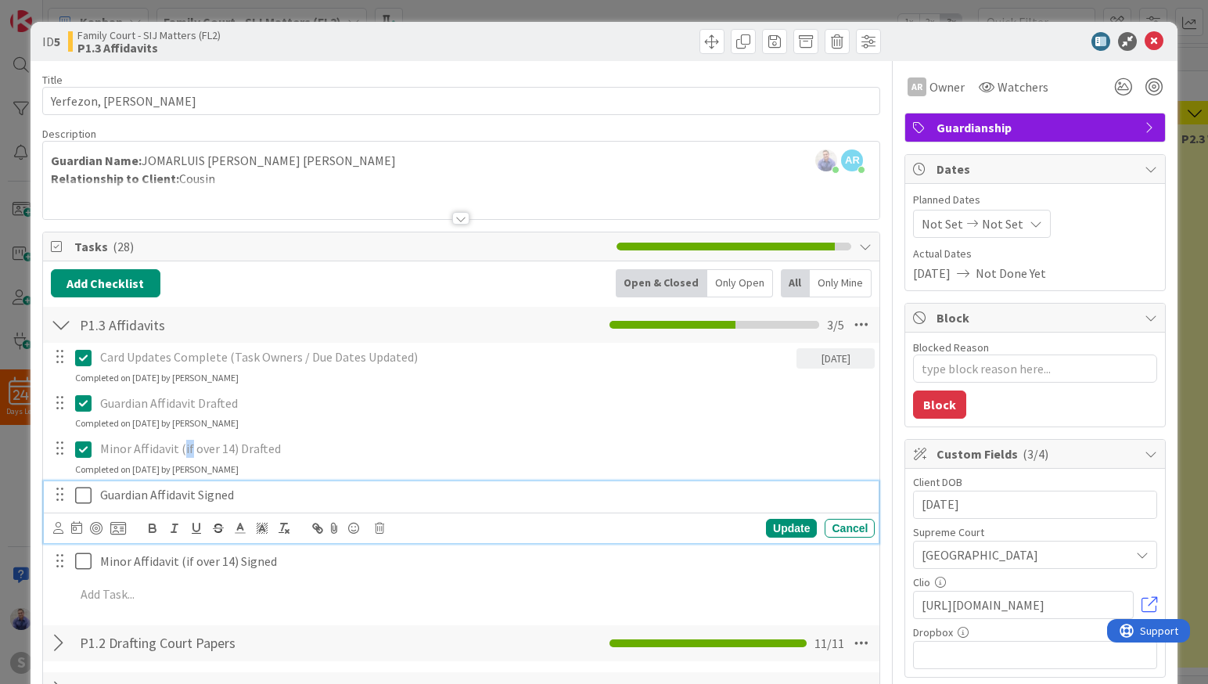
click at [84, 490] on icon at bounding box center [86, 495] width 23 height 19
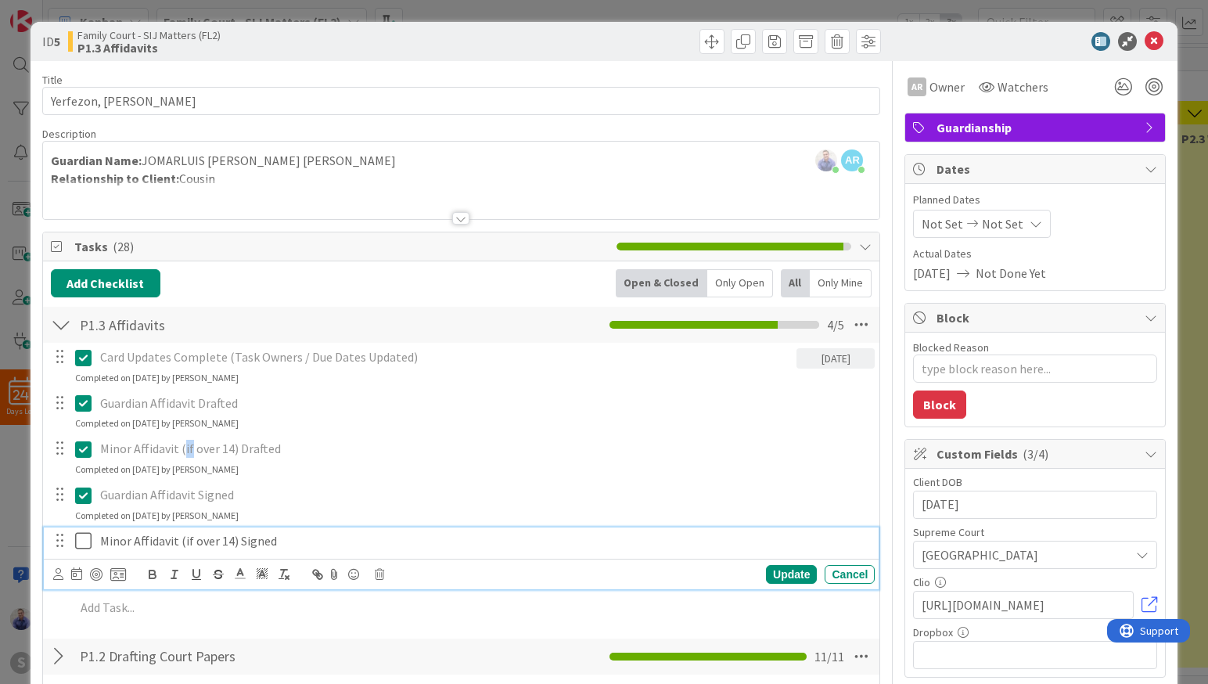
click at [82, 538] on icon at bounding box center [86, 540] width 23 height 19
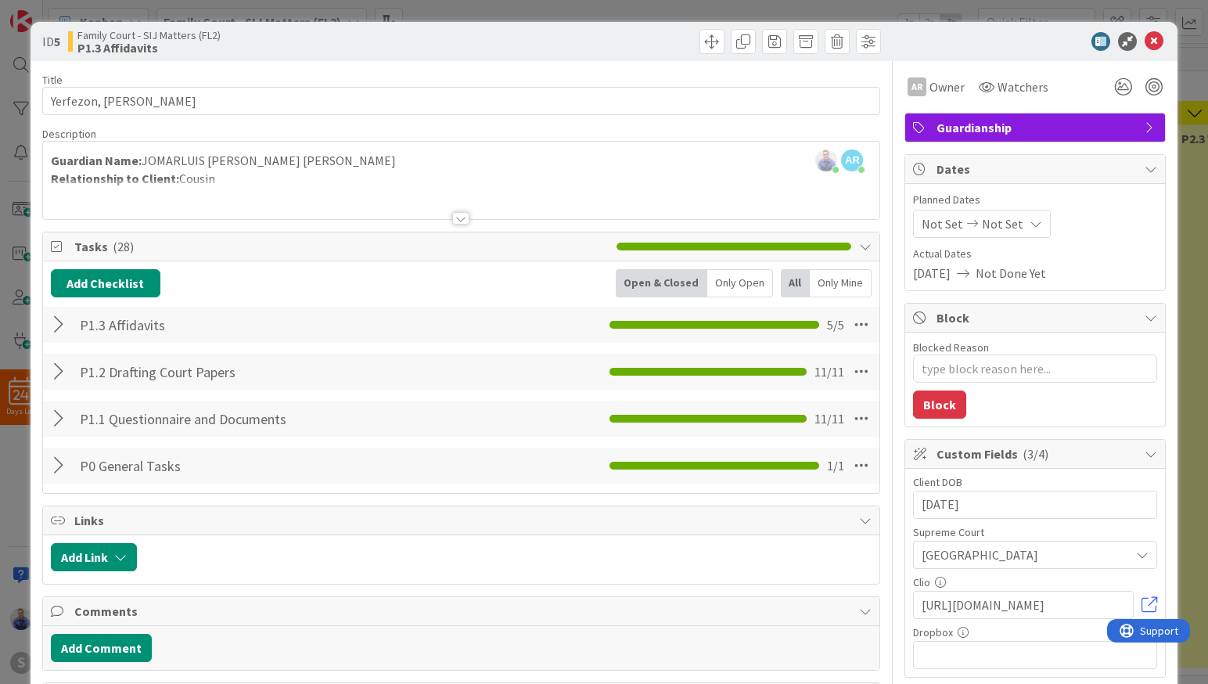
click at [59, 319] on div at bounding box center [61, 325] width 20 height 28
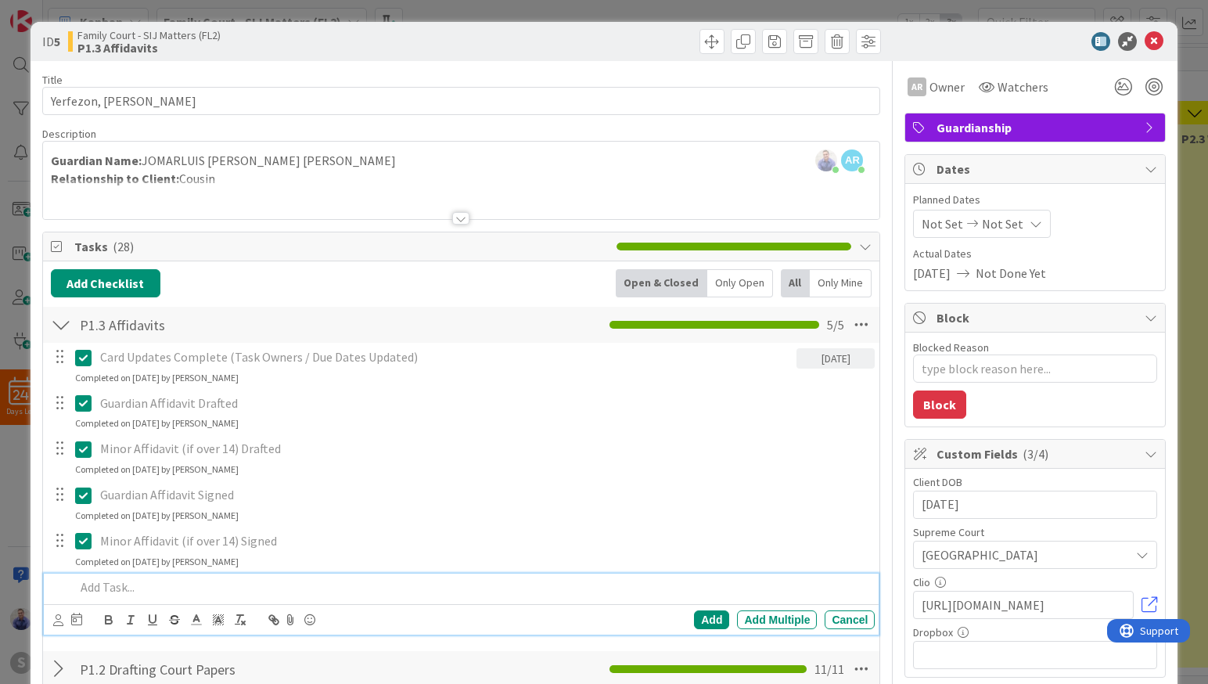
click at [174, 585] on p at bounding box center [472, 587] width 794 height 18
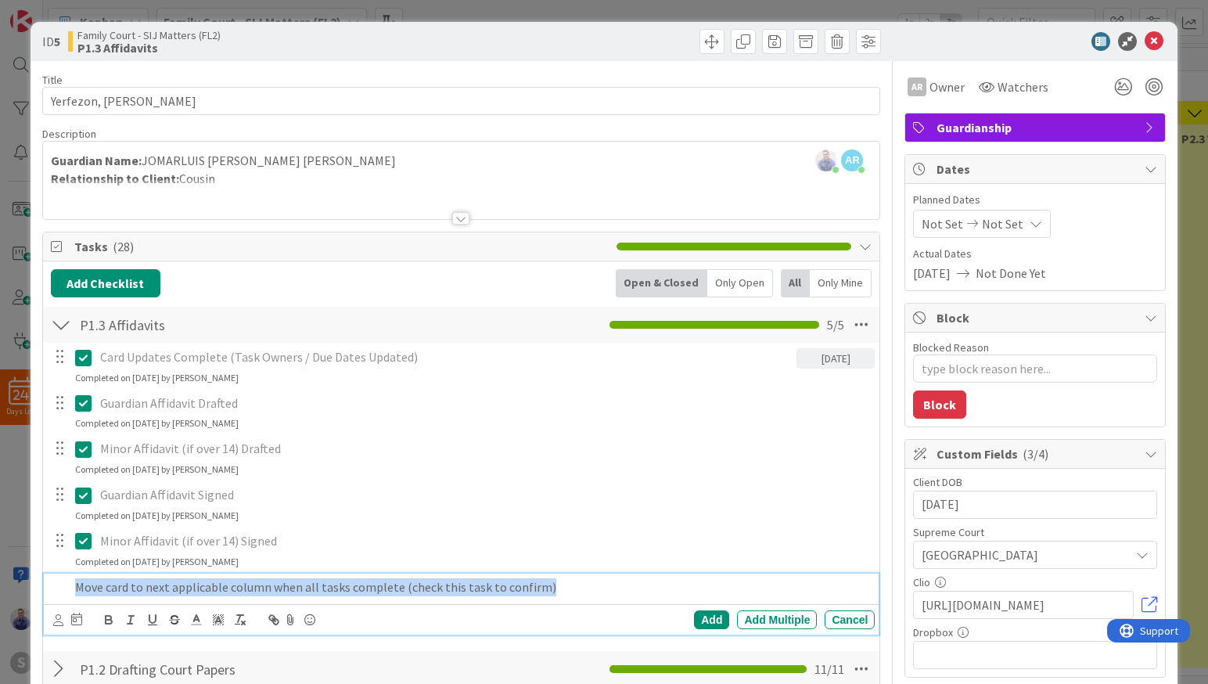
drag, startPoint x: 446, startPoint y: 585, endPoint x: 40, endPoint y: 578, distance: 406.0
click at [69, 578] on div "Move card to next applicable column when all tasks complete (check this task to…" at bounding box center [472, 586] width 806 height 27
copy p "Move card to next applicable column when all tasks complete (check this task to…"
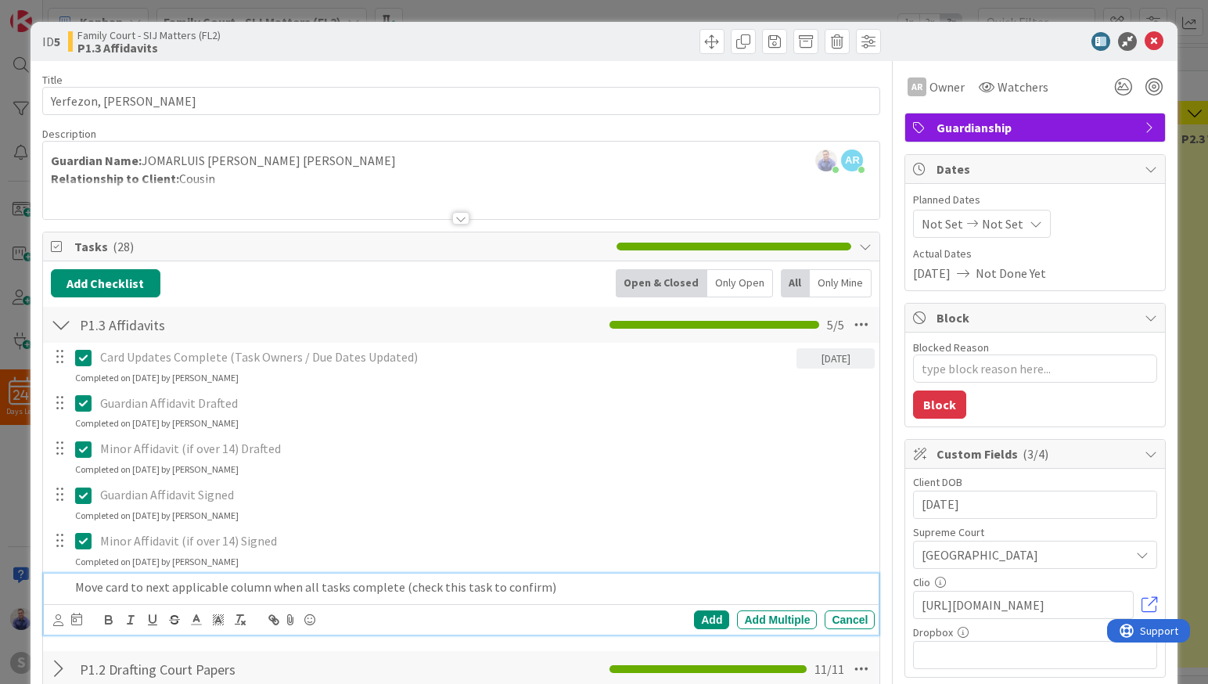
drag, startPoint x: 696, startPoint y: 623, endPoint x: 551, endPoint y: 603, distance: 146.1
click at [694, 620] on div "Add" at bounding box center [711, 619] width 35 height 19
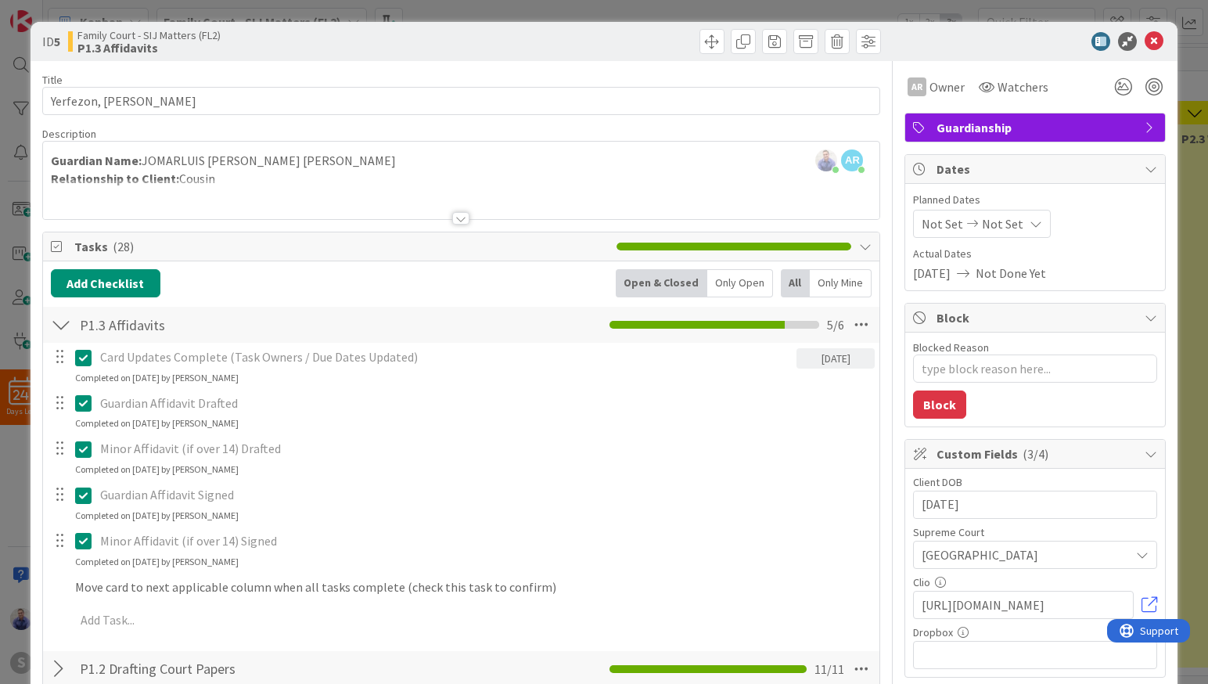
type textarea "x"
click at [1144, 43] on icon at bounding box center [1153, 41] width 19 height 19
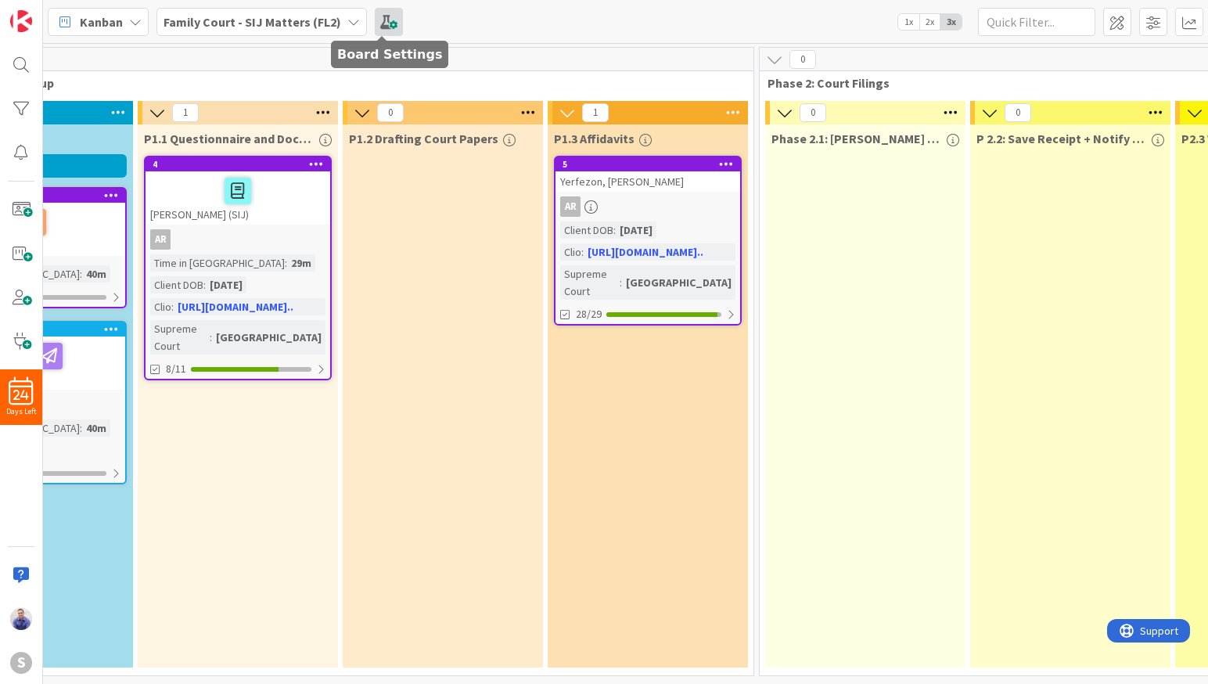
click at [385, 20] on span at bounding box center [389, 22] width 28 height 28
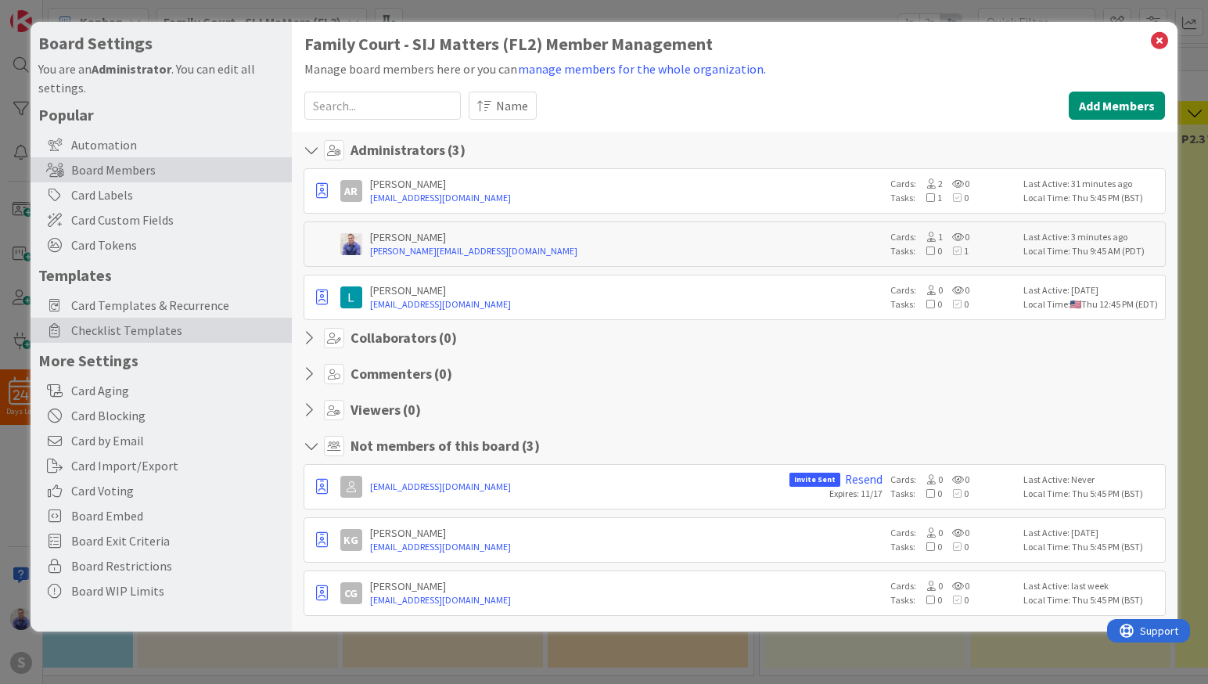
click at [117, 329] on span "Checklist Templates" at bounding box center [177, 330] width 213 height 19
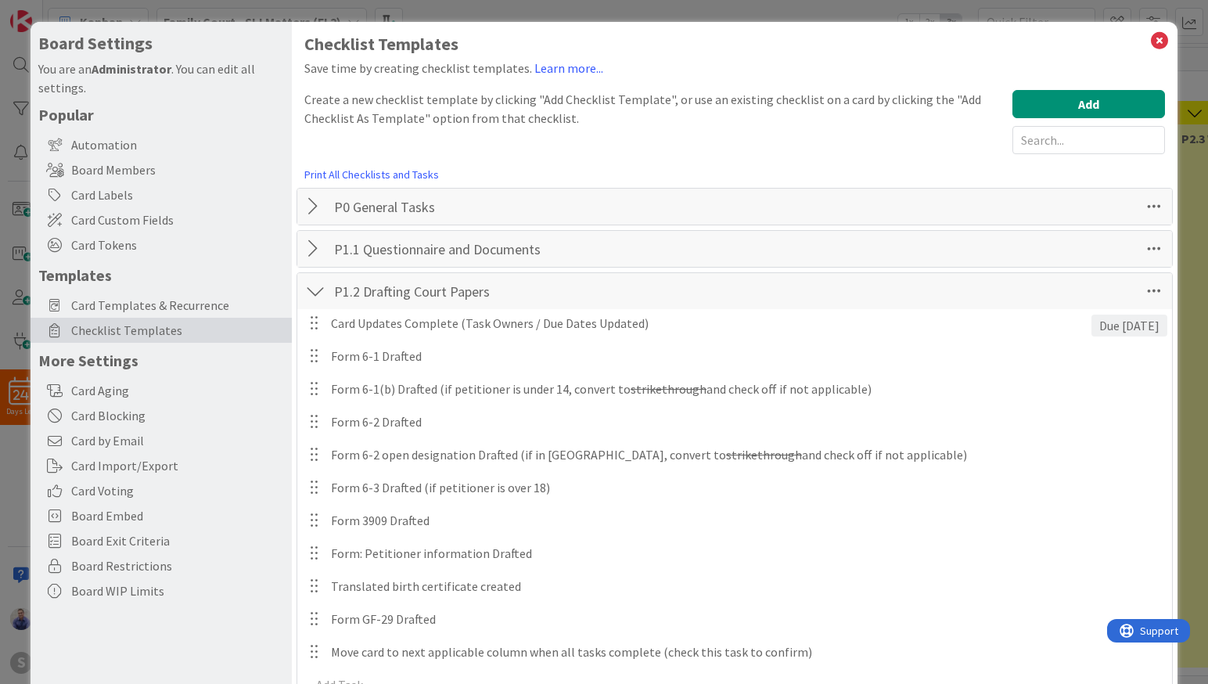
scroll to position [82, 0]
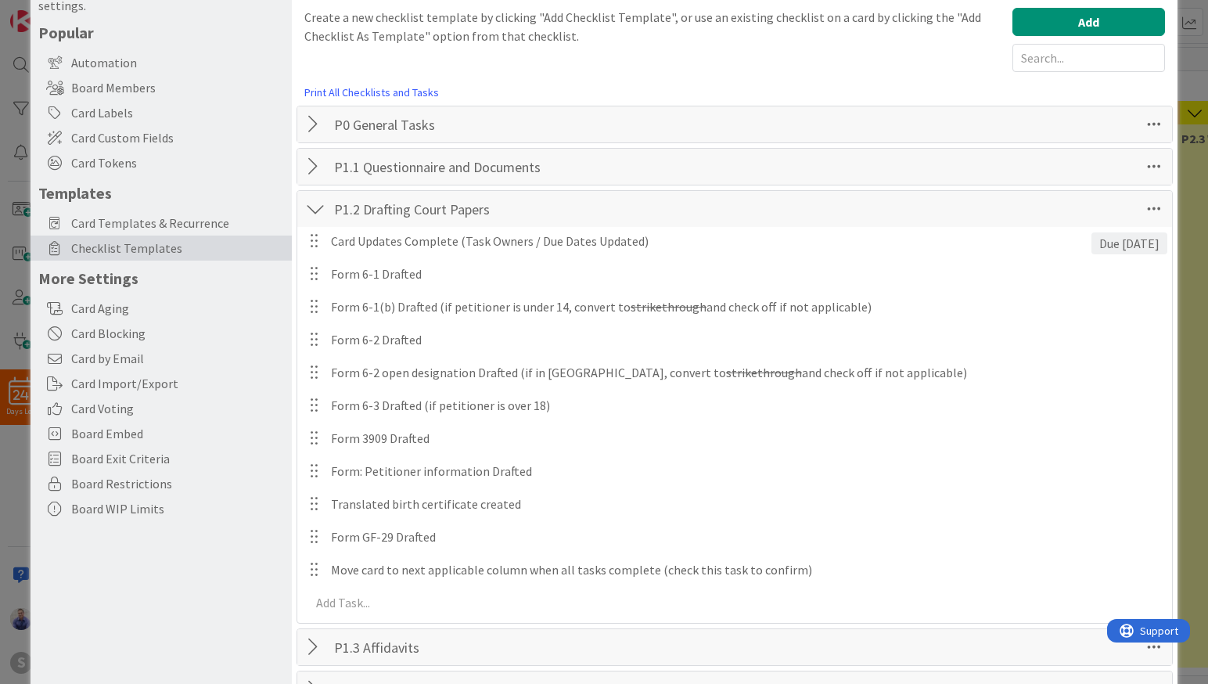
click at [309, 208] on div at bounding box center [315, 209] width 20 height 28
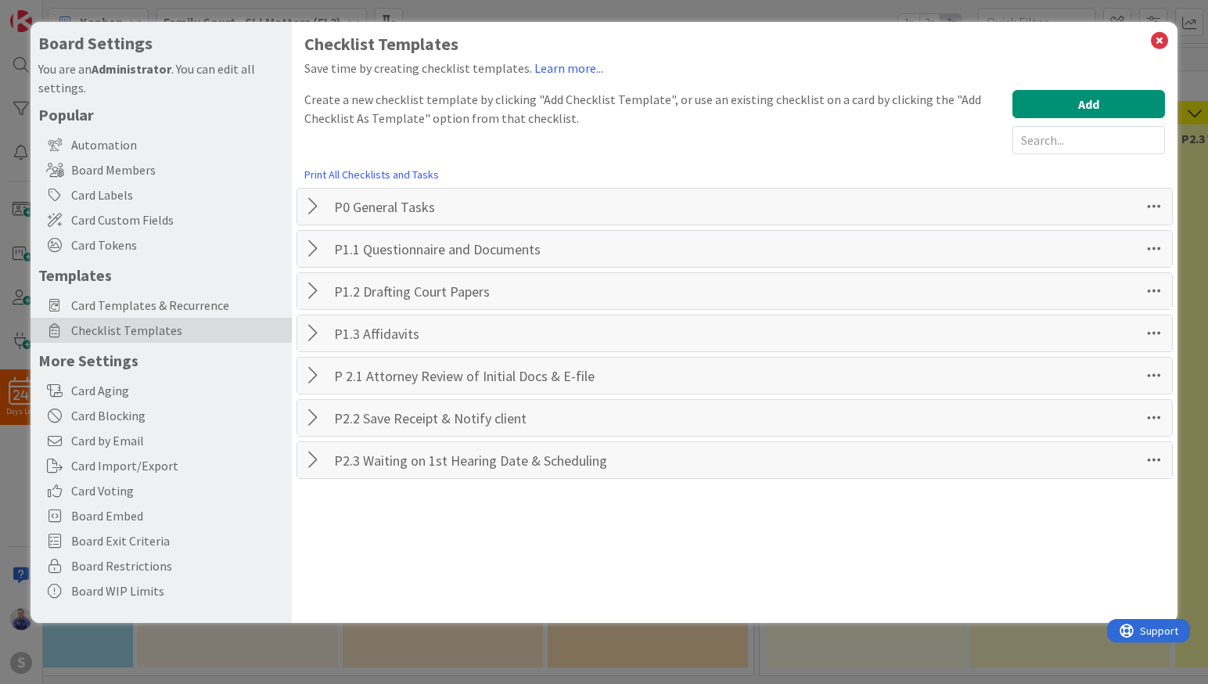
scroll to position [0, 0]
click at [314, 333] on div at bounding box center [315, 333] width 20 height 28
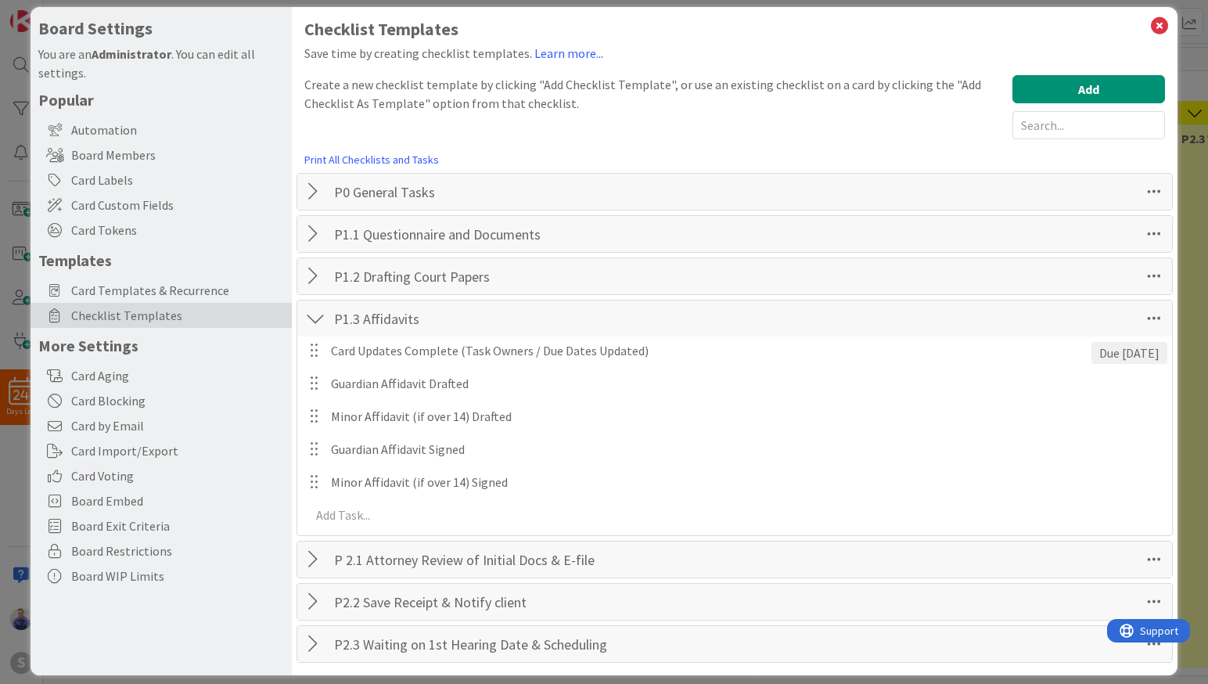
scroll to position [28, 0]
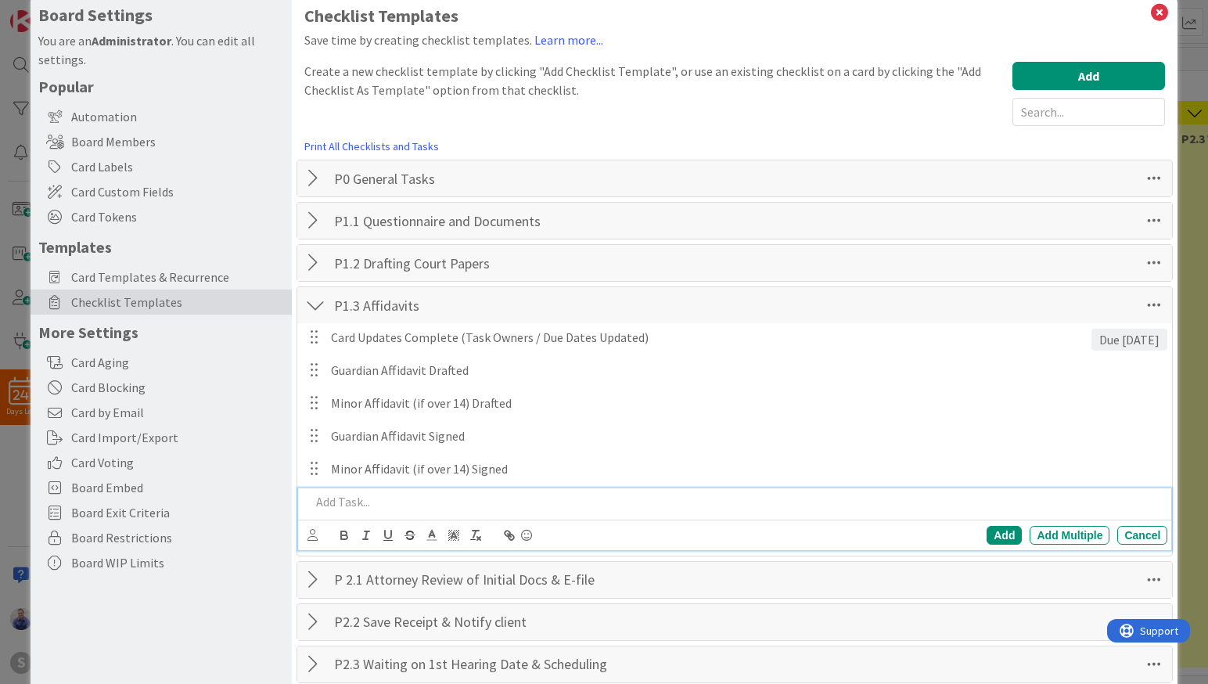
click at [382, 503] on p at bounding box center [736, 502] width 851 height 18
click at [989, 529] on div "Add" at bounding box center [1003, 535] width 35 height 19
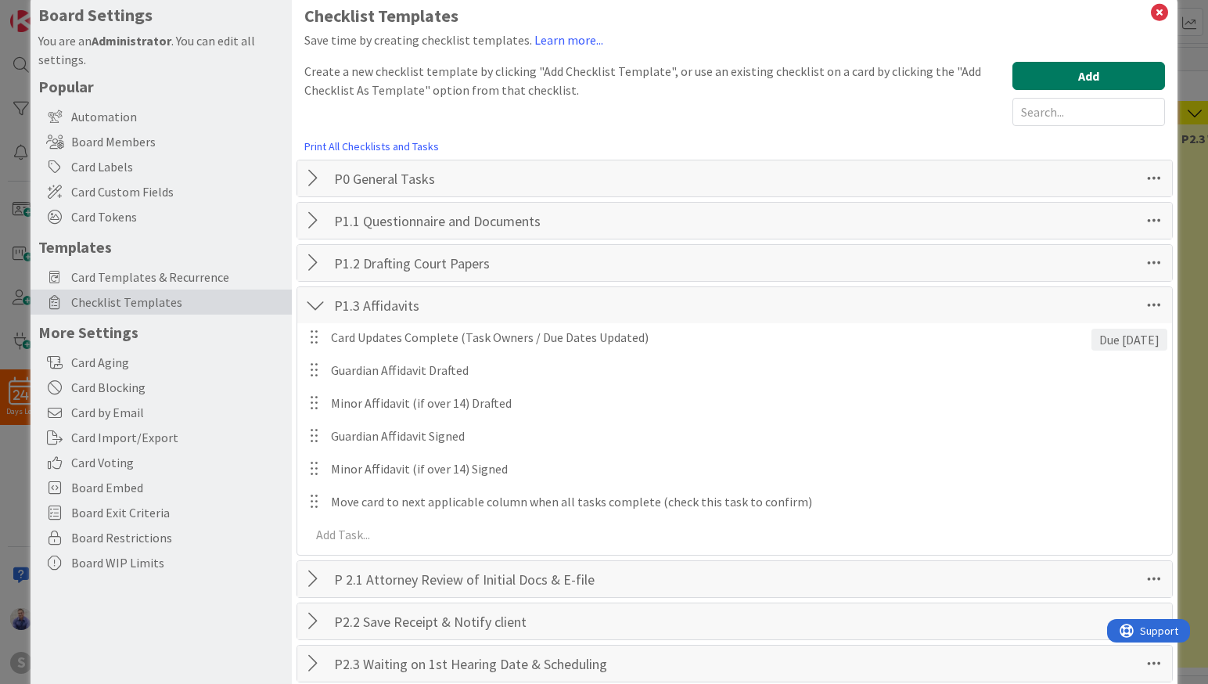
click at [1021, 81] on button "Add" at bounding box center [1088, 76] width 153 height 28
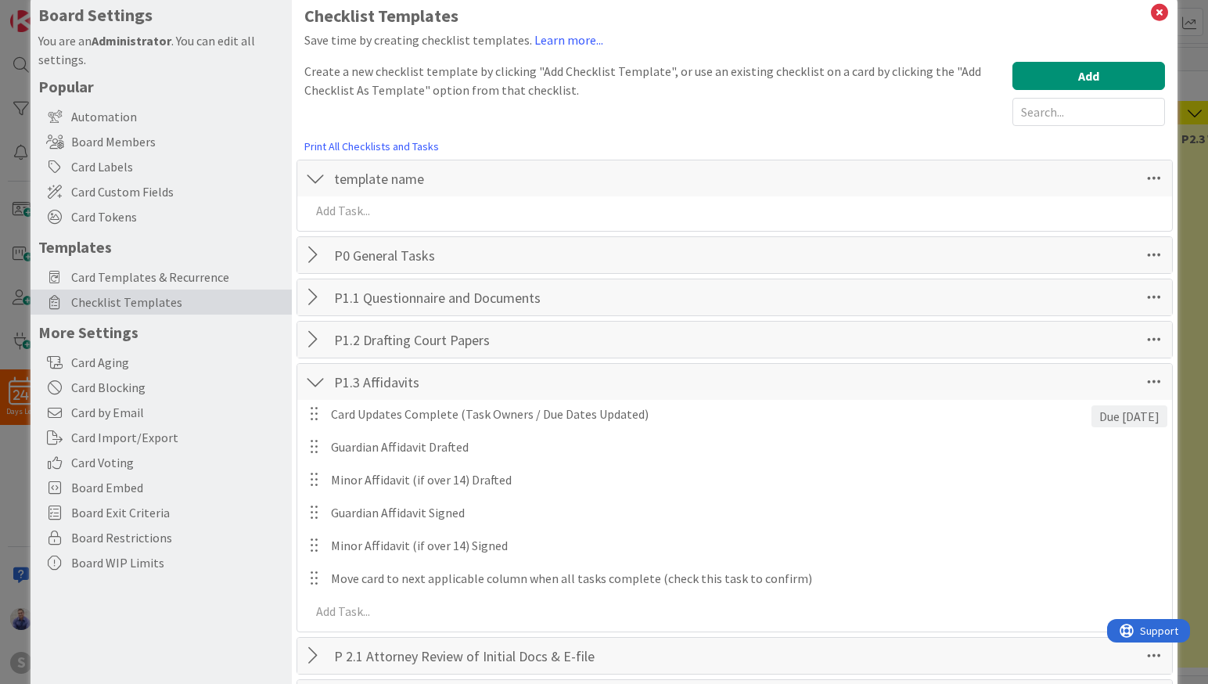
drag, startPoint x: 1175, startPoint y: 174, endPoint x: 1163, endPoint y: 175, distance: 11.8
click at [1174, 174] on div "Board Settings You are an Administrator . You can edit all settings. Popular Au…" at bounding box center [604, 342] width 1208 height 684
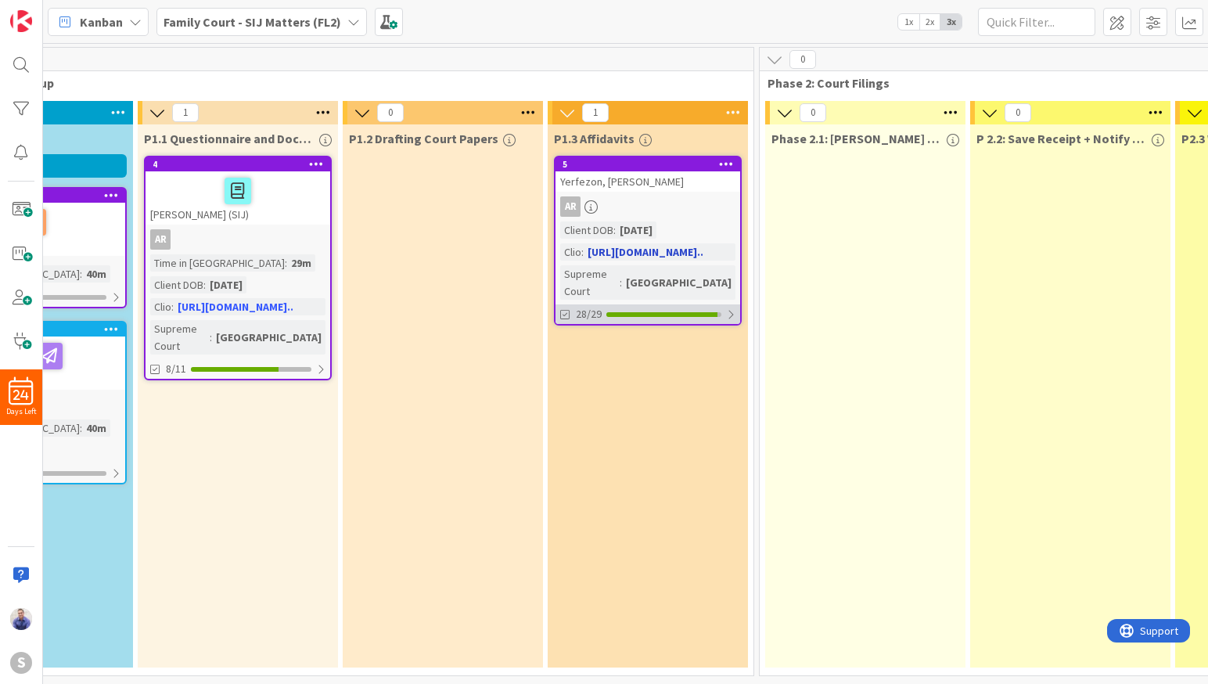
click at [731, 306] on div "28/29" at bounding box center [647, 314] width 185 height 20
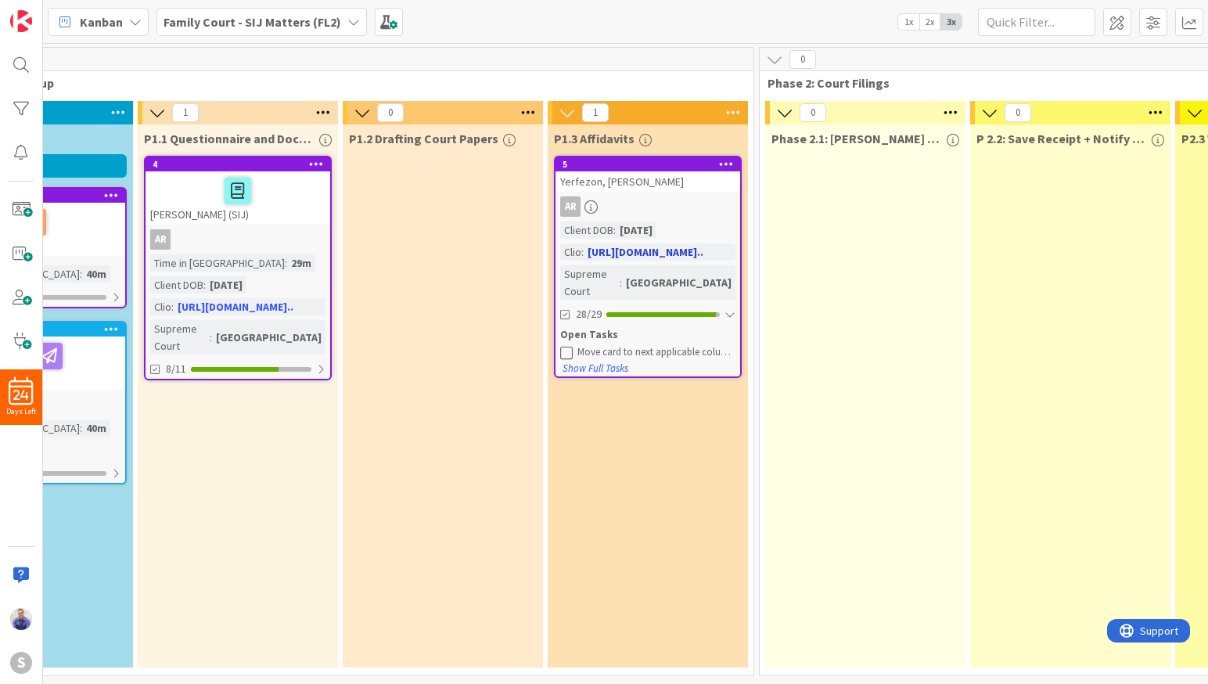
click at [566, 346] on icon at bounding box center [566, 352] width 13 height 13
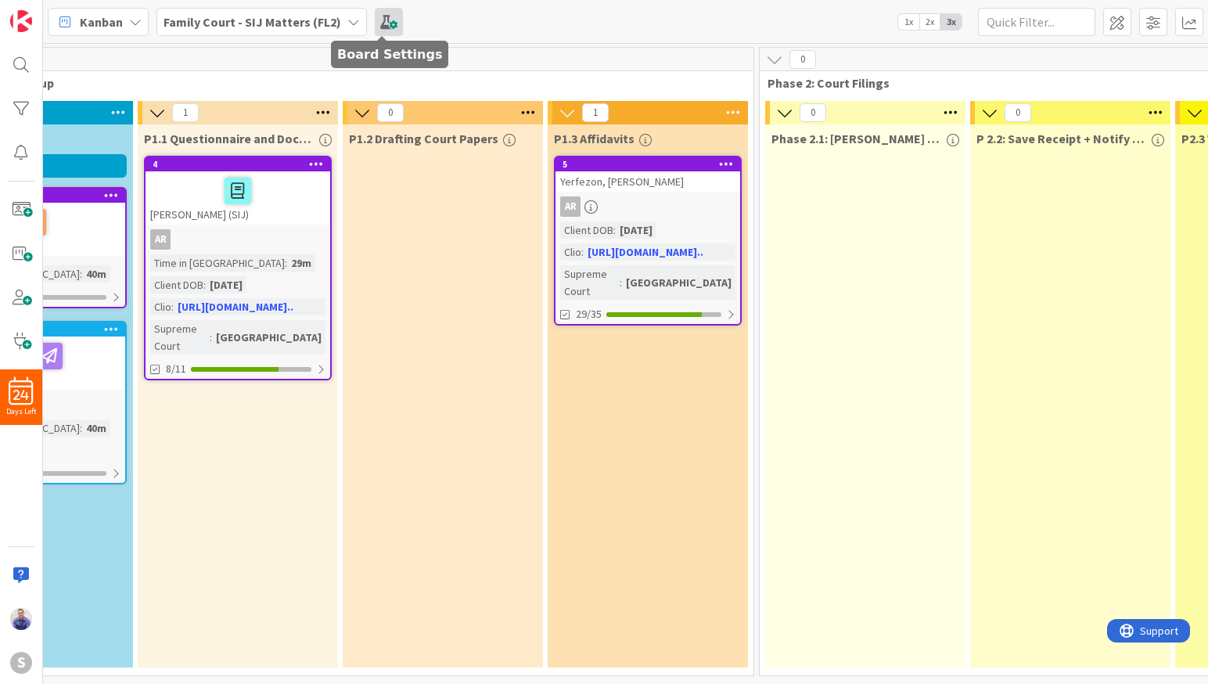
click at [375, 23] on span at bounding box center [389, 22] width 28 height 28
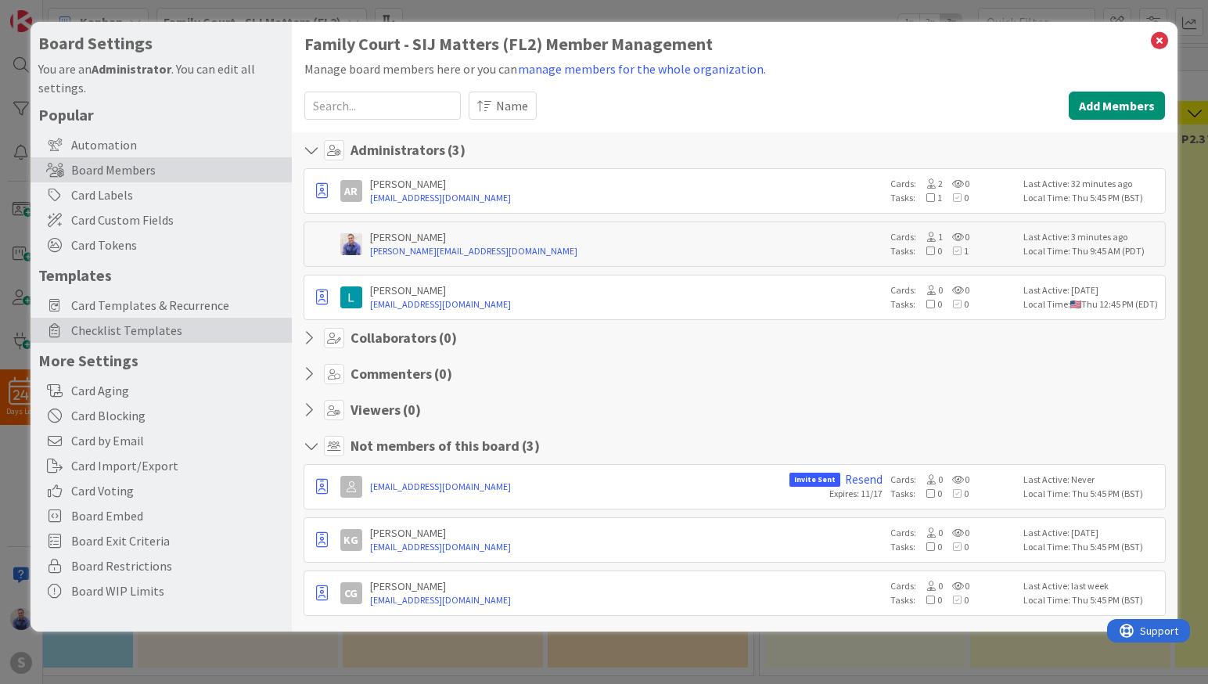
click at [138, 330] on span "Checklist Templates" at bounding box center [177, 330] width 213 height 19
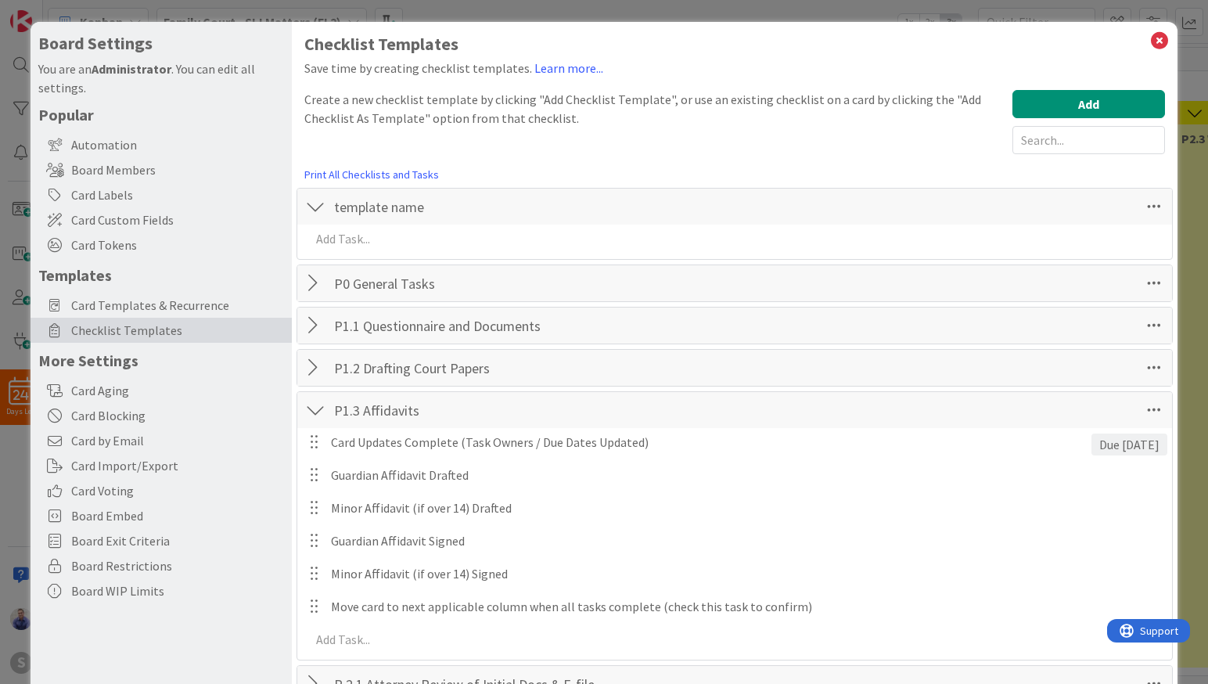
click at [318, 408] on div at bounding box center [315, 410] width 20 height 28
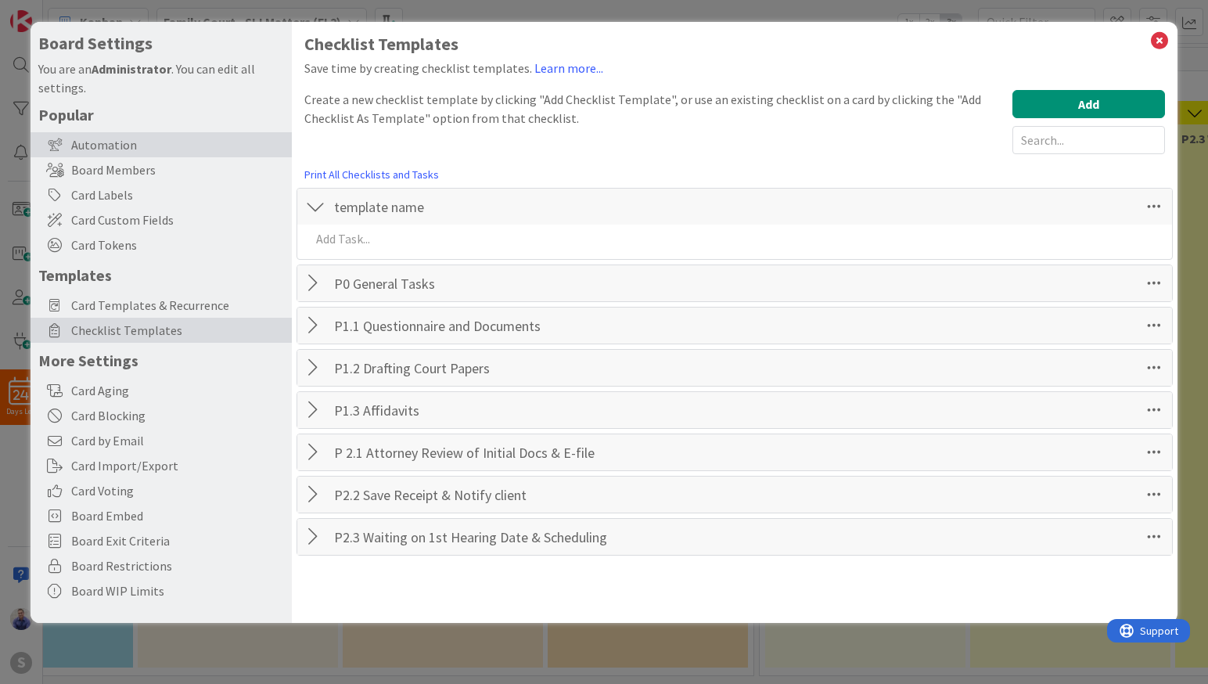
click at [119, 139] on div "Automation" at bounding box center [161, 144] width 261 height 25
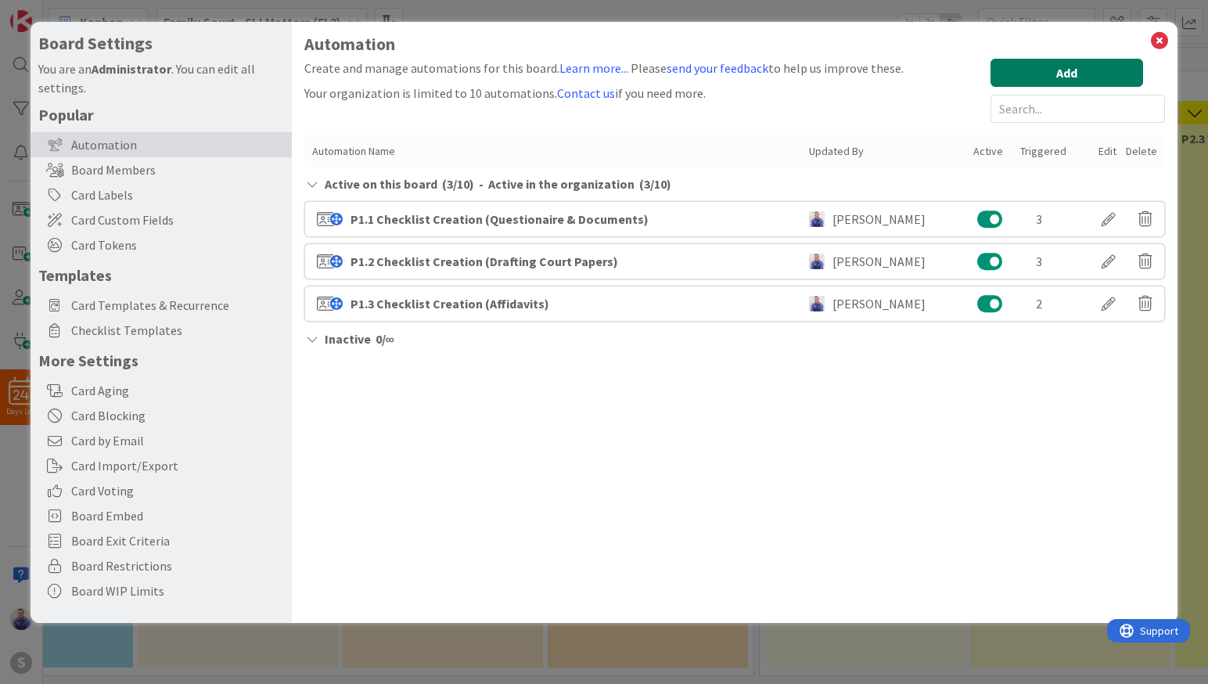
click at [1076, 80] on button "Add" at bounding box center [1066, 73] width 153 height 28
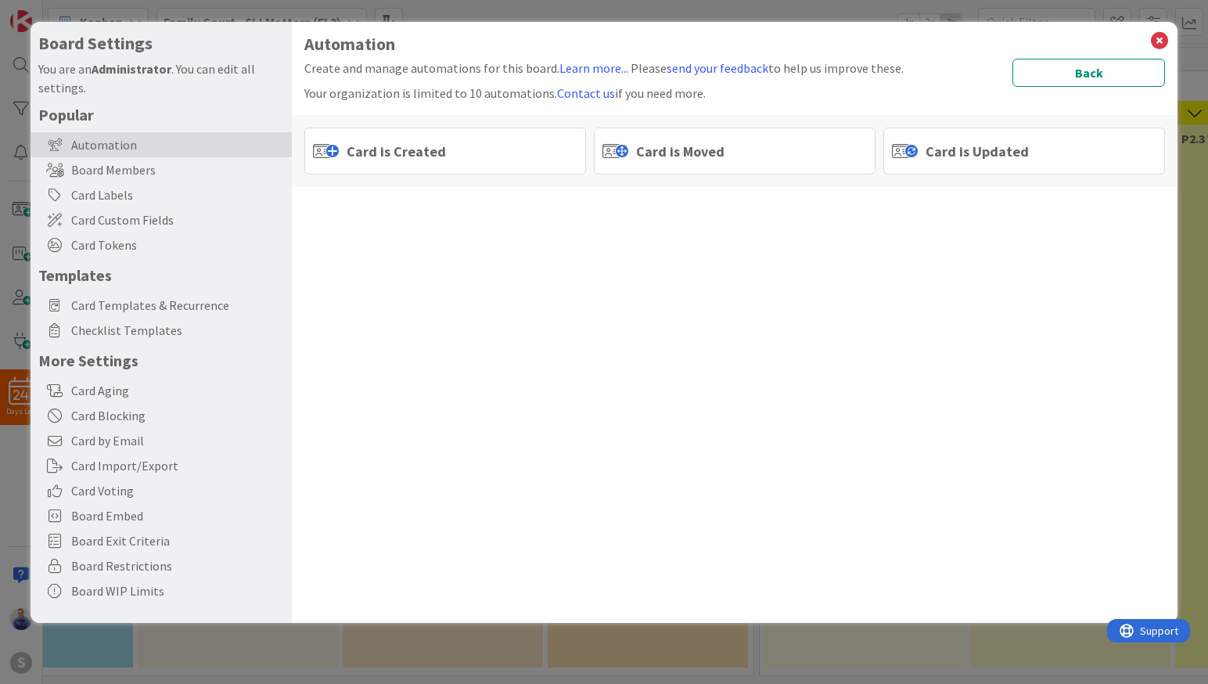
click at [697, 150] on span "Card is Moved" at bounding box center [680, 151] width 88 height 21
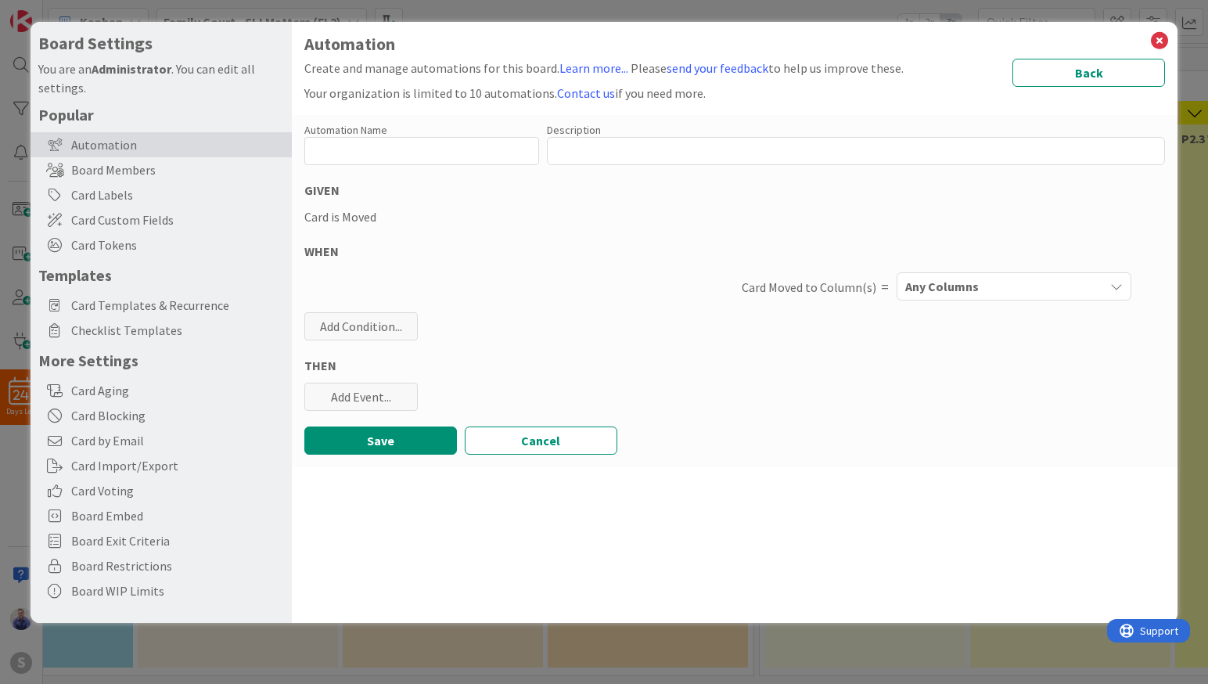
click at [961, 289] on span "Any Columns" at bounding box center [942, 286] width 74 height 20
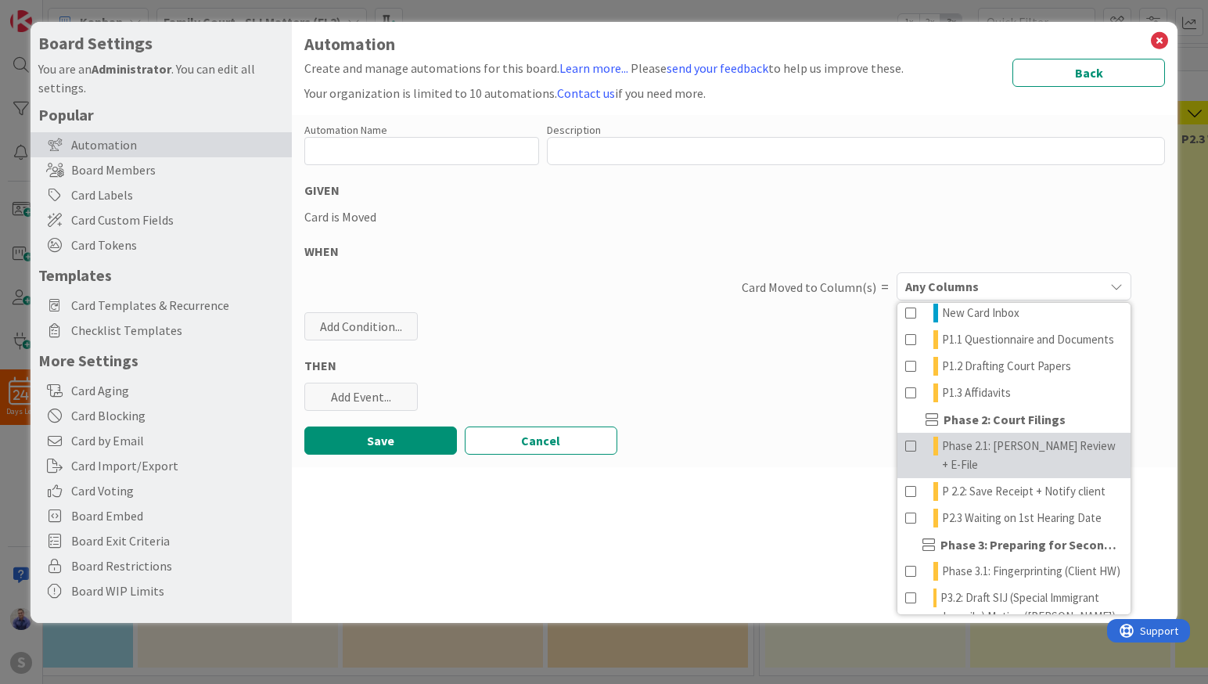
scroll to position [94, 0]
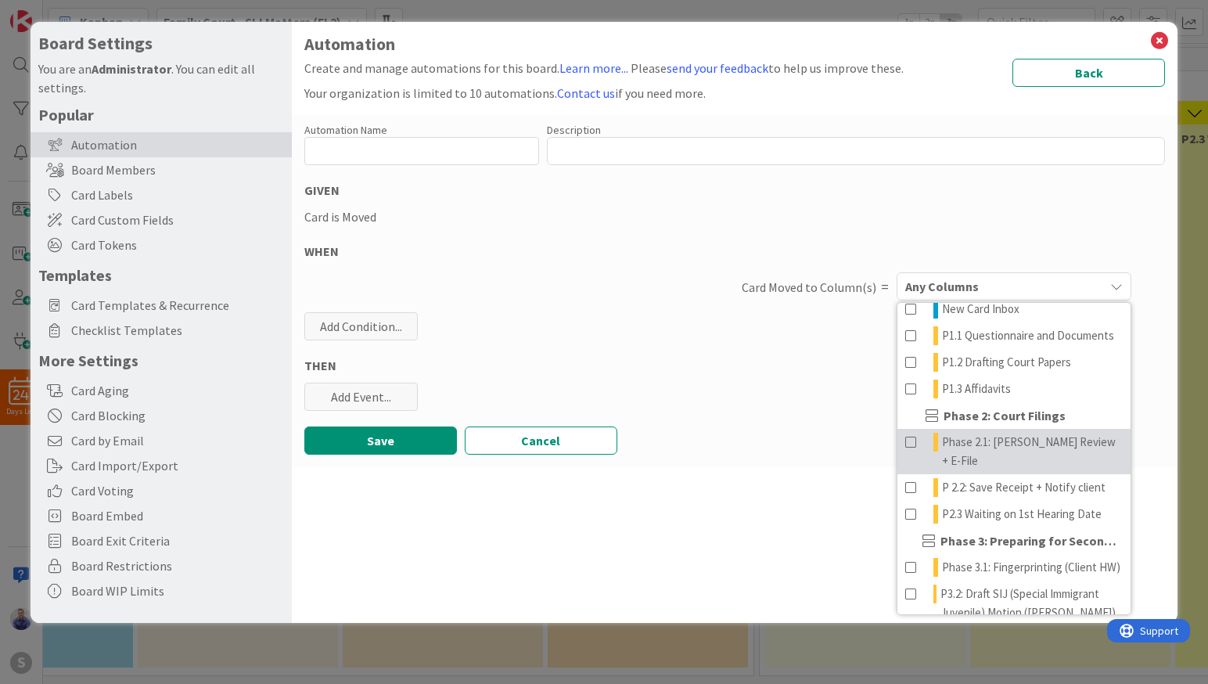
click at [910, 464] on span at bounding box center [911, 452] width 13 height 38
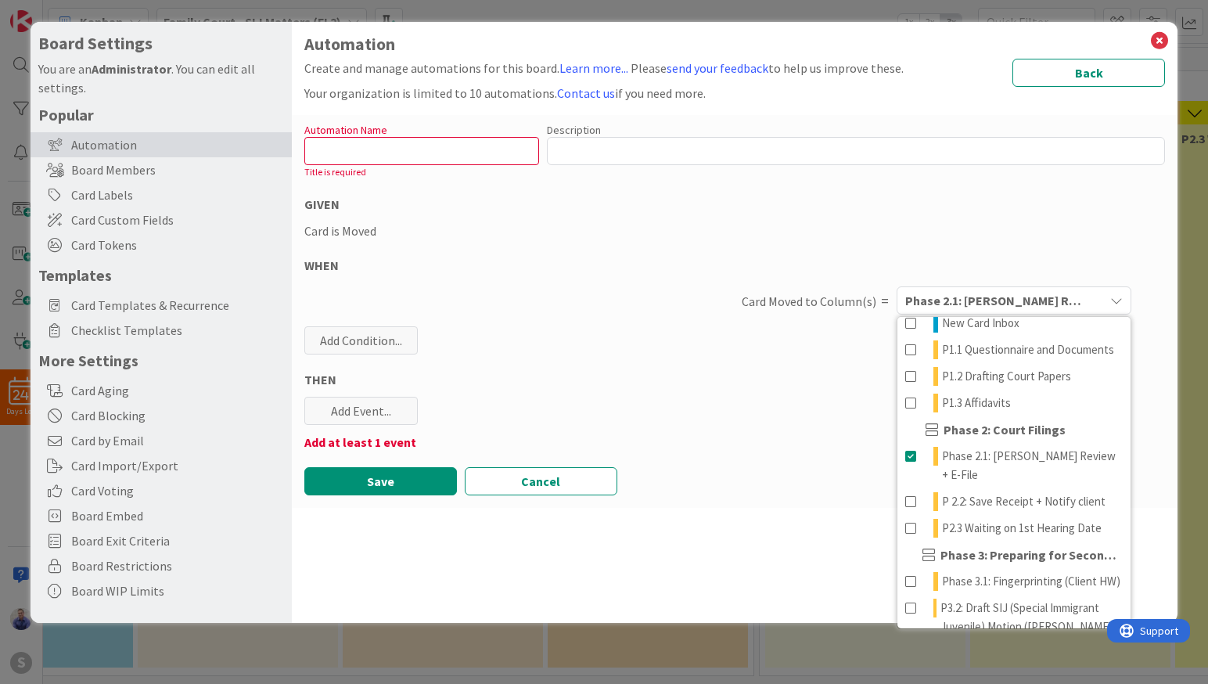
click at [653, 384] on div "THEN" at bounding box center [734, 379] width 861 height 19
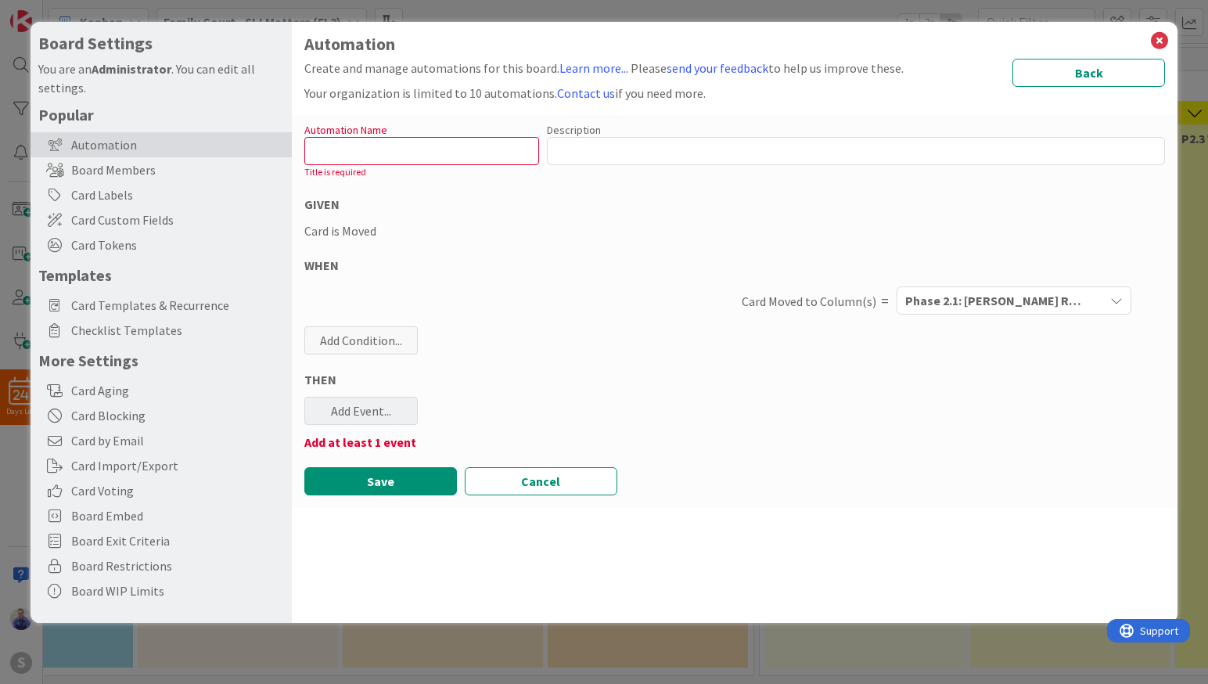
click at [382, 409] on div "Add Event..." at bounding box center [360, 411] width 113 height 28
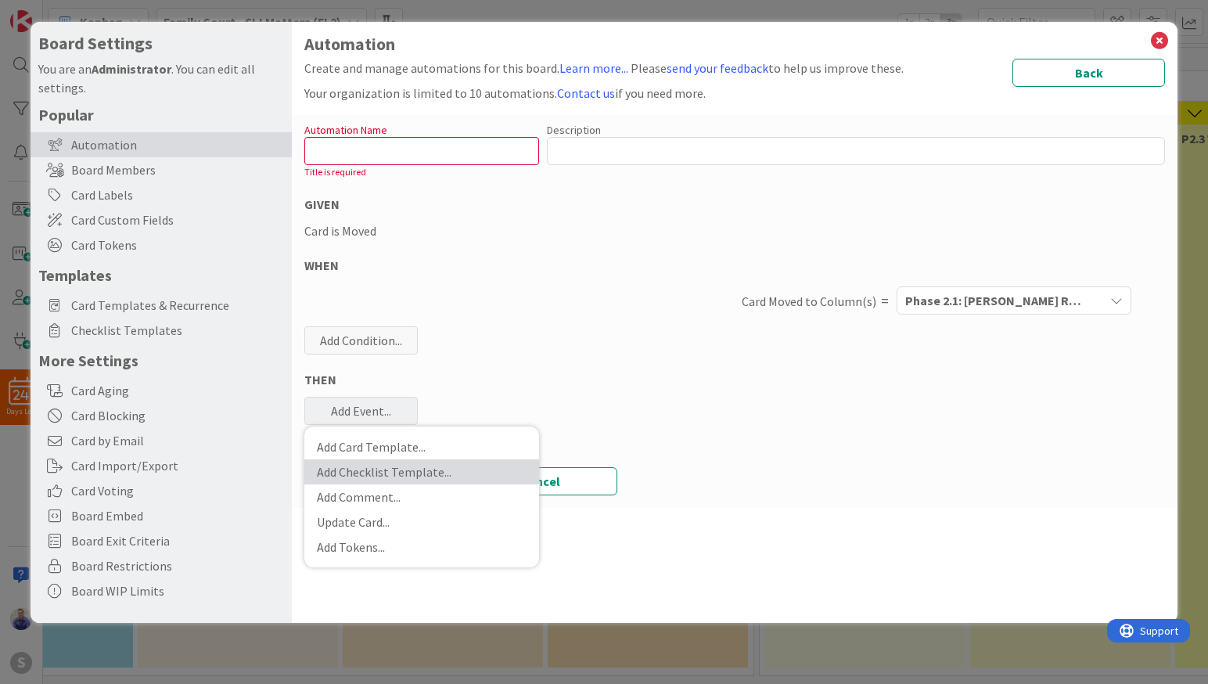
click at [397, 475] on link "Add Checklist Template ..." at bounding box center [421, 471] width 235 height 25
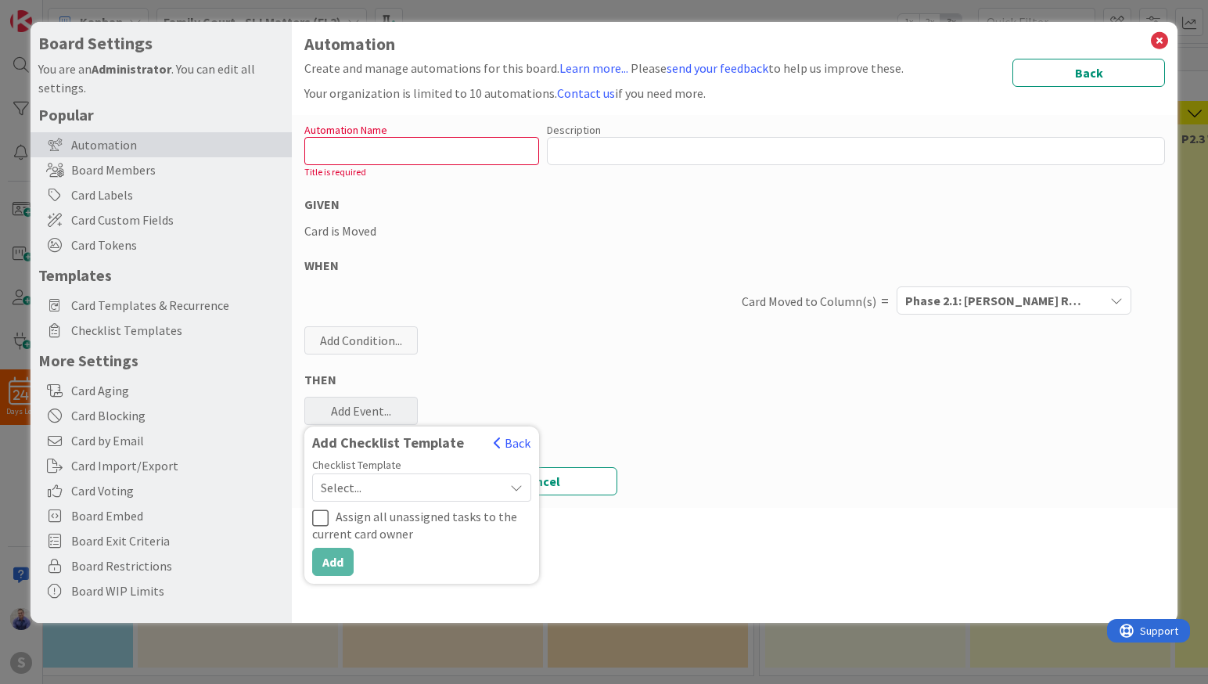
click at [397, 482] on span "Select..." at bounding box center [408, 487] width 175 height 22
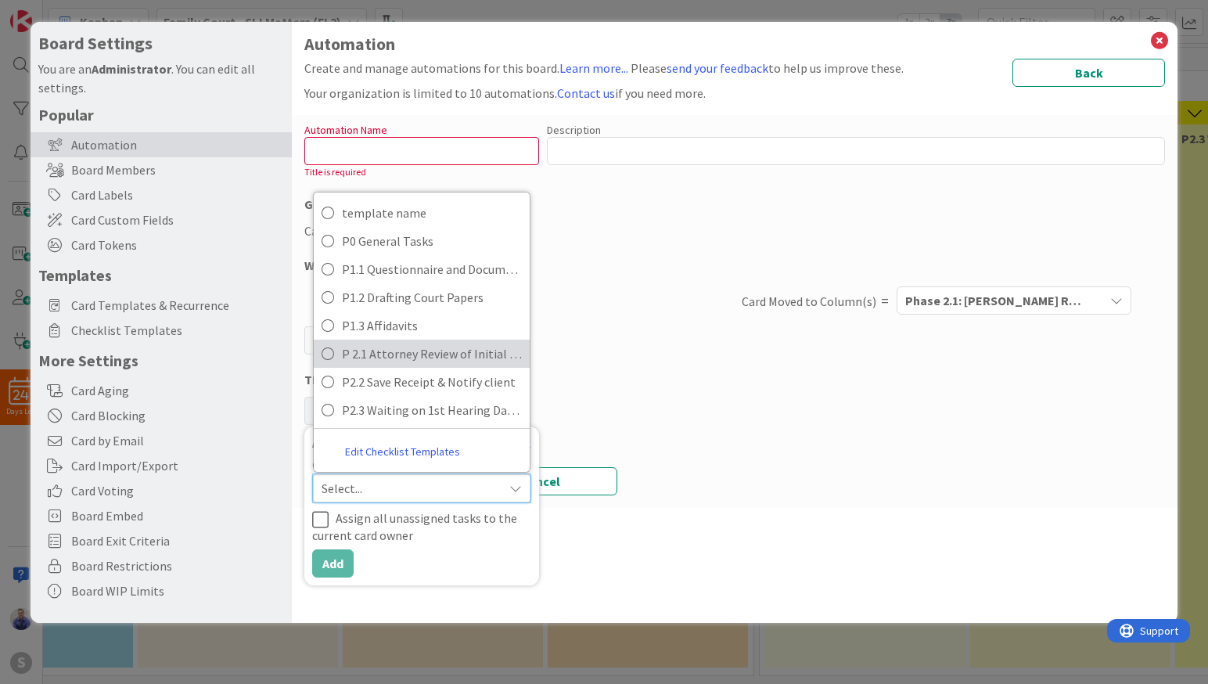
click at [404, 354] on span "P 2.1 Attorney Review of Initial Docs & E-file" at bounding box center [432, 353] width 180 height 23
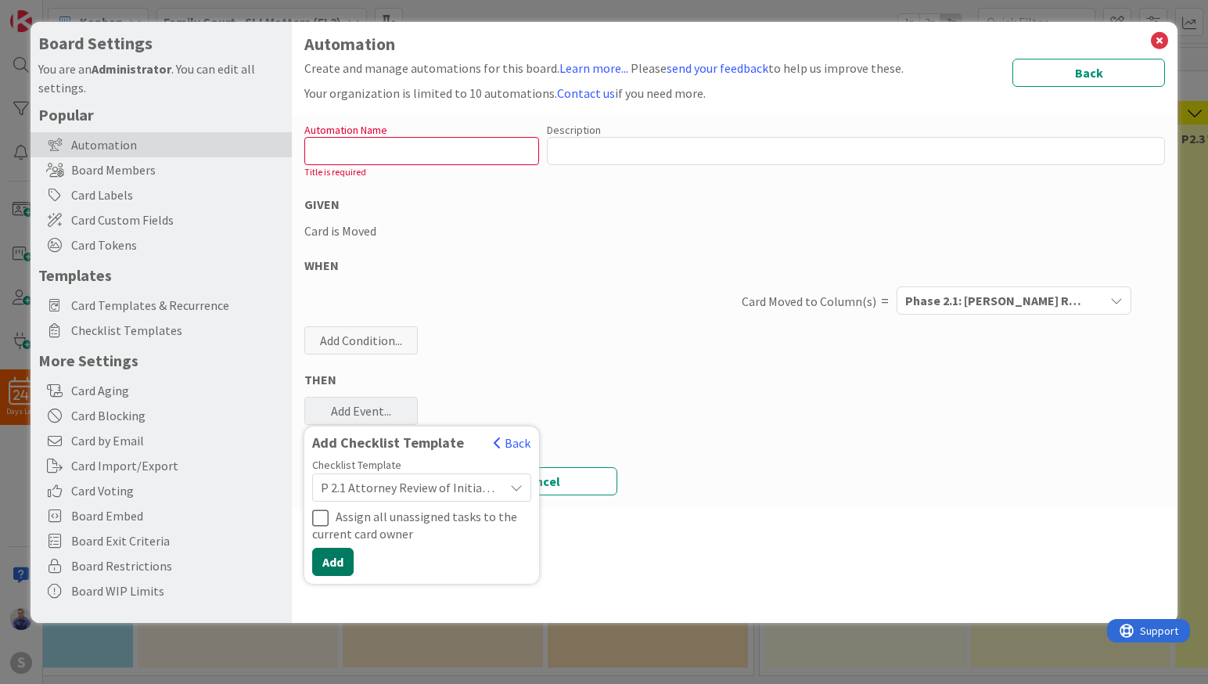
drag, startPoint x: 336, startPoint y: 565, endPoint x: 652, endPoint y: 515, distance: 320.6
click at [339, 562] on button "Add" at bounding box center [332, 562] width 41 height 28
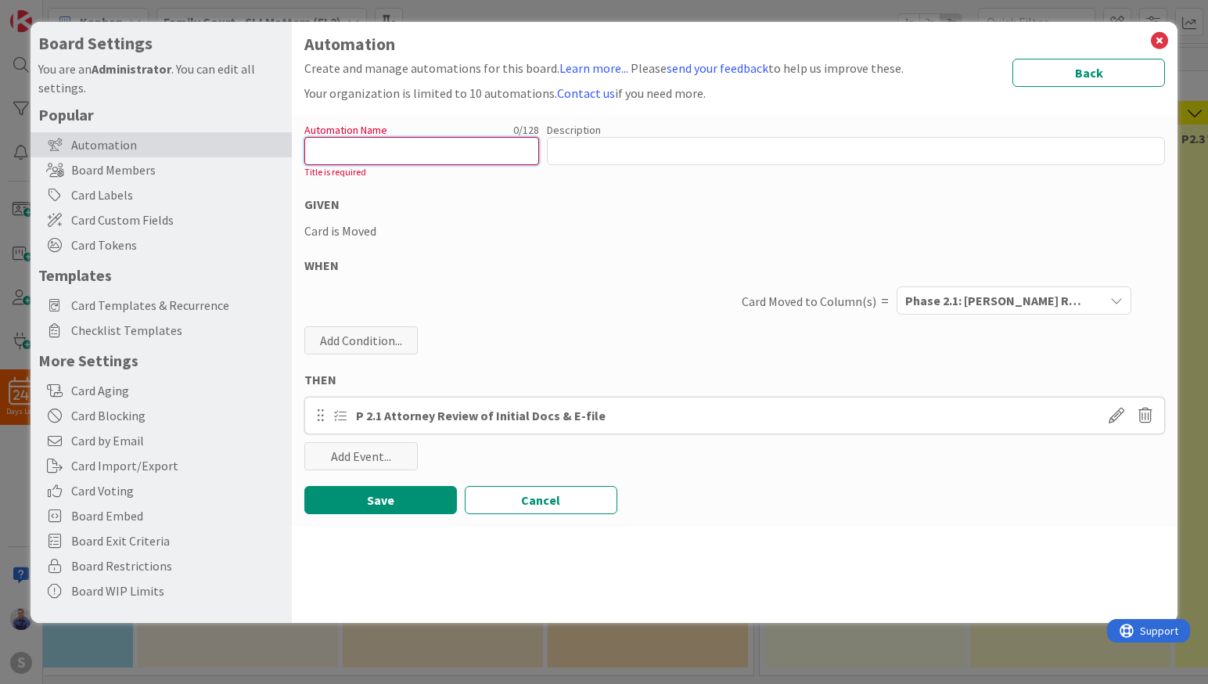
click at [445, 159] on input "text" at bounding box center [421, 151] width 235 height 28
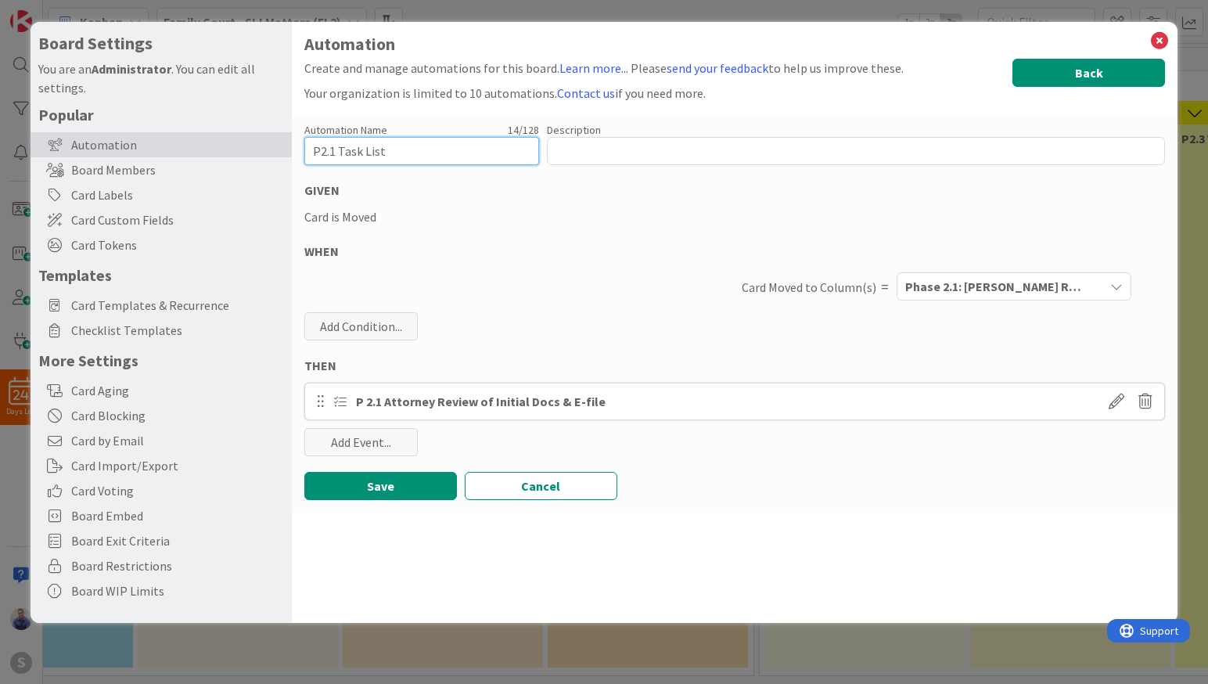
type input "P2.1 Task List"
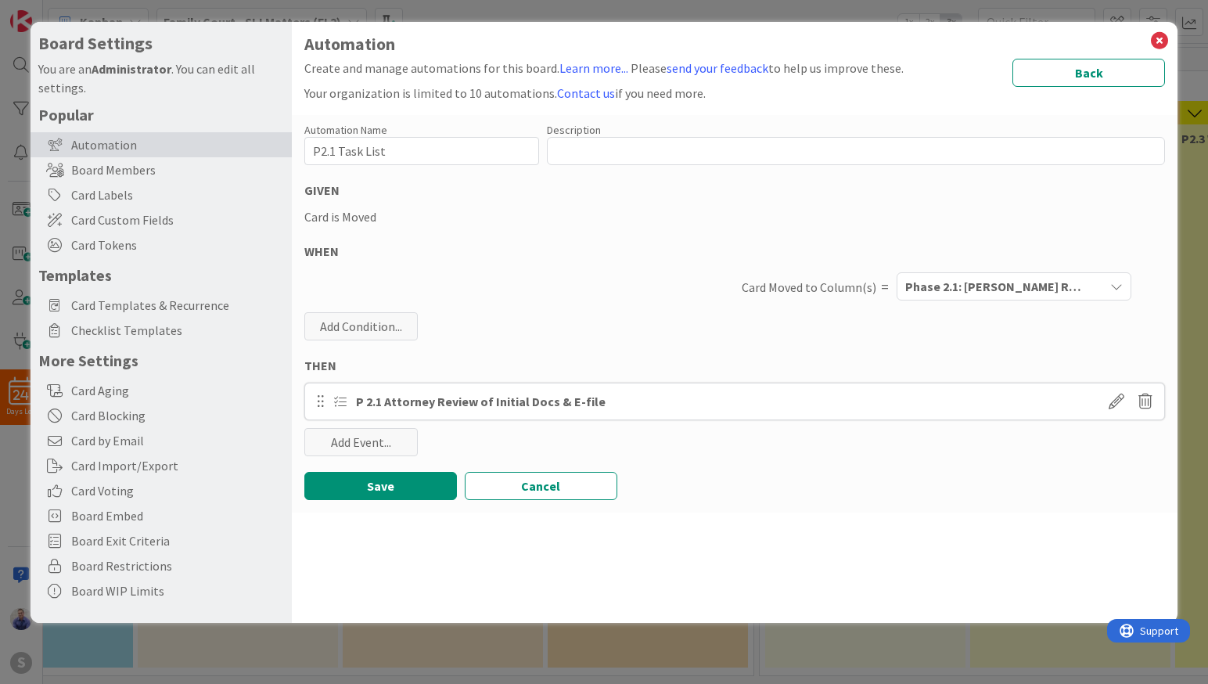
drag, startPoint x: 1054, startPoint y: 67, endPoint x: 798, endPoint y: 159, distance: 272.4
click at [798, 159] on div "Automation Create and manage automations for this board. Learn more... Please s…" at bounding box center [734, 273] width 861 height 478
drag, startPoint x: 399, startPoint y: 486, endPoint x: 527, endPoint y: 440, distance: 136.3
click at [399, 486] on button "Save" at bounding box center [380, 486] width 153 height 28
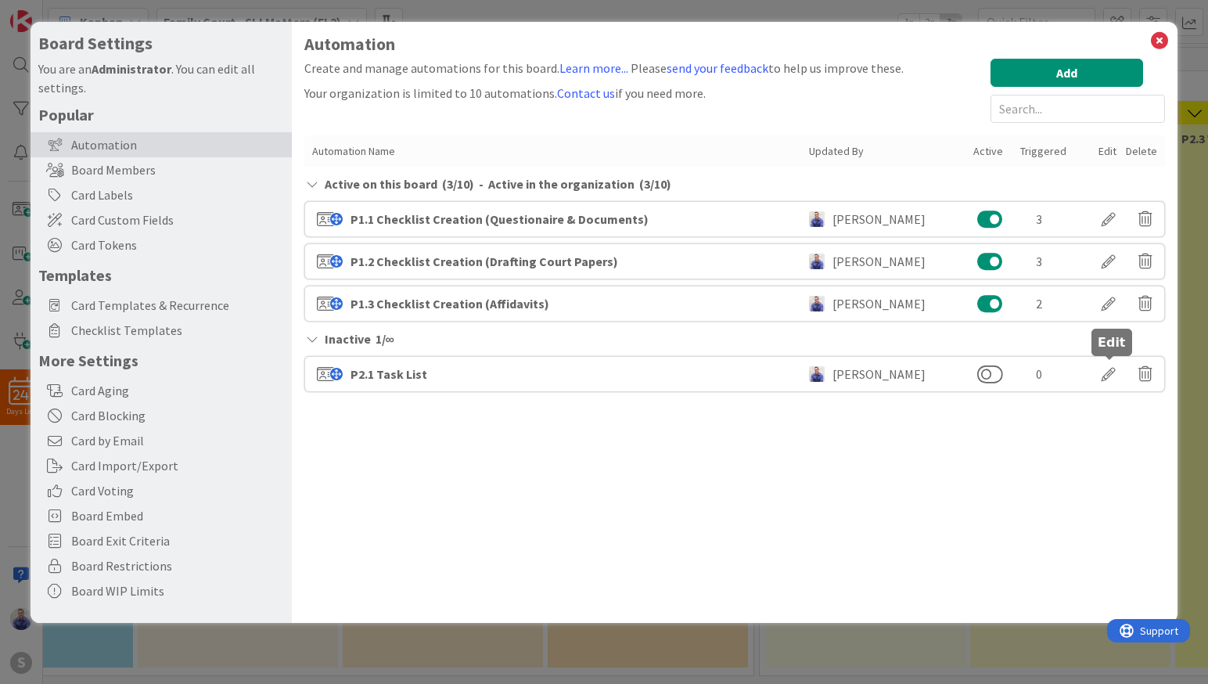
click at [1111, 378] on div at bounding box center [1108, 374] width 44 height 27
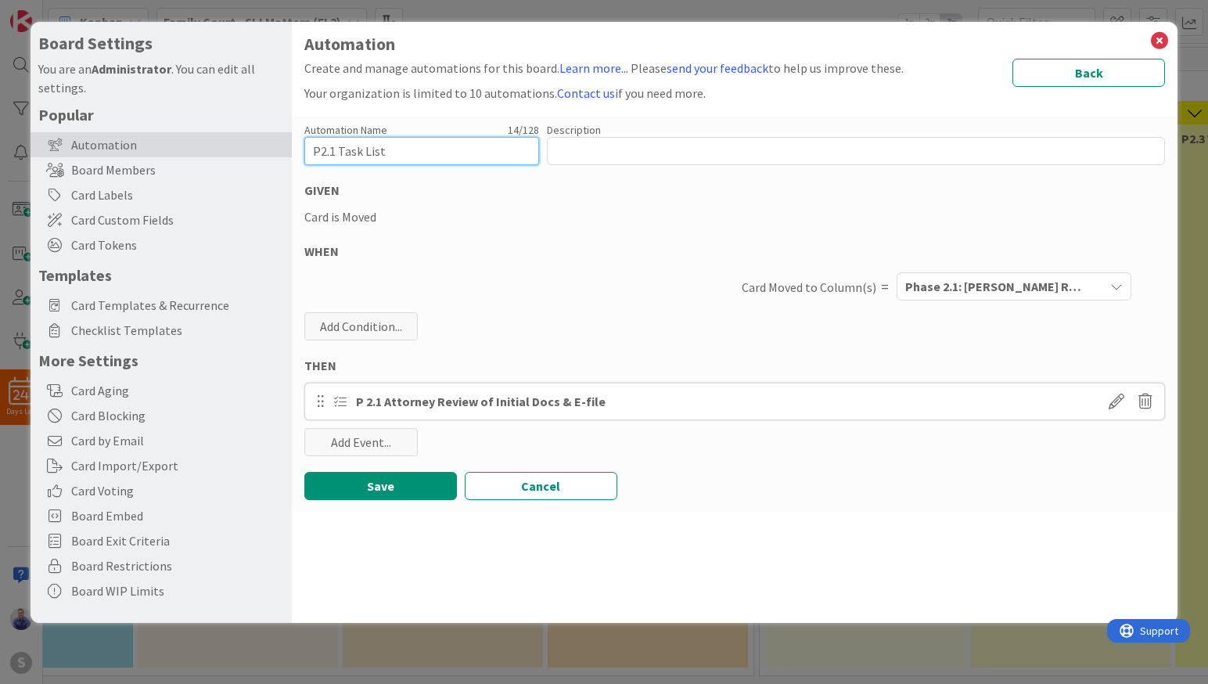
click at [351, 150] on input "P2.1 Task List" at bounding box center [421, 151] width 235 height 28
type input "P2.1 Checklist Creation"
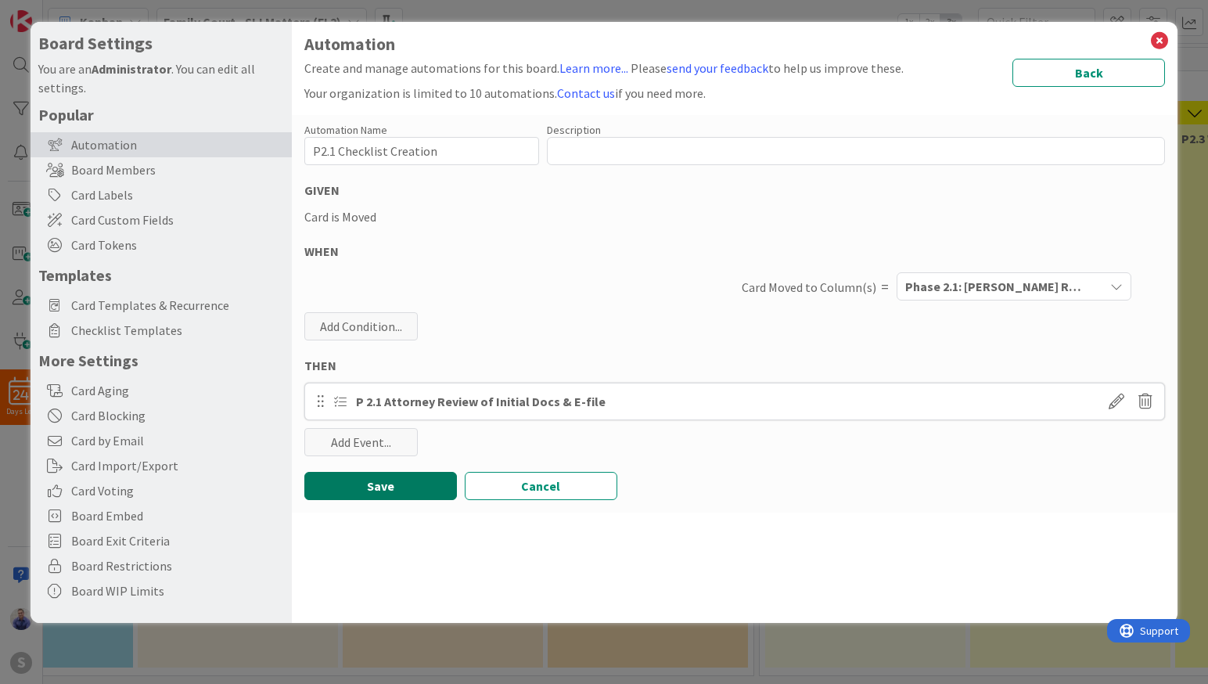
click at [412, 483] on button "Save" at bounding box center [380, 486] width 153 height 28
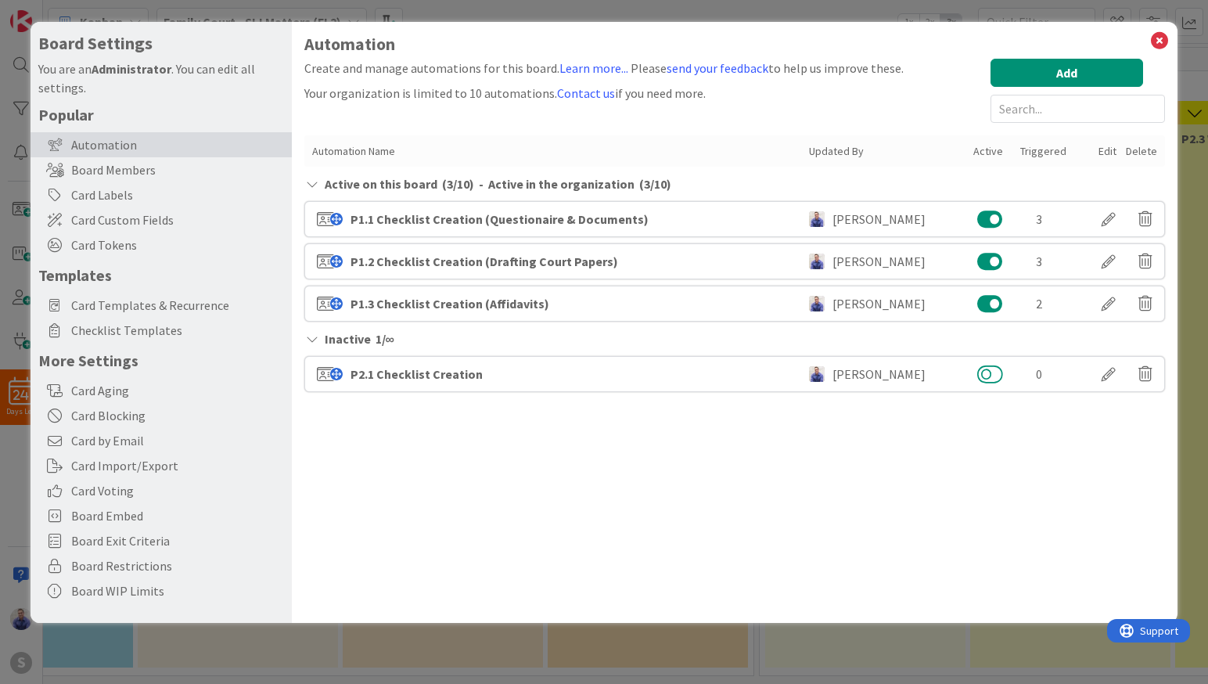
click at [997, 372] on button at bounding box center [990, 374] width 26 height 20
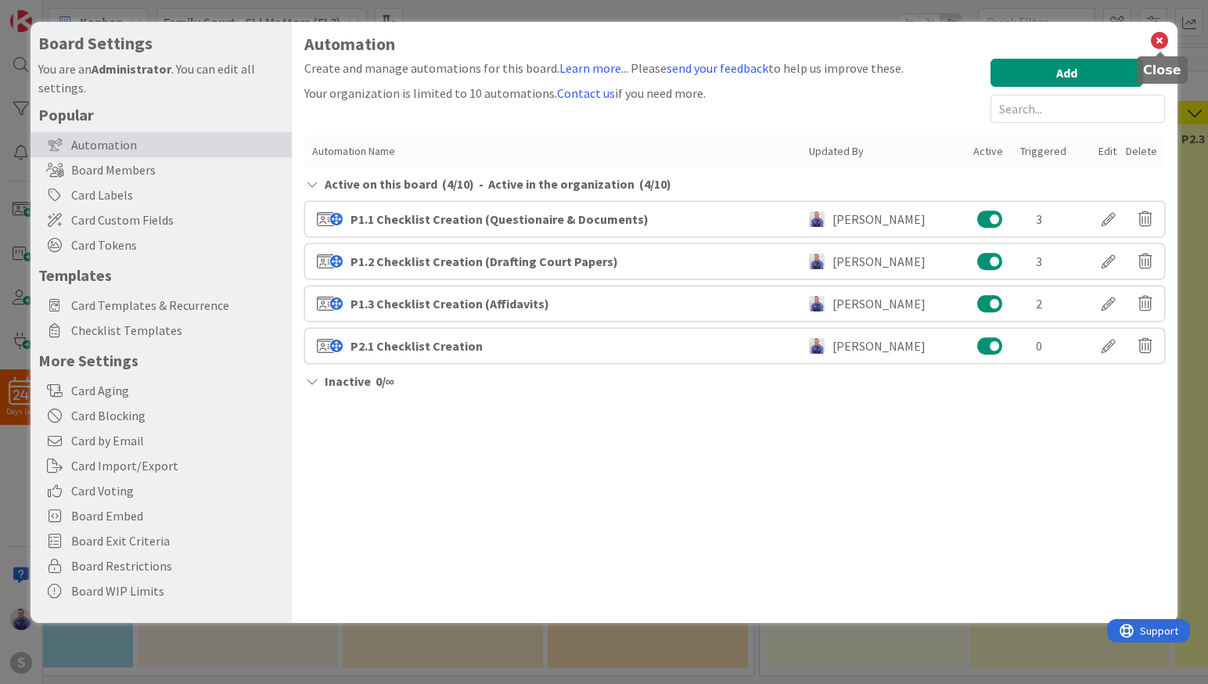
click at [1157, 34] on icon at bounding box center [1159, 41] width 20 height 22
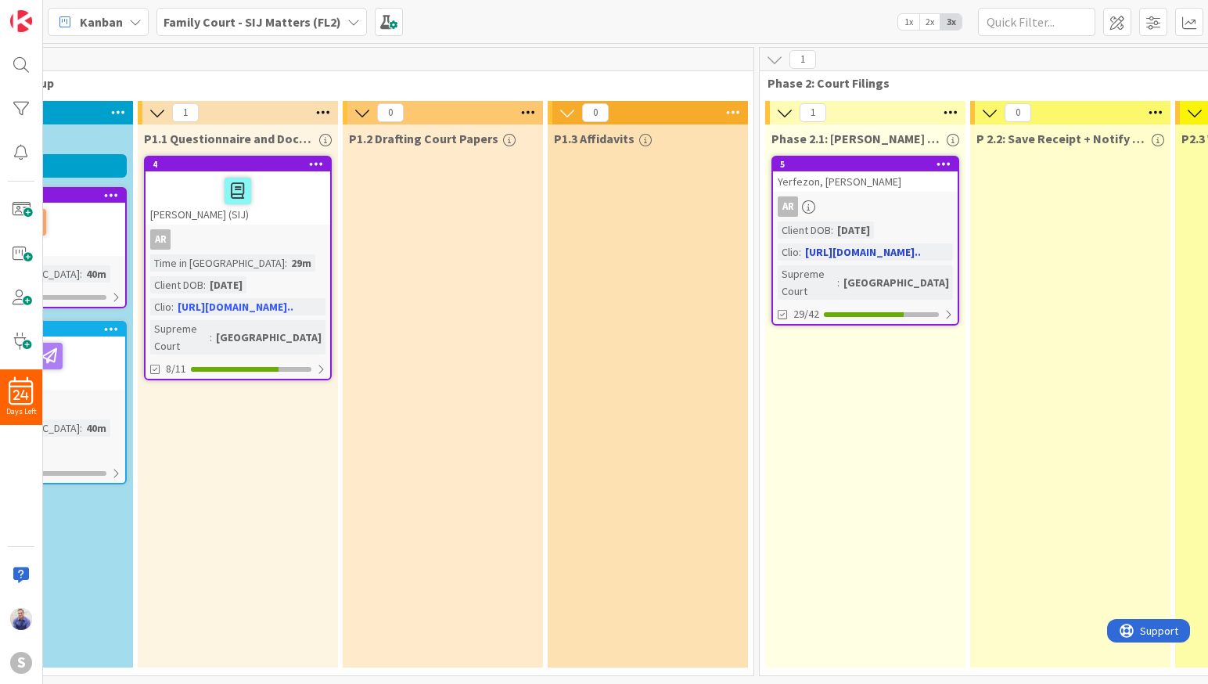
click at [815, 185] on div "Yerfezon, [PERSON_NAME]" at bounding box center [865, 181] width 185 height 20
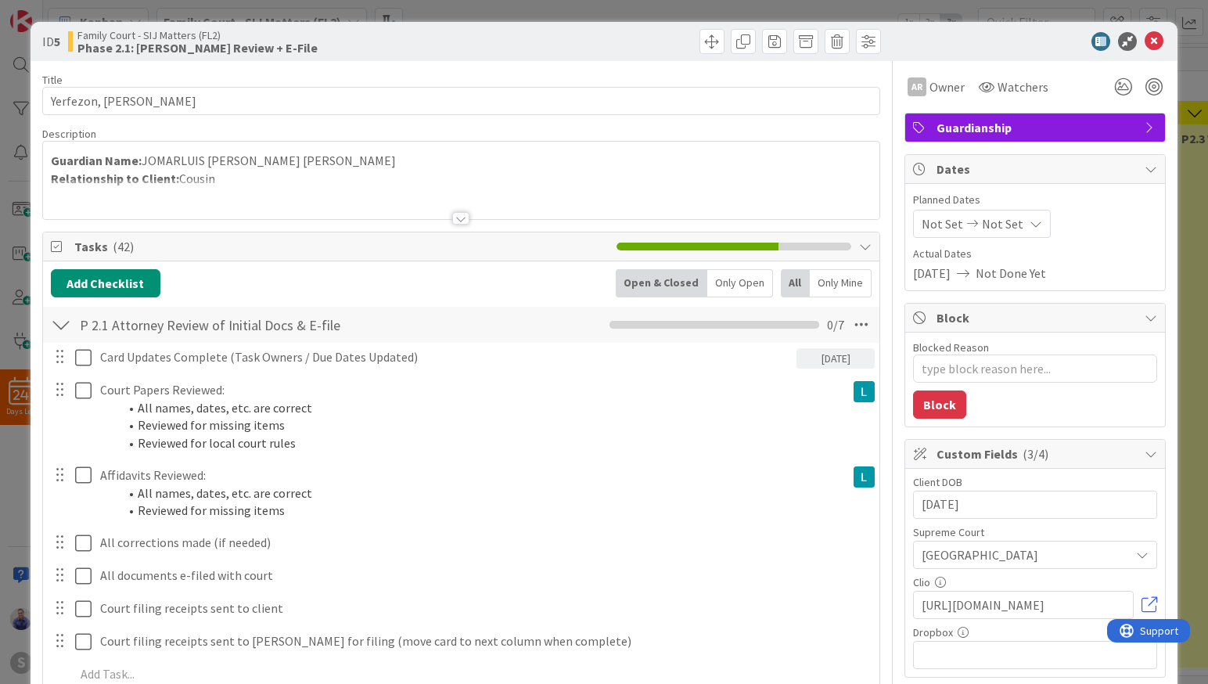
type textarea "x"
click at [1146, 43] on icon at bounding box center [1153, 41] width 19 height 19
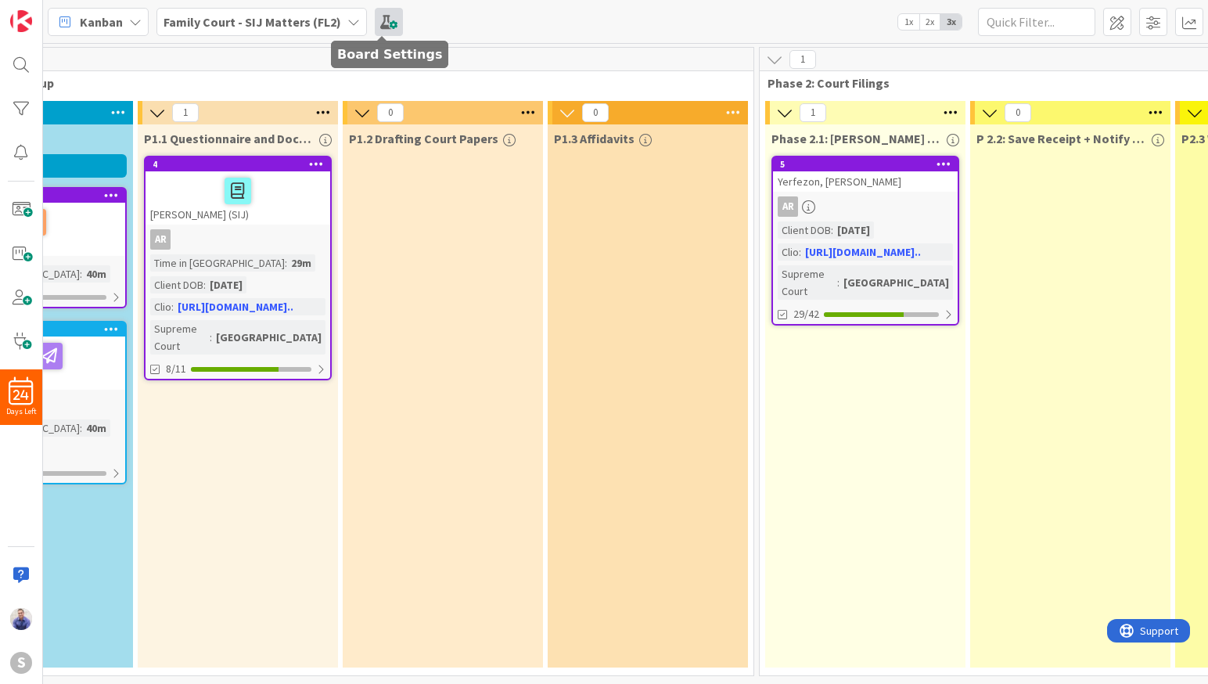
click at [390, 17] on span at bounding box center [389, 22] width 28 height 28
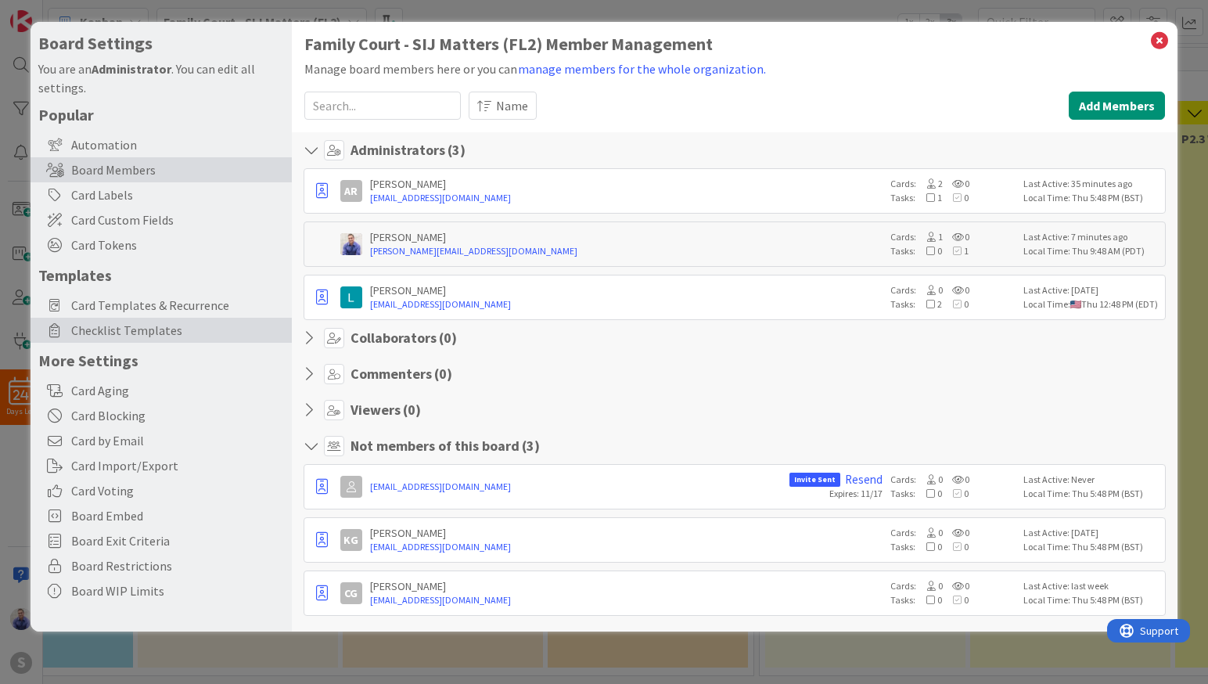
click at [127, 336] on span "Checklist Templates" at bounding box center [177, 330] width 213 height 19
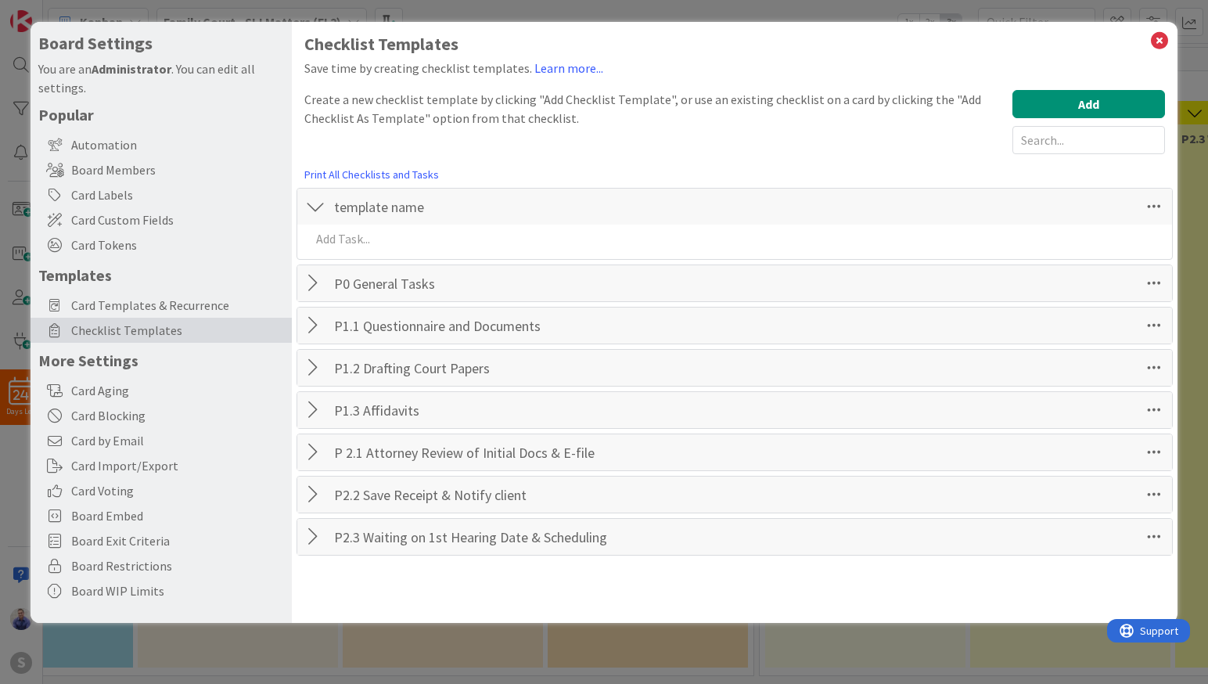
click at [312, 455] on div at bounding box center [315, 452] width 20 height 28
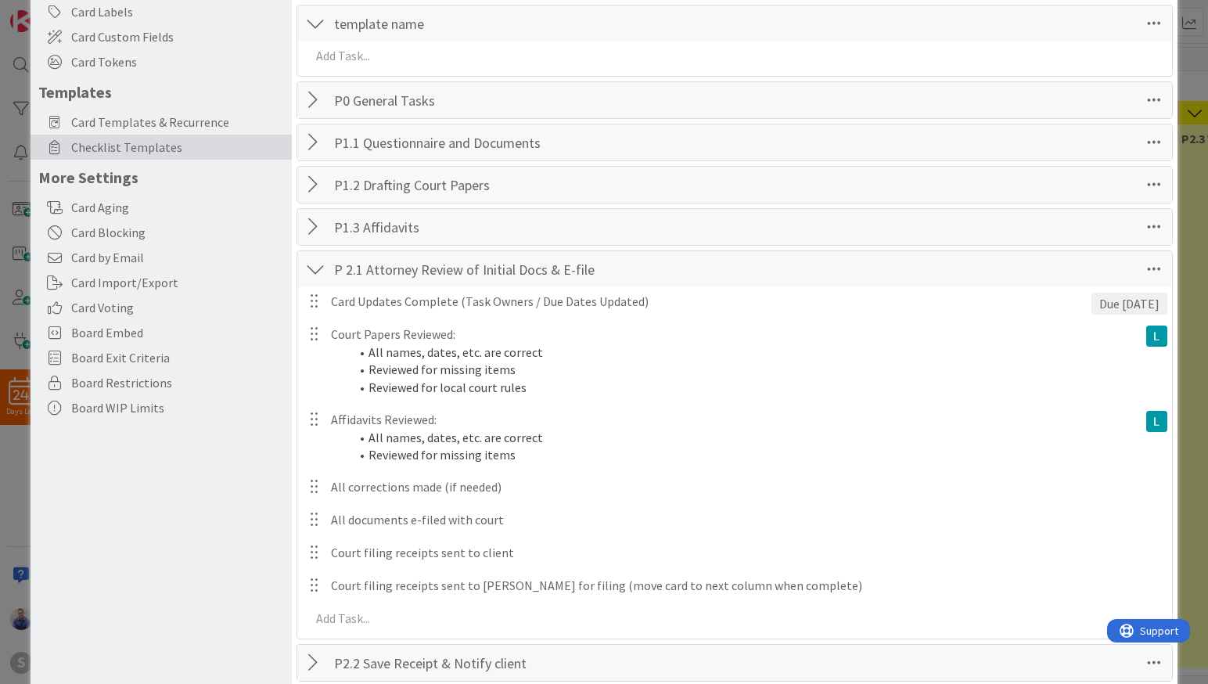
scroll to position [257, 0]
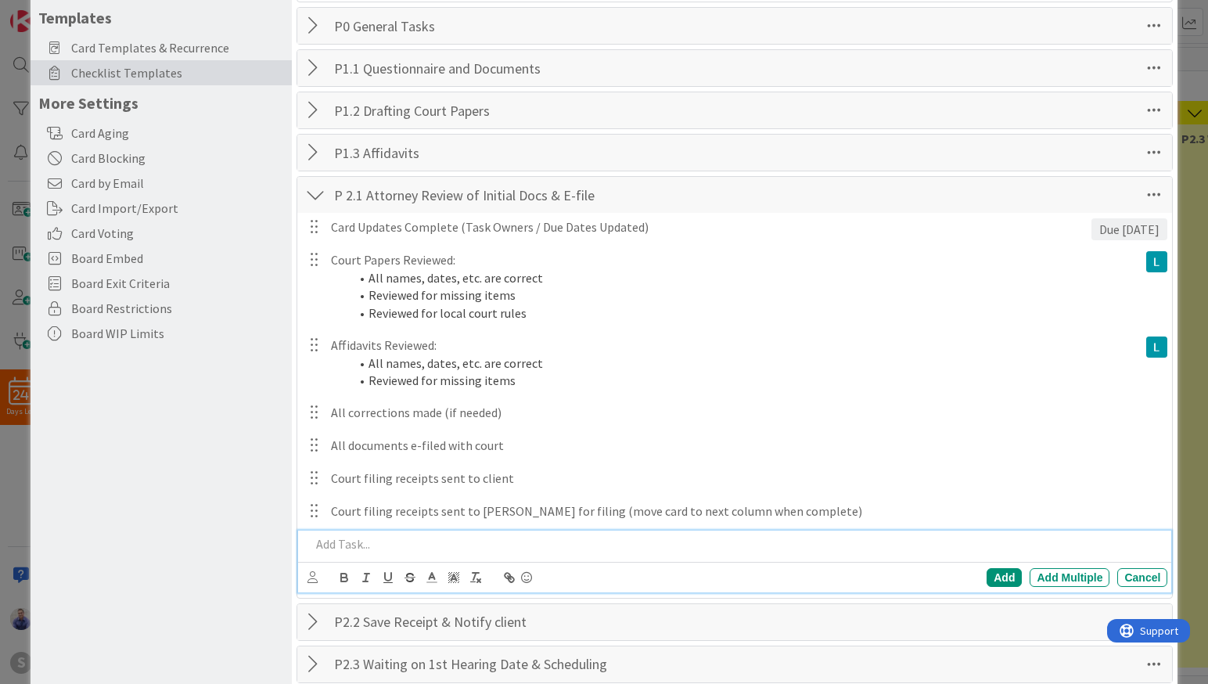
click at [386, 545] on p at bounding box center [736, 544] width 851 height 18
drag, startPoint x: 334, startPoint y: 544, endPoint x: 263, endPoint y: 550, distance: 71.5
click at [304, 543] on div "Add "Attorney Review" token to this card and assign due dates for attorney revi…" at bounding box center [736, 543] width 864 height 27
click at [439, 546] on p ""Attorney Review" token to this card and assign due dates for attorney review t…" at bounding box center [736, 544] width 851 height 18
click at [564, 545] on p ""Attorney Review" token added to this card and assign due dates for attorney re…" at bounding box center [736, 544] width 851 height 18
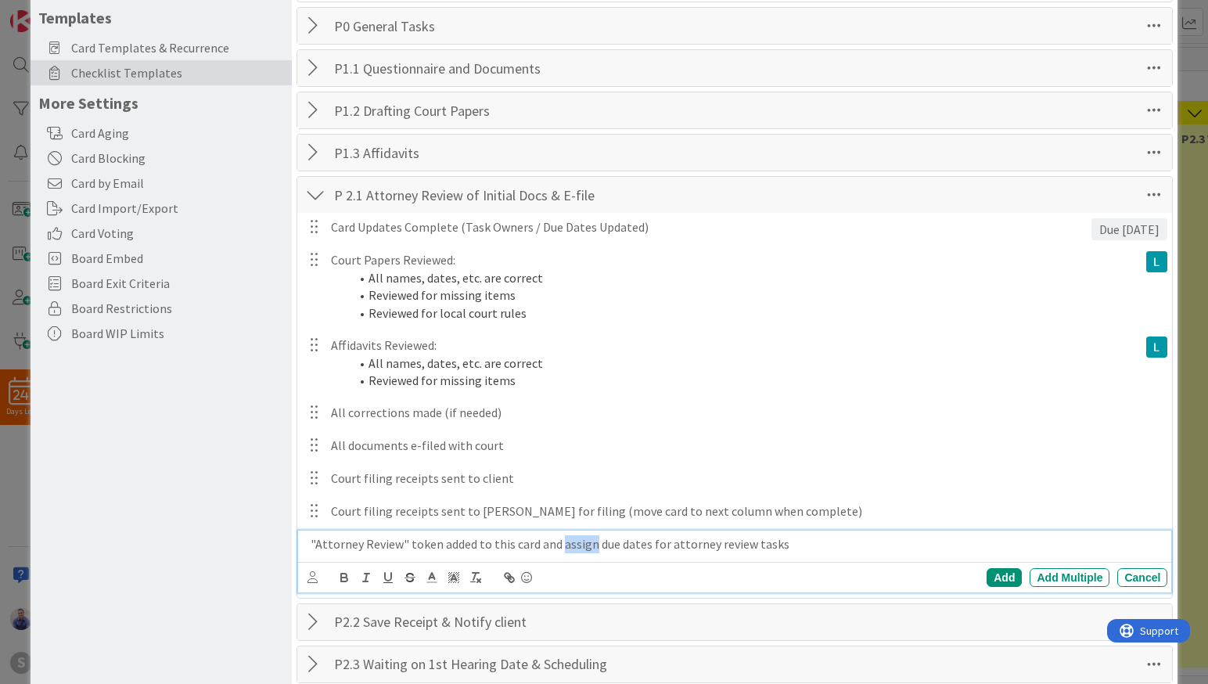
drag, startPoint x: 564, startPoint y: 545, endPoint x: 548, endPoint y: 556, distance: 19.1
click at [563, 545] on p ""Attorney Review" token added to this card and assign due dates for attorney re…" at bounding box center [736, 544] width 851 height 18
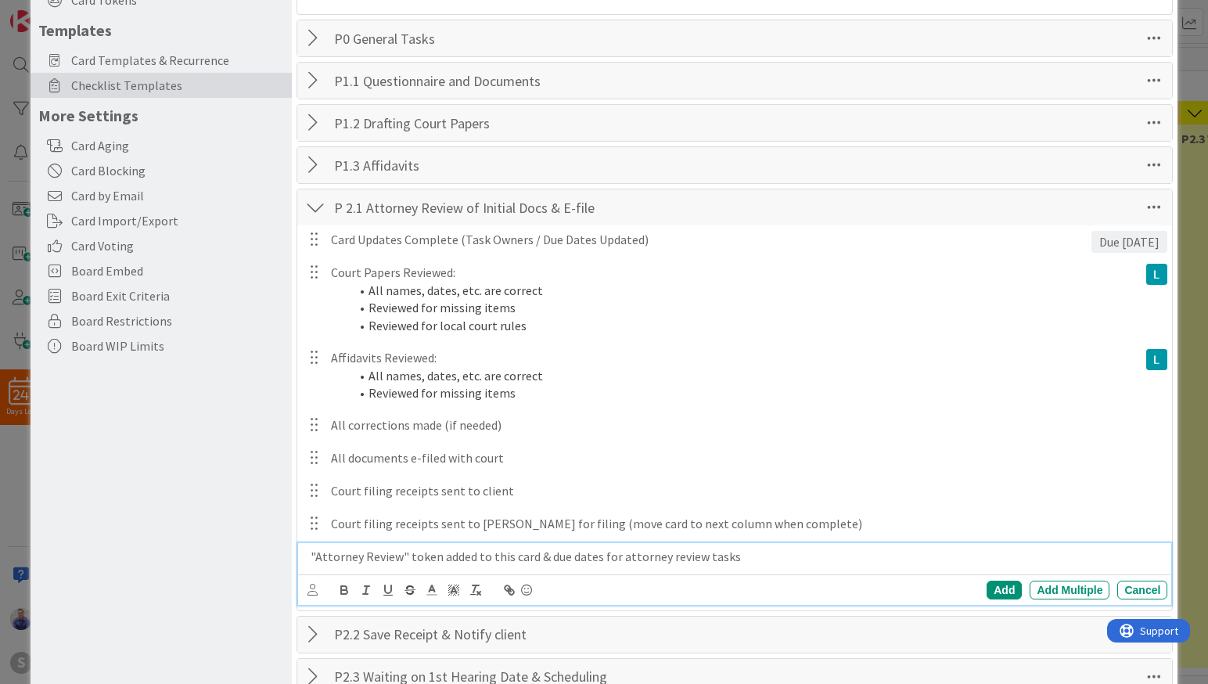
scroll to position [241, 0]
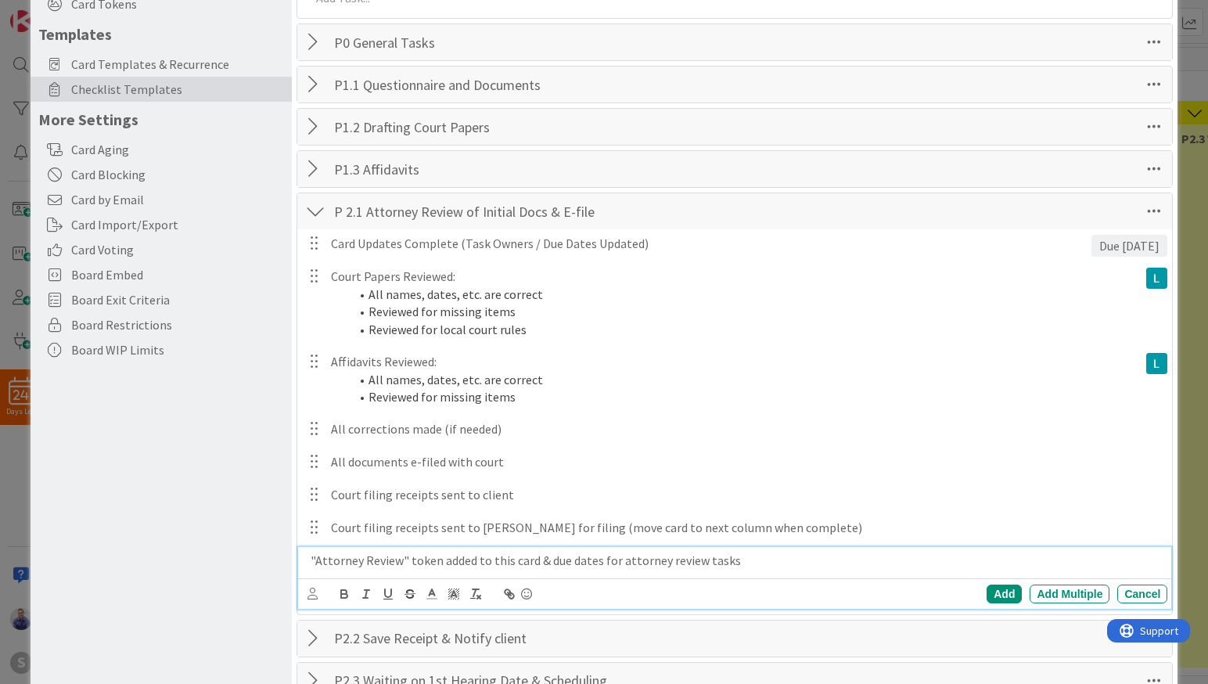
click at [783, 550] on div ""Attorney Review" token added to this card & due dates for attorney review tasks" at bounding box center [736, 560] width 864 height 27
click at [786, 558] on p ""Attorney Review" token added to this card & due dates for attorney review tasks" at bounding box center [736, 560] width 851 height 18
click at [999, 594] on div "Add" at bounding box center [1003, 593] width 35 height 19
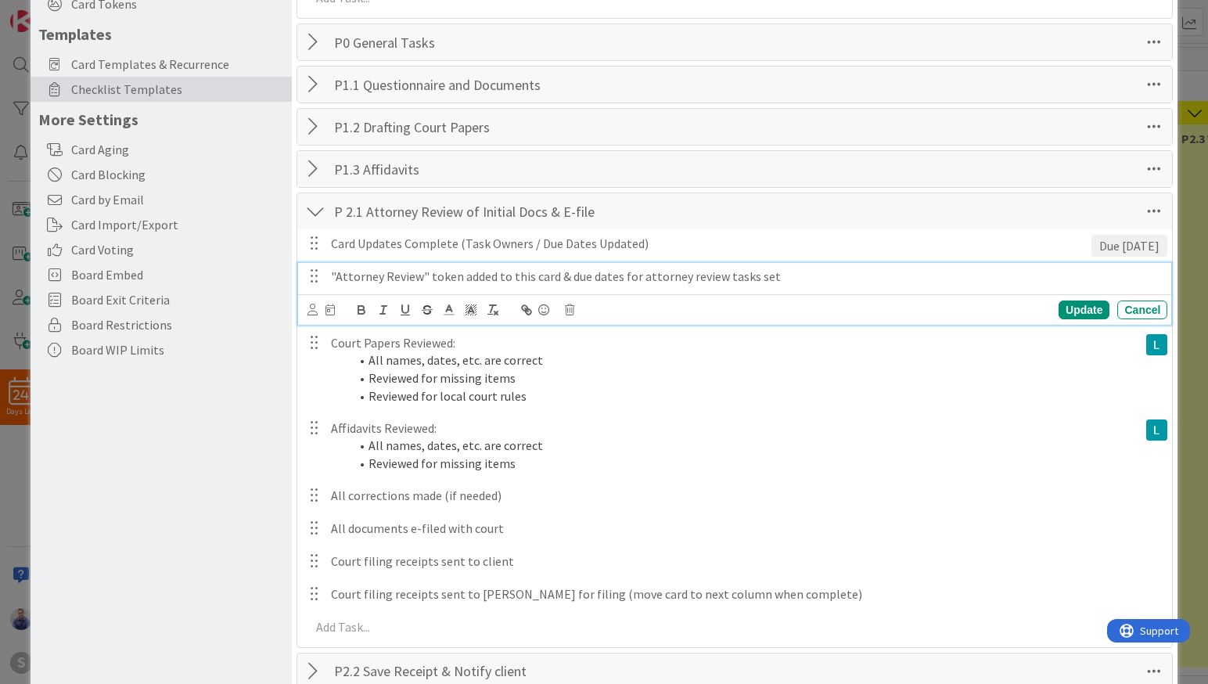
click at [628, 278] on p ""Attorney Review" token added to this card & due dates for attorney review task…" at bounding box center [746, 276] width 830 height 18
click at [313, 310] on icon at bounding box center [312, 309] width 10 height 12
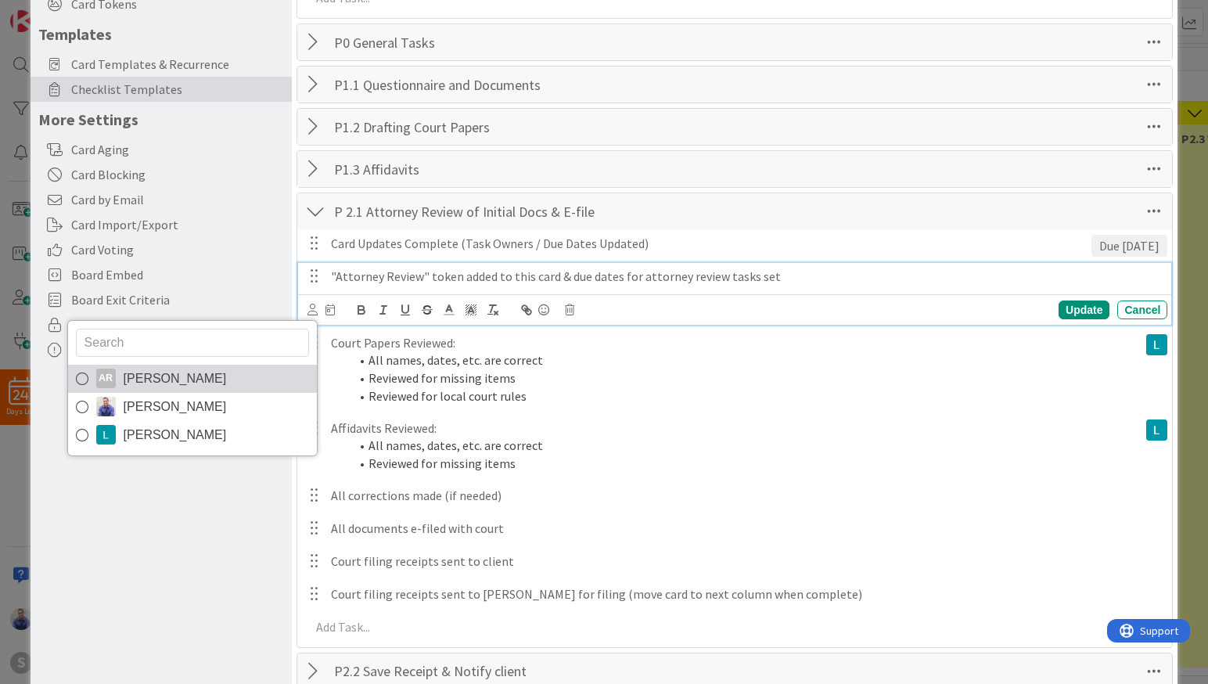
click at [131, 378] on span "[PERSON_NAME]" at bounding box center [175, 378] width 103 height 23
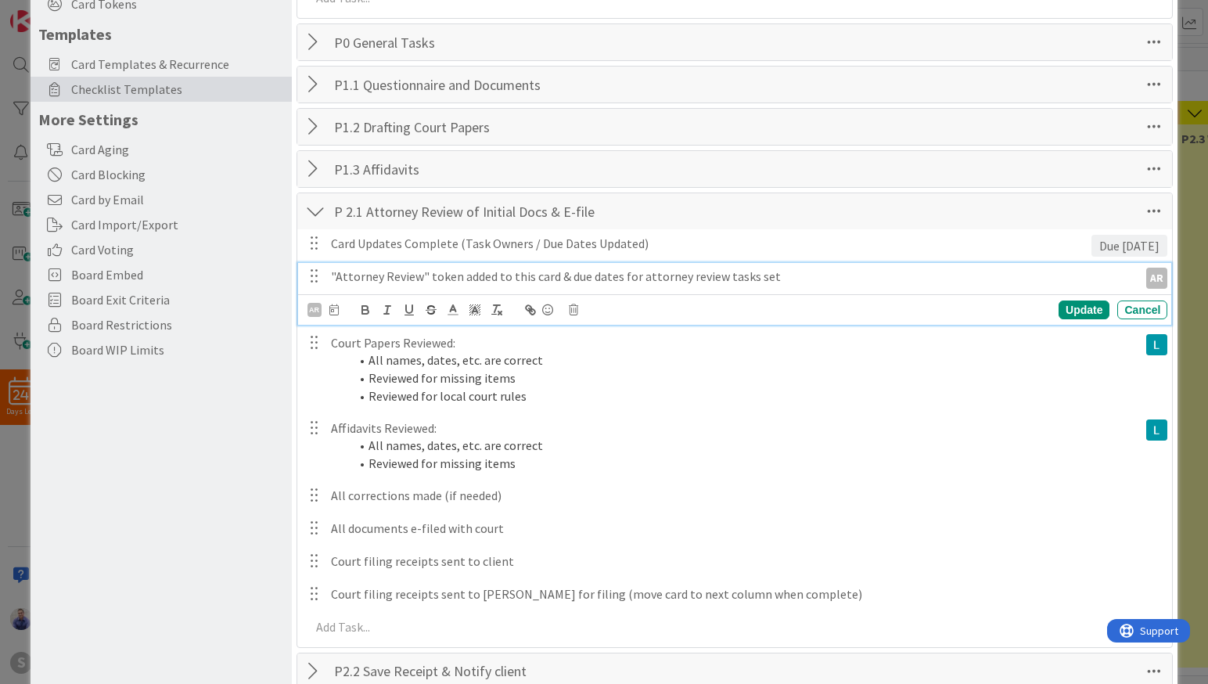
click at [330, 309] on icon at bounding box center [333, 309] width 9 height 11
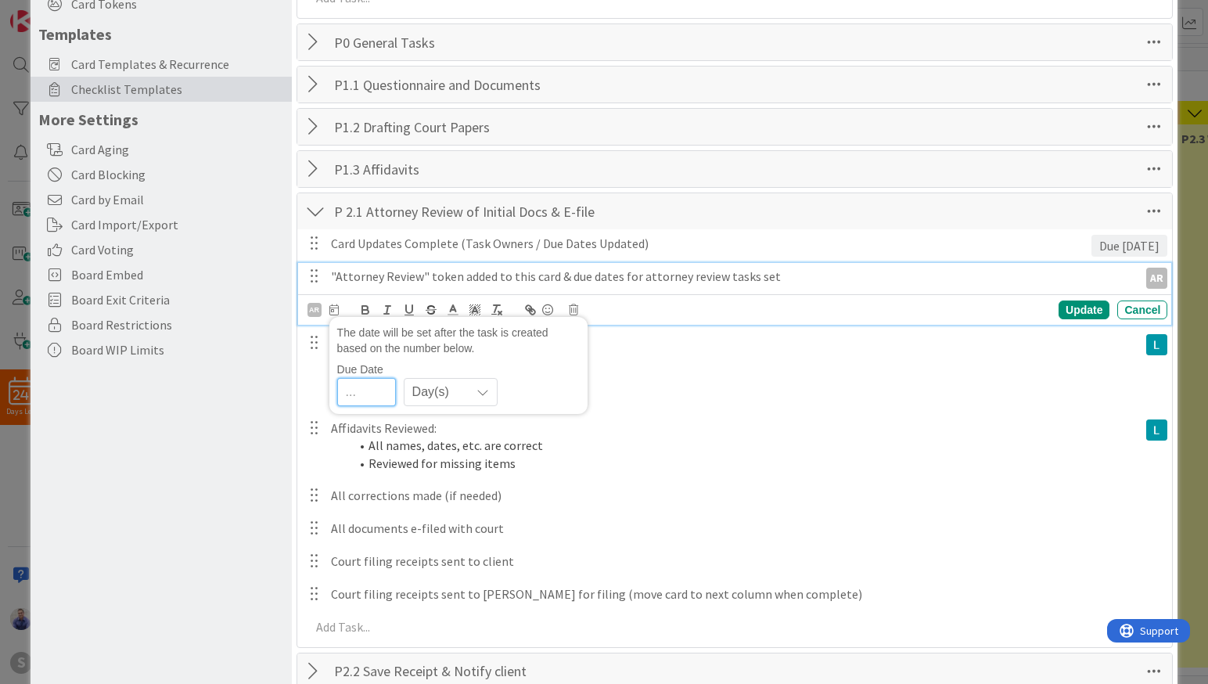
click at [373, 390] on input "number" at bounding box center [366, 392] width 59 height 28
type input "0"
click at [1076, 312] on div "Update" at bounding box center [1083, 309] width 51 height 19
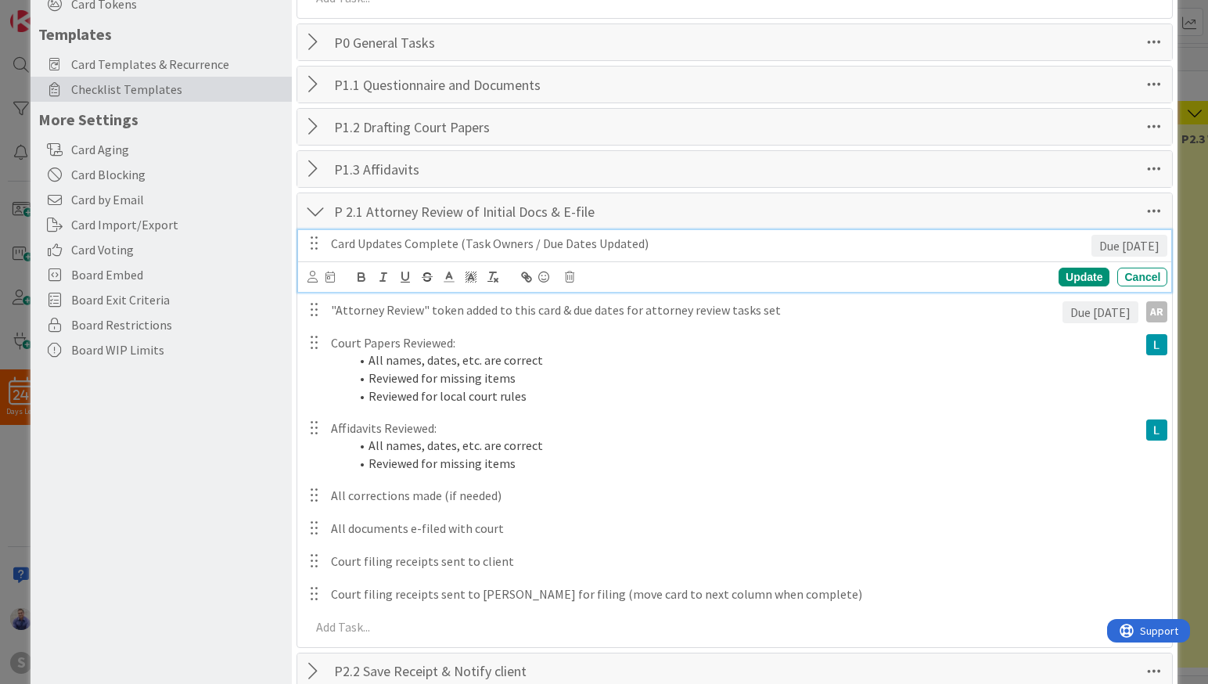
click at [840, 249] on p "Card Updates Complete (Task Owners / Due Dates Updated)" at bounding box center [708, 244] width 754 height 18
click at [313, 275] on icon at bounding box center [312, 277] width 10 height 12
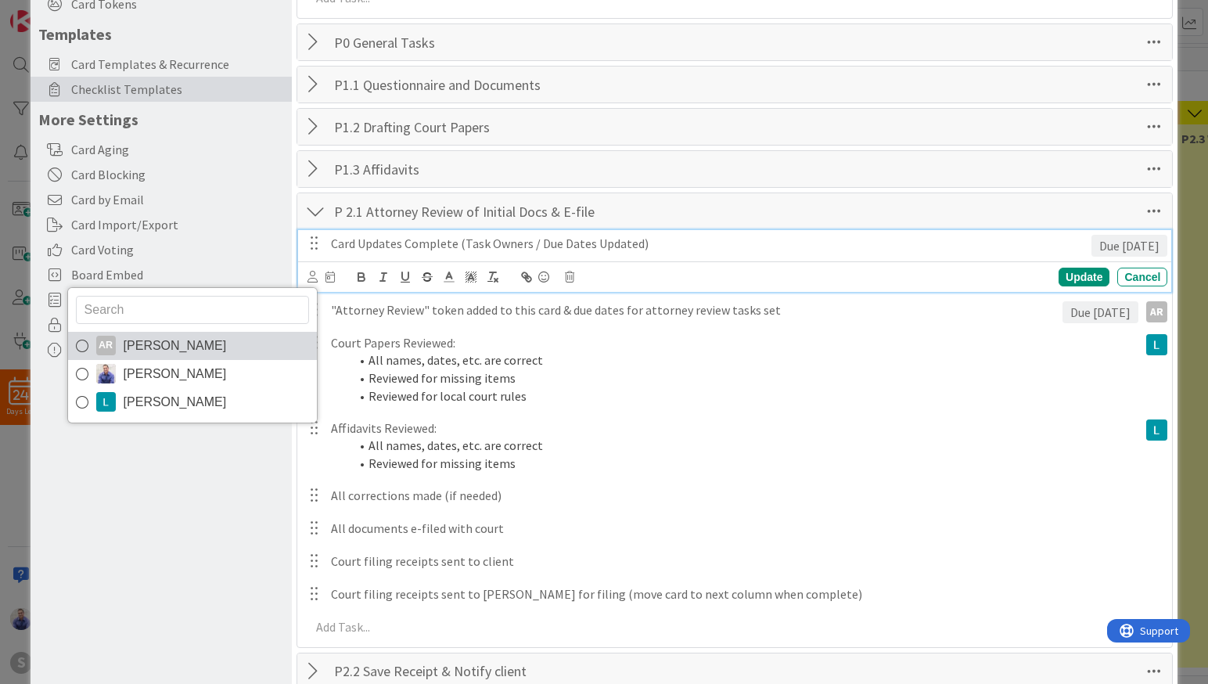
click at [142, 349] on span "[PERSON_NAME]" at bounding box center [175, 345] width 103 height 23
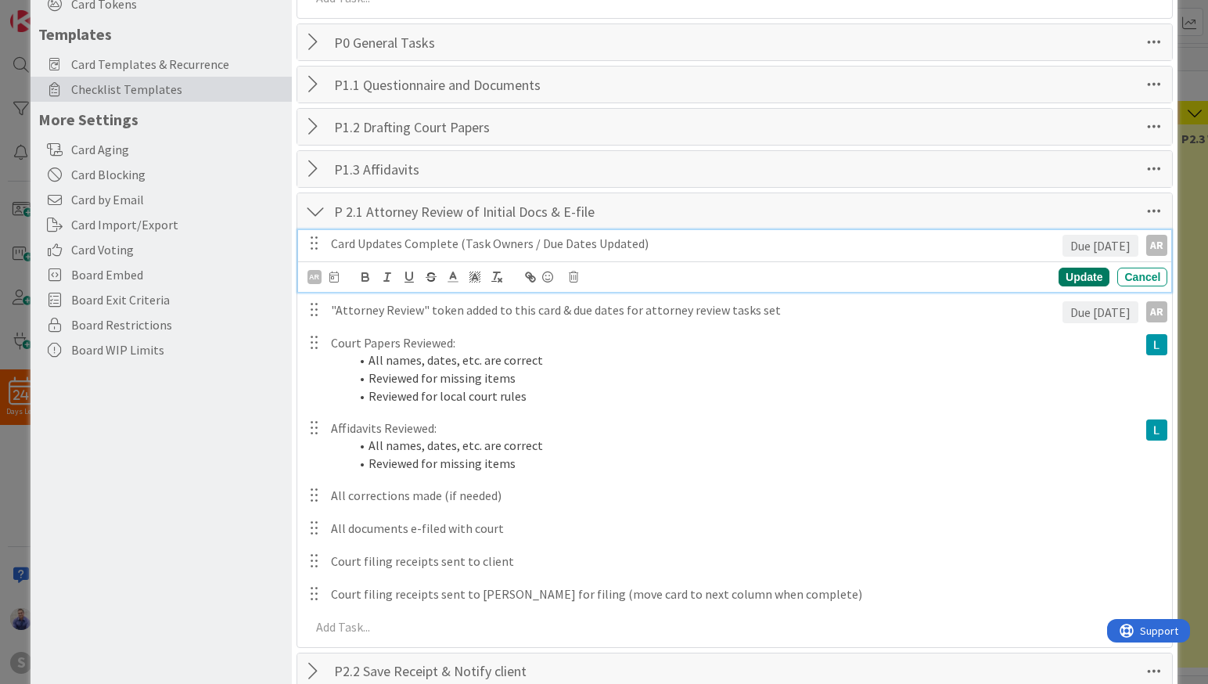
drag, startPoint x: 1075, startPoint y: 274, endPoint x: 967, endPoint y: 372, distance: 145.6
click at [1075, 274] on div "Update" at bounding box center [1083, 276] width 51 height 19
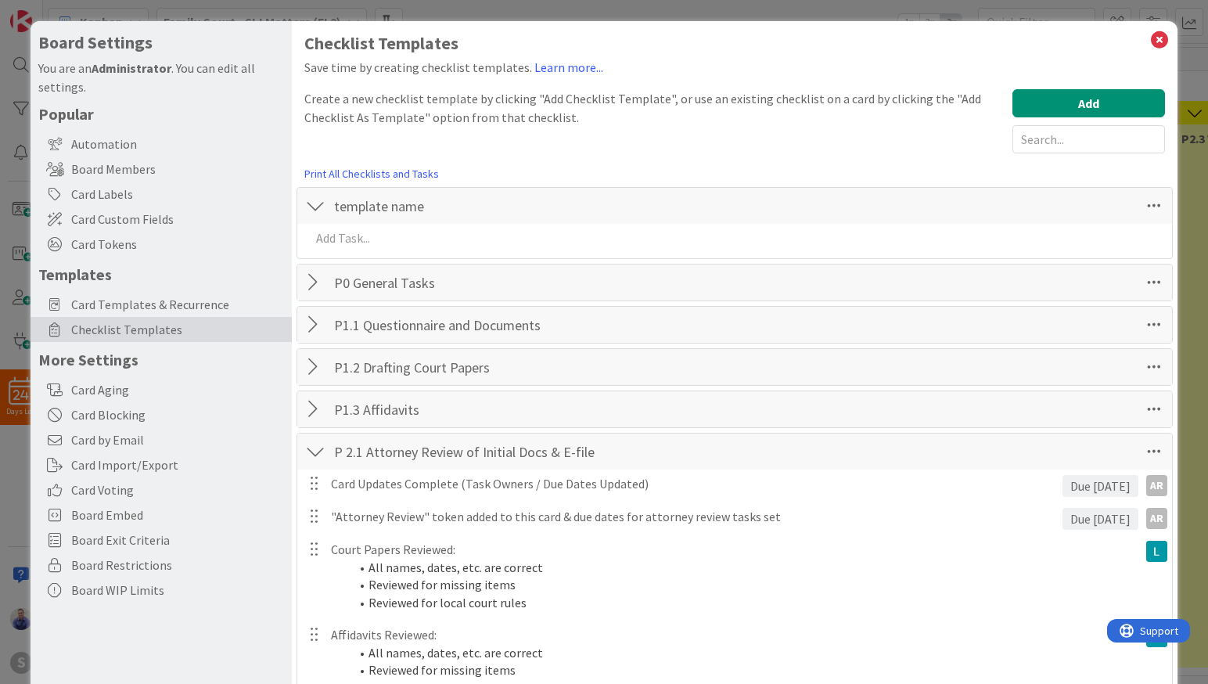
scroll to position [0, 0]
click at [1149, 41] on icon at bounding box center [1159, 41] width 20 height 22
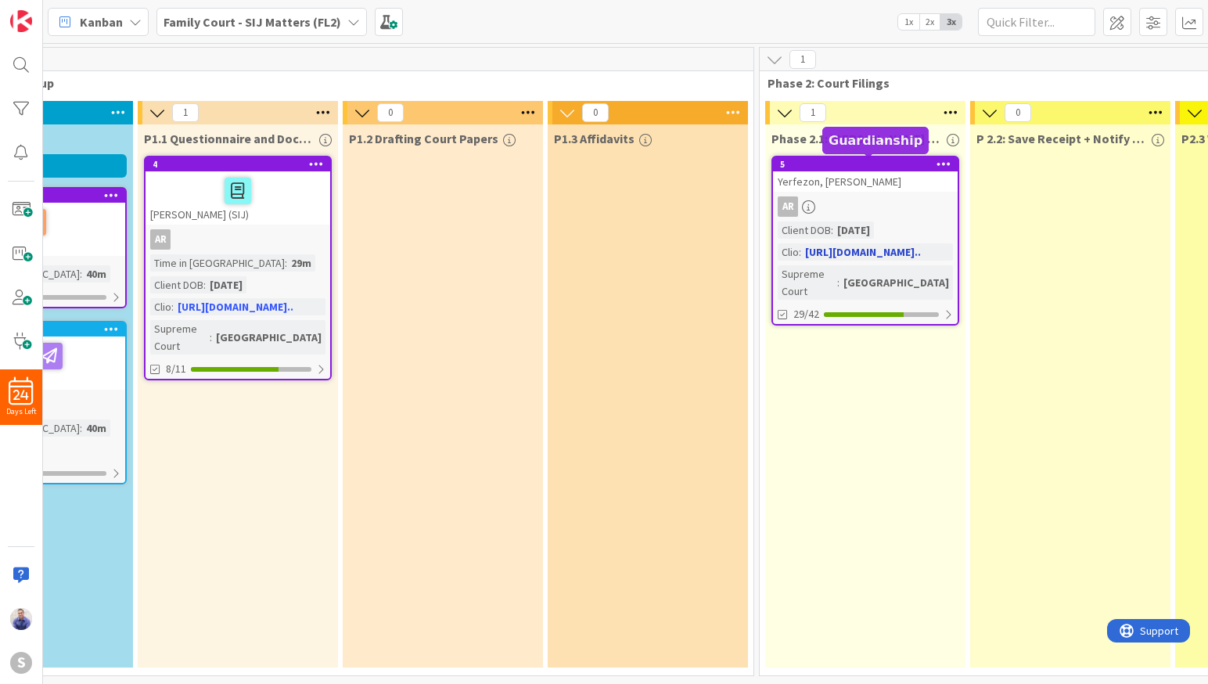
click at [862, 167] on div "5" at bounding box center [869, 164] width 178 height 11
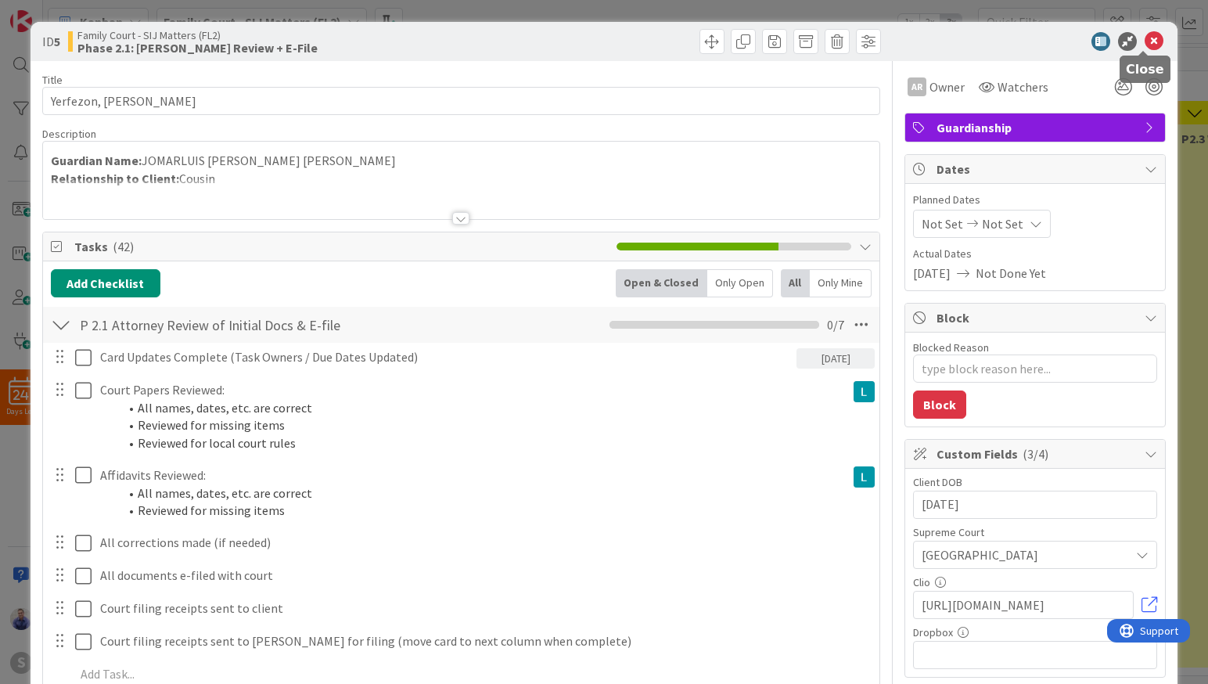
click at [1144, 38] on icon at bounding box center [1153, 41] width 19 height 19
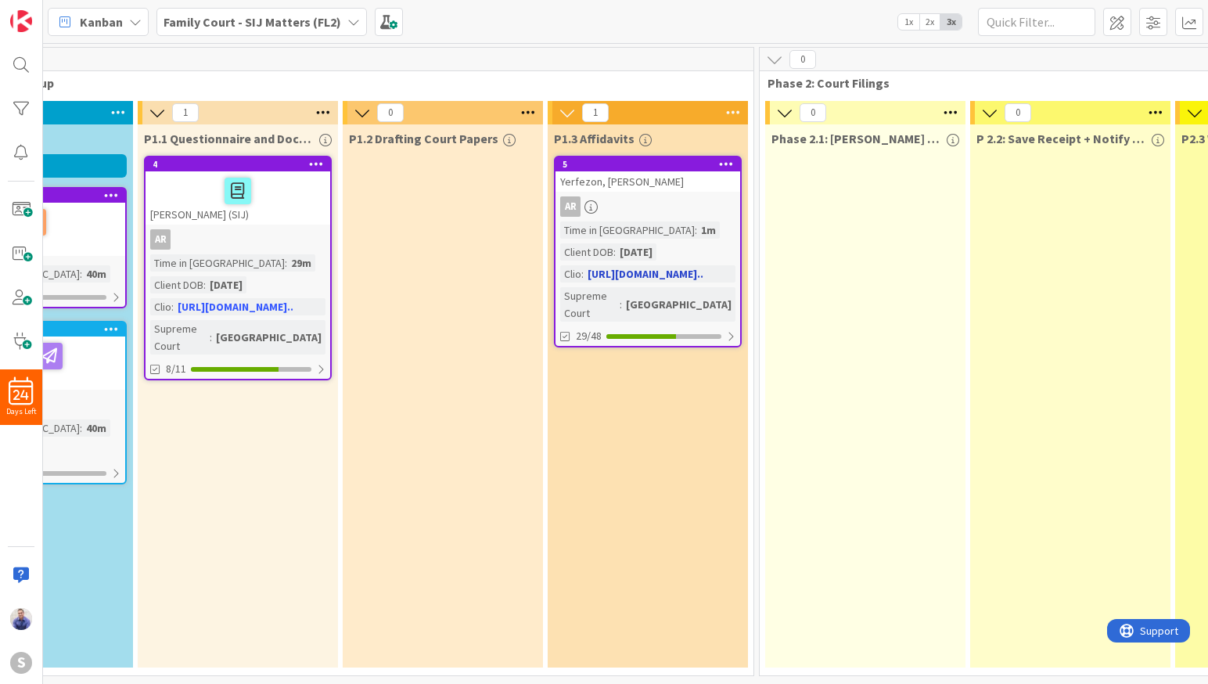
click at [640, 174] on div "Yerfezon, [PERSON_NAME]" at bounding box center [647, 181] width 185 height 20
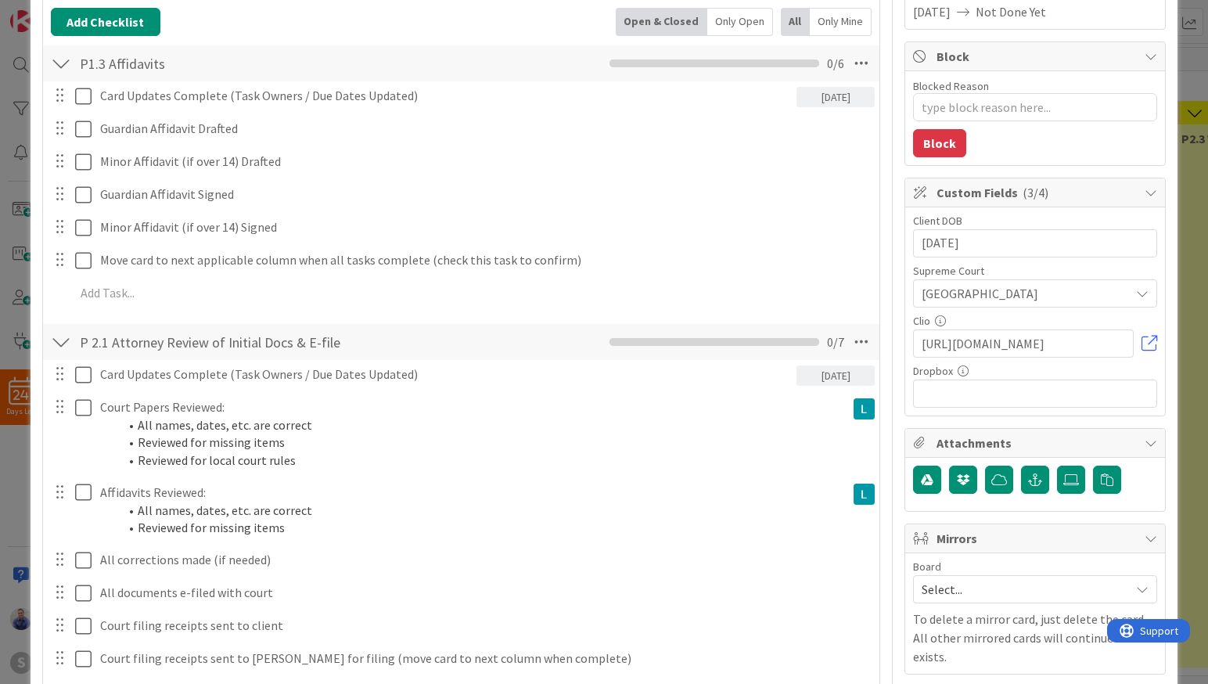
scroll to position [164, 0]
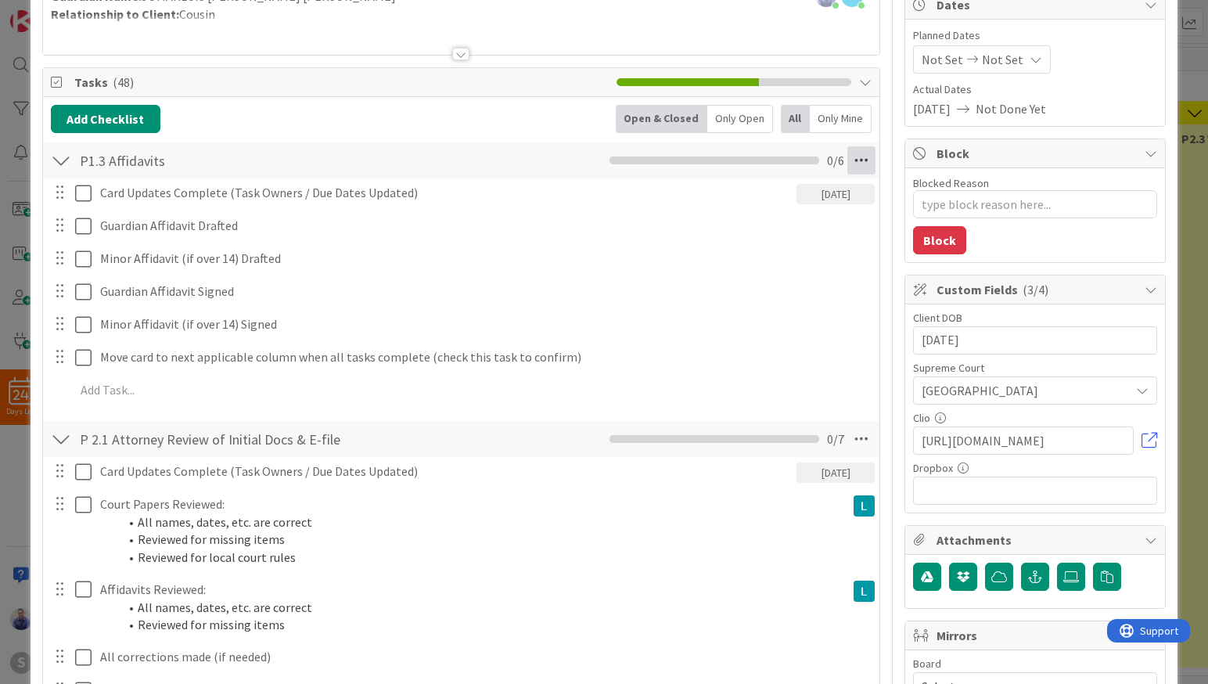
click at [854, 157] on icon at bounding box center [861, 160] width 28 height 28
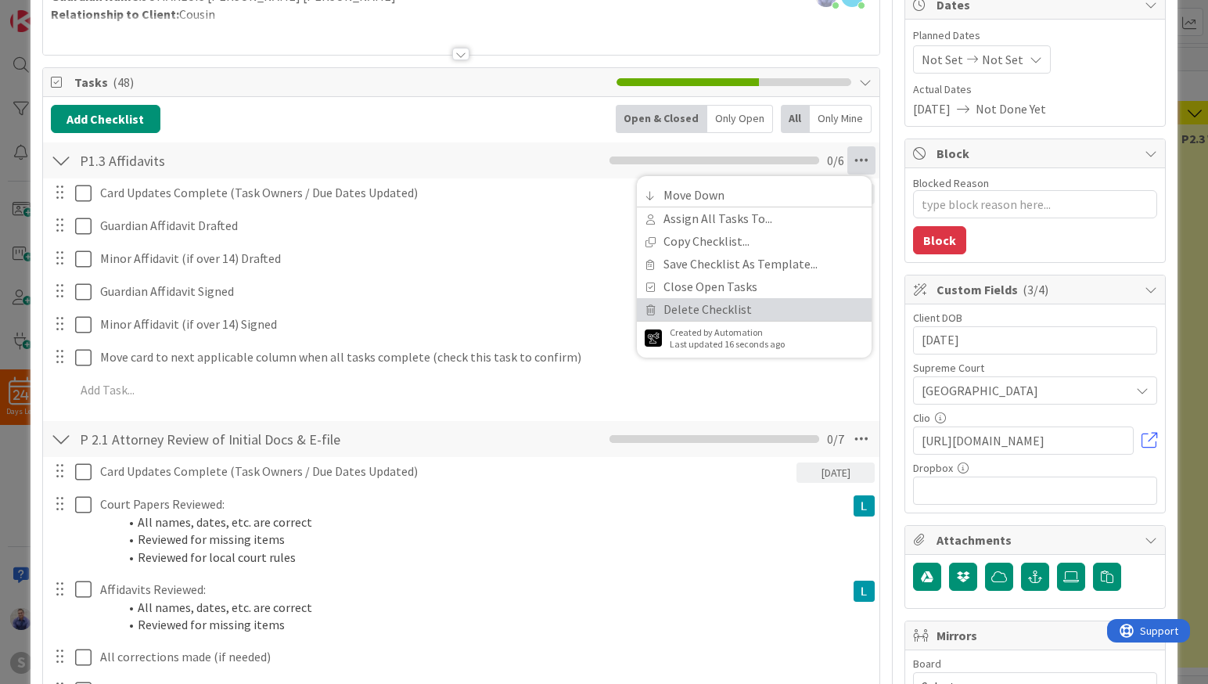
click at [707, 310] on link "Delete Checklist" at bounding box center [754, 309] width 235 height 23
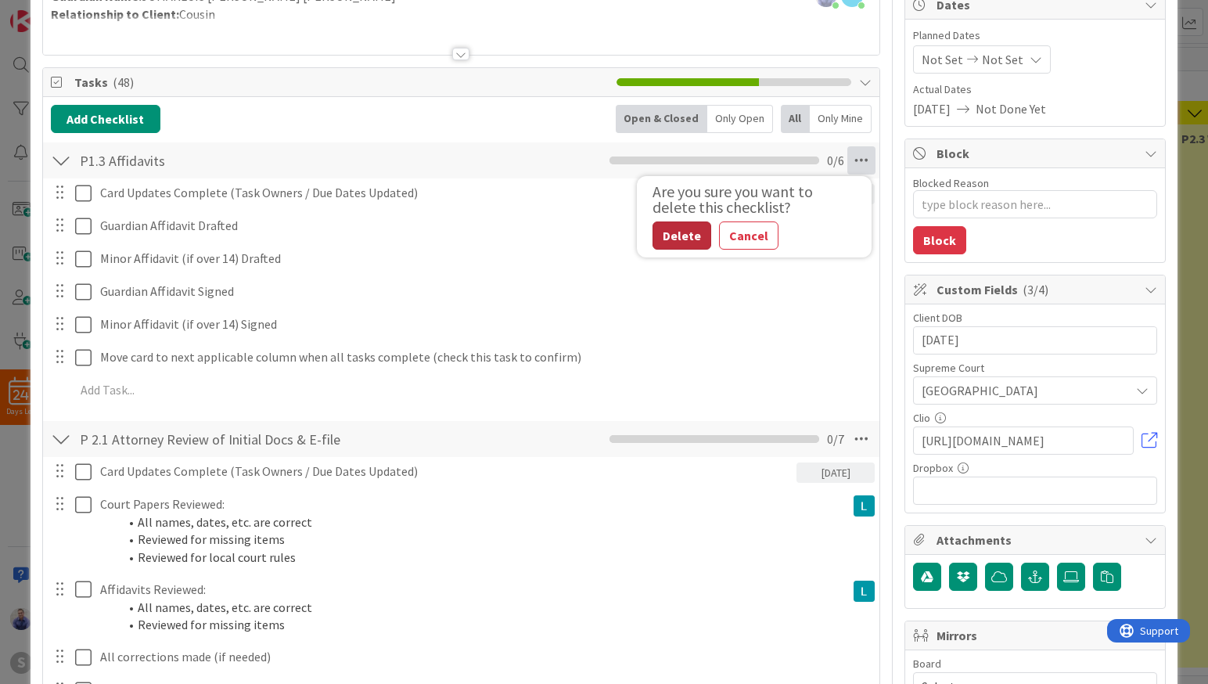
click at [677, 232] on button "Delete" at bounding box center [681, 235] width 59 height 28
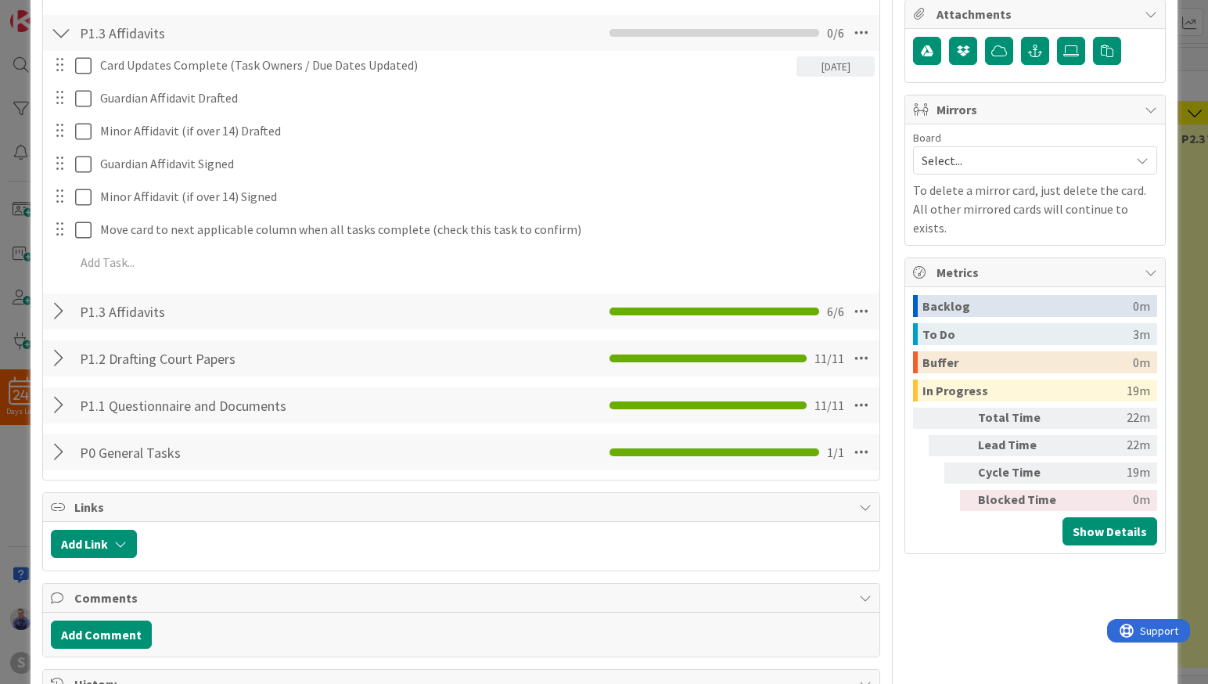
scroll to position [509, 0]
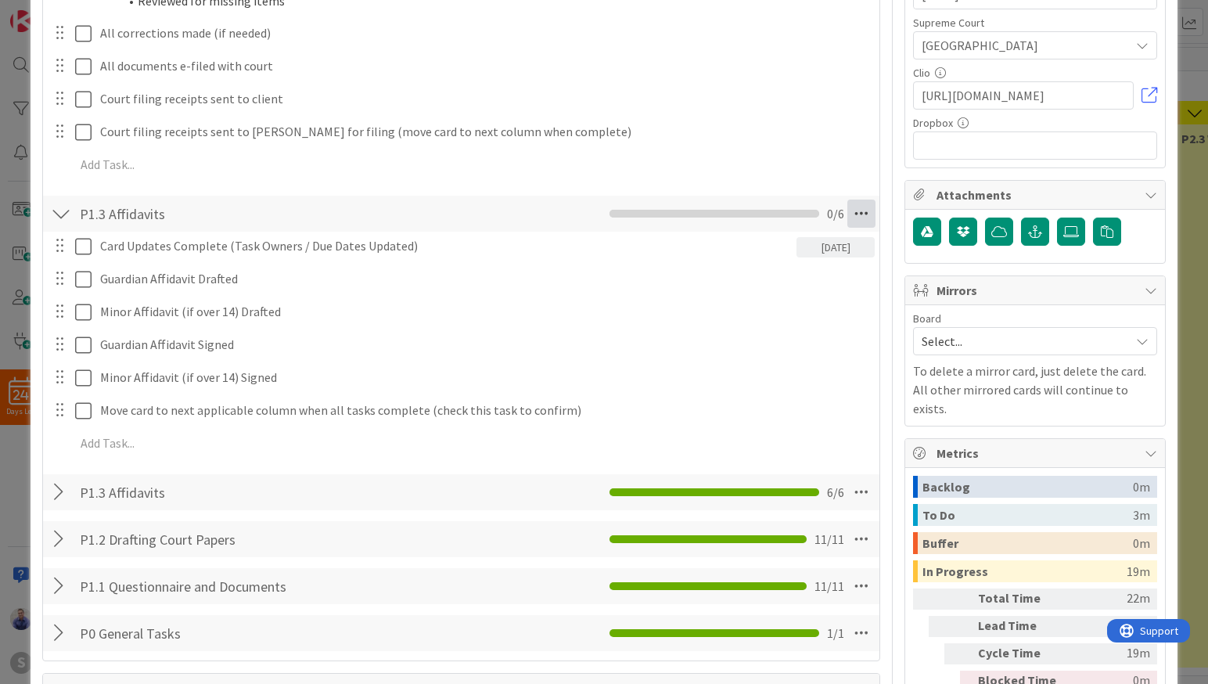
click at [848, 215] on icon at bounding box center [861, 213] width 28 height 28
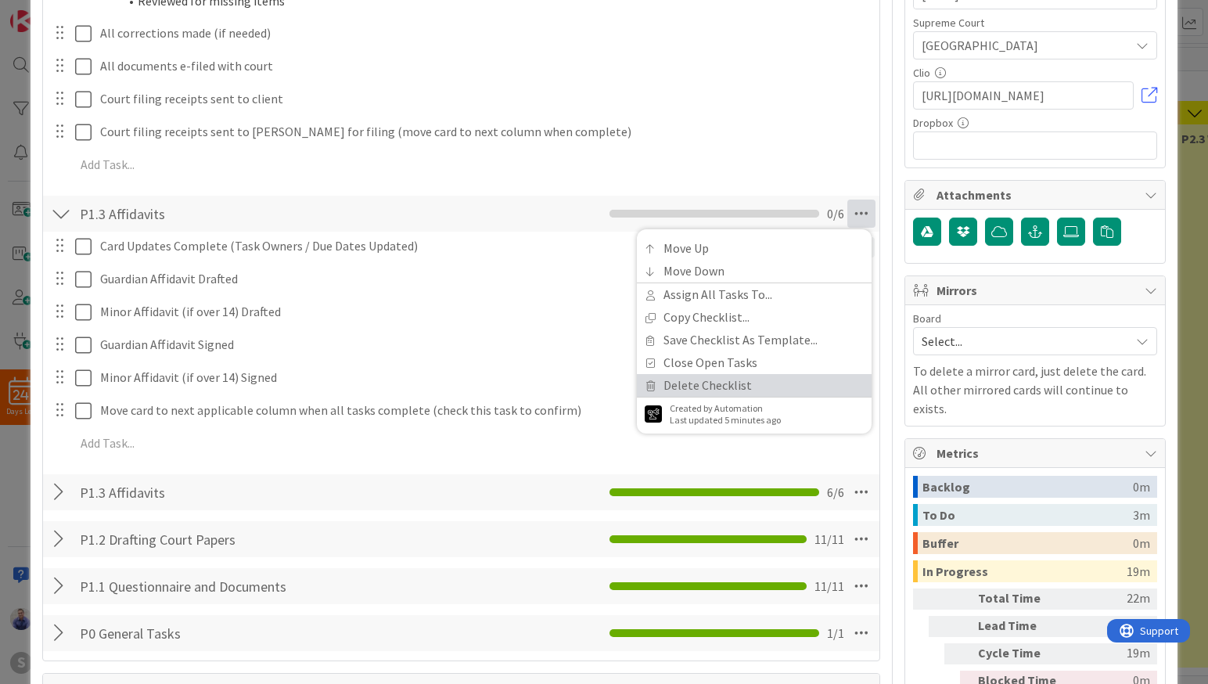
click at [697, 392] on link "Delete Checklist" at bounding box center [754, 385] width 235 height 23
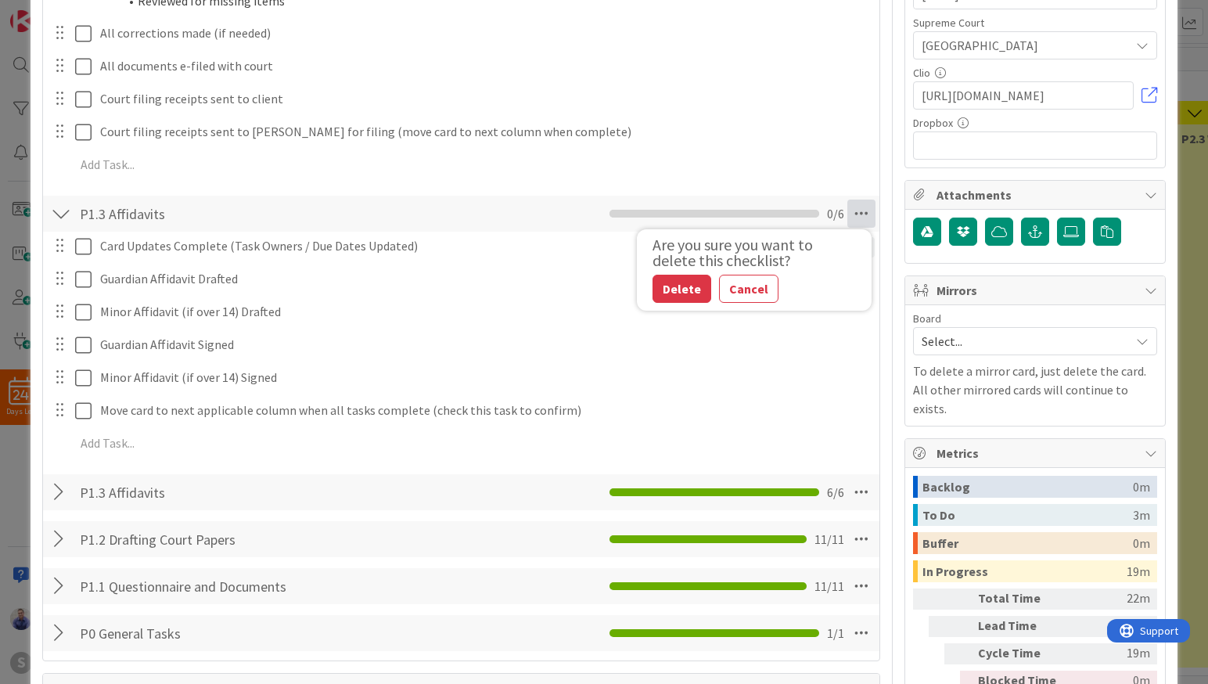
drag, startPoint x: 658, startPoint y: 289, endPoint x: 578, endPoint y: 320, distance: 85.4
click at [652, 293] on button "Delete" at bounding box center [681, 289] width 59 height 28
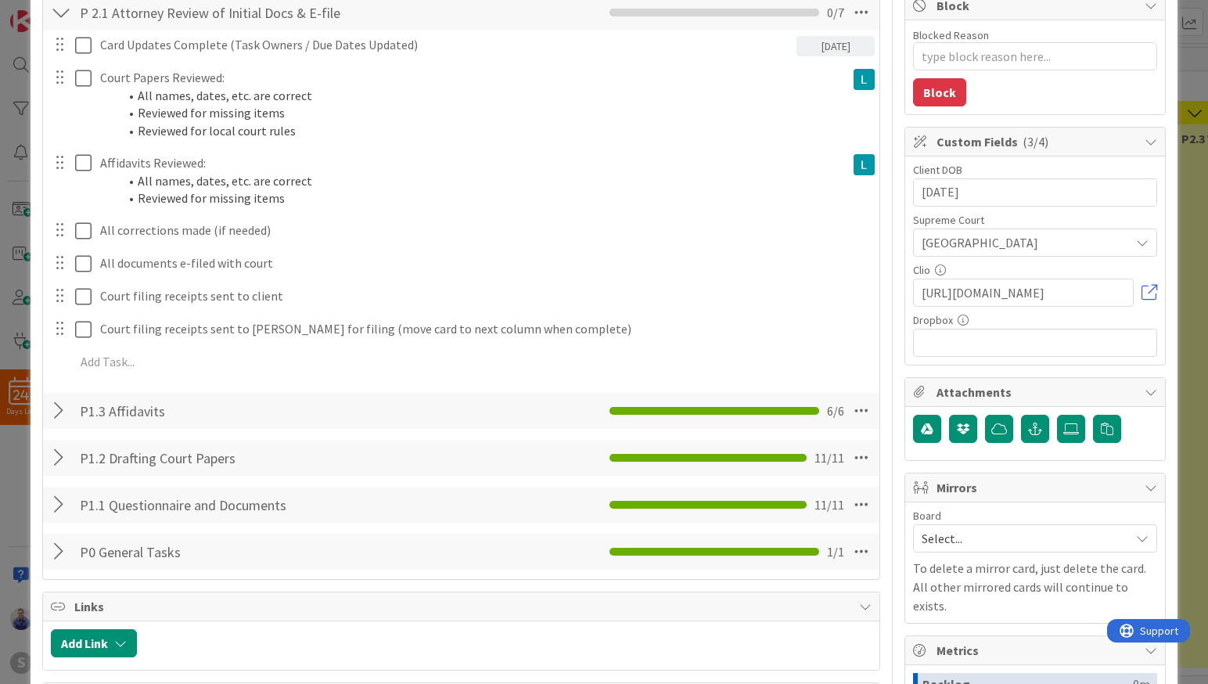
scroll to position [16, 0]
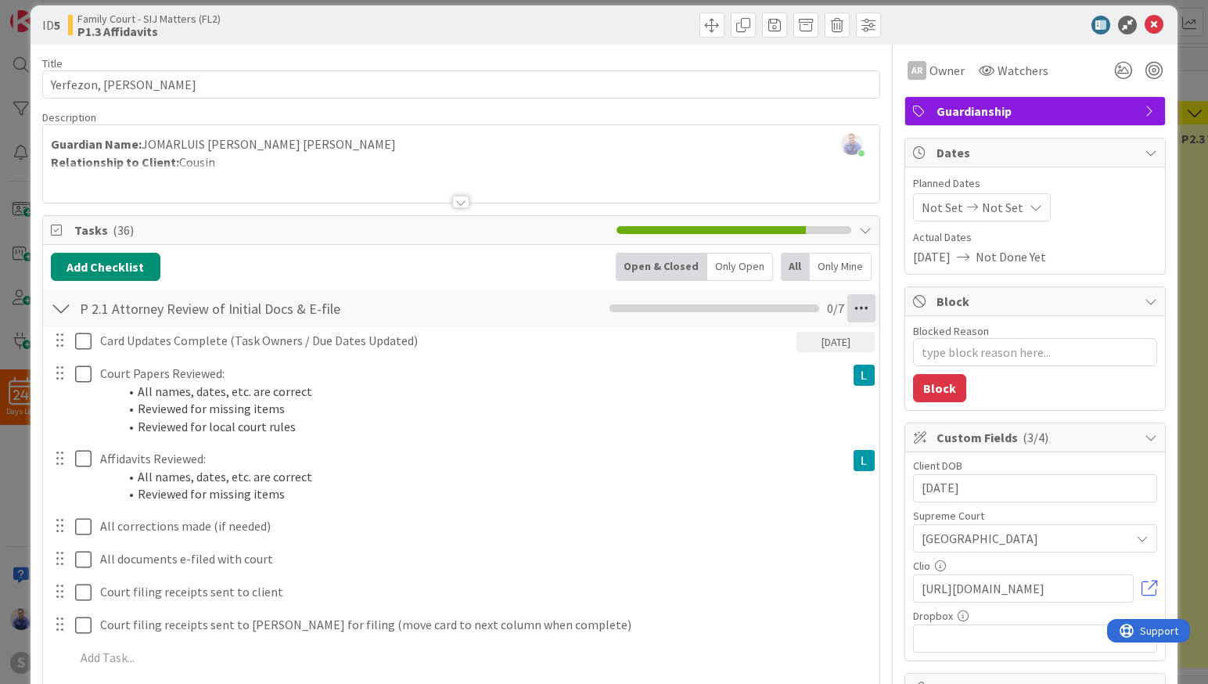
click at [852, 308] on icon at bounding box center [861, 308] width 28 height 28
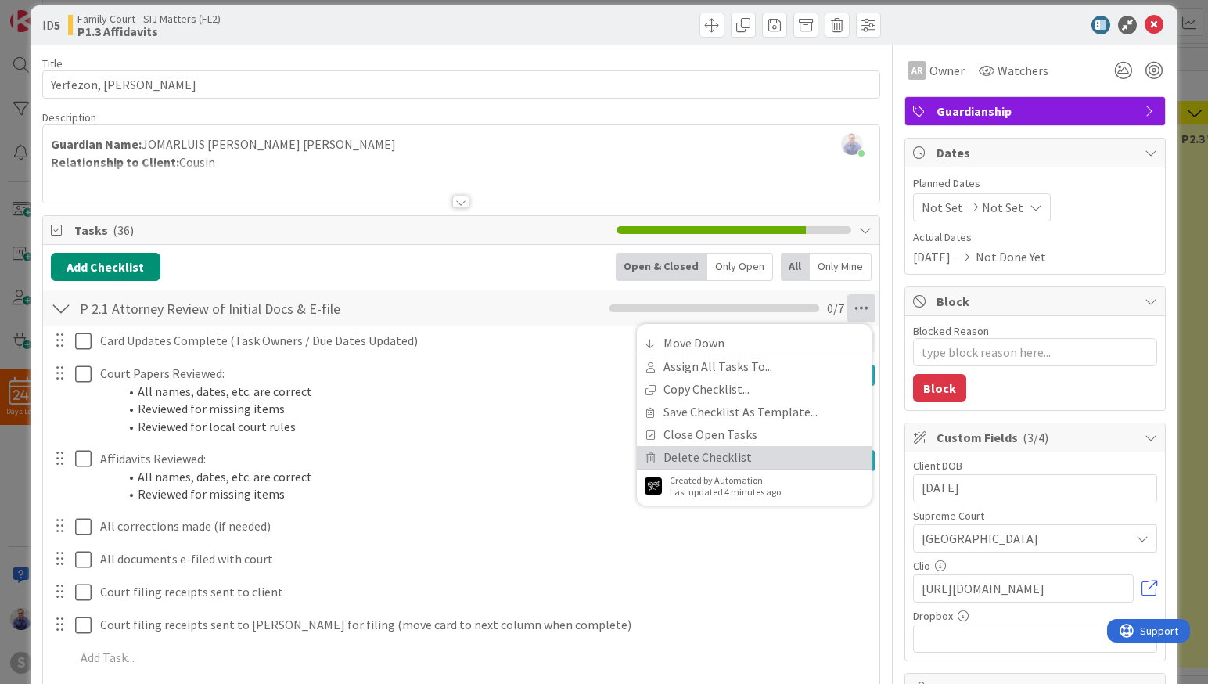
click at [782, 455] on link "Delete Checklist" at bounding box center [754, 457] width 235 height 23
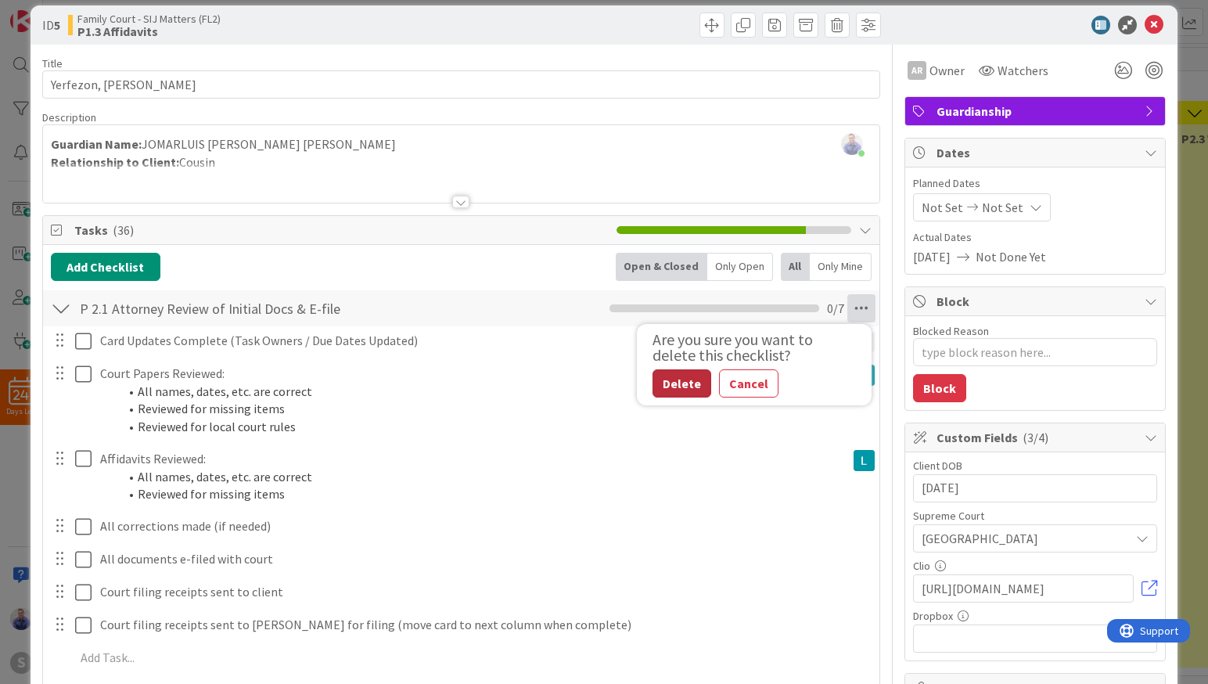
click at [670, 388] on button "Delete" at bounding box center [681, 383] width 59 height 28
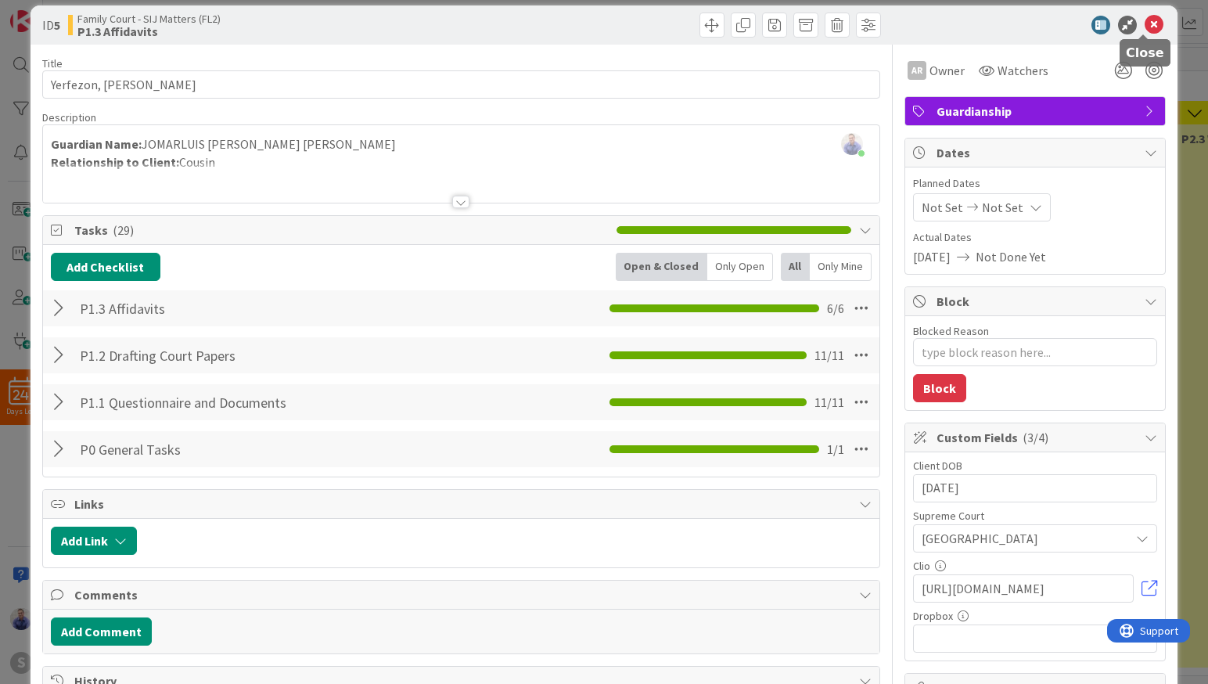
click at [1146, 23] on icon at bounding box center [1153, 25] width 19 height 19
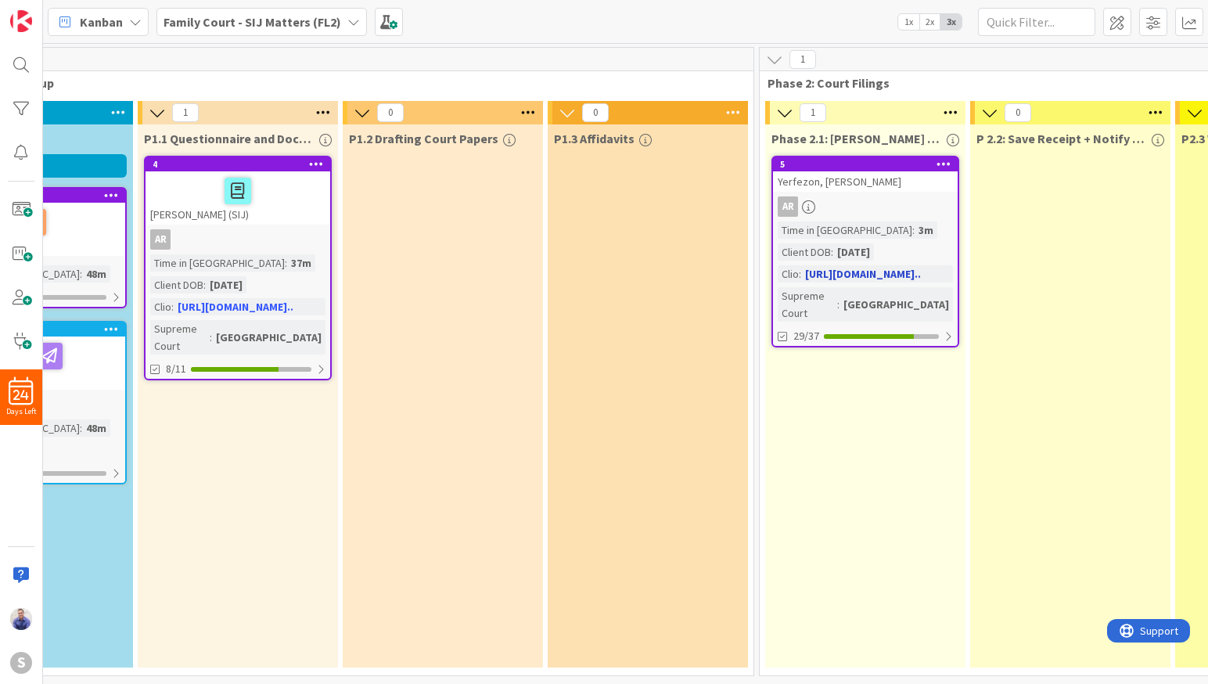
click at [818, 181] on div "Yerfezon, [PERSON_NAME]" at bounding box center [865, 181] width 185 height 20
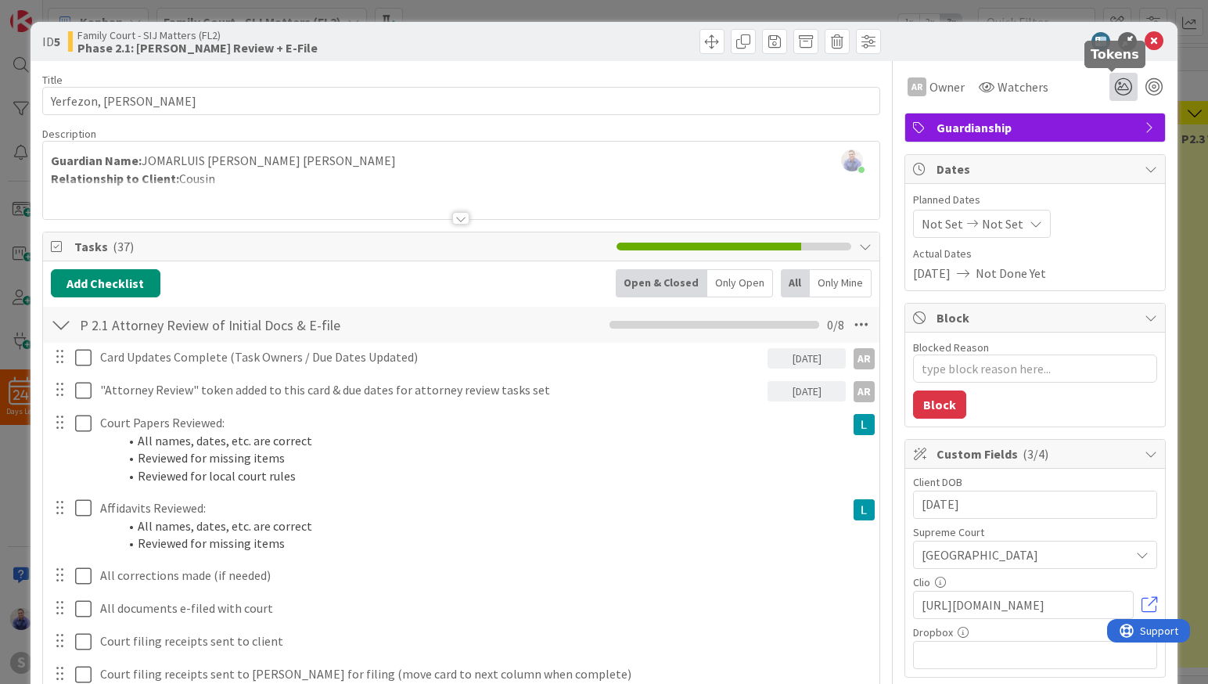
click at [1111, 88] on icon at bounding box center [1123, 87] width 28 height 28
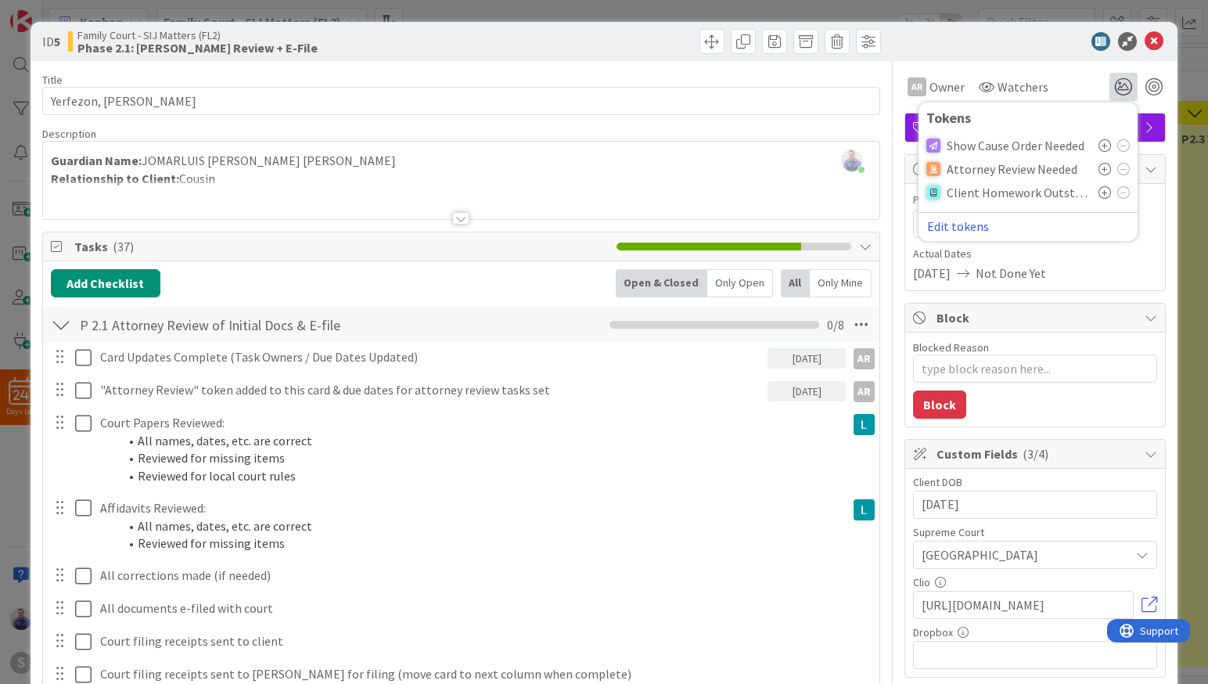
click at [1098, 167] on icon at bounding box center [1104, 169] width 13 height 13
click at [1146, 34] on icon at bounding box center [1153, 41] width 19 height 19
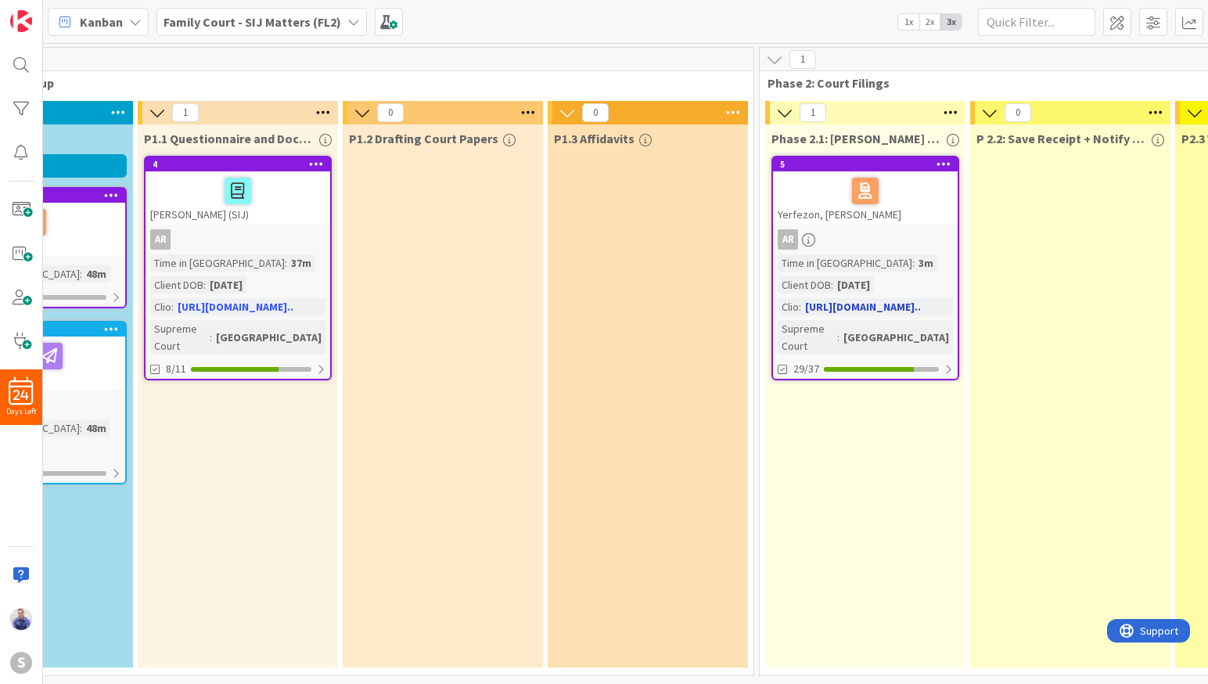
click at [850, 218] on div "Yerfezon, [PERSON_NAME]" at bounding box center [865, 197] width 185 height 53
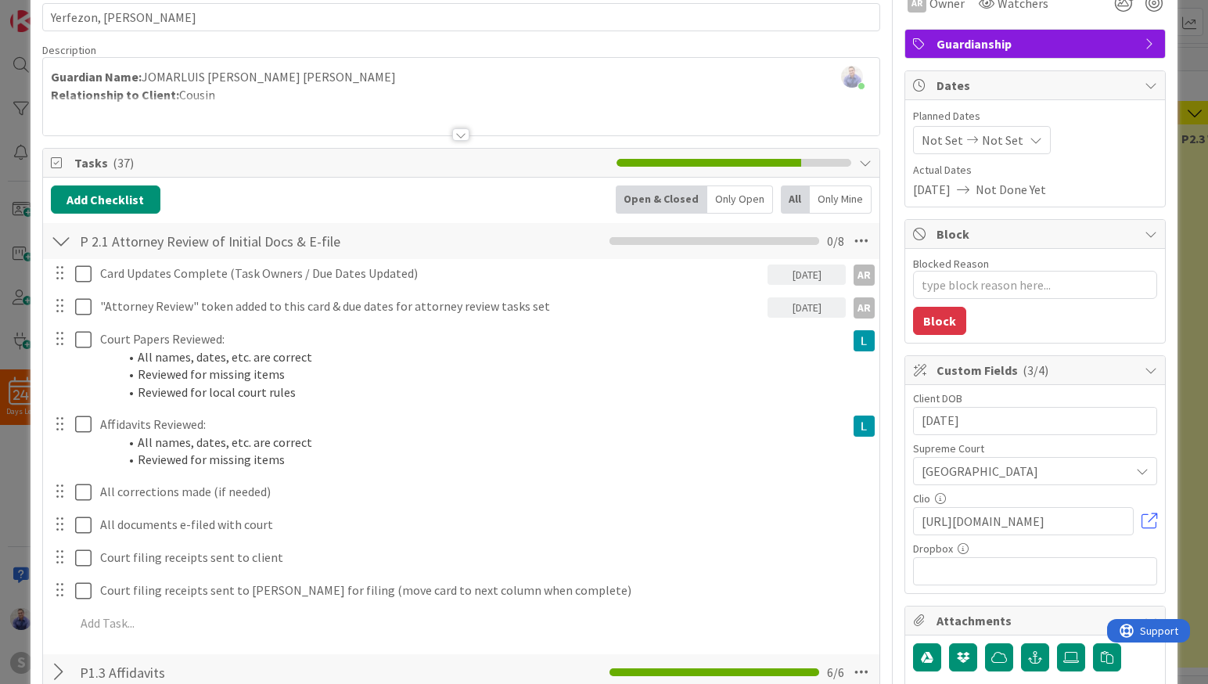
scroll to position [131, 0]
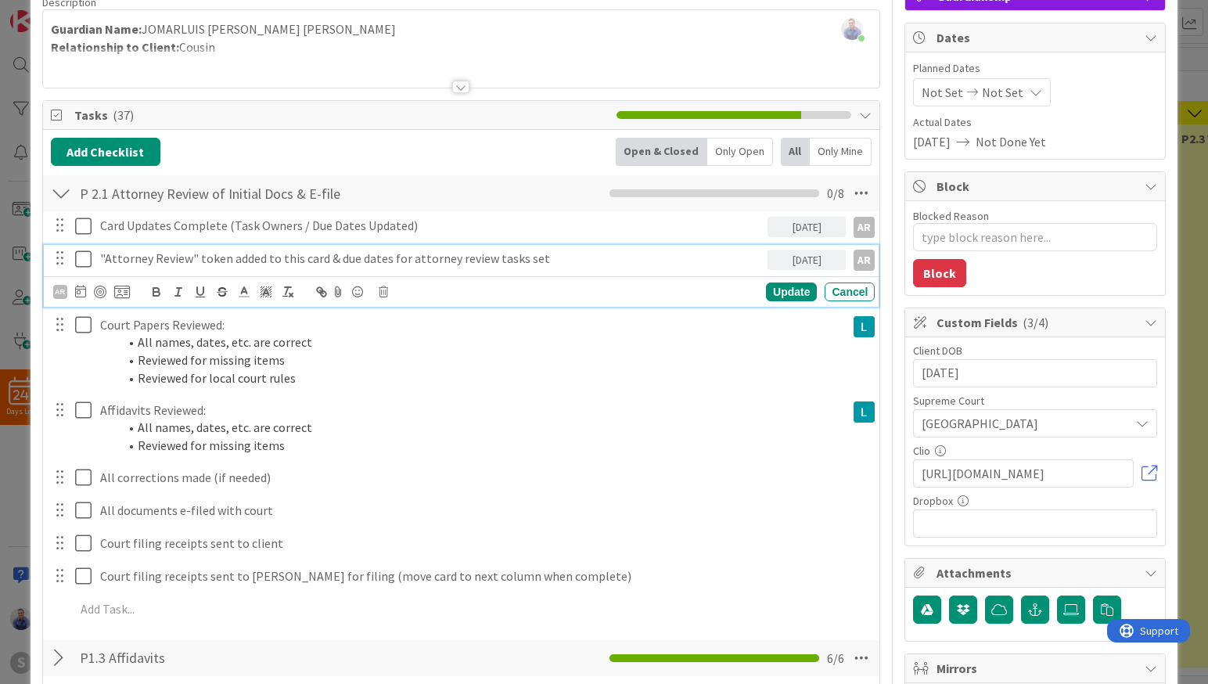
click at [77, 260] on icon at bounding box center [86, 259] width 23 height 19
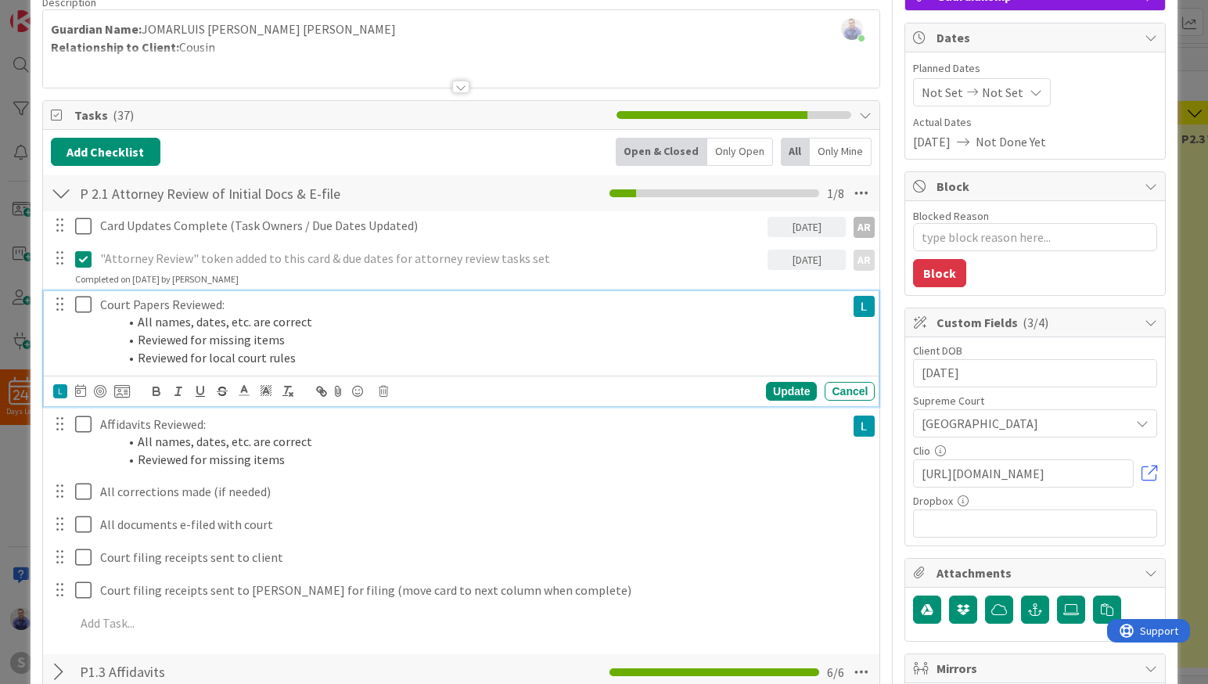
click at [84, 304] on icon at bounding box center [86, 304] width 23 height 19
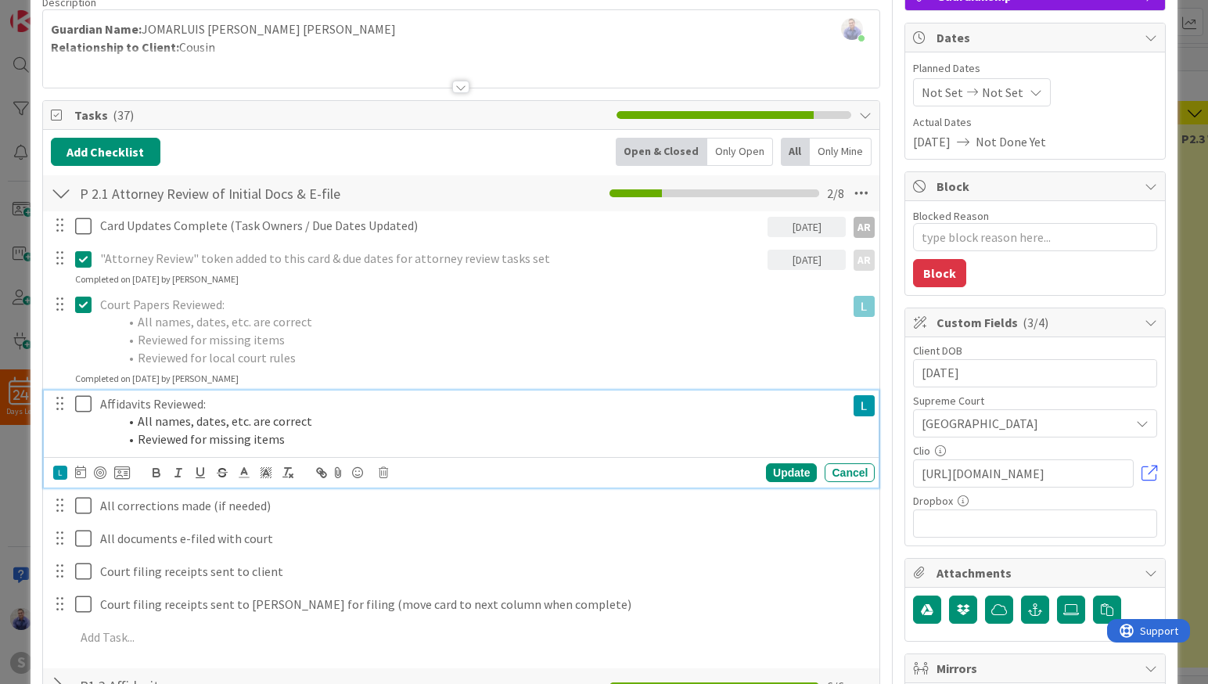
click at [86, 406] on icon at bounding box center [86, 403] width 23 height 19
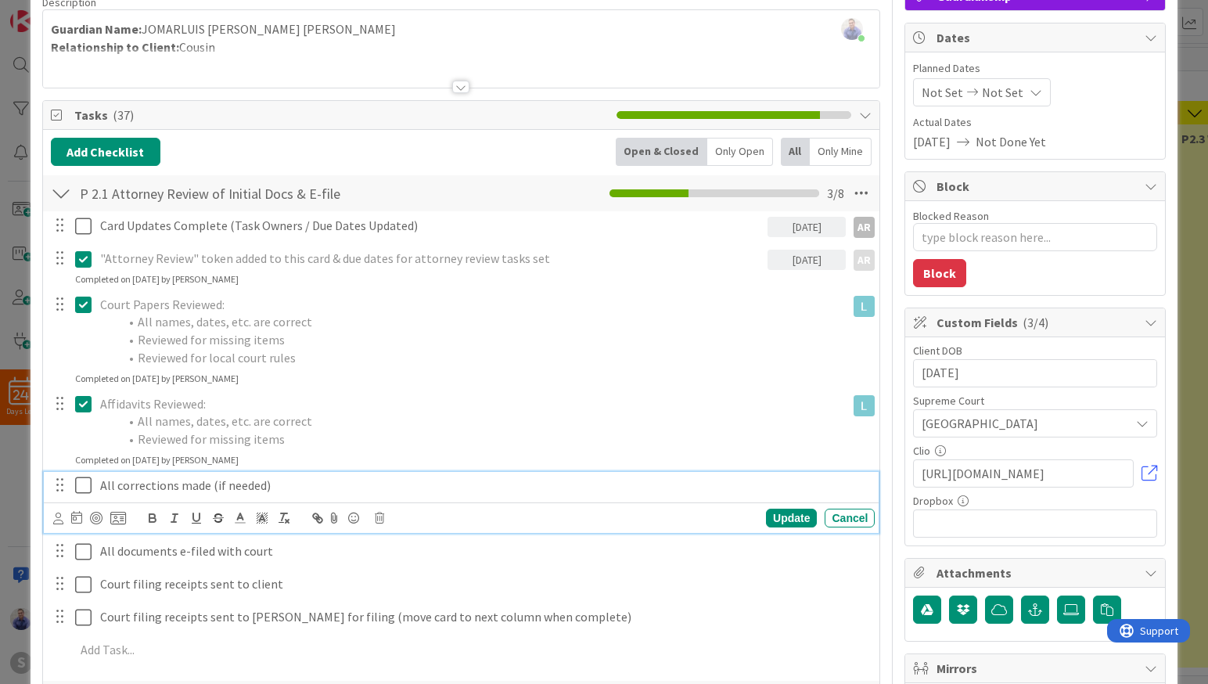
click at [89, 483] on icon at bounding box center [86, 485] width 23 height 19
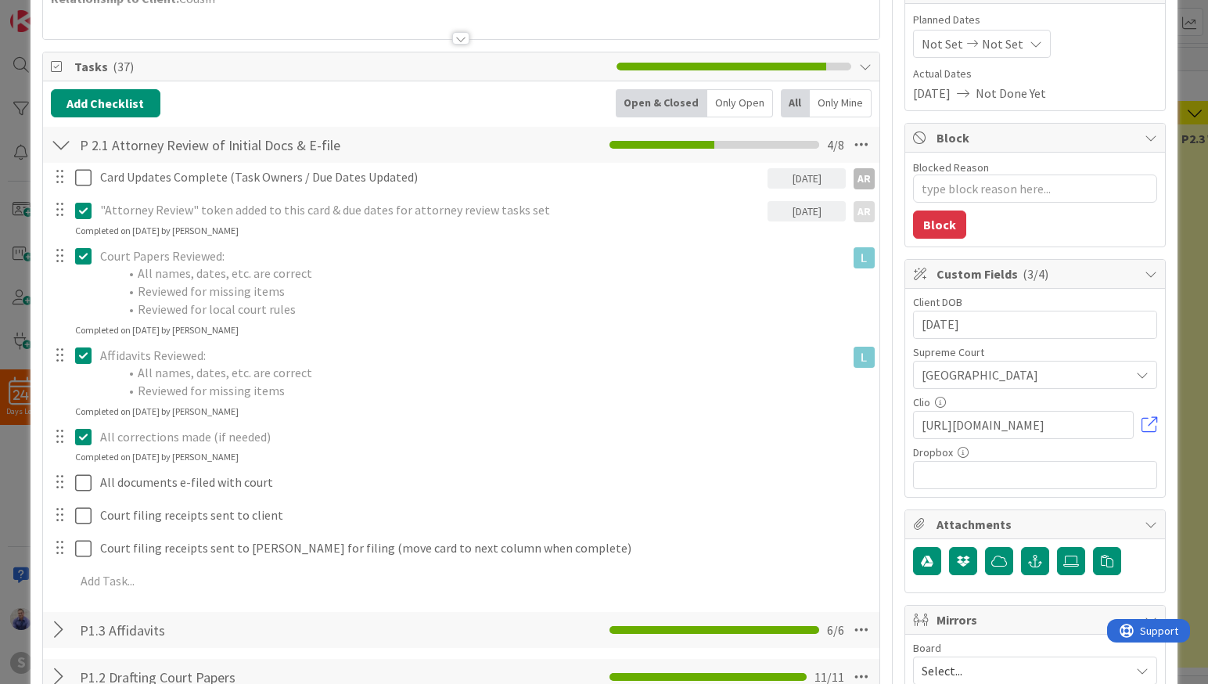
scroll to position [181, 0]
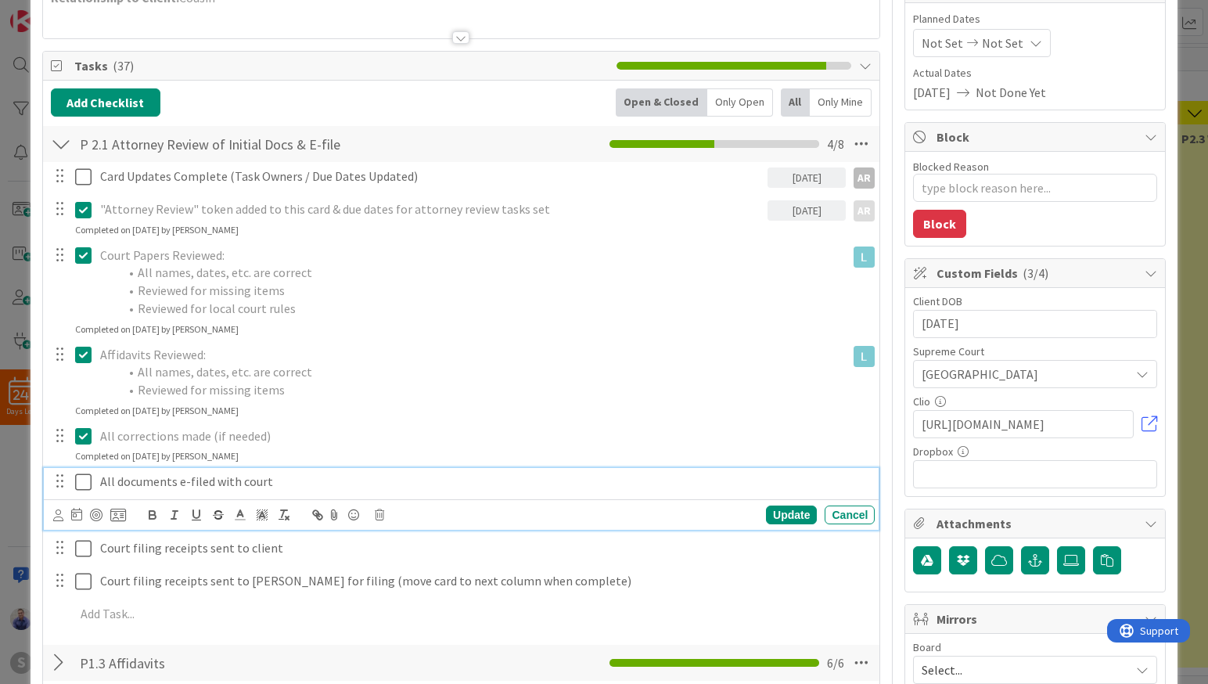
click at [84, 483] on icon at bounding box center [86, 481] width 23 height 19
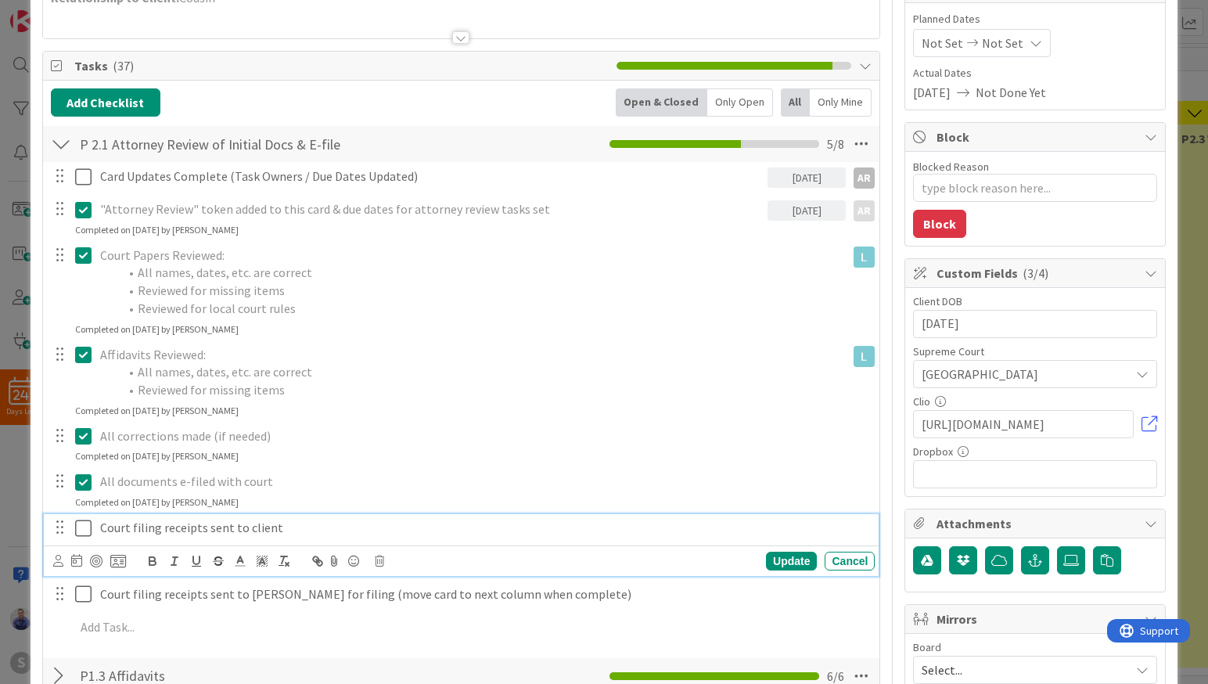
click at [81, 526] on icon at bounding box center [86, 528] width 23 height 19
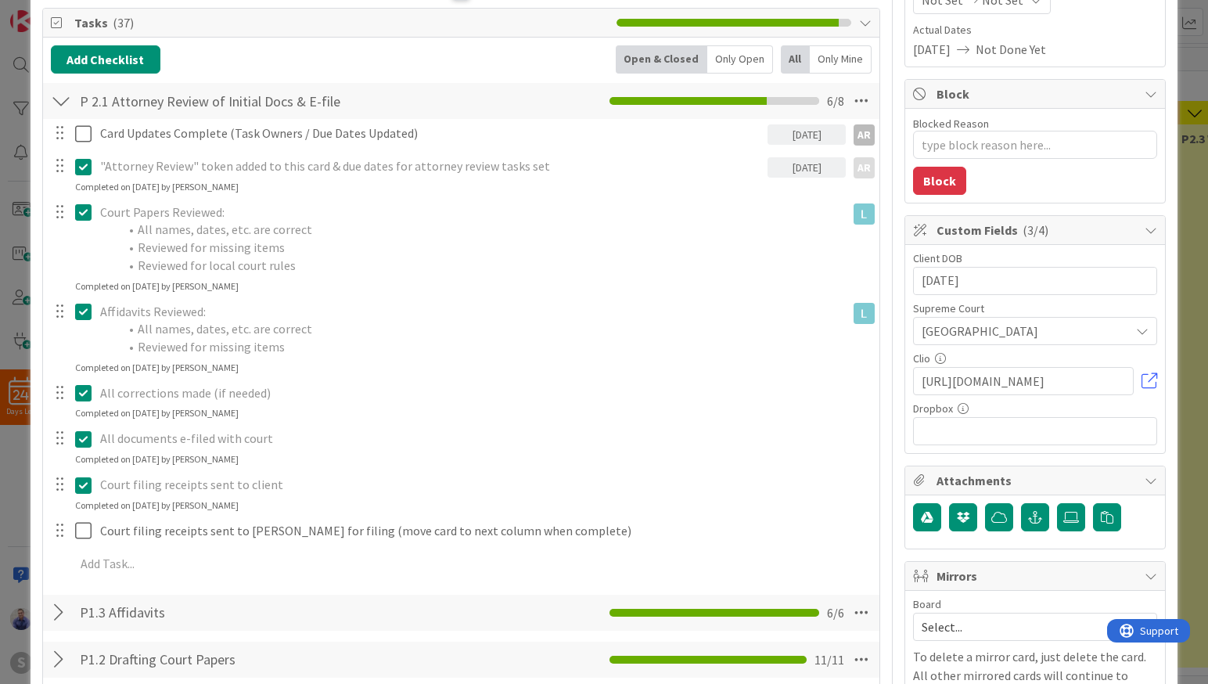
scroll to position [329, 0]
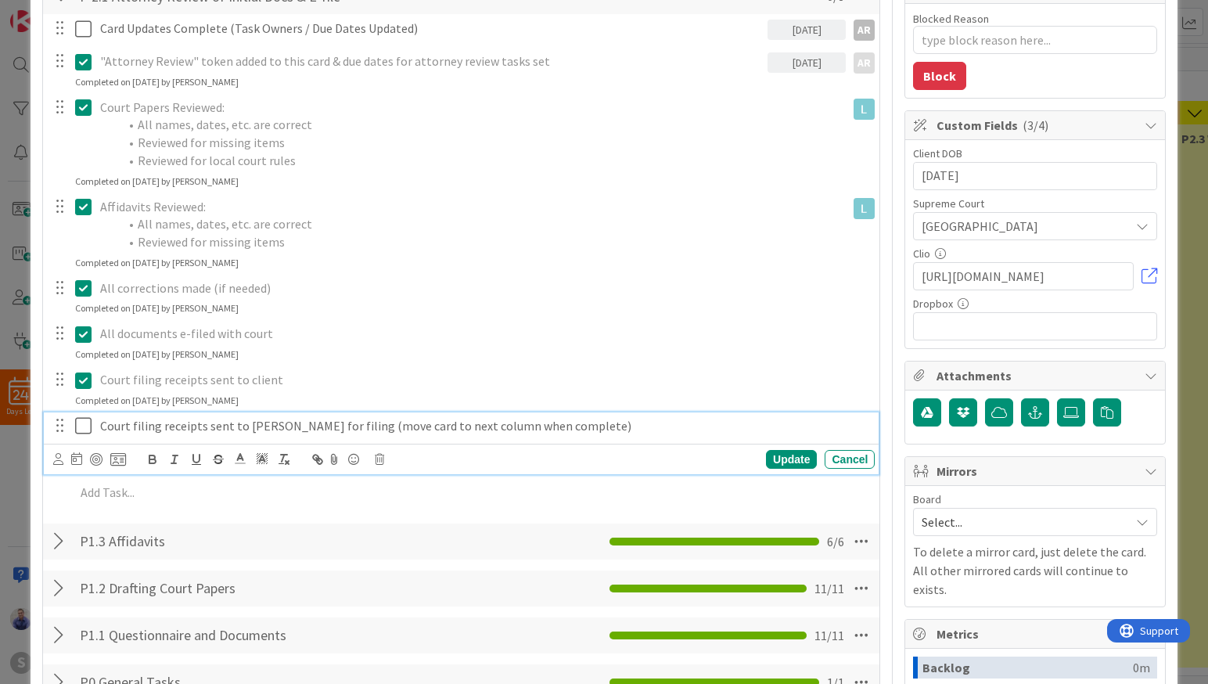
click at [88, 428] on icon at bounding box center [86, 425] width 23 height 19
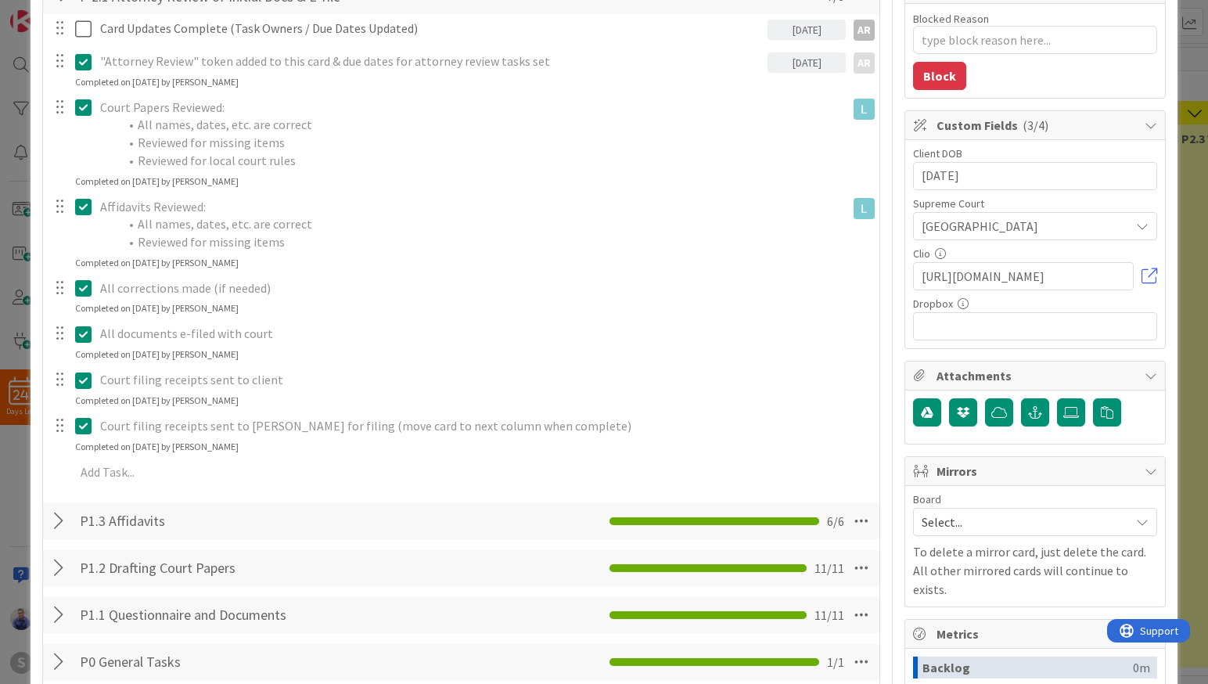
type textarea "x"
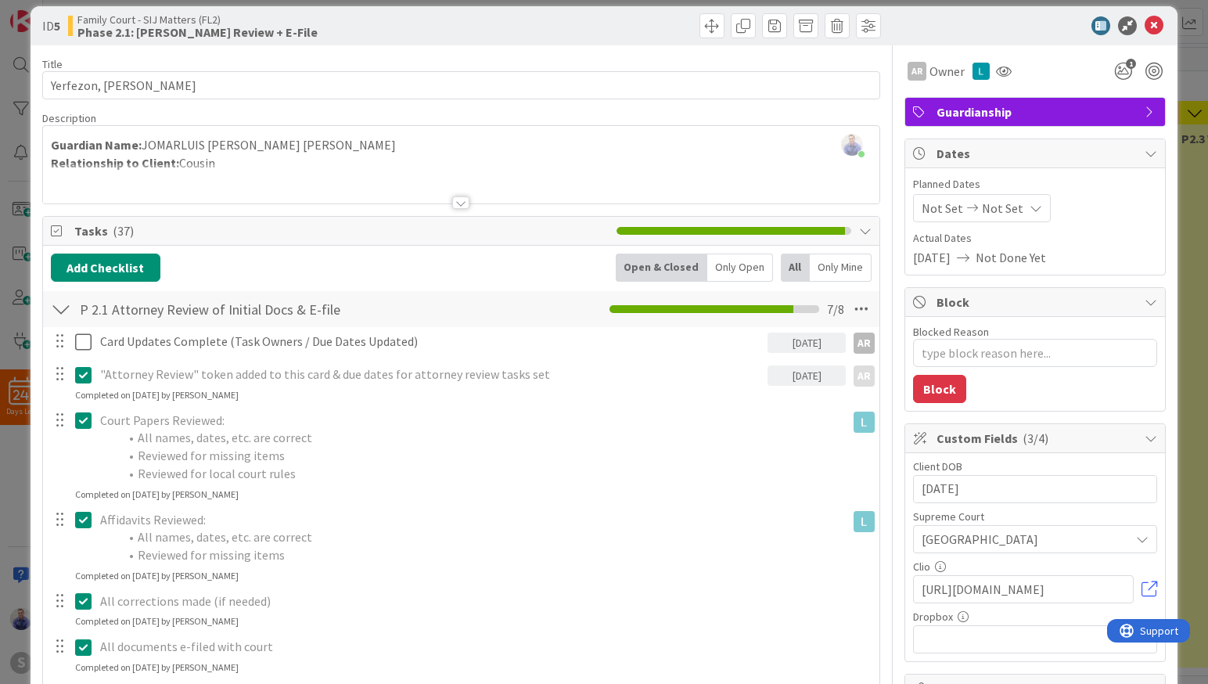
scroll to position [0, 0]
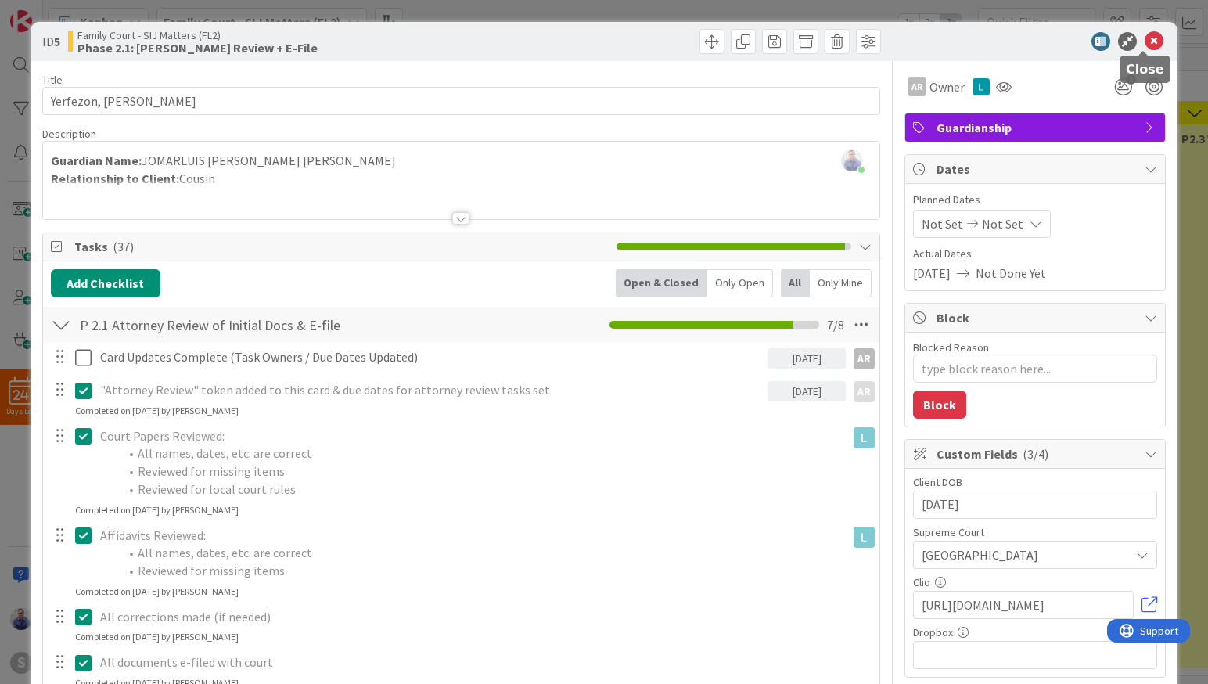
click at [1147, 37] on icon at bounding box center [1153, 41] width 19 height 19
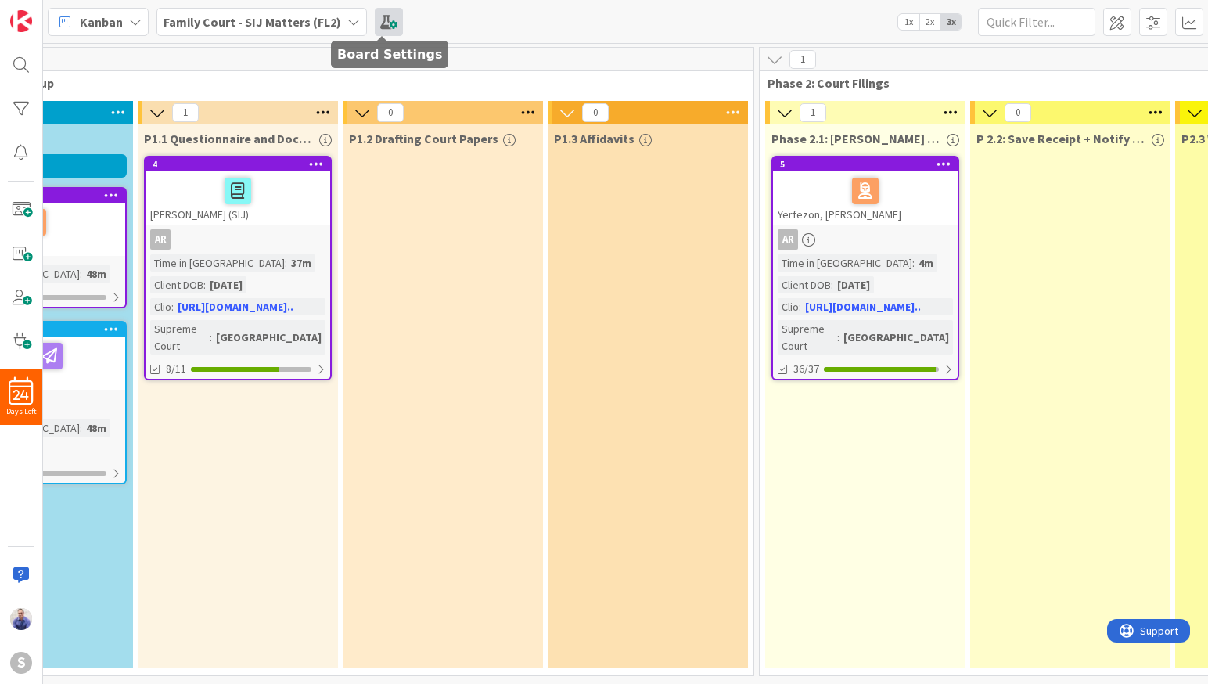
click at [392, 17] on span at bounding box center [389, 22] width 28 height 28
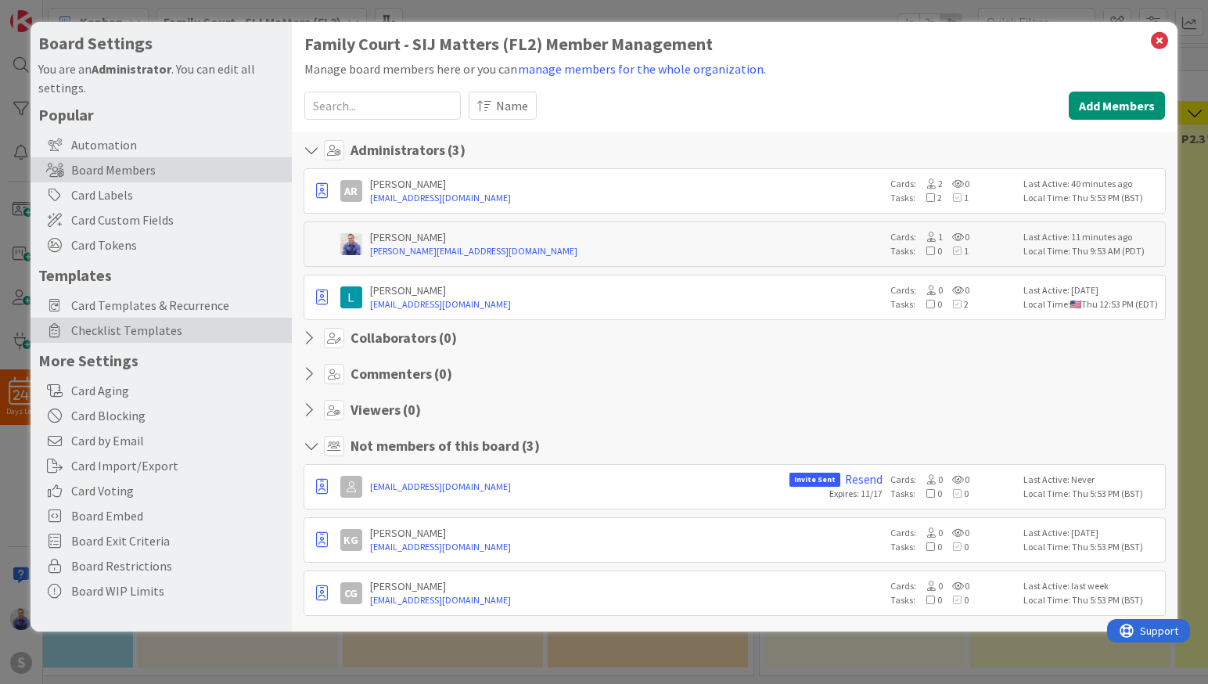
click at [152, 335] on span "Checklist Templates" at bounding box center [177, 330] width 213 height 19
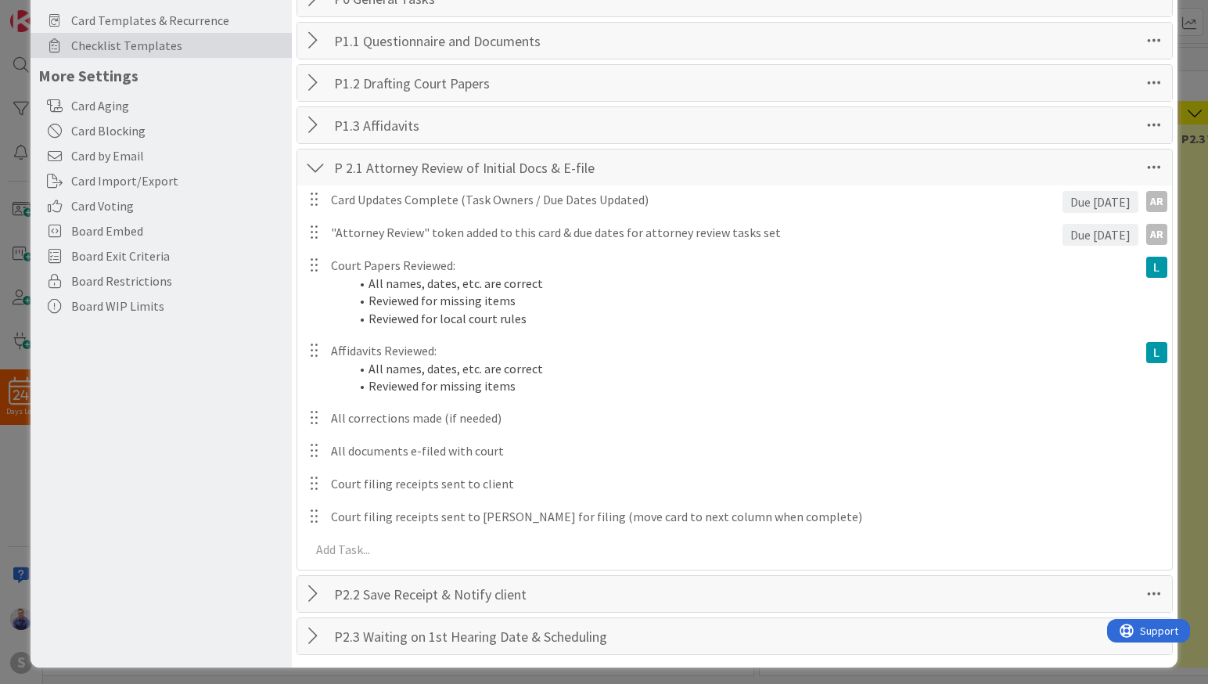
scroll to position [290, 0]
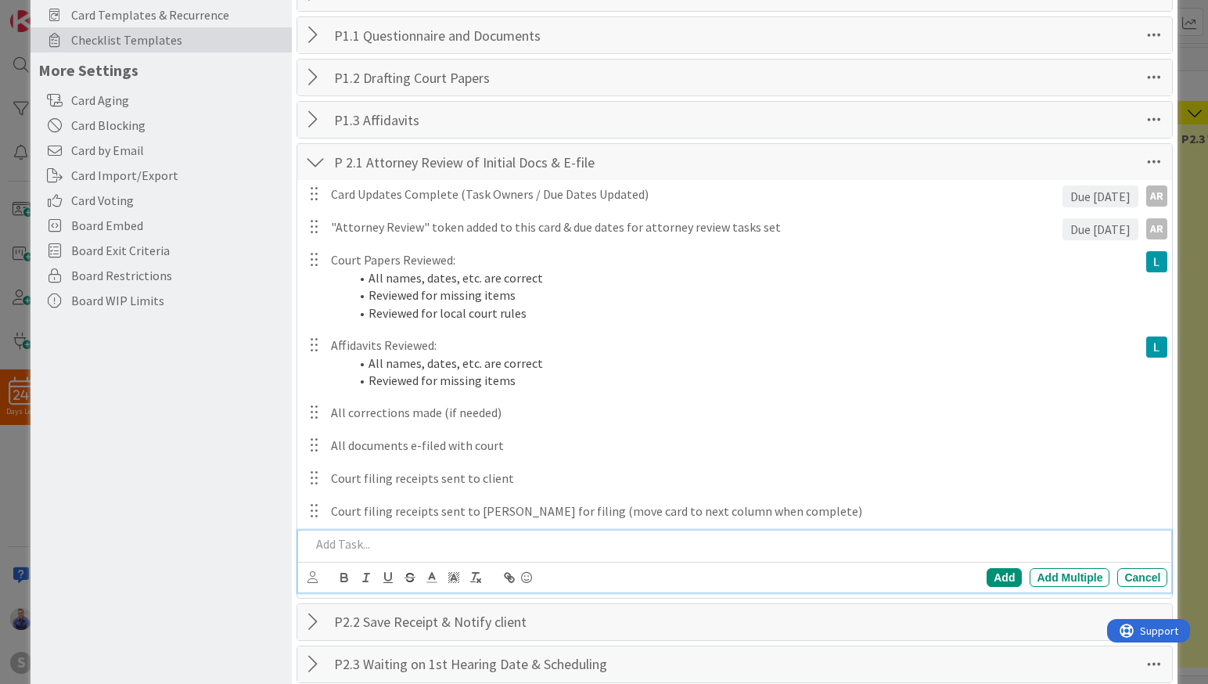
click at [393, 547] on p at bounding box center [736, 544] width 851 height 18
click at [987, 577] on div "Add" at bounding box center [1003, 577] width 35 height 19
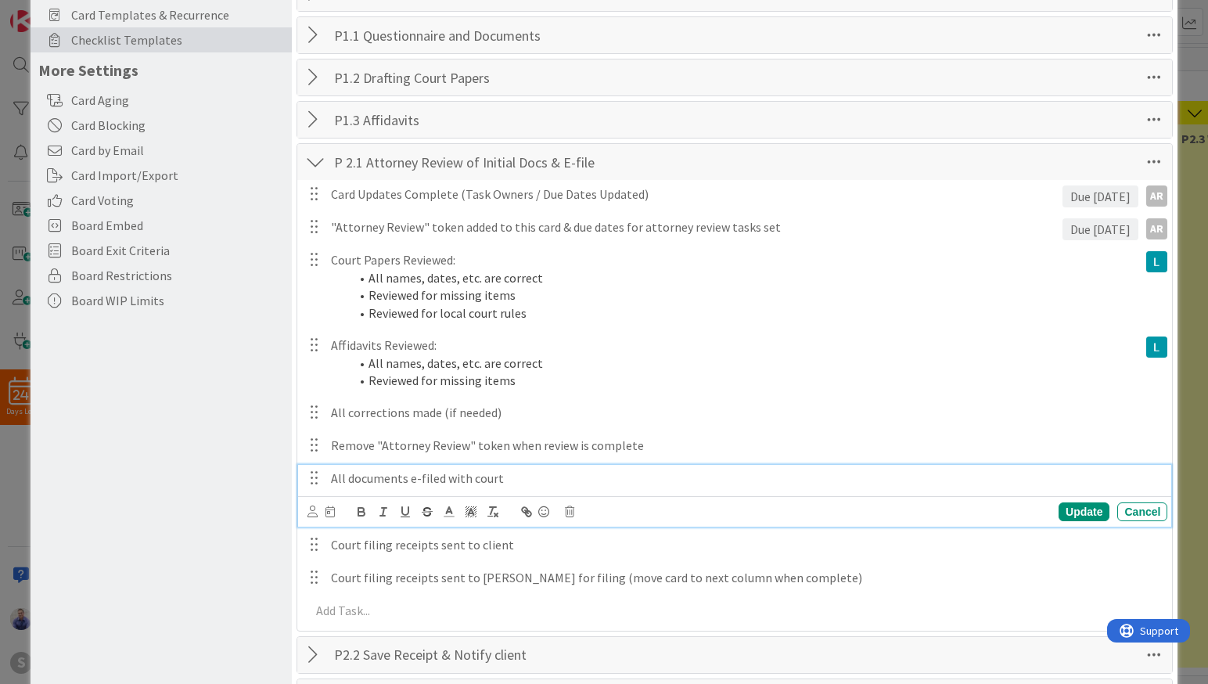
click at [501, 475] on p "All documents e-filed with court" at bounding box center [746, 478] width 830 height 18
click at [311, 511] on icon at bounding box center [312, 511] width 10 height 12
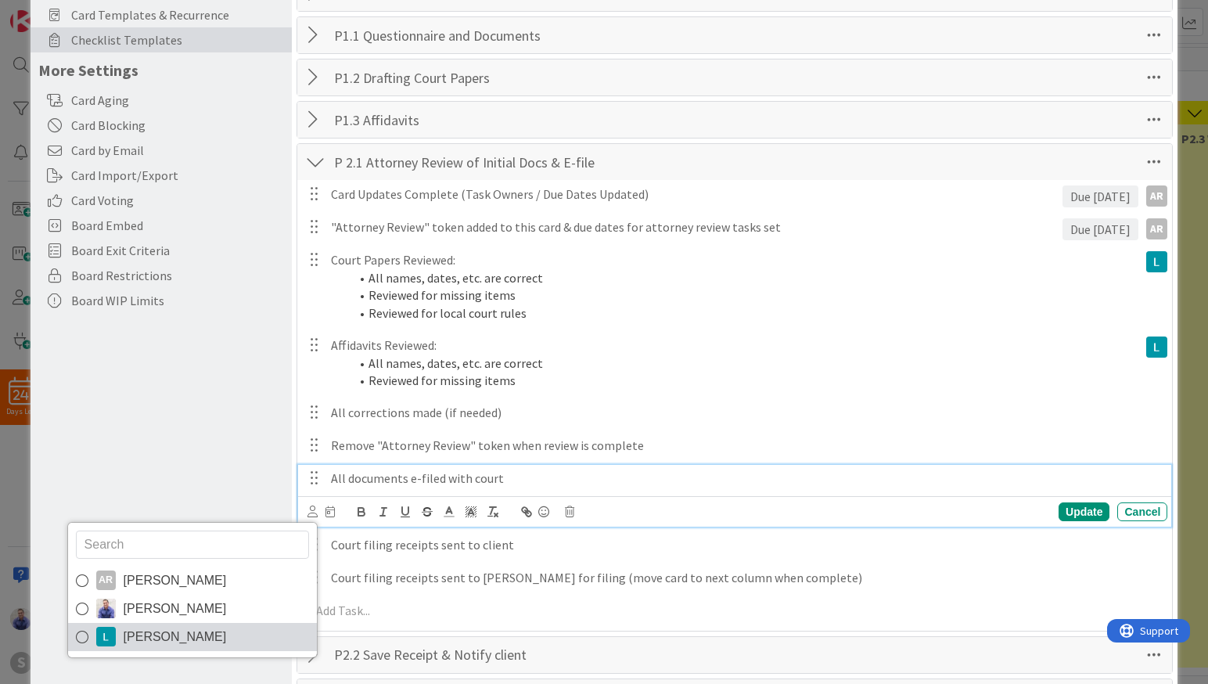
click at [186, 636] on span "[PERSON_NAME]" at bounding box center [175, 636] width 103 height 23
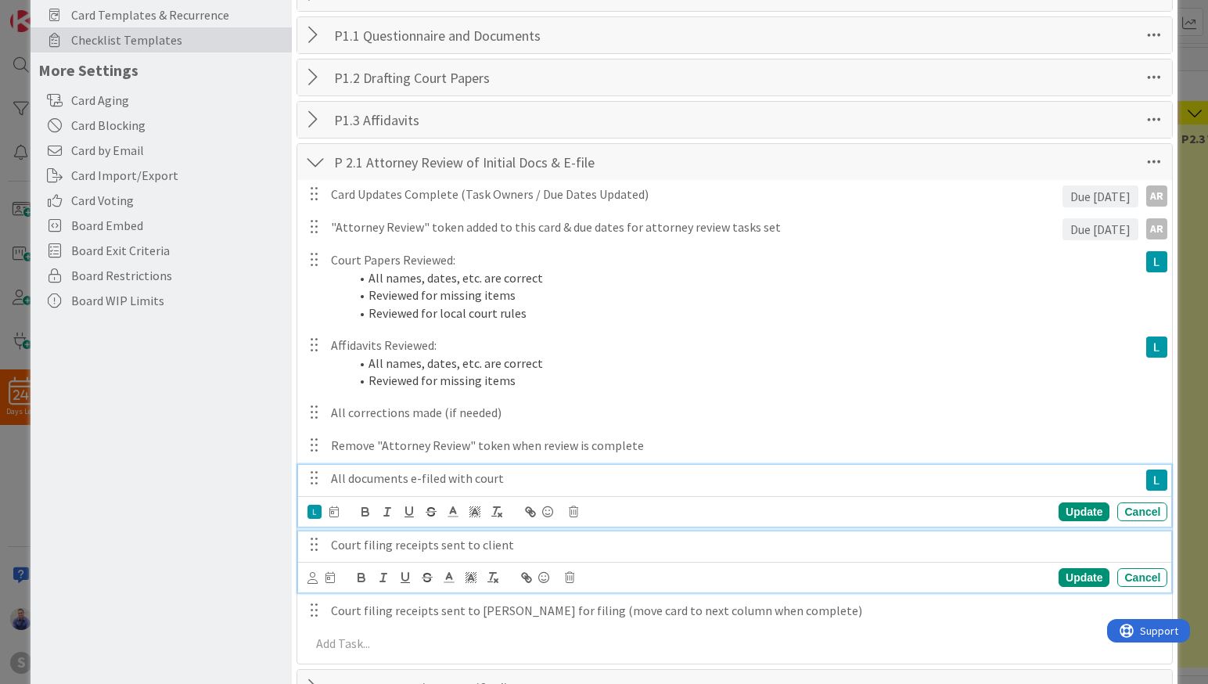
click at [367, 545] on p "Court filing receipts sent to client" at bounding box center [746, 545] width 830 height 18
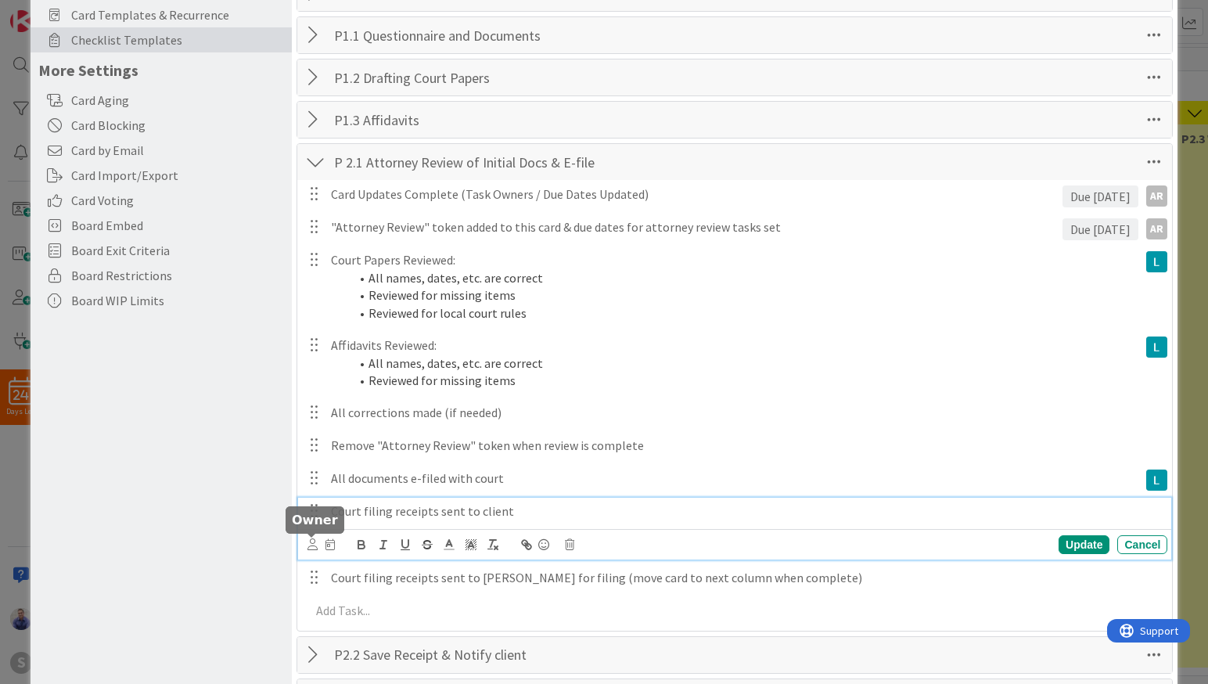
click at [308, 548] on icon at bounding box center [312, 544] width 10 height 12
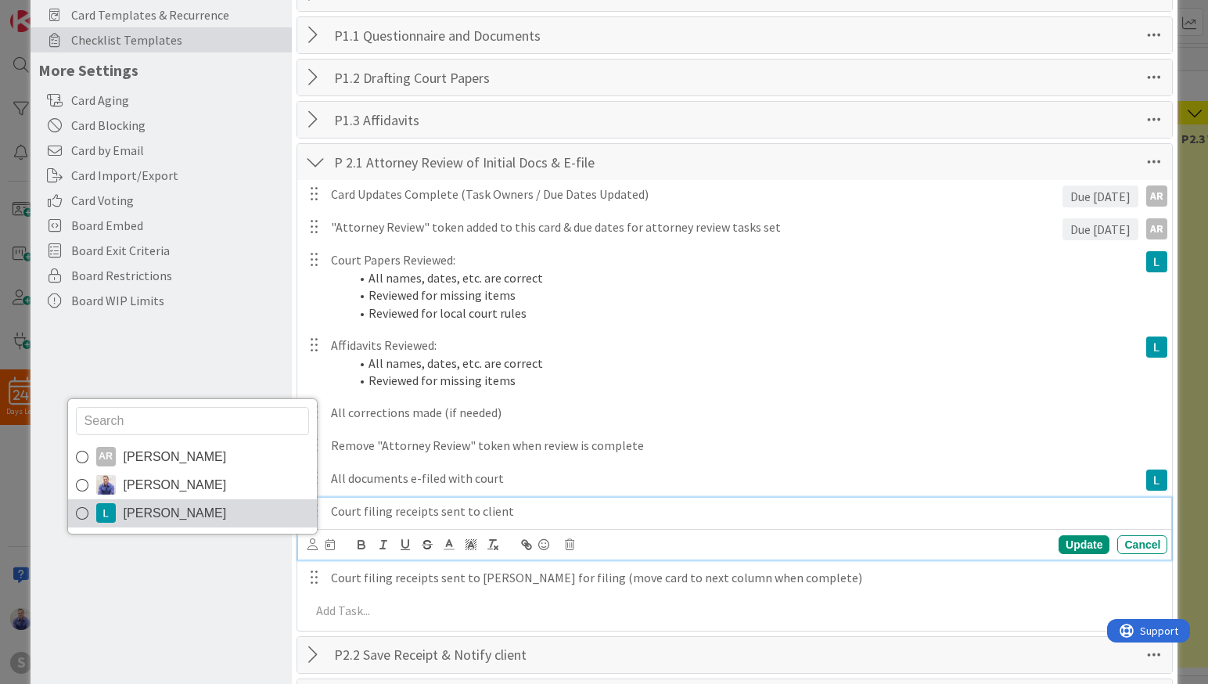
click at [172, 519] on span "[PERSON_NAME]" at bounding box center [175, 512] width 103 height 23
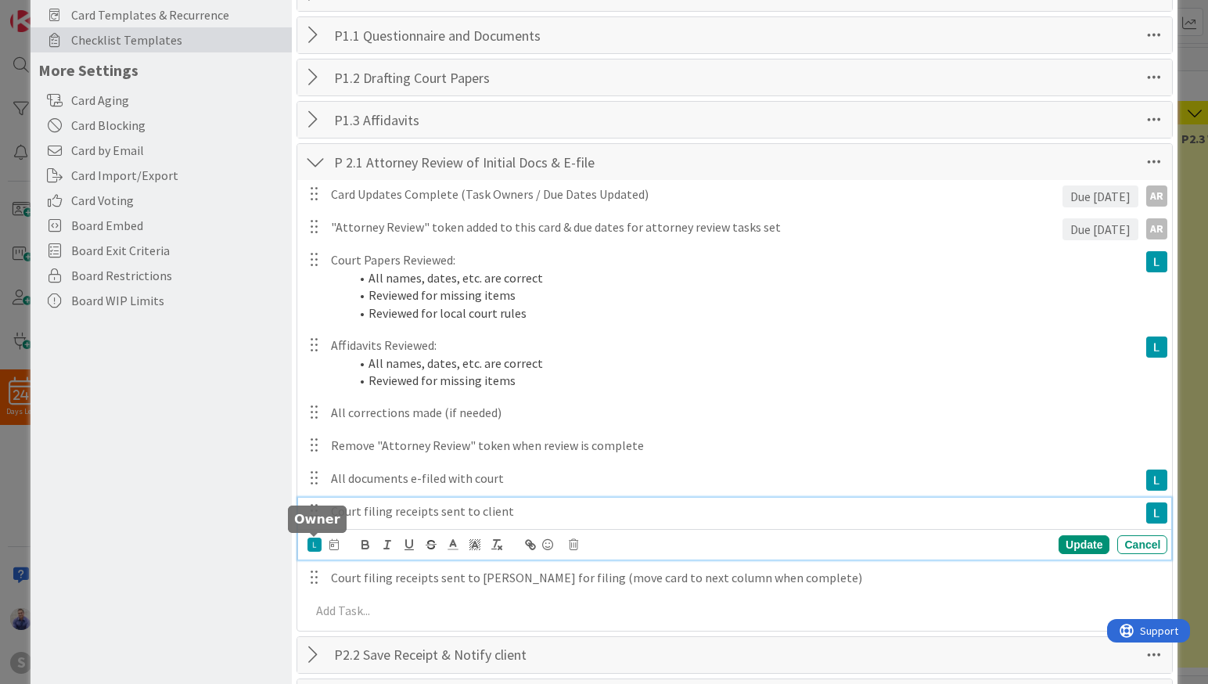
click at [318, 544] on img at bounding box center [314, 544] width 14 height 14
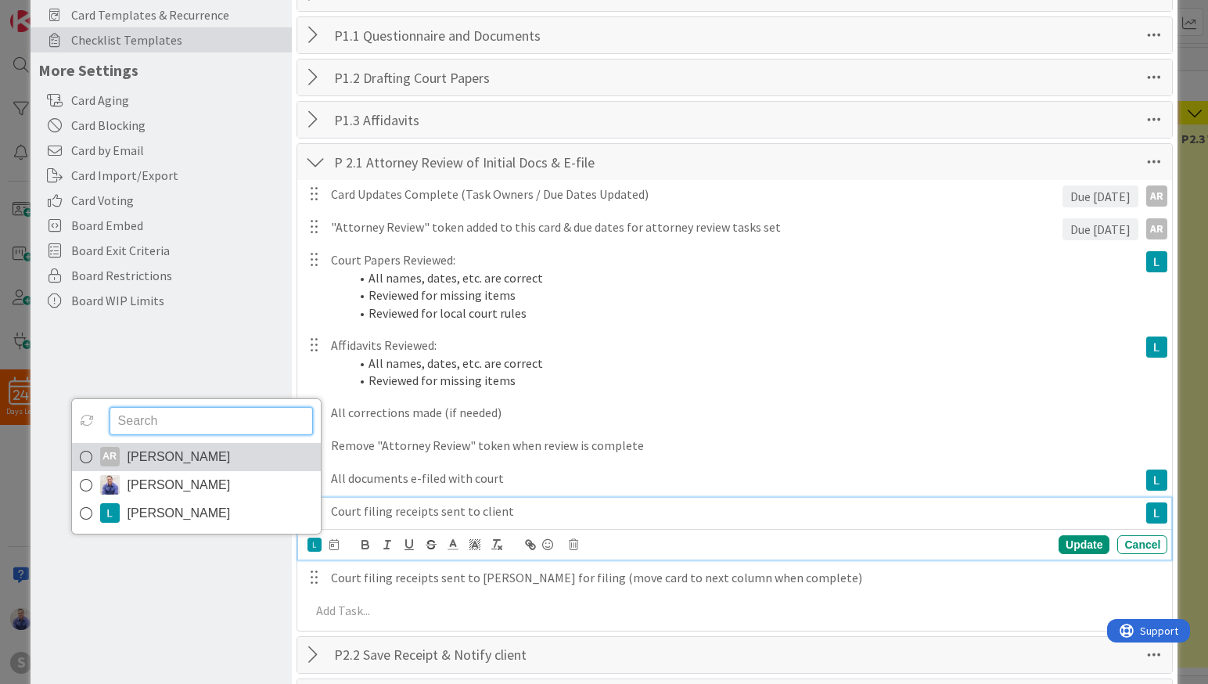
drag, startPoint x: 135, startPoint y: 464, endPoint x: 201, endPoint y: 475, distance: 66.6
click at [135, 464] on span "[PERSON_NAME]" at bounding box center [178, 456] width 103 height 23
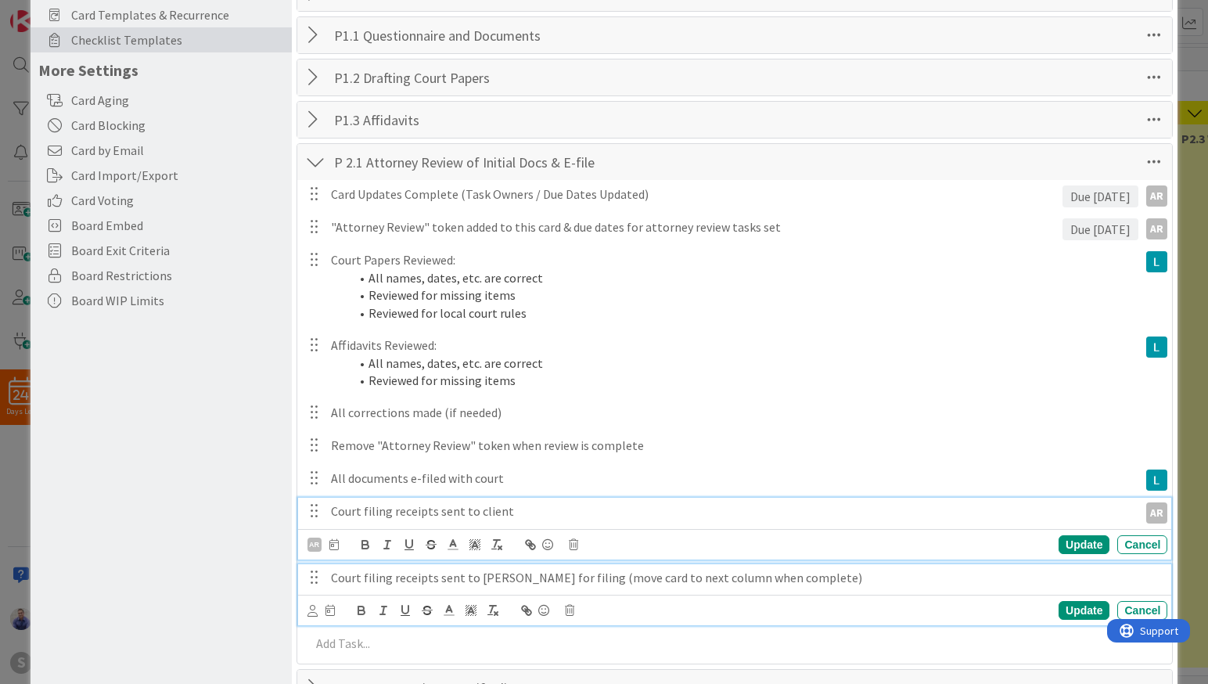
click at [397, 583] on p "Court filing receipts sent to Abigail for filing (move card to next column when…" at bounding box center [746, 578] width 830 height 18
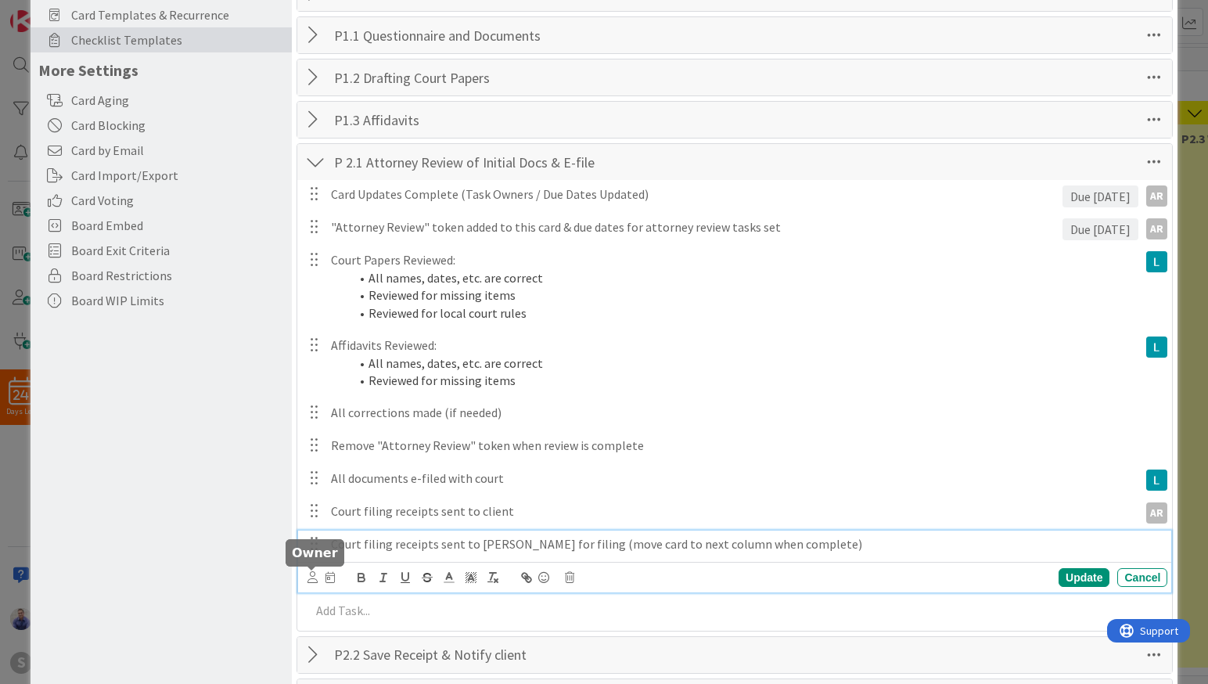
click at [311, 577] on icon at bounding box center [312, 577] width 10 height 12
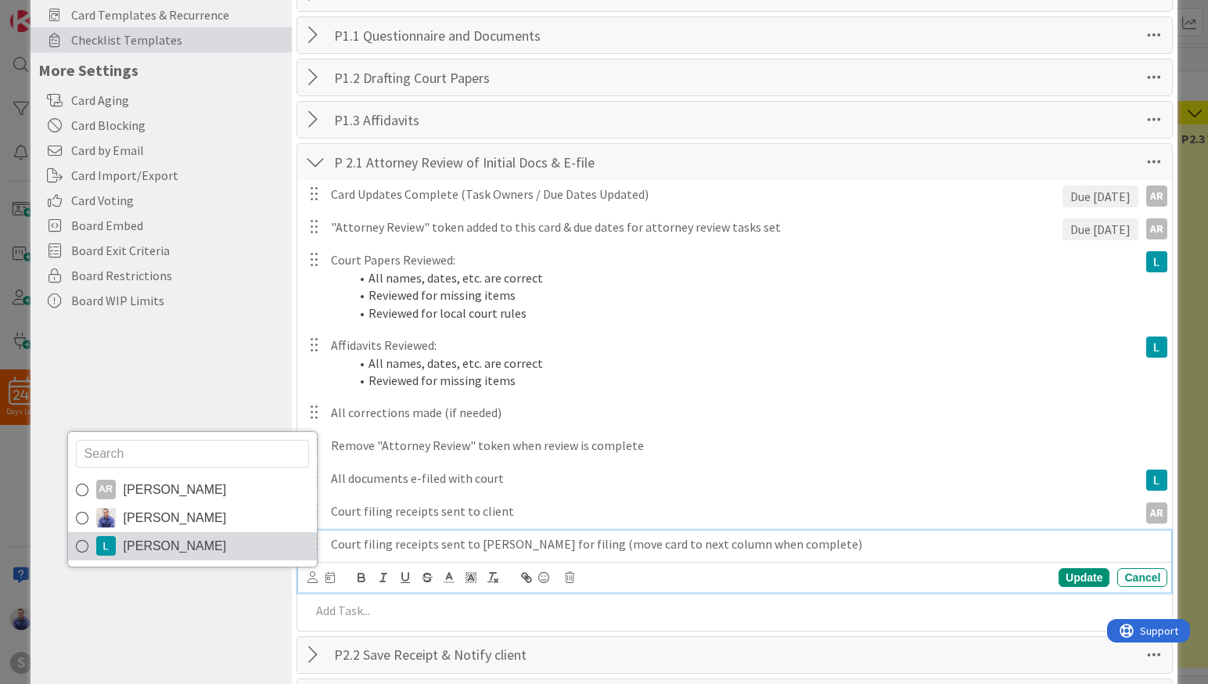
click at [143, 540] on span "[PERSON_NAME]" at bounding box center [175, 545] width 103 height 23
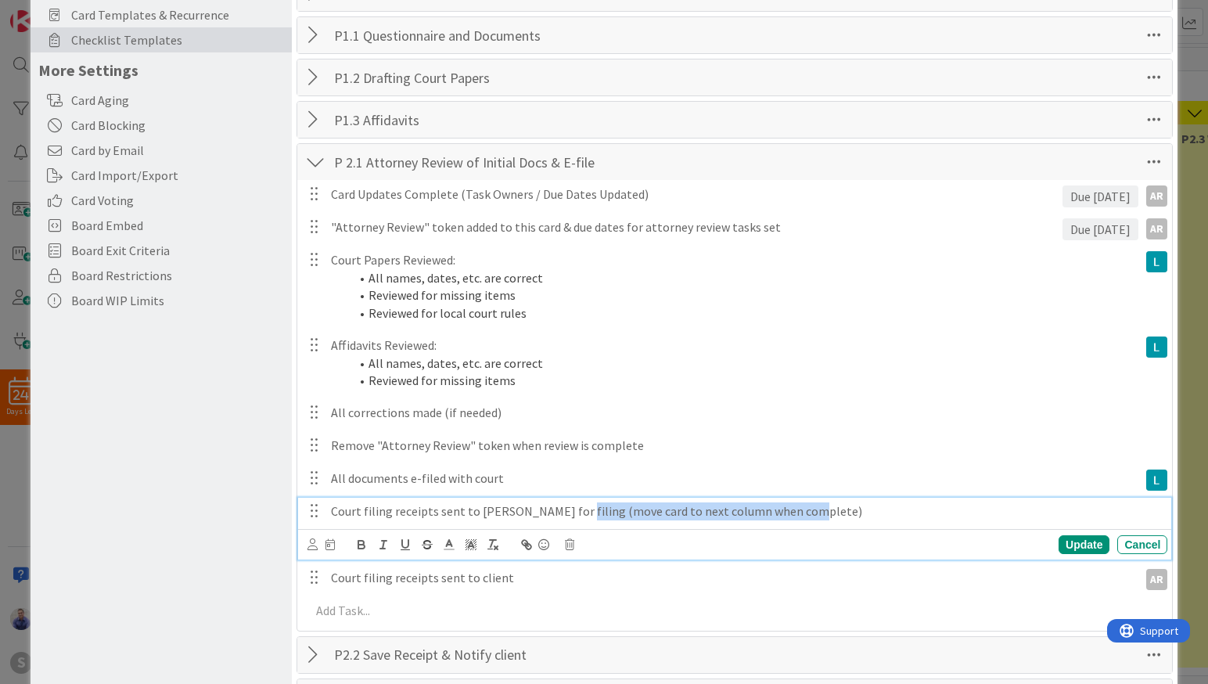
drag, startPoint x: 828, startPoint y: 504, endPoint x: 555, endPoint y: 506, distance: 273.0
click at [555, 506] on p "Court filing receipts sent to Abigail for filing (move card to next column when…" at bounding box center [746, 511] width 830 height 18
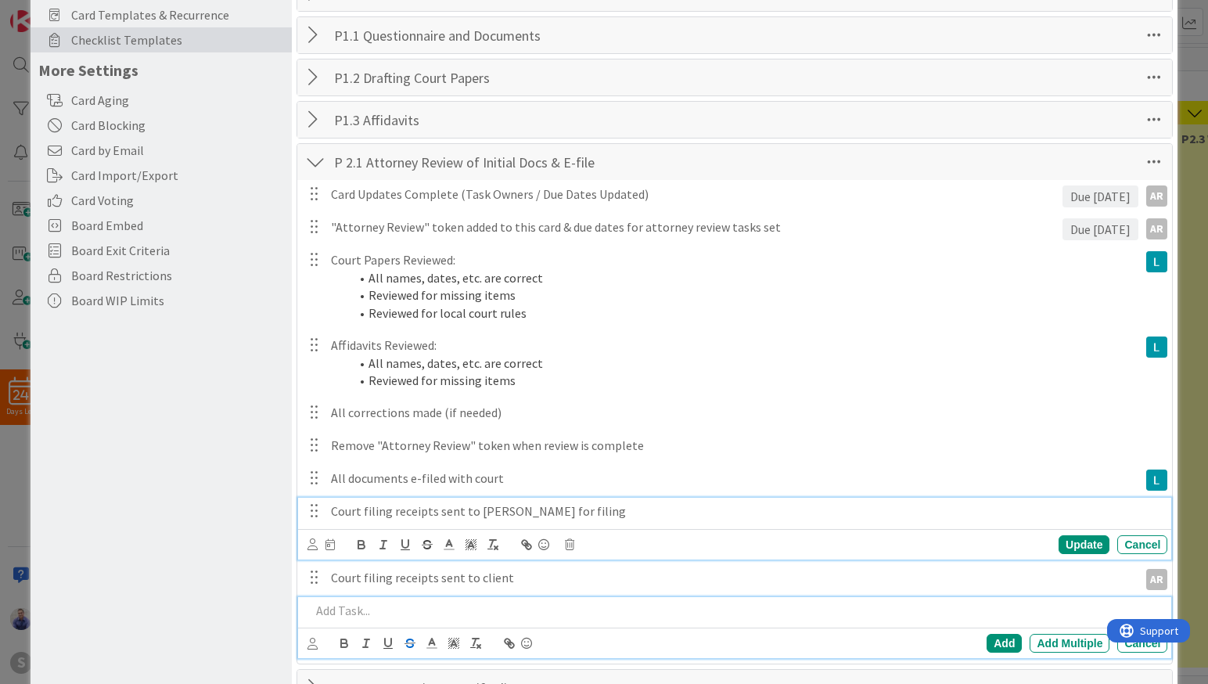
click at [411, 617] on p at bounding box center [736, 610] width 851 height 18
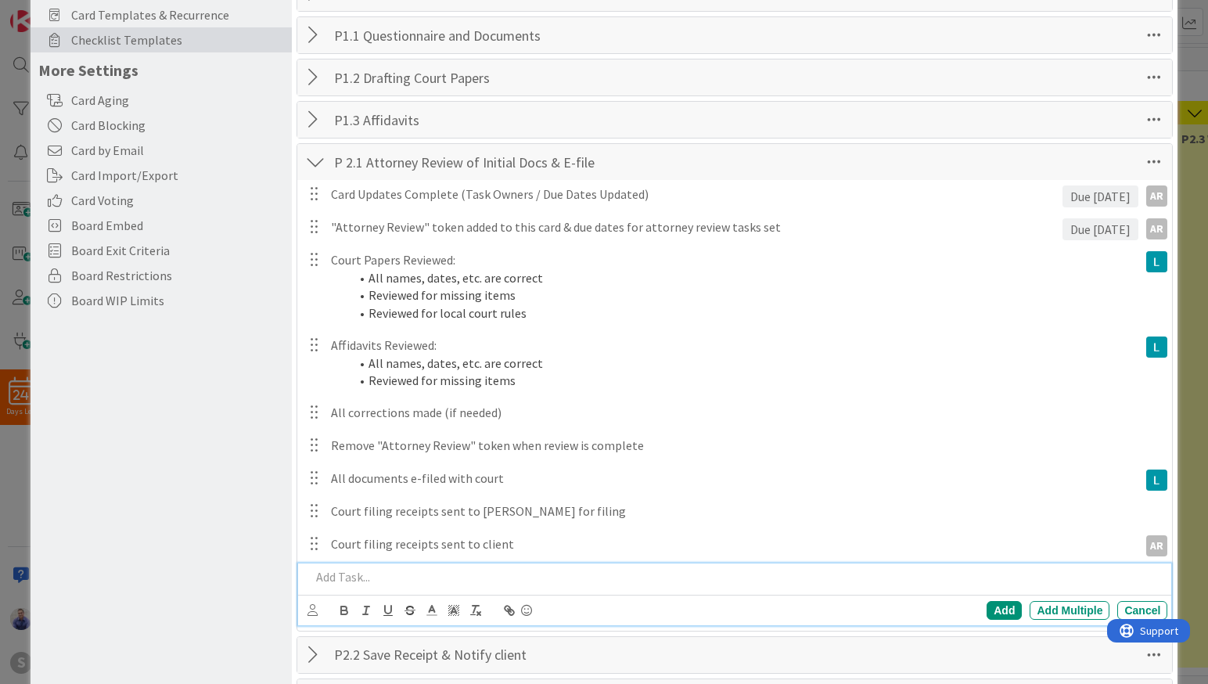
click at [314, 124] on div at bounding box center [315, 120] width 20 height 28
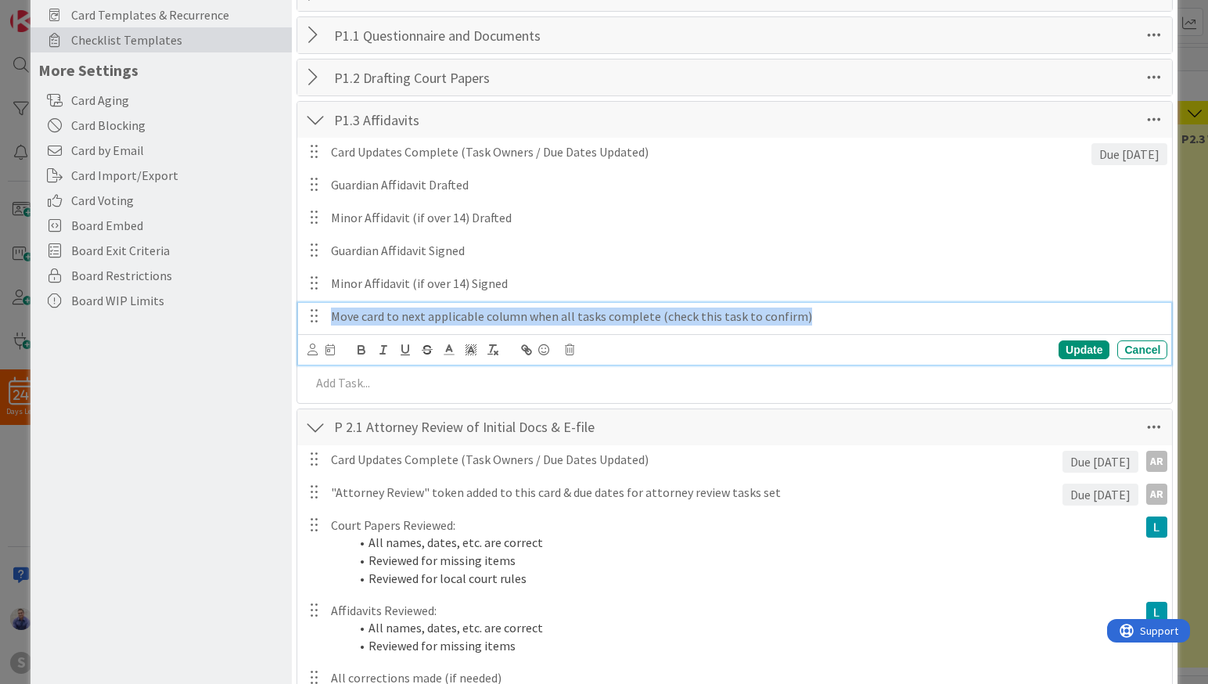
drag, startPoint x: 860, startPoint y: 317, endPoint x: 366, endPoint y: 305, distance: 493.7
click at [366, 305] on div "Move card to next applicable column when all tasks complete (check this task to…" at bounding box center [746, 316] width 842 height 27
copy p "Move card to next applicable column when all tasks complete (check this task to…"
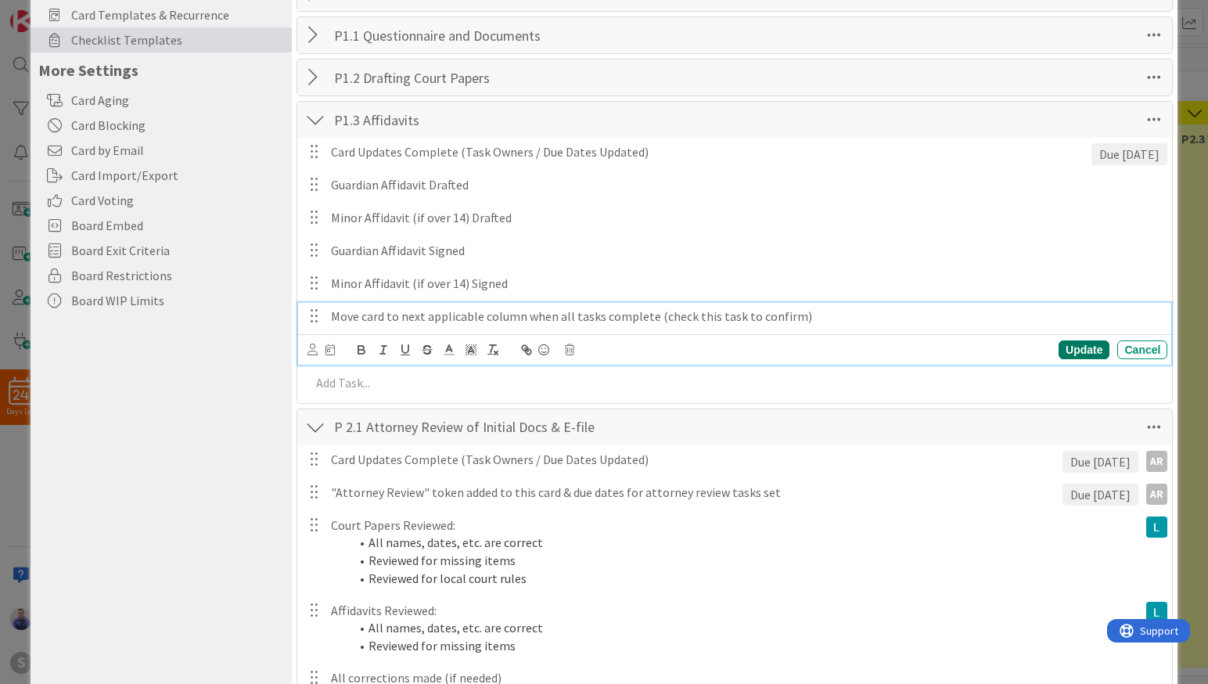
click at [1058, 350] on div "Update" at bounding box center [1083, 349] width 51 height 19
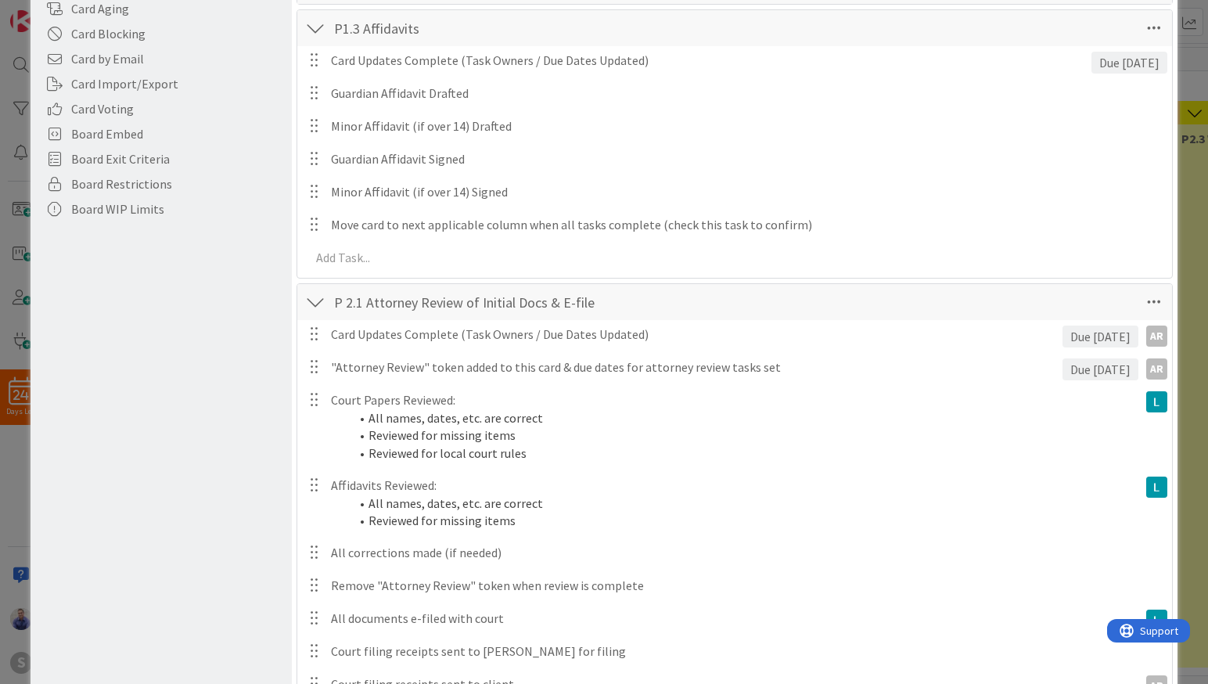
scroll to position [471, 0]
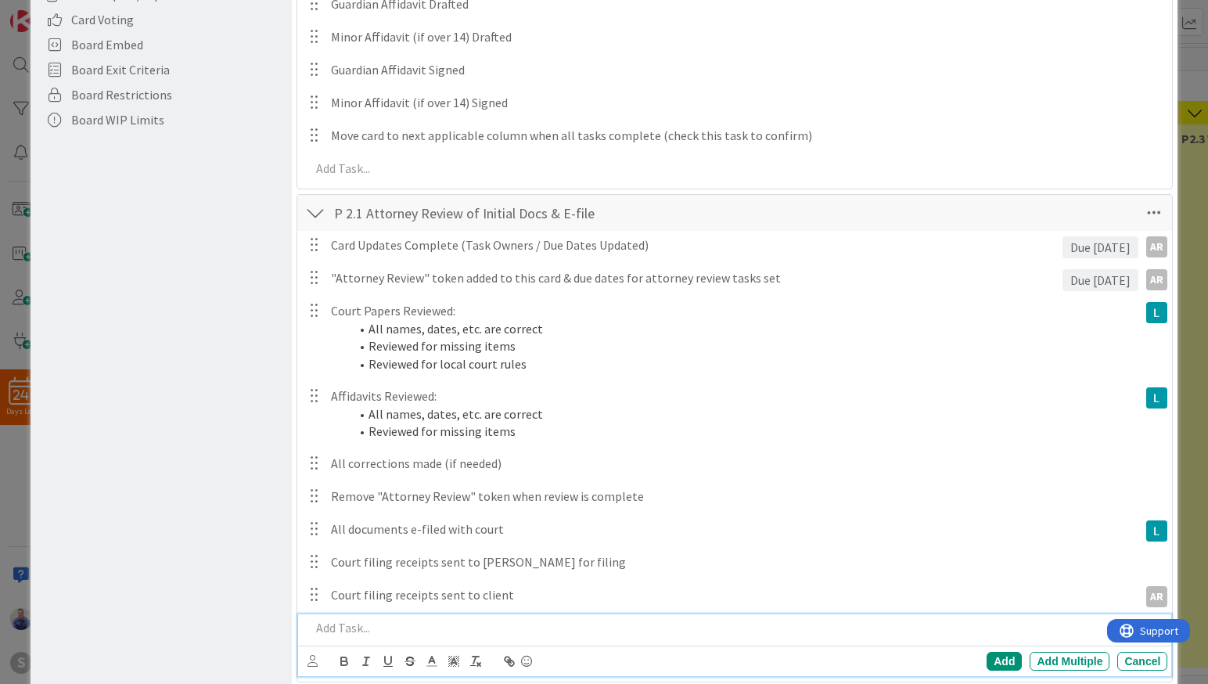
click at [362, 630] on p at bounding box center [736, 628] width 851 height 18
drag, startPoint x: 999, startPoint y: 659, endPoint x: 864, endPoint y: 592, distance: 150.8
click at [998, 659] on div "Add" at bounding box center [1003, 661] width 35 height 19
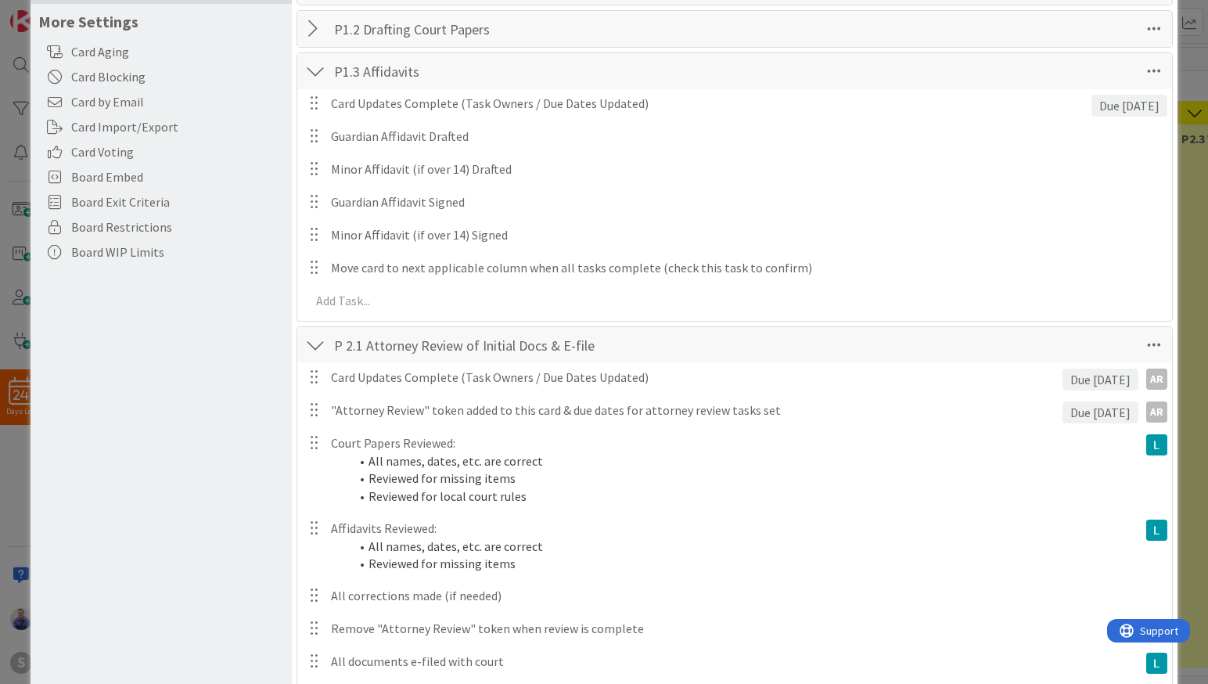
scroll to position [0, 0]
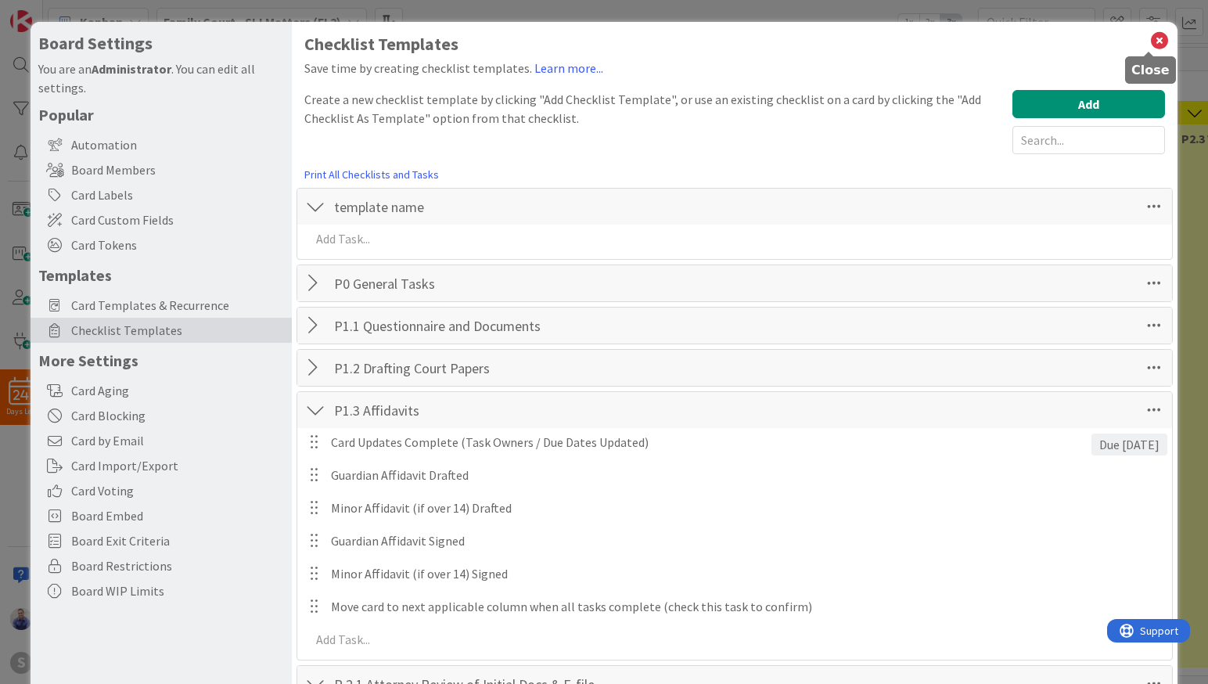
click at [1154, 37] on icon at bounding box center [1159, 41] width 20 height 22
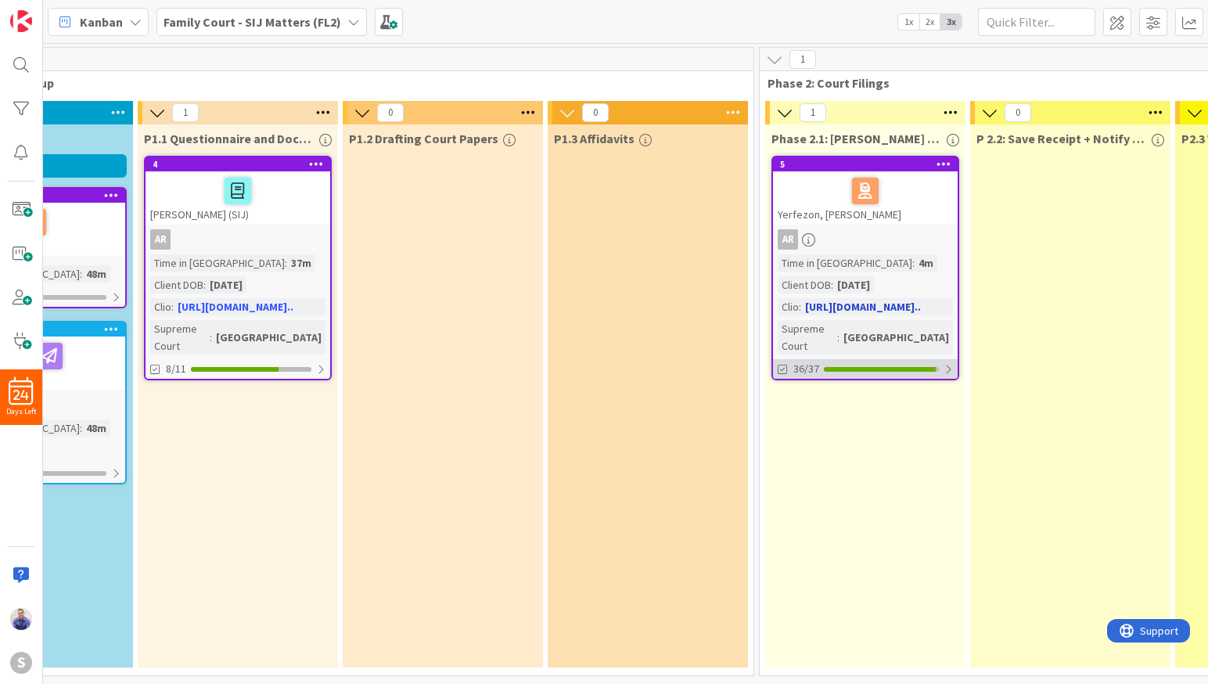
click at [947, 363] on div at bounding box center [947, 369] width 9 height 13
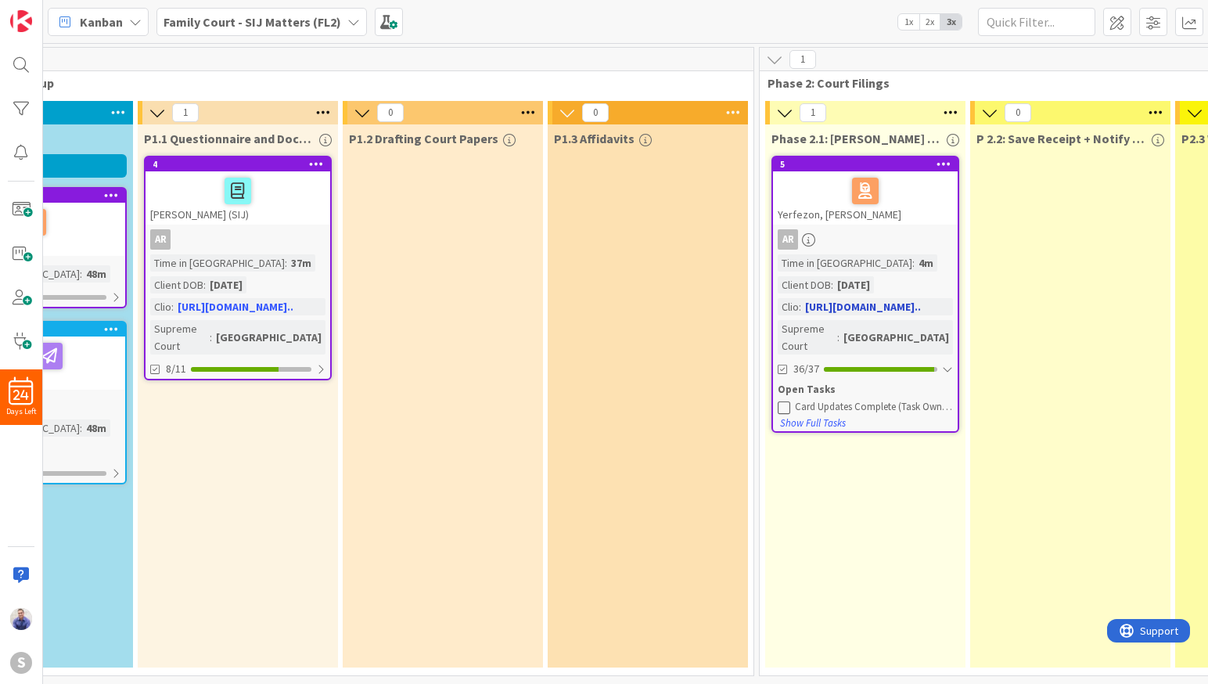
click at [784, 400] on icon at bounding box center [783, 406] width 13 height 13
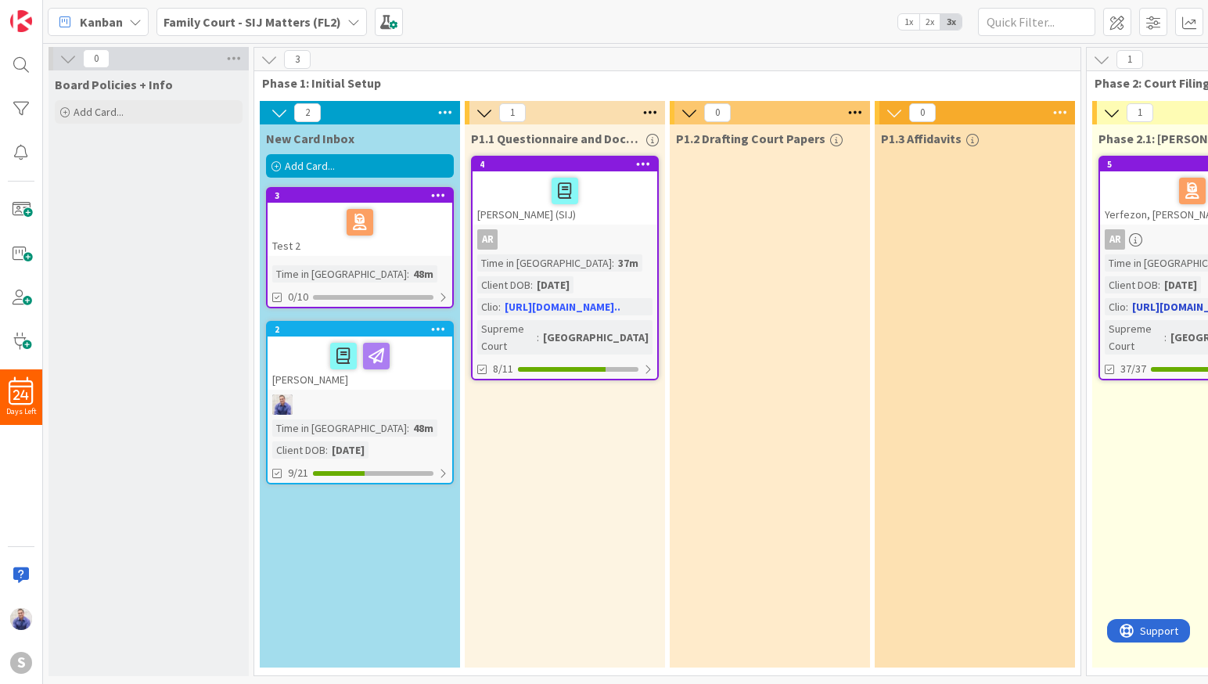
click at [446, 199] on div at bounding box center [438, 195] width 28 height 11
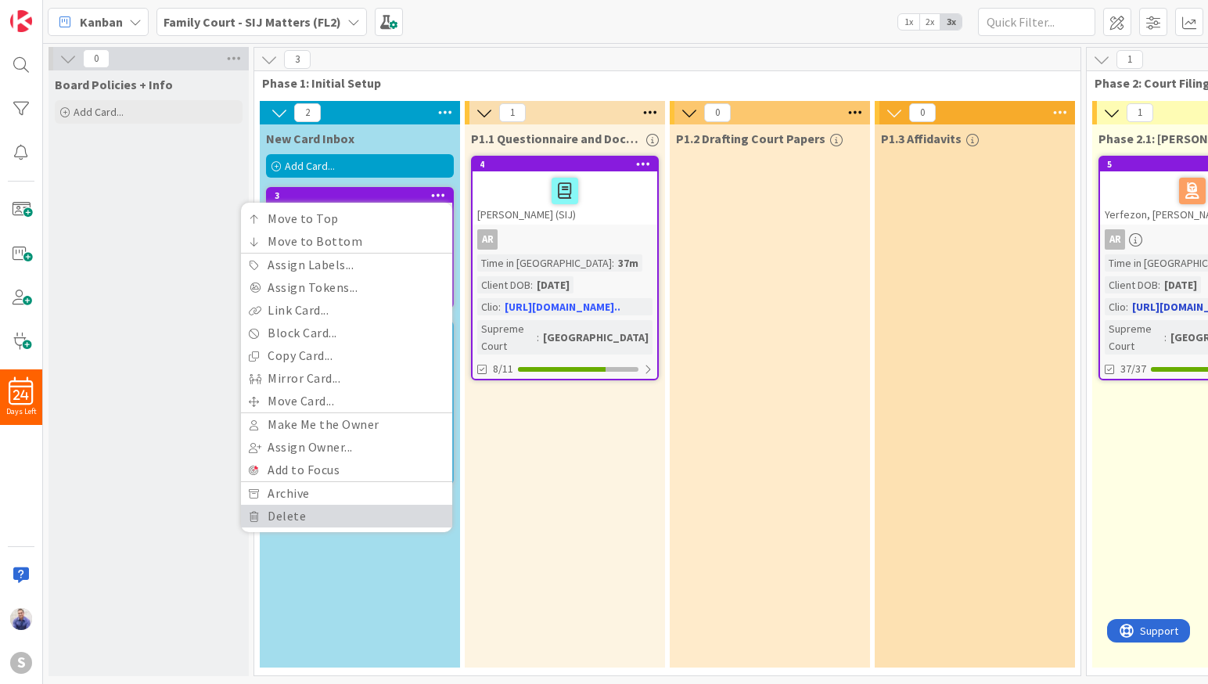
click at [339, 520] on link "Delete" at bounding box center [346, 515] width 211 height 23
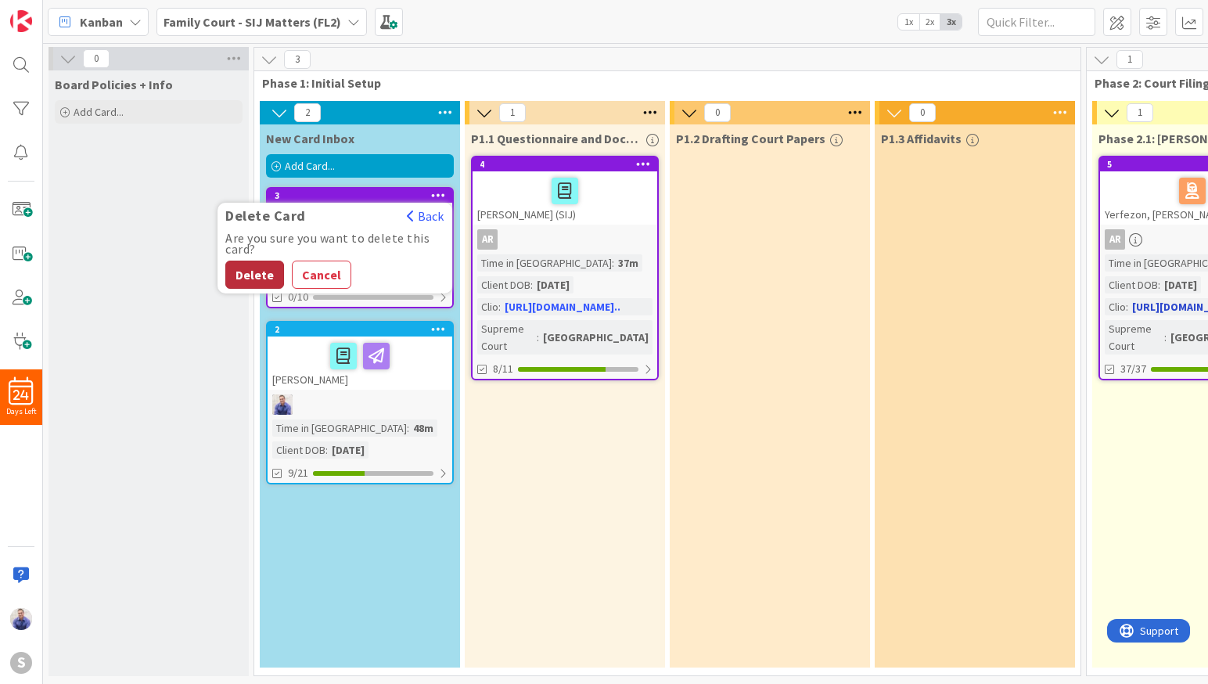
click at [268, 268] on button "Delete" at bounding box center [254, 274] width 59 height 28
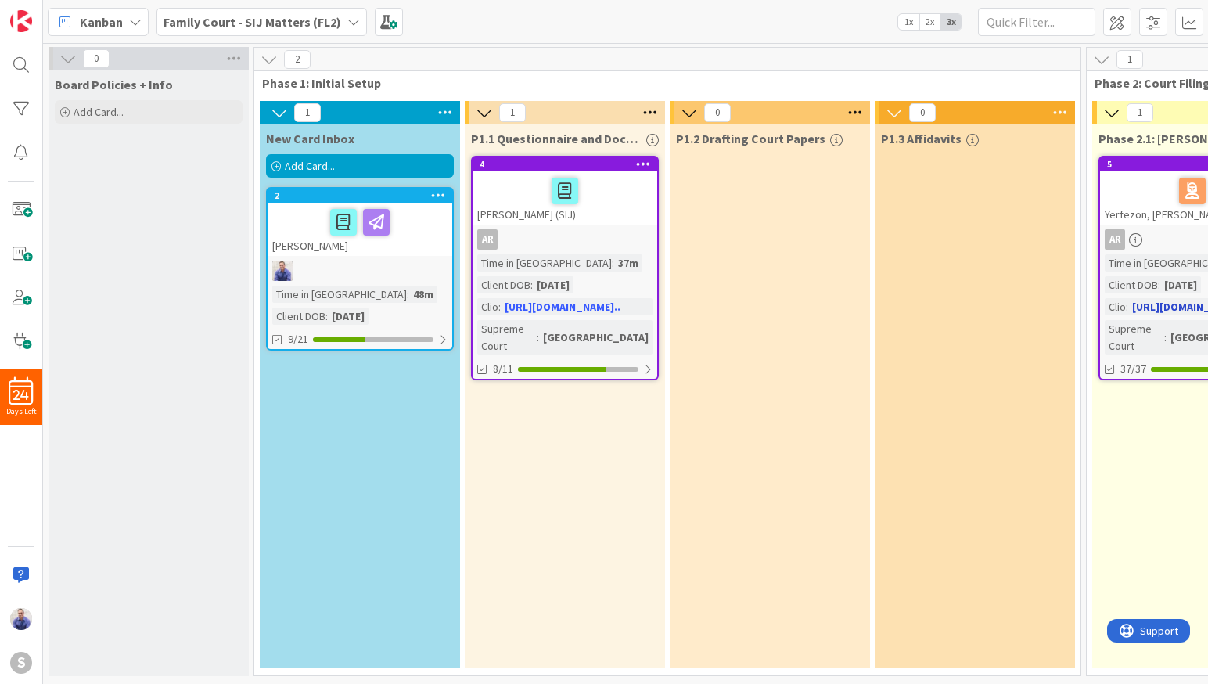
click at [435, 196] on icon at bounding box center [438, 194] width 15 height 11
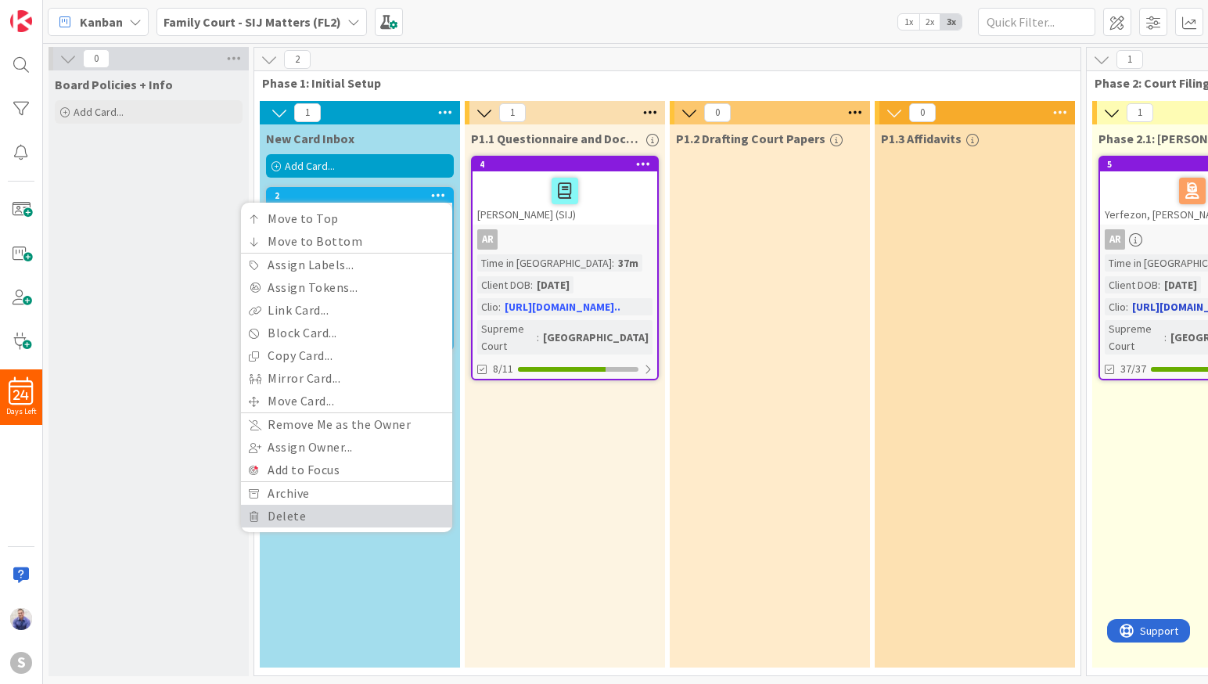
click at [298, 518] on link "Delete" at bounding box center [346, 515] width 211 height 23
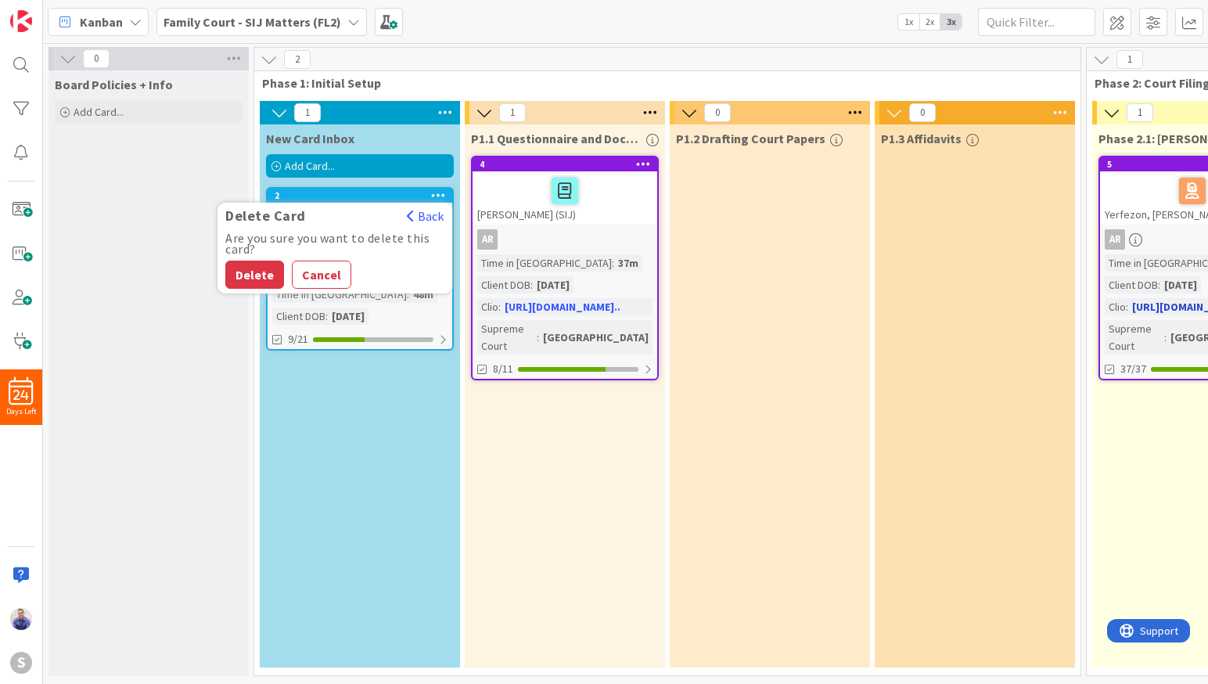
click at [259, 276] on button "Delete" at bounding box center [254, 274] width 59 height 28
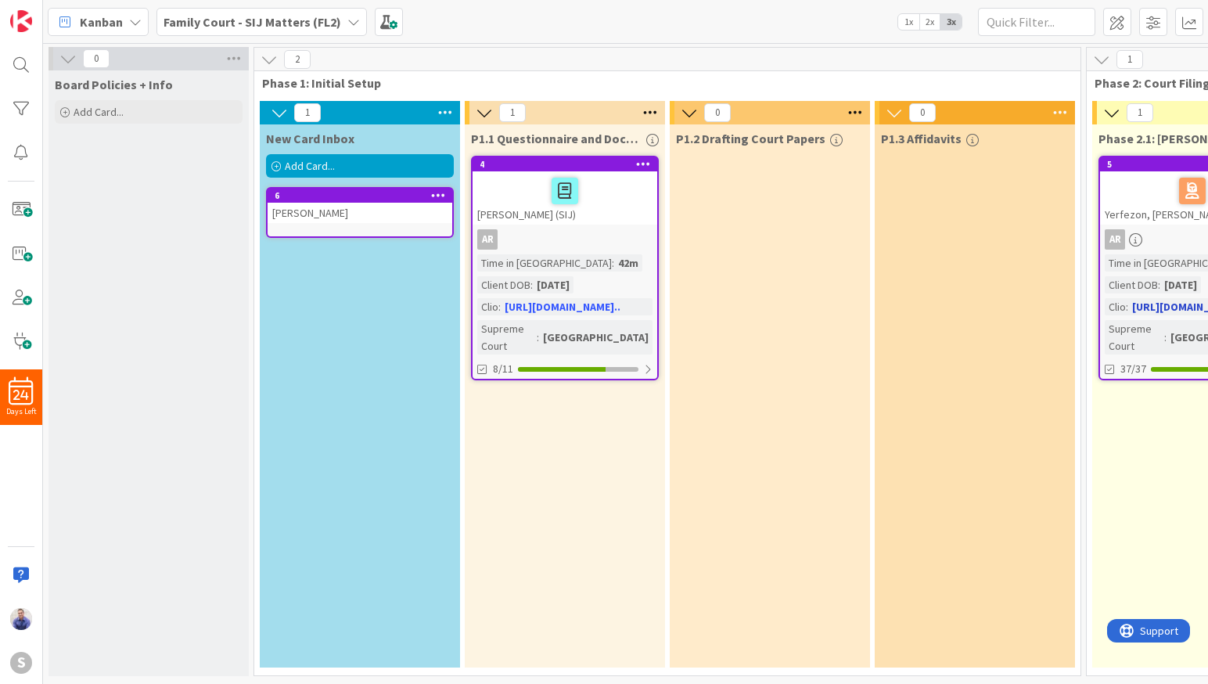
click at [1149, 217] on div "Yerfezon, [PERSON_NAME]" at bounding box center [1192, 197] width 185 height 53
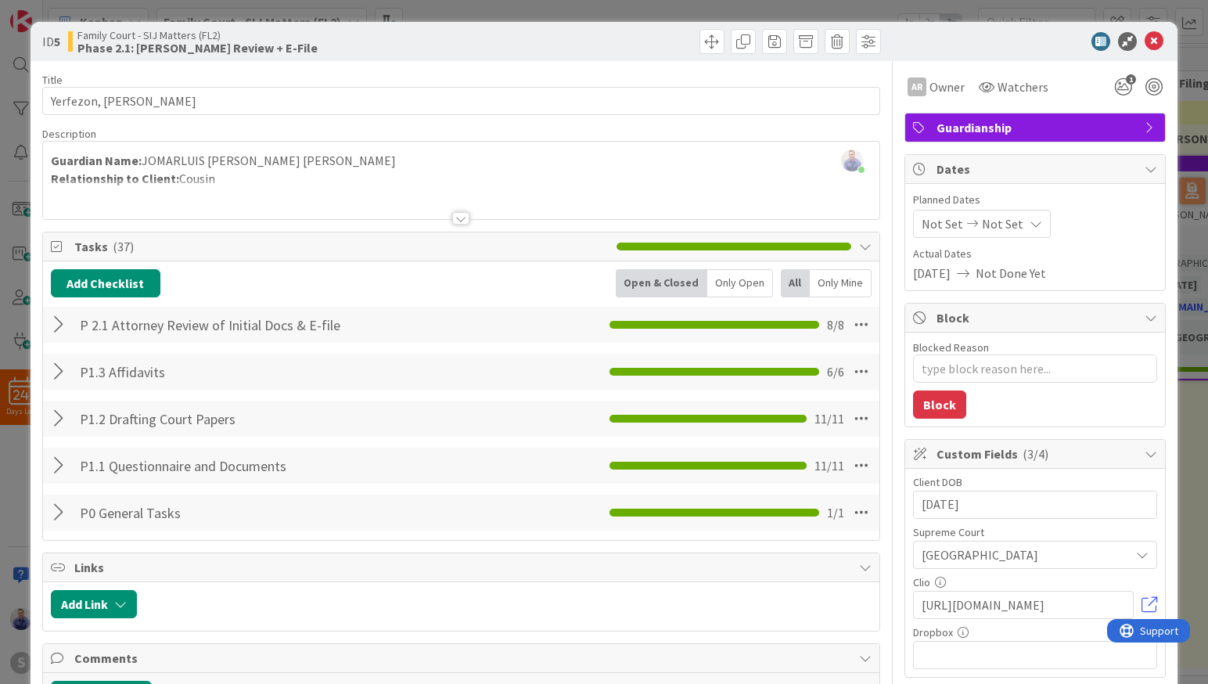
type textarea "x"
drag, startPoint x: 261, startPoint y: 181, endPoint x: 54, endPoint y: 158, distance: 208.5
click at [54, 158] on div "Description John Grant just joined Guardian Name: JOMARLUIS JOSE ROJAS DOMINGUE…" at bounding box center [461, 173] width 838 height 93
click at [54, 159] on div "Guardian Name: JOMARLUIS JOSE ROJAS DOMINGUEZ Relationship to Client: Cousin" at bounding box center [461, 184] width 837 height 70
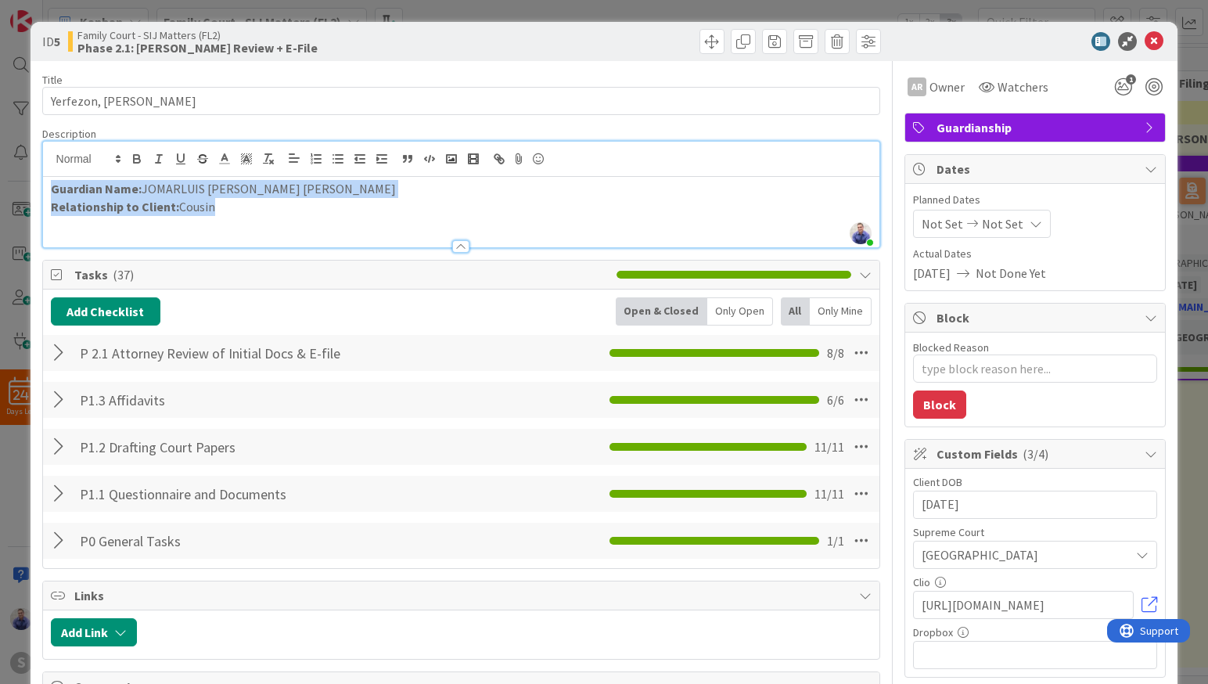
drag, startPoint x: 69, startPoint y: 189, endPoint x: 257, endPoint y: 220, distance: 190.2
click at [257, 220] on div "Guardian Name: JOMARLUIS JOSE ROJAS DOMINGUEZ Relationship to Client: Cousin" at bounding box center [461, 212] width 837 height 70
copy div "Guardian Name: JOMARLUIS JOSE ROJAS DOMINGUEZ Relationship to Client: Cousin"
click at [1144, 38] on icon at bounding box center [1153, 41] width 19 height 19
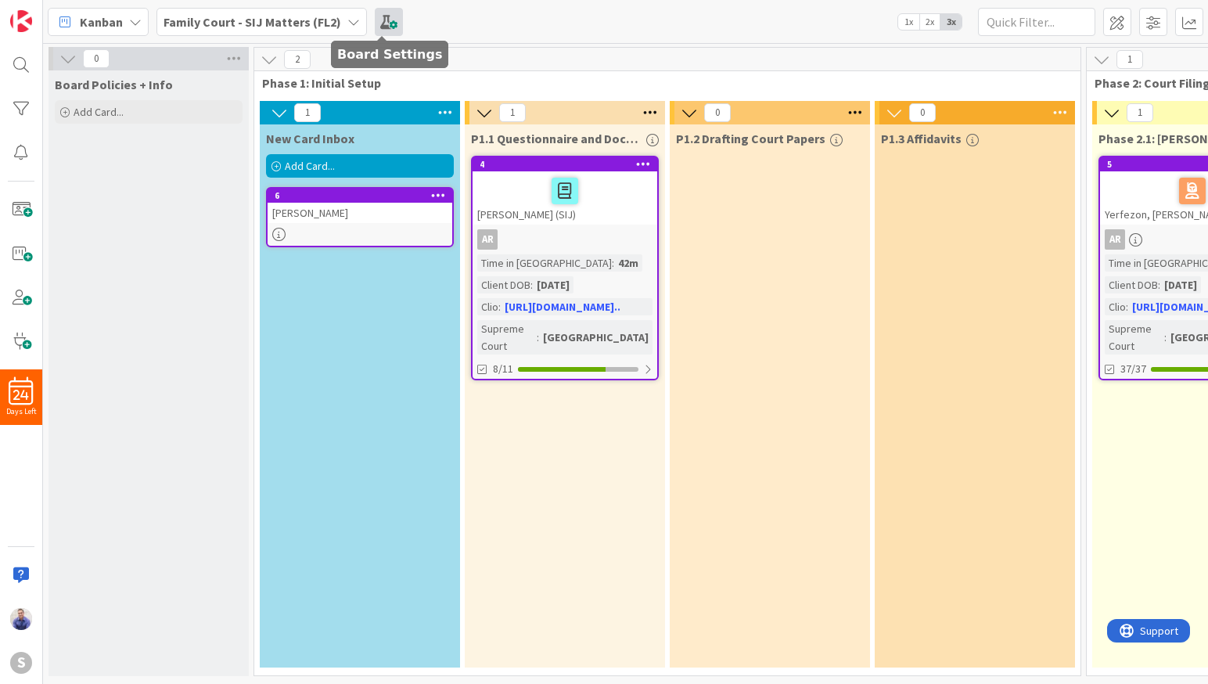
drag, startPoint x: 380, startPoint y: 20, endPoint x: 340, endPoint y: 61, distance: 57.5
click at [381, 20] on span at bounding box center [389, 22] width 28 height 28
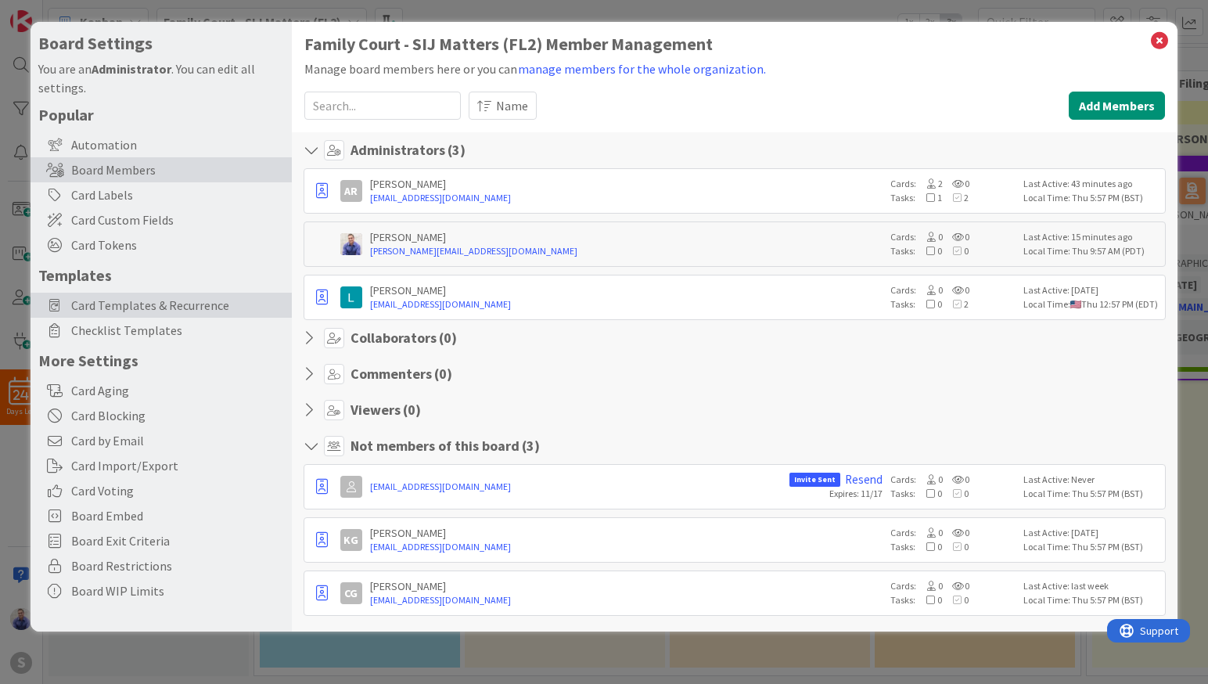
click at [133, 303] on span "Card Templates & Recurrence" at bounding box center [177, 305] width 213 height 19
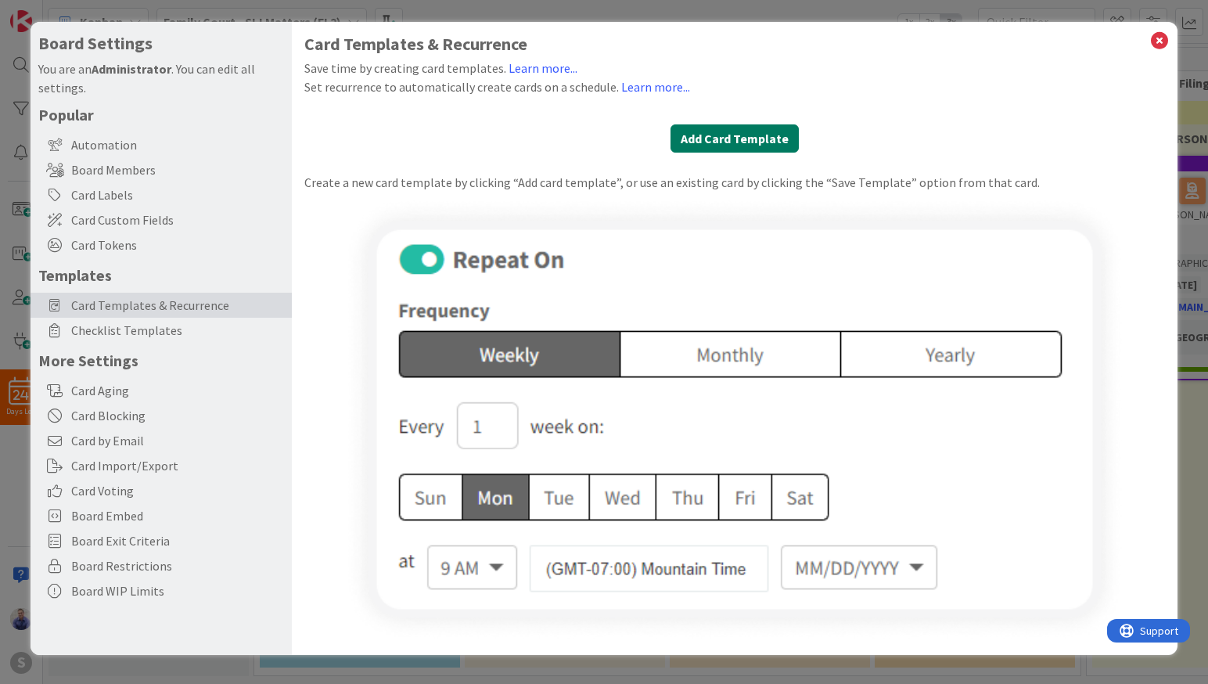
click at [720, 139] on button "Add Card Template" at bounding box center [734, 138] width 128 height 28
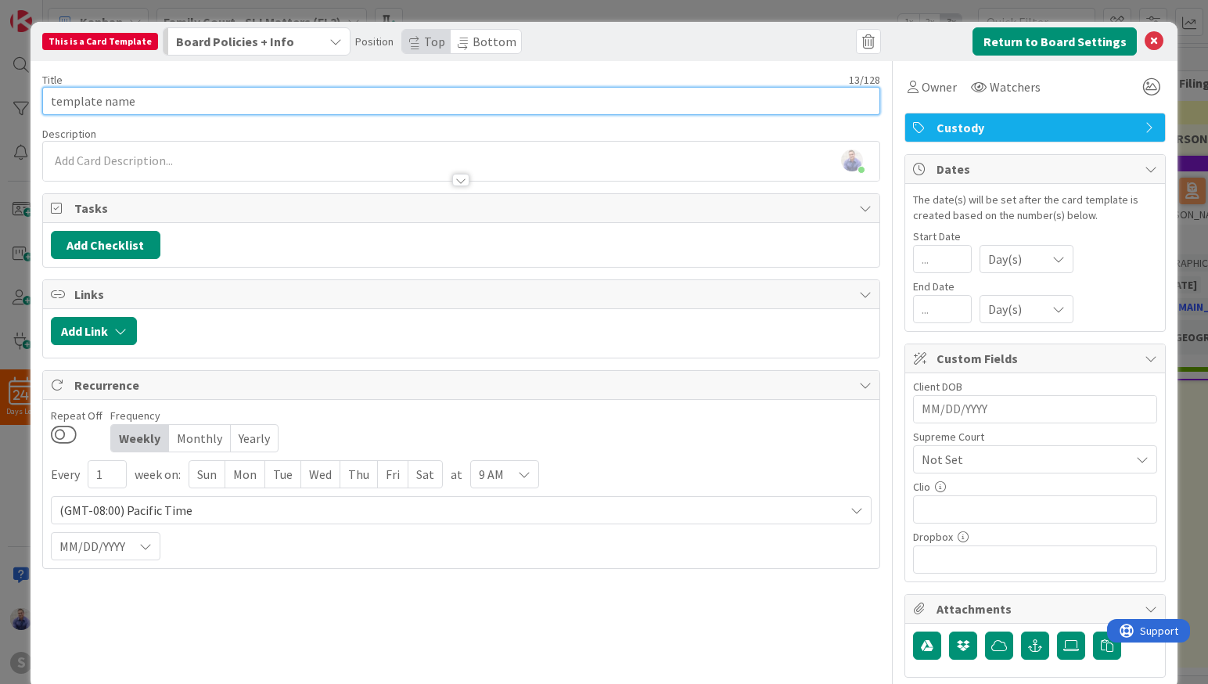
click at [194, 102] on input "template name" at bounding box center [461, 101] width 838 height 28
paste input "Guardian Name: JOMARLUIS JOSE ROJAS DOMINGUEZ Relationship to Client: Cousin"
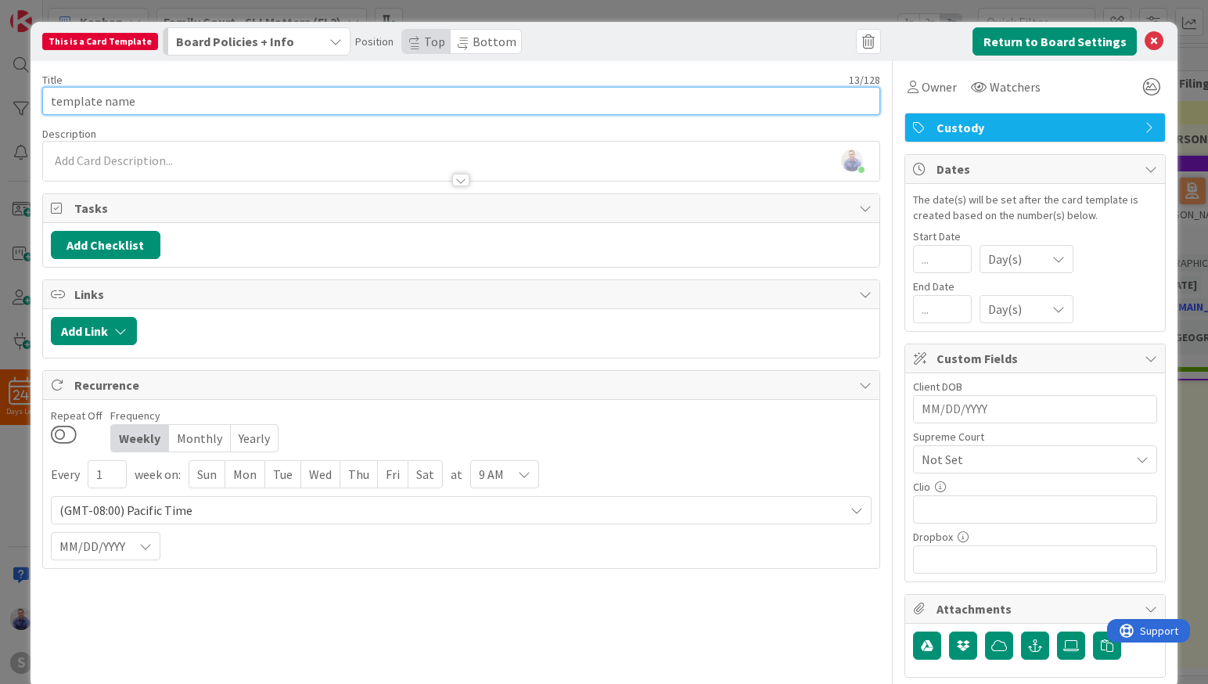
type input "Guardian Name: JOMARLUIS JOSE ROJAS DOMINGUEZ Relationship to Client: Cousin"
drag, startPoint x: 520, startPoint y: 106, endPoint x: 9, endPoint y: 83, distance: 512.1
click at [42, 87] on input "Guardian Name: JOMARLUIS JOSE ROJAS DOMINGUEZ Relationship to Client: Cousin" at bounding box center [461, 101] width 838 height 28
type input "LNAME, FNAME (SIJ - Custody)"
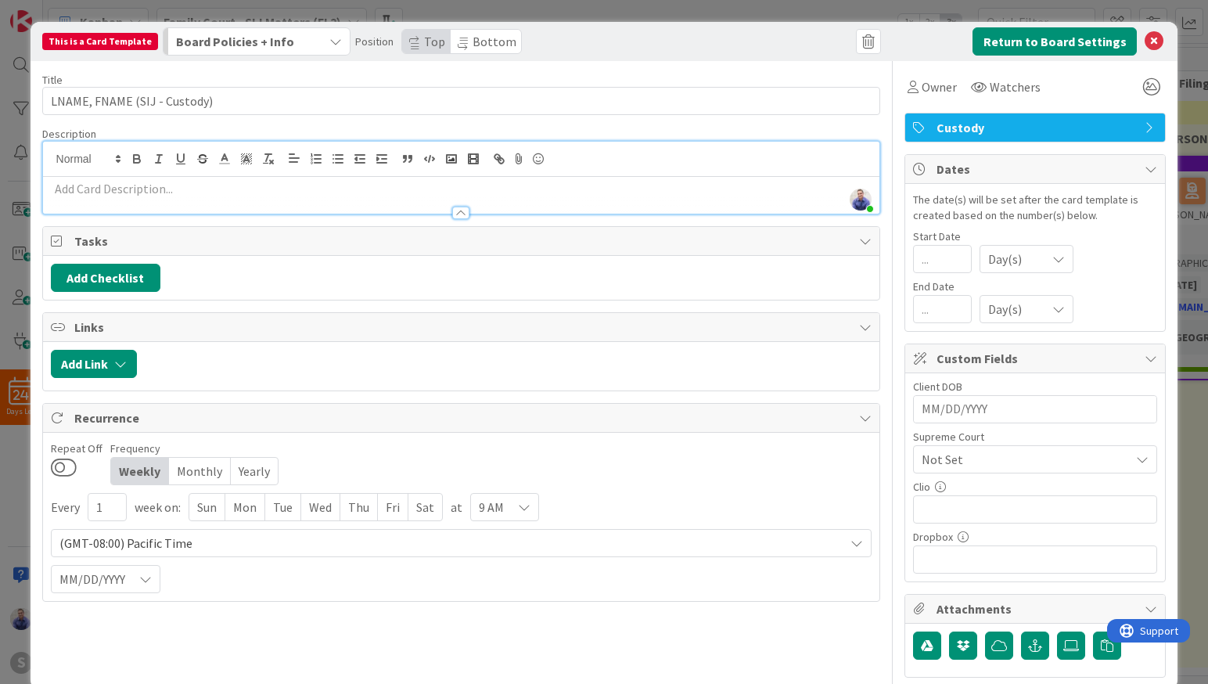
click at [259, 177] on div at bounding box center [461, 195] width 837 height 37
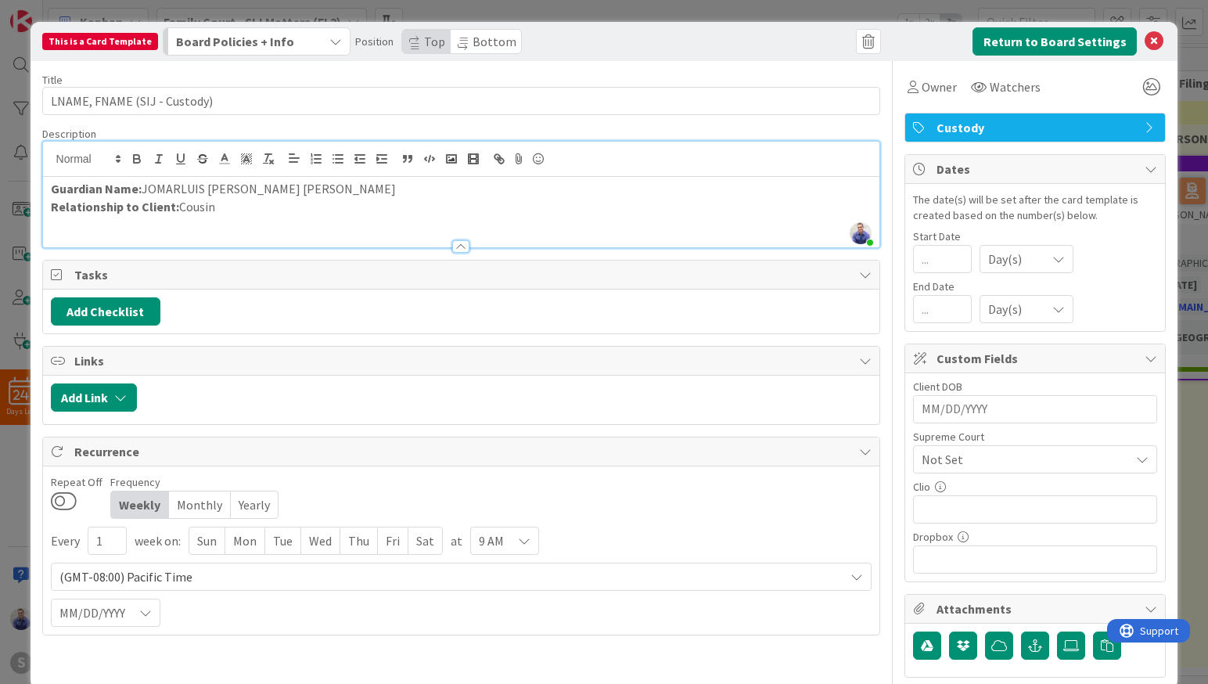
click at [87, 192] on strong "Guardian Name:" at bounding box center [96, 189] width 91 height 16
drag, startPoint x: 382, startPoint y: 192, endPoint x: 148, endPoint y: 190, distance: 234.7
click at [148, 190] on p "Custodian Name: JOMARLUIS JOSE ROJAS DOMINGUEZ" at bounding box center [461, 189] width 821 height 18
click at [82, 196] on strong "Custodian Name:" at bounding box center [100, 189] width 98 height 16
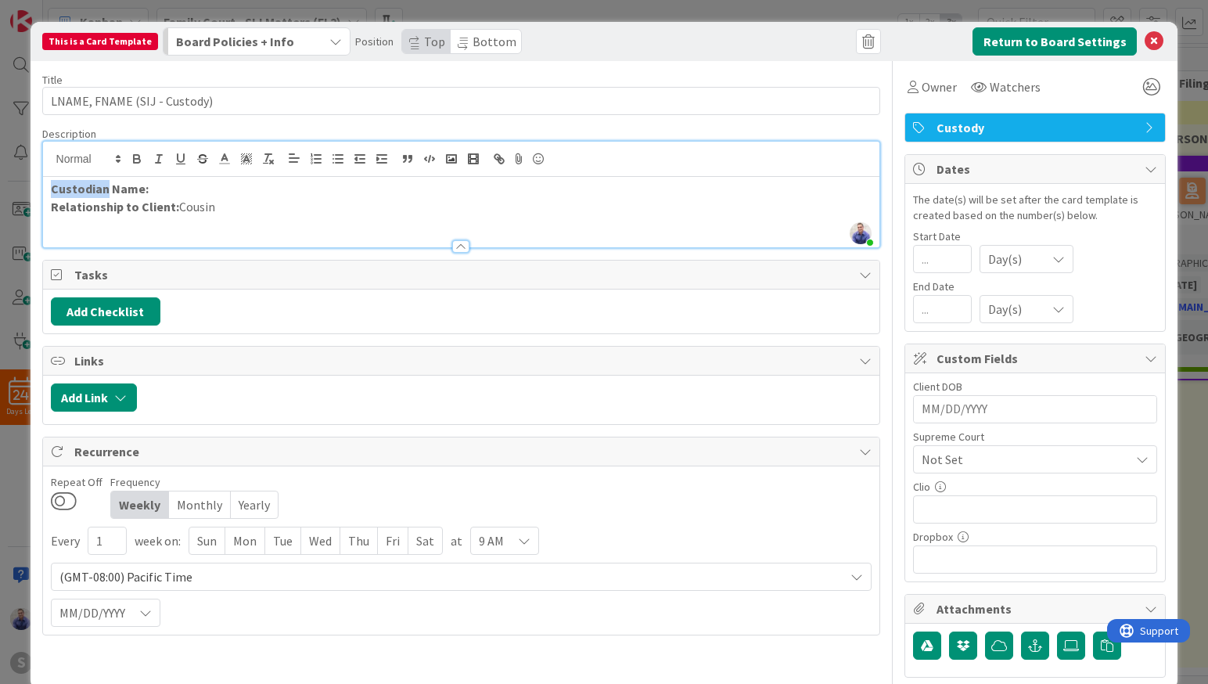
click at [82, 196] on strong "Custodian Name:" at bounding box center [100, 189] width 98 height 16
click at [196, 189] on p "Guardian Name:" at bounding box center [461, 189] width 821 height 18
drag, startPoint x: 233, startPoint y: 189, endPoint x: 142, endPoint y: 185, distance: 90.9
click at [142, 185] on p "Guardian Name: <enter name>" at bounding box center [461, 189] width 821 height 18
click at [184, 208] on p "Relationship to Client: Cousin" at bounding box center [461, 207] width 821 height 18
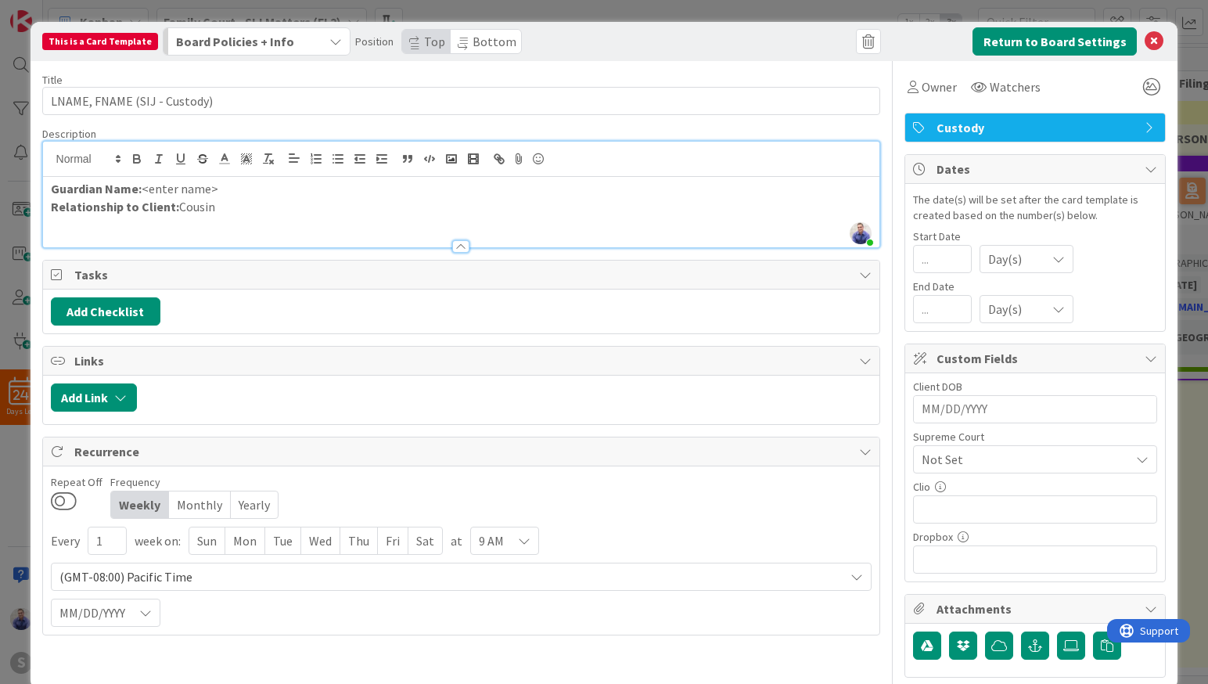
click at [184, 208] on p "Relationship to Client: Cousin" at bounding box center [461, 207] width 821 height 18
click at [321, 212] on p "Relationship to Client: <relationship>" at bounding box center [461, 207] width 821 height 18
click at [1144, 355] on icon at bounding box center [1150, 358] width 13 height 13
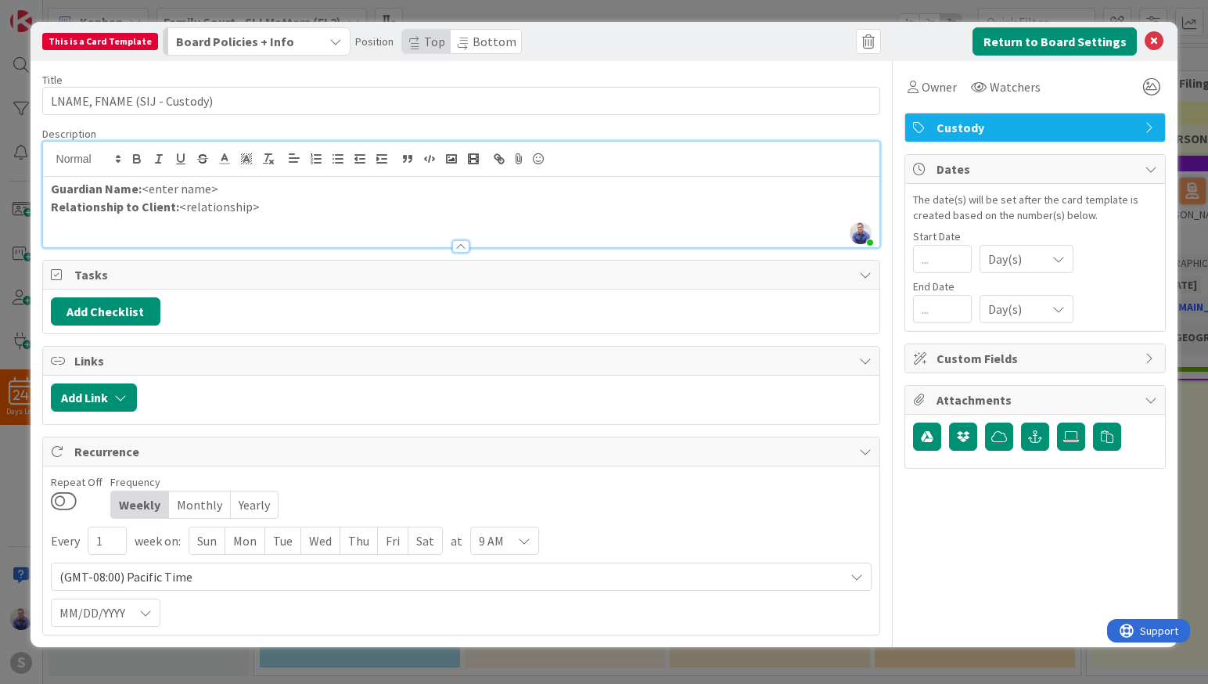
click at [1142, 355] on div "Custom Fields" at bounding box center [1035, 358] width 260 height 28
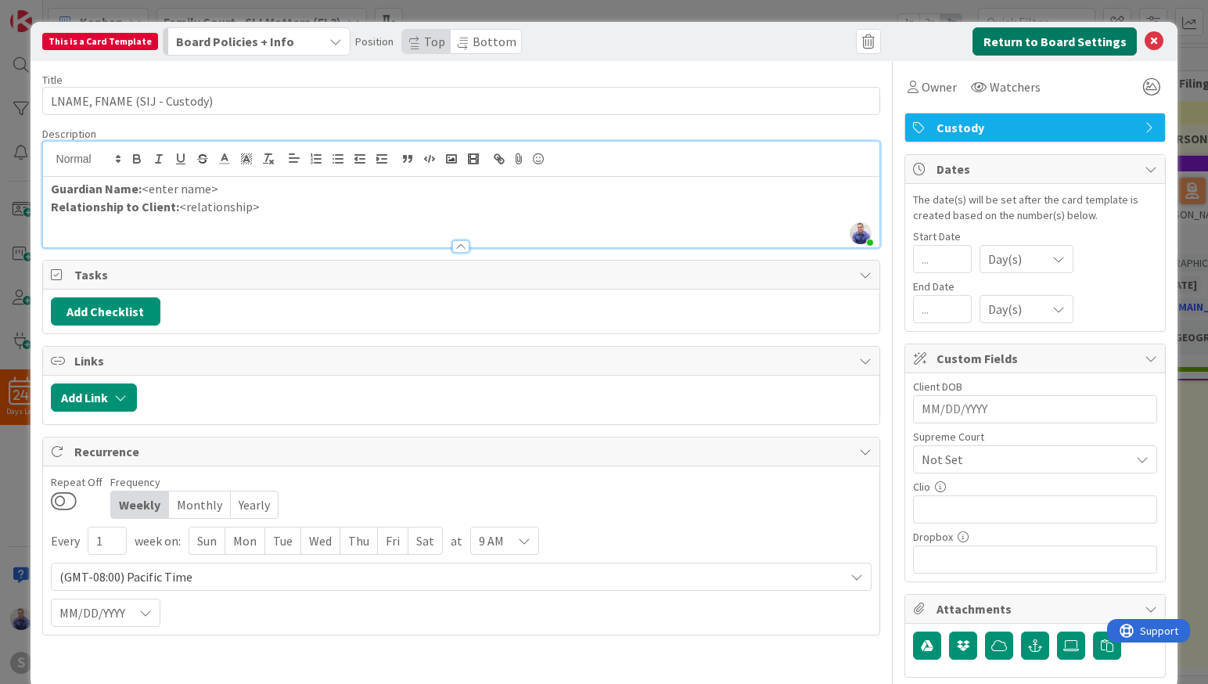
click at [1086, 37] on button "Return to Board Settings" at bounding box center [1054, 41] width 164 height 28
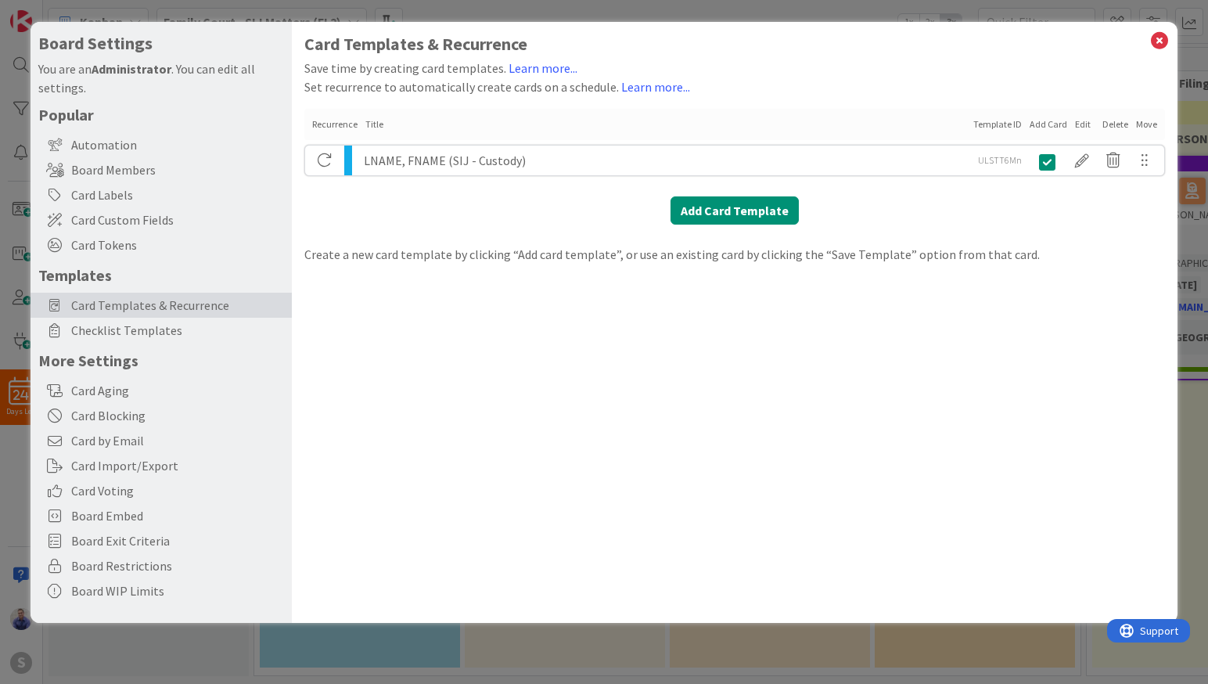
click at [552, 163] on div "LNAME, FNAME (SIJ - Custody)" at bounding box center [666, 160] width 605 height 30
click at [400, 157] on div "LNAME, FNAME (SIJ - Custody)" at bounding box center [666, 160] width 605 height 30
drag, startPoint x: 544, startPoint y: 156, endPoint x: 362, endPoint y: 153, distance: 182.3
click at [364, 153] on div "LNAME, FNAME (SIJ - Custody)" at bounding box center [666, 160] width 605 height 30
copy div "LNAME, FNAME (SIJ - Custody)"
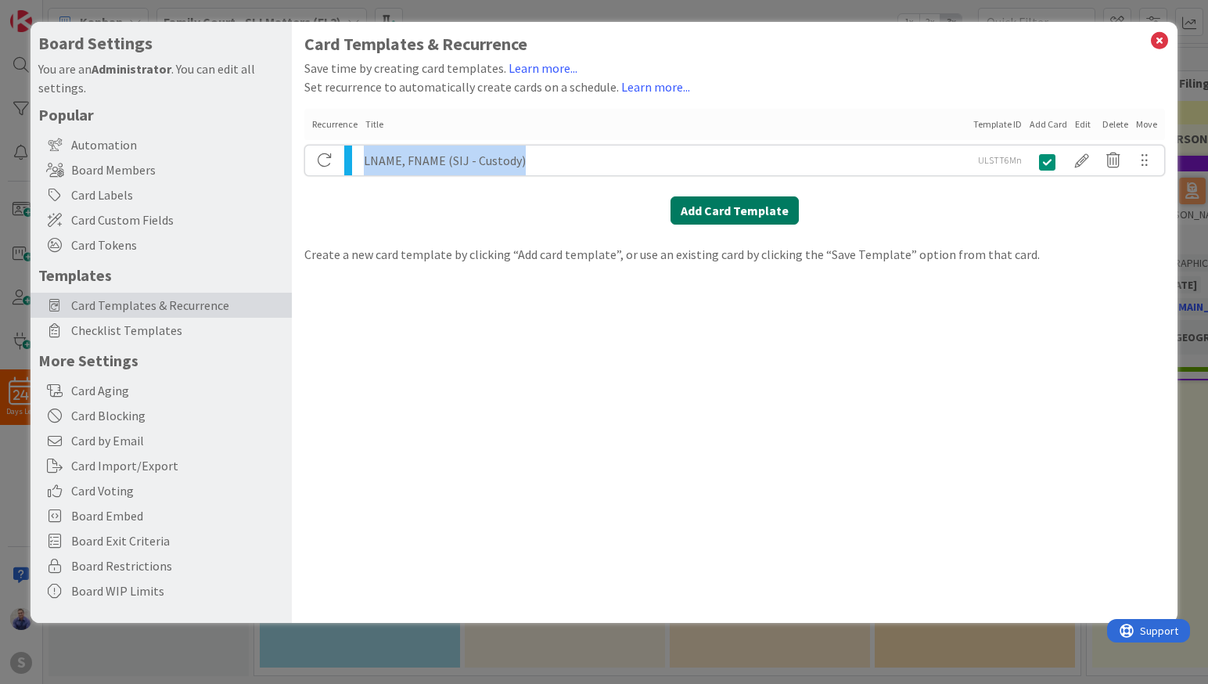
click at [724, 216] on button "Add Card Template" at bounding box center [734, 210] width 128 height 28
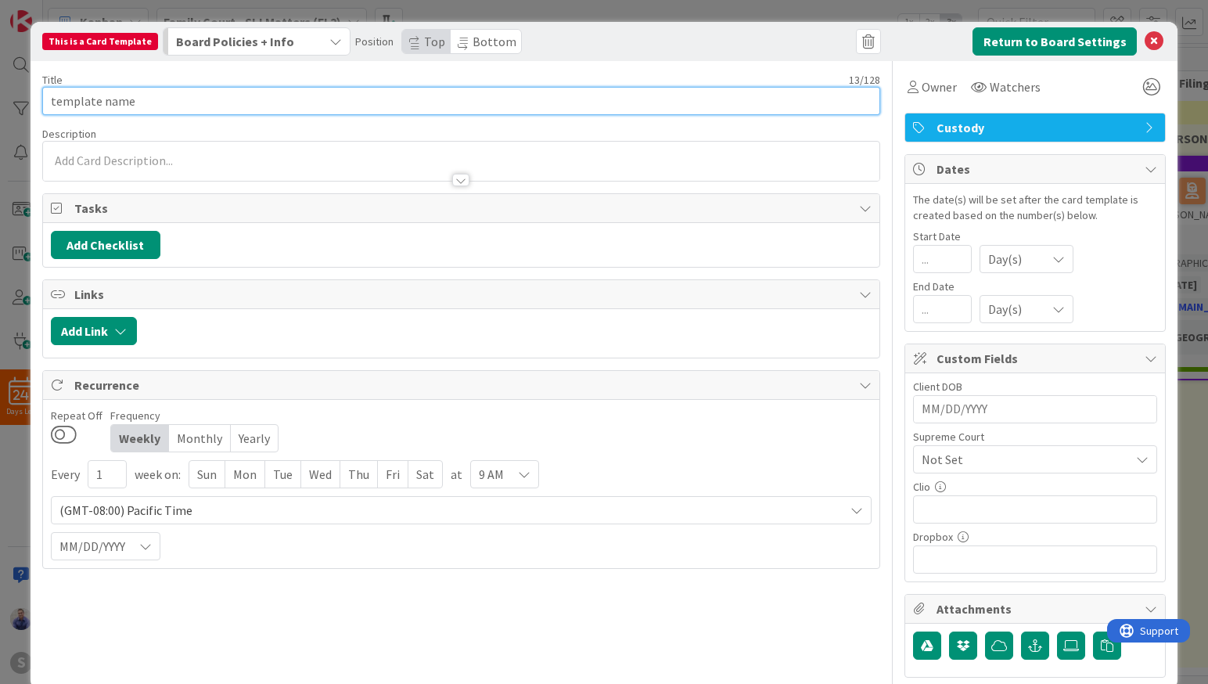
click at [212, 97] on input "template name" at bounding box center [461, 101] width 838 height 28
paste input "LNAME, FNAME (SIJ - Custody)"
drag, startPoint x: 353, startPoint y: 100, endPoint x: -7, endPoint y: 100, distance: 359.8
click at [42, 100] on input "template nameLNAME, FNAME (SIJ - Custody)" at bounding box center [461, 101] width 838 height 28
paste input "text"
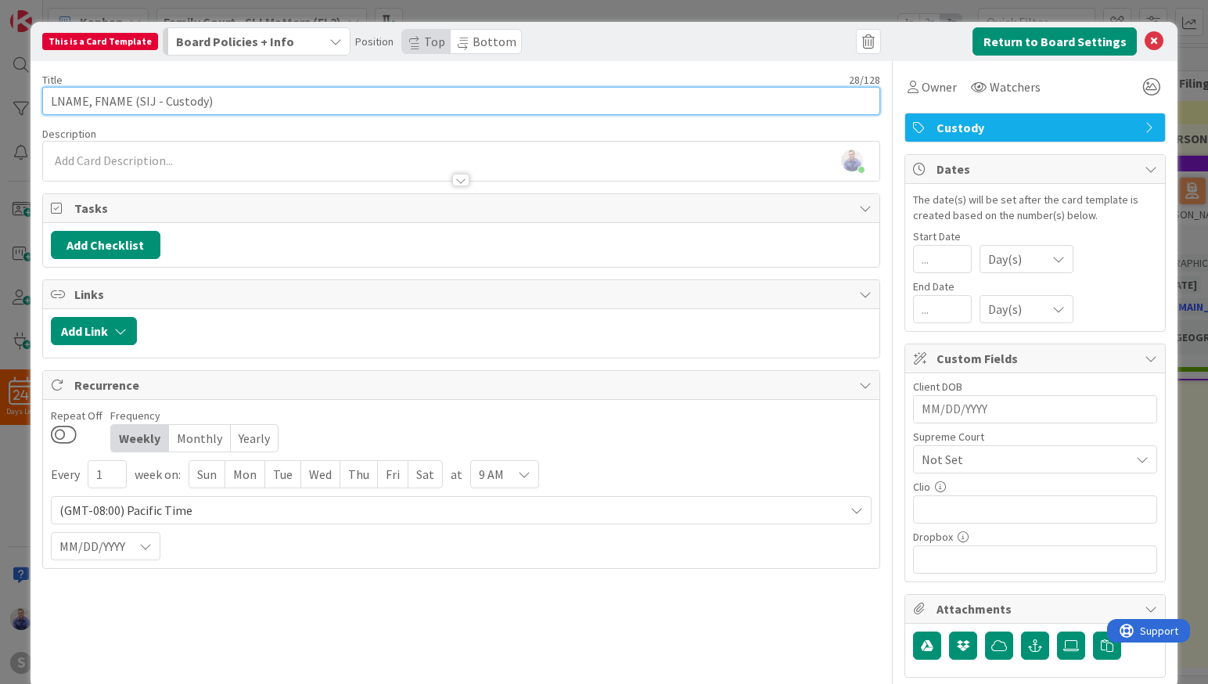
click at [180, 99] on input "LNAME, FNAME (SIJ - Custody)" at bounding box center [461, 101] width 838 height 28
type input "LNAME, FNAME (SIJ - Guardianship)"
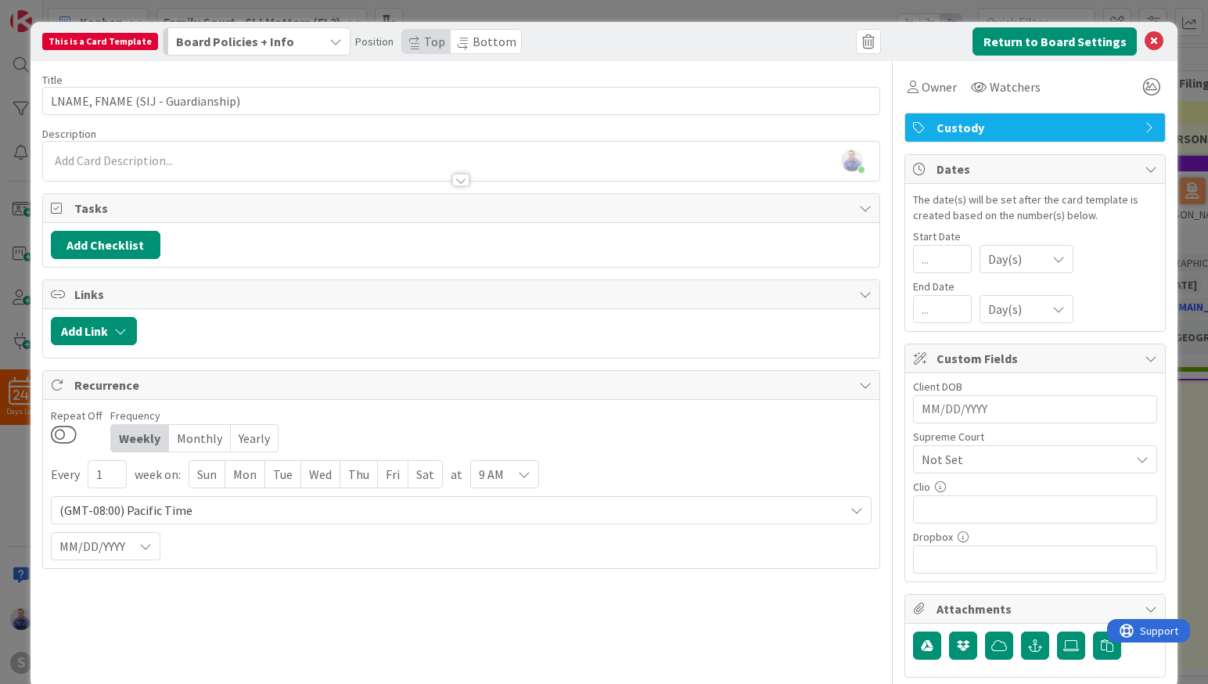
click at [937, 127] on span "Custody" at bounding box center [1036, 127] width 200 height 19
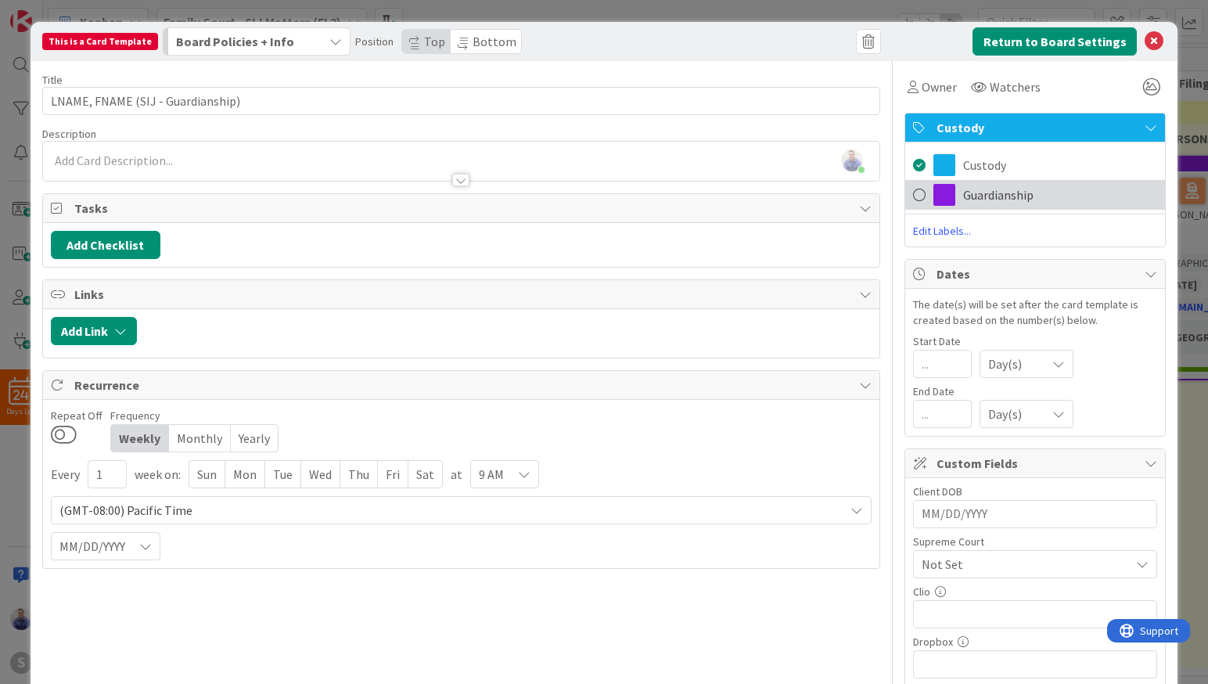
click at [963, 203] on span "Guardianship" at bounding box center [998, 194] width 70 height 19
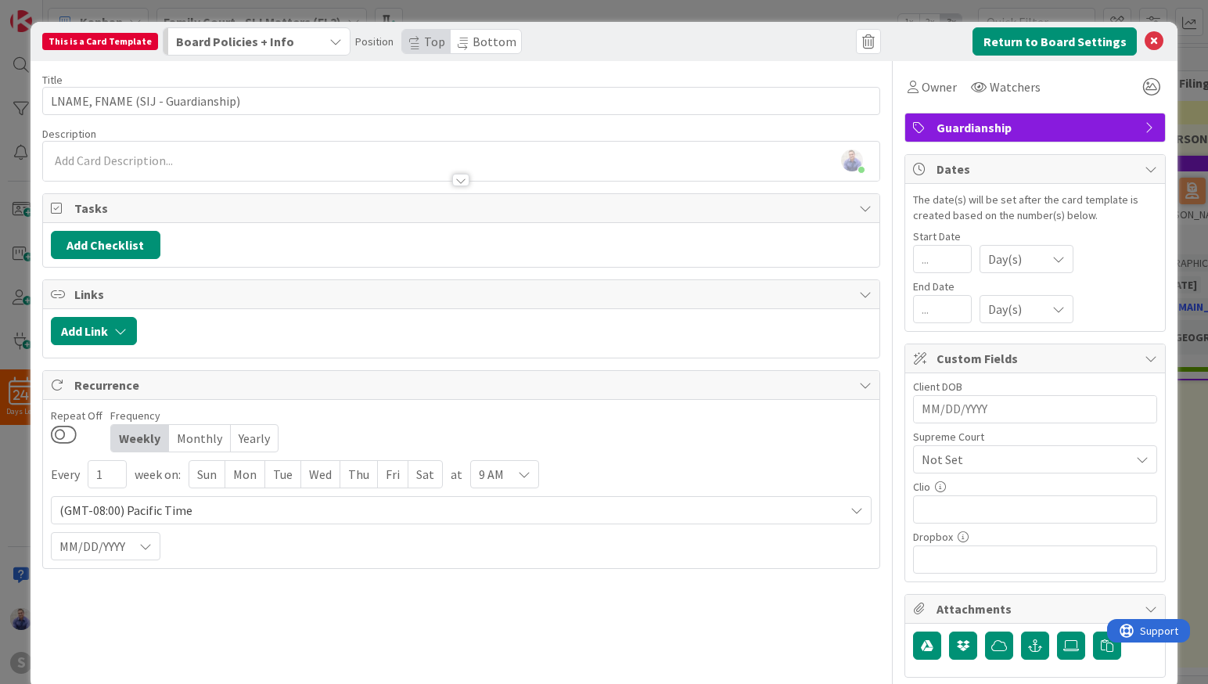
click at [245, 161] on div at bounding box center [461, 165] width 837 height 32
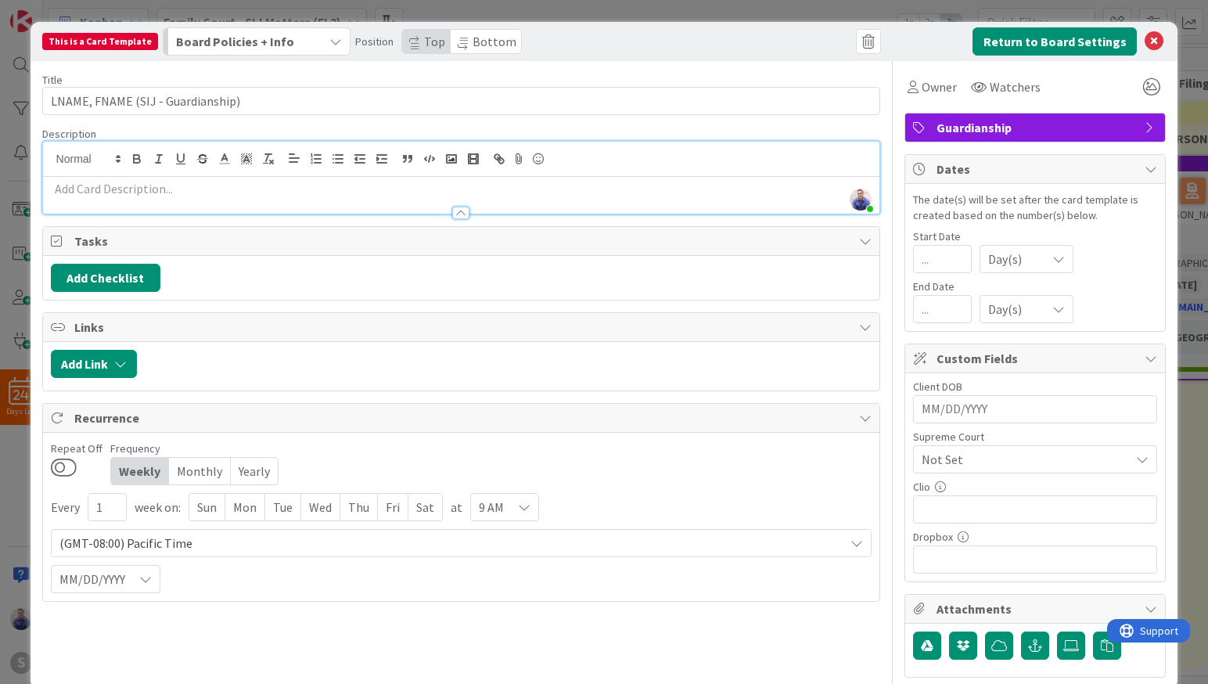
click at [284, 185] on p at bounding box center [461, 189] width 821 height 18
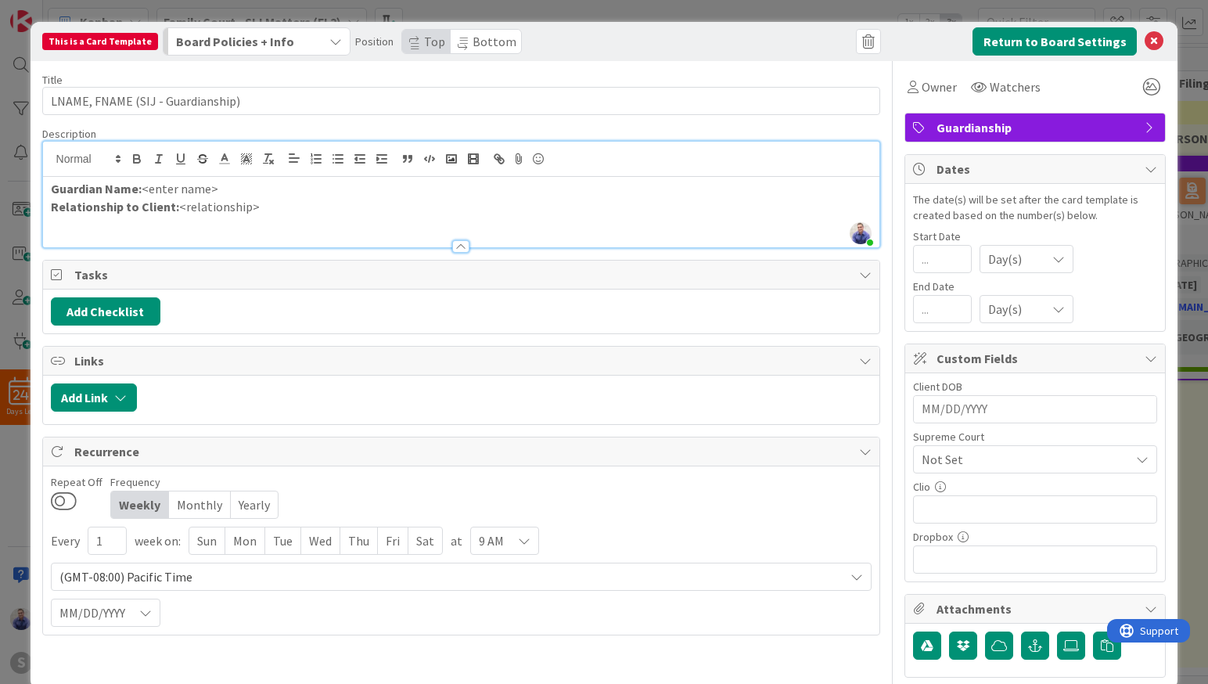
click at [921, 39] on div "Return to Board Settings" at bounding box center [1027, 41] width 277 height 28
click at [1003, 36] on button "Return to Board Settings" at bounding box center [1054, 41] width 164 height 28
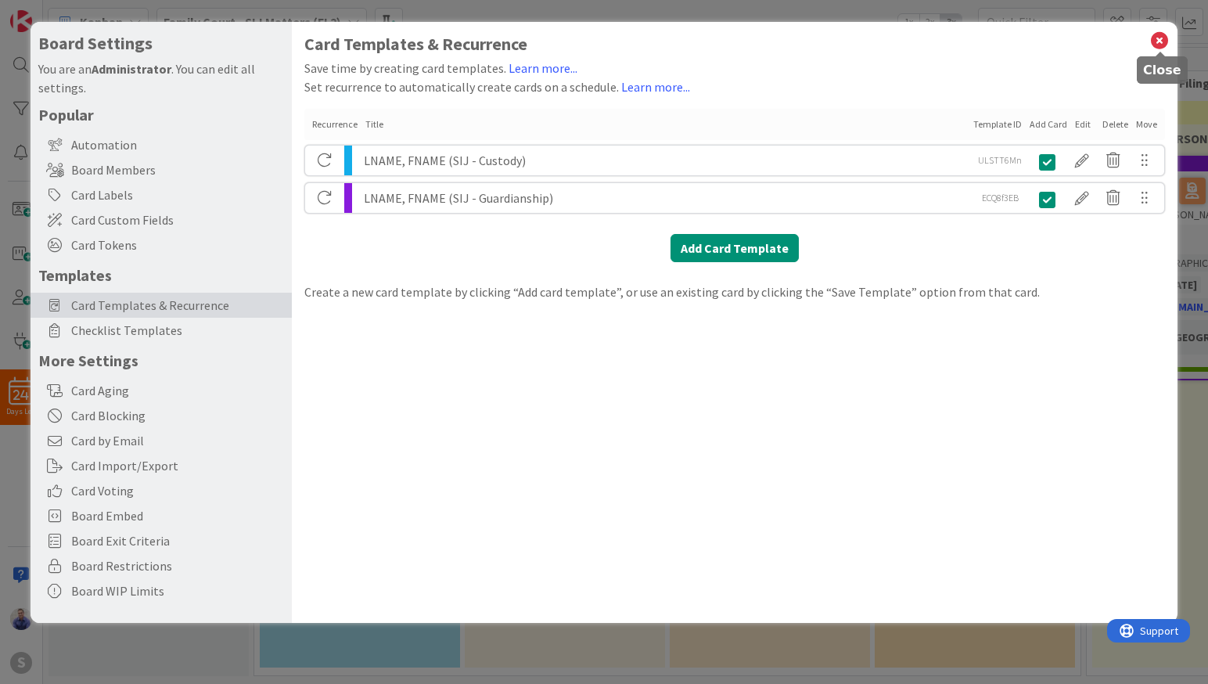
click at [1158, 41] on icon at bounding box center [1159, 41] width 20 height 22
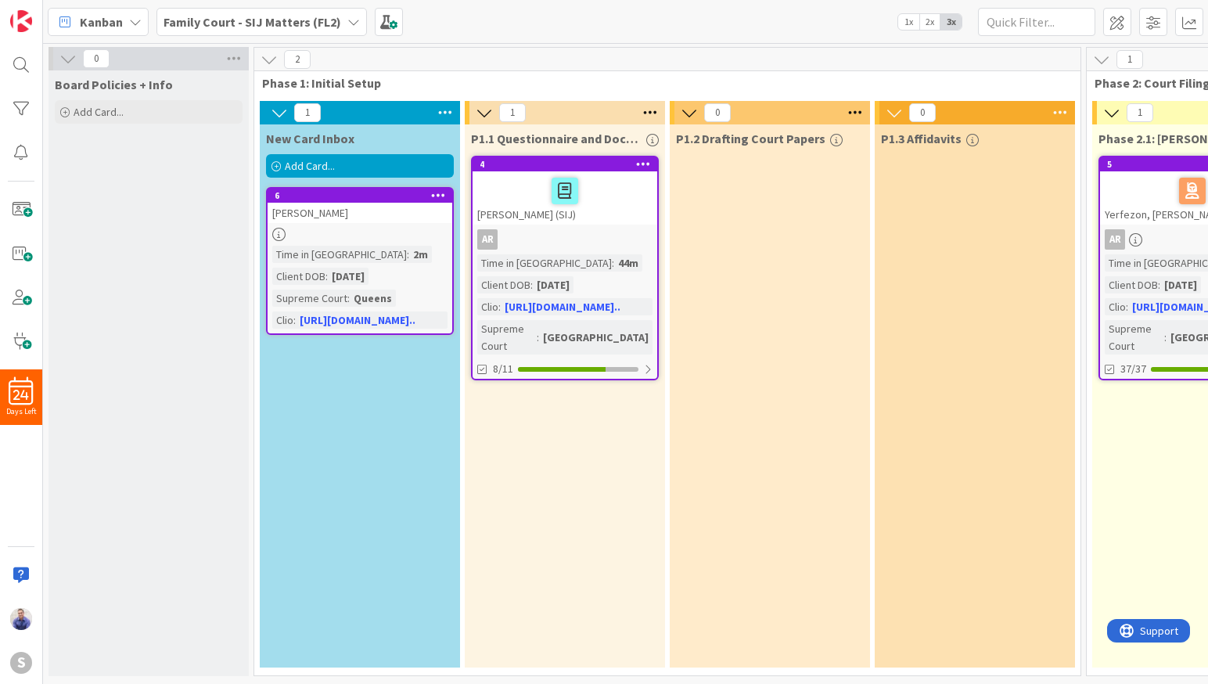
click at [339, 166] on div "Add Card..." at bounding box center [360, 165] width 188 height 23
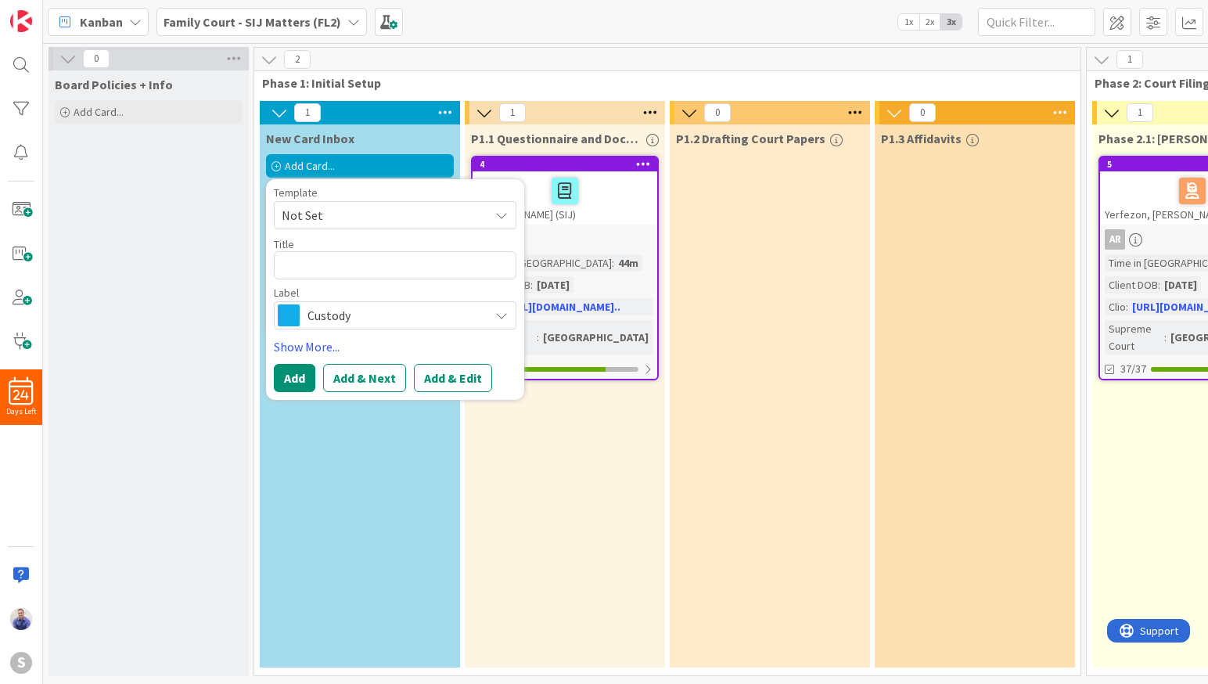
click at [343, 221] on span "Not Set" at bounding box center [380, 215] width 196 height 20
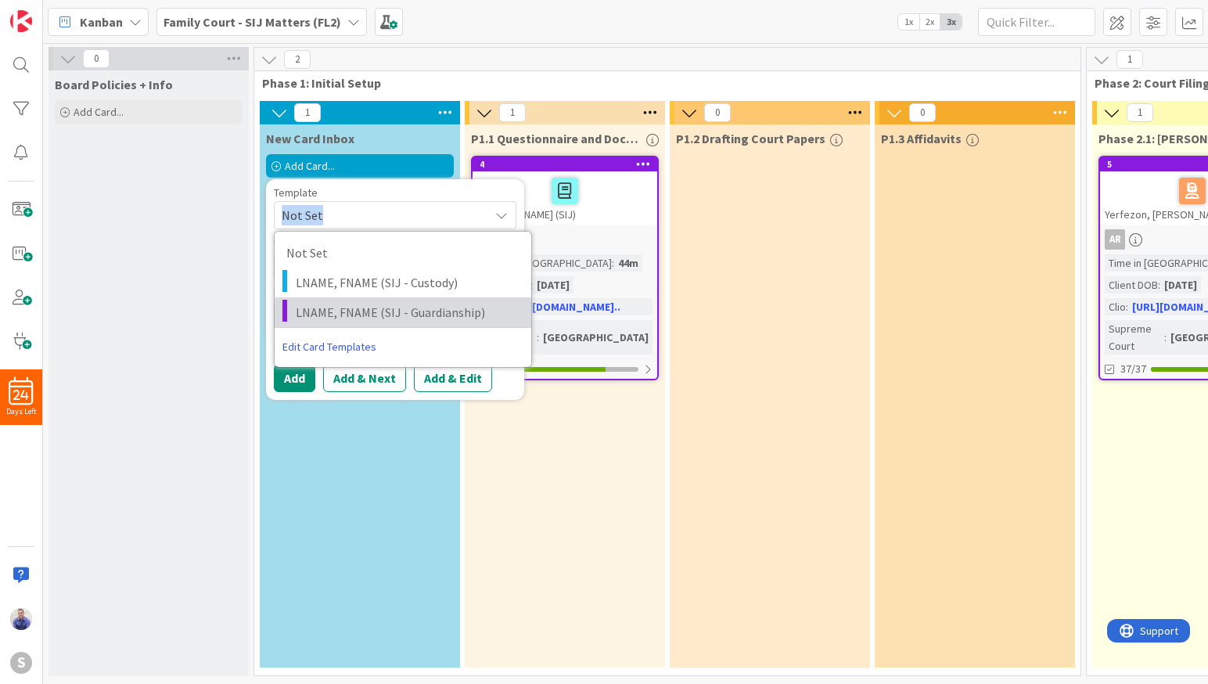
click at [361, 302] on span "LNAME, FNAME (SIJ - Guardianship)" at bounding box center [408, 312] width 224 height 20
type textarea "x"
type textarea "LNAME, FNAME (SIJ - Guardianship)"
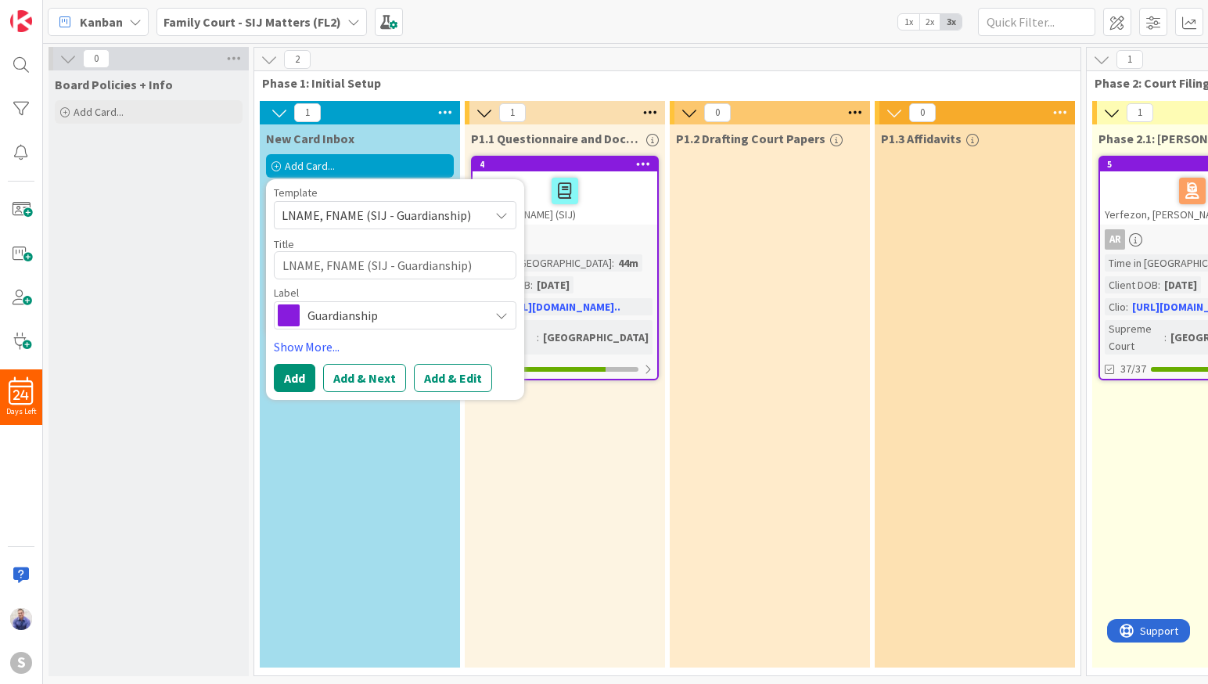
drag, startPoint x: 449, startPoint y: 380, endPoint x: 438, endPoint y: 400, distance: 23.1
click at [449, 380] on button "Add & Edit" at bounding box center [453, 378] width 78 height 28
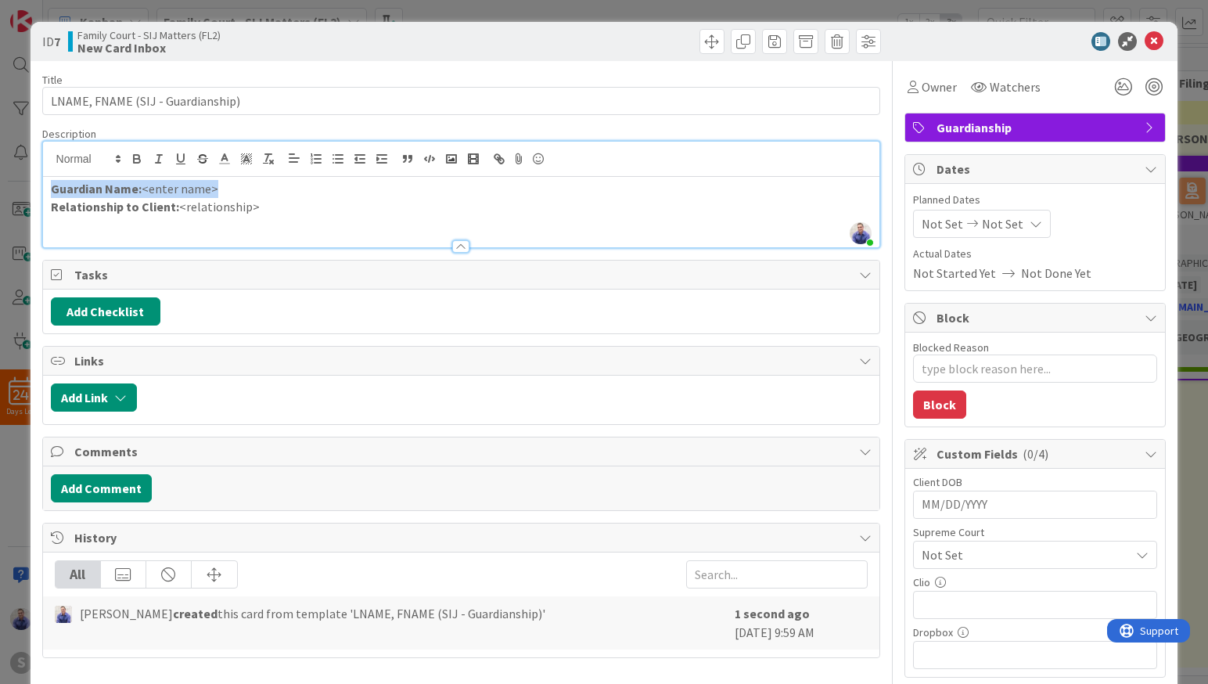
drag, startPoint x: 221, startPoint y: 161, endPoint x: 166, endPoint y: 174, distance: 56.3
click at [166, 177] on div "Guardian Name: <enter name> Relationship to Client: <relationship>" at bounding box center [461, 212] width 837 height 70
click at [160, 187] on p "Guardian Name: <enter name>" at bounding box center [461, 189] width 821 height 18
drag, startPoint x: 1143, startPoint y: 43, endPoint x: 1126, endPoint y: 49, distance: 17.6
click at [1144, 43] on icon at bounding box center [1153, 41] width 19 height 19
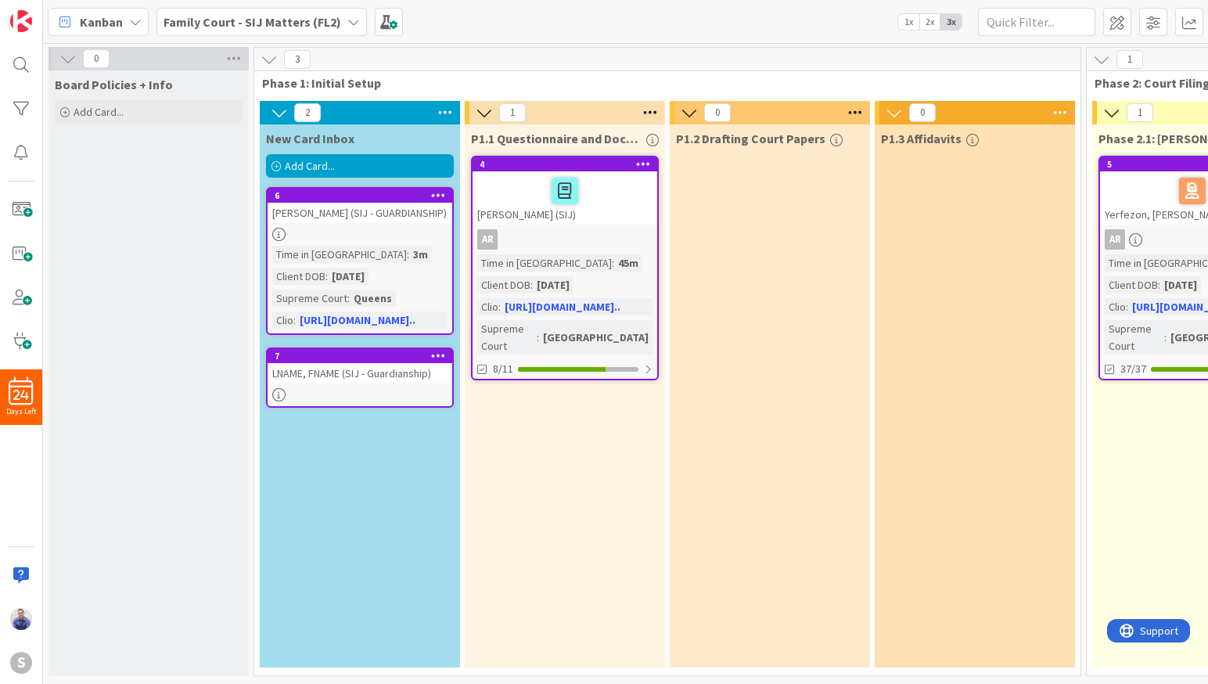
click at [440, 361] on icon at bounding box center [438, 355] width 15 height 11
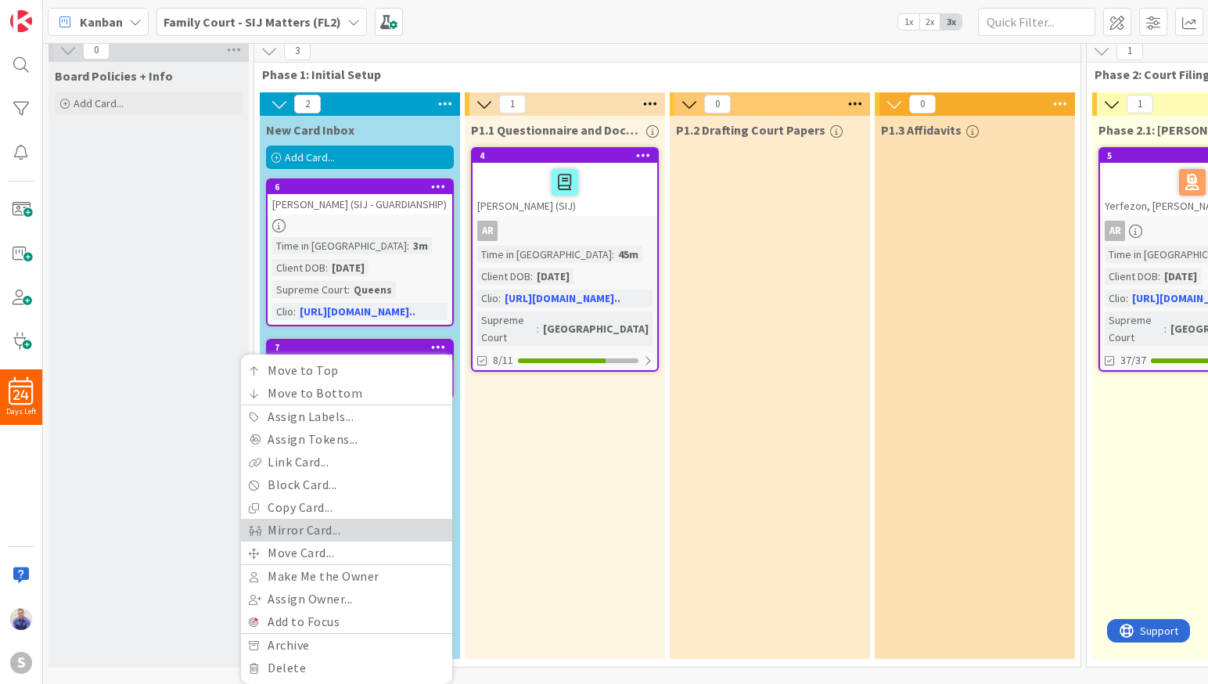
scroll to position [34, 0]
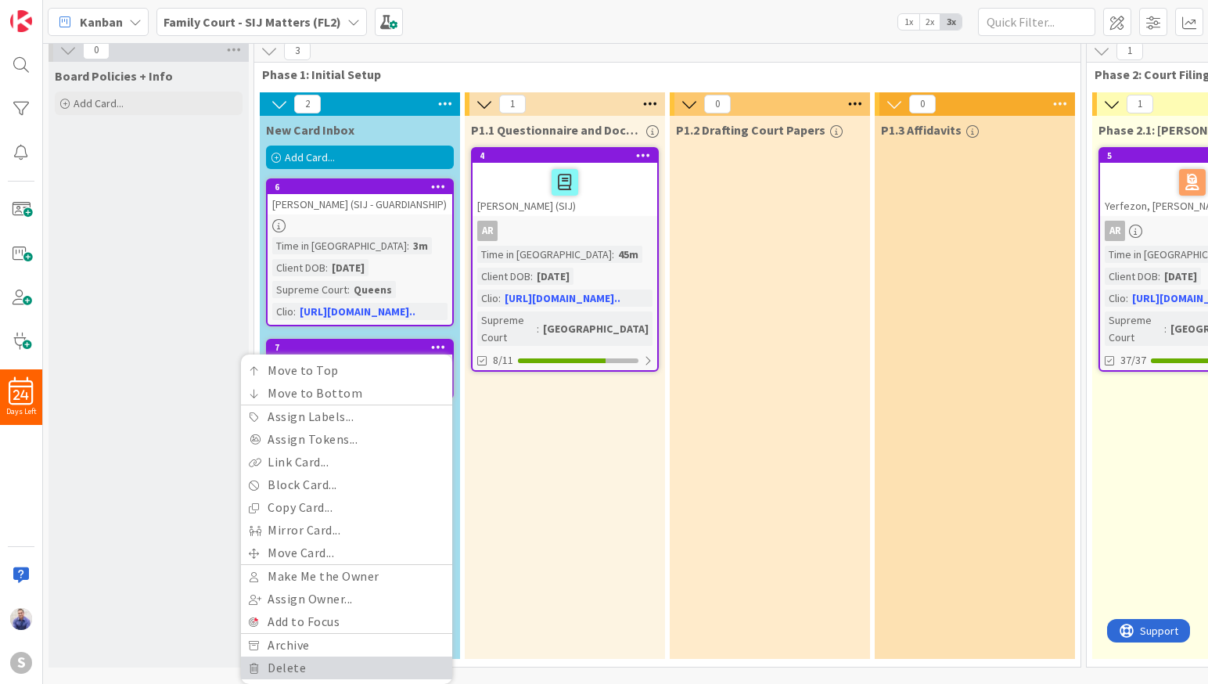
drag, startPoint x: 304, startPoint y: 663, endPoint x: 334, endPoint y: 638, distance: 38.9
click at [307, 662] on link "Delete" at bounding box center [346, 667] width 211 height 23
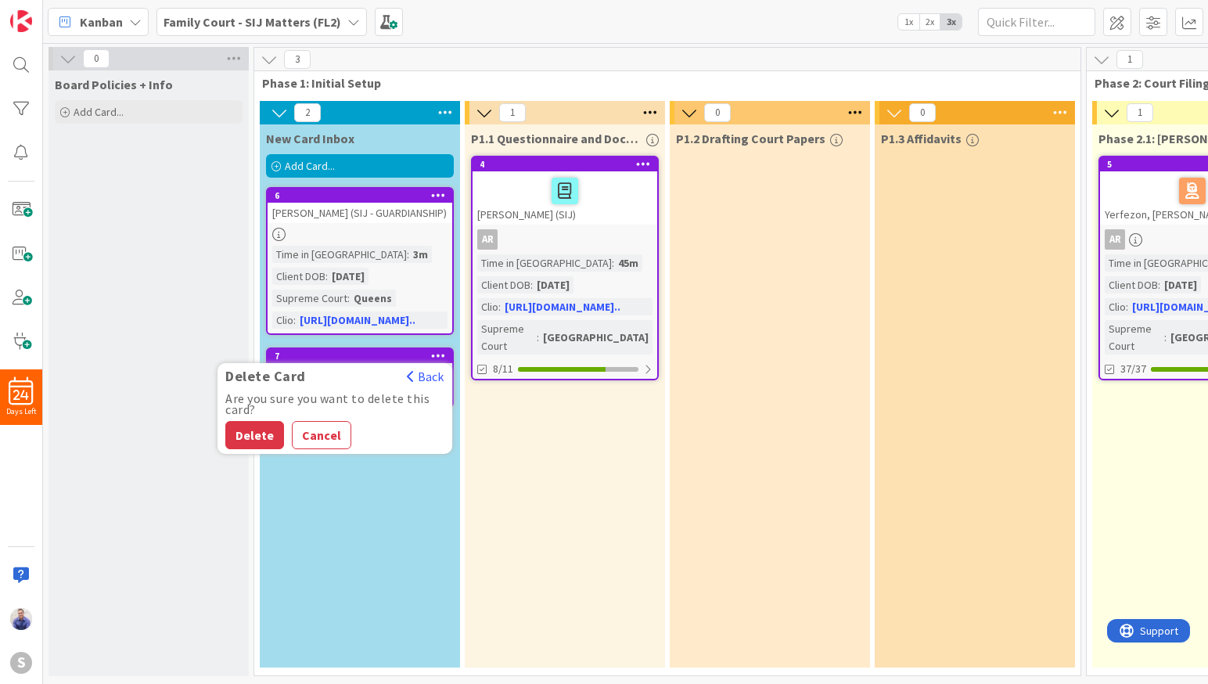
drag, startPoint x: 260, startPoint y: 443, endPoint x: 349, endPoint y: 540, distance: 131.7
click at [264, 449] on button "Delete" at bounding box center [254, 435] width 59 height 28
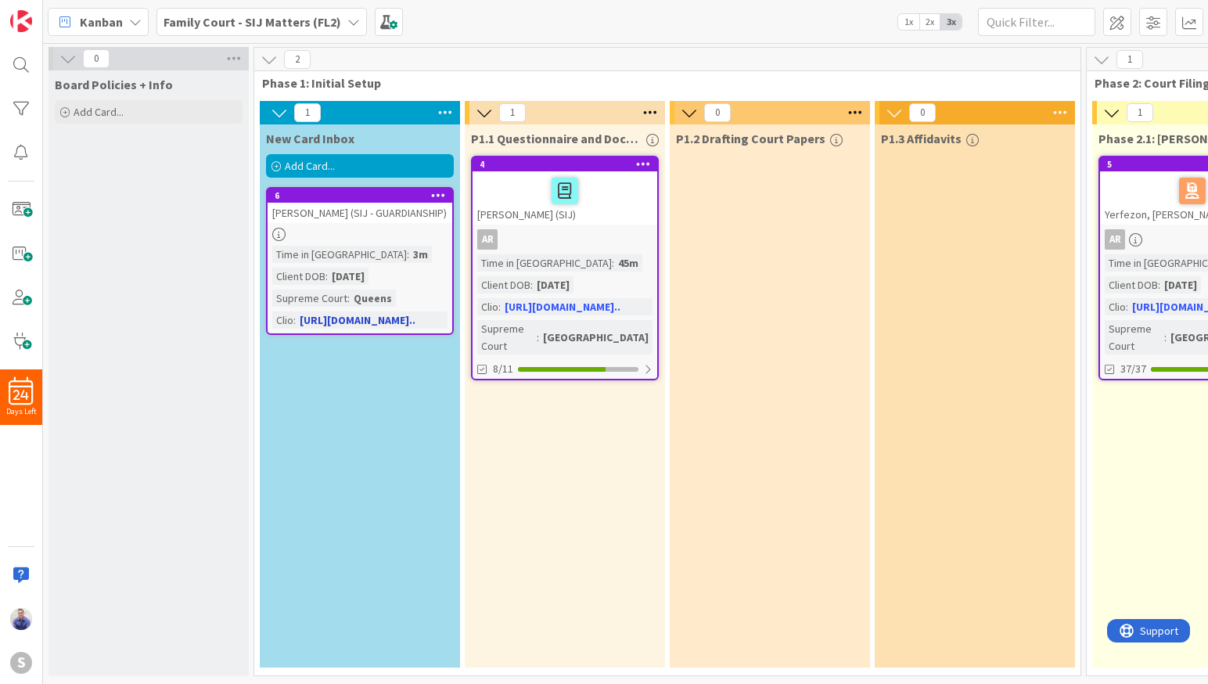
click at [364, 208] on div "[PERSON_NAME] (SIJ - GUARDIANSHIP)" at bounding box center [359, 213] width 185 height 20
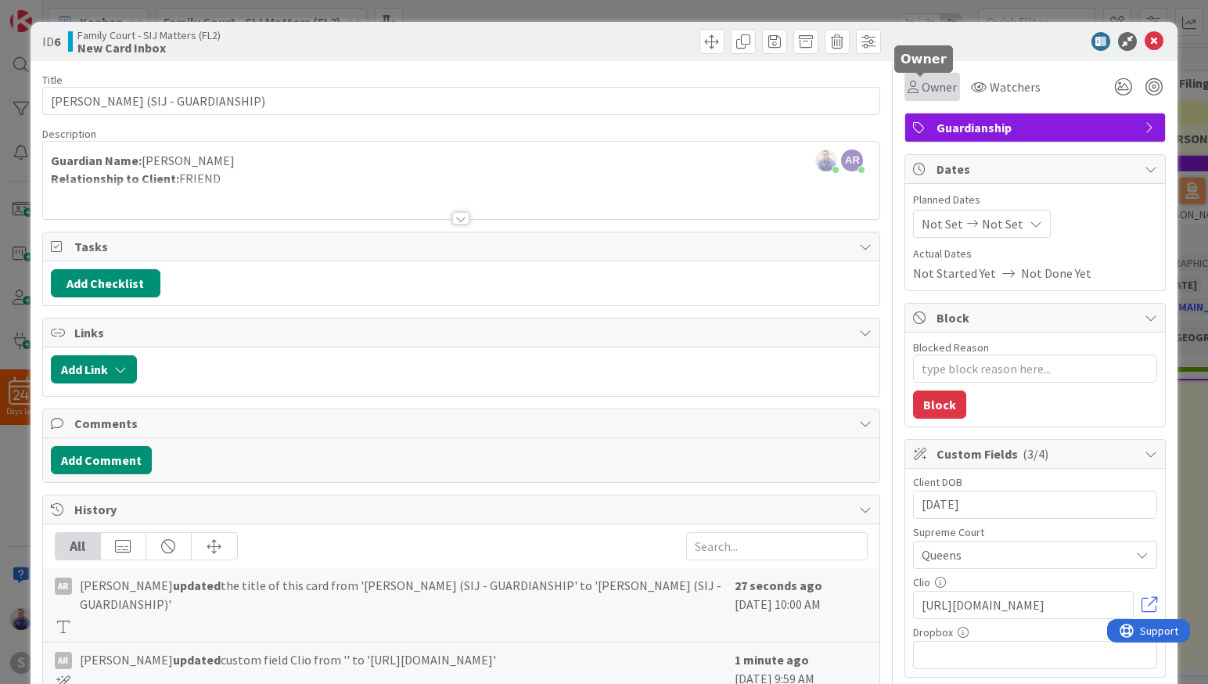
click at [921, 83] on span "Owner" at bounding box center [938, 86] width 35 height 19
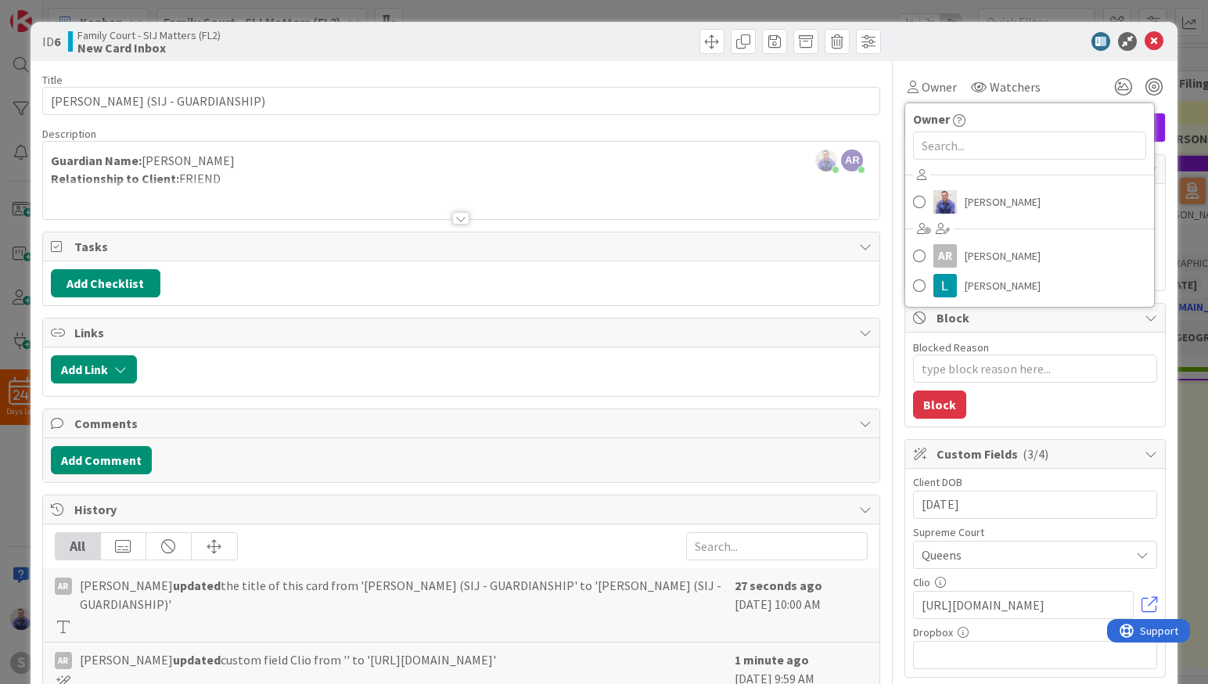
type textarea "x"
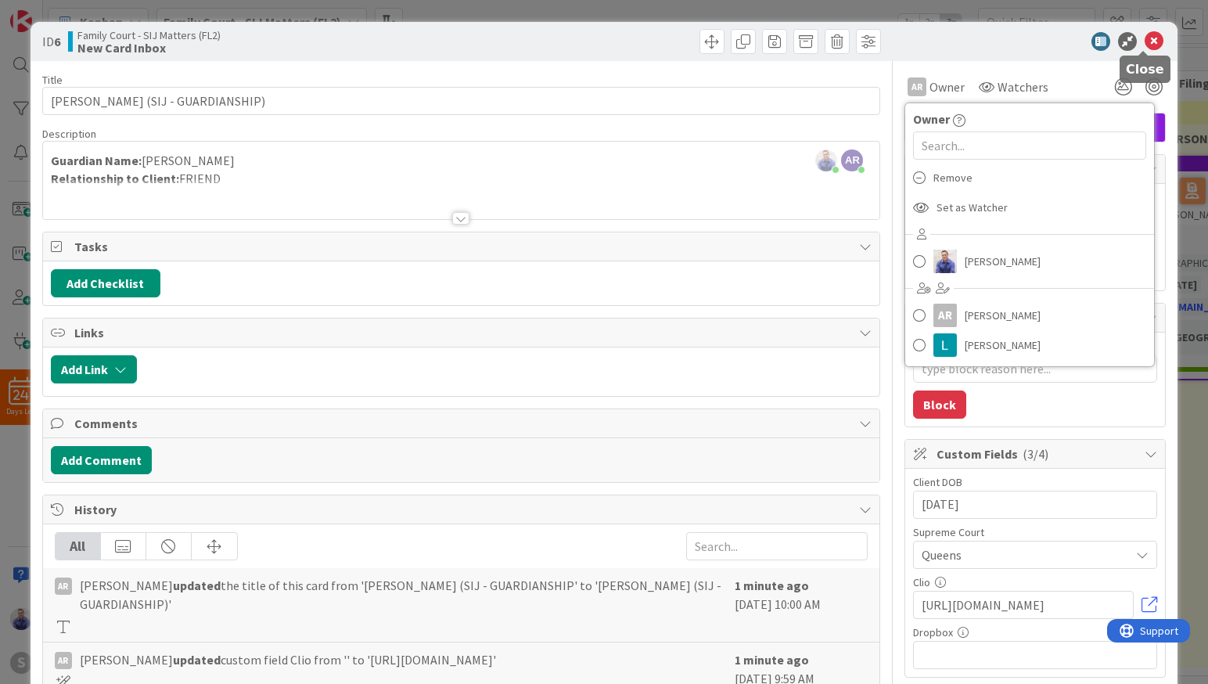
click at [1147, 41] on icon at bounding box center [1153, 41] width 19 height 19
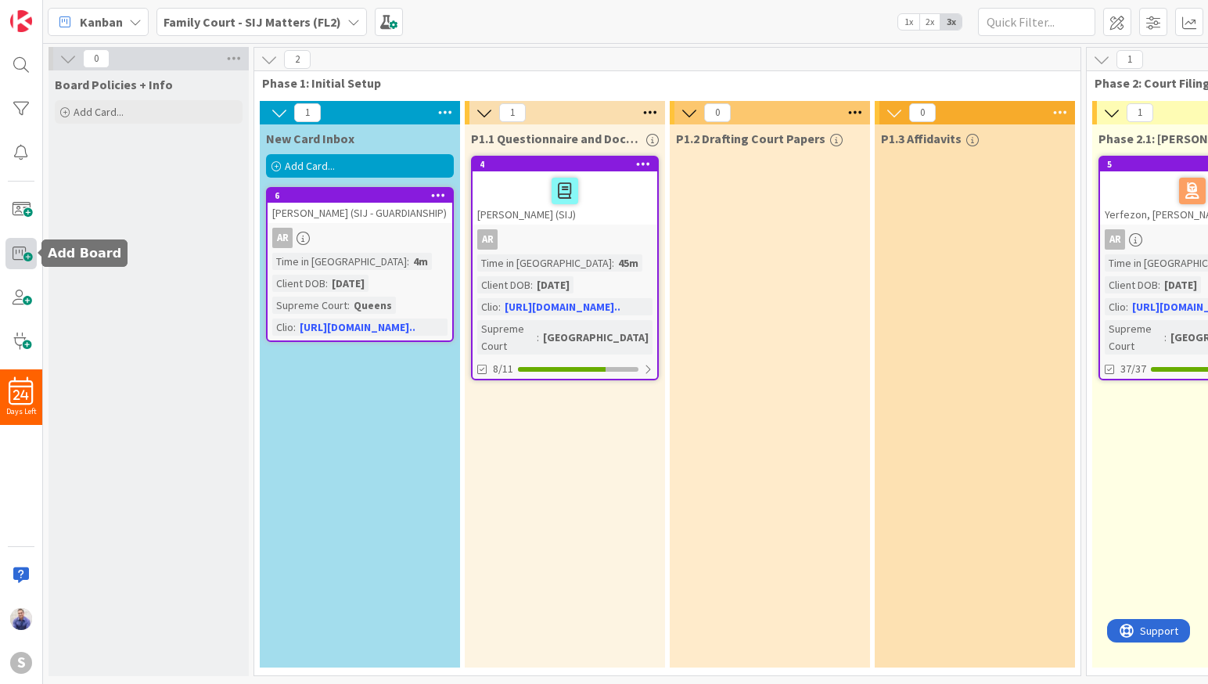
click at [16, 256] on span at bounding box center [20, 253] width 31 height 31
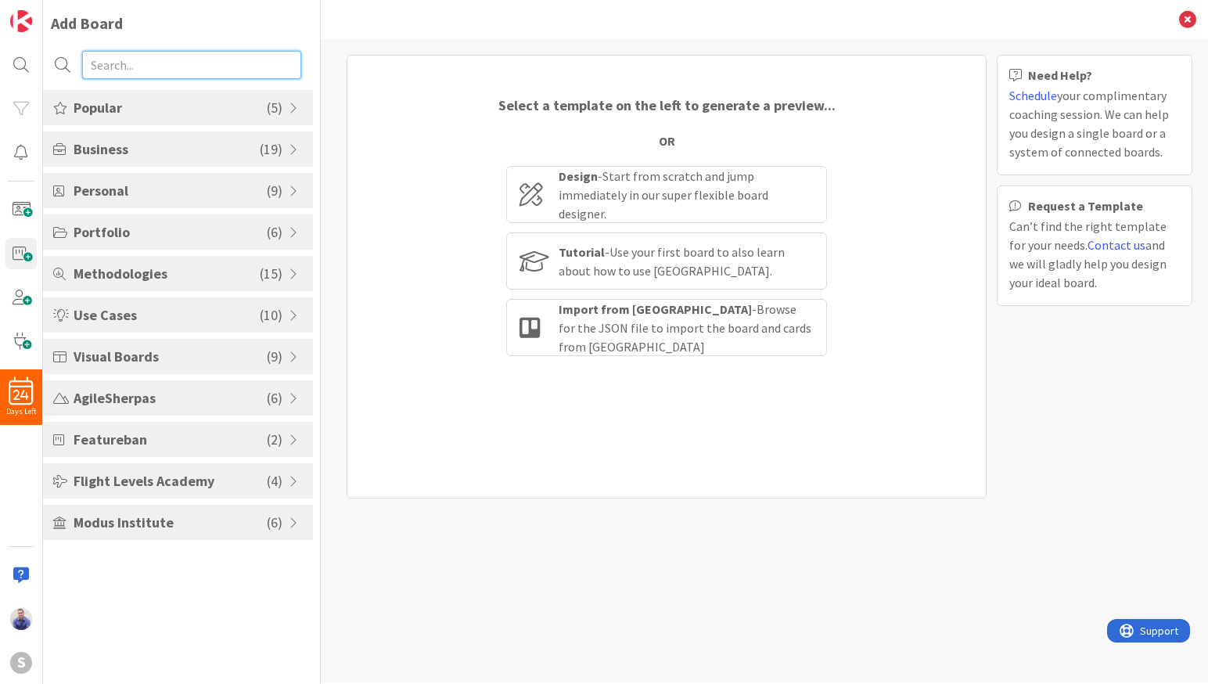
click at [138, 68] on input "text" at bounding box center [191, 65] width 219 height 28
click at [22, 212] on span at bounding box center [20, 209] width 31 height 31
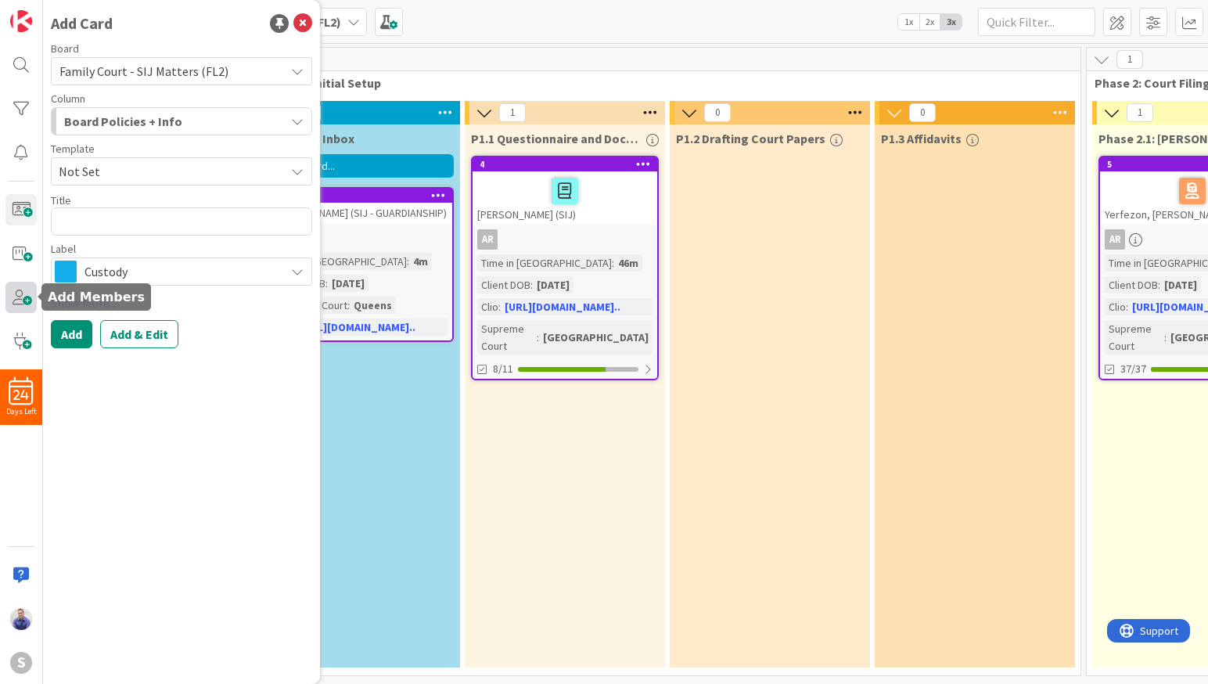
click at [20, 301] on span at bounding box center [20, 297] width 31 height 31
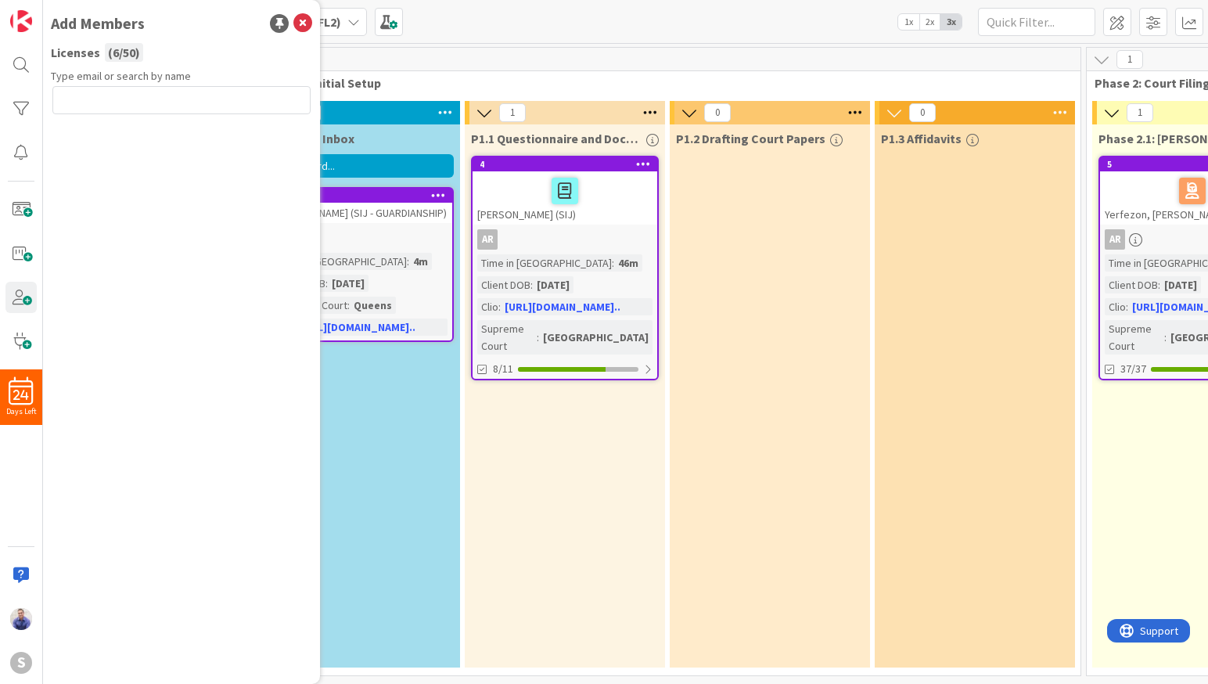
click at [172, 105] on input "text" at bounding box center [181, 100] width 258 height 28
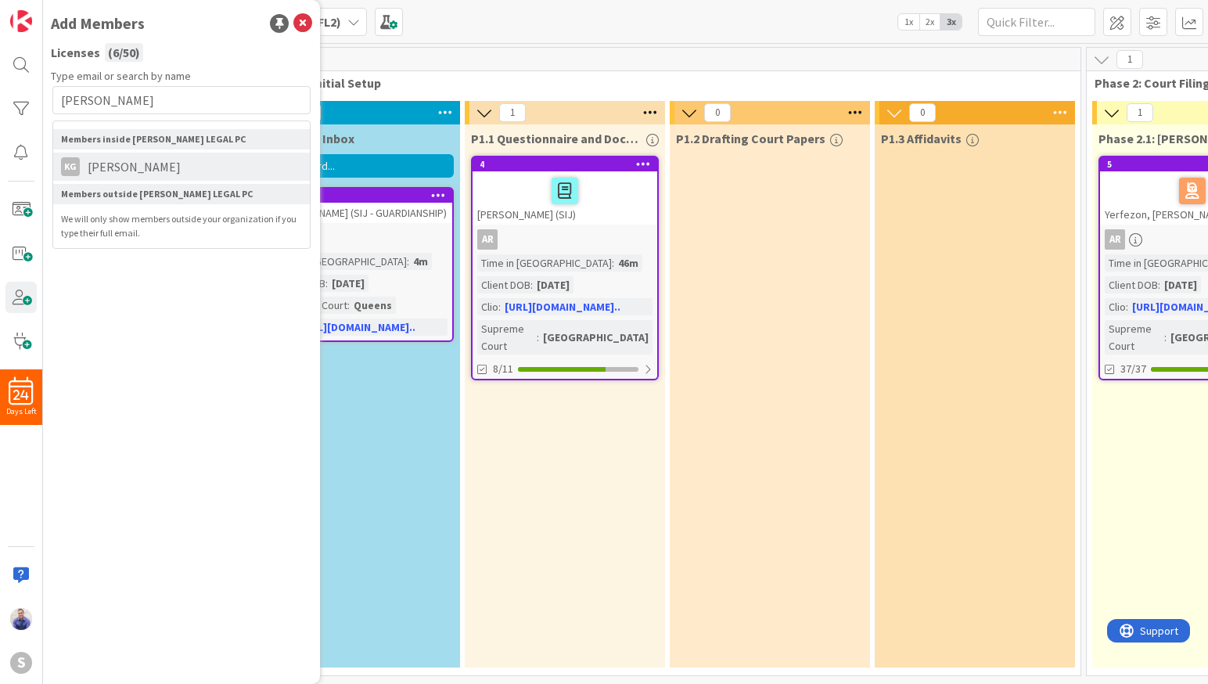
type input "karen"
click at [164, 164] on span "[PERSON_NAME]" at bounding box center [134, 166] width 109 height 19
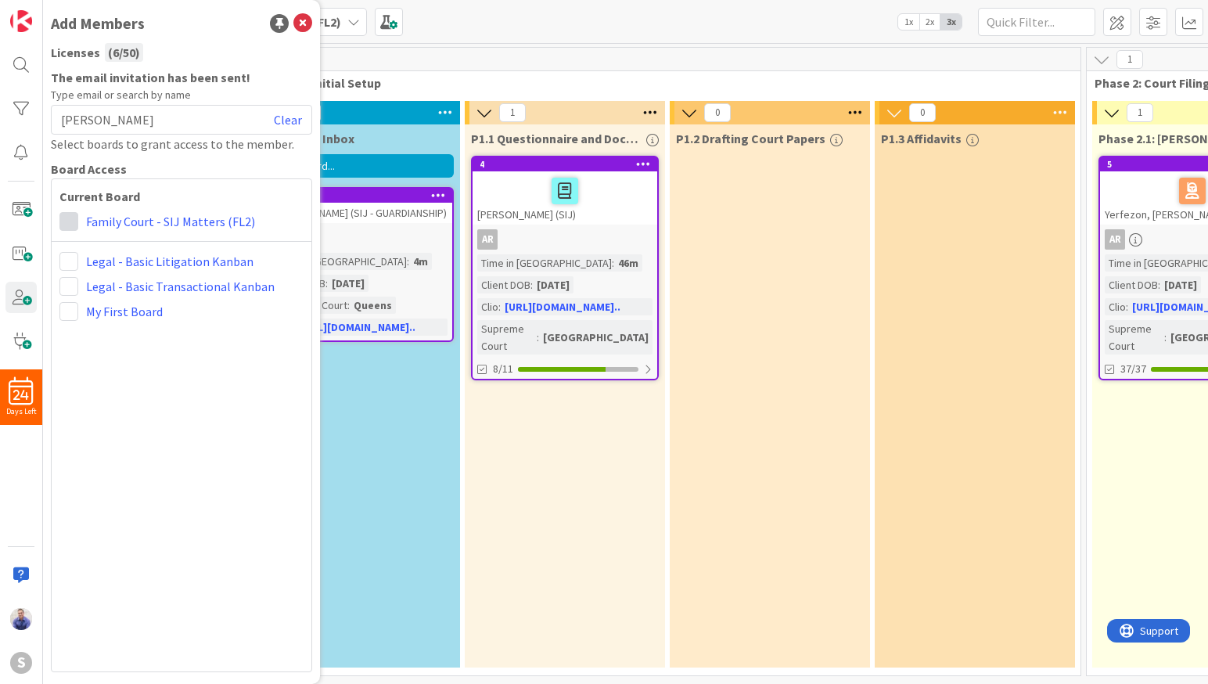
click at [70, 221] on span at bounding box center [68, 221] width 19 height 19
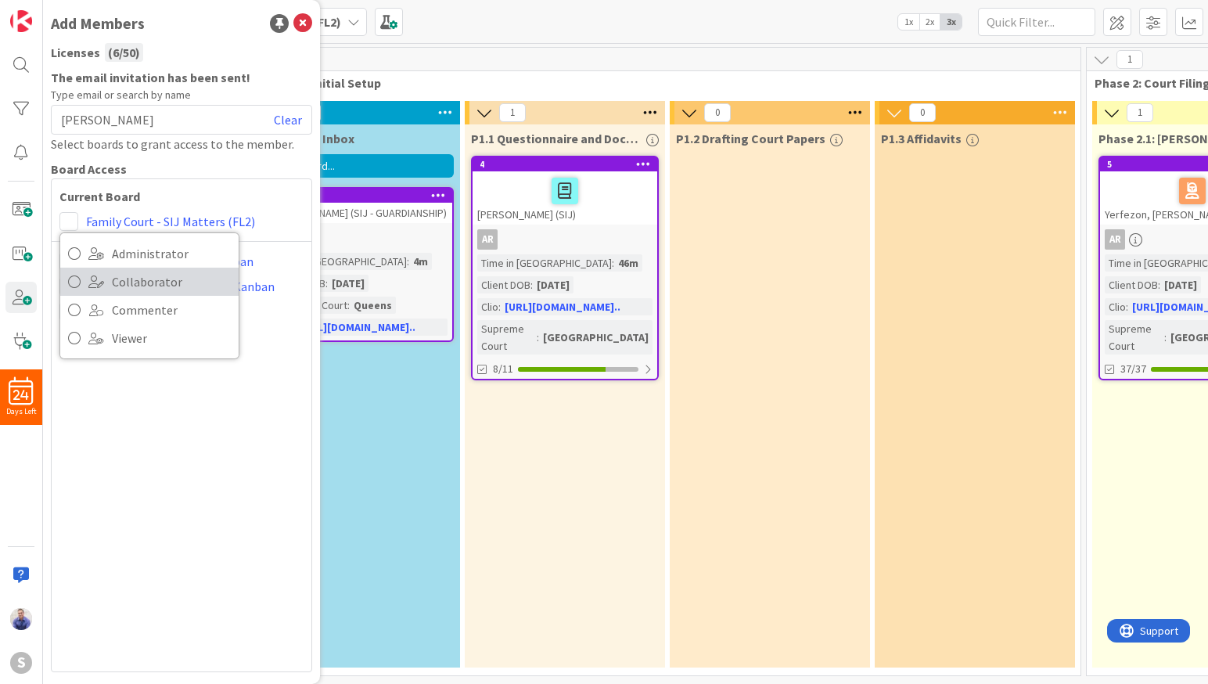
click at [72, 289] on icon at bounding box center [74, 281] width 13 height 23
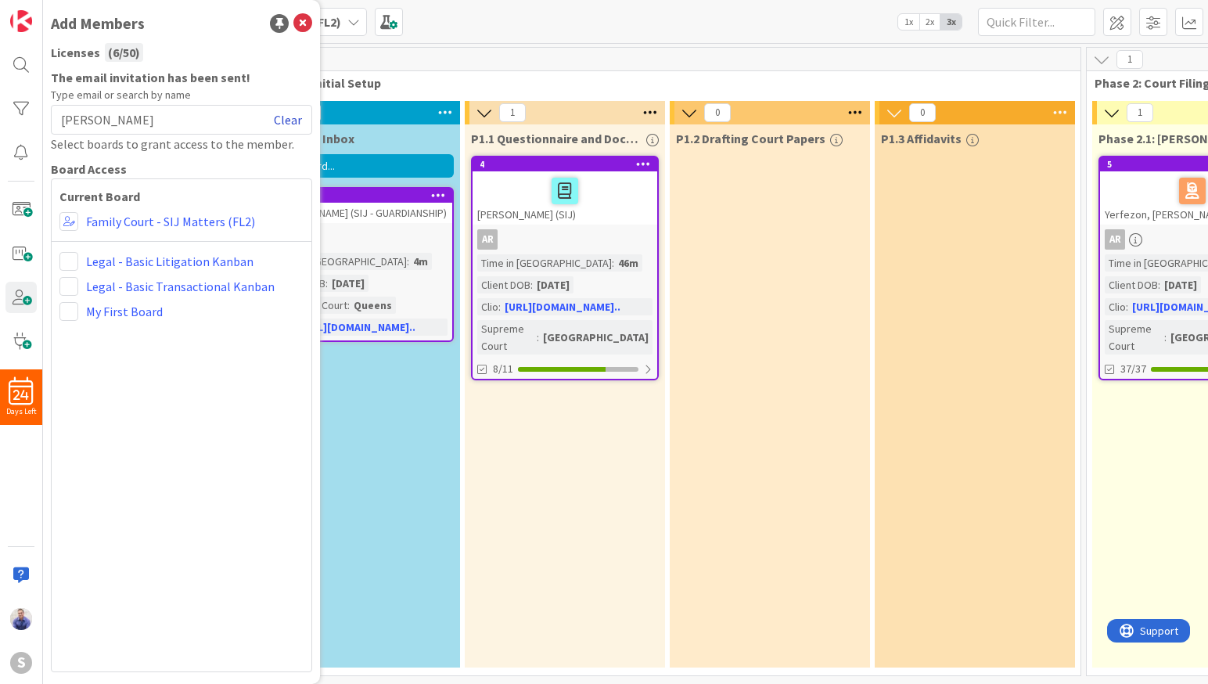
click at [289, 119] on link "Clear" at bounding box center [288, 119] width 28 height 19
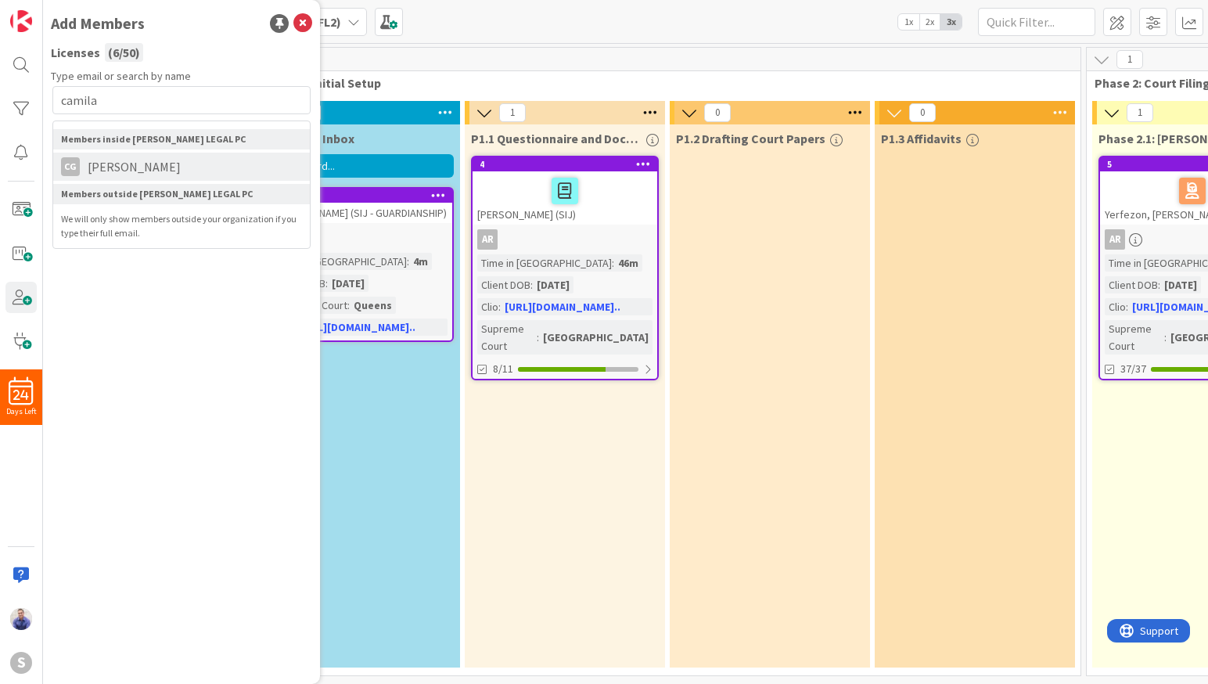
type input "camila"
click at [162, 159] on span "[PERSON_NAME]" at bounding box center [134, 166] width 109 height 19
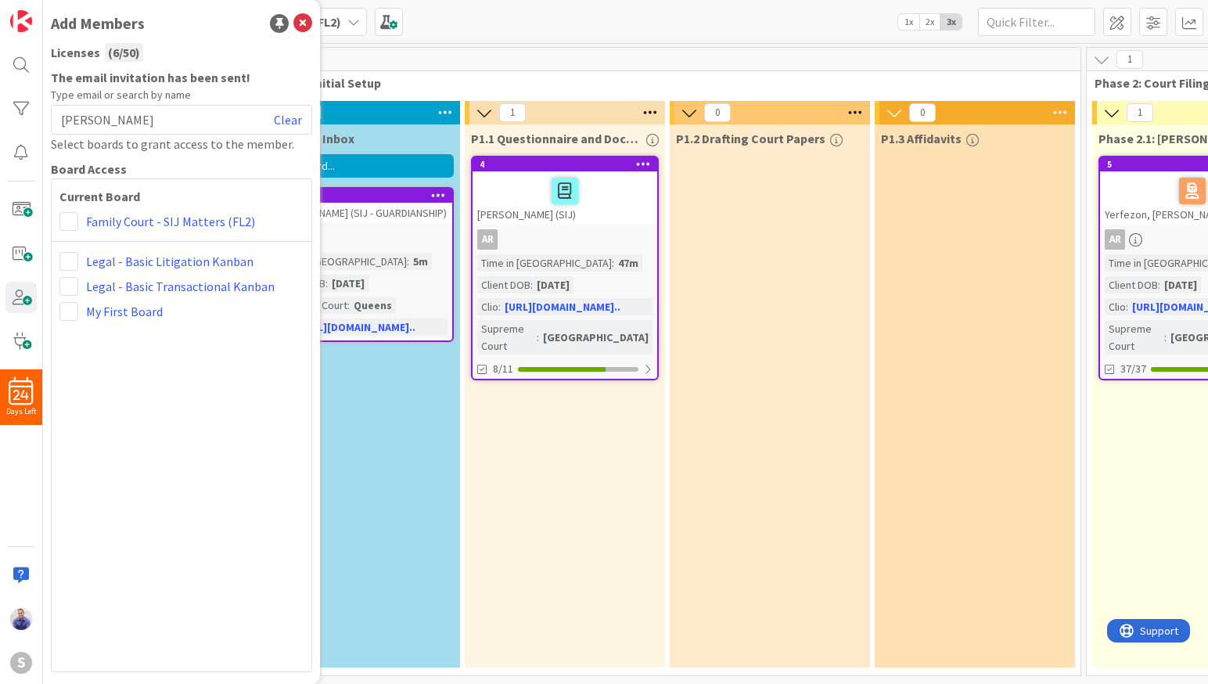
click at [62, 211] on div "Current Board Family Court - SIJ Matters (FL2) Legal - Basic Litigation Kanban …" at bounding box center [181, 425] width 261 height 494
click at [70, 221] on span at bounding box center [68, 221] width 19 height 19
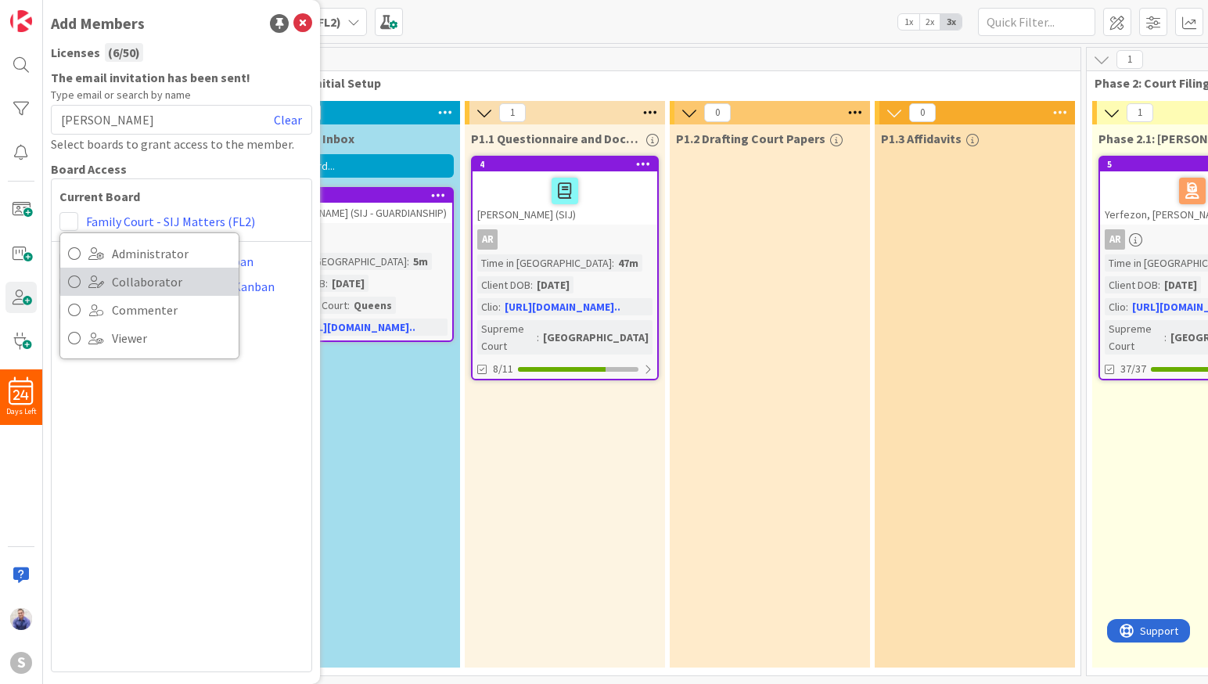
click at [71, 271] on icon at bounding box center [74, 281] width 13 height 23
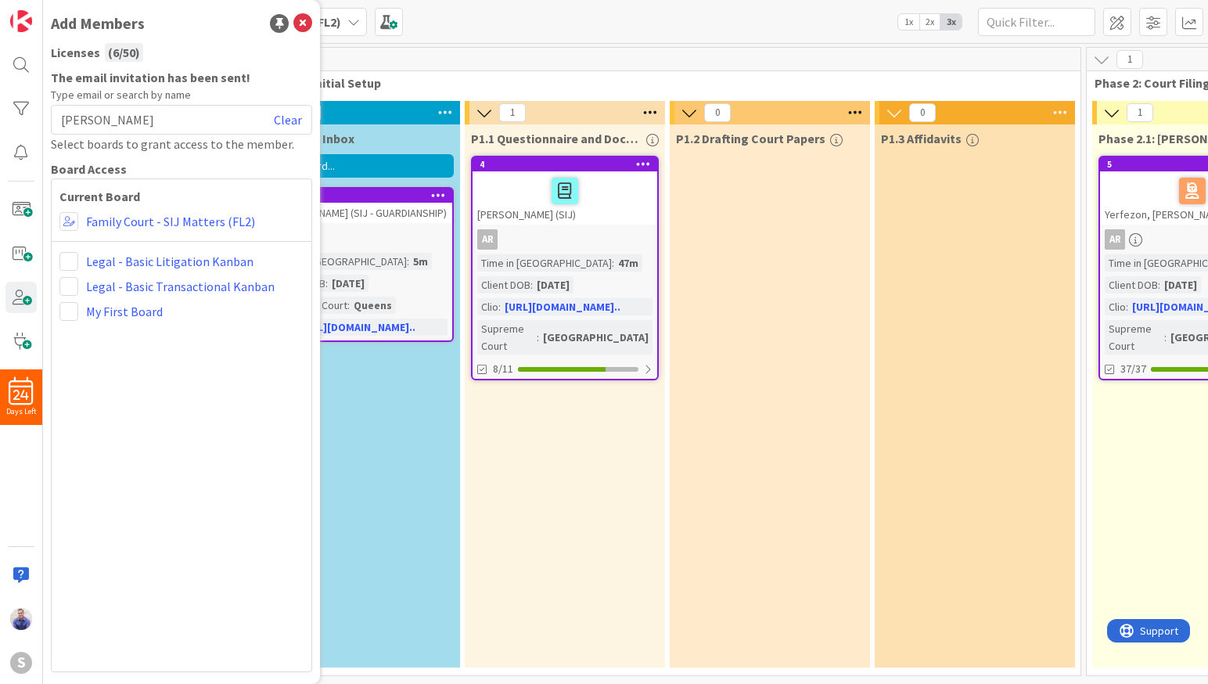
click at [152, 382] on div "Current Board Administrator Collaborator Commenter Viewer Remove Family Court -…" at bounding box center [181, 425] width 261 height 494
click at [305, 24] on icon at bounding box center [302, 23] width 19 height 19
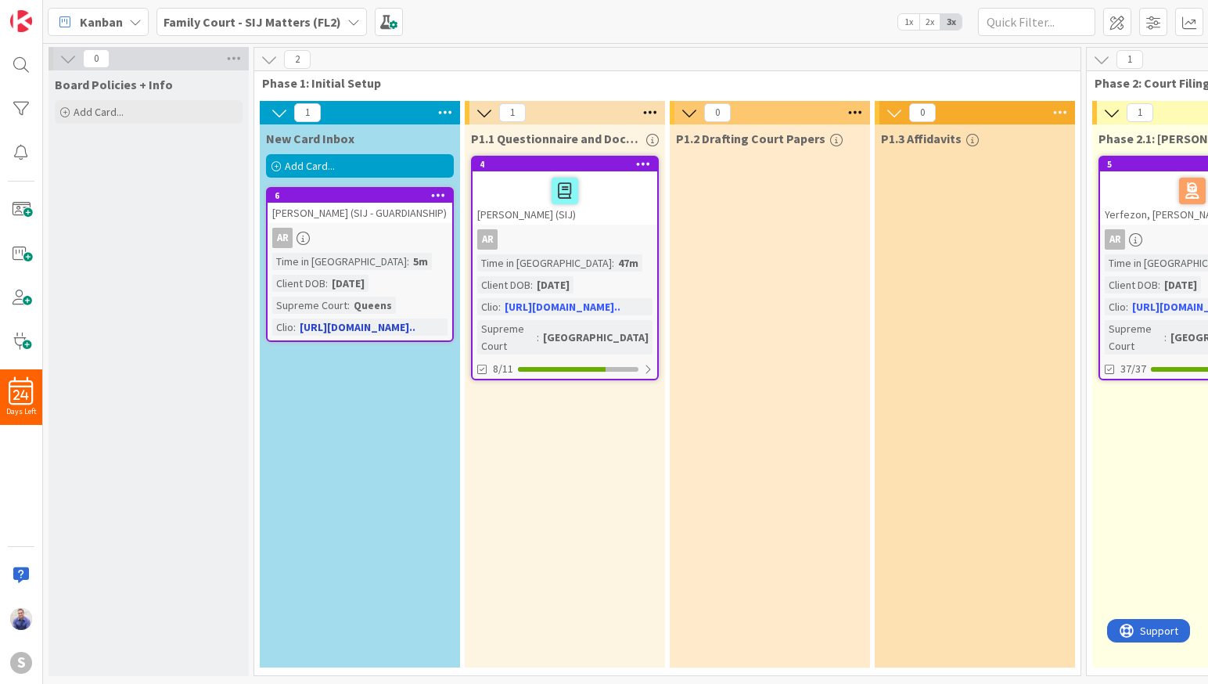
click at [379, 217] on div "[PERSON_NAME] (SIJ - GUARDIANSHIP)" at bounding box center [359, 213] width 185 height 20
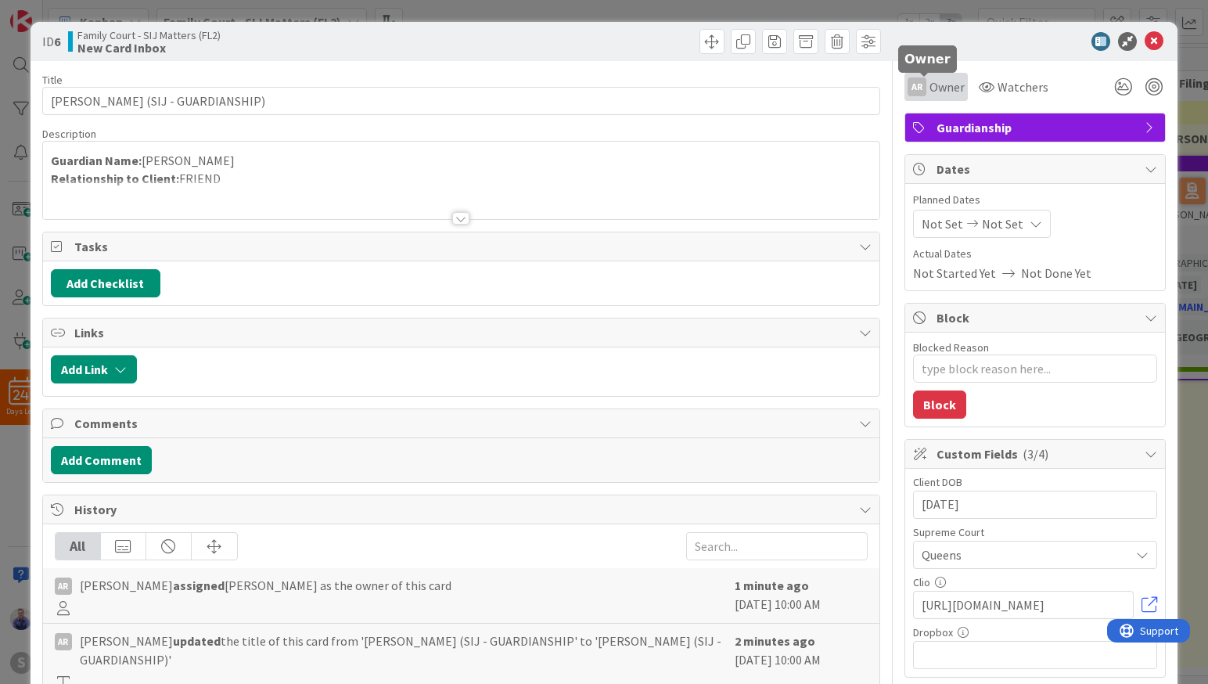
click at [930, 88] on span "Owner" at bounding box center [946, 86] width 35 height 19
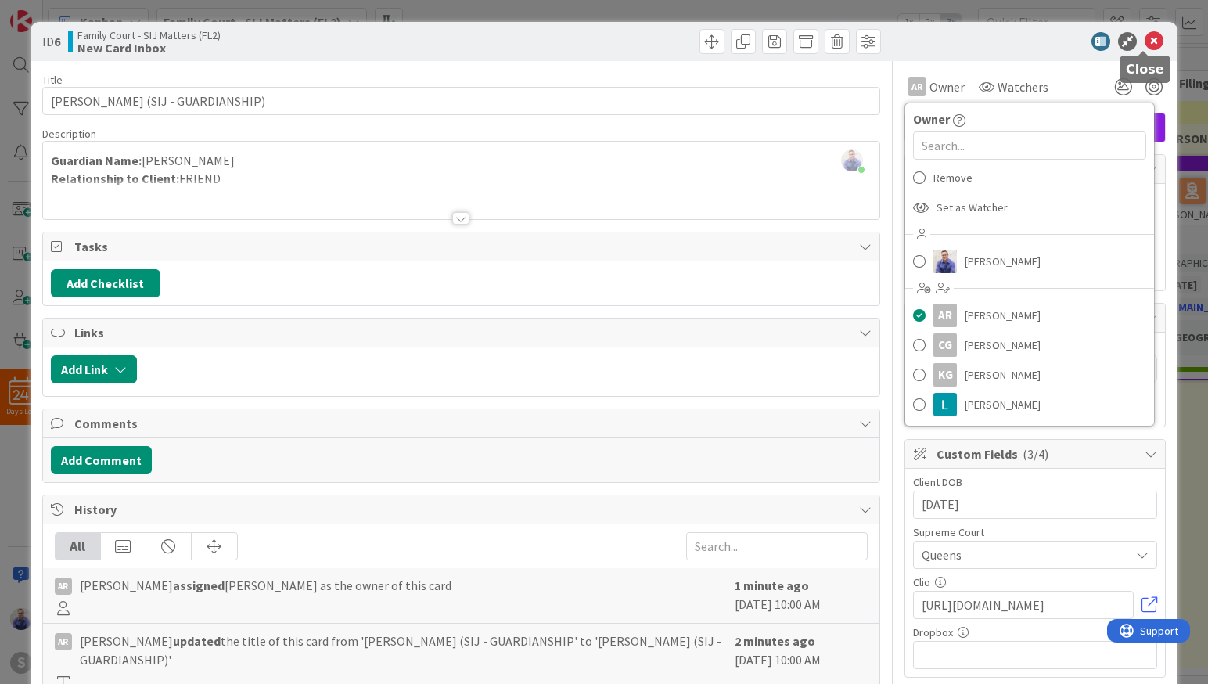
click at [1147, 42] on icon at bounding box center [1153, 41] width 19 height 19
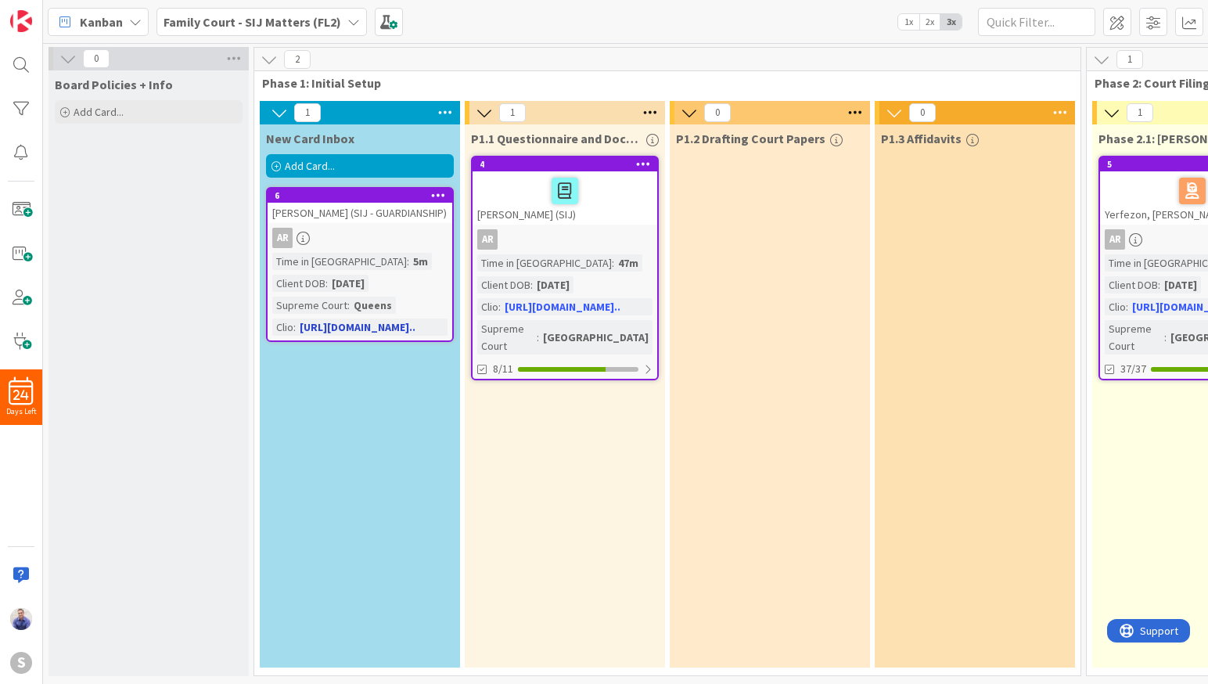
click at [347, 222] on div "[PERSON_NAME] (SIJ - GUARDIANSHIP)" at bounding box center [359, 213] width 185 height 20
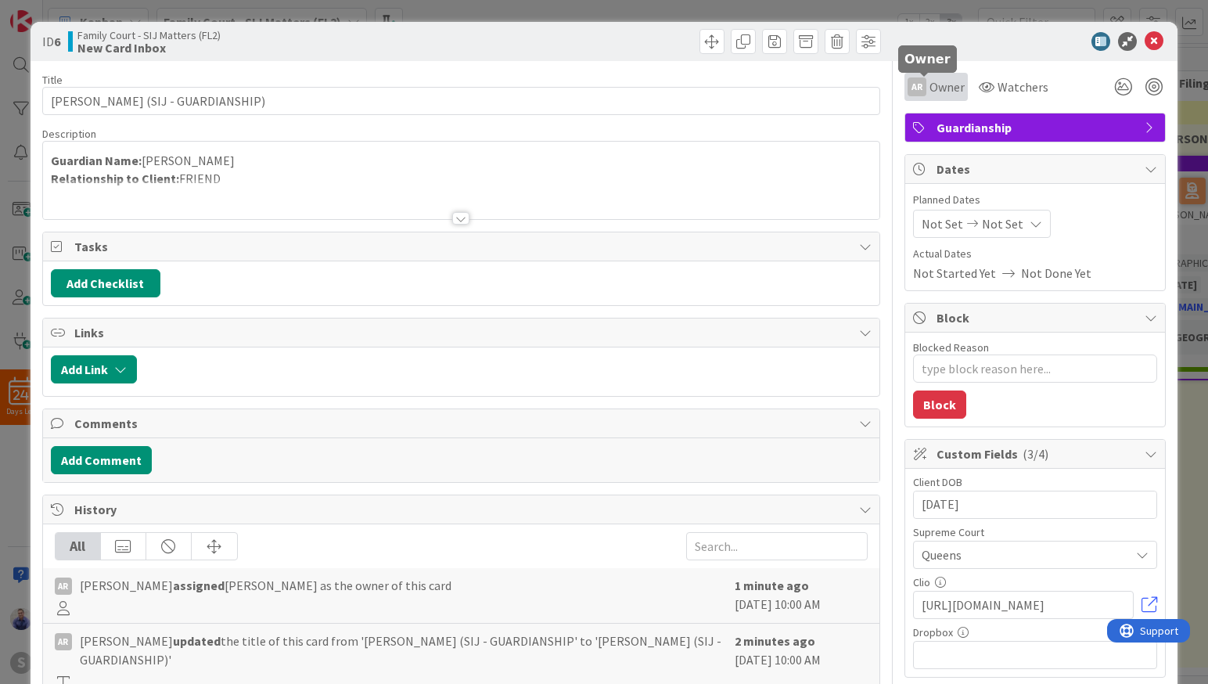
click at [929, 86] on span "Owner" at bounding box center [946, 86] width 35 height 19
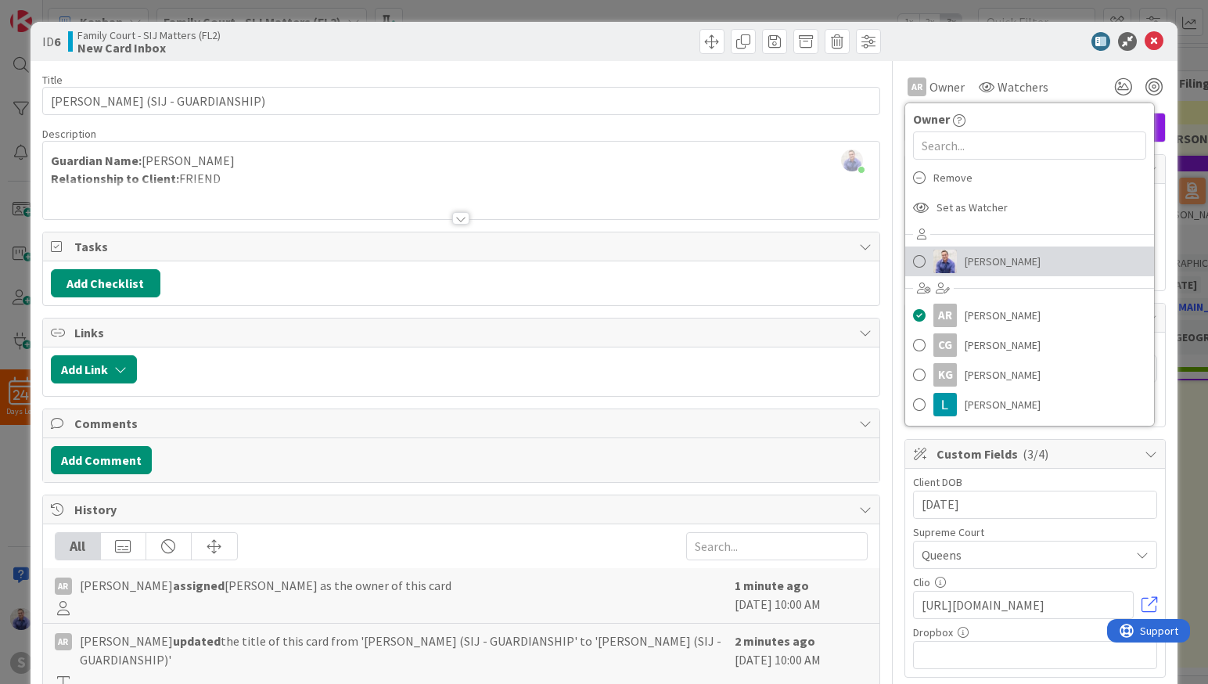
drag, startPoint x: 941, startPoint y: 260, endPoint x: 914, endPoint y: 239, distance: 34.6
click at [941, 260] on img at bounding box center [944, 261] width 23 height 23
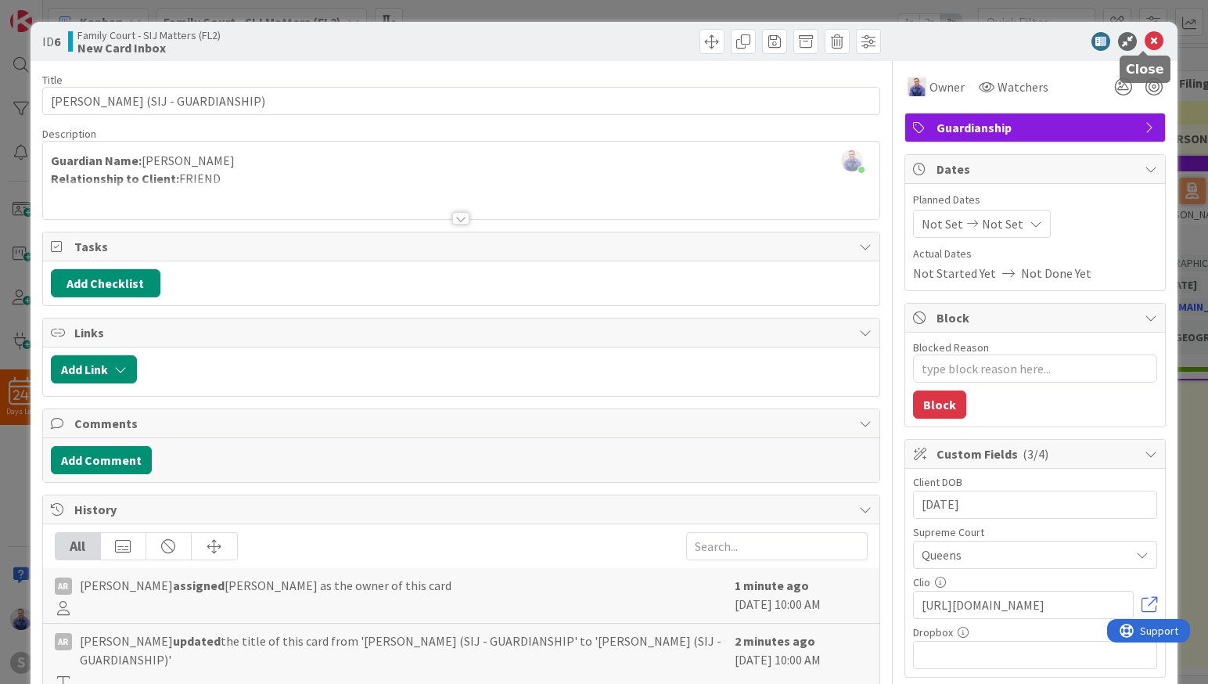
click at [1144, 41] on icon at bounding box center [1153, 41] width 19 height 19
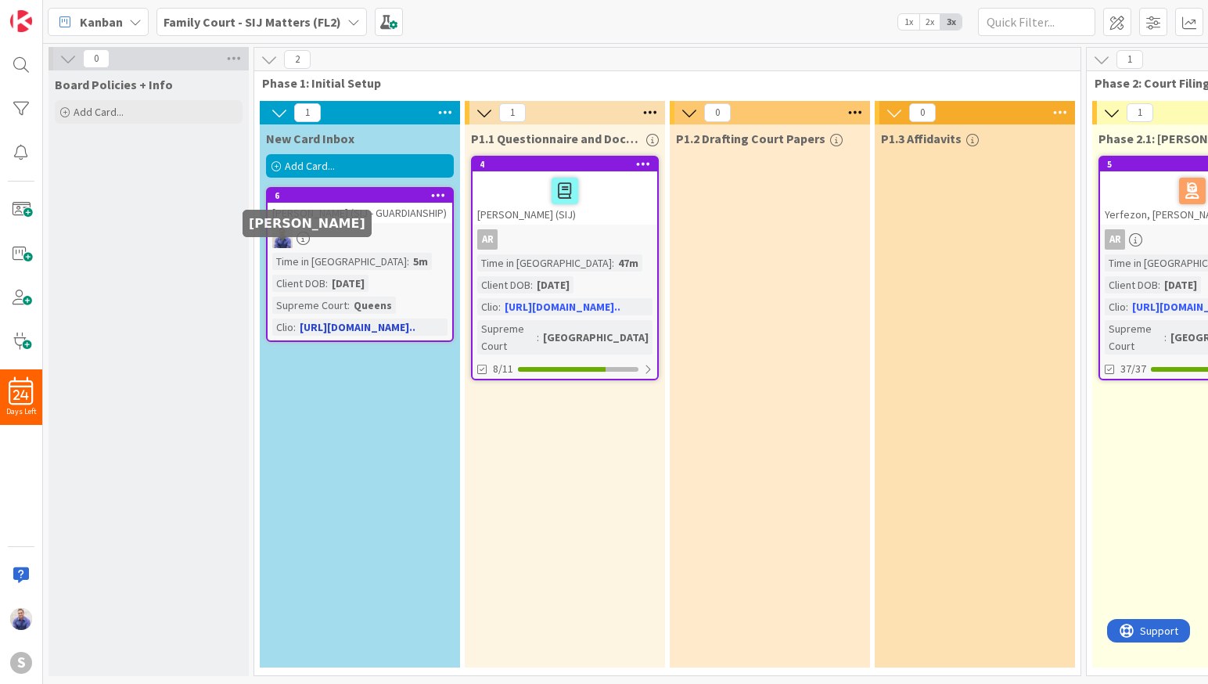
click at [282, 248] on img at bounding box center [282, 238] width 20 height 20
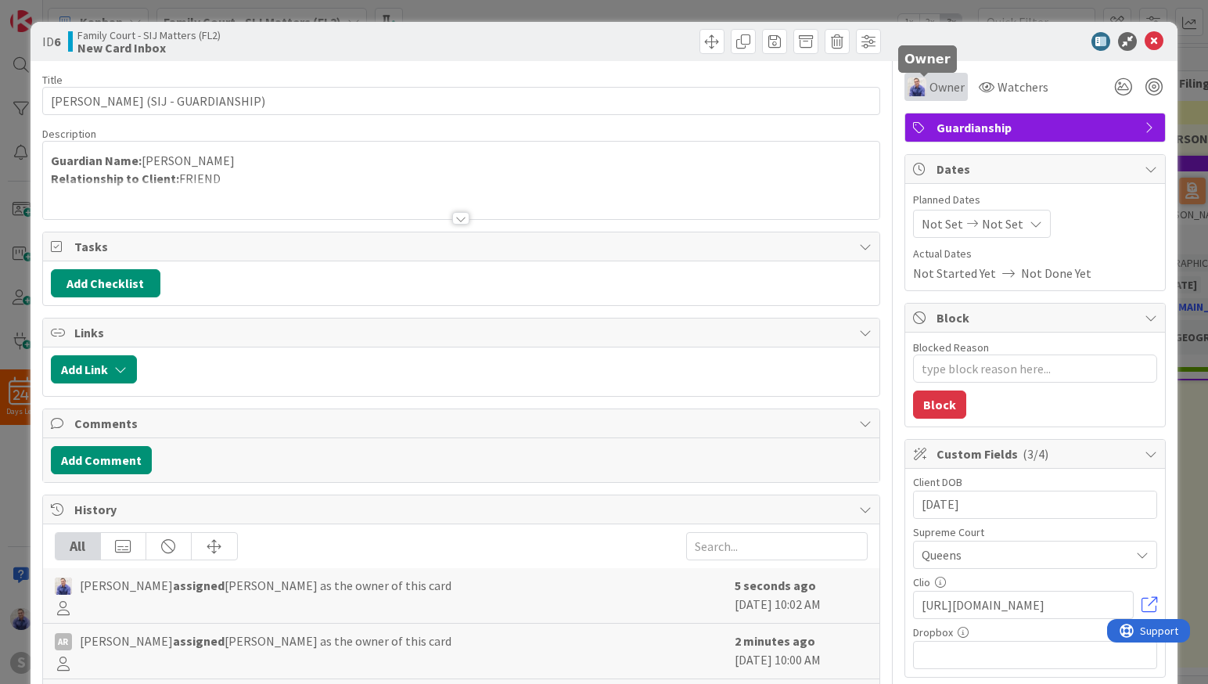
click at [941, 84] on span "Owner" at bounding box center [946, 86] width 35 height 19
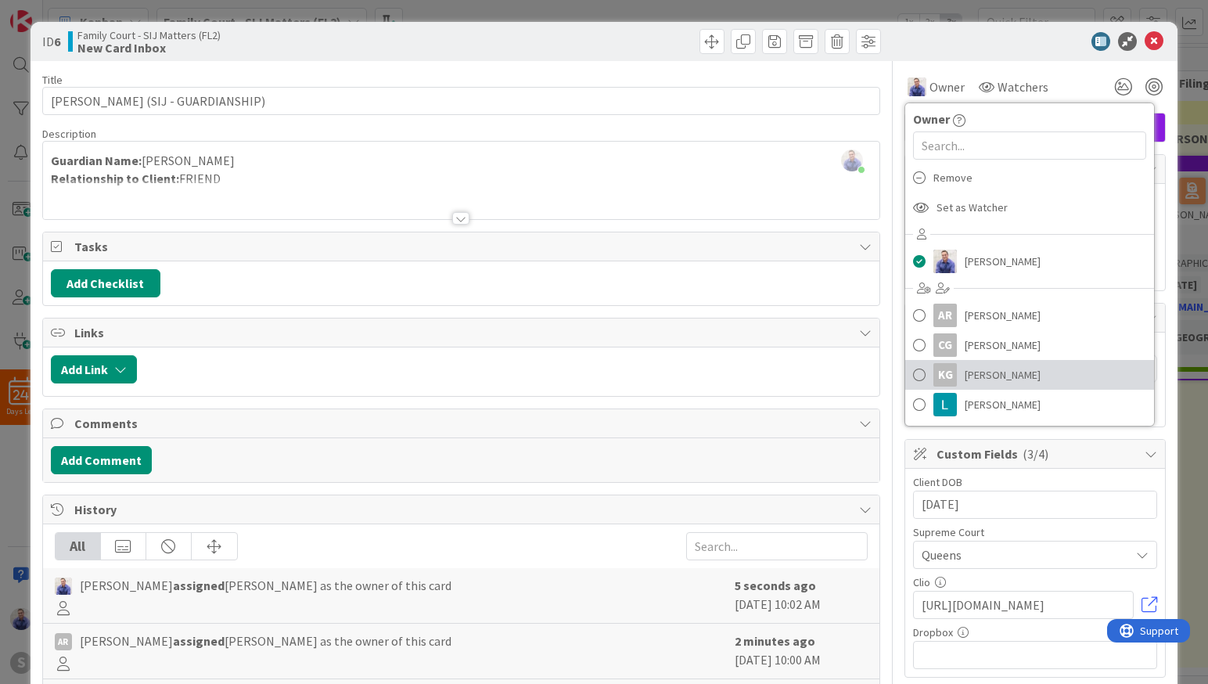
drag, startPoint x: 908, startPoint y: 371, endPoint x: 919, endPoint y: 364, distance: 12.6
click at [913, 371] on span at bounding box center [919, 374] width 13 height 23
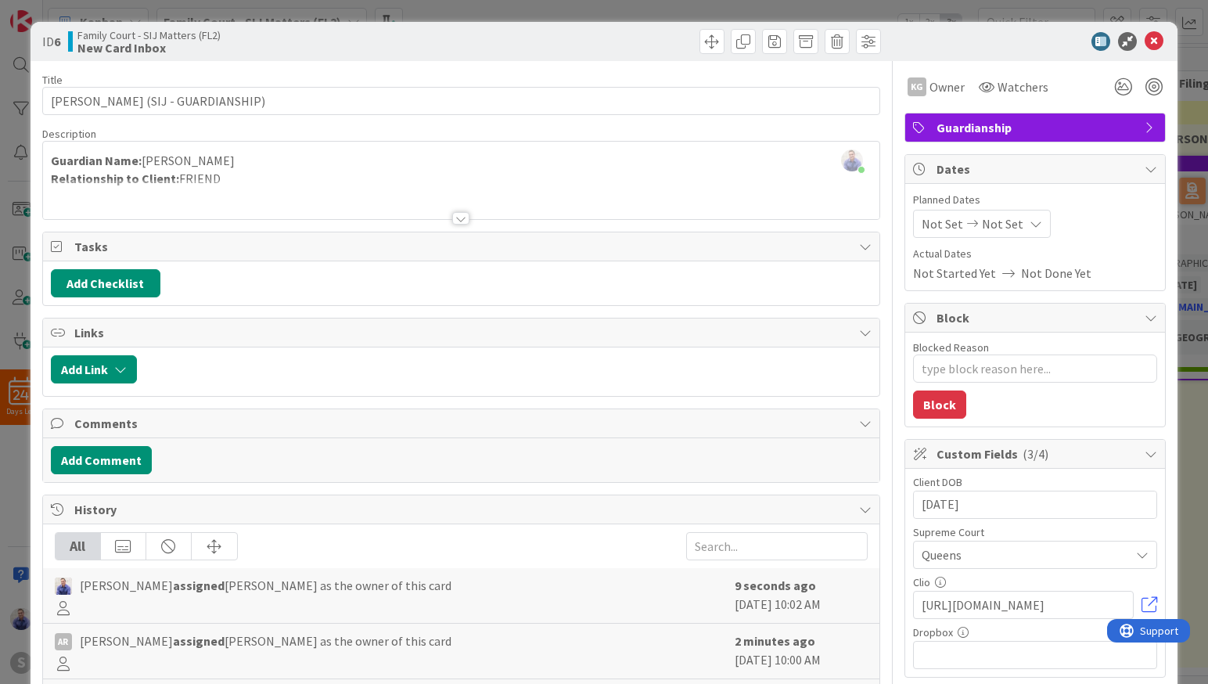
type textarea "x"
click at [1149, 38] on icon at bounding box center [1153, 41] width 19 height 19
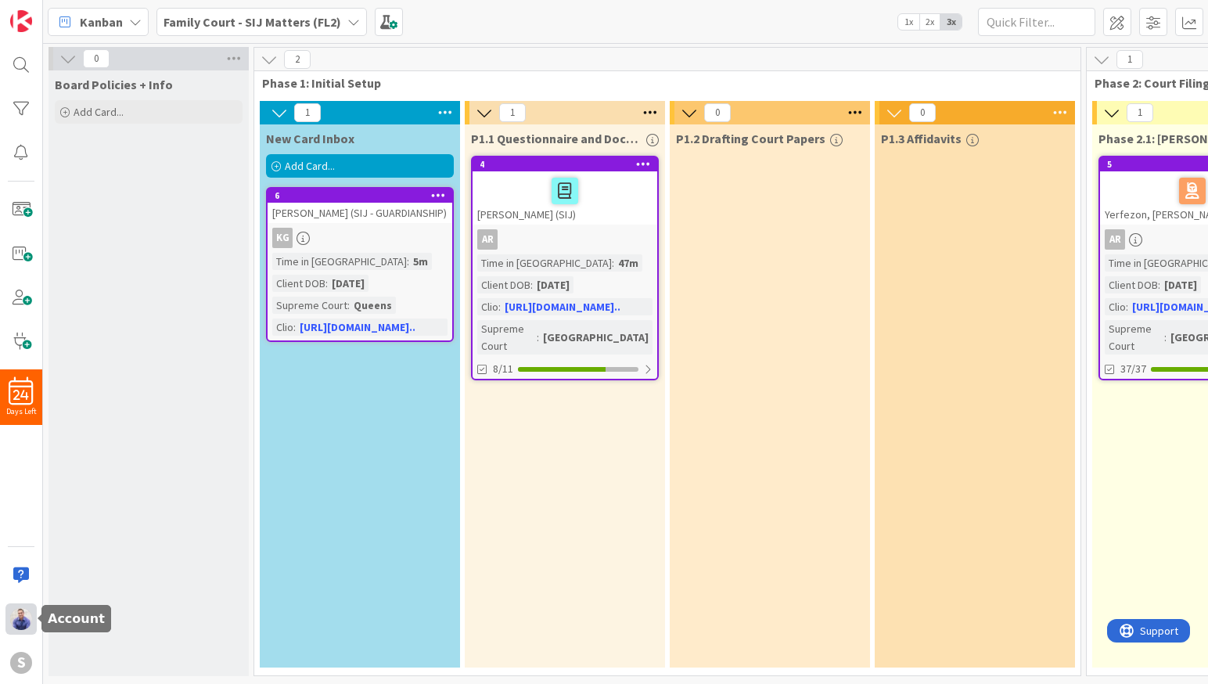
click at [25, 609] on img at bounding box center [21, 619] width 22 height 22
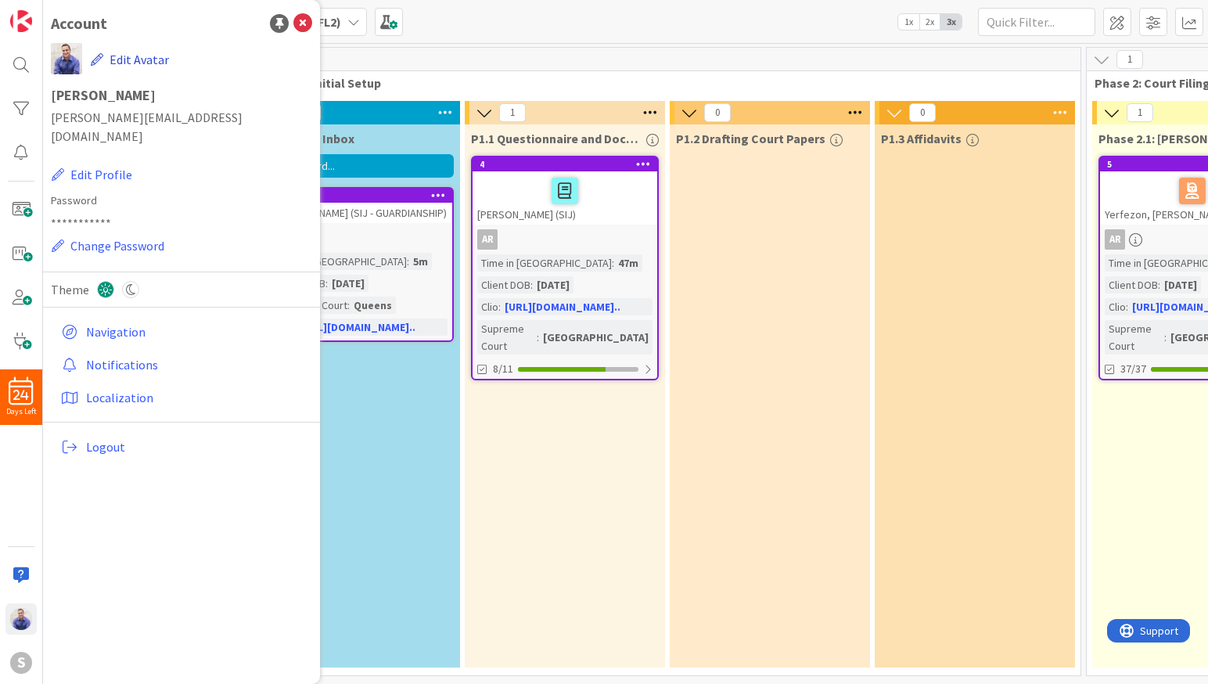
click at [113, 62] on button "Edit Avatar" at bounding box center [130, 59] width 80 height 33
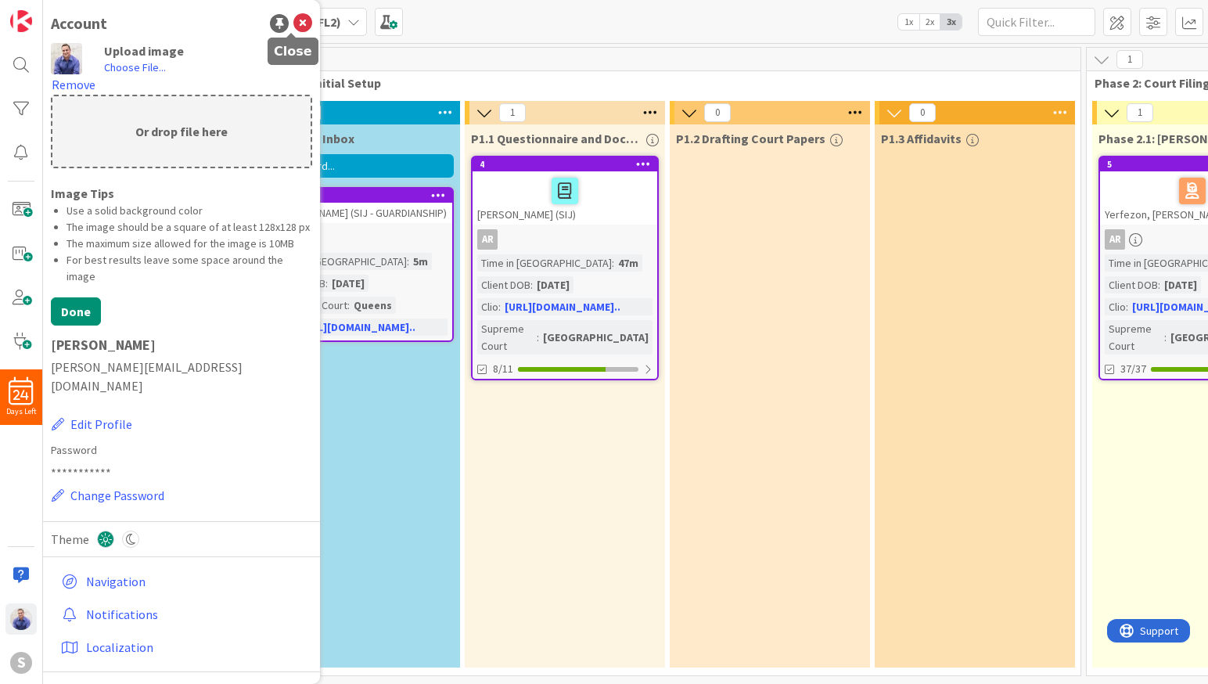
click at [293, 23] on icon at bounding box center [302, 23] width 19 height 19
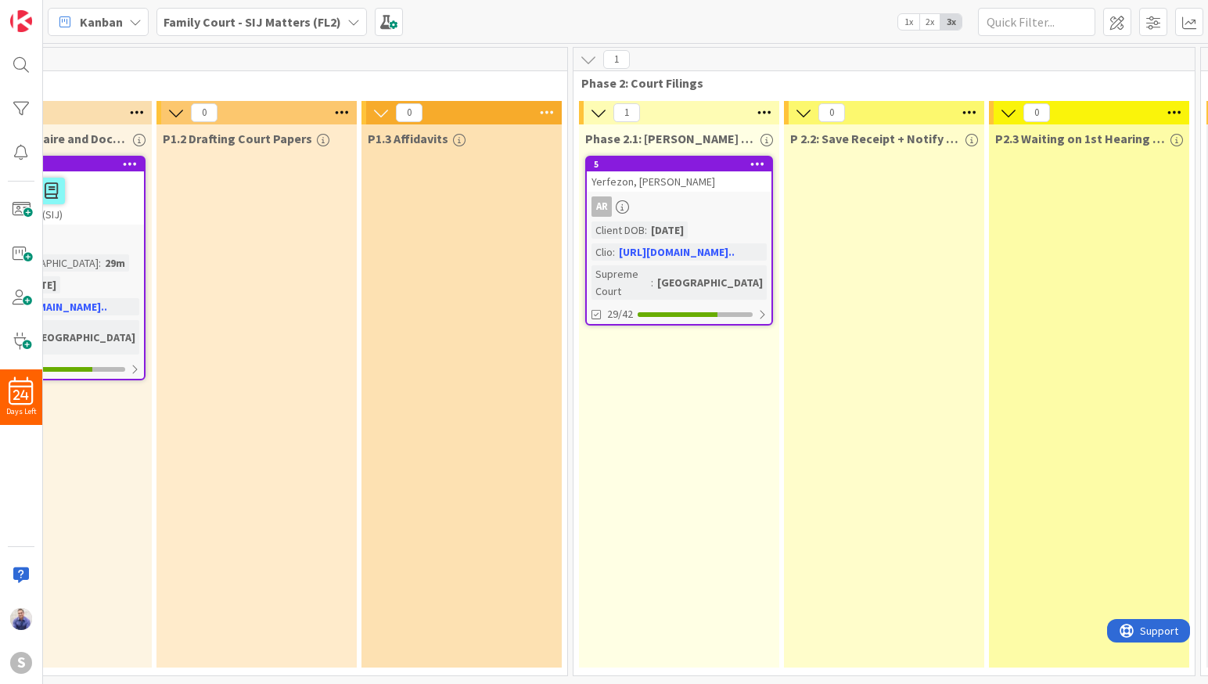
scroll to position [0, 527]
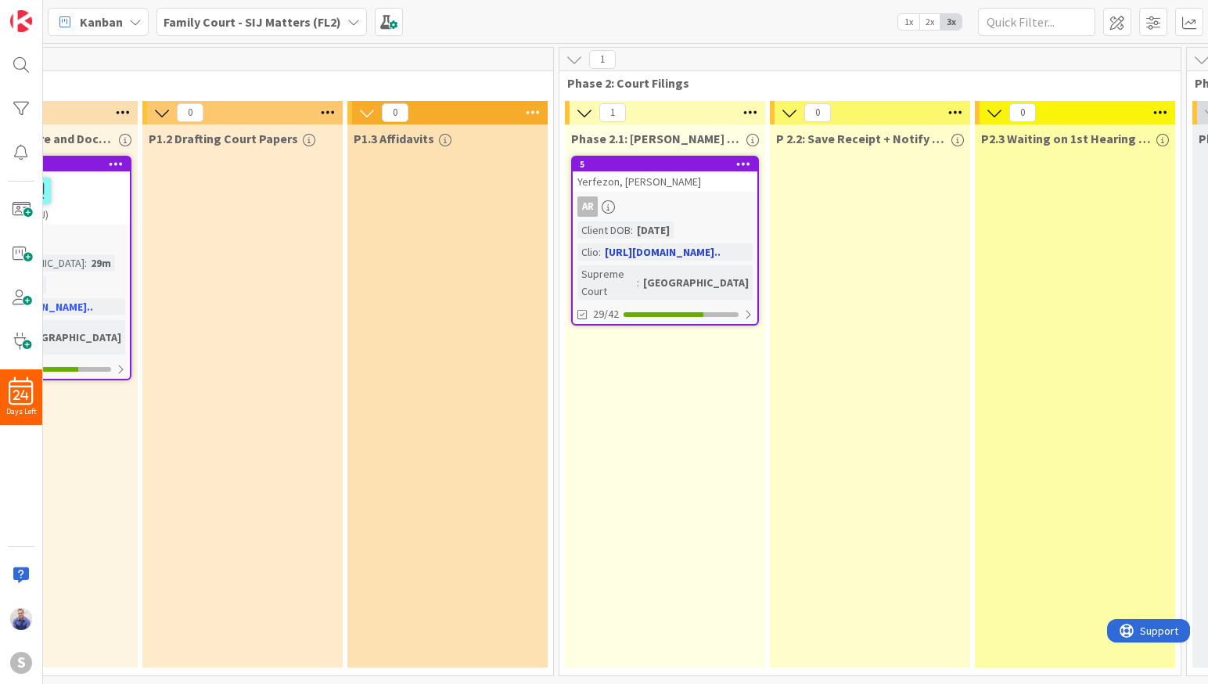
click at [638, 184] on div "Yerfezon, [PERSON_NAME]" at bounding box center [665, 181] width 185 height 20
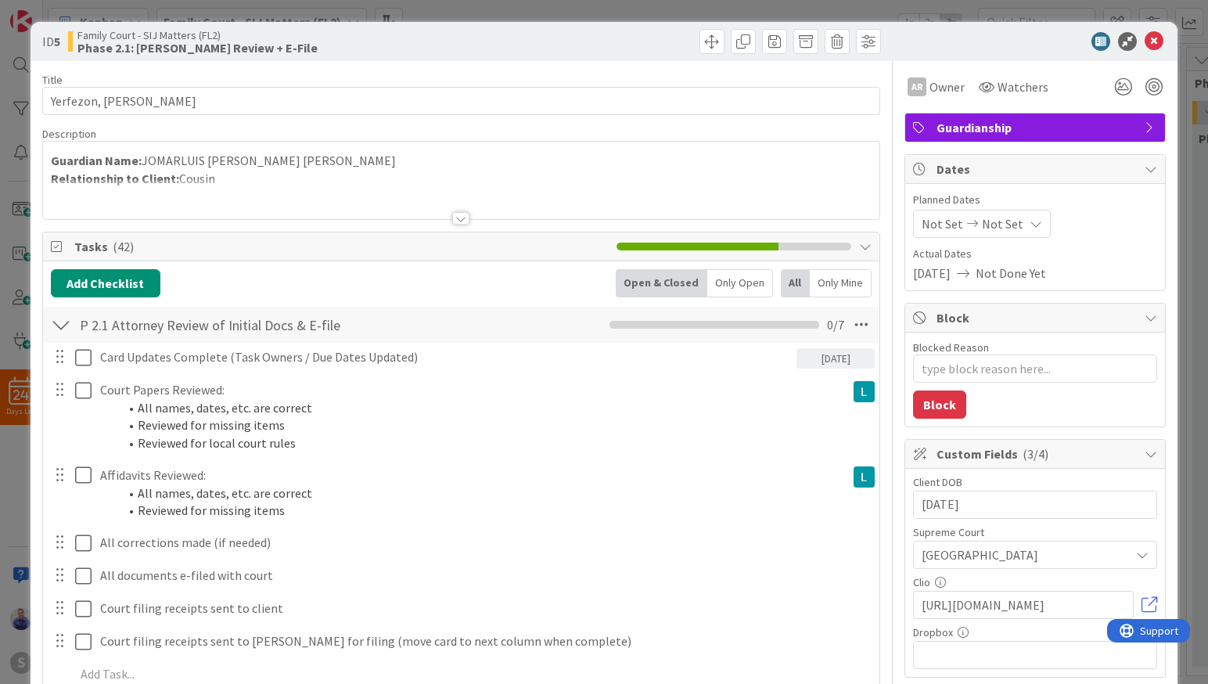
type textarea "x"
click at [1147, 41] on icon at bounding box center [1153, 41] width 19 height 19
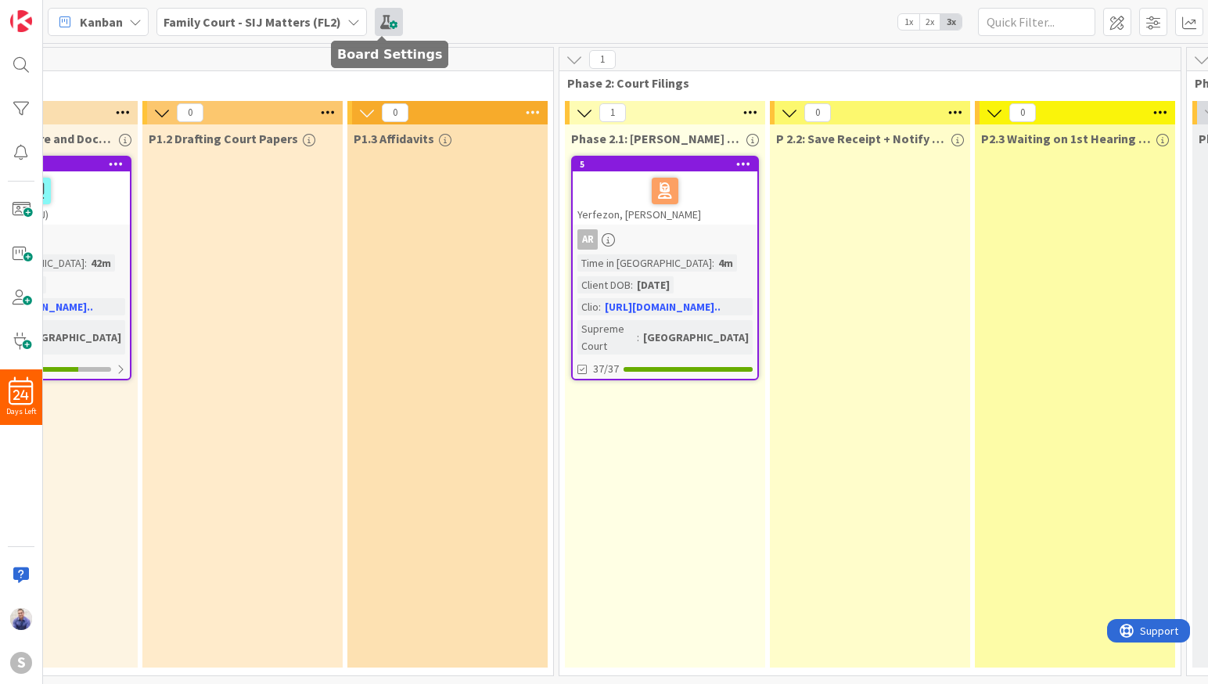
click at [390, 20] on span at bounding box center [389, 22] width 28 height 28
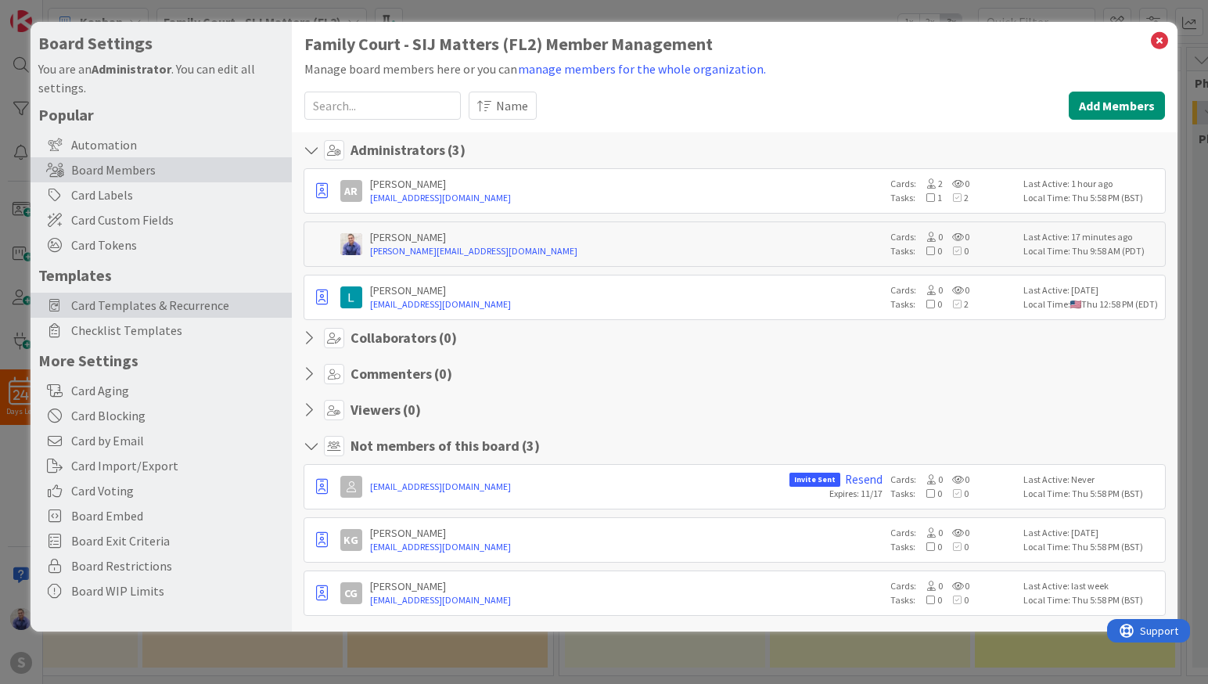
click at [153, 306] on span "Card Templates & Recurrence" at bounding box center [177, 305] width 213 height 19
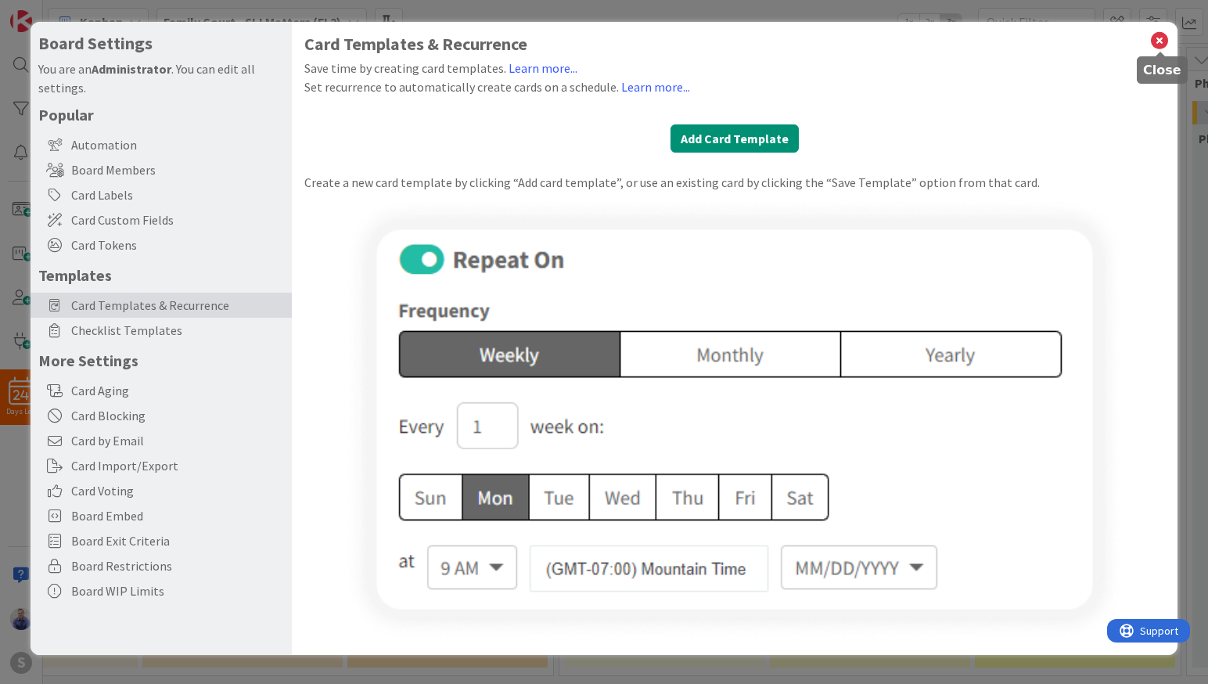
drag, startPoint x: 1159, startPoint y: 36, endPoint x: 626, endPoint y: 31, distance: 533.5
click at [1149, 36] on div "Board Settings You are an Administrator . You can edit all settings. Popular Au…" at bounding box center [604, 338] width 1147 height 633
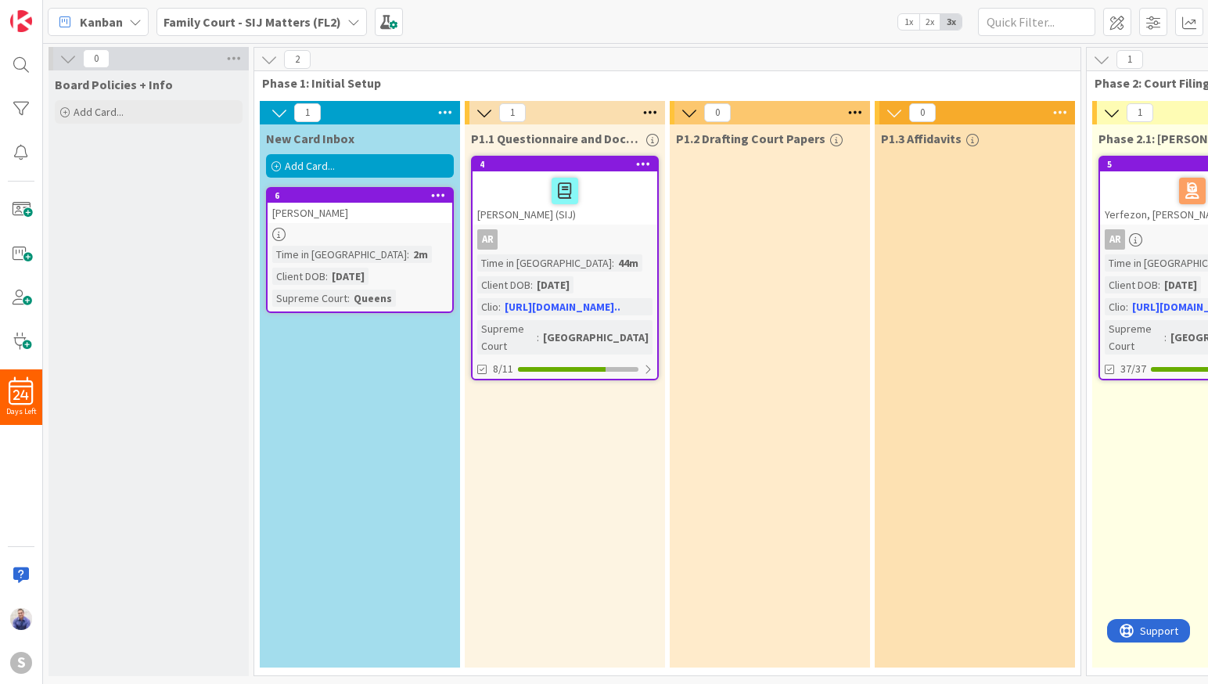
scroll to position [0, 527]
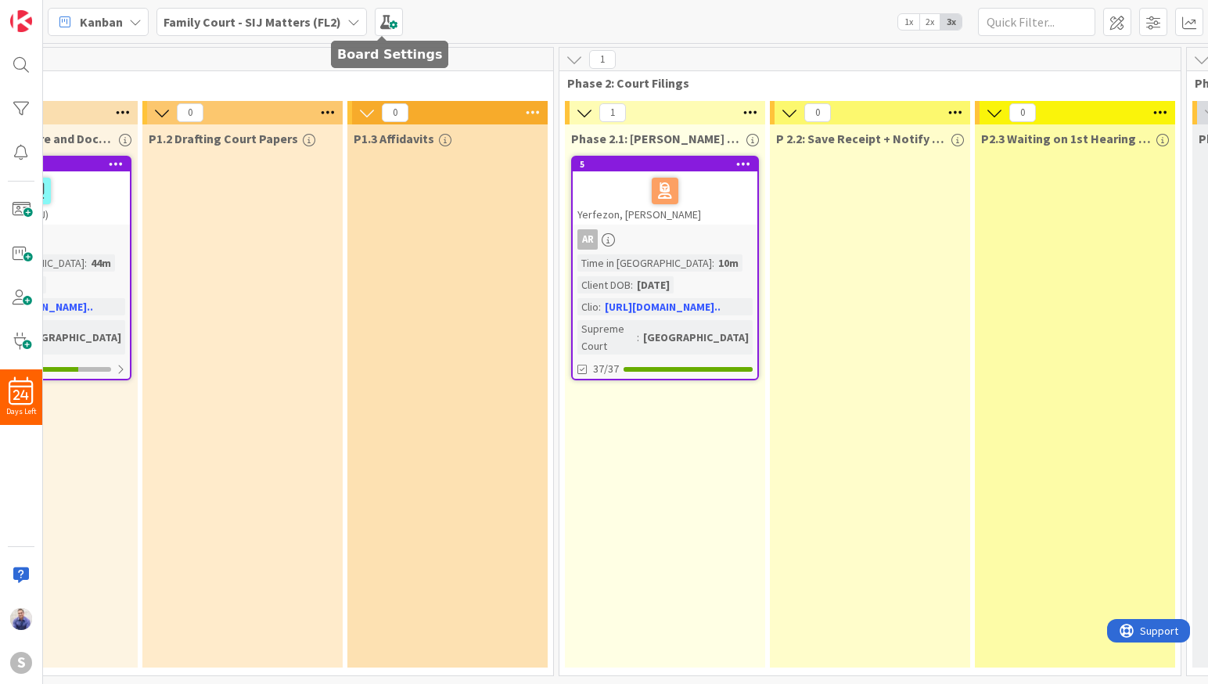
drag, startPoint x: 382, startPoint y: 17, endPoint x: 332, endPoint y: 51, distance: 59.7
click at [381, 17] on span at bounding box center [389, 22] width 28 height 28
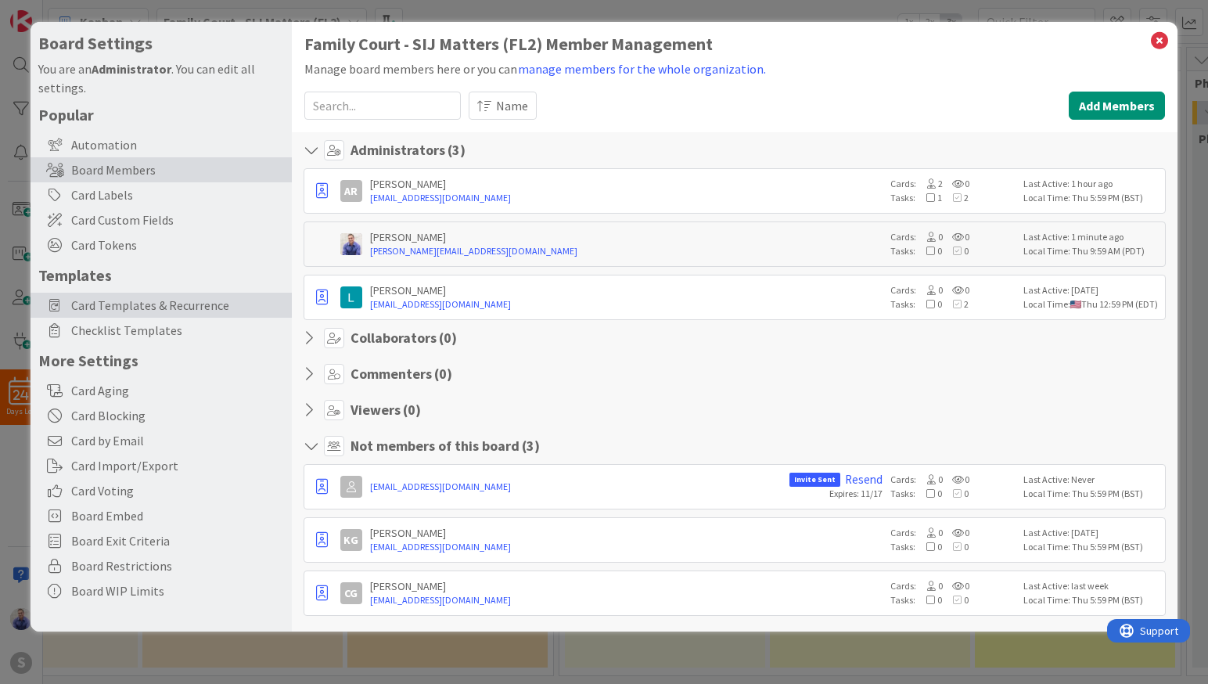
click at [147, 303] on span "Card Templates & Recurrence" at bounding box center [177, 305] width 213 height 19
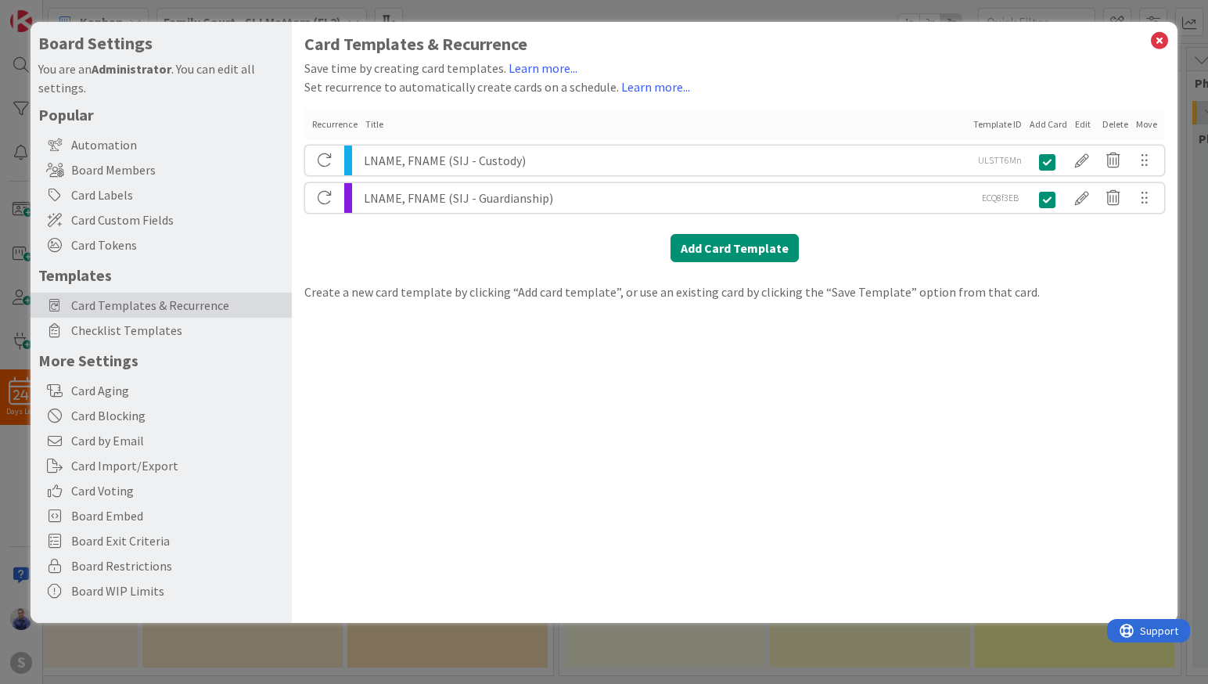
click at [471, 202] on div "LNAME, FNAME (SIJ - Guardianship)" at bounding box center [666, 198] width 605 height 30
click at [472, 150] on div "LNAME, FNAME (SIJ - Custody)" at bounding box center [666, 160] width 605 height 30
click at [1087, 151] on div at bounding box center [1081, 160] width 31 height 27
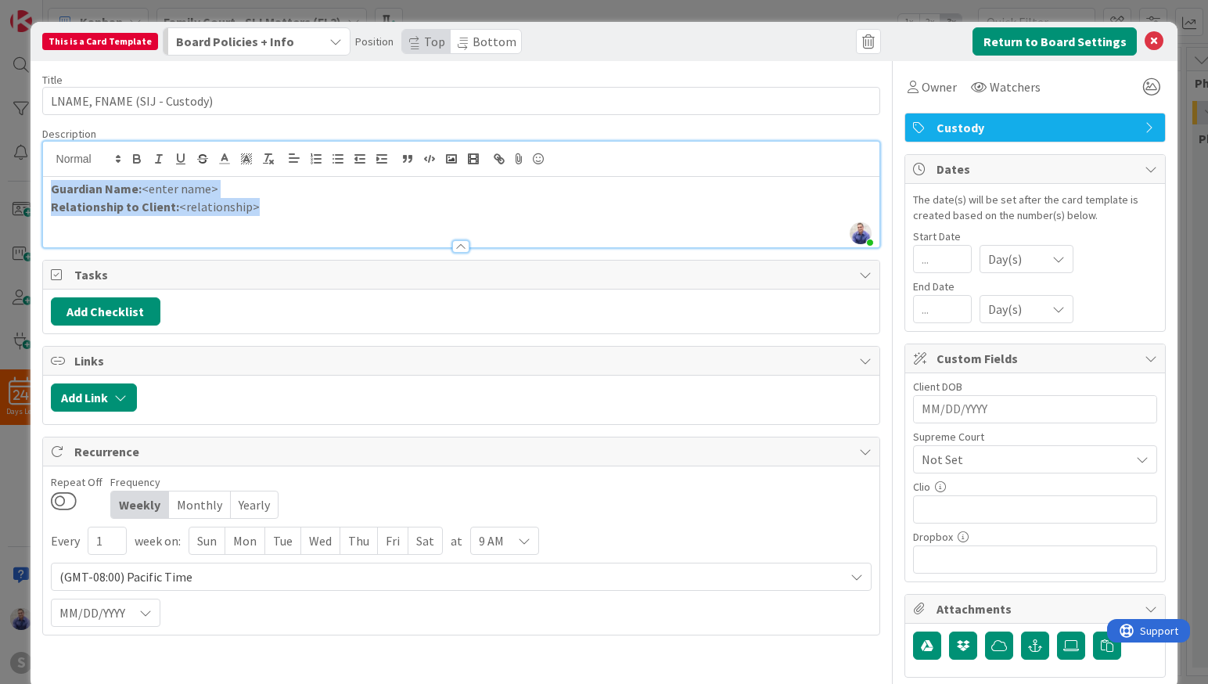
drag, startPoint x: 299, startPoint y: 178, endPoint x: 47, endPoint y: 145, distance: 253.9
click at [47, 177] on div "Guardian Name: <enter name> Relationship to Client: <relationship>" at bounding box center [461, 212] width 837 height 70
copy div "Guardian Name: <enter name> Relationship to Client: <relationship>"
drag, startPoint x: 1139, startPoint y: 41, endPoint x: 957, endPoint y: 30, distance: 181.8
click at [1144, 41] on icon at bounding box center [1153, 41] width 19 height 19
